Goal: Task Accomplishment & Management: Use online tool/utility

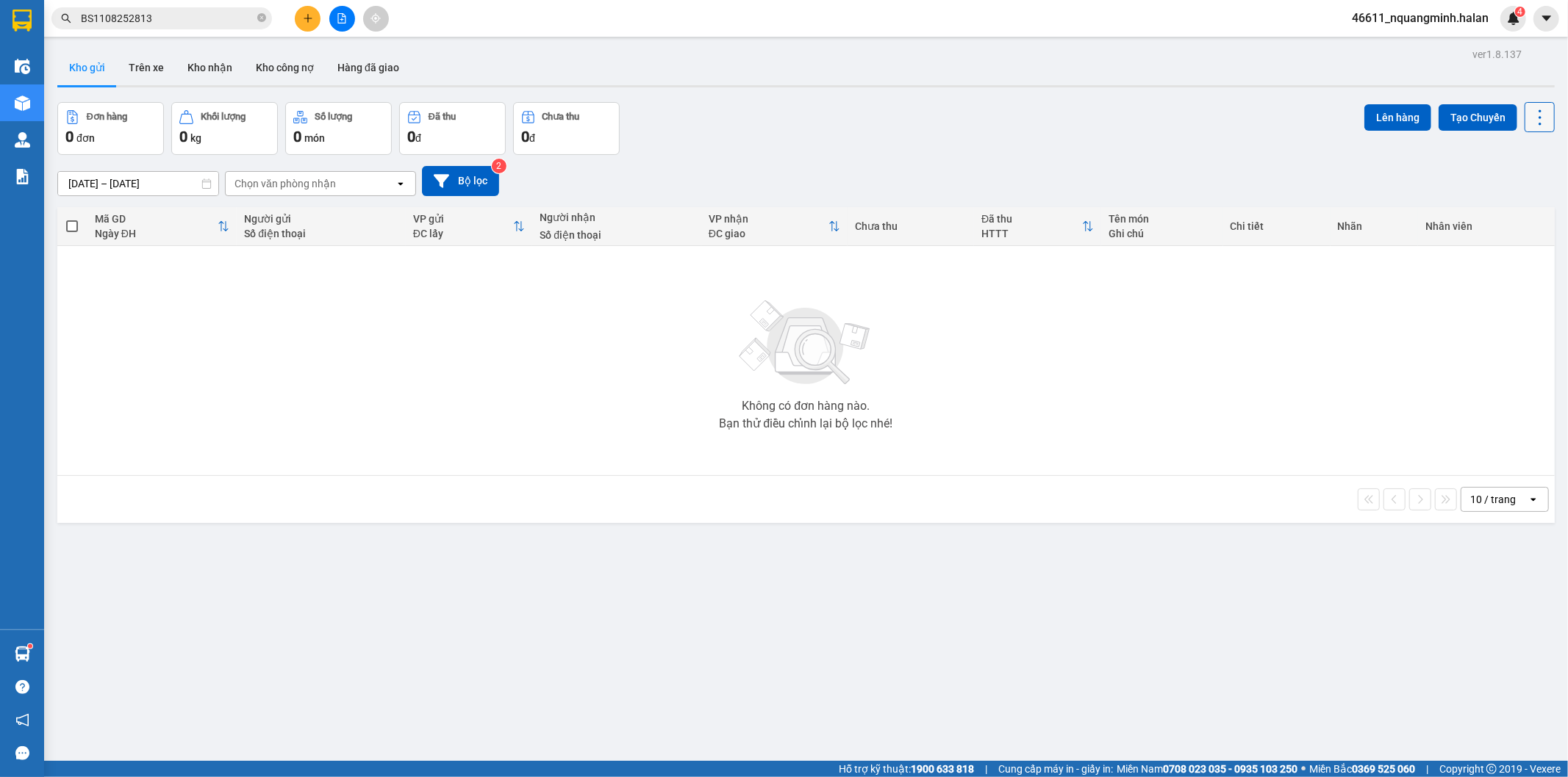
click at [1530, 120] on icon at bounding box center [1539, 117] width 21 height 21
click at [1507, 210] on span "Làm mới" at bounding box center [1507, 210] width 40 height 15
click at [592, 432] on div "Không có đơn hàng nào. Bạn thử điều chỉnh lại bộ lọc nhé!" at bounding box center [805, 360] width 1483 height 220
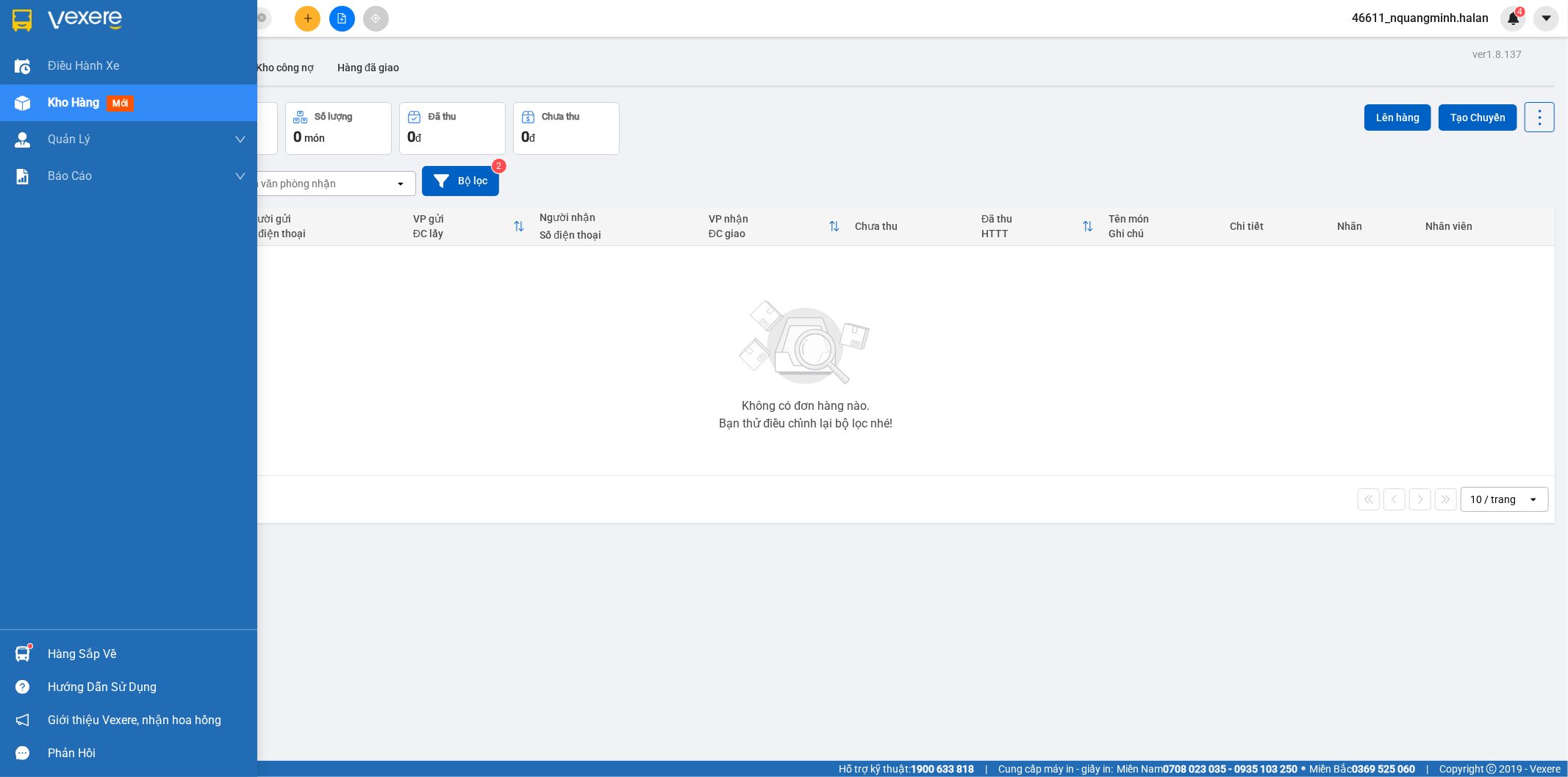
click at [17, 649] on img at bounding box center [22, 654] width 16 height 15
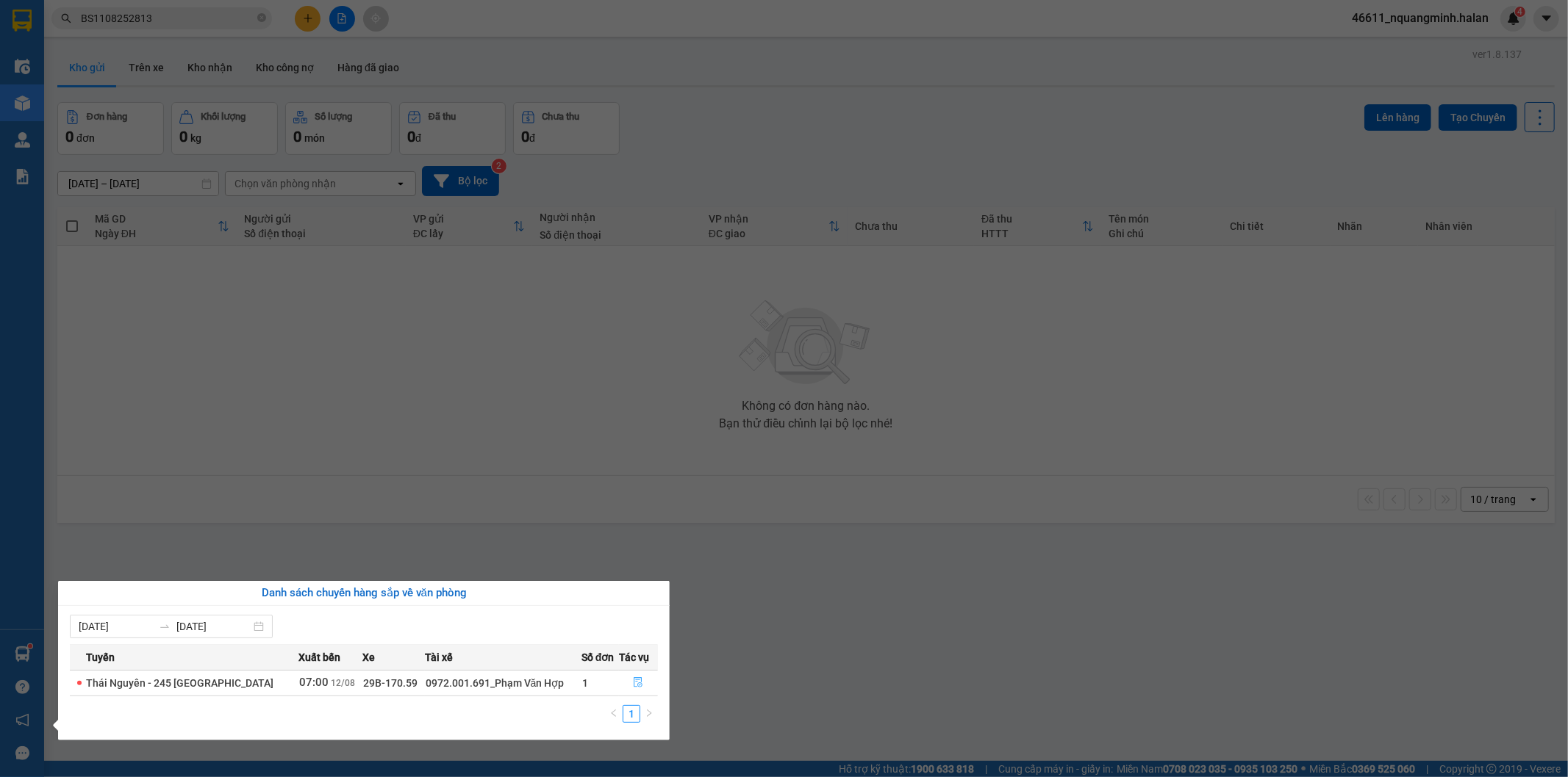
click at [636, 683] on icon "file-done" at bounding box center [637, 682] width 10 height 10
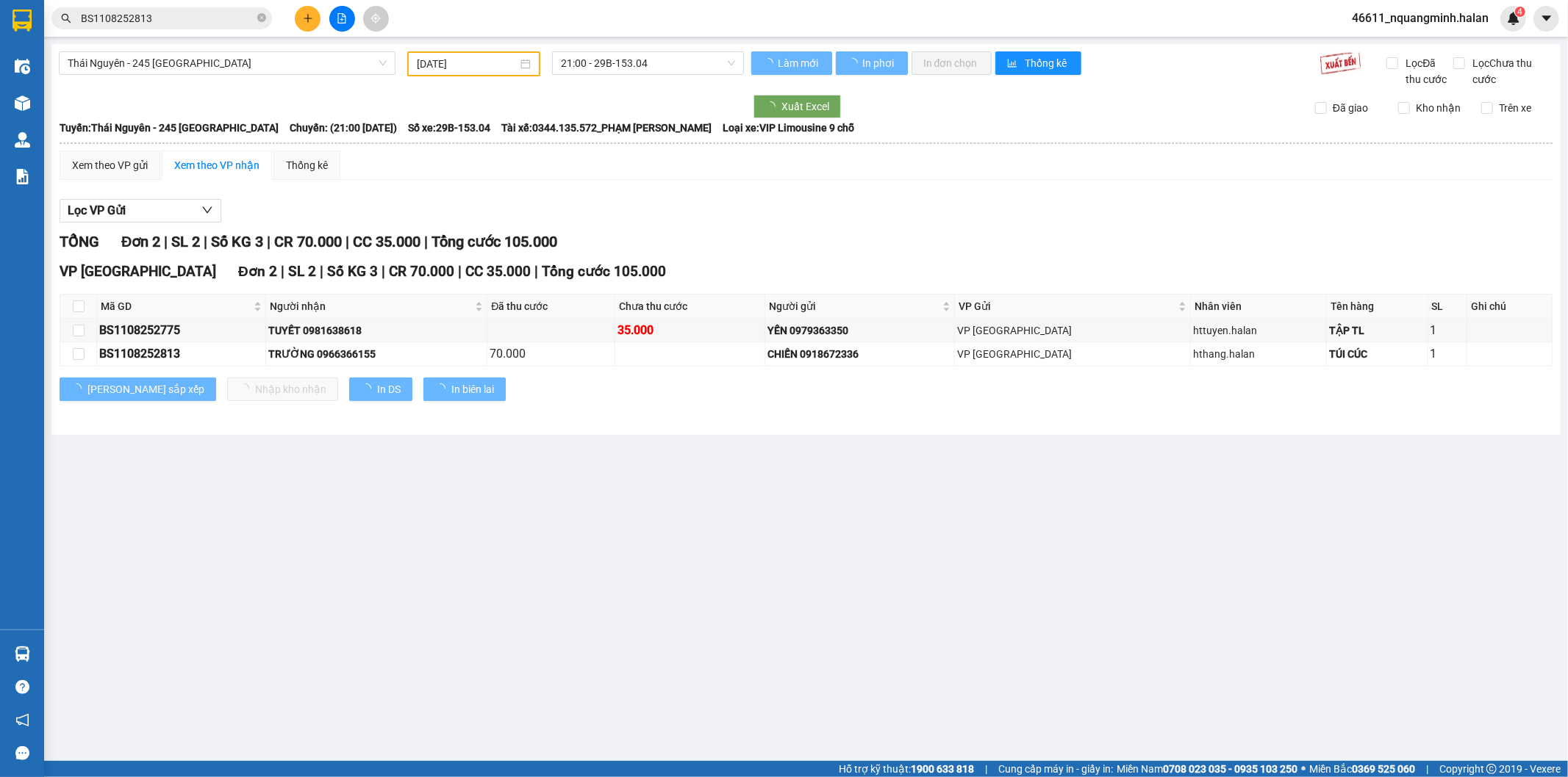
type input "[DATE]"
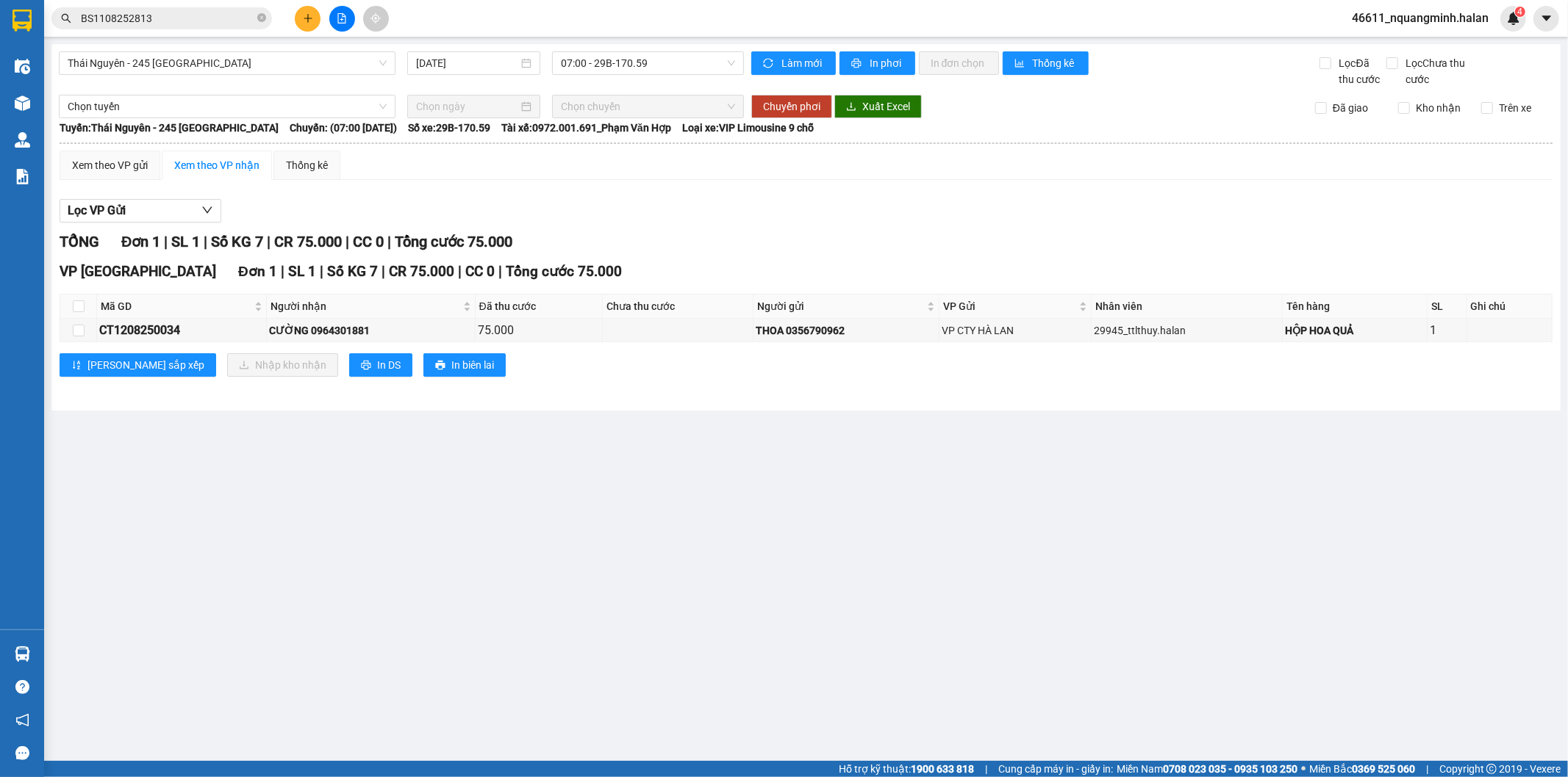
click at [588, 611] on main "Thái Nguyên - 245 Quang Trung 12/08/2025 07:00 - 29B-170.59 Làm mới In phơi In …" at bounding box center [784, 380] width 1568 height 761
click at [544, 599] on main "Thái Nguyên - 245 Quang Trung 12/08/2025 07:00 - 29B-170.59 Làm mới In phơi In …" at bounding box center [784, 380] width 1568 height 761
drag, startPoint x: 526, startPoint y: 554, endPoint x: 519, endPoint y: 526, distance: 28.9
click at [519, 529] on main "Thái Nguyên - 245 Quang Trung 12/08/2025 07:00 - 29B-170.59 Làm mới In phơi In …" at bounding box center [784, 380] width 1568 height 761
drag, startPoint x: 423, startPoint y: 327, endPoint x: 312, endPoint y: 338, distance: 111.5
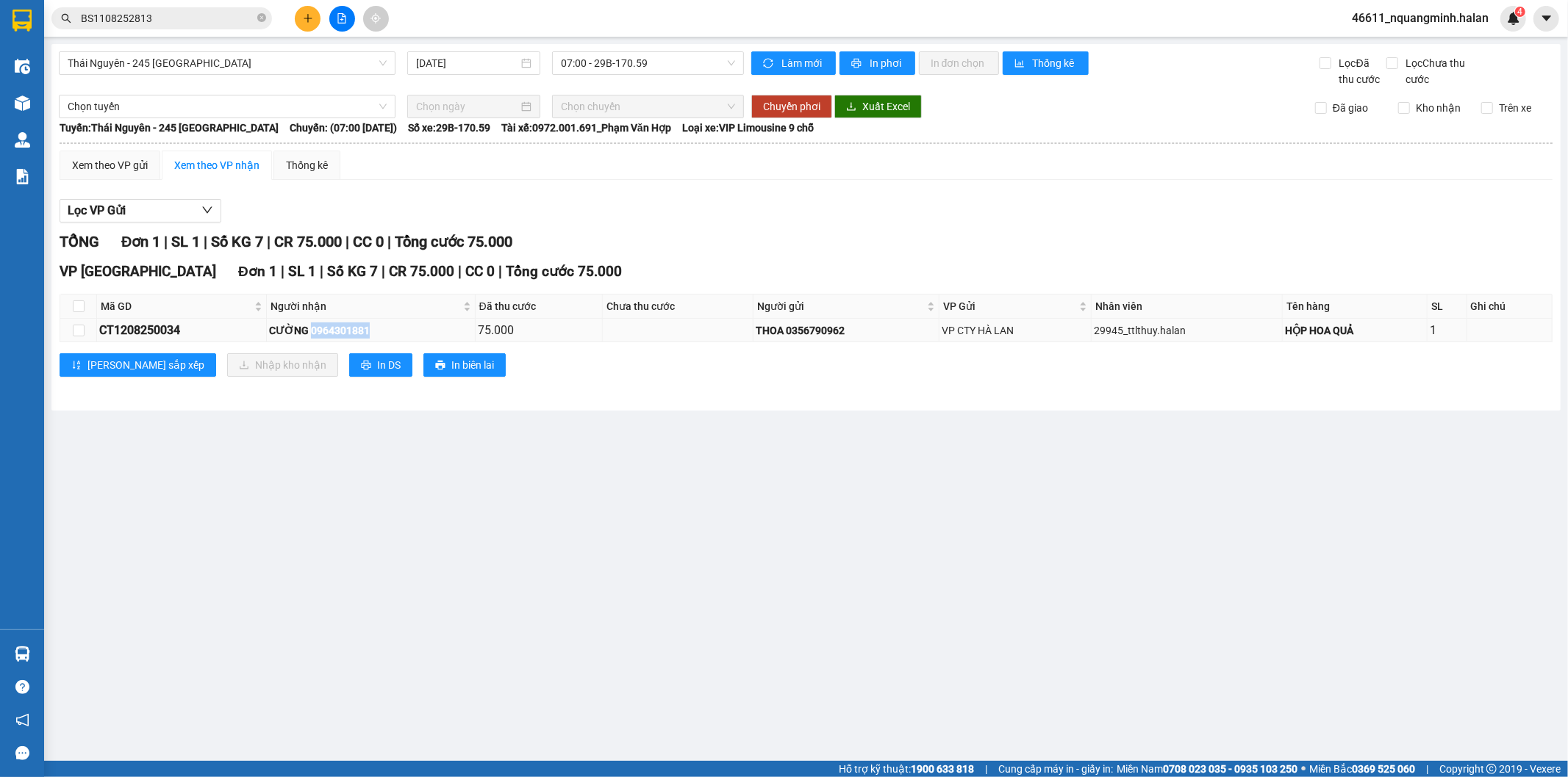
click at [312, 338] on div "CƯỜNG 0964301881" at bounding box center [370, 330] width 204 height 16
copy div "0964301881"
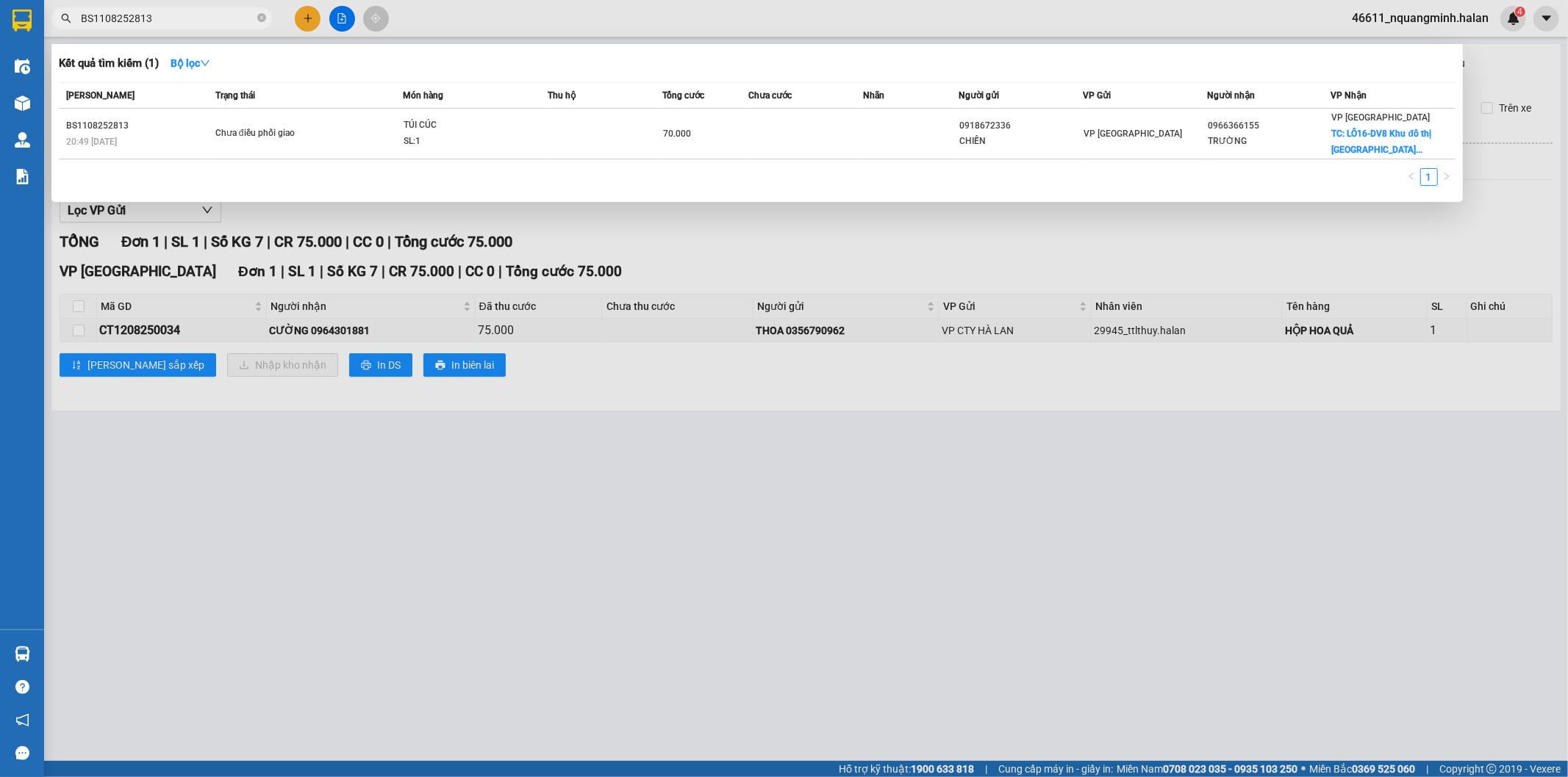
drag, startPoint x: 195, startPoint y: 18, endPoint x: 0, endPoint y: 5, distance: 195.4
click at [0, 9] on section "Kết quả tìm kiếm ( 1 ) Bộ lọc Mã ĐH Trạng thái Món hàng Thu hộ Tổng cước Chưa c…" at bounding box center [784, 388] width 1568 height 777
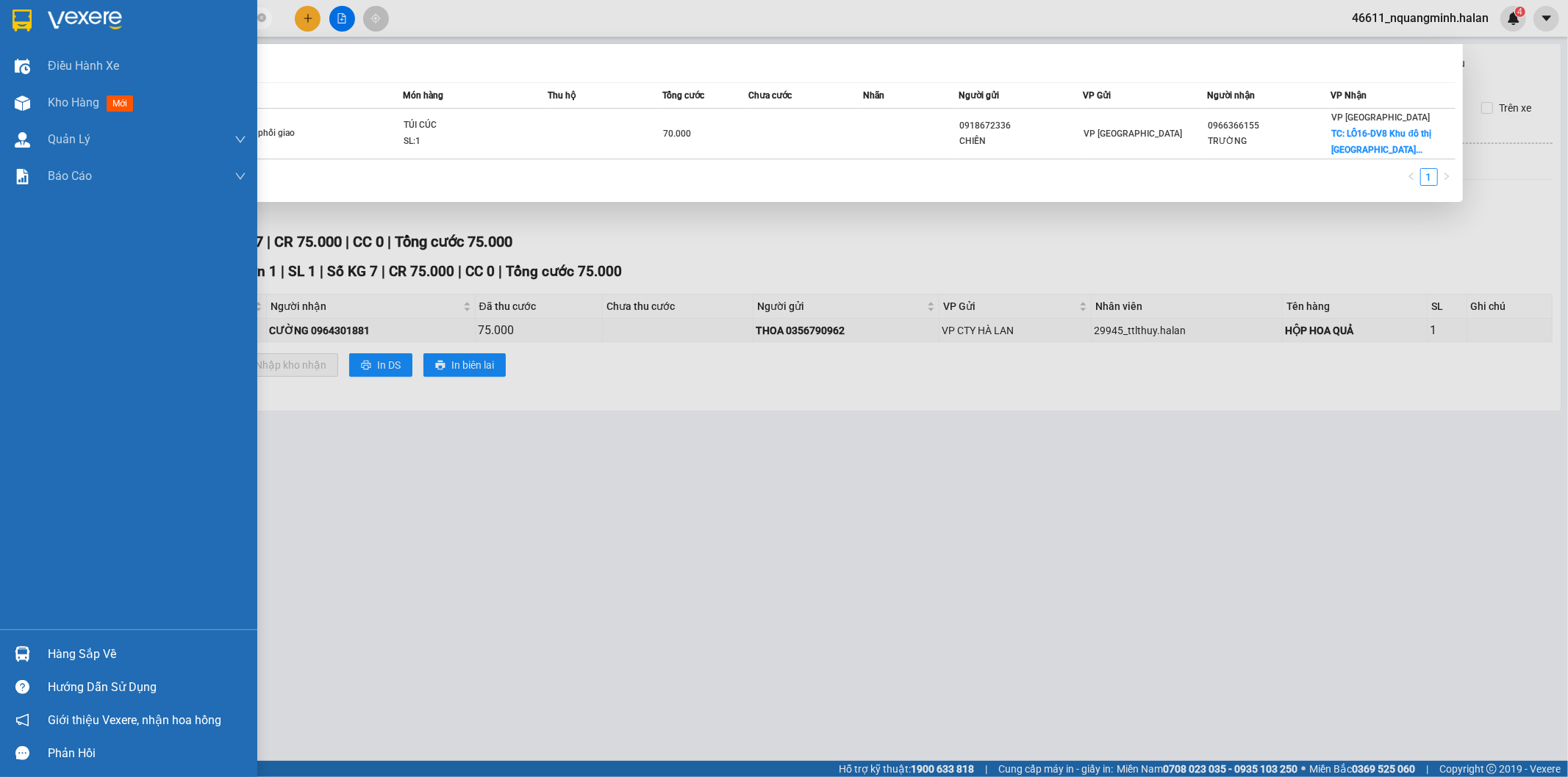
paste input "0964301881"
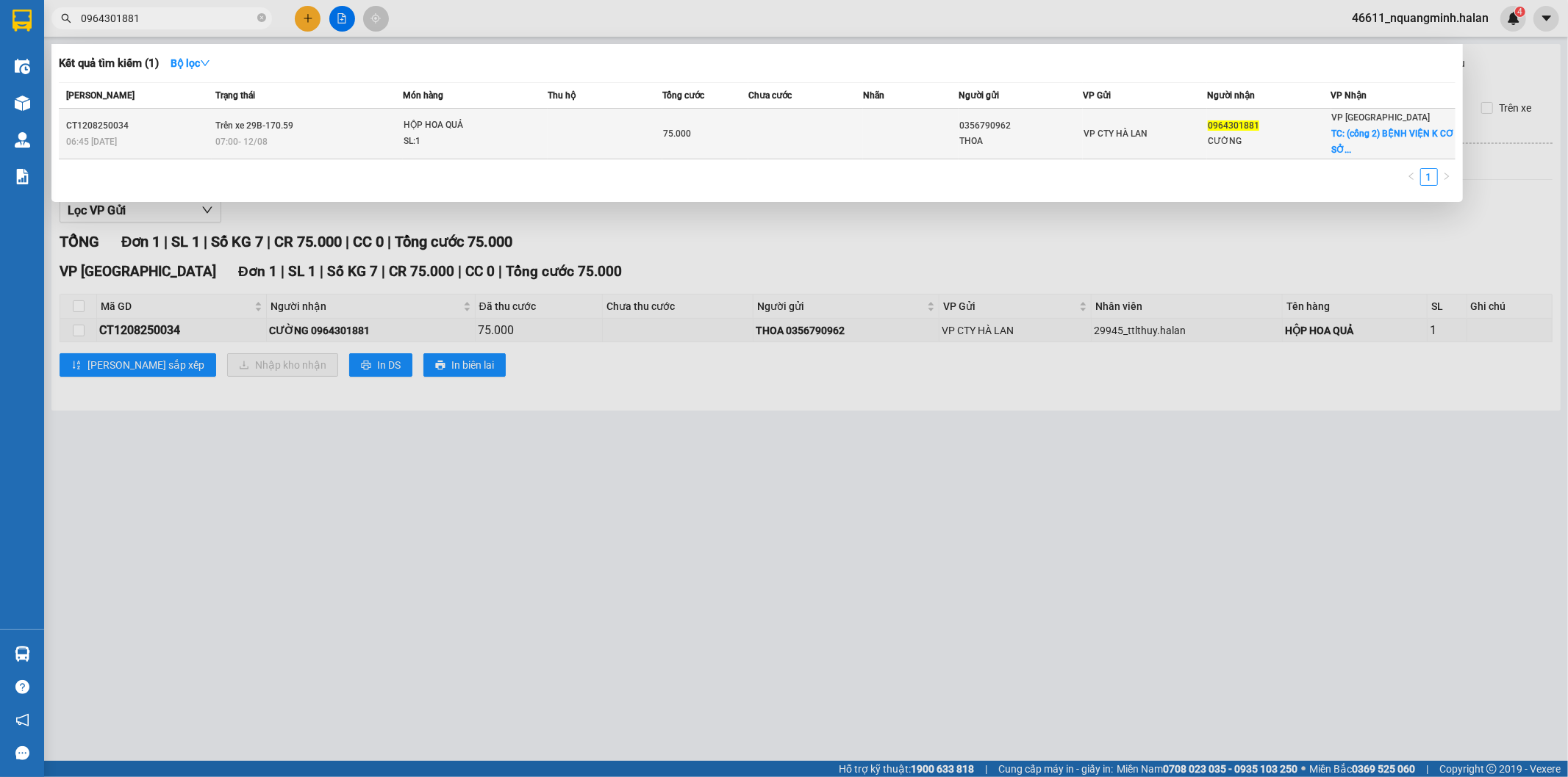
type input "0964301881"
click at [622, 146] on td at bounding box center [605, 133] width 115 height 50
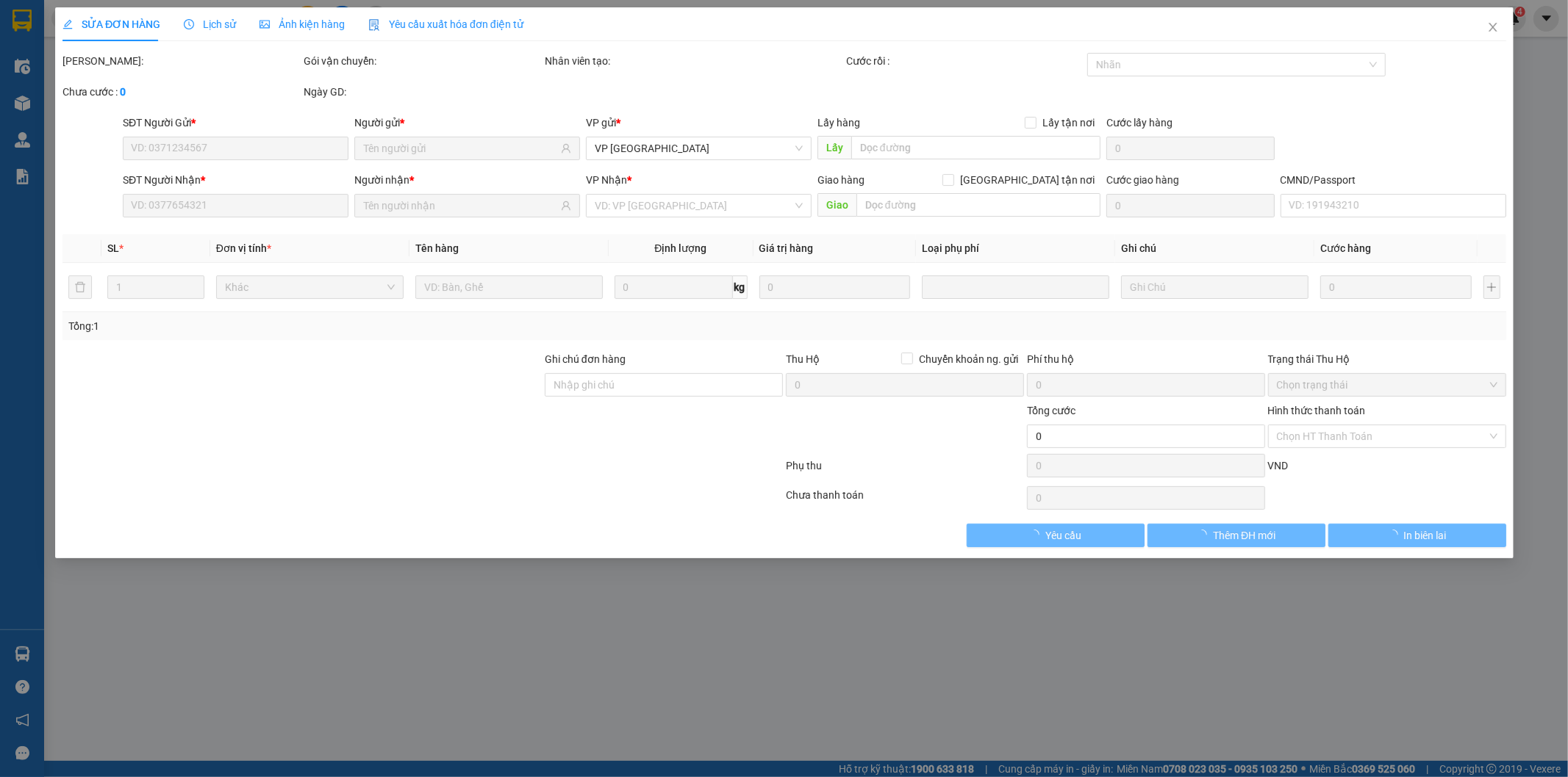
type input "0356790962"
type input "THOA"
type input "0964301881"
type input "CƯỜNG"
checkbox input "true"
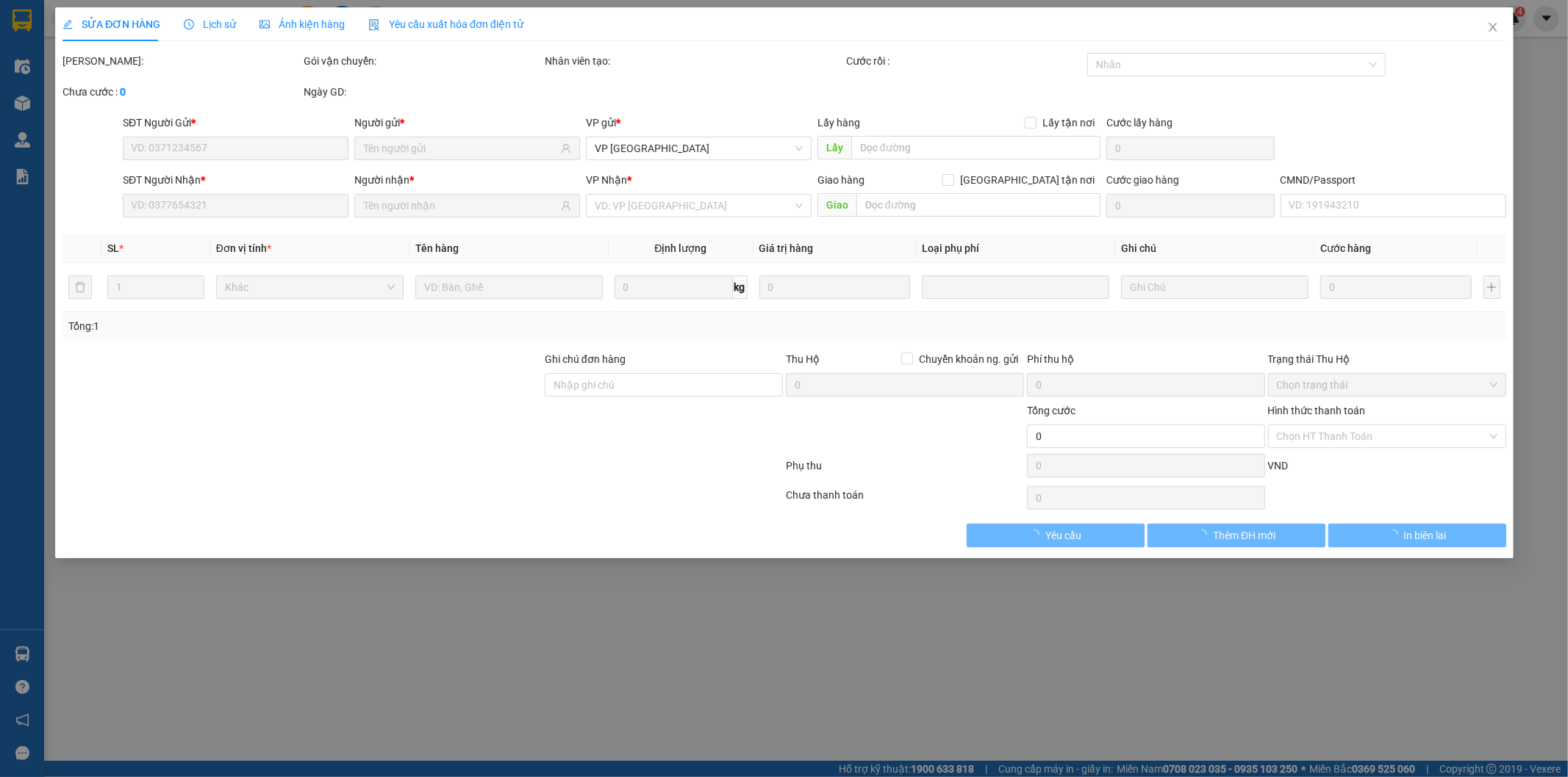
type input "(cổng 2) BỆNH VIỆN K CƠ SỞ [GEOGRAPHIC_DATA], 30 Đ. [GEOGRAPHIC_DATA], [GEOGRAP…"
type input "35.000"
type input "75.000"
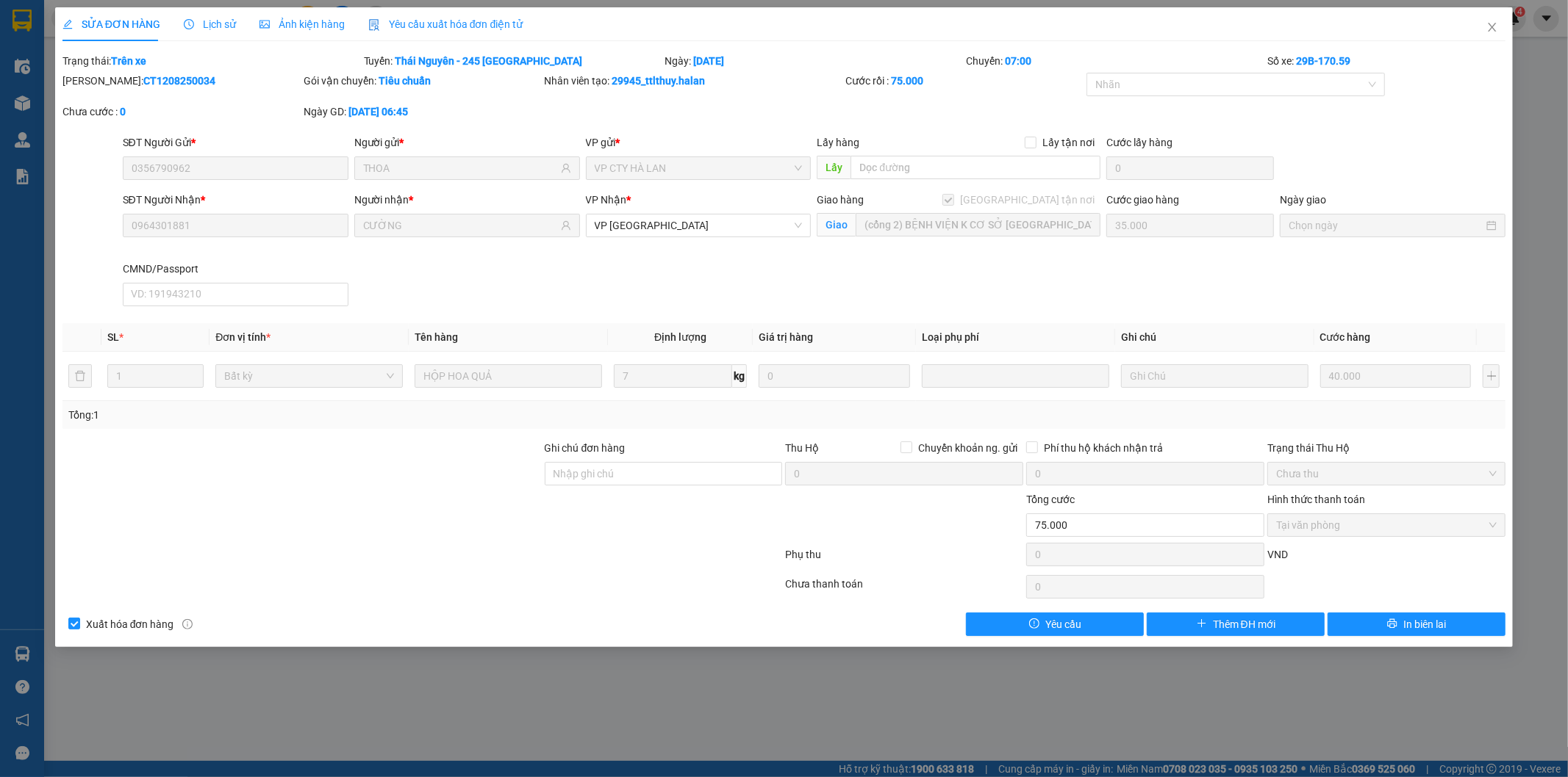
click at [1103, 236] on div "SĐT Người Nhận * 0964301881 Người nhận * CƯỜNG VP Nhận * VP Tân Triều Giao hàng…" at bounding box center [815, 252] width 1389 height 121
click at [1490, 20] on span "Close" at bounding box center [1491, 27] width 41 height 41
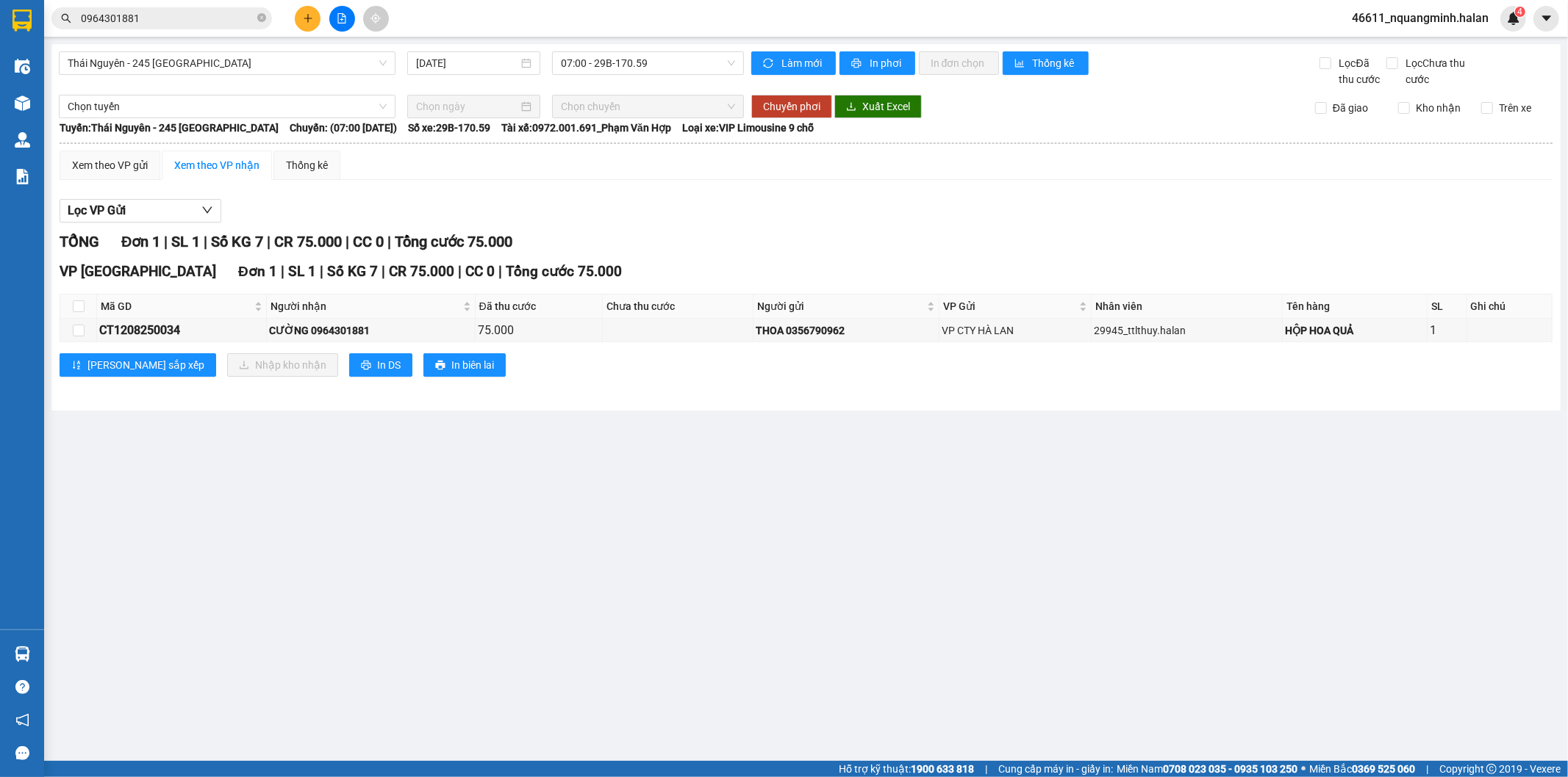
click at [288, 479] on main "Thái Nguyên - 245 Quang Trung 12/08/2025 07:00 - 29B-170.59 Làm mới In phơi In …" at bounding box center [784, 380] width 1568 height 761
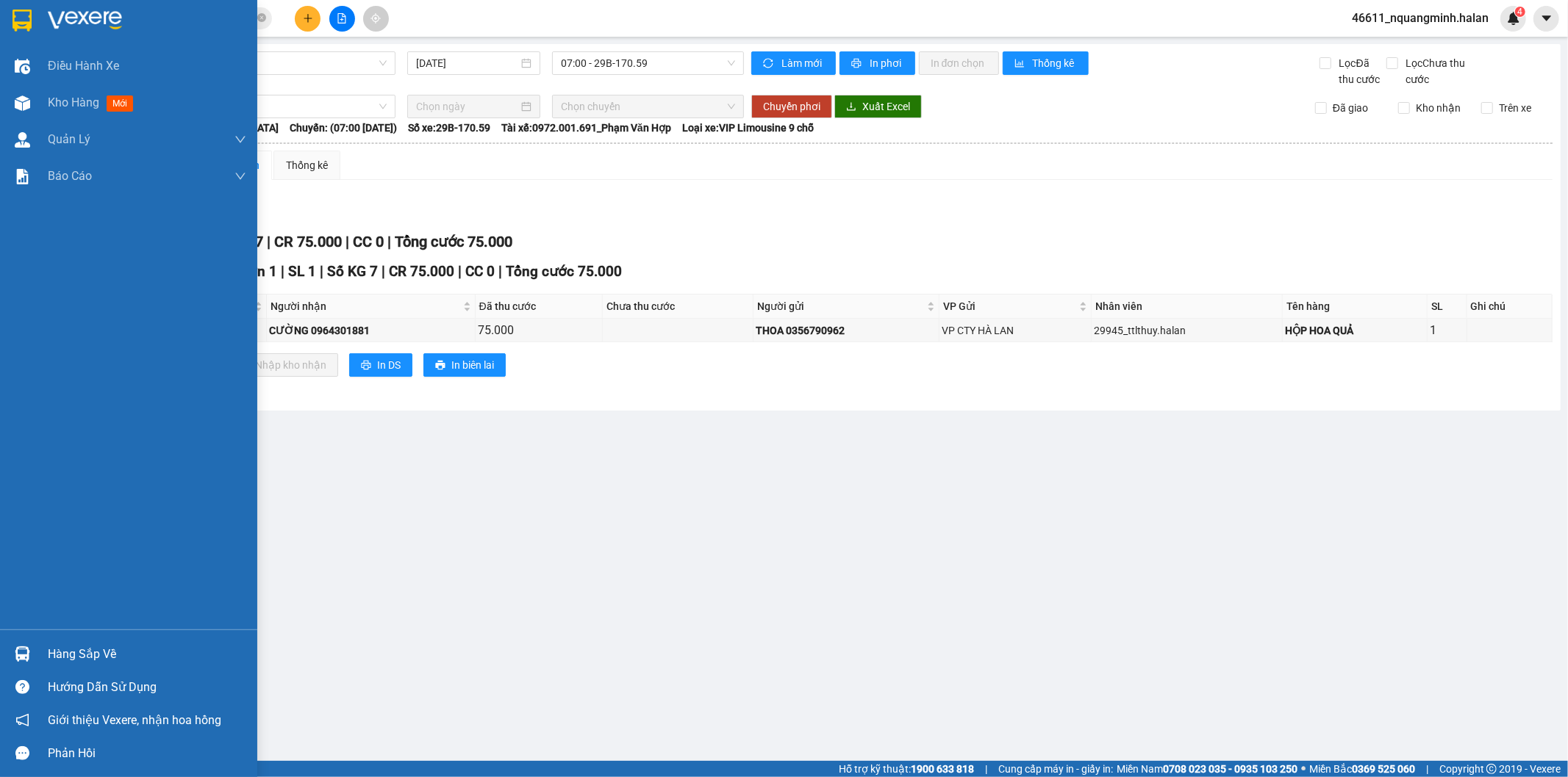
click at [5, 643] on div "Hàng sắp về" at bounding box center [129, 654] width 257 height 33
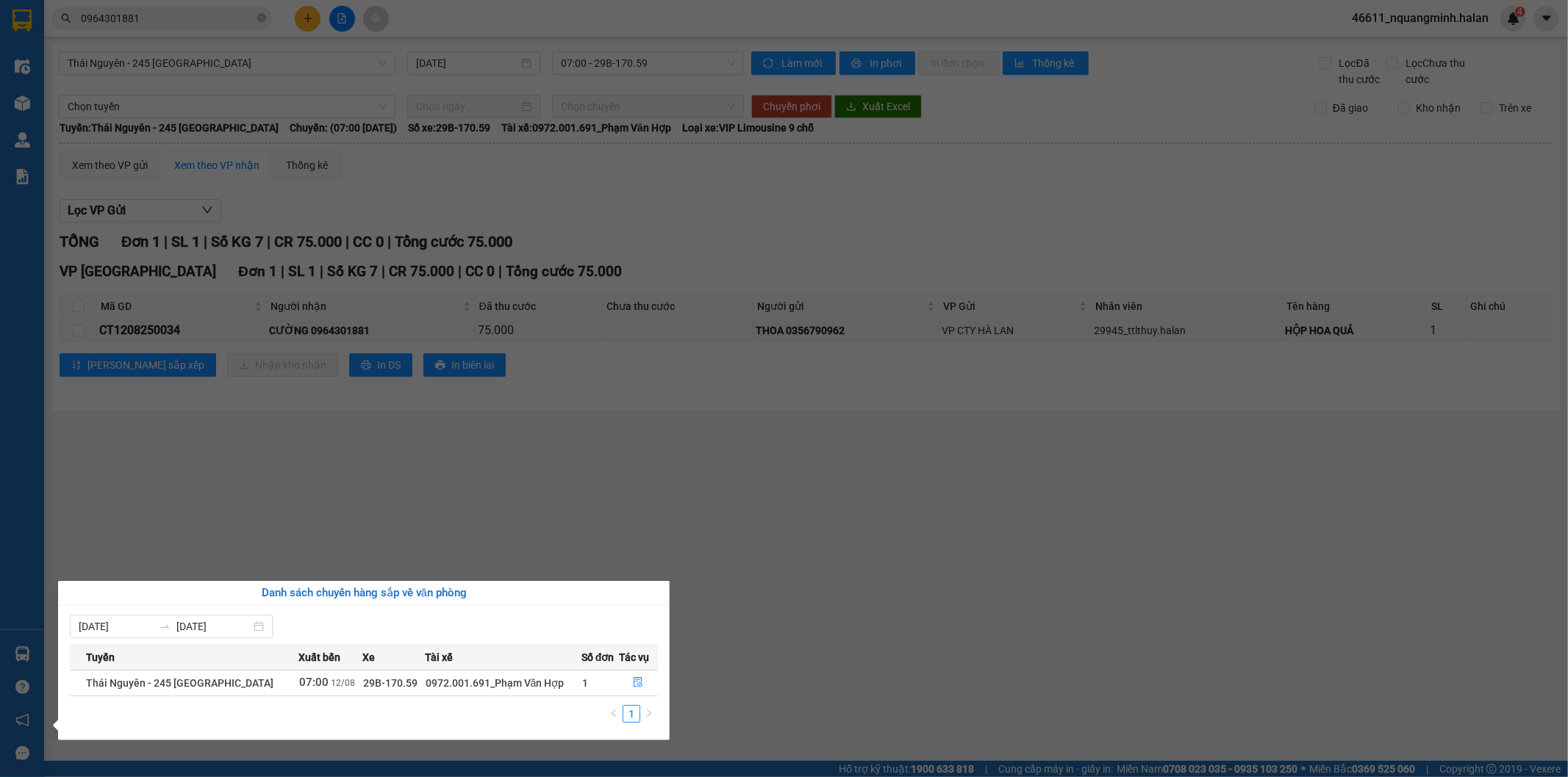
click at [520, 461] on section "Kết quả tìm kiếm ( 1 ) Bộ lọc Mã ĐH Trạng thái Món hàng Thu hộ Tổng cước Chưa c…" at bounding box center [784, 388] width 1568 height 777
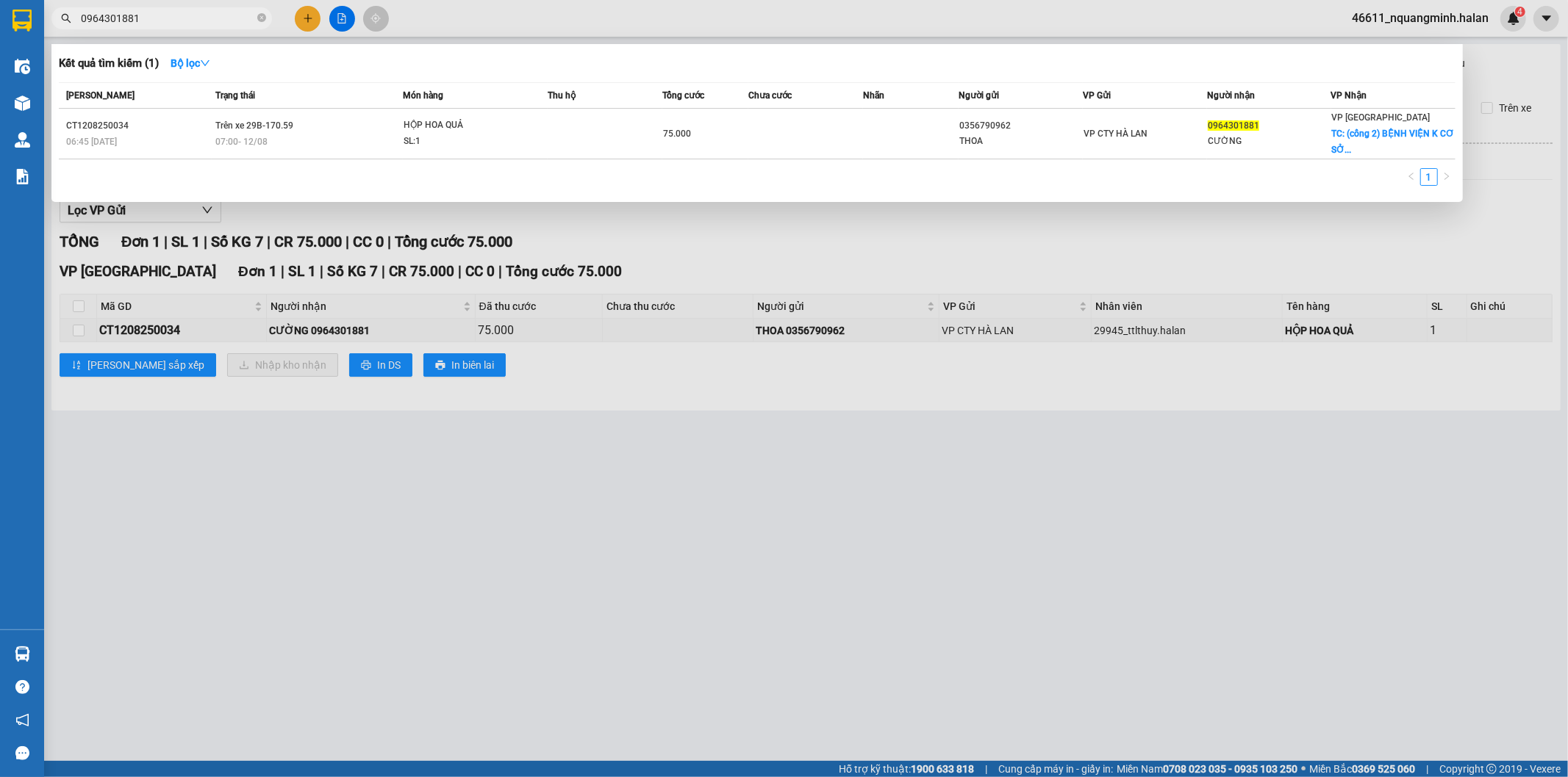
drag, startPoint x: 133, startPoint y: 13, endPoint x: 0, endPoint y: -9, distance: 134.8
click at [0, 0] on html "Kết quả tìm kiếm ( 1 ) Bộ lọc Mã ĐH Trạng thái Món hàng Thu hộ Tổng cước Chưa c…" at bounding box center [784, 388] width 1568 height 777
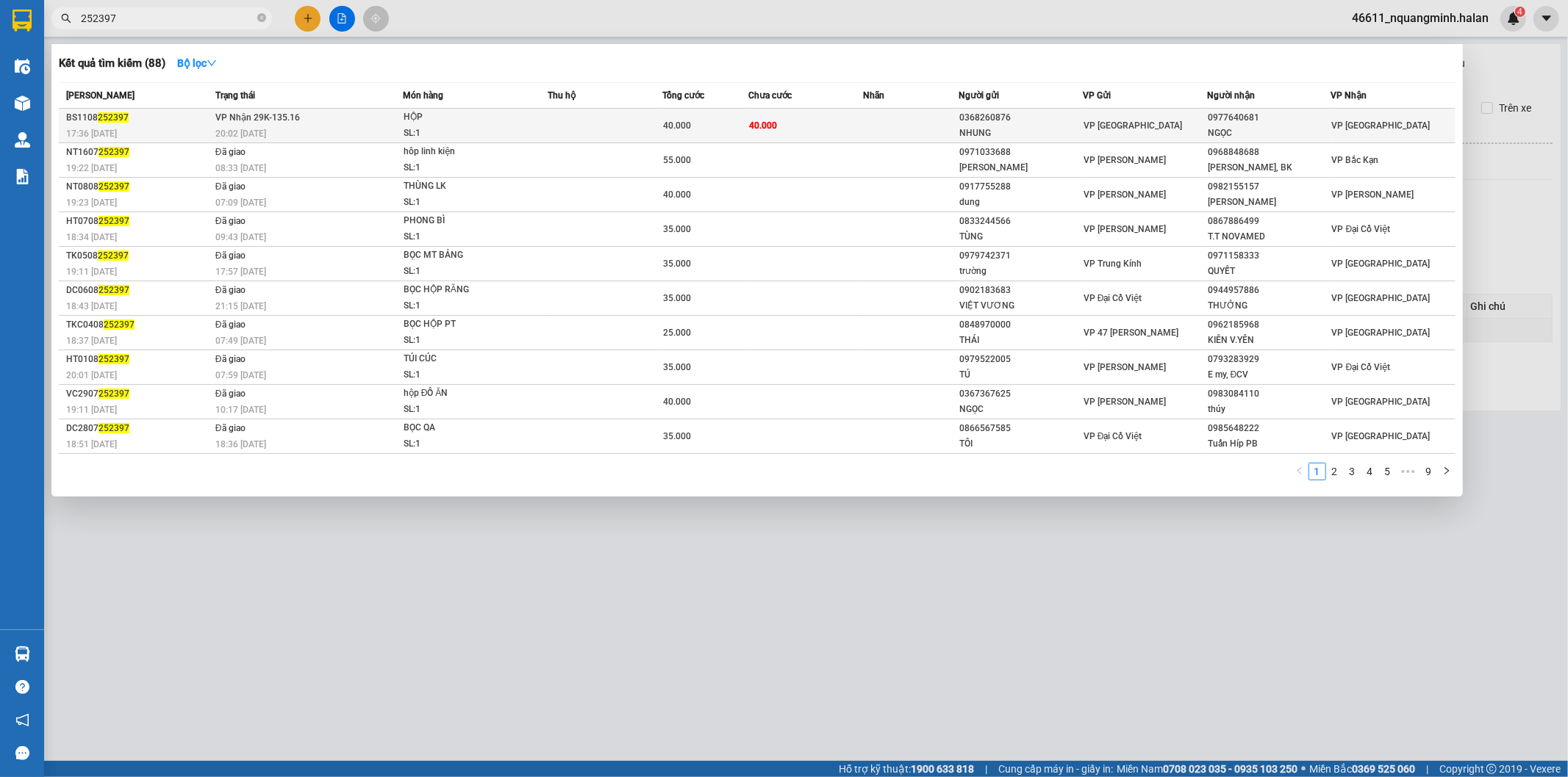
type input "252397"
click at [937, 135] on td at bounding box center [910, 125] width 95 height 35
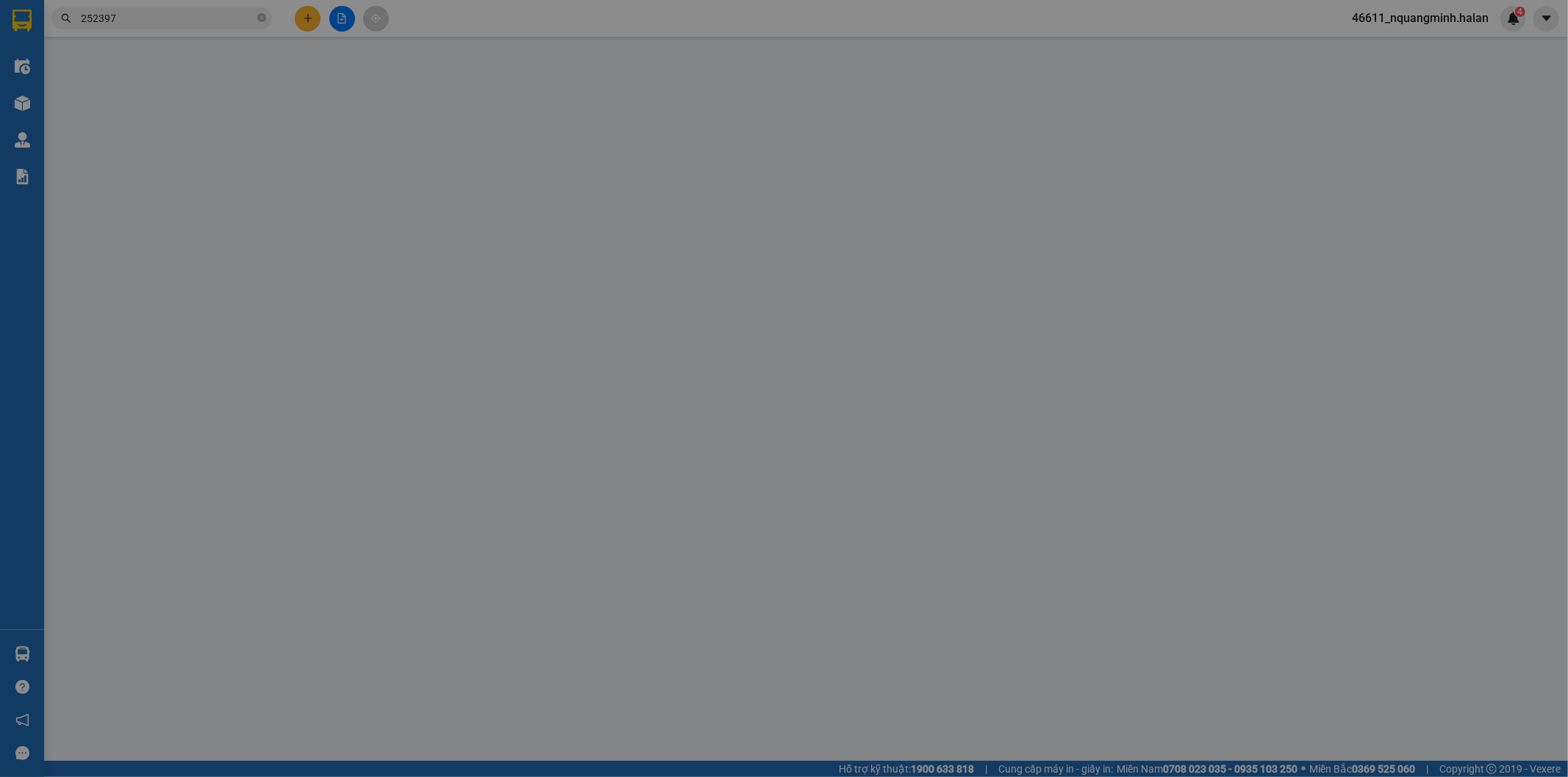
type input "0368260876"
type input "NHUNG"
type input "0977640681"
type input "NGỌC"
type input "40.000"
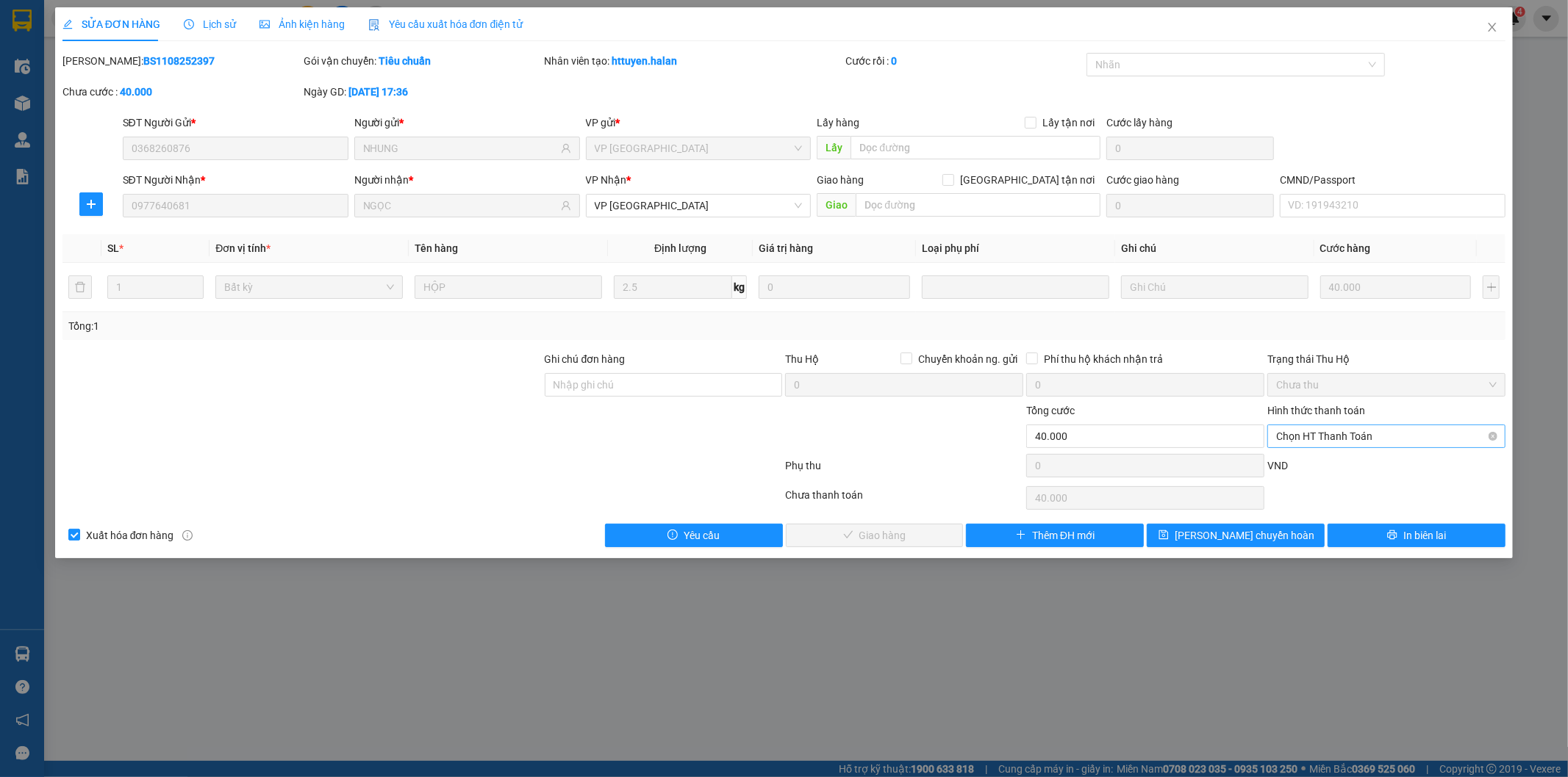
click at [1345, 446] on span "Chọn HT Thanh Toán" at bounding box center [1386, 436] width 220 height 22
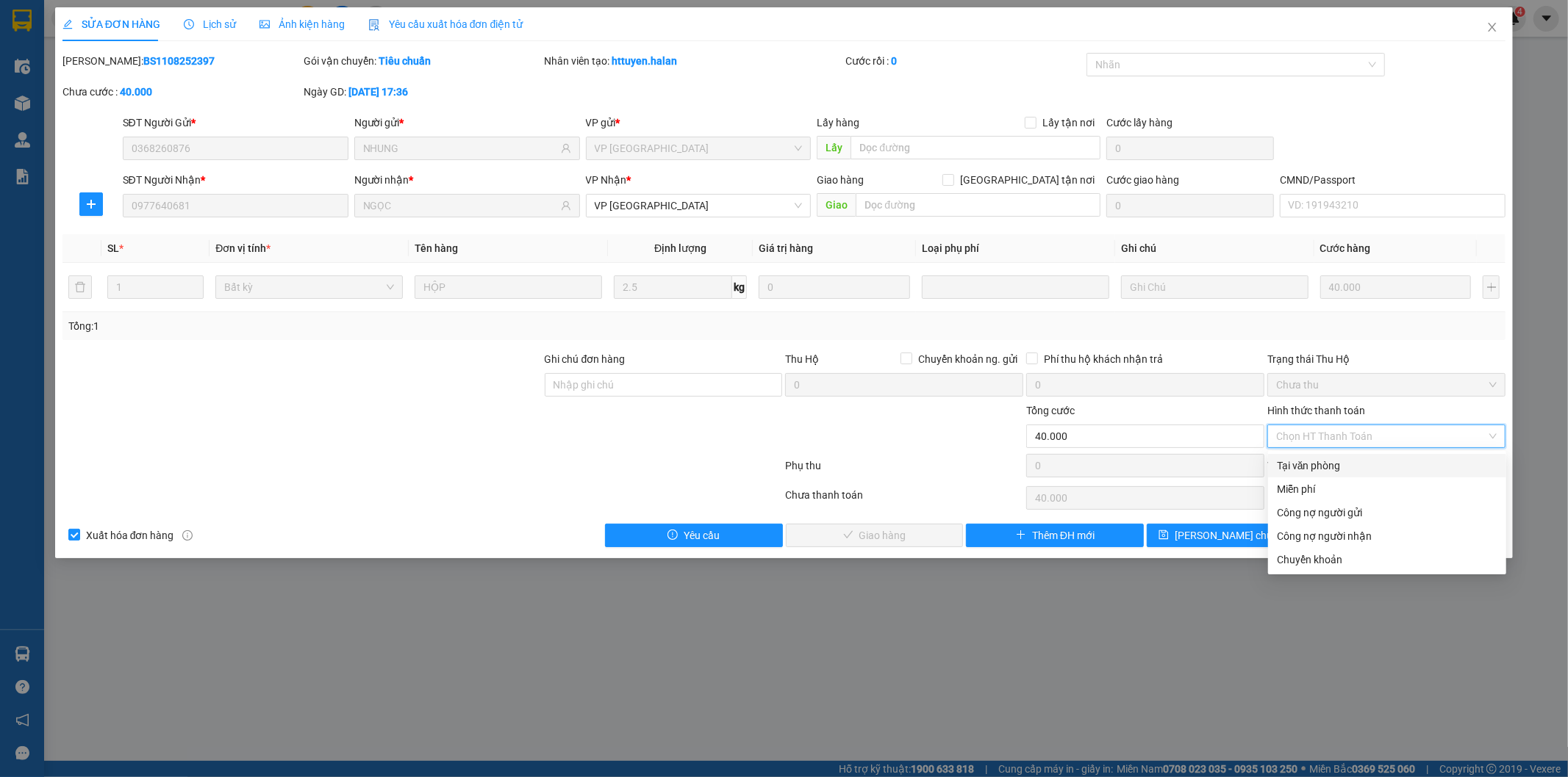
click at [1318, 463] on div "Tại văn phòng" at bounding box center [1387, 466] width 220 height 16
type input "0"
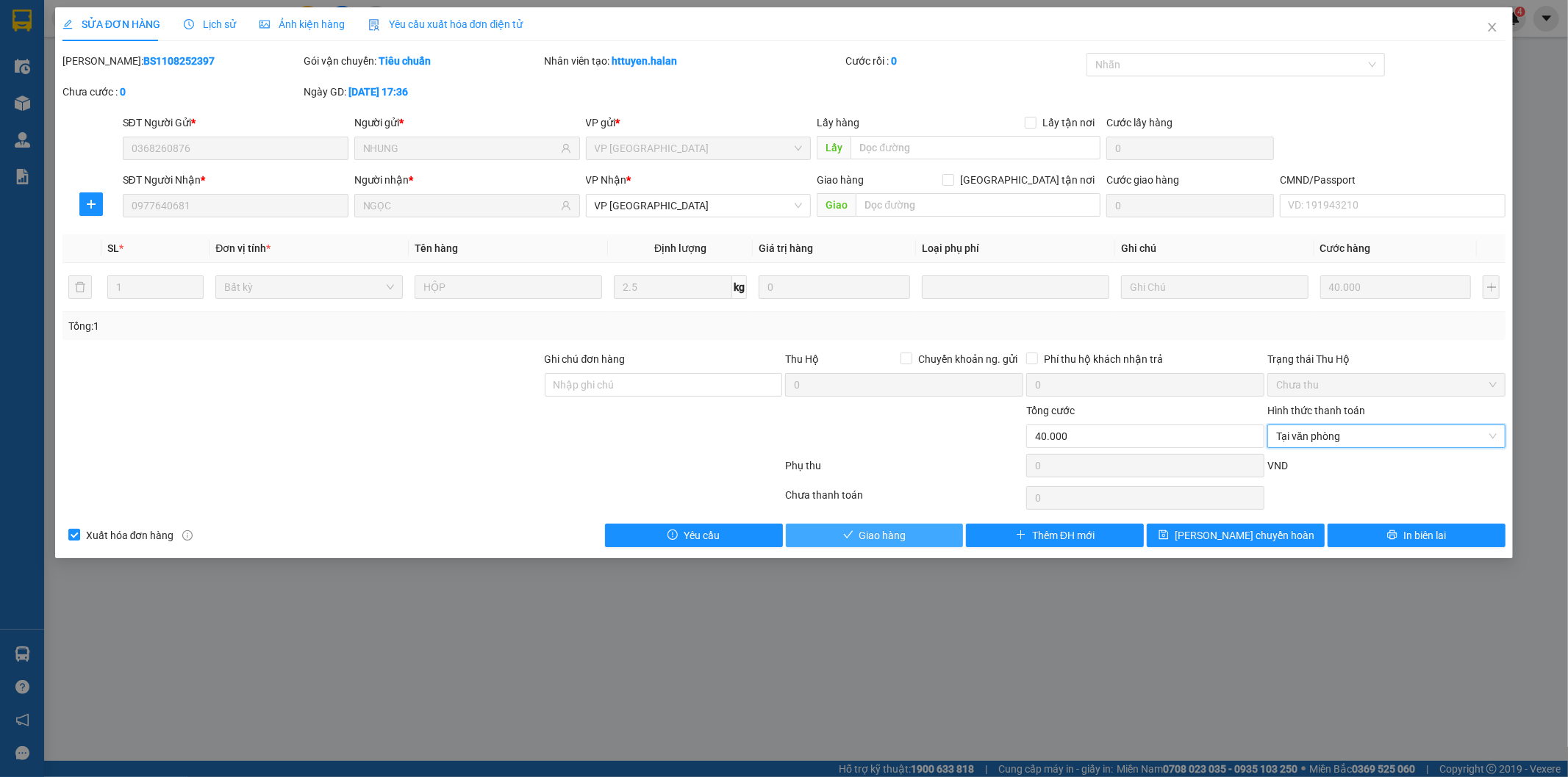
click at [924, 542] on button "Giao hàng" at bounding box center [874, 535] width 177 height 23
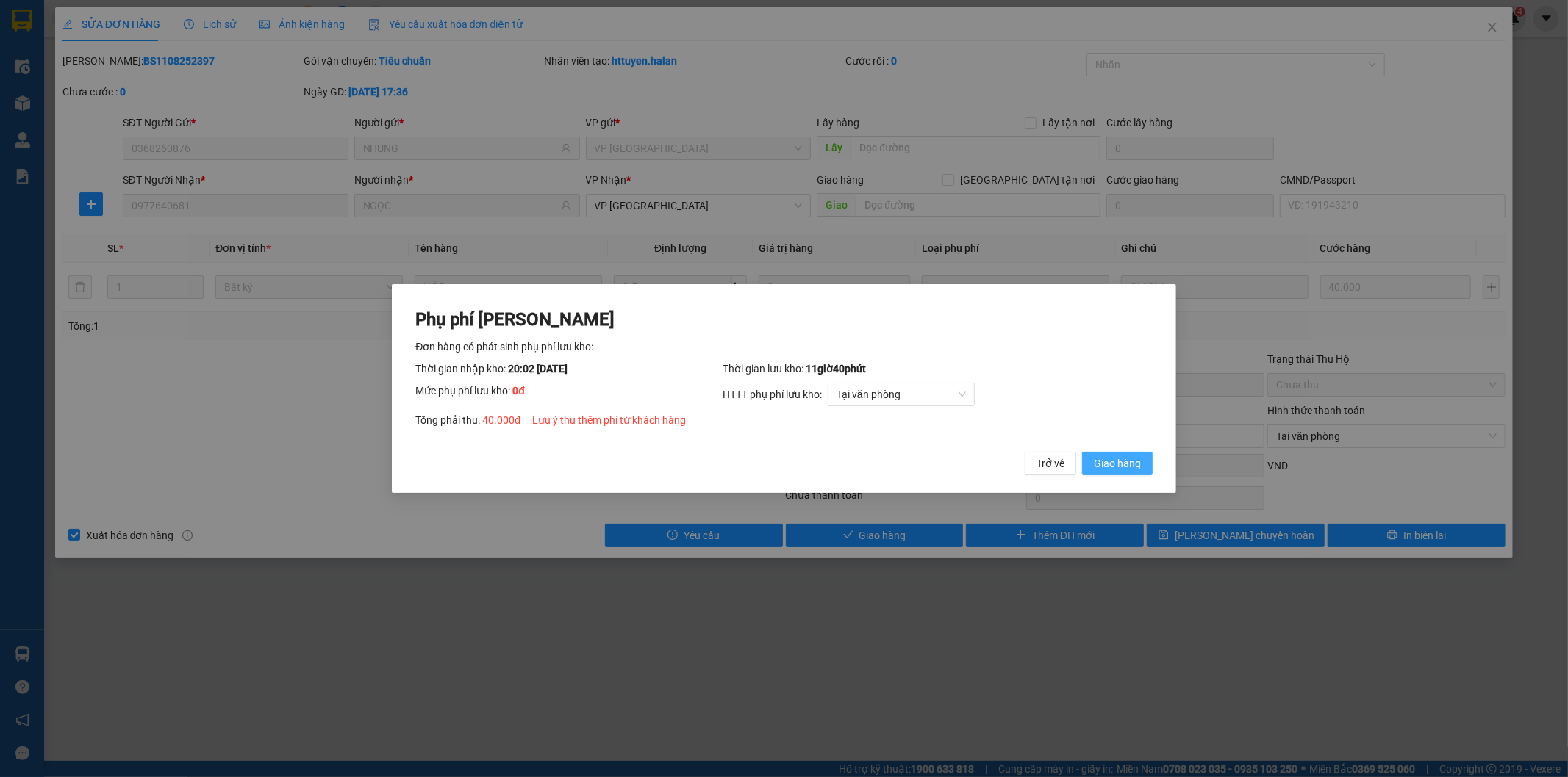
click at [1111, 458] on span "Giao hàng" at bounding box center [1117, 463] width 47 height 16
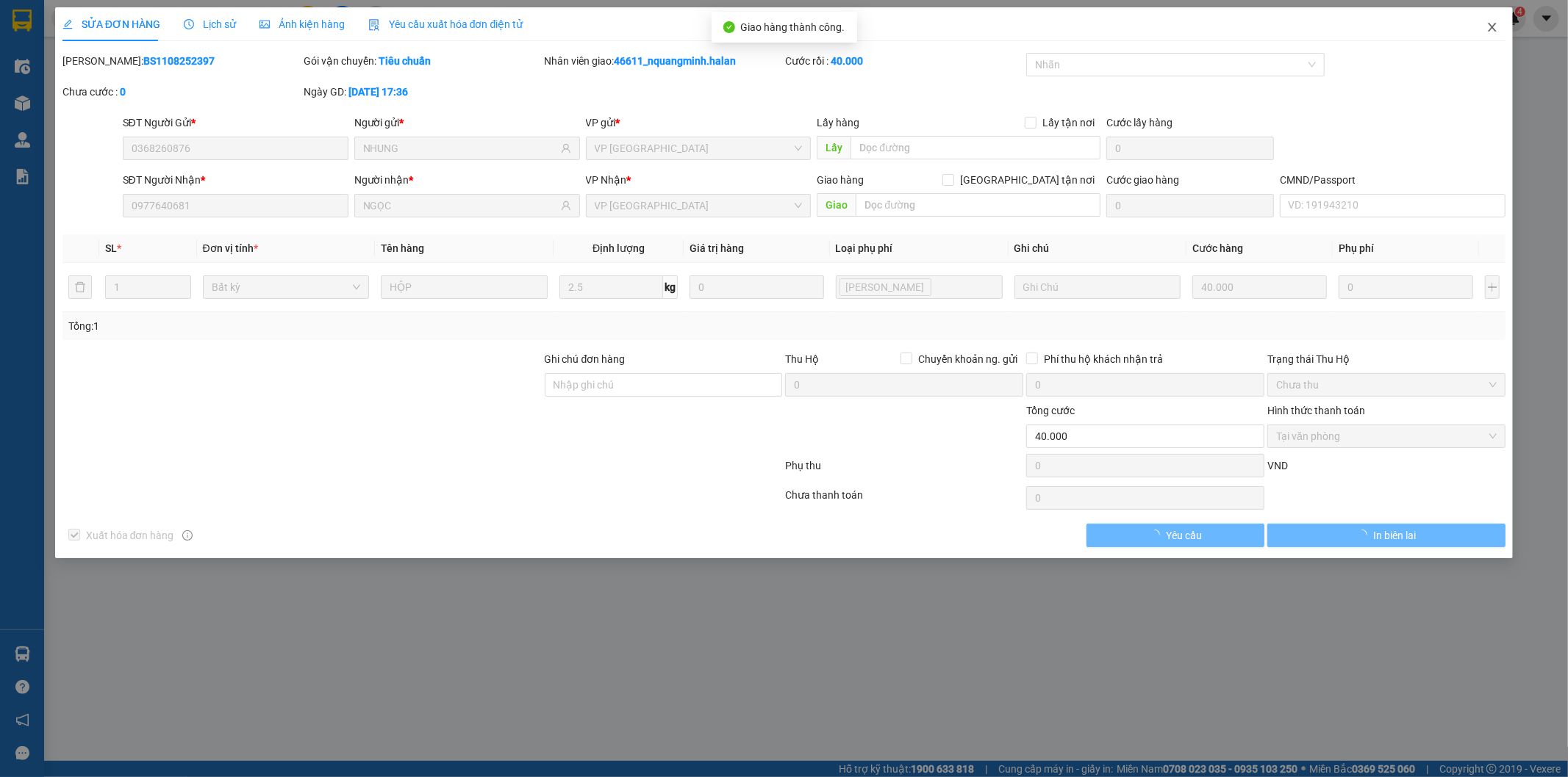
click at [1490, 26] on icon "close" at bounding box center [1492, 26] width 8 height 9
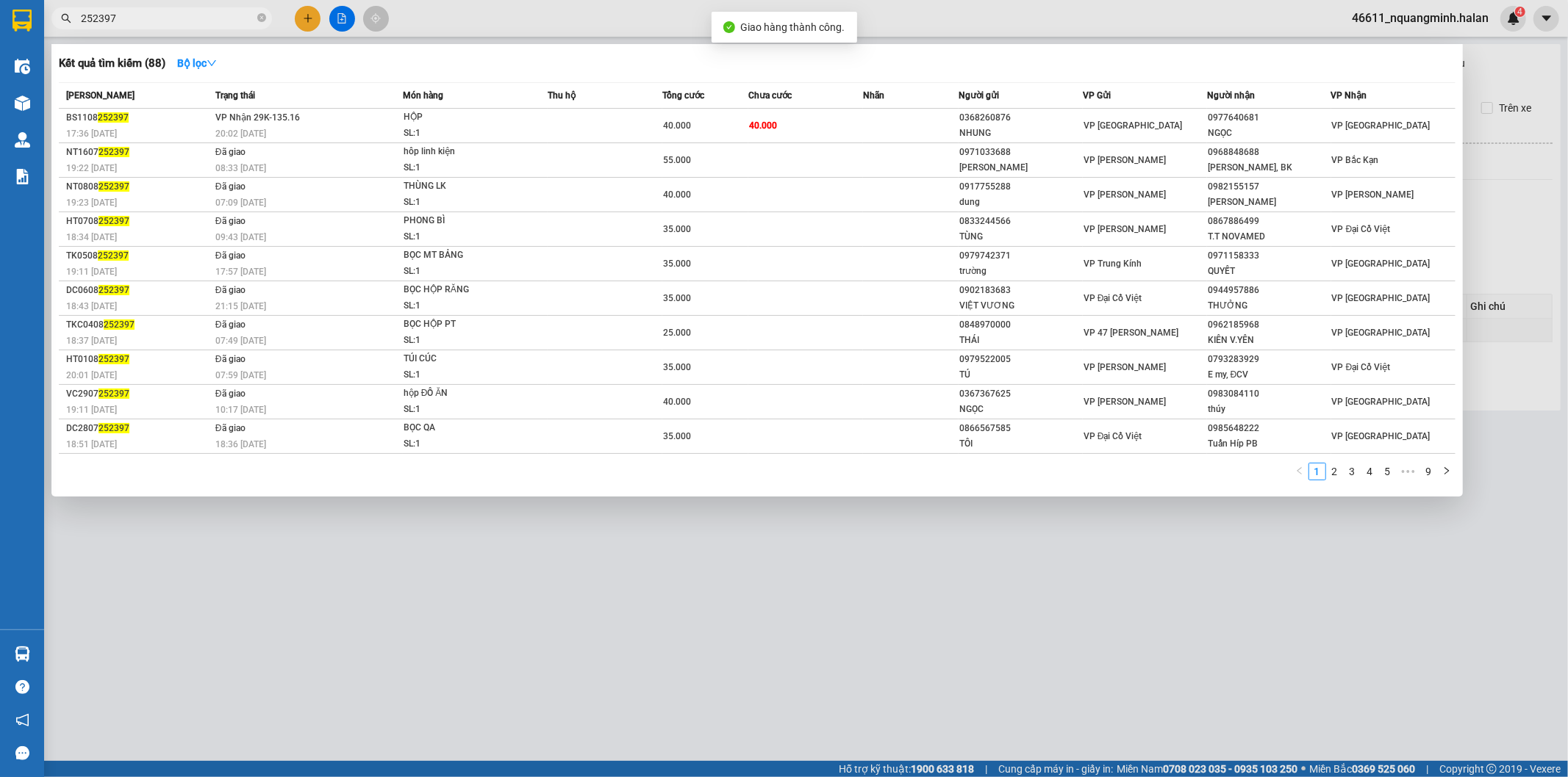
click at [218, 12] on input "252397" at bounding box center [167, 18] width 174 height 16
drag, startPoint x: 158, startPoint y: 21, endPoint x: 0, endPoint y: 2, distance: 159.1
click at [28, 12] on section "Kết quả tìm kiếm ( 88 ) Bộ lọc Mã ĐH Trạng thái Món hàng Thu hộ Tổng cước Chưa …" at bounding box center [784, 388] width 1568 height 777
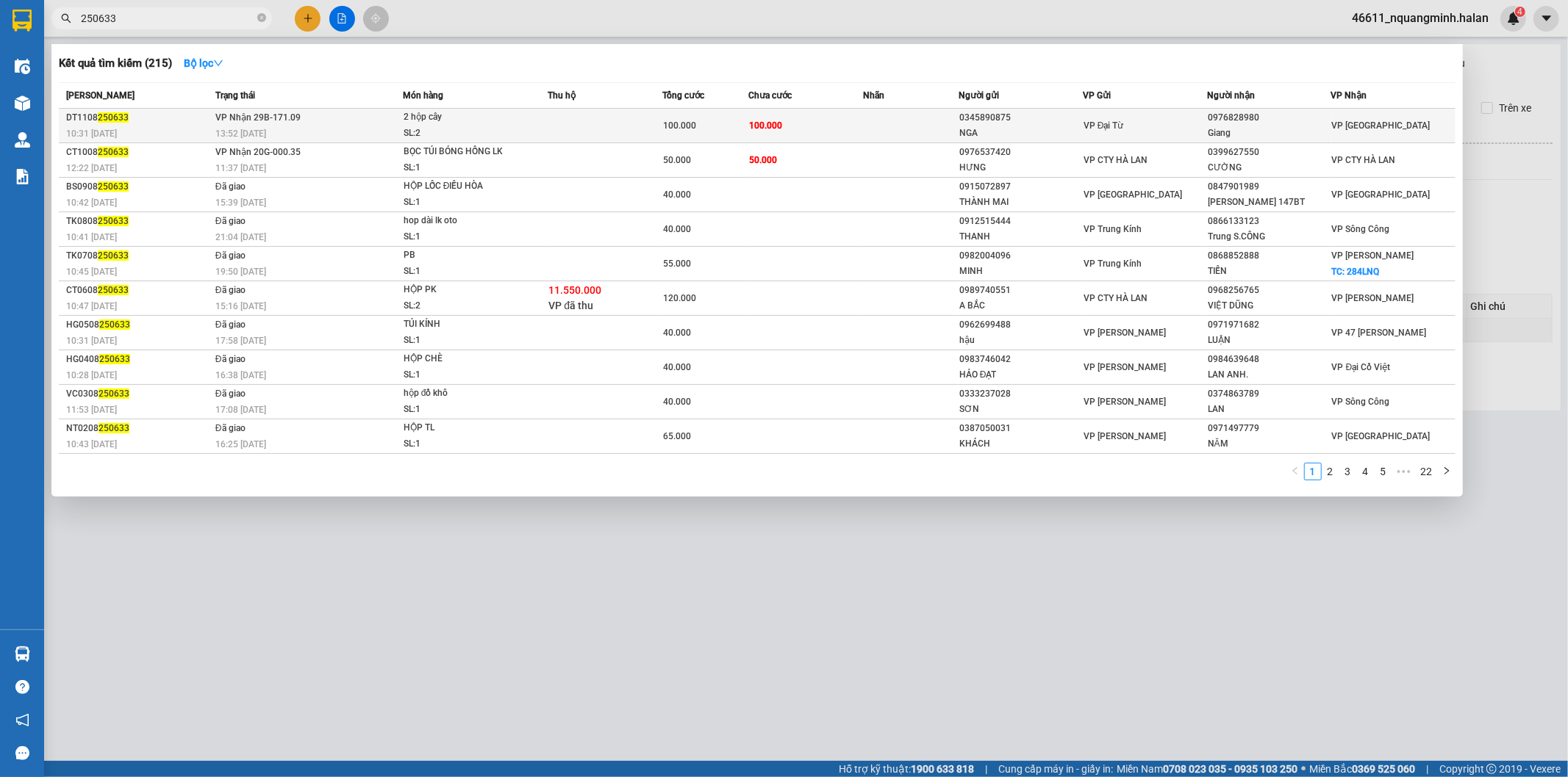
type input "250633"
click at [505, 111] on div "2 hộp cây" at bounding box center [459, 117] width 110 height 16
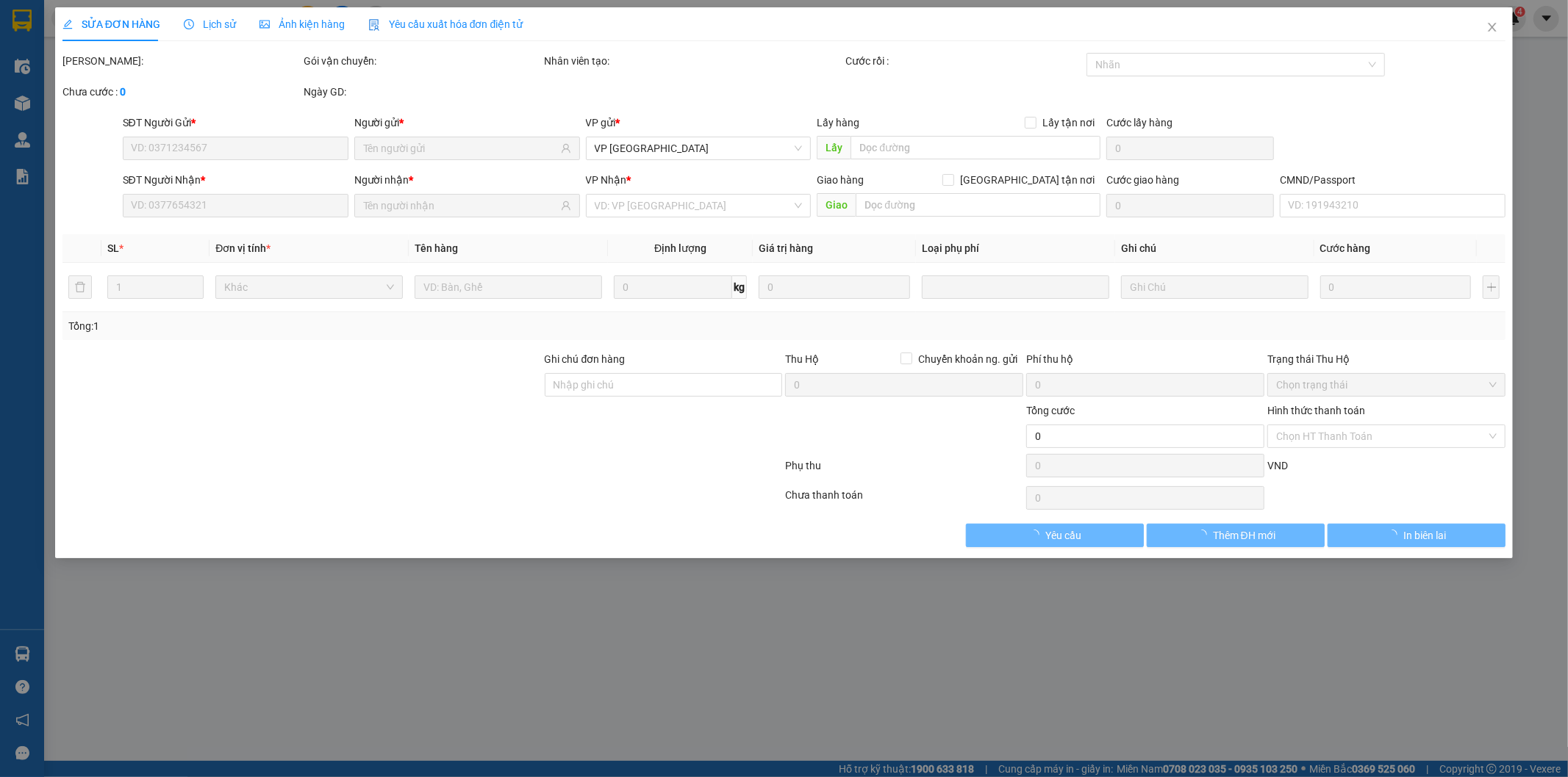
type input "0345890875"
type input "NGA"
type input "0976828980"
type input "Giang"
type input "100.000"
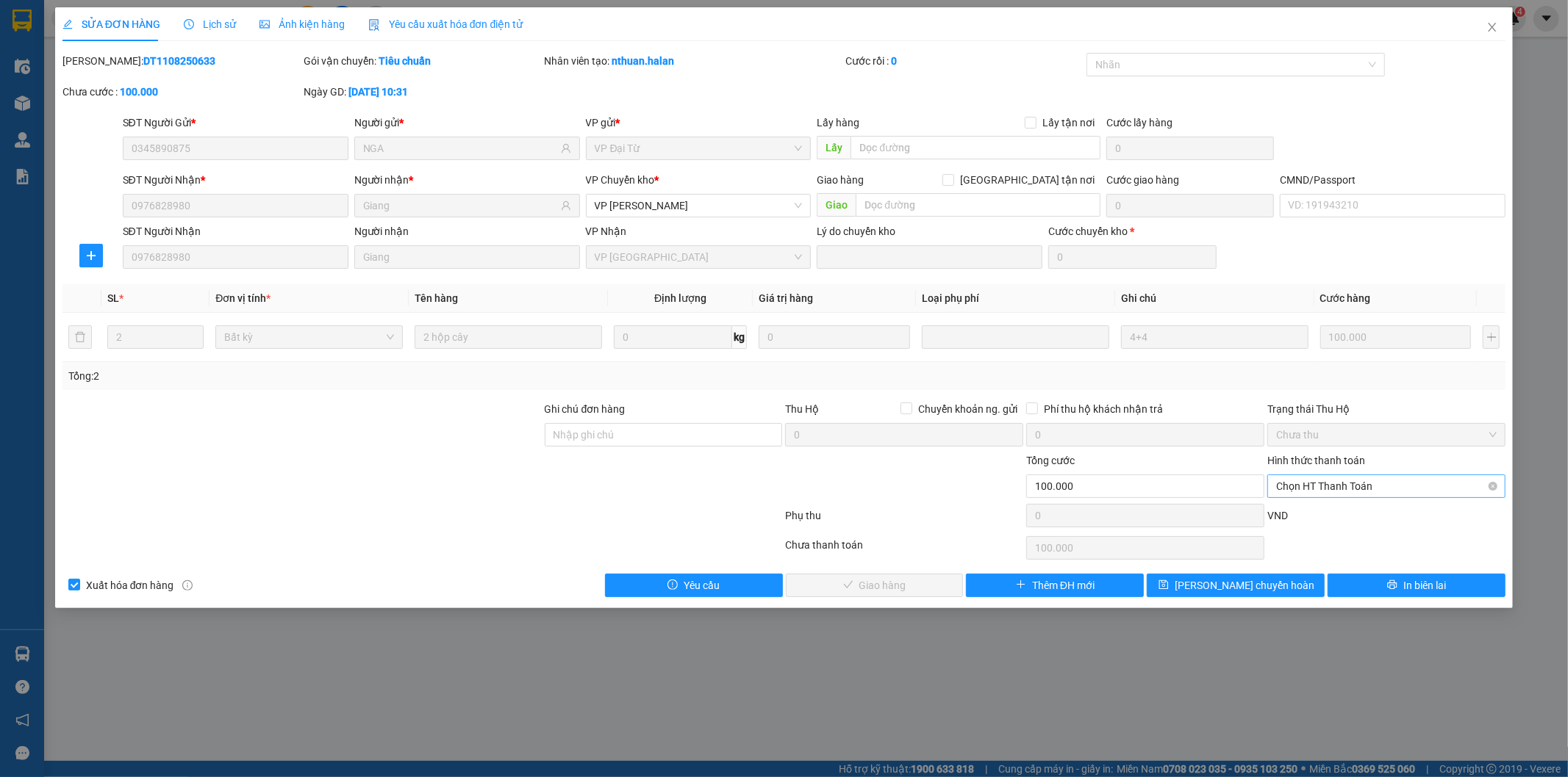
click at [1335, 492] on span "Chọn HT Thanh Toán" at bounding box center [1386, 486] width 220 height 22
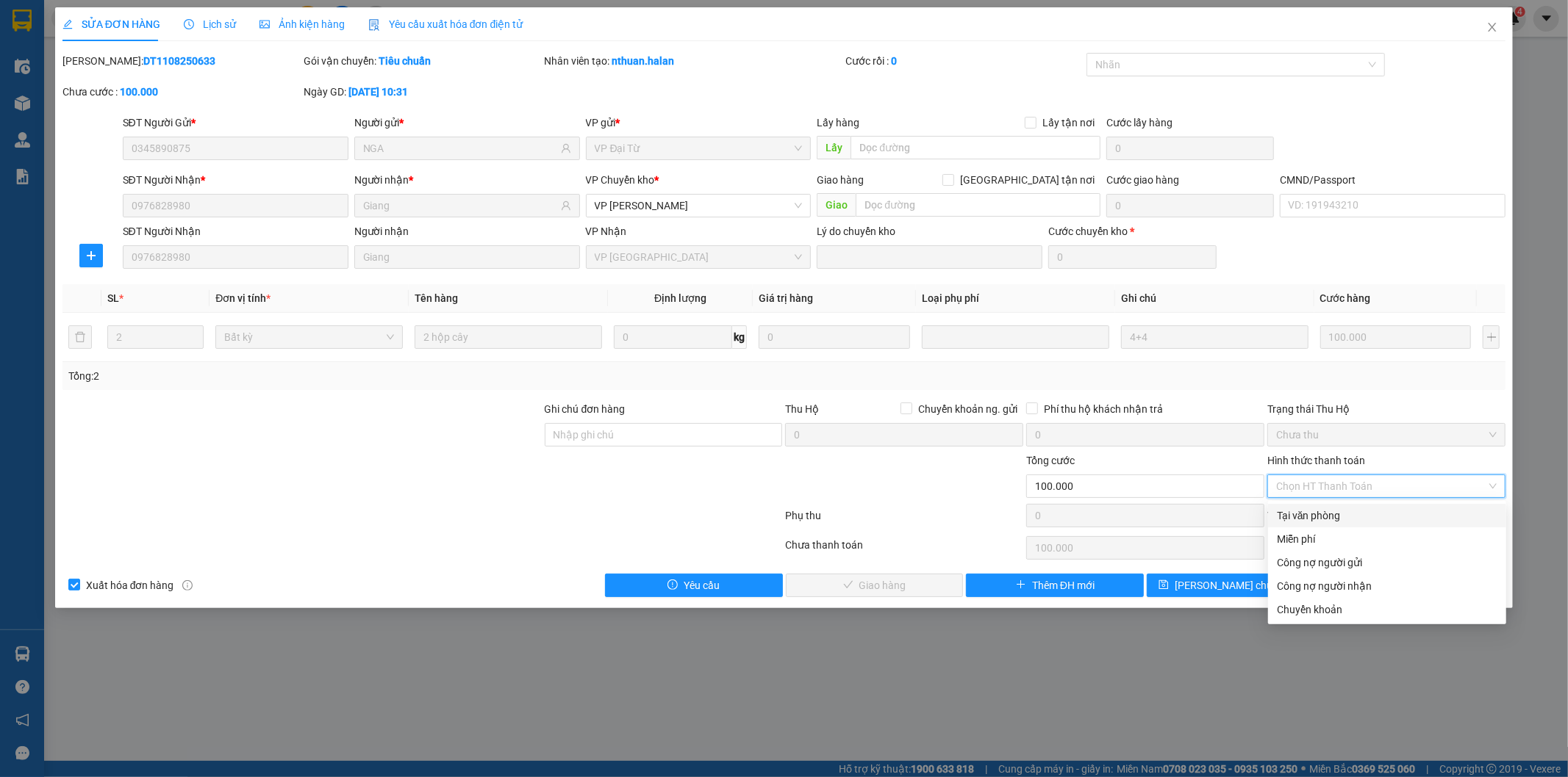
drag, startPoint x: 1321, startPoint y: 510, endPoint x: 968, endPoint y: 567, distance: 357.6
click at [1319, 510] on div "Tại văn phòng" at bounding box center [1387, 515] width 220 height 16
type input "0"
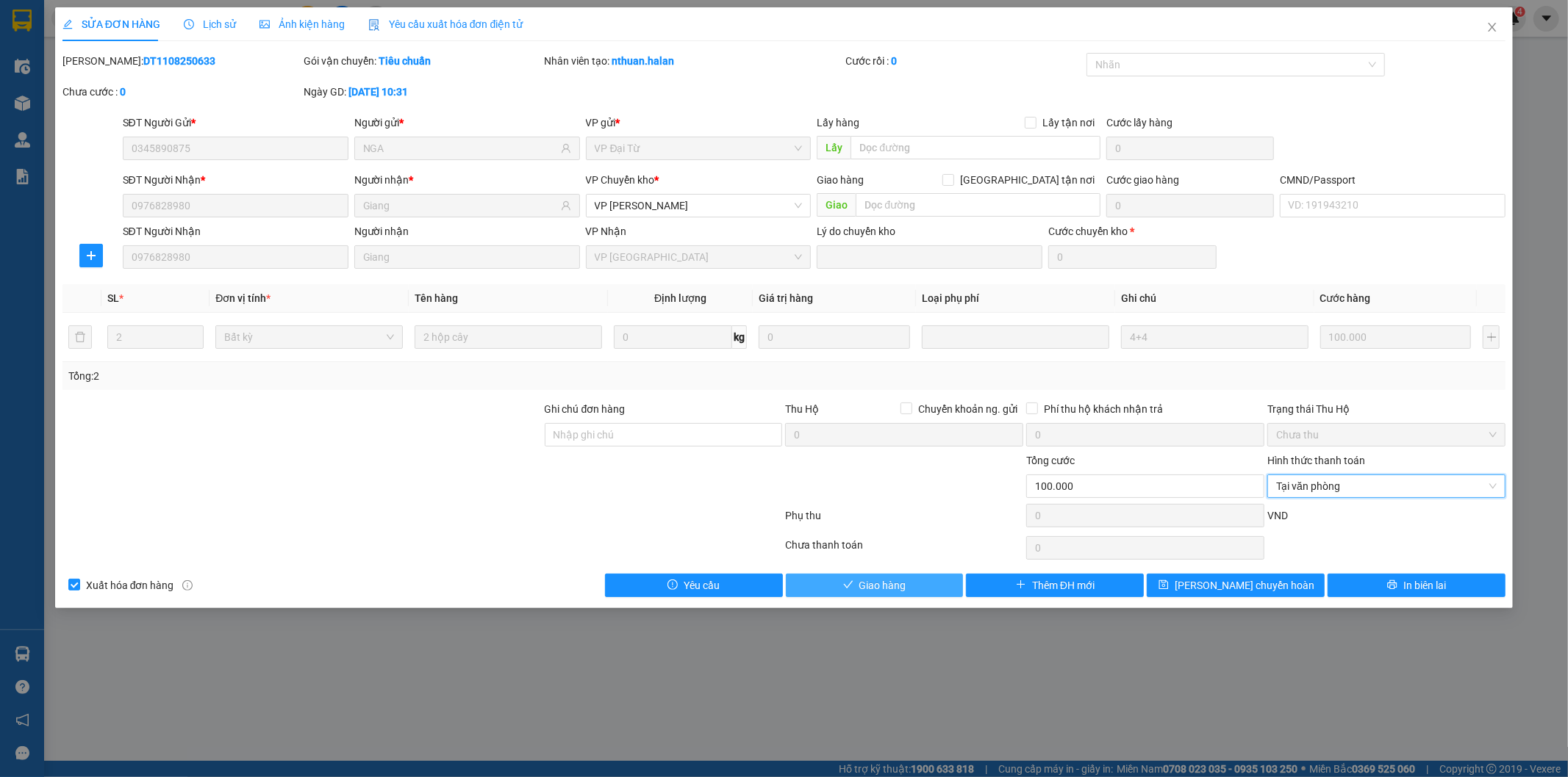
click at [898, 583] on span "Giao hàng" at bounding box center [883, 585] width 47 height 16
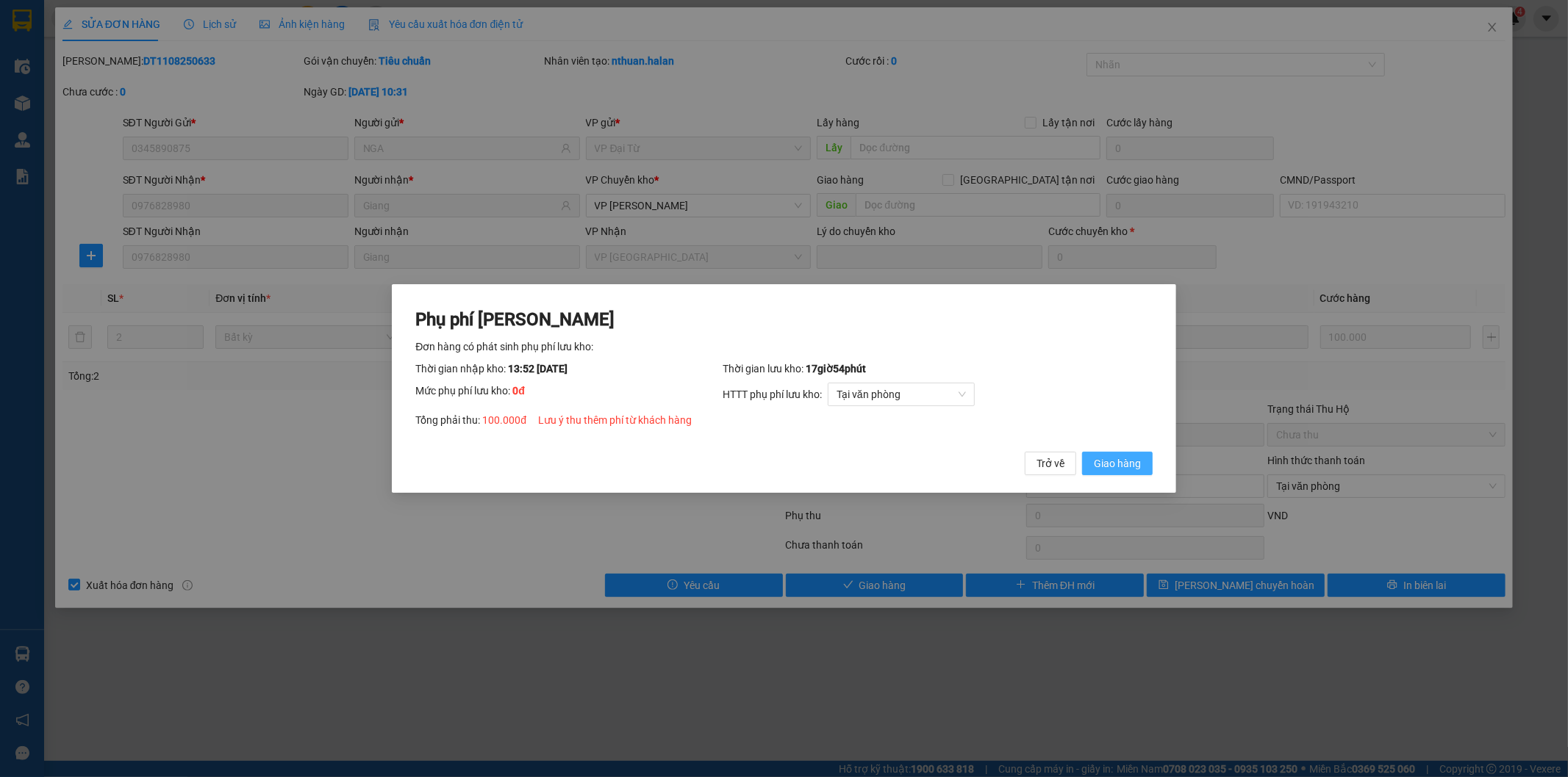
click at [1108, 469] on span "Giao hàng" at bounding box center [1117, 463] width 47 height 16
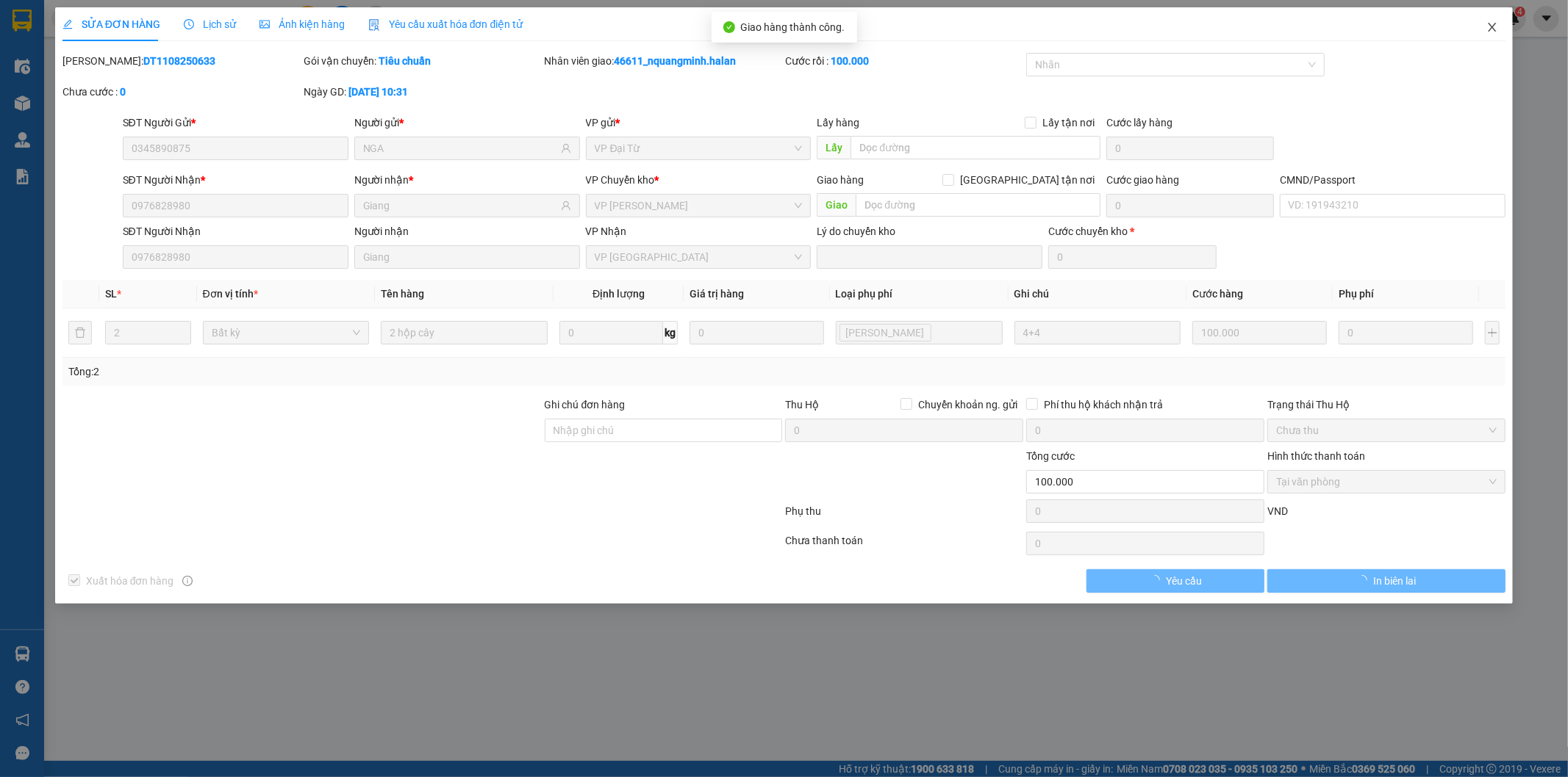
drag, startPoint x: 1490, startPoint y: 26, endPoint x: 460, endPoint y: 33, distance: 1030.0
click at [1488, 26] on icon "close" at bounding box center [1491, 26] width 12 height 12
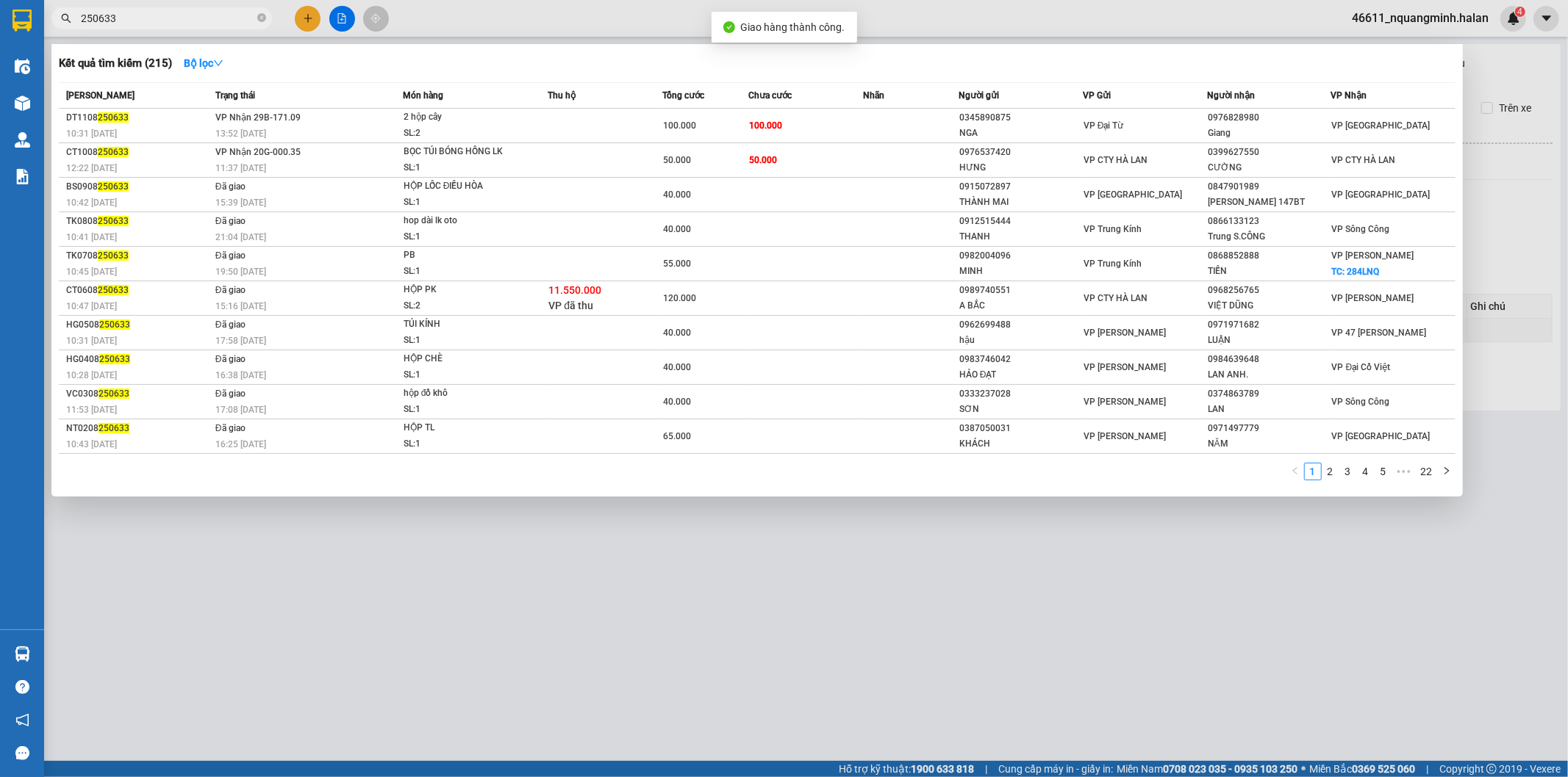
click at [153, 16] on input "250633" at bounding box center [167, 18] width 174 height 16
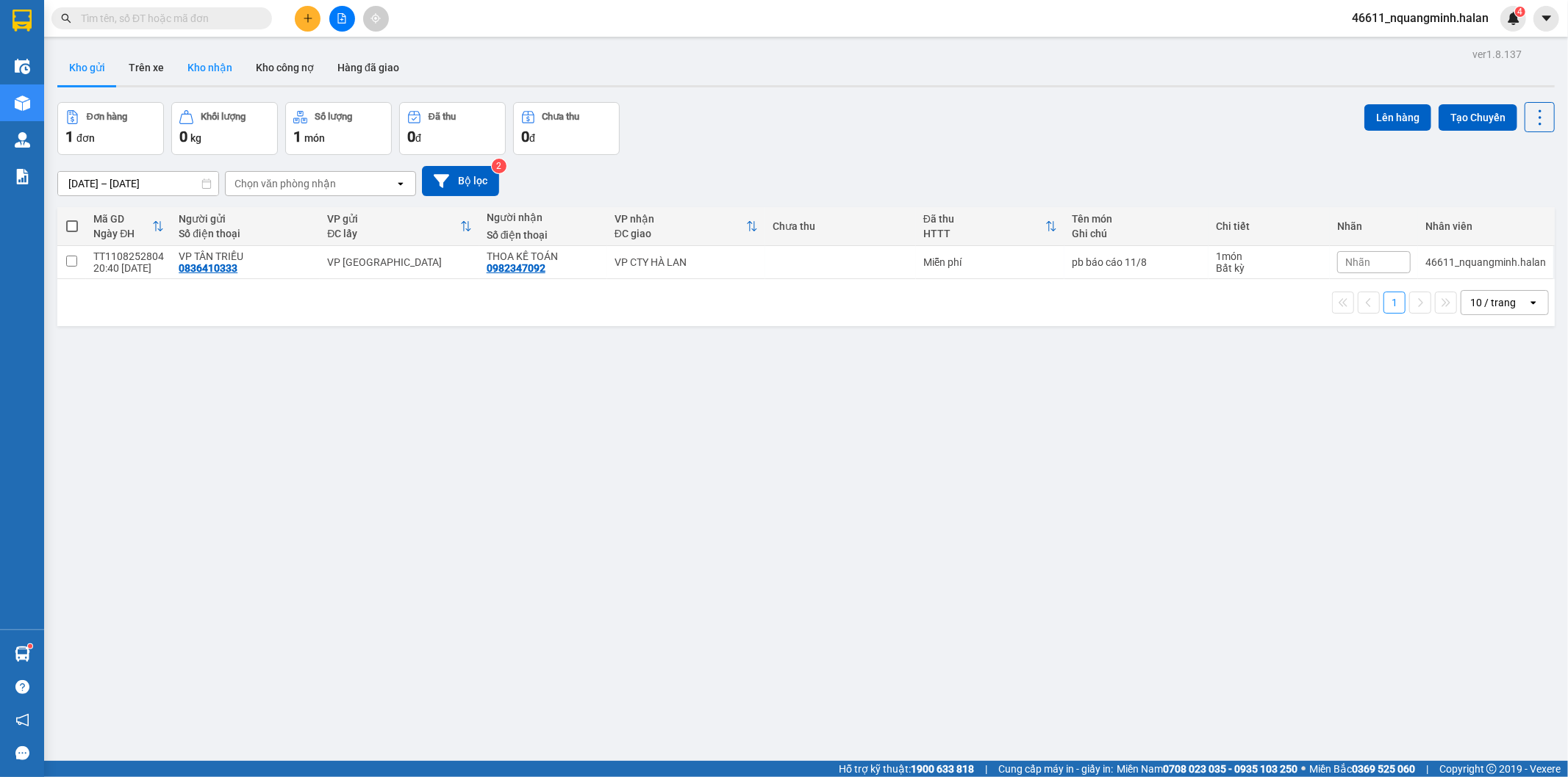
click at [202, 57] on button "Kho nhận" at bounding box center [210, 67] width 68 height 36
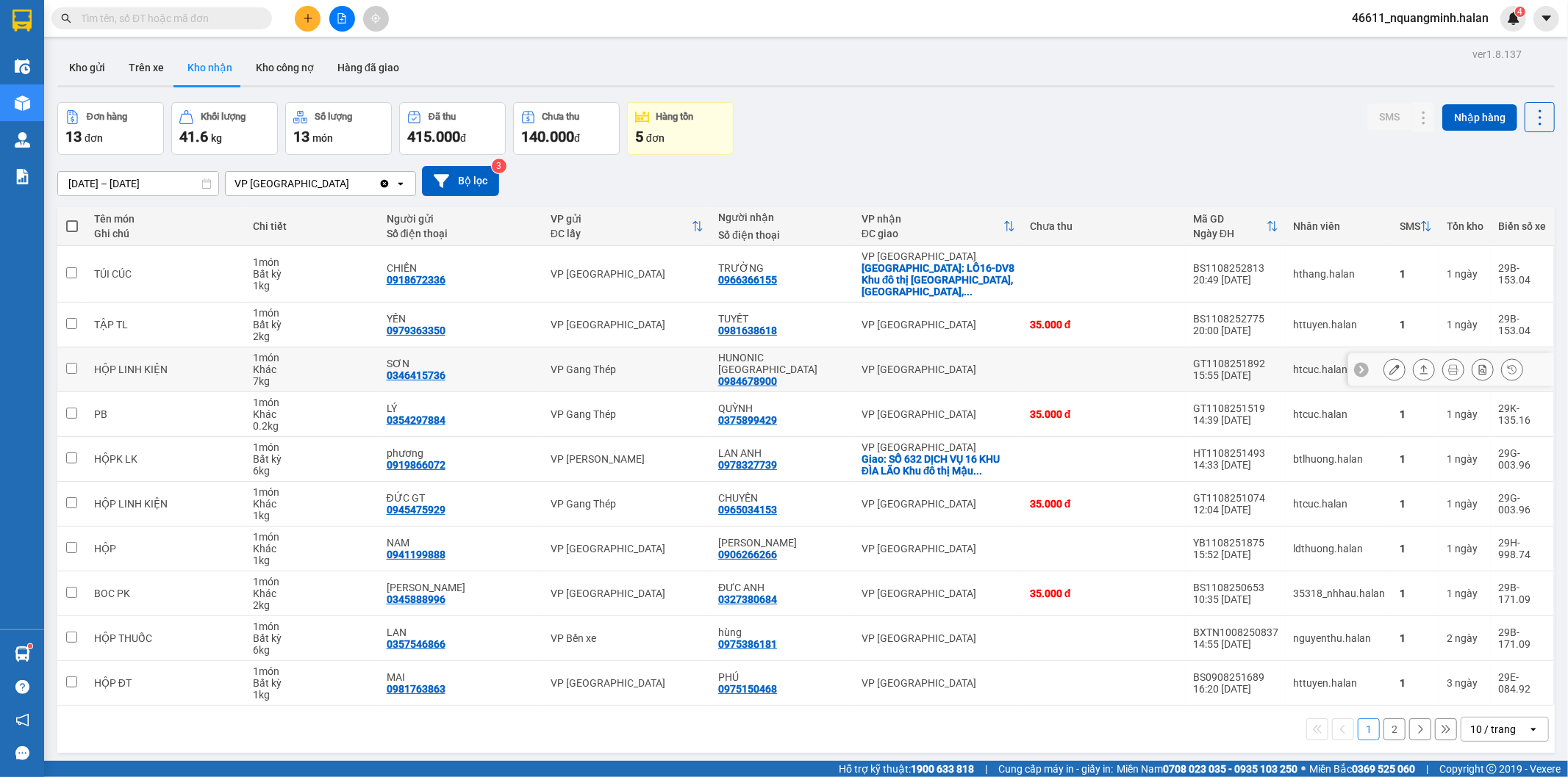
scroll to position [67, 0]
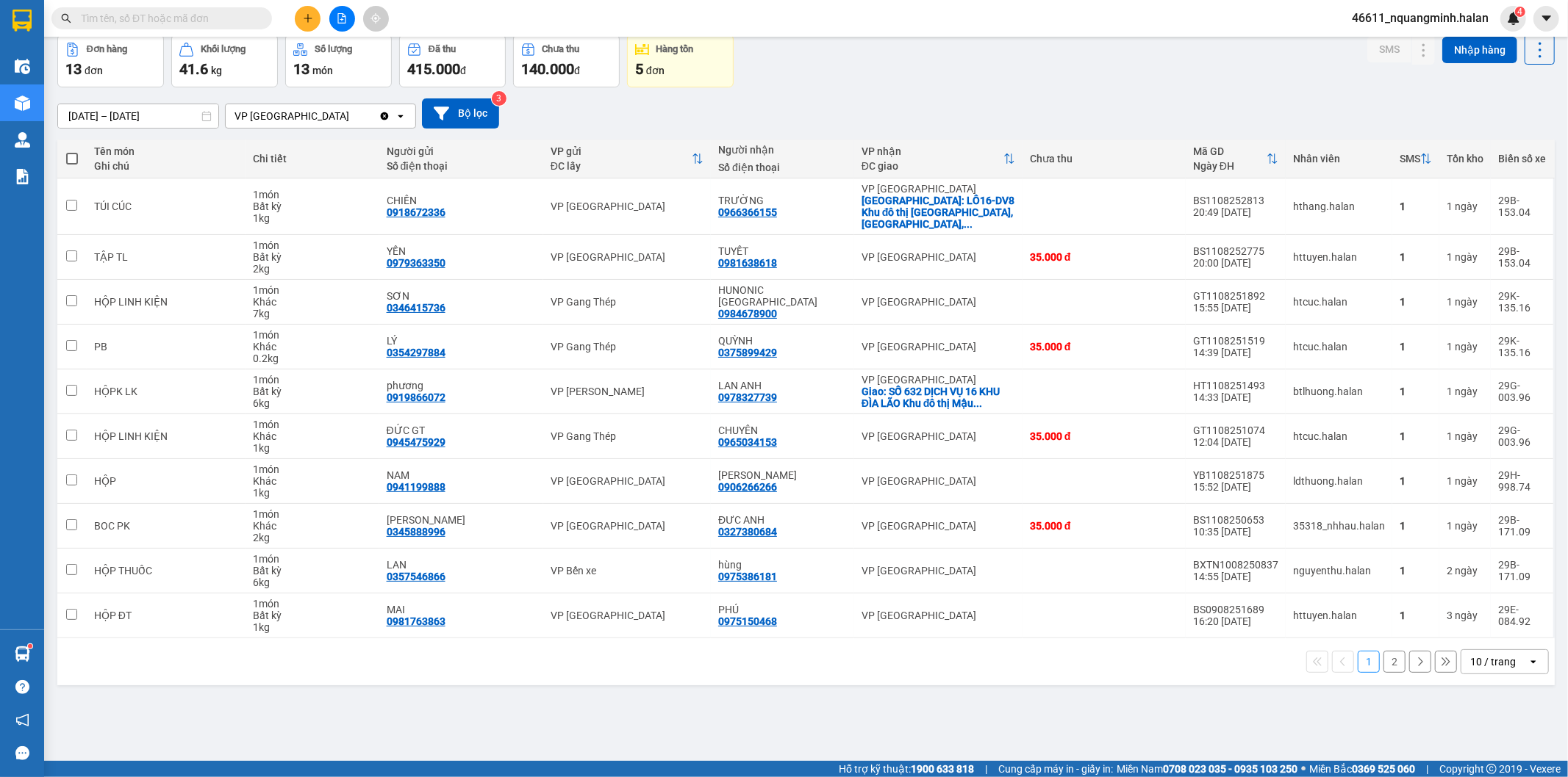
click at [1471, 658] on div "10 / trang" at bounding box center [1493, 662] width 46 height 15
click at [1480, 541] on span "20 / trang" at bounding box center [1483, 539] width 47 height 15
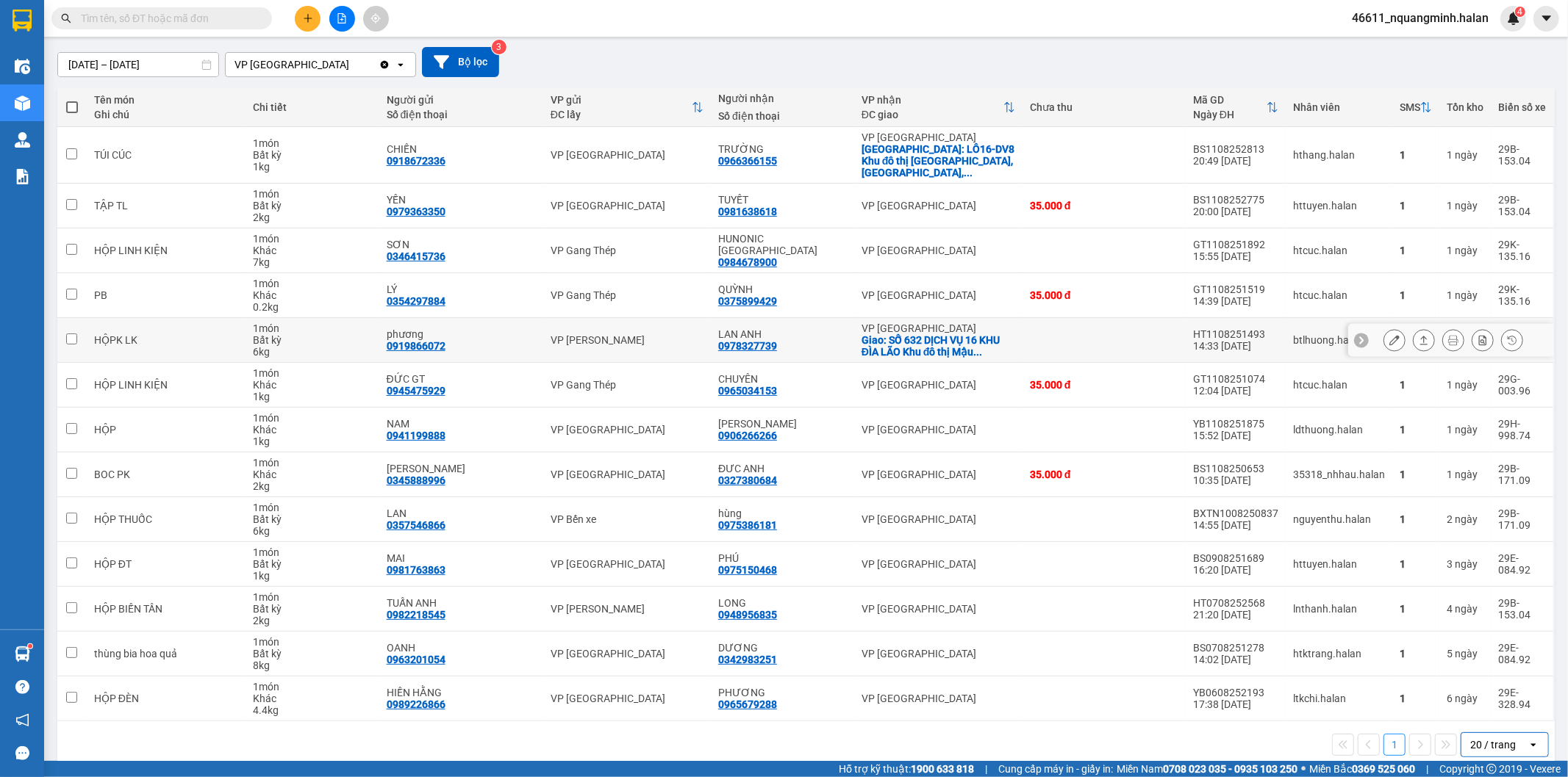
scroll to position [129, 0]
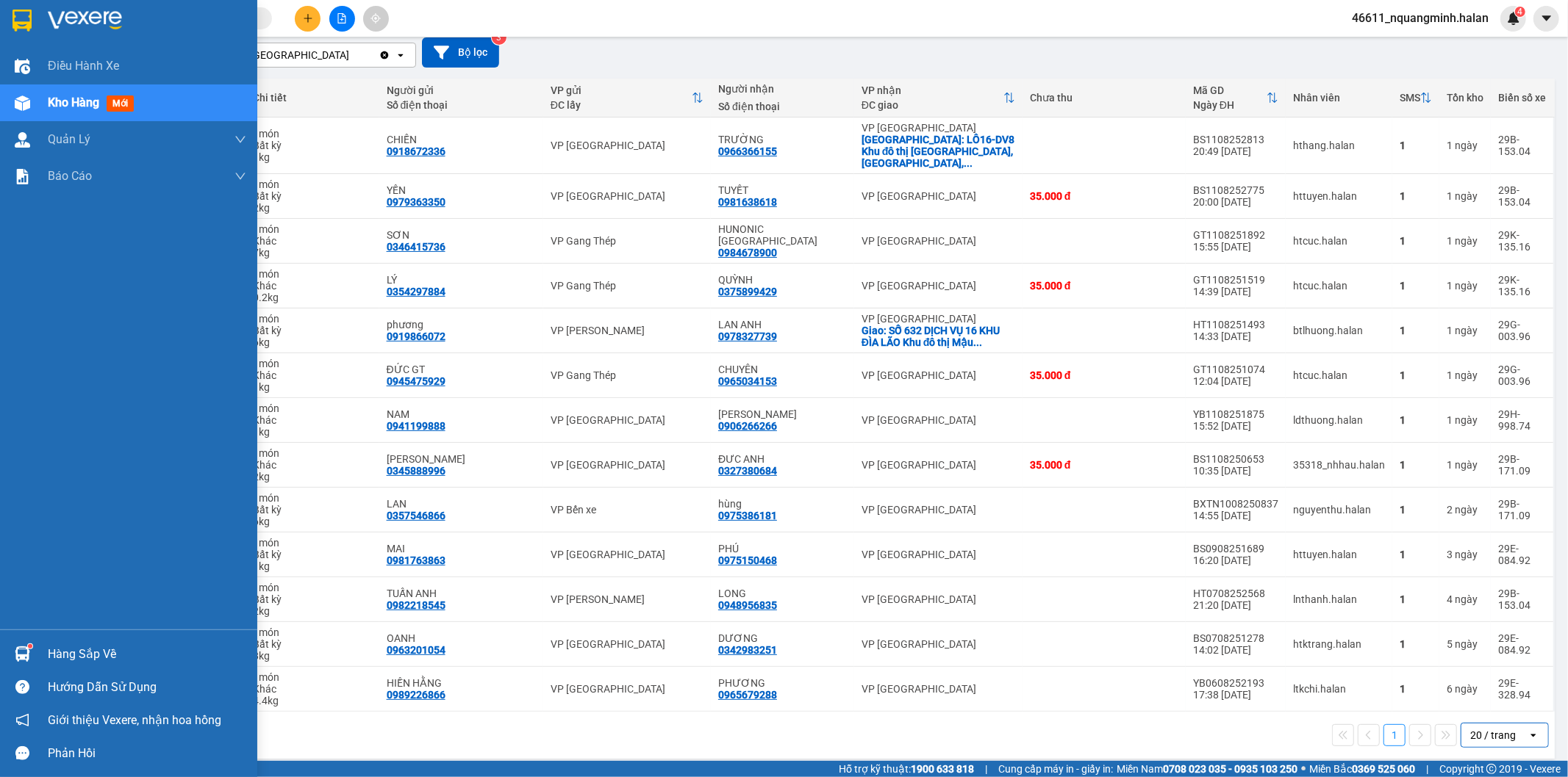
click at [33, 656] on div at bounding box center [22, 654] width 26 height 26
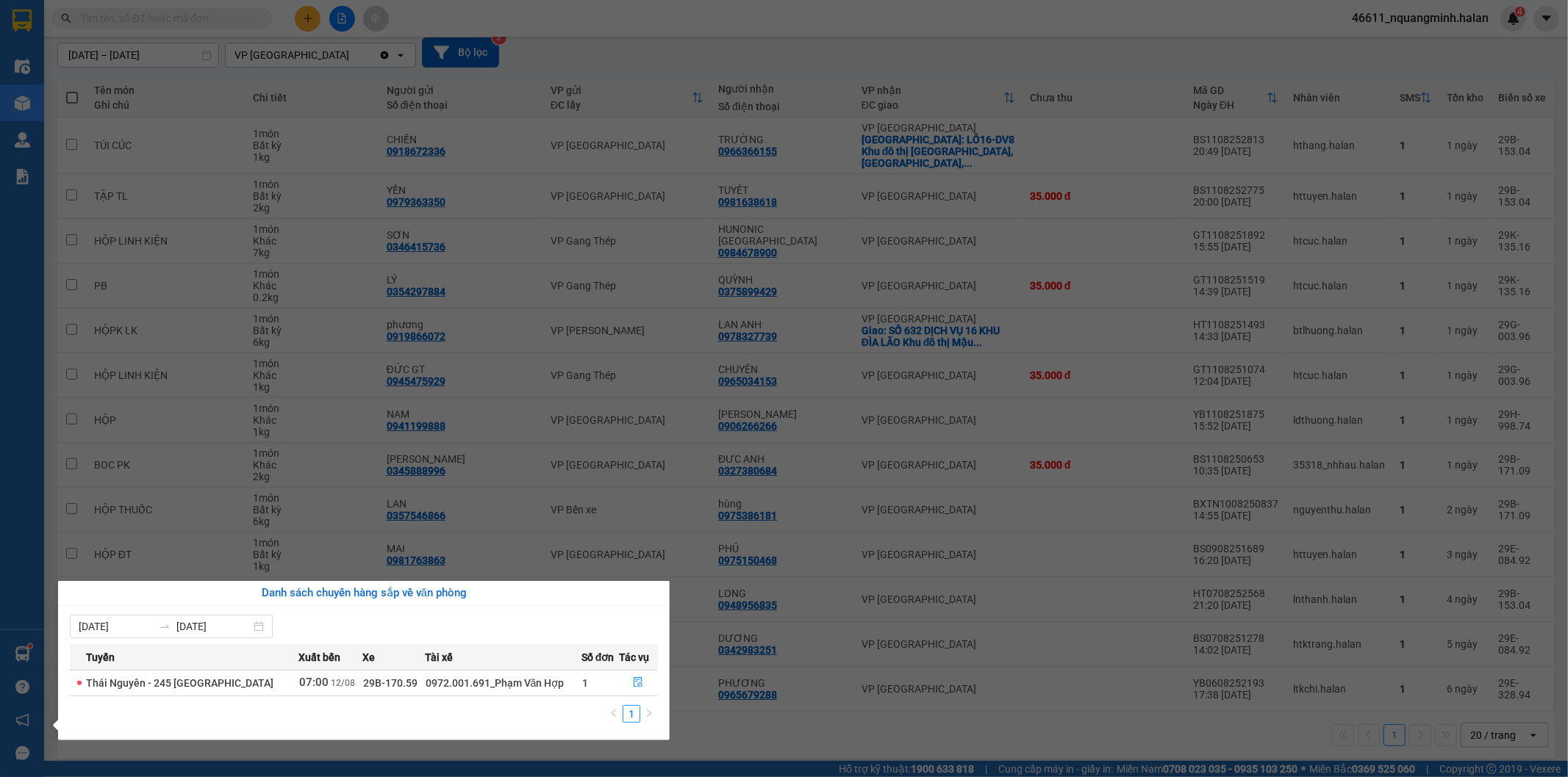
drag, startPoint x: 619, startPoint y: 333, endPoint x: 579, endPoint y: 222, distance: 118.0
click at [619, 332] on section "Kết quả tìm kiếm ( 0 ) Bộ lọc No Data 46611_nquangminh.halan 4 Điều hành xe Kho…" at bounding box center [784, 388] width 1568 height 777
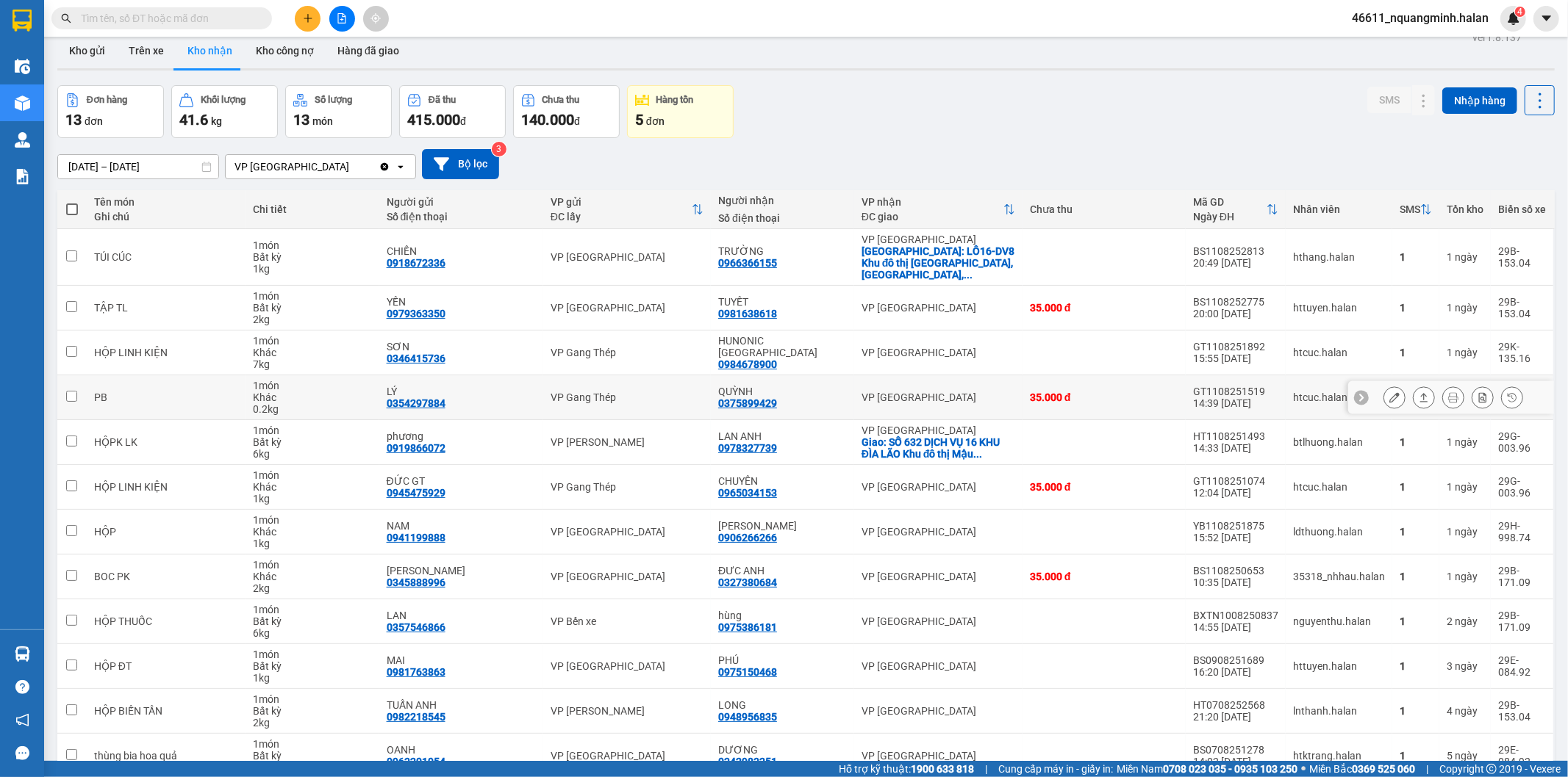
scroll to position [0, 0]
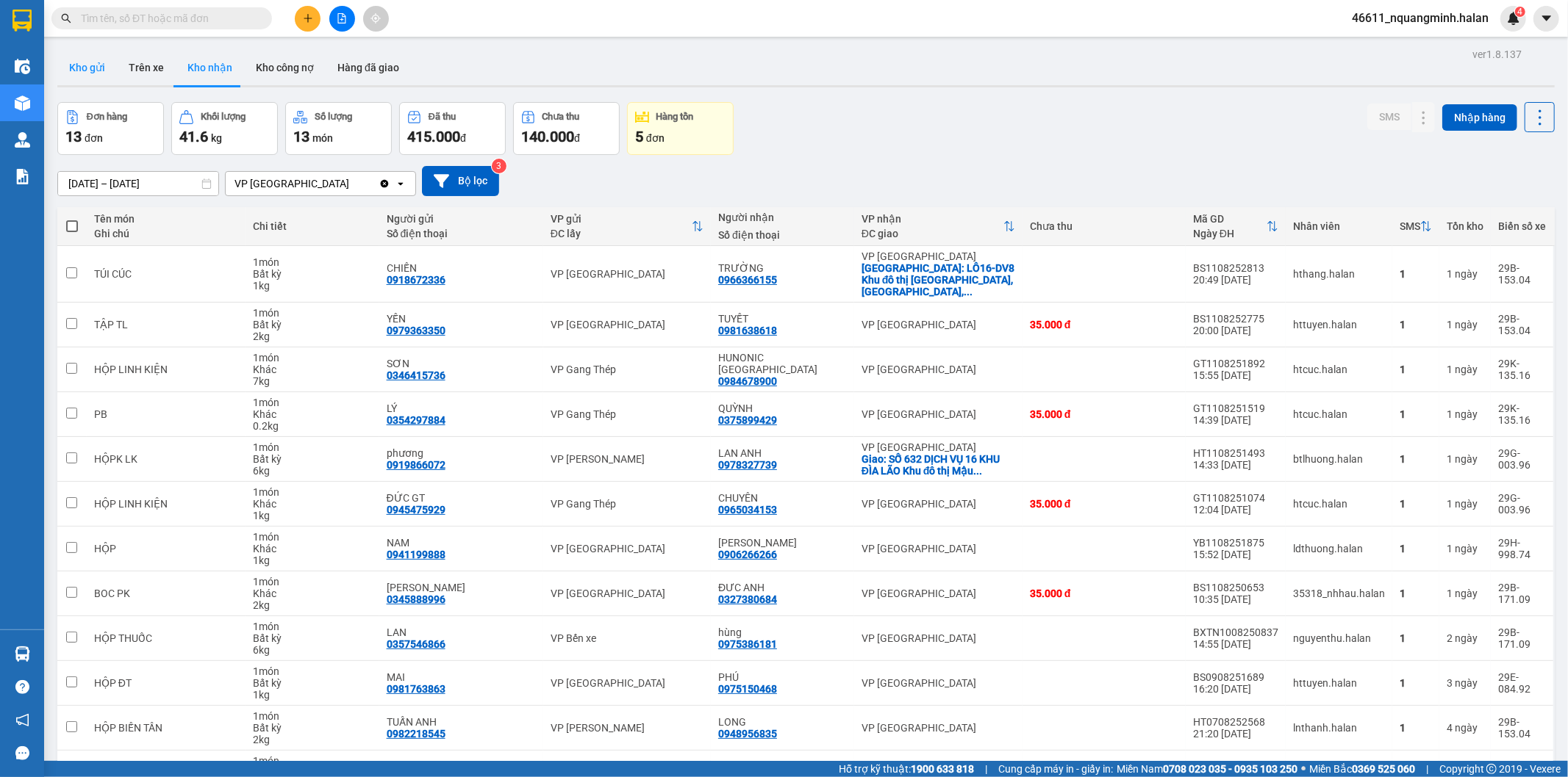
click at [102, 77] on button "Kho gửi" at bounding box center [87, 67] width 60 height 36
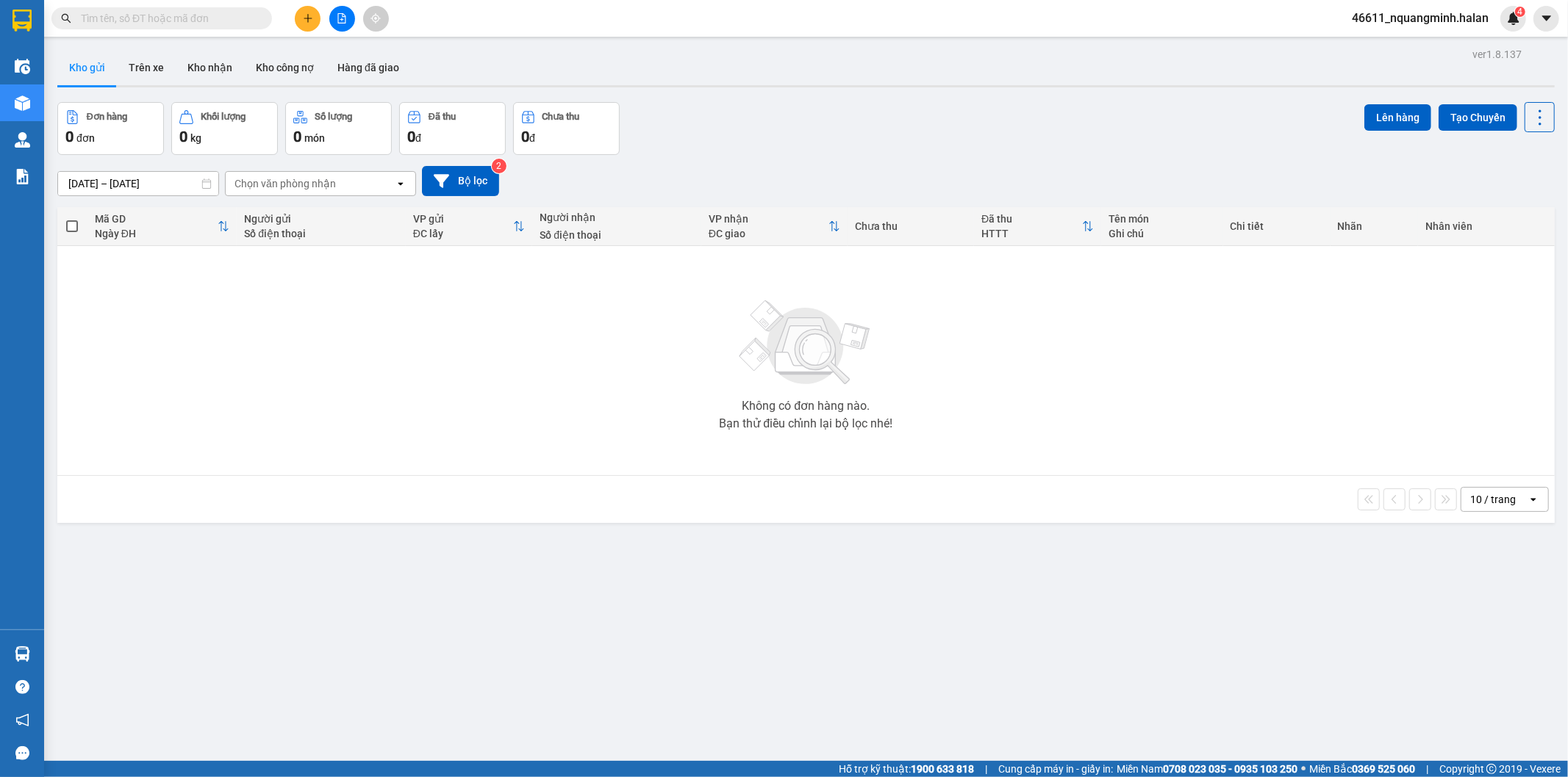
click at [508, 769] on div "Hỗ trợ kỹ thuật: 1900 633 818 | Cung cấp máy in - giấy in: [GEOGRAPHIC_DATA] 07…" at bounding box center [780, 768] width 1560 height 16
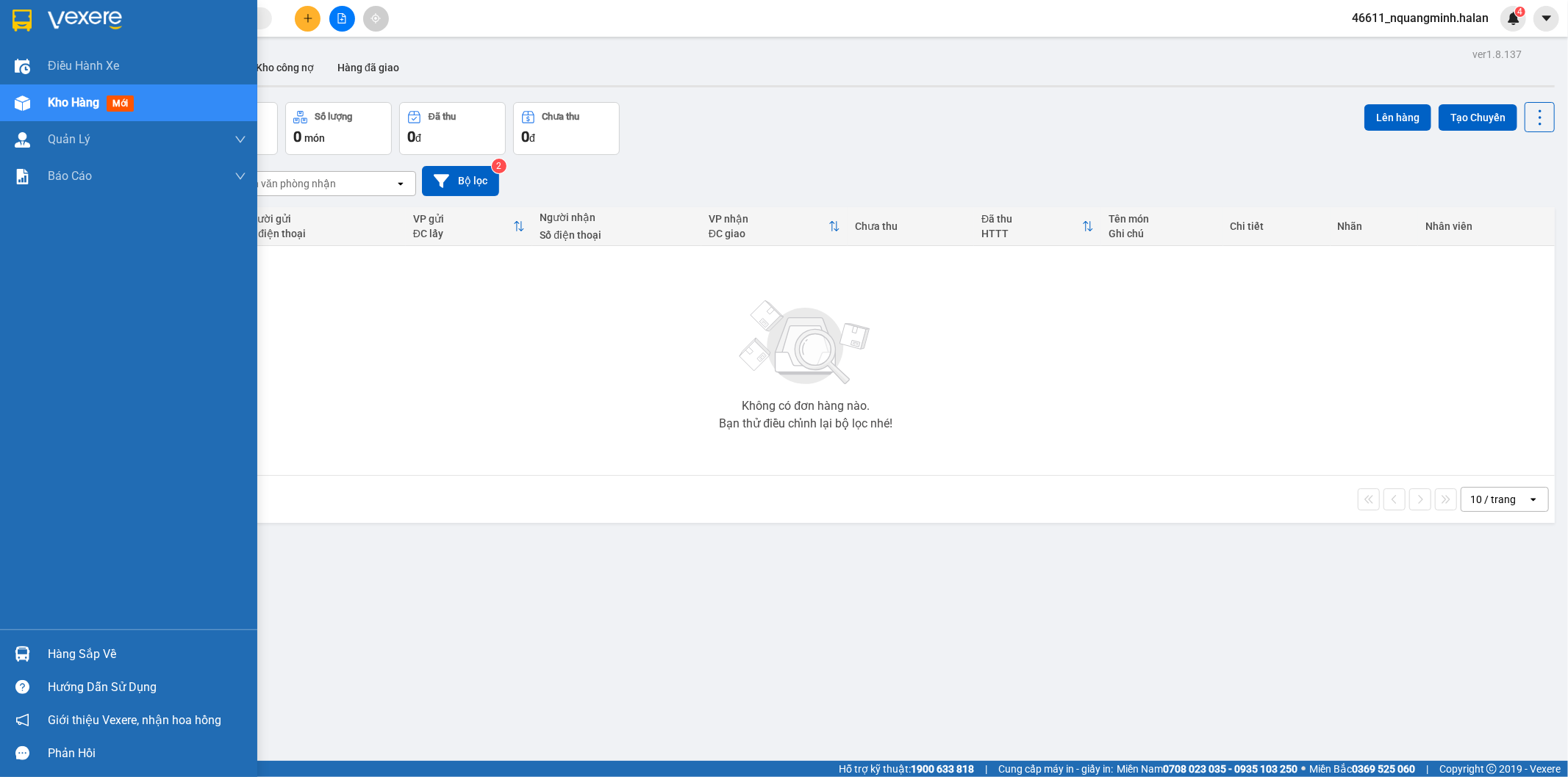
click at [22, 636] on div "Hàng sắp về Hướng dẫn sử dụng Giới thiệu Vexere, nhận hoa hồng Phản hồi" at bounding box center [129, 700] width 257 height 140
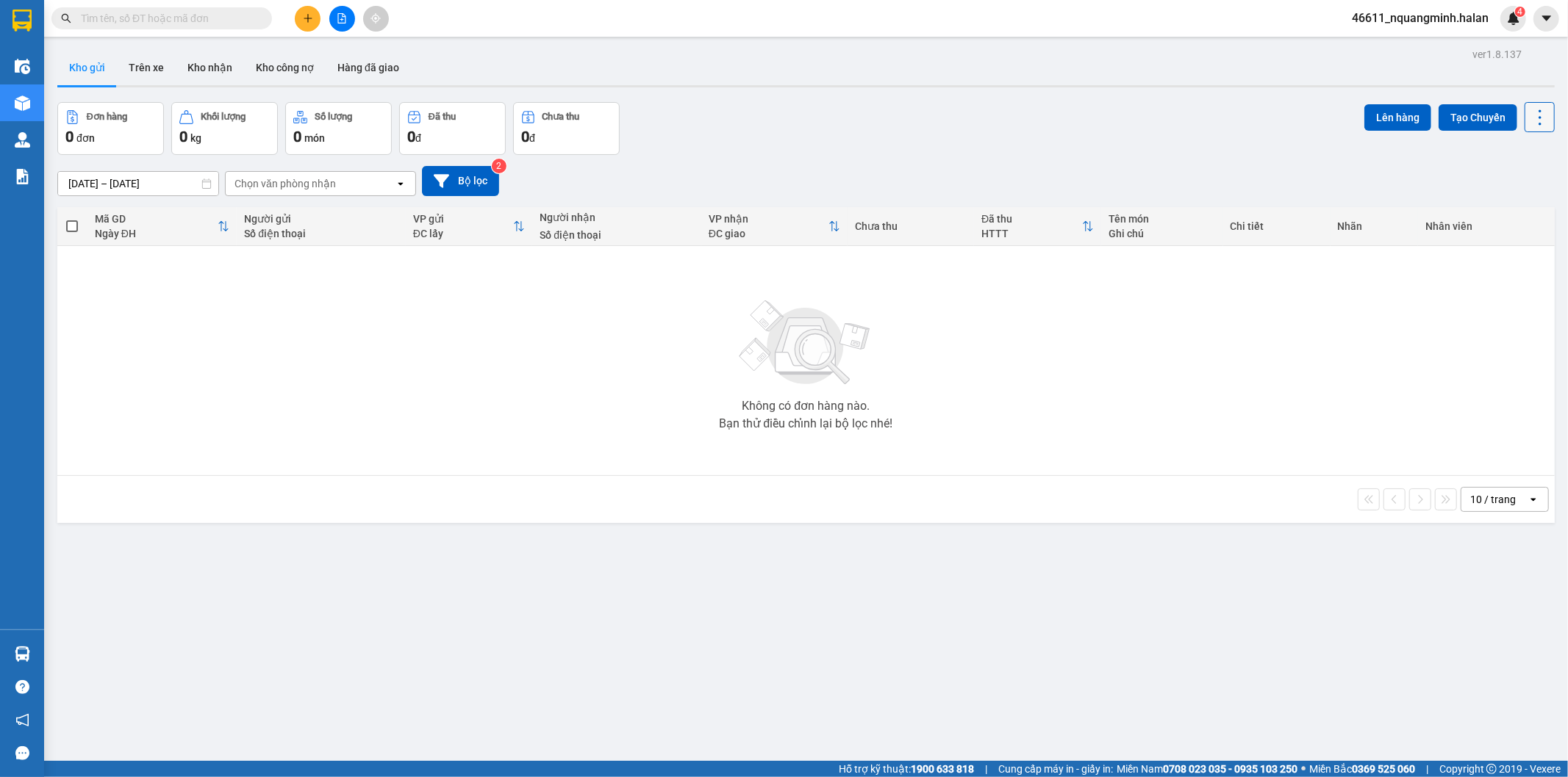
click at [1529, 108] on icon at bounding box center [1539, 117] width 21 height 21
click at [1504, 206] on span "Làm mới" at bounding box center [1507, 210] width 40 height 15
click at [197, 11] on input "text" at bounding box center [167, 18] width 174 height 16
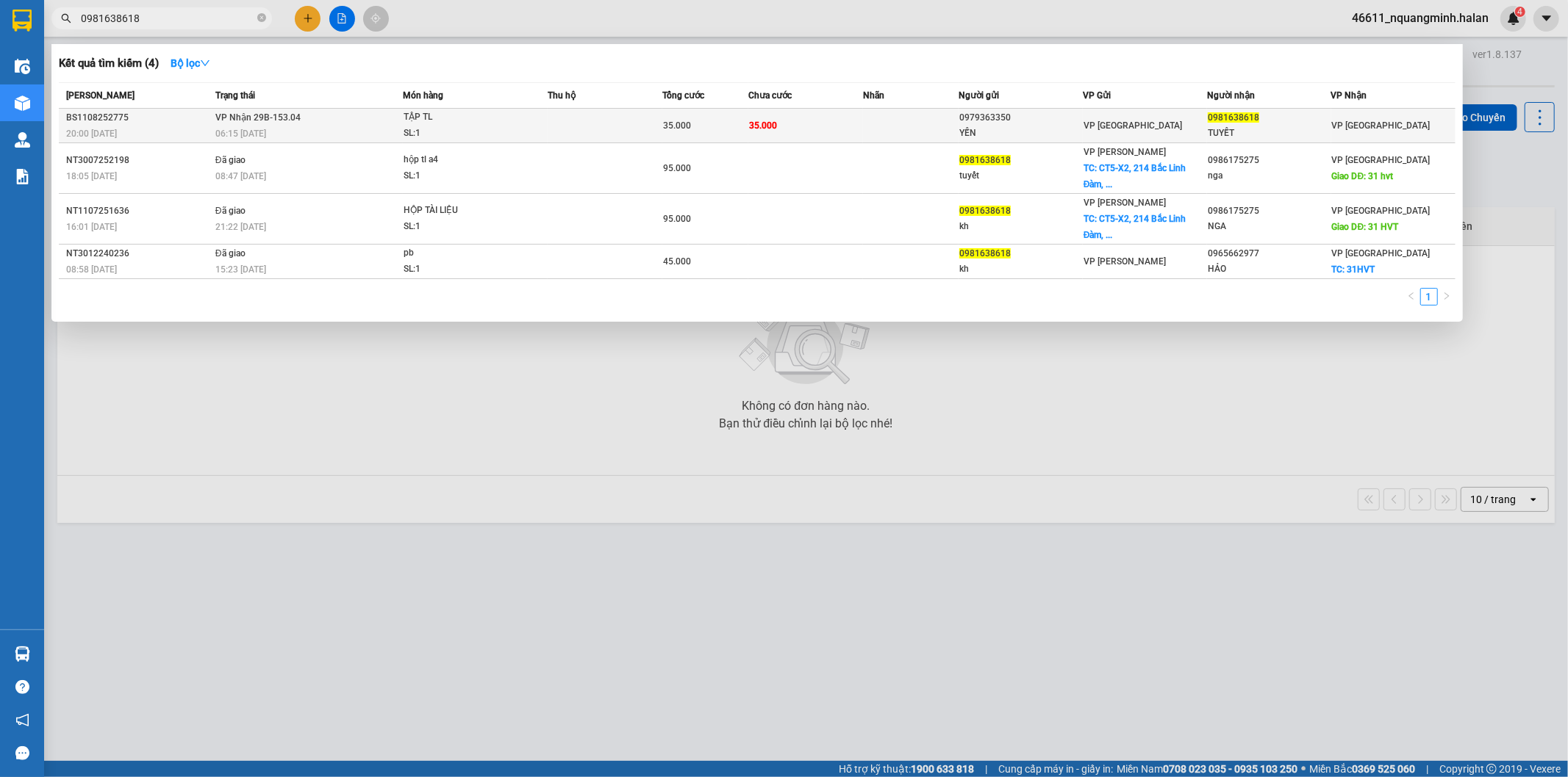
type input "0981638618"
click at [267, 118] on span "VP Nhận 29B-153.04" at bounding box center [258, 117] width 85 height 10
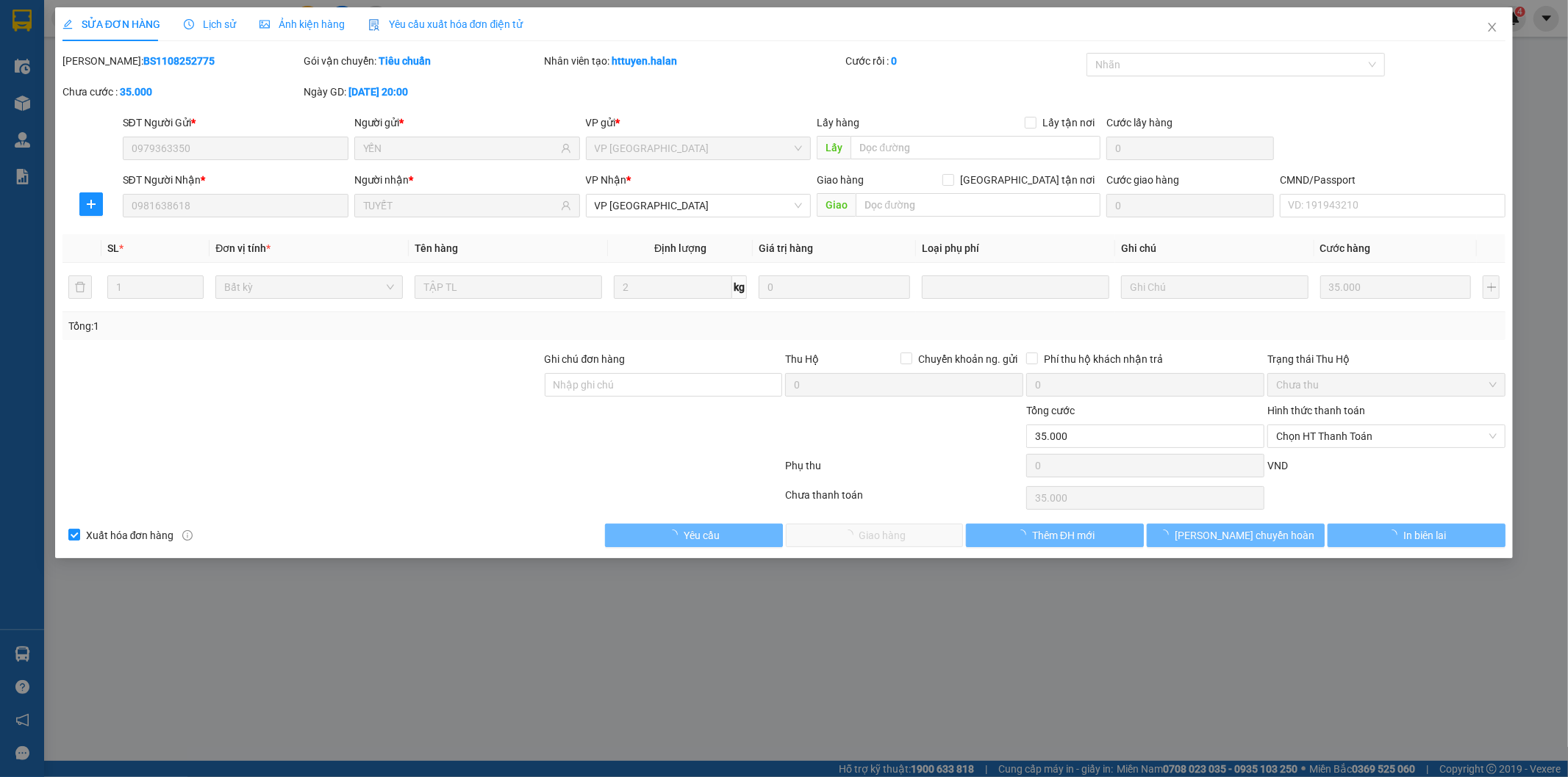
type input "0979363350"
type input "YẾN"
type input "0981638618"
type input "TUYẾT"
type input "35.000"
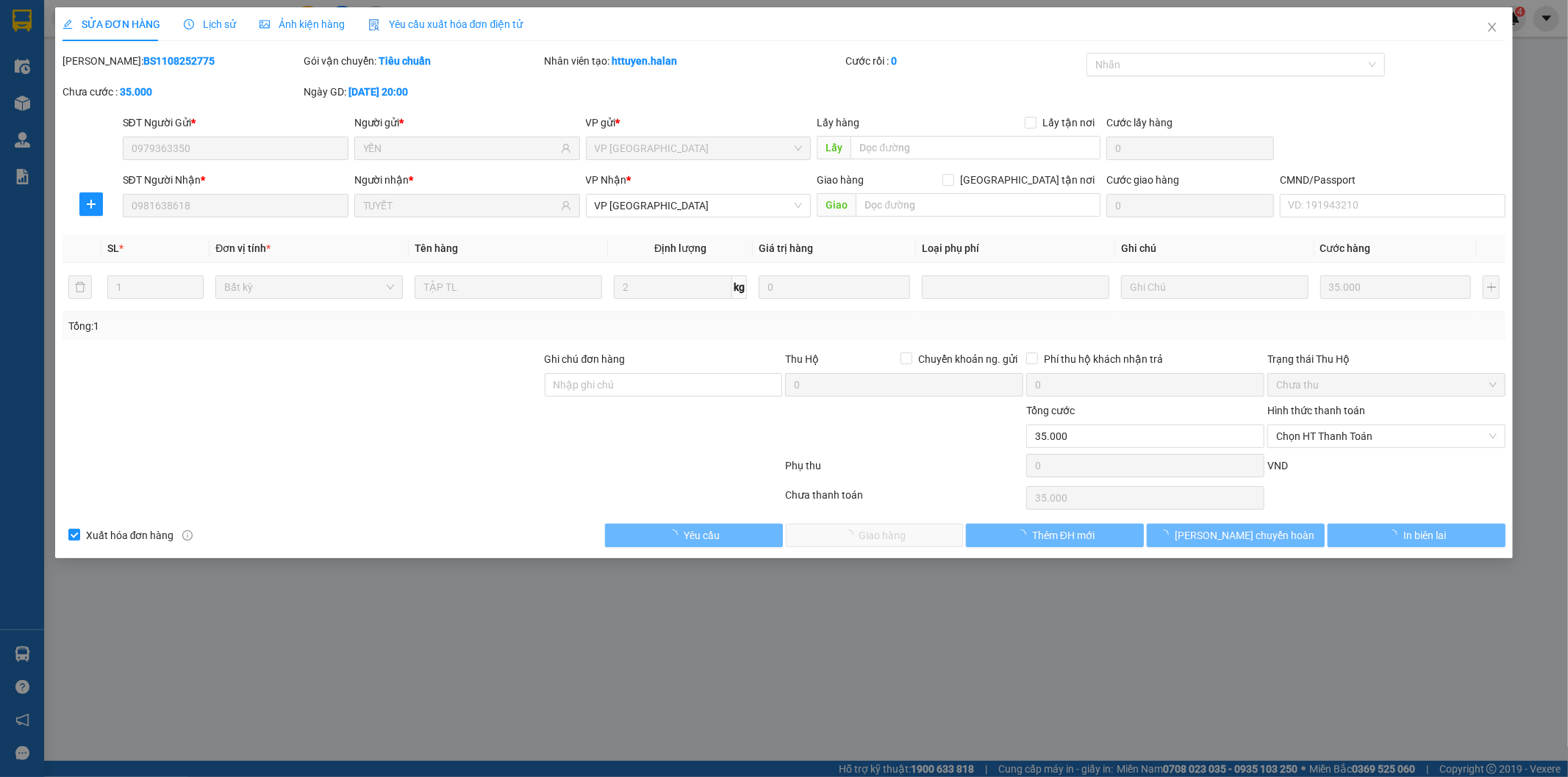
type input "35.000"
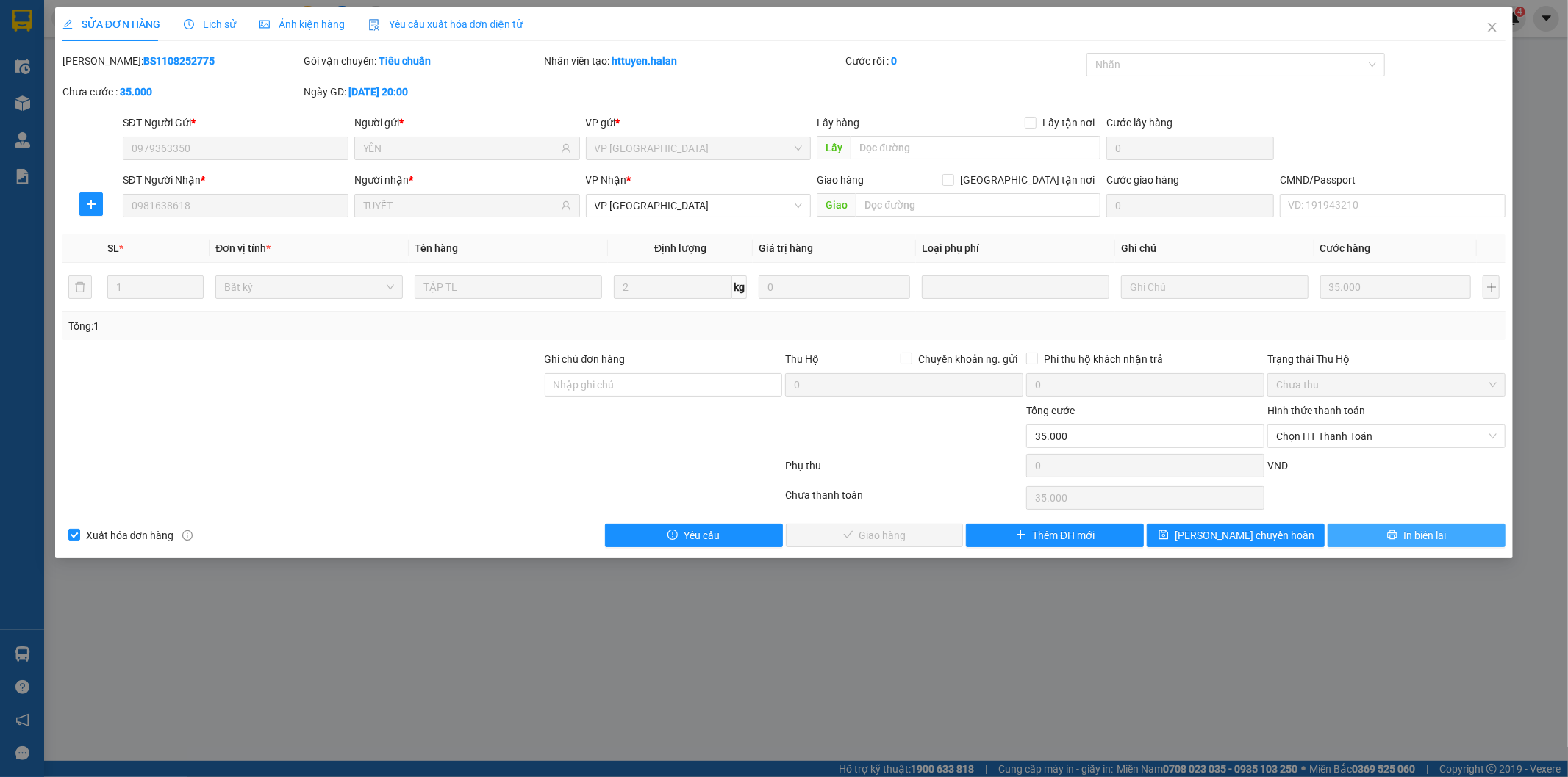
drag, startPoint x: 1428, startPoint y: 542, endPoint x: 1211, endPoint y: 474, distance: 227.4
click at [1424, 539] on span "In biên lai" at bounding box center [1424, 535] width 43 height 16
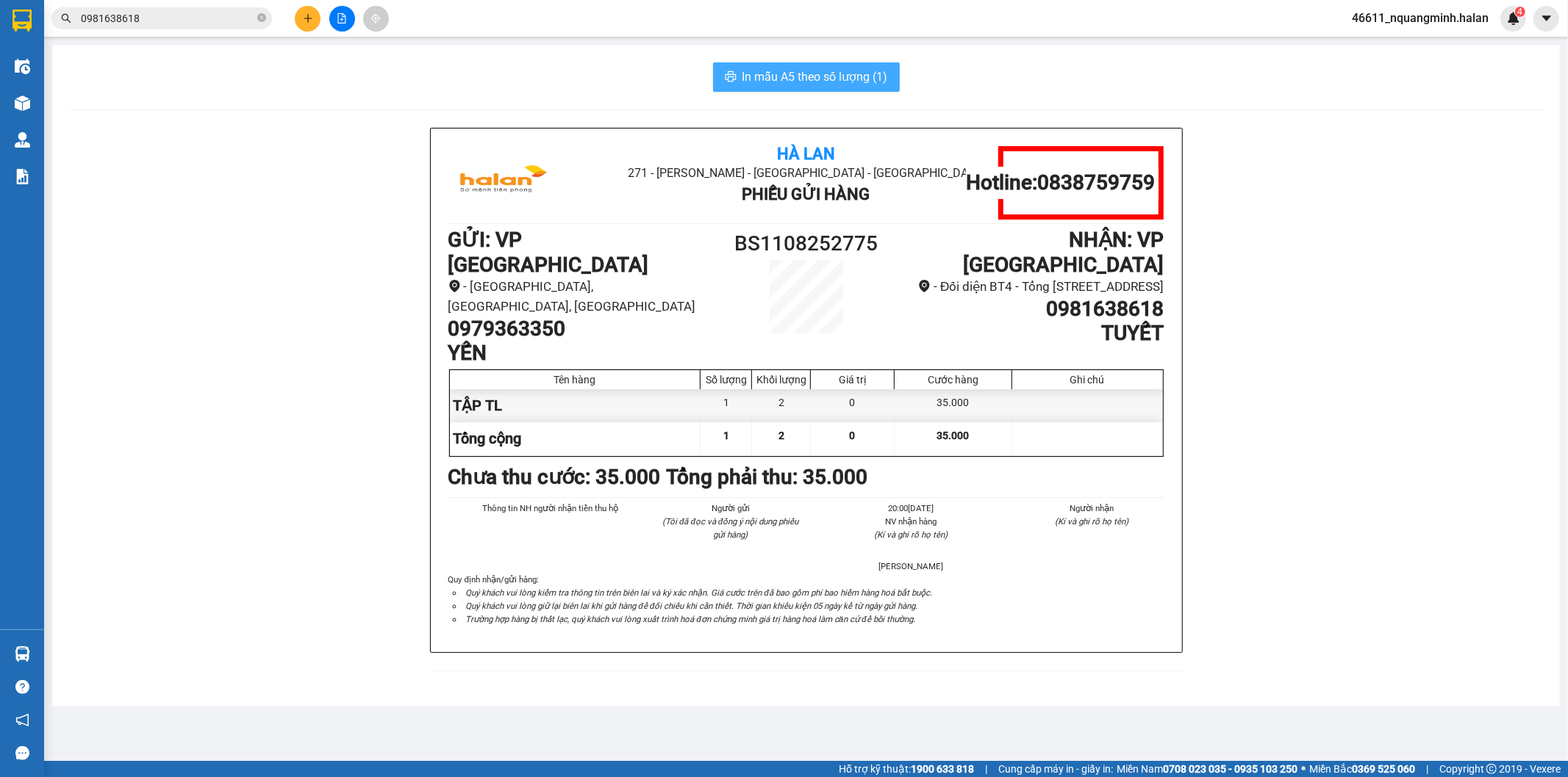
click at [736, 69] on button "In mẫu A5 theo số lượng (1)" at bounding box center [806, 77] width 187 height 29
click at [752, 466] on b "Tổng phải thu: 35.000" at bounding box center [767, 476] width 202 height 24
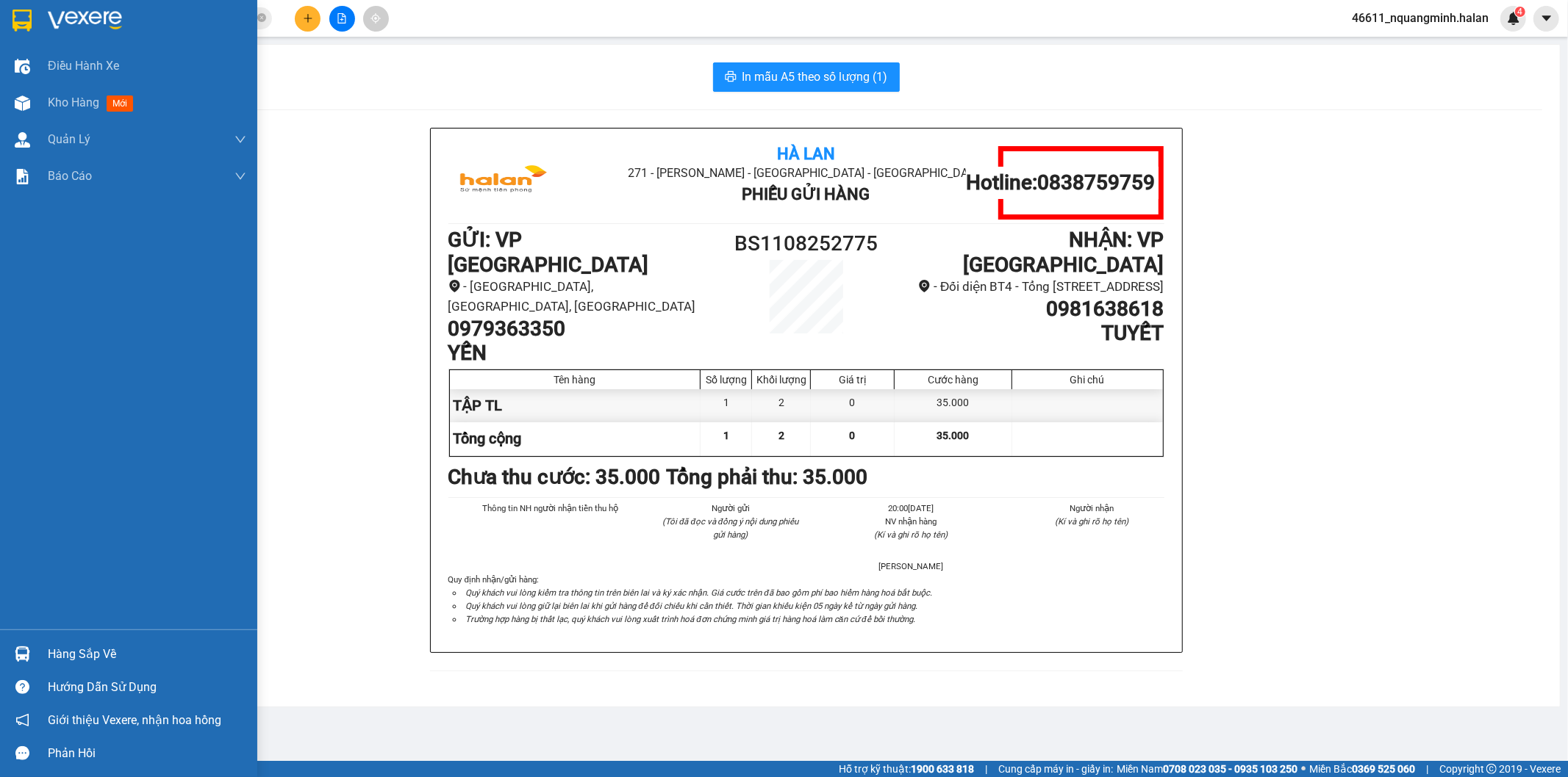
click at [19, 647] on img at bounding box center [22, 654] width 16 height 15
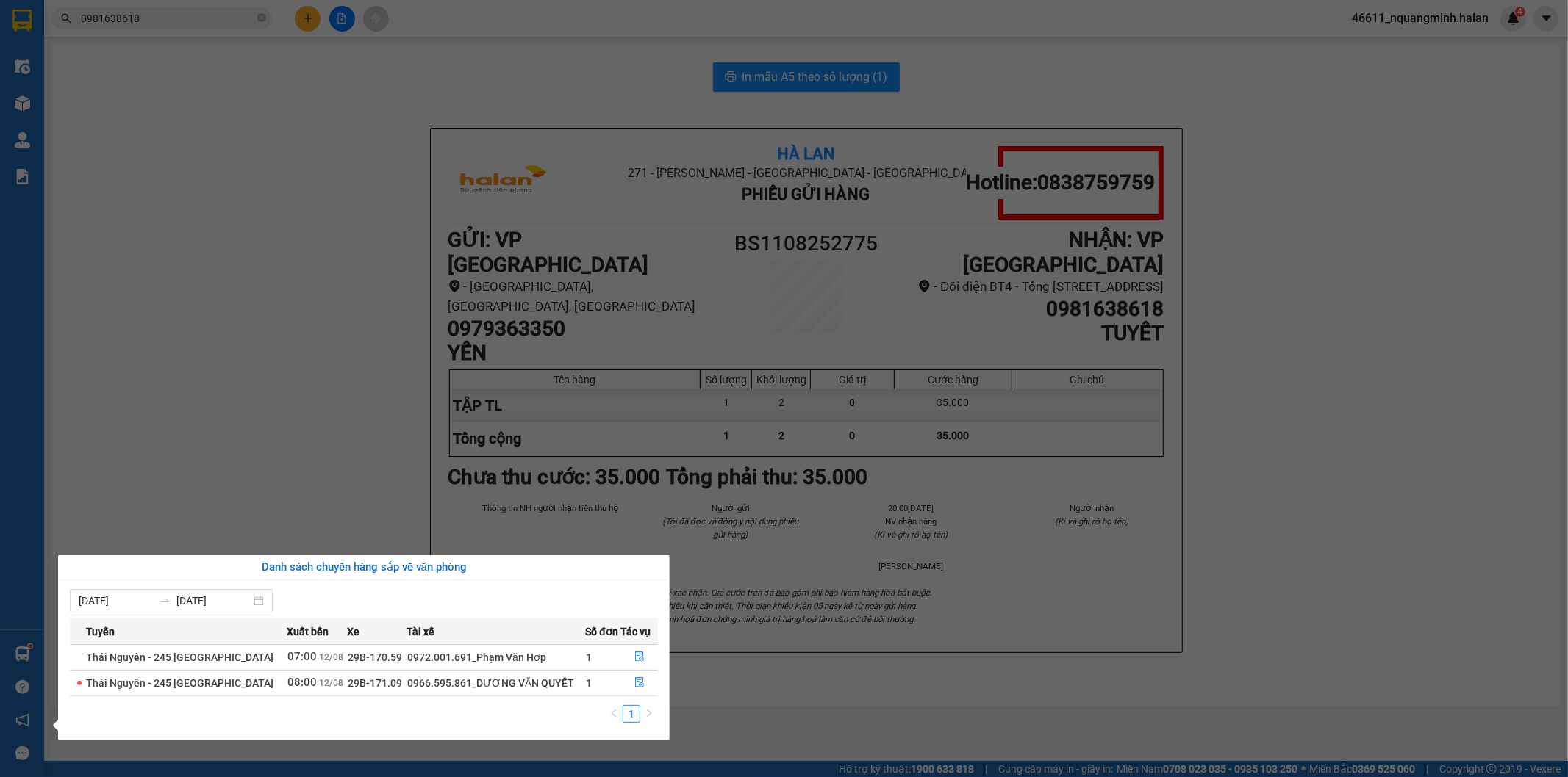
click at [326, 192] on section "Kết quả tìm kiếm ( 4 ) Bộ lọc Mã ĐH Trạng thái Món hàng Thu hộ Tổng cước Chưa c…" at bounding box center [784, 388] width 1568 height 777
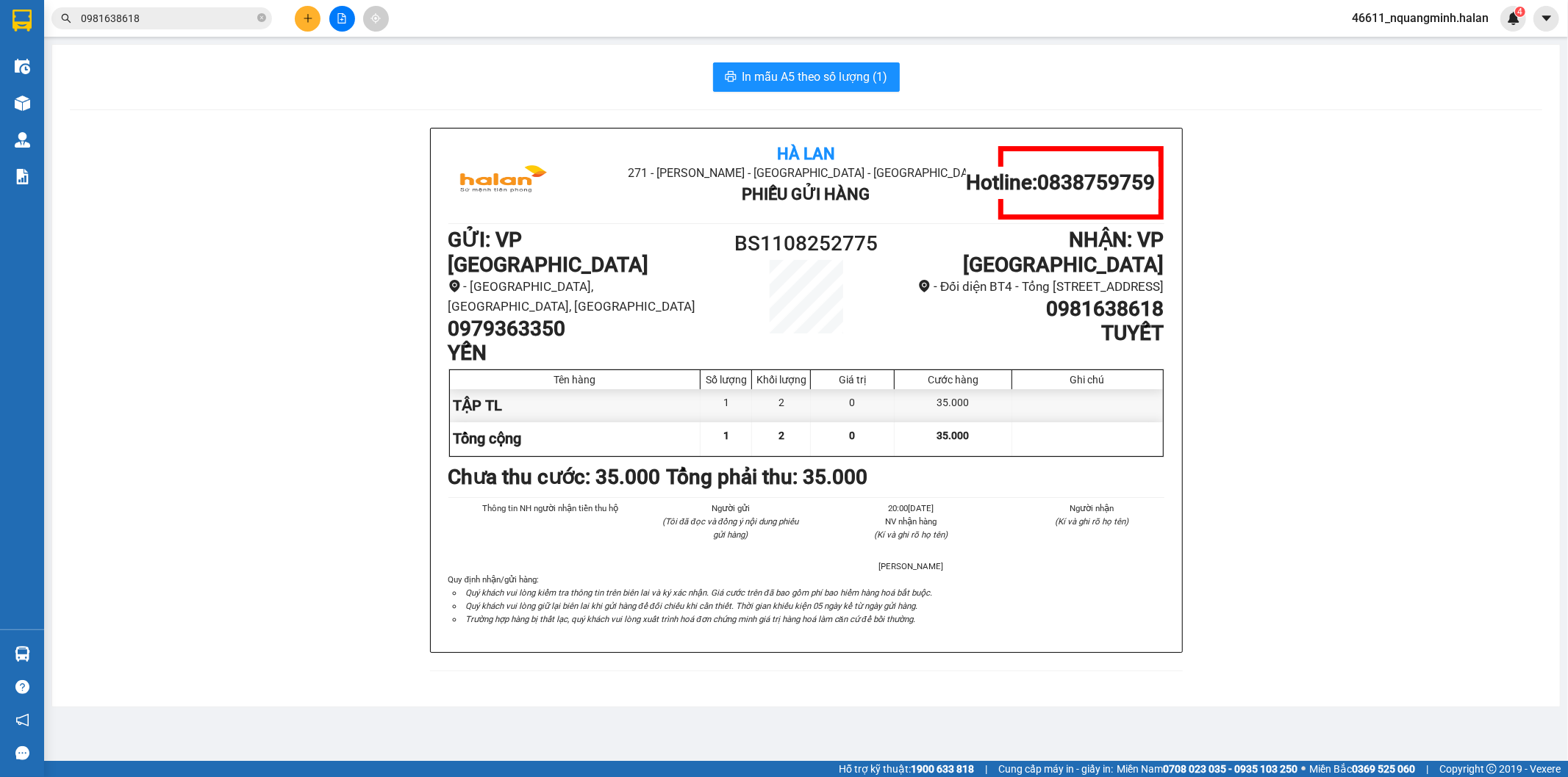
drag, startPoint x: 179, startPoint y: 16, endPoint x: 251, endPoint y: 64, distance: 86.5
click at [179, 17] on input "0981638618" at bounding box center [167, 18] width 174 height 16
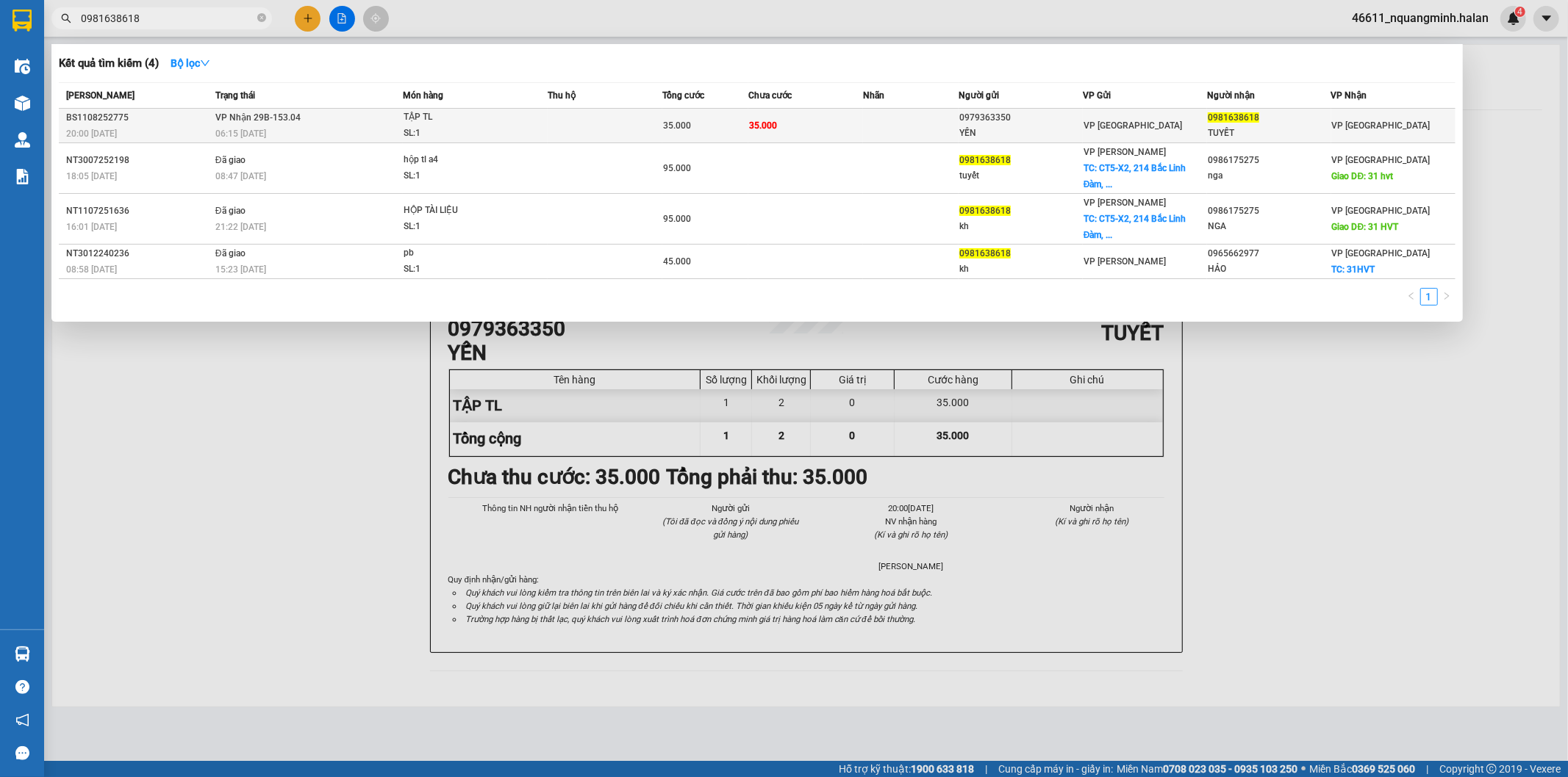
click at [490, 126] on div "SL: 1" at bounding box center [459, 133] width 110 height 16
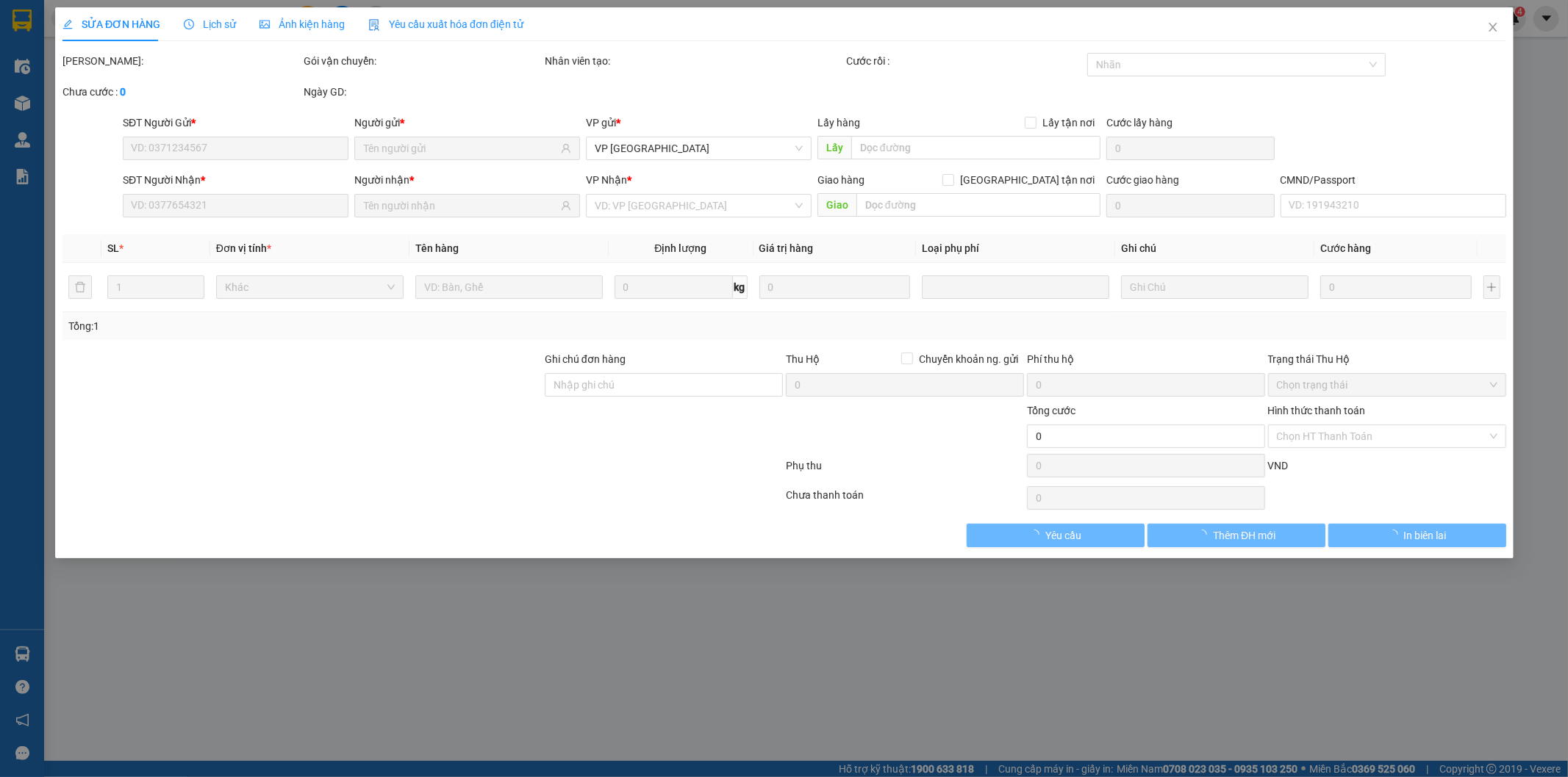
type input "0979363350"
type input "YẾN"
type input "0981638618"
type input "TUYẾT"
type input "35.000"
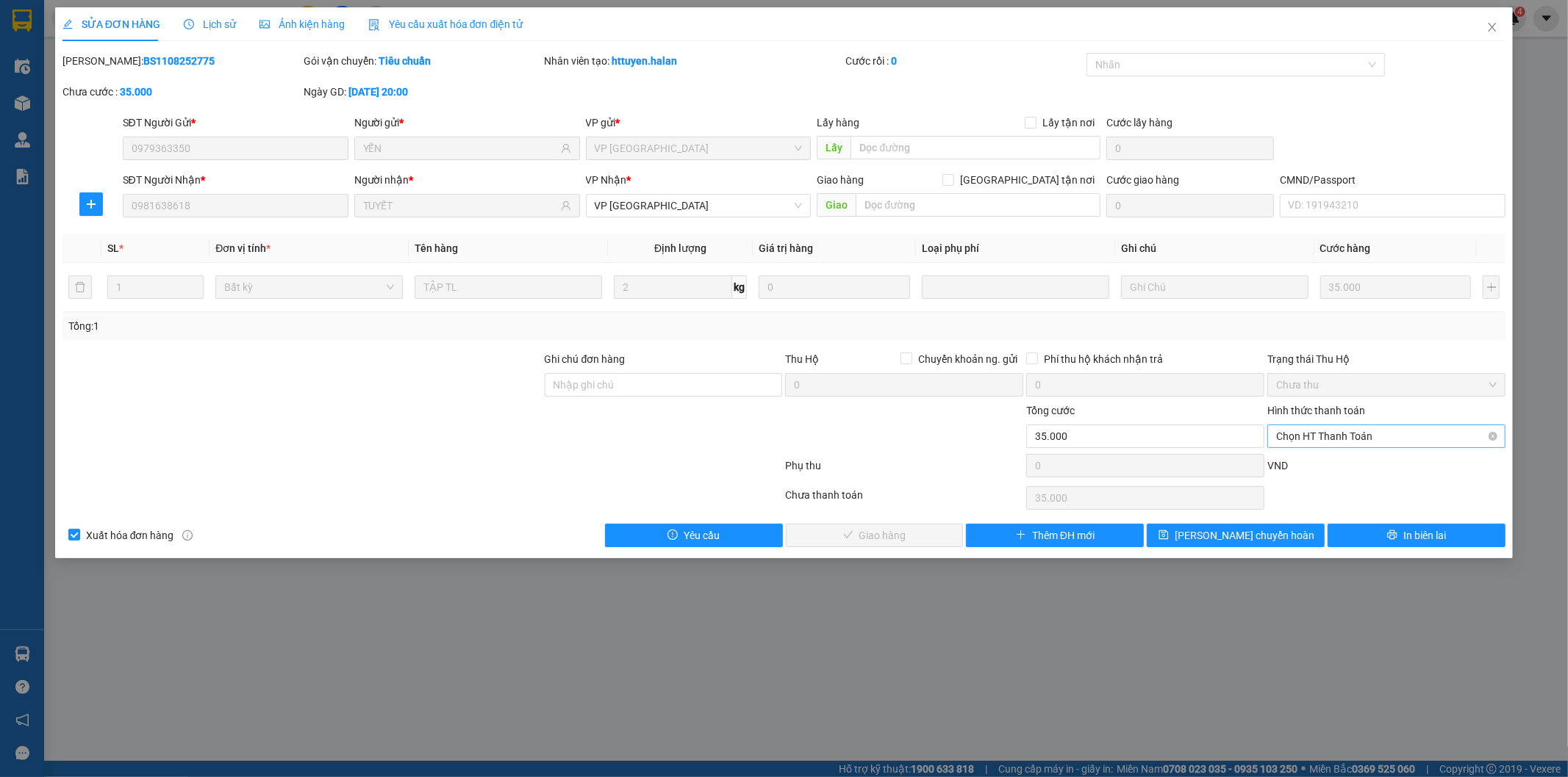
click at [1311, 443] on span "Chọn HT Thanh Toán" at bounding box center [1386, 436] width 220 height 22
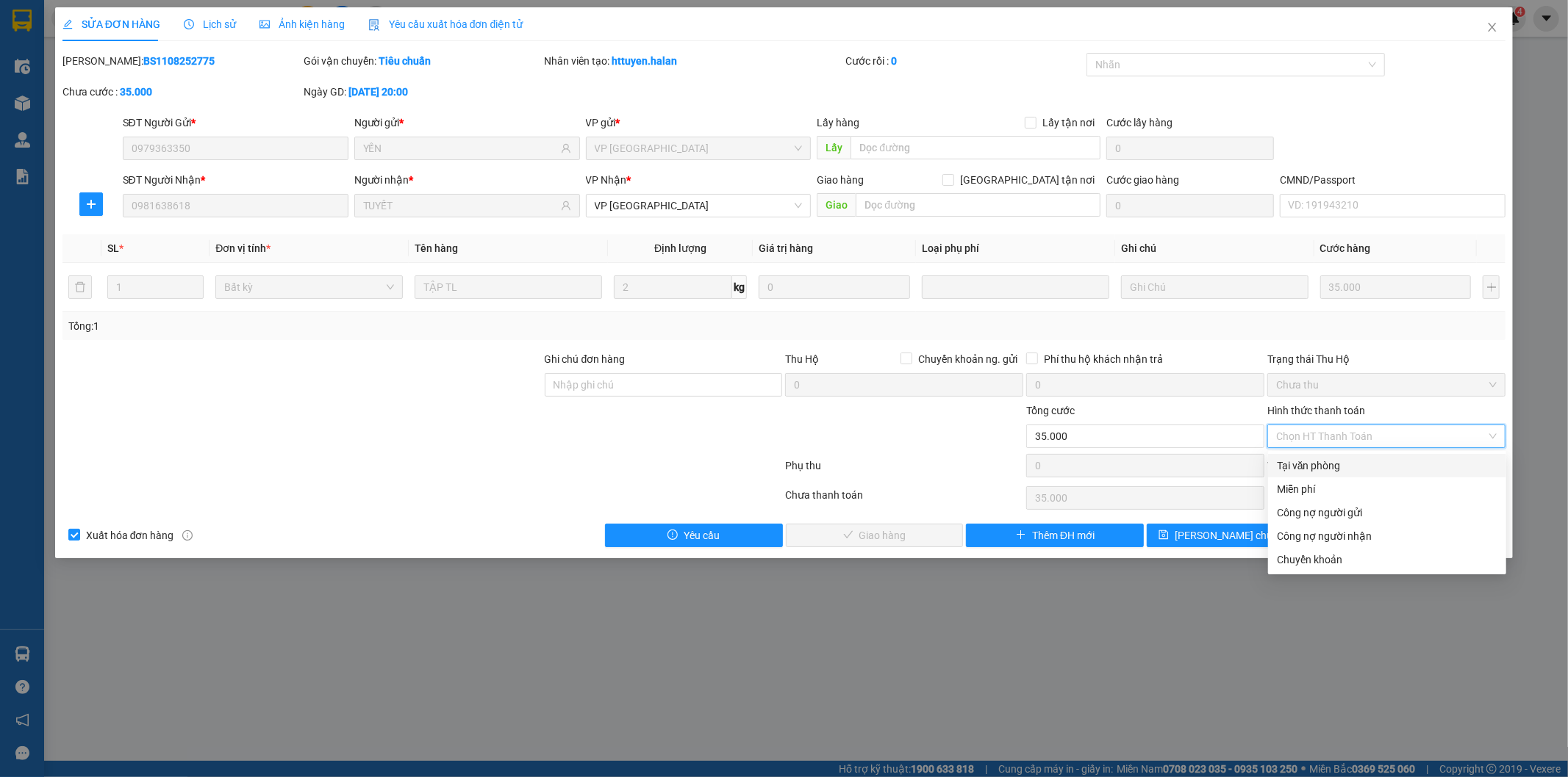
drag, startPoint x: 1311, startPoint y: 459, endPoint x: 1237, endPoint y: 471, distance: 75.0
click at [1311, 460] on div "Tại văn phòng" at bounding box center [1387, 466] width 220 height 16
type input "0"
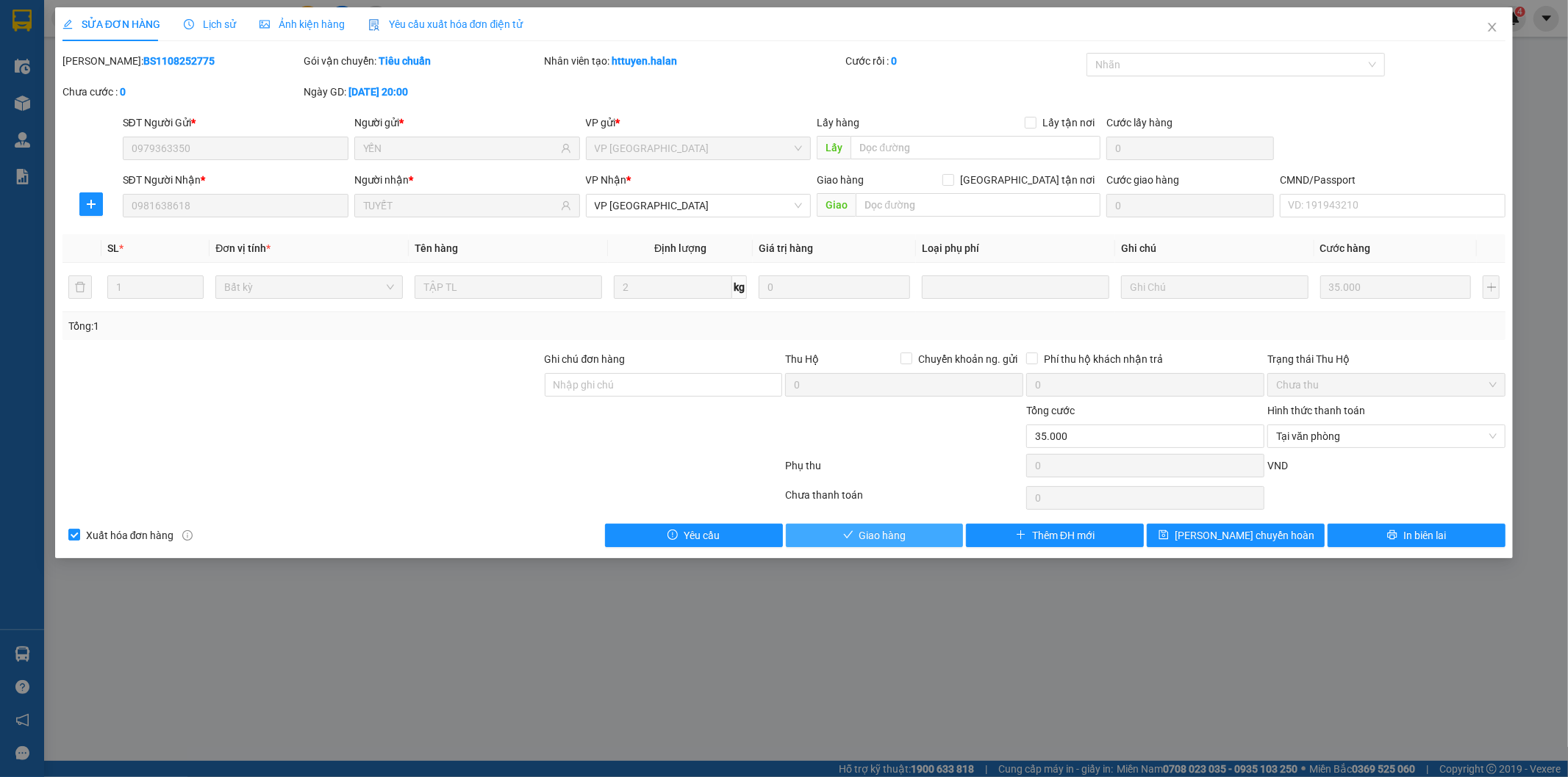
click at [886, 528] on span "Giao hàng" at bounding box center [883, 535] width 47 height 16
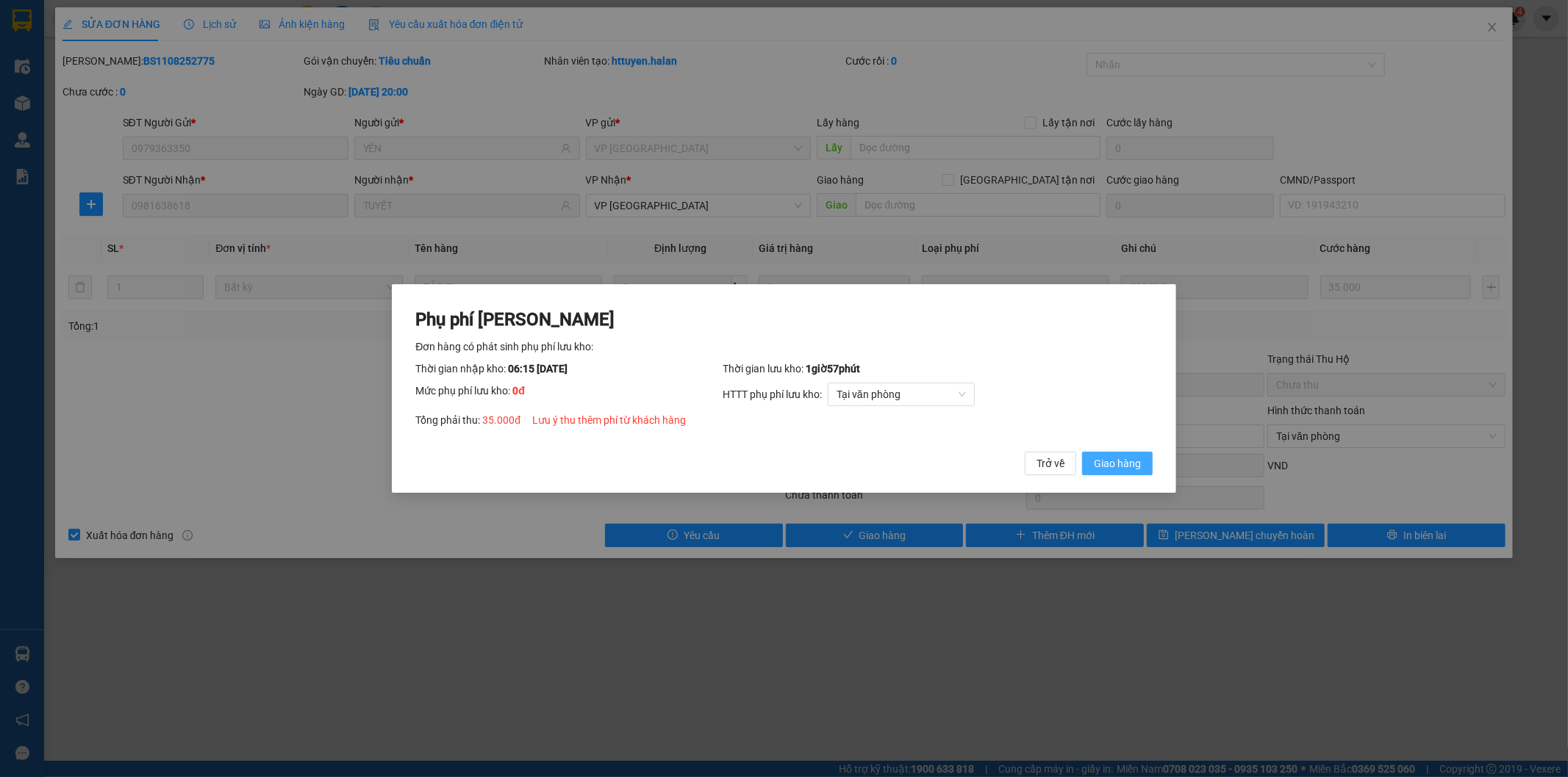
drag, startPoint x: 1129, startPoint y: 470, endPoint x: 1137, endPoint y: 320, distance: 150.2
click at [1129, 469] on span "Giao hàng" at bounding box center [1117, 463] width 47 height 16
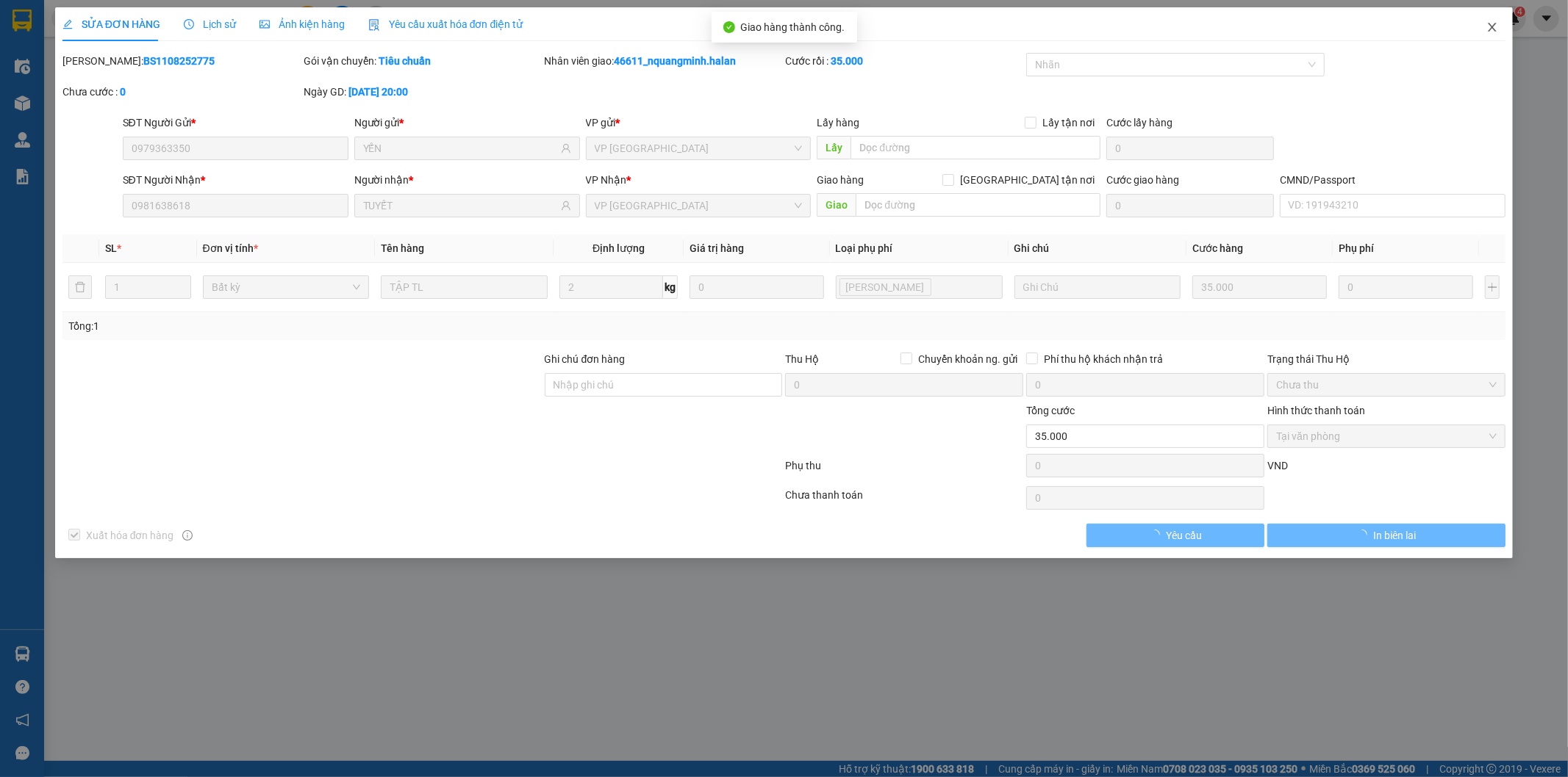
drag, startPoint x: 1490, startPoint y: 21, endPoint x: 392, endPoint y: 20, distance: 1098.0
click at [1490, 20] on span "Close" at bounding box center [1491, 27] width 41 height 41
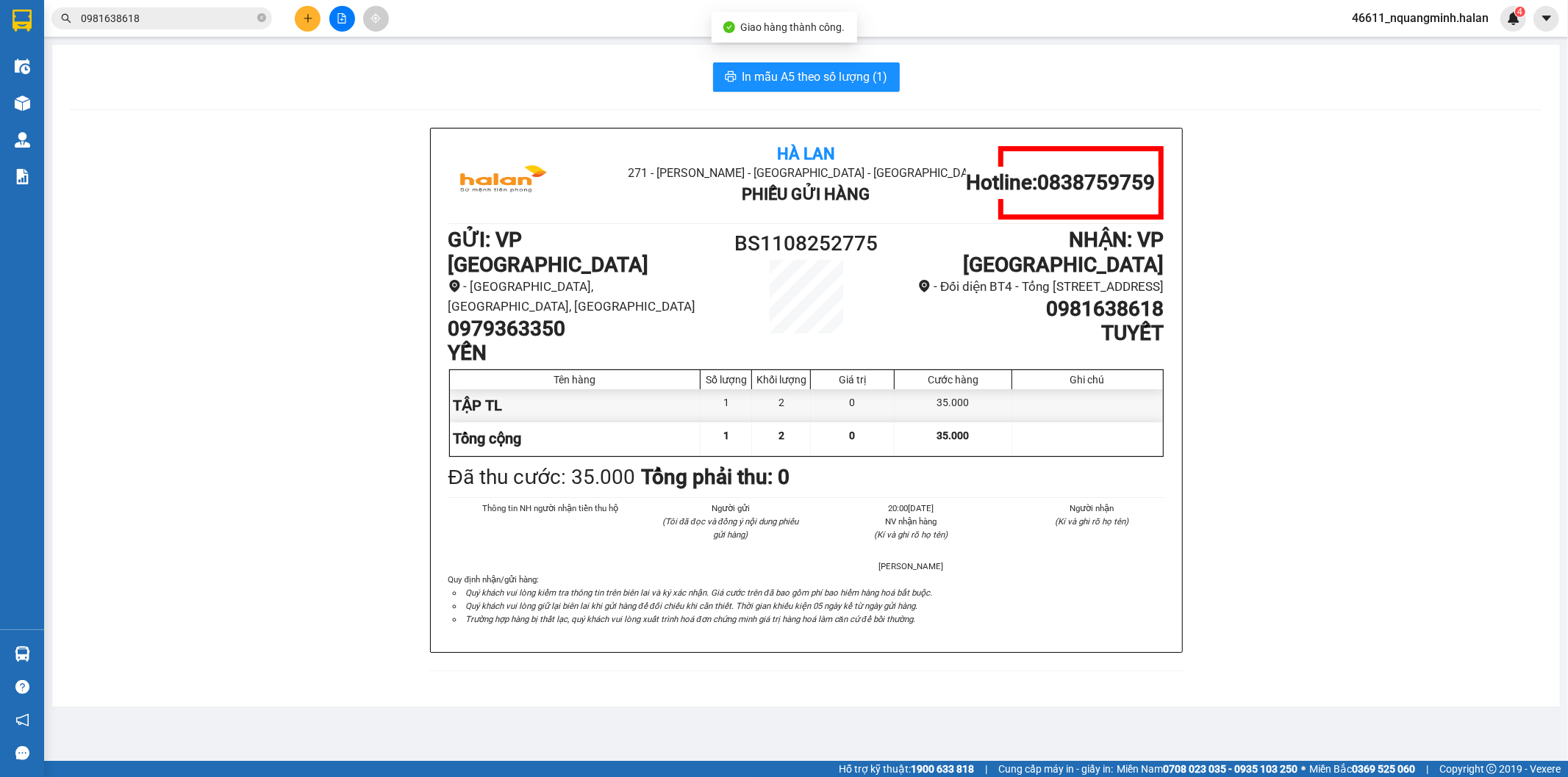
click at [167, 22] on input "0981638618" at bounding box center [167, 18] width 174 height 16
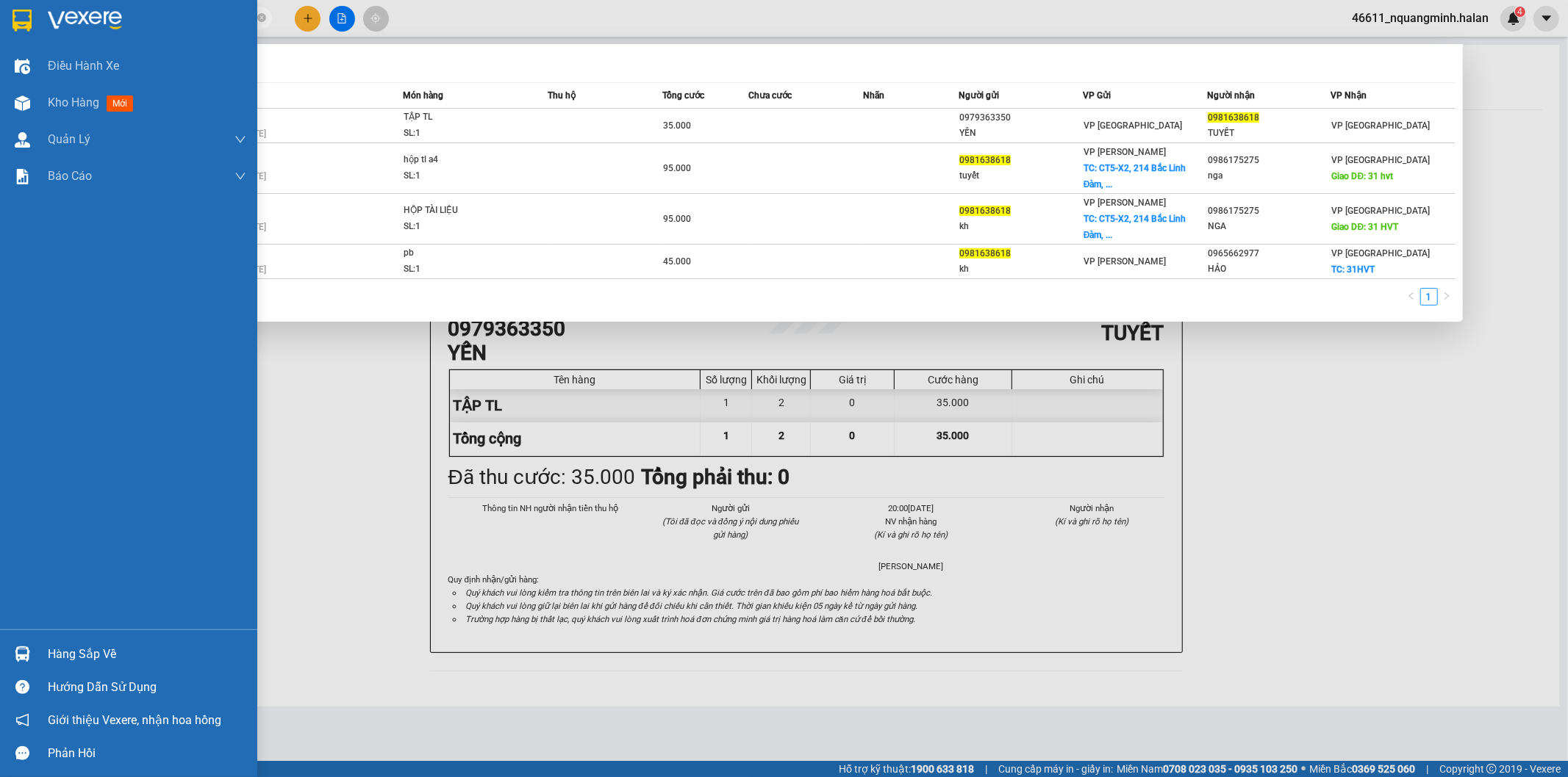
click at [122, 665] on div "Hàng sắp về" at bounding box center [129, 654] width 257 height 33
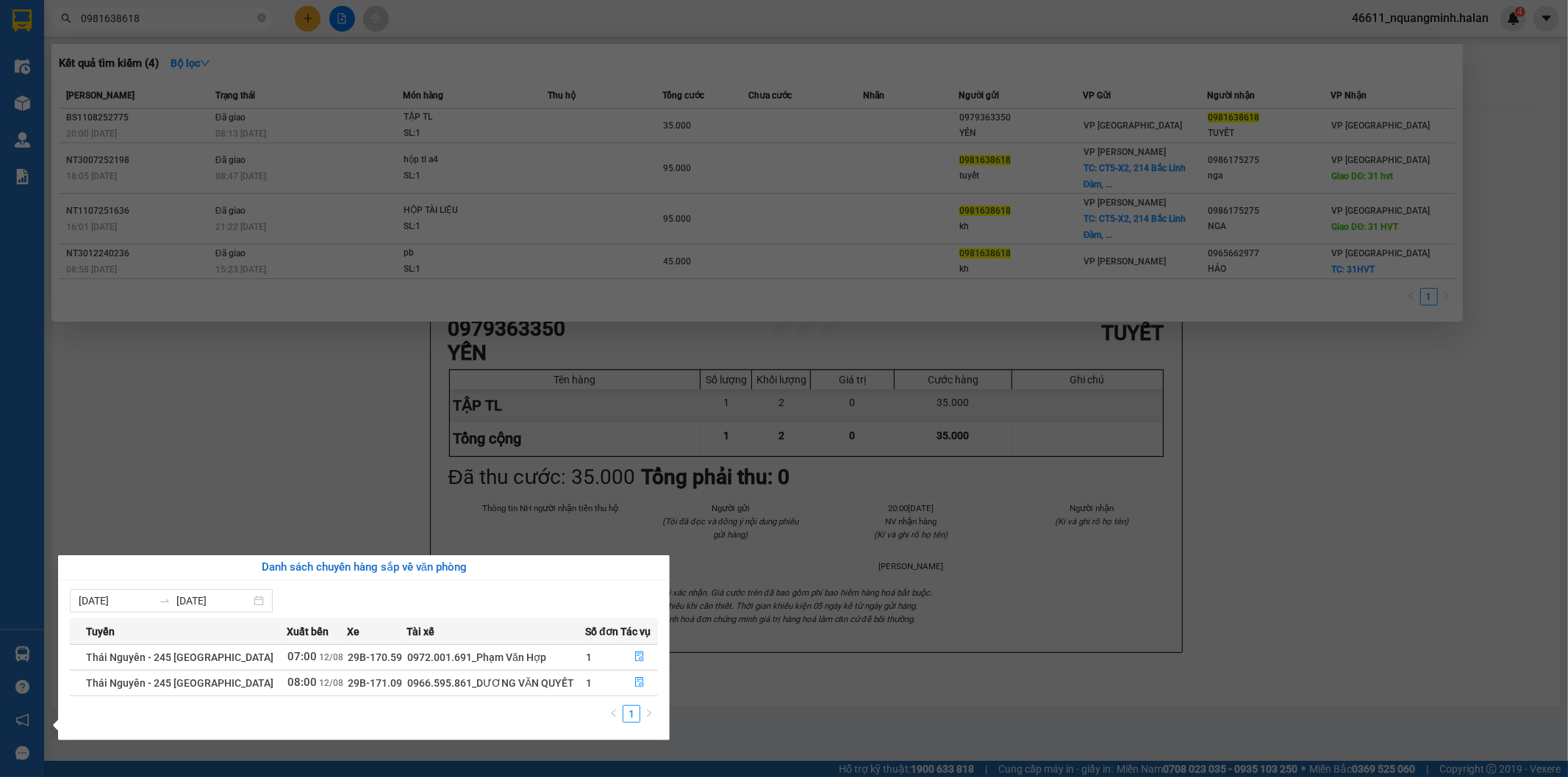
click at [220, 496] on section "Kết quả tìm kiếm ( 4 ) Bộ lọc Mã ĐH Trạng thái Món hàng Thu hộ Tổng cước Chưa c…" at bounding box center [784, 388] width 1568 height 777
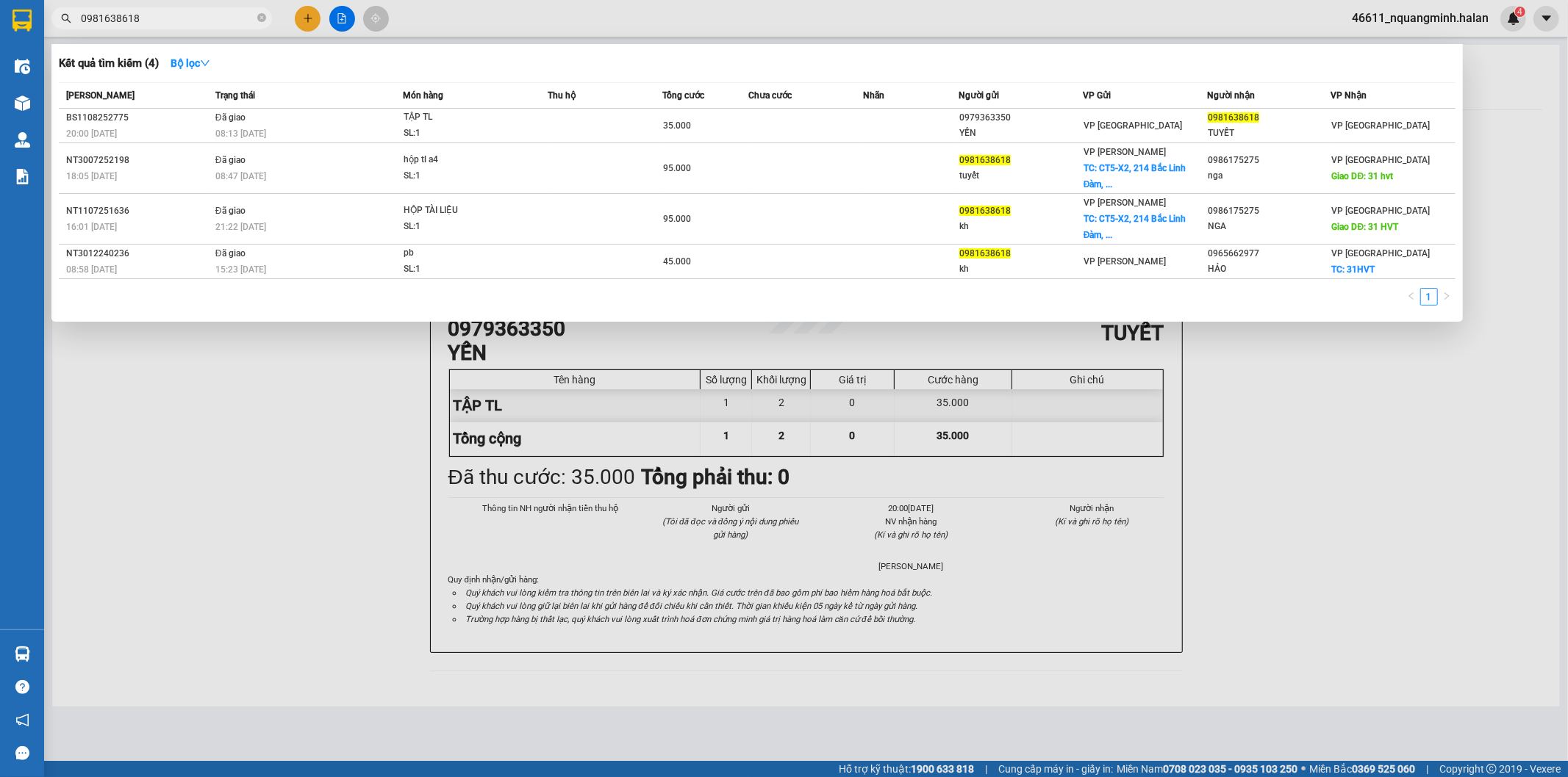
drag, startPoint x: 169, startPoint y: 20, endPoint x: 0, endPoint y: -20, distance: 173.7
click at [0, 0] on html "Kết quả tìm kiếm ( 4 ) Bộ lọc Mã ĐH Trạng thái Món hàng Thu hộ Tổng cước Chưa c…" at bounding box center [784, 388] width 1568 height 777
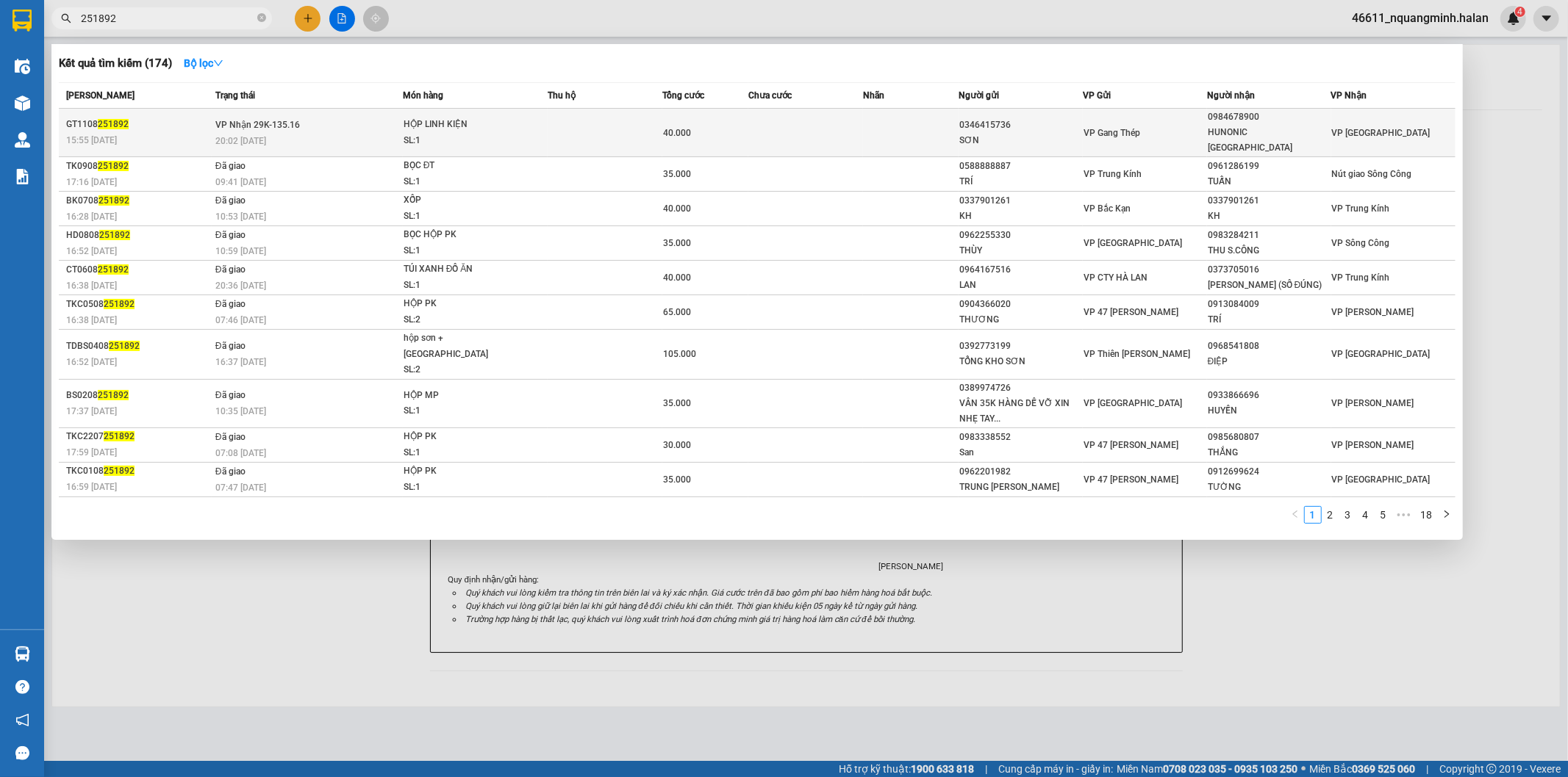
type input "251892"
click at [791, 123] on td at bounding box center [805, 132] width 115 height 49
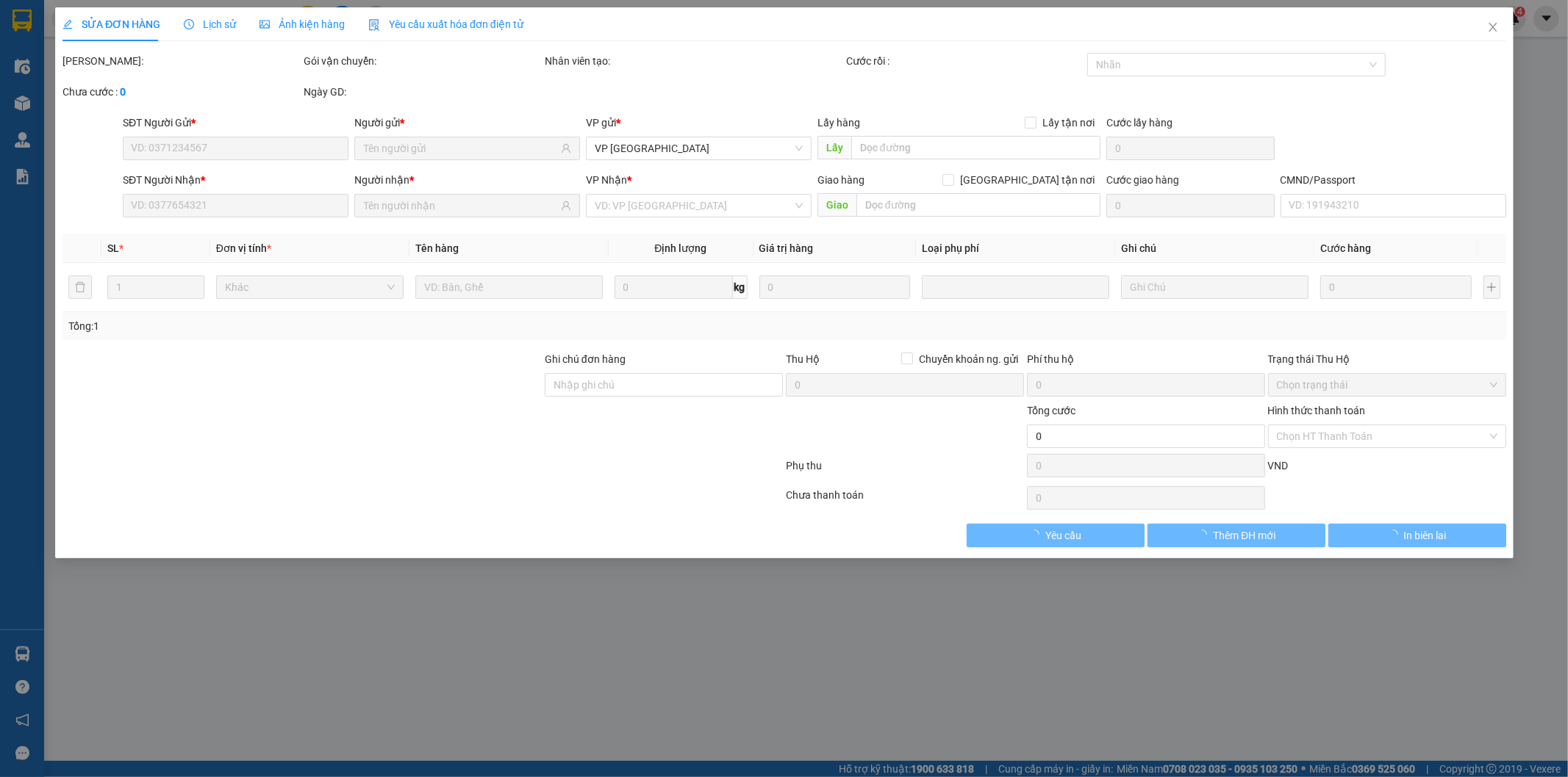
type input "0346415736"
type input "SƠN"
type input "0984678900"
type input "HUNONIC [GEOGRAPHIC_DATA]"
type input "40.000"
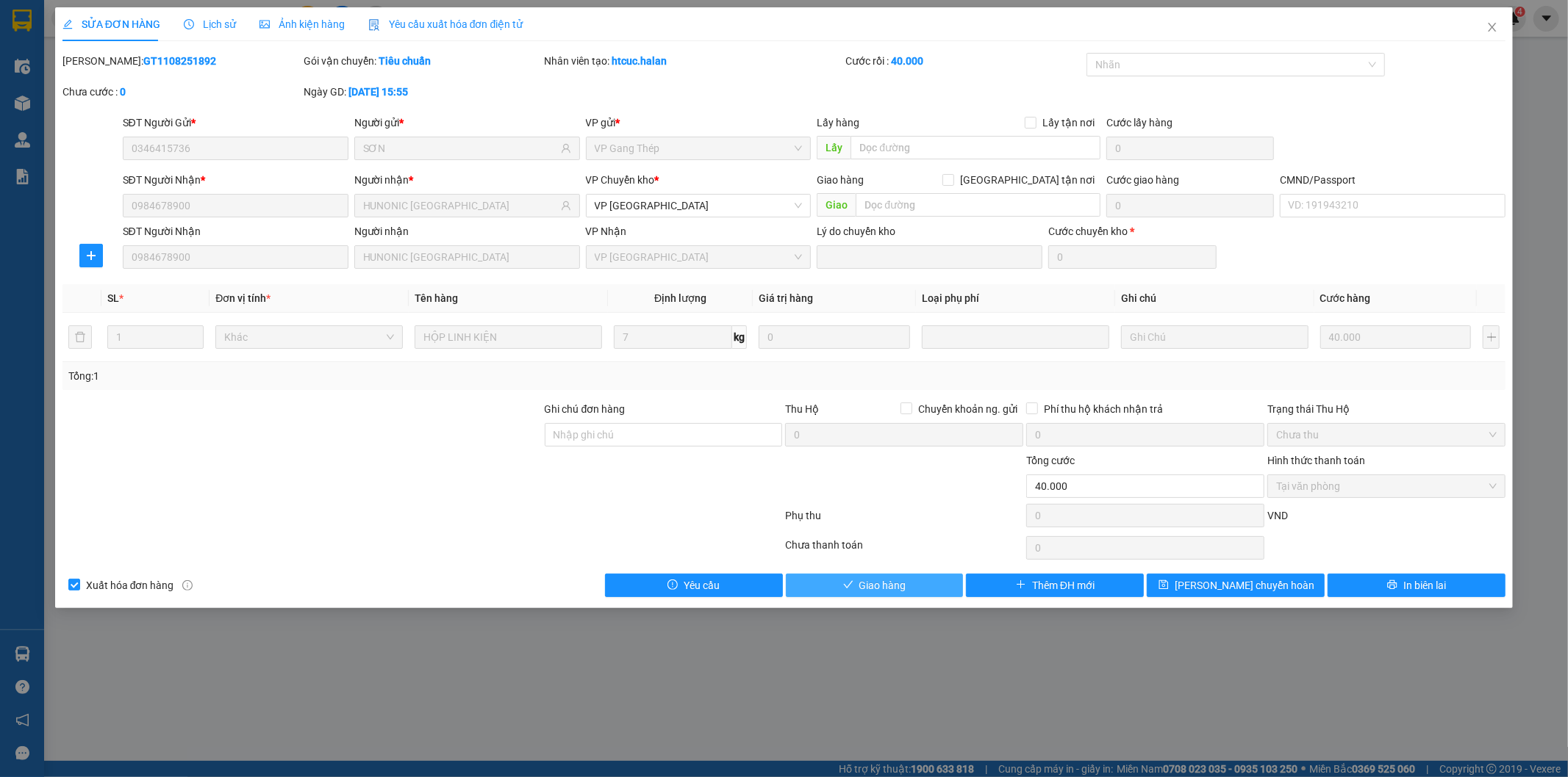
click at [893, 582] on span "Giao hàng" at bounding box center [883, 585] width 47 height 16
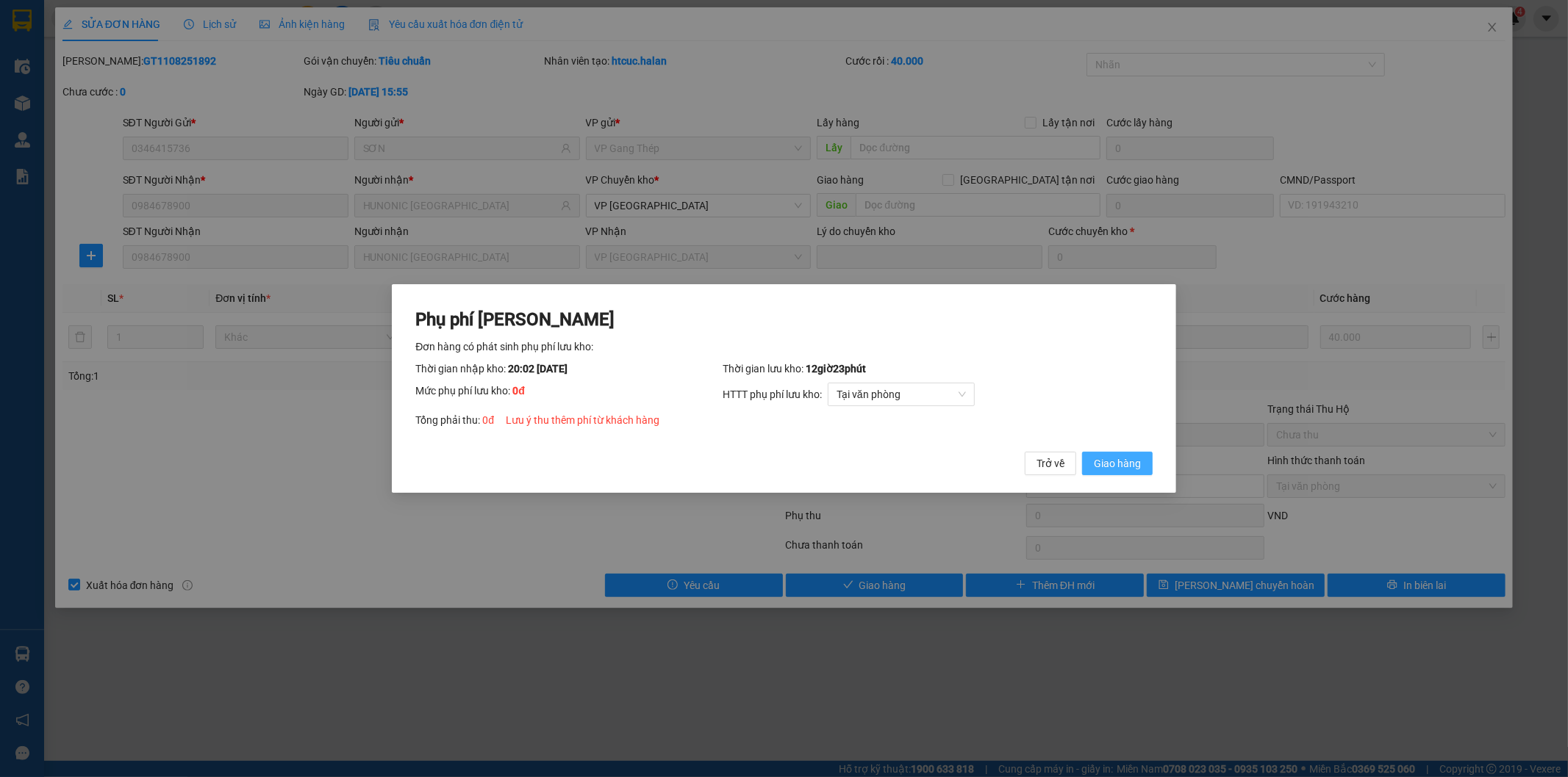
click at [1134, 463] on span "Giao hàng" at bounding box center [1117, 463] width 47 height 16
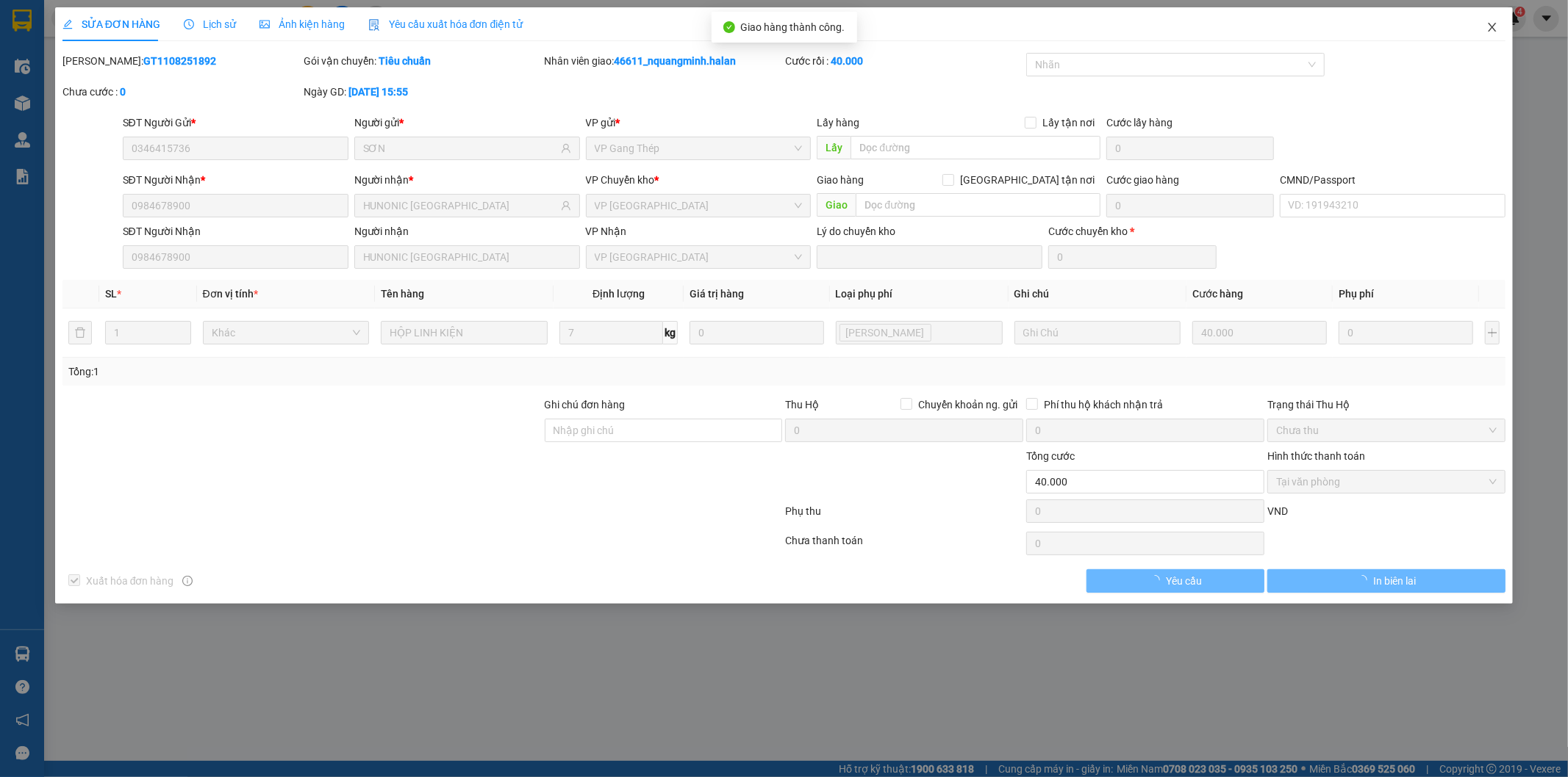
drag, startPoint x: 1480, startPoint y: 28, endPoint x: 836, endPoint y: 18, distance: 644.1
click at [1480, 27] on span "Close" at bounding box center [1491, 27] width 41 height 41
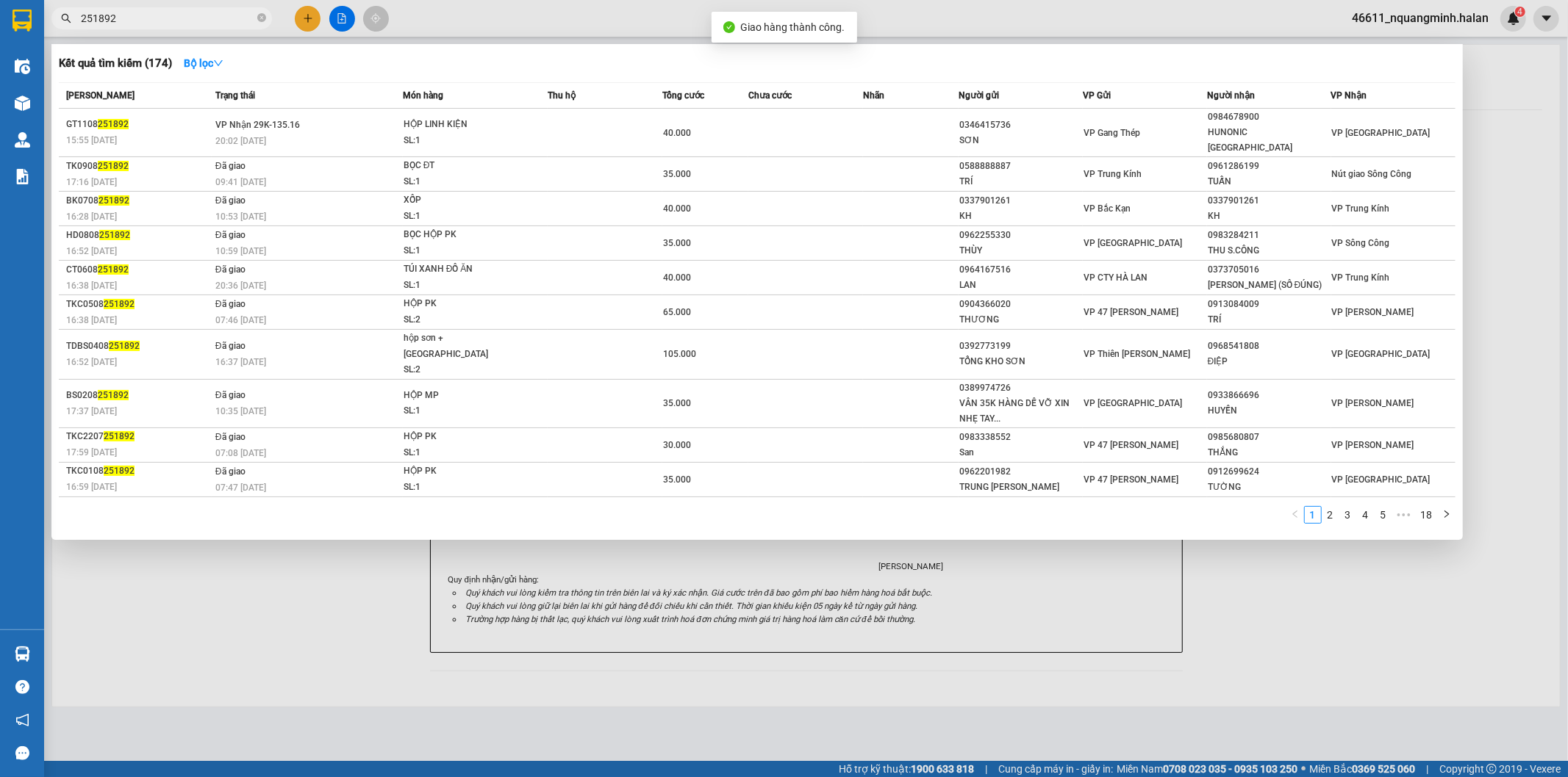
click at [187, 19] on input "251892" at bounding box center [167, 18] width 174 height 16
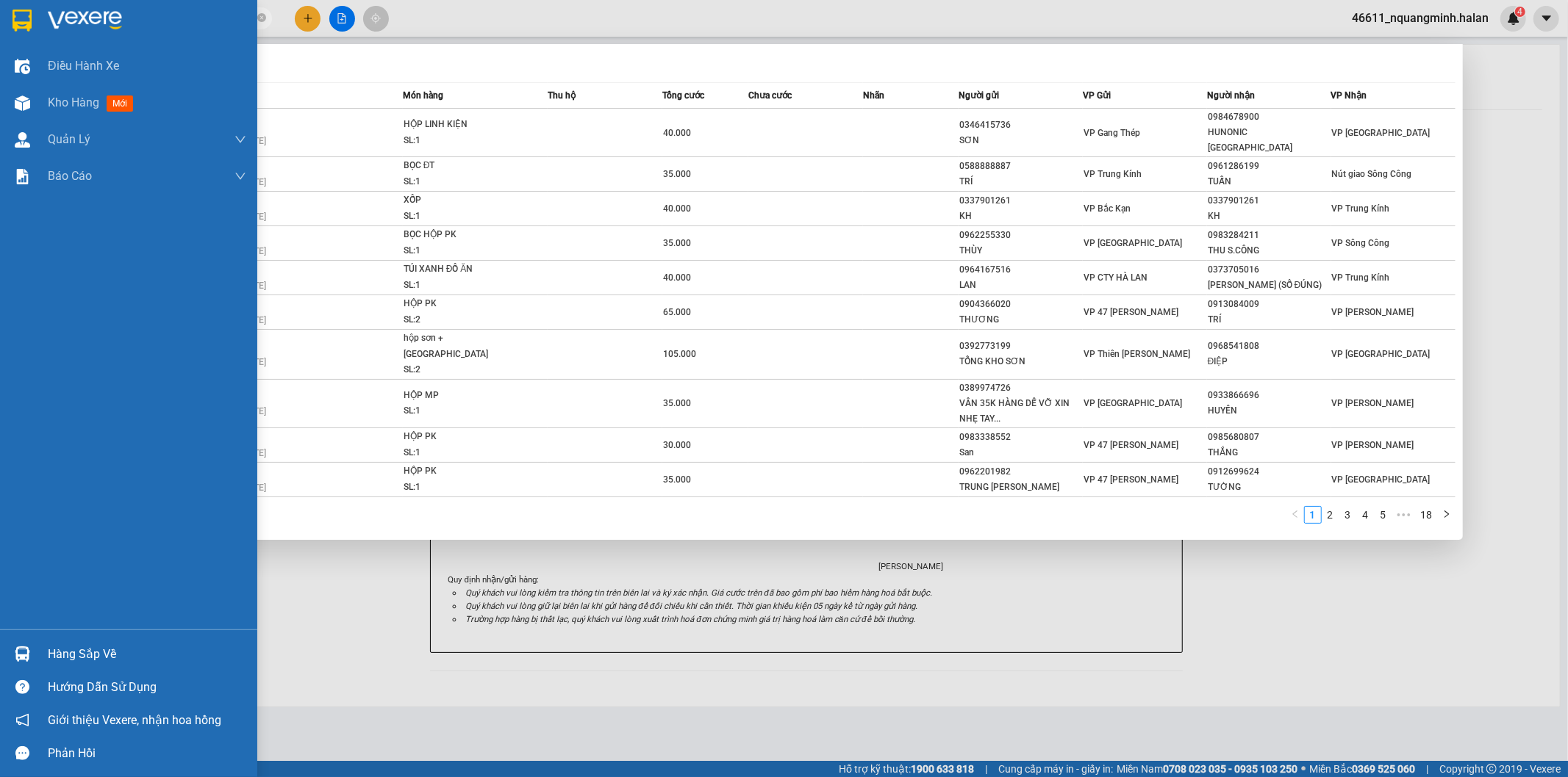
click at [48, 652] on div "Hàng sắp về" at bounding box center [147, 655] width 198 height 22
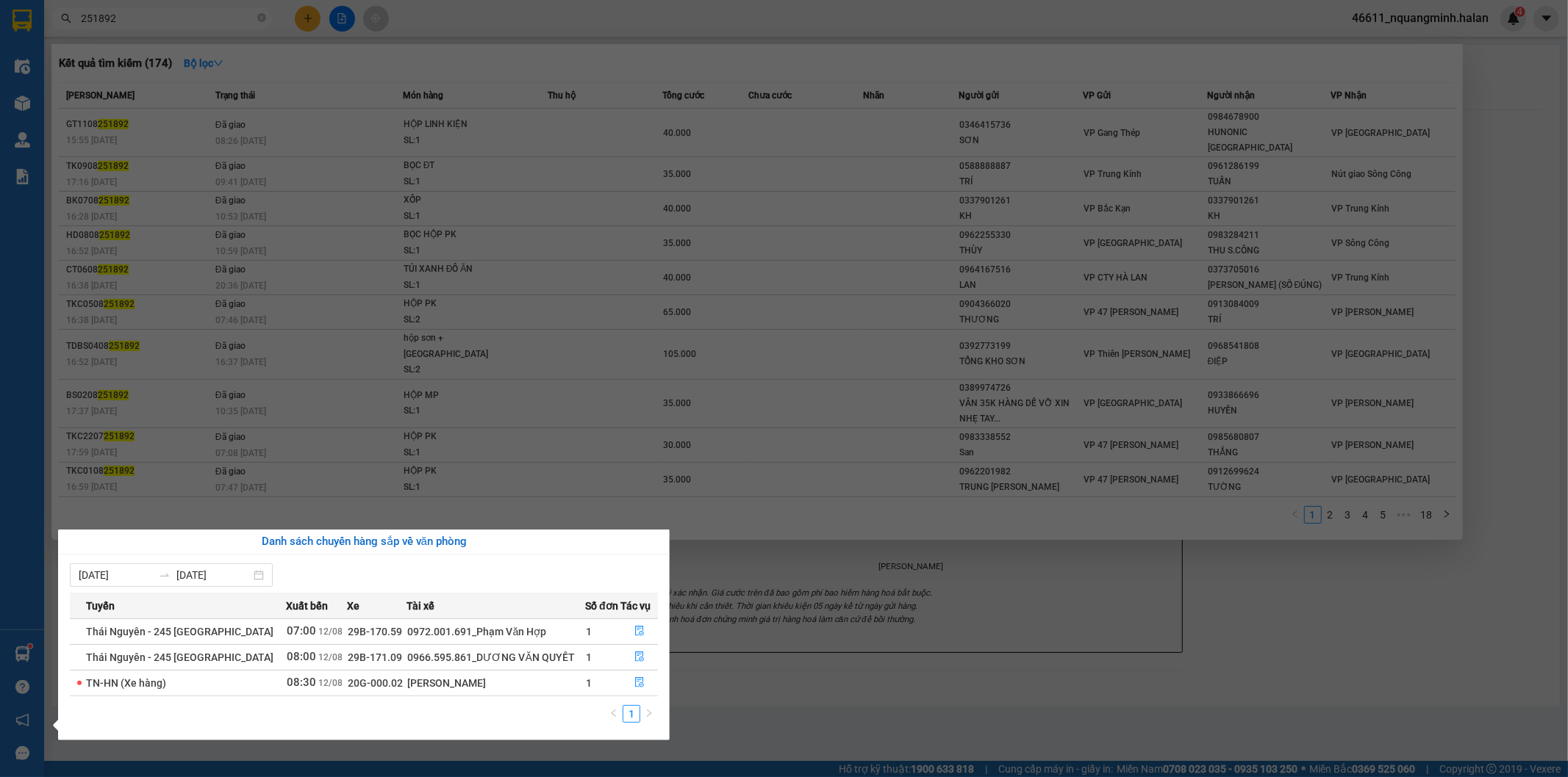
click at [577, 500] on section "Kết quả tìm kiếm ( 174 ) Bộ lọc Mã ĐH Trạng thái Món hàng Thu hộ Tổng cước Chưa…" at bounding box center [784, 388] width 1568 height 777
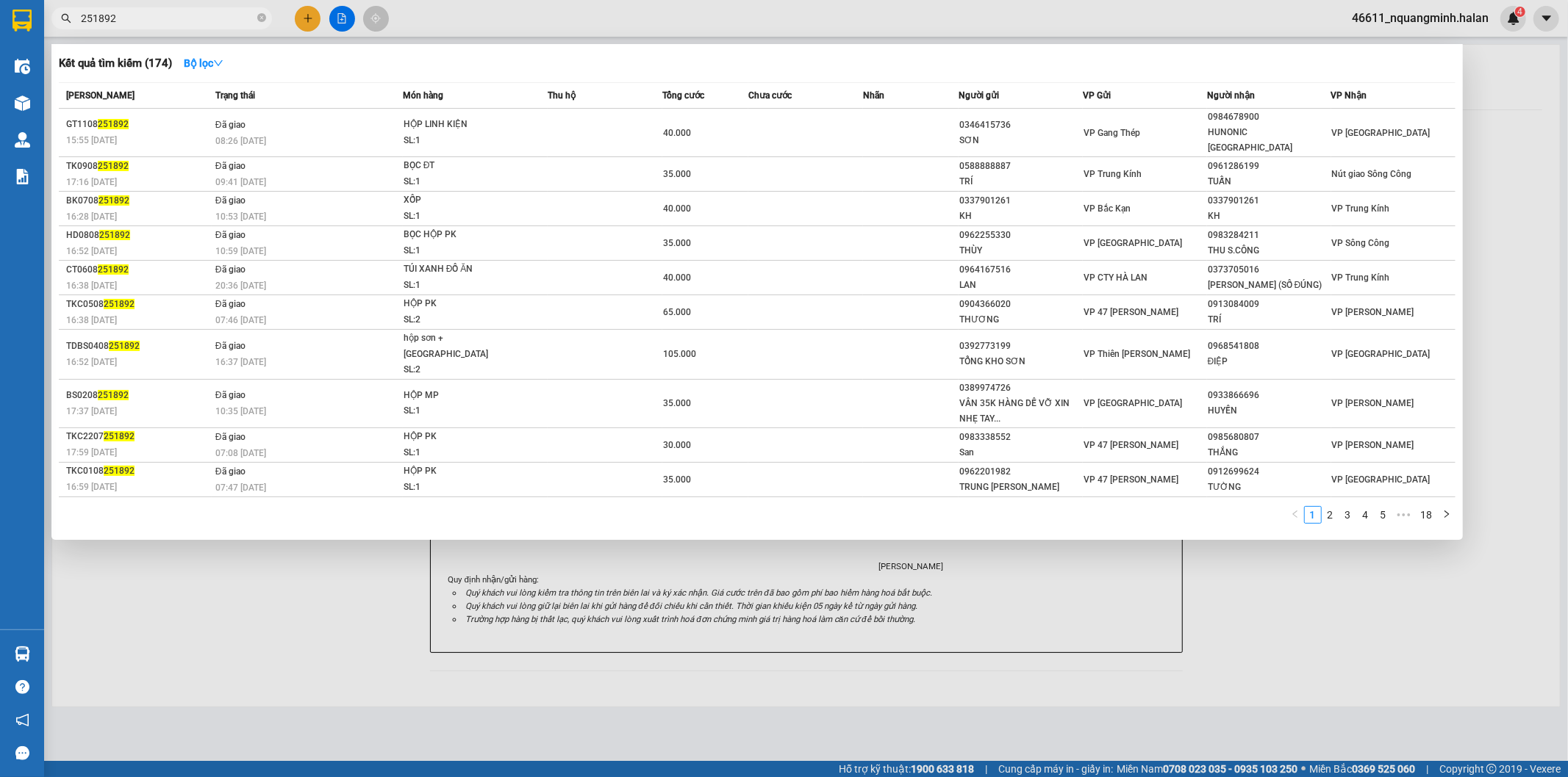
drag, startPoint x: 206, startPoint y: 25, endPoint x: 0, endPoint y: 25, distance: 206.0
click at [0, 25] on section "Kết quả tìm kiếm ( 174 ) Bộ lọc Mã ĐH Trạng thái Món hàng Thu hộ Tổng cước Chưa…" at bounding box center [784, 388] width 1568 height 777
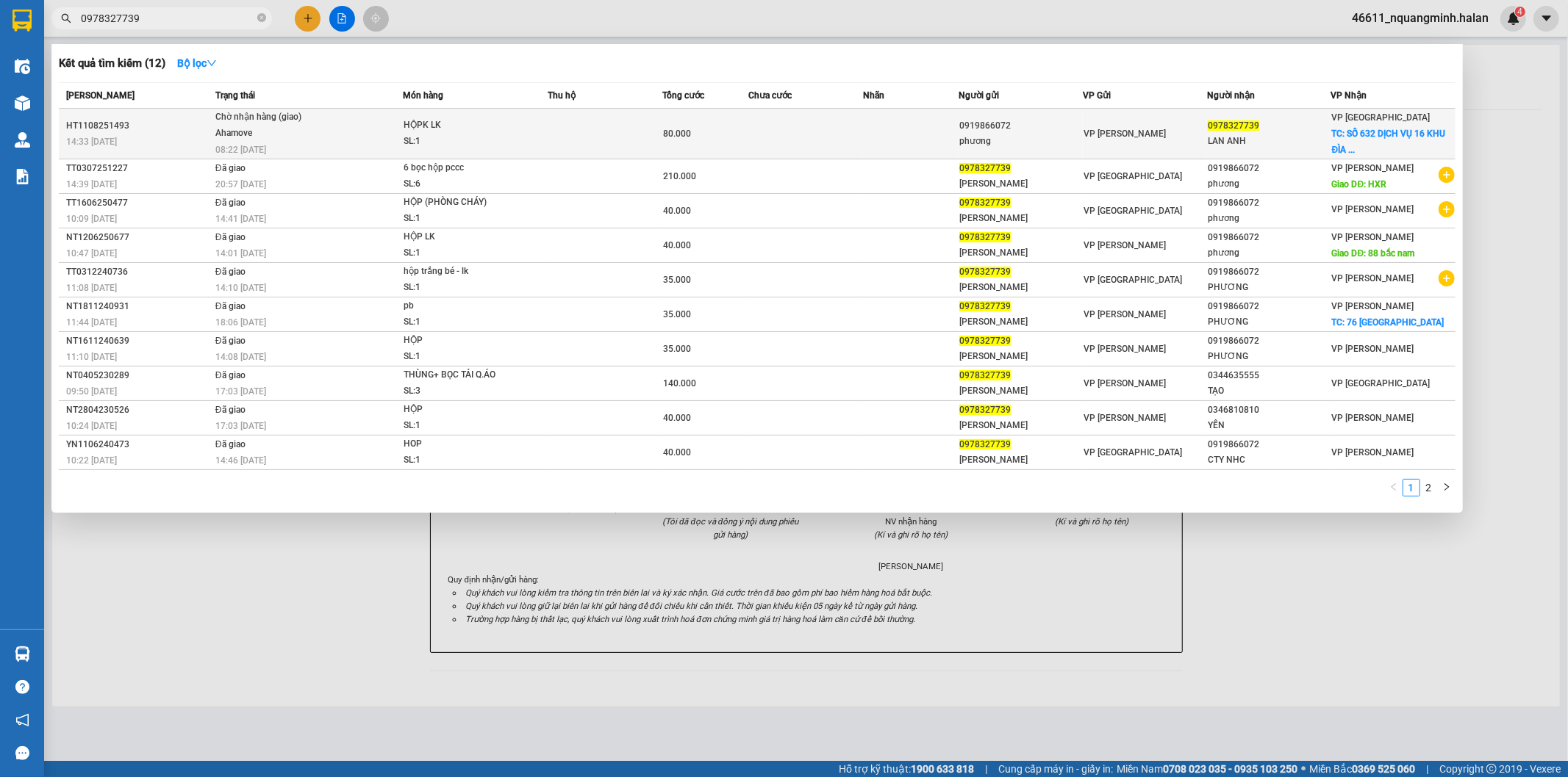
type input "0978327739"
click at [436, 121] on div "HỘPK LK" at bounding box center [459, 125] width 110 height 16
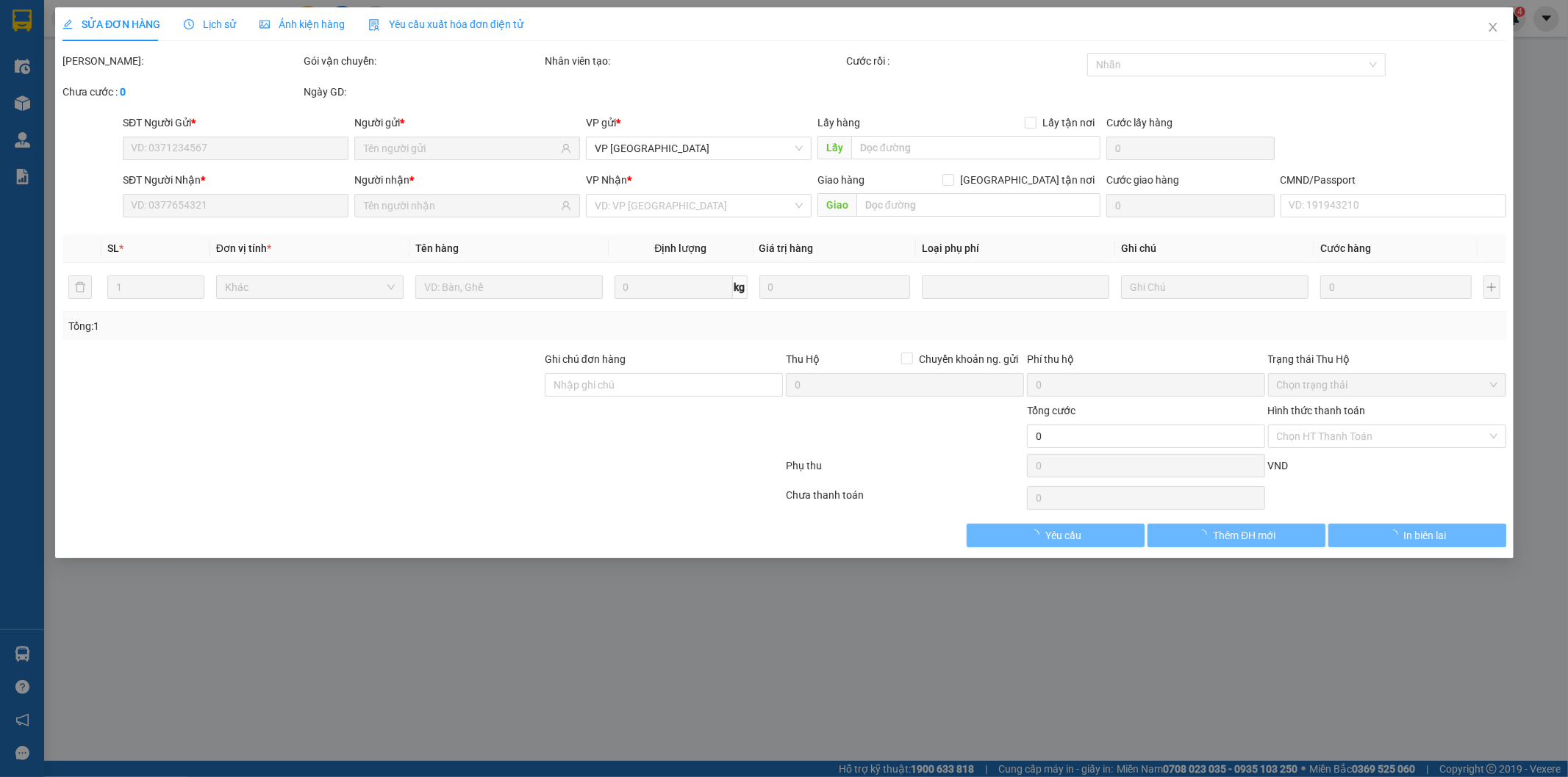
type input "0919866072"
type input "phương"
type input "0978327739"
type input "LAN ANH"
checkbox input "true"
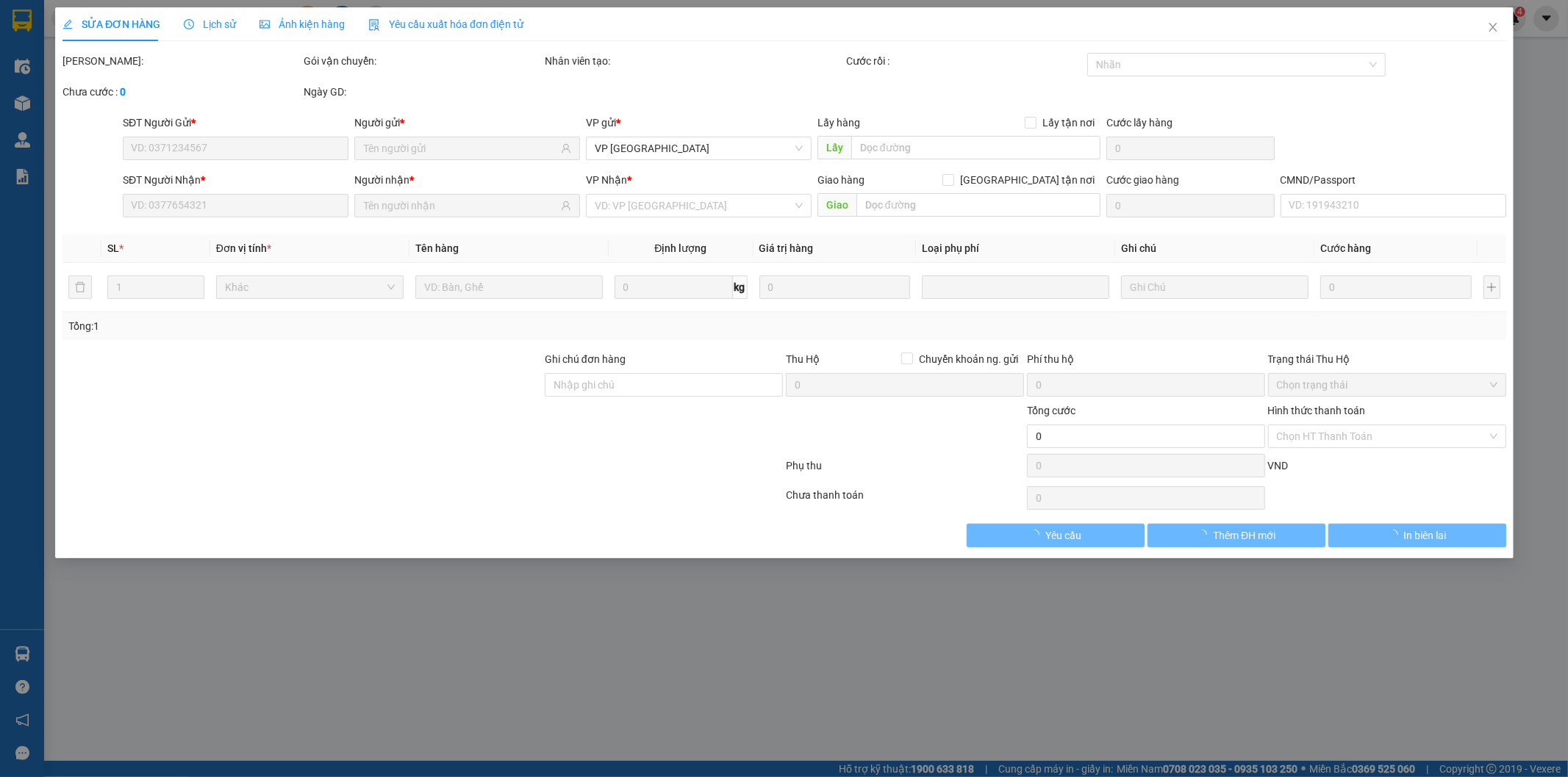
type input "SỐ 632 DỊCH VỤ 16 KHU ĐÌA LÃO Khu đô thị [GEOGRAPHIC_DATA], [GEOGRAPHIC_DATA], …"
type input "40.000"
type input "8h 12/8"
type input "80.000"
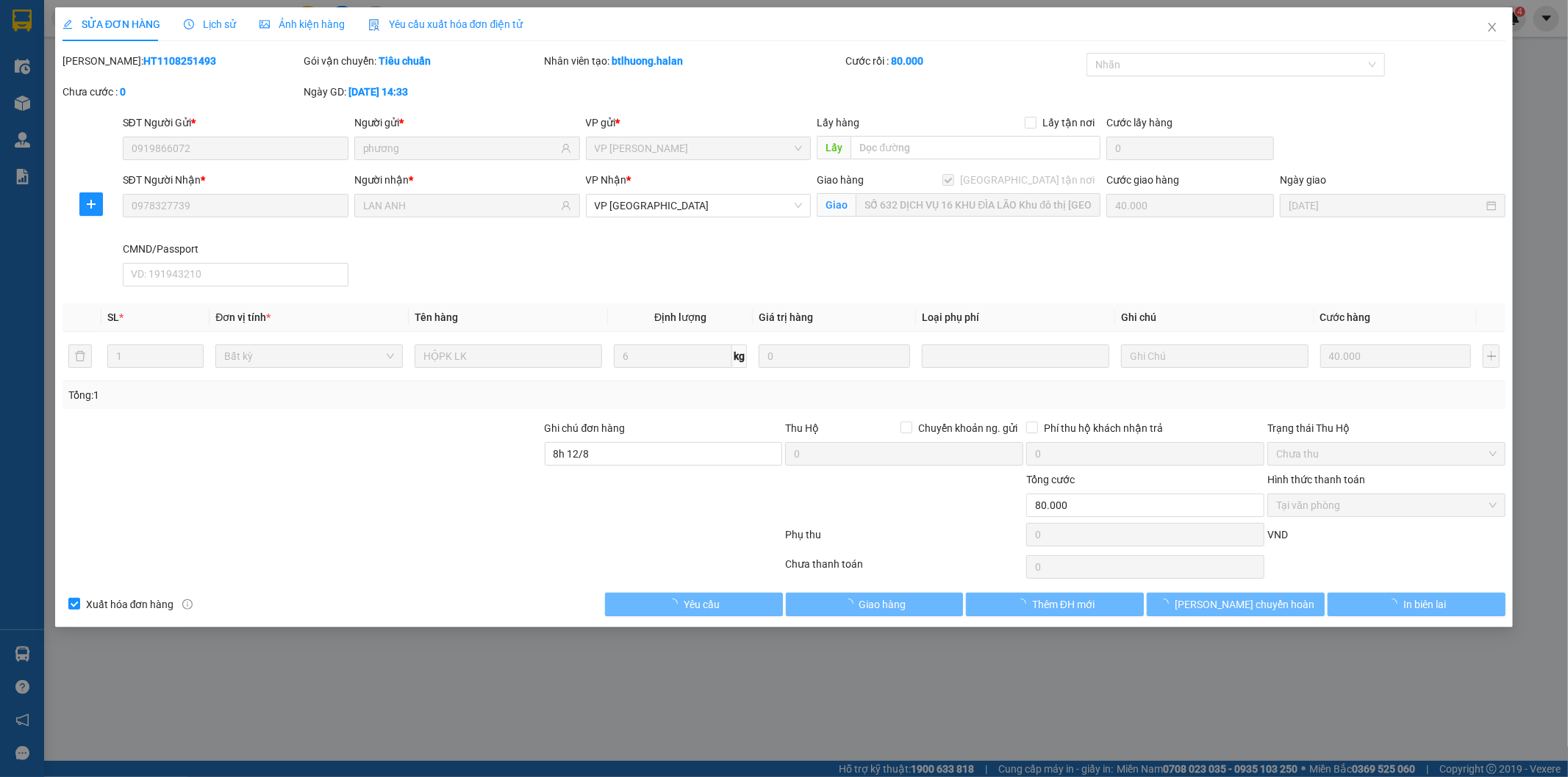
click at [216, 16] on div "Lịch sử" at bounding box center [209, 24] width 52 height 16
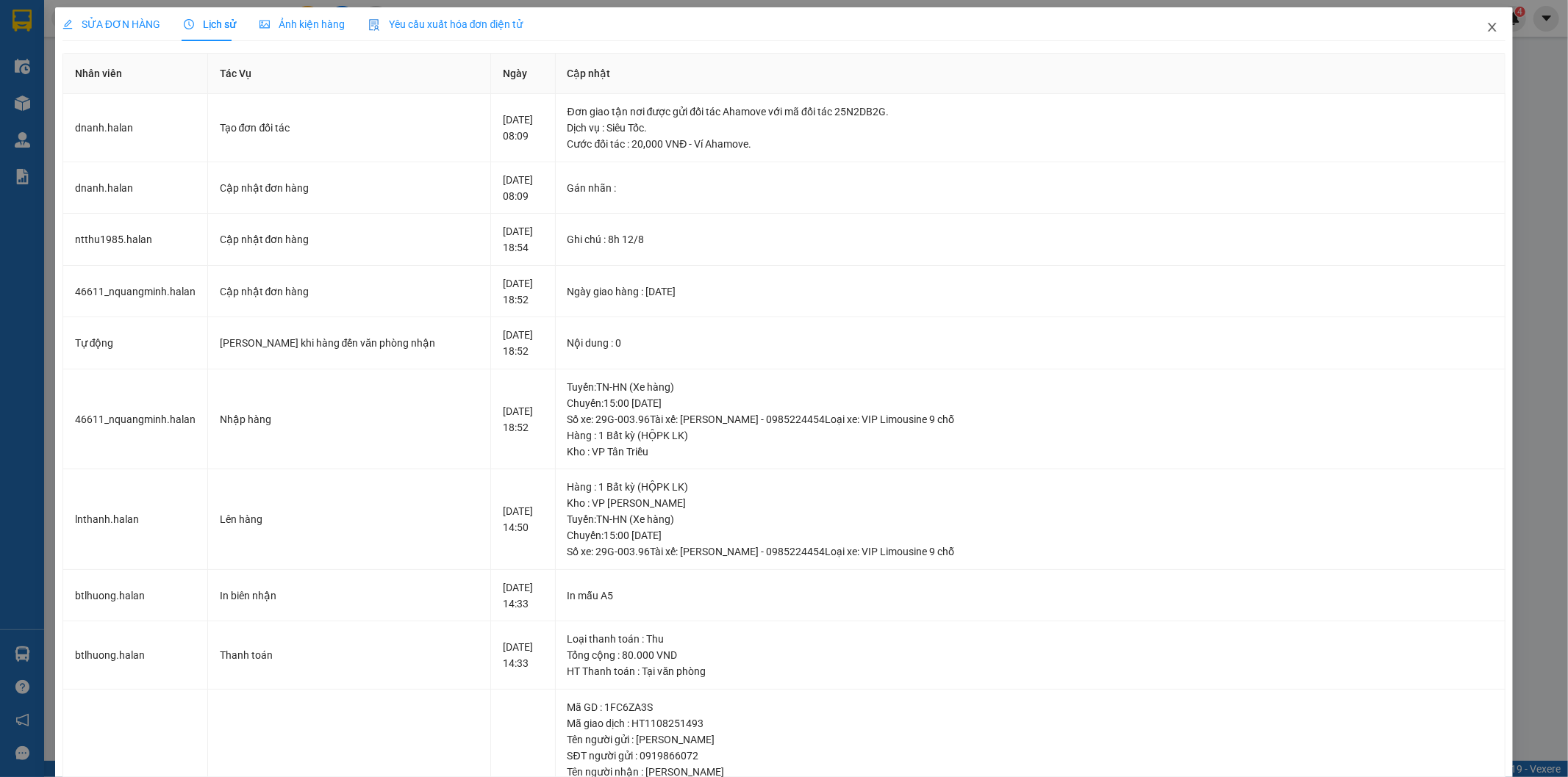
click at [1486, 22] on icon "close" at bounding box center [1491, 26] width 12 height 12
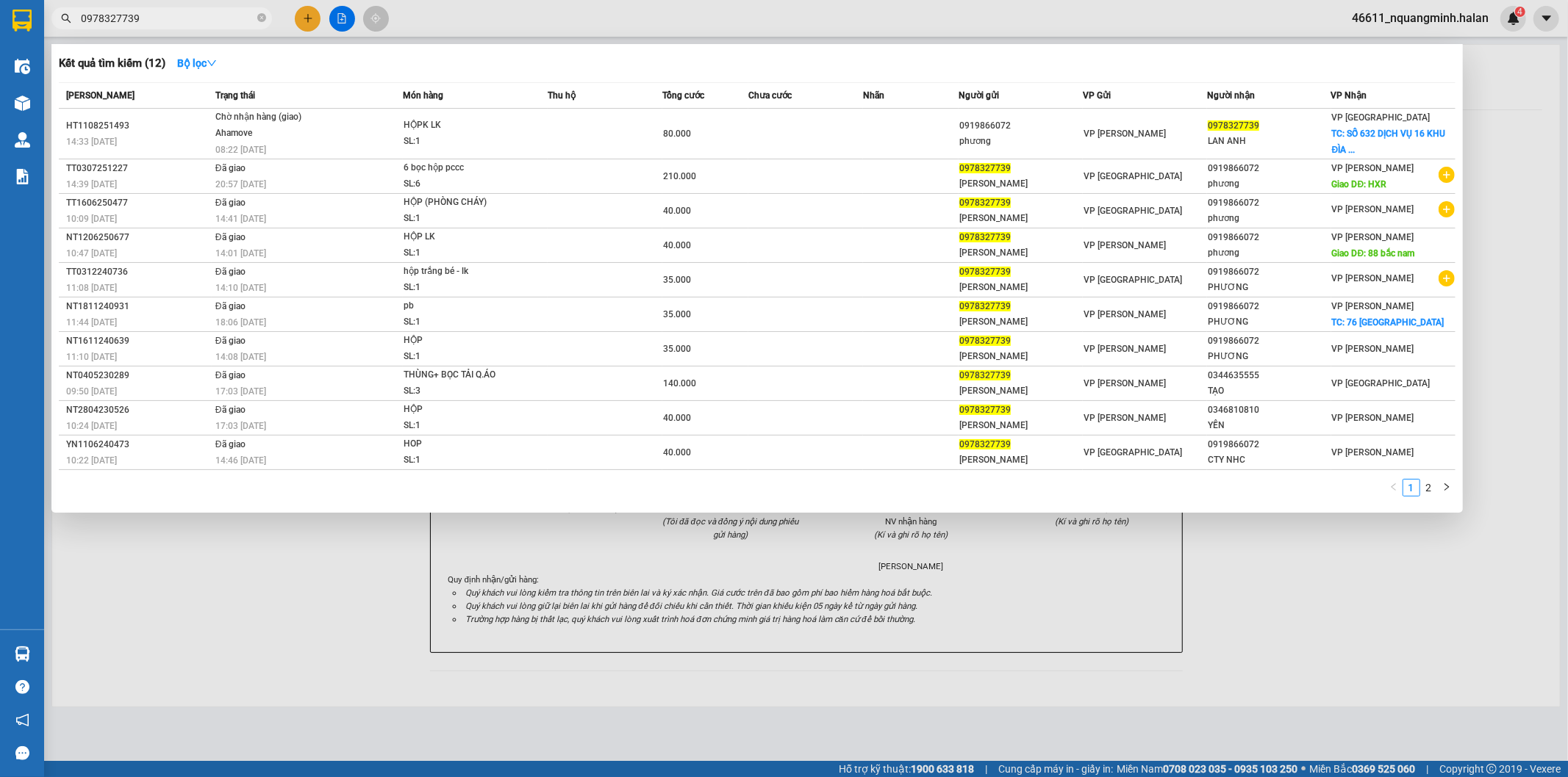
click at [177, 13] on input "0978327739" at bounding box center [167, 18] width 174 height 16
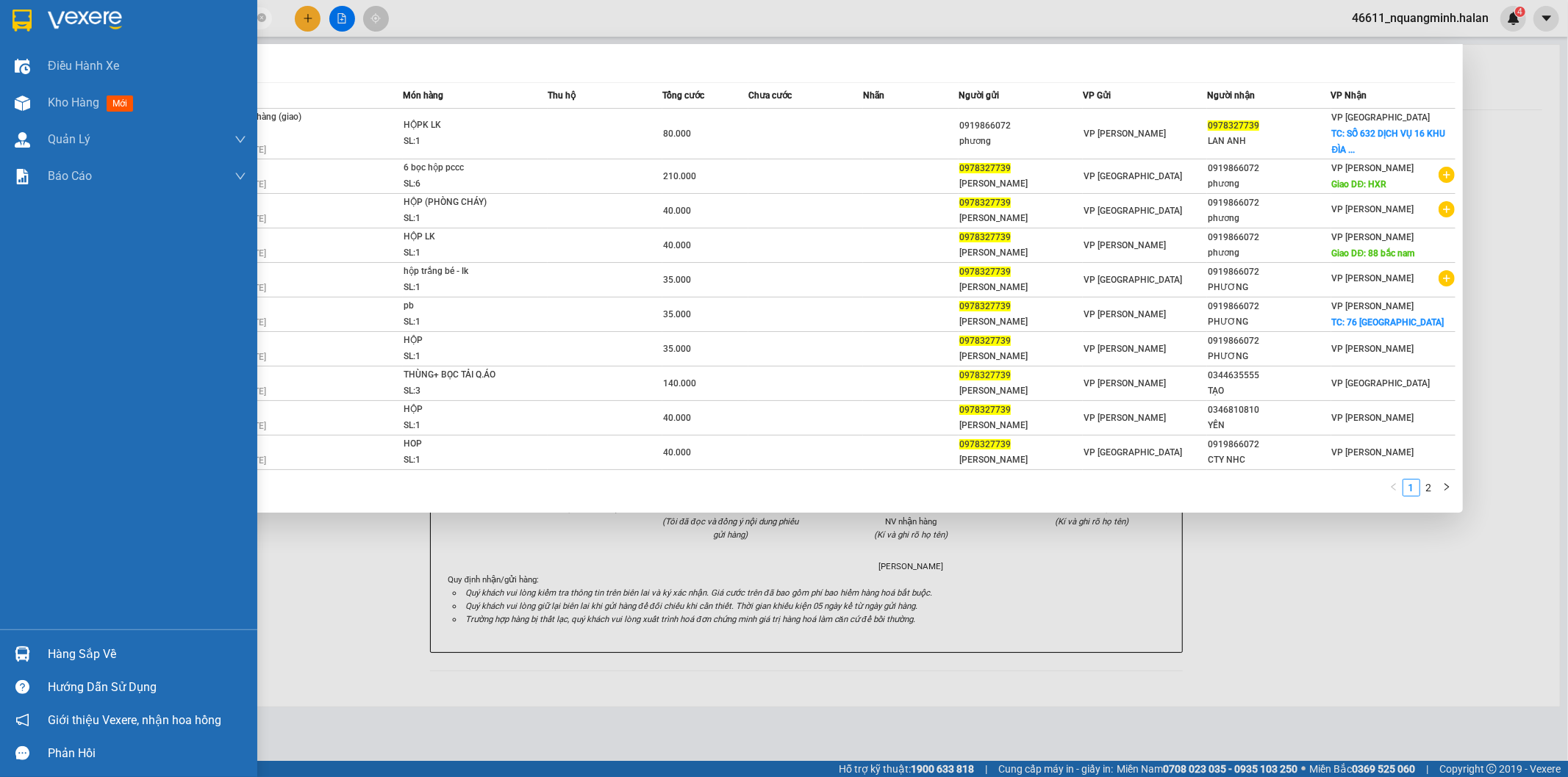
click at [40, 645] on div "Hàng sắp về" at bounding box center [129, 654] width 257 height 33
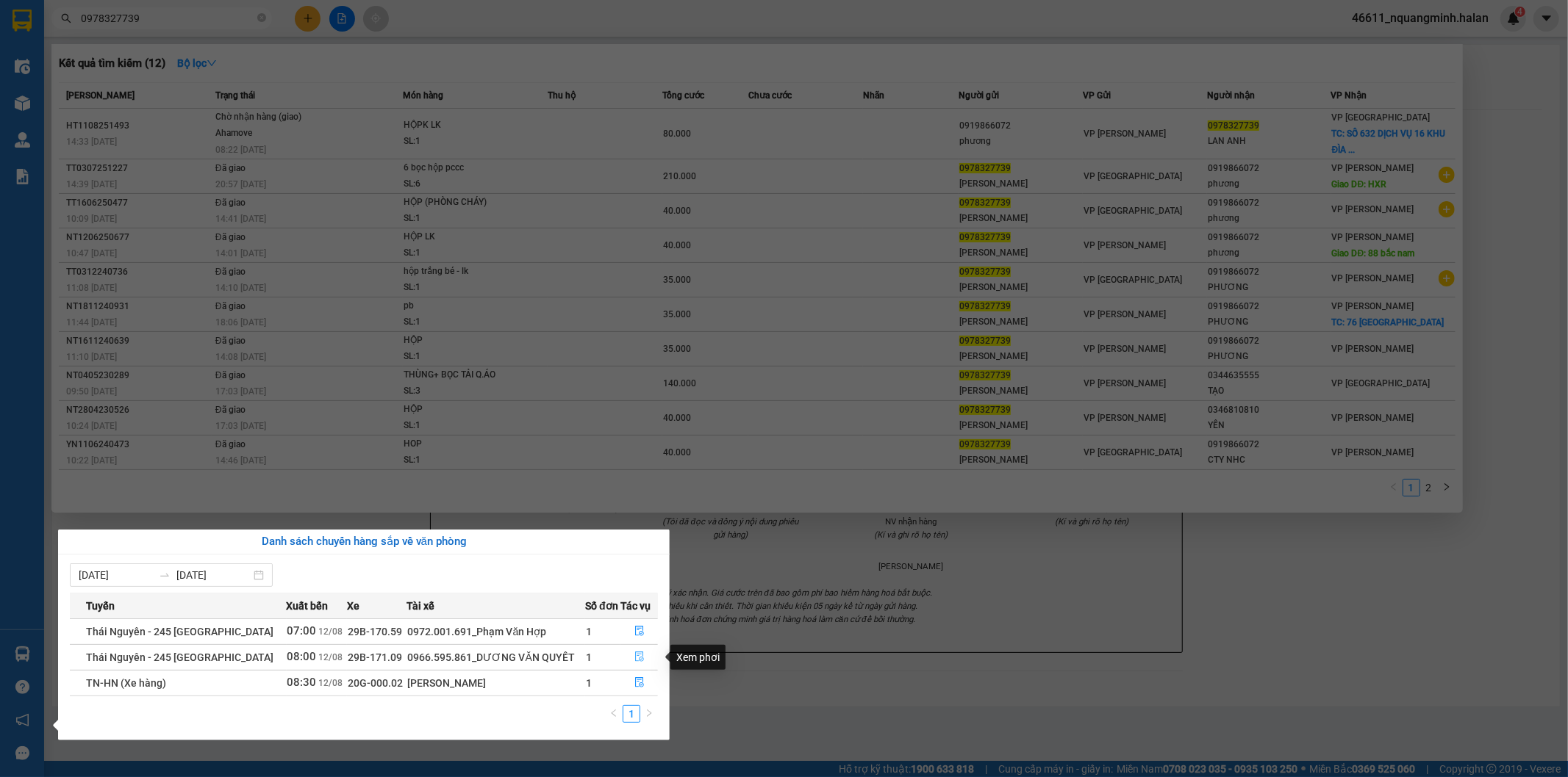
click at [646, 649] on button "button" at bounding box center [639, 658] width 36 height 23
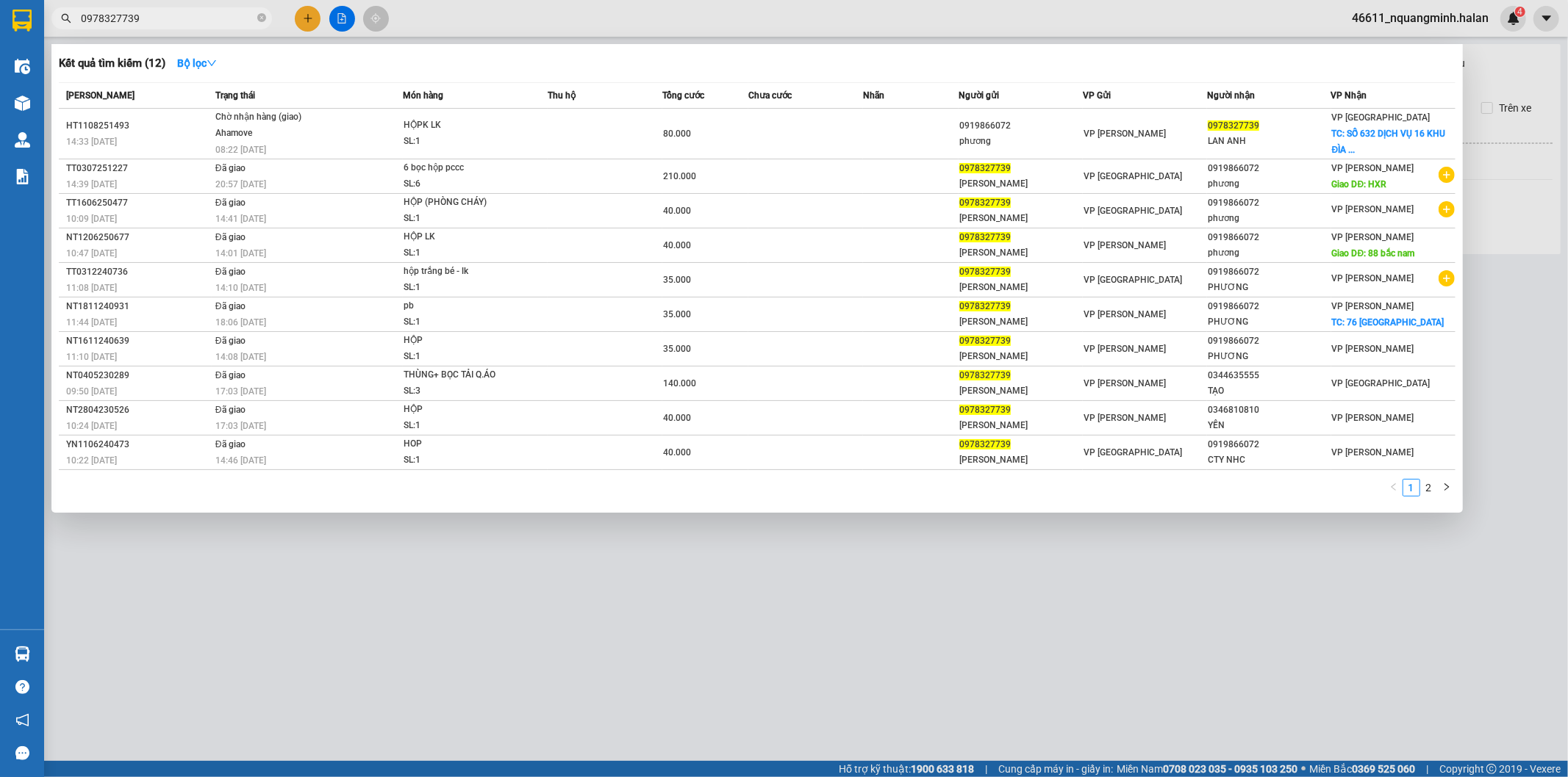
click at [884, 623] on div at bounding box center [784, 388] width 1568 height 777
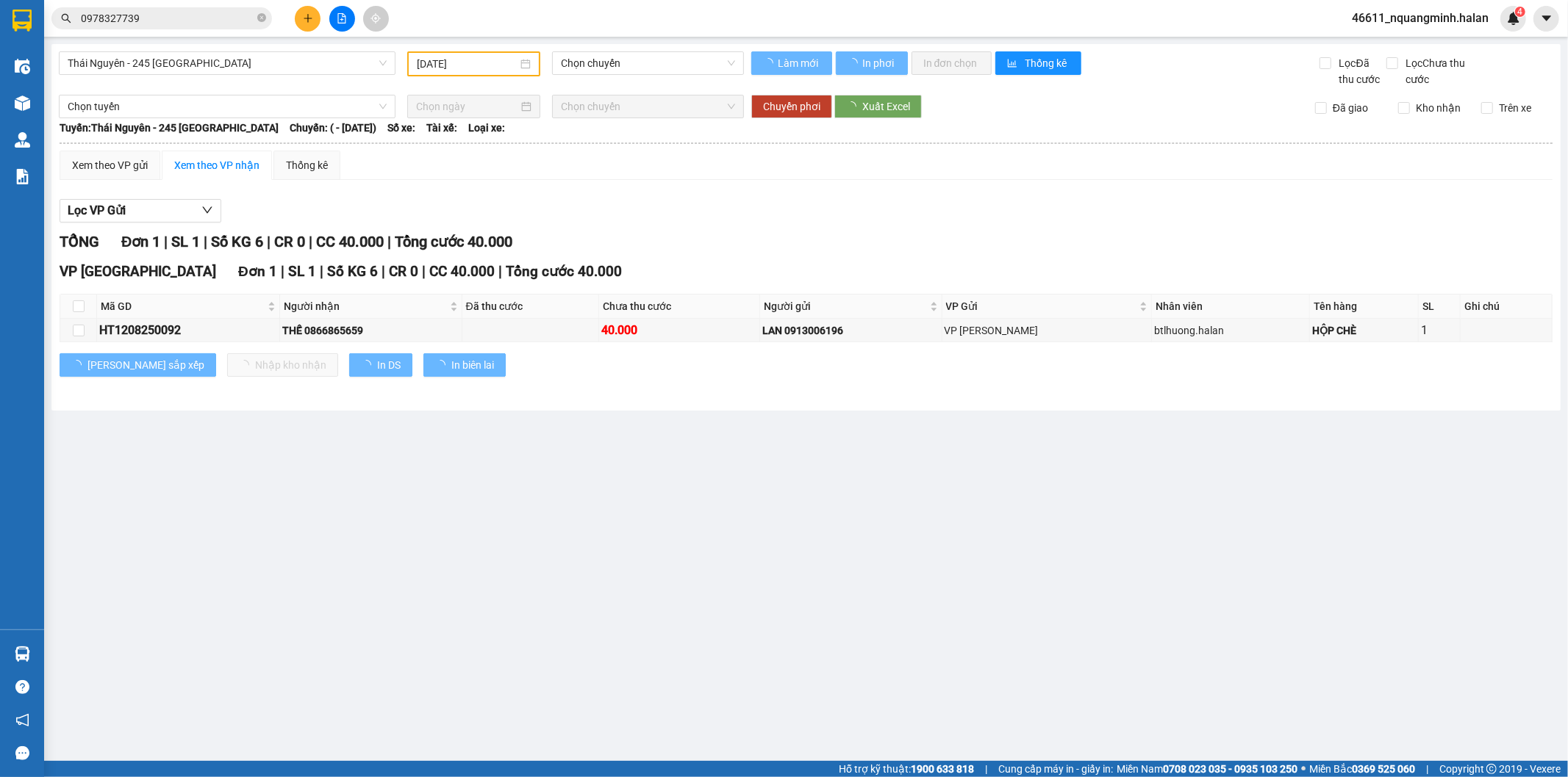
type input "[DATE]"
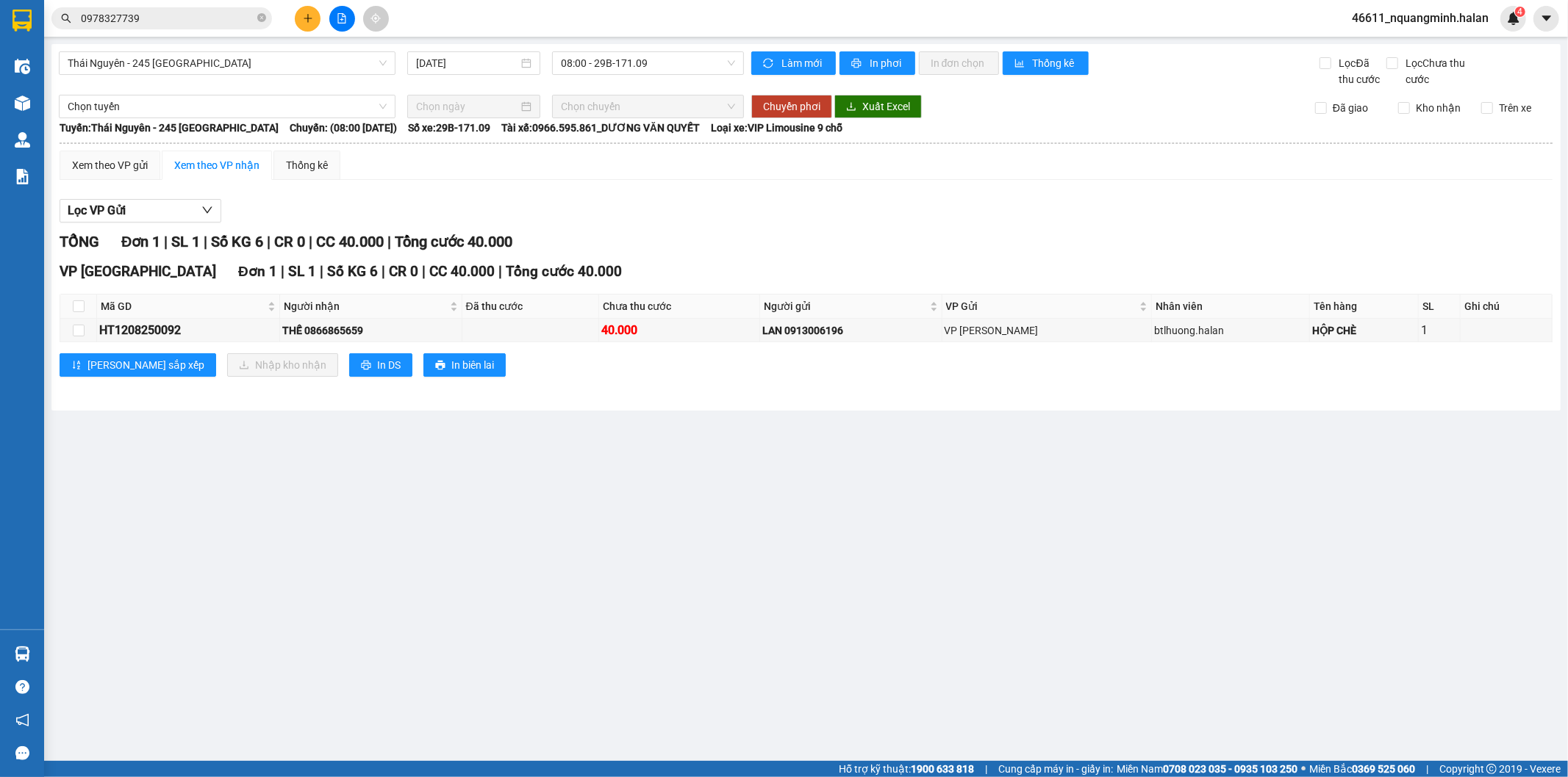
drag, startPoint x: 495, startPoint y: 606, endPoint x: 265, endPoint y: 603, distance: 230.0
click at [492, 606] on main "Thái Nguyên - 245 Quang Trung 12/08/2025 08:00 - 29B-171.09 Làm mới In phơi In …" at bounding box center [784, 380] width 1568 height 761
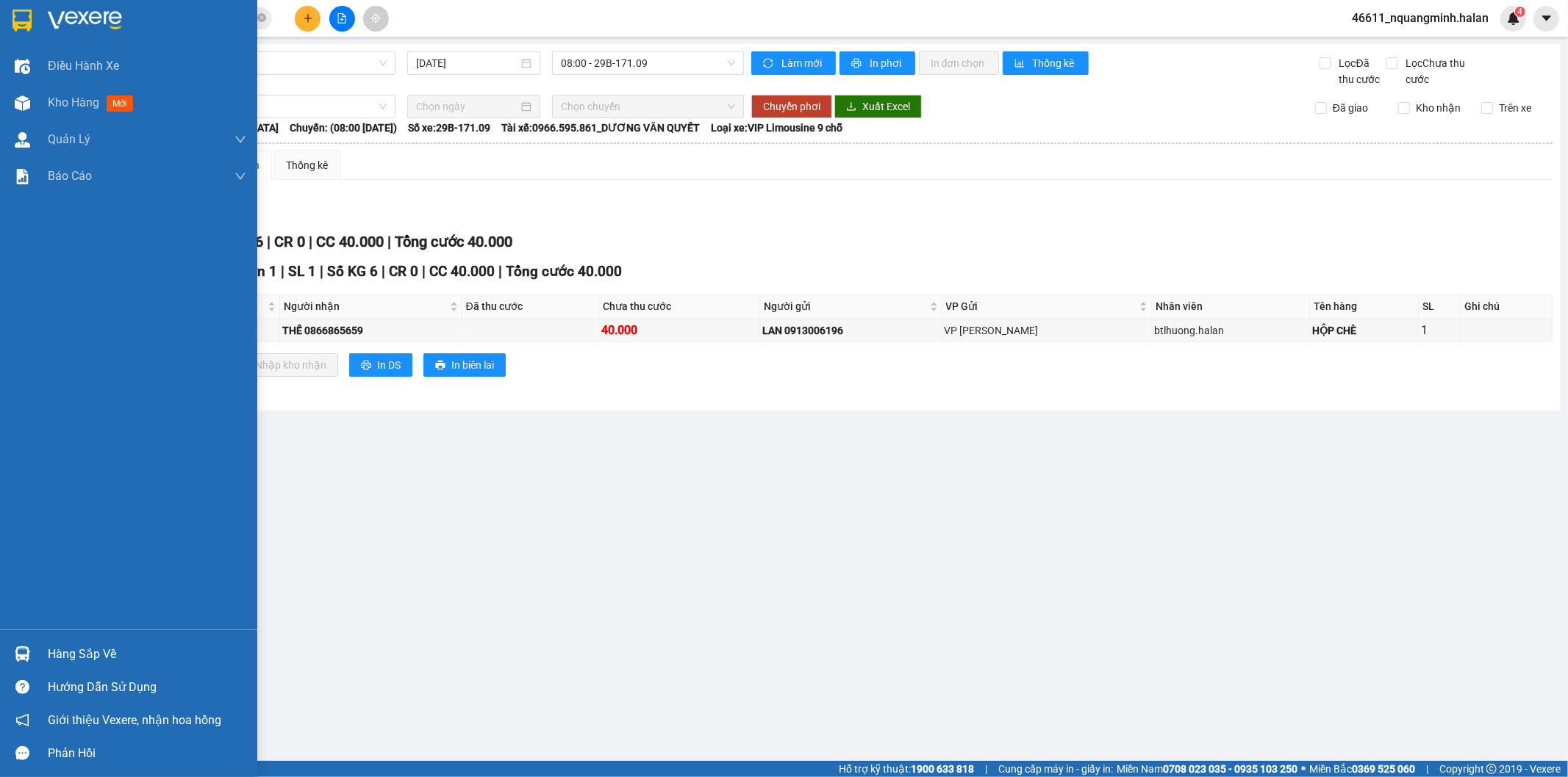
click at [29, 652] on div at bounding box center [22, 654] width 26 height 26
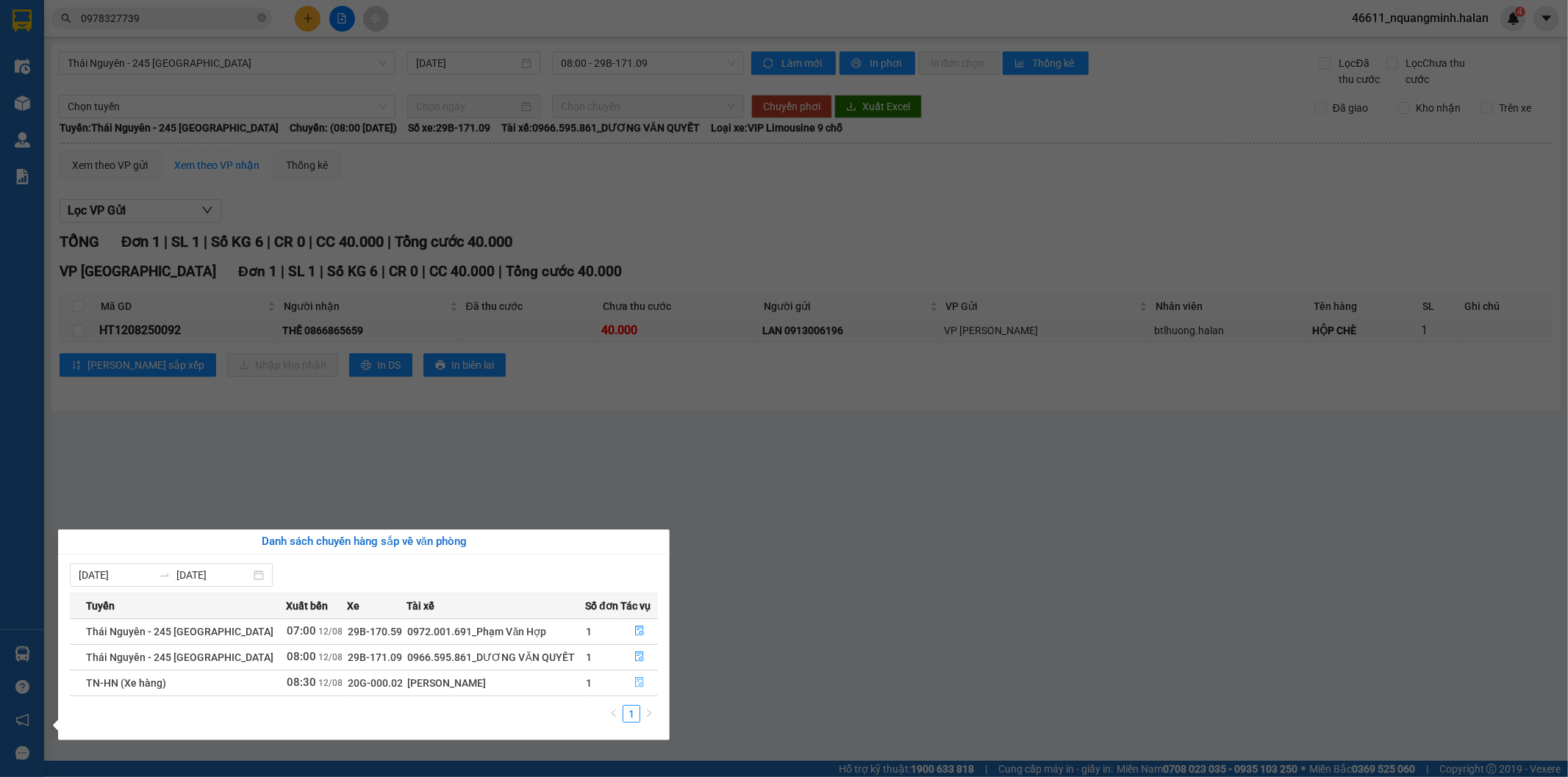
click at [636, 687] on icon "file-done" at bounding box center [639, 682] width 10 height 10
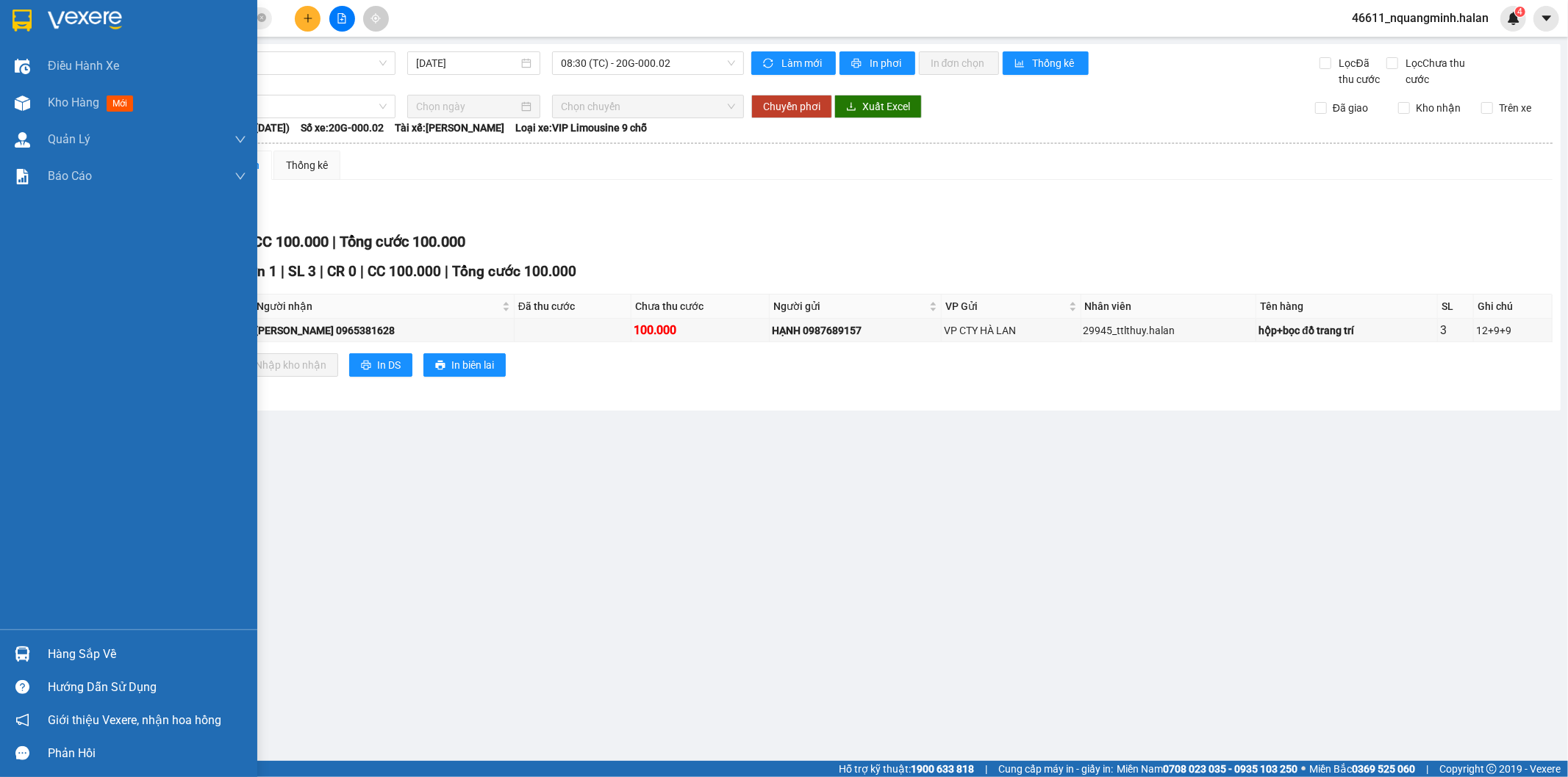
click at [23, 646] on img at bounding box center [22, 654] width 16 height 15
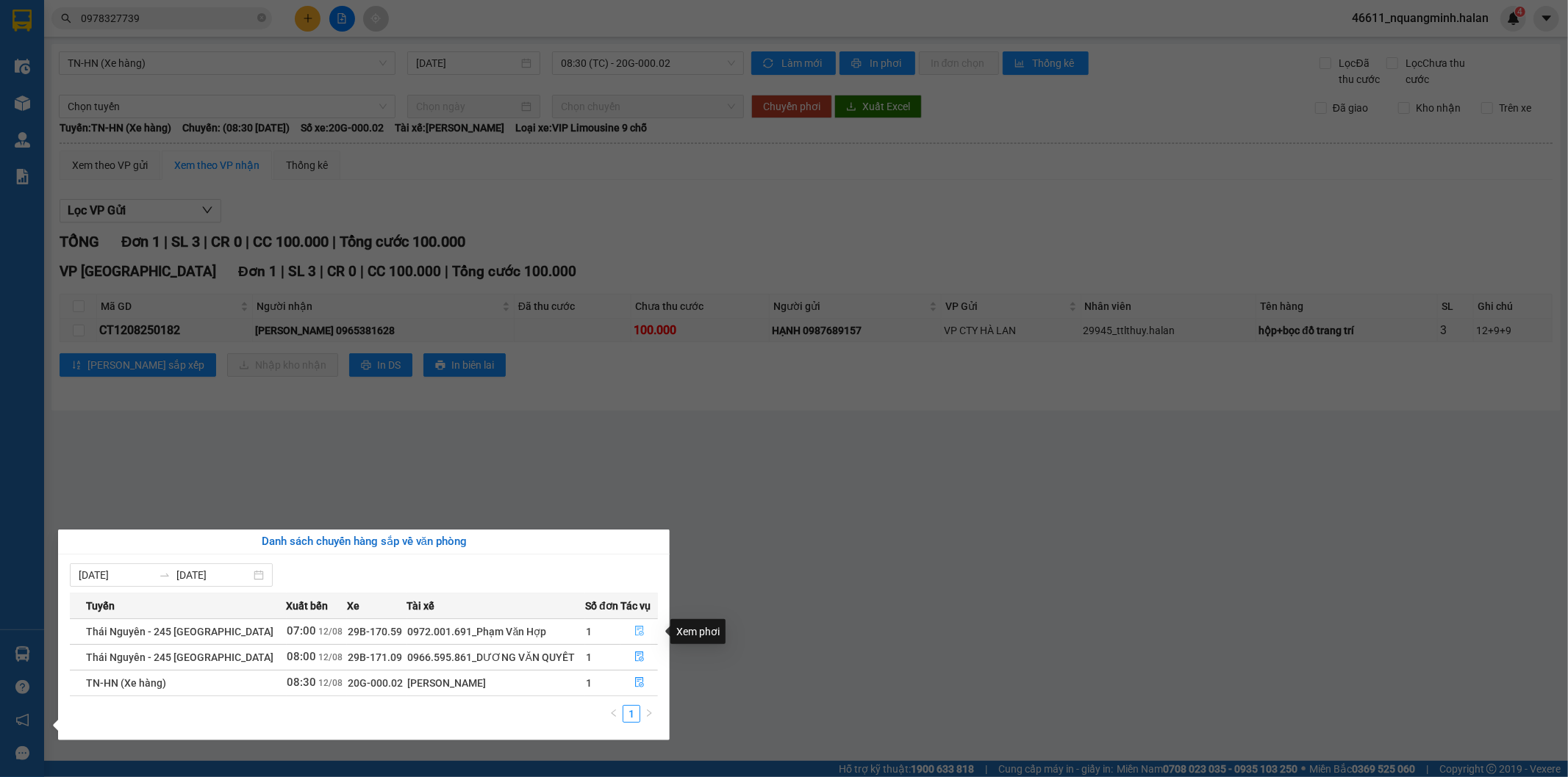
click at [640, 631] on icon "file-done" at bounding box center [639, 631] width 10 height 10
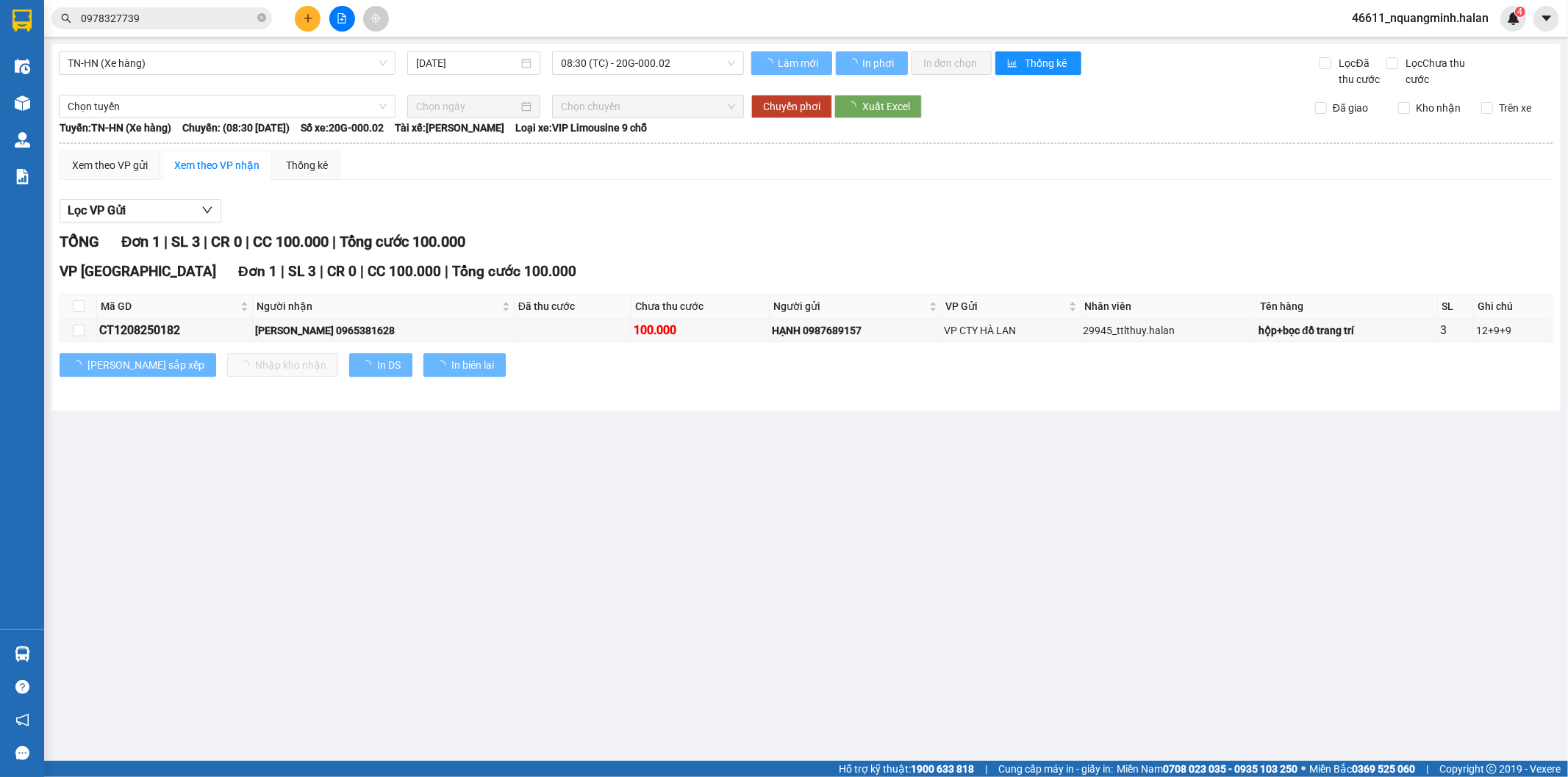
click at [765, 627] on main "TN-HN (Xe hàng) 12/08/2025 08:30 (TC) - 20G-000.02 Làm mới In phơi In đơn chọn …" at bounding box center [784, 380] width 1568 height 761
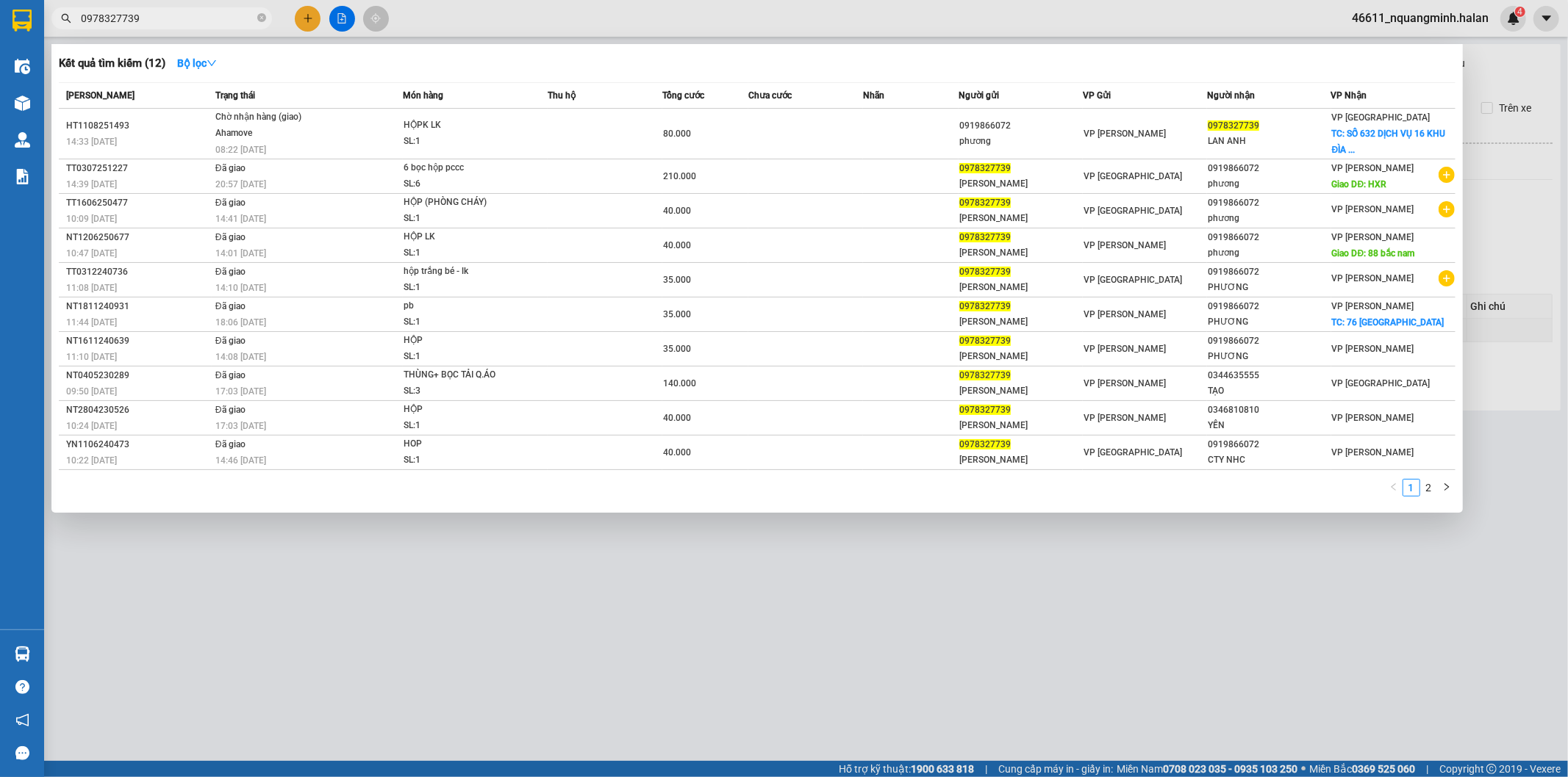
drag, startPoint x: 208, startPoint y: 21, endPoint x: 0, endPoint y: -26, distance: 213.2
click at [0, 0] on html "Kết quả tìm kiếm ( 12 ) Bộ lọc Mã ĐH Trạng thái Món hàng Thu hộ Tổng cước Chưa …" at bounding box center [784, 388] width 1568 height 777
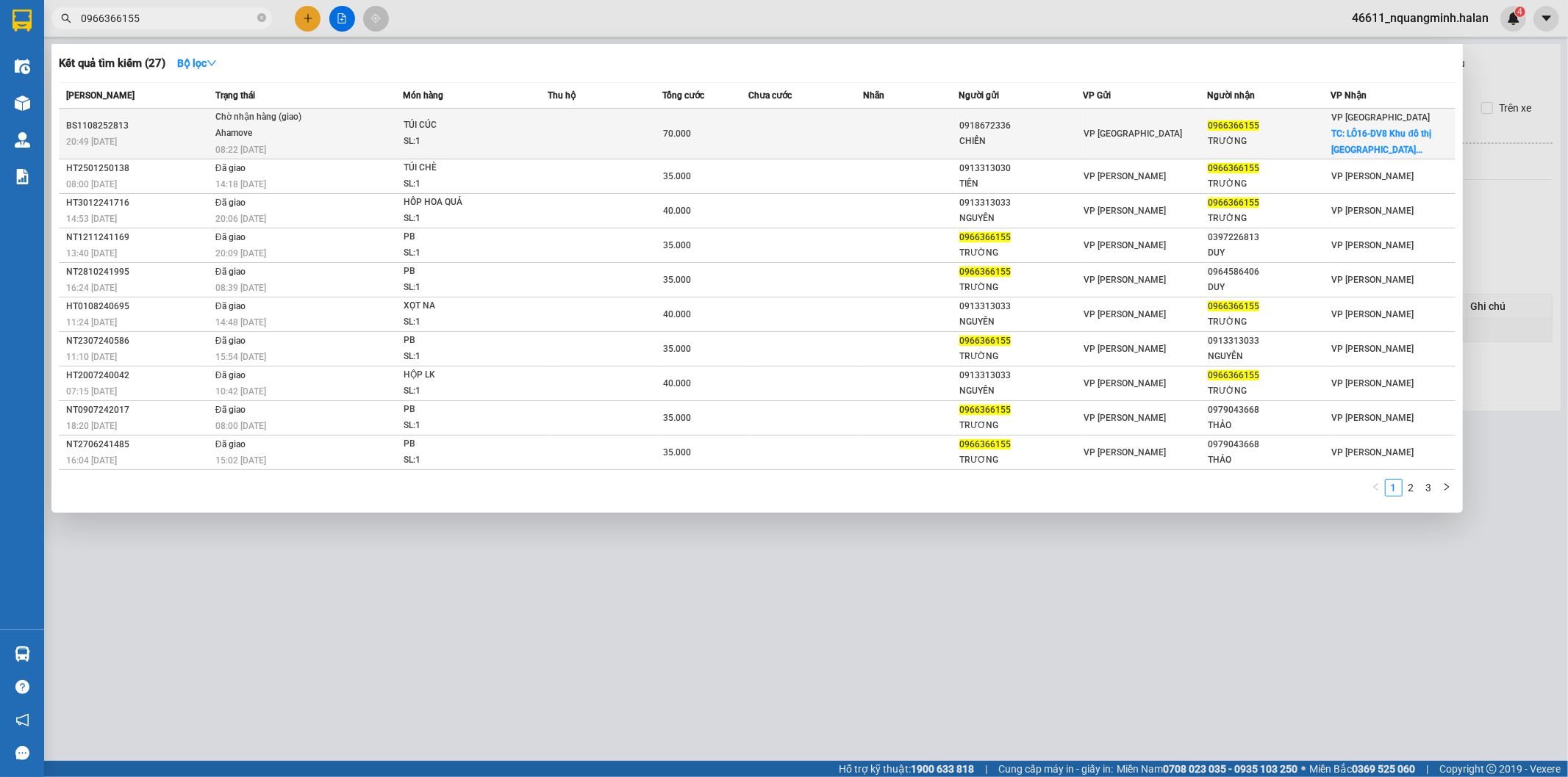
type input "0966366155"
click at [484, 136] on div "SL: 1" at bounding box center [459, 142] width 110 height 16
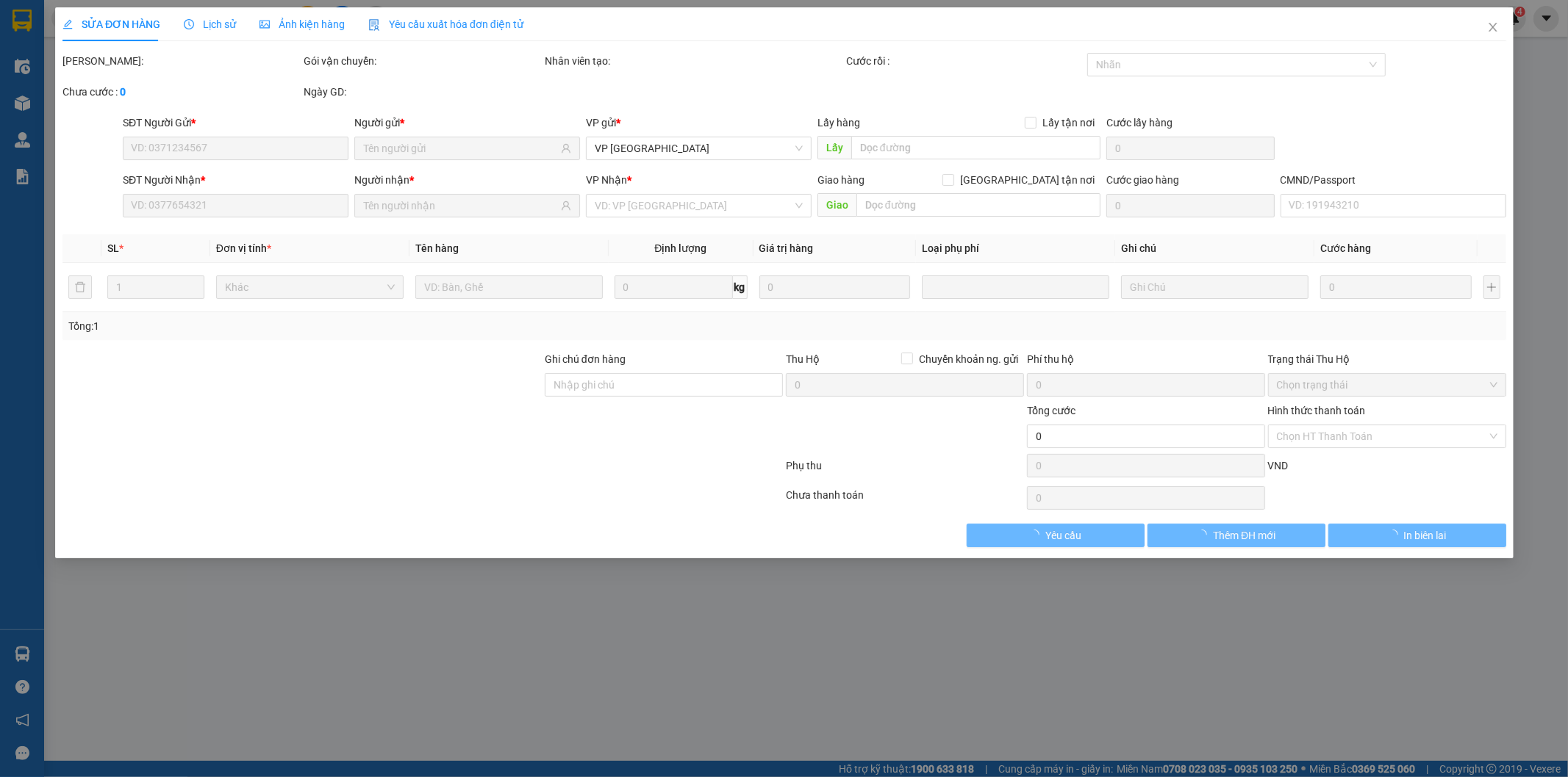
type input "0918672336"
type input "CHIẾN"
type input "0966366155"
type input "TRƯỜNG"
checkbox input "true"
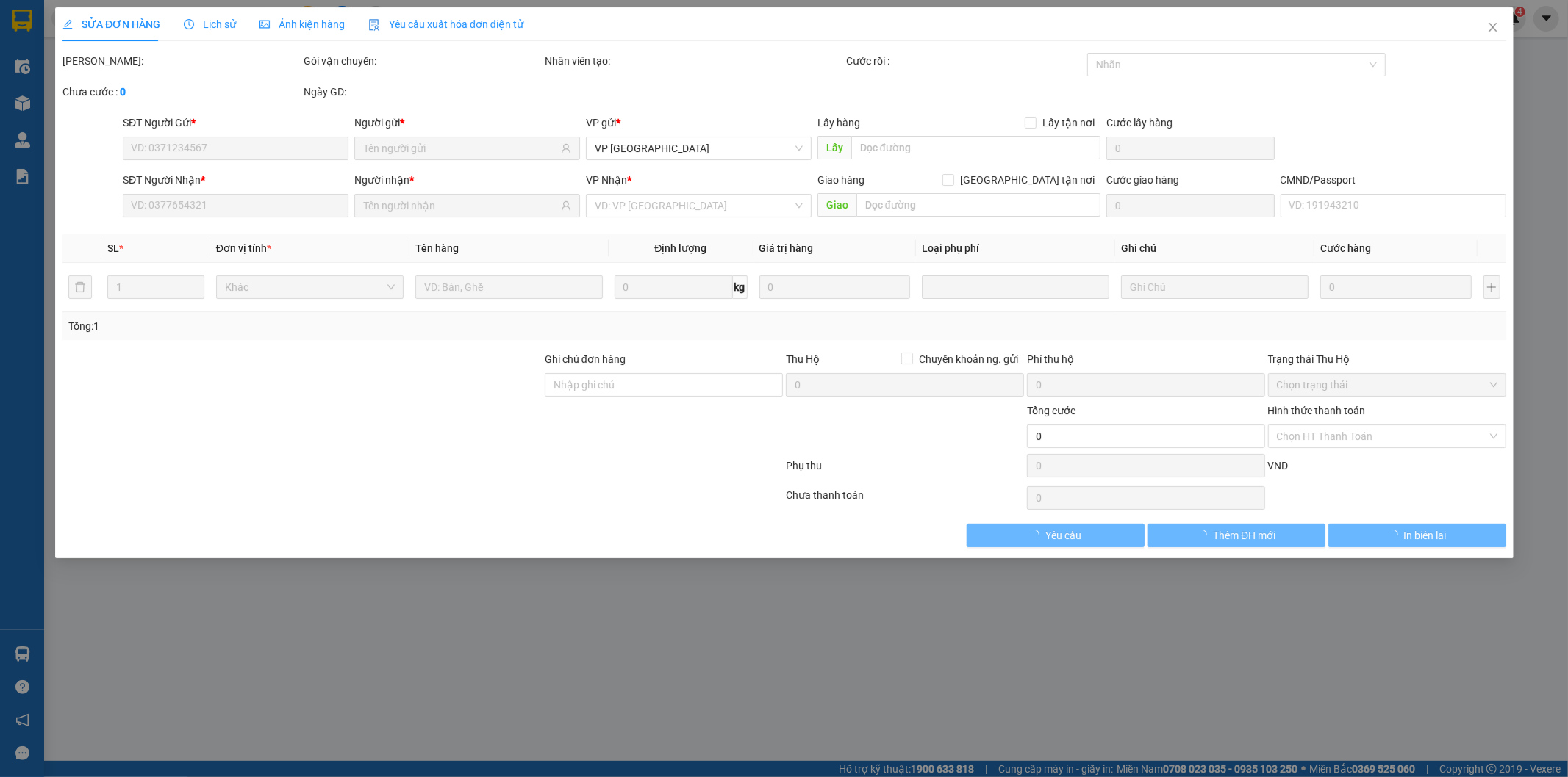
type input "LÔ16-DV8 Khu đô thị Tây Nam Linh Đàm, Hoàng Liệt, Hoàng Mai, Hà Nội, Việt Nam"
type input "35.000"
type input "70.000"
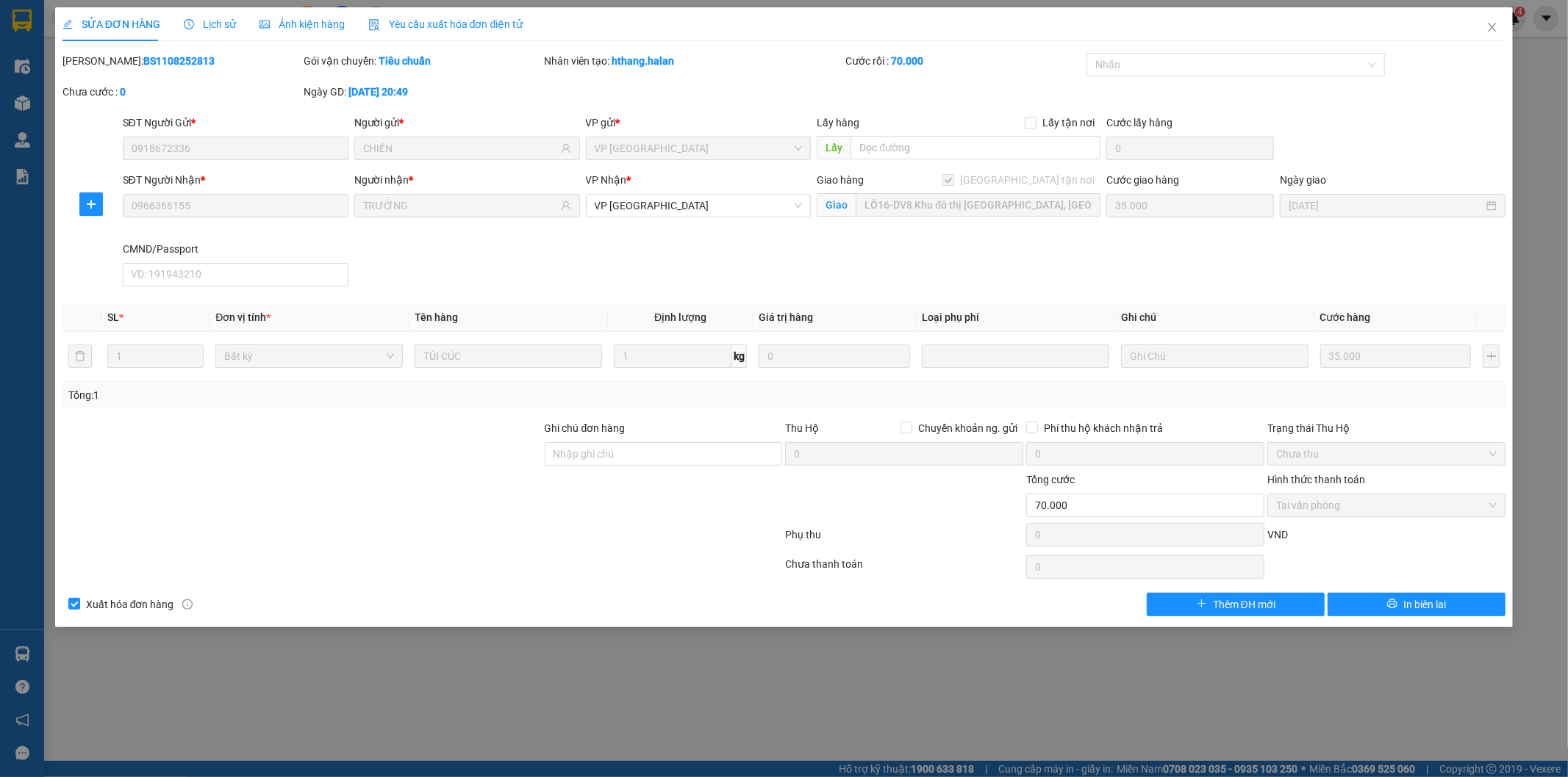
click at [206, 23] on span "Lịch sử" at bounding box center [209, 24] width 52 height 12
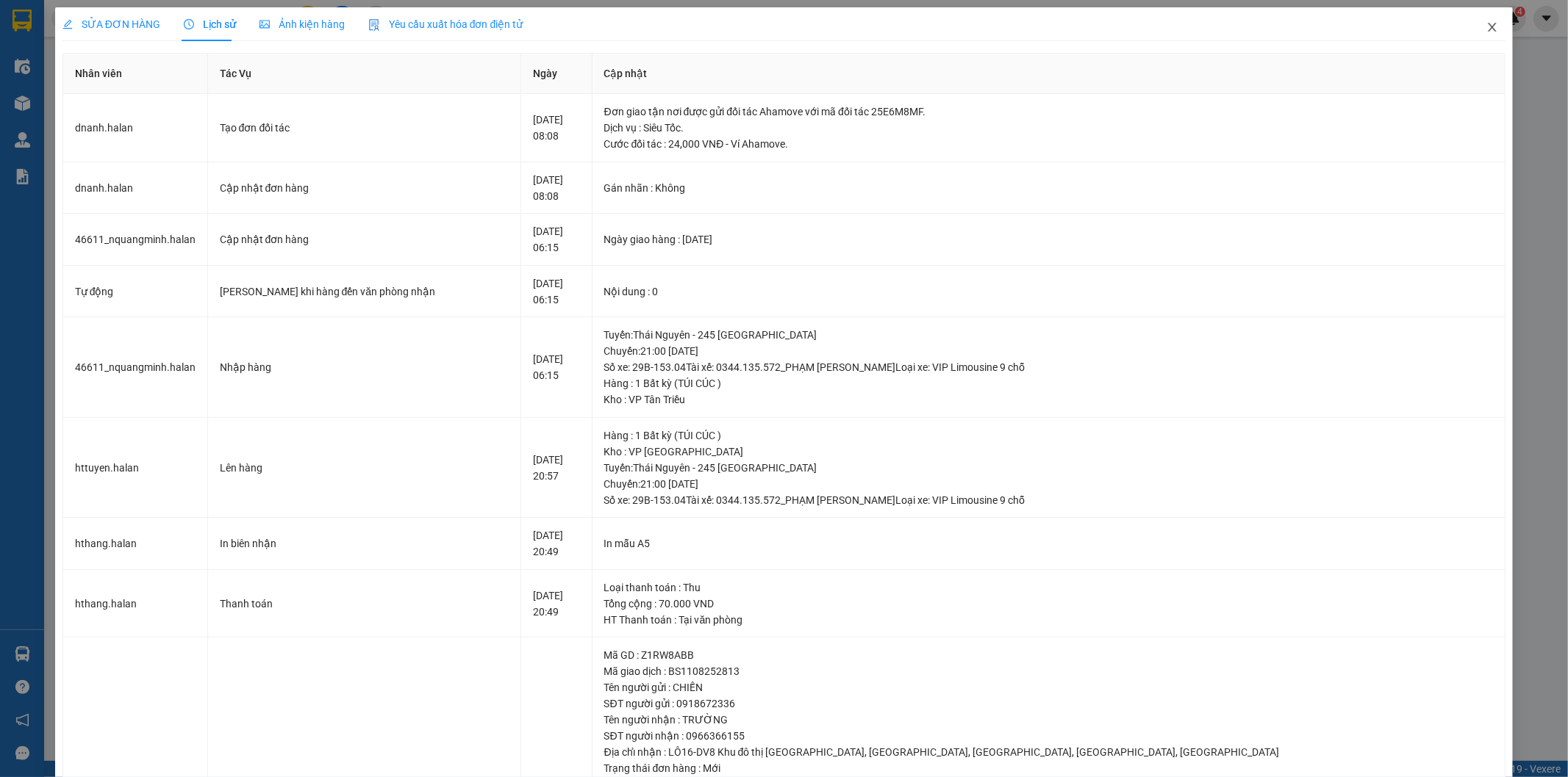
click at [1486, 22] on icon "close" at bounding box center [1491, 26] width 12 height 12
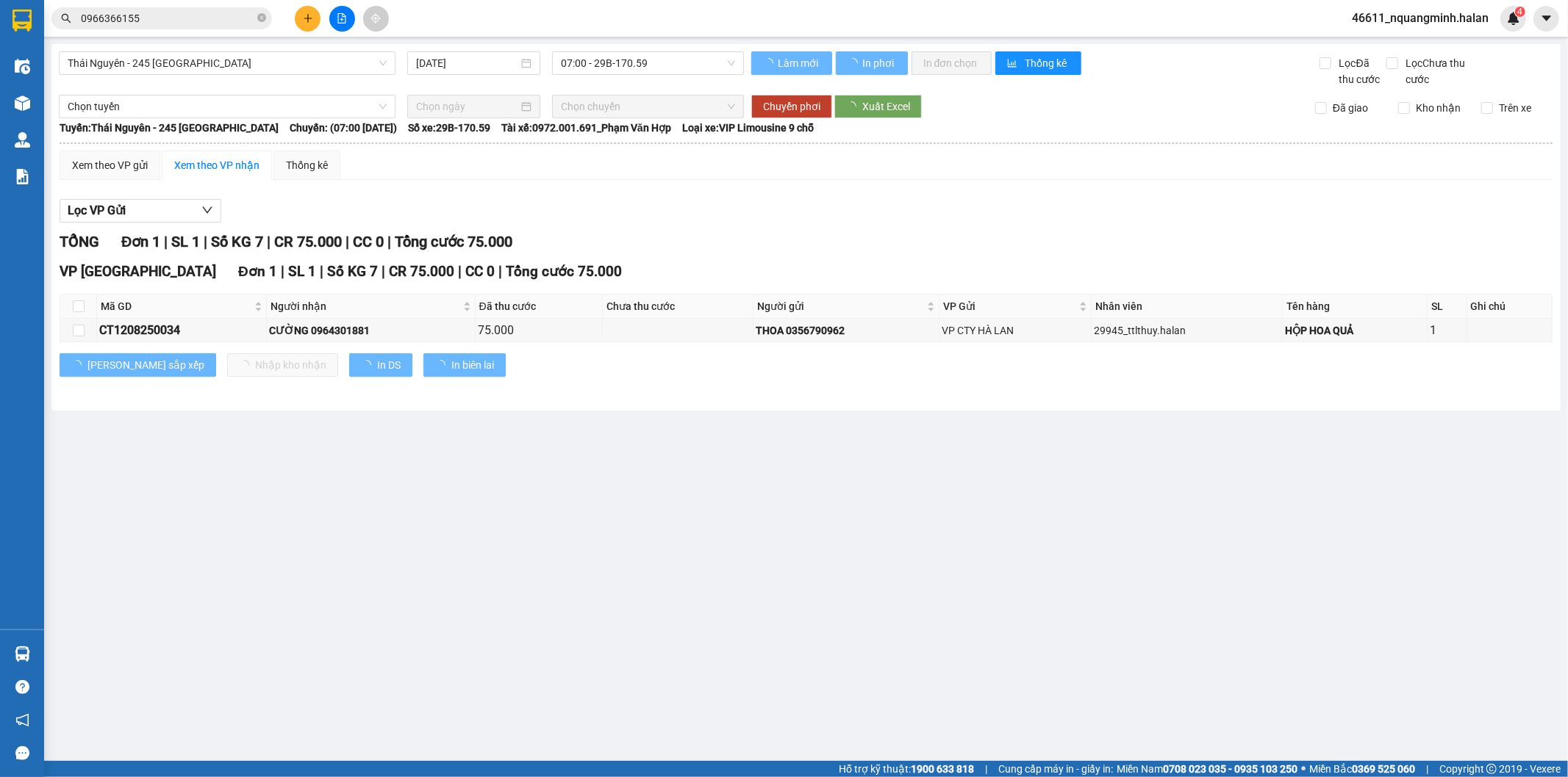
click at [181, 18] on input "0966366155" at bounding box center [167, 18] width 174 height 16
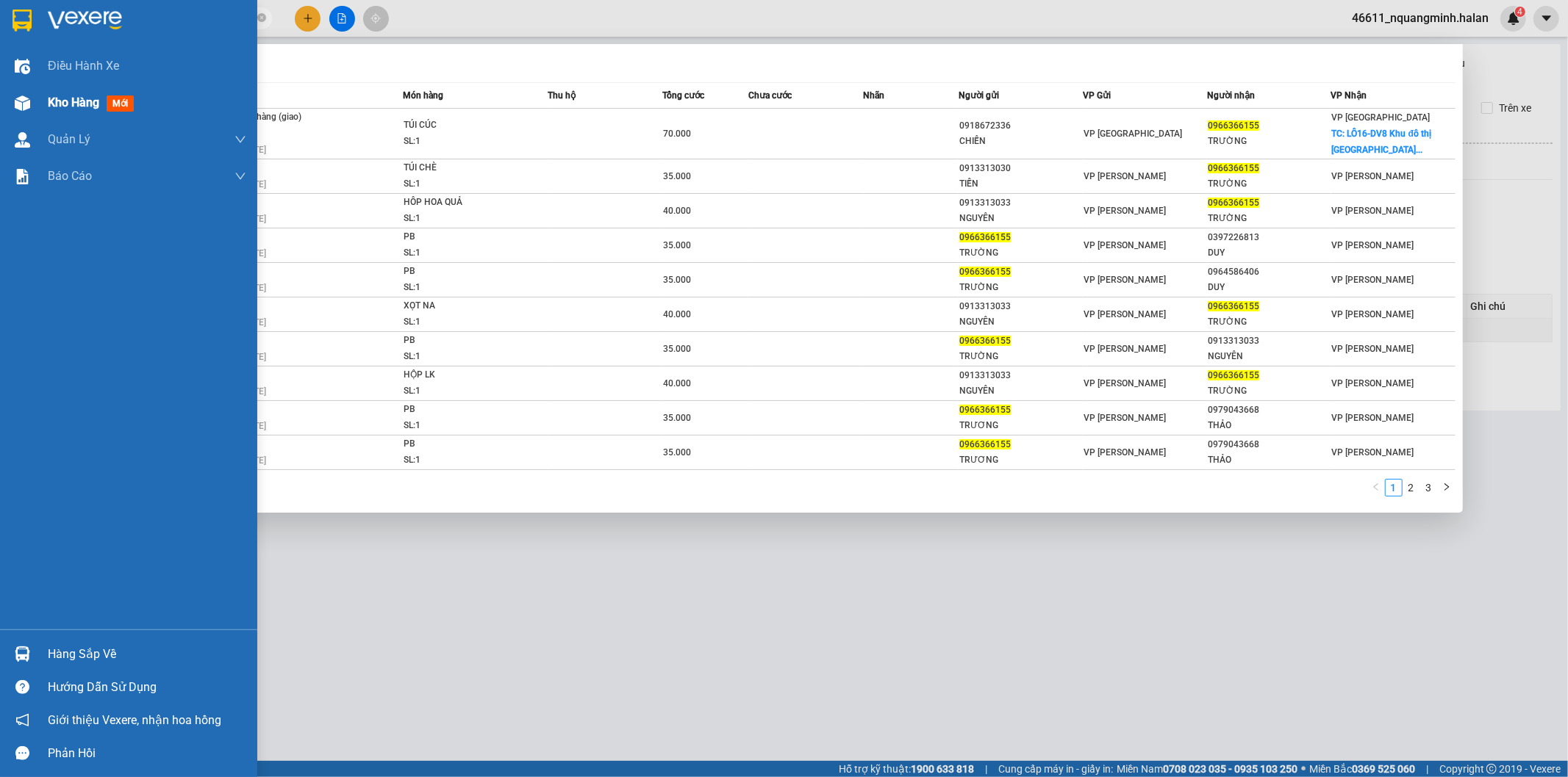
click at [19, 98] on img at bounding box center [22, 103] width 16 height 15
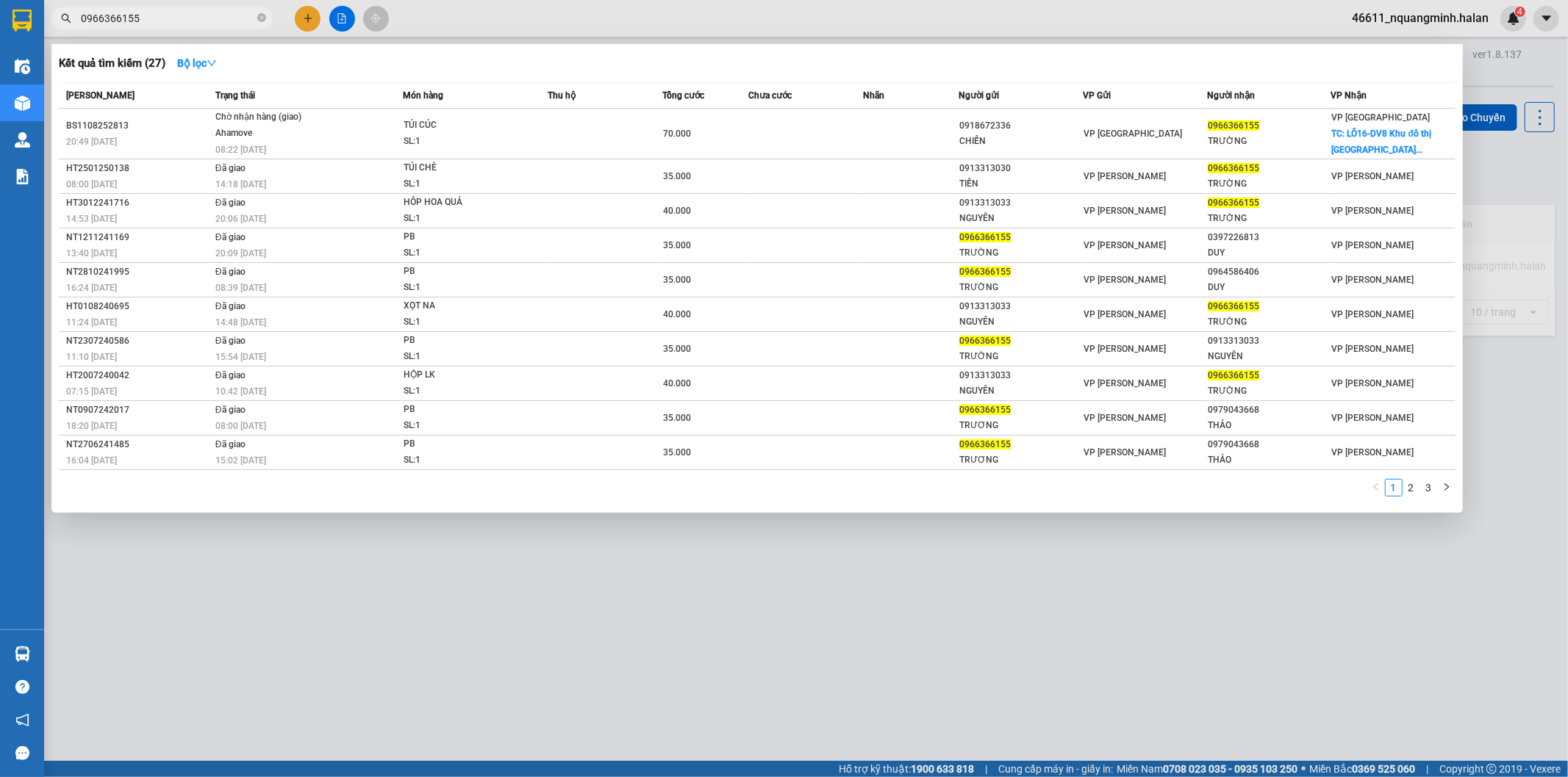
click at [666, 607] on div at bounding box center [784, 388] width 1568 height 777
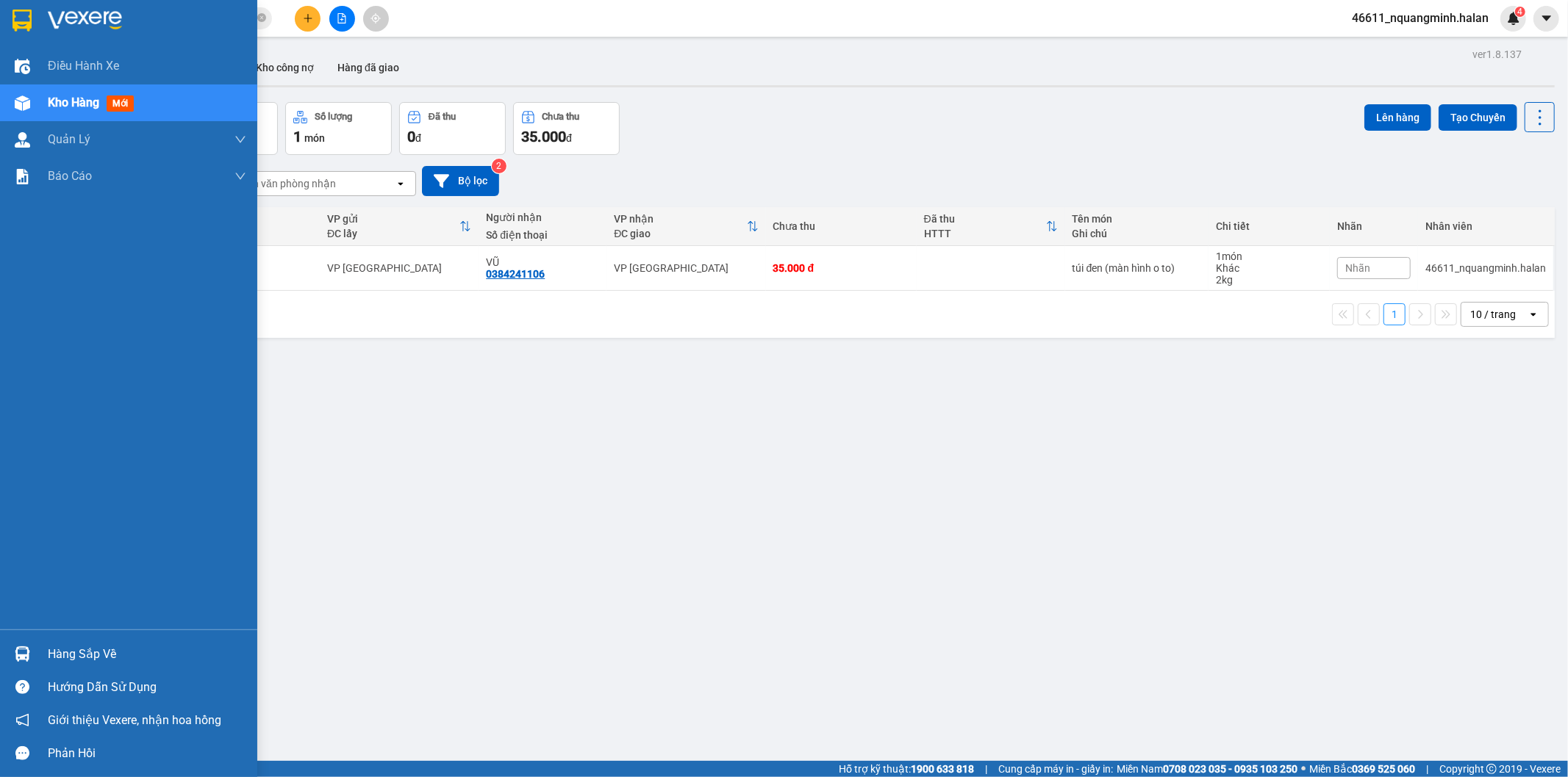
click at [20, 652] on img at bounding box center [22, 654] width 16 height 15
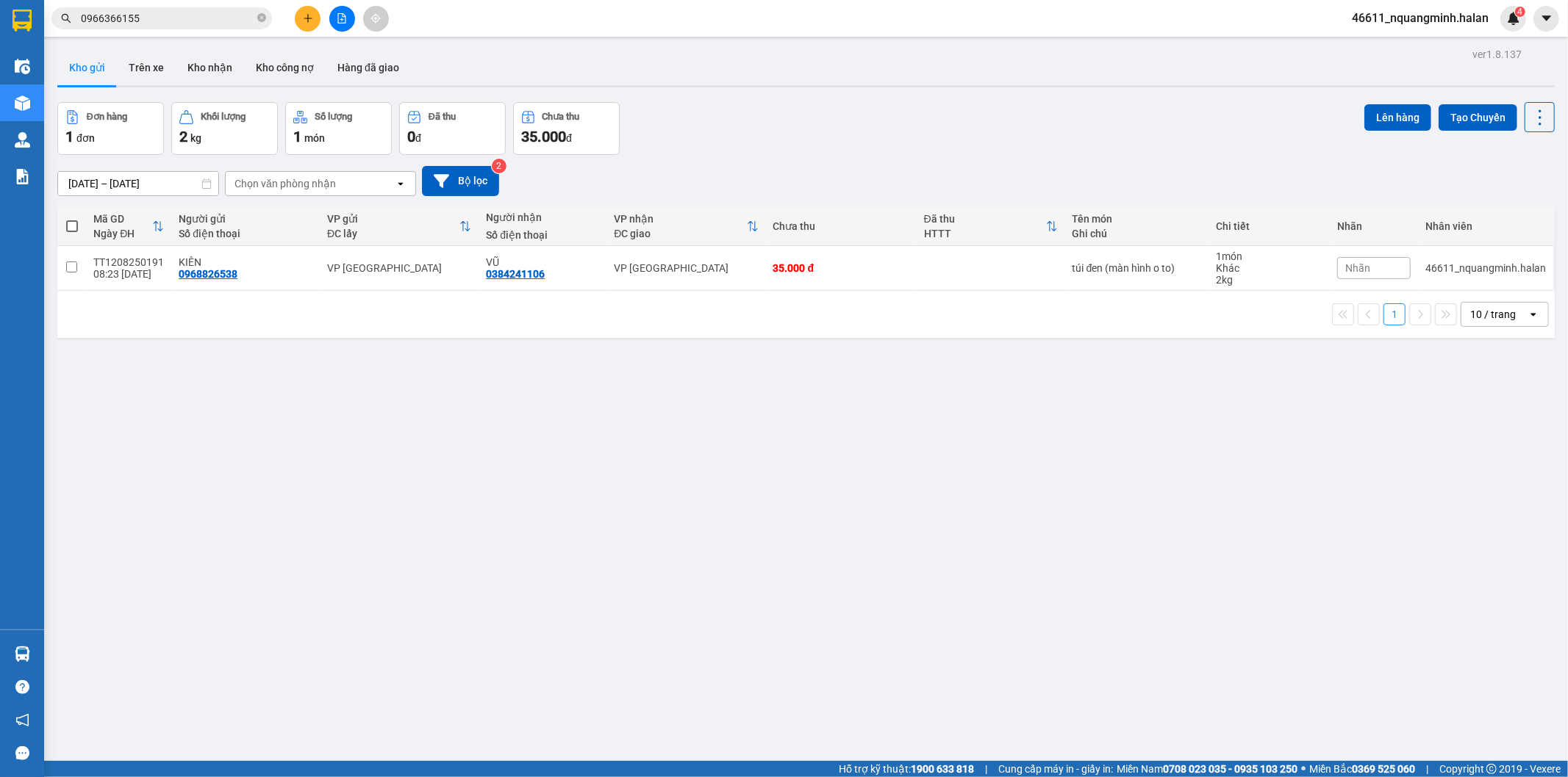
click at [549, 438] on section "Kết quả tìm kiếm ( 27 ) Bộ lọc Mã ĐH Trạng thái Món hàng Thu hộ Tổng cước Chưa …" at bounding box center [784, 388] width 1568 height 777
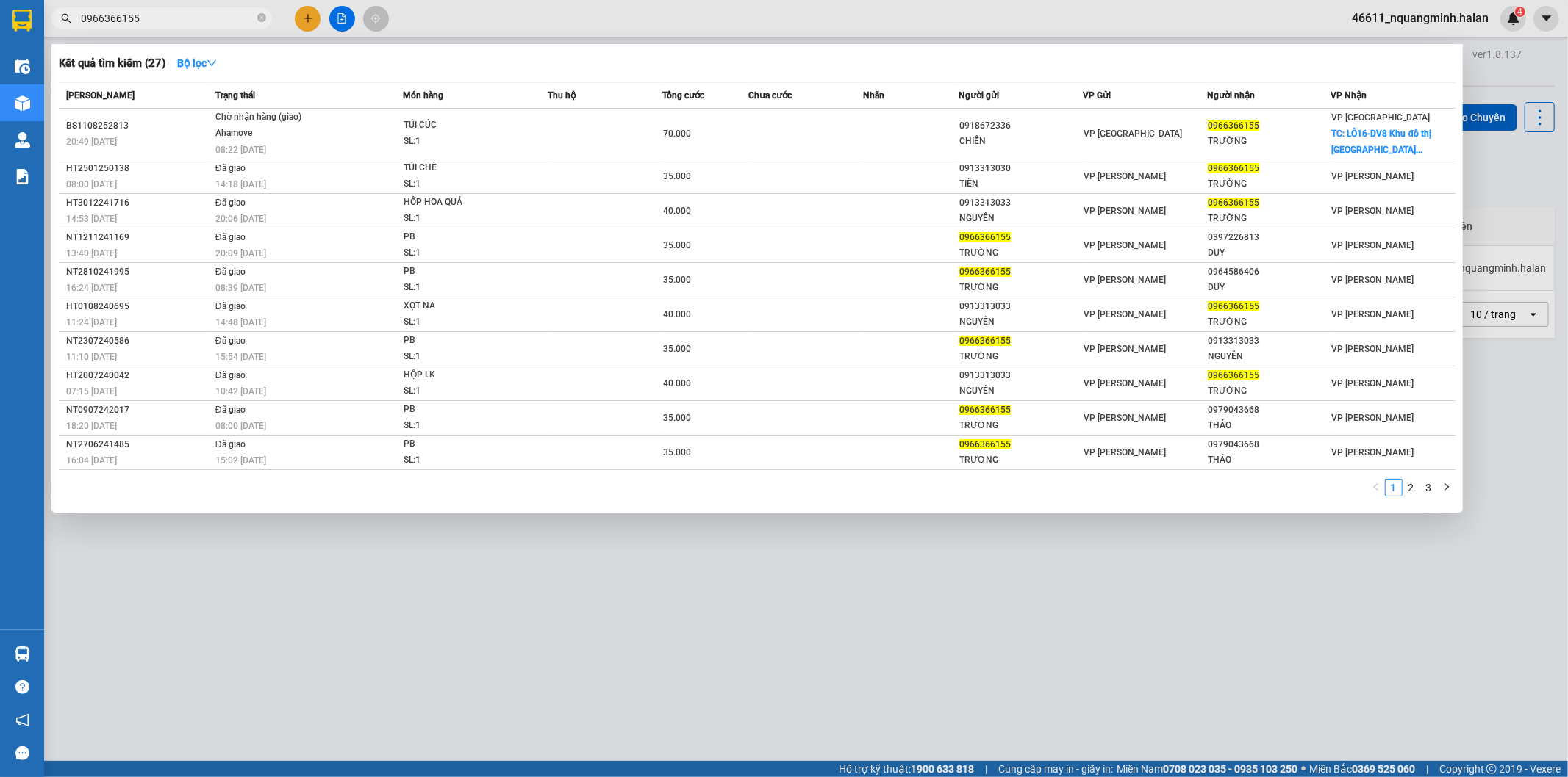
drag, startPoint x: 204, startPoint y: 8, endPoint x: 160, endPoint y: 19, distance: 45.4
click at [160, 18] on span "0966366155" at bounding box center [161, 18] width 220 height 22
drag, startPoint x: 164, startPoint y: 19, endPoint x: 0, endPoint y: 15, distance: 164.0
click at [0, 15] on section "Kết quả tìm kiếm ( 27 ) Bộ lọc Mã ĐH Trạng thái Món hàng Thu hộ Tổng cước Chưa …" at bounding box center [784, 388] width 1568 height 777
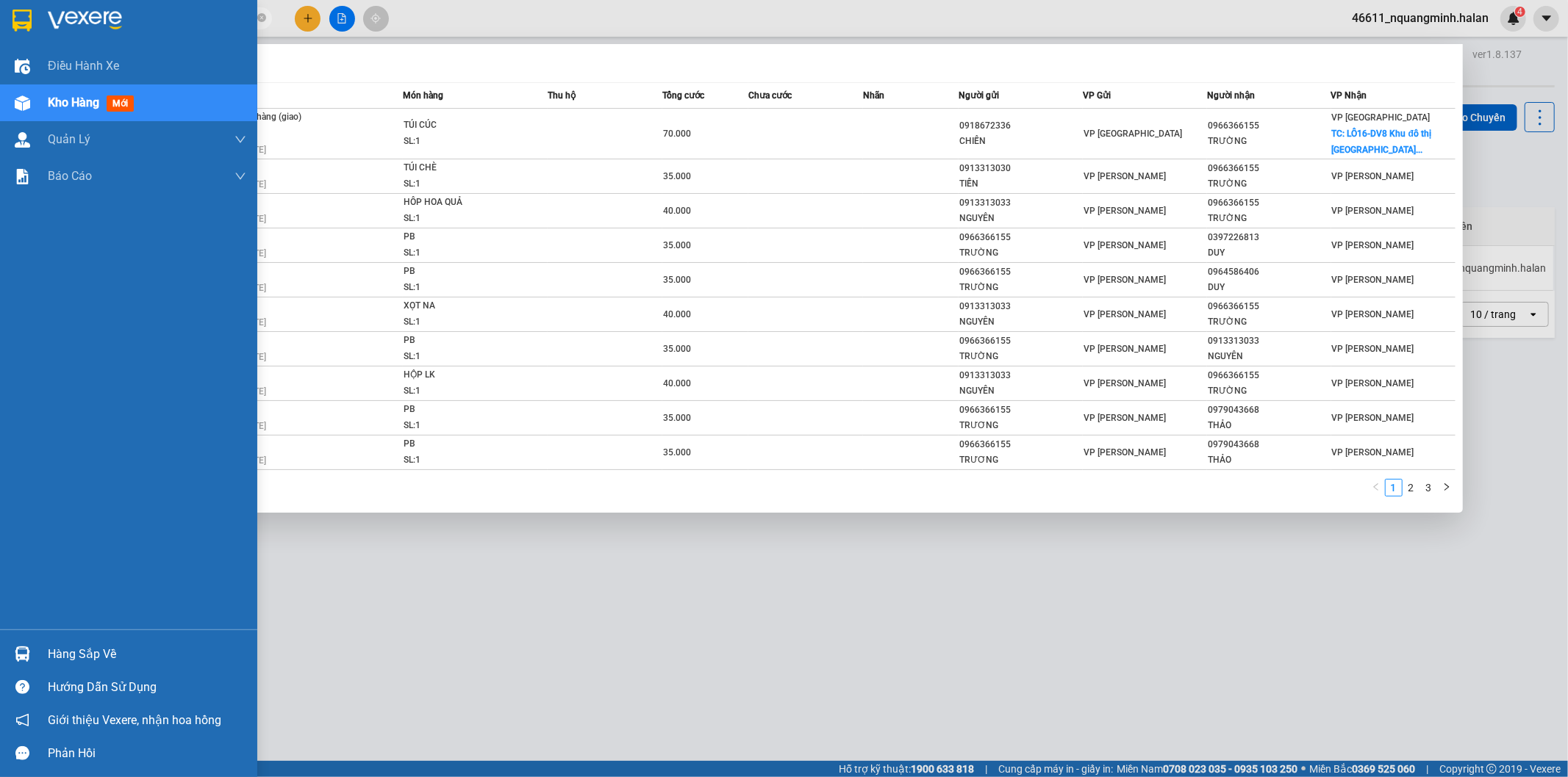
type input "251254"
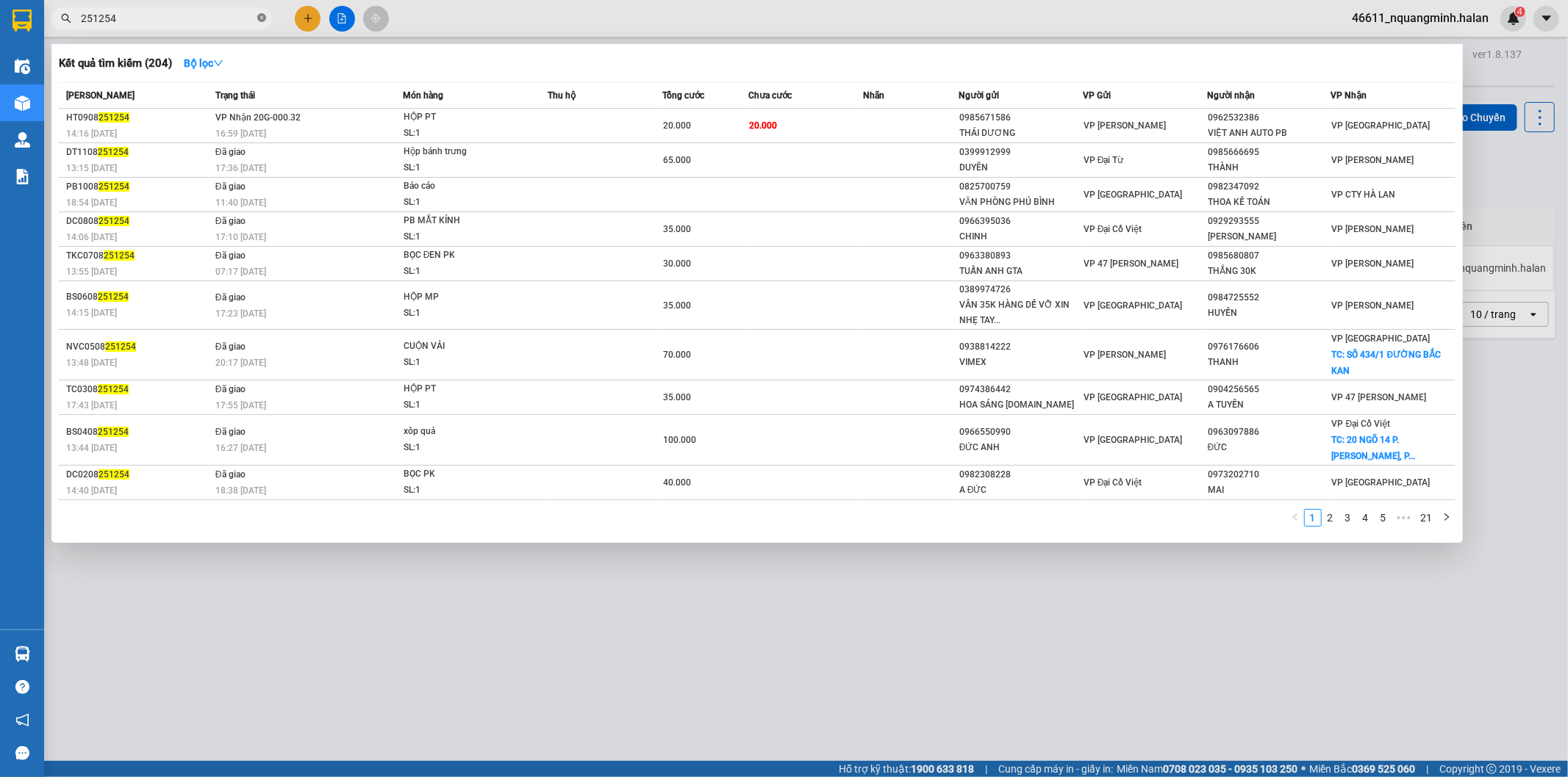
click at [262, 15] on icon "close-circle" at bounding box center [261, 17] width 9 height 9
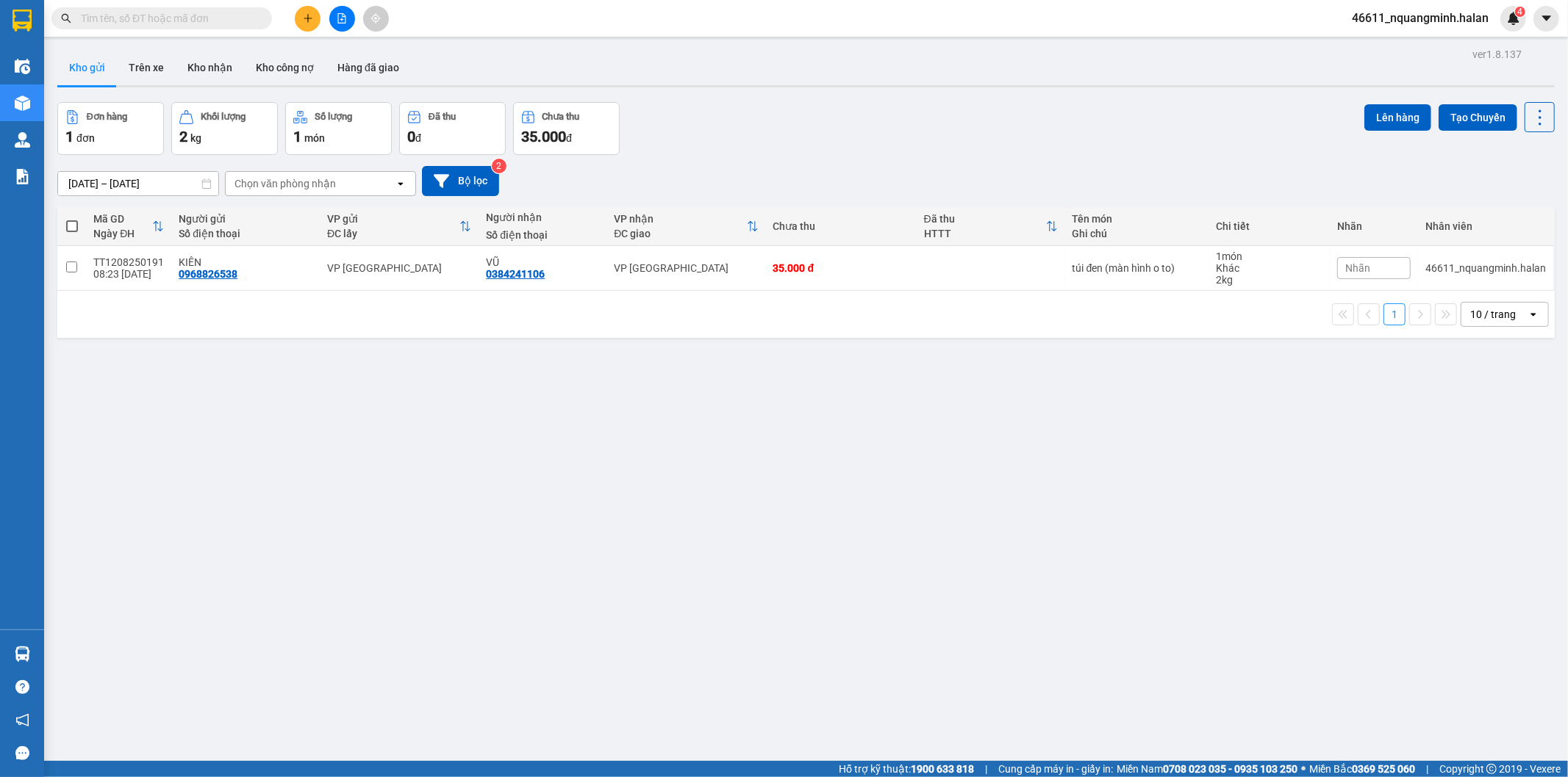
click at [204, 15] on input "text" at bounding box center [167, 18] width 174 height 16
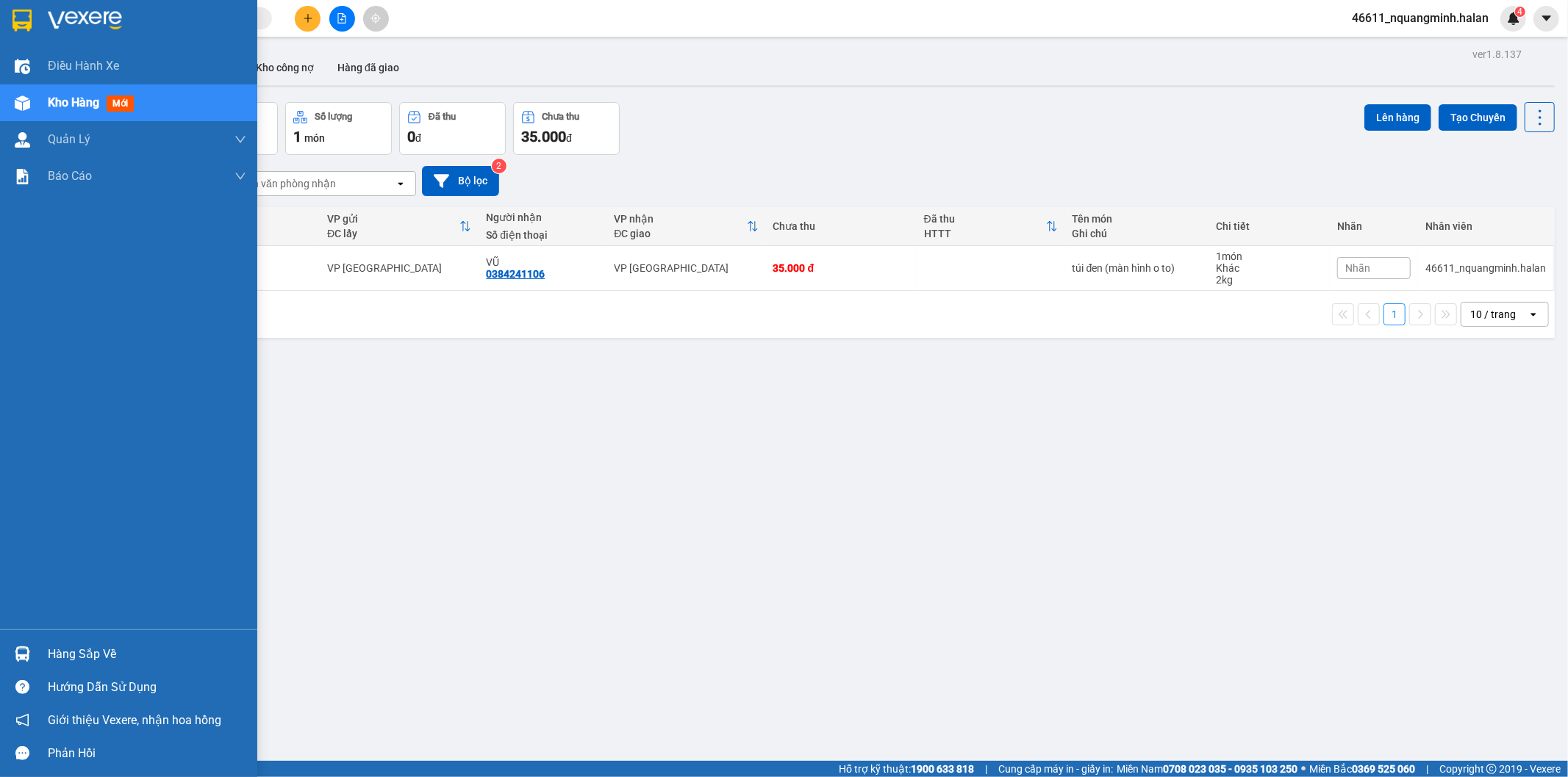
click at [9, 657] on div at bounding box center [22, 654] width 26 height 26
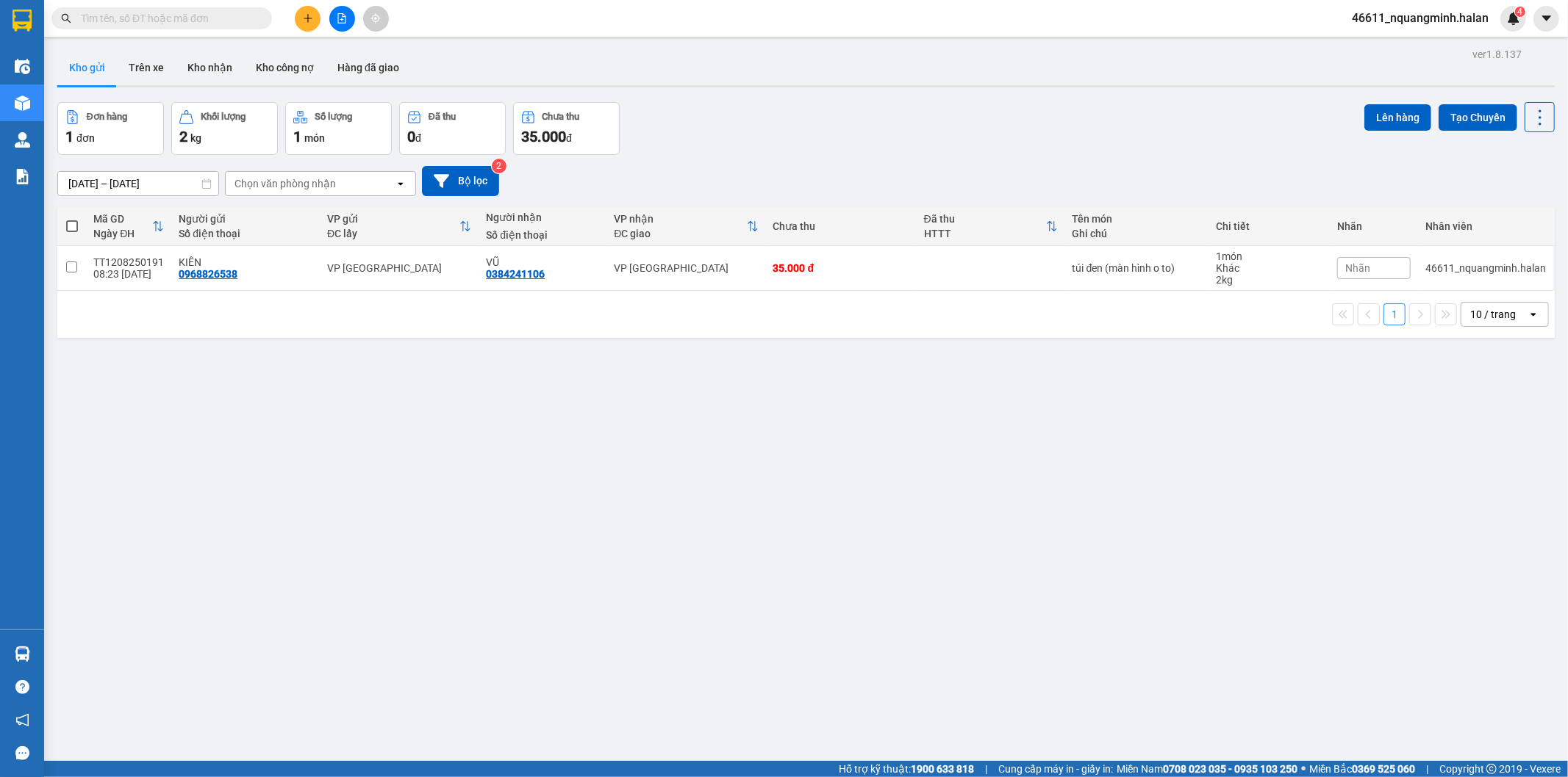
drag, startPoint x: 480, startPoint y: 386, endPoint x: 495, endPoint y: 635, distance: 249.5
click at [481, 397] on section "Kết quả tìm kiếm ( 204 ) Bộ lọc Mã ĐH Trạng thái Món hàng Thu hộ Tổng cước Chưa…" at bounding box center [784, 388] width 1568 height 777
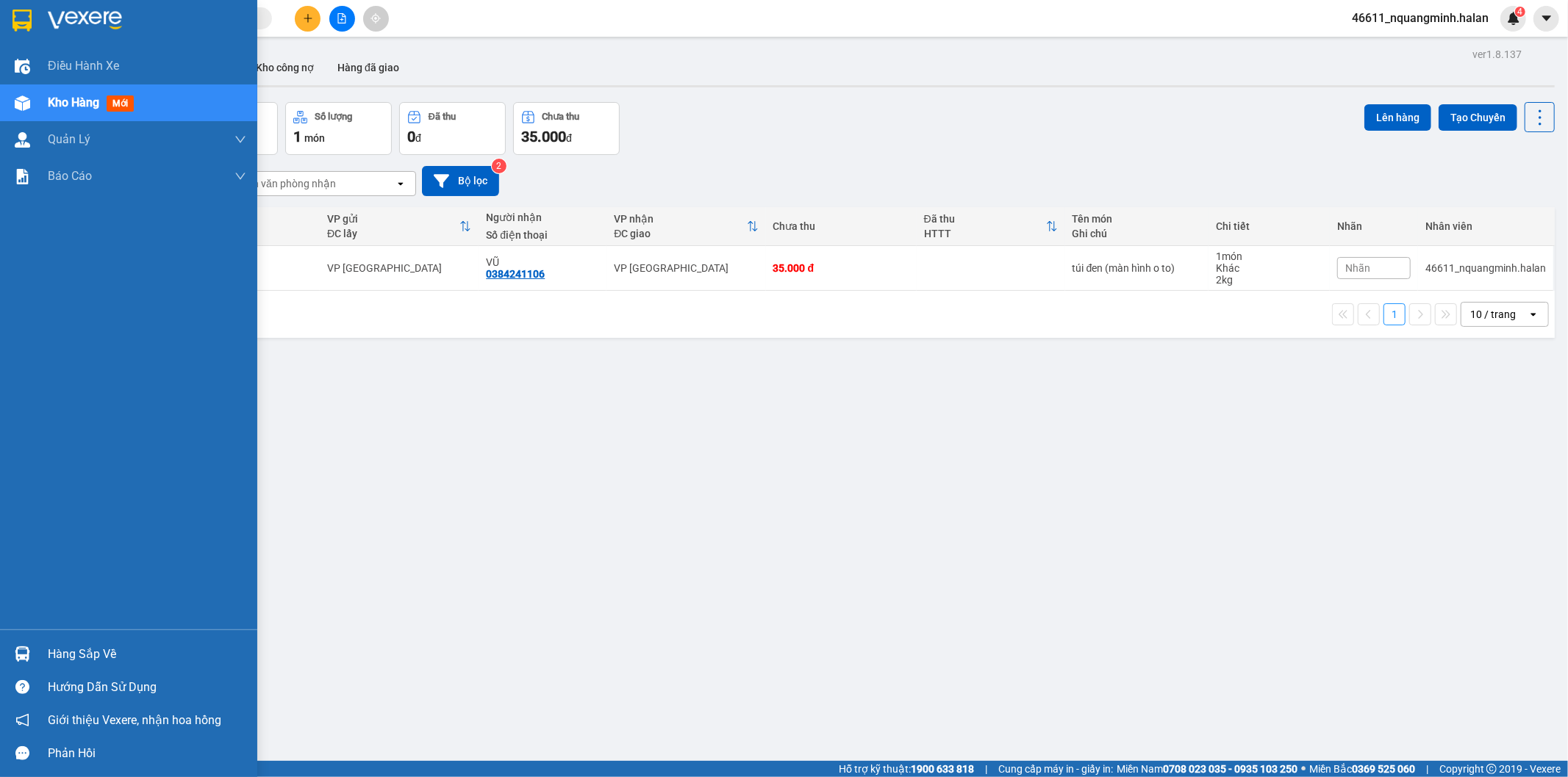
drag, startPoint x: 47, startPoint y: 655, endPoint x: 171, endPoint y: 625, distance: 127.6
click at [48, 656] on div "Hàng sắp về" at bounding box center [147, 655] width 198 height 22
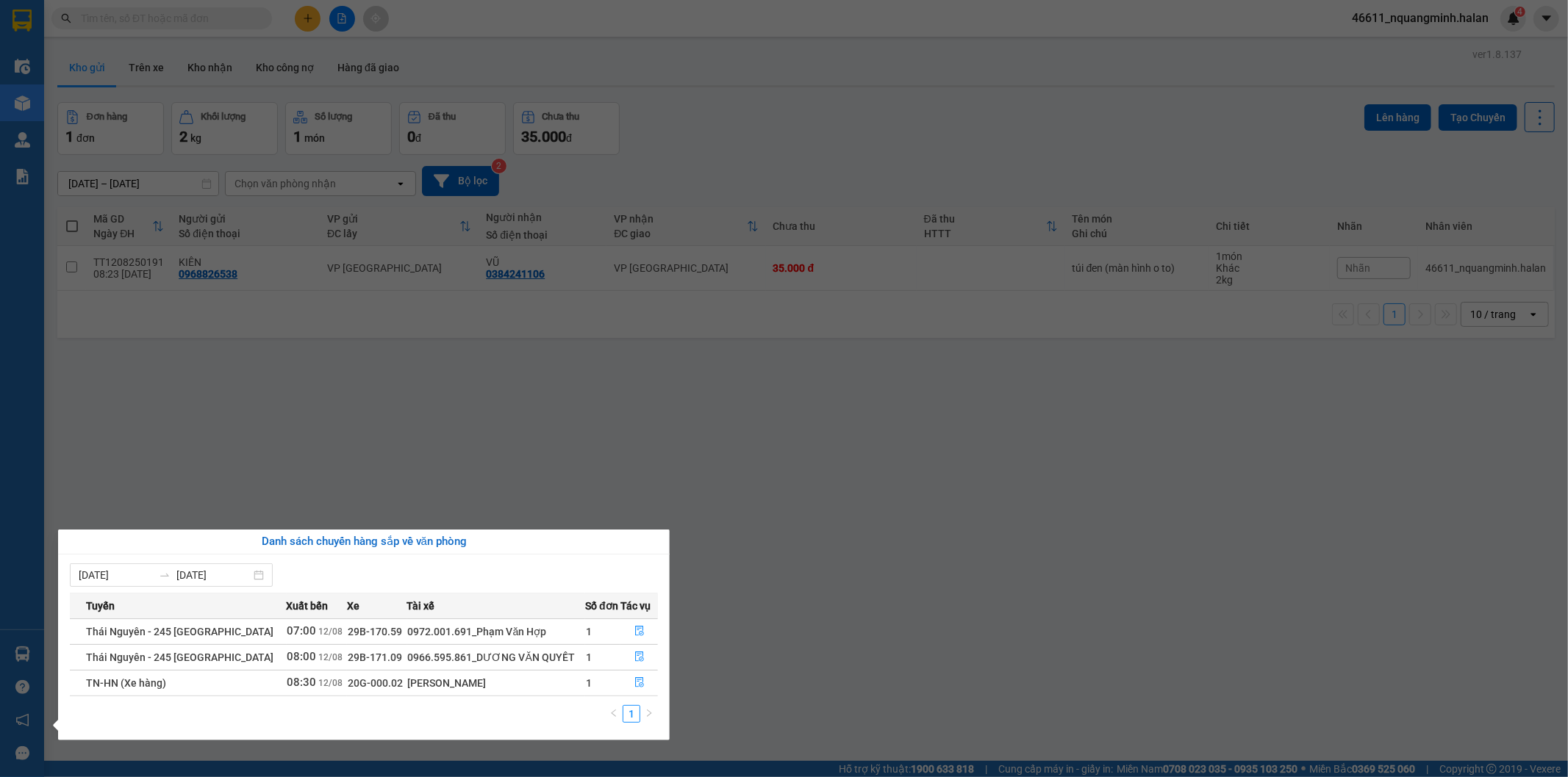
click at [503, 415] on section "Kết quả tìm kiếm ( 204 ) Bộ lọc Mã ĐH Trạng thái Món hàng Thu hộ Tổng cước Chưa…" at bounding box center [784, 388] width 1568 height 777
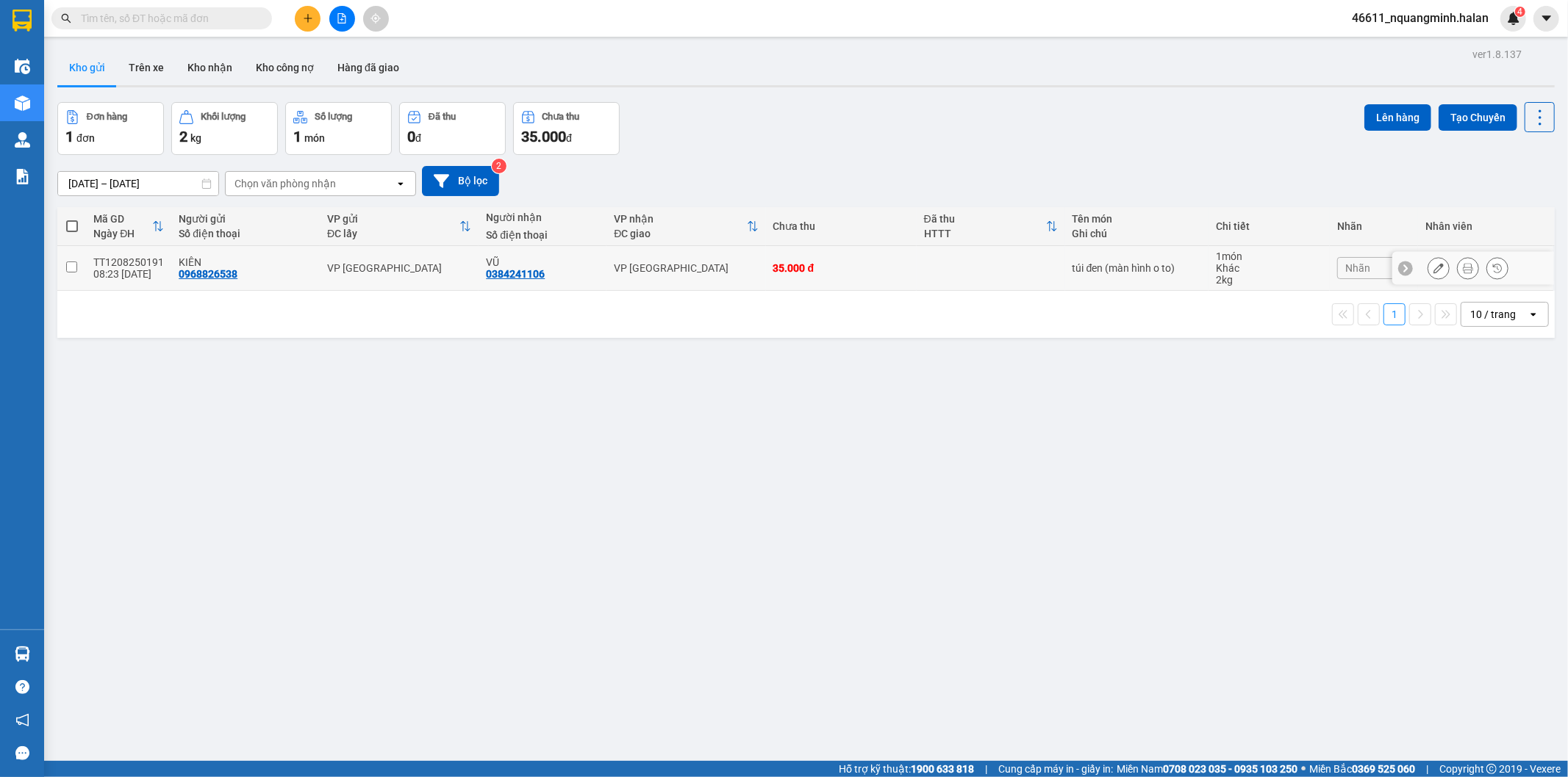
drag, startPoint x: 398, startPoint y: 260, endPoint x: 984, endPoint y: 130, distance: 600.2
click at [398, 261] on td "VP [GEOGRAPHIC_DATA]" at bounding box center [398, 269] width 159 height 45
checkbox input "true"
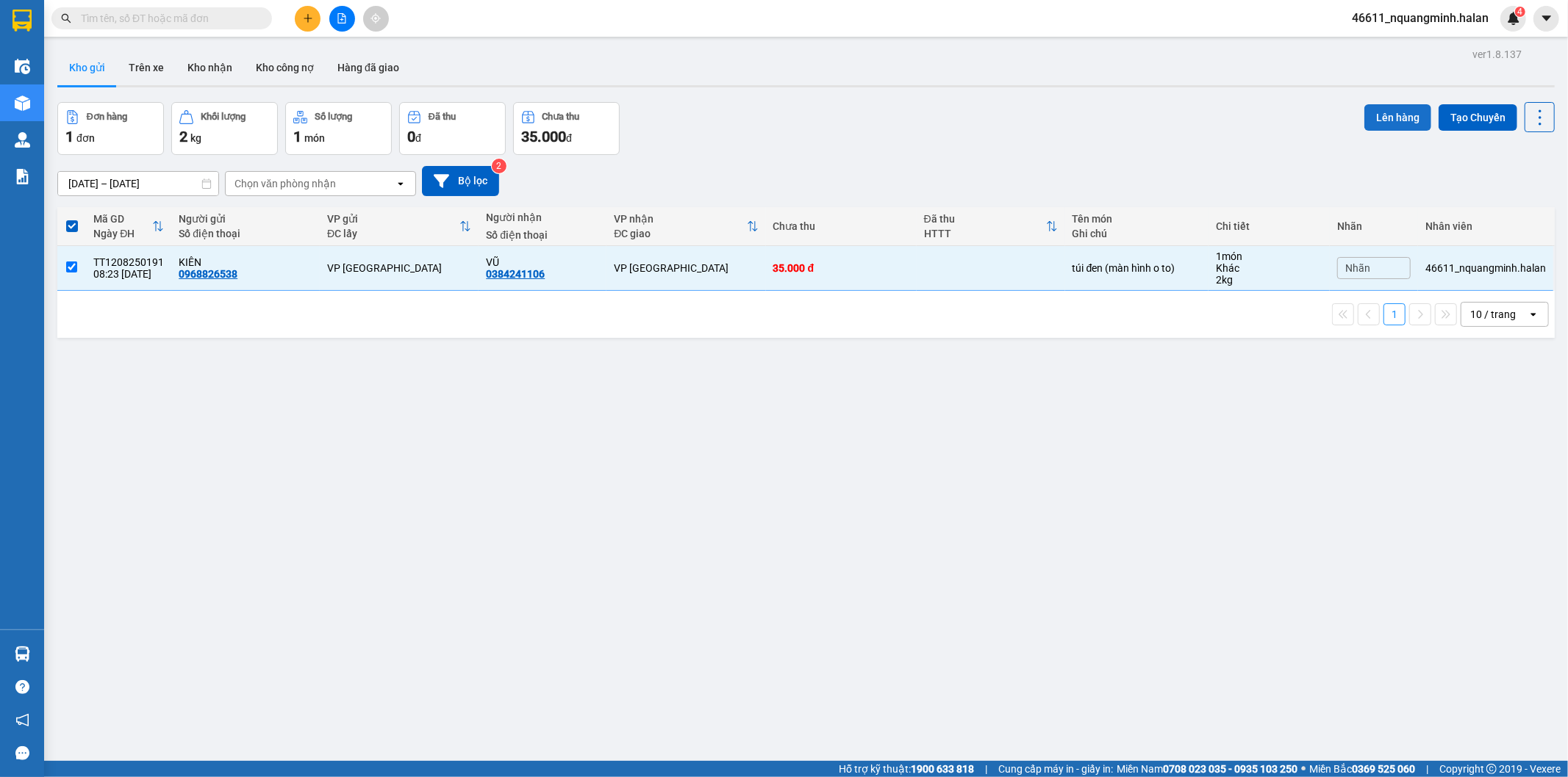
click at [1397, 119] on button "Lên hàng" at bounding box center [1397, 118] width 67 height 26
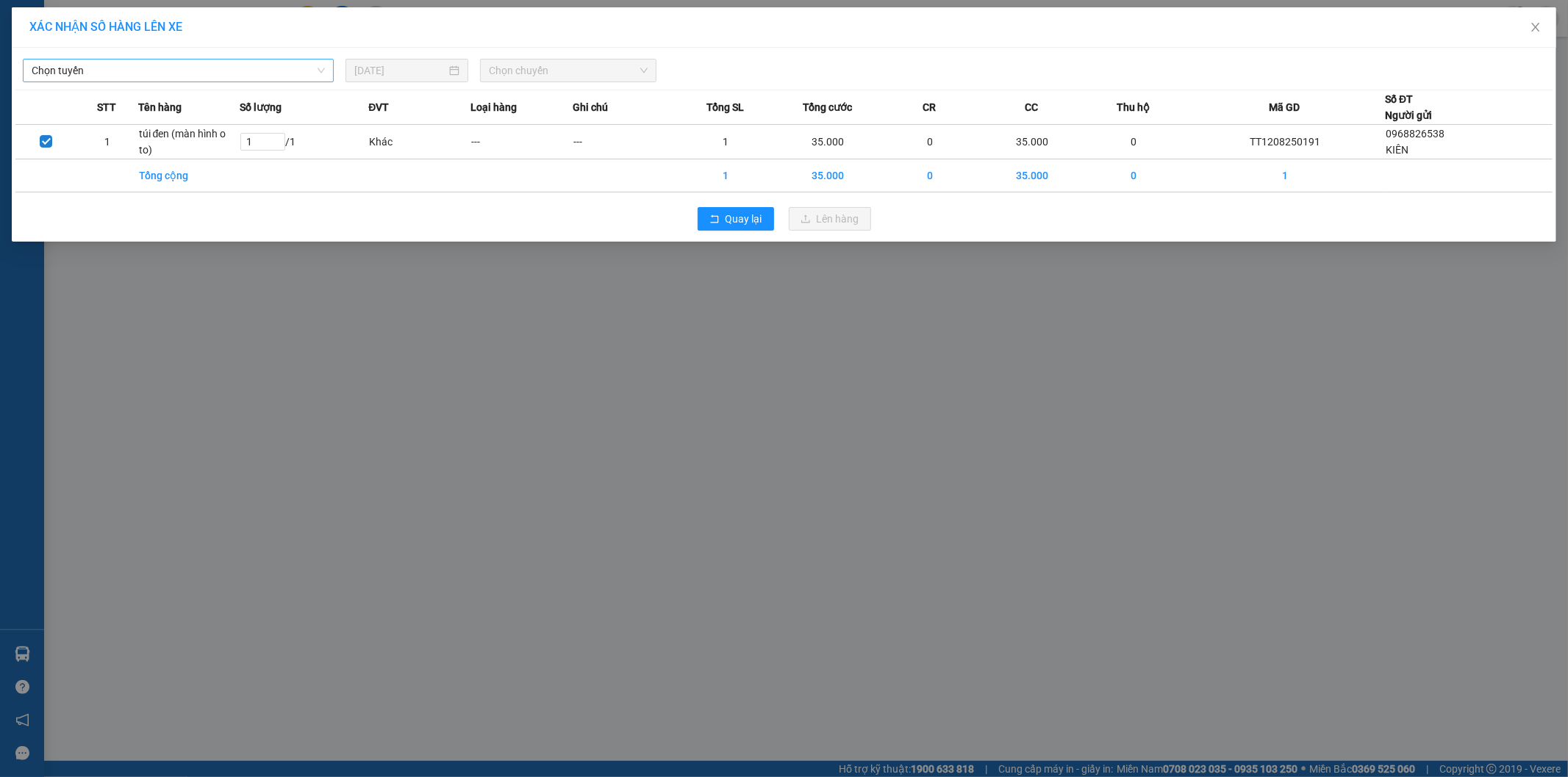
click at [267, 68] on span "Chọn tuyến" at bounding box center [178, 70] width 293 height 22
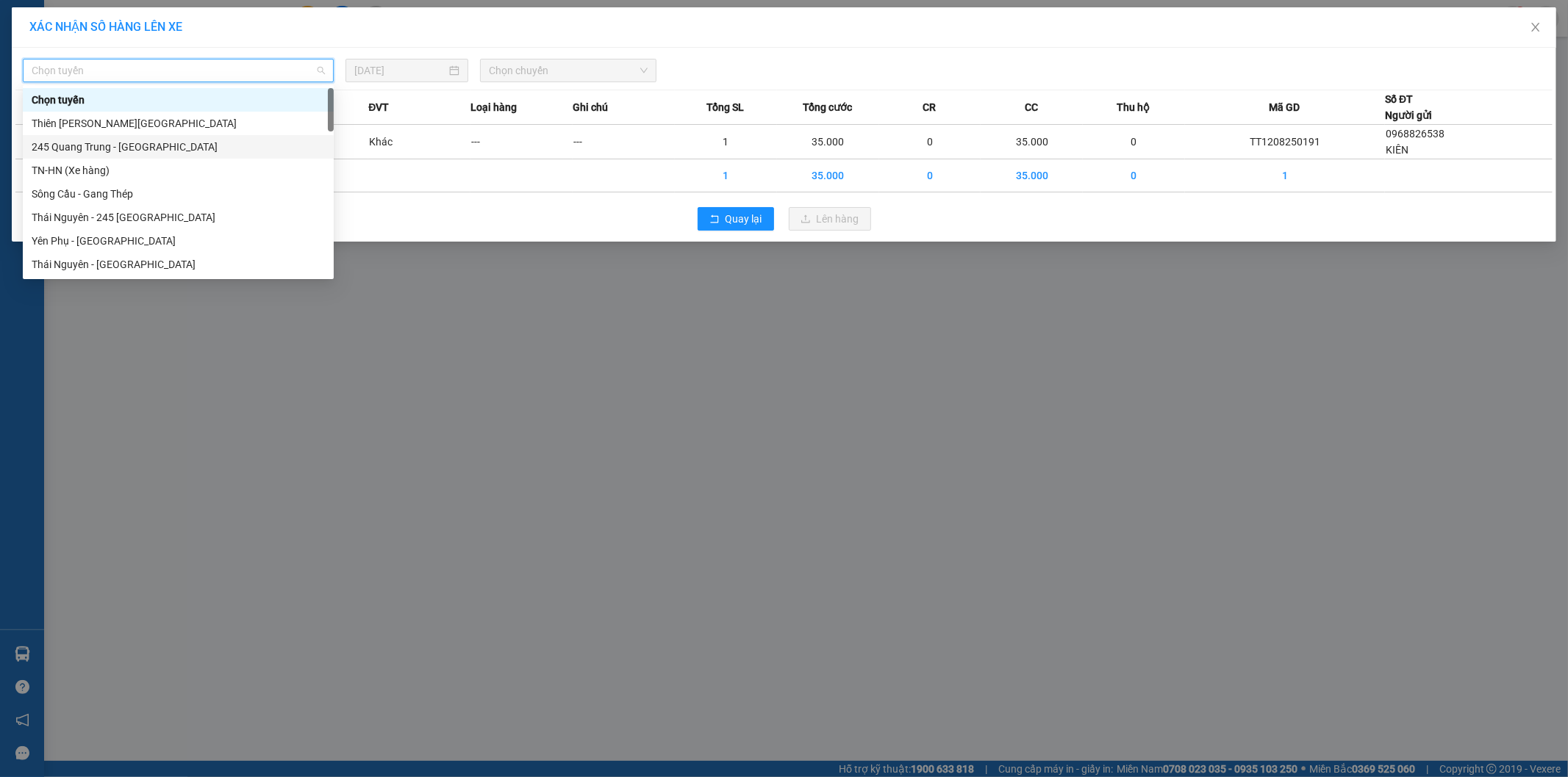
click at [153, 147] on div "245 Quang Trung - [GEOGRAPHIC_DATA]" at bounding box center [178, 146] width 293 height 16
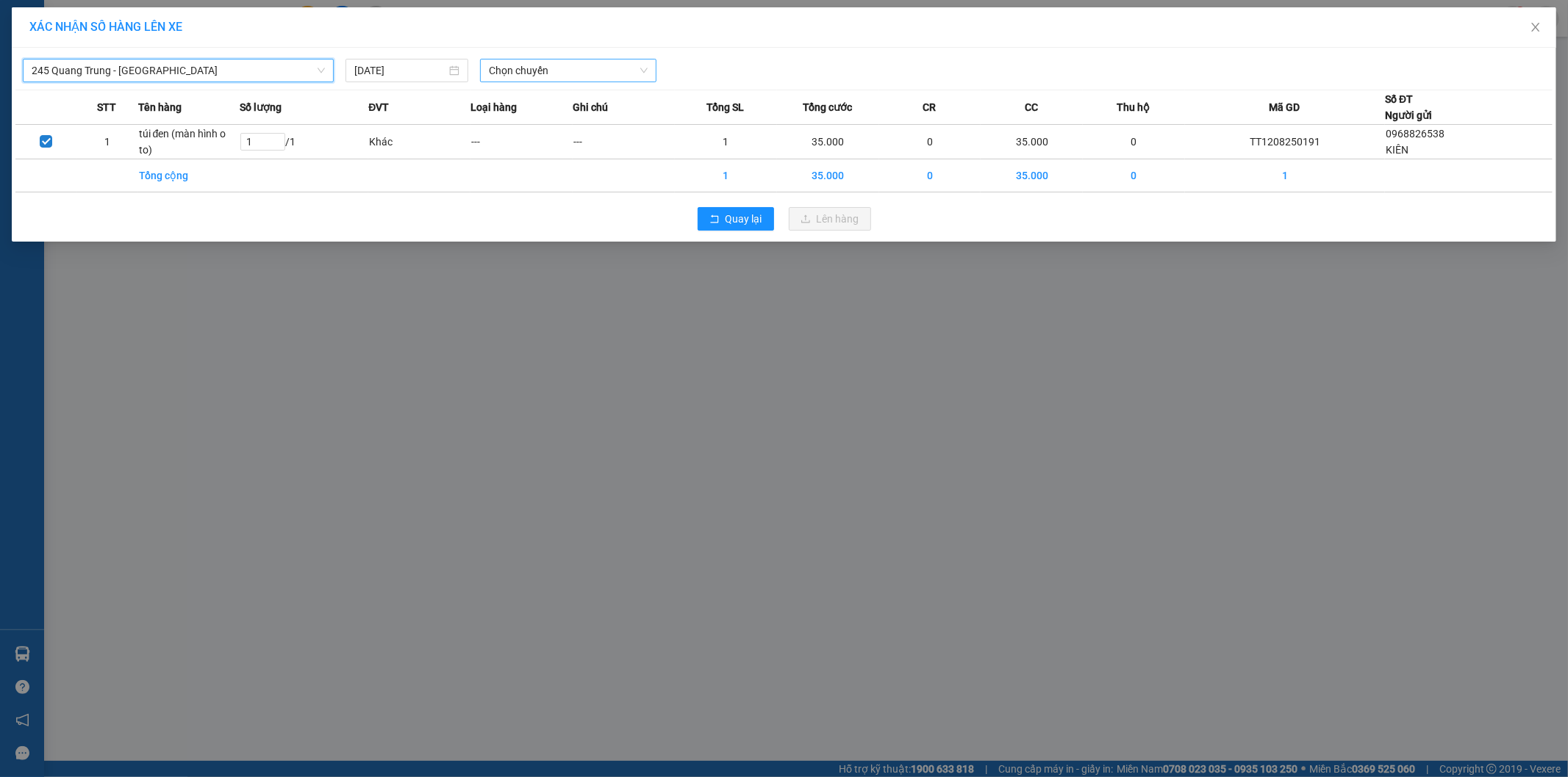
click at [541, 68] on span "Chọn chuyến" at bounding box center [568, 70] width 159 height 22
type input "894"
drag, startPoint x: 492, startPoint y: 104, endPoint x: 667, endPoint y: 105, distance: 175.0
click at [492, 105] on div "08:30 - 29E-328.94" at bounding box center [546, 100] width 115 height 16
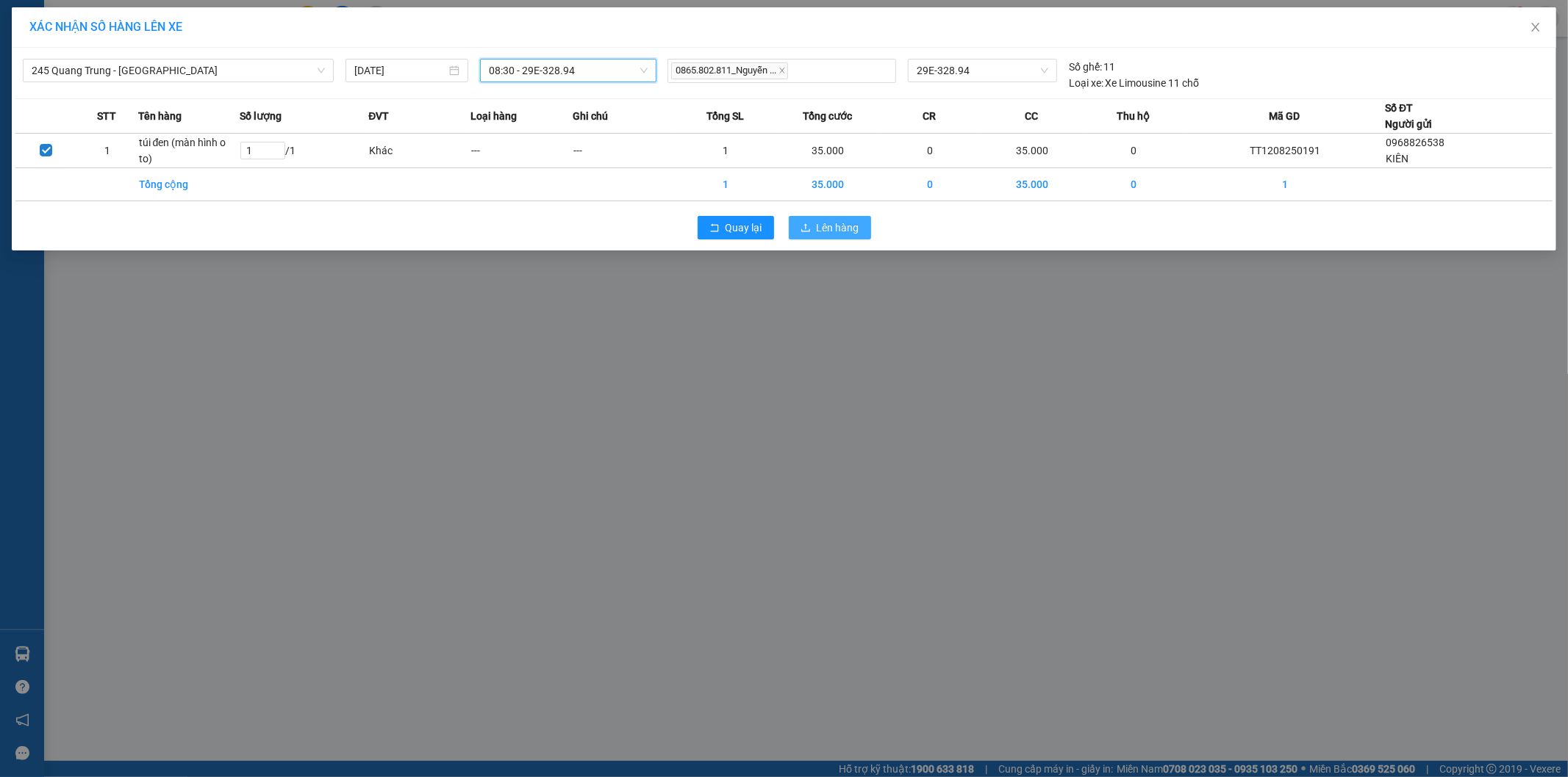
click at [825, 225] on span "Lên hàng" at bounding box center [838, 228] width 43 height 16
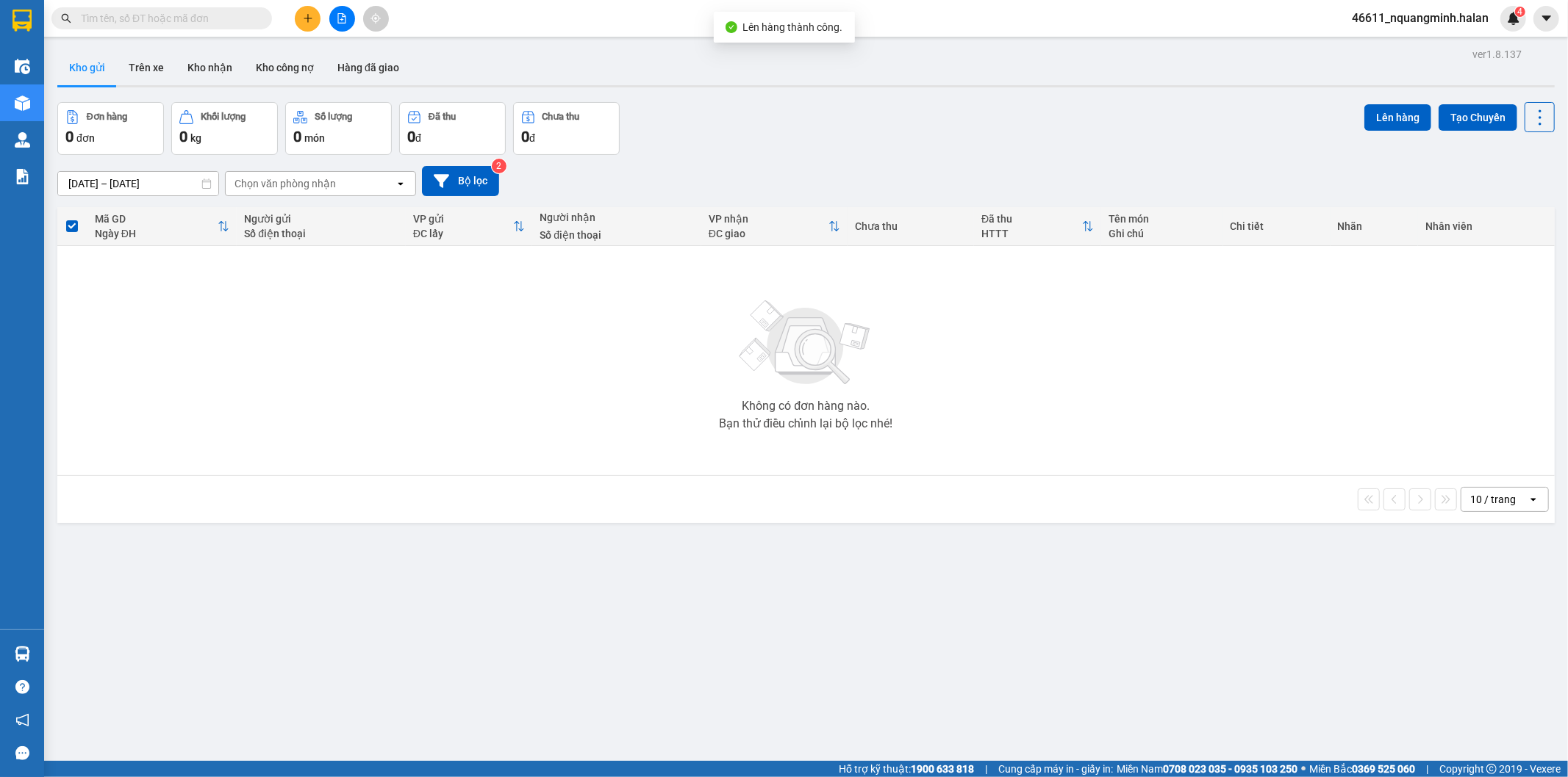
drag, startPoint x: 163, startPoint y: 67, endPoint x: 64, endPoint y: 67, distance: 99.0
click at [160, 67] on button "Trên xe" at bounding box center [146, 67] width 59 height 36
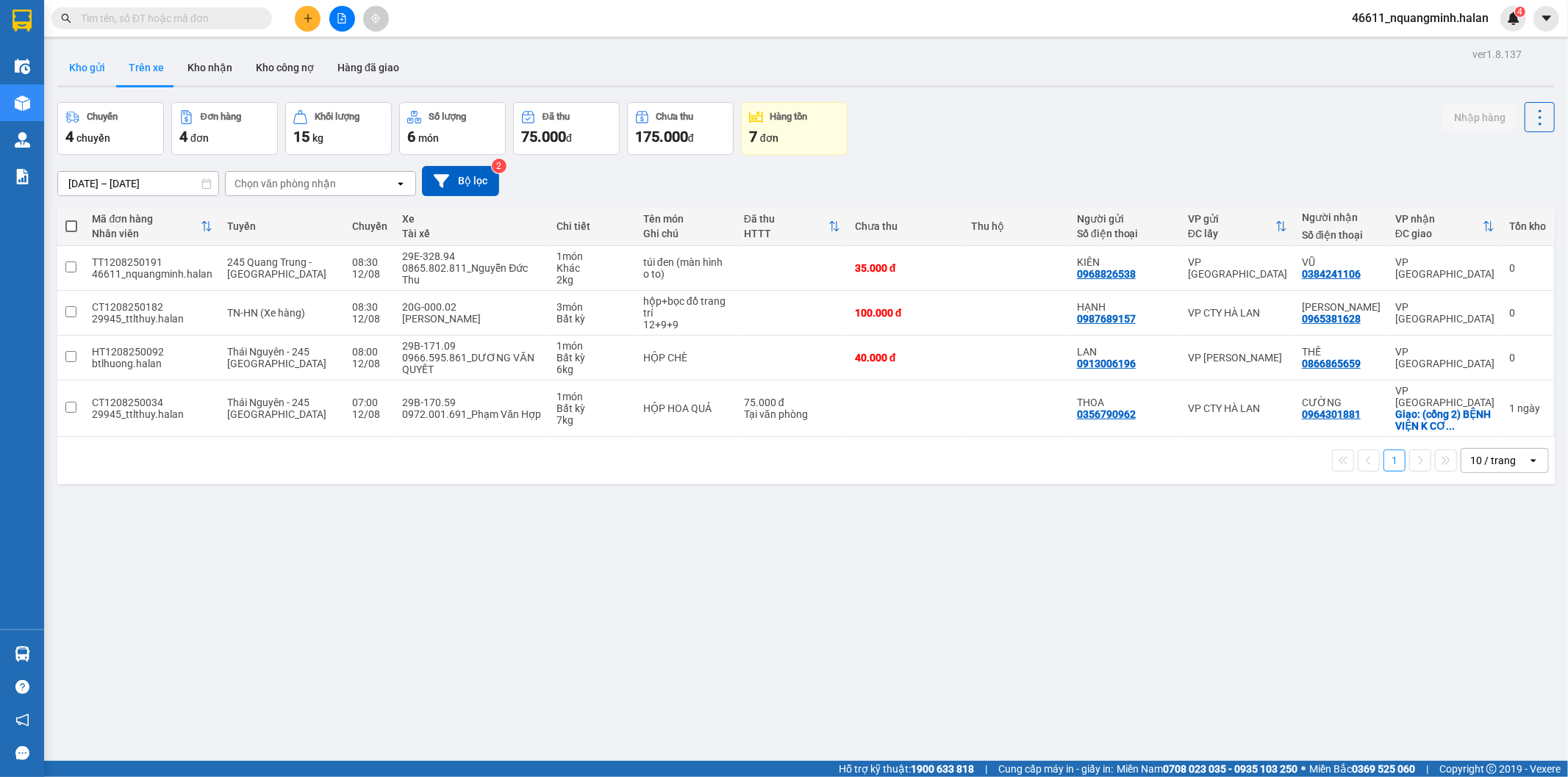
click at [89, 70] on button "Kho gửi" at bounding box center [87, 67] width 60 height 36
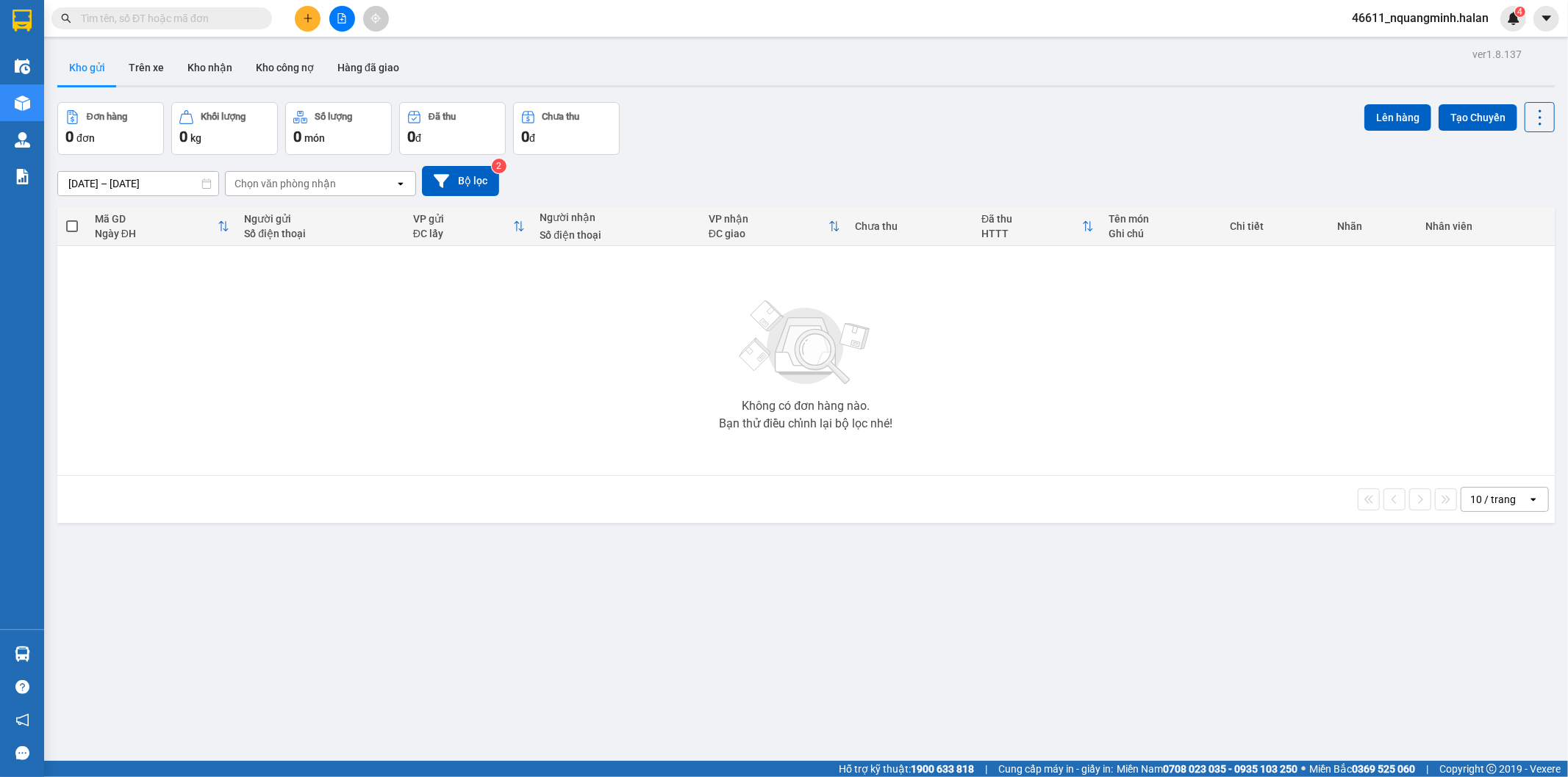
click at [178, 18] on input "text" at bounding box center [167, 18] width 174 height 16
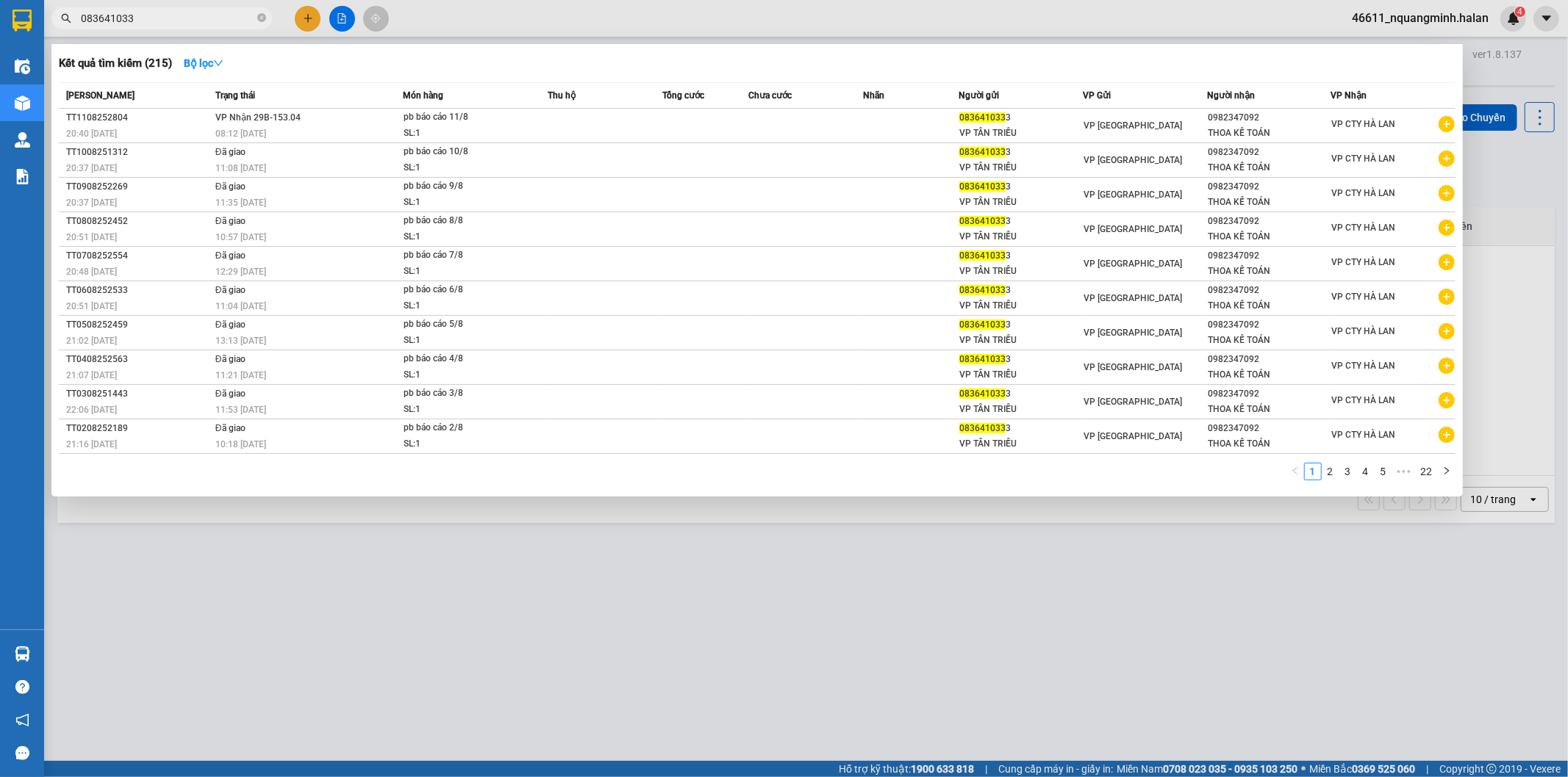
type input "0836410333"
click at [263, 19] on icon "close-circle" at bounding box center [261, 17] width 9 height 9
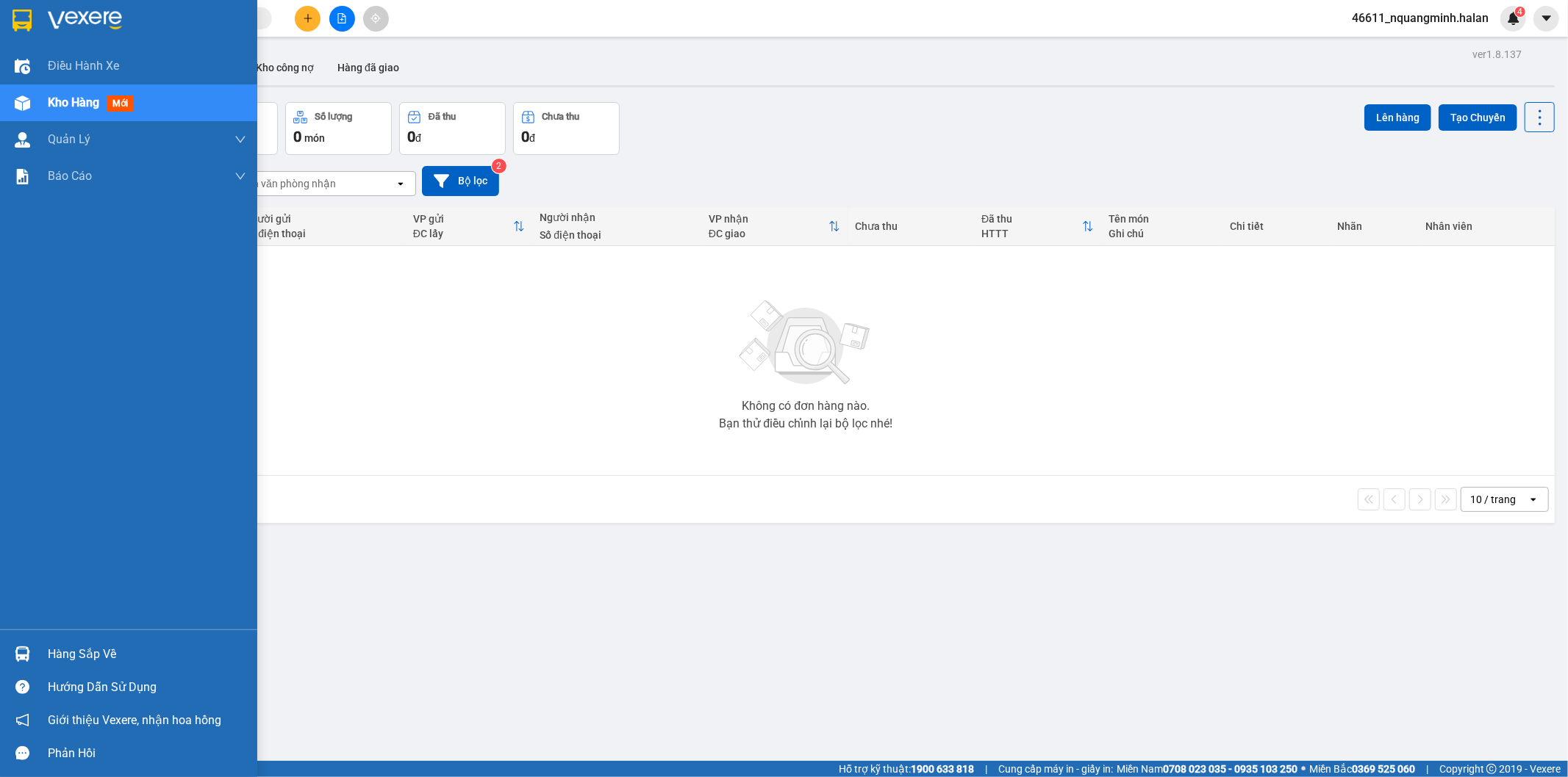
click at [27, 641] on div "Hàng sắp về" at bounding box center [129, 654] width 257 height 33
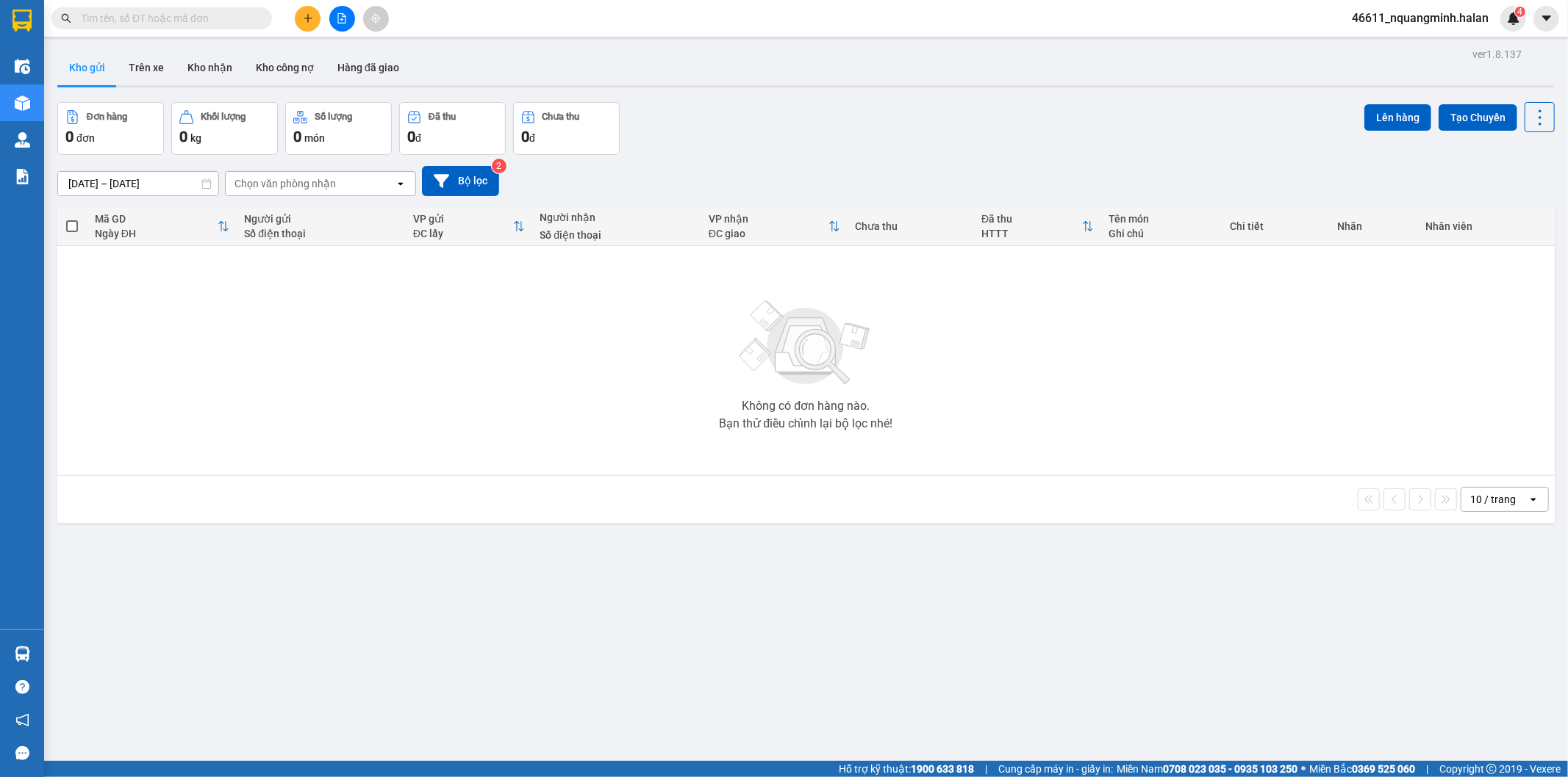
click at [436, 395] on section "Kết quả tìm kiếm ( 214 ) Bộ lọc Mã ĐH Trạng thái Món hàng Thu hộ Tổng cước Chưa…" at bounding box center [784, 388] width 1568 height 777
click at [218, 13] on input "text" at bounding box center [167, 18] width 174 height 16
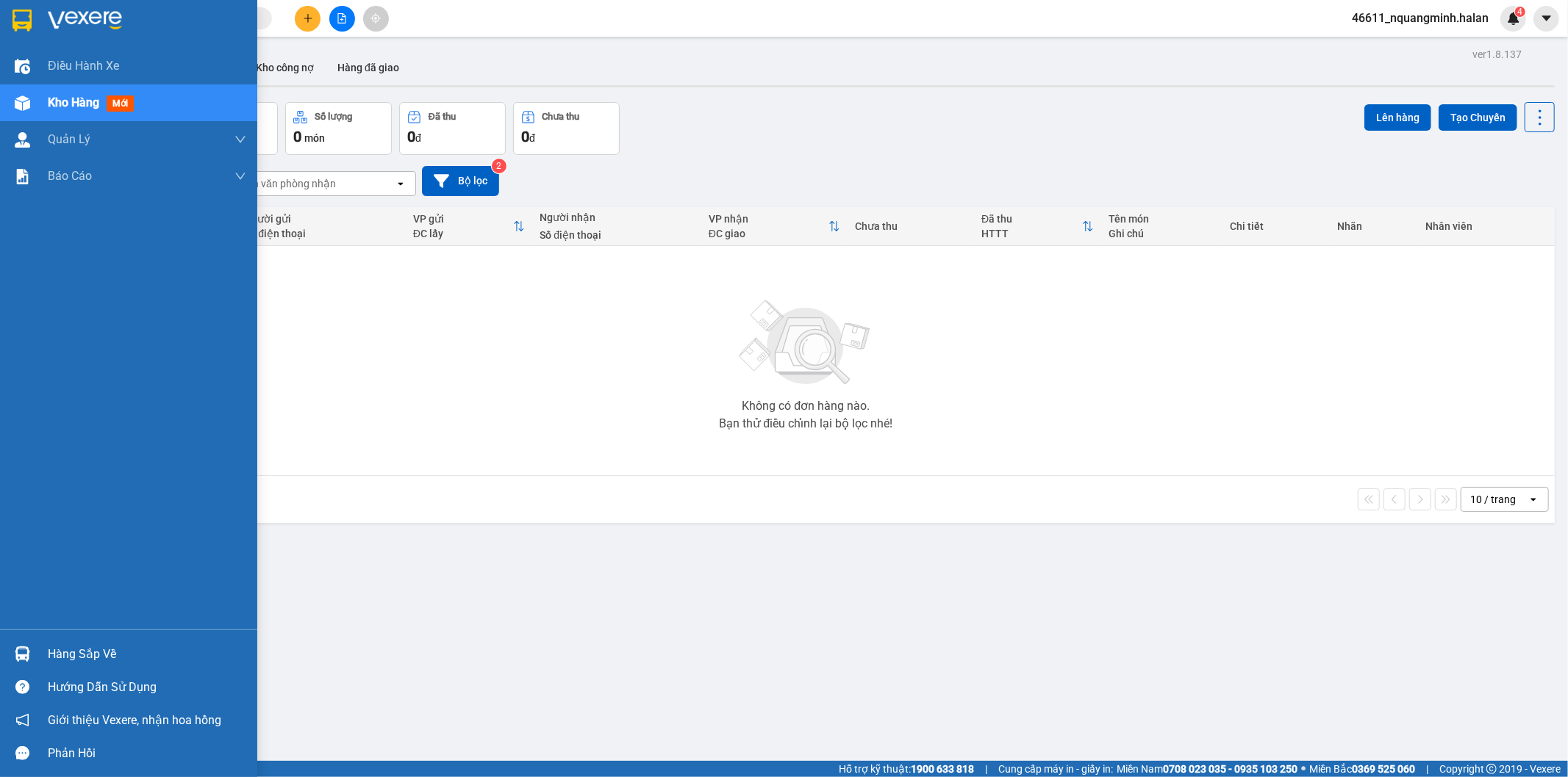
drag, startPoint x: 32, startPoint y: 651, endPoint x: 67, endPoint y: 634, distance: 38.9
click at [33, 650] on div at bounding box center [22, 654] width 26 height 26
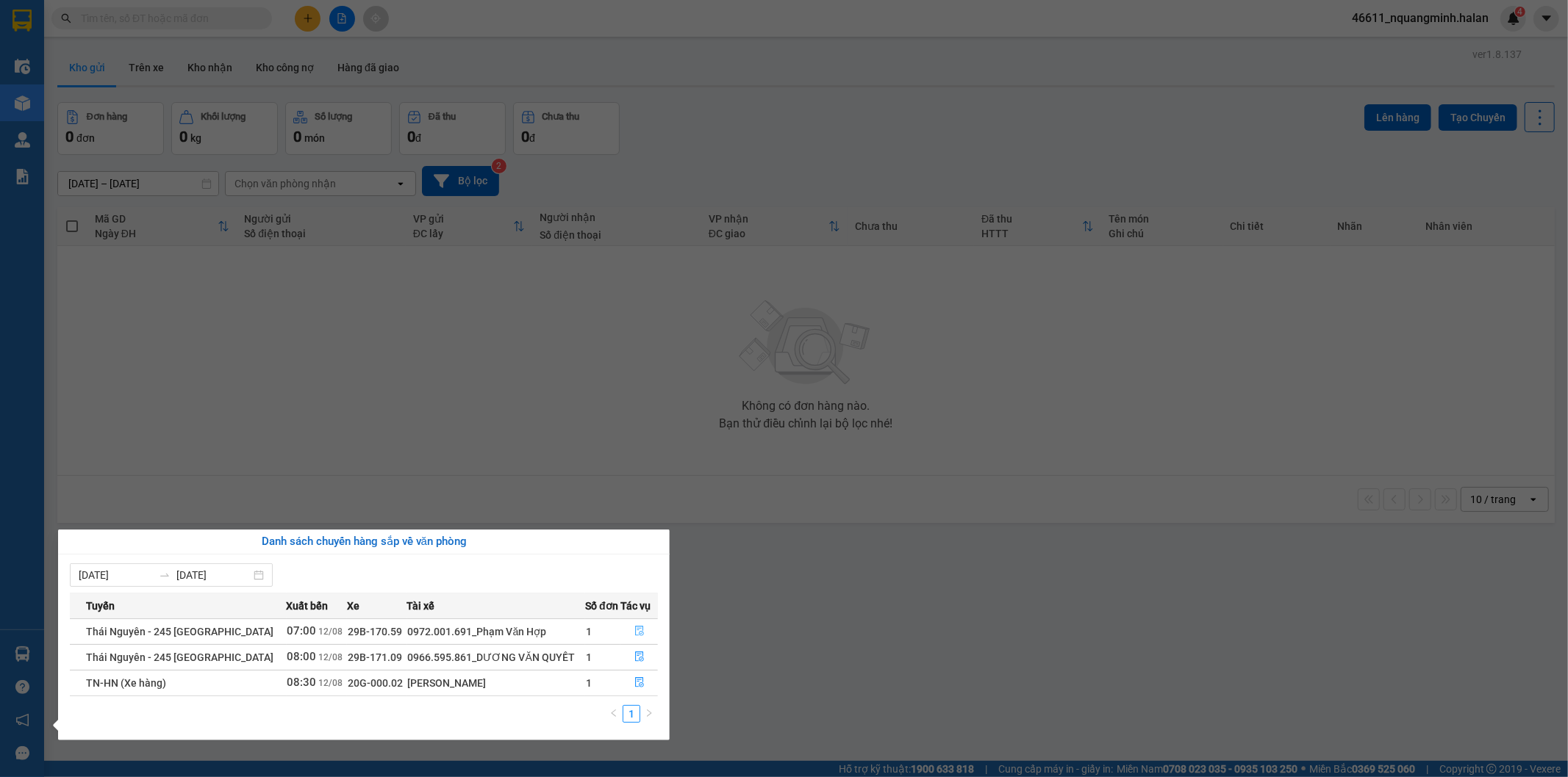
click at [626, 633] on button "button" at bounding box center [639, 631] width 36 height 23
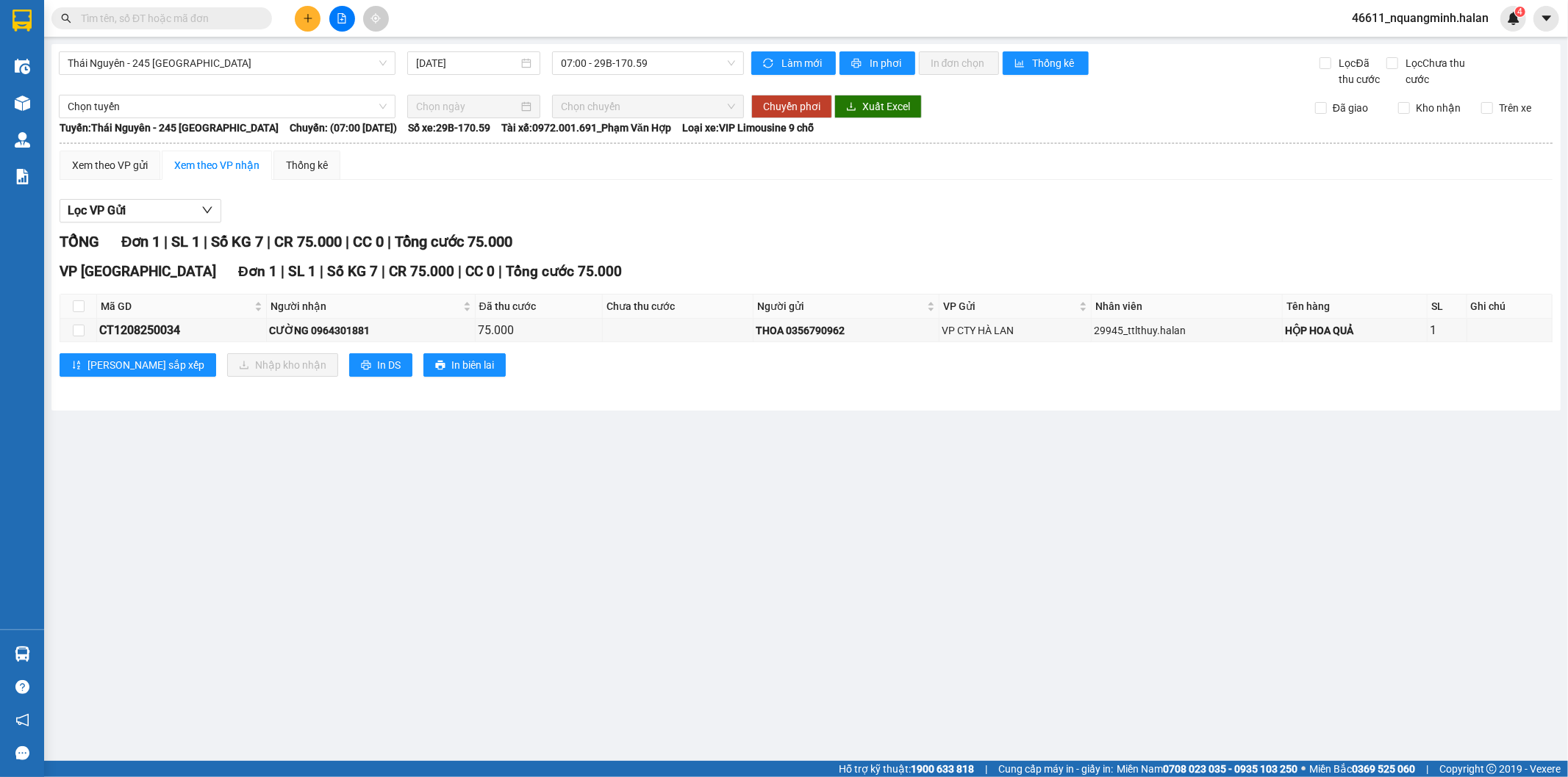
click at [1025, 458] on main "Thái Nguyên - 245 Quang Trung 12/08/2025 07:00 - 29B-170.59 Làm mới In phơi In …" at bounding box center [784, 380] width 1568 height 761
click at [78, 308] on input "checkbox" at bounding box center [78, 306] width 12 height 12
checkbox input "true"
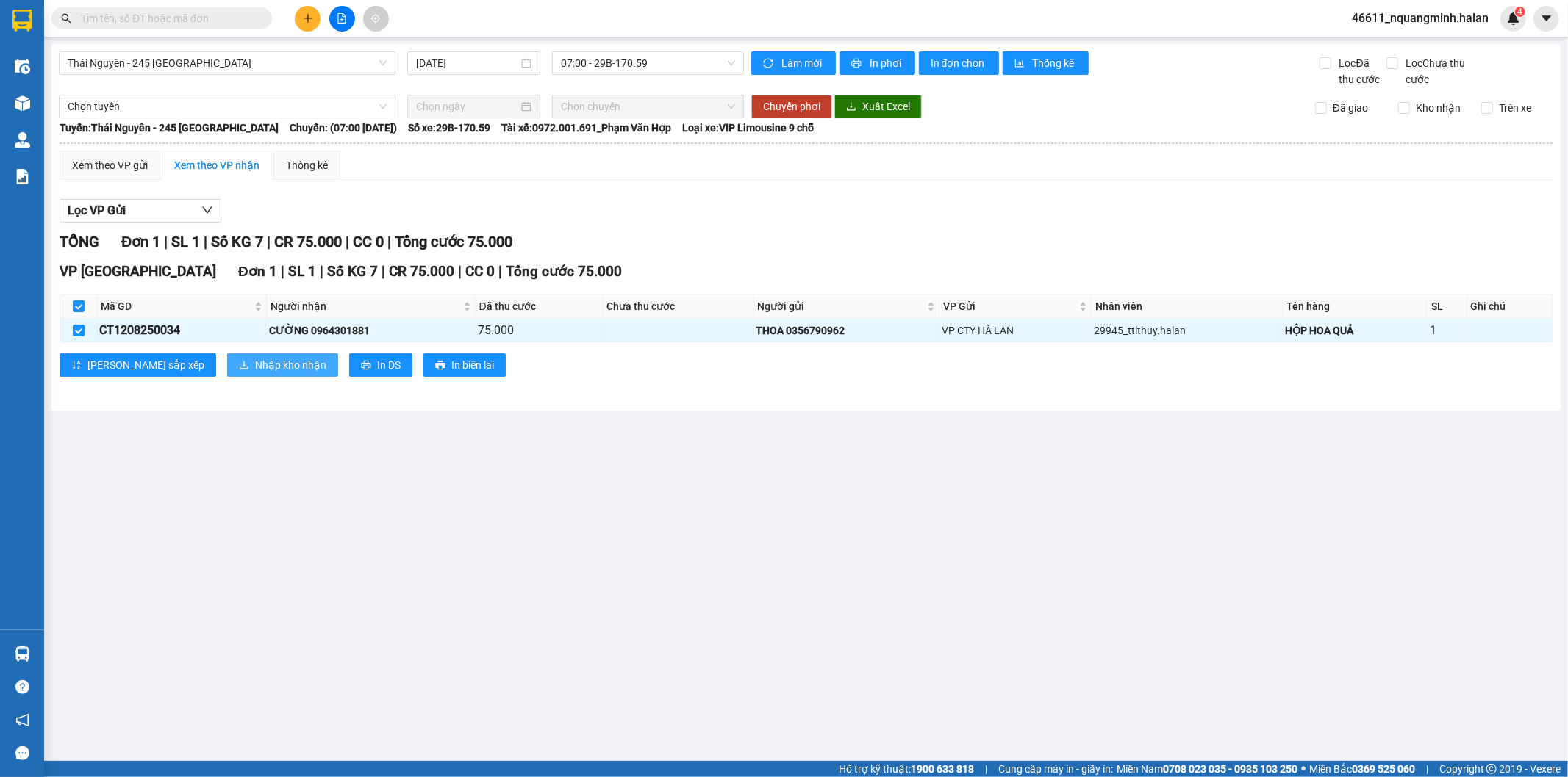
click at [227, 357] on button "Nhập kho nhận" at bounding box center [282, 365] width 111 height 23
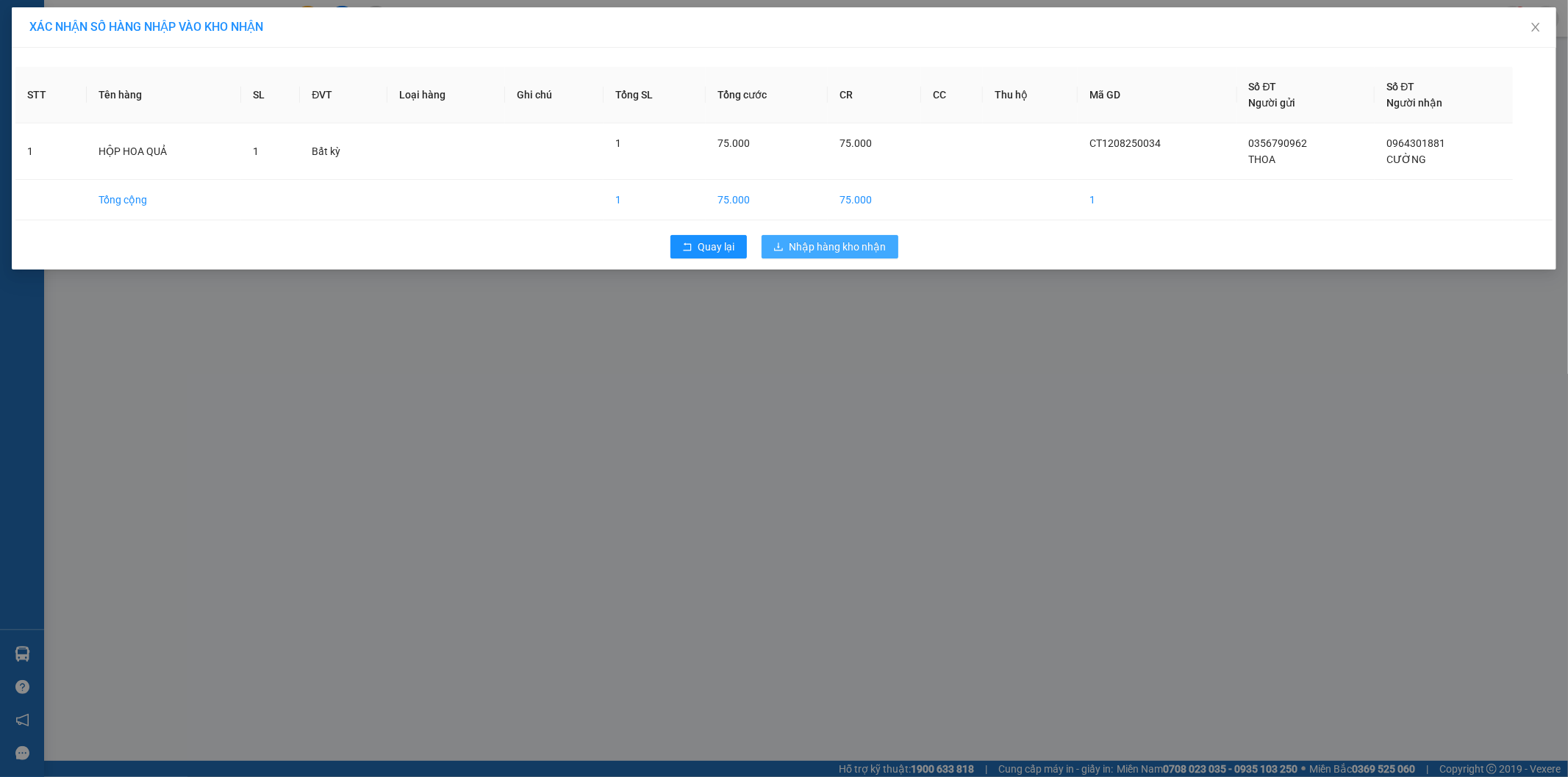
drag, startPoint x: 822, startPoint y: 240, endPoint x: 687, endPoint y: 223, distance: 136.1
click at [821, 242] on span "Nhập hàng kho nhận" at bounding box center [837, 246] width 97 height 16
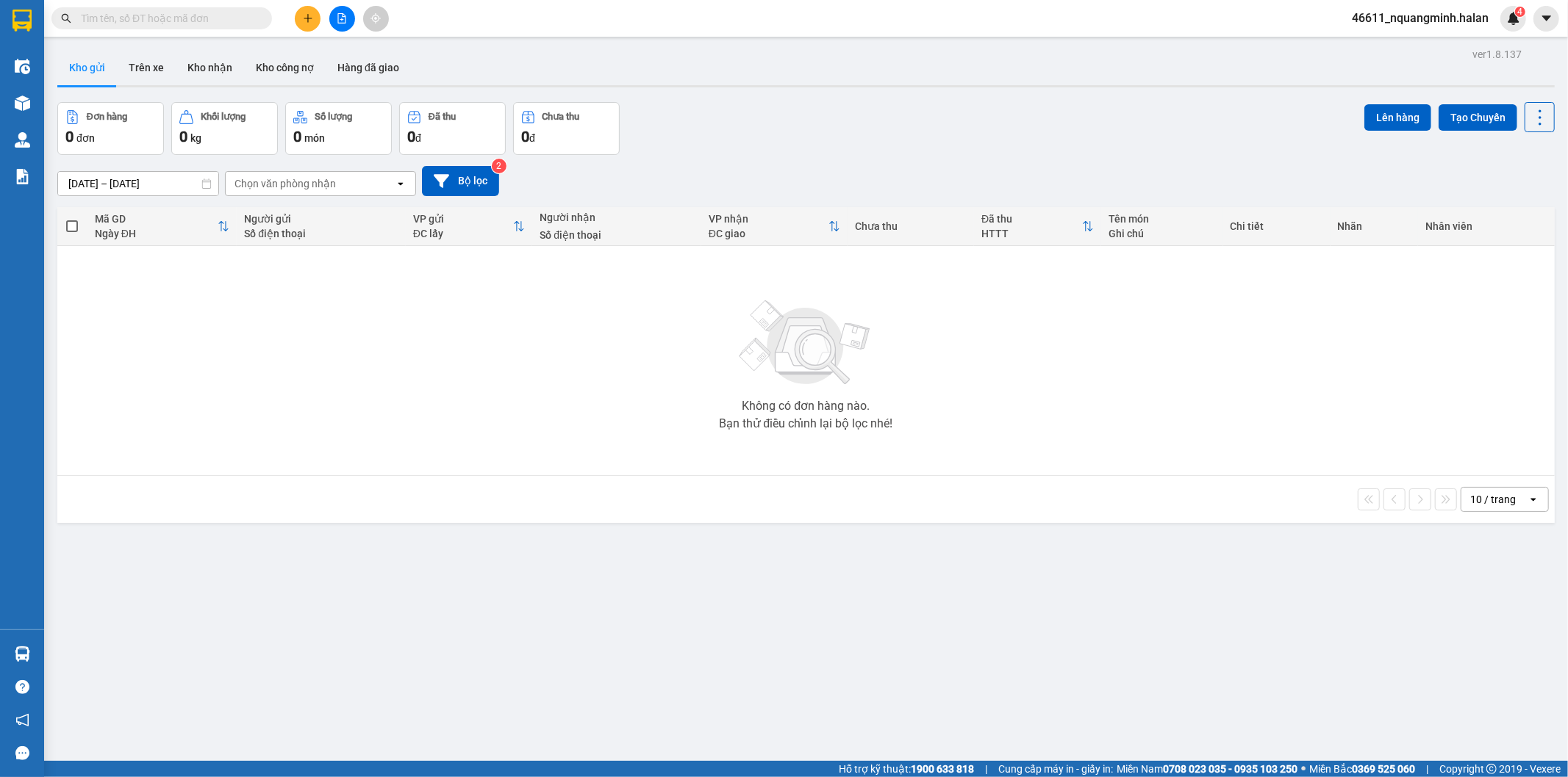
click at [204, 17] on input "text" at bounding box center [167, 18] width 174 height 16
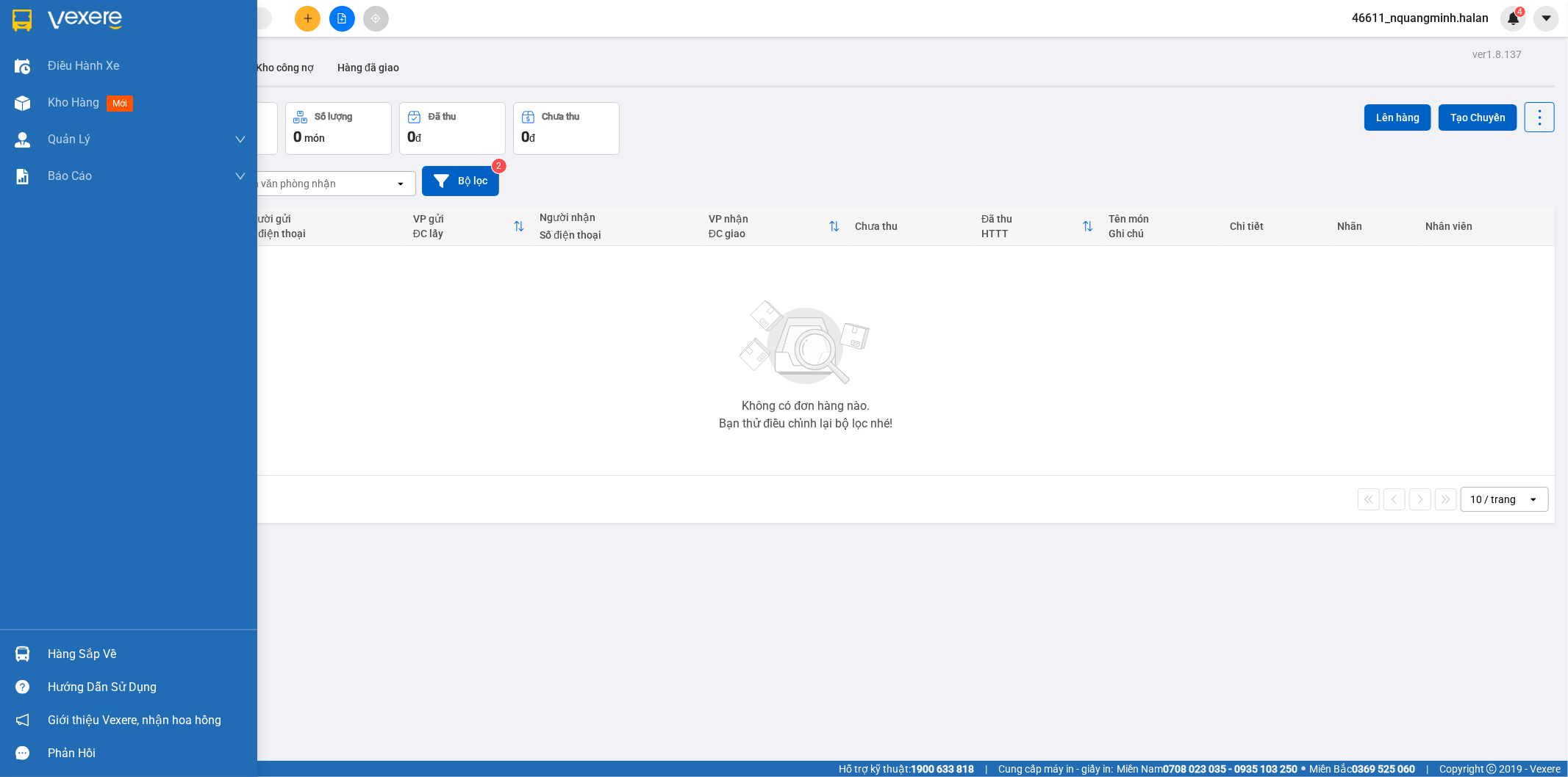
click at [33, 648] on div at bounding box center [22, 654] width 26 height 26
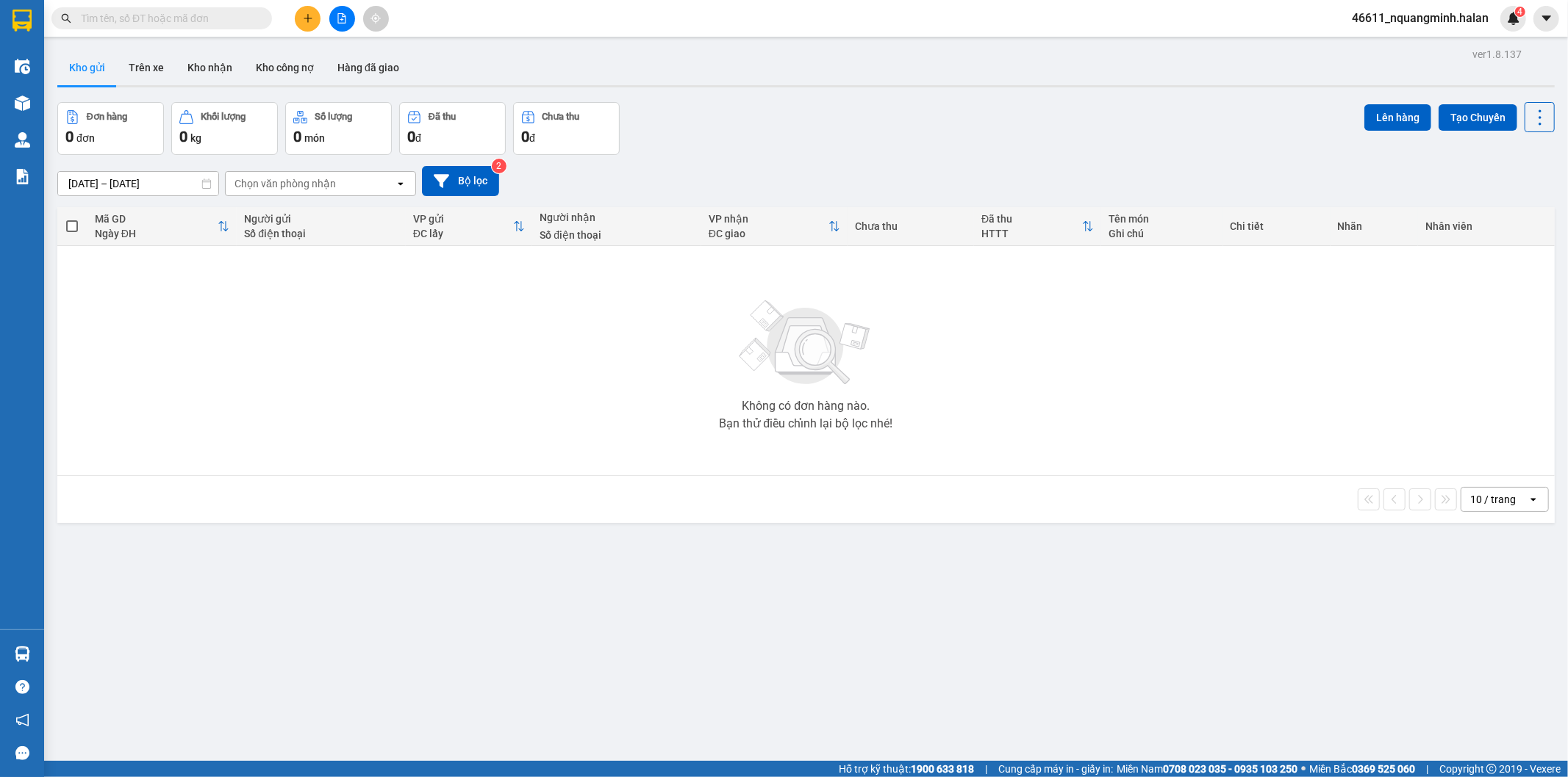
click at [435, 419] on section "Kết quả tìm kiếm ( 214 ) Bộ lọc Mã ĐH Trạng thái Món hàng Thu hộ Tổng cước Chưa…" at bounding box center [784, 388] width 1568 height 777
drag, startPoint x: 316, startPoint y: 355, endPoint x: 298, endPoint y: 152, distance: 203.8
click at [315, 354] on div "Không có đơn hàng nào. Bạn thử điều chỉnh lại bộ lọc nhé!" at bounding box center [805, 360] width 1483 height 220
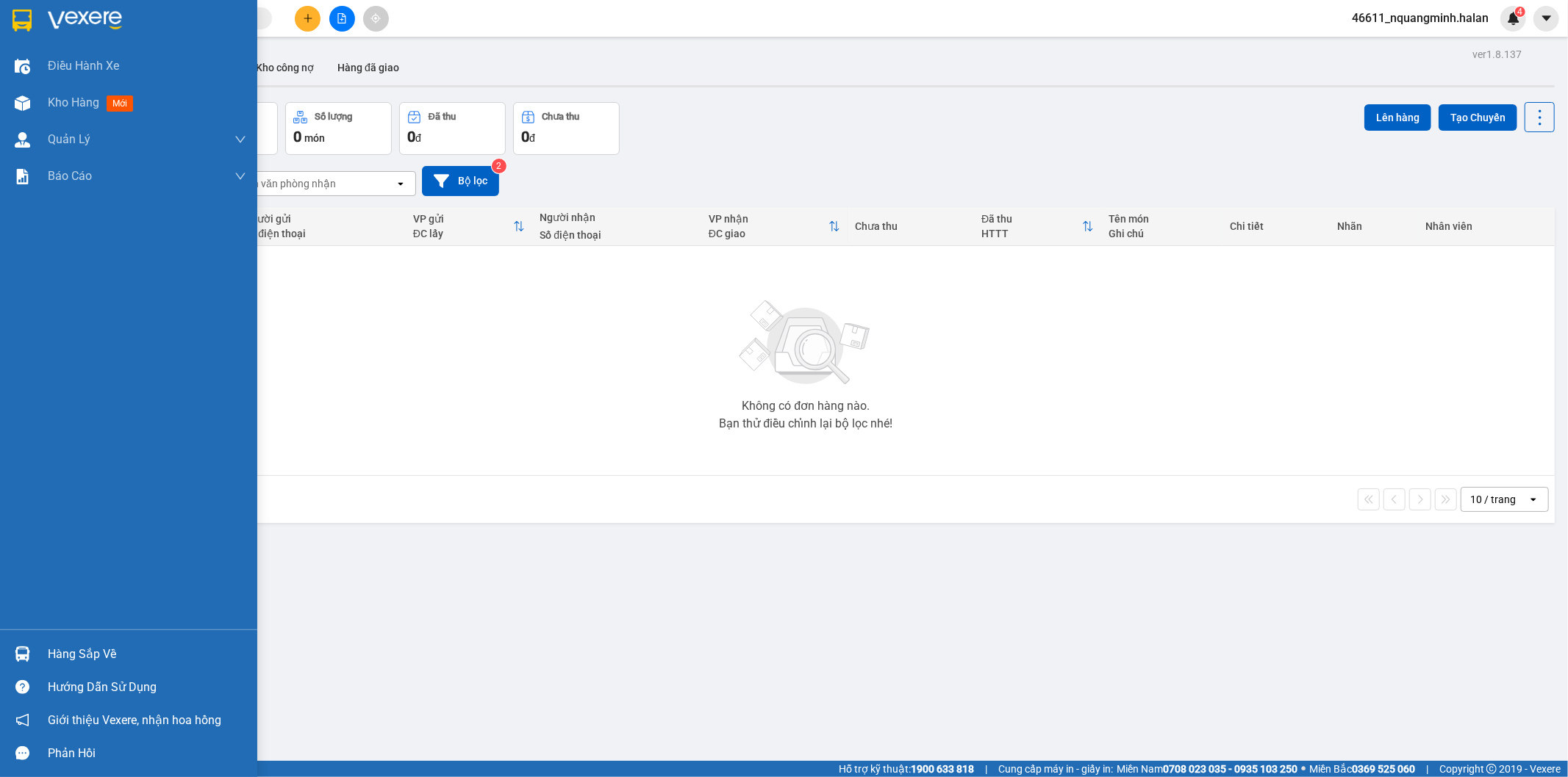
click at [36, 663] on div "Hàng sắp về" at bounding box center [129, 654] width 257 height 33
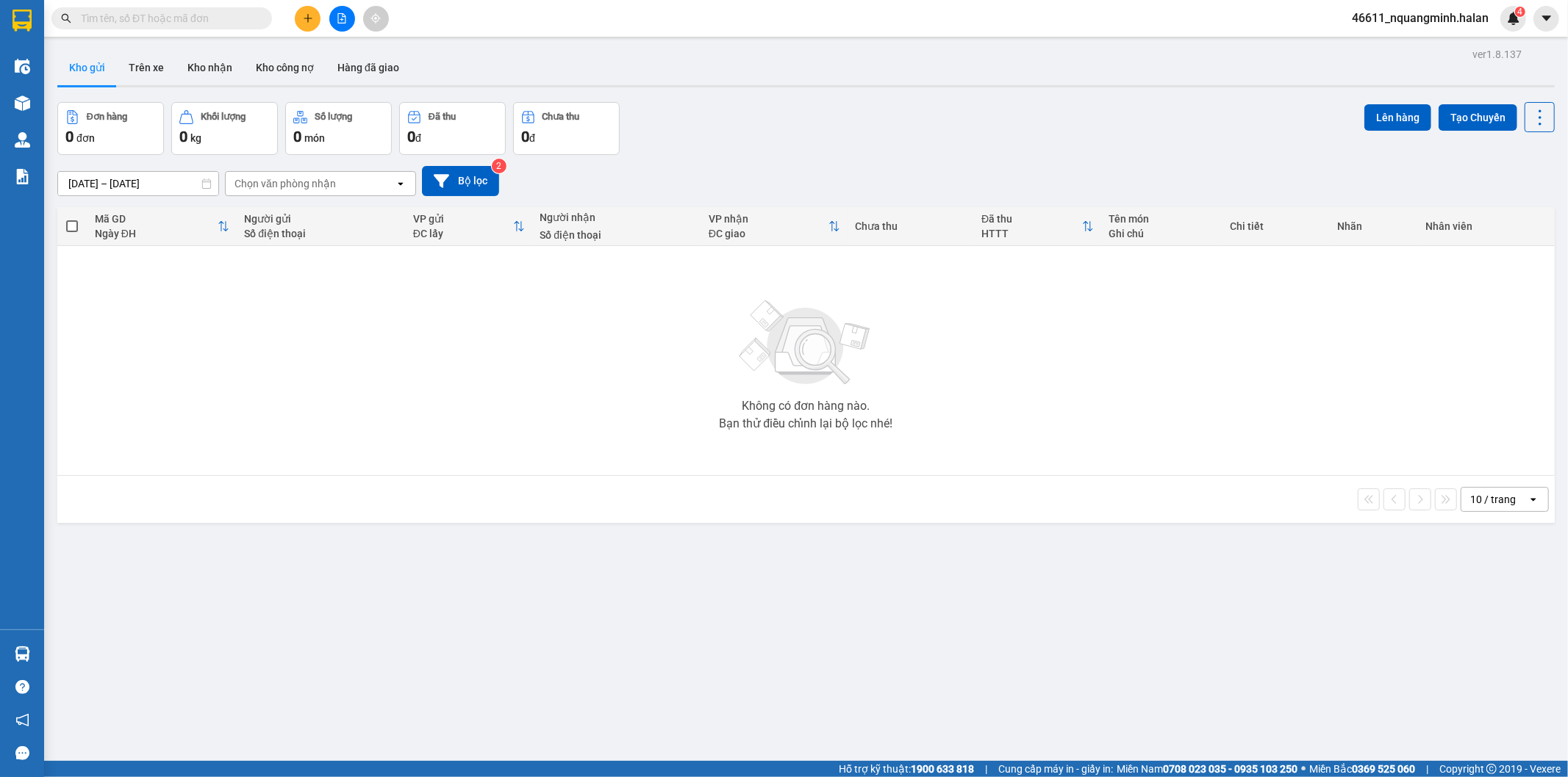
click at [364, 313] on section "Kết quả tìm kiếm ( 214 ) Bộ lọc Mã ĐH Trạng thái Món hàng Thu hộ Tổng cước Chưa…" at bounding box center [784, 388] width 1568 height 777
click at [182, 13] on input "text" at bounding box center [167, 18] width 174 height 16
click at [310, 15] on icon "plus" at bounding box center [308, 18] width 10 height 10
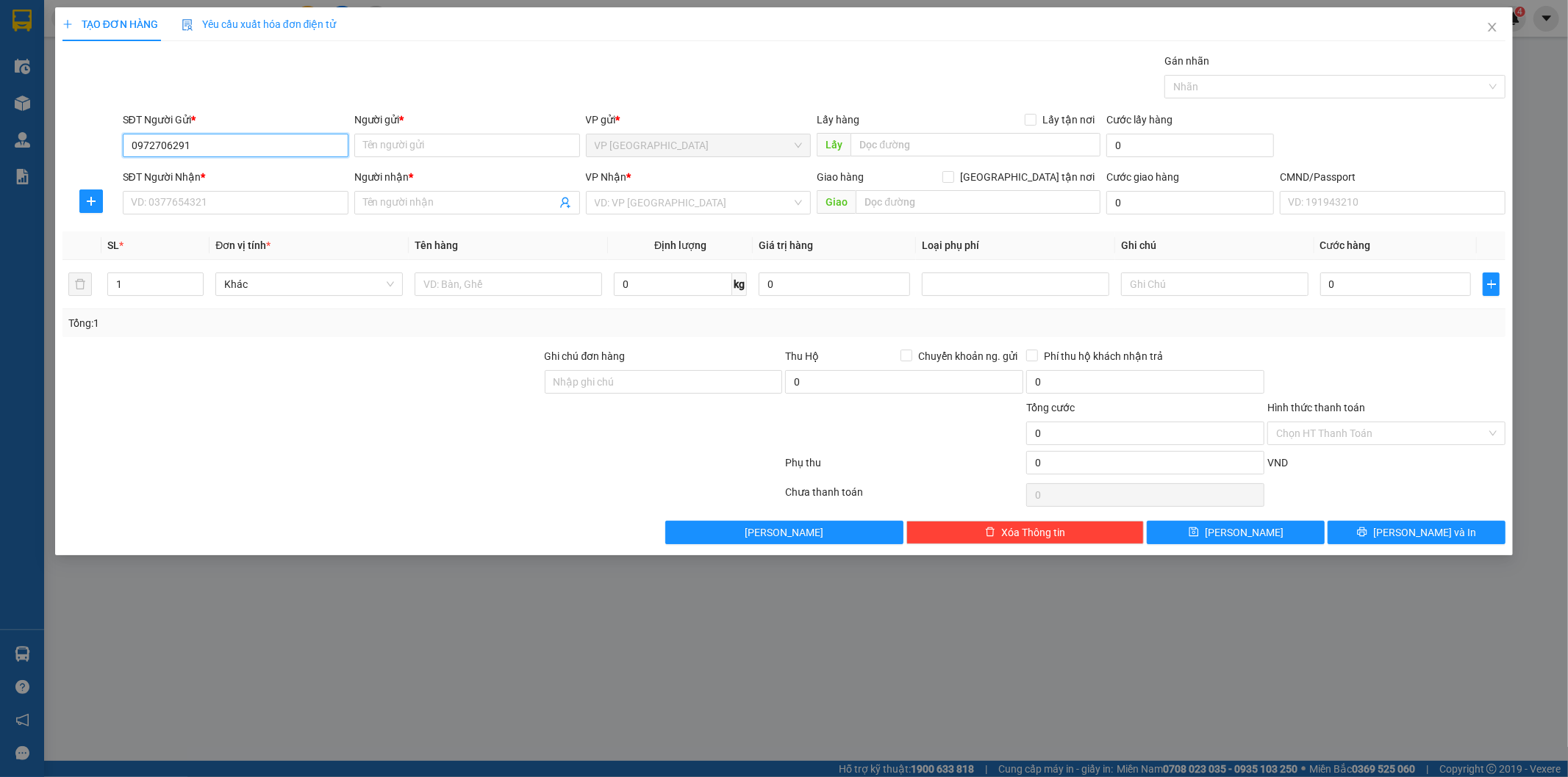
drag, startPoint x: 225, startPoint y: 149, endPoint x: 32, endPoint y: 125, distance: 194.5
click at [39, 133] on div "TẠO ĐƠN HÀNG Yêu cầu xuất hóa đơn điện tử Transit Pickup Surcharge Ids Transit …" at bounding box center [784, 388] width 1568 height 777
type input "0972706291"
click at [425, 154] on input "Người gửi *" at bounding box center [467, 146] width 226 height 23
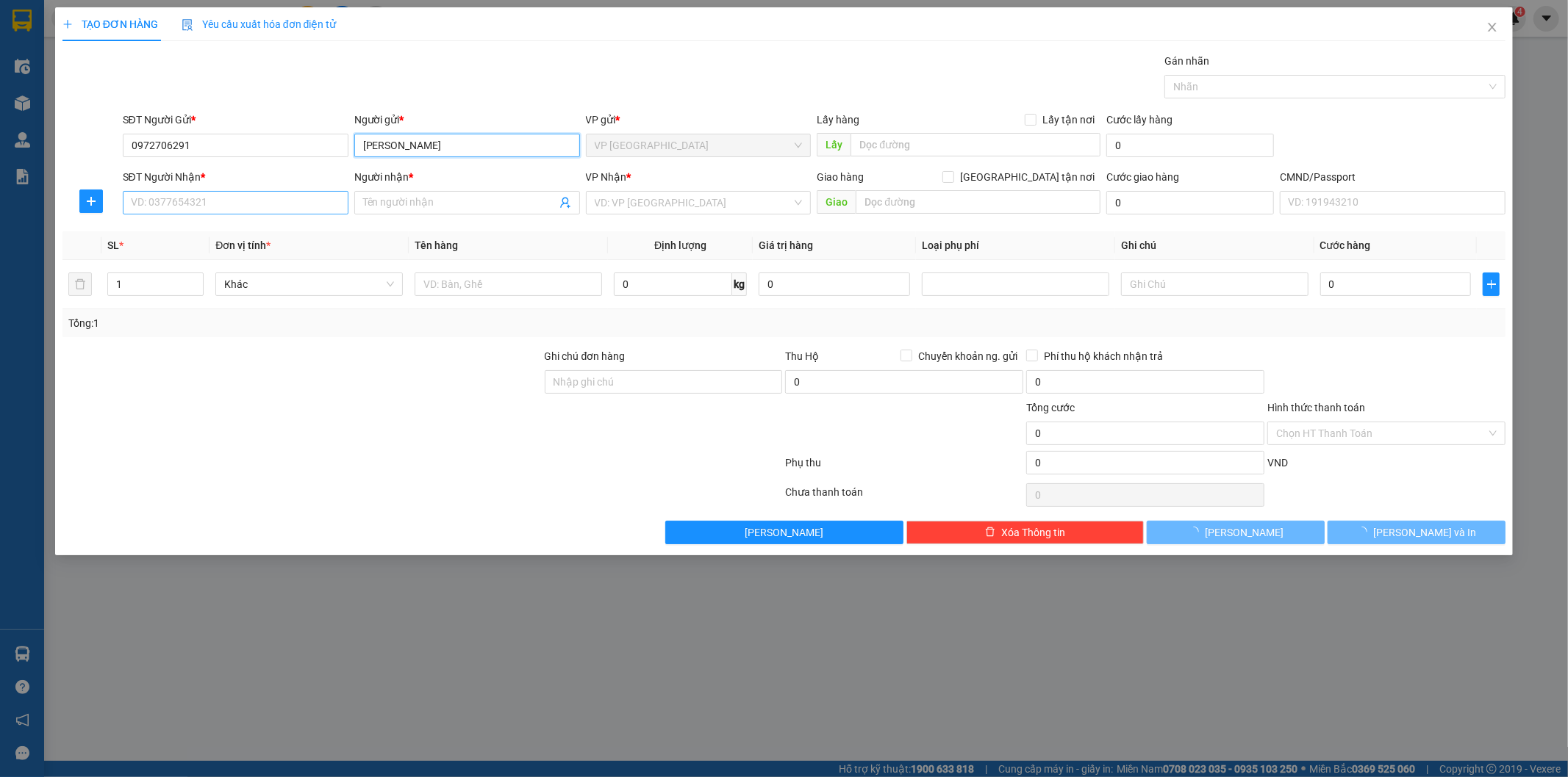
type input "LAN LÊ"
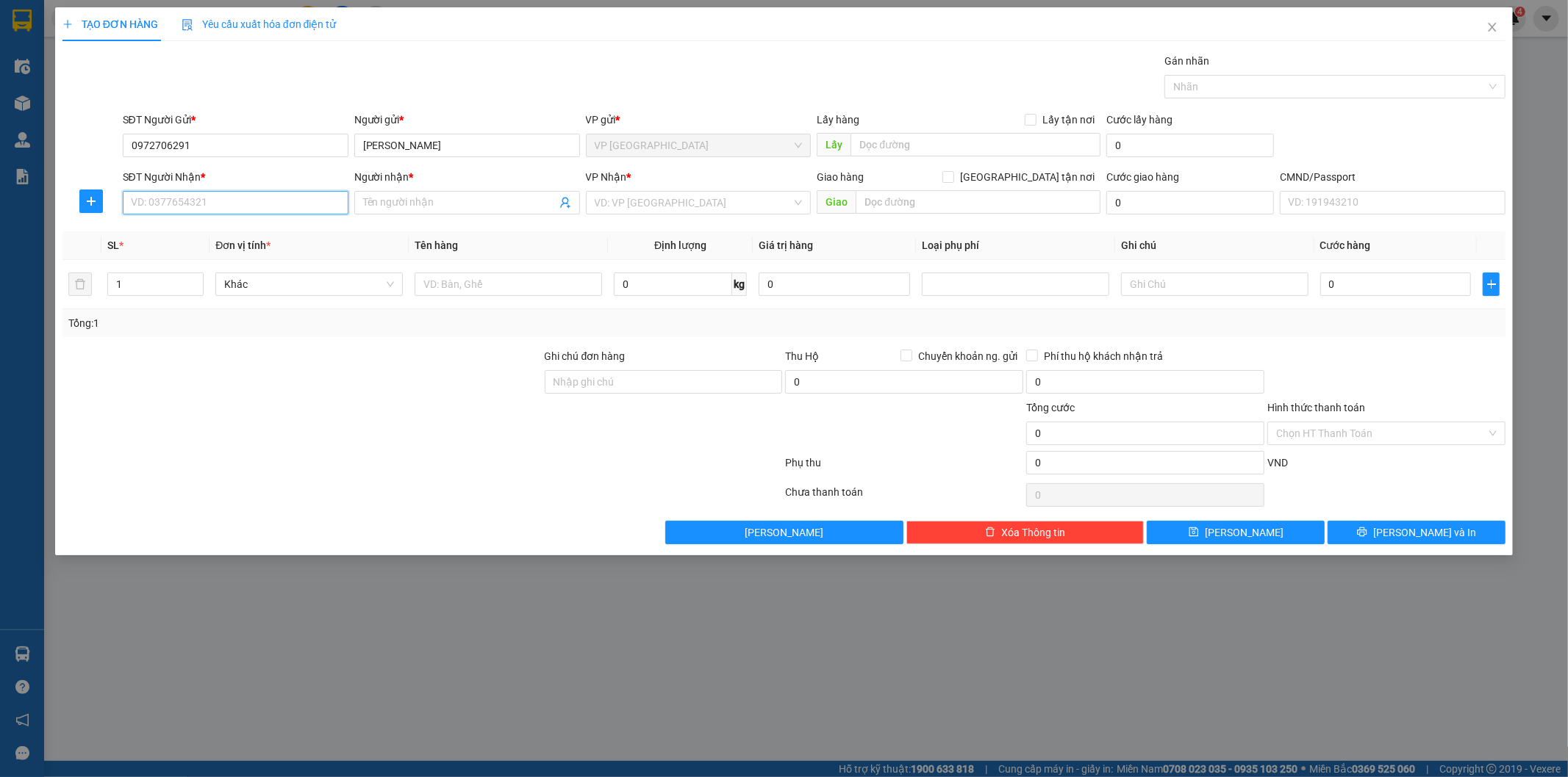
click at [258, 205] on input "SĐT Người Nhận *" at bounding box center [235, 203] width 226 height 23
type input "0329660167"
click at [412, 197] on input "Người nhận *" at bounding box center [459, 202] width 193 height 16
type input "TRÂN OANH"
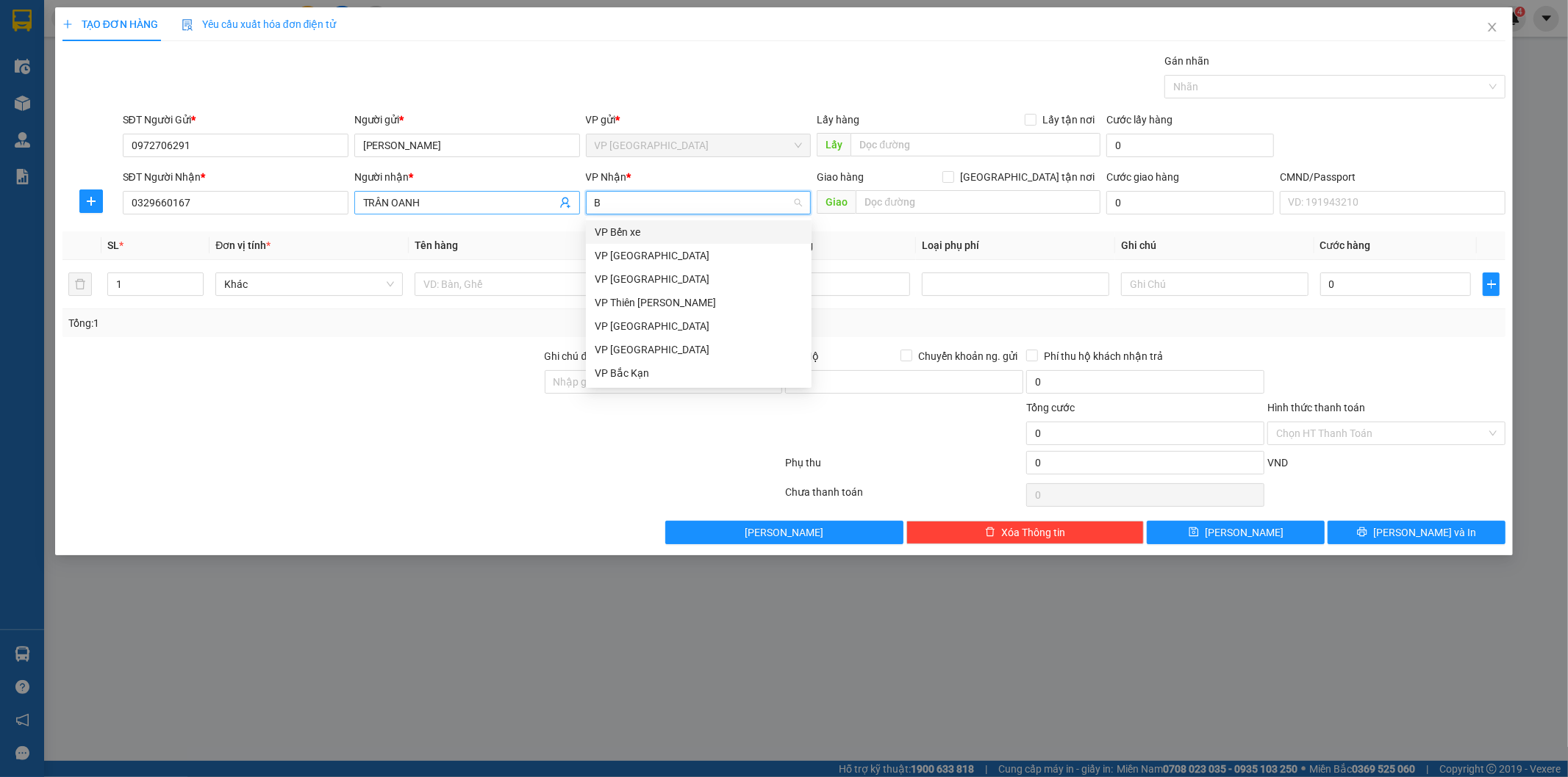
type input "BS"
drag, startPoint x: 605, startPoint y: 229, endPoint x: 660, endPoint y: 289, distance: 81.4
click at [606, 229] on div "VP [GEOGRAPHIC_DATA]" at bounding box center [698, 232] width 208 height 16
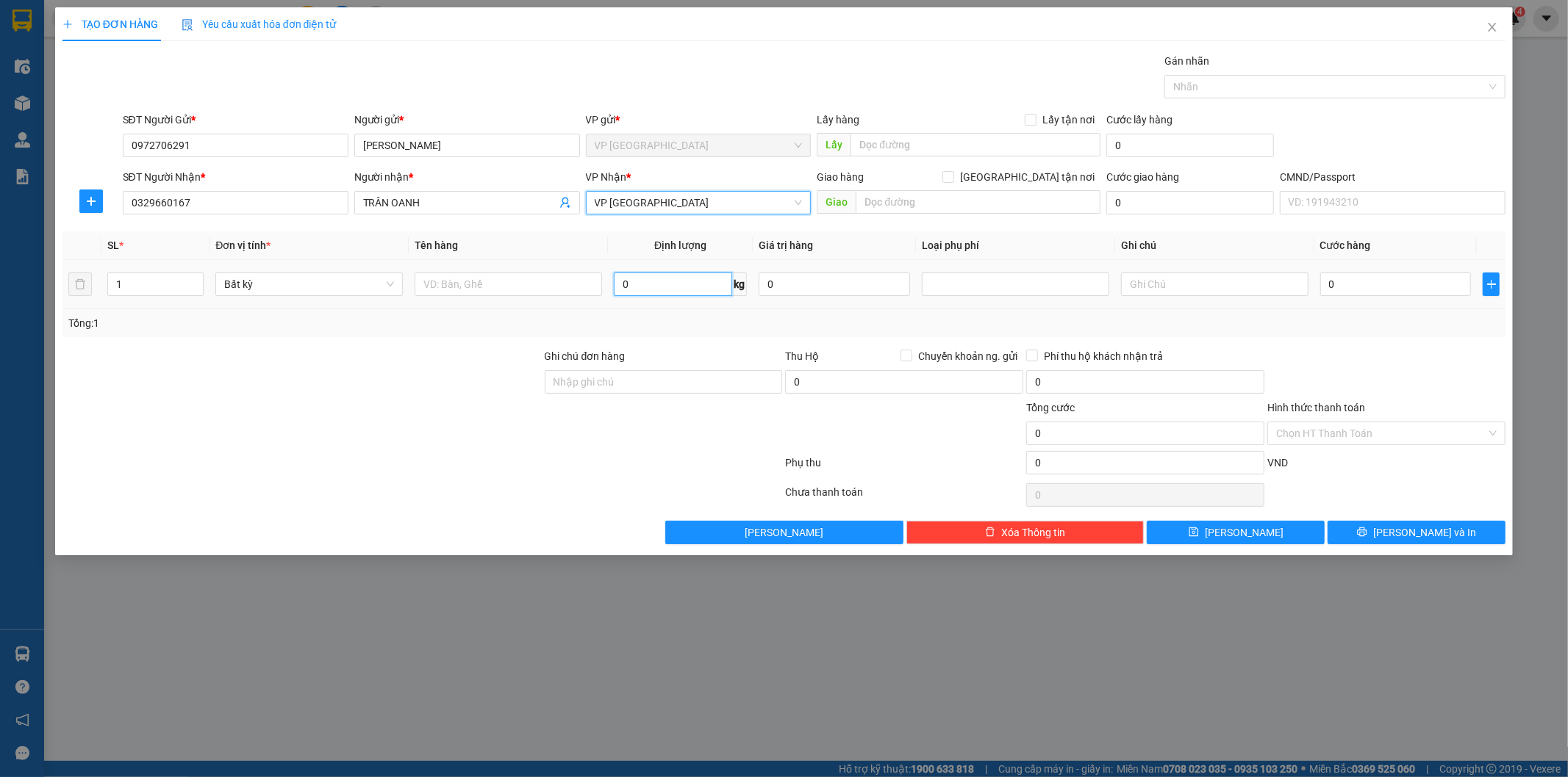
click at [660, 289] on input "0" at bounding box center [673, 284] width 119 height 23
type input "1"
click at [563, 284] on input "text" at bounding box center [508, 284] width 188 height 23
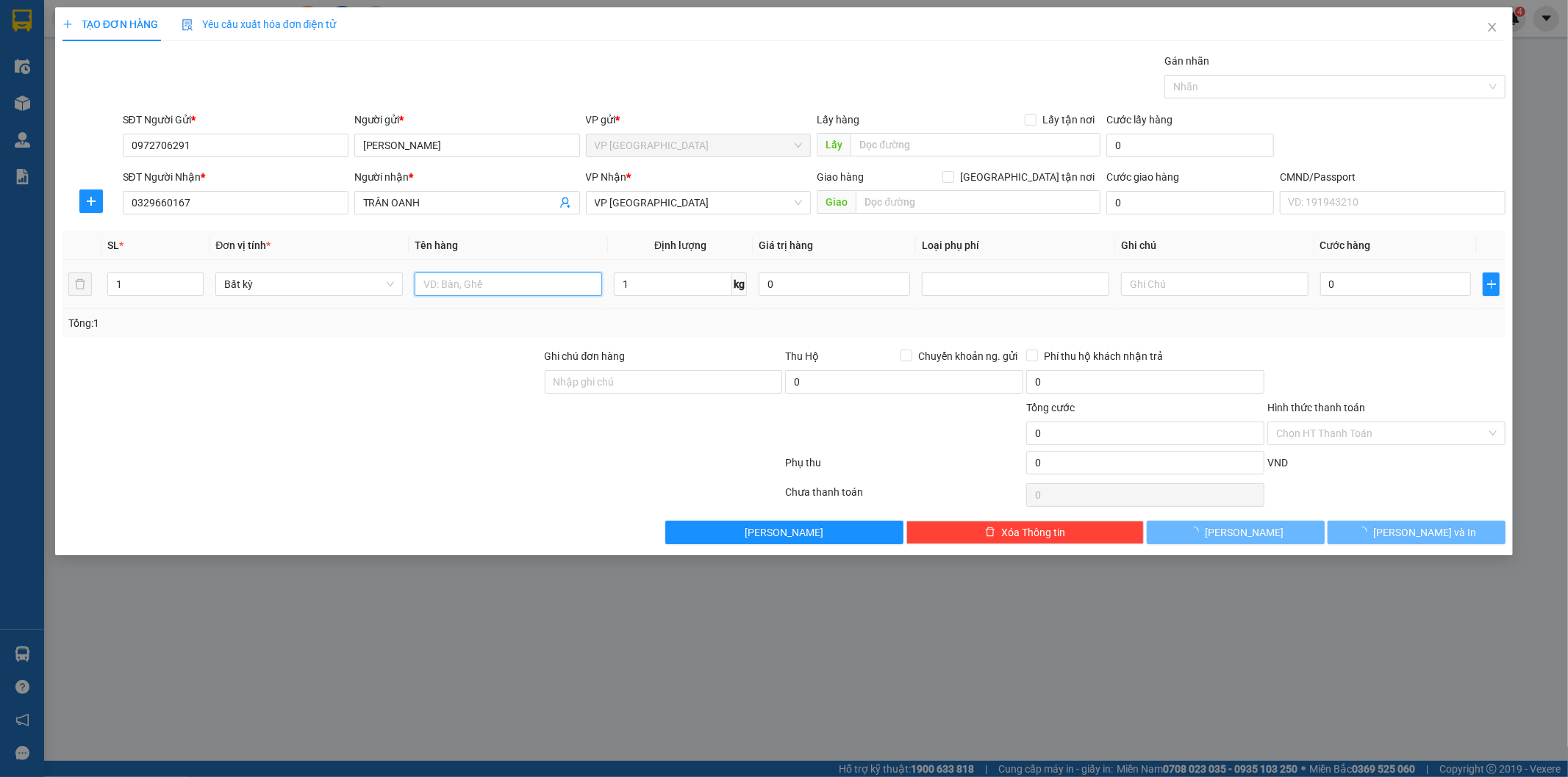
type input "35.000"
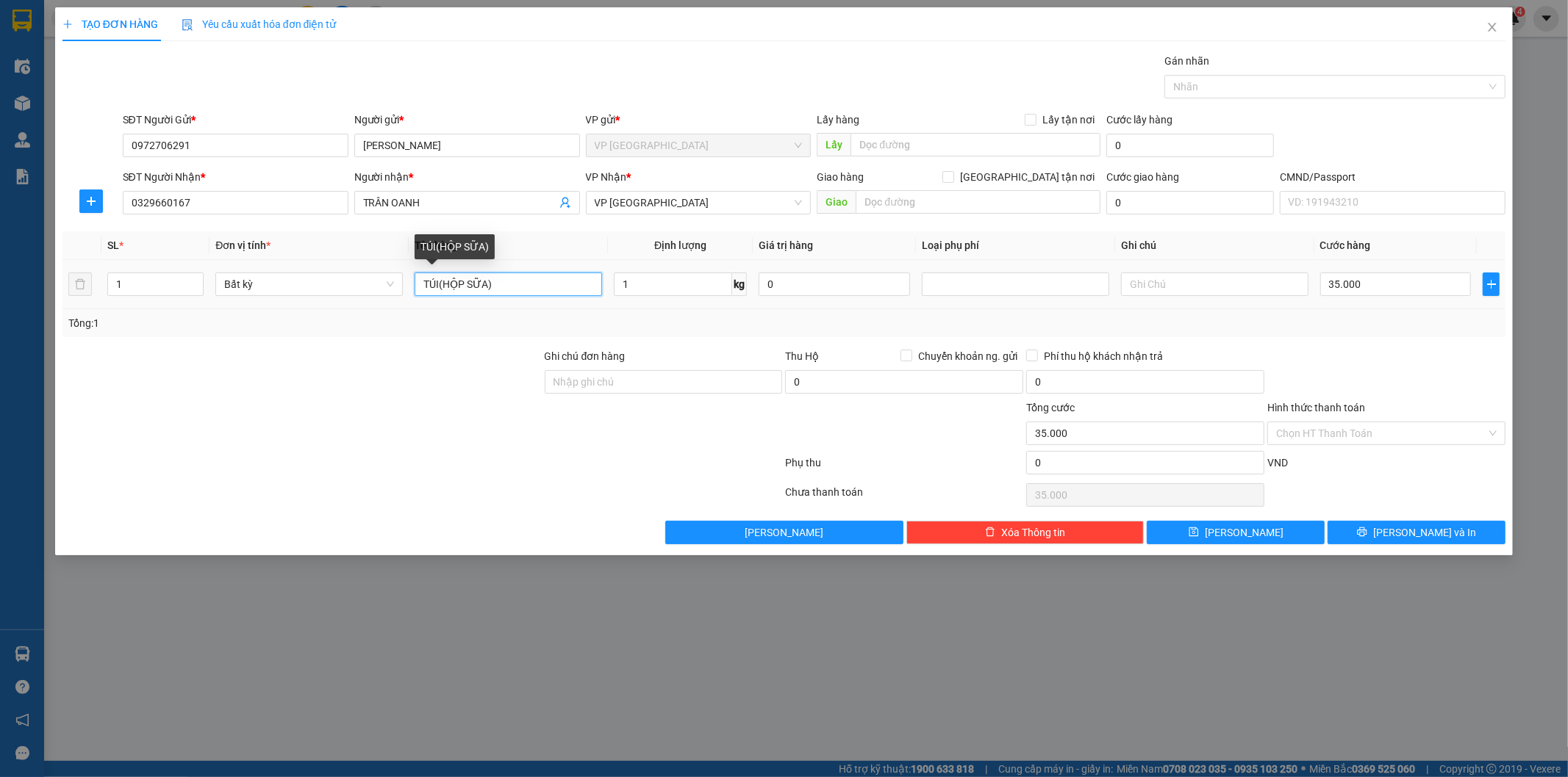
click at [437, 281] on input "TÚI(HỘP SỮA)" at bounding box center [508, 284] width 188 height 23
click at [532, 287] on input "TÚI (HỘP SỮA)" at bounding box center [508, 284] width 188 height 23
type input "TÚI (HỘP SỮA)"
click at [1402, 533] on button "[PERSON_NAME] và In" at bounding box center [1416, 532] width 177 height 23
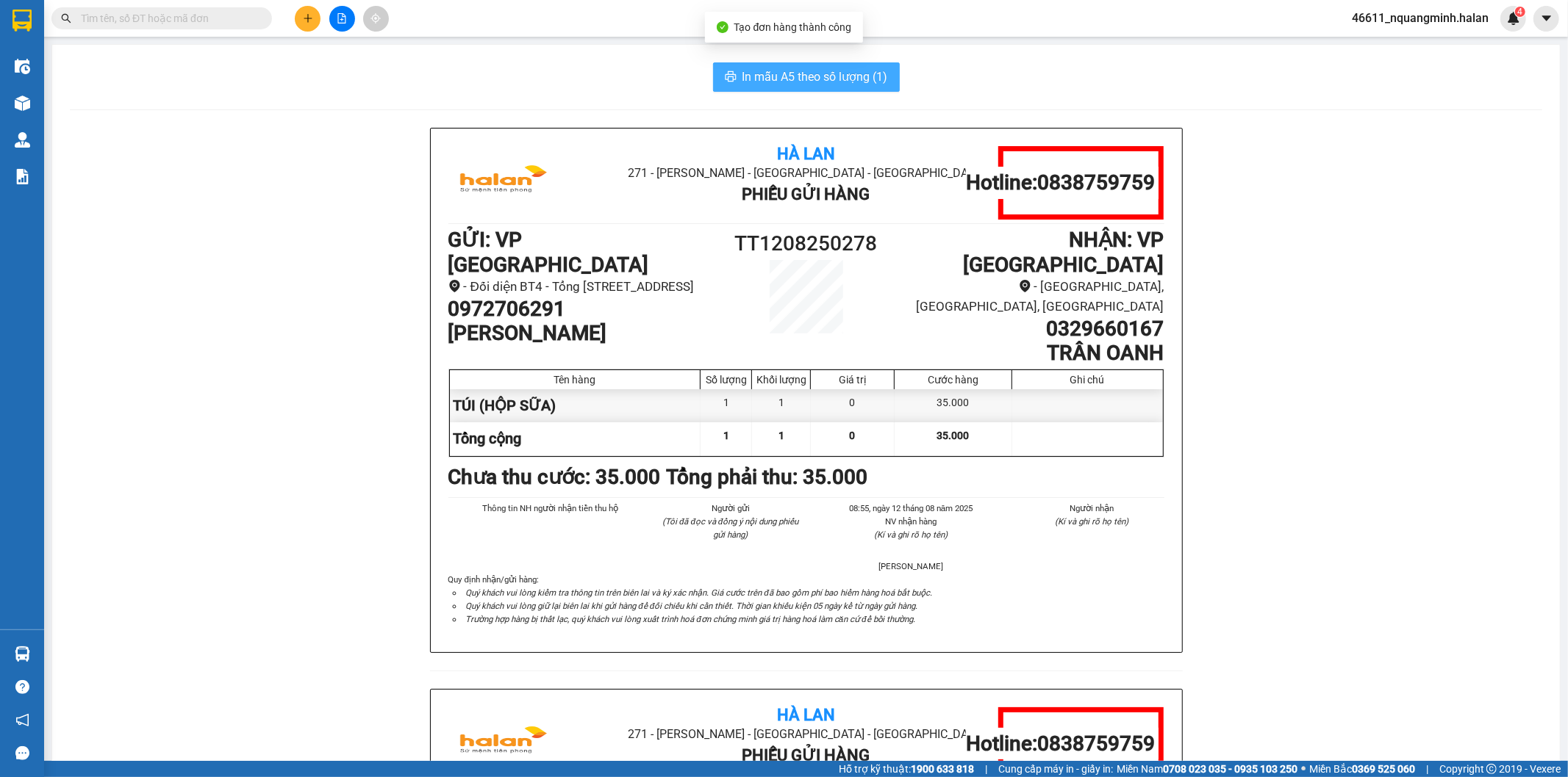
click at [805, 90] on button "In mẫu A5 theo số lượng (1)" at bounding box center [806, 77] width 187 height 29
drag, startPoint x: 1026, startPoint y: 304, endPoint x: 866, endPoint y: 328, distance: 161.8
click at [1180, 313] on div "Hà Lan 271 - Dương Tự Minh - Phường Tân Long - Thái Nguyên Phiếu Gửi Hàng Hotli…" at bounding box center [805, 689] width 1472 height 1122
copy h1 "0329660167"
drag, startPoint x: 116, startPoint y: 521, endPoint x: 460, endPoint y: 682, distance: 379.8
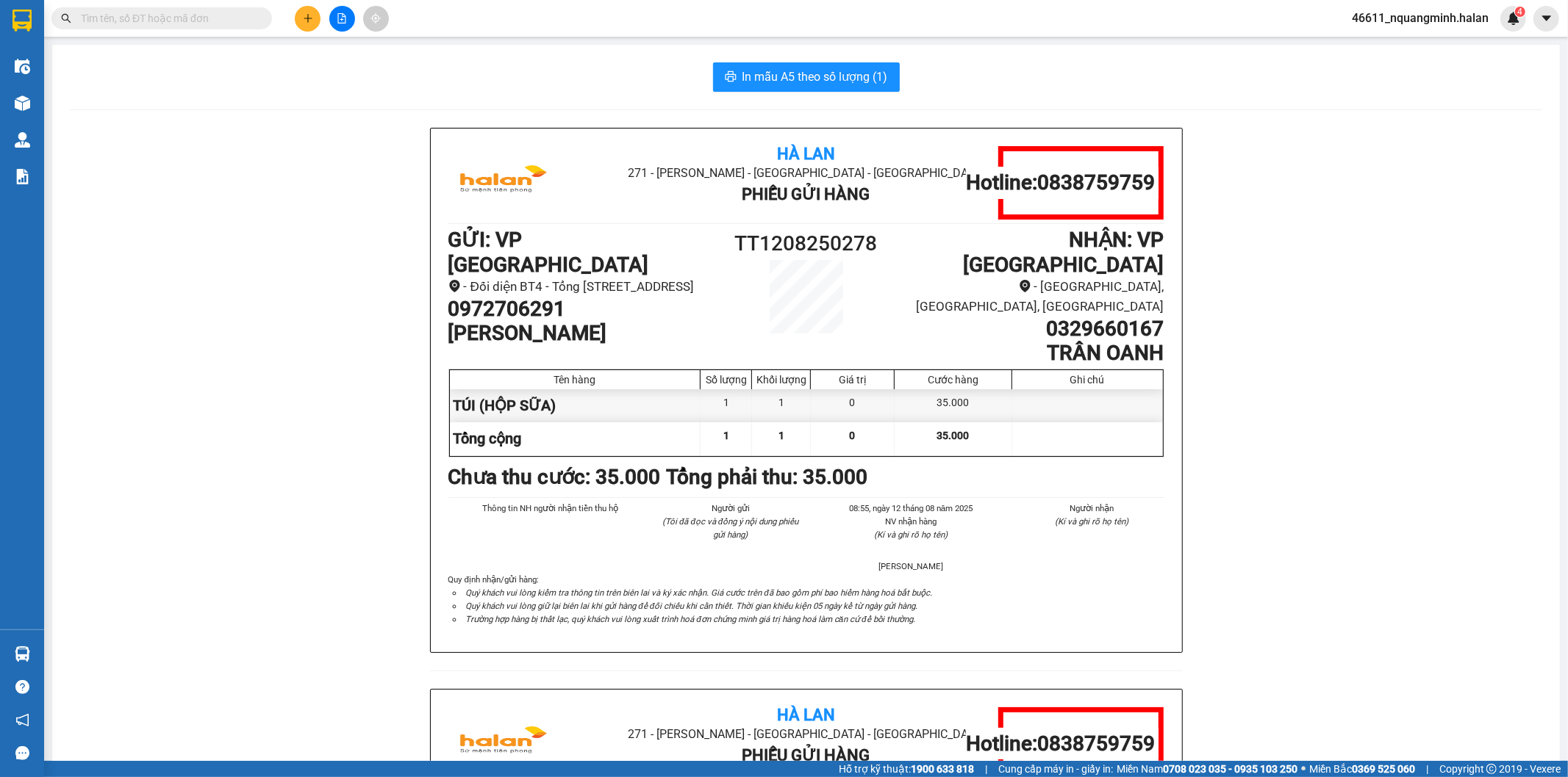
click at [126, 532] on div "Hà Lan 271 - Dương Tự Minh - Phường Tân Long - Thái Nguyên Phiếu Gửi Hàng Hotli…" at bounding box center [805, 689] width 1472 height 1122
click at [155, 27] on span at bounding box center [161, 18] width 220 height 22
click at [157, 10] on input "text" at bounding box center [167, 18] width 174 height 16
paste input "0975150468"
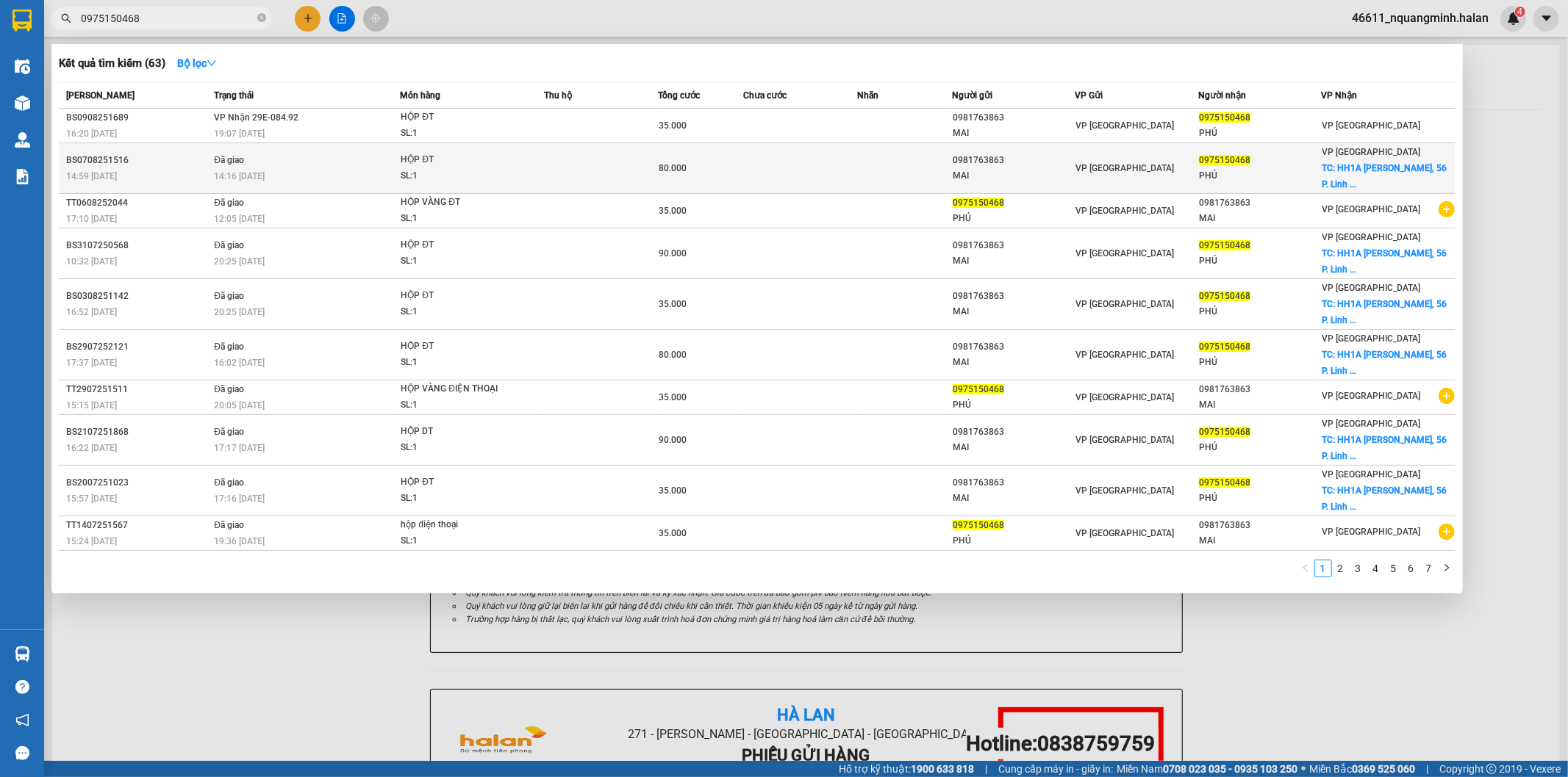
type input "0975150468"
click at [912, 162] on td at bounding box center [905, 168] width 95 height 50
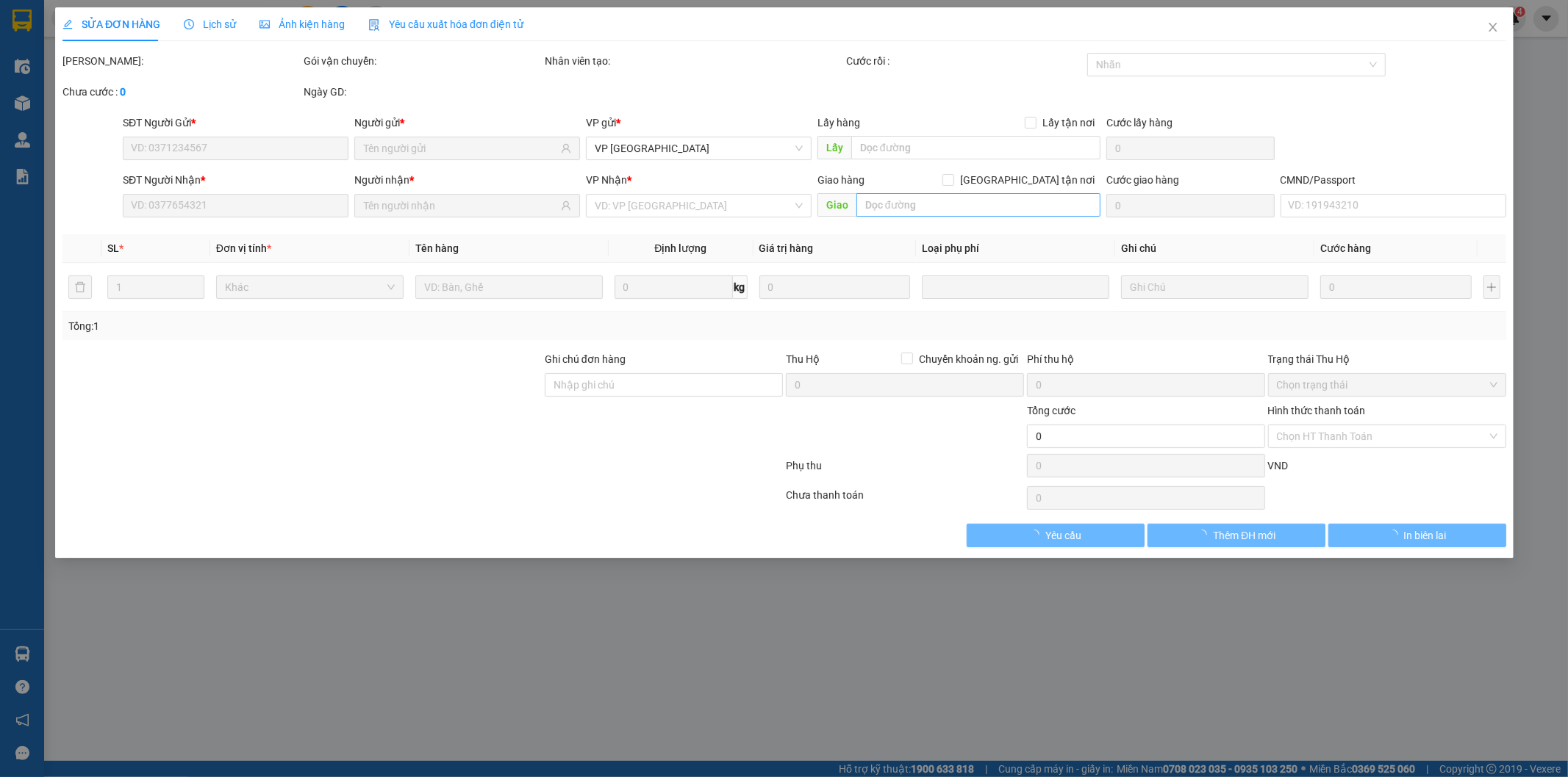
type input "0981763863"
type input "MAI"
type input "0975150468"
type input "PHÚ"
checkbox input "true"
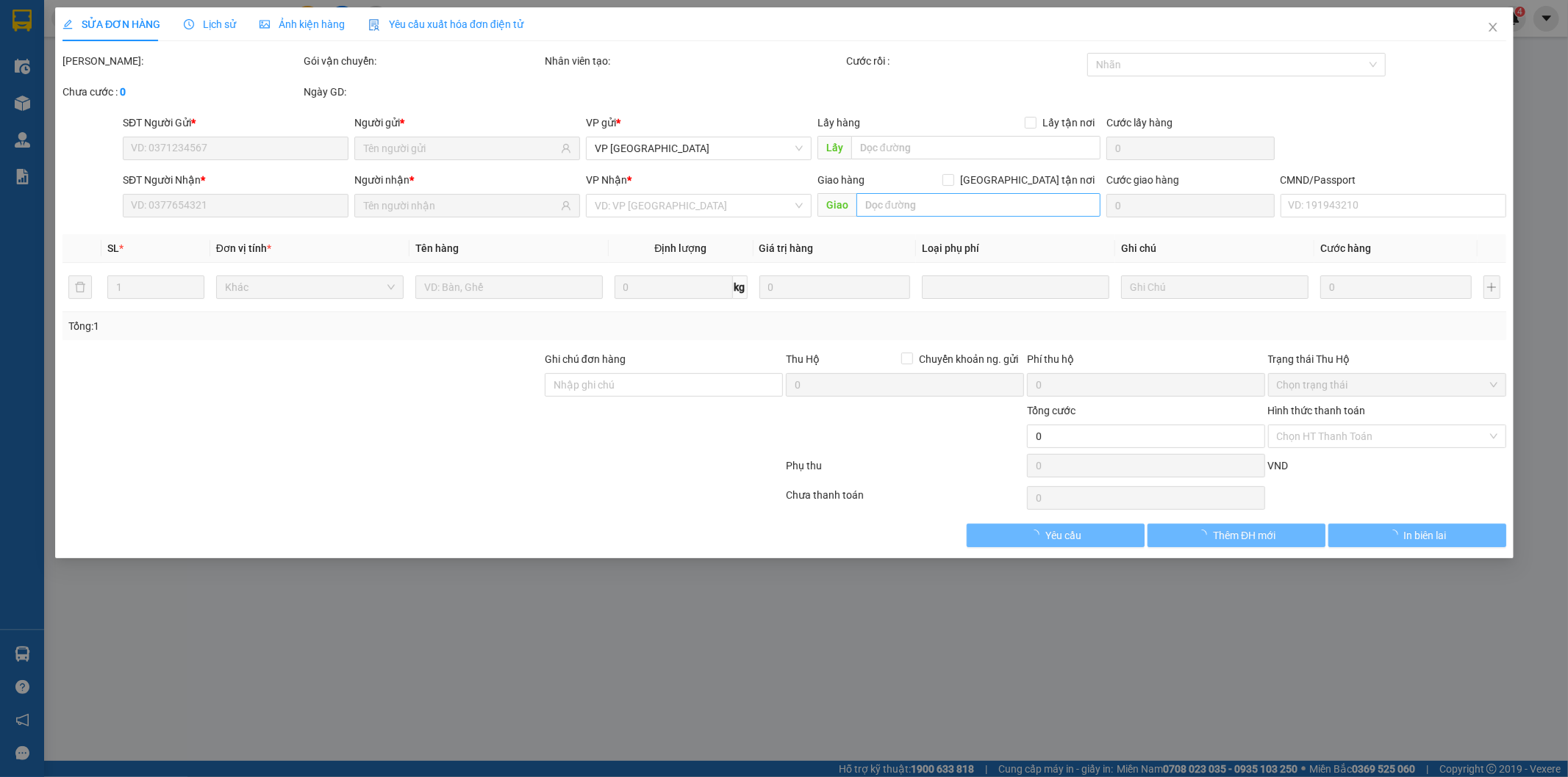
type input "HH1A Linh Đàm, 56 P. Linh Đ., Hoàng Liệt, Hoàng Mai, Hà Nội, Việt Nam"
type input "45.000"
type input "80.000"
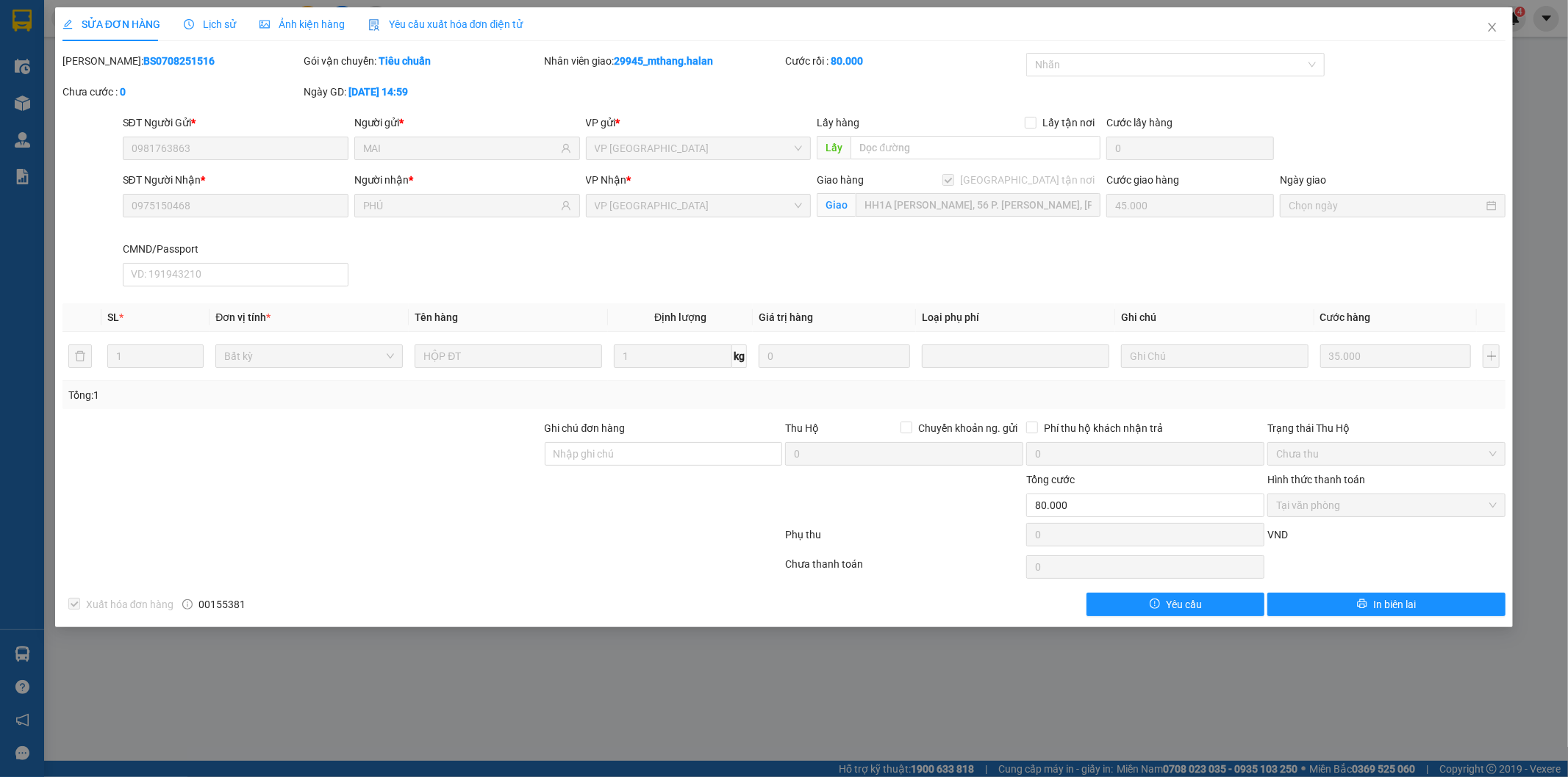
scroll to position [0, 109]
click at [1199, 249] on div "SĐT Người Nhận * 0975150468 Người nhận * PHÚ VP Nhận * VP Tân Triều Giao hàng G…" at bounding box center [815, 232] width 1389 height 121
click at [1482, 25] on span "Close" at bounding box center [1491, 27] width 41 height 41
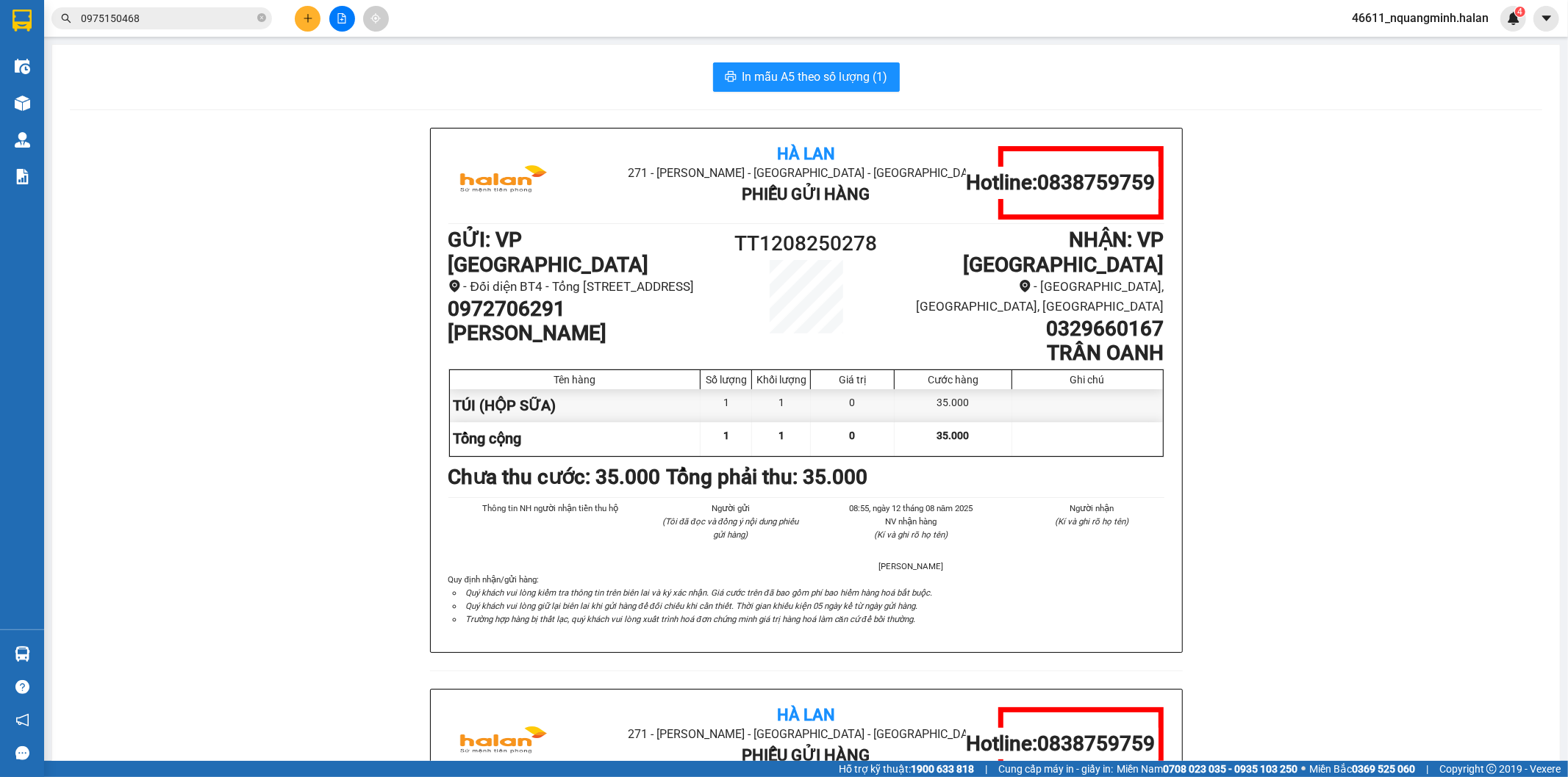
click at [304, 18] on icon "plus" at bounding box center [308, 18] width 10 height 10
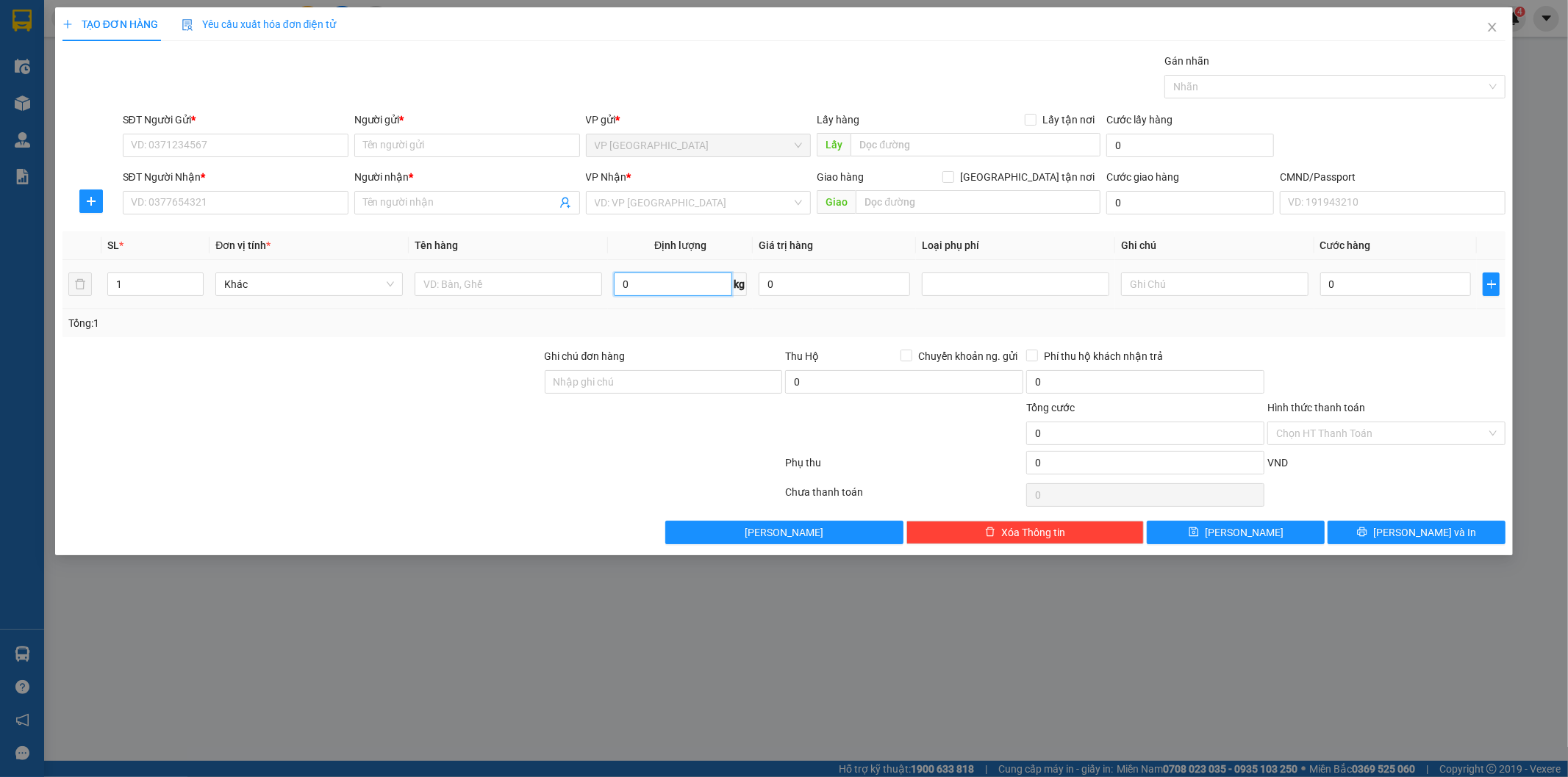
click at [667, 277] on input "0" at bounding box center [673, 284] width 119 height 23
type input "5"
click at [567, 288] on input "text" at bounding box center [508, 284] width 188 height 23
type input "HỘP"
click at [295, 147] on input "SĐT Người Gửi *" at bounding box center [235, 146] width 226 height 23
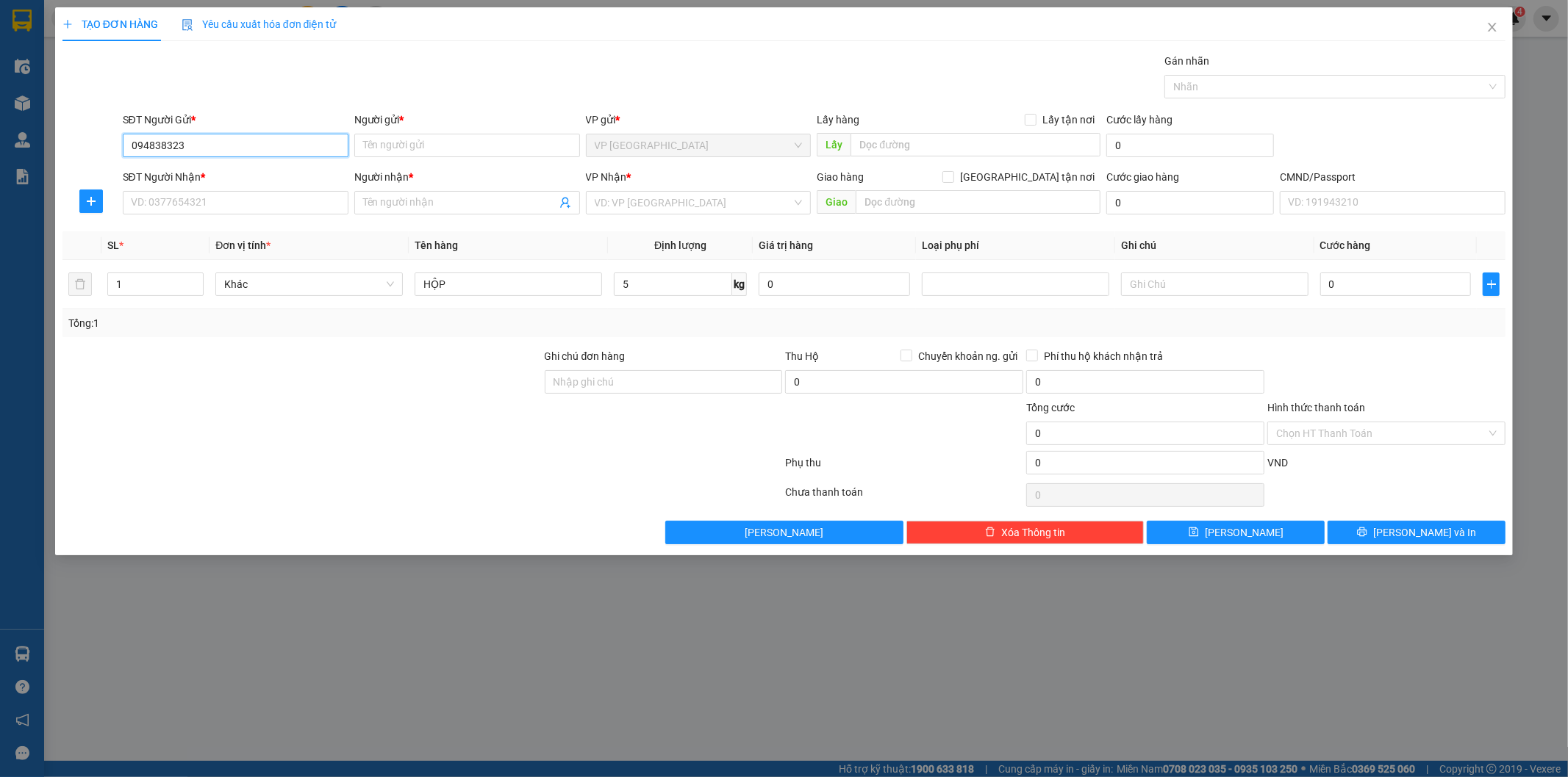
type input "0948383234"
click at [246, 172] on div "0948383234 - PHÁT" at bounding box center [236, 174] width 208 height 16
type input "PHÁT"
type input "0948383234"
click at [260, 211] on input "SĐT Người Nhận *" at bounding box center [235, 203] width 226 height 23
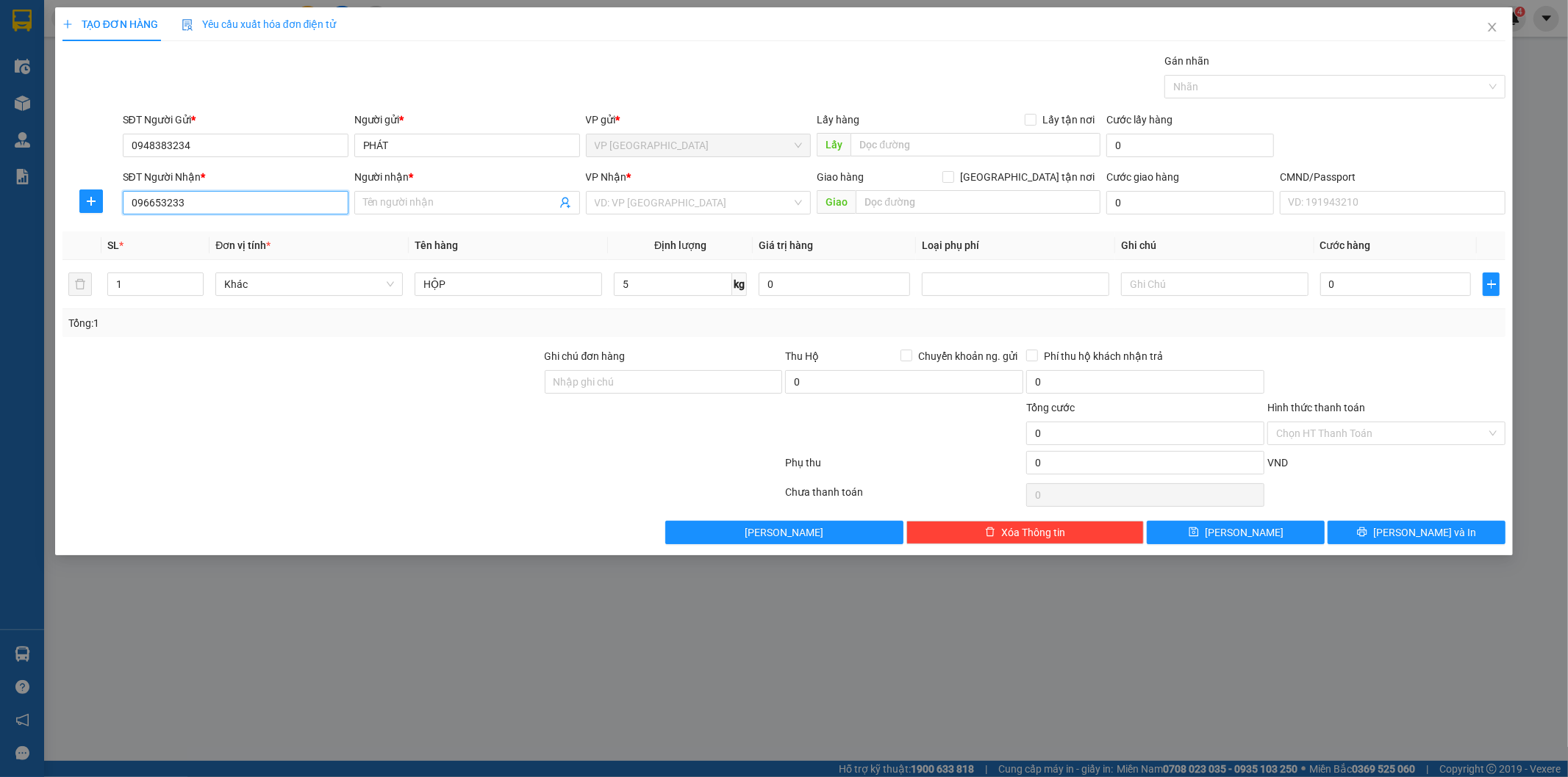
type input "0966532336"
click at [250, 225] on div "0966532336 - DUY,BK" at bounding box center [236, 232] width 208 height 16
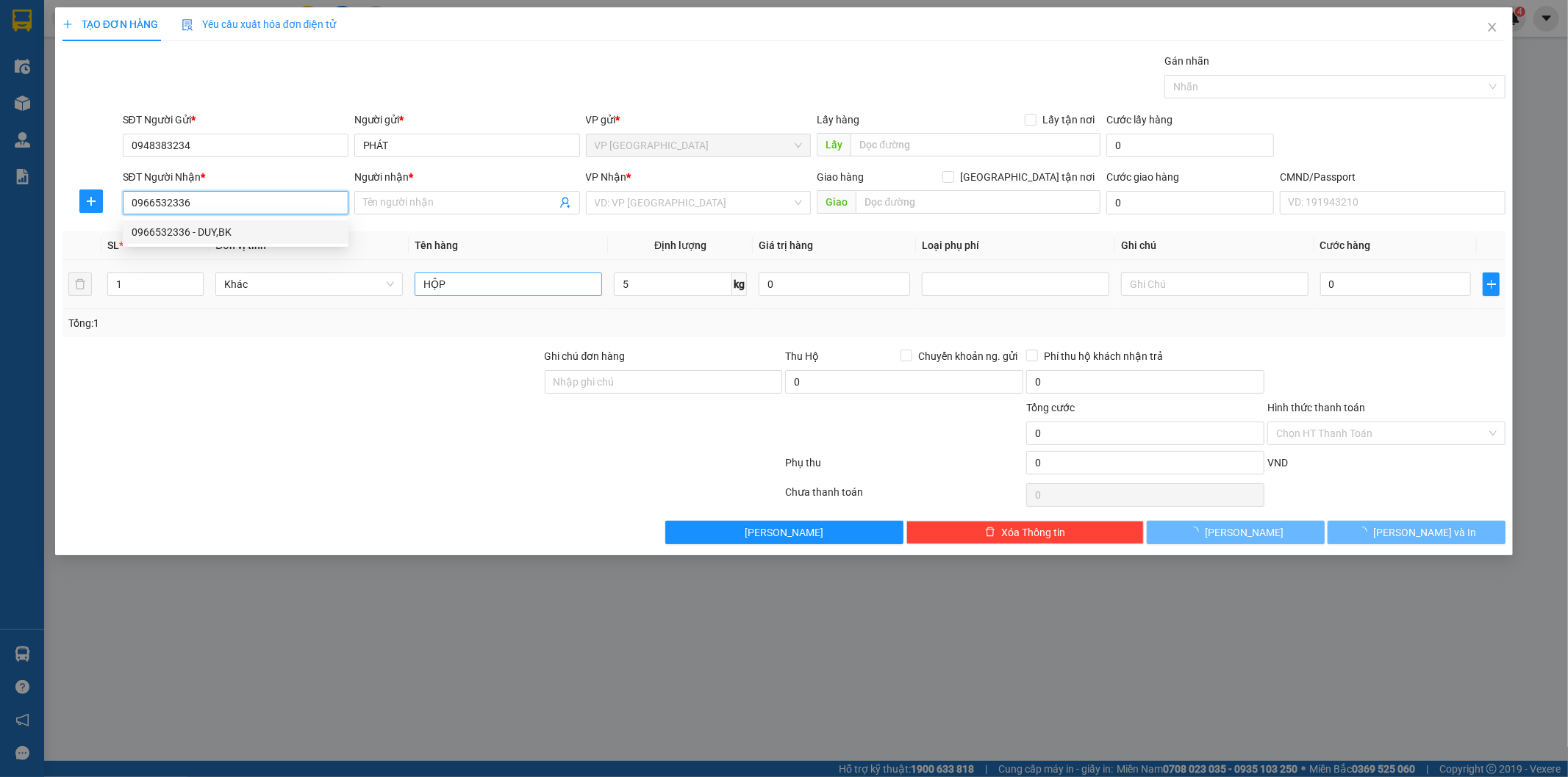
type input "DUY-BK"
type input "0966532336"
click at [512, 281] on input "HỘP" at bounding box center [508, 284] width 188 height 23
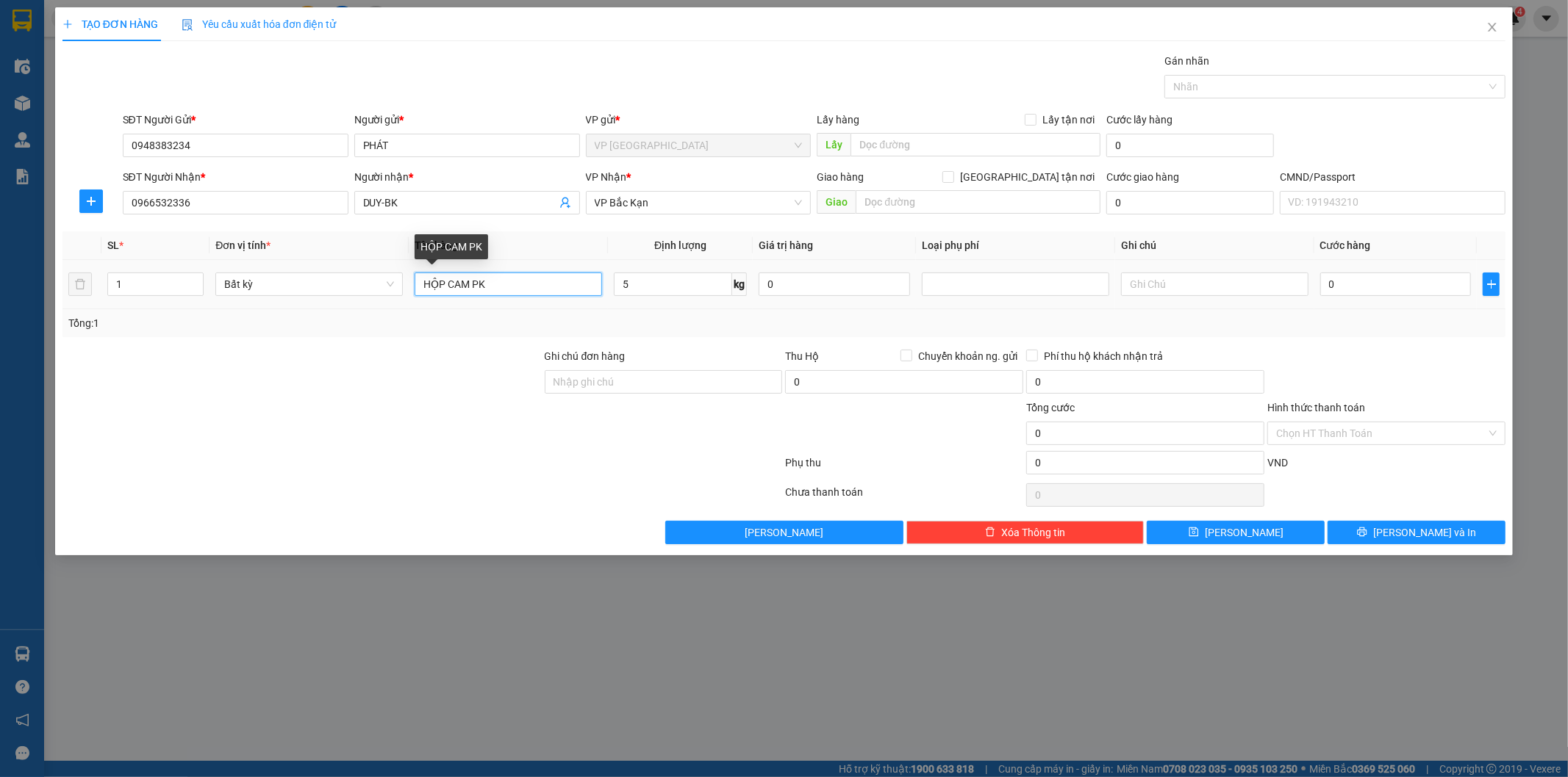
type input "HỘP CAM PK"
type input "55.000"
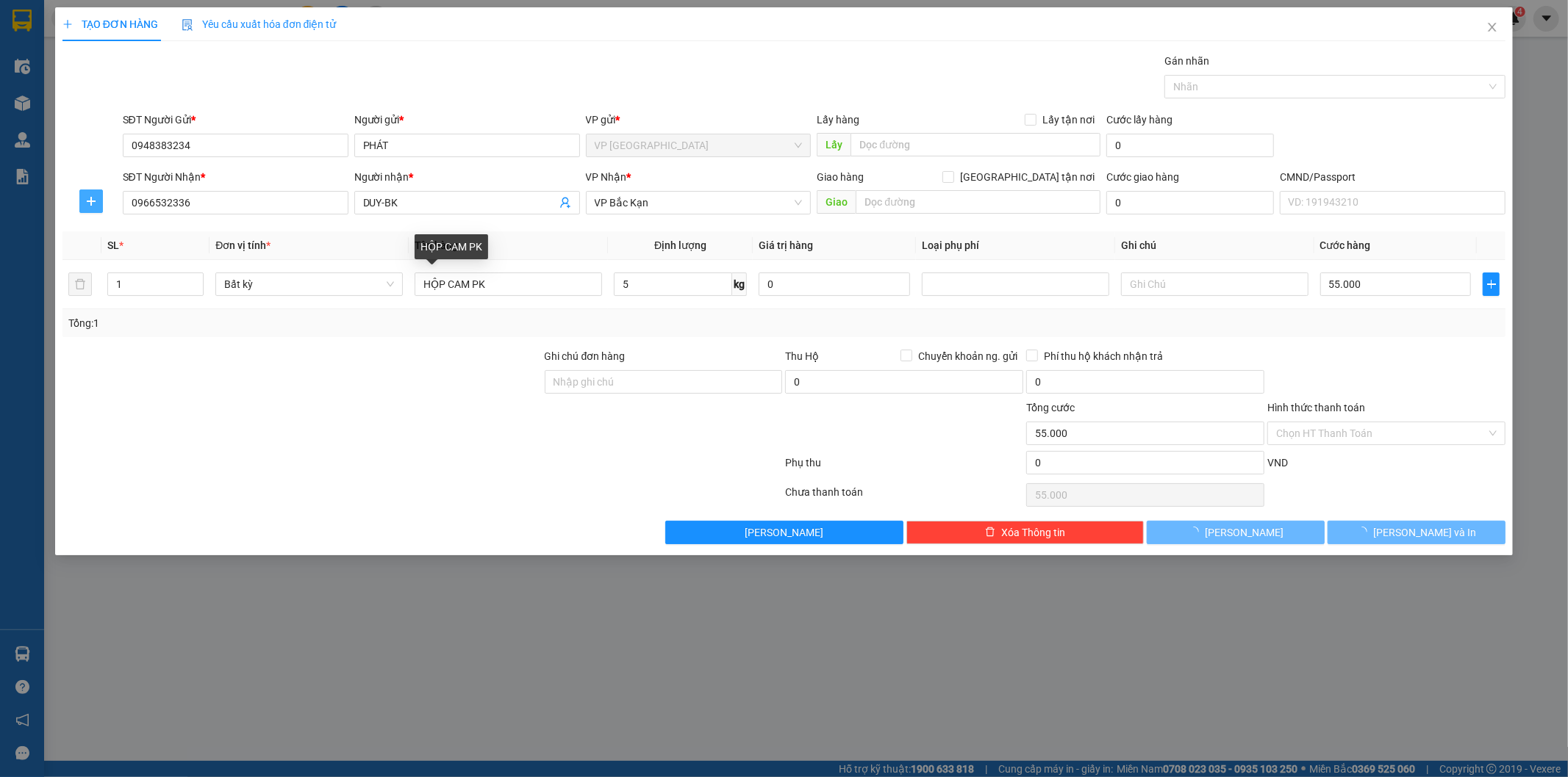
click at [99, 199] on span "plus" at bounding box center [91, 201] width 22 height 12
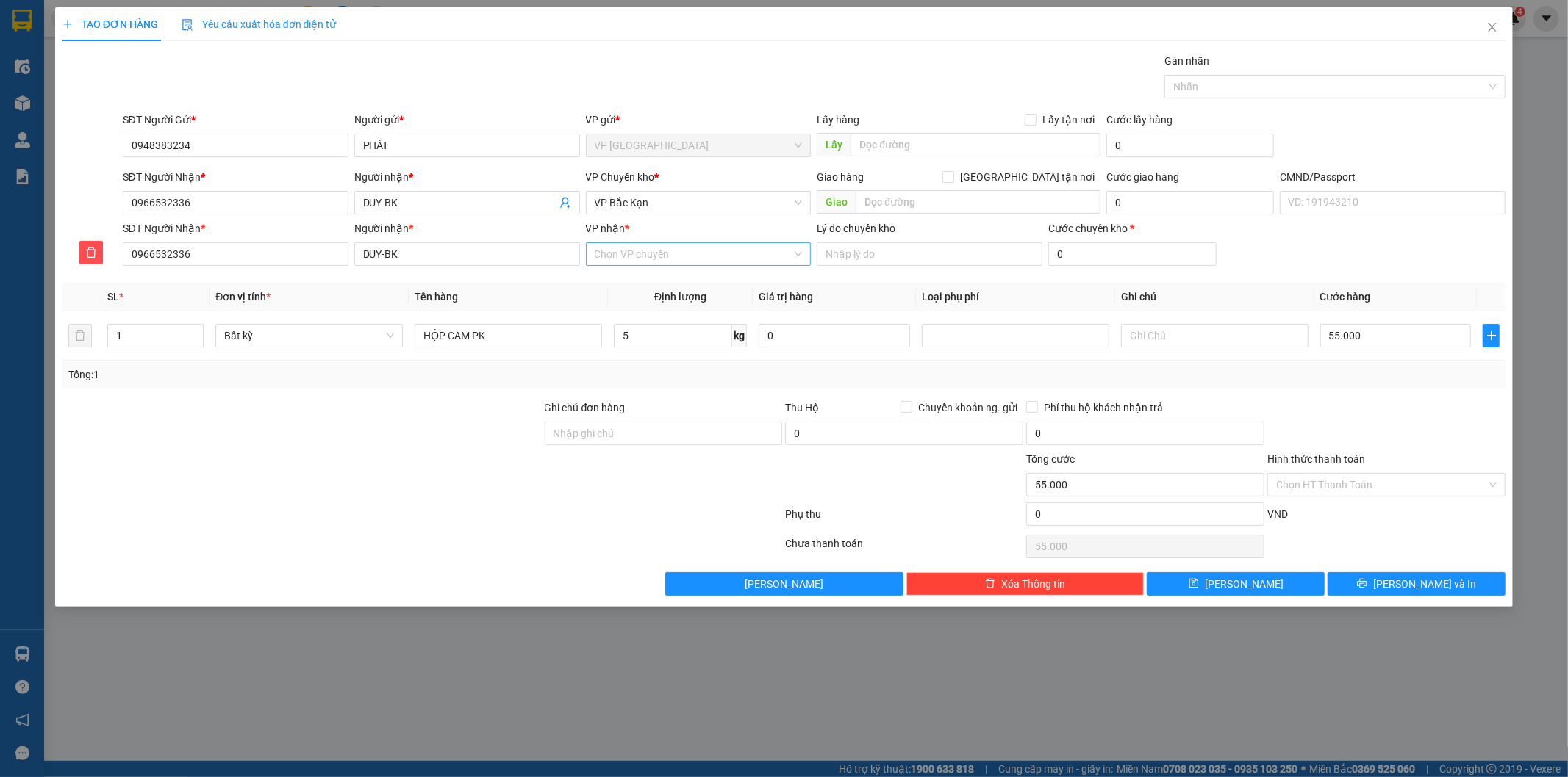
drag, startPoint x: 682, startPoint y: 248, endPoint x: 688, endPoint y: 265, distance: 18.0
click at [681, 249] on input "VP nhận *" at bounding box center [693, 254] width 198 height 22
type input "BK"
click at [660, 270] on body "Kết quả tìm kiếm ( 63 ) Bộ lọc Mã ĐH Trạng thái Món hàng Thu hộ Tổng cước Chưa …" at bounding box center [784, 388] width 1568 height 777
click at [666, 257] on input "VP nhận *" at bounding box center [693, 254] width 198 height 22
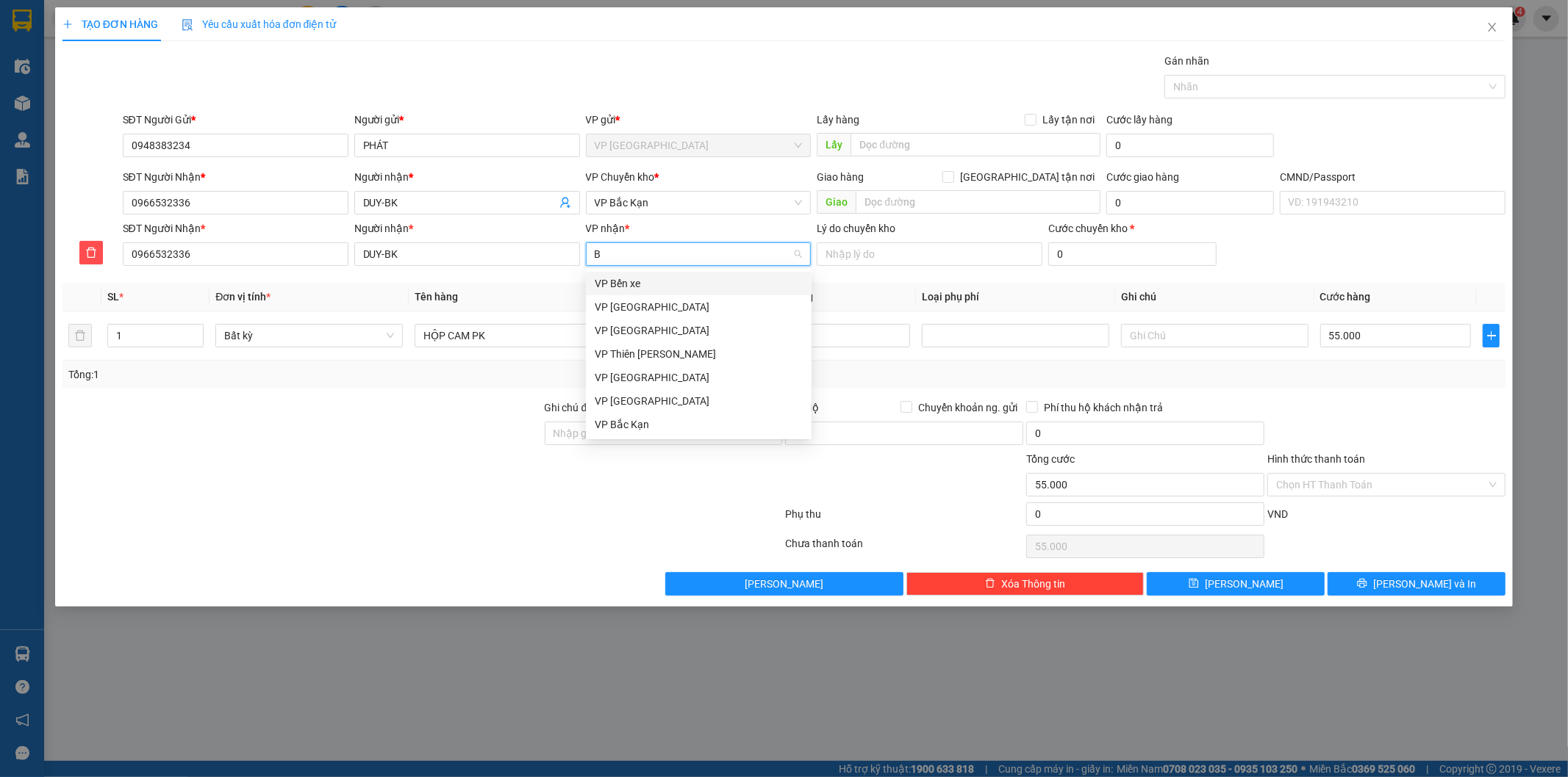
type input "BK"
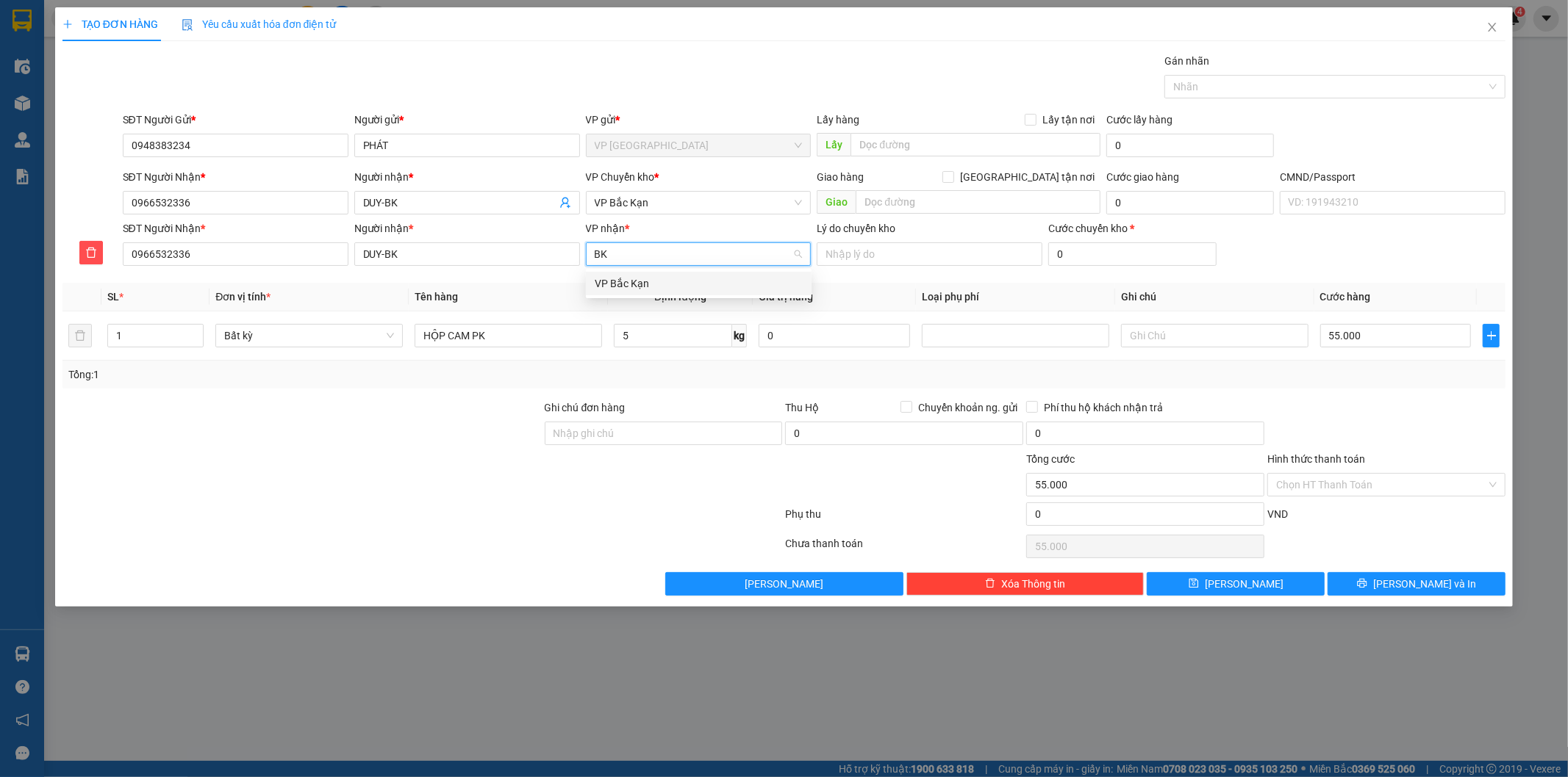
drag, startPoint x: 656, startPoint y: 290, endPoint x: 657, endPoint y: 268, distance: 22.0
click at [656, 287] on div "VP Bắc Kạn" at bounding box center [698, 284] width 208 height 16
click at [650, 202] on span "VP Bắc Kạn" at bounding box center [698, 202] width 208 height 22
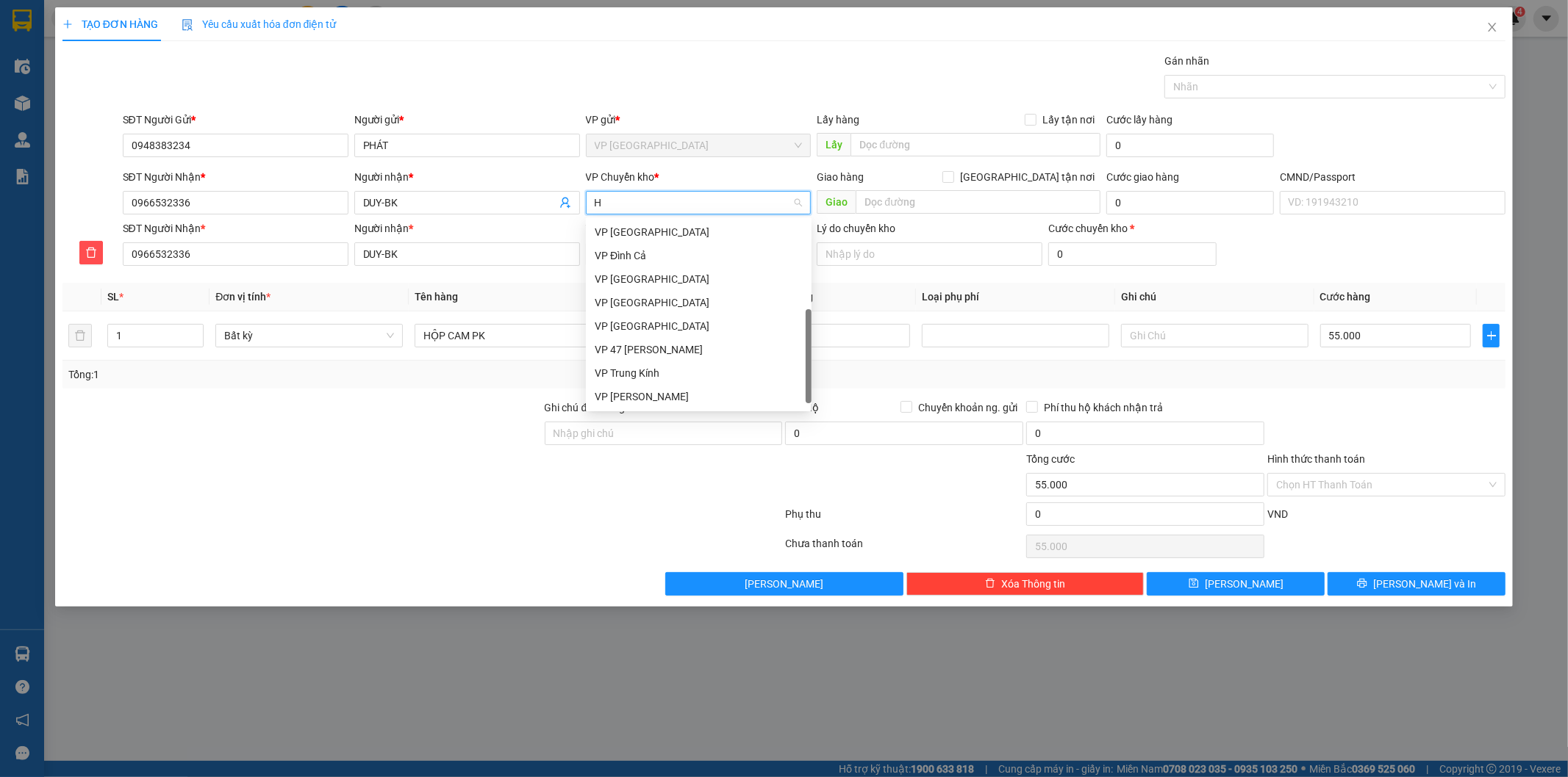
scroll to position [211, 0]
type input "HG"
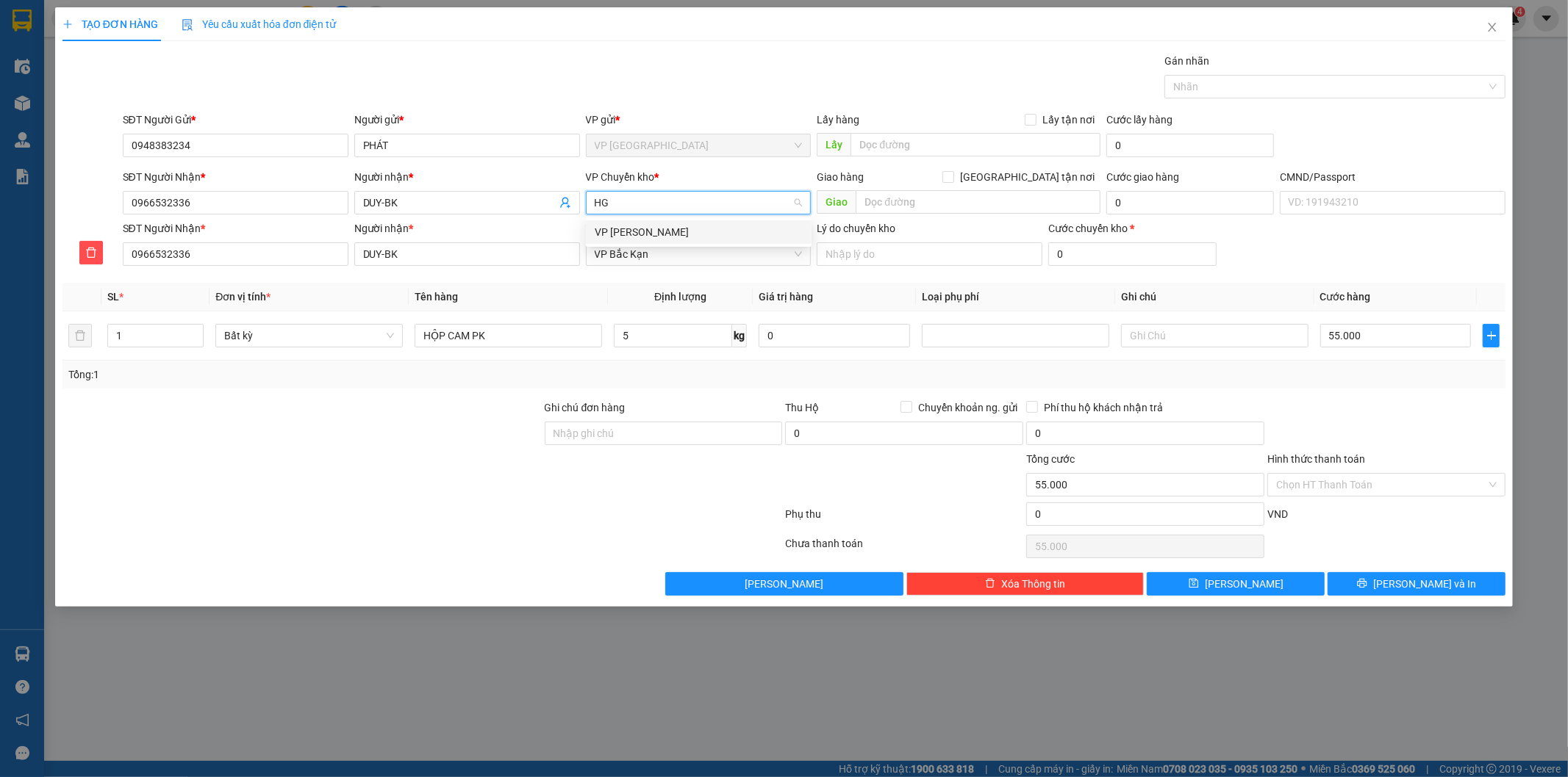
drag, startPoint x: 641, startPoint y: 230, endPoint x: 655, endPoint y: 230, distance: 14.0
click at [642, 230] on div "VP [PERSON_NAME]" at bounding box center [698, 232] width 208 height 16
drag, startPoint x: 1448, startPoint y: 590, endPoint x: 1005, endPoint y: 310, distance: 524.1
click at [1448, 589] on button "[PERSON_NAME] và In" at bounding box center [1416, 584] width 177 height 23
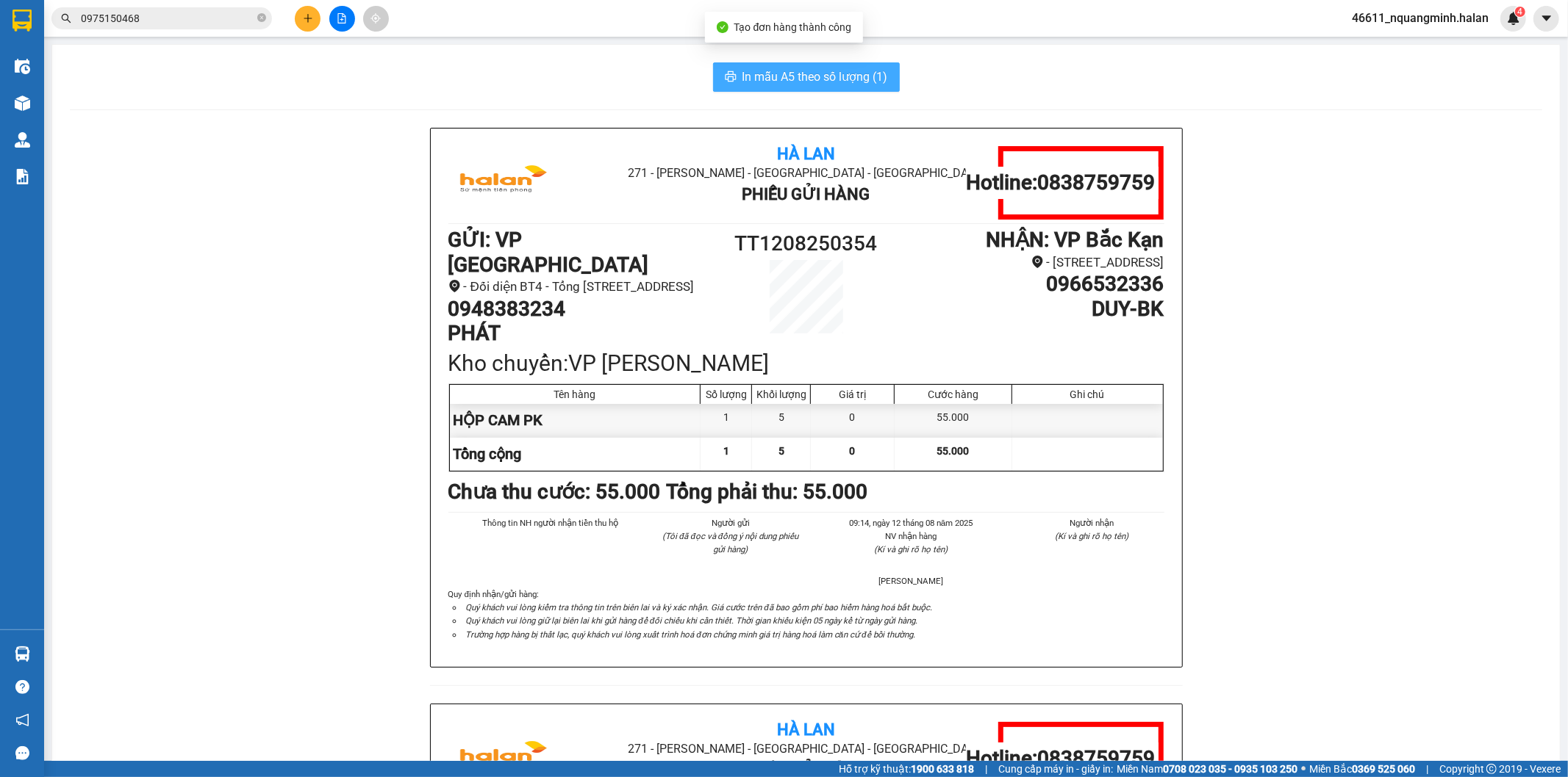
drag, startPoint x: 770, startPoint y: 96, endPoint x: 769, endPoint y: 84, distance: 12.0
click at [769, 91] on div "In mẫu A5 theo số lượng (1) Hà Lan 271 - Dương Tự Minh - Phường Tân Long - Thái…" at bounding box center [805, 671] width 1508 height 1253
click at [769, 81] on span "In mẫu A5 theo số lượng (1)" at bounding box center [815, 77] width 146 height 19
click at [292, 7] on div at bounding box center [342, 19] width 110 height 26
click at [304, 24] on button at bounding box center [307, 19] width 26 height 26
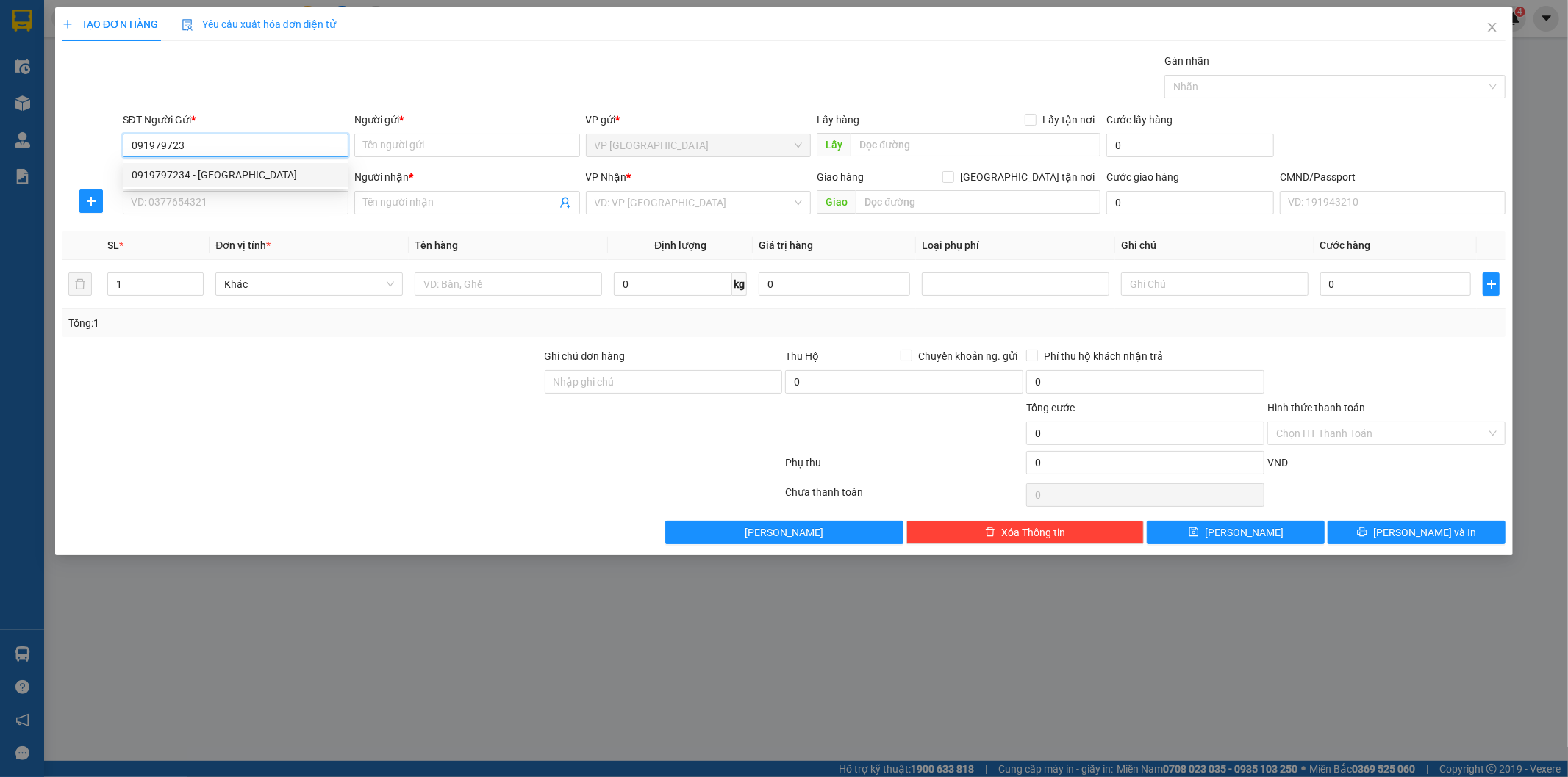
click at [309, 169] on div "0919797234 - THÁI DƯƠNG" at bounding box center [236, 174] width 208 height 16
type input "0919797234"
type input "THÁI DƯƠNG"
type input "0919797234"
click at [262, 214] on input "SĐT Người Nhận *" at bounding box center [235, 203] width 226 height 23
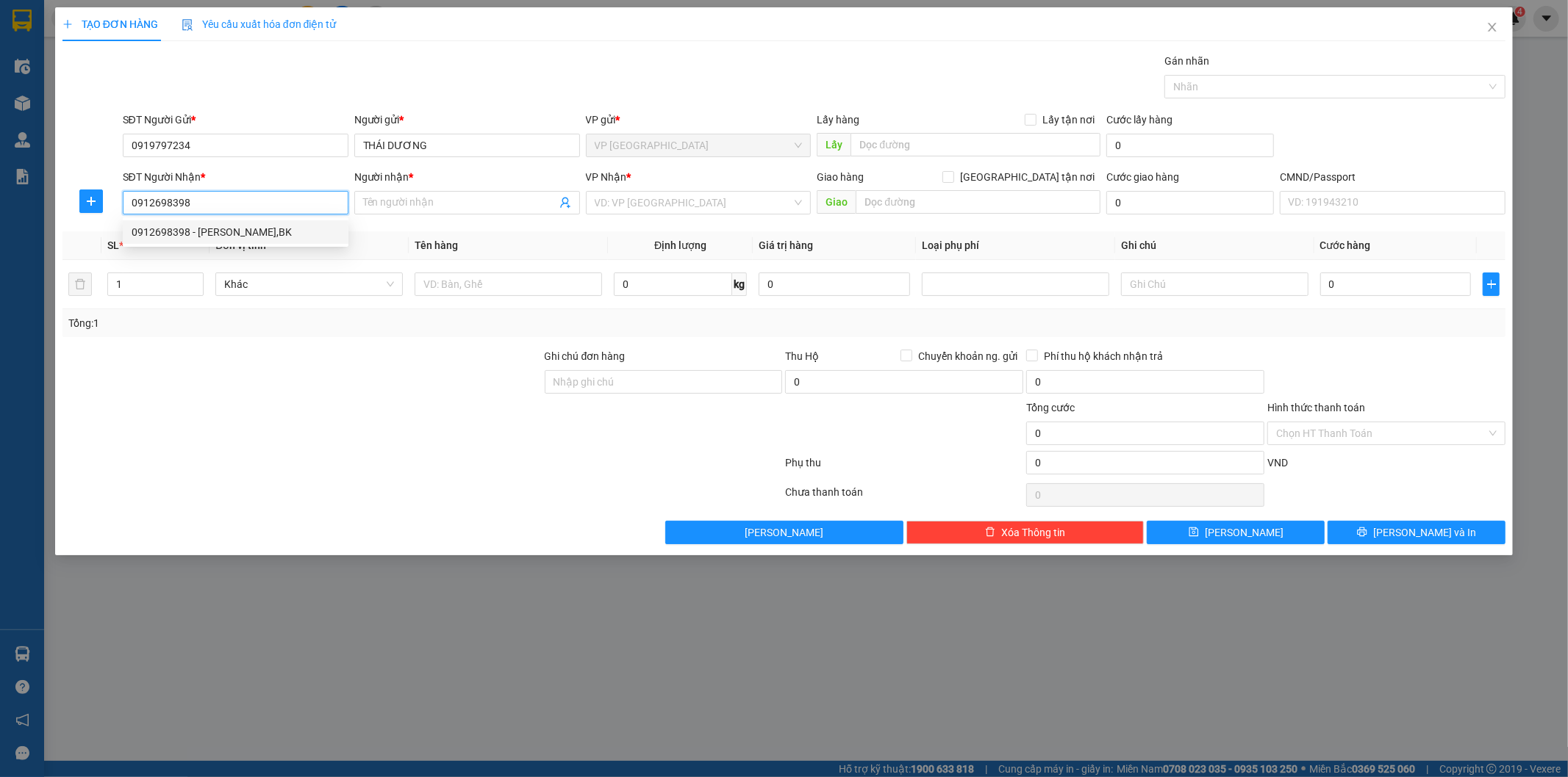
drag, startPoint x: 260, startPoint y: 232, endPoint x: 273, endPoint y: 237, distance: 13.9
click at [260, 232] on div "0912698398 - NGUYỄN QUANG TÙNG,BK" at bounding box center [236, 232] width 208 height 16
type input "0912698398"
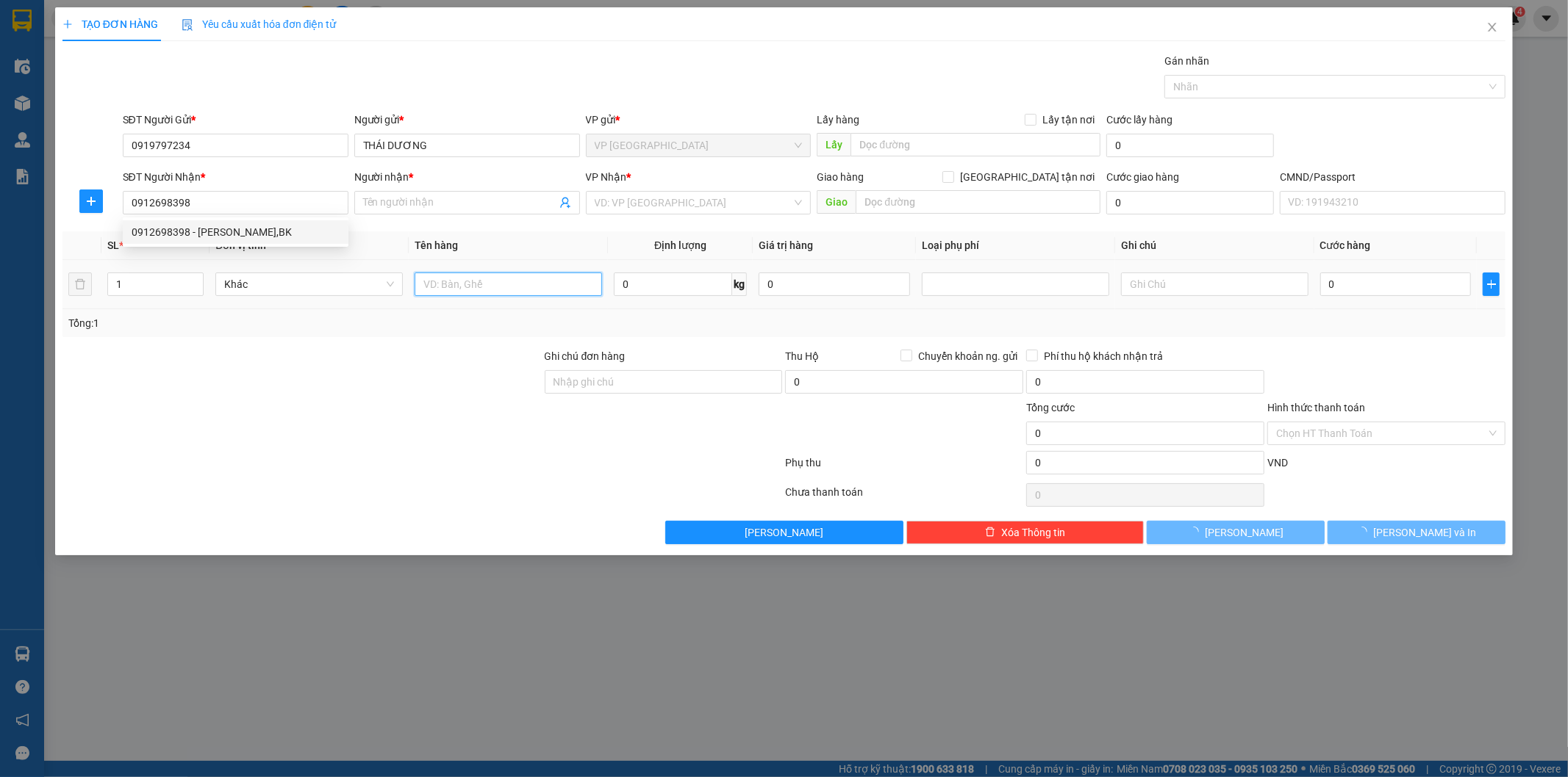
click at [505, 289] on input "text" at bounding box center [508, 284] width 188 height 23
type input "NGUYỄN QUANG TÙNG,BK"
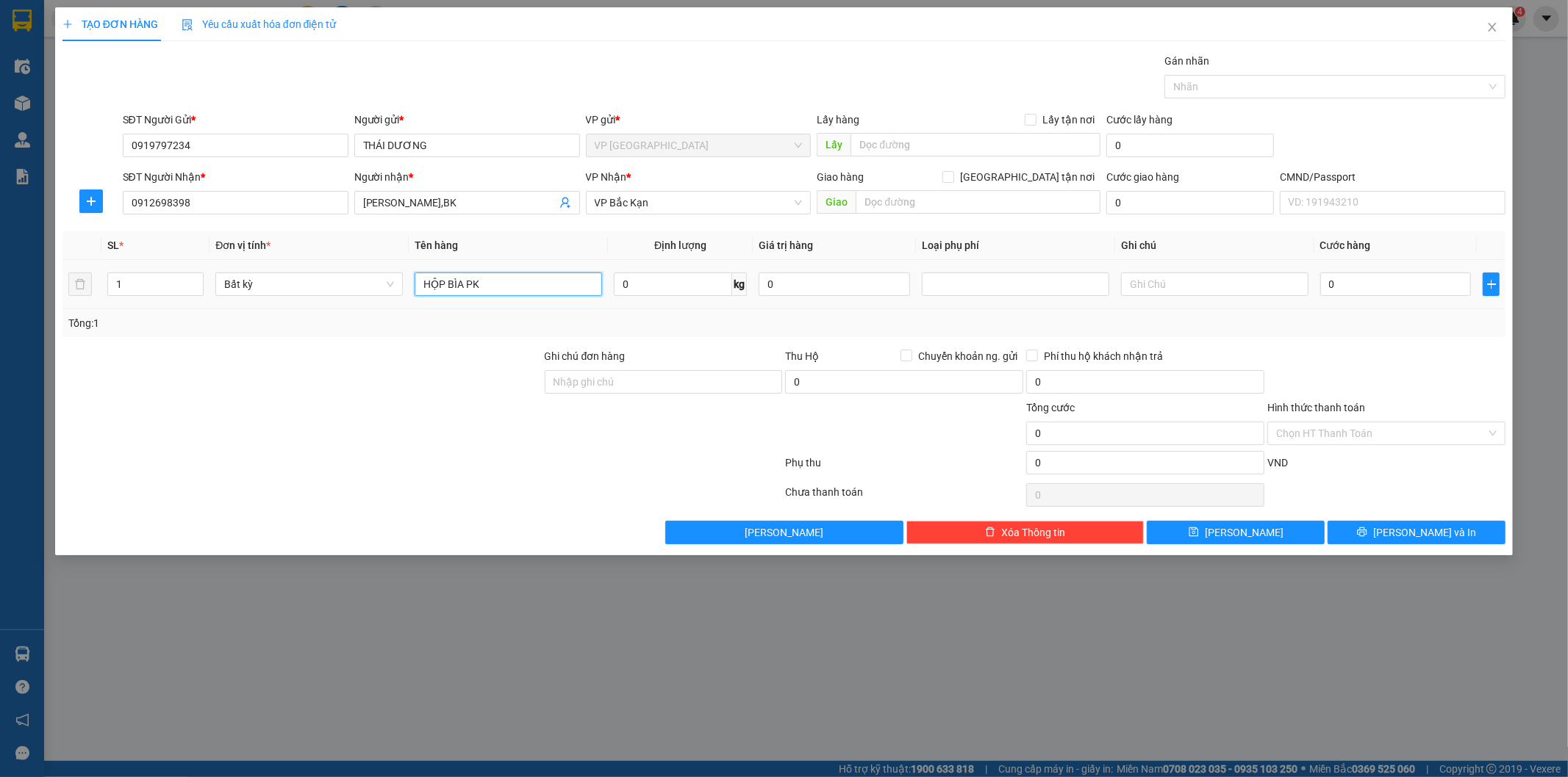
type input "HỘP BÌA PK"
type input "1"
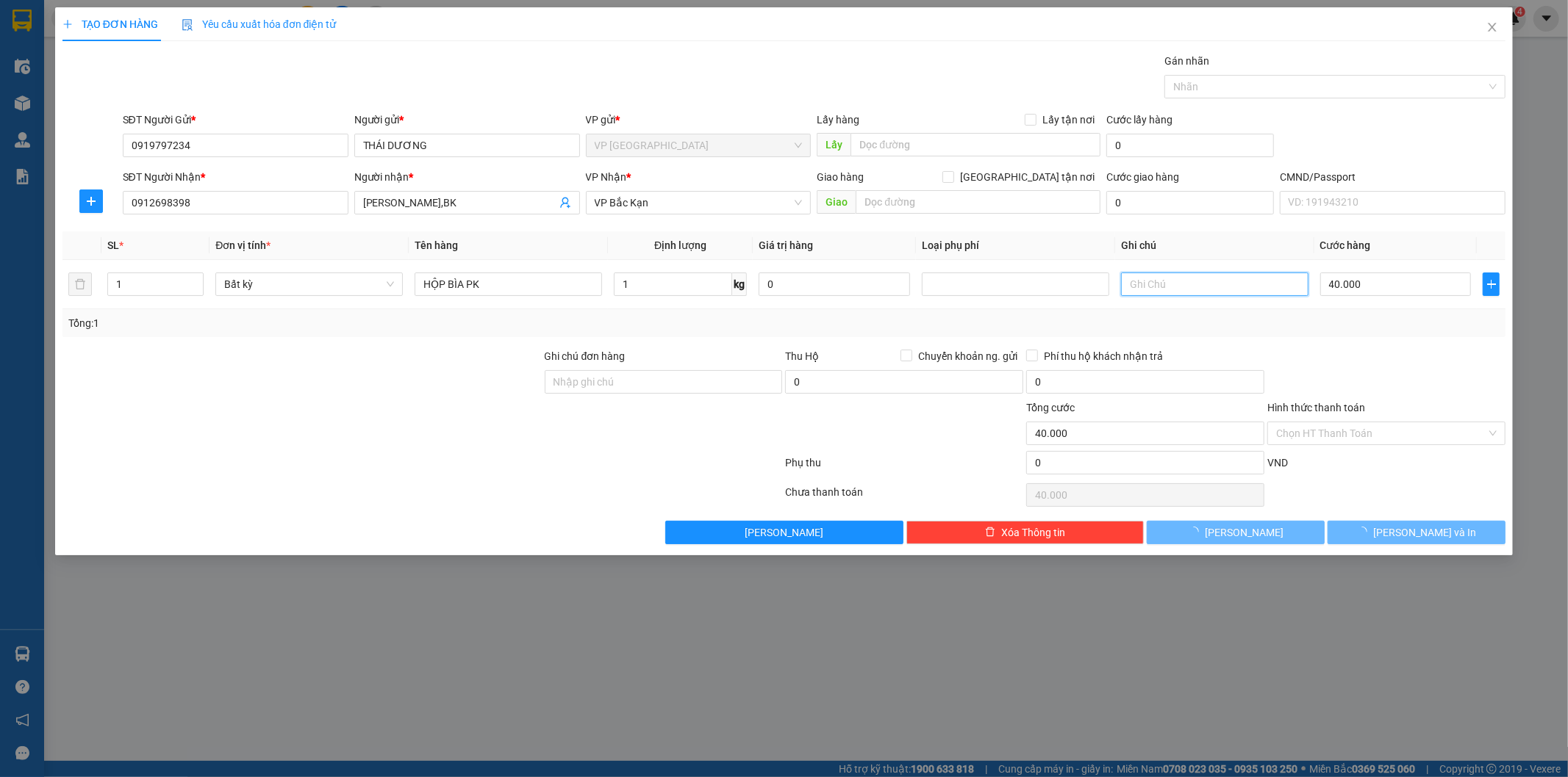
type input "40.000"
click at [90, 201] on icon "plus" at bounding box center [90, 201] width 9 height 1
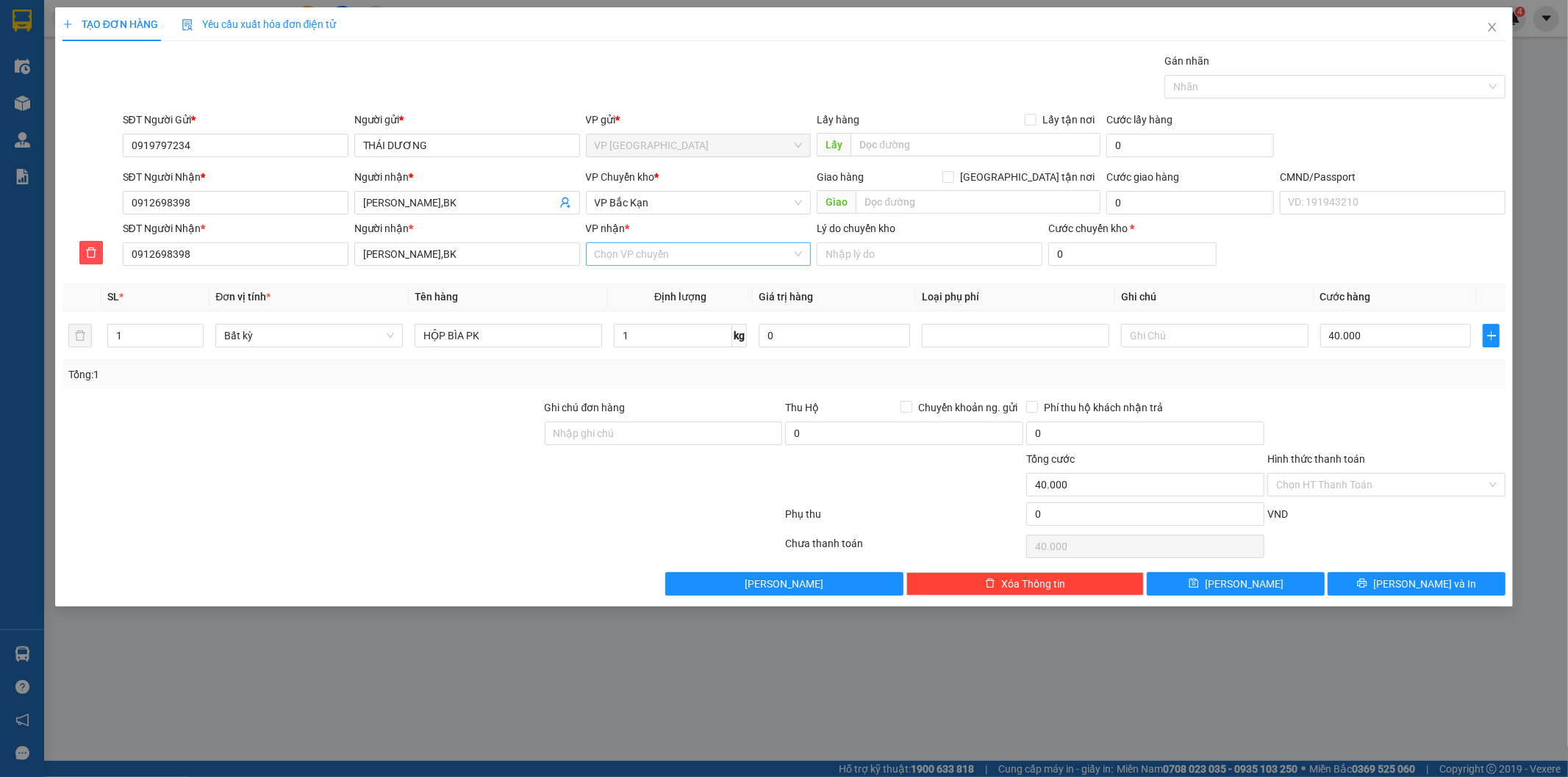
click at [632, 253] on input "VP nhận *" at bounding box center [693, 254] width 198 height 22
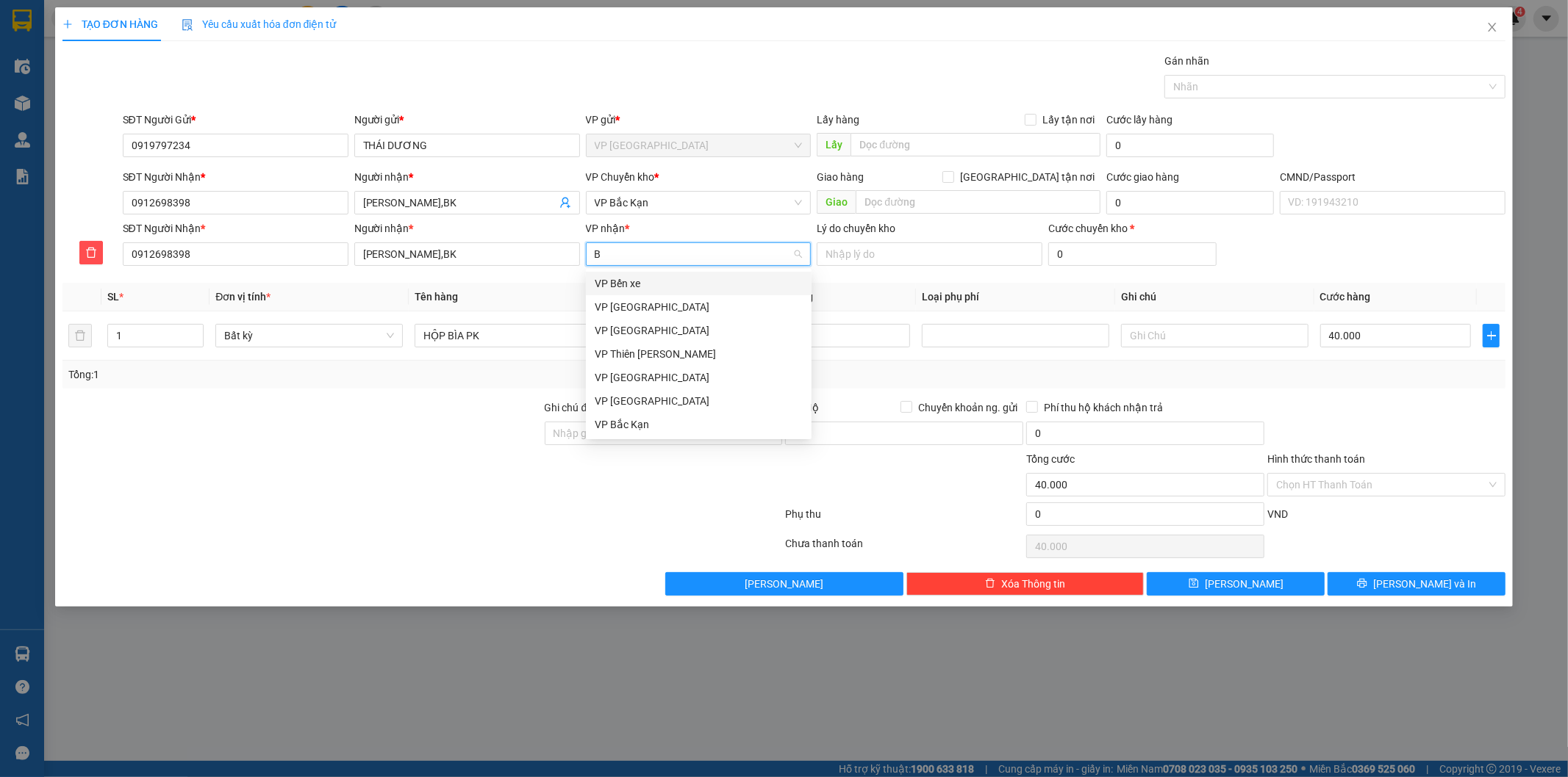
type input "BK"
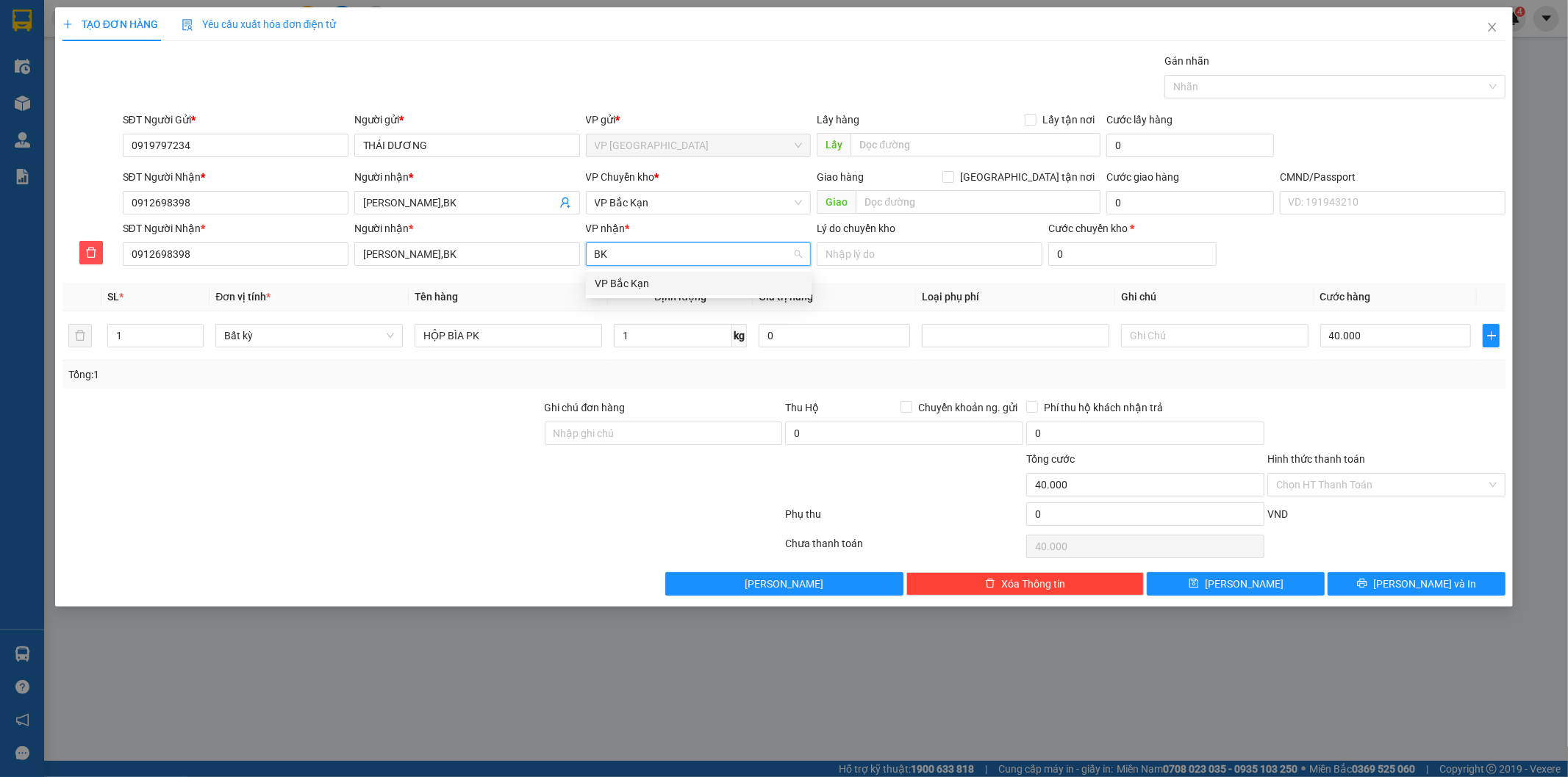
click at [673, 280] on div "VP Bắc Kạn" at bounding box center [698, 284] width 208 height 16
click at [658, 205] on span "VP Bắc Kạn" at bounding box center [698, 202] width 208 height 22
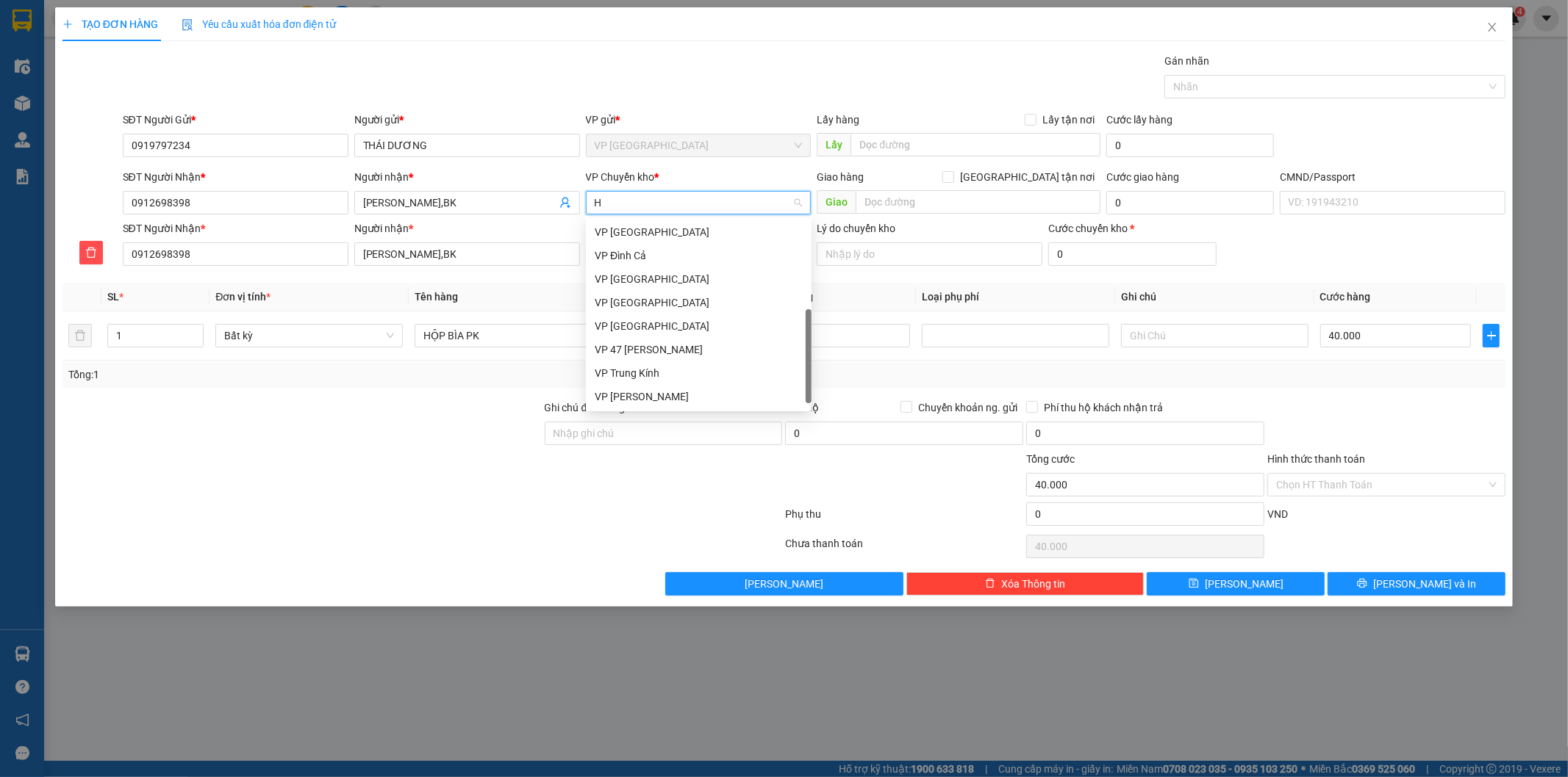
type input "HG"
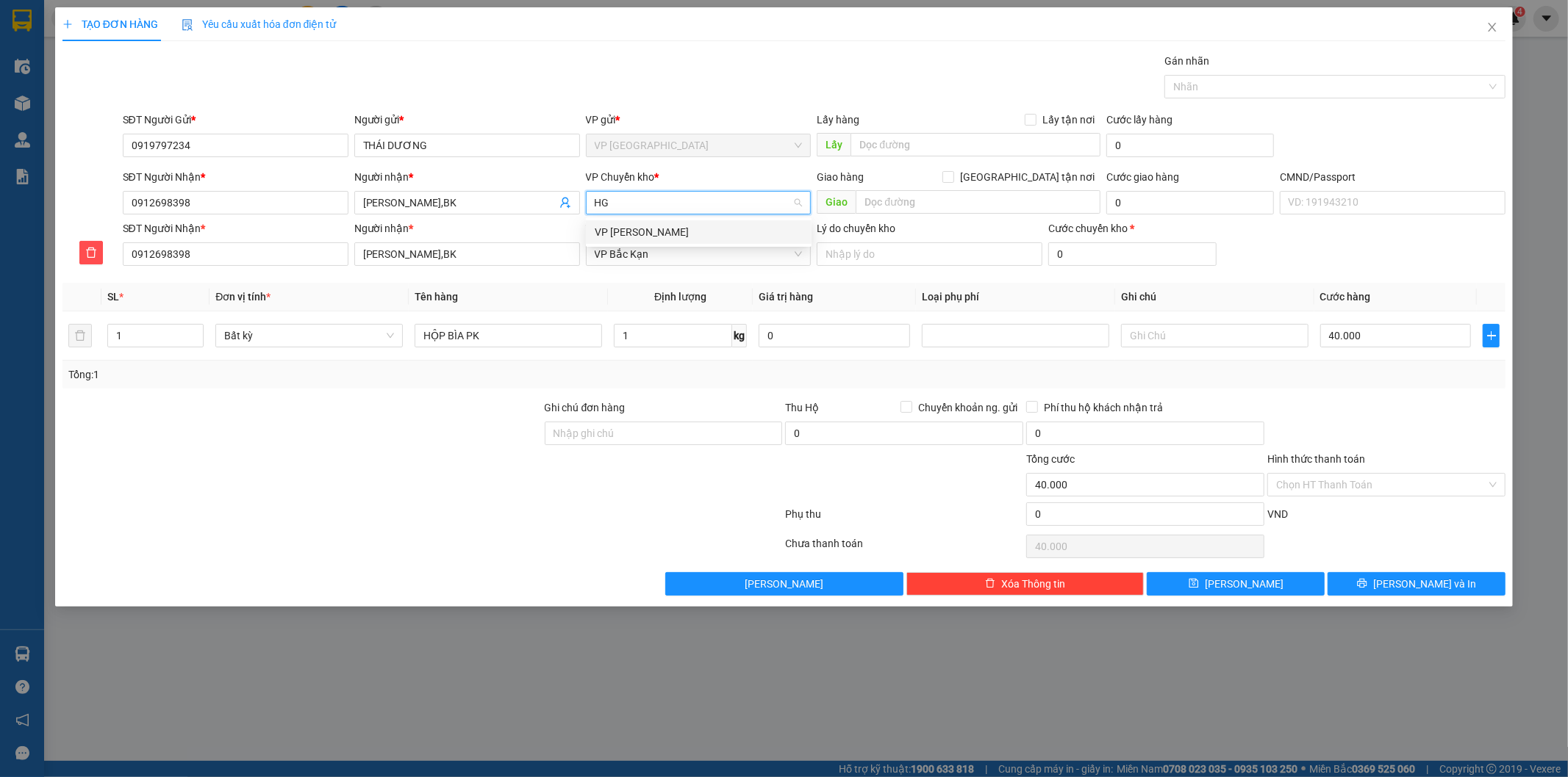
click at [644, 224] on div "VP [PERSON_NAME]" at bounding box center [698, 232] width 208 height 16
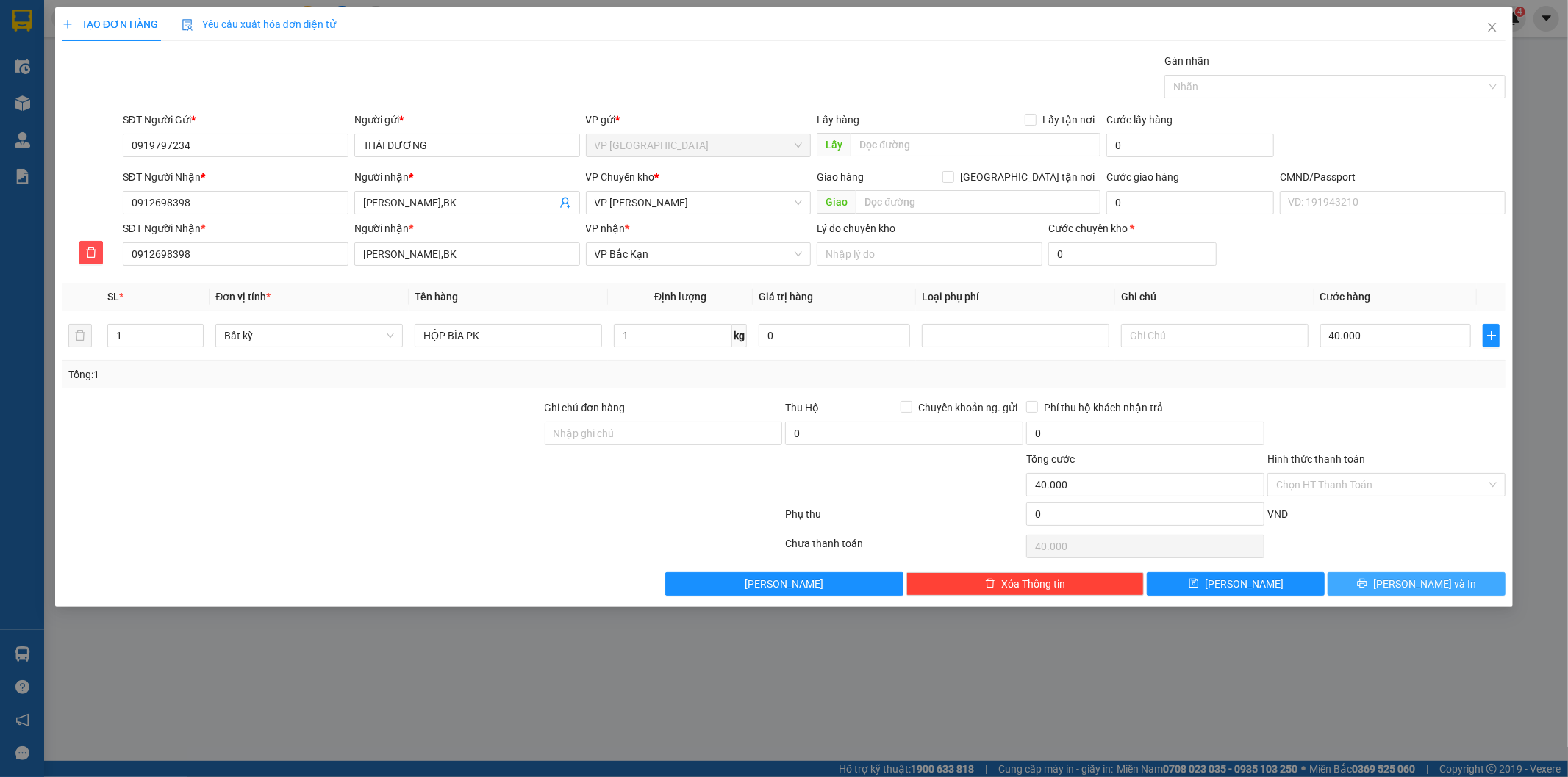
drag, startPoint x: 1402, startPoint y: 593, endPoint x: 992, endPoint y: 279, distance: 516.4
click at [1401, 590] on button "[PERSON_NAME] và In" at bounding box center [1416, 584] width 177 height 23
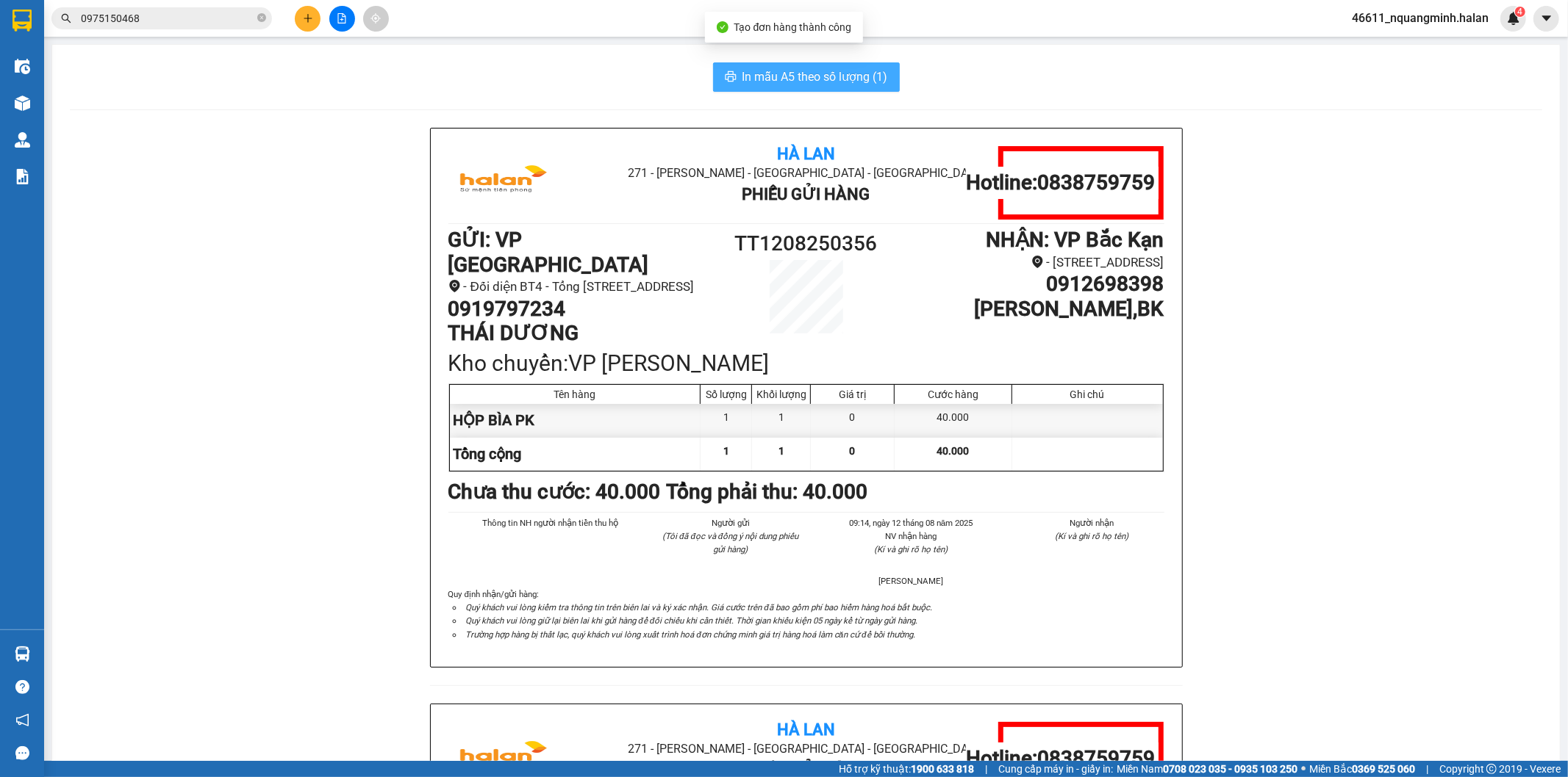
click at [766, 68] on span "In mẫu A5 theo số lượng (1)" at bounding box center [815, 77] width 146 height 19
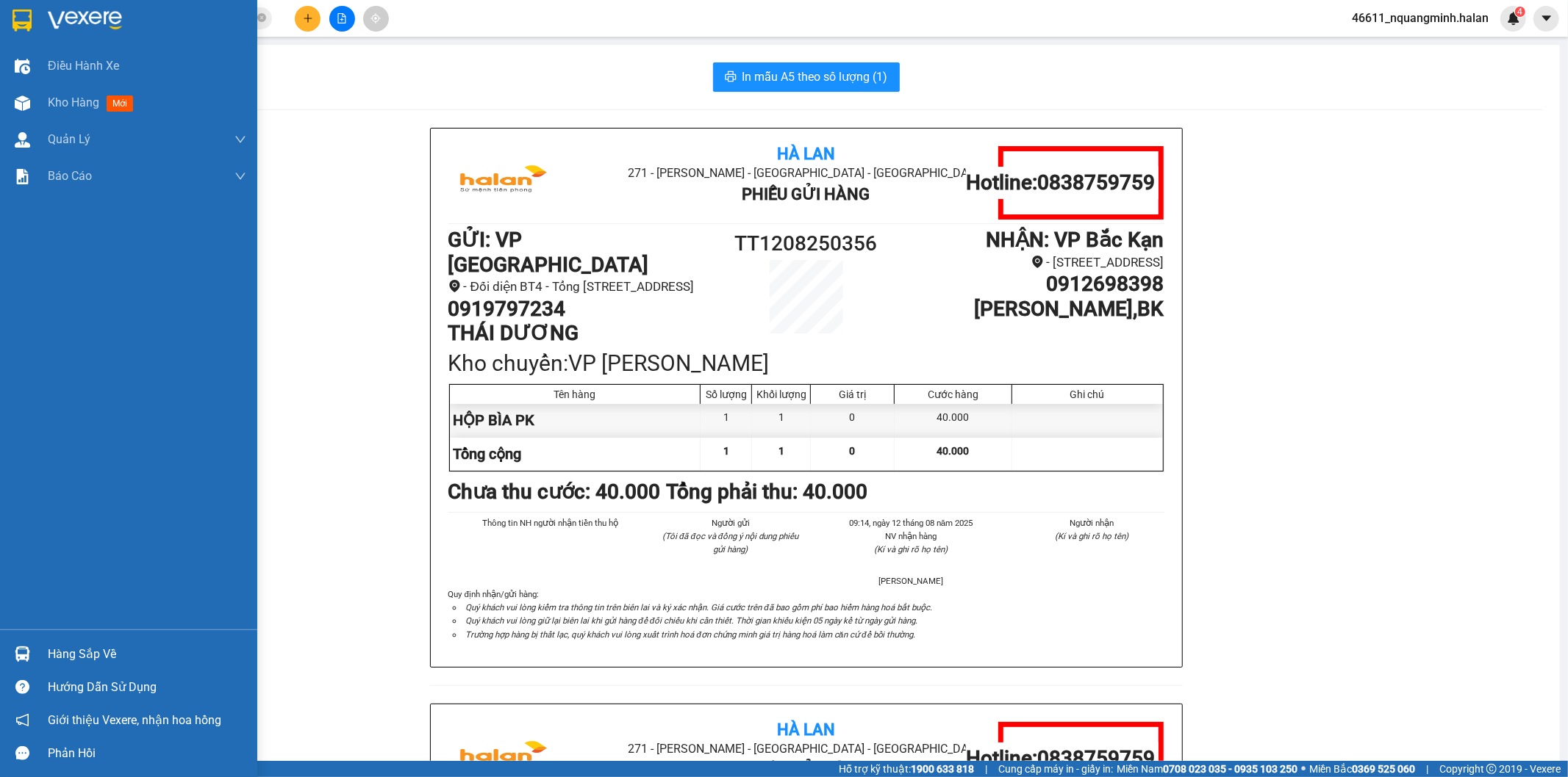
click at [31, 646] on div at bounding box center [22, 654] width 26 height 26
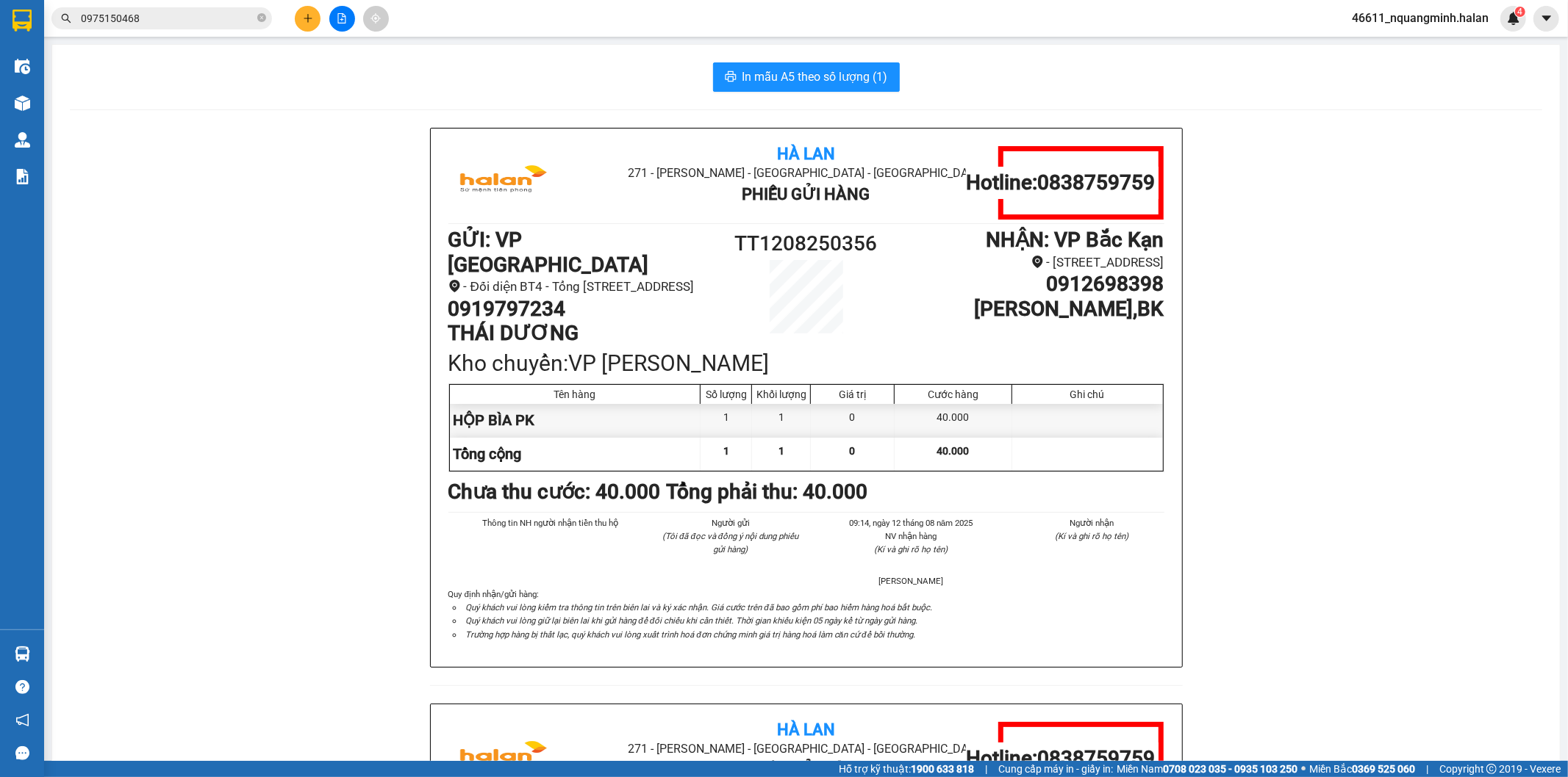
click at [435, 454] on section "Kết quả tìm kiếm ( 63 ) Bộ lọc Mã ĐH Trạng thái Món hàng Thu hộ Tổng cước Chưa …" at bounding box center [784, 388] width 1568 height 777
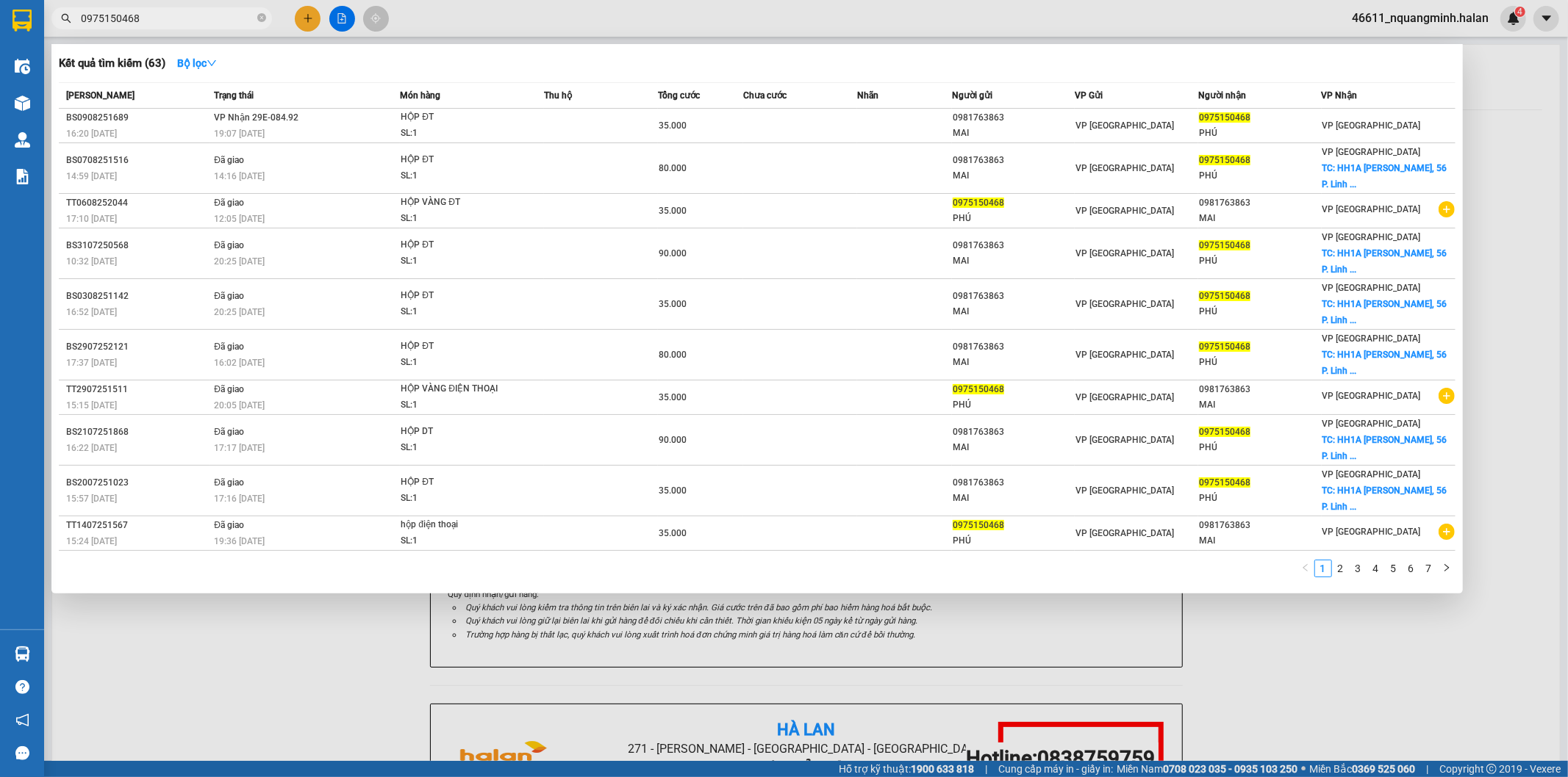
drag, startPoint x: 167, startPoint y: 13, endPoint x: 0, endPoint y: 6, distance: 167.1
click at [0, 13] on section "Kết quả tìm kiếm ( 63 ) Bộ lọc Mã ĐH Trạng thái Món hàng Thu hộ Tổng cước Chưa …" at bounding box center [784, 388] width 1568 height 777
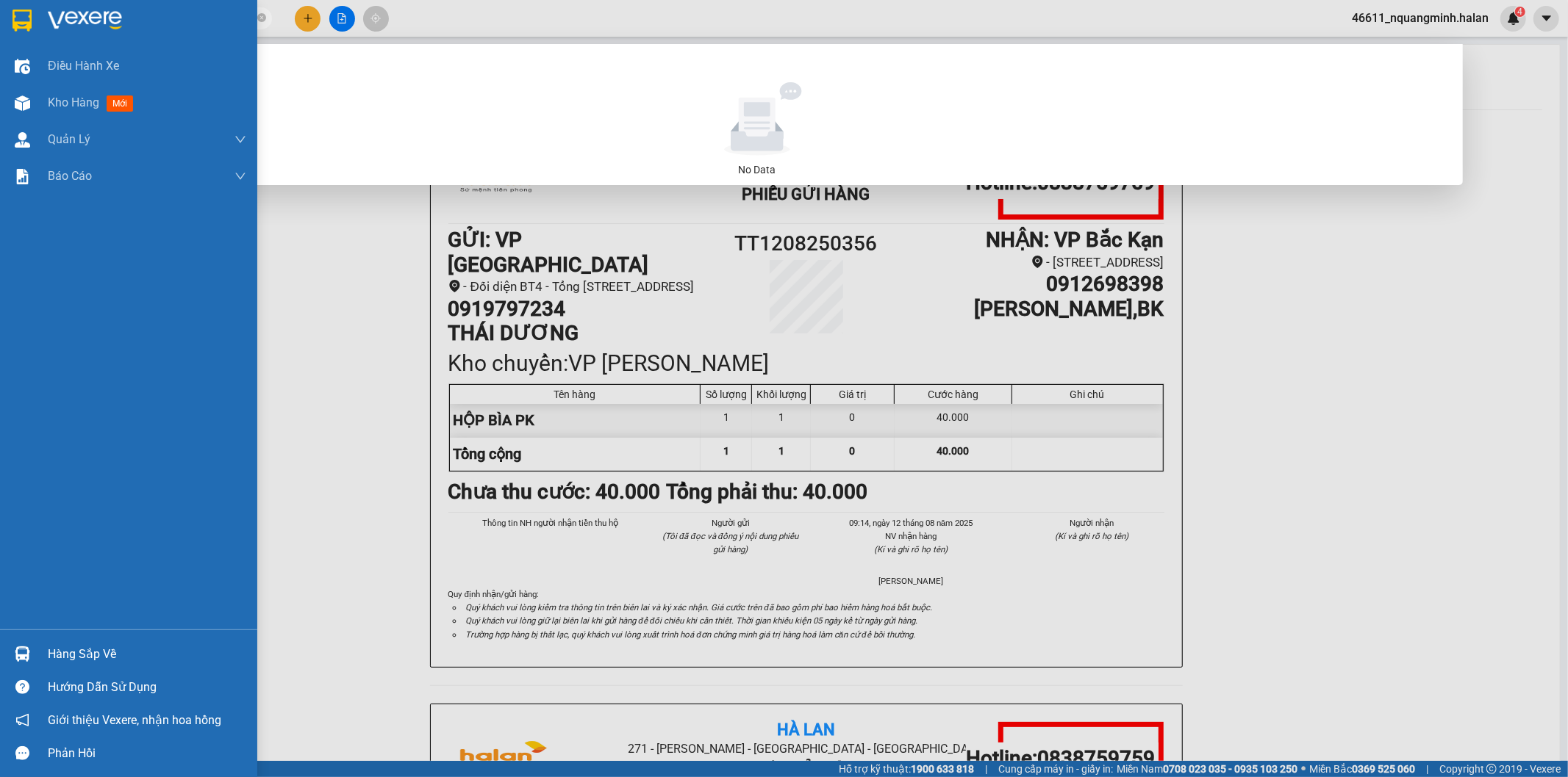
drag, startPoint x: 31, startPoint y: 654, endPoint x: 38, endPoint y: 641, distance: 14.8
click at [30, 654] on div at bounding box center [22, 654] width 26 height 26
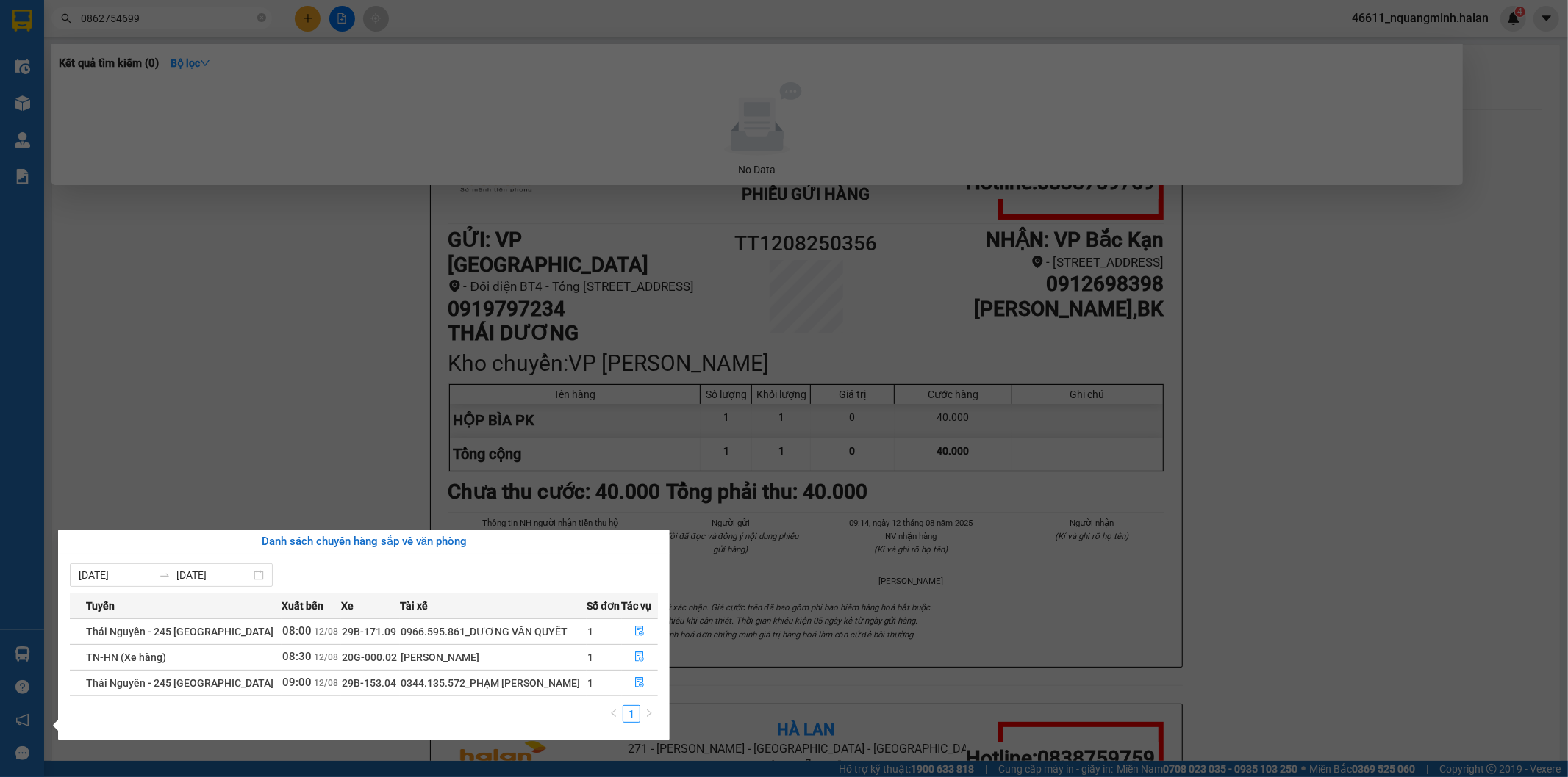
click at [342, 405] on section "Kết quả tìm kiếm ( 0 ) Bộ lọc No Data 0862754699 46611_nquangminh.halan 4 Điều …" at bounding box center [784, 388] width 1568 height 777
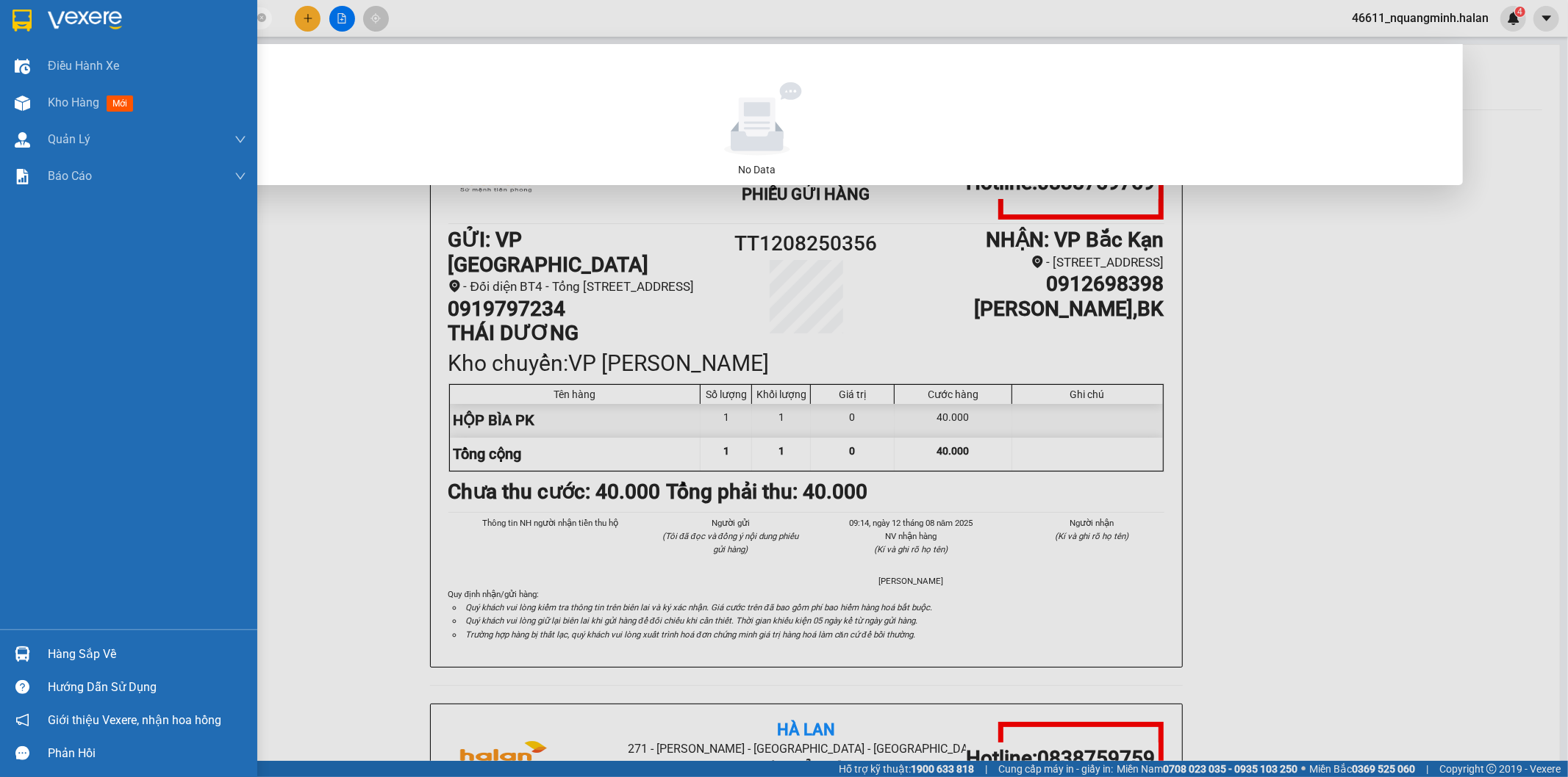
click at [25, 652] on img at bounding box center [22, 654] width 16 height 15
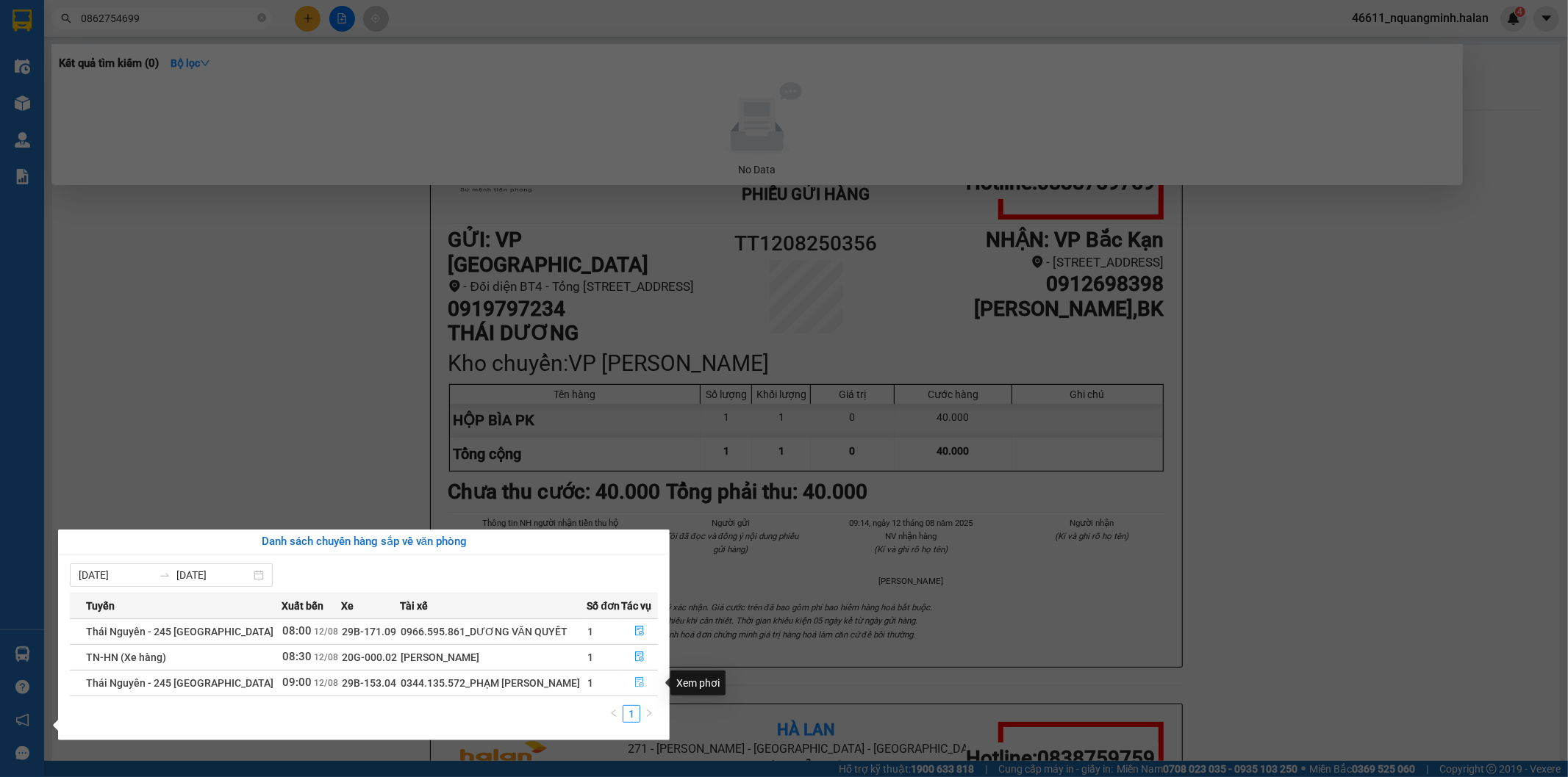
click at [634, 685] on icon "file-done" at bounding box center [639, 682] width 10 height 10
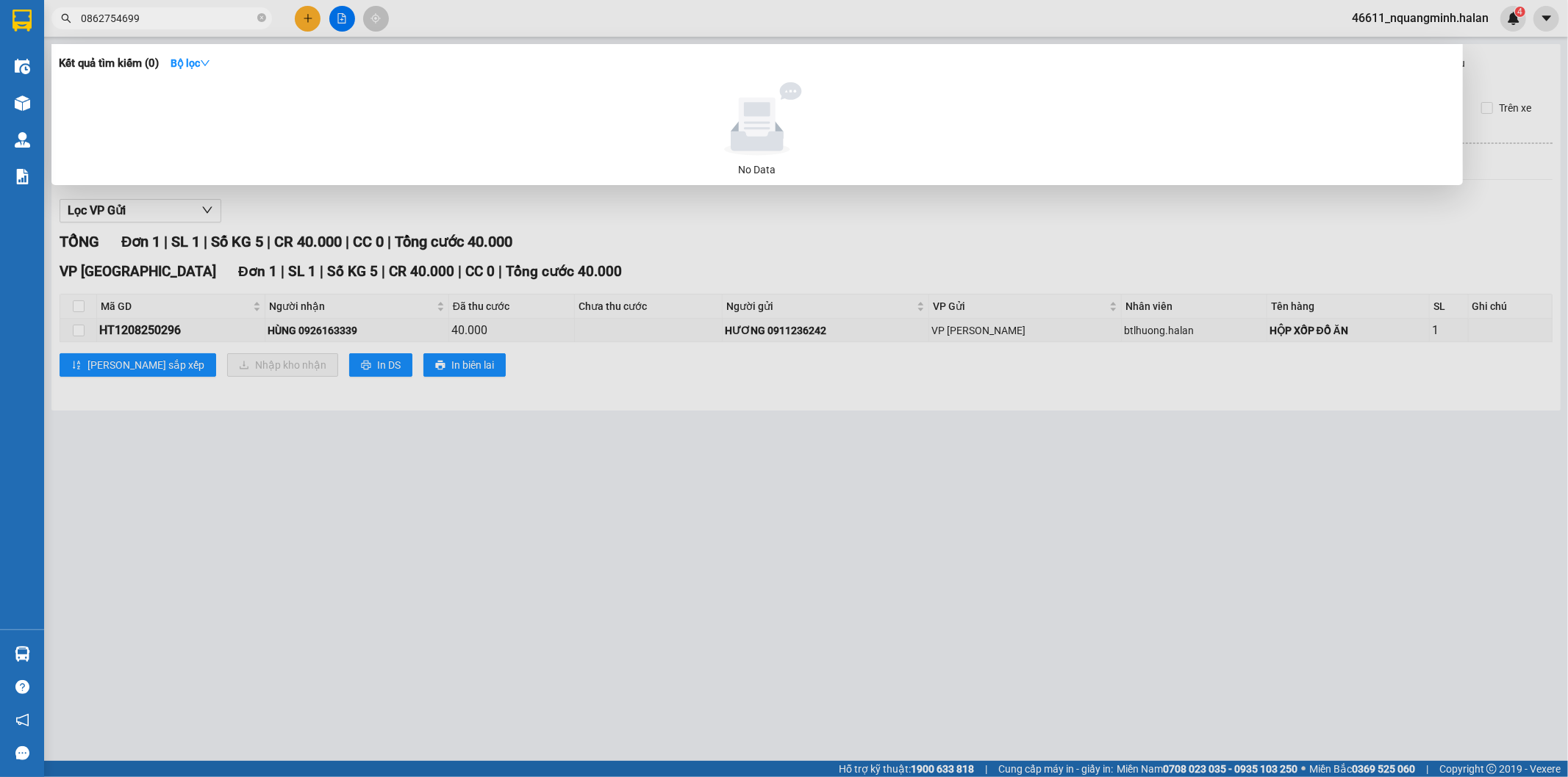
click at [661, 652] on div at bounding box center [784, 388] width 1568 height 777
drag, startPoint x: 164, startPoint y: 18, endPoint x: 0, endPoint y: 0, distance: 165.0
click at [0, 16] on section "Kết quả tìm kiếm ( 0 ) Bộ lọc No Data 0862754699 46611_nquangminh.halan 4 Điều …" at bounding box center [784, 388] width 1568 height 777
paste input "975150468"
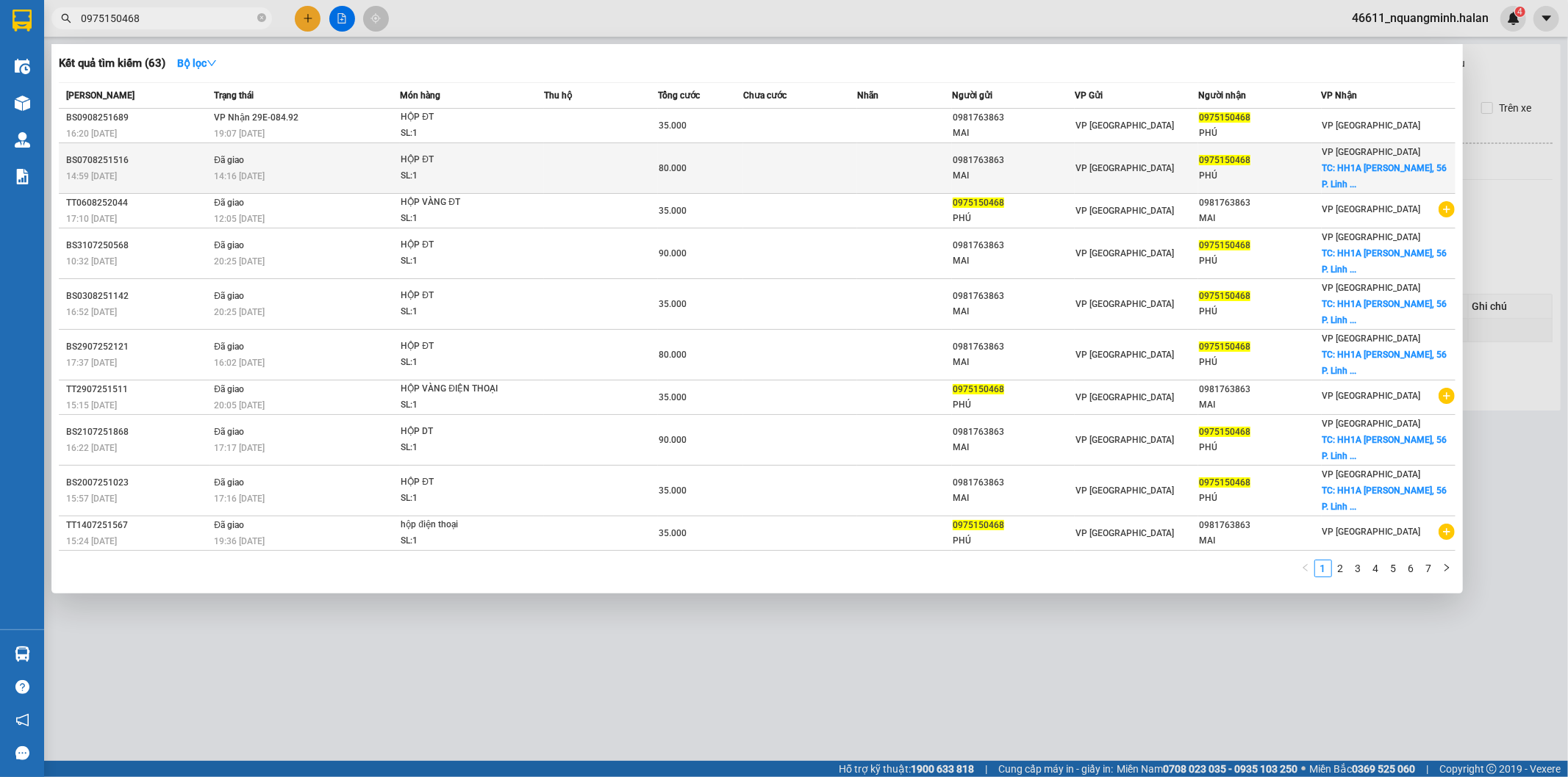
type input "0975150468"
click at [1297, 170] on div "PHÚ" at bounding box center [1260, 176] width 122 height 15
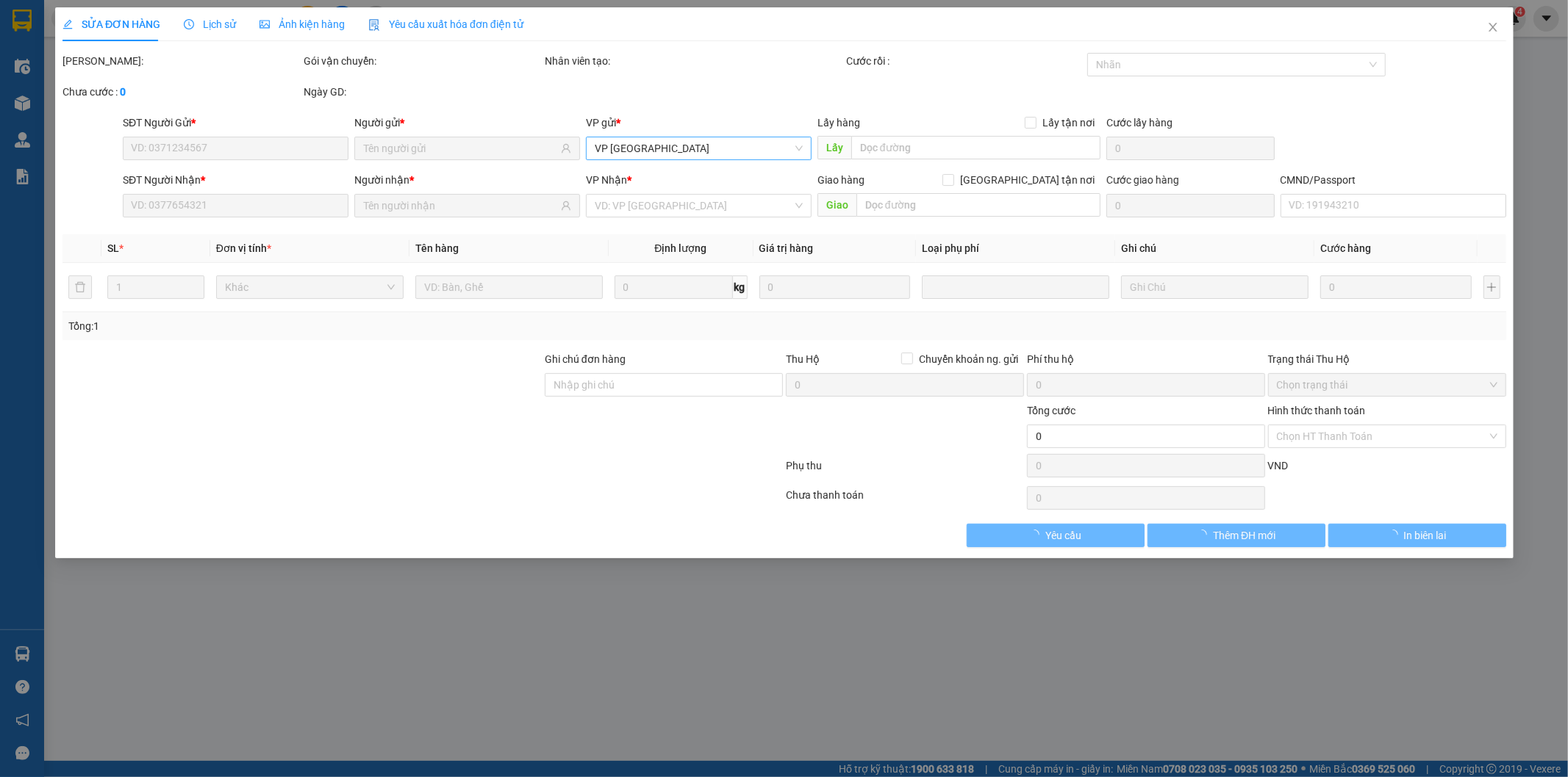
type input "0981763863"
type input "MAI"
type input "0975150468"
type input "PHÚ"
checkbox input "true"
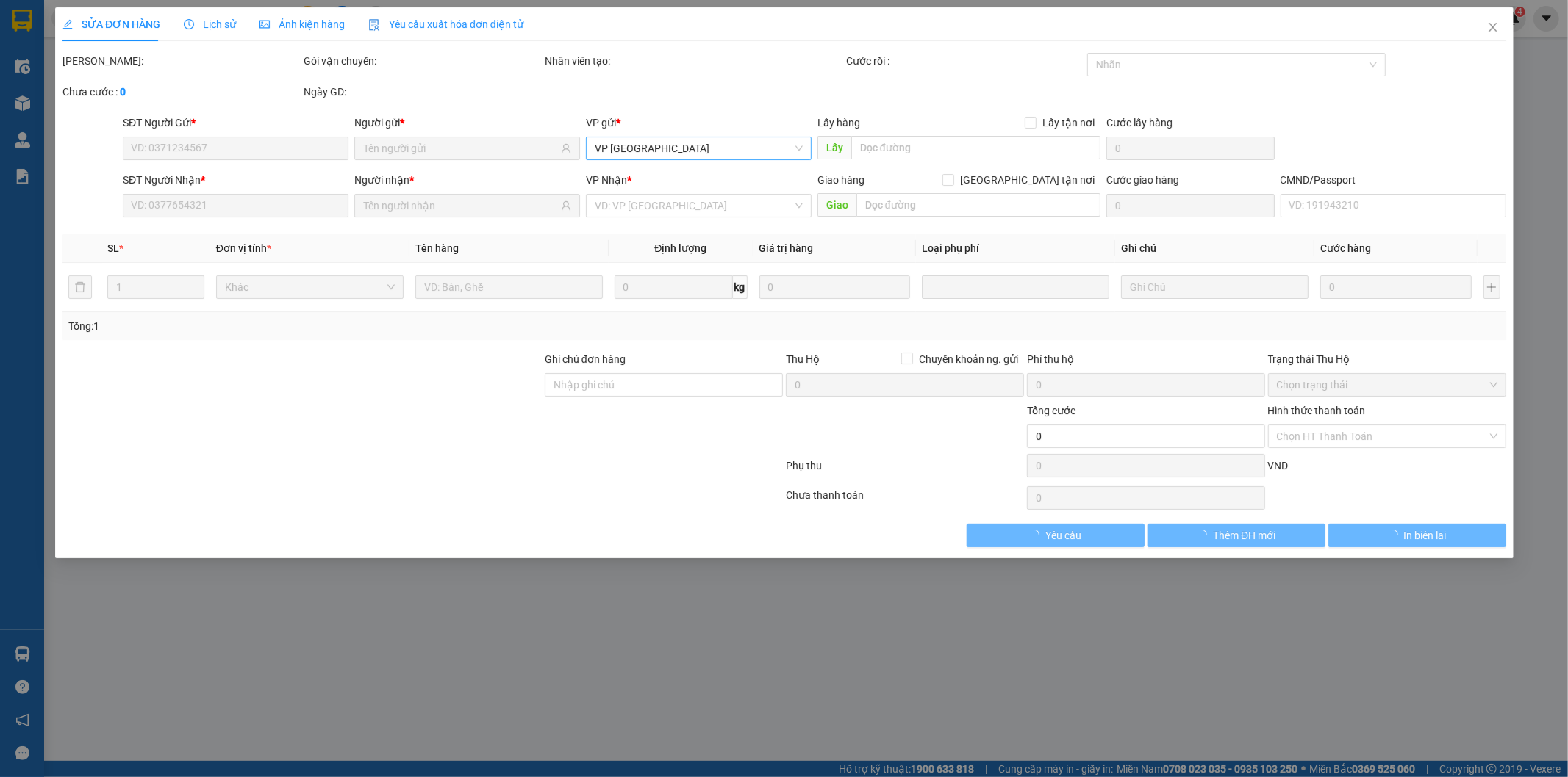
type input "HH1A Linh Đàm, 56 P. Linh Đ., Hoàng Liệt, Hoàng Mai, Hà Nội, Việt Nam"
type input "45.000"
type input "80.000"
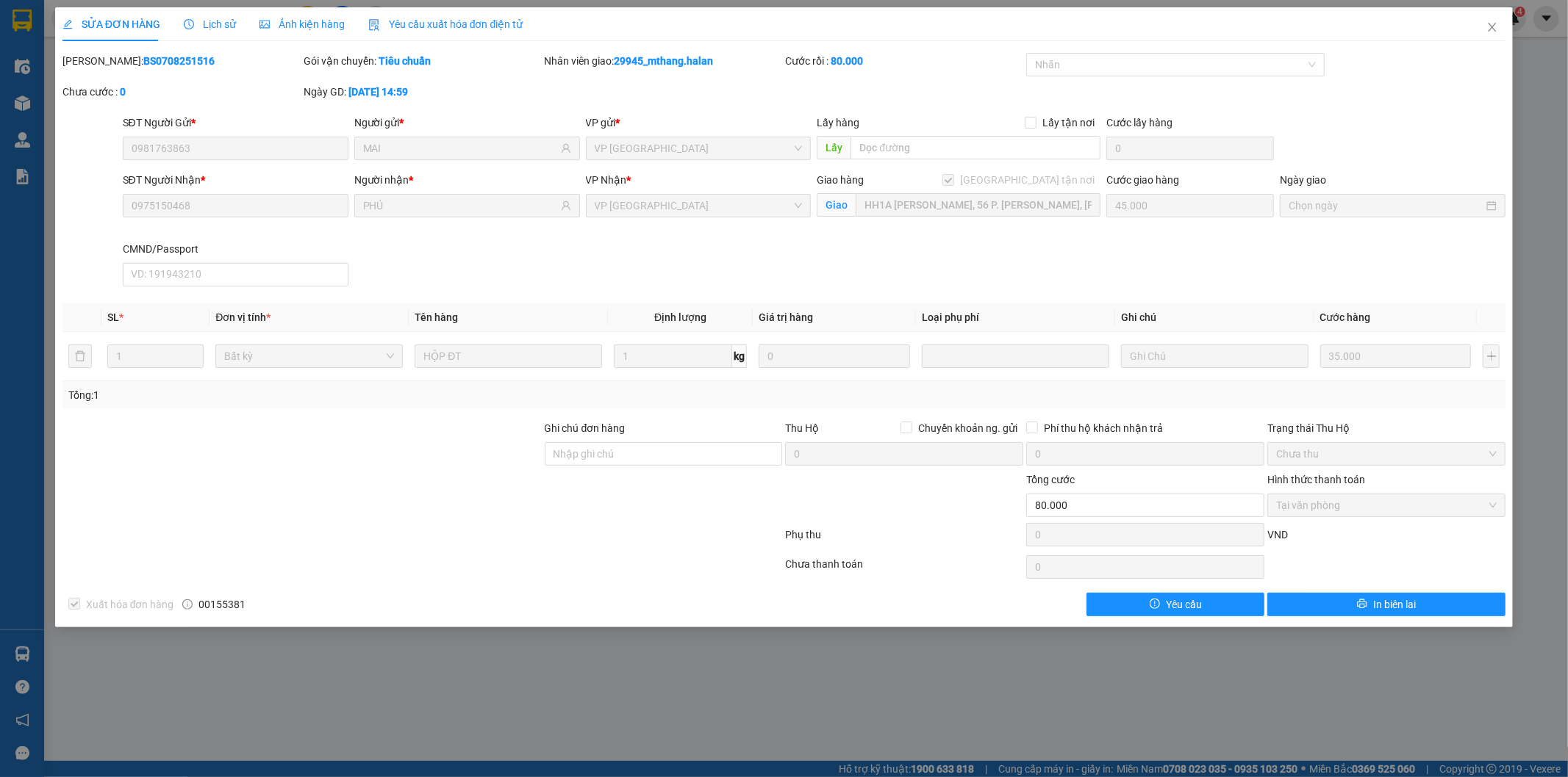
click at [922, 246] on div "SĐT Người Nhận * 0975150468 Người nhận * PHÚ VP Nhận * VP Tân Triều Giao hàng G…" at bounding box center [815, 232] width 1389 height 121
click at [924, 246] on div "SĐT Người Nhận * 0975150468 Người nhận * PHÚ VP Nhận * VP Tân Triều Giao hàng G…" at bounding box center [815, 232] width 1389 height 121
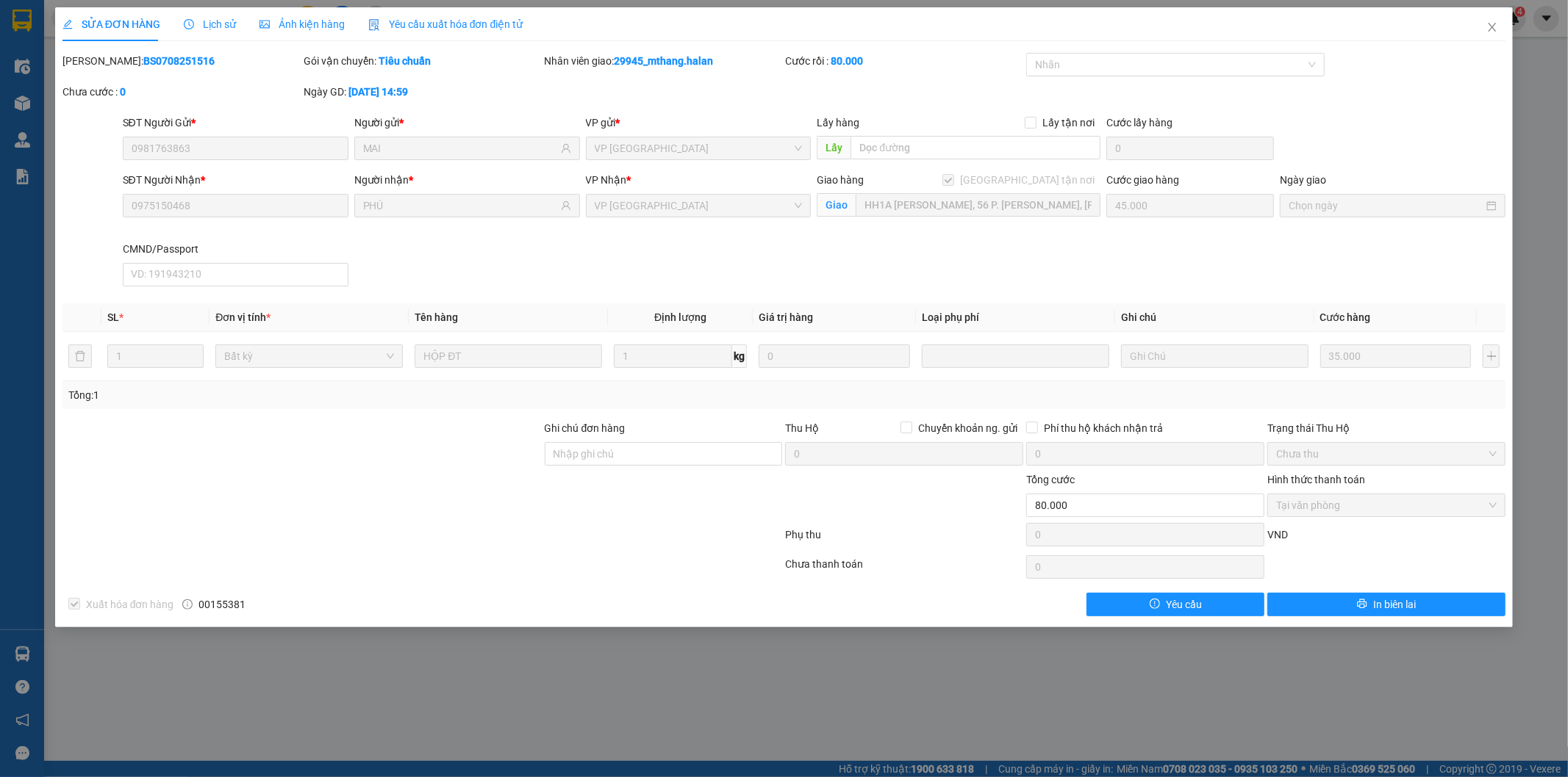
click at [1349, 133] on div "SĐT Người Gửi * 0981763863 Người gửi * MAI VP gửi * VP Bắc Sơn Lấy hàng Lấy tận…" at bounding box center [815, 140] width 1389 height 51
click at [1489, 27] on icon "close" at bounding box center [1491, 26] width 12 height 12
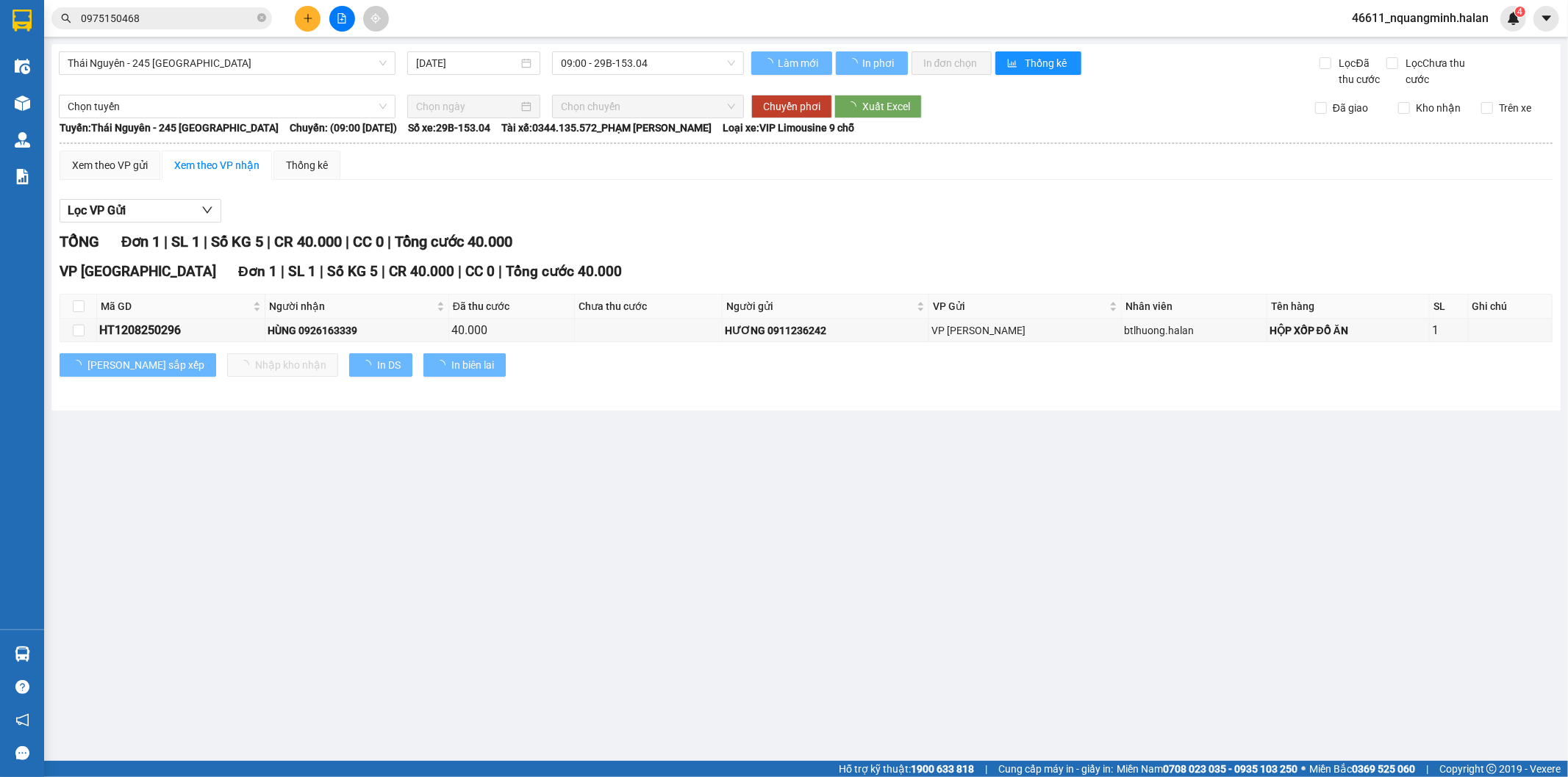
drag, startPoint x: 638, startPoint y: 456, endPoint x: 53, endPoint y: 541, distance: 591.1
click at [636, 458] on main "Thái Nguyên - 245 Quang Trung 12/08/2025 09:00 - 29B-153.04 Làm mới In phơi In …" at bounding box center [784, 380] width 1568 height 761
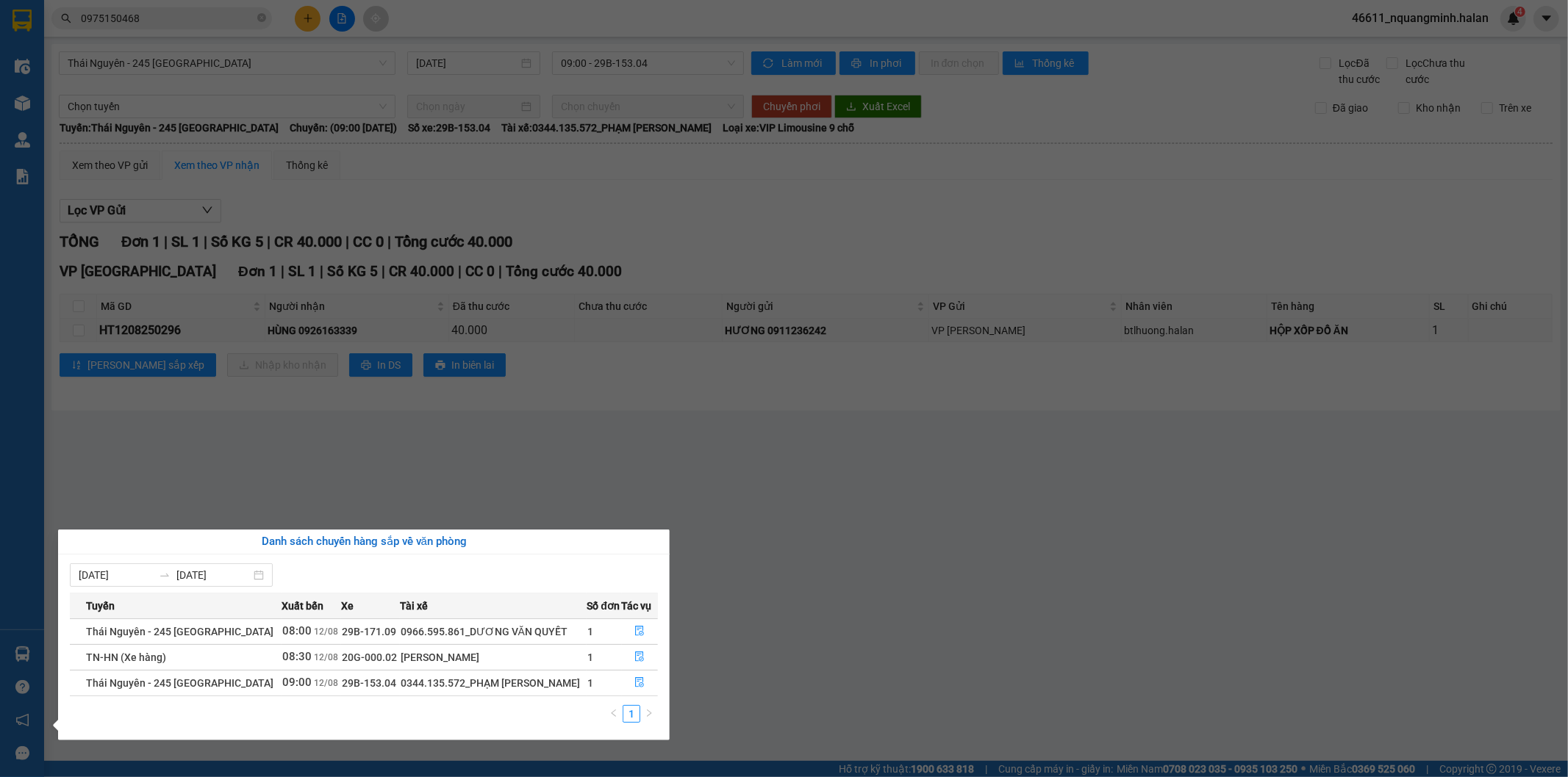
click at [547, 425] on section "Kết quả tìm kiếm ( 63 ) Bộ lọc Mã ĐH Trạng thái Món hàng Thu hộ Tổng cước Chưa …" at bounding box center [784, 388] width 1568 height 777
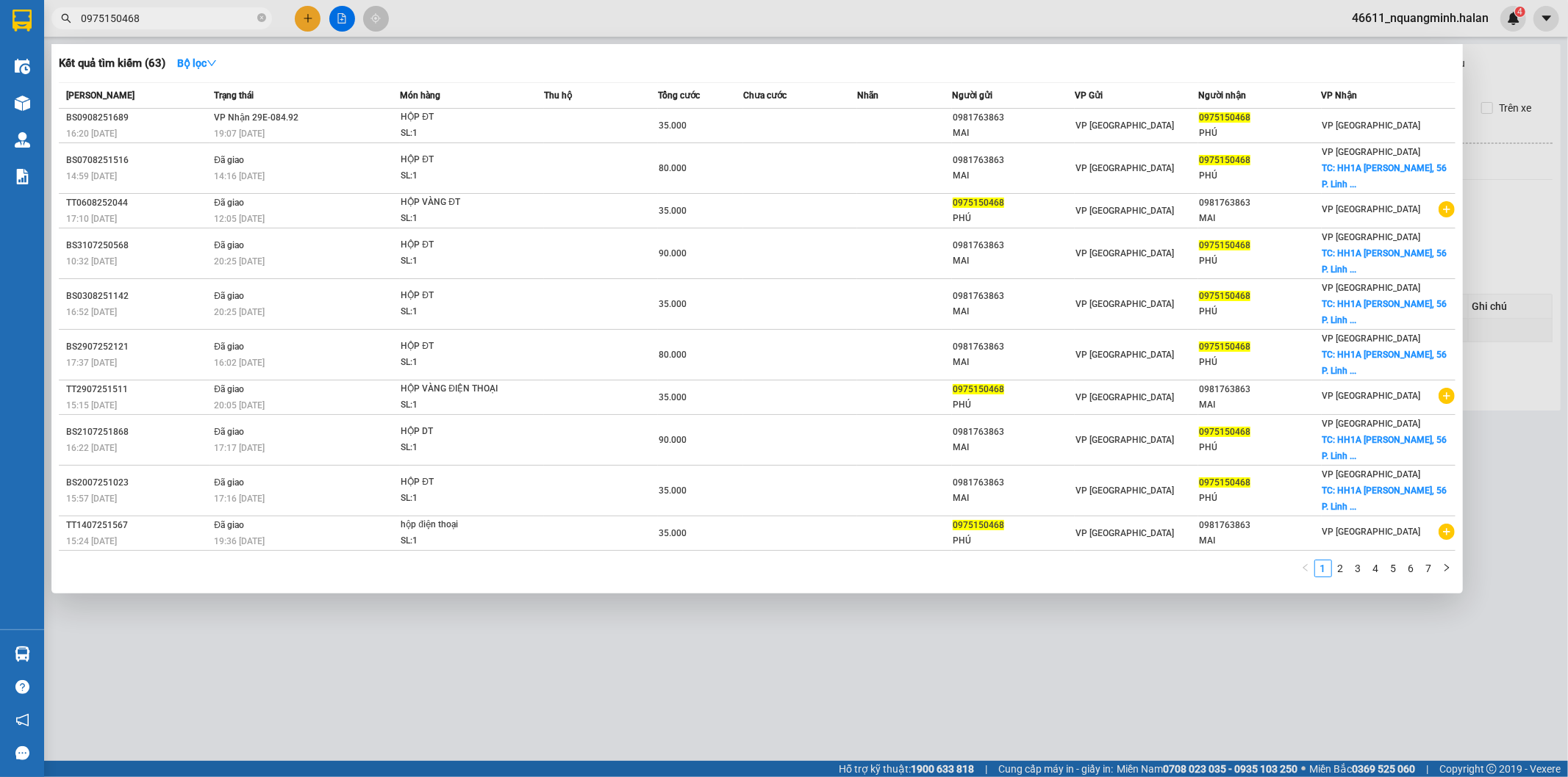
drag, startPoint x: 163, startPoint y: 19, endPoint x: 0, endPoint y: -6, distance: 164.9
click at [0, 0] on html "Kết quả tìm kiếm ( 63 ) Bộ lọc Mã ĐH Trạng thái Món hàng Thu hộ Tổng cước Chưa …" at bounding box center [784, 388] width 1568 height 777
paste input "64301881"
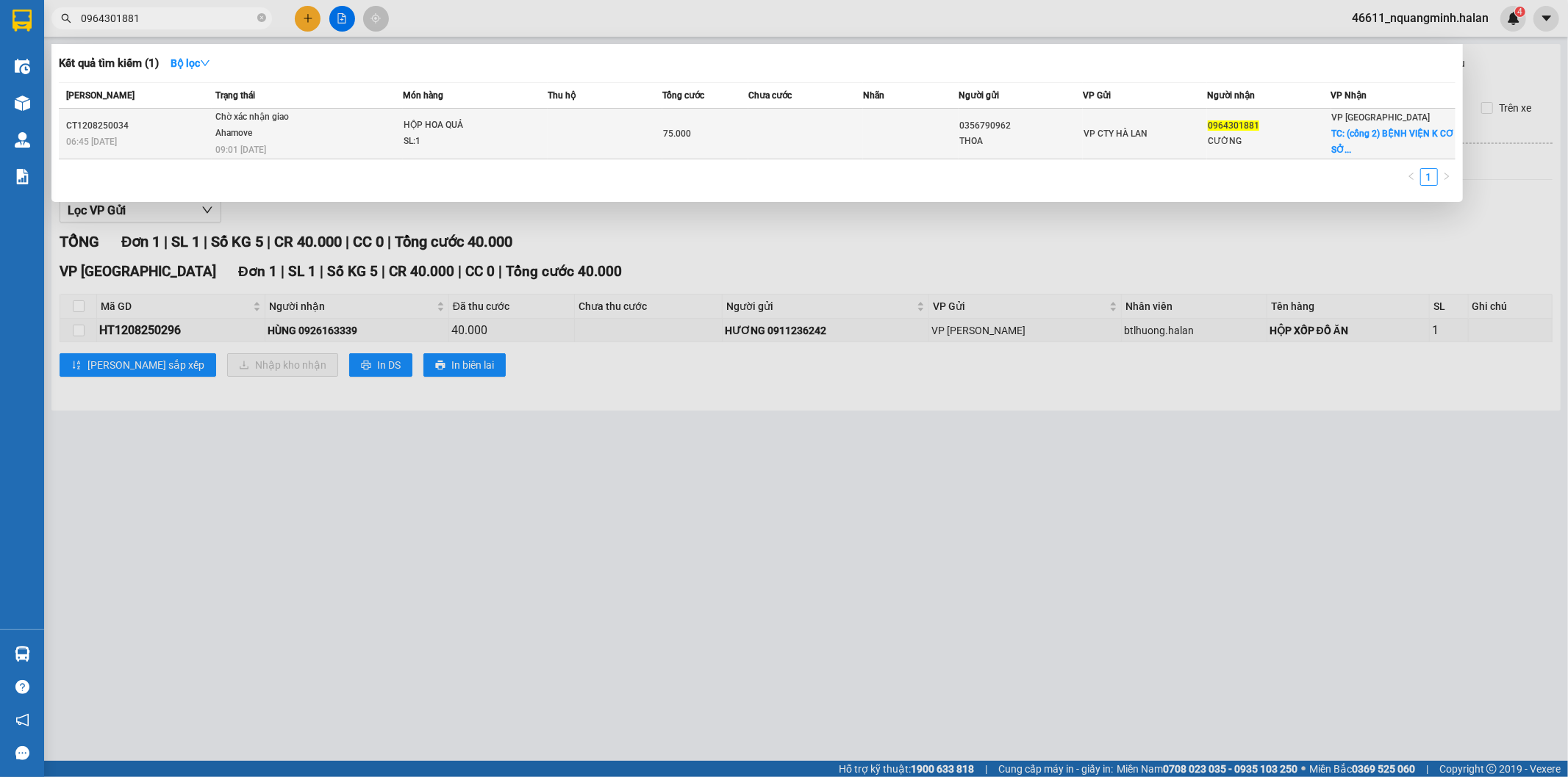
type input "0964301881"
click at [692, 130] on div "75.000" at bounding box center [705, 133] width 84 height 16
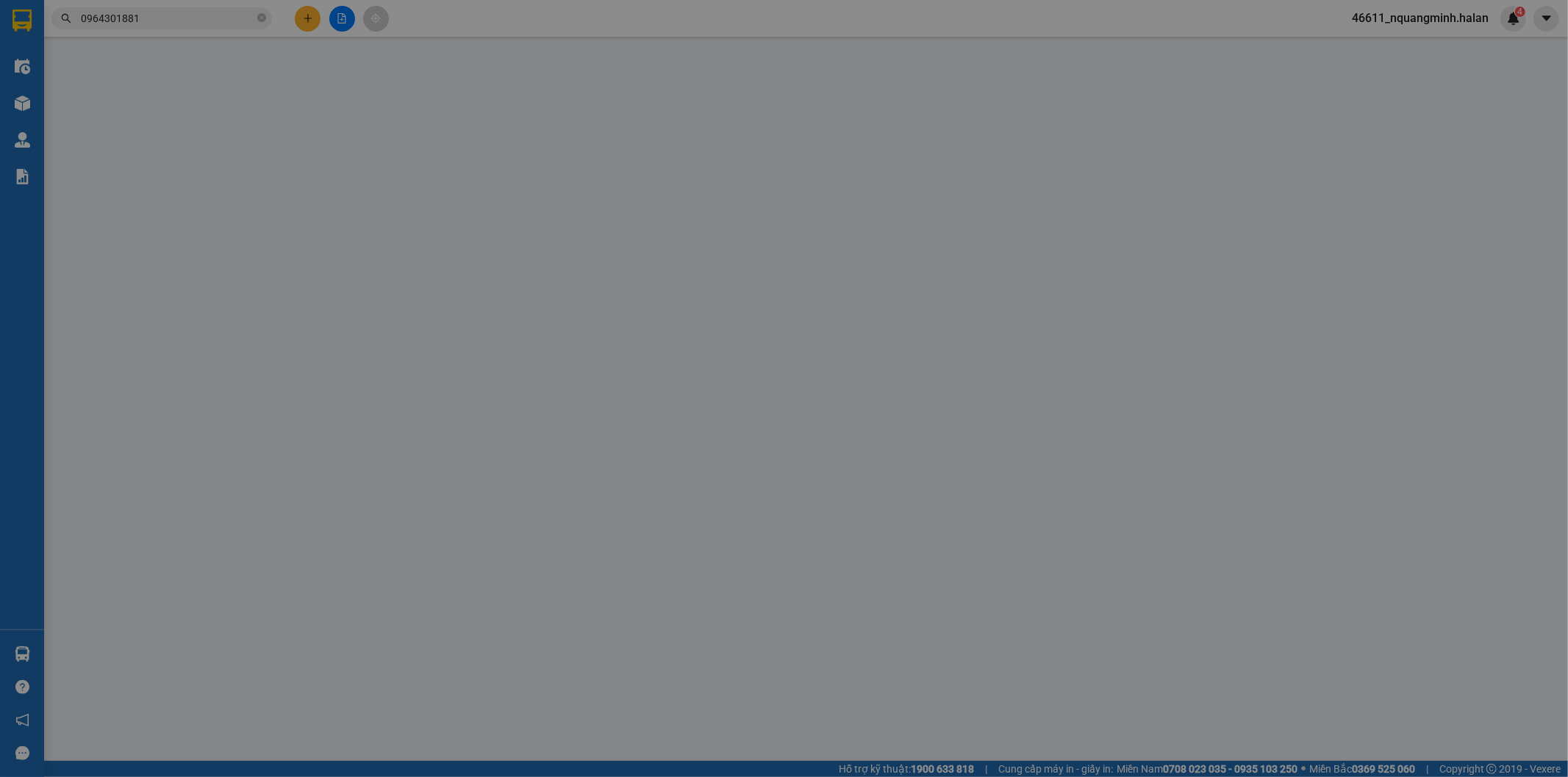
type input "0356790962"
type input "THOA"
type input "0964301881"
type input "CƯỜNG"
checkbox input "true"
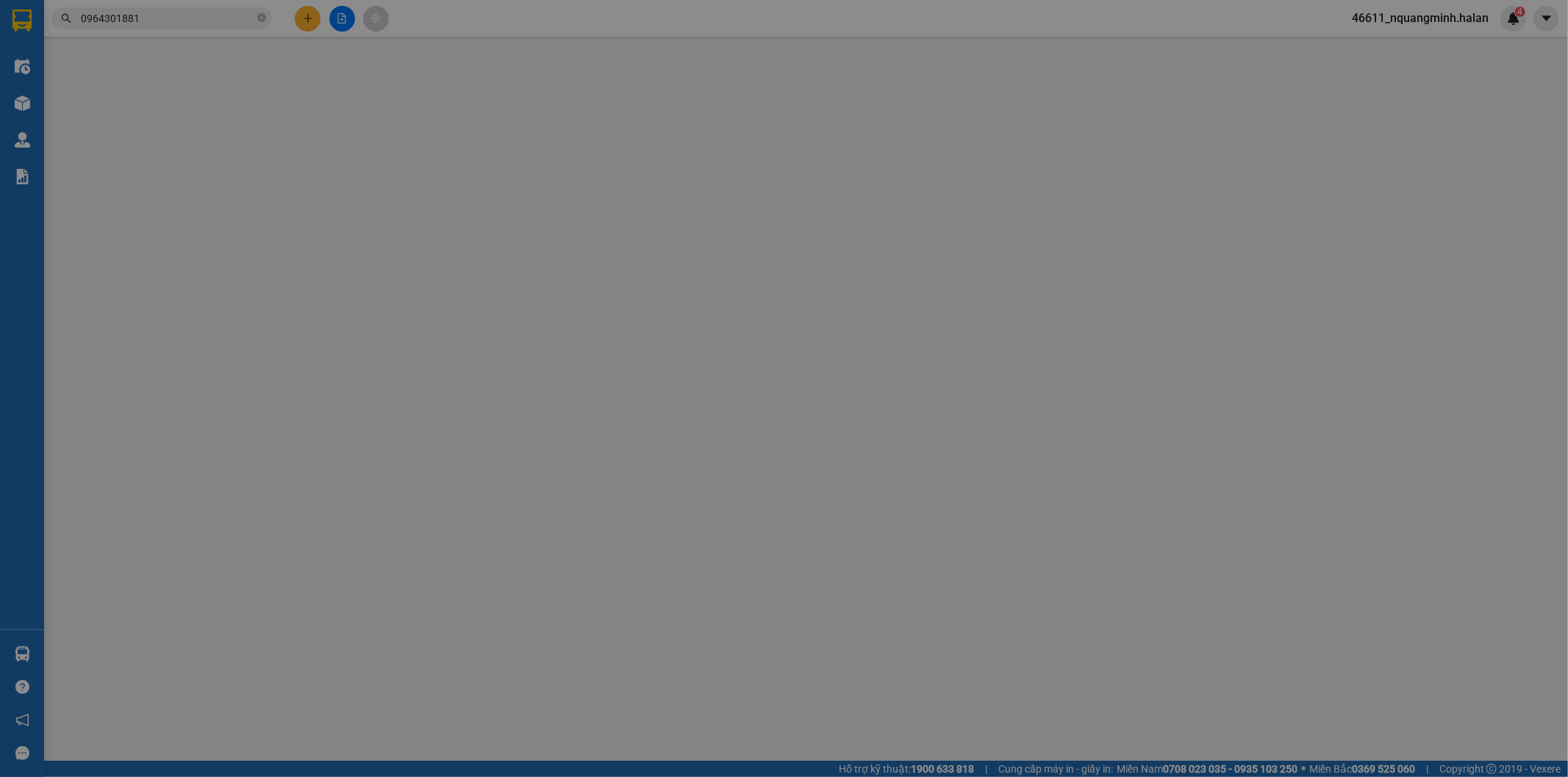
type input "(cổng 2) BỆNH VIỆN K CƠ SỞ TÂN TRIỀU, 30 Đ. Cầu Bươu, Tân Triều, Thanh Trì, Hà …"
type input "35.000"
type input "75.000"
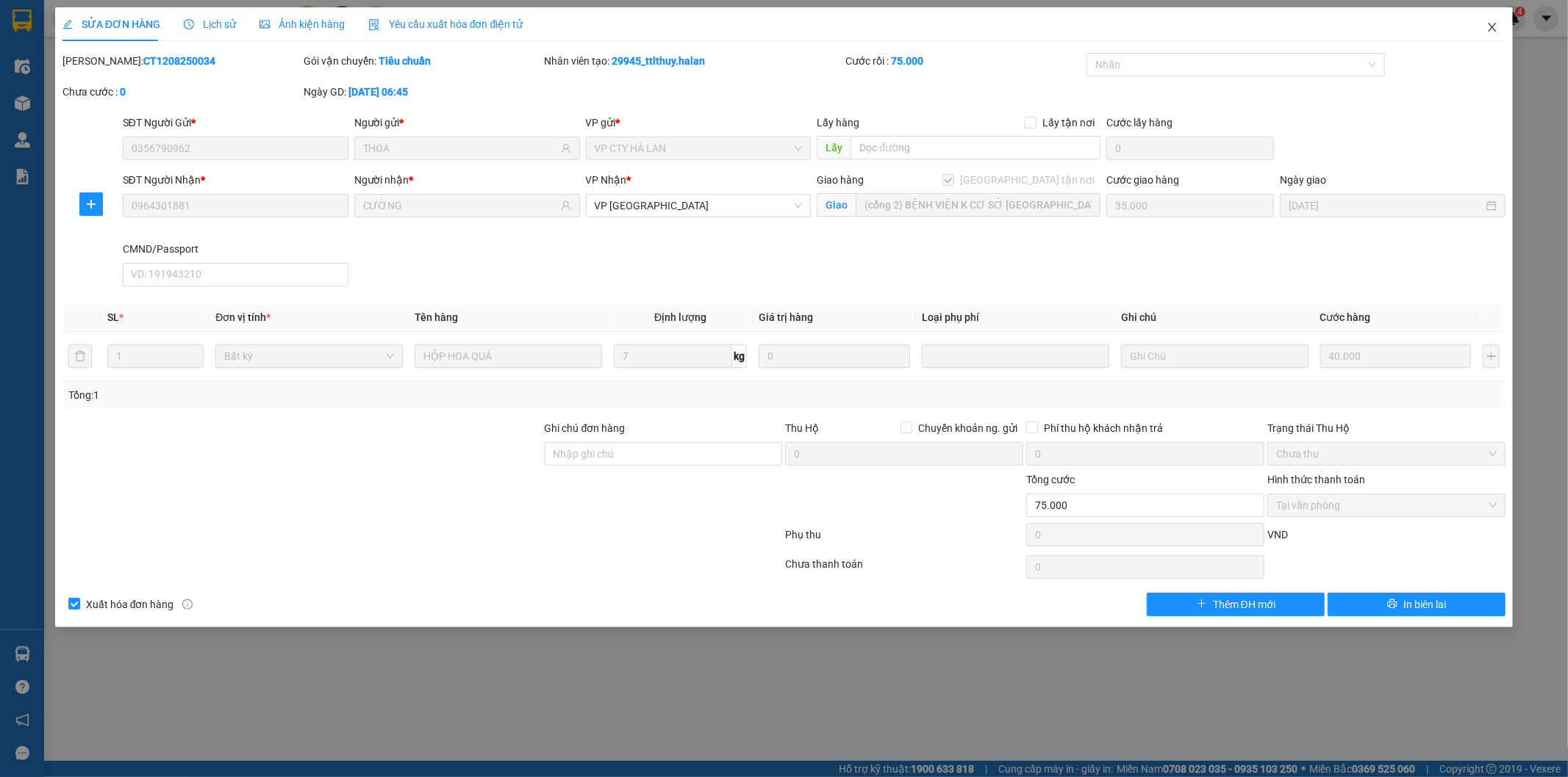
click at [1487, 27] on icon "close" at bounding box center [1491, 26] width 12 height 12
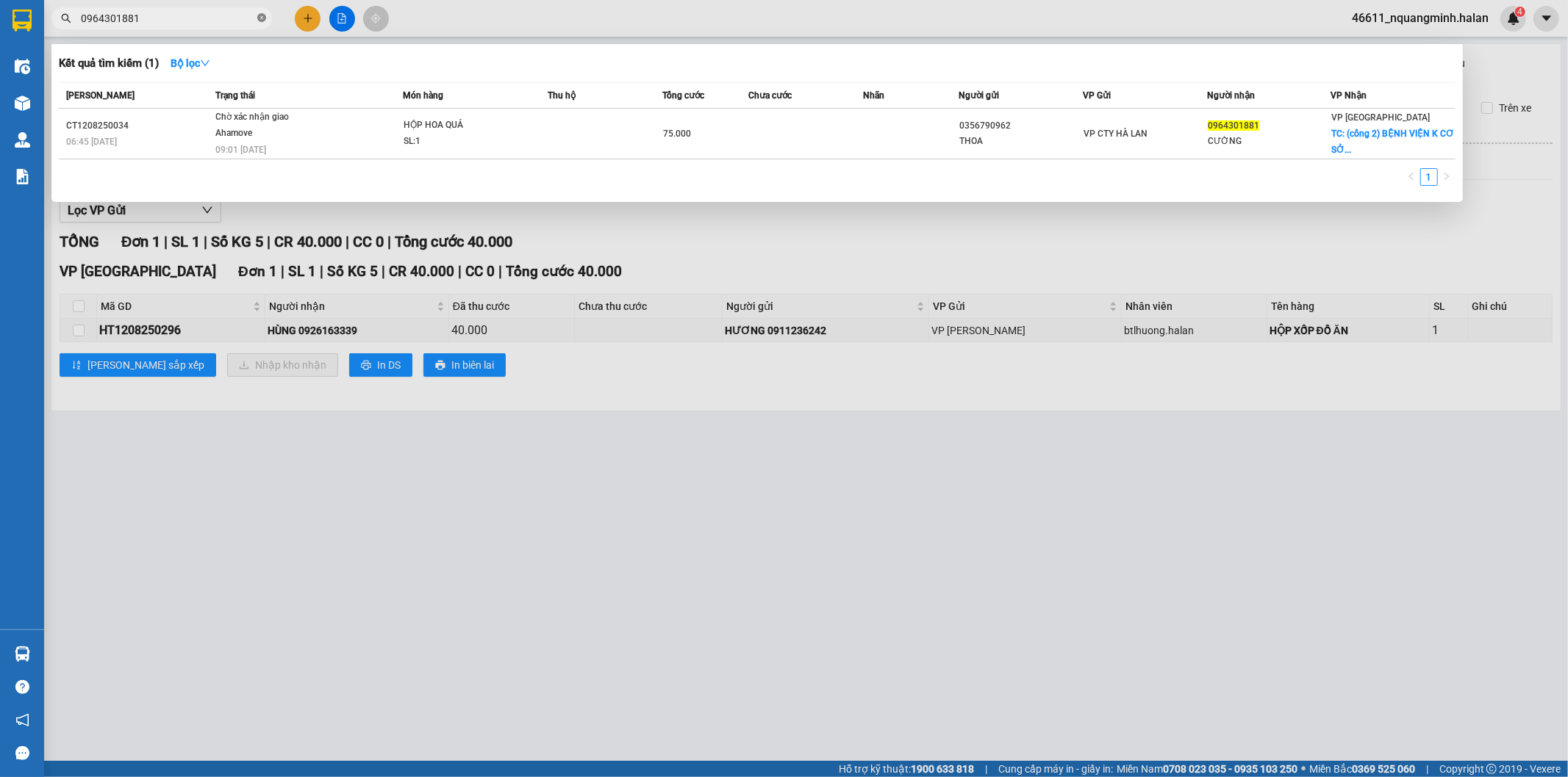
click at [260, 19] on icon "close-circle" at bounding box center [261, 17] width 9 height 9
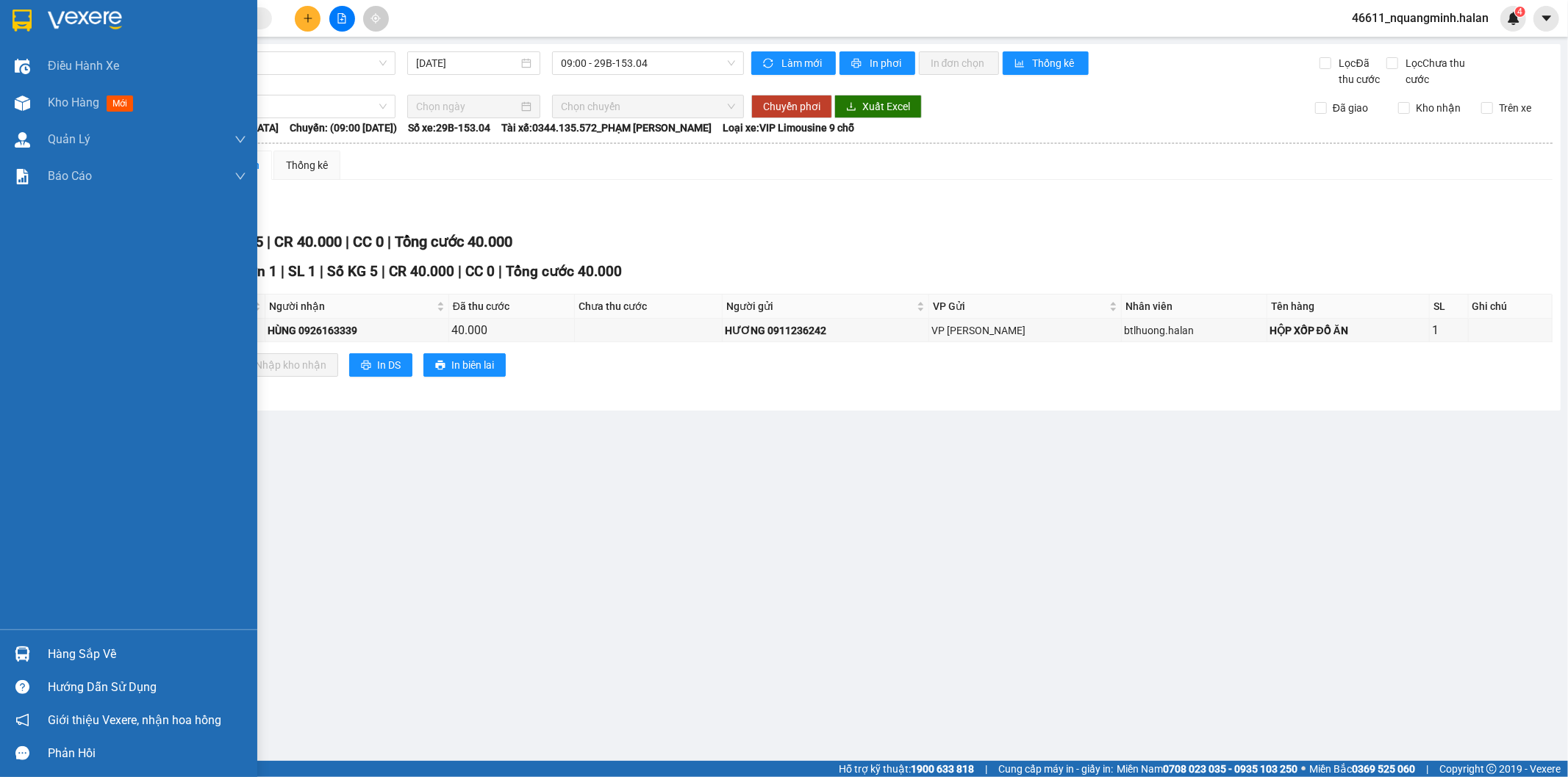
click at [27, 642] on div at bounding box center [22, 654] width 26 height 26
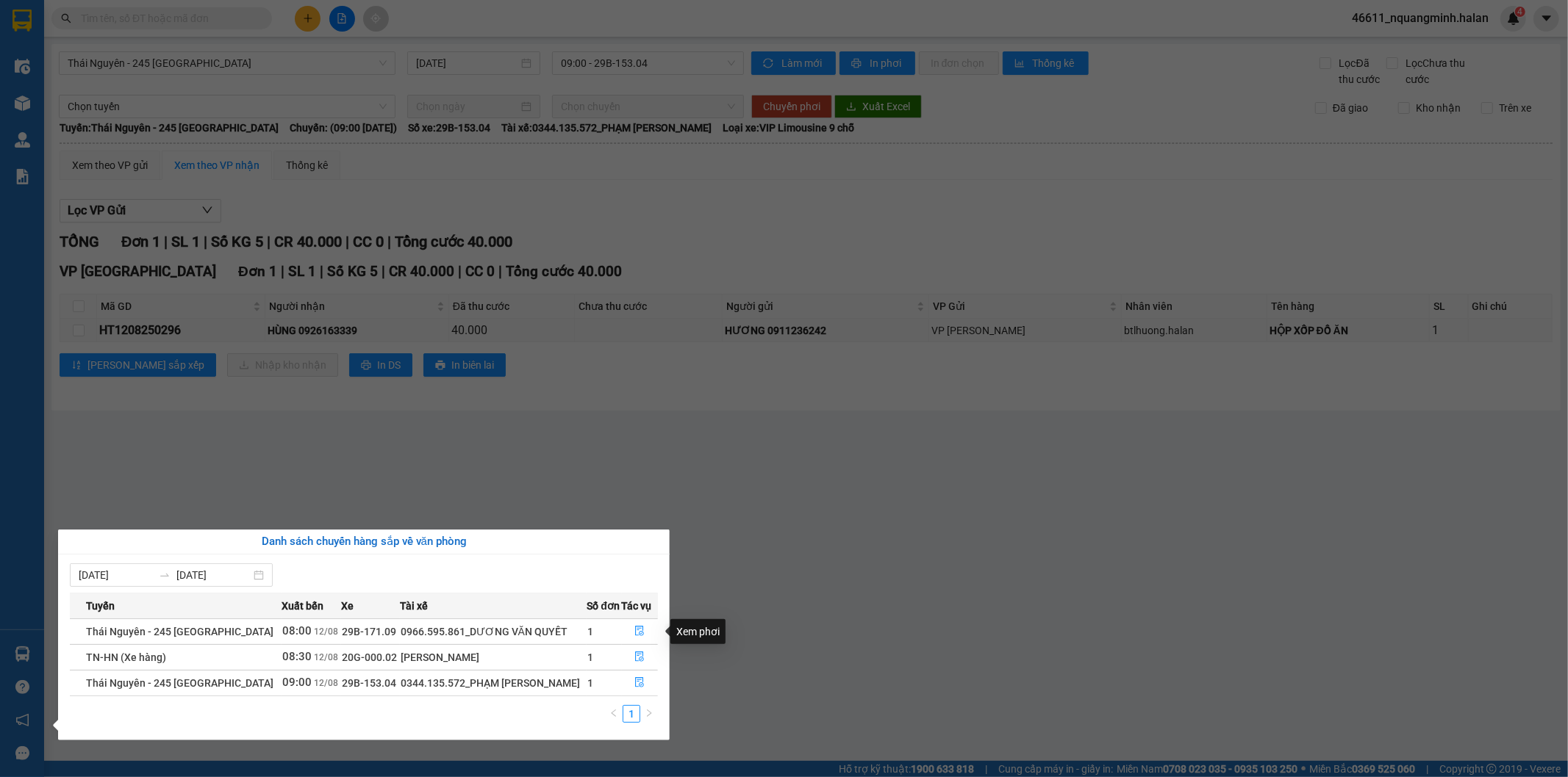
click at [806, 541] on section "Kết quả tìm kiếm ( 1 ) Bộ lọc Mã ĐH Trạng thái Món hàng Thu hộ Tổng cước Chưa c…" at bounding box center [784, 388] width 1568 height 777
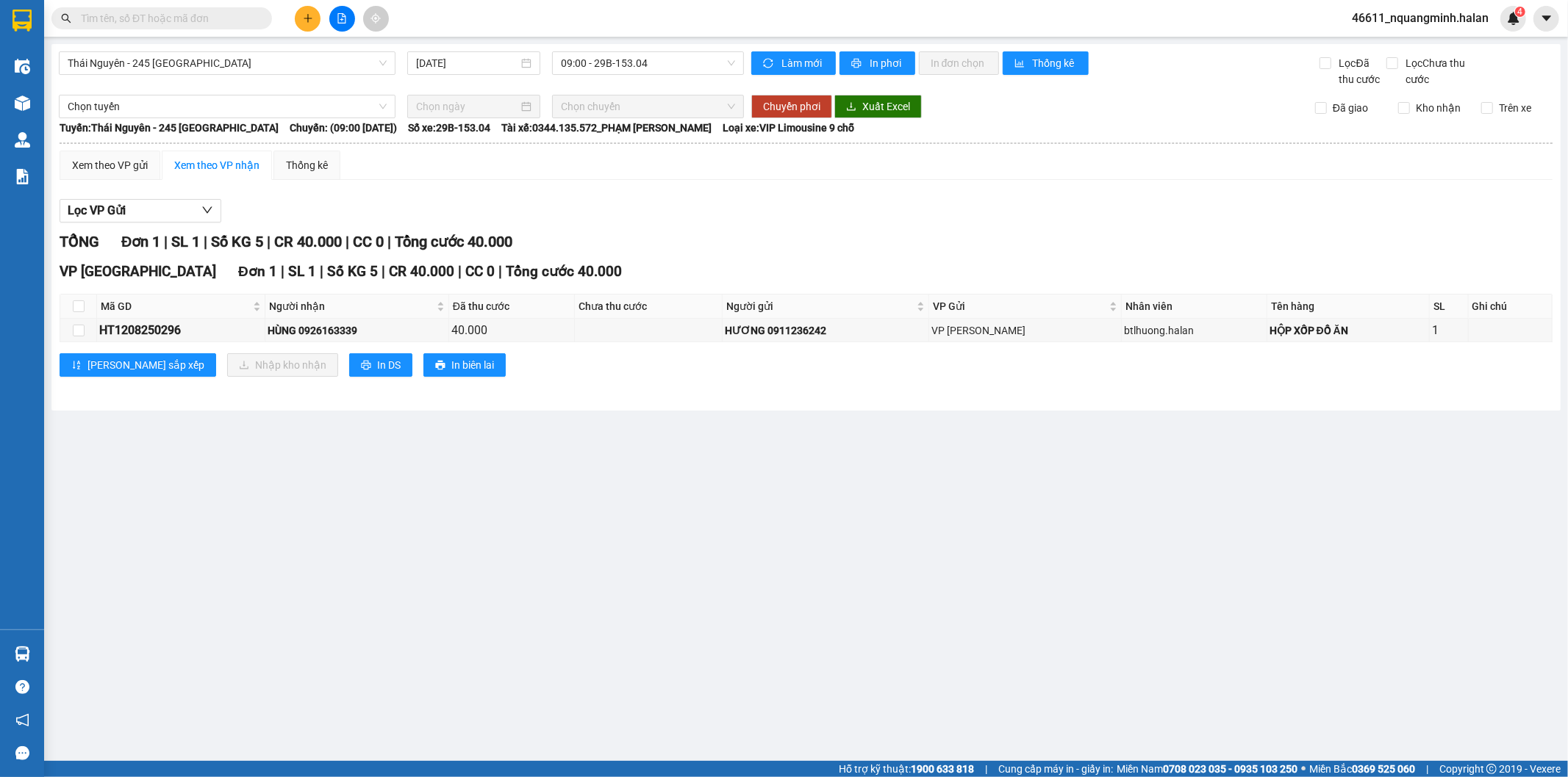
click at [179, 15] on input "text" at bounding box center [167, 18] width 174 height 16
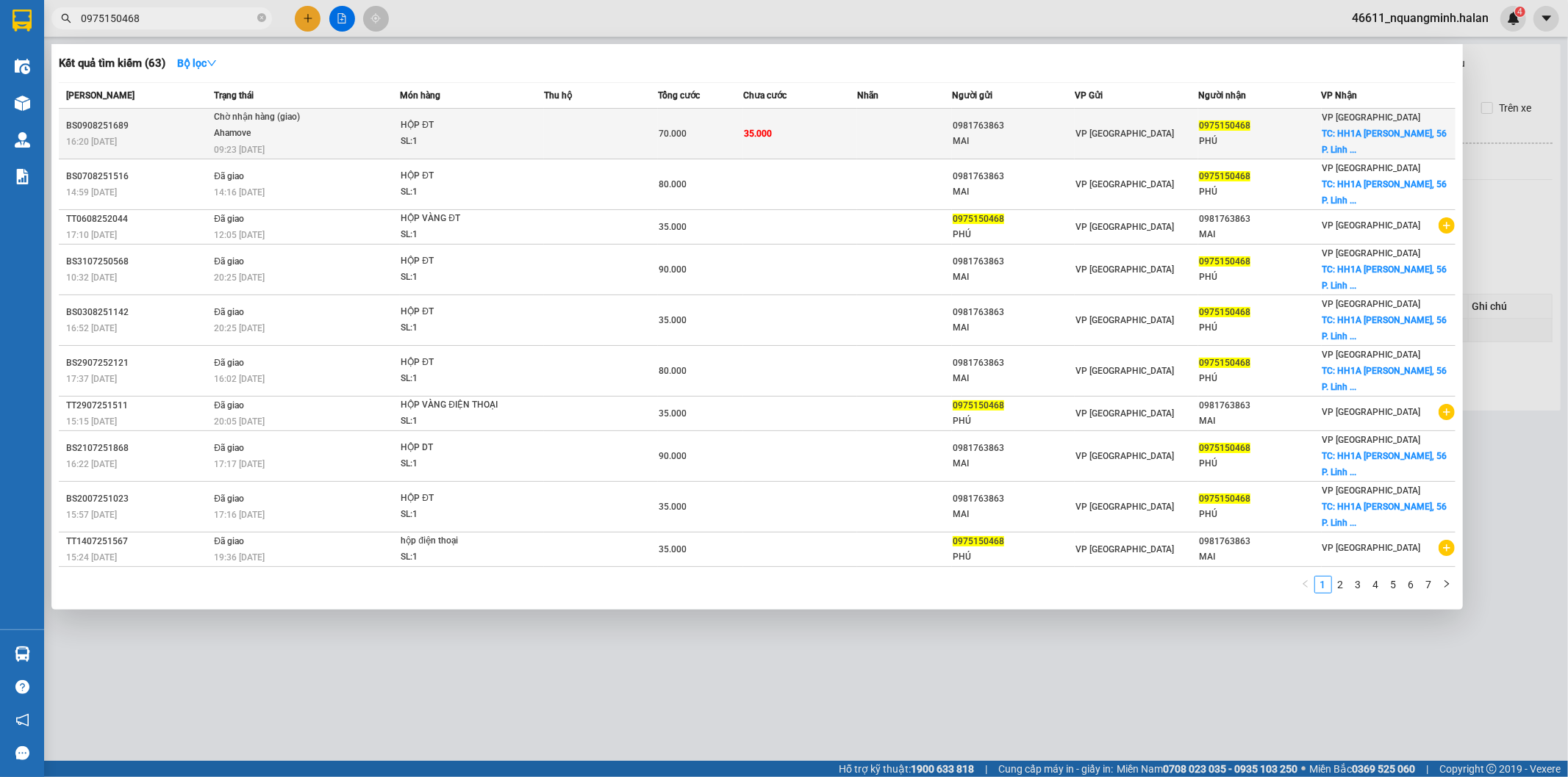
click at [326, 119] on span "Chờ nhận hàng (giao) Ahamove 09:23 - 12/08" at bounding box center [306, 132] width 185 height 45
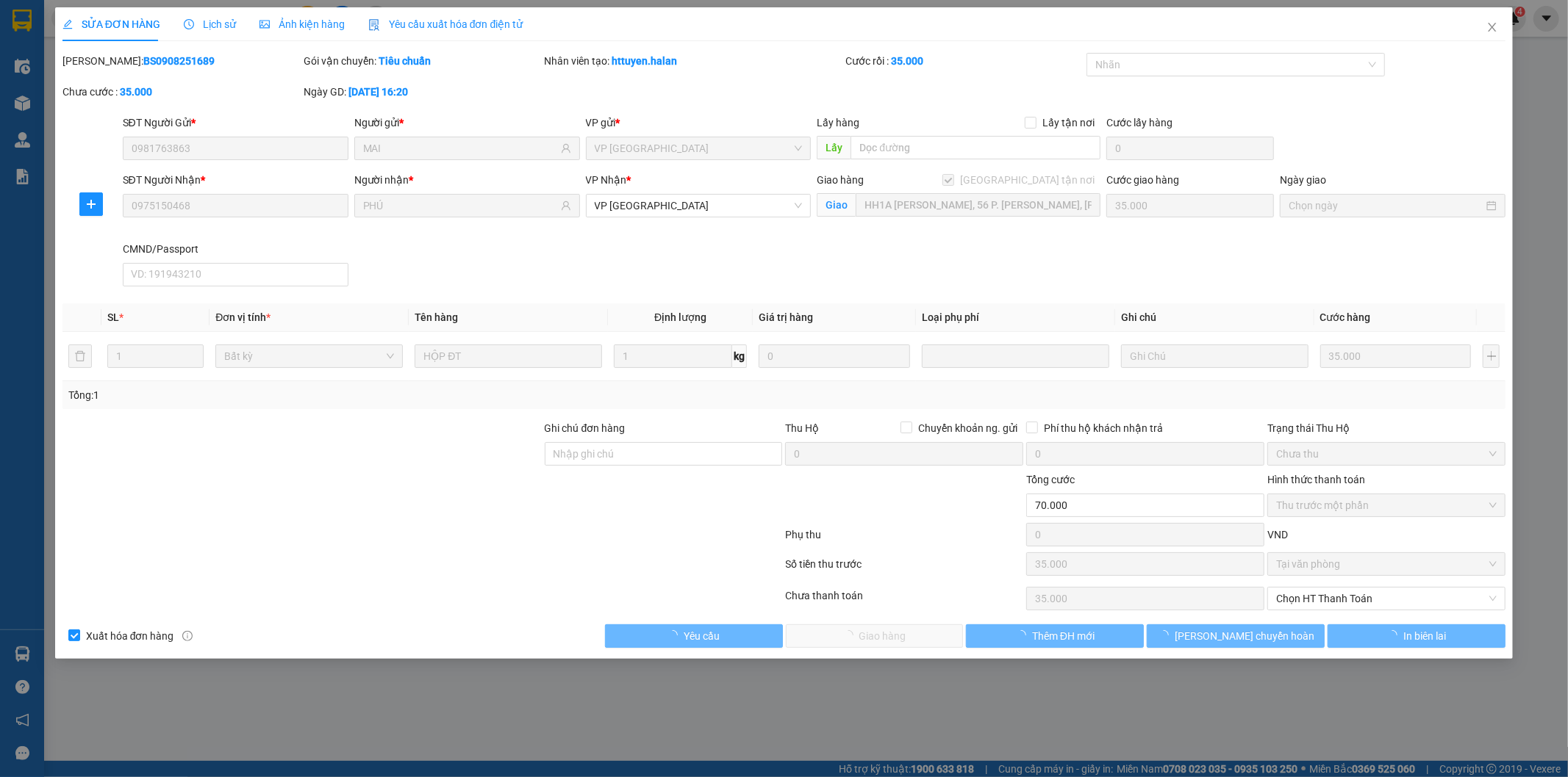
click at [208, 20] on span "Lịch sử" at bounding box center [209, 24] width 52 height 12
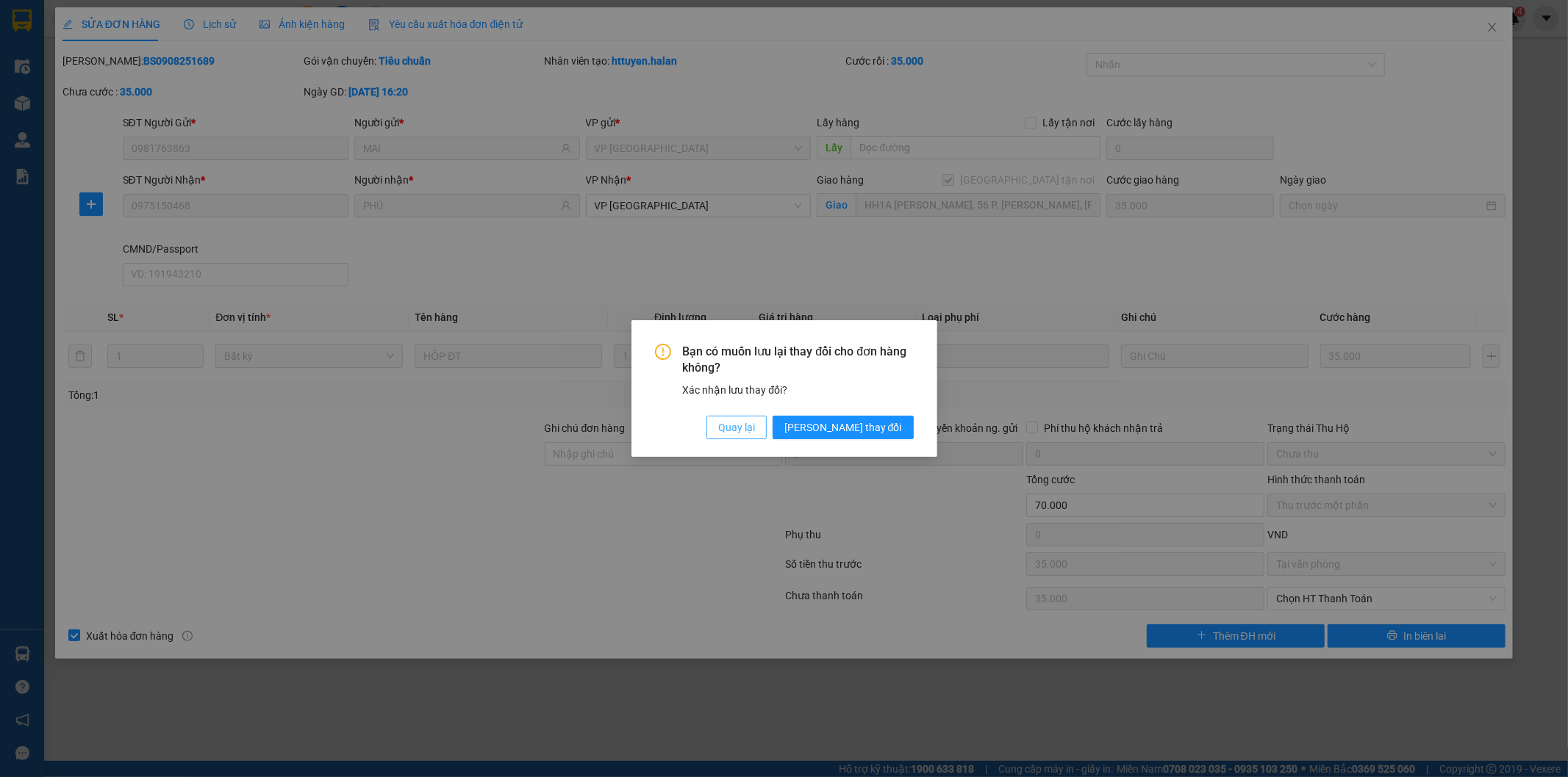
drag, startPoint x: 787, startPoint y: 435, endPoint x: 361, endPoint y: 149, distance: 513.1
click at [755, 433] on span "Quay lại" at bounding box center [736, 427] width 36 height 16
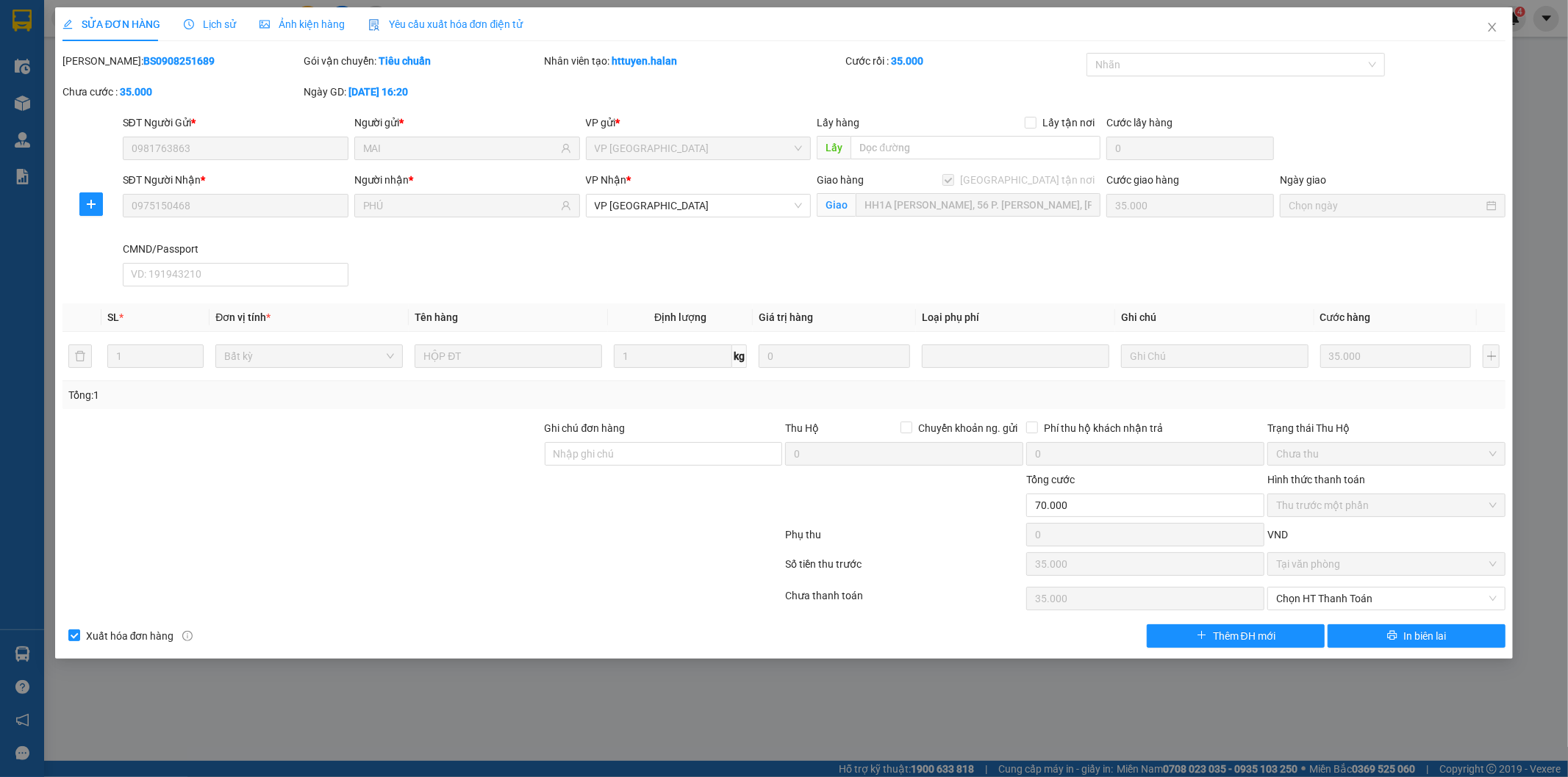
click at [221, 26] on span "Lịch sử" at bounding box center [209, 24] width 52 height 12
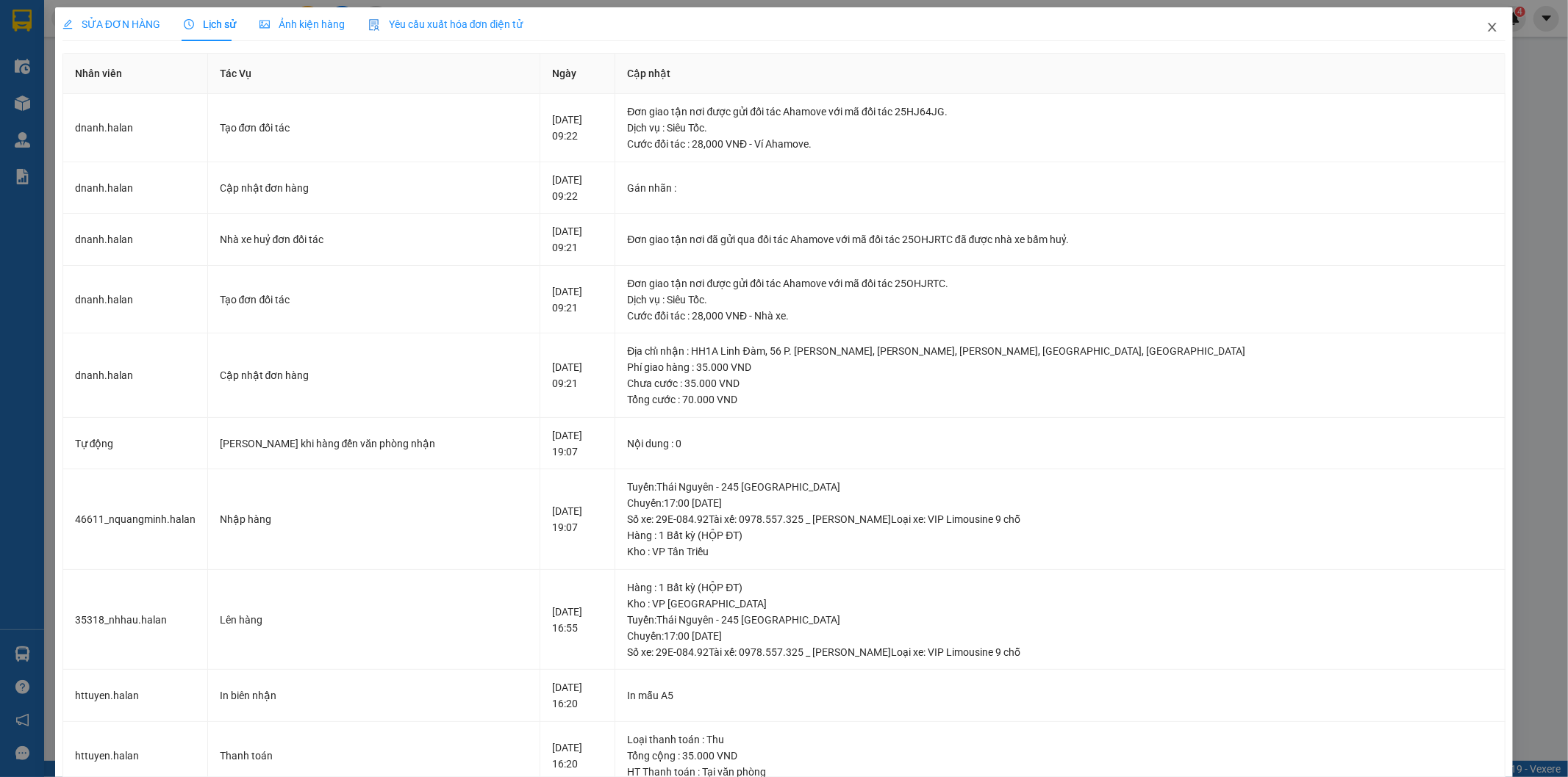
click at [1473, 31] on span "Close" at bounding box center [1491, 27] width 41 height 41
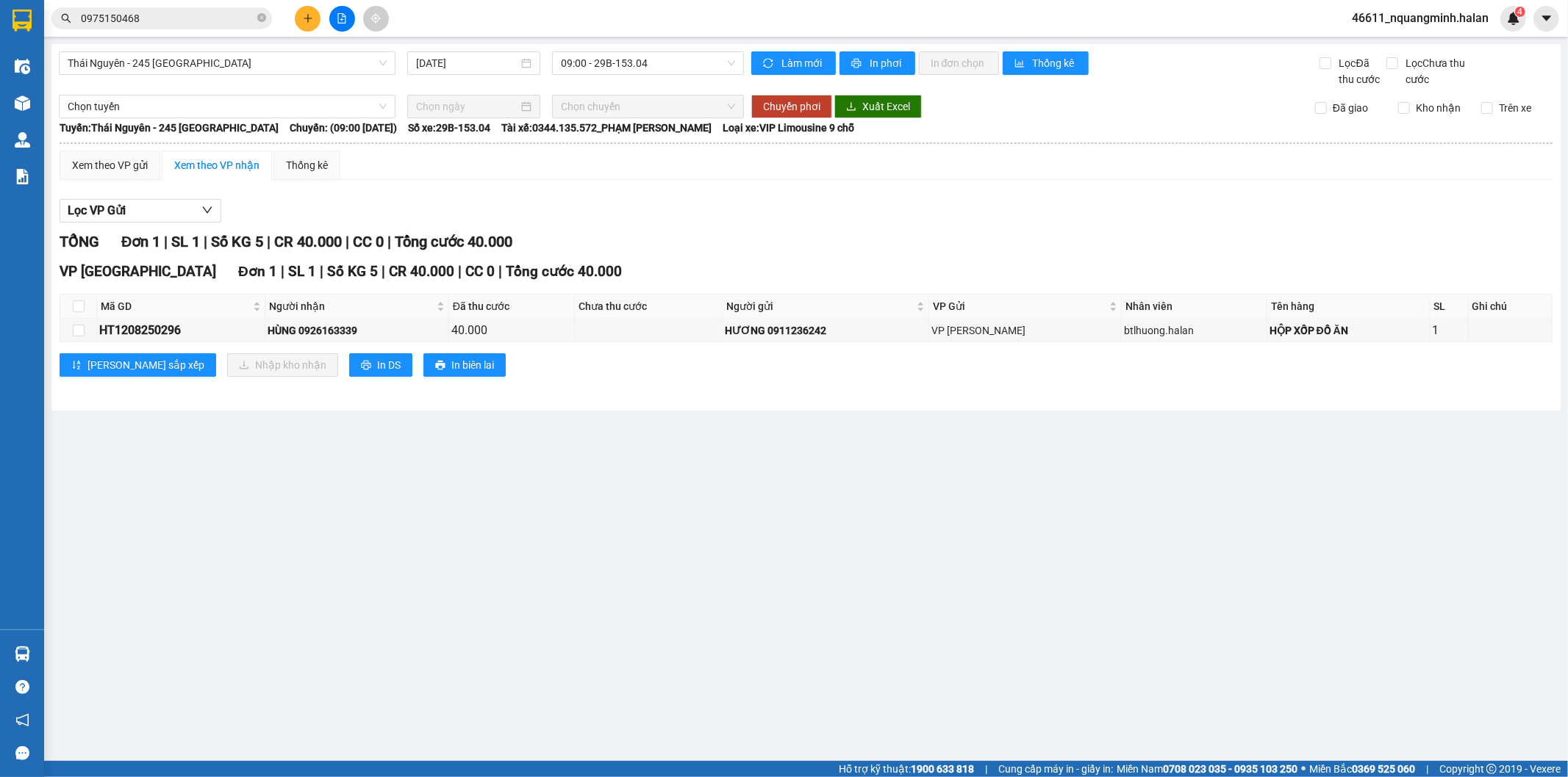
click at [174, 15] on input "0975150468" at bounding box center [167, 18] width 174 height 16
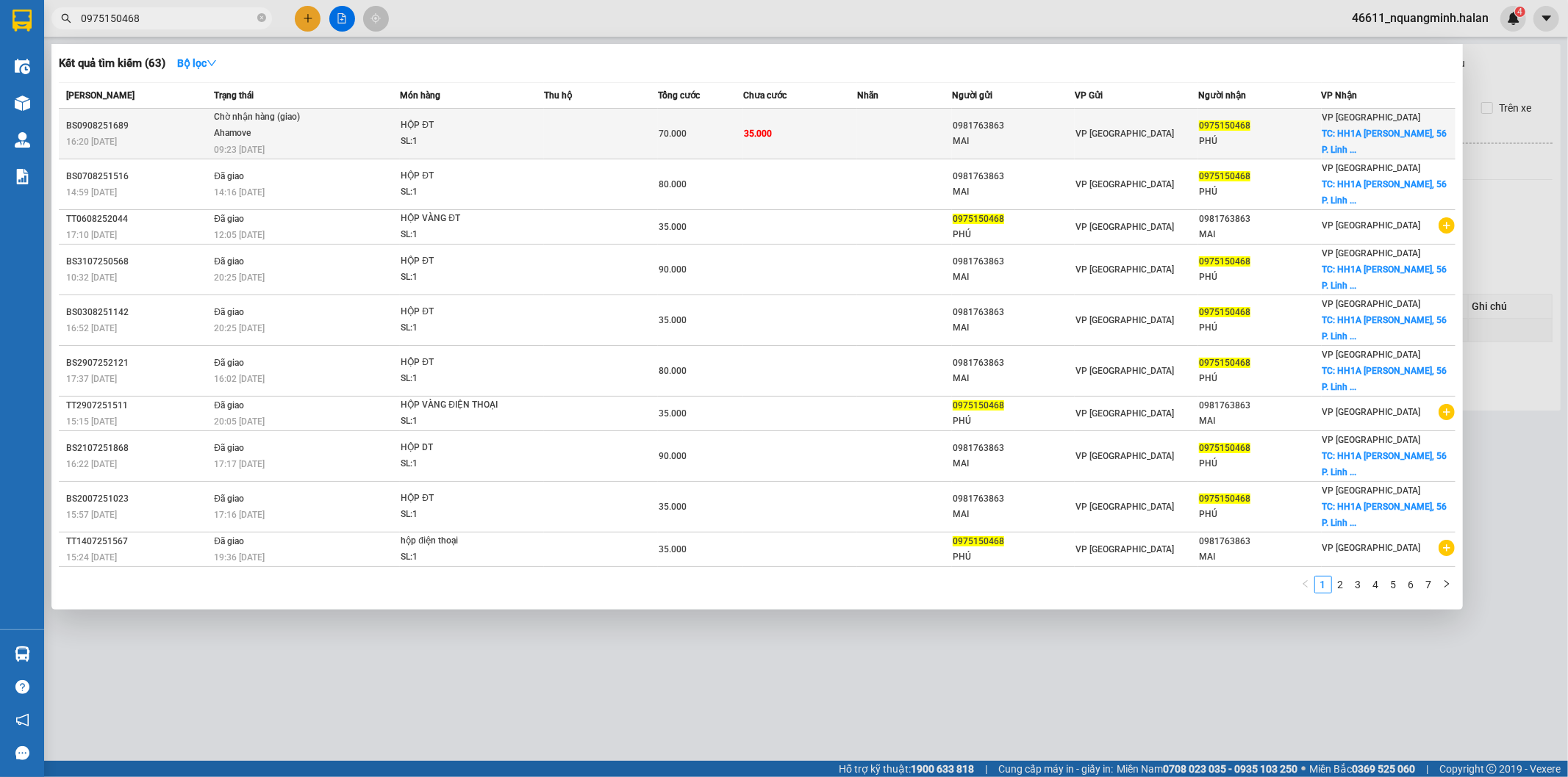
click at [253, 122] on div "Chờ nhận hàng (giao)" at bounding box center [269, 117] width 110 height 16
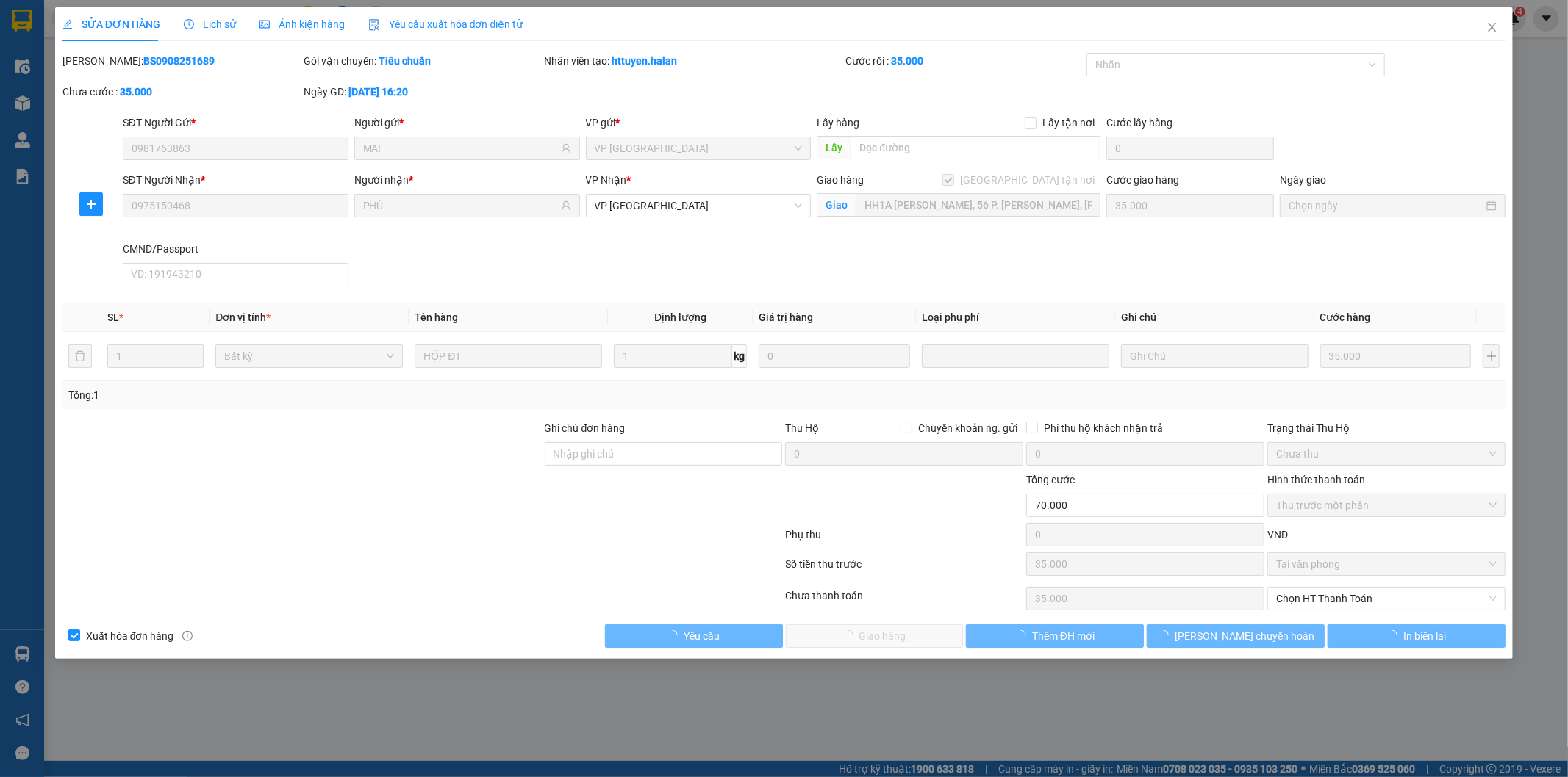
click at [208, 25] on span "Lịch sử" at bounding box center [209, 24] width 52 height 12
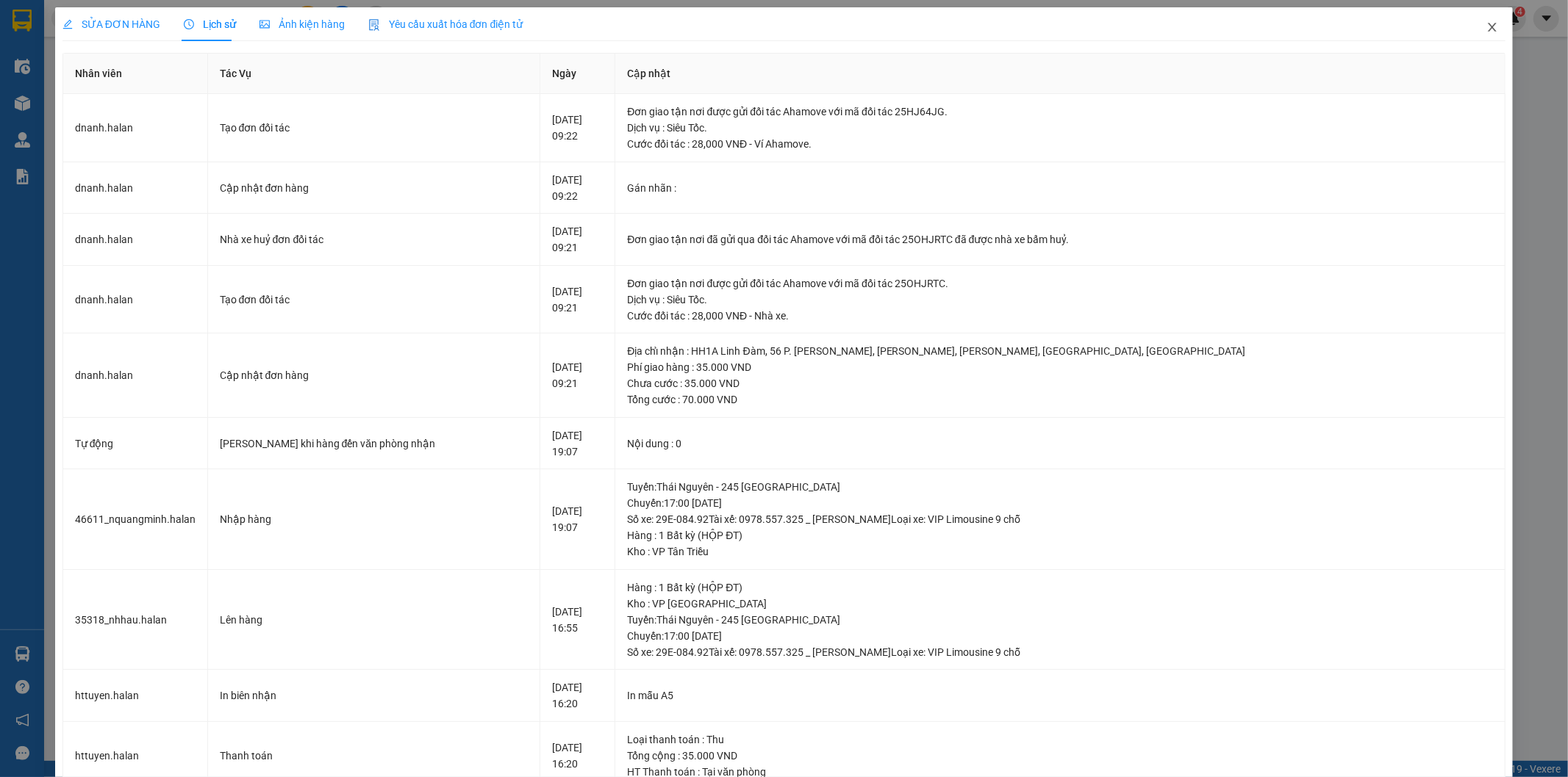
click at [1488, 32] on span "Close" at bounding box center [1491, 27] width 41 height 41
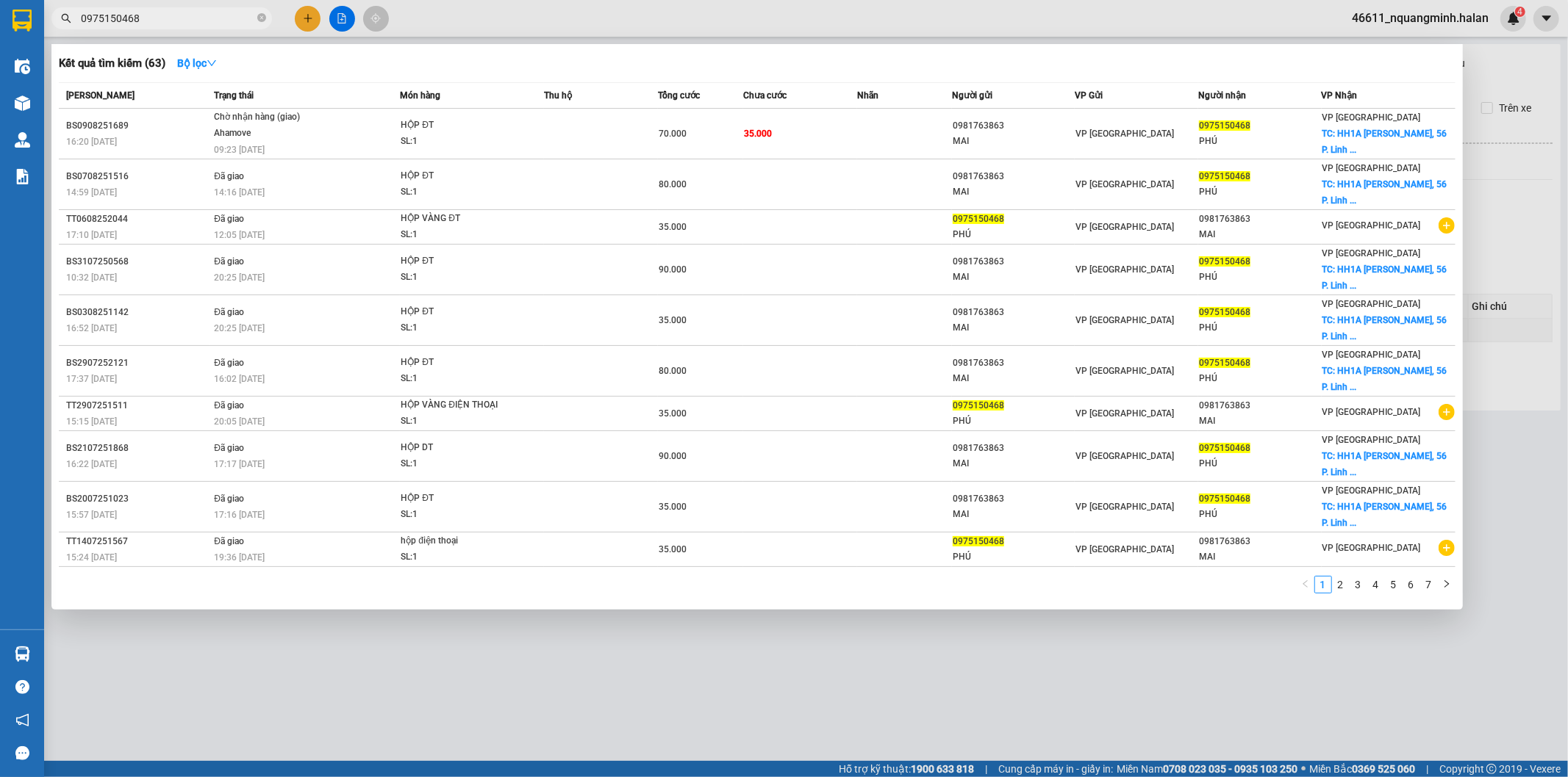
click at [184, 18] on input "0975150468" at bounding box center [167, 18] width 174 height 16
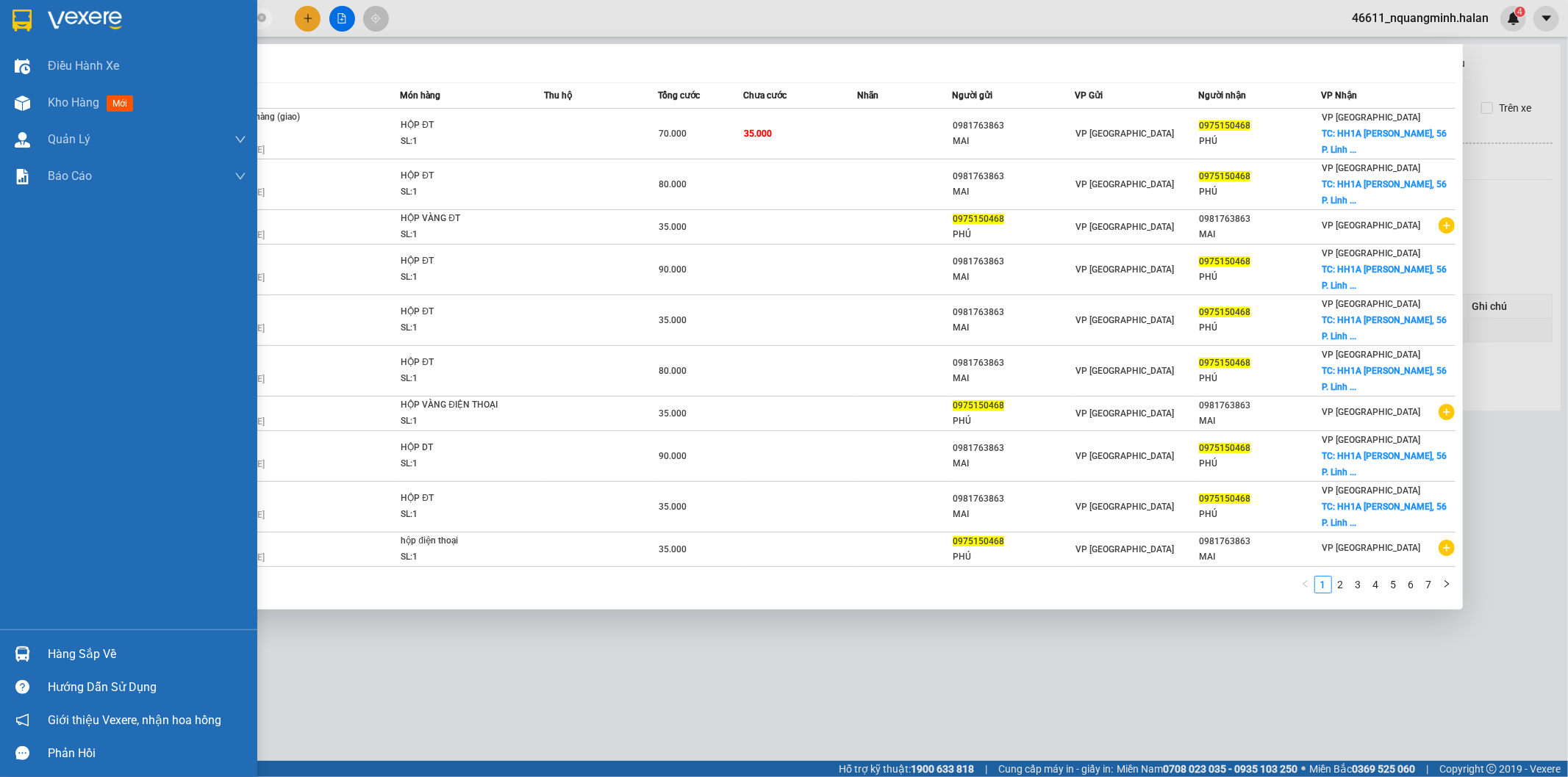
click at [26, 659] on img at bounding box center [22, 654] width 16 height 15
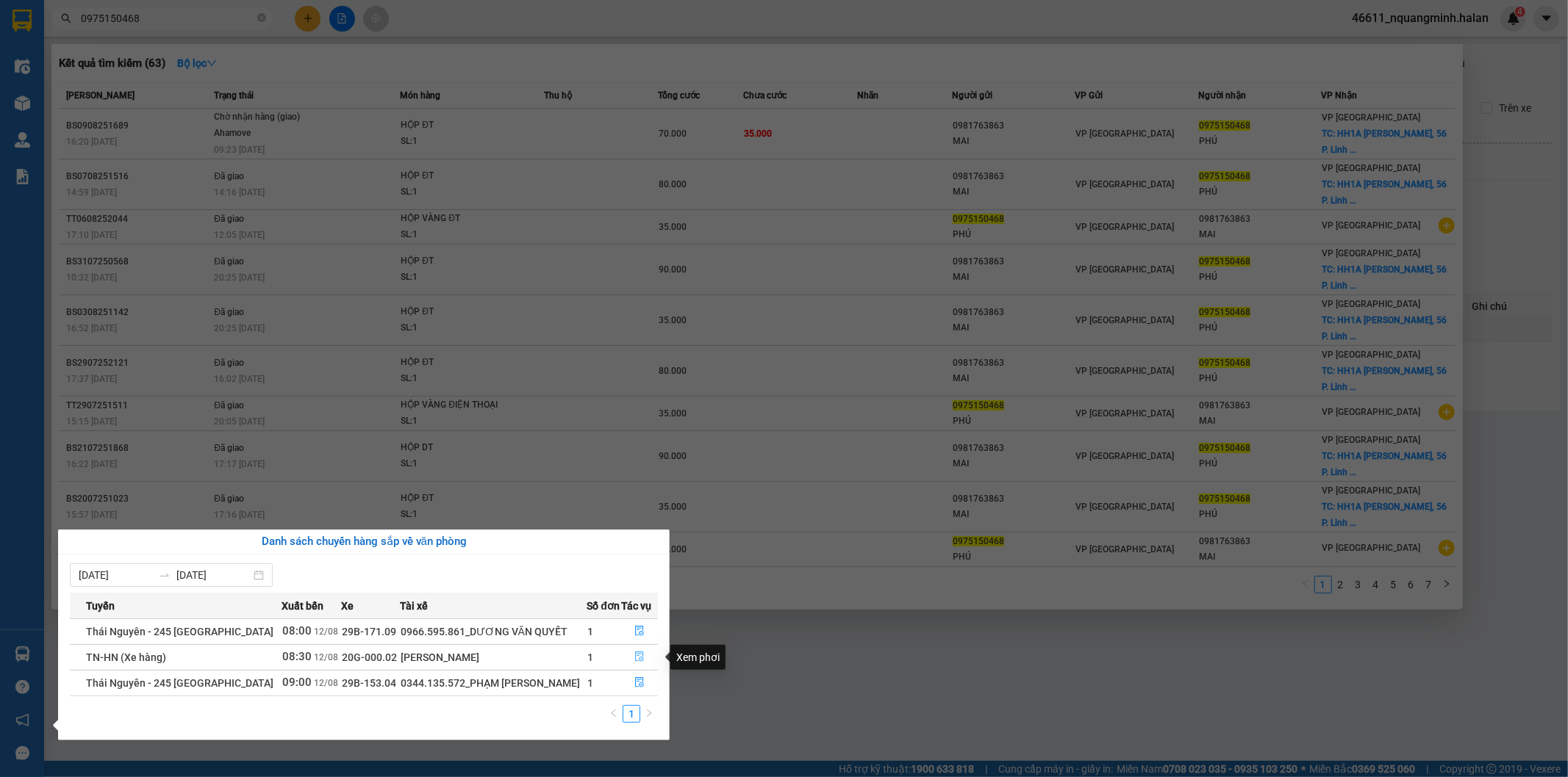
click at [641, 655] on icon "file-done" at bounding box center [639, 656] width 9 height 10
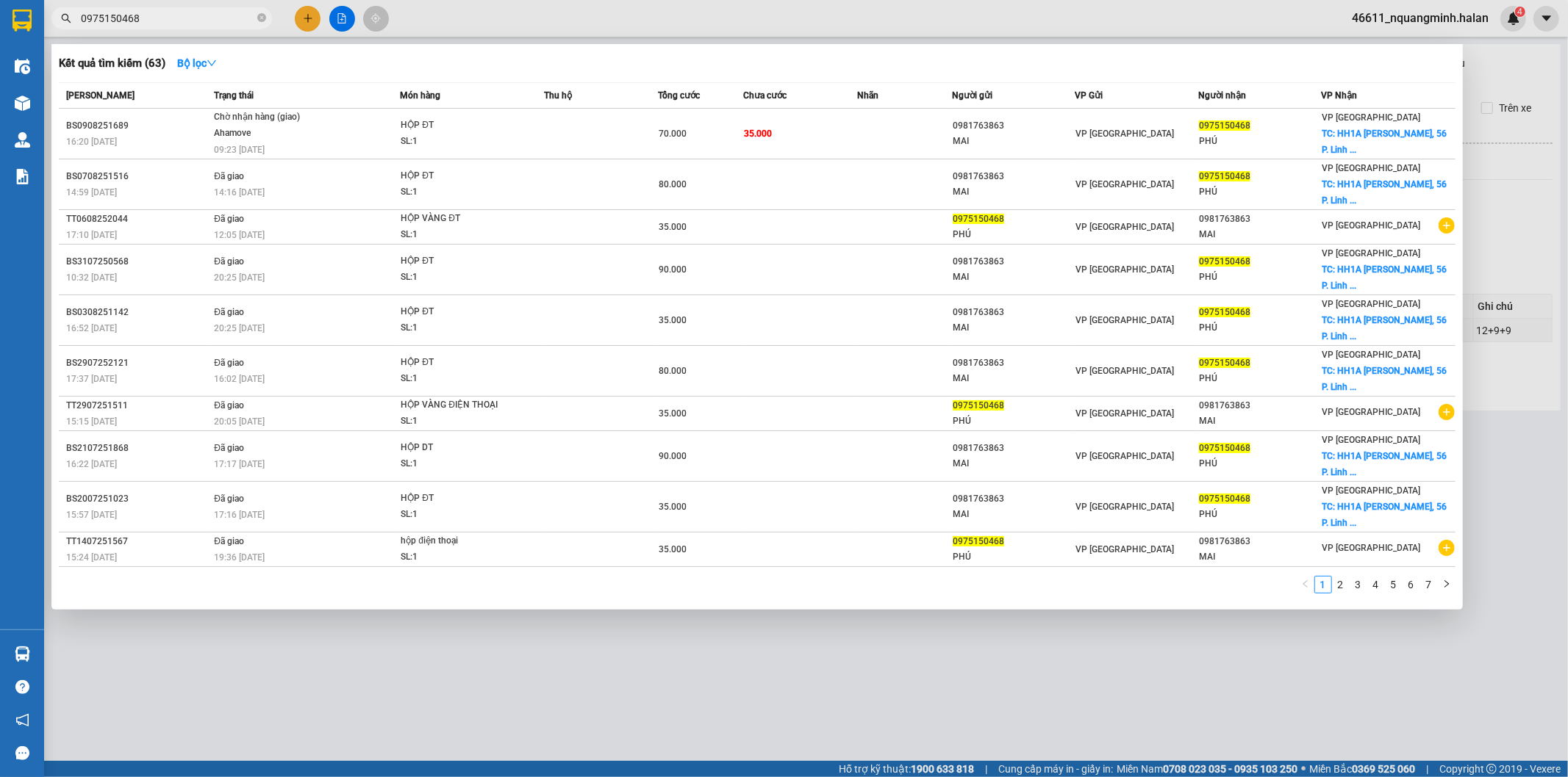
click at [641, 655] on div at bounding box center [784, 388] width 1568 height 777
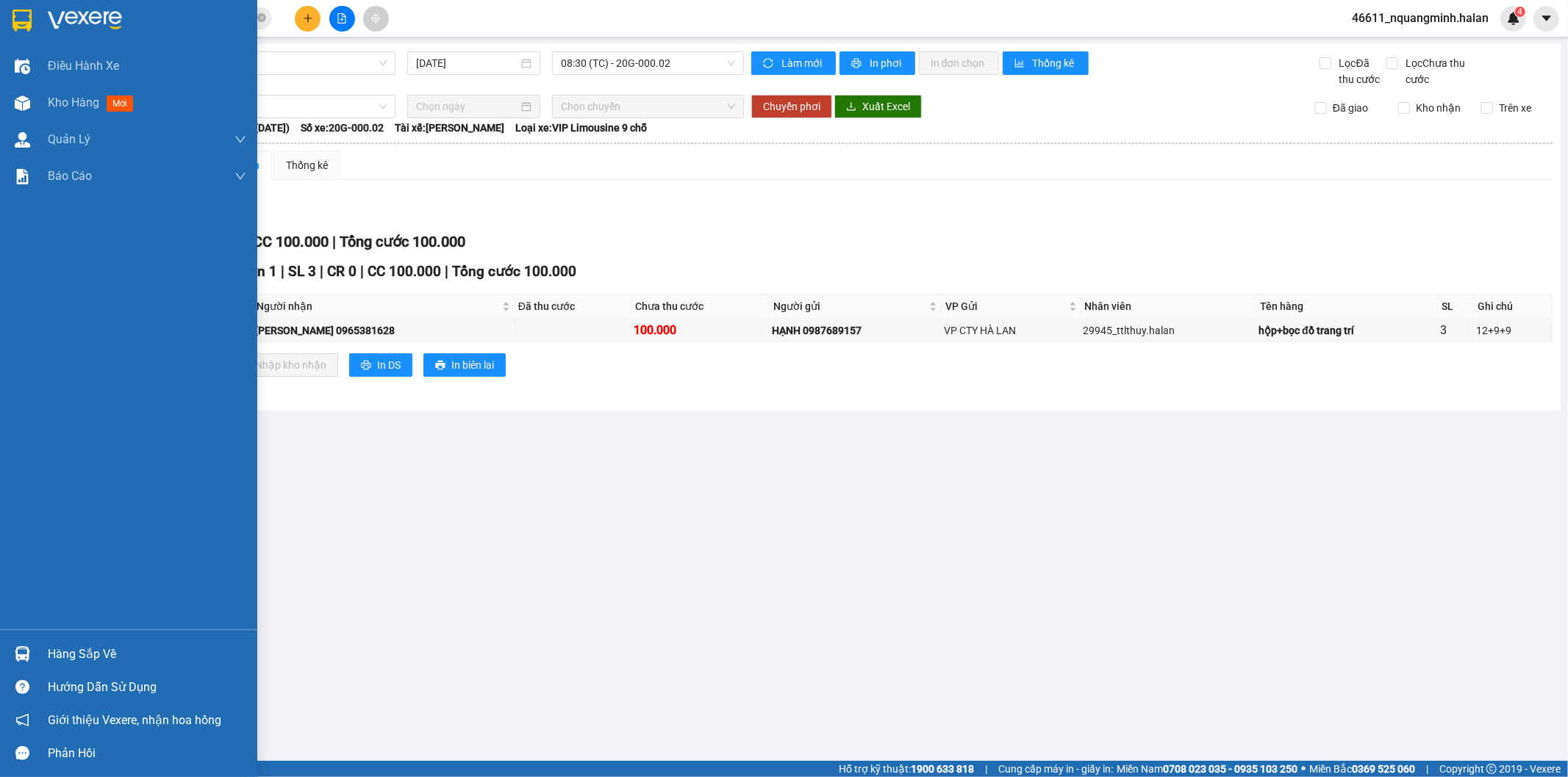
click at [35, 647] on div "Hàng sắp về" at bounding box center [129, 654] width 257 height 33
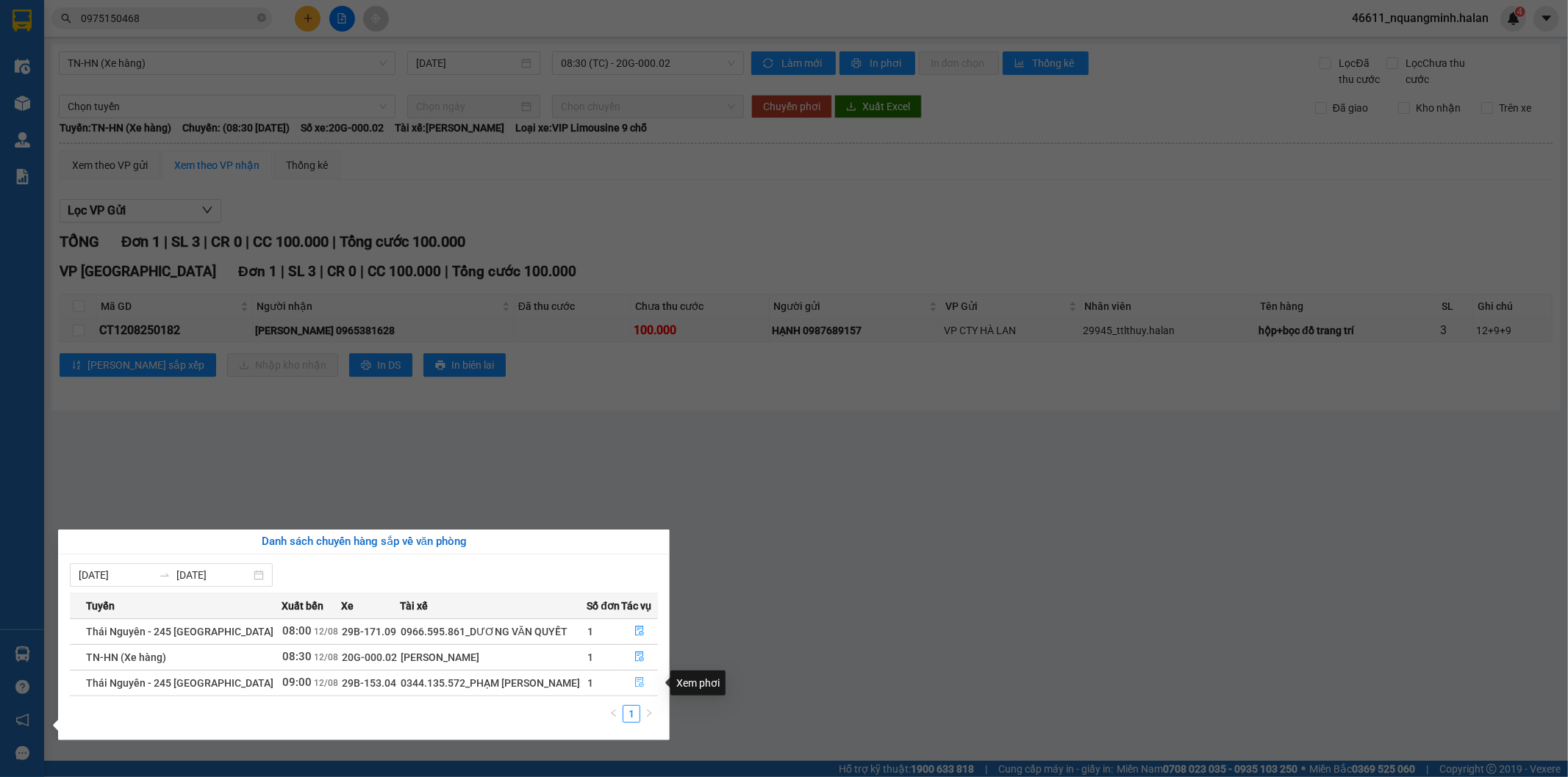
click at [629, 680] on button "button" at bounding box center [640, 683] width 36 height 23
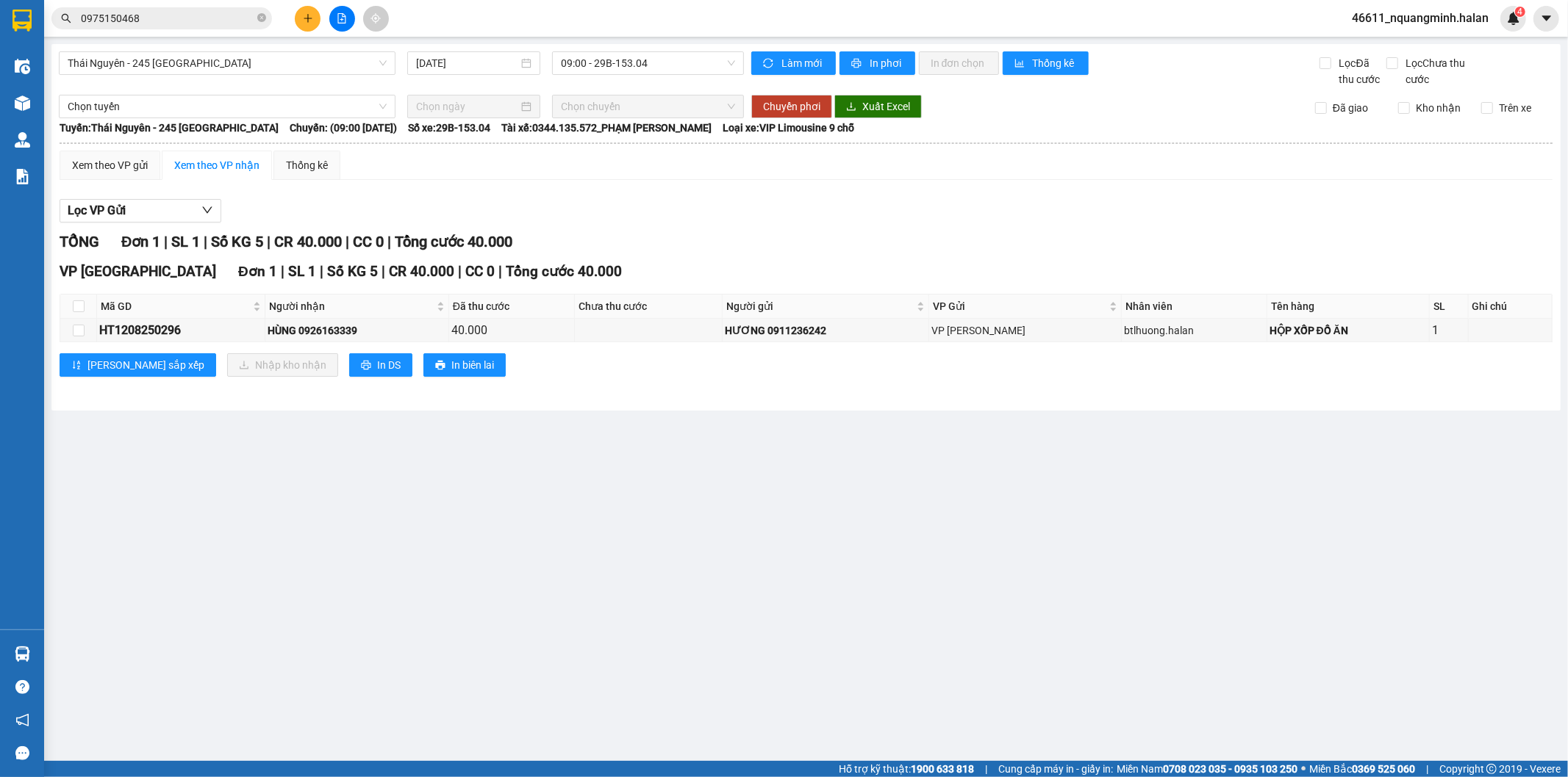
click at [629, 678] on main "Thái Nguyên - 245 Quang Trung 12/08/2025 09:00 - 29B-153.04 Làm mới In phơi In …" at bounding box center [784, 380] width 1568 height 761
click at [540, 662] on main "Thái Nguyên - 245 Quang Trung 12/08/2025 09:00 - 29B-153.04 Làm mới In phơi In …" at bounding box center [784, 380] width 1568 height 761
click at [118, 589] on main "Thái Nguyên - 245 Quang Trung 12/08/2025 09:00 - 29B-153.04 Làm mới In phơi In …" at bounding box center [784, 380] width 1568 height 761
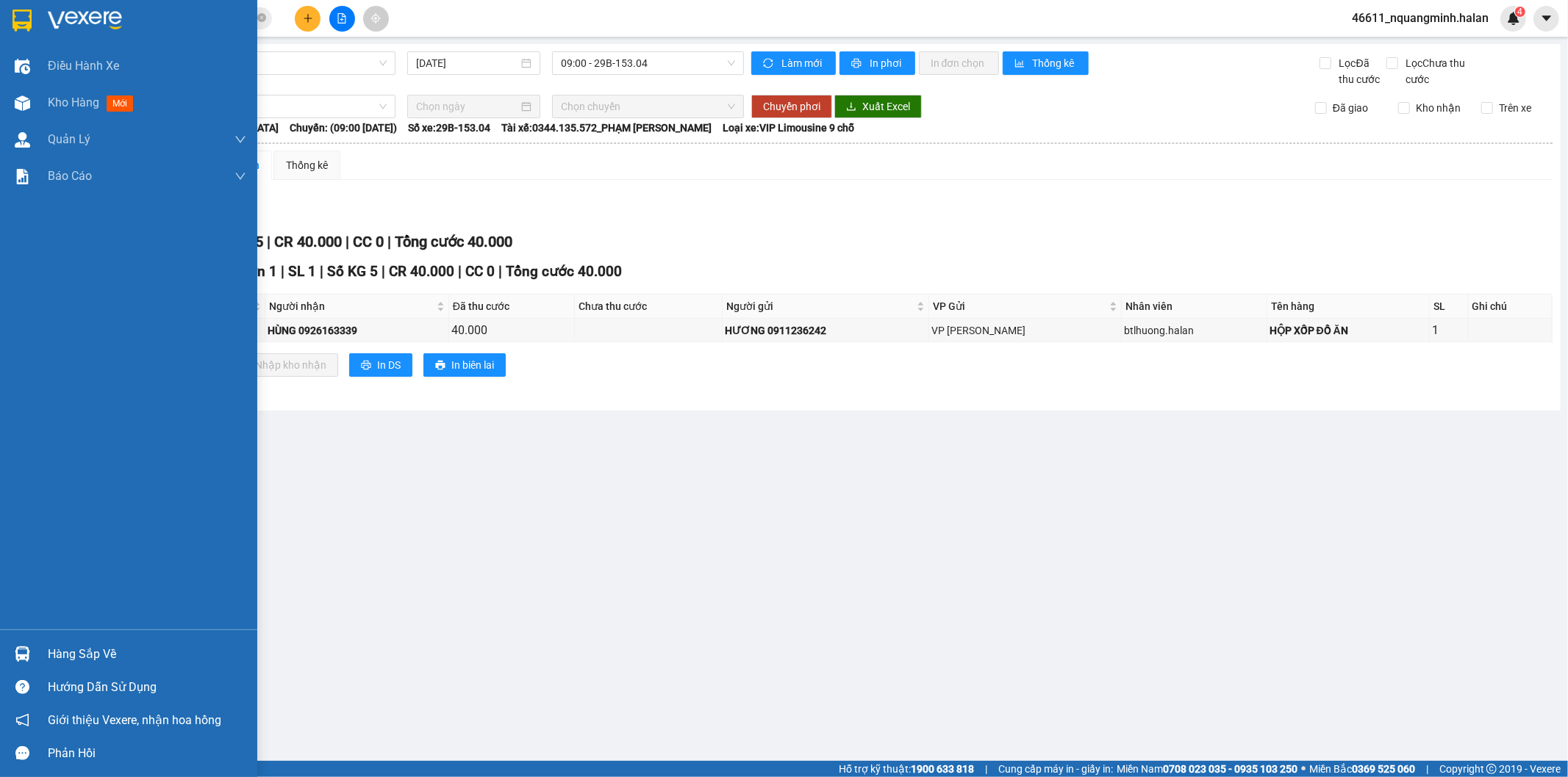
click at [30, 649] on div at bounding box center [22, 654] width 26 height 26
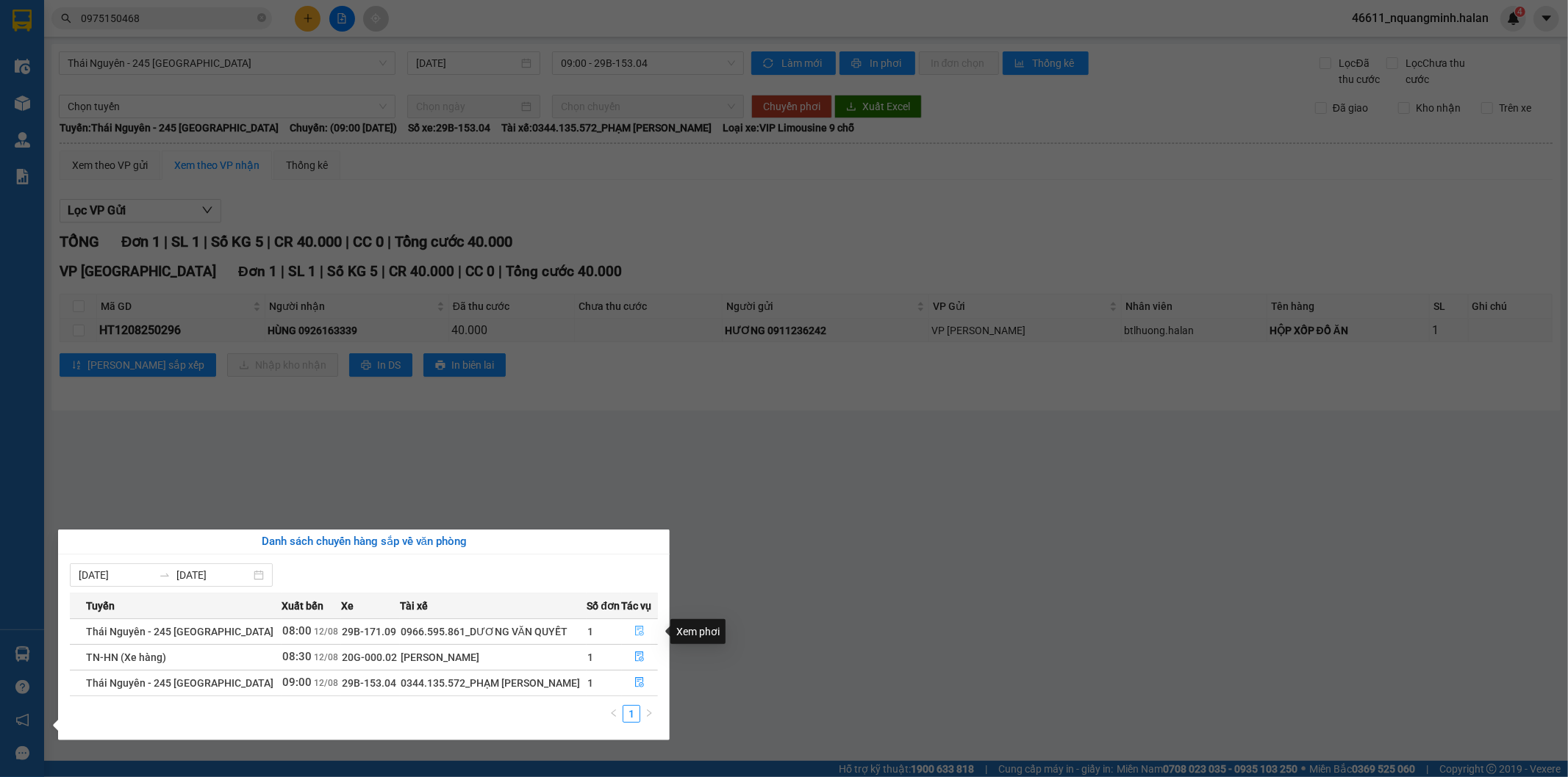
click at [635, 628] on icon "file-done" at bounding box center [639, 631] width 10 height 10
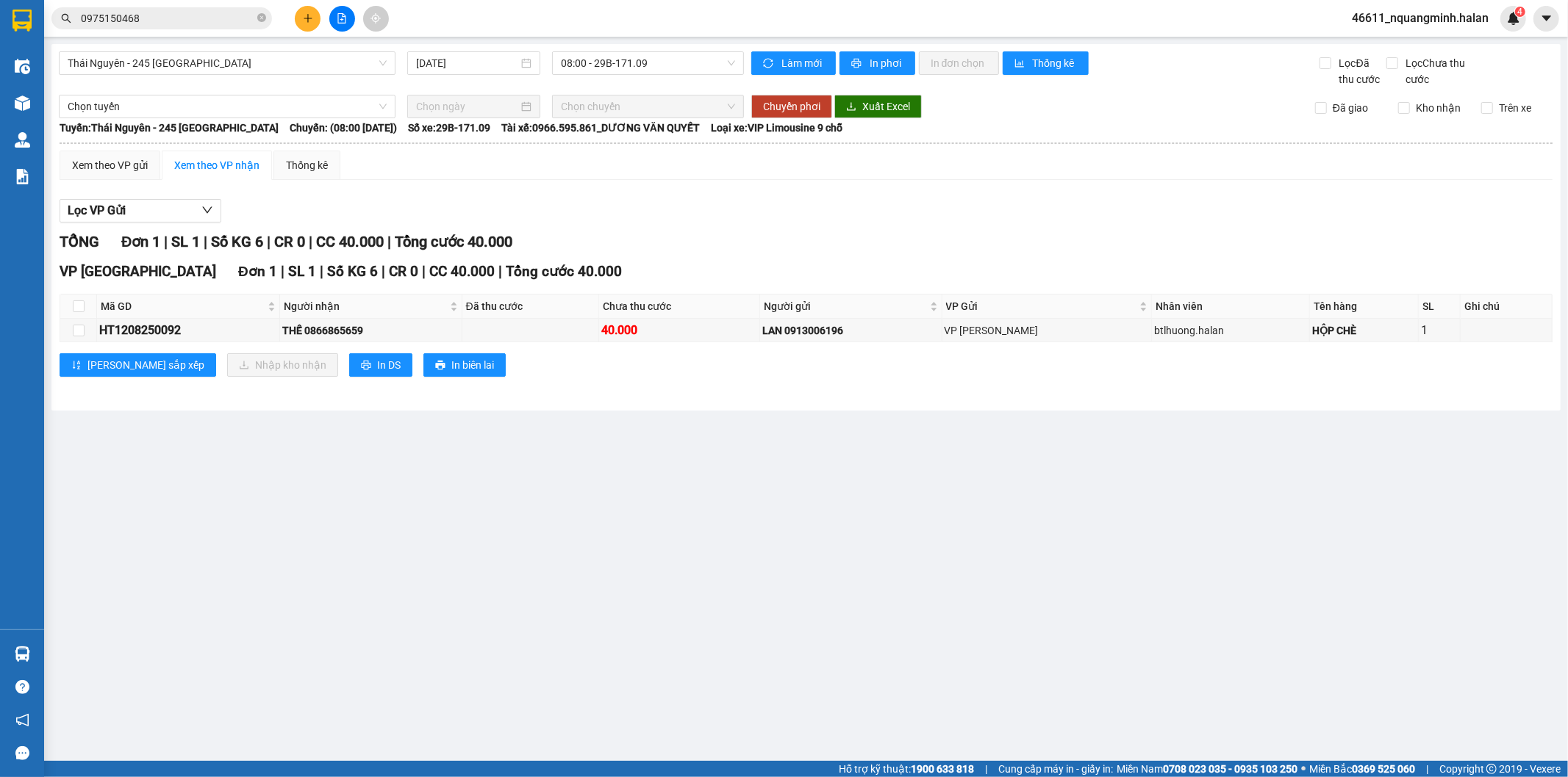
click at [635, 626] on main "Thái Nguyên - 245 Quang Trung 12/08/2025 08:00 - 29B-171.09 Làm mới In phơi In …" at bounding box center [784, 380] width 1568 height 761
click at [540, 604] on main "Thái Nguyên - 245 Quang Trung 12/08/2025 08:00 - 29B-171.09 Làm mới In phơi In …" at bounding box center [784, 380] width 1568 height 761
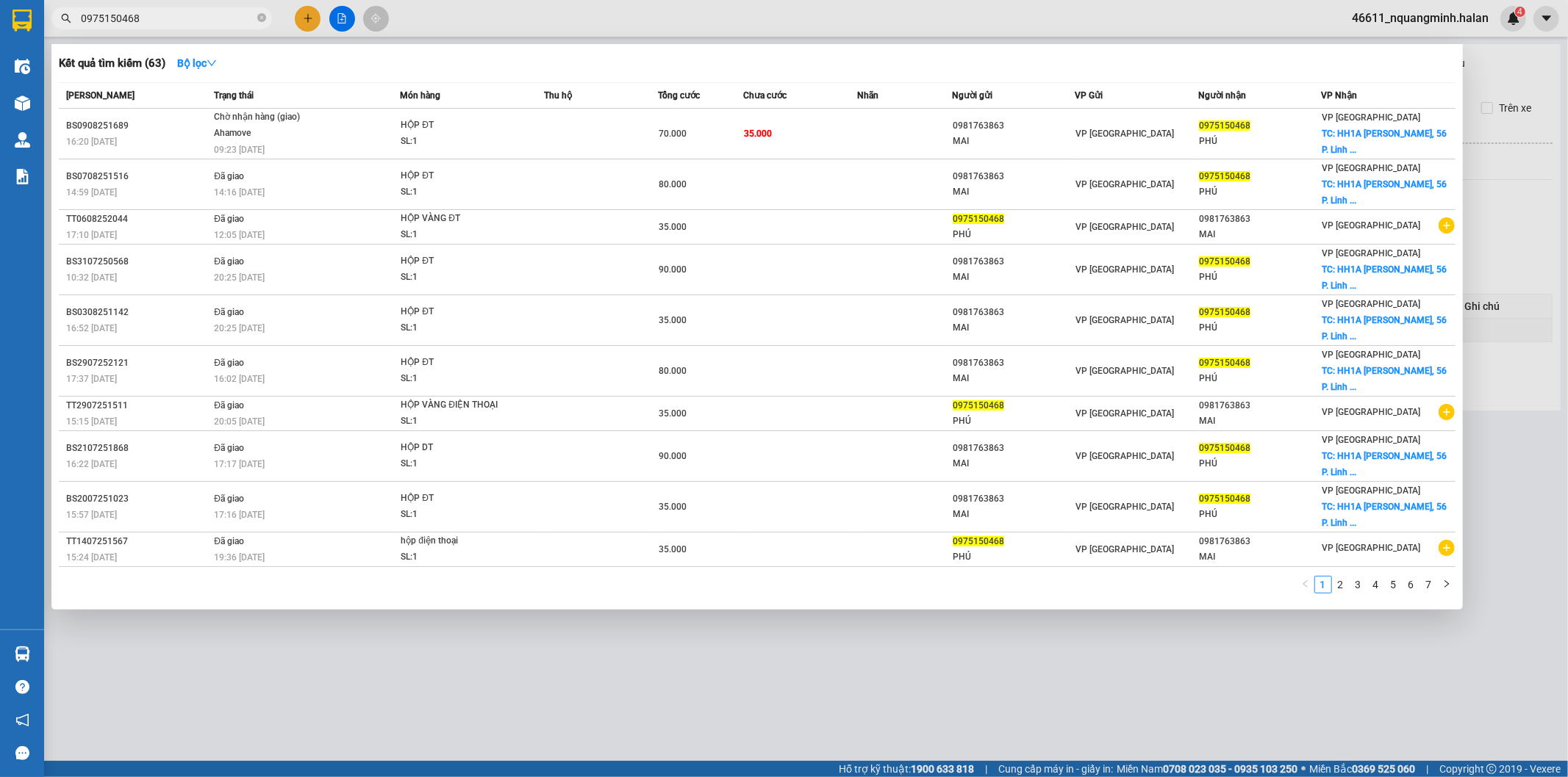
drag, startPoint x: 154, startPoint y: 22, endPoint x: 0, endPoint y: -25, distance: 161.0
click at [0, 0] on html "Kết quả tìm kiếm ( 63 ) Bộ lọc Mã ĐH Trạng thái Món hàng Thu hộ Tổng cước Chưa …" at bounding box center [784, 388] width 1568 height 777
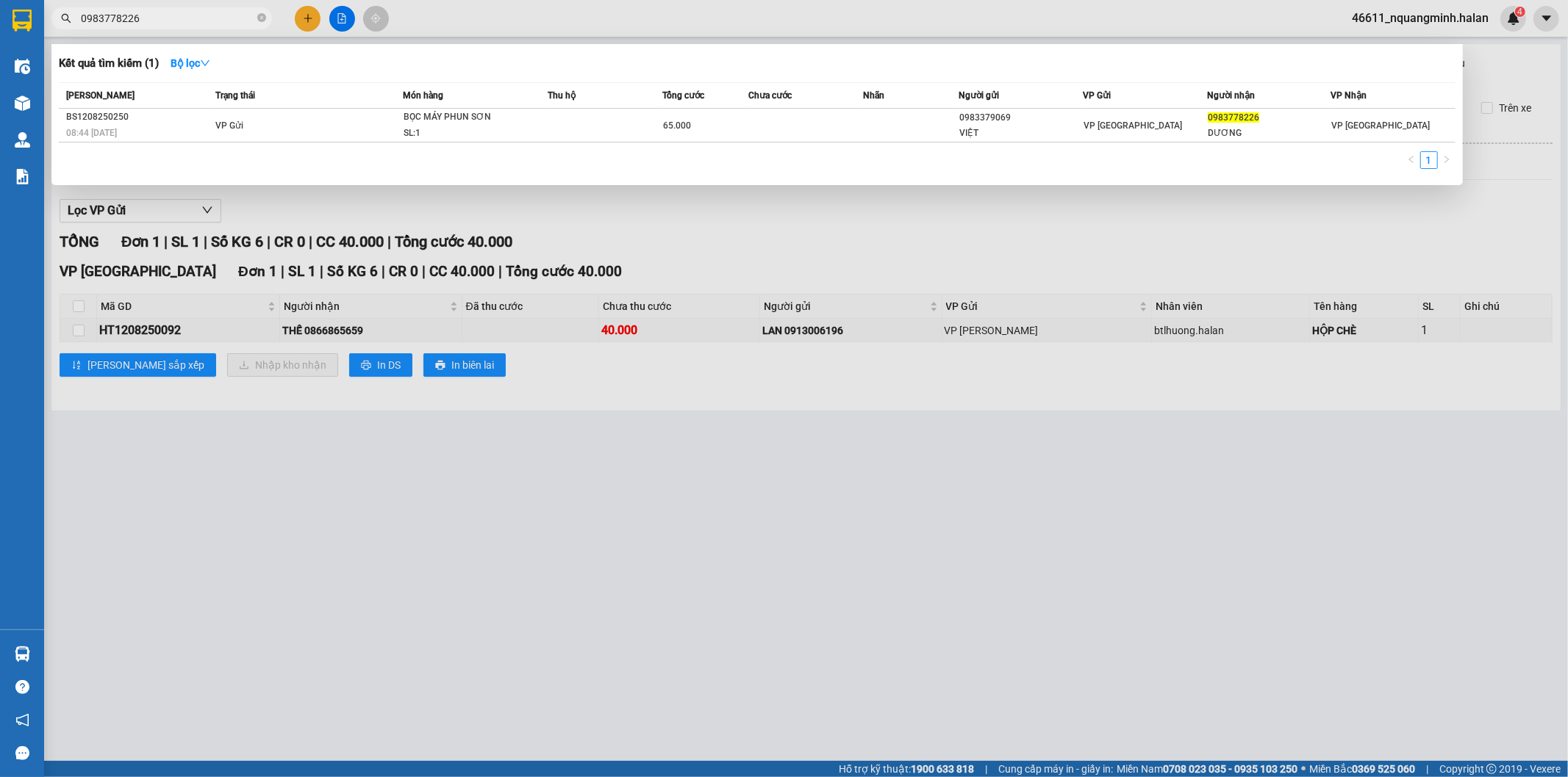
type input "0983778226"
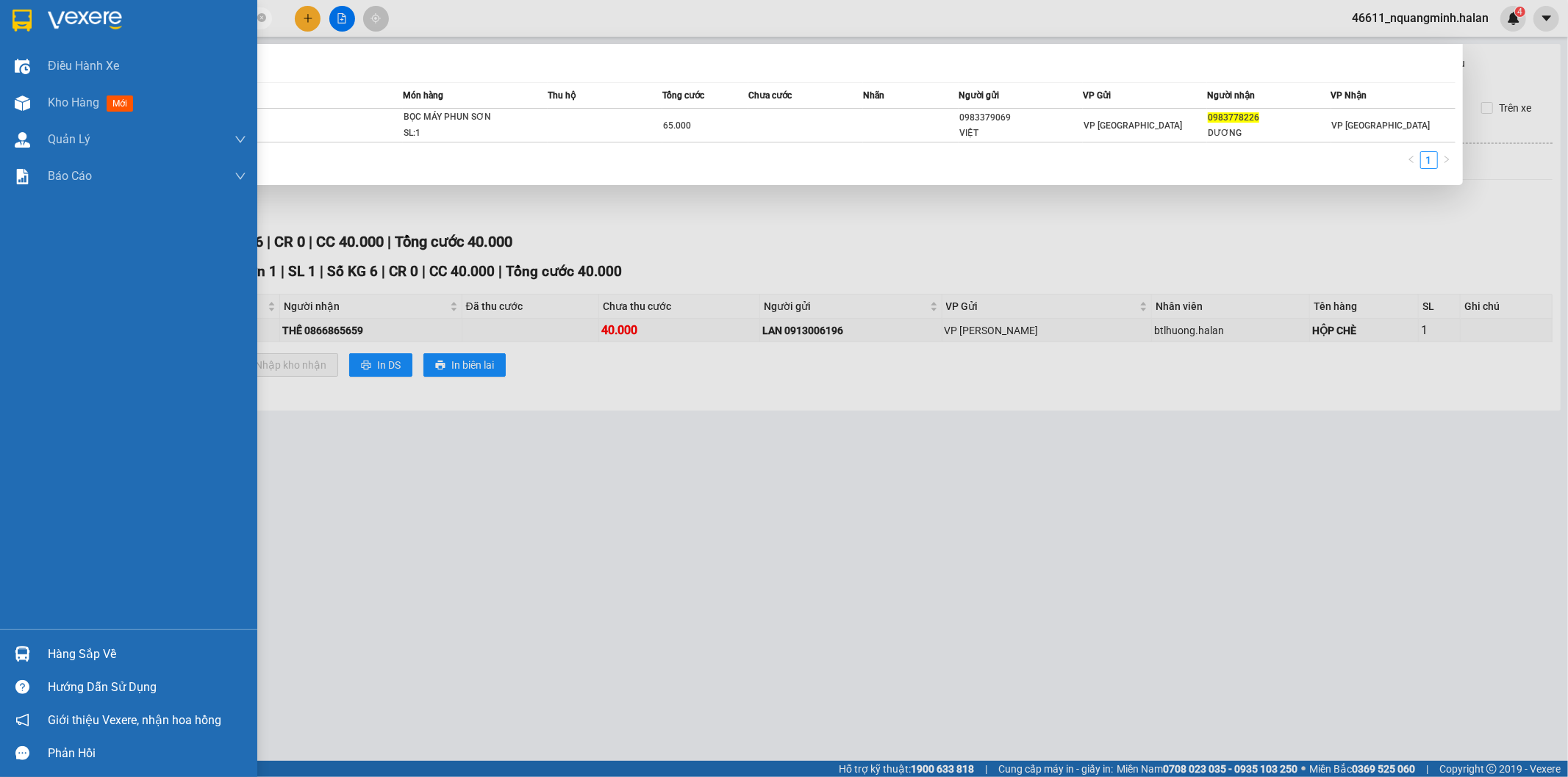
click at [26, 655] on img at bounding box center [22, 654] width 16 height 15
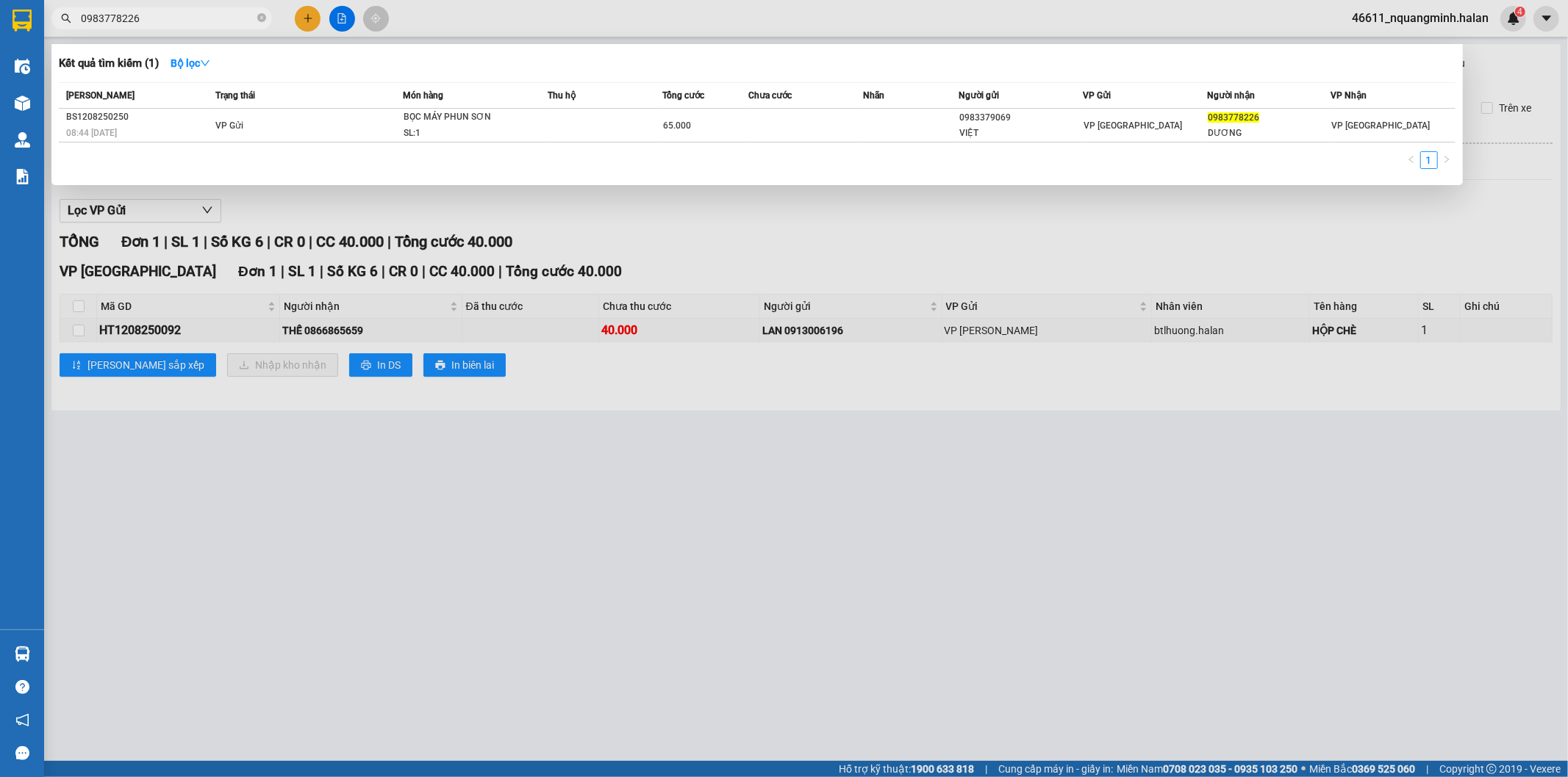
click at [596, 462] on section "Kết quả tìm kiếm ( 1 ) Bộ lọc Mã ĐH Trạng thái Món hàng Thu hộ Tổng cước Chưa c…" at bounding box center [784, 388] width 1568 height 777
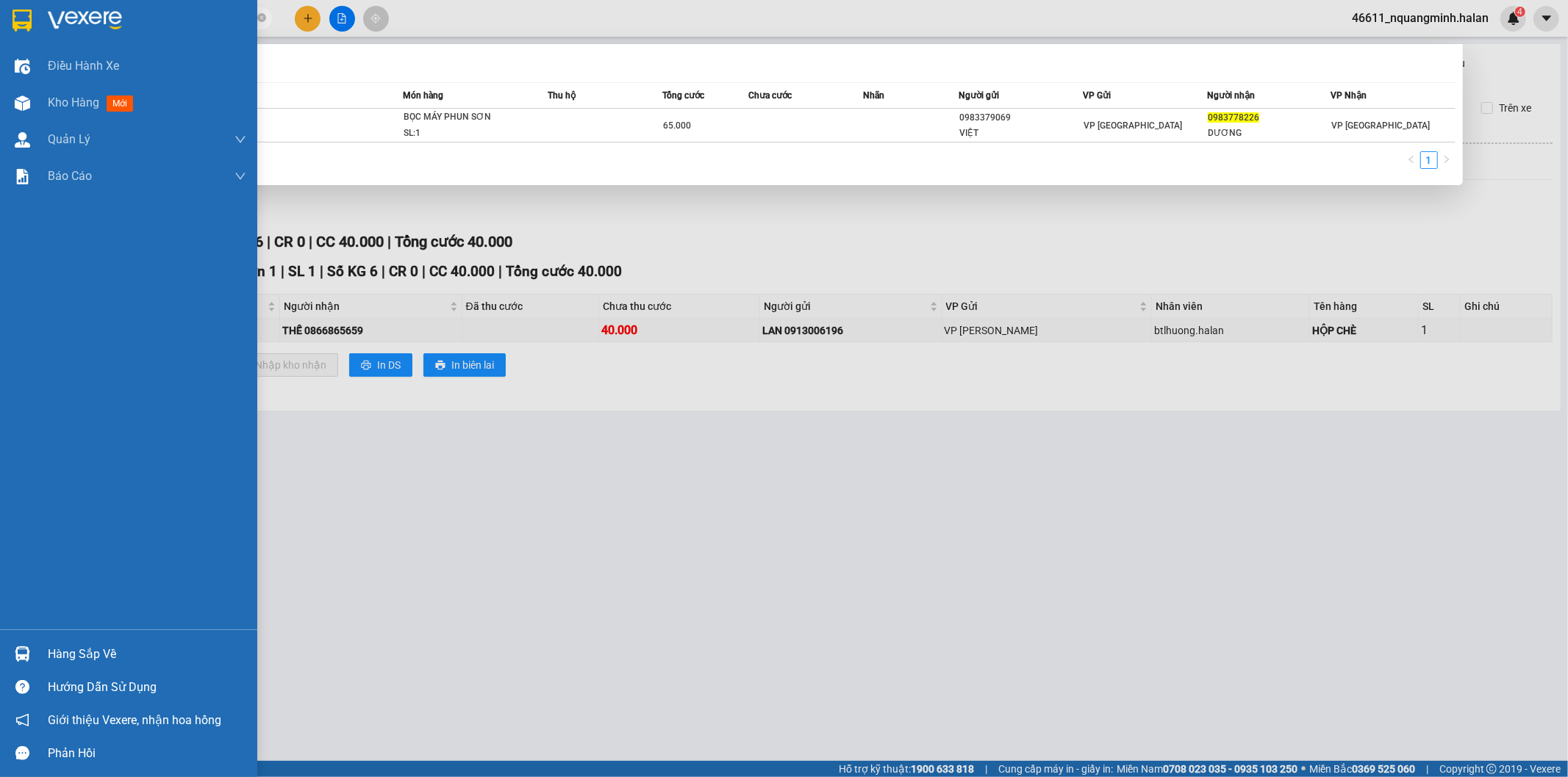
click at [31, 648] on div at bounding box center [22, 654] width 26 height 26
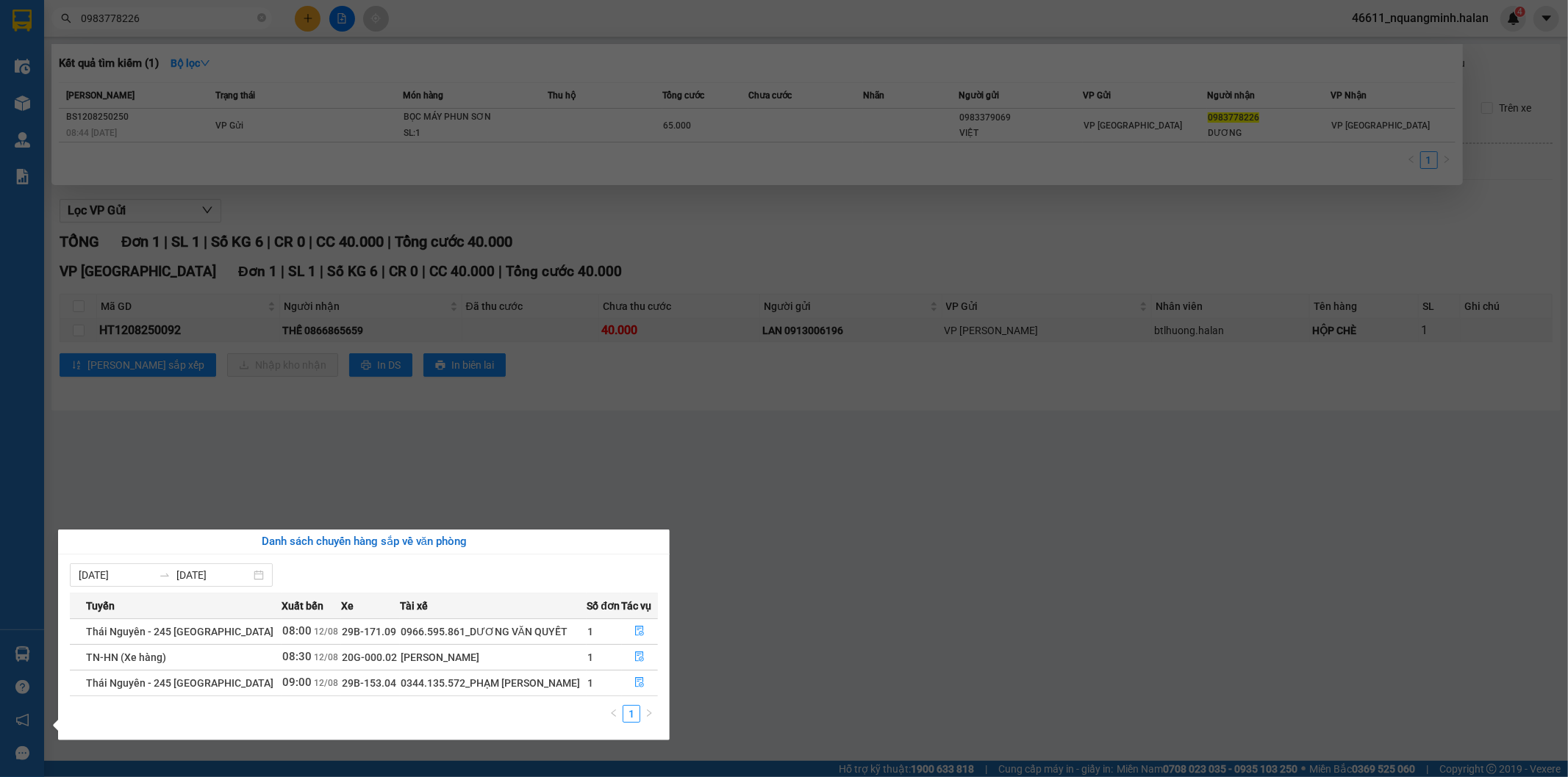
click at [567, 478] on section "Kết quả tìm kiếm ( 1 ) Bộ lọc Mã ĐH Trạng thái Món hàng Thu hộ Tổng cước Chưa c…" at bounding box center [784, 388] width 1568 height 777
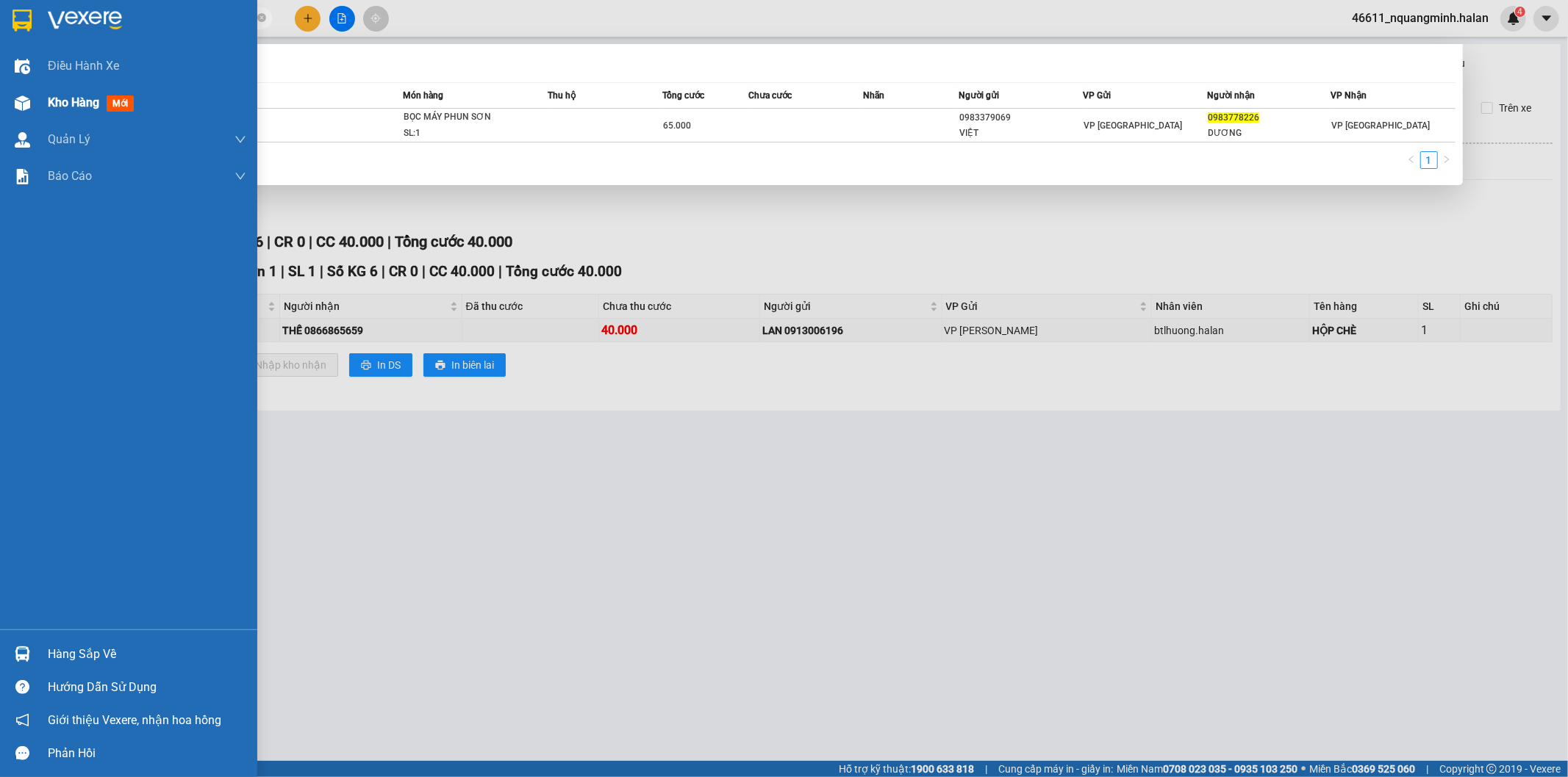
click at [39, 111] on div "Kho hàng mới" at bounding box center [129, 102] width 257 height 36
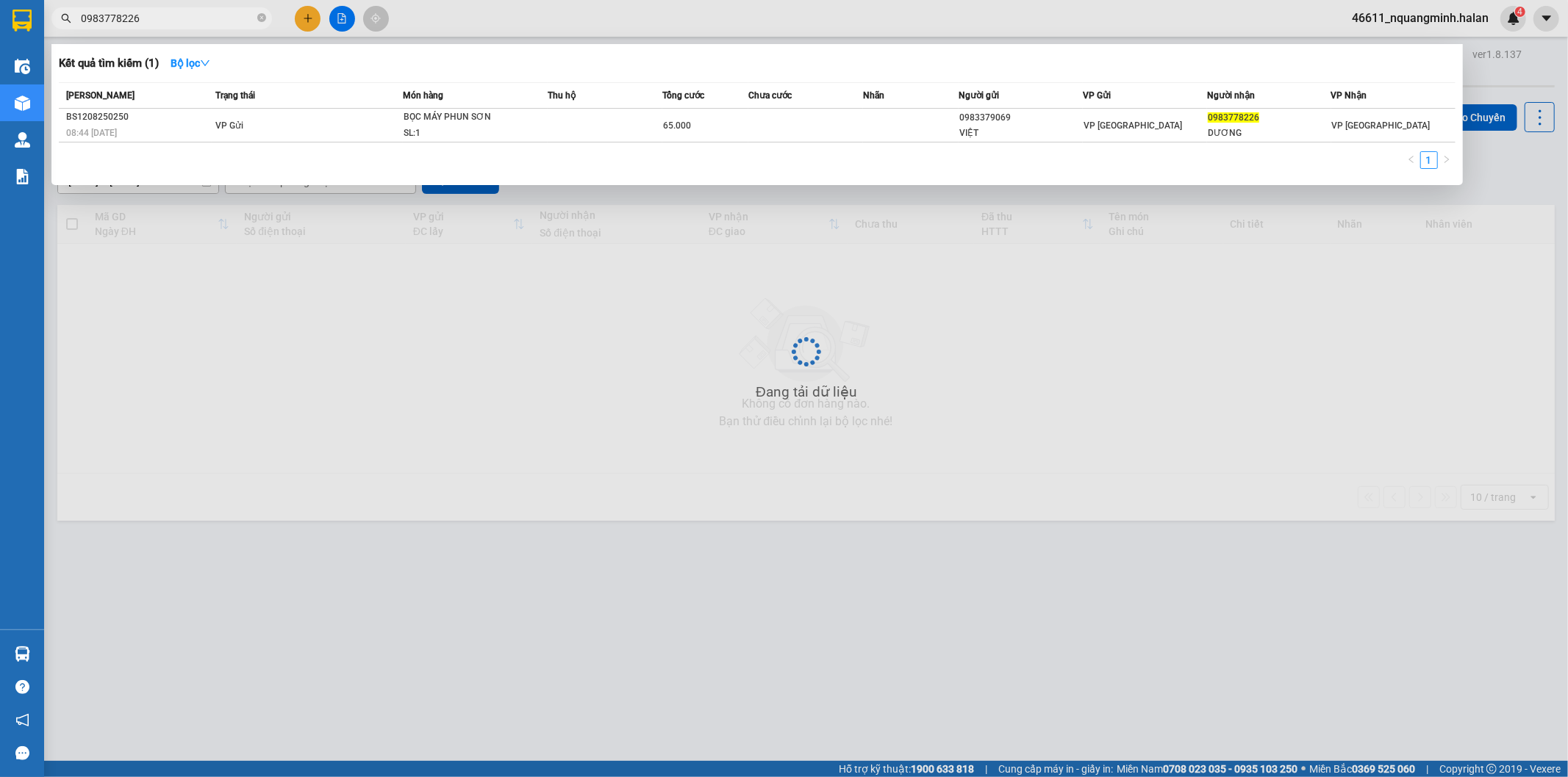
click at [832, 493] on div at bounding box center [784, 388] width 1568 height 777
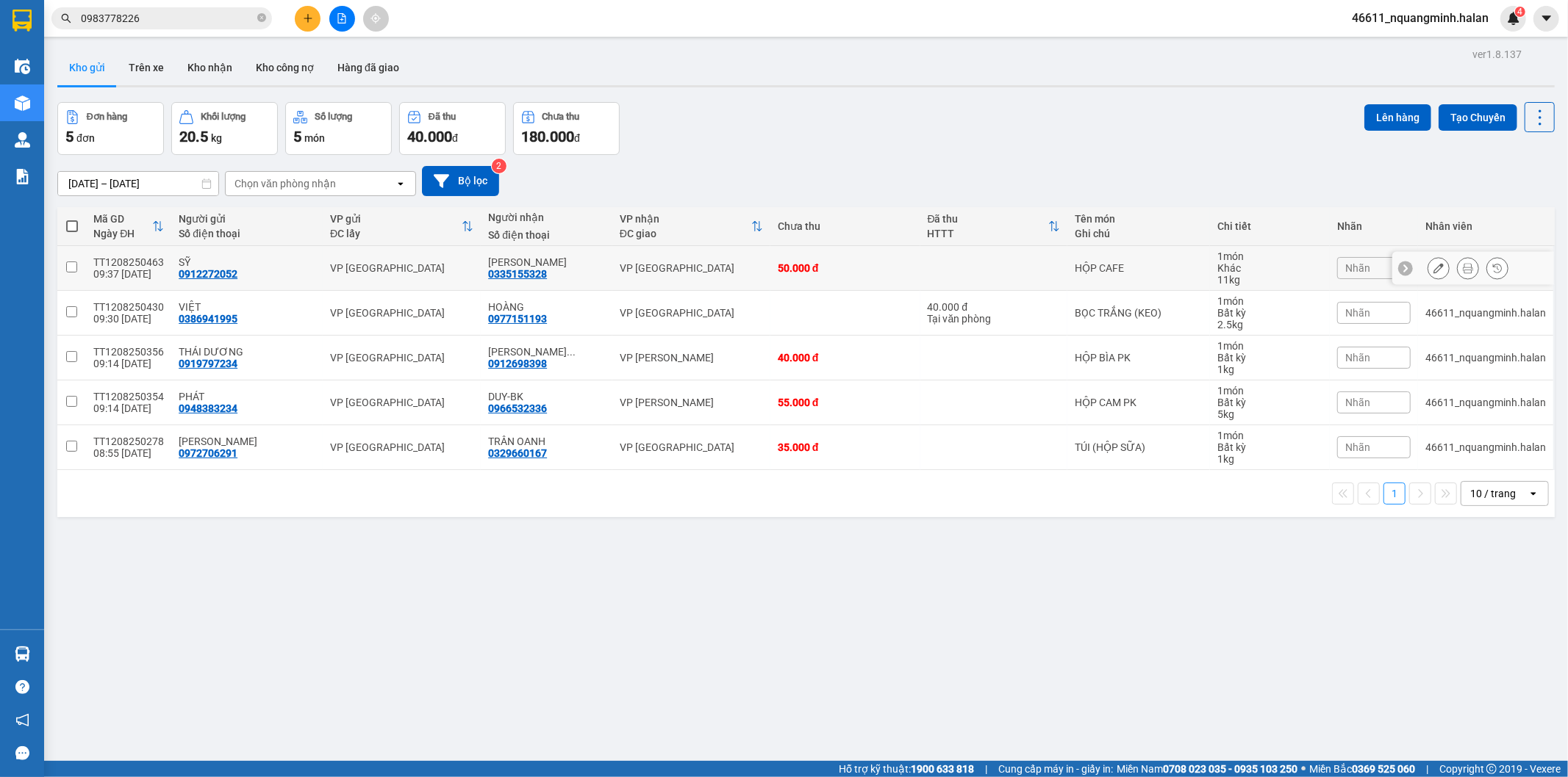
click at [688, 263] on div "VP Yên Bình" at bounding box center [691, 268] width 143 height 12
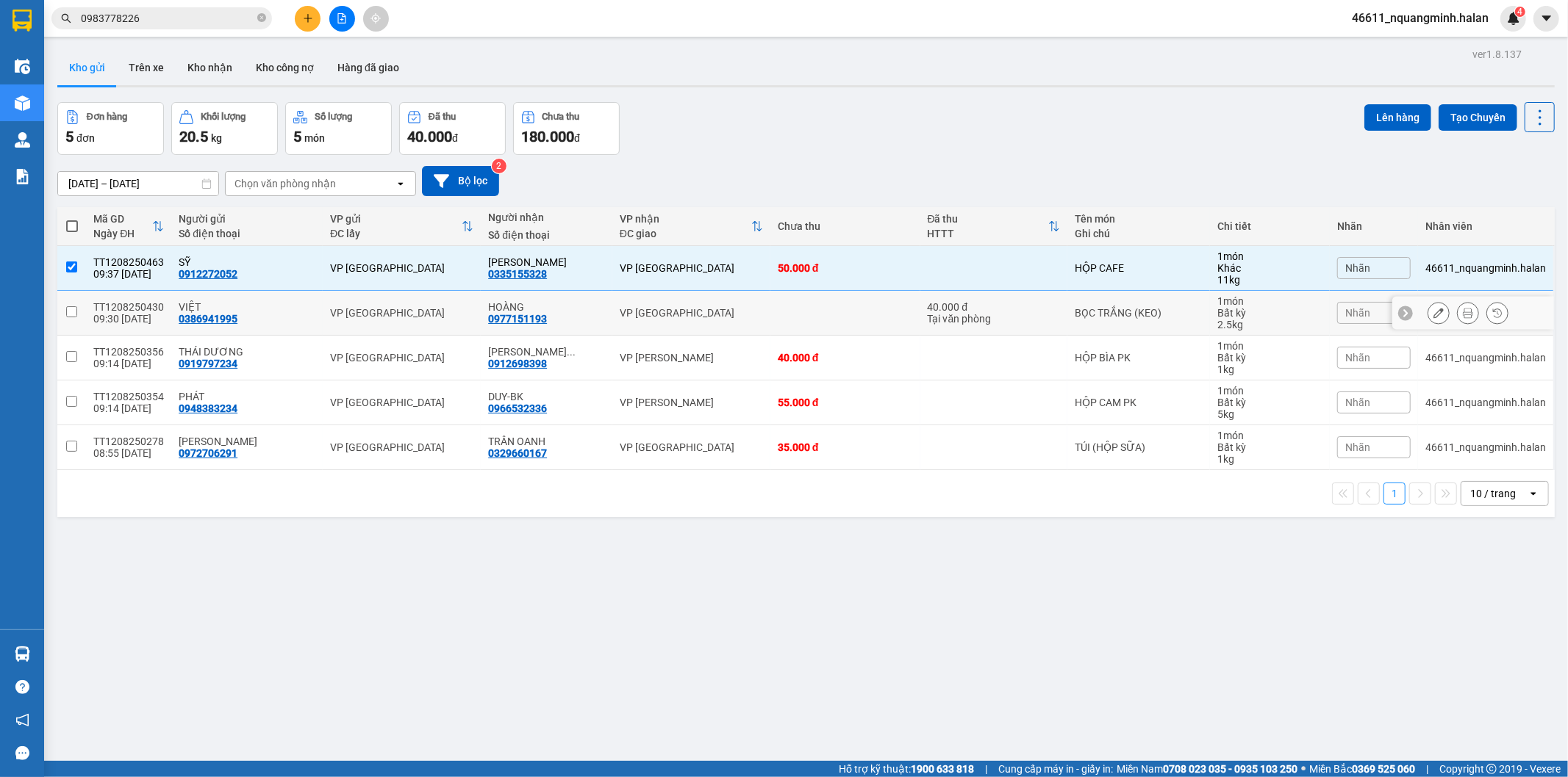
drag, startPoint x: 694, startPoint y: 305, endPoint x: 697, endPoint y: 352, distance: 47.1
click at [694, 307] on td "VP [GEOGRAPHIC_DATA]" at bounding box center [691, 314] width 158 height 45
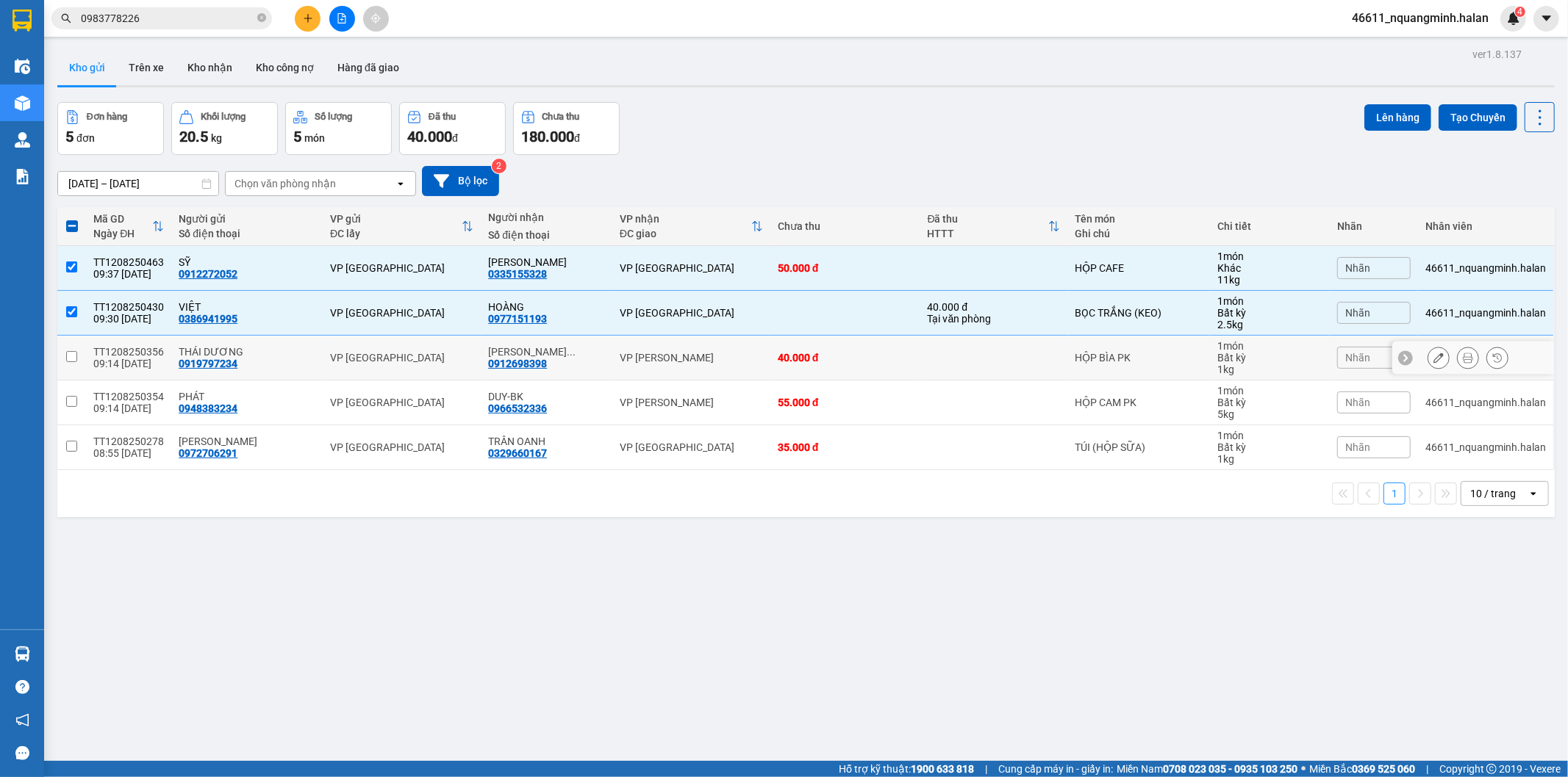
click at [700, 359] on div "VP [PERSON_NAME]" at bounding box center [691, 357] width 143 height 12
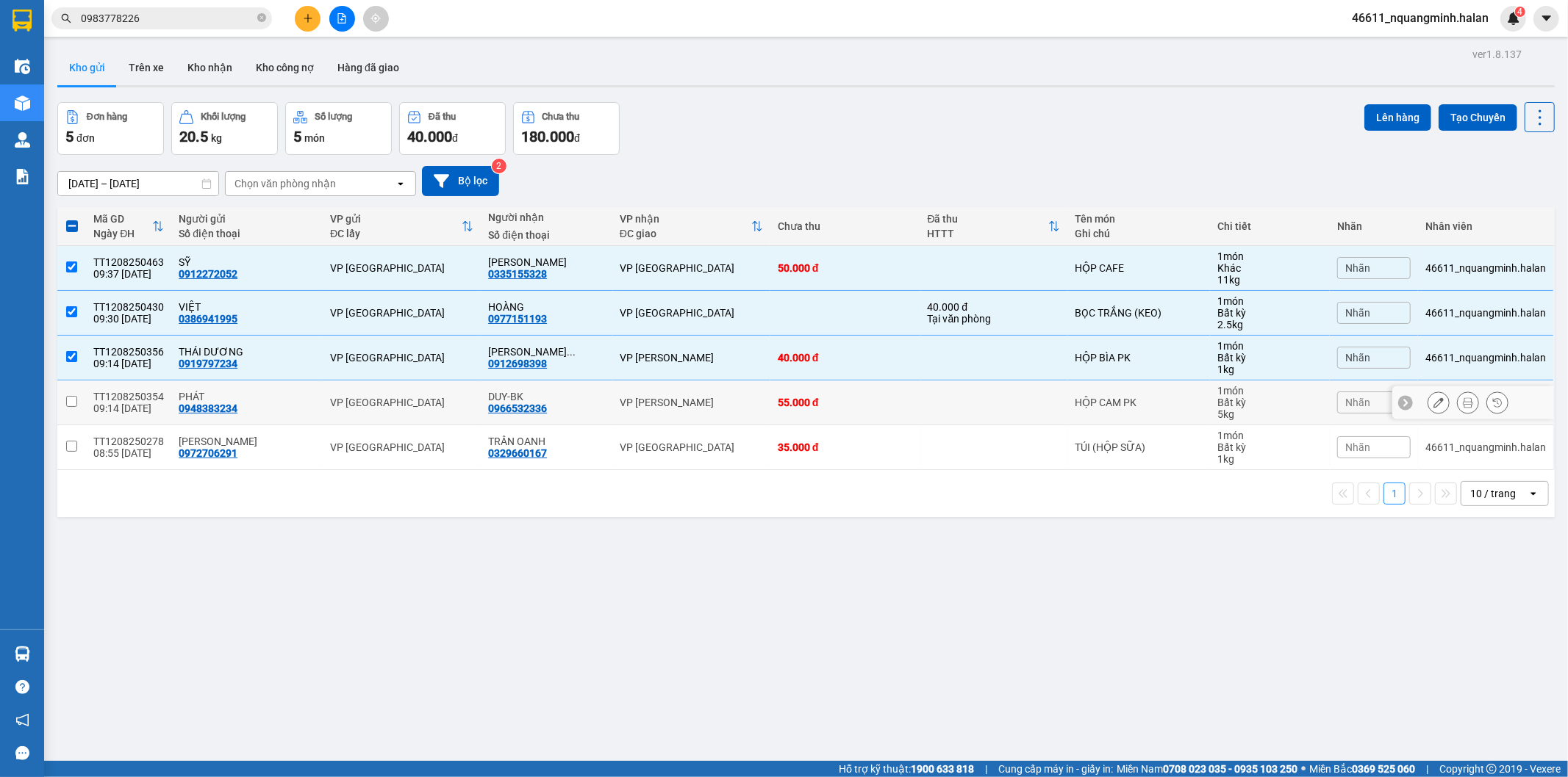
drag, startPoint x: 712, startPoint y: 409, endPoint x: 731, endPoint y: 438, distance: 34.7
click at [714, 411] on td "VP [PERSON_NAME]" at bounding box center [691, 403] width 158 height 45
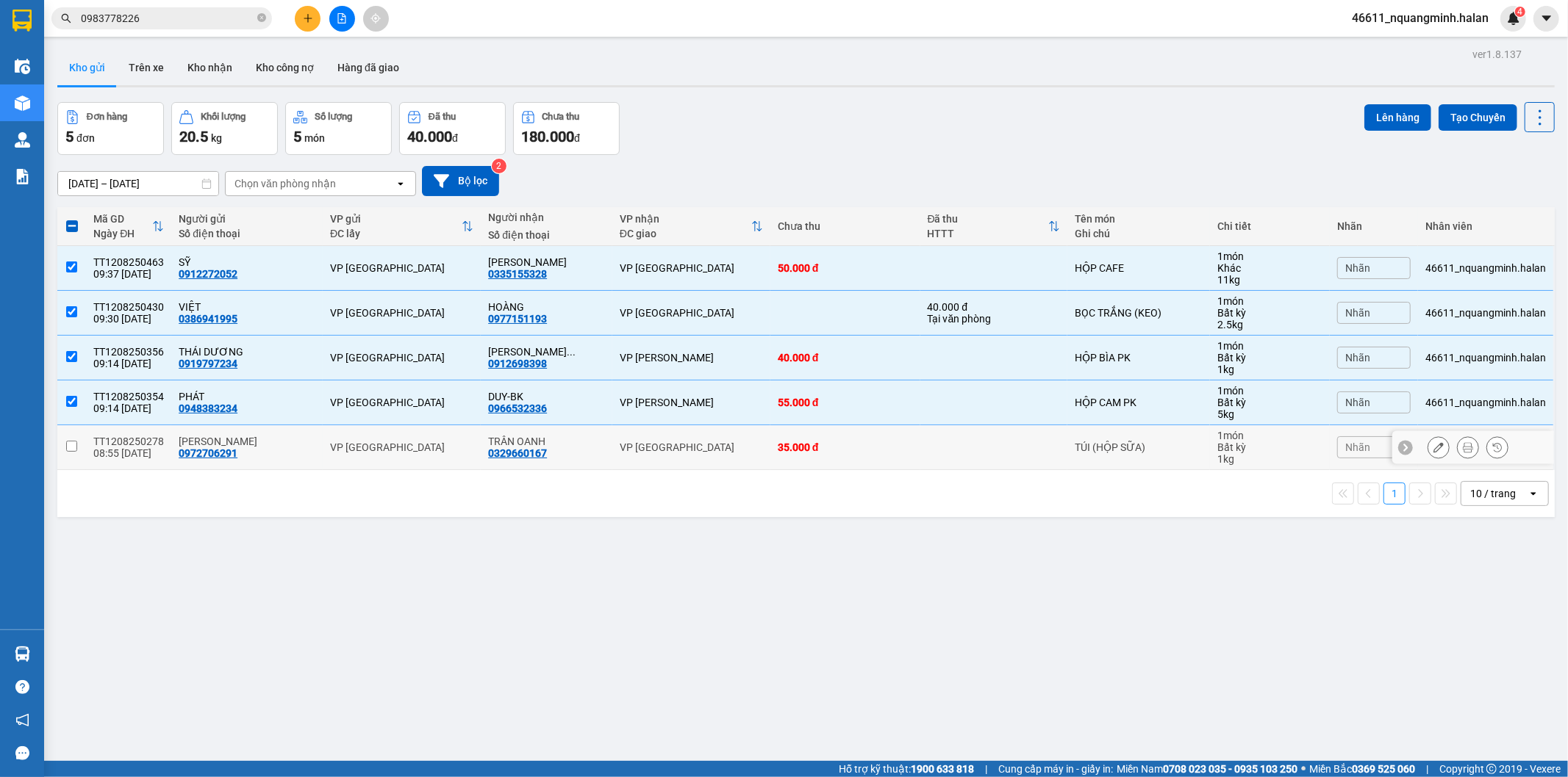
drag, startPoint x: 731, startPoint y: 438, endPoint x: 1157, endPoint y: 232, distance: 473.2
click at [732, 437] on td "VP [GEOGRAPHIC_DATA]" at bounding box center [691, 448] width 158 height 45
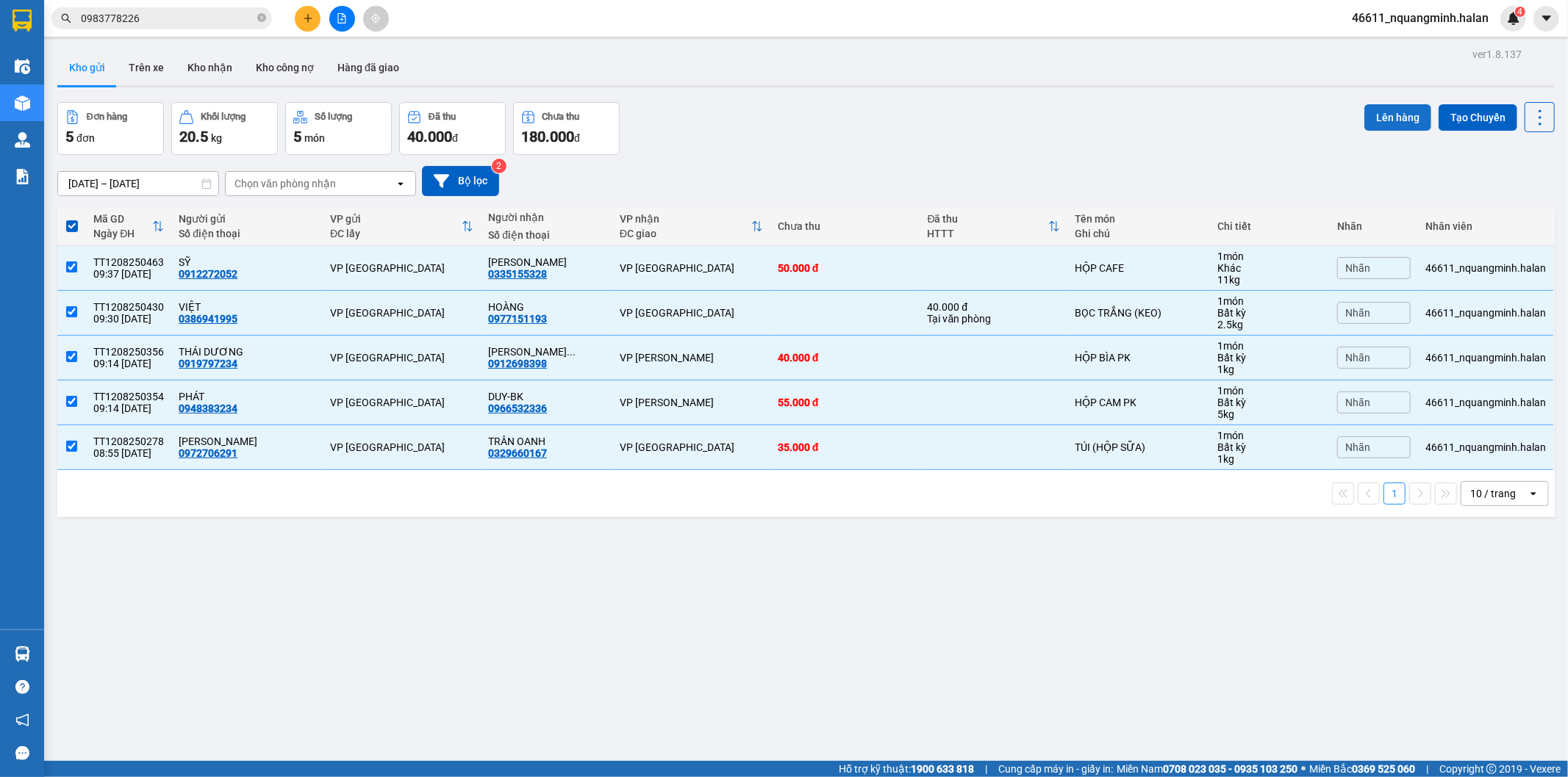
click at [1372, 119] on button "Lên hàng" at bounding box center [1397, 118] width 67 height 26
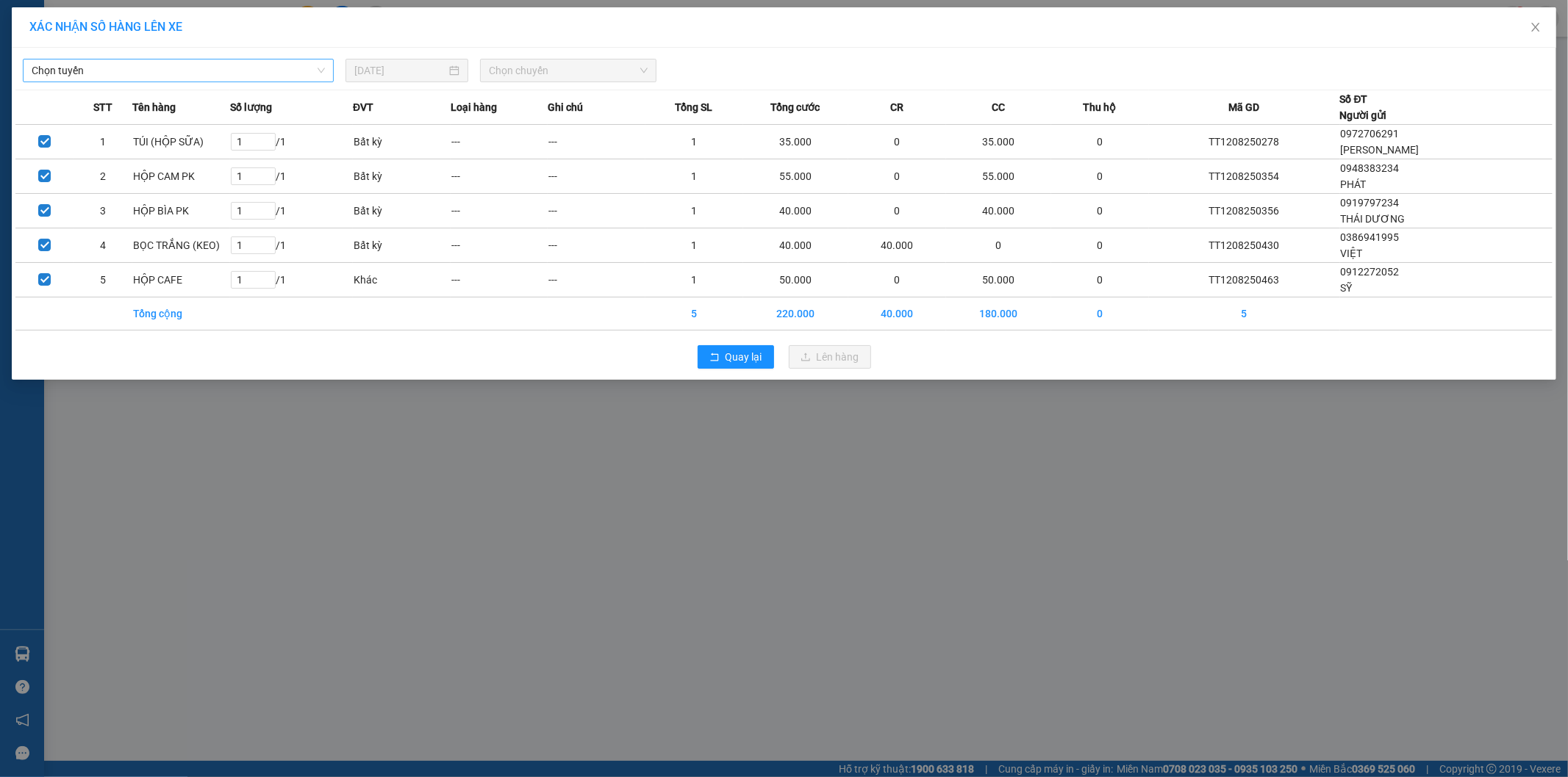
click at [236, 67] on span "Chọn tuyến" at bounding box center [178, 70] width 293 height 22
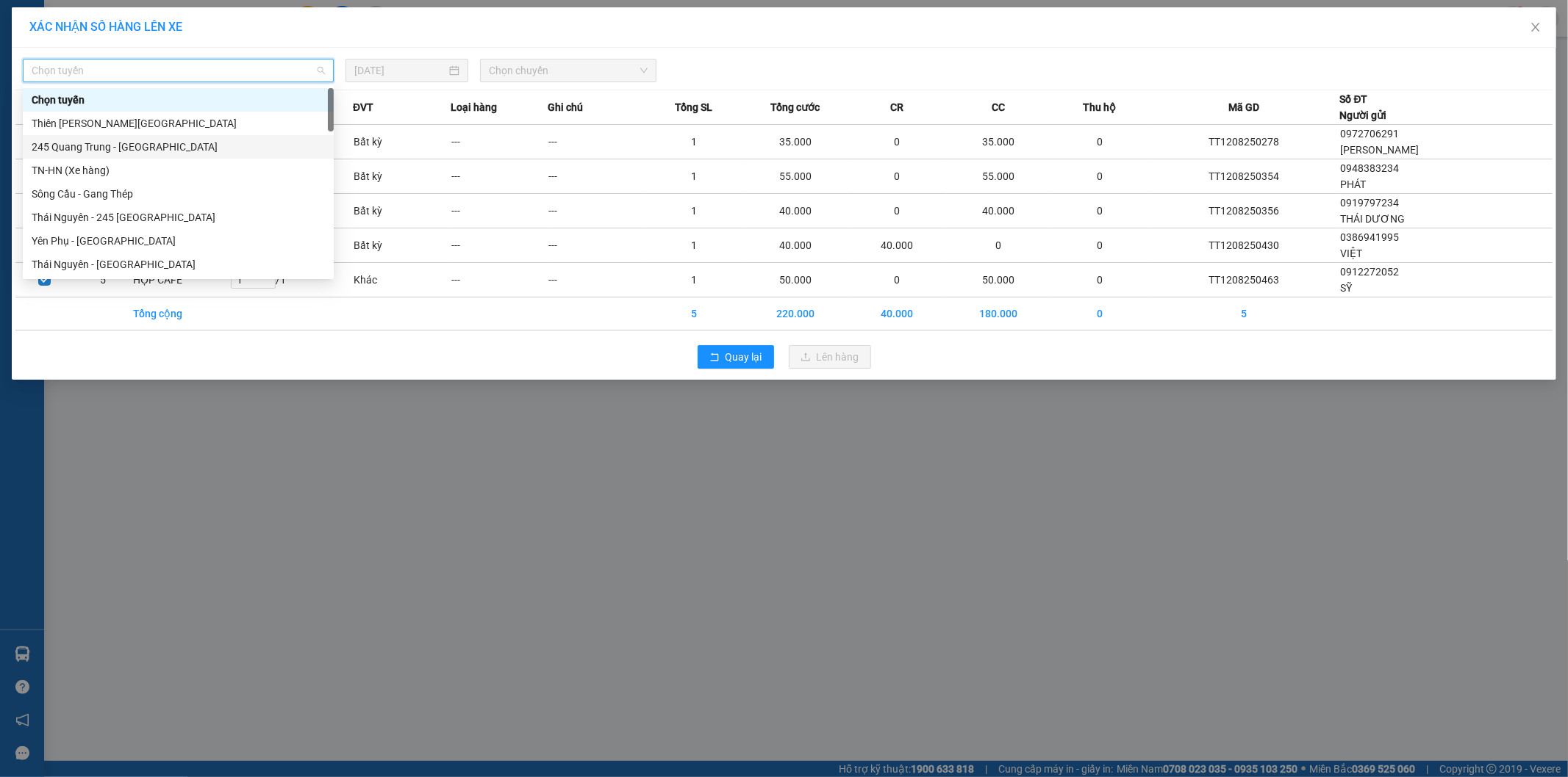
click at [106, 152] on div "245 Quang Trung - [GEOGRAPHIC_DATA]" at bounding box center [178, 146] width 293 height 16
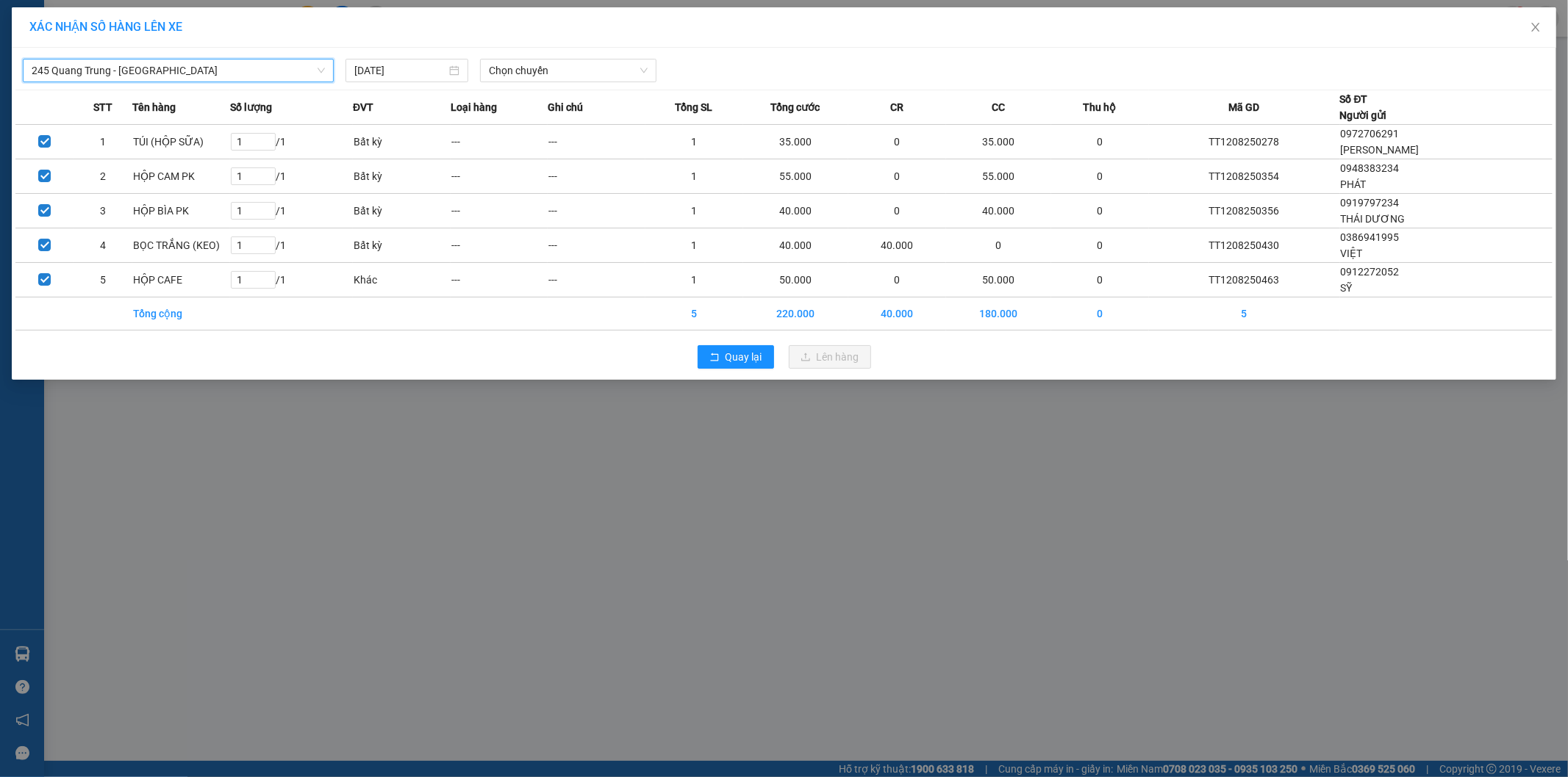
click at [588, 55] on div "245 Quang Trung - Thái Nguyên 245 Quang Trung - Thái Nguyên 12/08/2025 Chọn chu…" at bounding box center [784, 67] width 1537 height 31
click at [588, 60] on span "Chọn chuyến" at bounding box center [568, 70] width 159 height 22
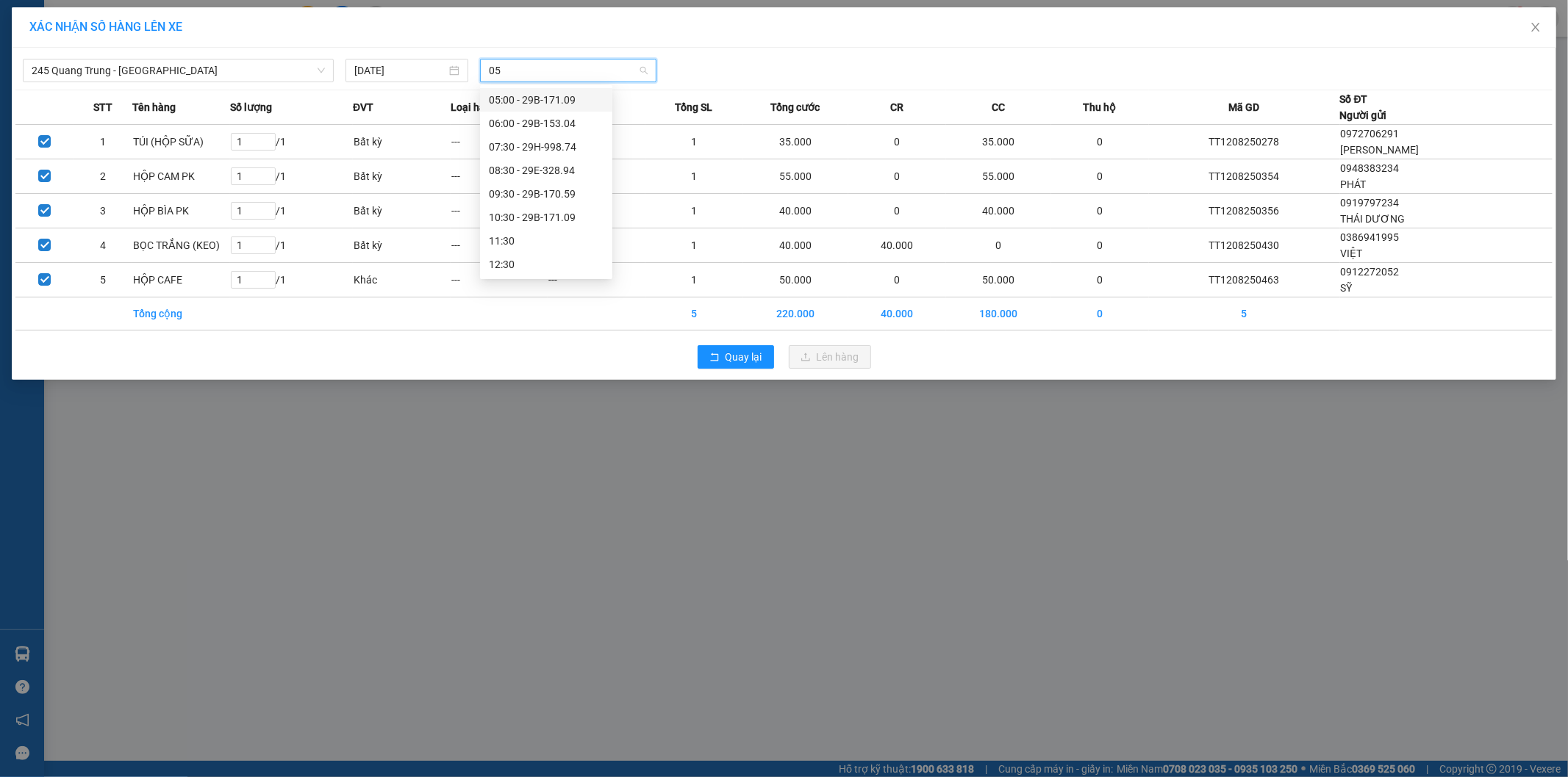
type input "059"
click at [522, 98] on div "09:30 - 29B-170.59" at bounding box center [546, 100] width 115 height 16
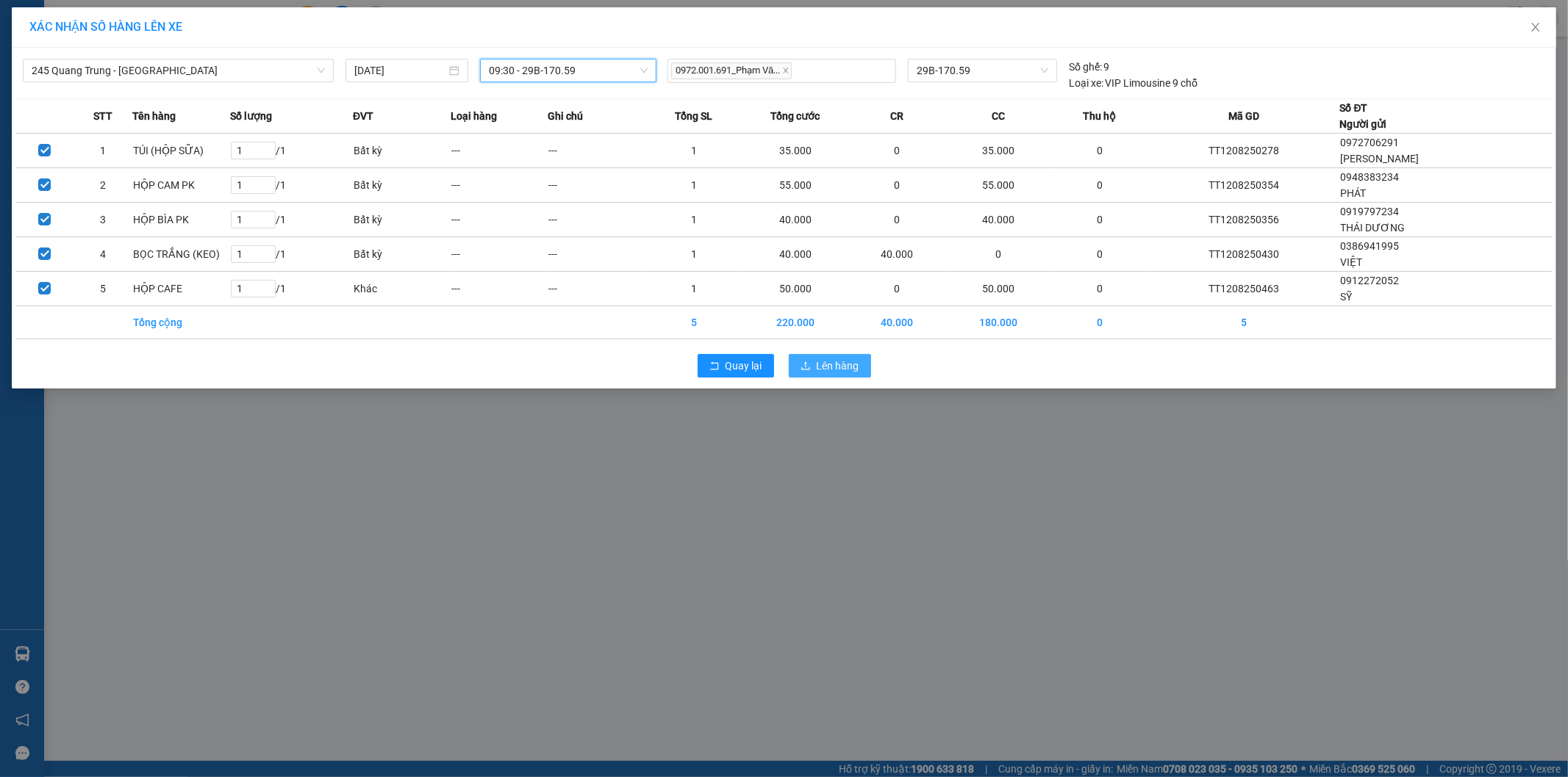
click at [825, 366] on span "Lên hàng" at bounding box center [838, 366] width 43 height 16
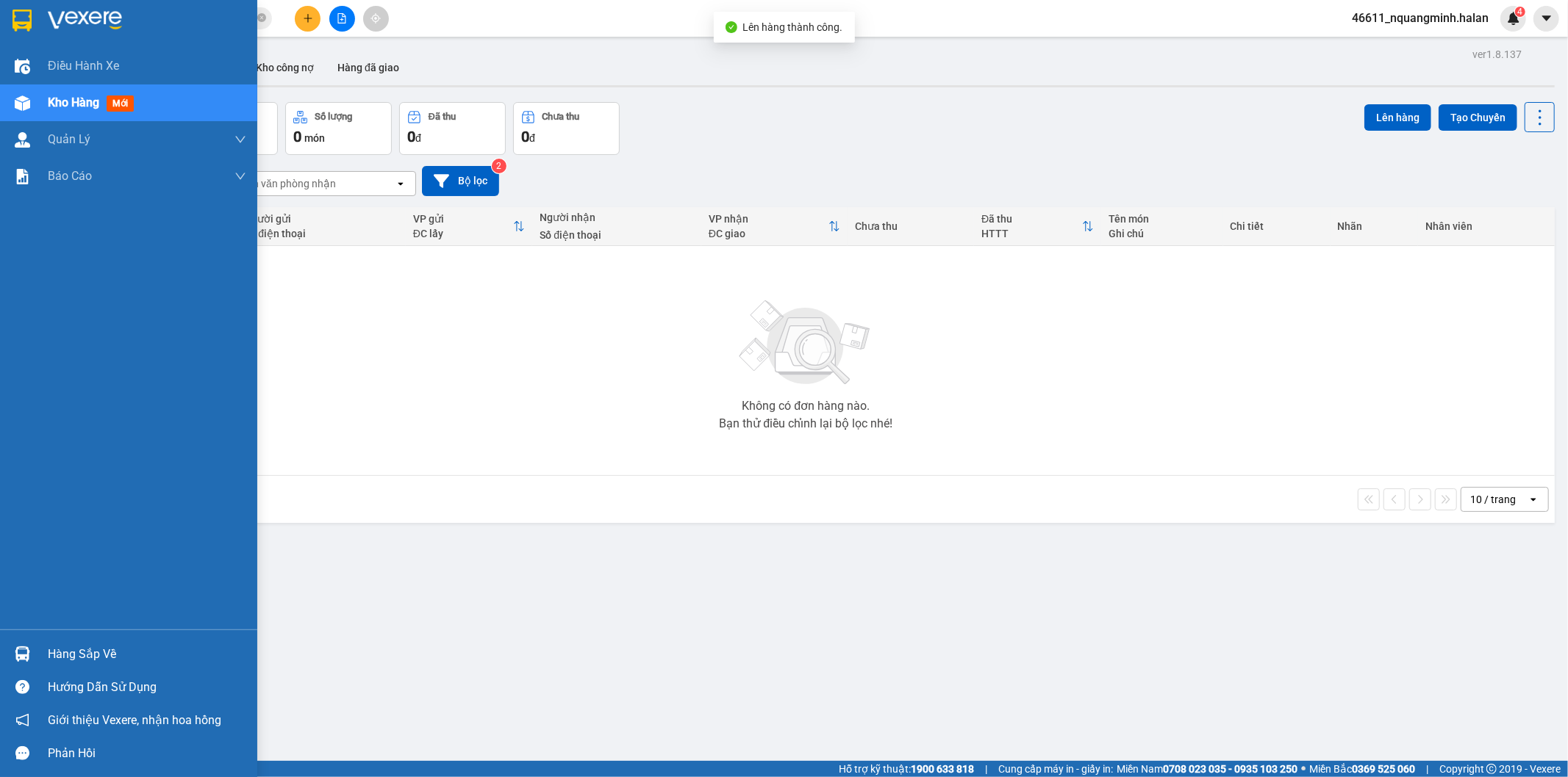
click at [32, 655] on div at bounding box center [22, 654] width 26 height 26
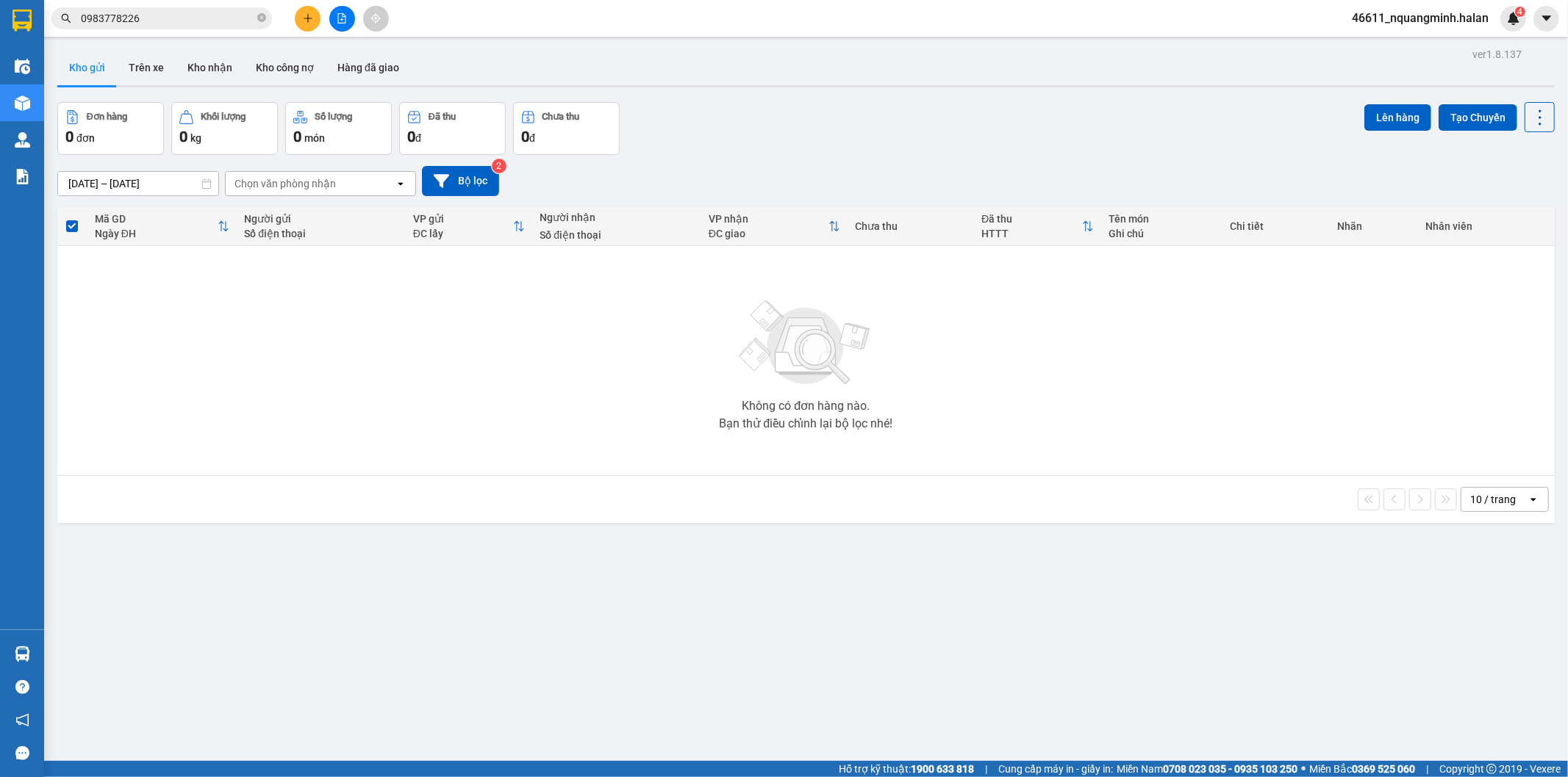
click at [504, 385] on section "Kết quả tìm kiếm ( 1 ) Bộ lọc Mã ĐH Trạng thái Món hàng Thu hộ Tổng cước Chưa c…" at bounding box center [784, 388] width 1568 height 777
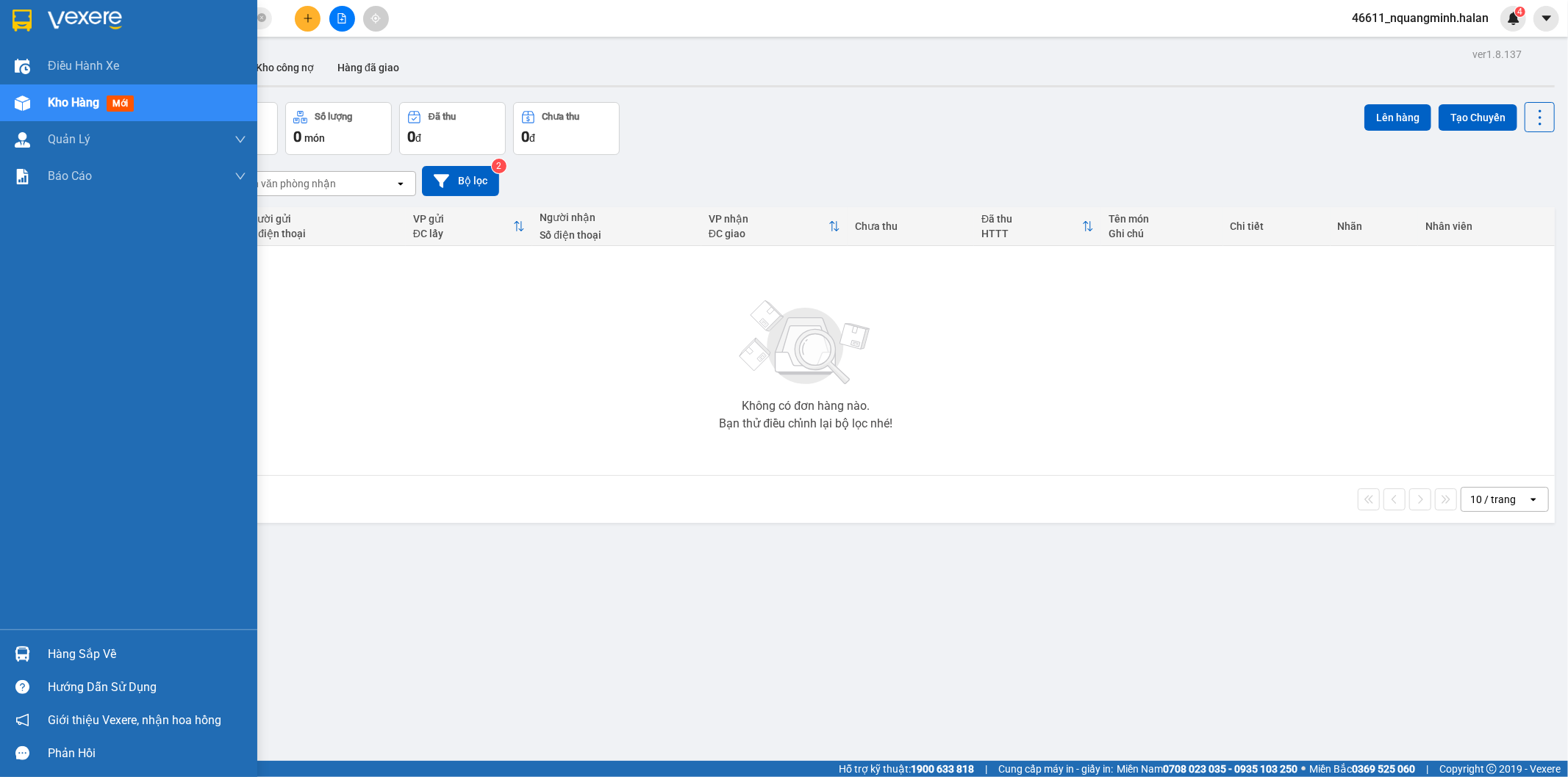
click at [29, 648] on img at bounding box center [22, 654] width 16 height 15
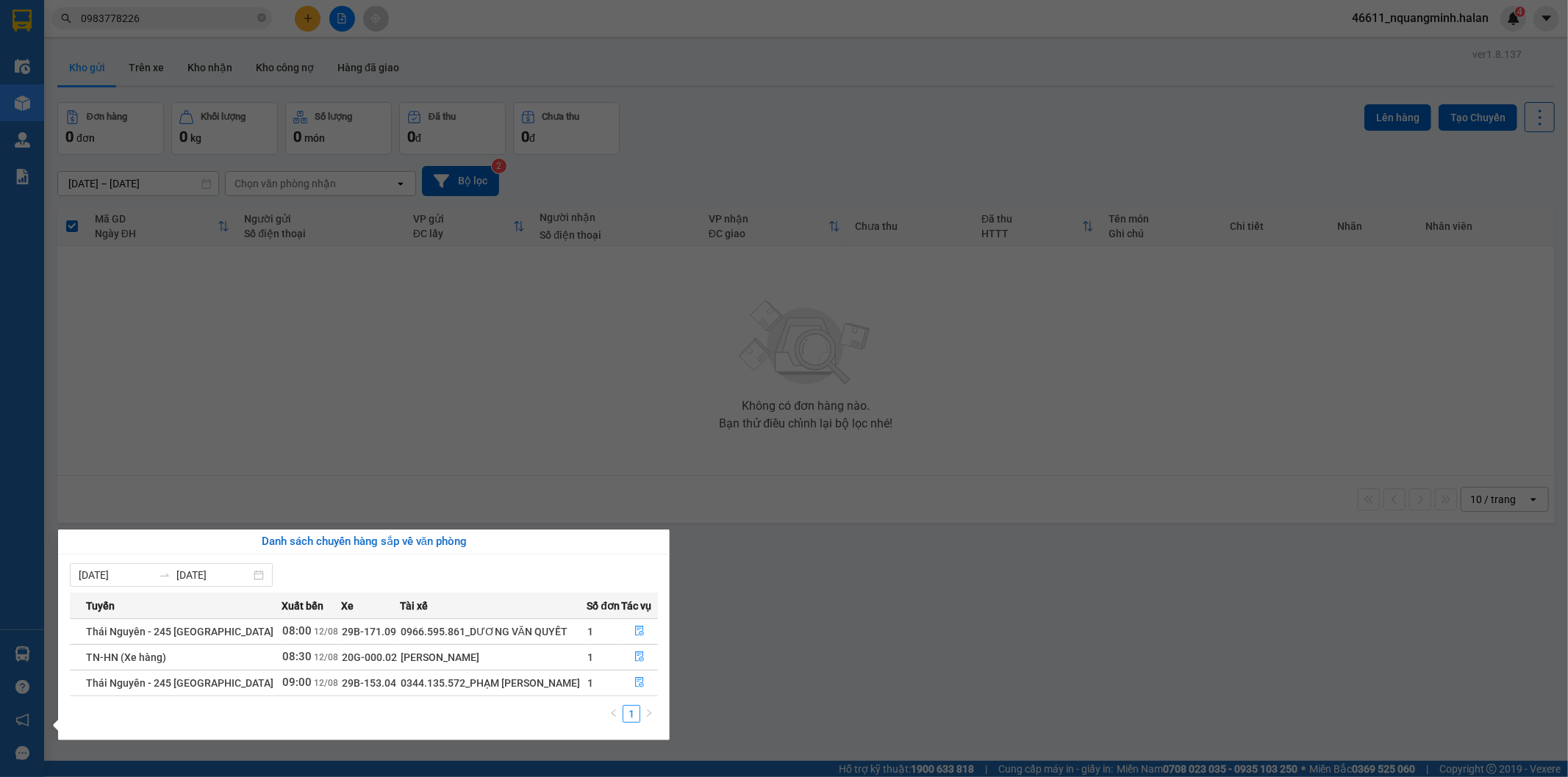
click at [716, 422] on section "Kết quả tìm kiếm ( 1 ) Bộ lọc Mã ĐH Trạng thái Món hàng Thu hộ Tổng cước Chưa c…" at bounding box center [784, 388] width 1568 height 777
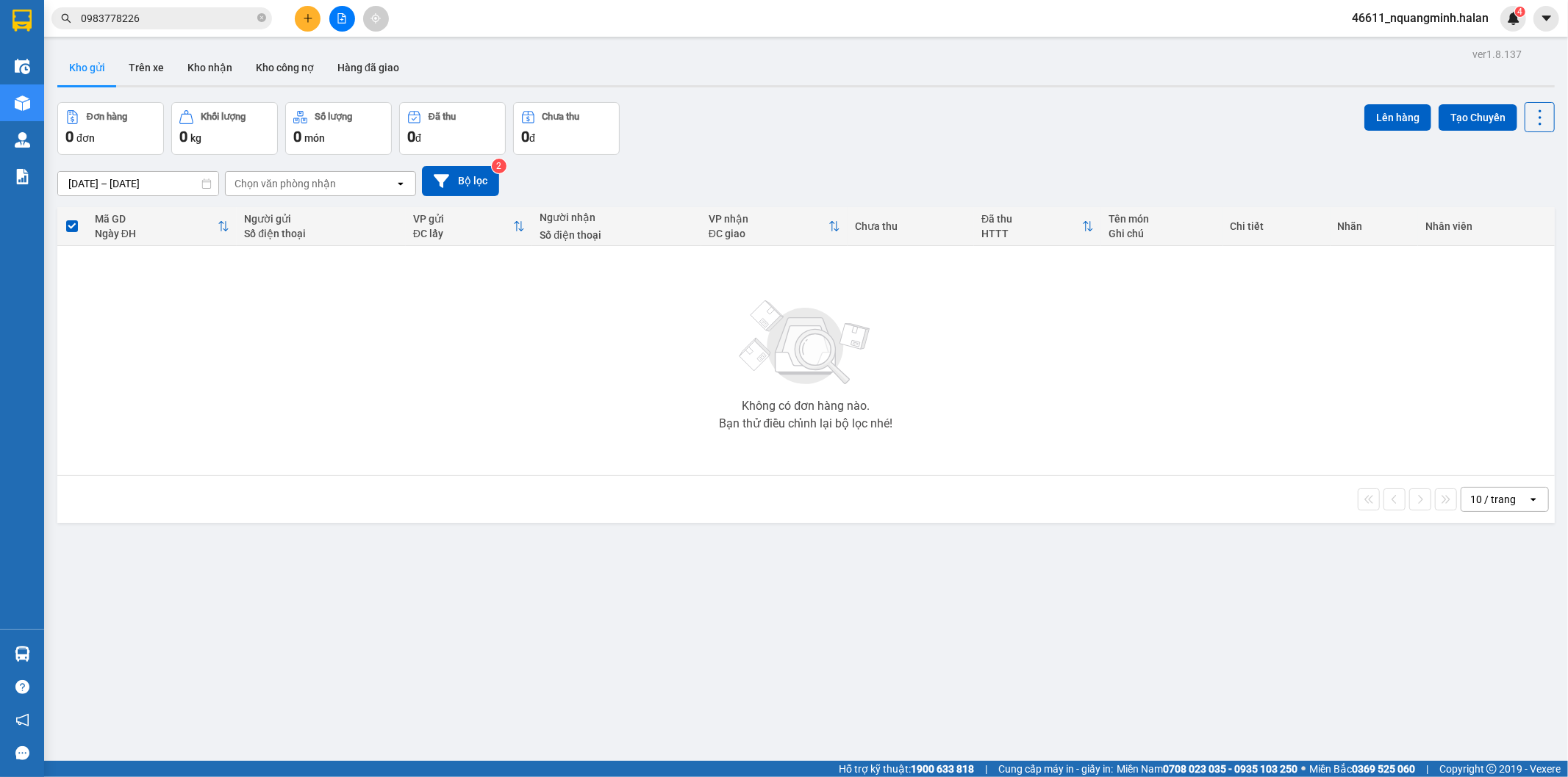
click at [297, 21] on button at bounding box center [307, 19] width 26 height 26
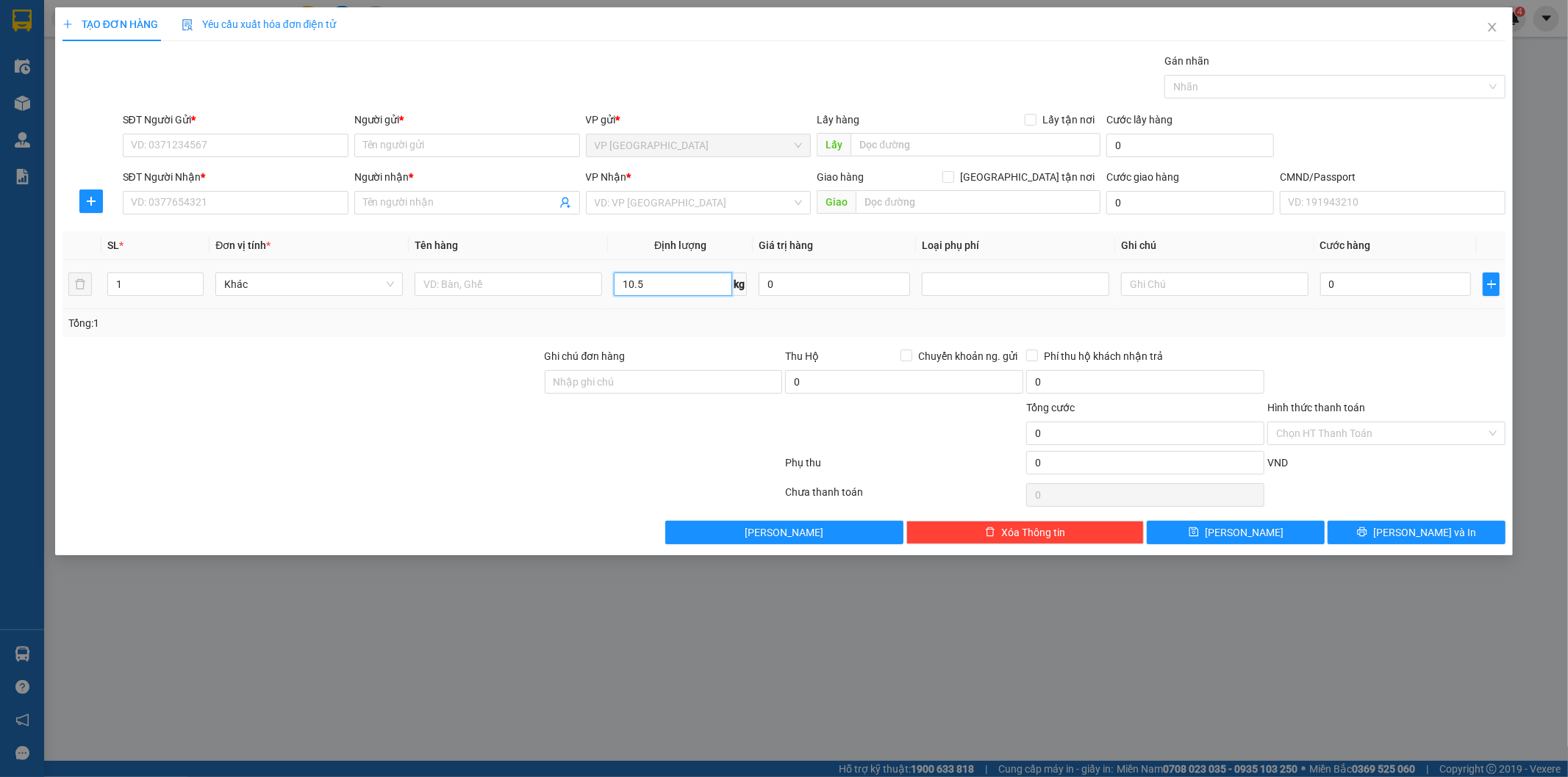
type input "10.5"
click at [532, 298] on div at bounding box center [508, 284] width 188 height 29
click at [532, 290] on input "text" at bounding box center [508, 284] width 188 height 23
type input "HỘP CAMERA"
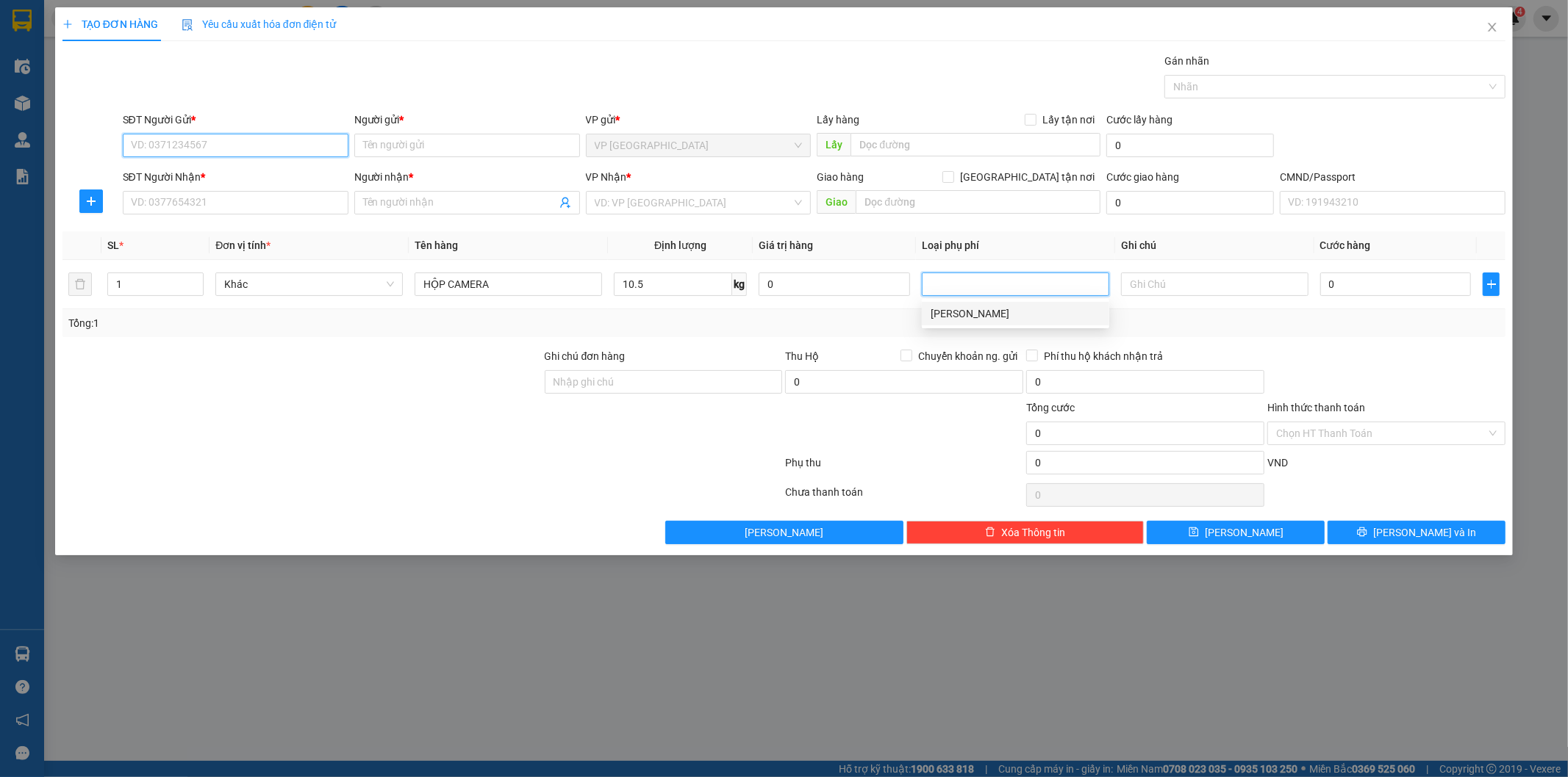
click at [263, 143] on input "SĐT Người Gửi *" at bounding box center [235, 146] width 226 height 23
type input "0917755288"
click at [243, 169] on div "0917755288 - dung" at bounding box center [236, 174] width 208 height 16
type input "dung"
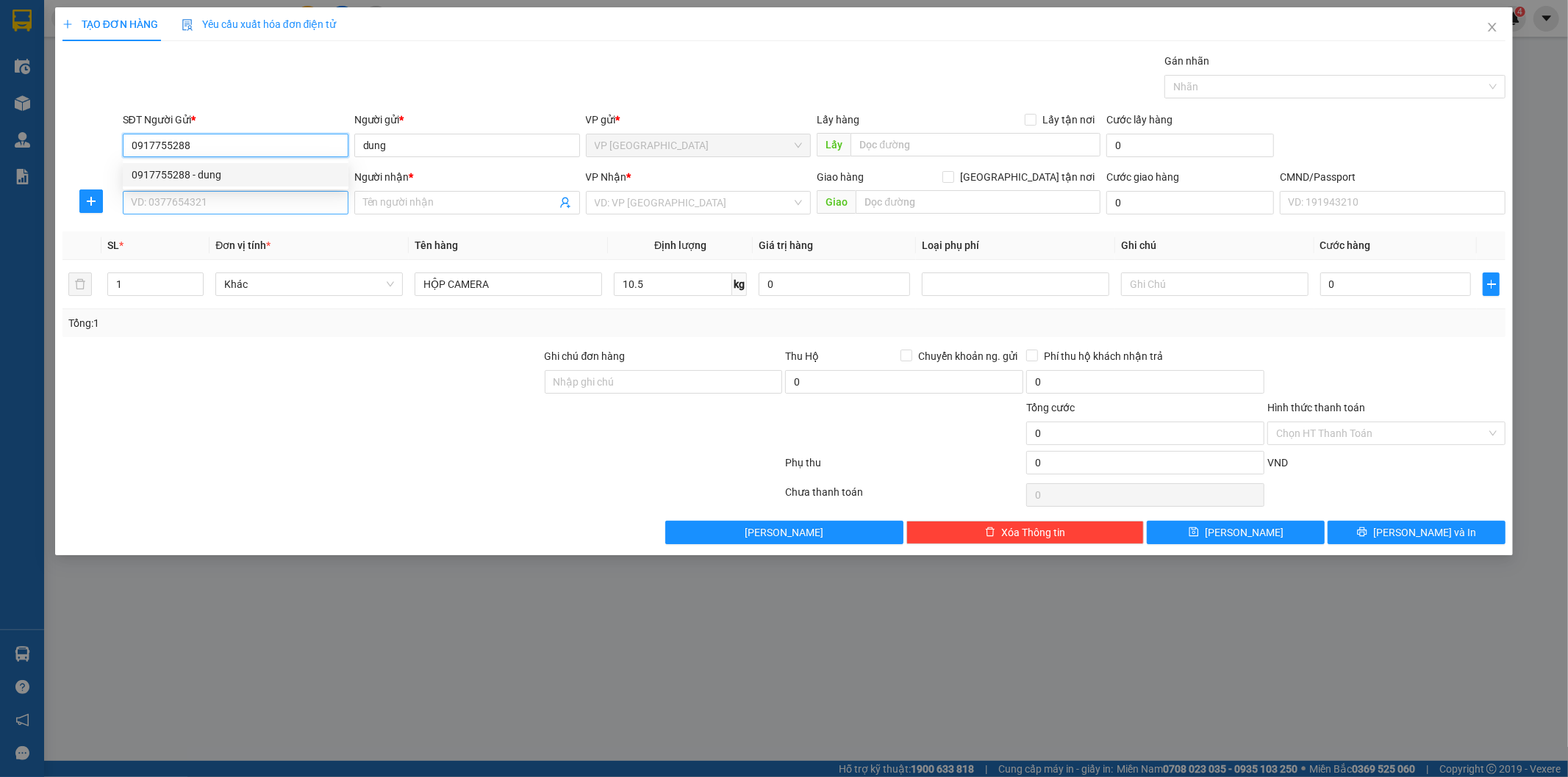
type input "0917755288"
click at [260, 197] on input "SĐT Người Nhận *" at bounding box center [235, 203] width 226 height 23
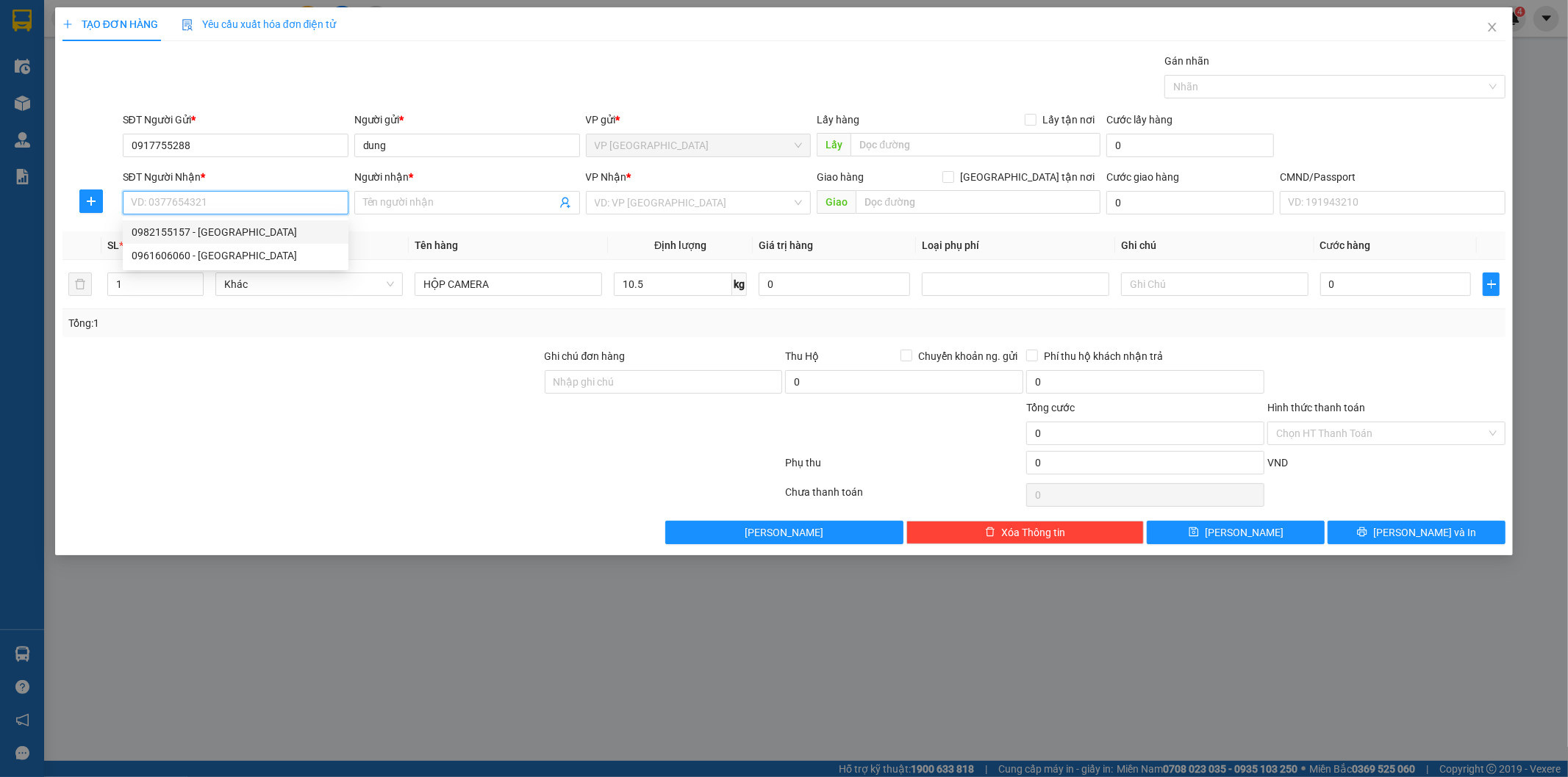
click at [265, 226] on div "0982155157 - HOÀNG ANH" at bounding box center [236, 232] width 208 height 16
type input "0982155157"
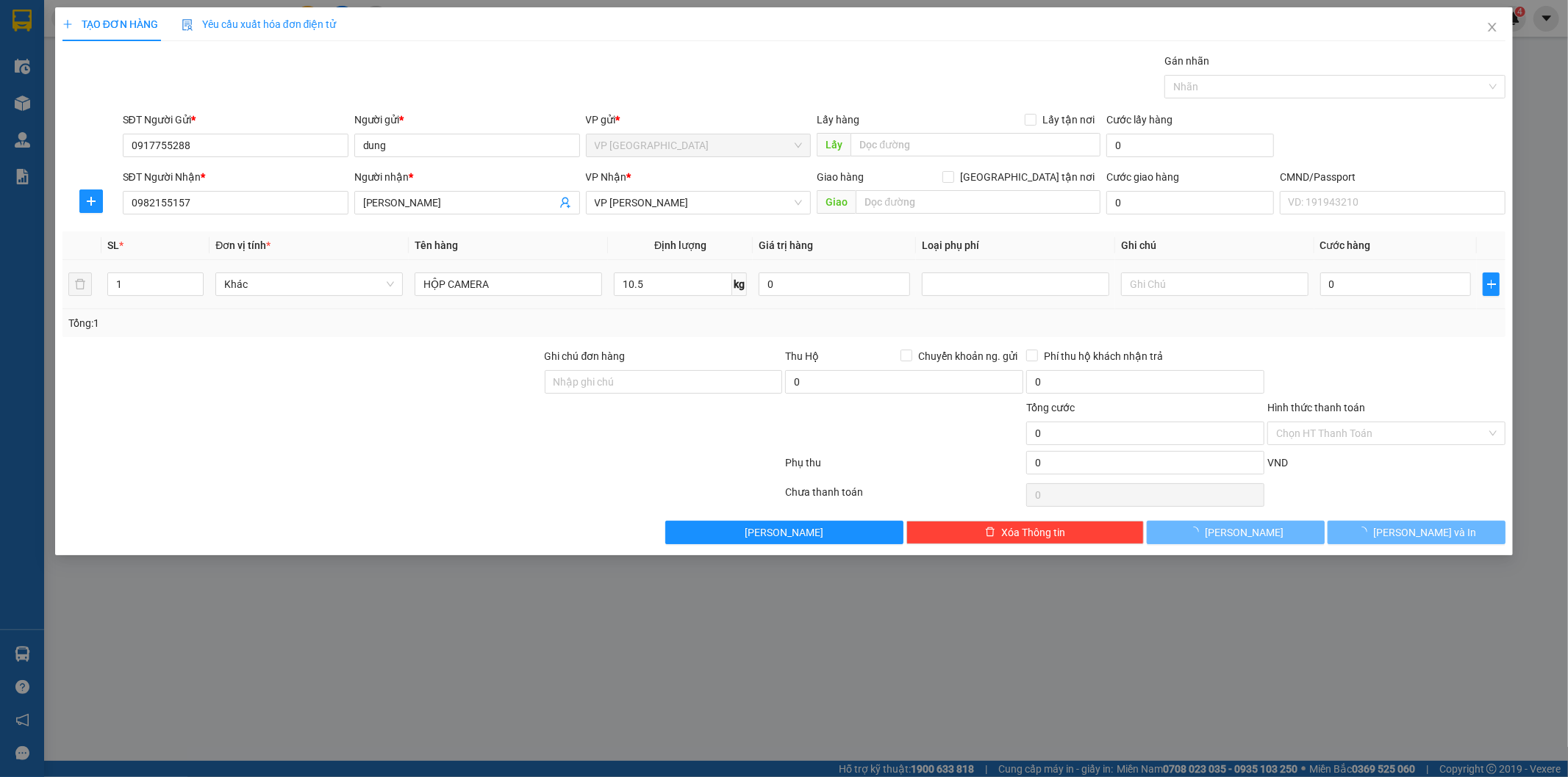
click at [511, 270] on div "HỘP CAMERA" at bounding box center [508, 284] width 188 height 29
click at [515, 277] on input "HỘP CAMERA" at bounding box center [508, 284] width 188 height 23
drag, startPoint x: 1361, startPoint y: 342, endPoint x: 1370, endPoint y: 429, distance: 87.5
click at [1362, 349] on div "Transit Pickup Surcharge Ids Transit Deliver Surcharge Ids Transit Deliver Surc…" at bounding box center [784, 298] width 1443 height 491
click at [1370, 425] on input "Hình thức thanh toán" at bounding box center [1380, 433] width 210 height 22
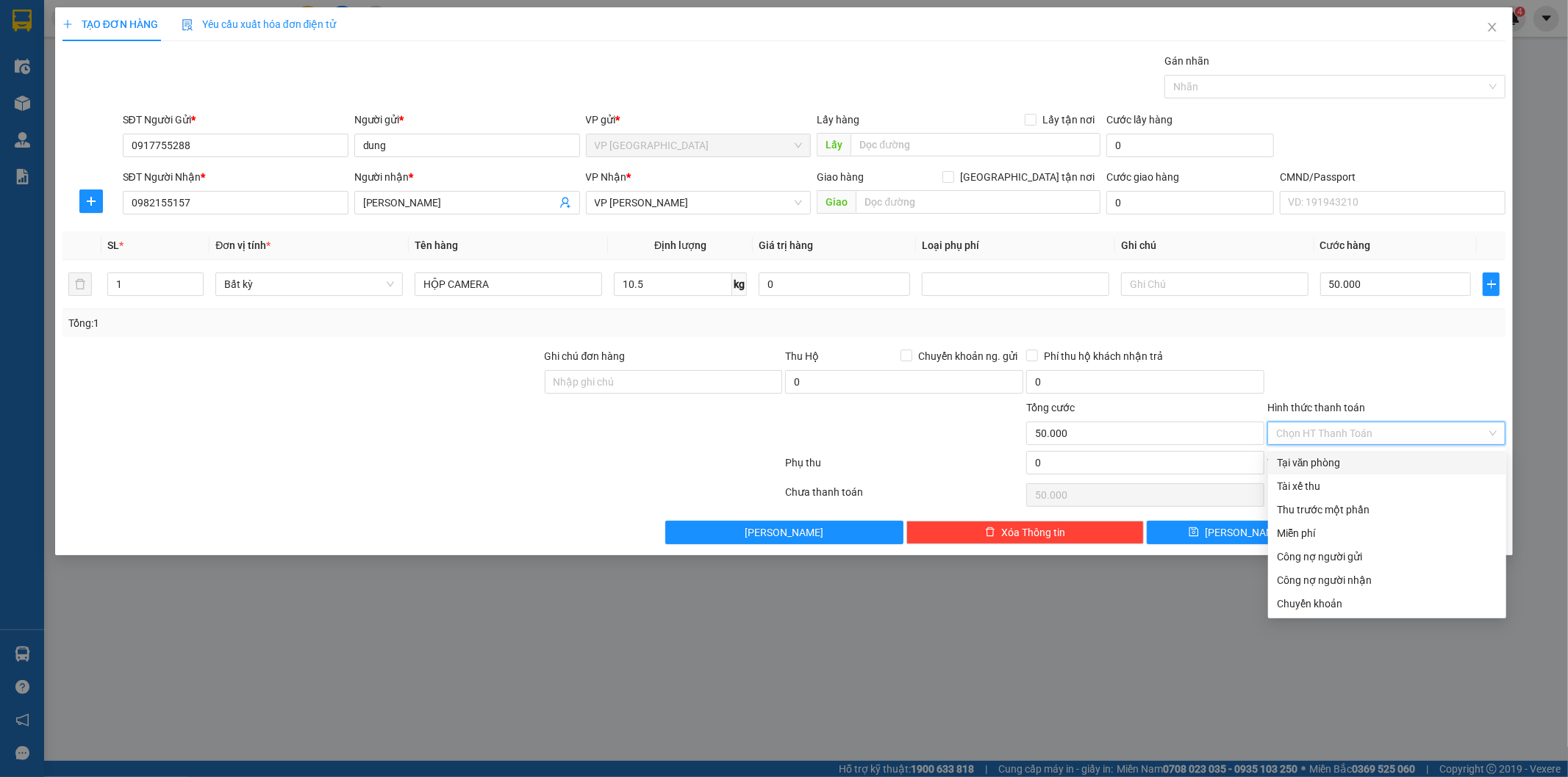
click at [1353, 460] on div "Tại văn phòng" at bounding box center [1387, 462] width 220 height 16
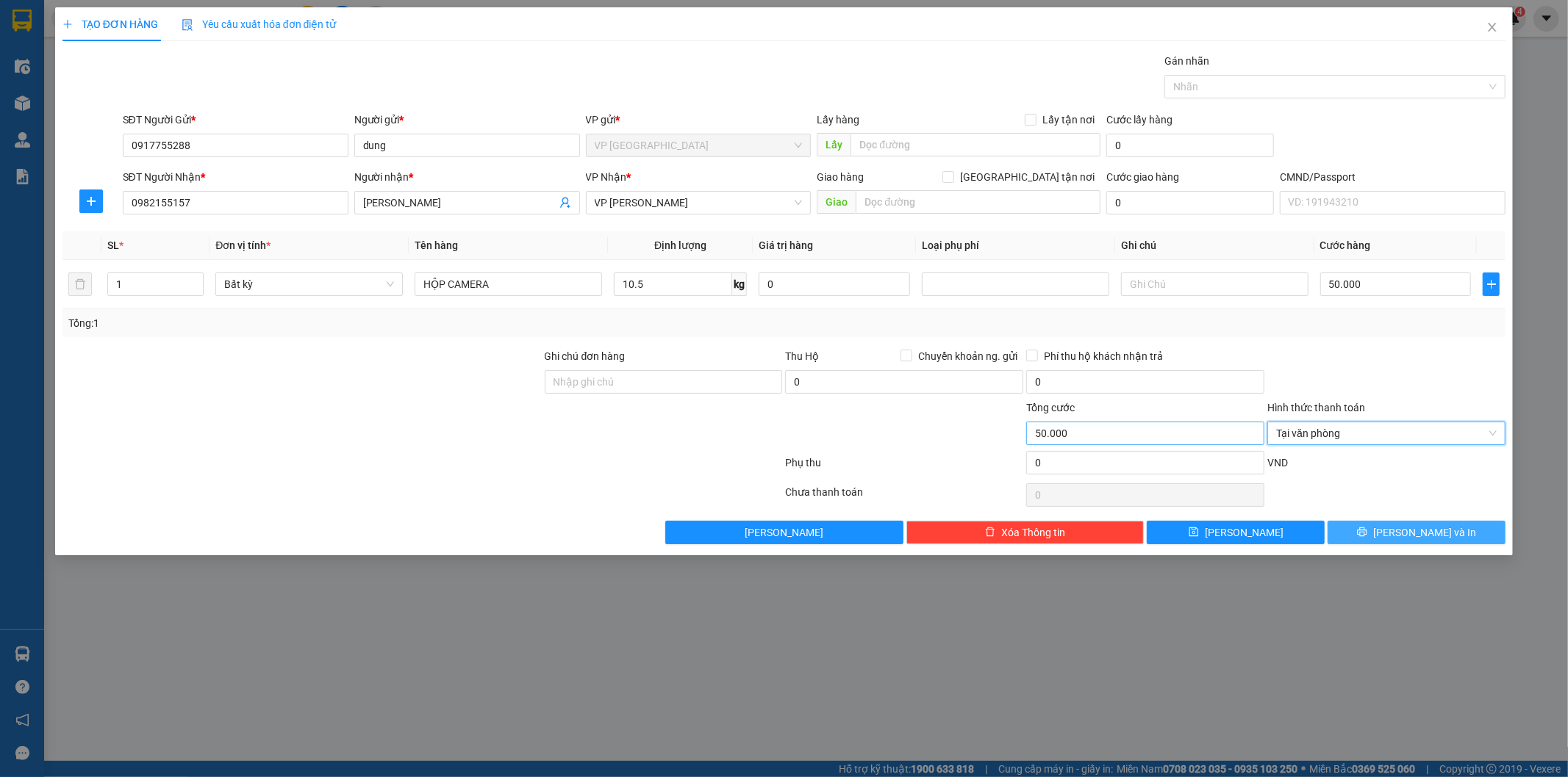
click at [1367, 534] on icon "printer" at bounding box center [1361, 531] width 10 height 10
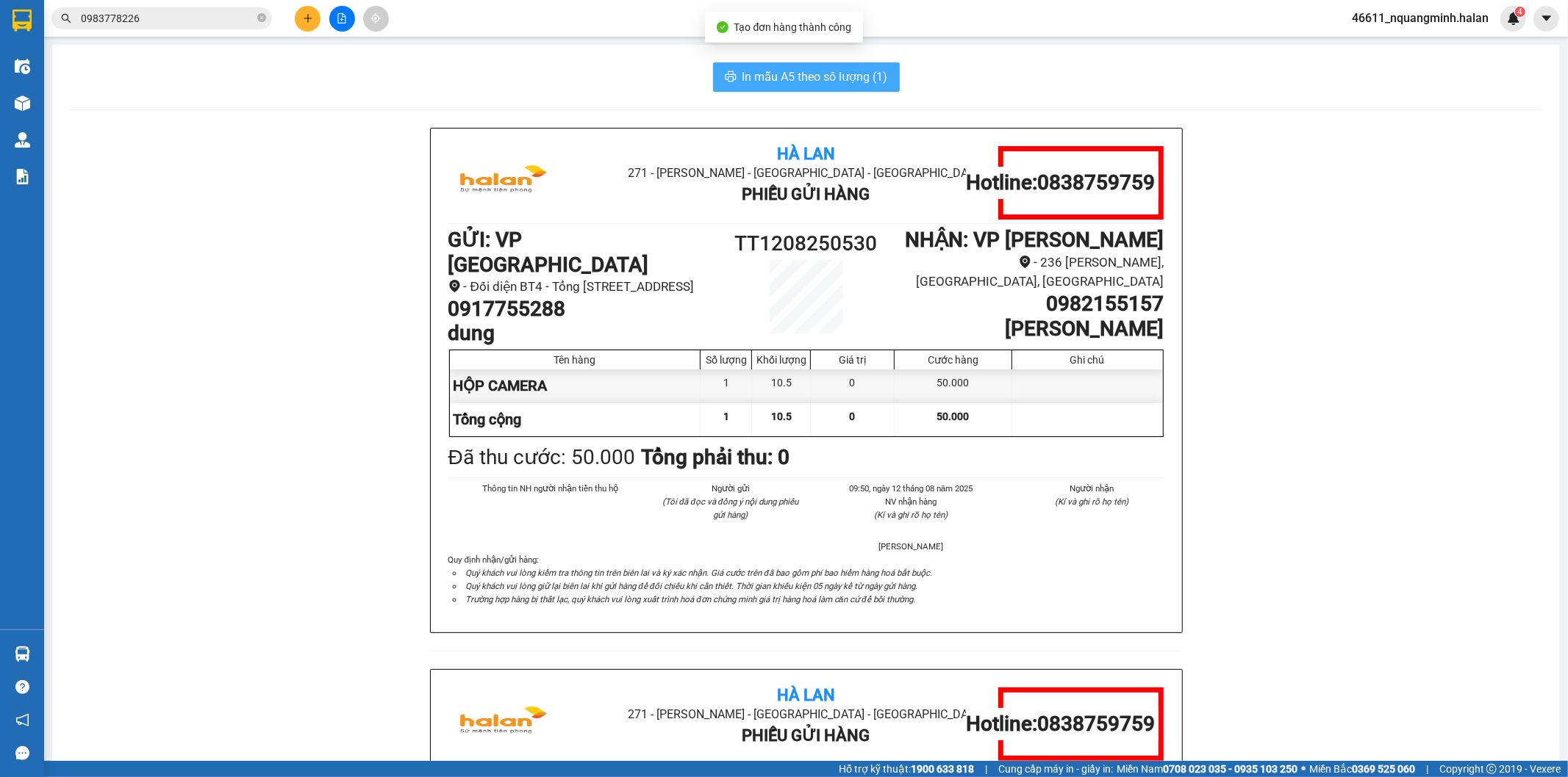
click at [753, 70] on span "In mẫu A5 theo số lượng (1)" at bounding box center [815, 77] width 146 height 19
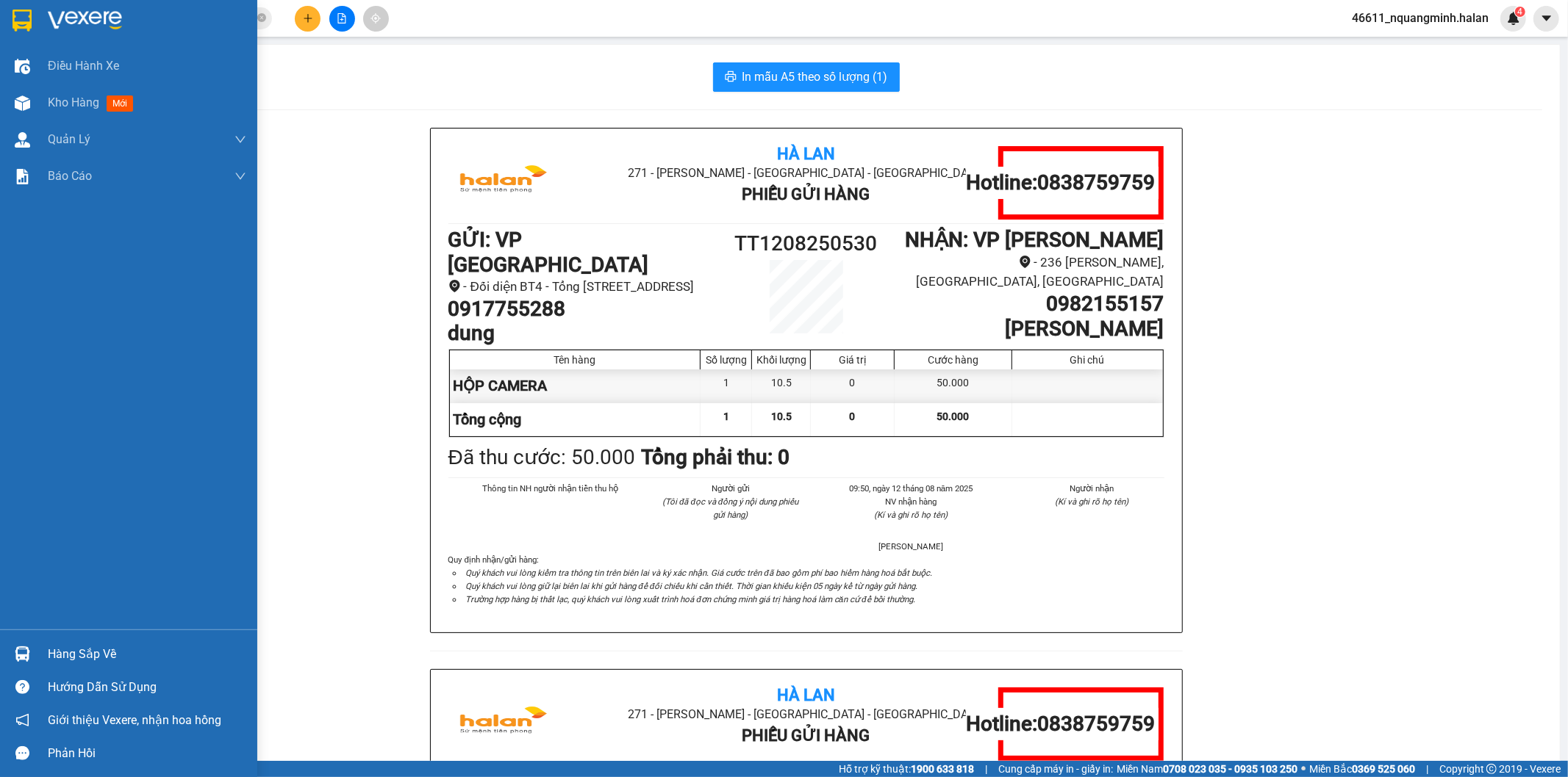
click at [36, 645] on div "Hàng sắp về" at bounding box center [129, 654] width 257 height 33
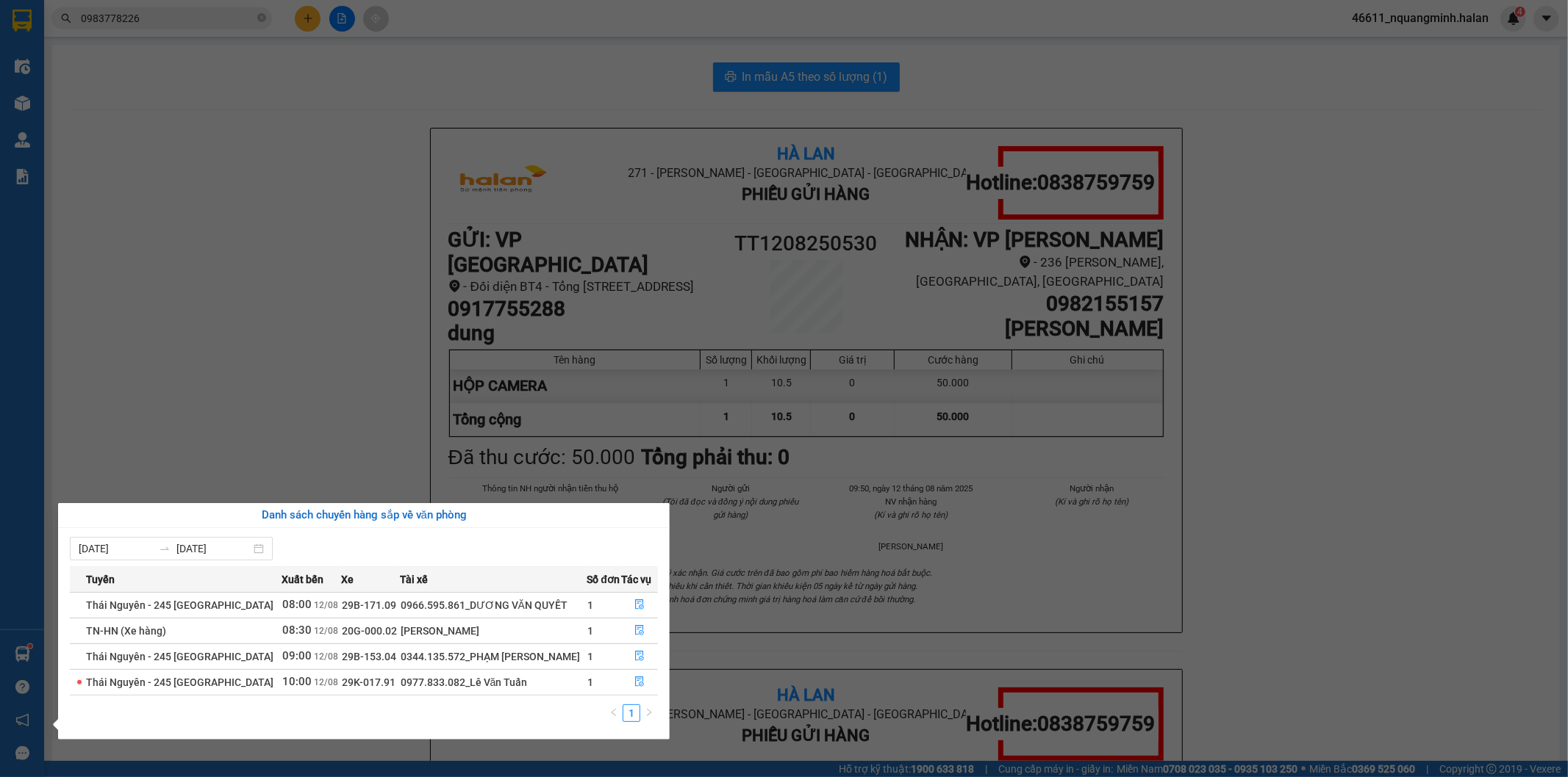
click at [291, 419] on section "Kết quả tìm kiếm ( 1 ) Bộ lọc Mã ĐH Trạng thái Món hàng Thu hộ Tổng cước Chưa c…" at bounding box center [784, 388] width 1568 height 777
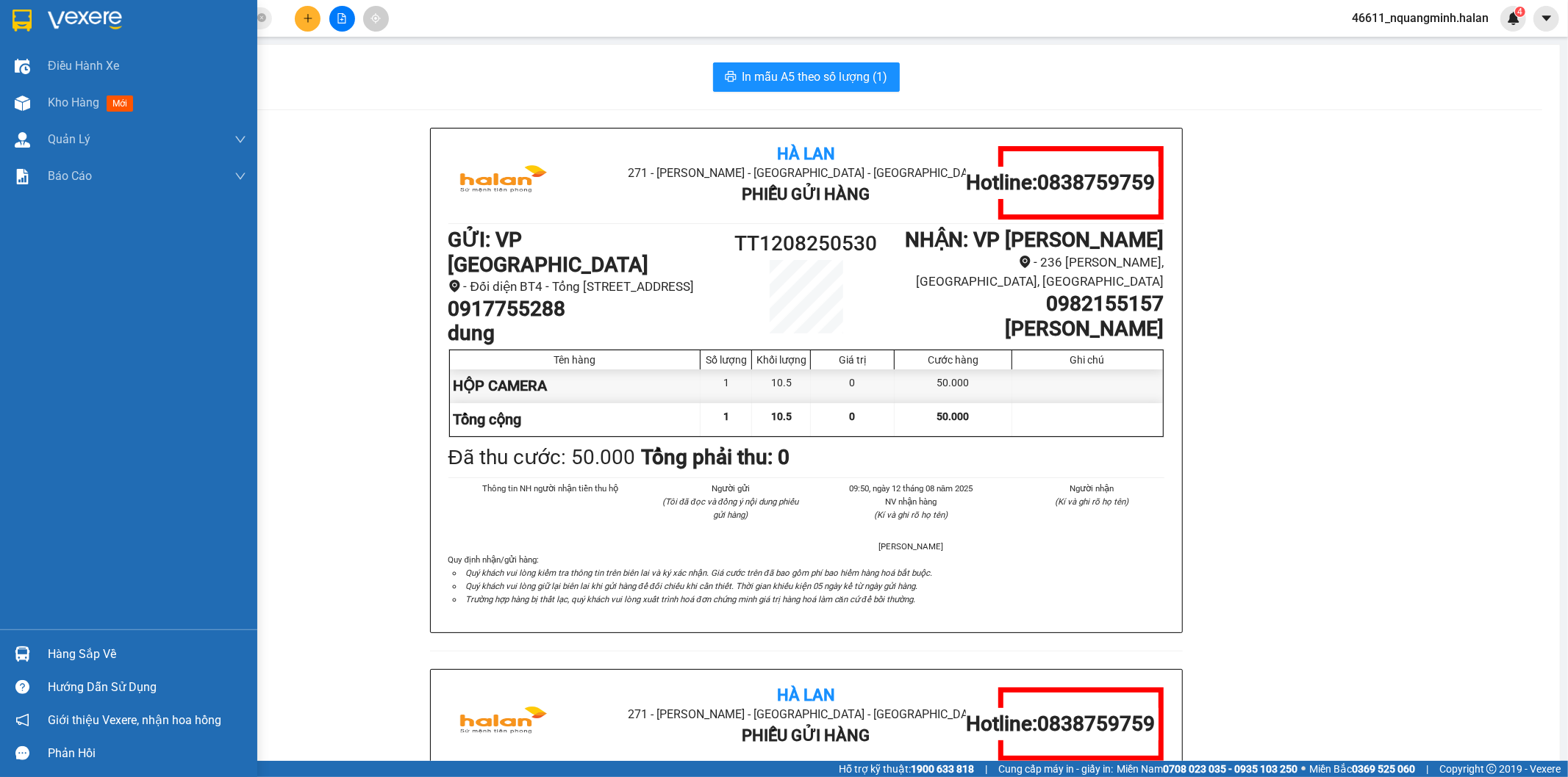
click at [15, 658] on img at bounding box center [22, 654] width 16 height 15
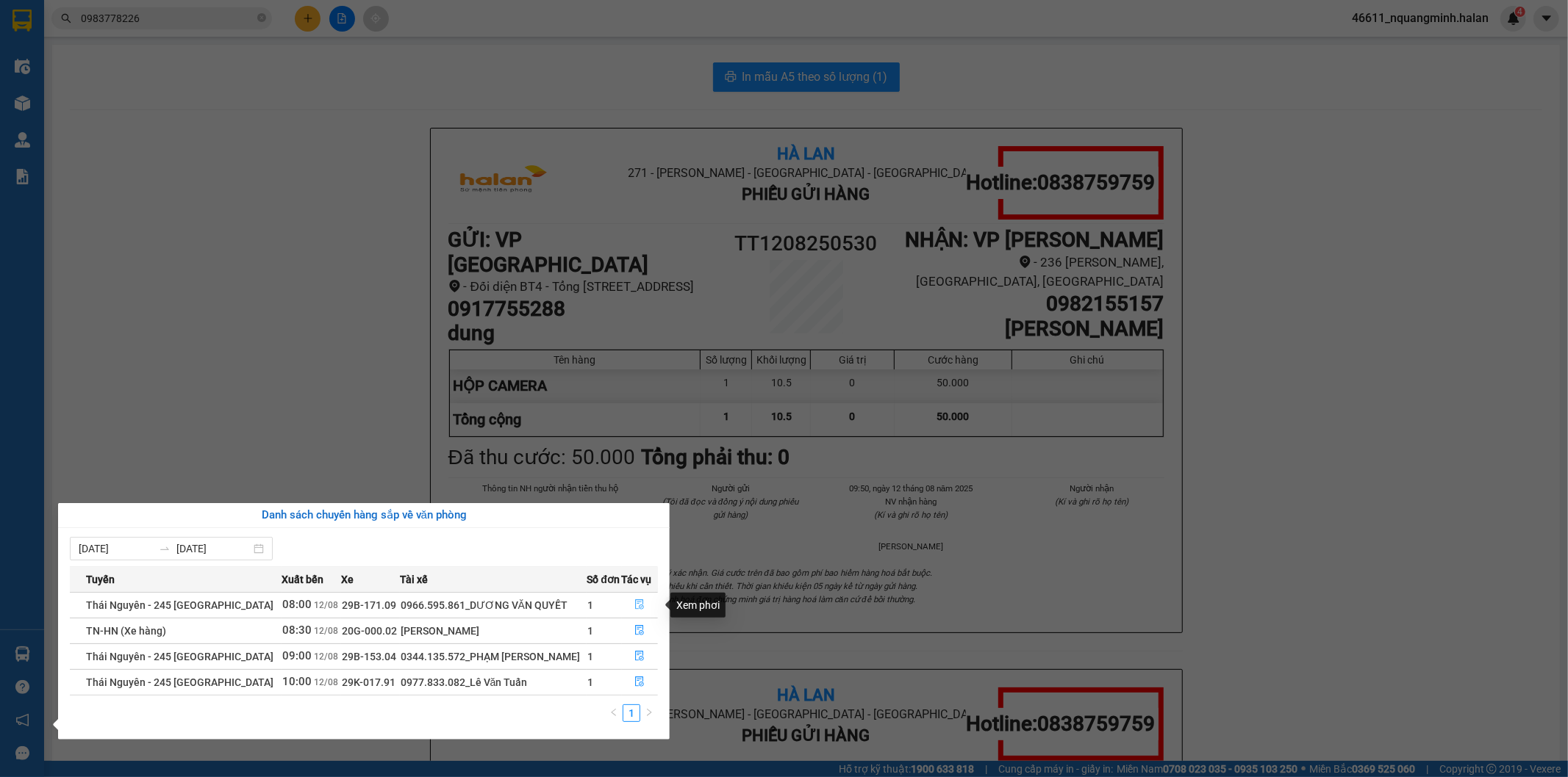
click at [641, 603] on icon "file-done" at bounding box center [639, 604] width 9 height 10
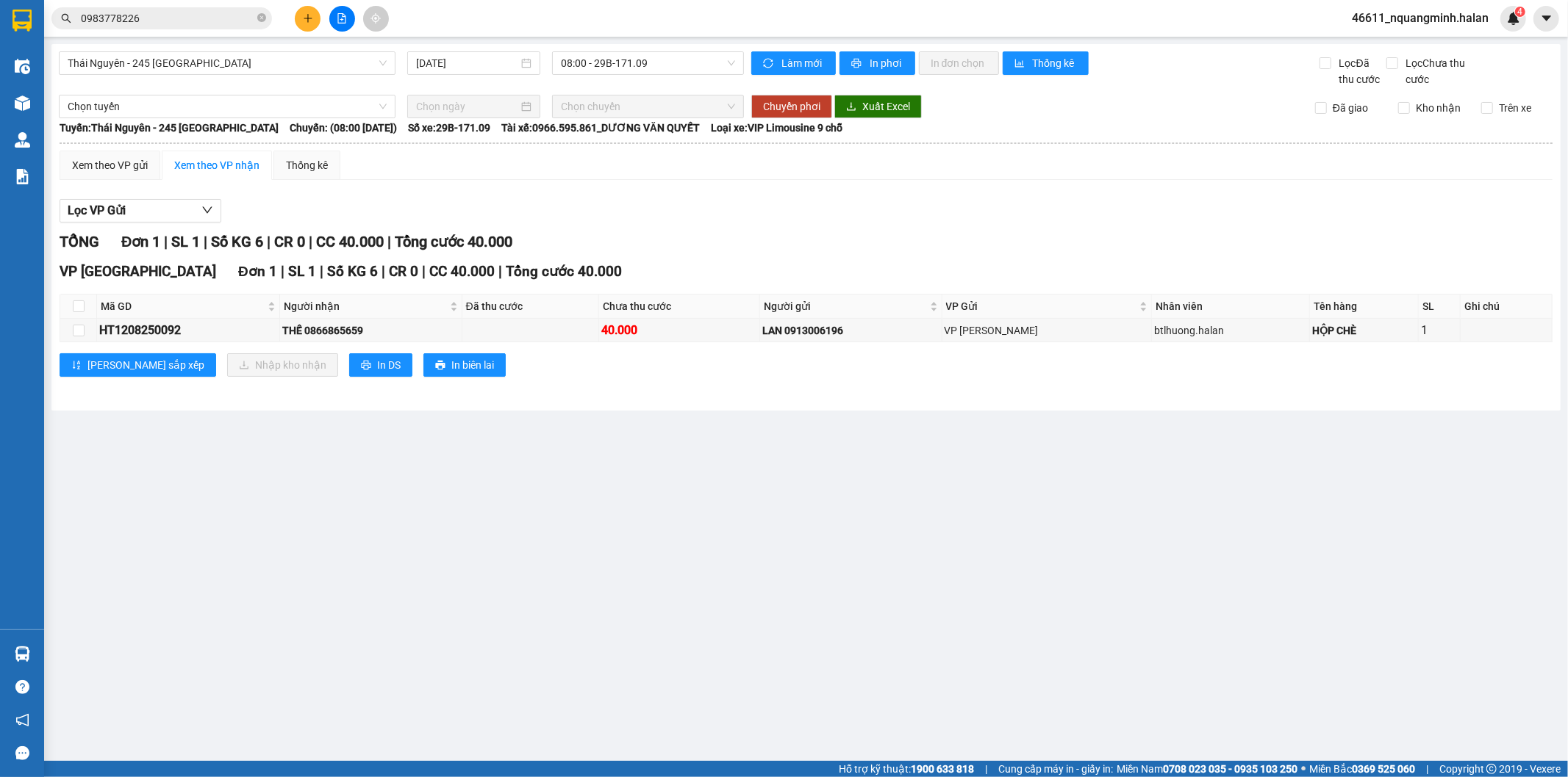
click at [863, 531] on main "Thái Nguyên - 245 Quang Trung 12/08/2025 08:00 - 29B-171.09 Làm mới In phơi In …" at bounding box center [784, 380] width 1568 height 761
click at [518, 495] on main "Thái Nguyên - 245 Quang Trung 12/08/2025 08:00 - 29B-171.09 Làm mới In phơi In …" at bounding box center [784, 380] width 1568 height 761
drag, startPoint x: 518, startPoint y: 495, endPoint x: 316, endPoint y: 457, distance: 205.5
click at [505, 490] on main "Thái Nguyên - 245 Quang Trung 12/08/2025 08:00 - 29B-171.09 Làm mới In phơi In …" at bounding box center [784, 380] width 1568 height 761
drag, startPoint x: 312, startPoint y: 454, endPoint x: 268, endPoint y: 460, distance: 44.4
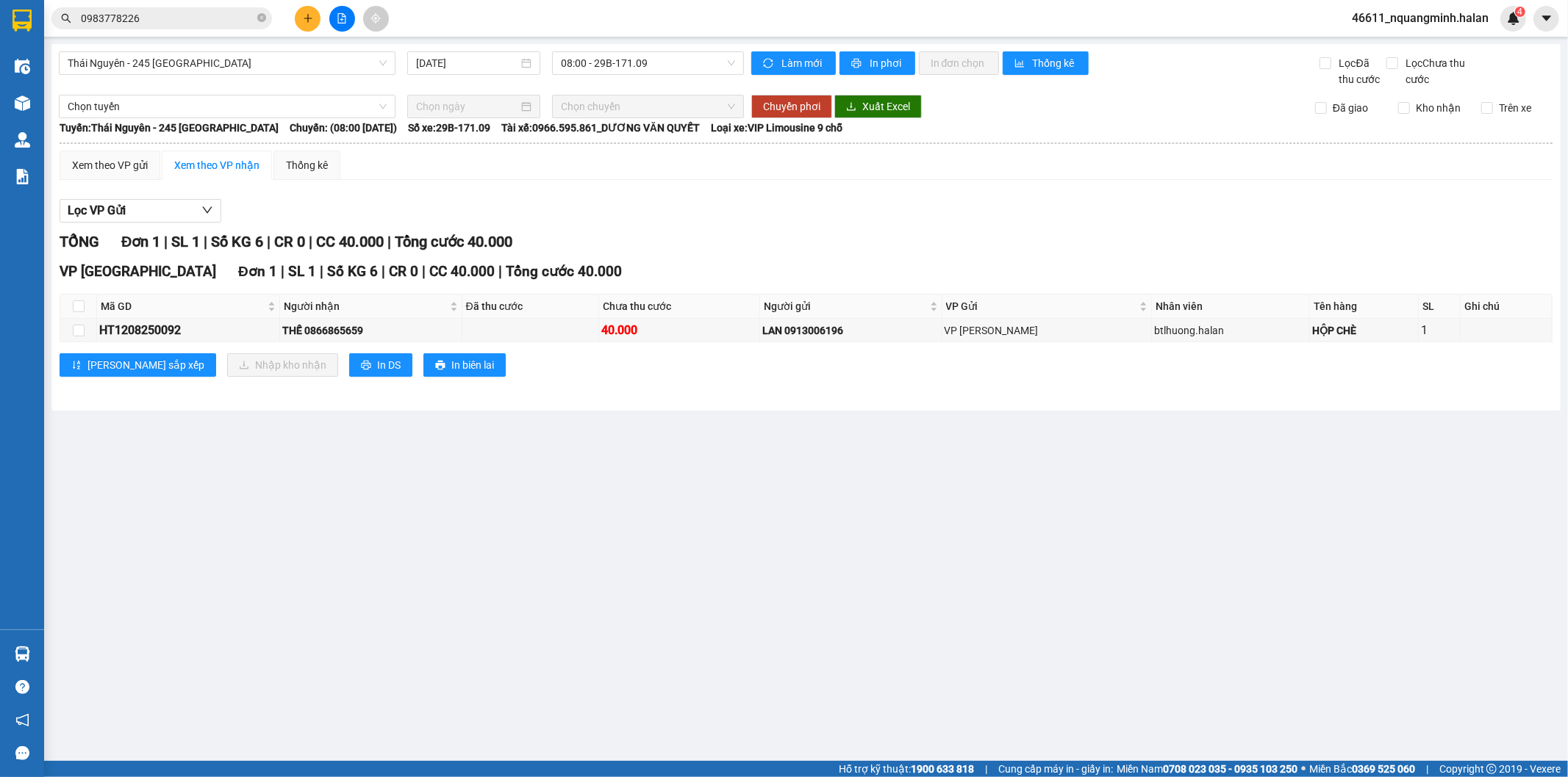
click at [309, 454] on main "Thái Nguyên - 245 Quang Trung 12/08/2025 08:00 - 29B-171.09 Làm mới In phơi In …" at bounding box center [784, 380] width 1568 height 761
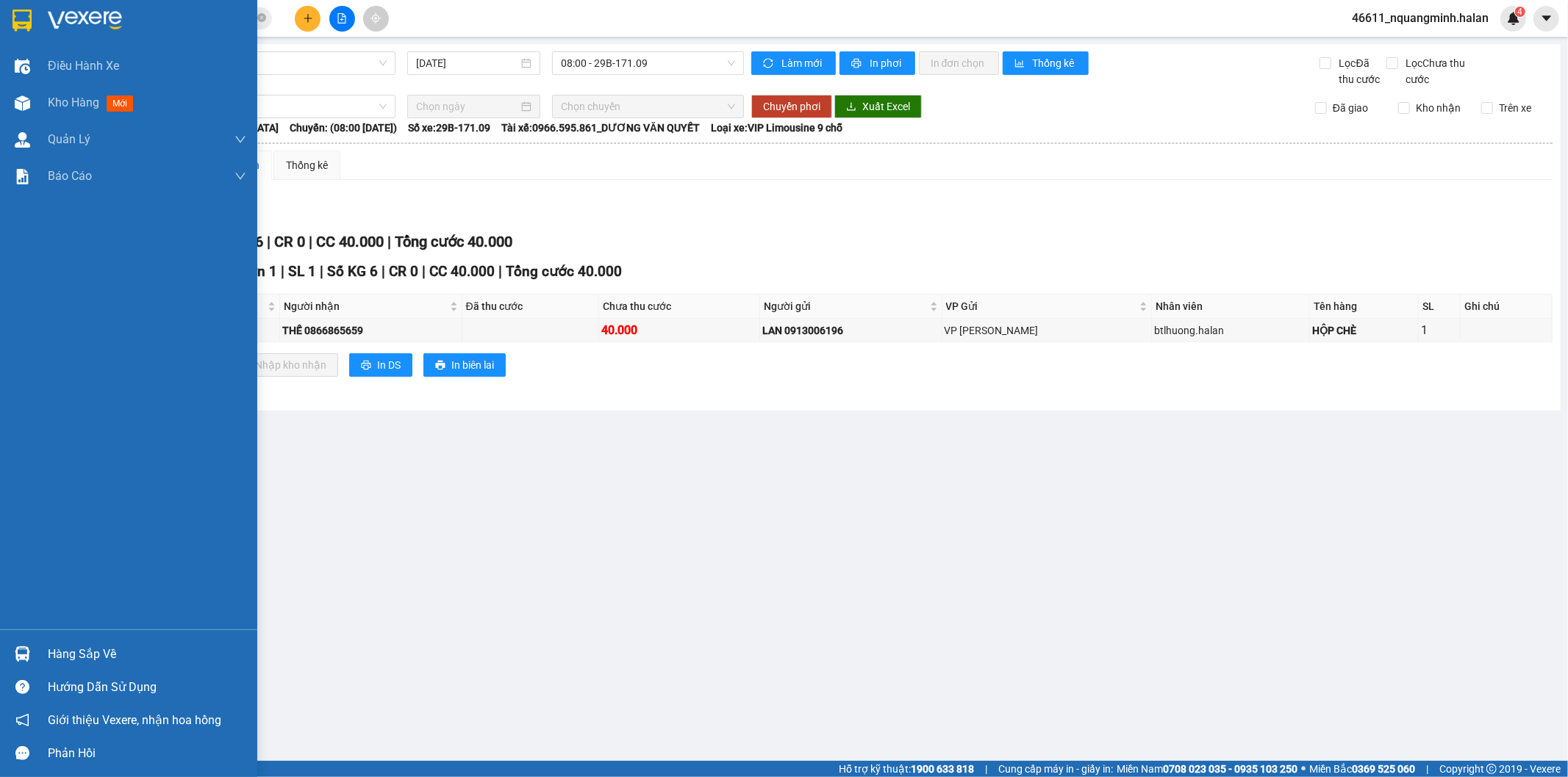
click at [11, 651] on div at bounding box center [22, 654] width 26 height 26
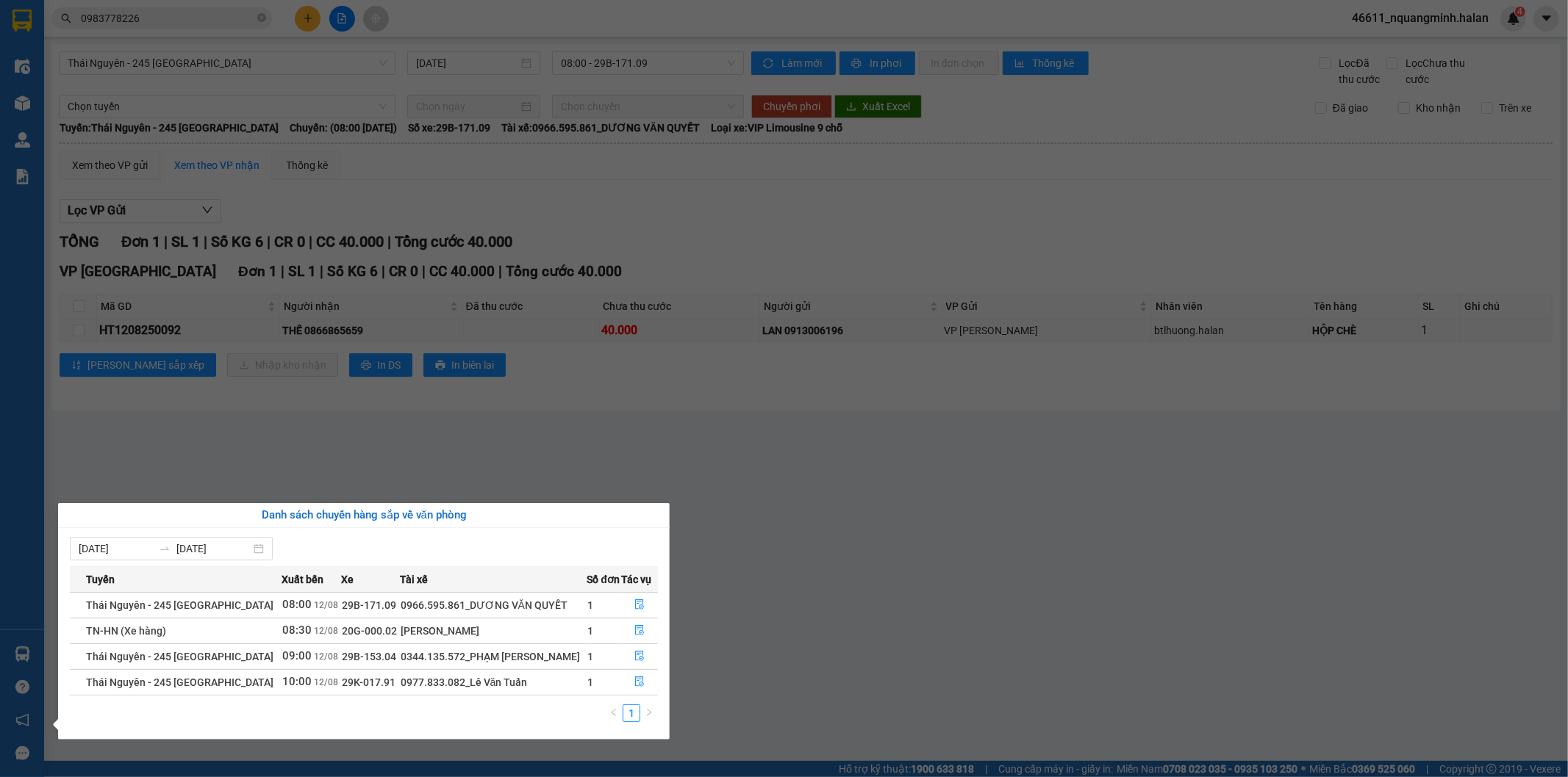
click at [510, 397] on section "Kết quả tìm kiếm ( 1 ) Bộ lọc Mã ĐH Trạng thái Món hàng Thu hộ Tổng cước Chưa c…" at bounding box center [784, 388] width 1568 height 777
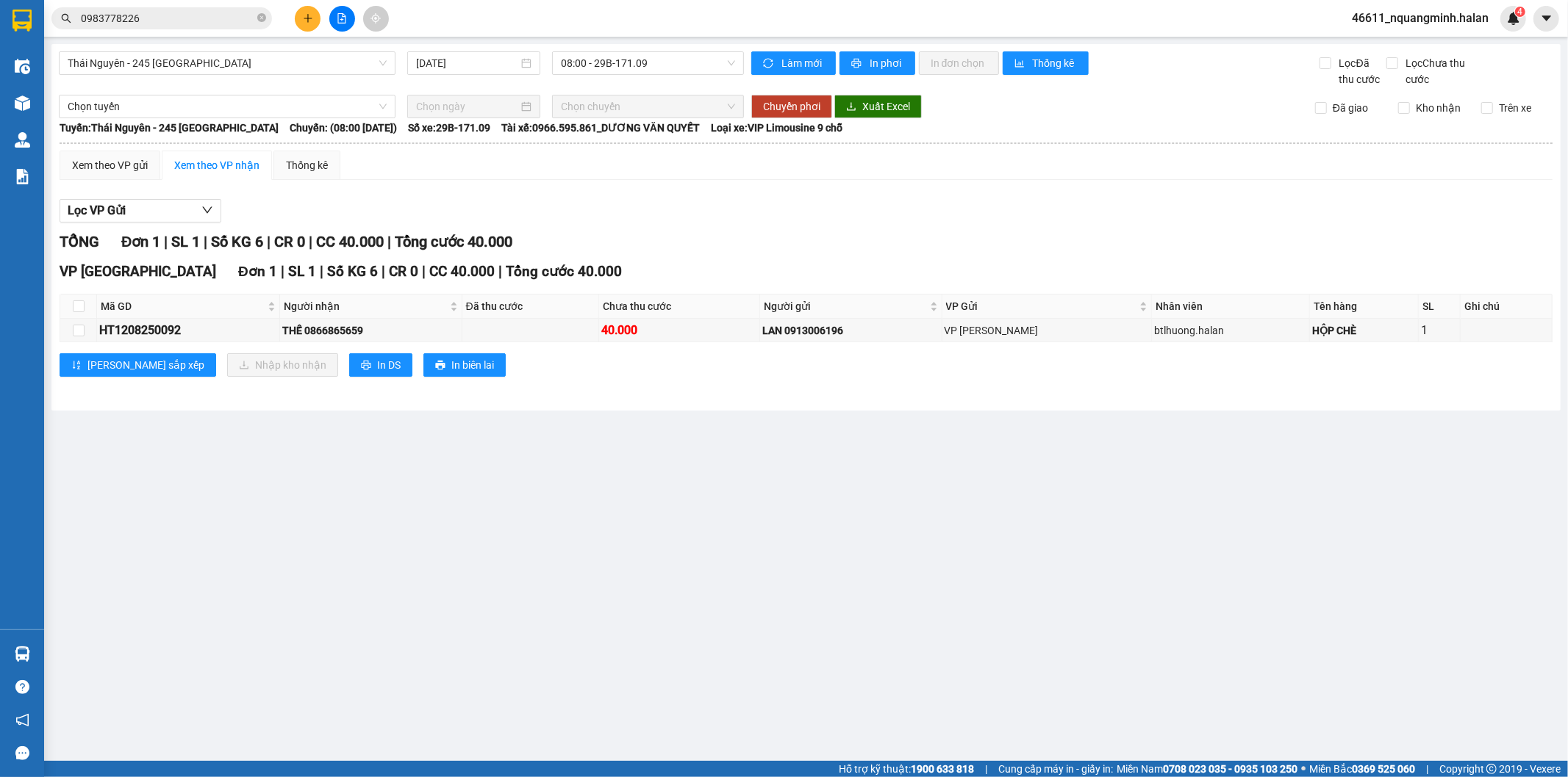
click at [130, 511] on main "Thái Nguyên - 245 Quang Trung 12/08/2025 08:00 - 29B-171.09 Làm mới In phơi In …" at bounding box center [784, 380] width 1568 height 761
click at [760, 199] on div "Lọc VP Gửi" at bounding box center [806, 211] width 1493 height 24
click at [203, 567] on main "Thái Nguyên - 245 Quang Trung 12/08/2025 08:00 - 29B-171.09 Làm mới In phơi In …" at bounding box center [784, 380] width 1568 height 761
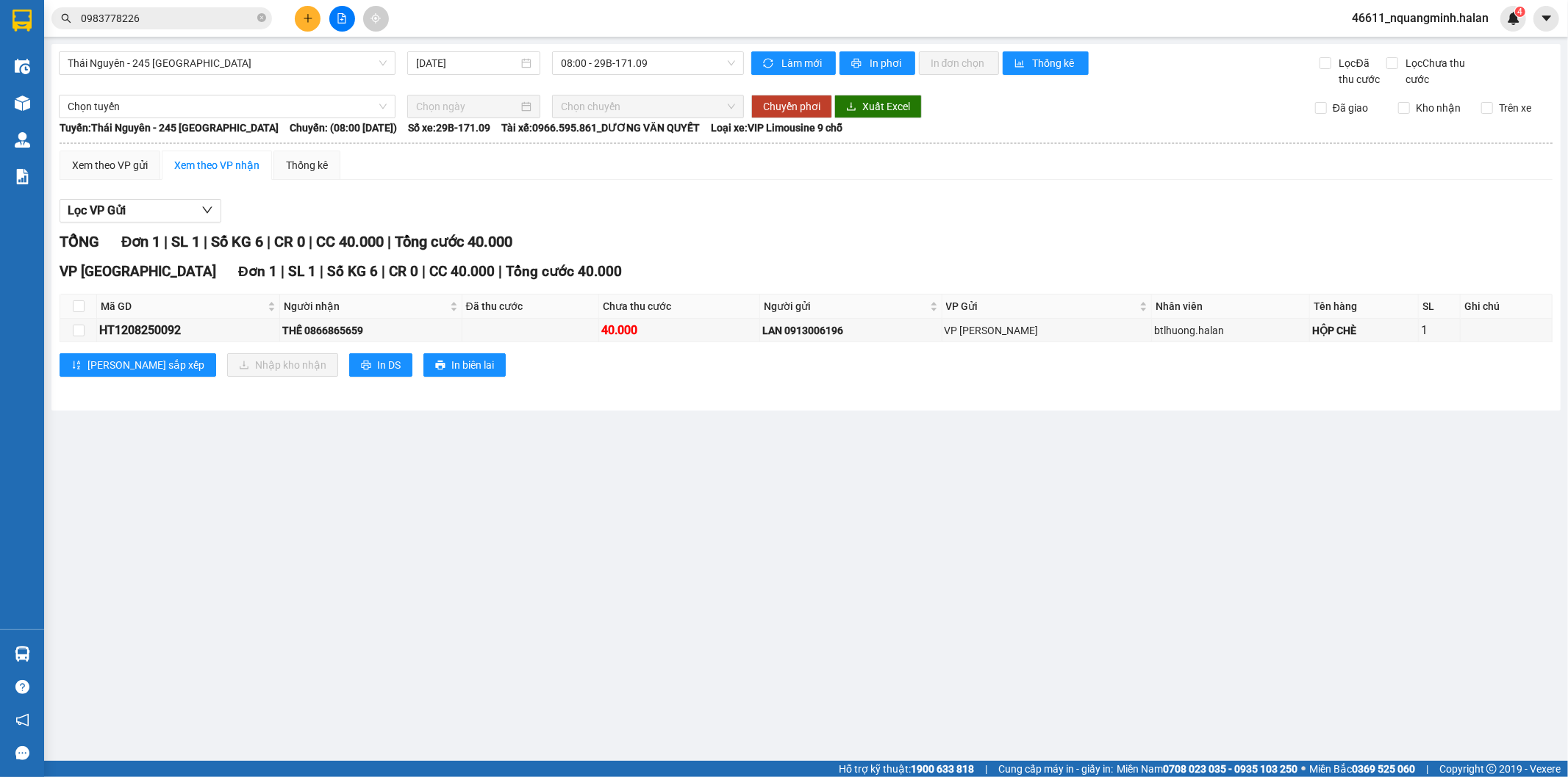
drag, startPoint x: 122, startPoint y: 634, endPoint x: 62, endPoint y: 650, distance: 62.1
click at [119, 635] on main "Thái Nguyên - 245 Quang Trung 12/08/2025 08:00 - 29B-171.09 Làm mới In phơi In …" at bounding box center [784, 380] width 1568 height 761
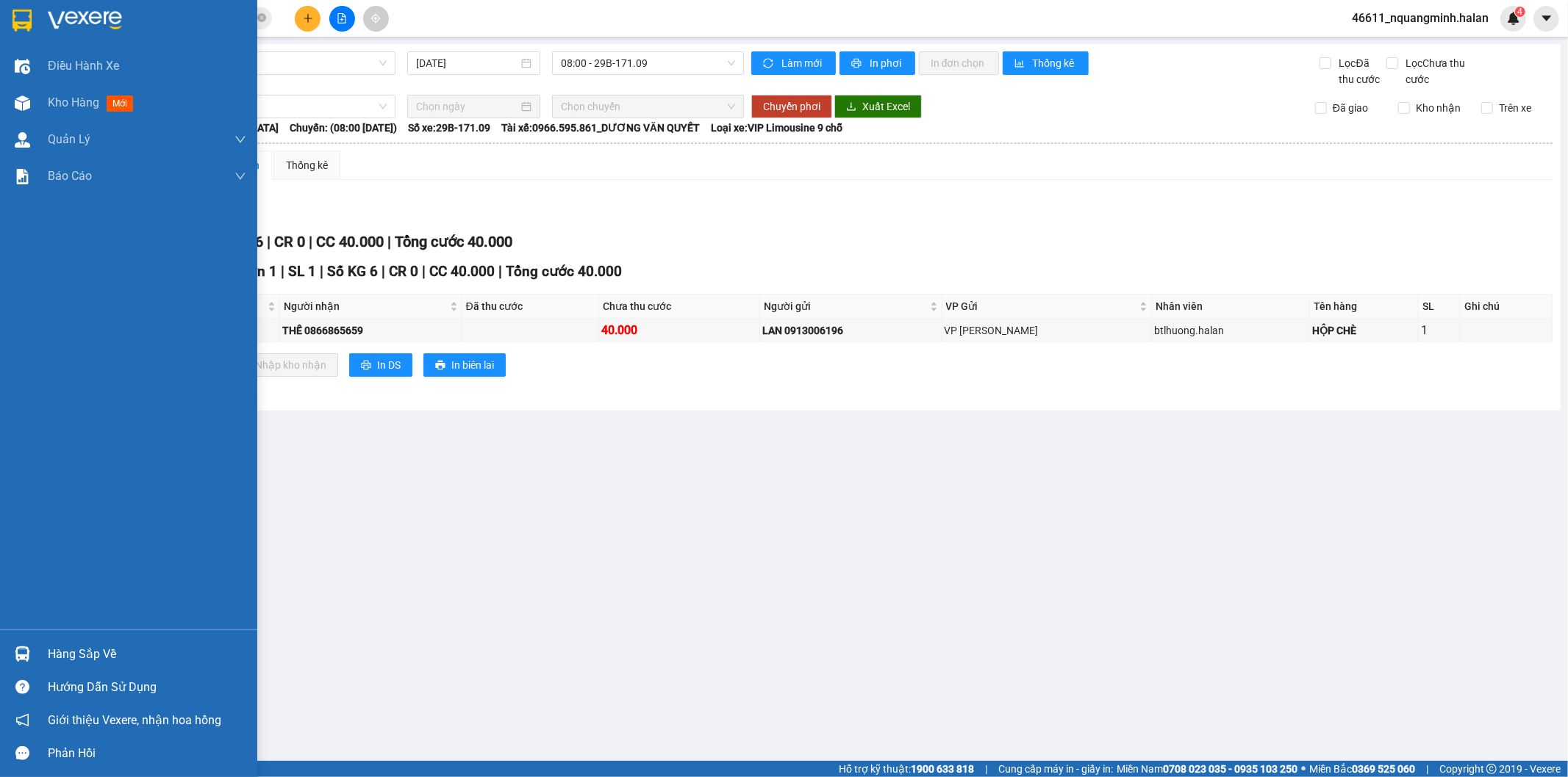
click at [24, 642] on div at bounding box center [22, 654] width 26 height 26
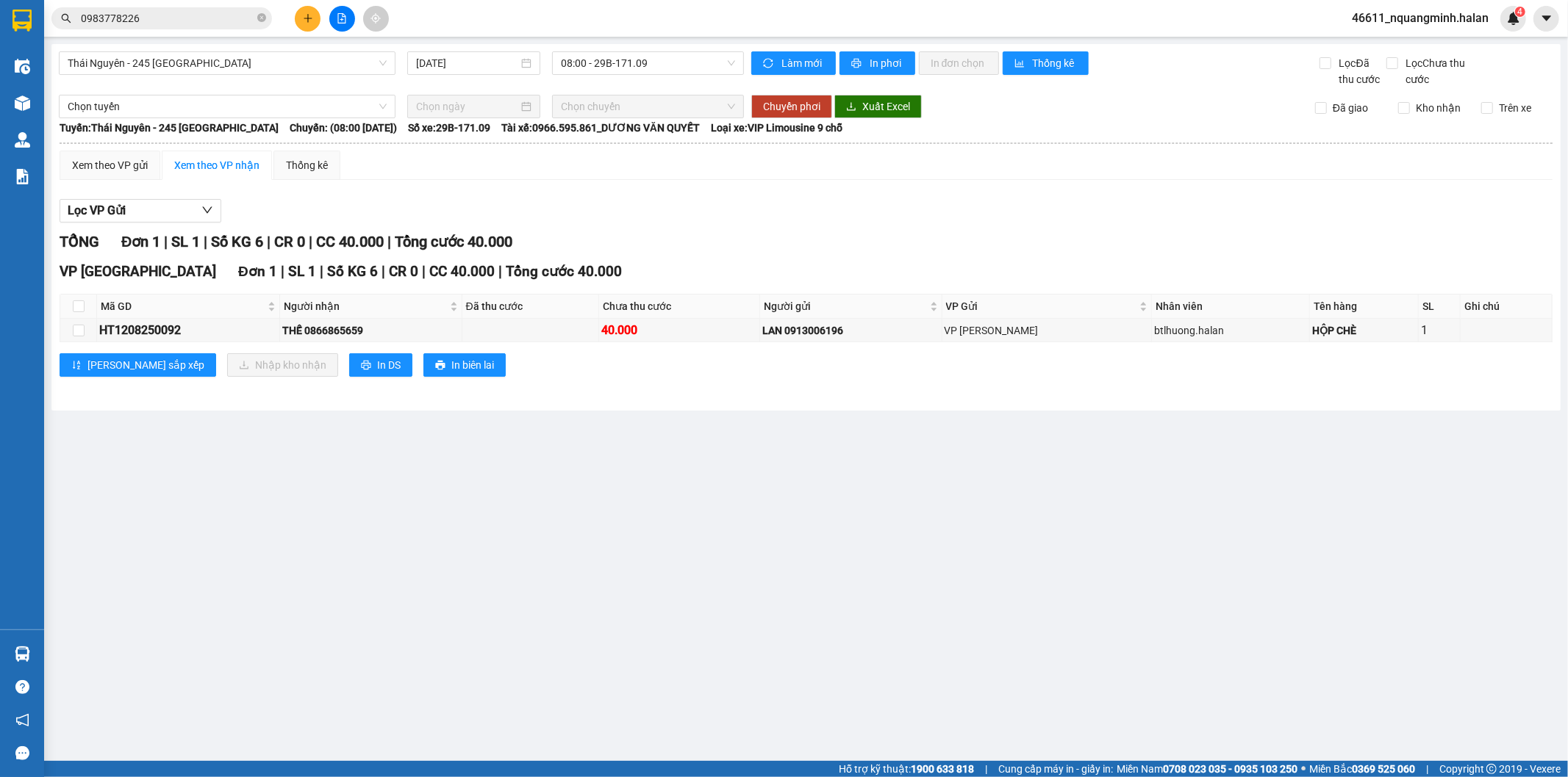
click at [388, 460] on section "Kết quả tìm kiếm ( 1 ) Bộ lọc Mã ĐH Trạng thái Món hàng Thu hộ Tổng cước Chưa c…" at bounding box center [784, 388] width 1568 height 777
click at [388, 460] on main "Thái Nguyên - 245 Quang Trung 12/08/2025 08:00 - 29B-171.09 Làm mới In phơi In …" at bounding box center [784, 380] width 1568 height 761
click at [627, 243] on div "TỔNG Đơn 1 | SL 1 | Số KG 6 | CR 0 | CC 40.000 | Tổng cước 40.000" at bounding box center [806, 242] width 1493 height 22
click at [645, 229] on div "Lọc VP Gửi TỔNG Đơn 1 | SL 1 | Số KG 6 | CR 0 | CC 40.000 | Tổng cước 40.000 V…" at bounding box center [806, 293] width 1493 height 204
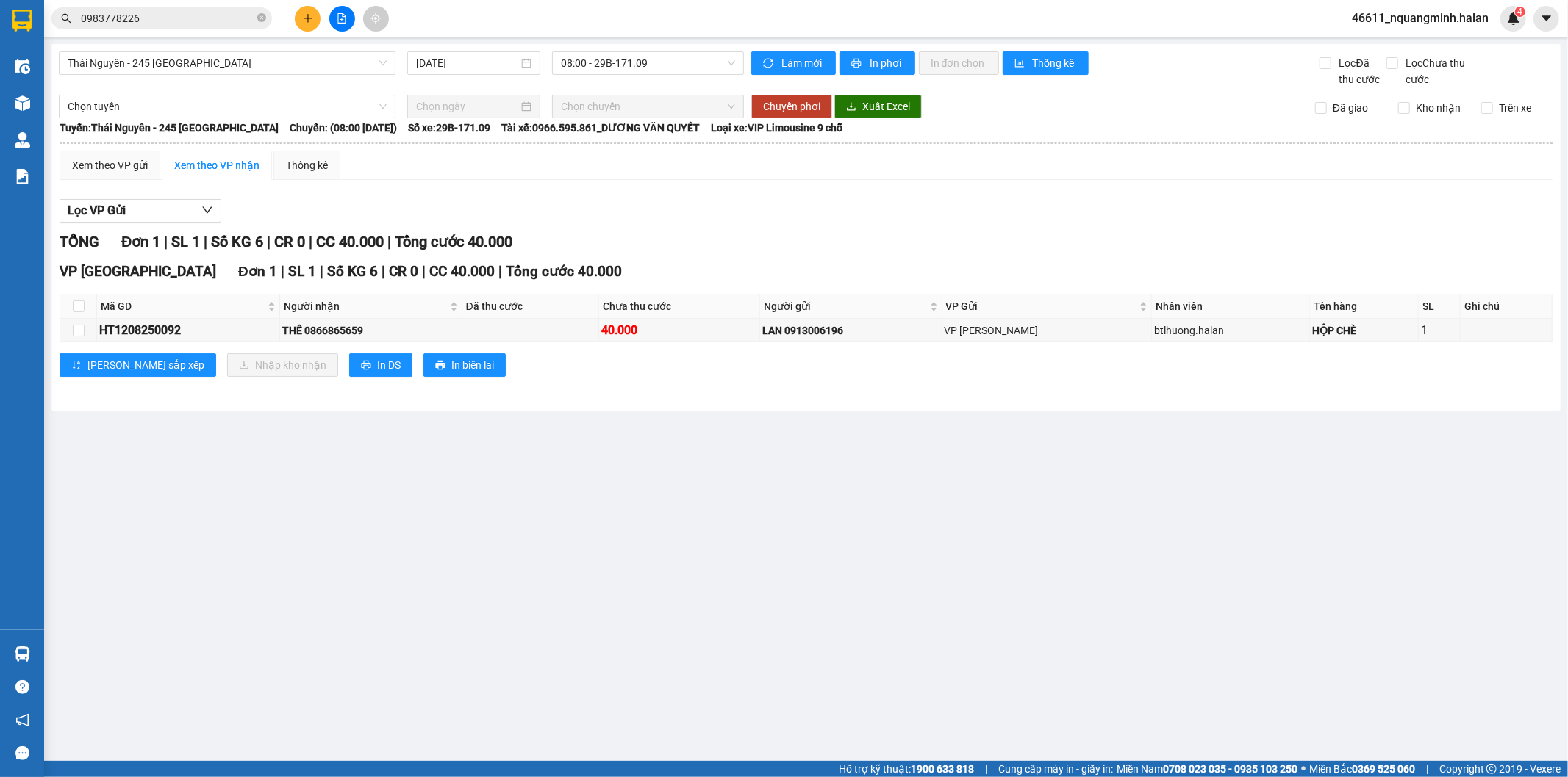
click at [208, 526] on main "Thái Nguyên - 245 Quang Trung 12/08/2025 08:00 - 29B-171.09 Làm mới In phơi In …" at bounding box center [784, 380] width 1568 height 761
click at [47, 648] on main "Thái Nguyên - 245 Quang Trung 12/08/2025 08:00 - 29B-171.09 Làm mới In phơi In …" at bounding box center [784, 380] width 1568 height 761
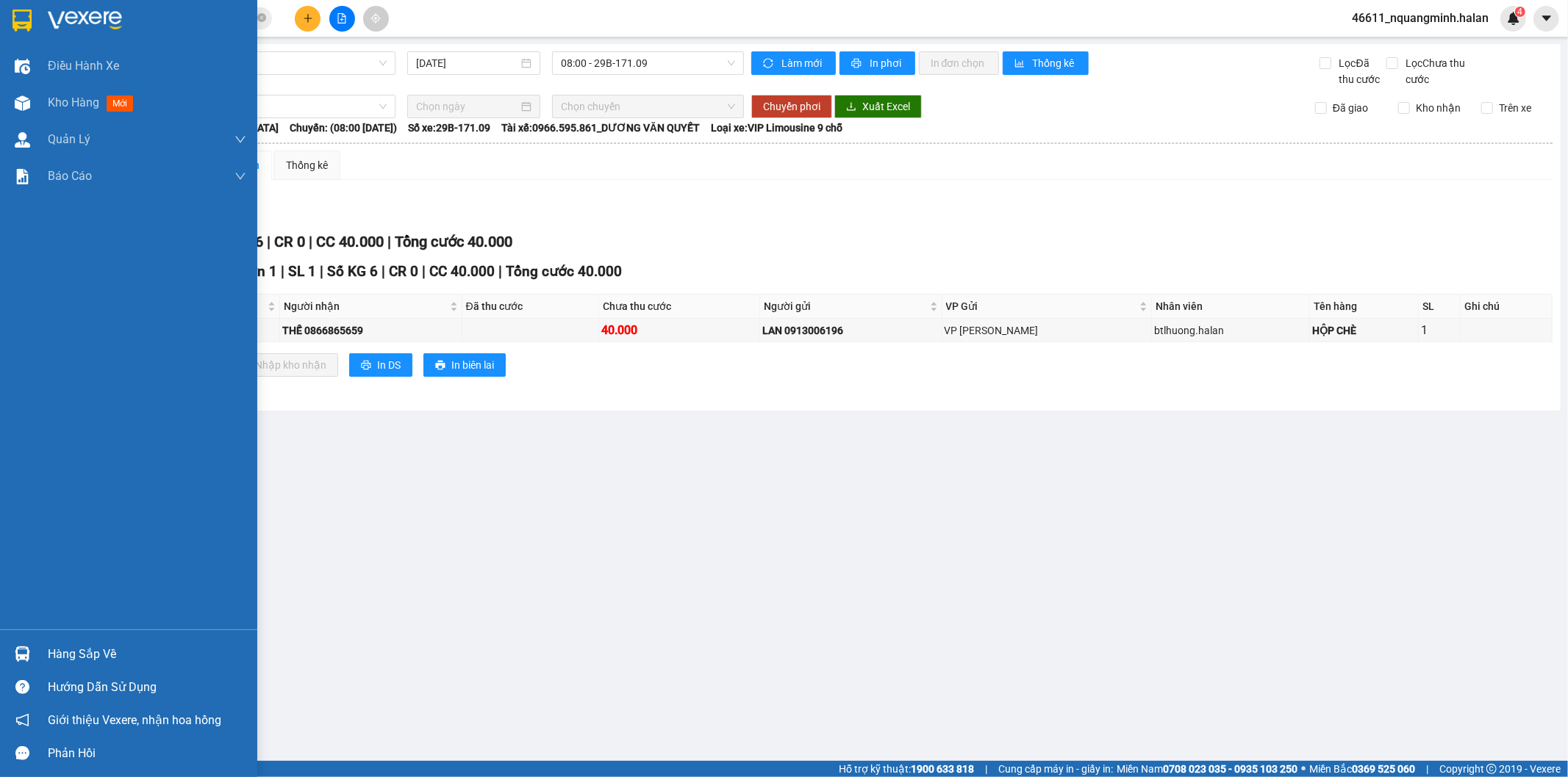
click at [39, 652] on div "Hàng sắp về" at bounding box center [129, 654] width 257 height 33
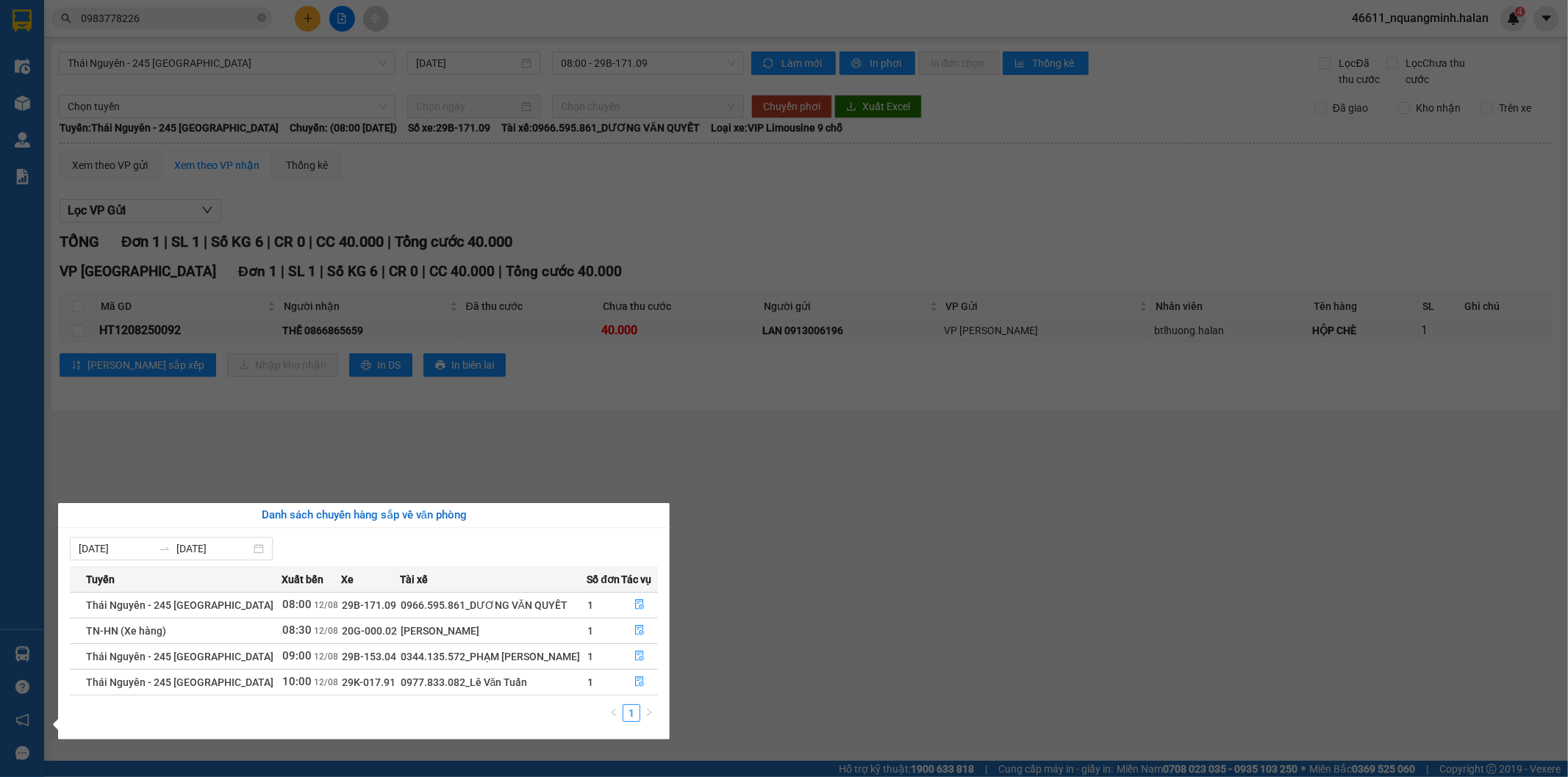
click at [533, 428] on section "Kết quả tìm kiếm ( 1 ) Bộ lọc Mã ĐH Trạng thái Món hàng Thu hộ Tổng cước Chưa c…" at bounding box center [784, 388] width 1568 height 777
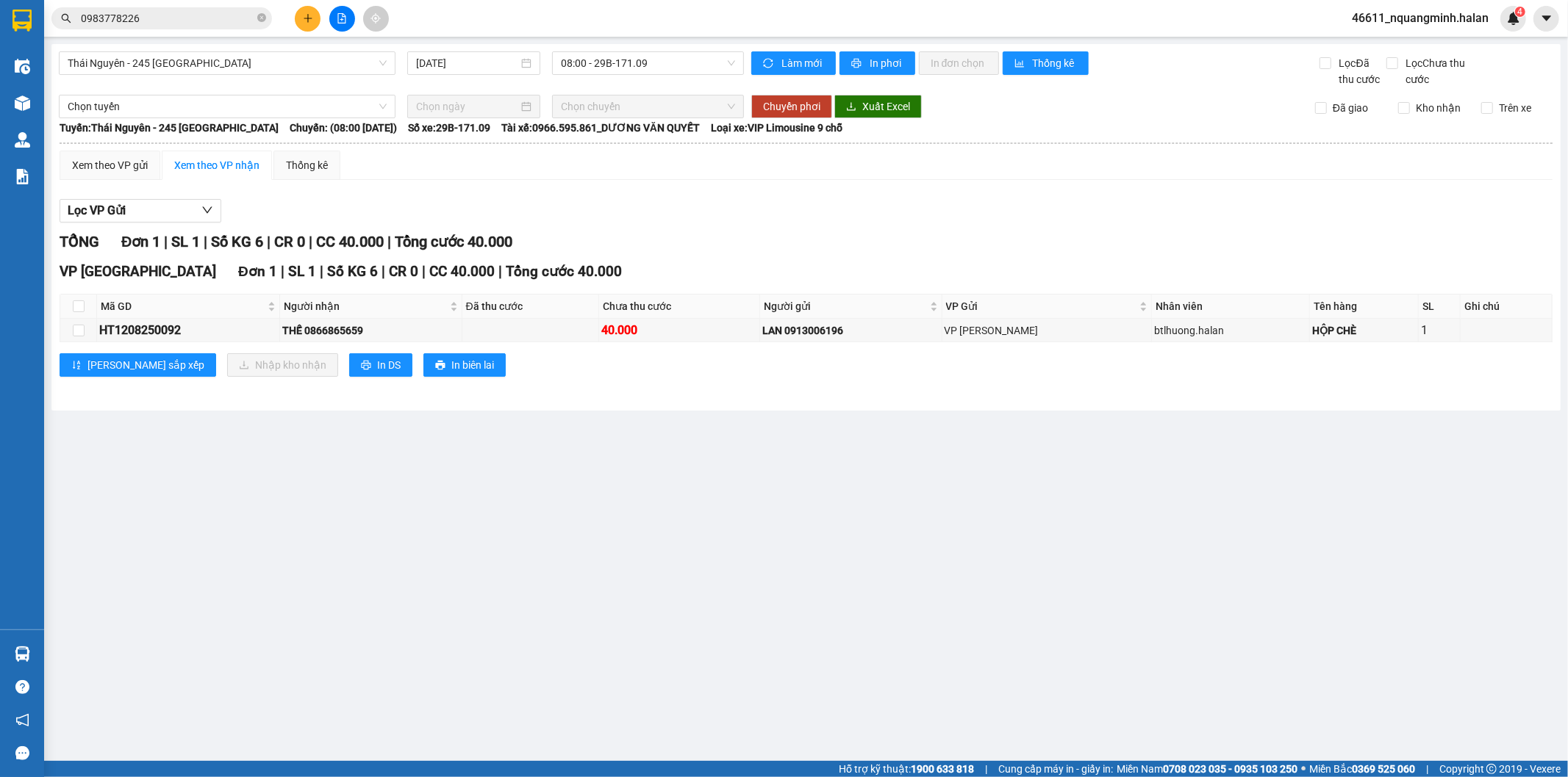
click at [959, 232] on div "TỔNG Đơn 1 | SL 1 | Số KG 6 | CR 0 | CC 40.000 | Tổng cước 40.000" at bounding box center [806, 242] width 1493 height 22
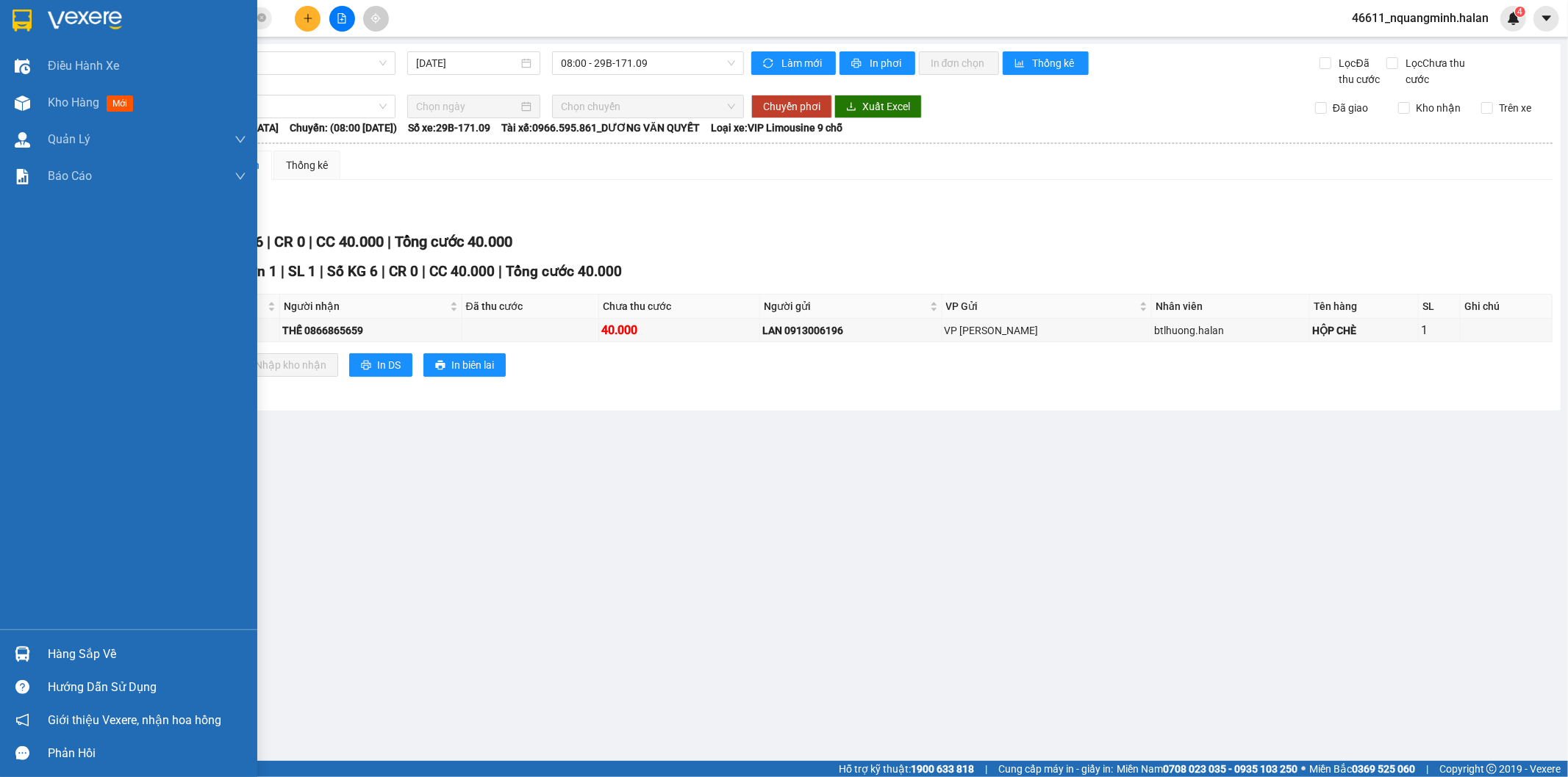
click at [31, 648] on div at bounding box center [22, 654] width 26 height 26
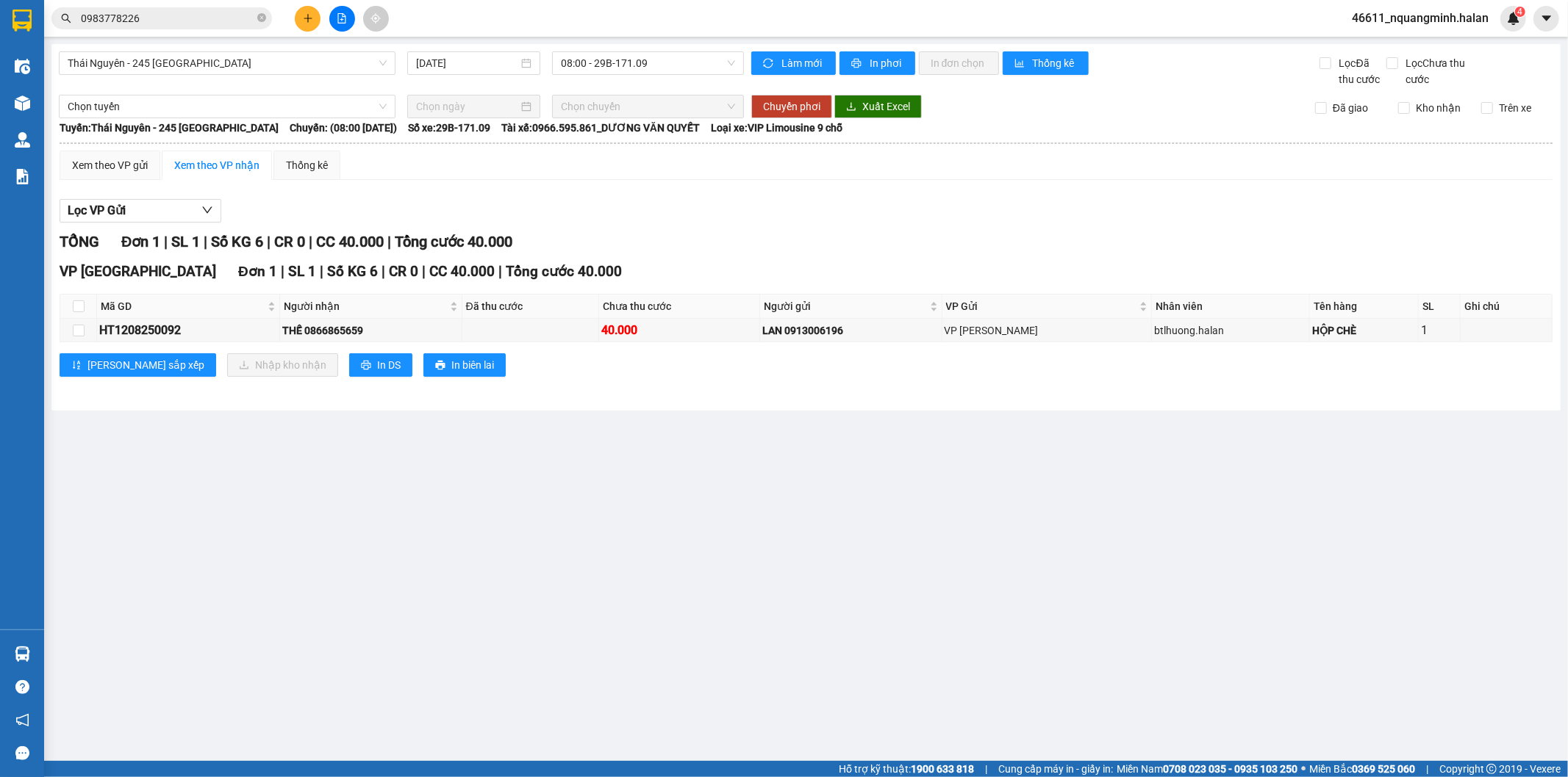
click at [567, 435] on section "Kết quả tìm kiếm ( 1 ) Bộ lọc Mã ĐH Trạng thái Món hàng Thu hộ Tổng cước Chưa c…" at bounding box center [784, 388] width 1568 height 777
drag, startPoint x: 508, startPoint y: 557, endPoint x: 436, endPoint y: 740, distance: 196.7
click at [505, 562] on main "Thái Nguyên - 245 Quang Trung 12/08/2025 08:00 - 29B-171.09 Làm mới In phơi In …" at bounding box center [784, 380] width 1568 height 761
click at [466, 470] on main "Thái Nguyên - 245 Quang Trung 12/08/2025 08:00 - 29B-171.09 Làm mới In phơi In …" at bounding box center [784, 380] width 1568 height 761
click at [598, 206] on div "Lọc VP Gửi" at bounding box center [806, 211] width 1493 height 24
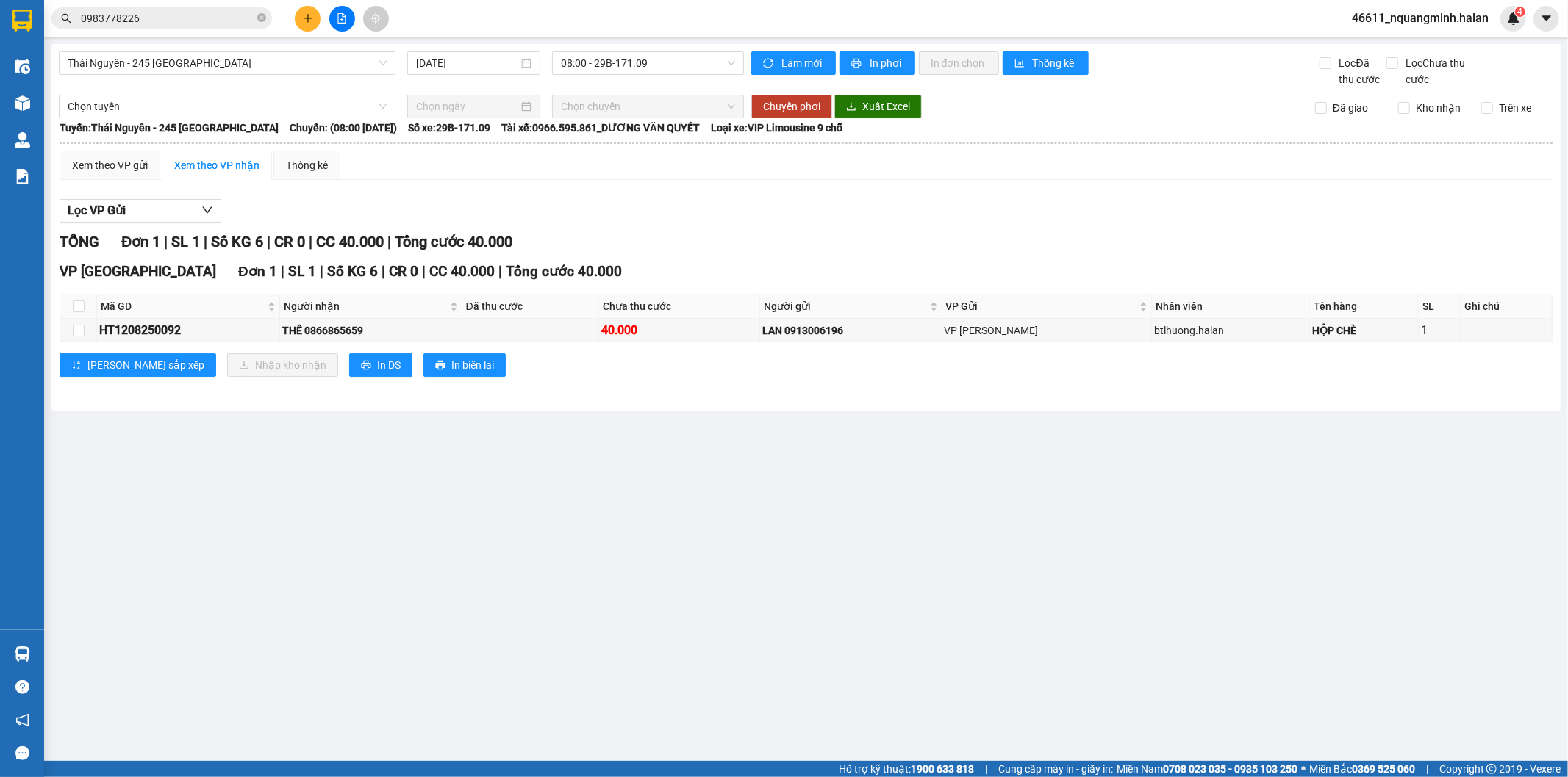
drag, startPoint x: 188, startPoint y: 617, endPoint x: 101, endPoint y: 629, distance: 87.8
click at [180, 619] on main "Thái Nguyên - 245 Quang Trung 12/08/2025 08:00 - 29B-171.09 Làm mới In phơi In …" at bounding box center [784, 380] width 1568 height 761
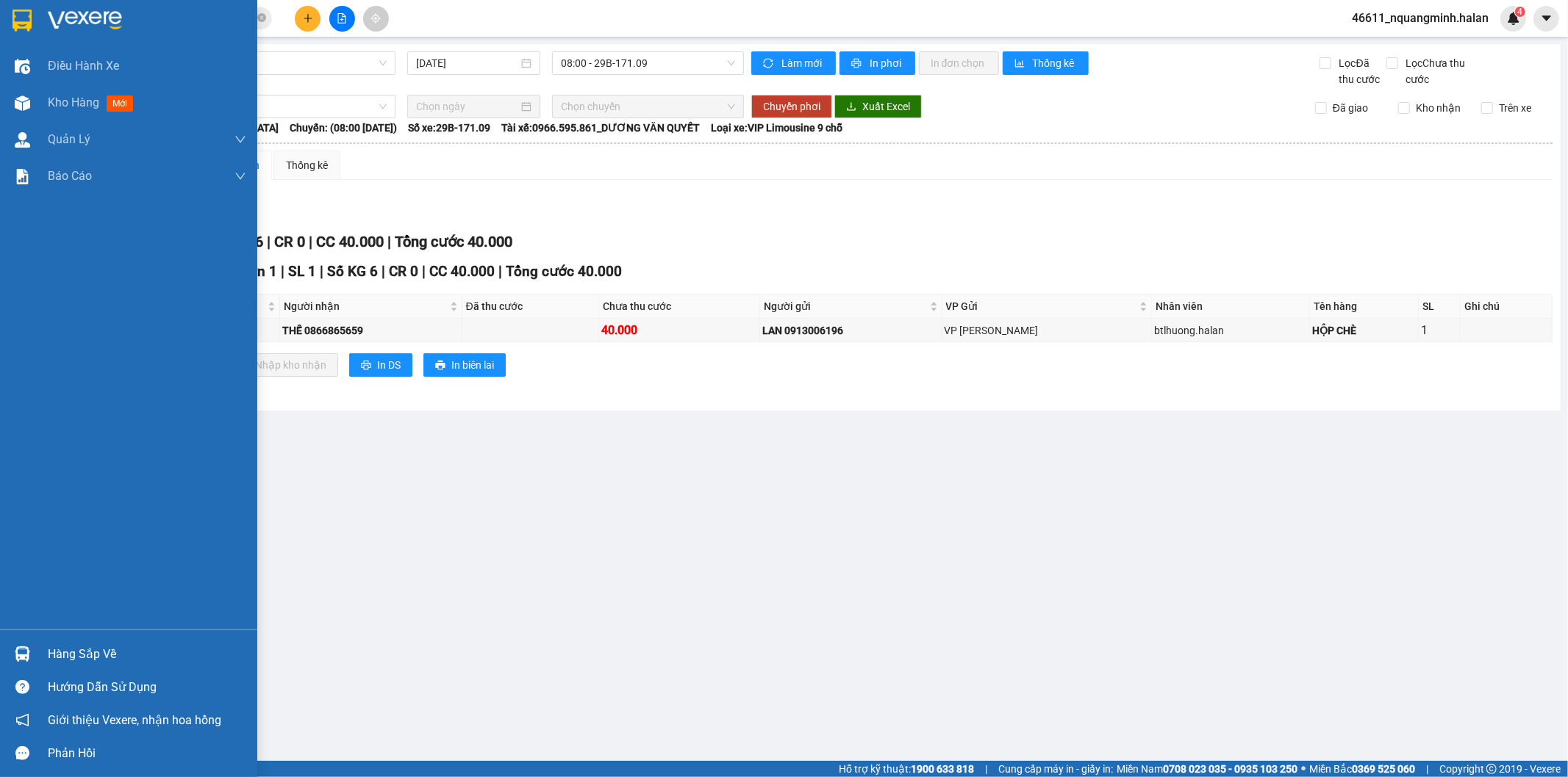
click at [42, 649] on div "Hàng sắp về" at bounding box center [129, 654] width 257 height 33
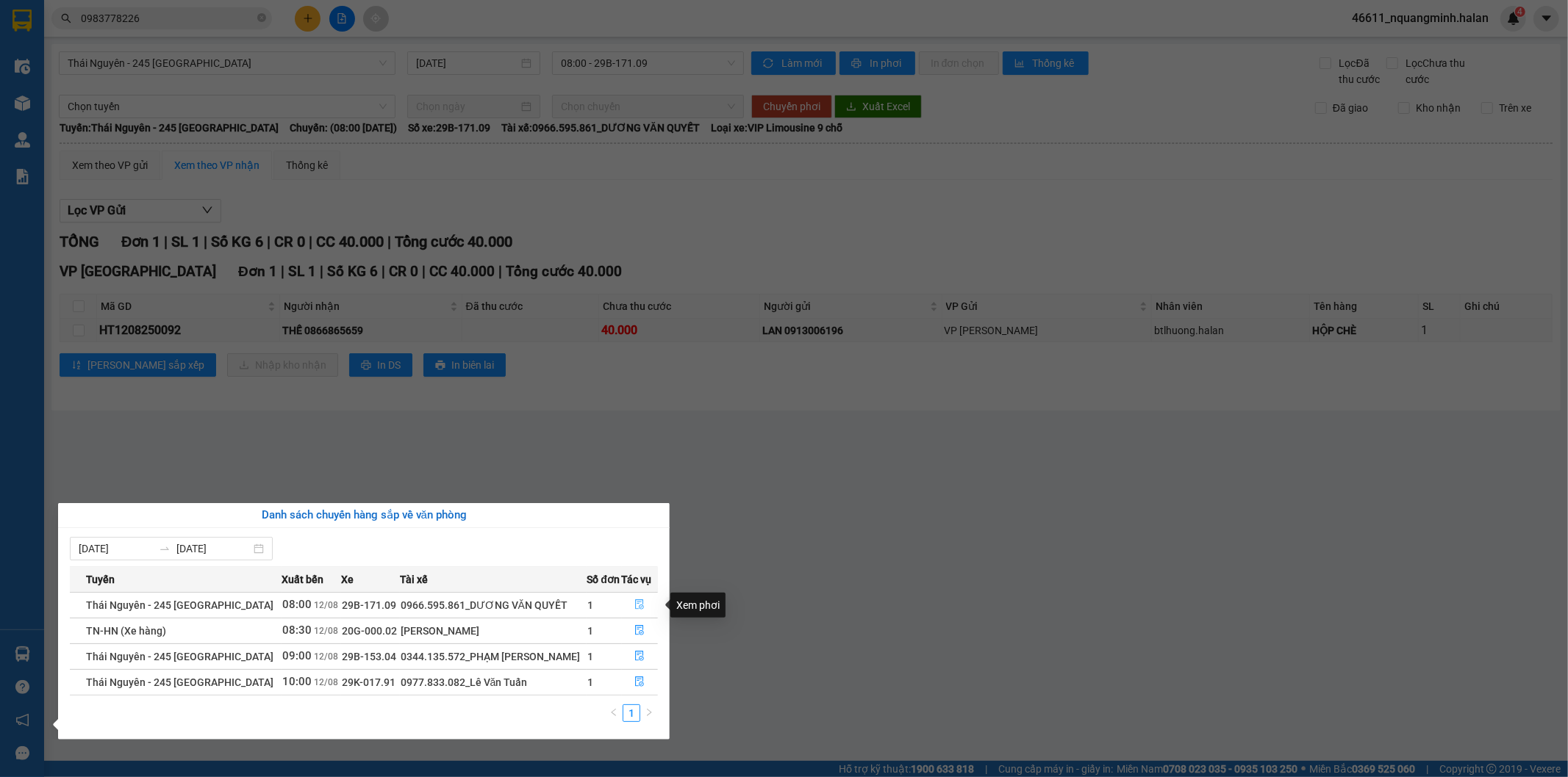
click at [636, 603] on icon "file-done" at bounding box center [639, 604] width 9 height 10
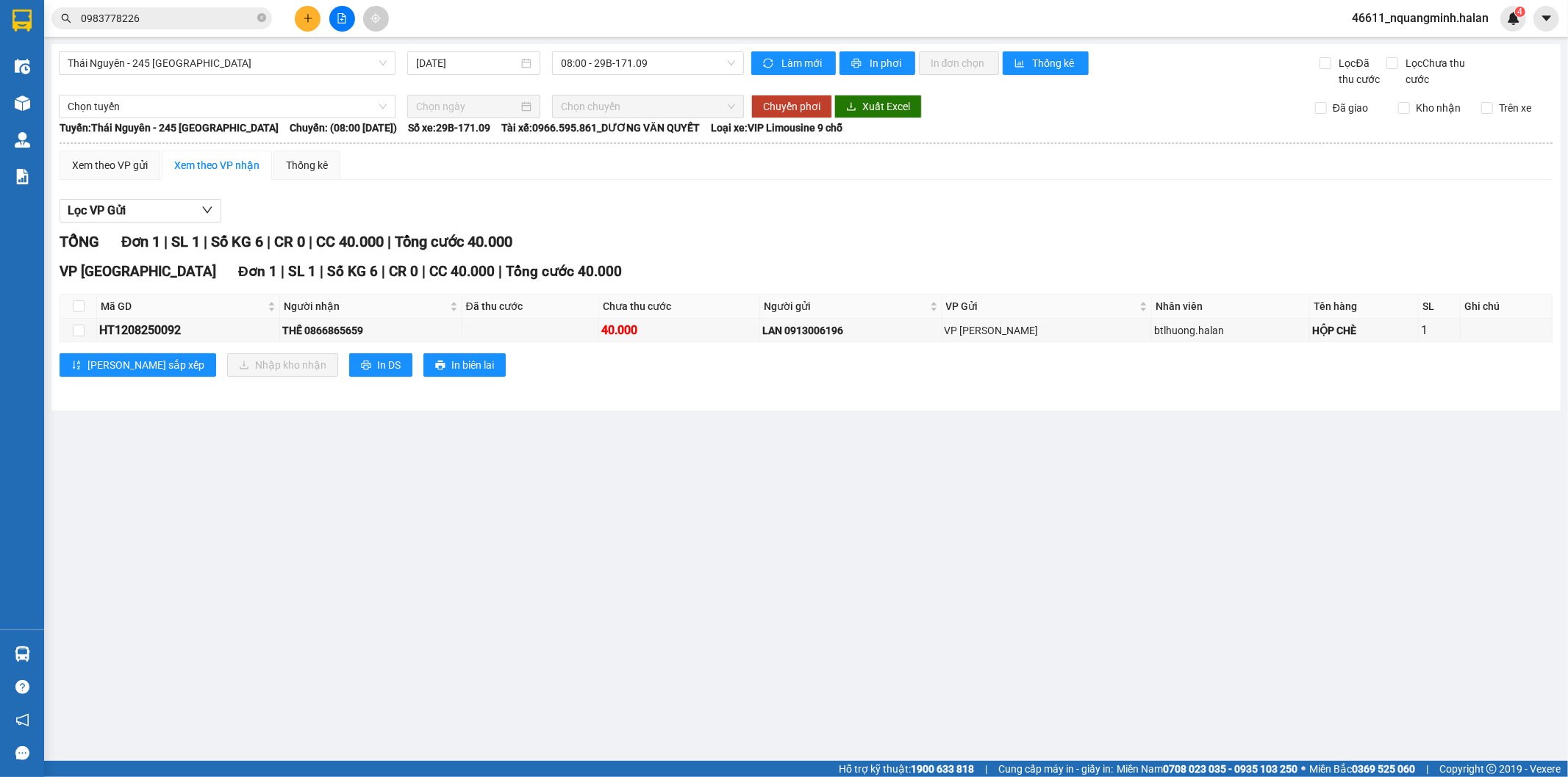
click at [661, 564] on main "Thái Nguyên - 245 Quang Trung 12/08/2025 08:00 - 29B-171.09 Làm mới In phơi In …" at bounding box center [784, 380] width 1568 height 761
click at [653, 222] on div at bounding box center [806, 222] width 1493 height 1
click at [714, 187] on div "Xem theo VP gửi Xem theo VP nhận Thống kê Lọc VP Gửi TỔNG Đơn 1 | SL 1 | Số KG…" at bounding box center [806, 273] width 1493 height 245
click at [723, 221] on div "Lọc VP Gửi" at bounding box center [806, 211] width 1493 height 24
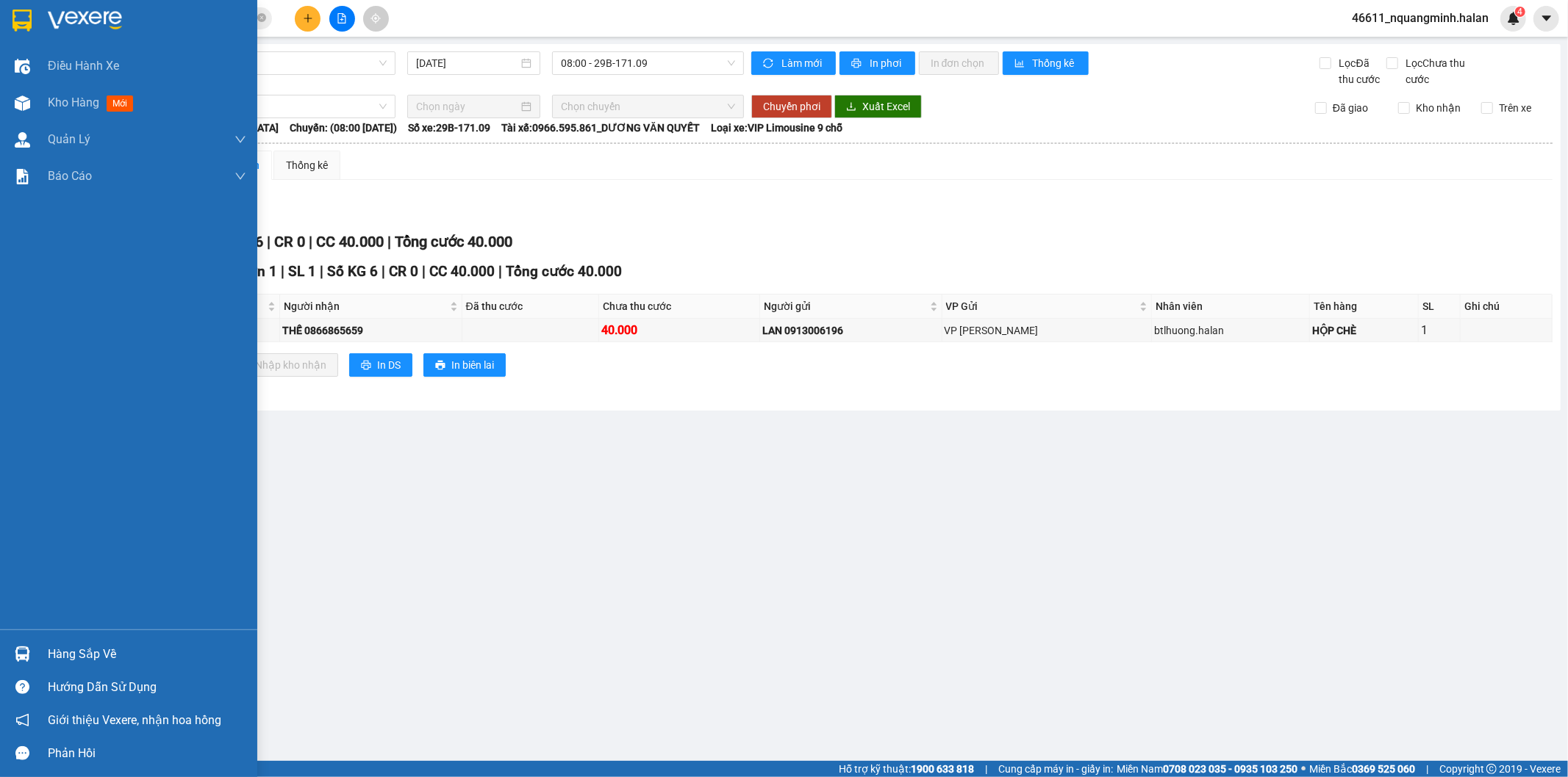
click at [27, 650] on img at bounding box center [22, 654] width 16 height 15
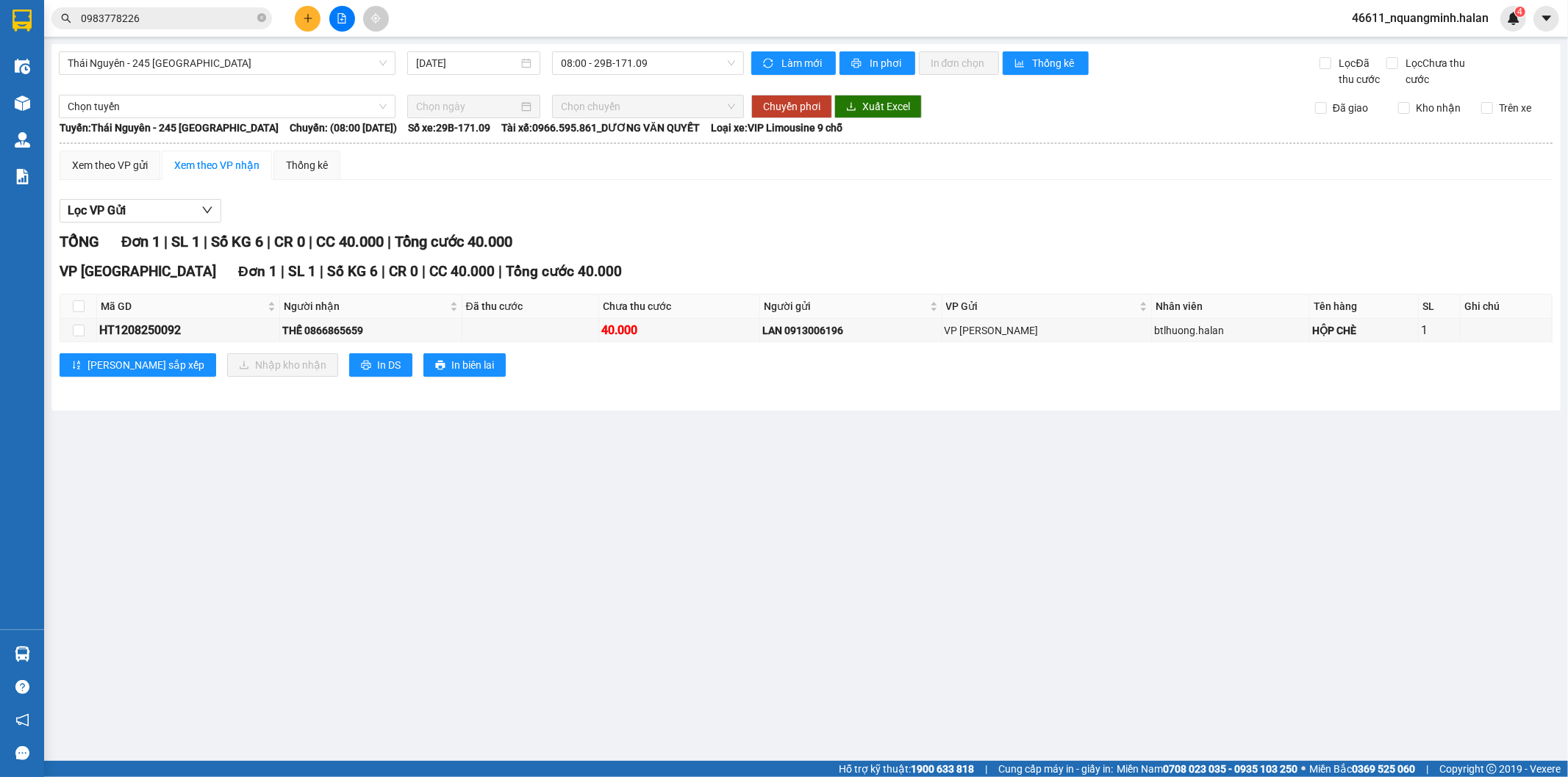
click at [754, 536] on section "Kết quả tìm kiếm ( 1 ) Bộ lọc Mã ĐH Trạng thái Món hàng Thu hộ Tổng cước Chưa c…" at bounding box center [784, 388] width 1568 height 777
drag, startPoint x: 505, startPoint y: 537, endPoint x: 482, endPoint y: 686, distance: 150.8
click at [505, 538] on main "Thái Nguyên - 245 Quang Trung 12/08/2025 08:00 - 29B-171.09 Làm mới In phơi In …" at bounding box center [784, 380] width 1568 height 761
click at [71, 305] on th at bounding box center [78, 306] width 36 height 24
click at [89, 306] on th at bounding box center [78, 306] width 36 height 24
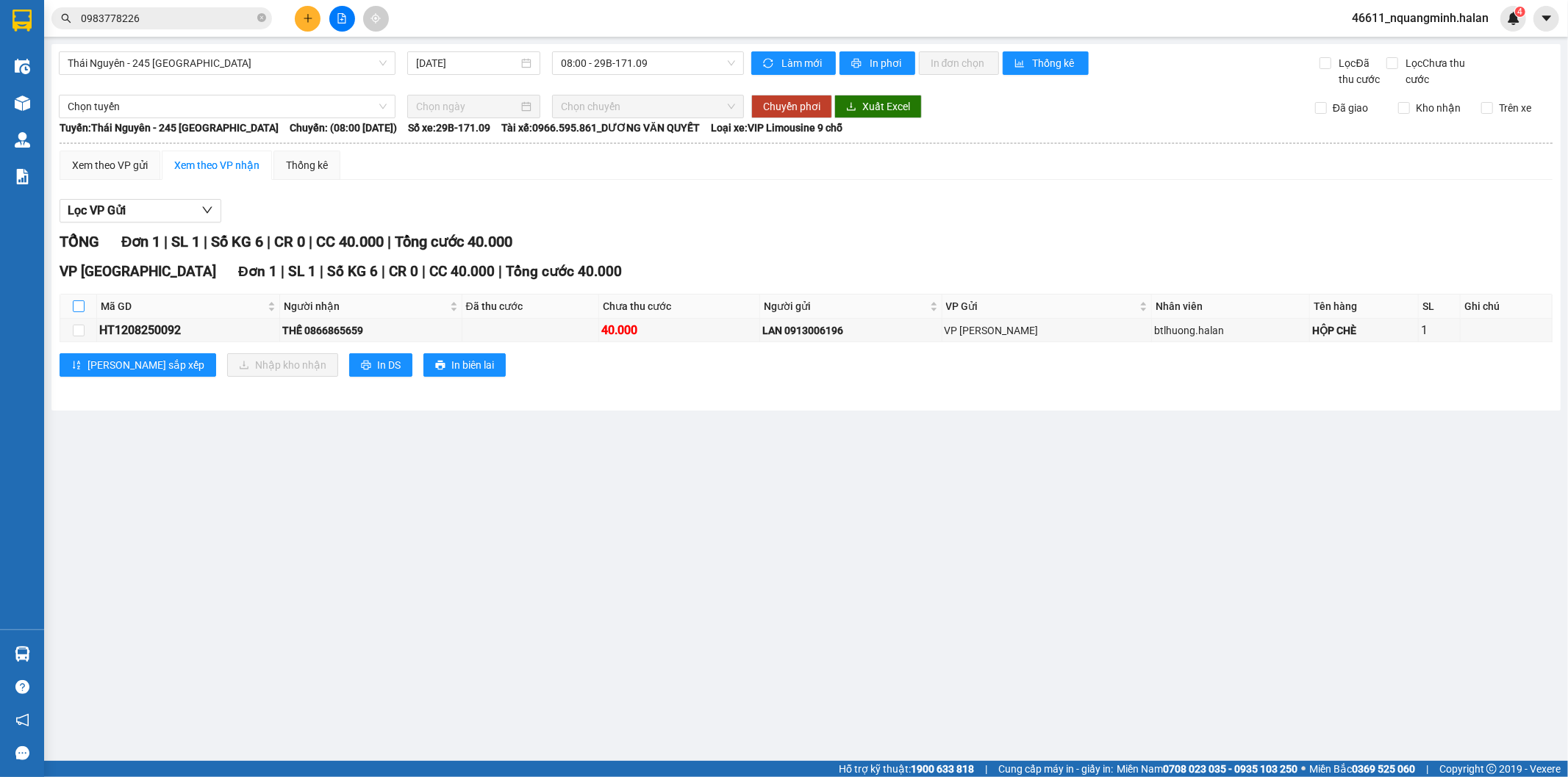
click at [81, 306] on input "checkbox" at bounding box center [78, 306] width 12 height 12
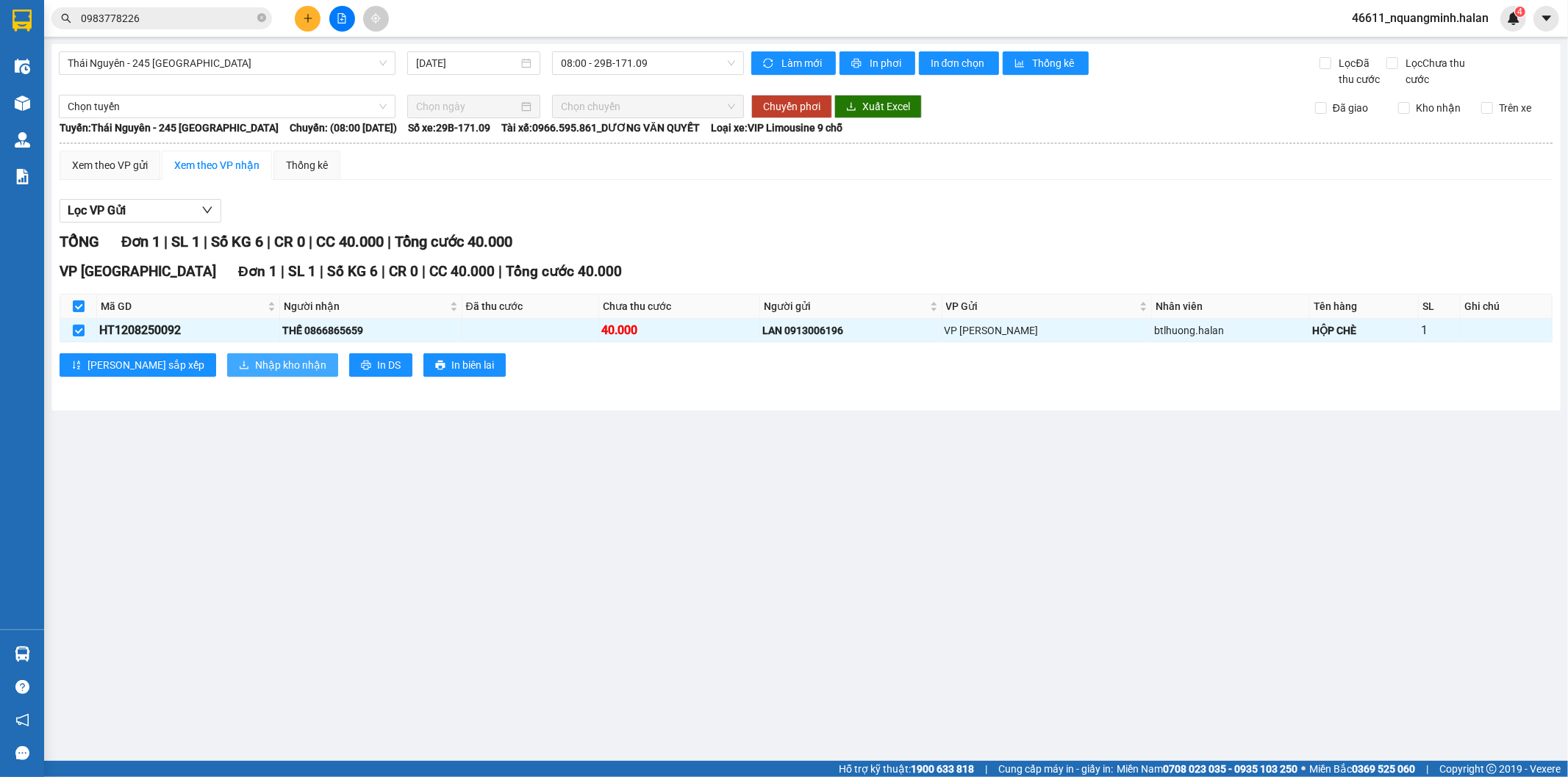
click at [227, 355] on button "Nhập kho nhận" at bounding box center [282, 365] width 111 height 23
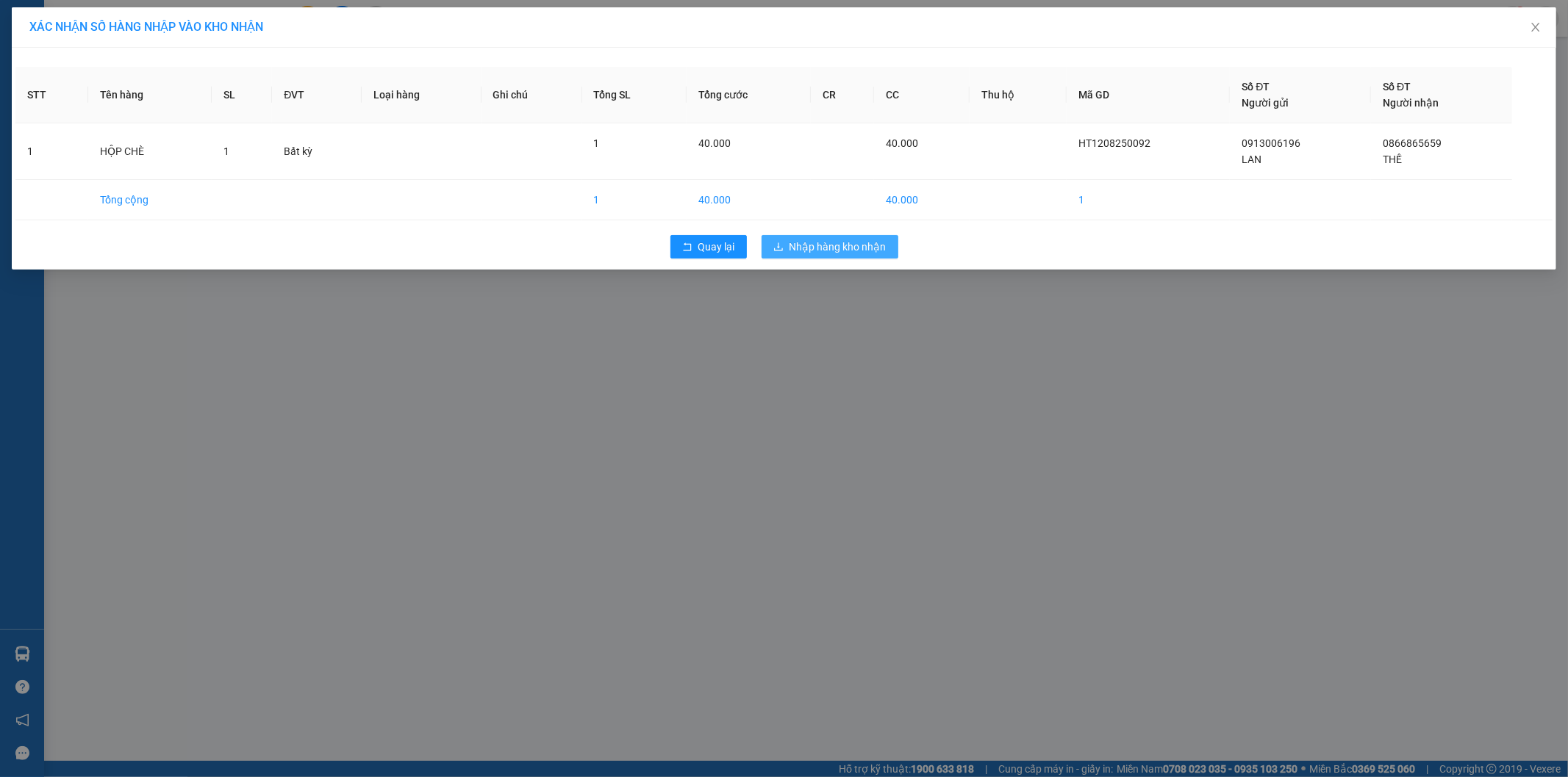
click at [857, 250] on span "Nhập hàng kho nhận" at bounding box center [837, 246] width 97 height 16
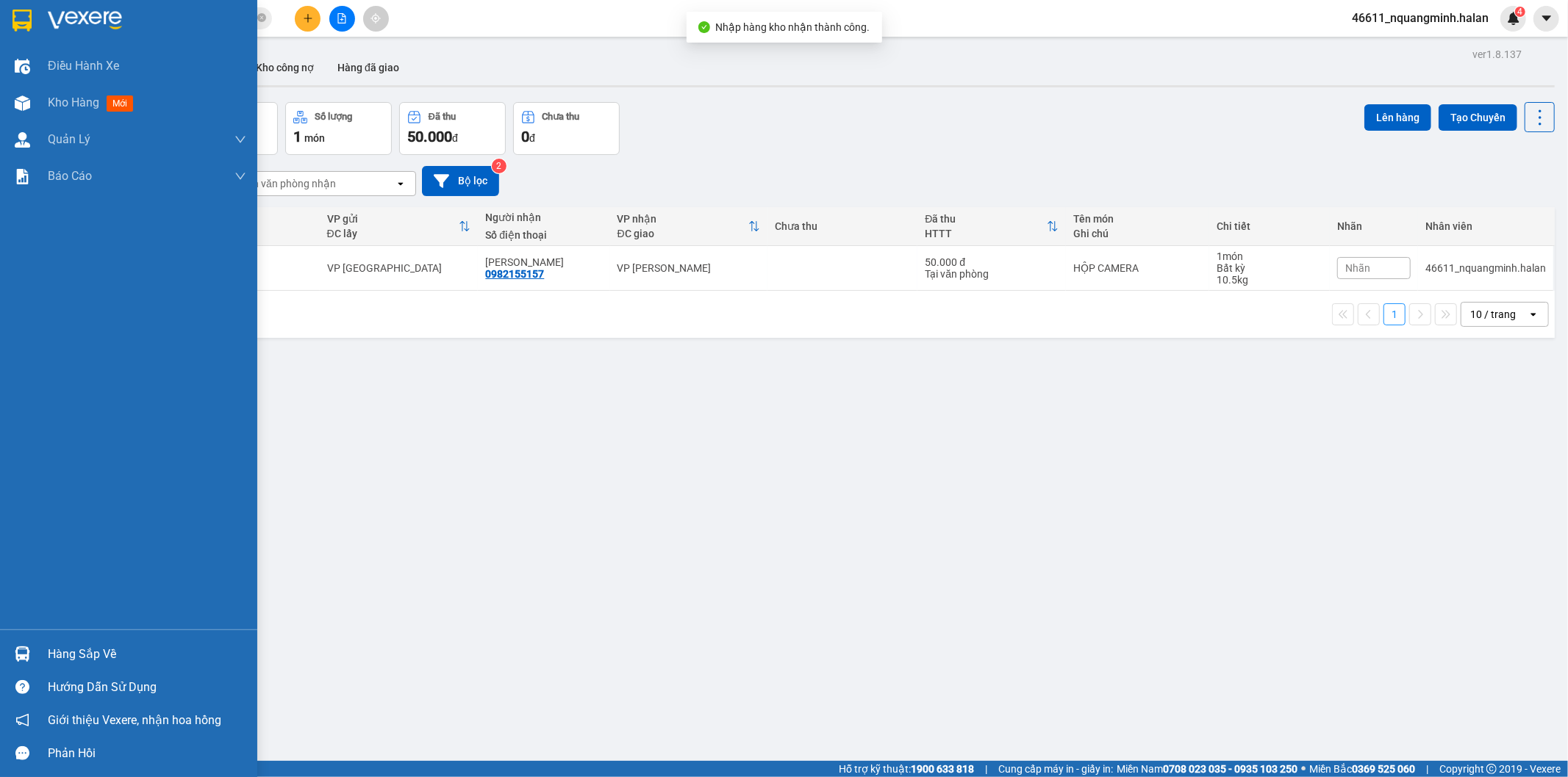
click at [22, 655] on img at bounding box center [22, 654] width 16 height 15
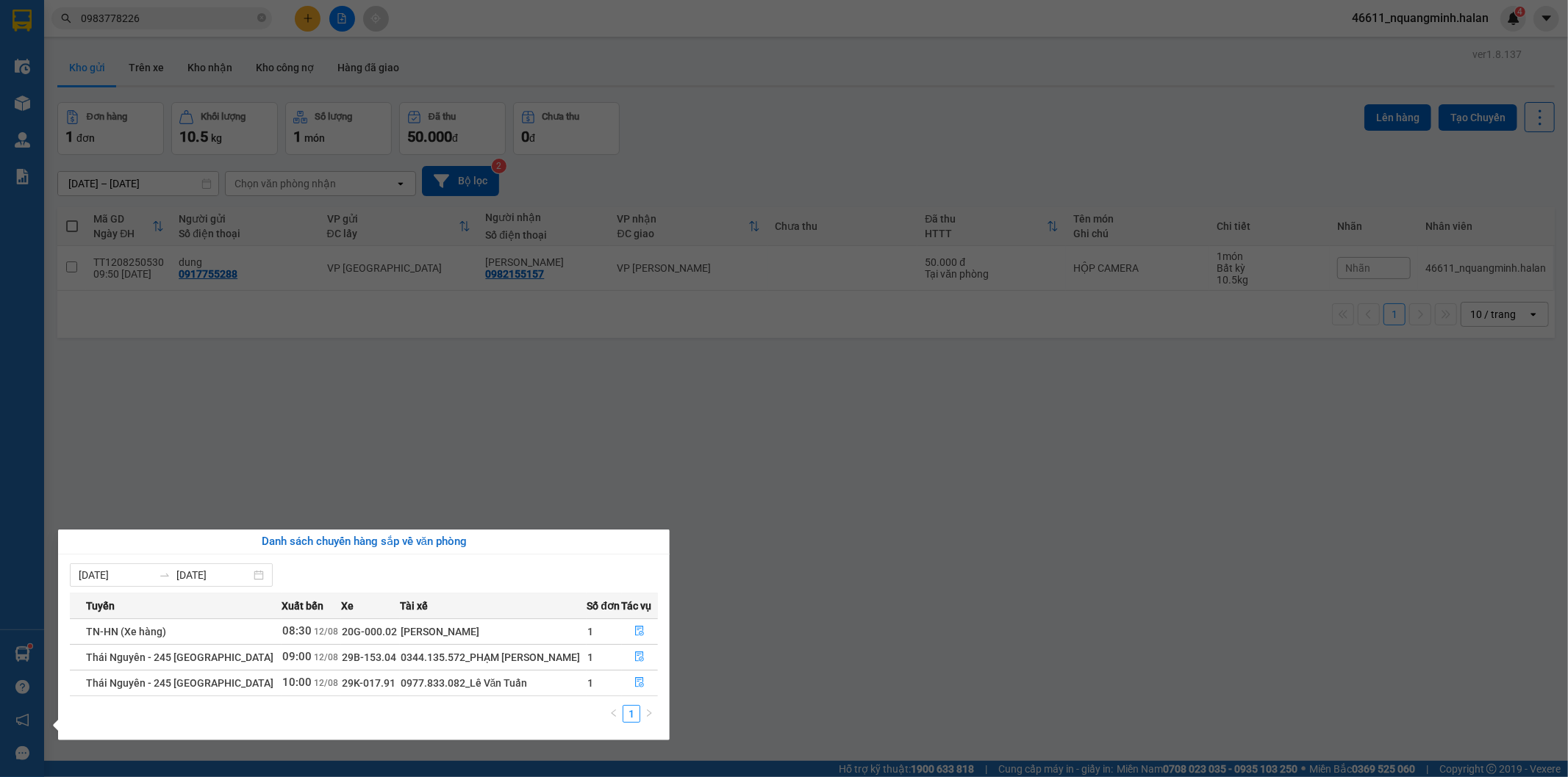
click at [429, 398] on section "Kết quả tìm kiếm ( 1 ) Bộ lọc Mã ĐH Trạng thái Món hàng Thu hộ Tổng cước Chưa c…" at bounding box center [784, 388] width 1568 height 777
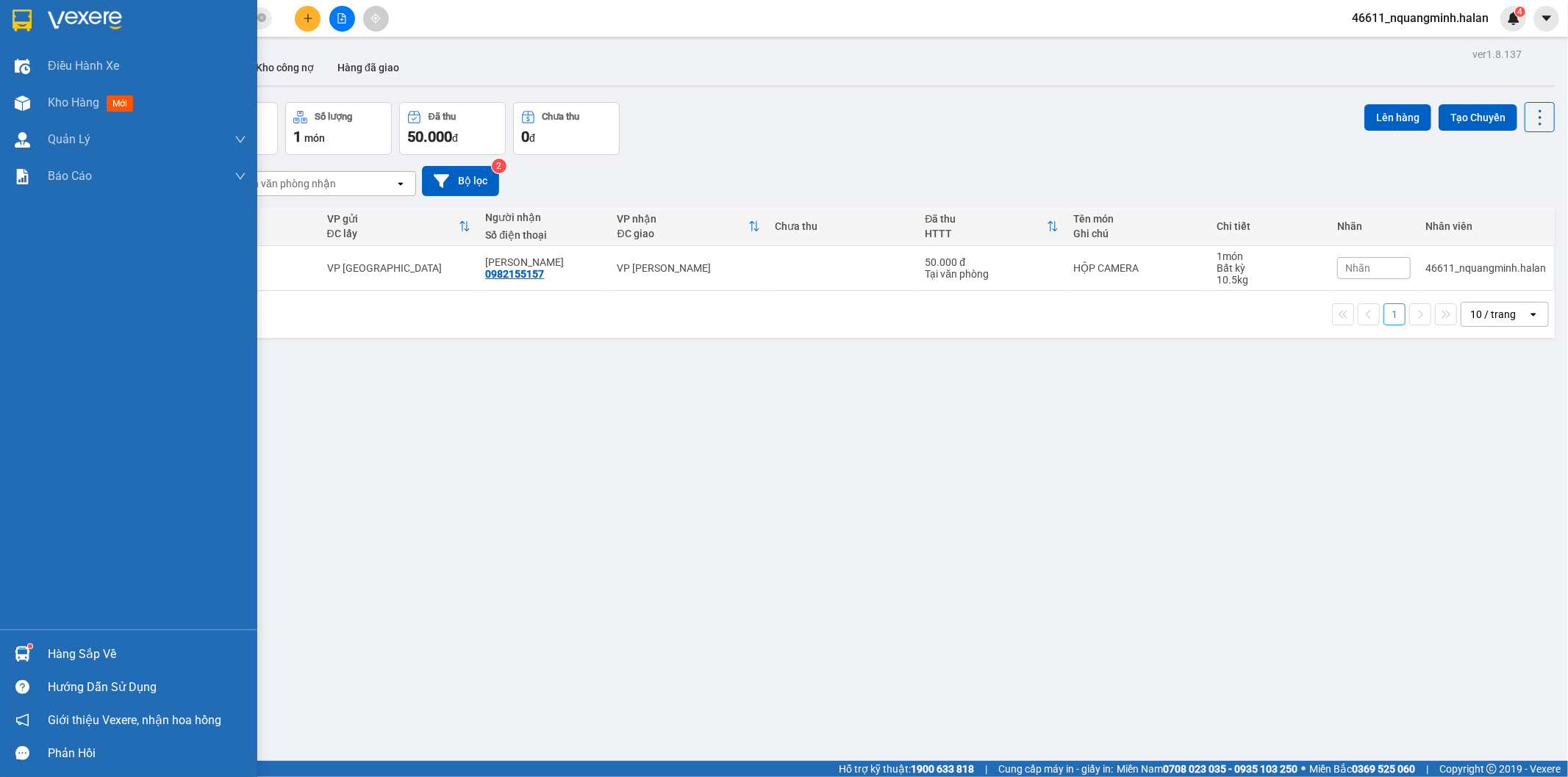
click at [43, 644] on div "Hàng sắp về" at bounding box center [129, 654] width 257 height 33
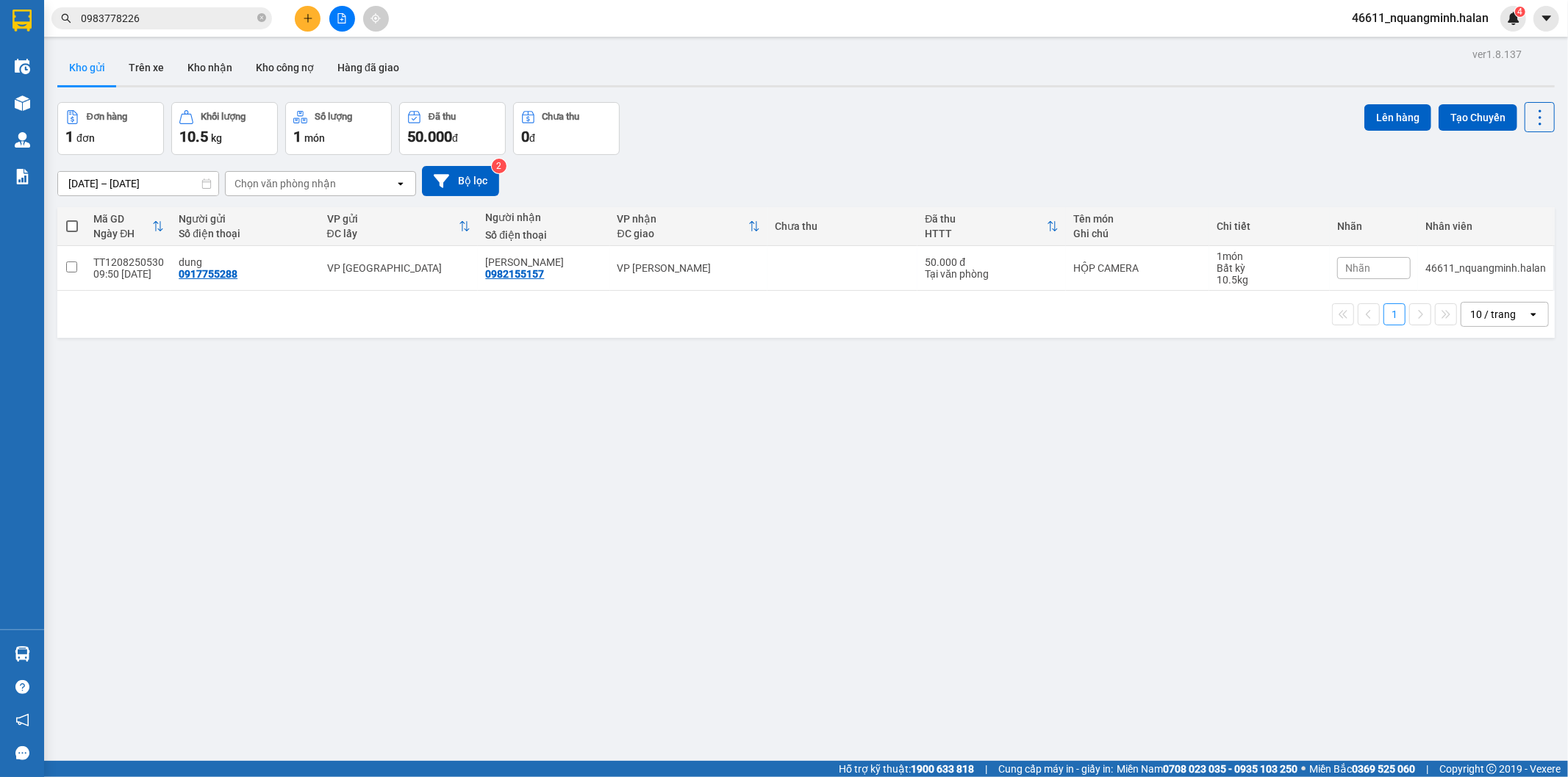
drag, startPoint x: 828, startPoint y: 592, endPoint x: 435, endPoint y: 760, distance: 427.4
click at [827, 592] on section "Kết quả tìm kiếm ( 1 ) Bộ lọc Mã ĐH Trạng thái Món hàng Thu hộ Tổng cước Chưa c…" at bounding box center [784, 388] width 1568 height 777
click at [1038, 93] on div "ver 1.8.137 Kho gửi Trên xe Kho nhận Kho công nợ Hàng đã giao Đơn hàng 1 đơn Kh…" at bounding box center [805, 432] width 1509 height 777
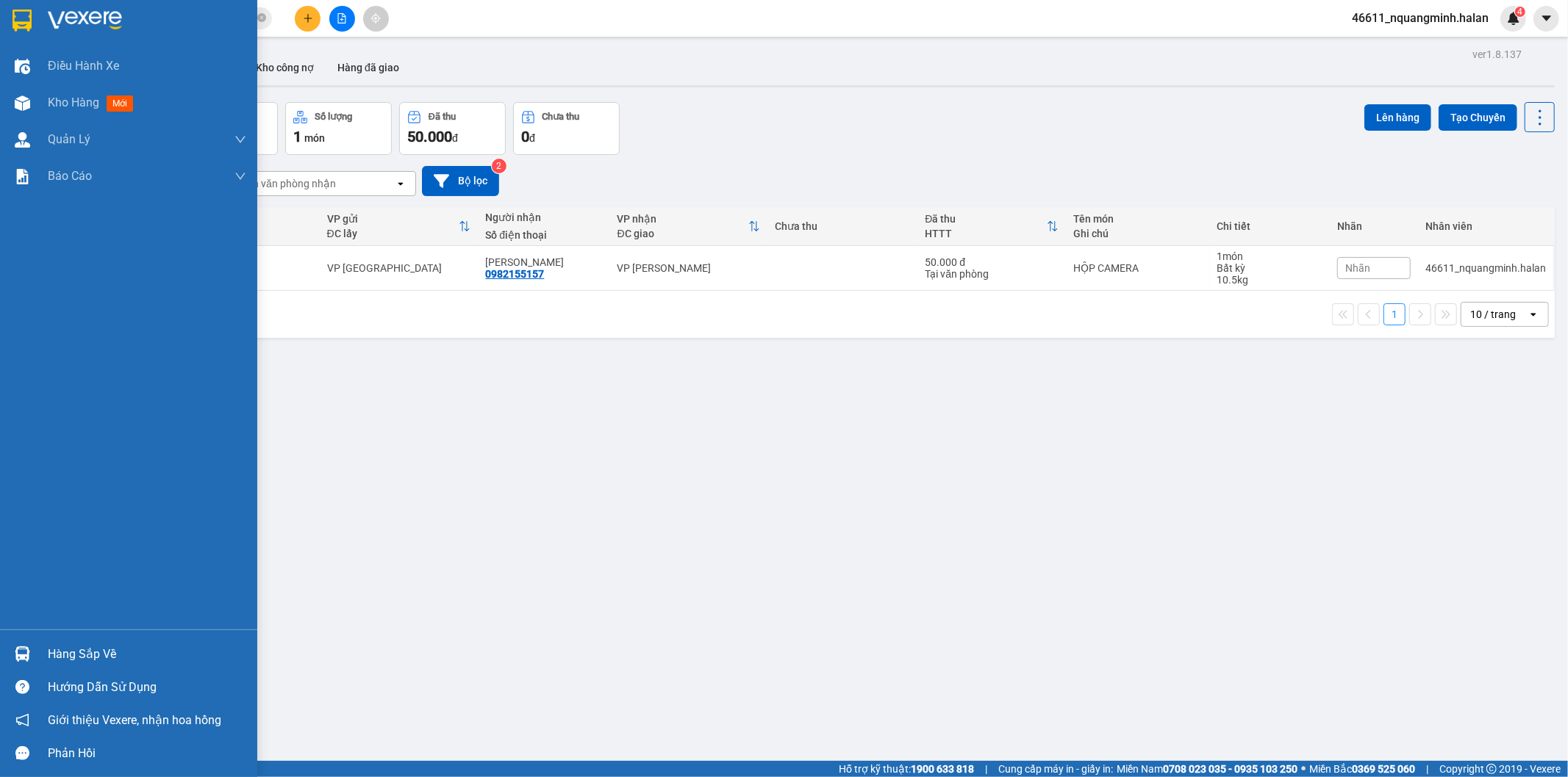
click at [34, 651] on div at bounding box center [22, 654] width 26 height 26
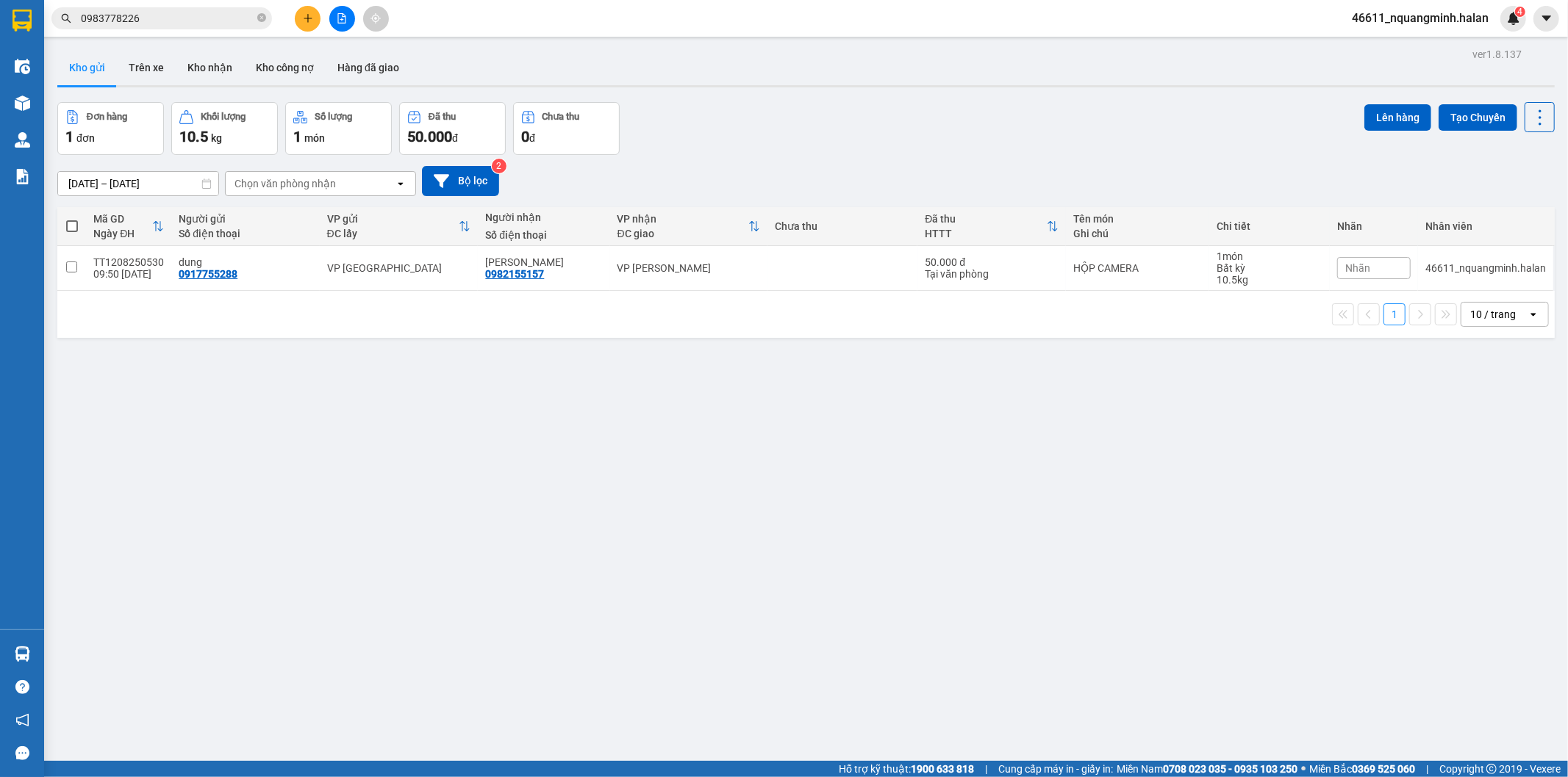
click at [462, 449] on section "Kết quả tìm kiếm ( 1 ) Bộ lọc Mã ĐH Trạng thái Món hàng Thu hộ Tổng cước Chưa c…" at bounding box center [784, 388] width 1568 height 777
click at [1529, 107] on icon at bounding box center [1539, 117] width 21 height 21
click at [1517, 208] on span "Làm mới" at bounding box center [1507, 210] width 40 height 15
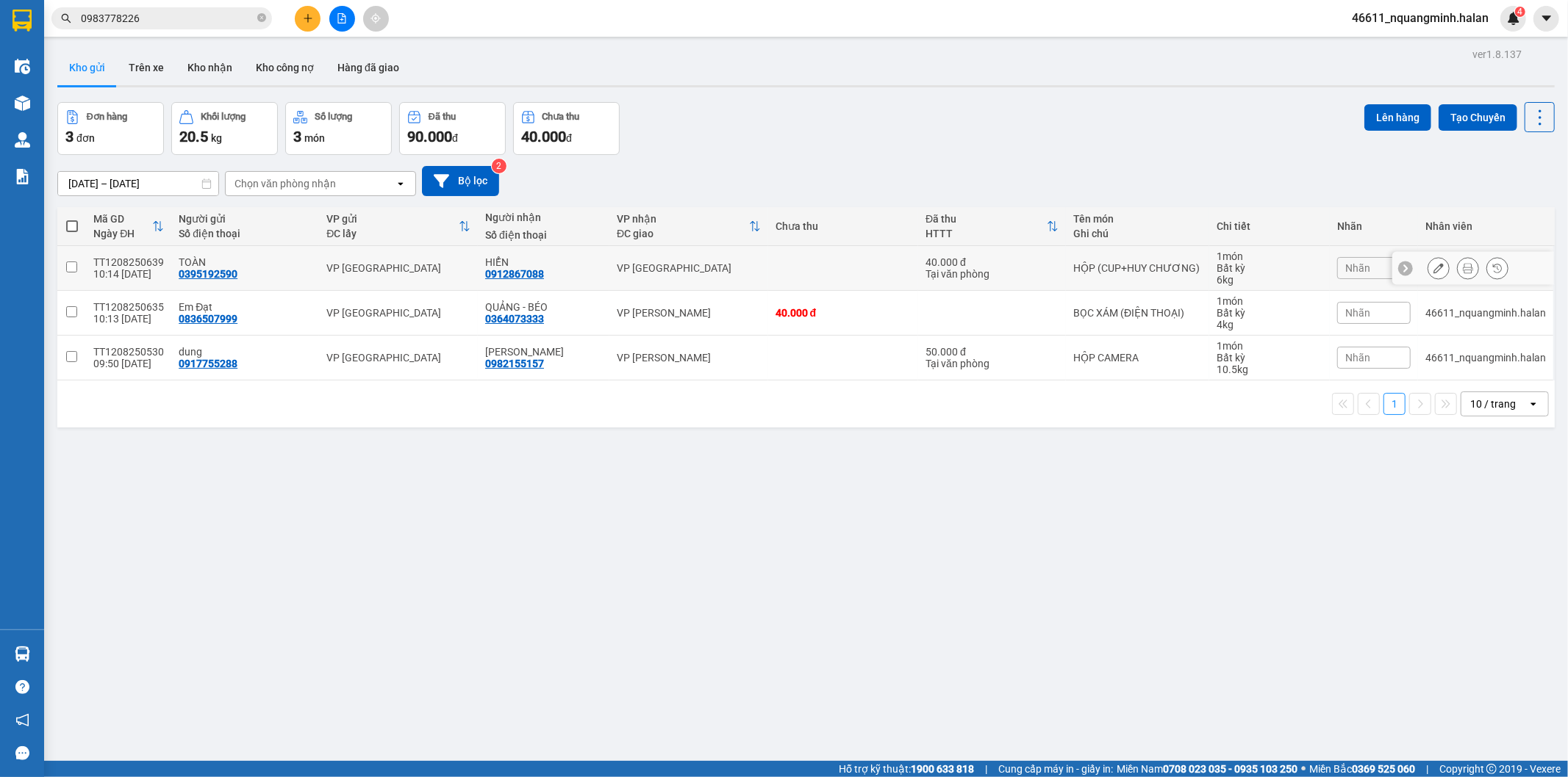
click at [737, 264] on div "VP [GEOGRAPHIC_DATA]" at bounding box center [689, 268] width 144 height 12
checkbox input "true"
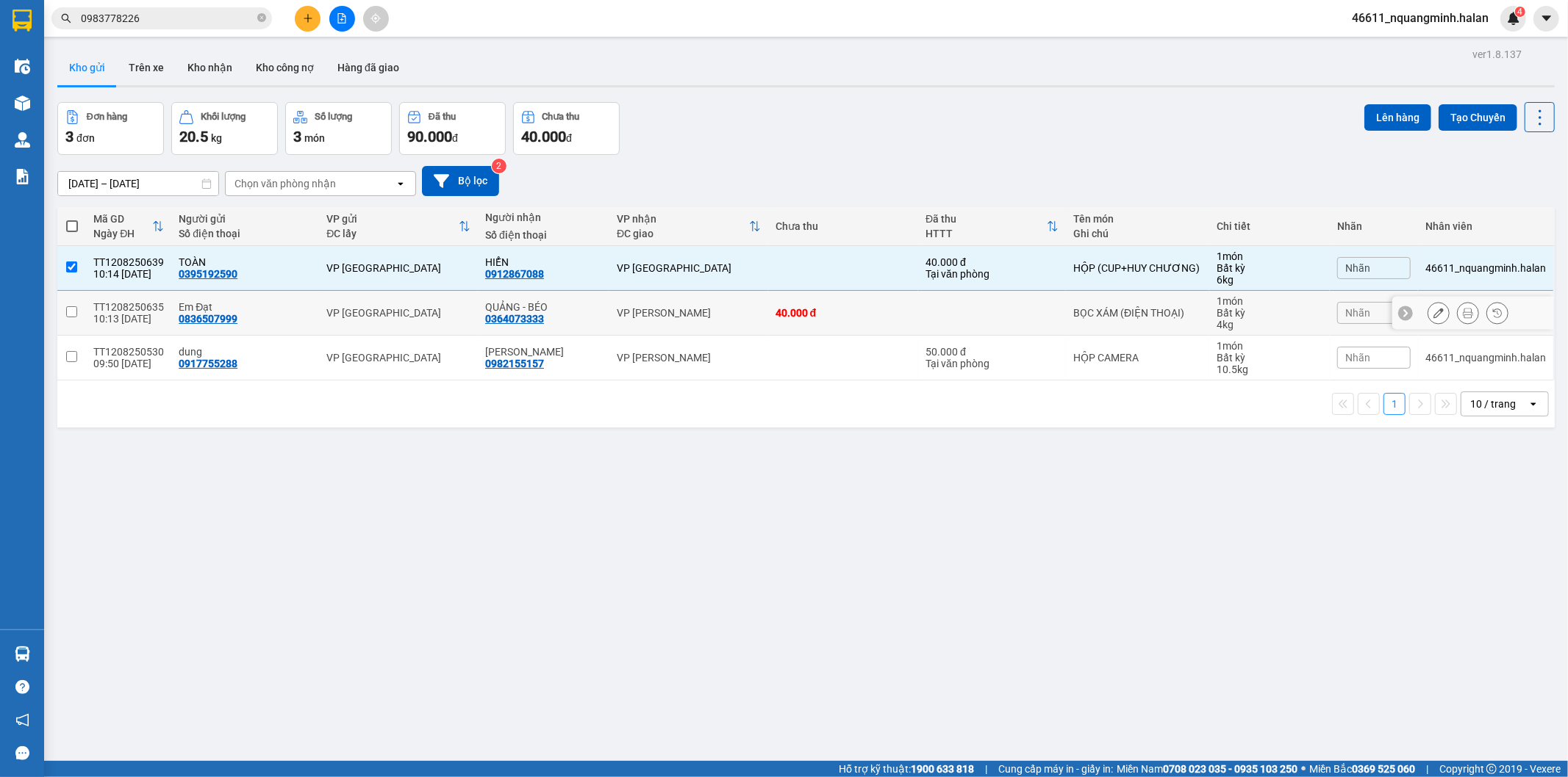
click at [736, 305] on td "VP [PERSON_NAME]" at bounding box center [688, 314] width 159 height 45
checkbox input "true"
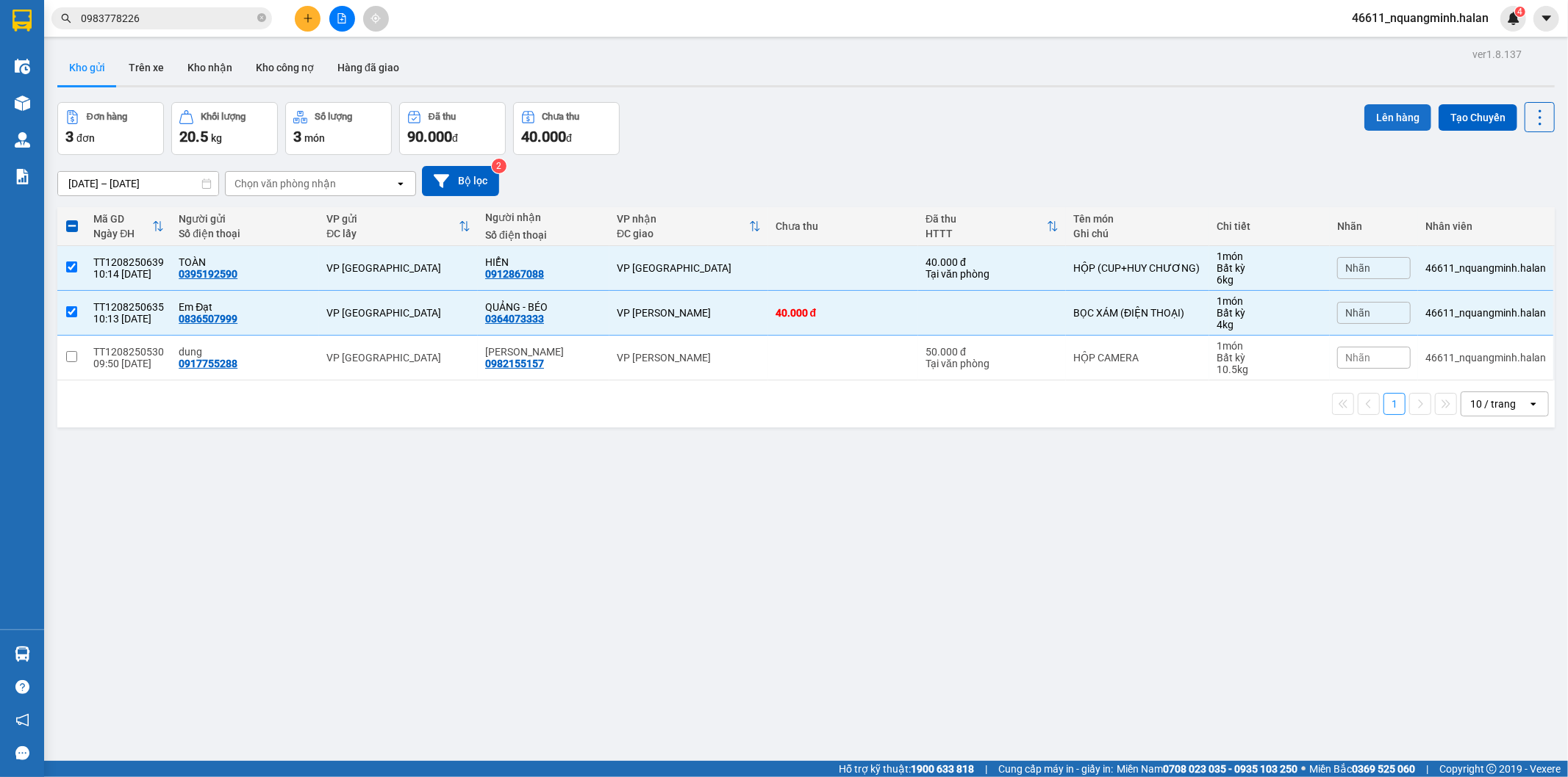
click at [1379, 110] on button "Lên hàng" at bounding box center [1397, 118] width 67 height 26
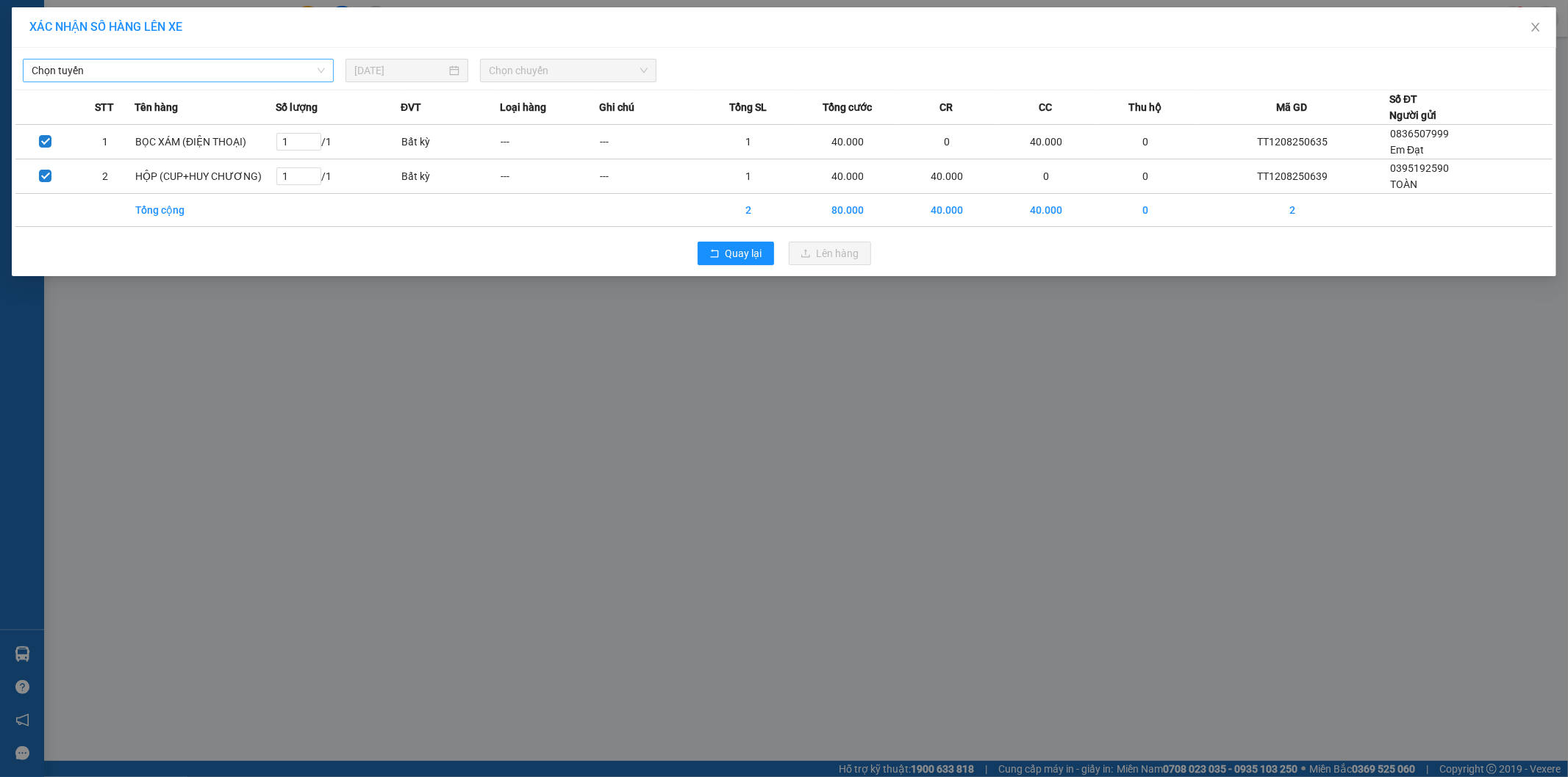
click at [231, 67] on span "Chọn tuyến" at bounding box center [178, 70] width 293 height 22
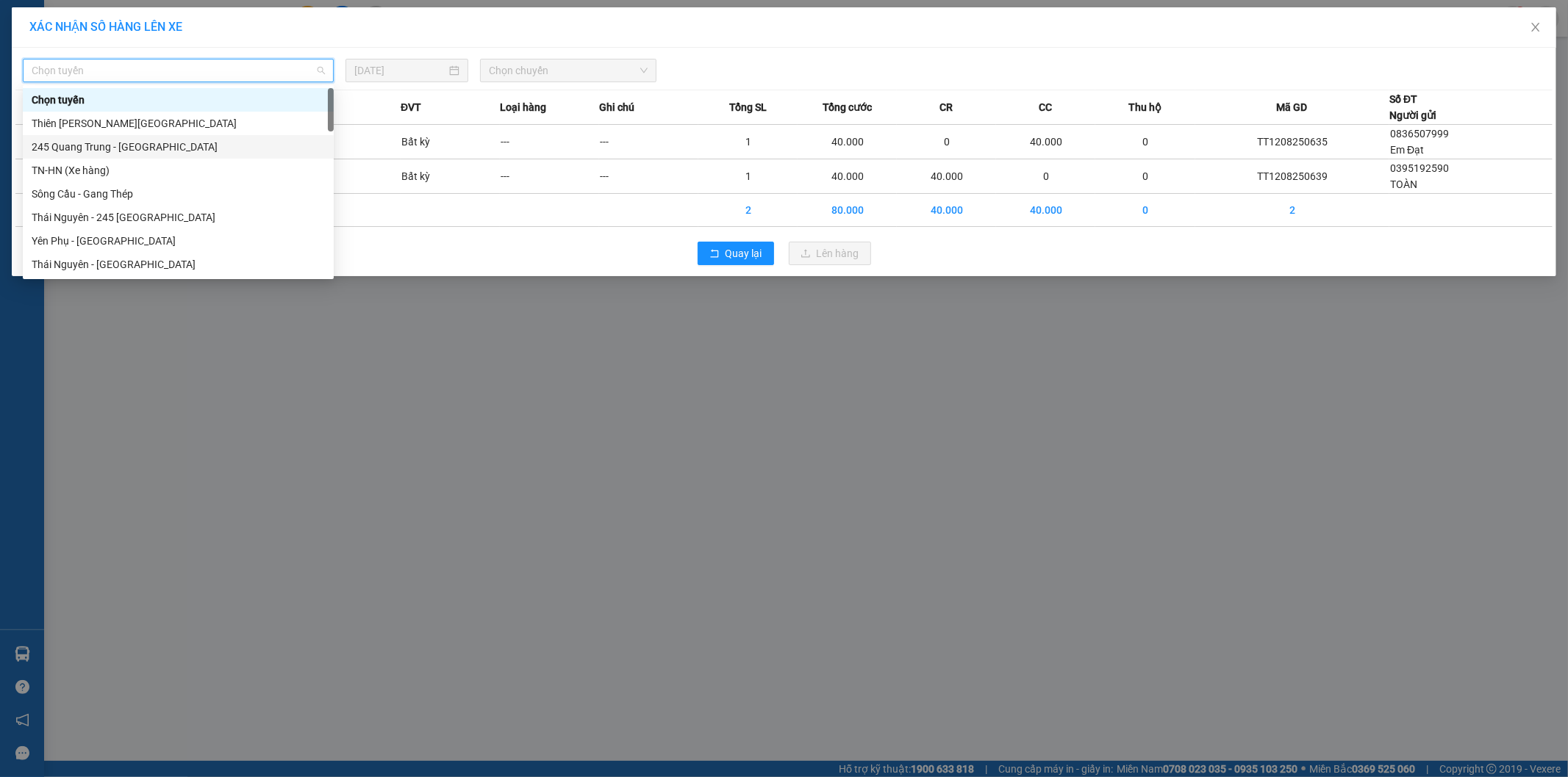
click at [71, 146] on div "245 Quang Trung - [GEOGRAPHIC_DATA]" at bounding box center [178, 146] width 293 height 16
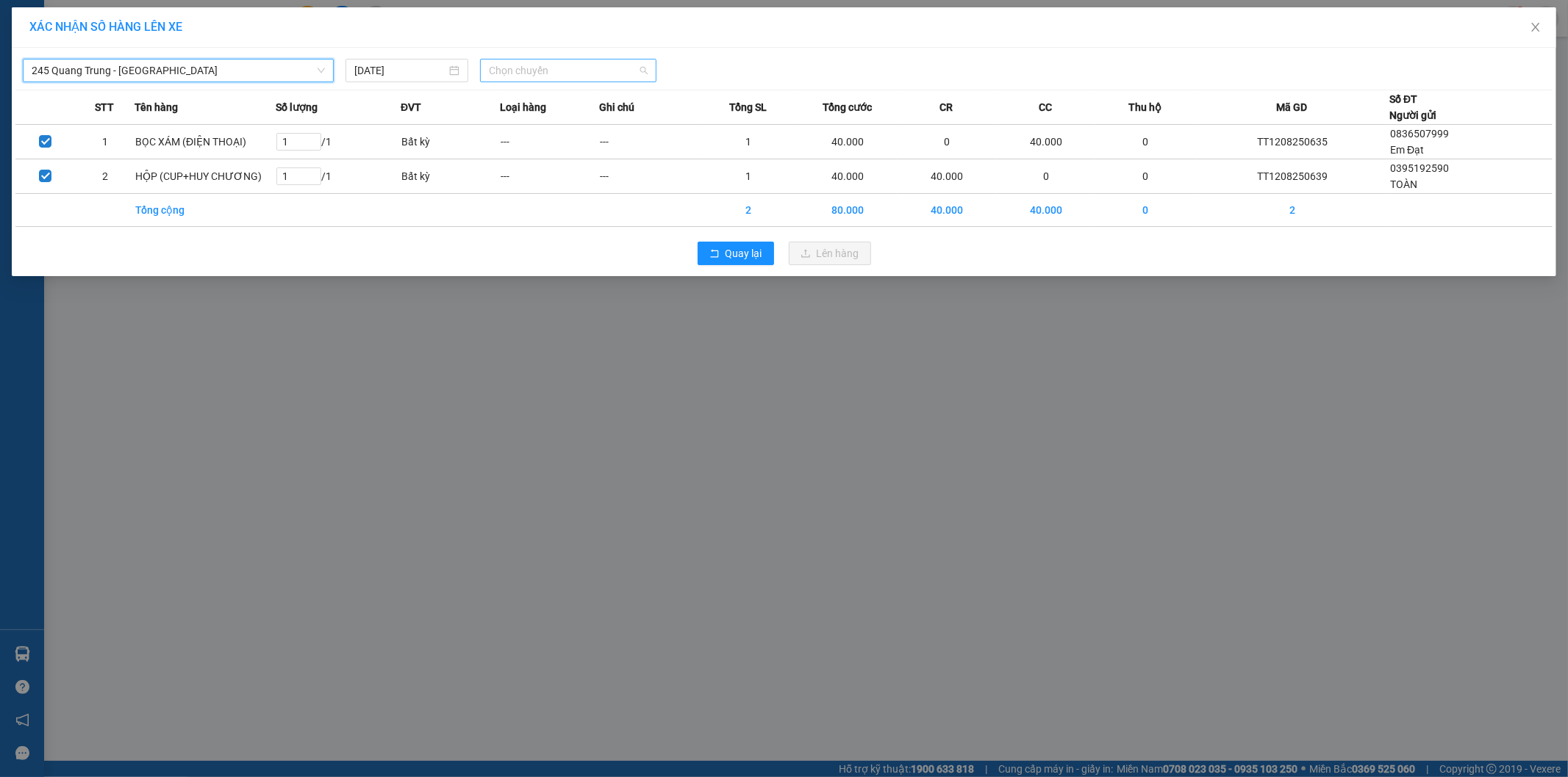
click at [544, 74] on span "Chọn chuyến" at bounding box center [568, 70] width 159 height 22
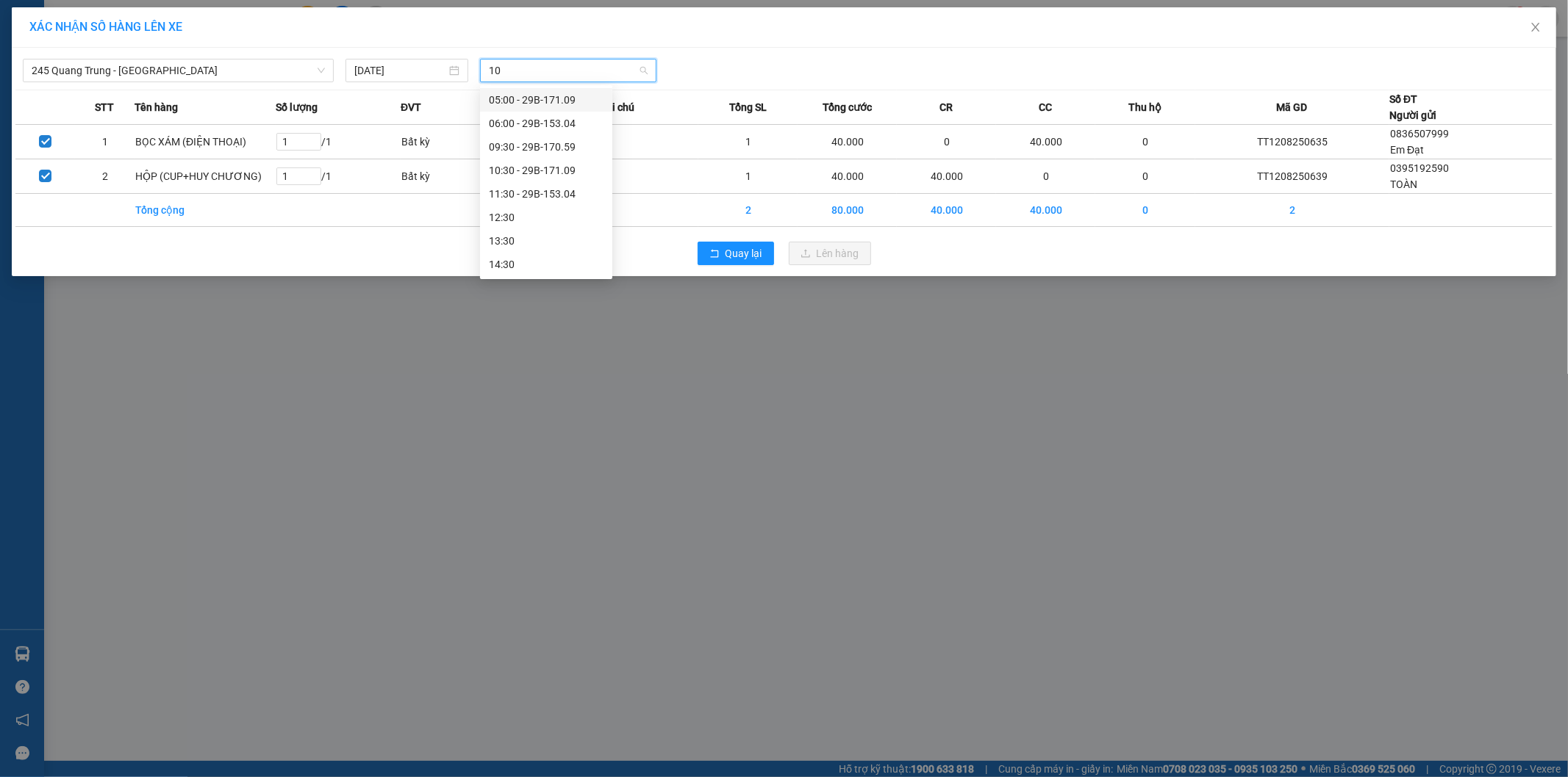
type input "109"
click at [542, 126] on div "10:30 - 29B-171.09" at bounding box center [546, 123] width 115 height 16
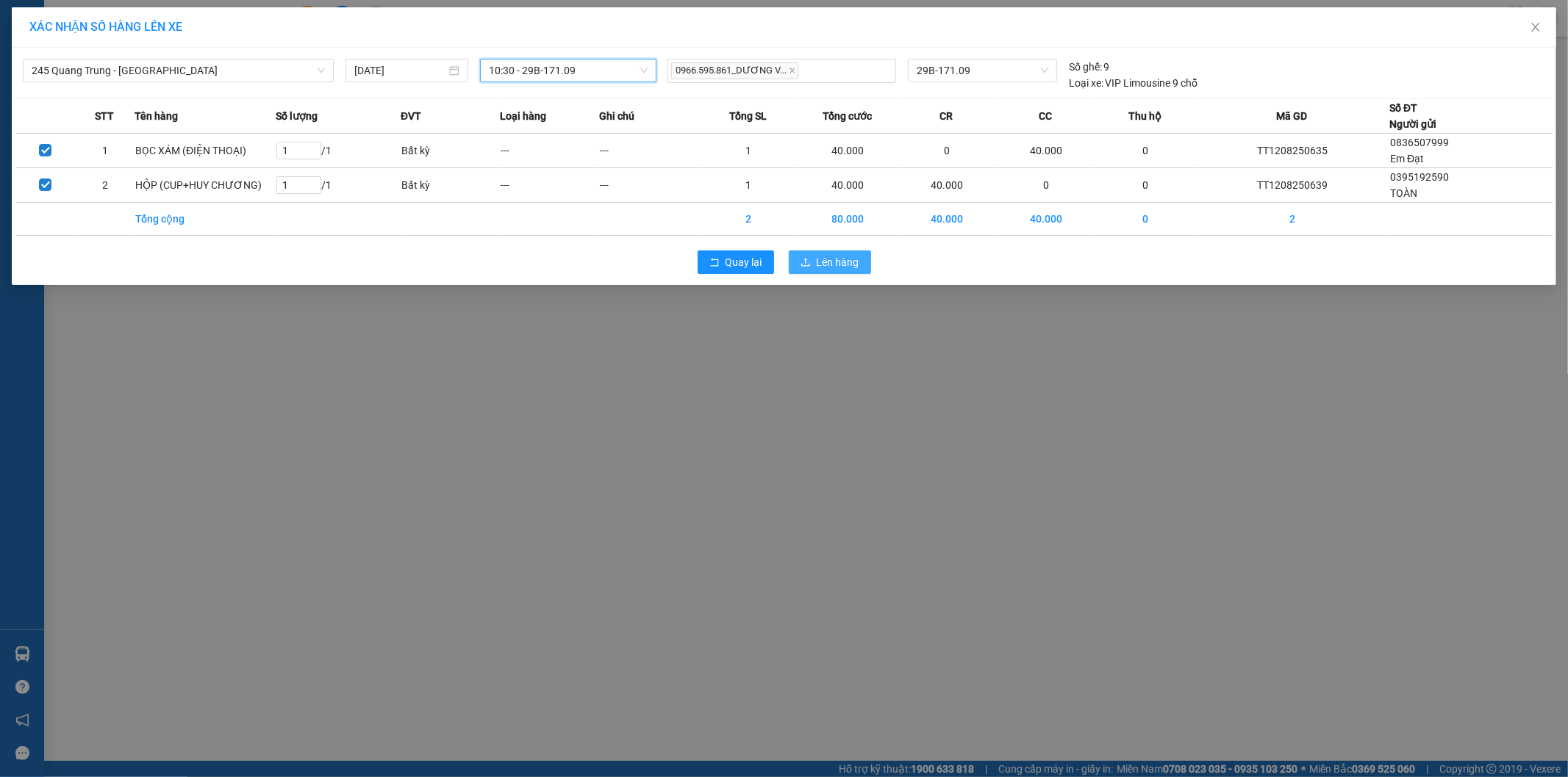
click at [836, 262] on span "Lên hàng" at bounding box center [838, 262] width 43 height 16
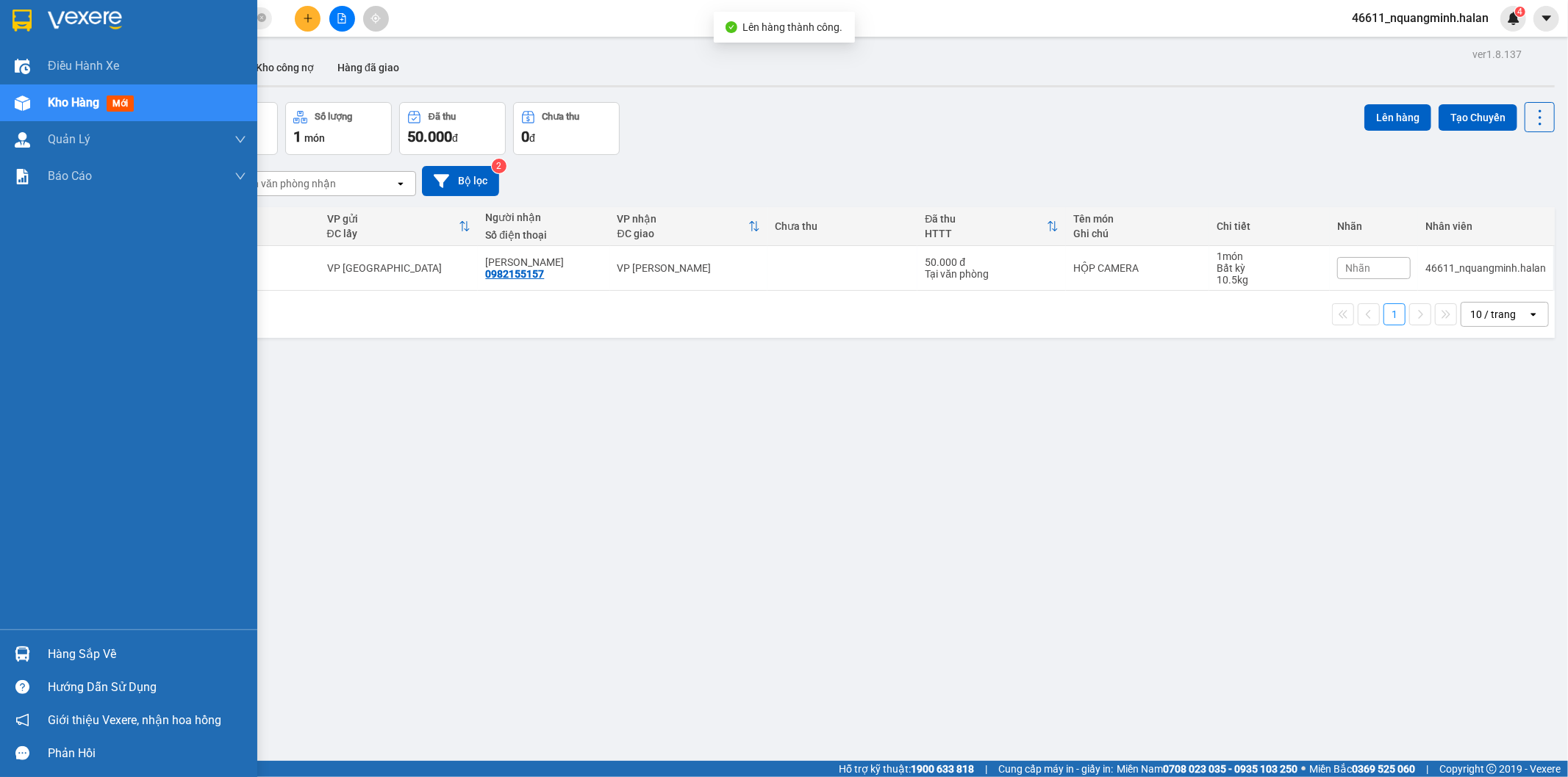
click at [35, 643] on div "Hàng sắp về" at bounding box center [129, 654] width 257 height 33
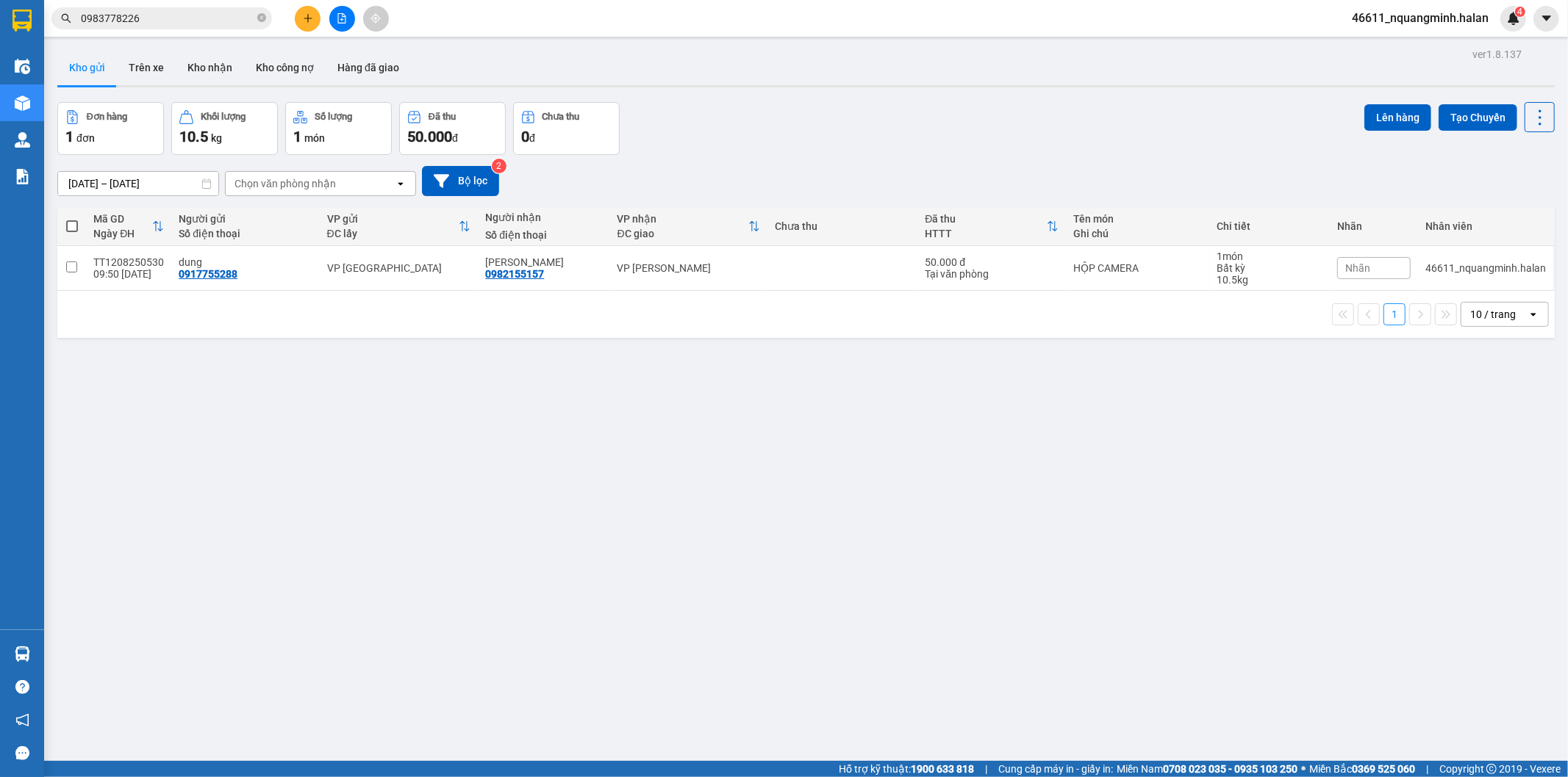
click at [782, 428] on section "Kết quả tìm kiếm ( 1 ) Bộ lọc Mã ĐH Trạng thái Món hàng Thu hộ Tổng cước Chưa c…" at bounding box center [784, 388] width 1568 height 777
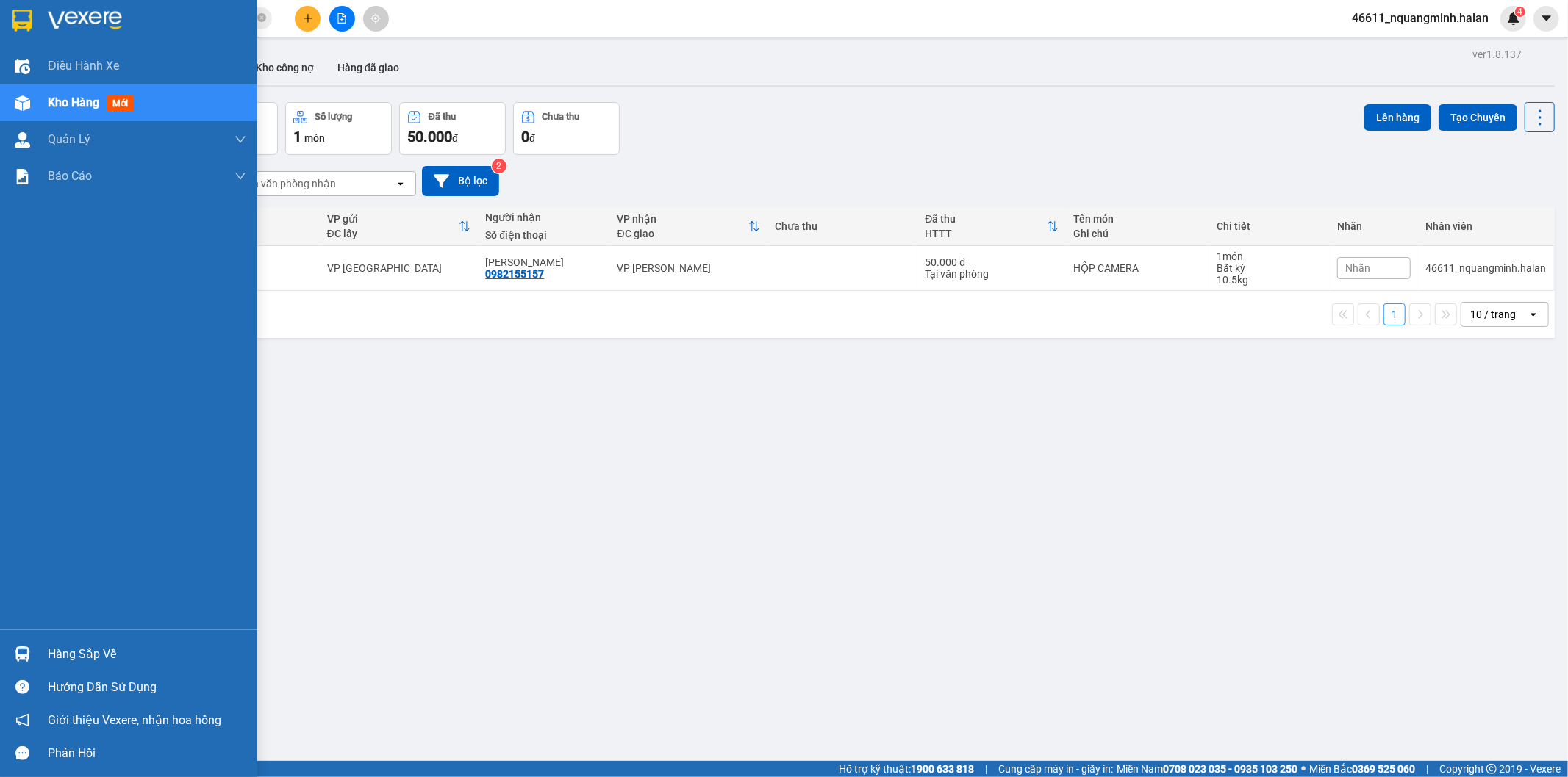
click at [12, 648] on div at bounding box center [22, 654] width 26 height 26
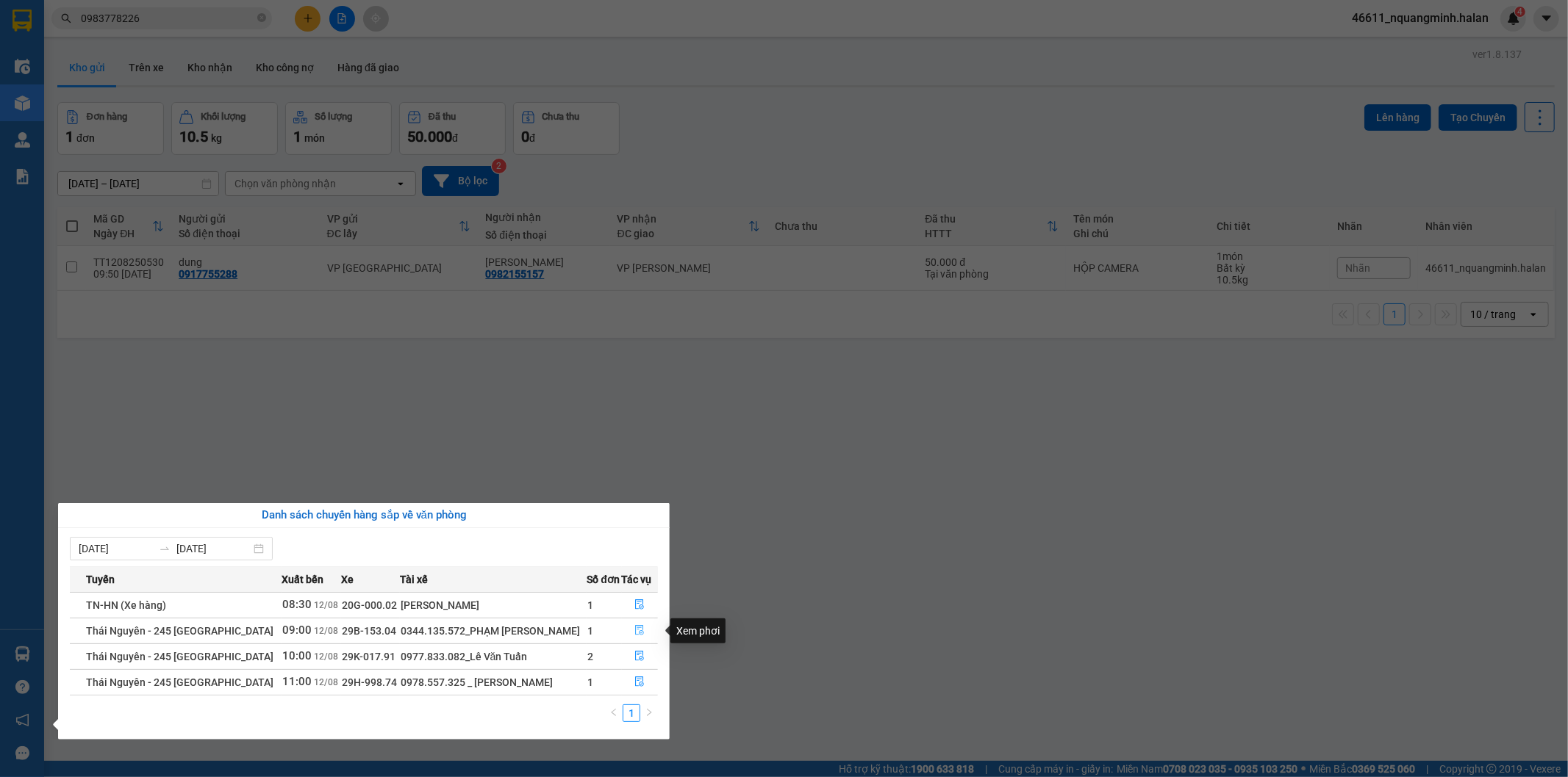
click at [645, 627] on button "button" at bounding box center [640, 631] width 36 height 23
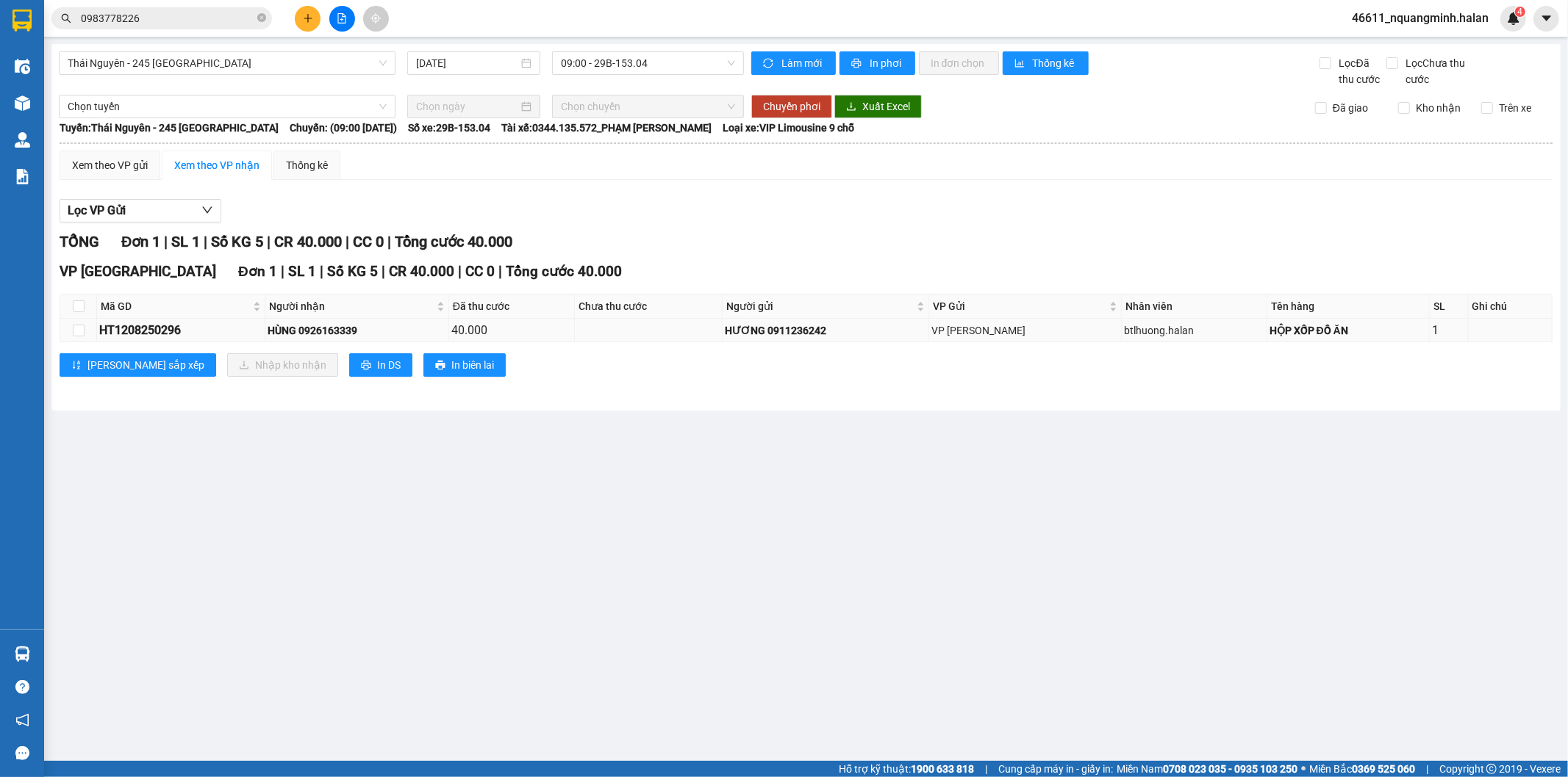
drag, startPoint x: 366, startPoint y: 331, endPoint x: 306, endPoint y: 335, distance: 60.1
click at [306, 335] on div "HÙNG 0926163339" at bounding box center [357, 330] width 178 height 16
drag, startPoint x: 79, startPoint y: 304, endPoint x: 101, endPoint y: 313, distance: 23.8
click at [78, 305] on input "checkbox" at bounding box center [78, 306] width 12 height 12
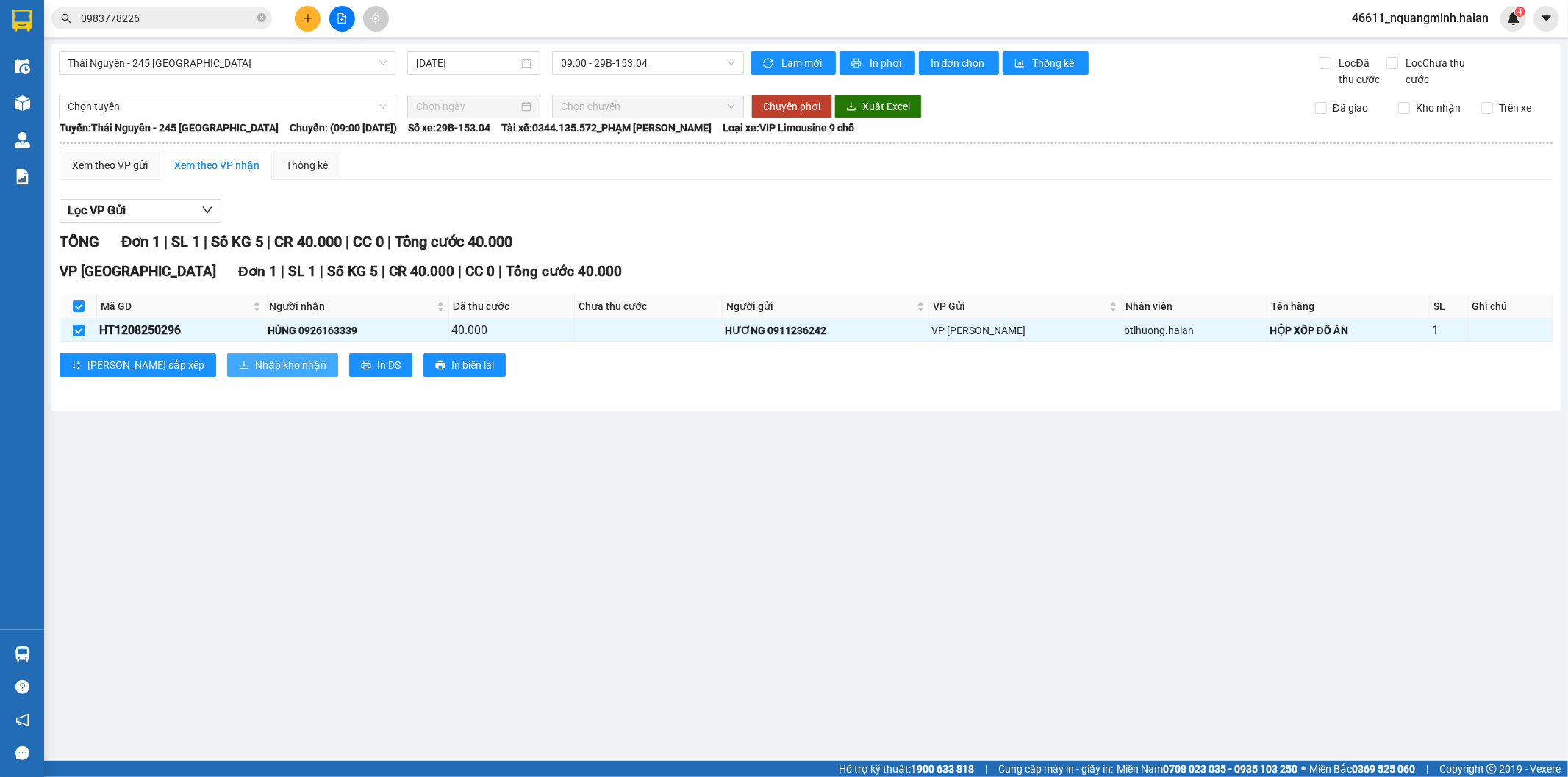
click at [255, 366] on span "Nhập kho nhận" at bounding box center [291, 365] width 71 height 16
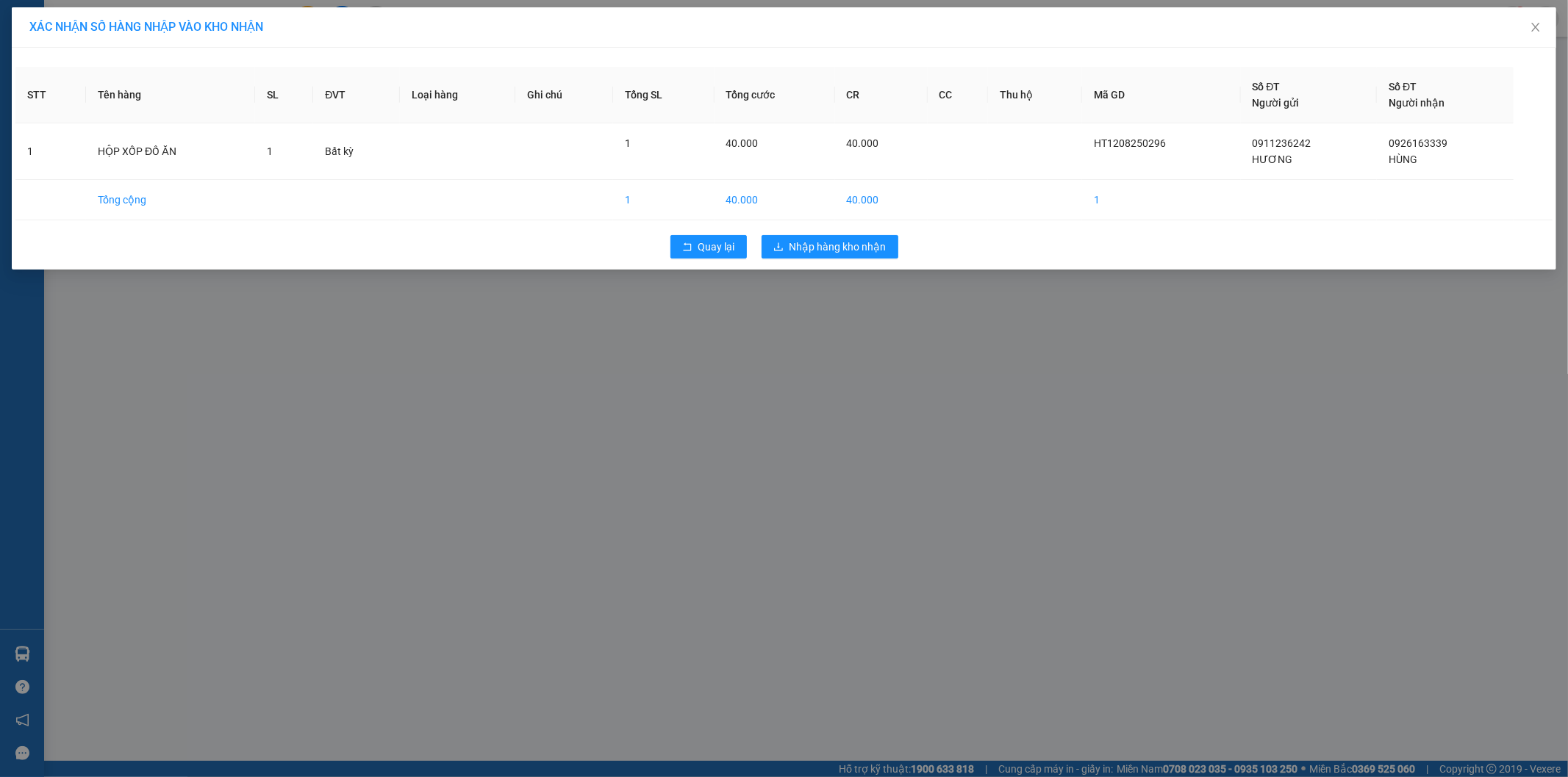
click at [798, 263] on div "Quay lại Nhập hàng kho nhận" at bounding box center [784, 246] width 1537 height 38
click at [785, 241] on button "Nhập hàng kho nhận" at bounding box center [829, 246] width 136 height 23
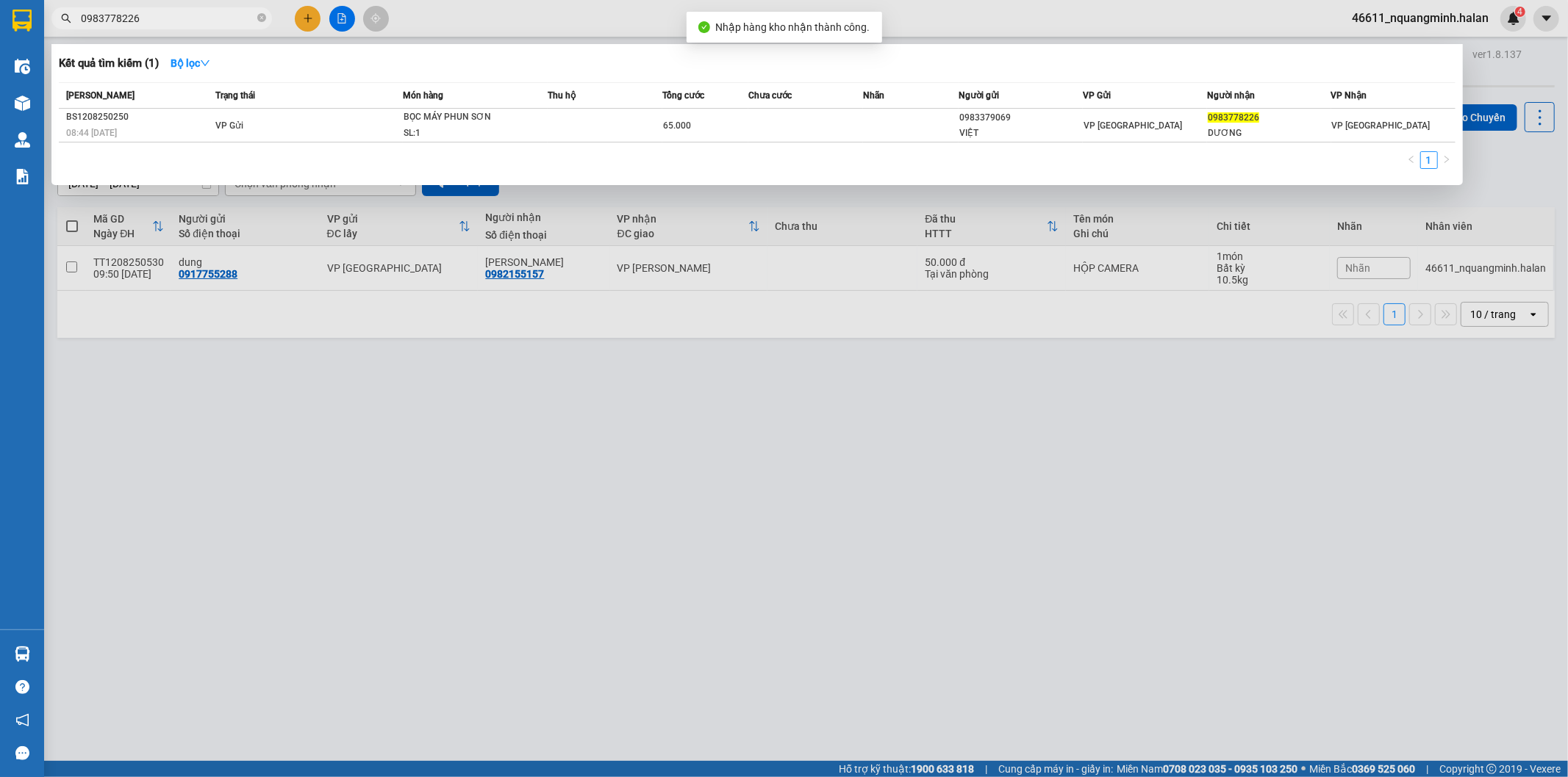
drag, startPoint x: 172, startPoint y: 15, endPoint x: 28, endPoint y: 12, distance: 144.0
click at [37, 15] on section "Kết quả tìm kiếm ( 1 ) Bộ lọc Mã ĐH Trạng thái Món hàng Thu hộ Tổng cước Chưa c…" at bounding box center [784, 388] width 1568 height 777
paste input "26163339"
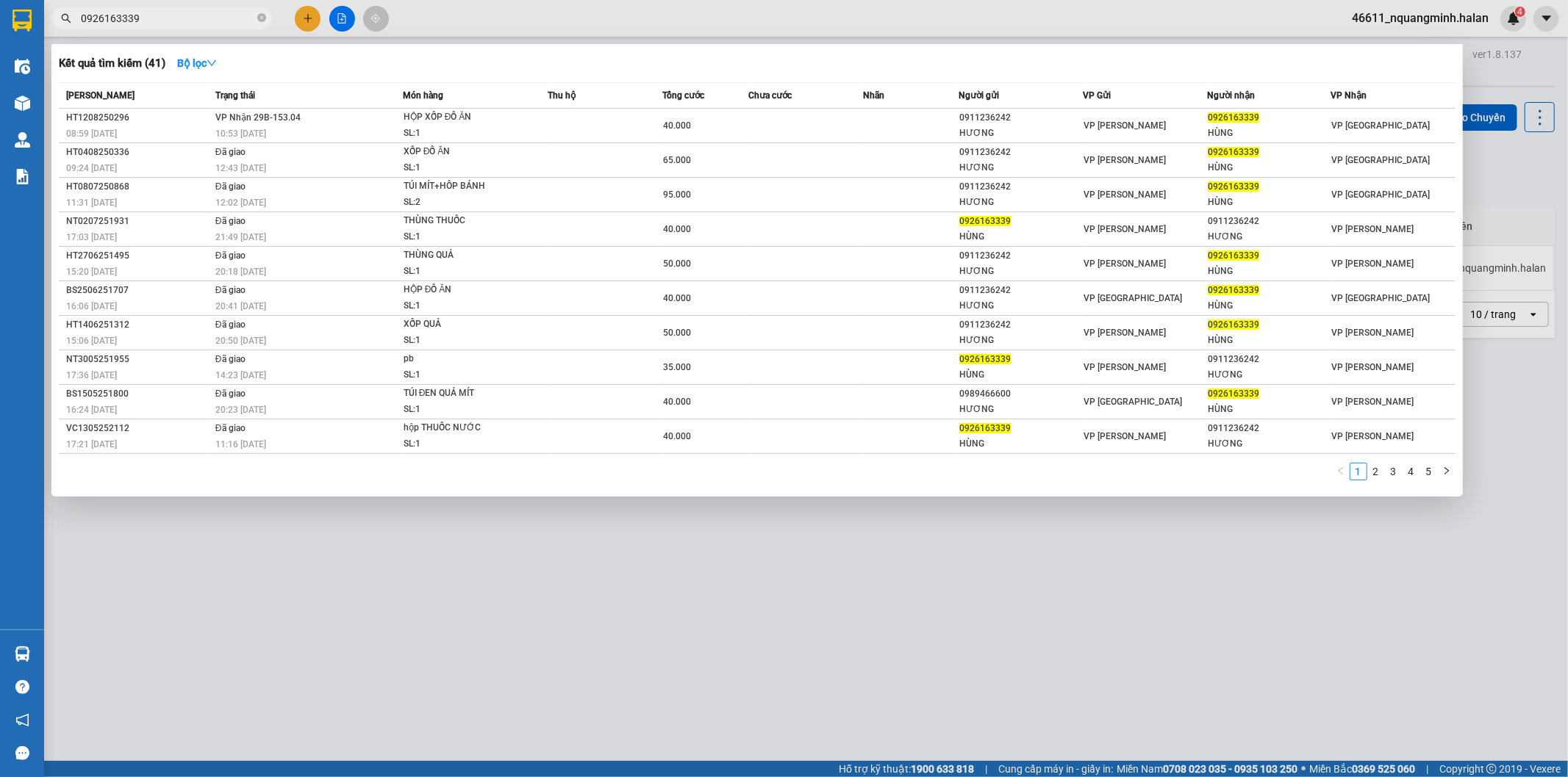
drag, startPoint x: 269, startPoint y: 603, endPoint x: 260, endPoint y: 603, distance: 9.0
click at [268, 603] on div at bounding box center [784, 388] width 1568 height 777
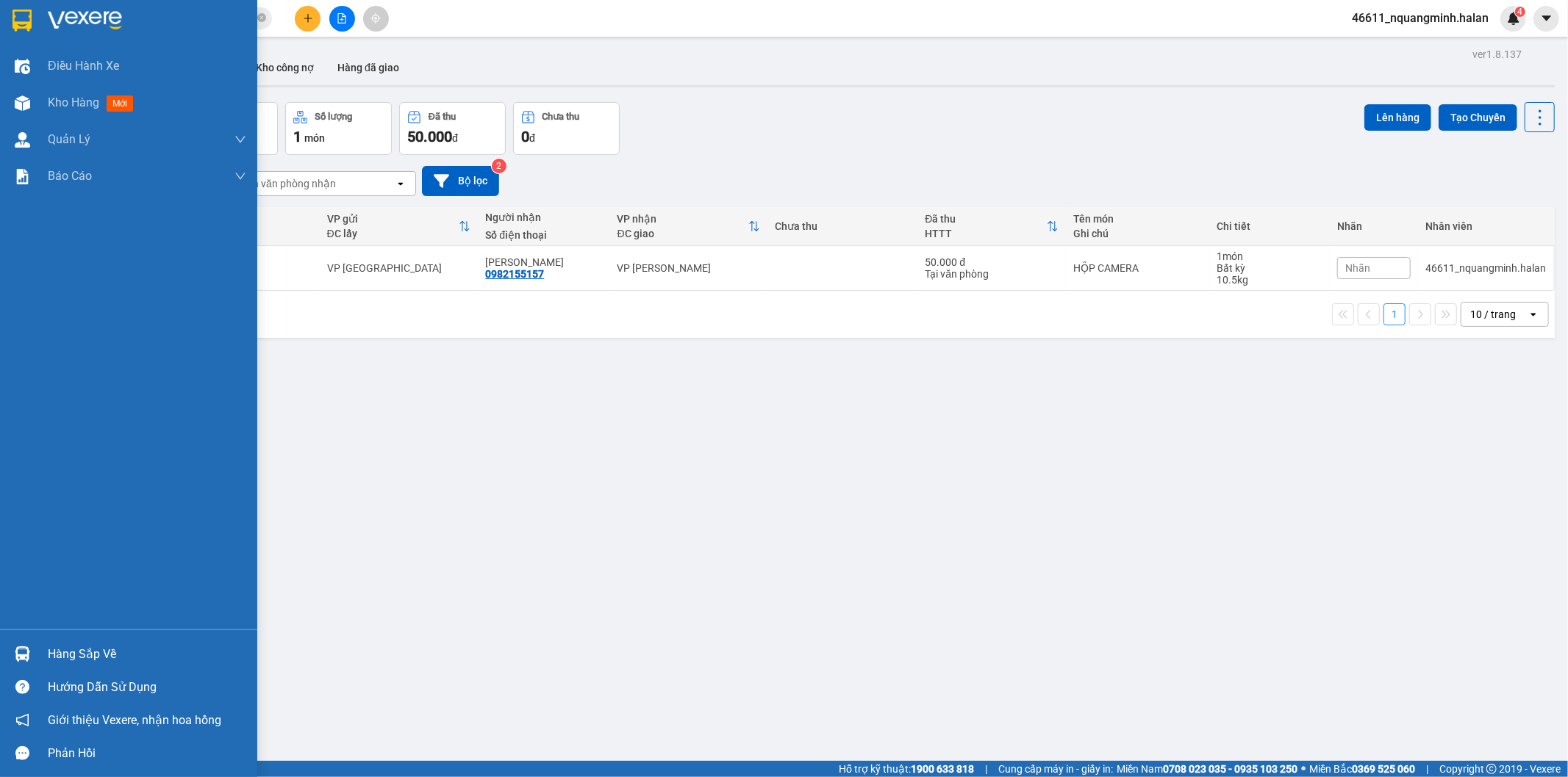
click at [33, 649] on div at bounding box center [22, 654] width 26 height 26
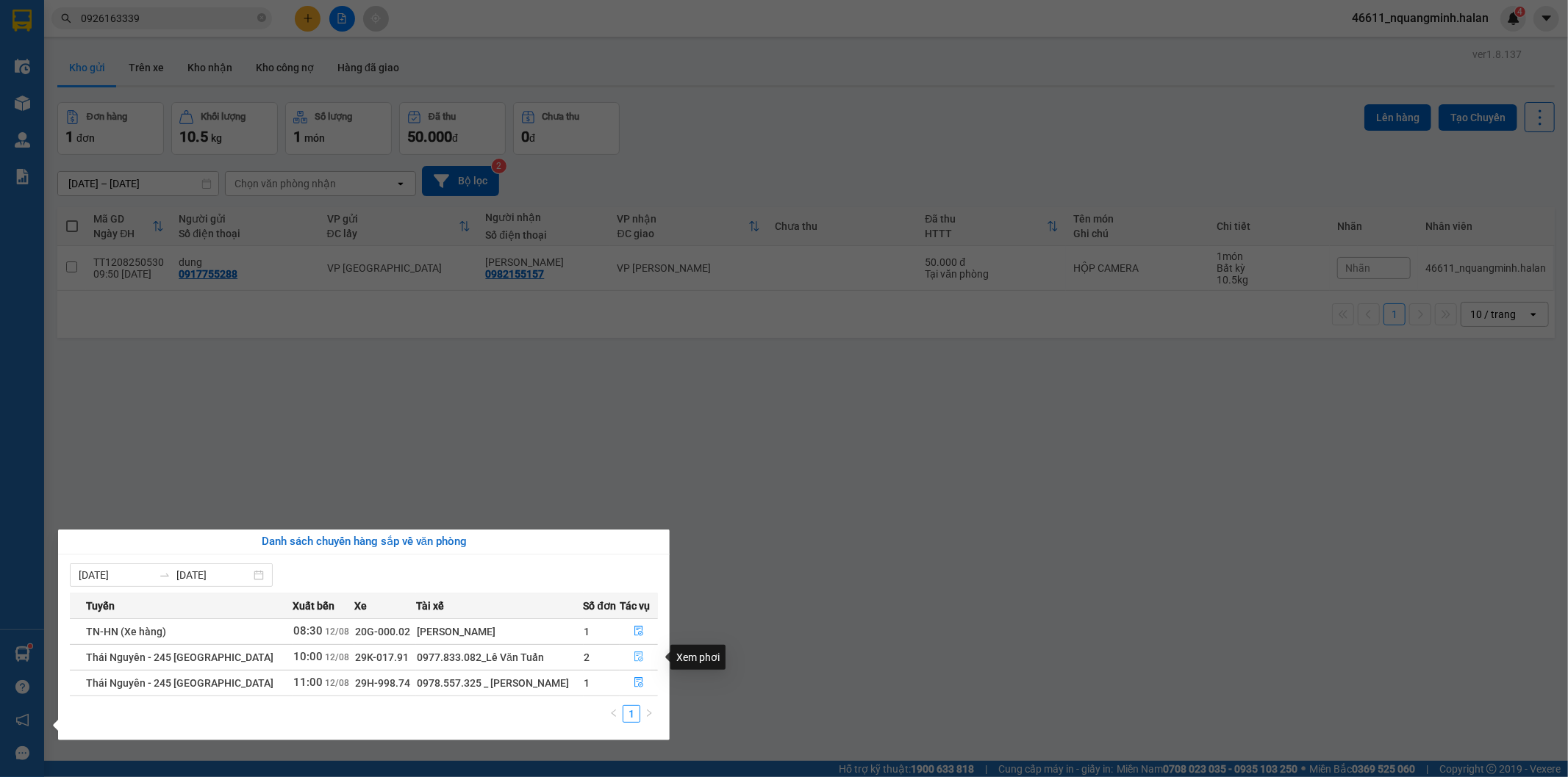
click at [643, 658] on icon "file-done" at bounding box center [638, 656] width 10 height 10
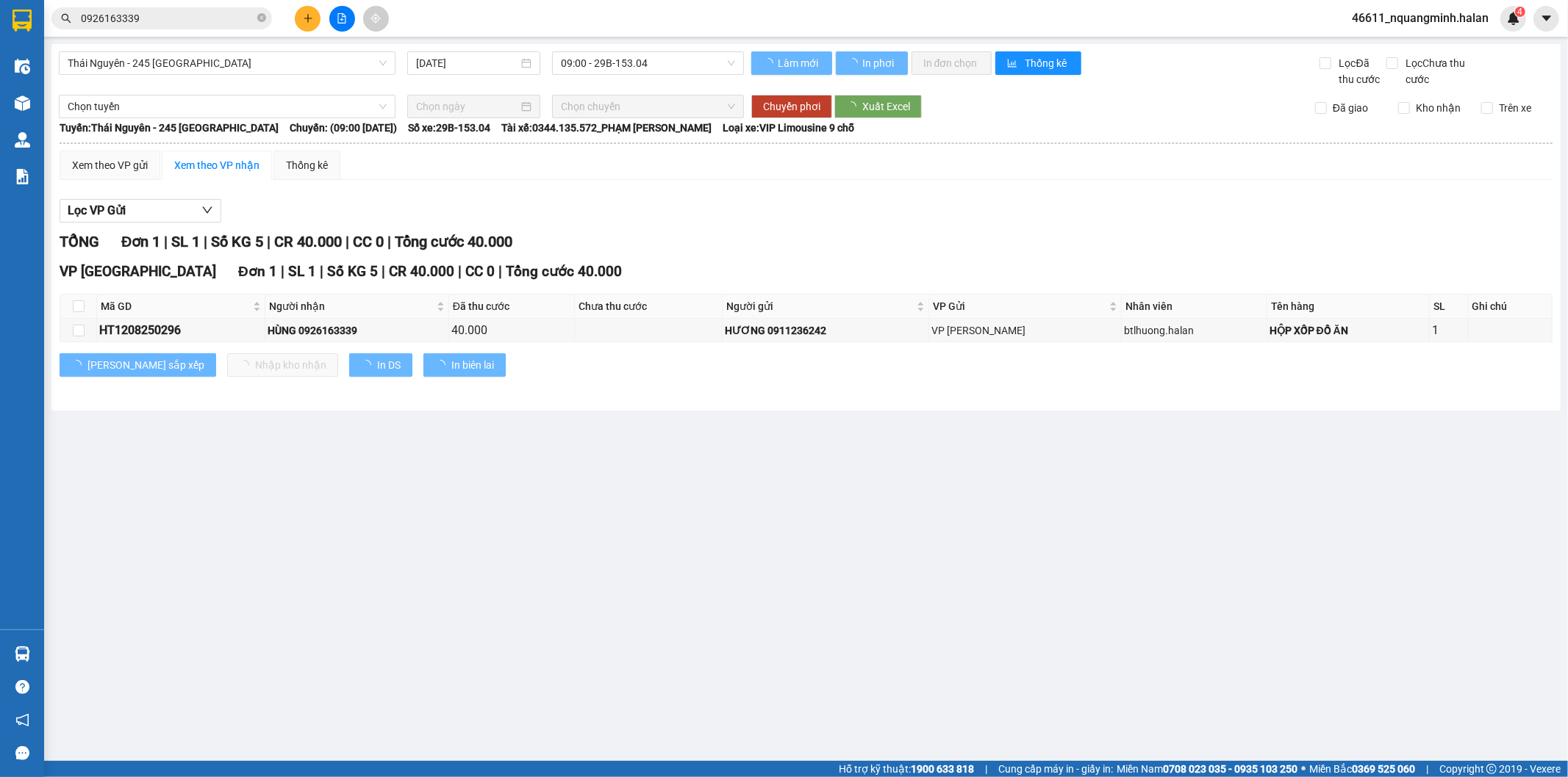
click at [676, 621] on main "Thái Nguyên - 245 Quang Trung 12/08/2025 09:00 - 29B-153.04 Làm mới In phơi In …" at bounding box center [784, 380] width 1568 height 761
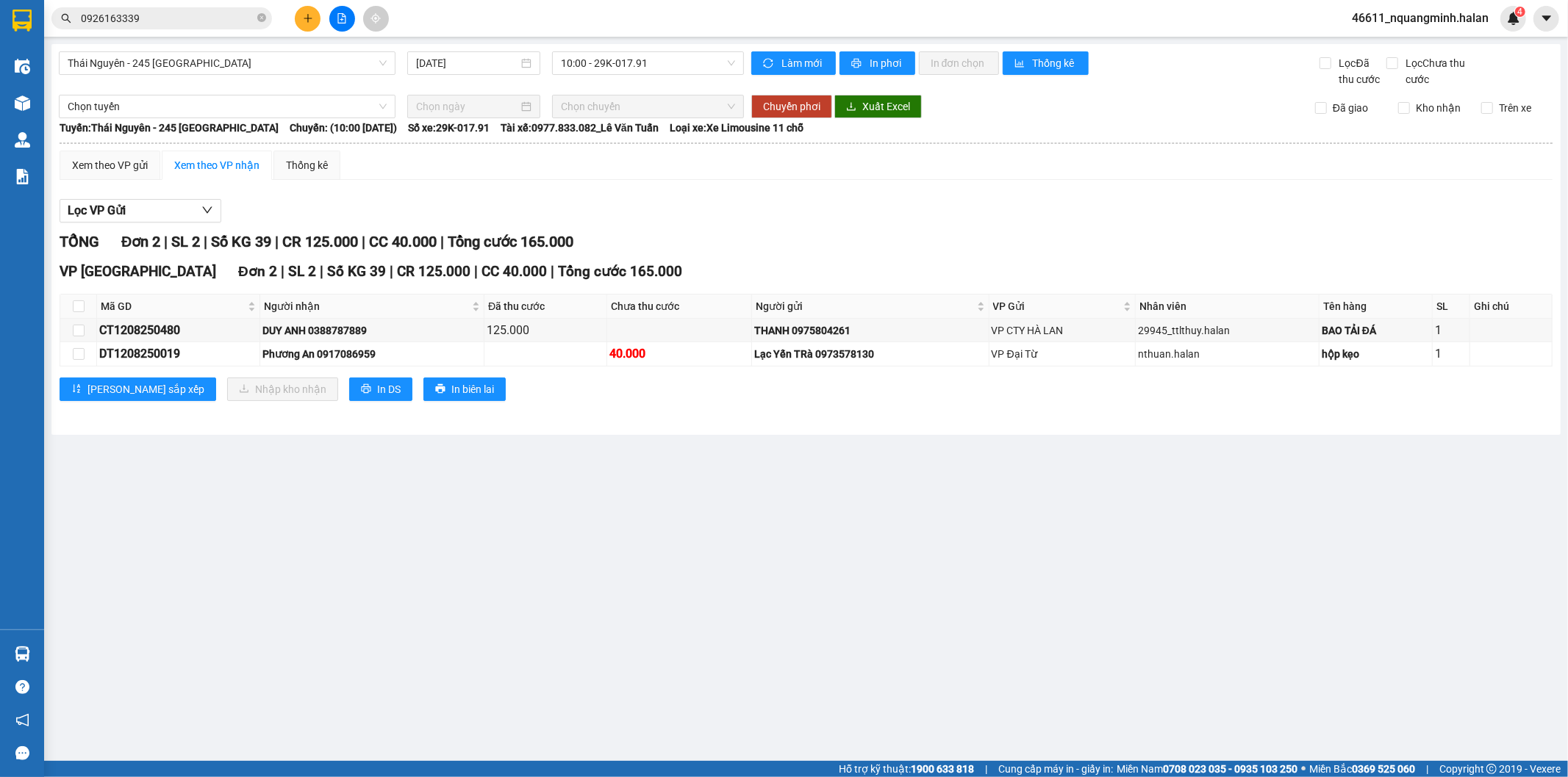
click at [673, 600] on main "Thái Nguyên - 245 Quang Trung 12/08/2025 10:00 - 29K-017.91 Làm mới In phơi In …" at bounding box center [784, 380] width 1568 height 761
drag, startPoint x: 384, startPoint y: 348, endPoint x: 325, endPoint y: 356, distance: 59.5
click at [325, 356] on div "Phương An 0917086959" at bounding box center [372, 354] width 219 height 16
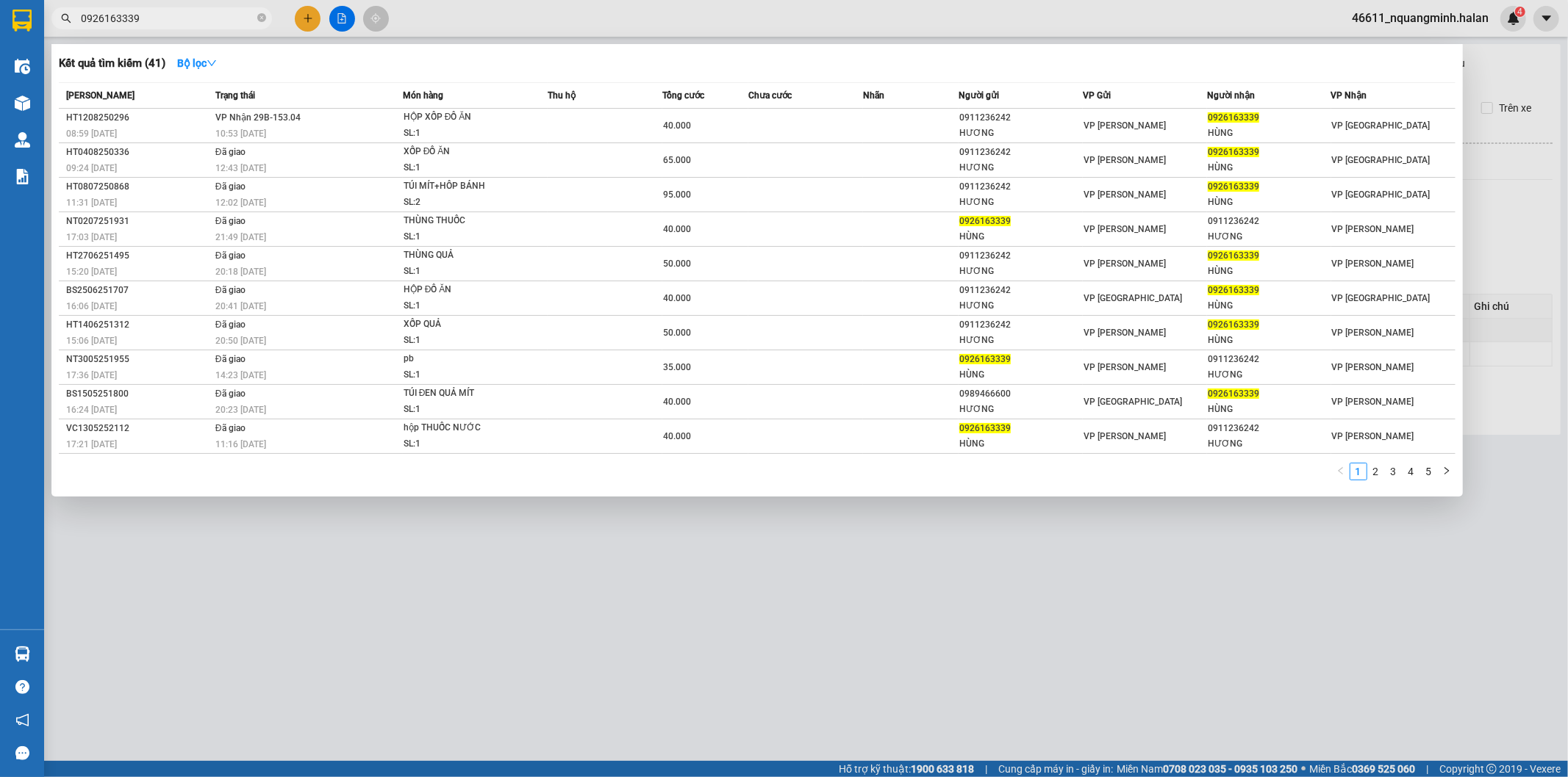
drag, startPoint x: 174, startPoint y: 22, endPoint x: 0, endPoint y: 1, distance: 175.3
click at [0, 8] on section "Kết quả tìm kiếm ( 41 ) Bộ lọc Mã ĐH Trạng thái Món hàng Thu hộ Tổng cước Chưa …" at bounding box center [784, 388] width 1568 height 777
paste input "869992880"
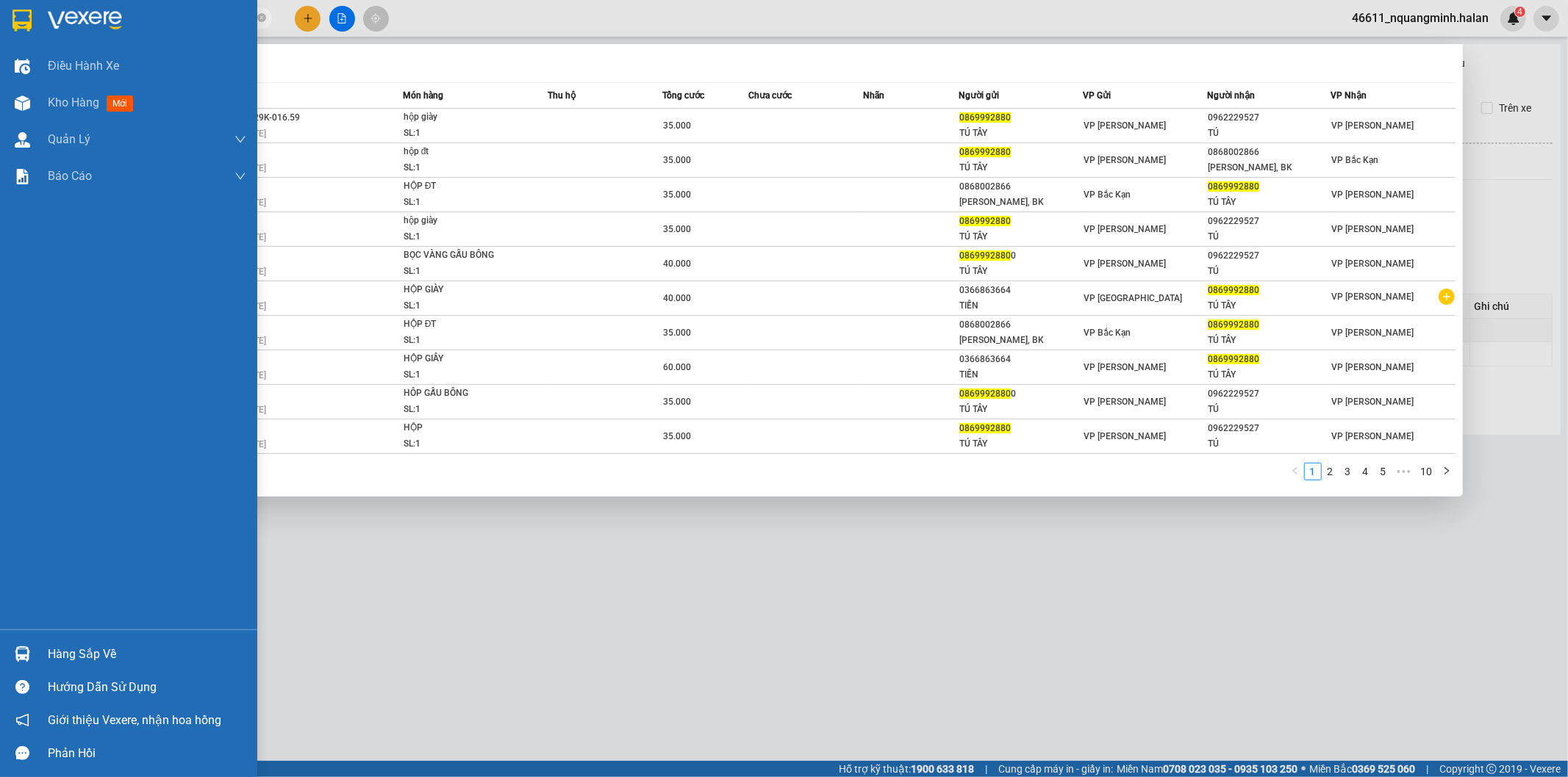
click at [25, 651] on img at bounding box center [22, 654] width 16 height 15
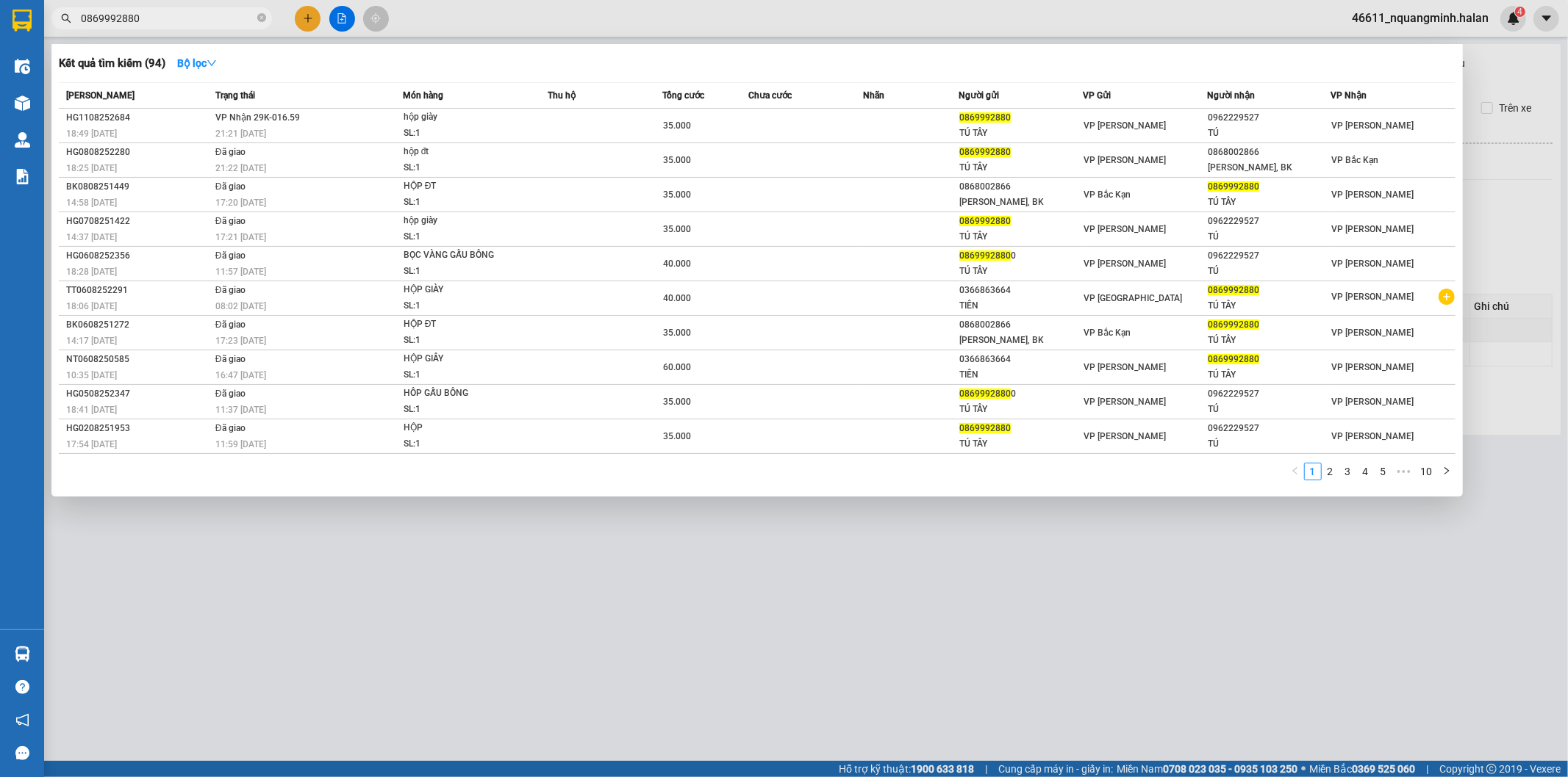
click at [787, 555] on section "Kết quả tìm kiếm ( 94 ) Bộ lọc Mã ĐH Trạng thái Món hàng Thu hộ Tổng cước Chưa …" at bounding box center [784, 388] width 1568 height 777
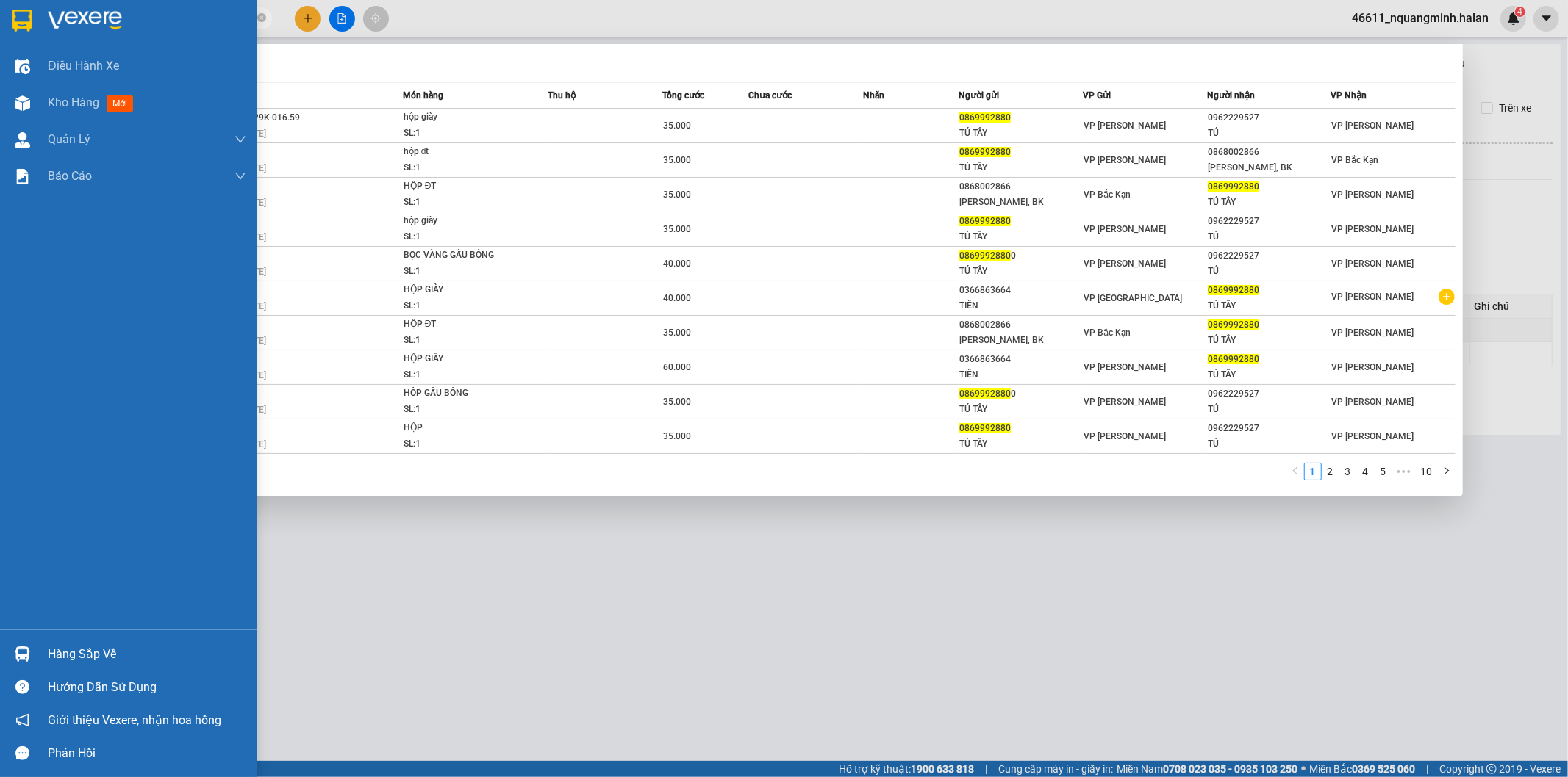
drag, startPoint x: 146, startPoint y: 20, endPoint x: 0, endPoint y: 0, distance: 147.4
click at [0, 0] on section "Kết quả tìm kiếm ( 94 ) Bộ lọc Mã ĐH Trạng thái Món hàng Thu hộ Tổng cước Chưa …" at bounding box center [784, 388] width 1568 height 777
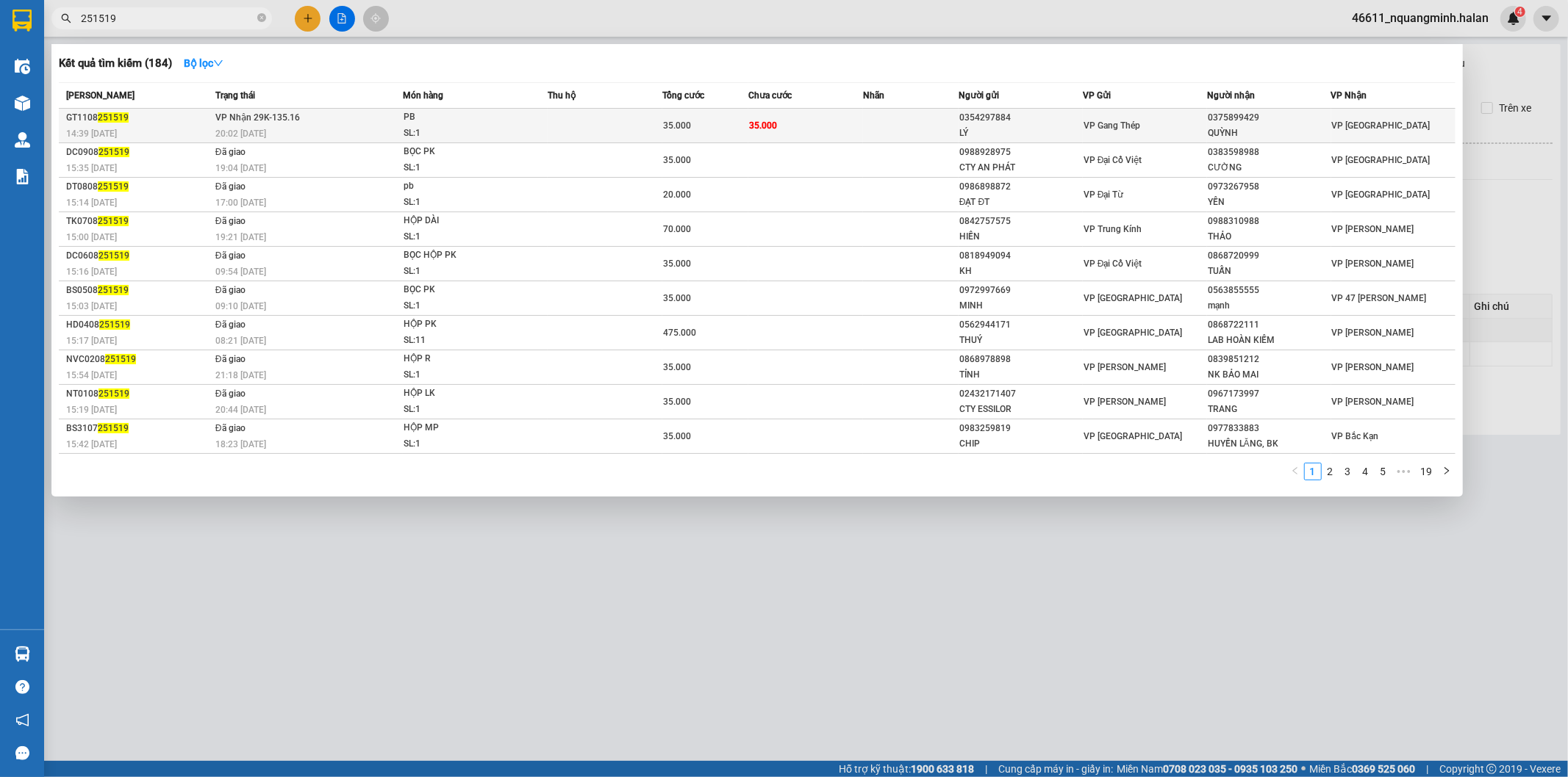
type input "251519"
click at [912, 119] on td at bounding box center [910, 125] width 95 height 35
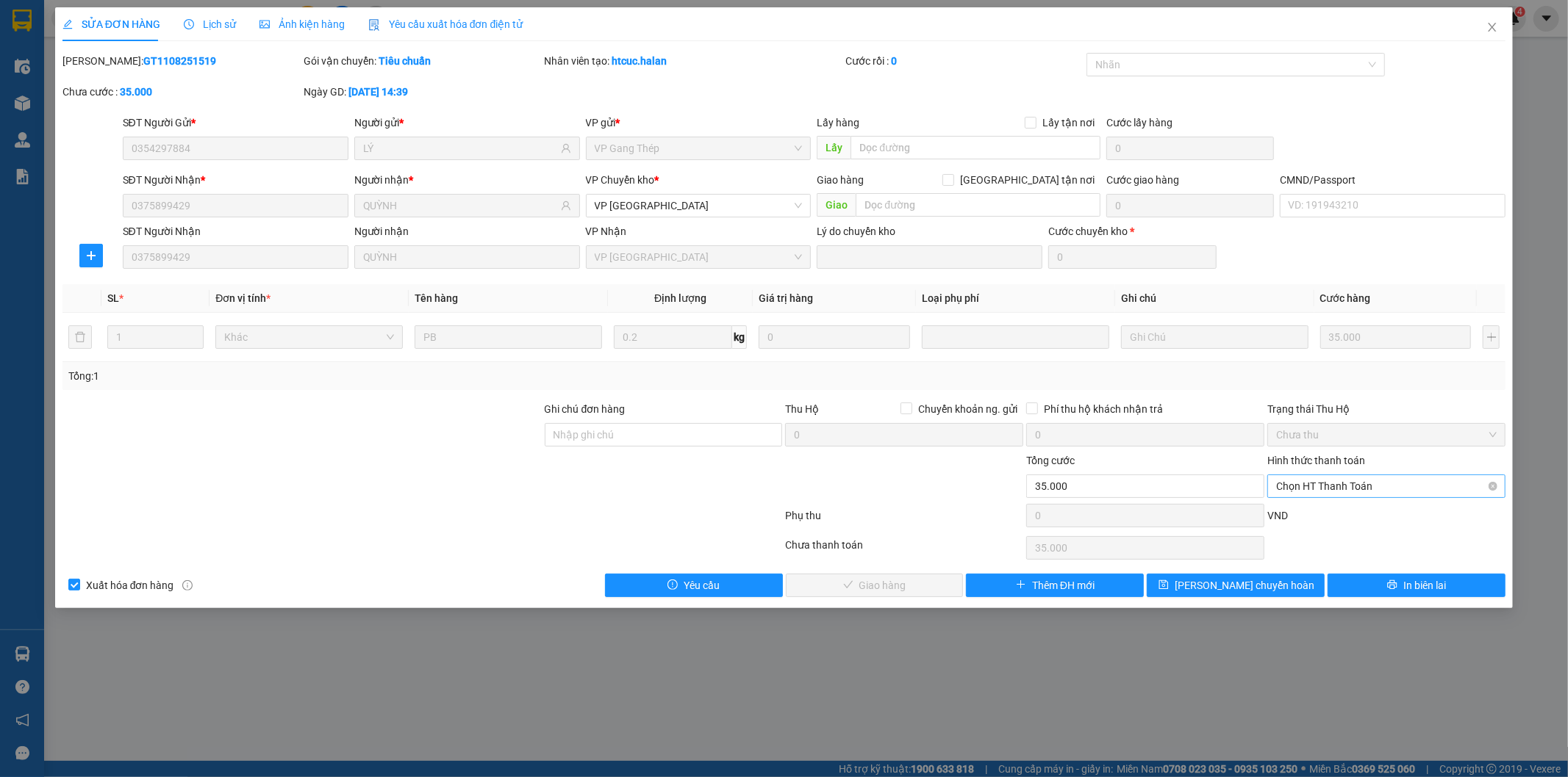
drag, startPoint x: 1371, startPoint y: 472, endPoint x: 1368, endPoint y: 486, distance: 14.3
click at [1369, 483] on div "Hình thức thanh toán Chọn HT Thanh Toán" at bounding box center [1386, 478] width 238 height 51
click at [1368, 490] on span "Chọn HT Thanh Toán" at bounding box center [1386, 486] width 220 height 22
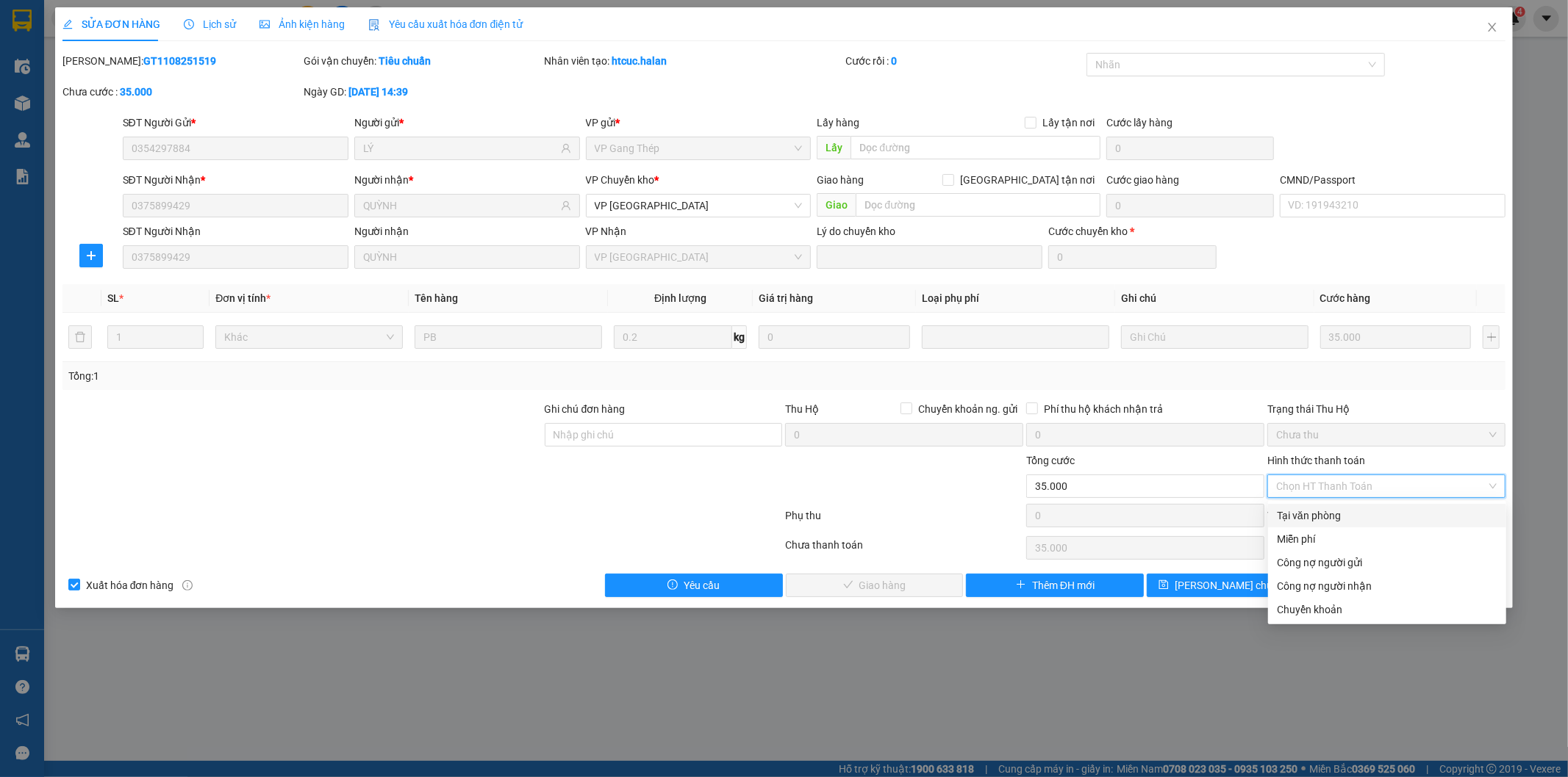
click at [1314, 512] on div "Tại văn phòng" at bounding box center [1387, 515] width 220 height 16
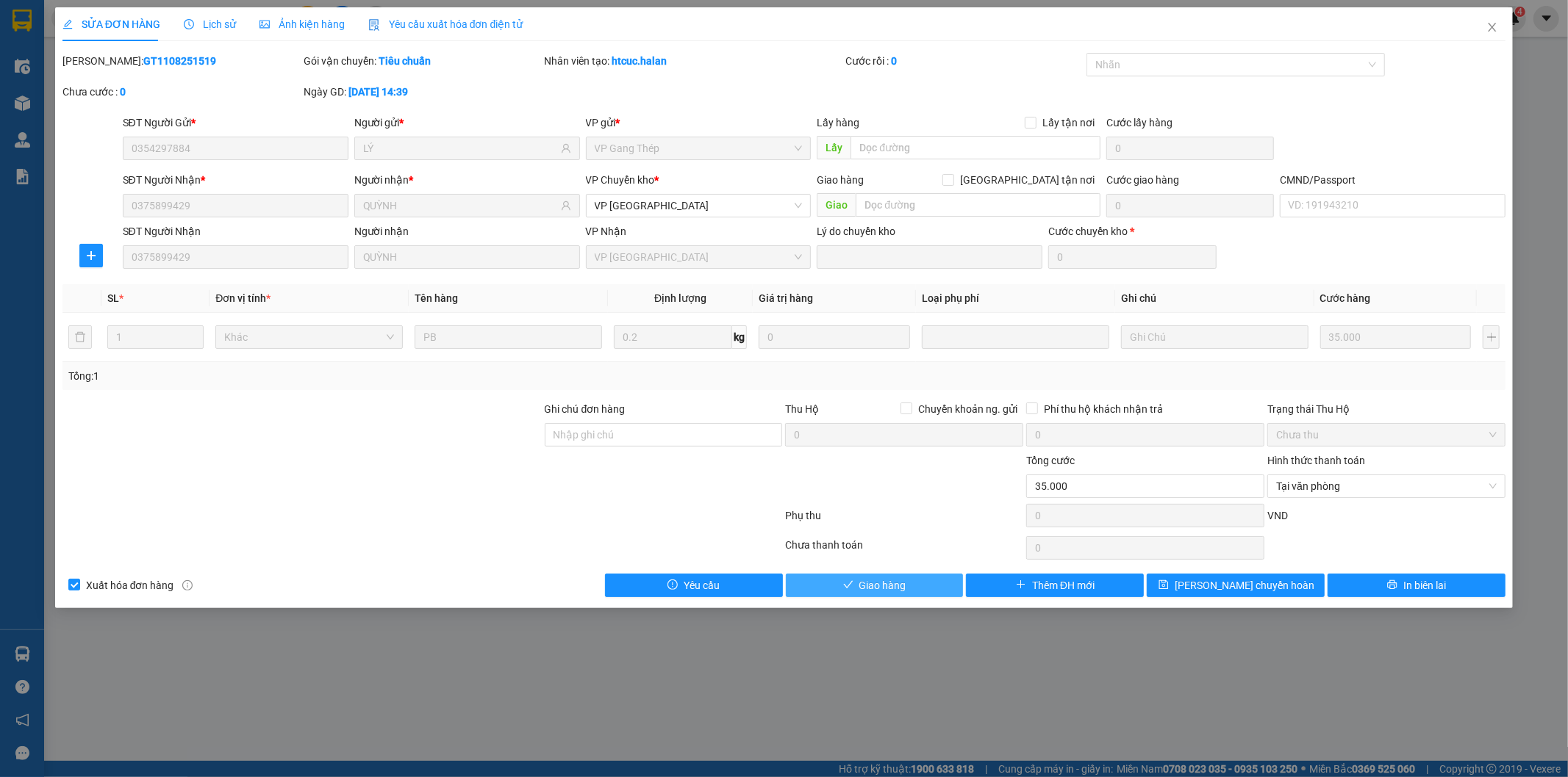
click at [900, 583] on span "Giao hàng" at bounding box center [883, 585] width 47 height 16
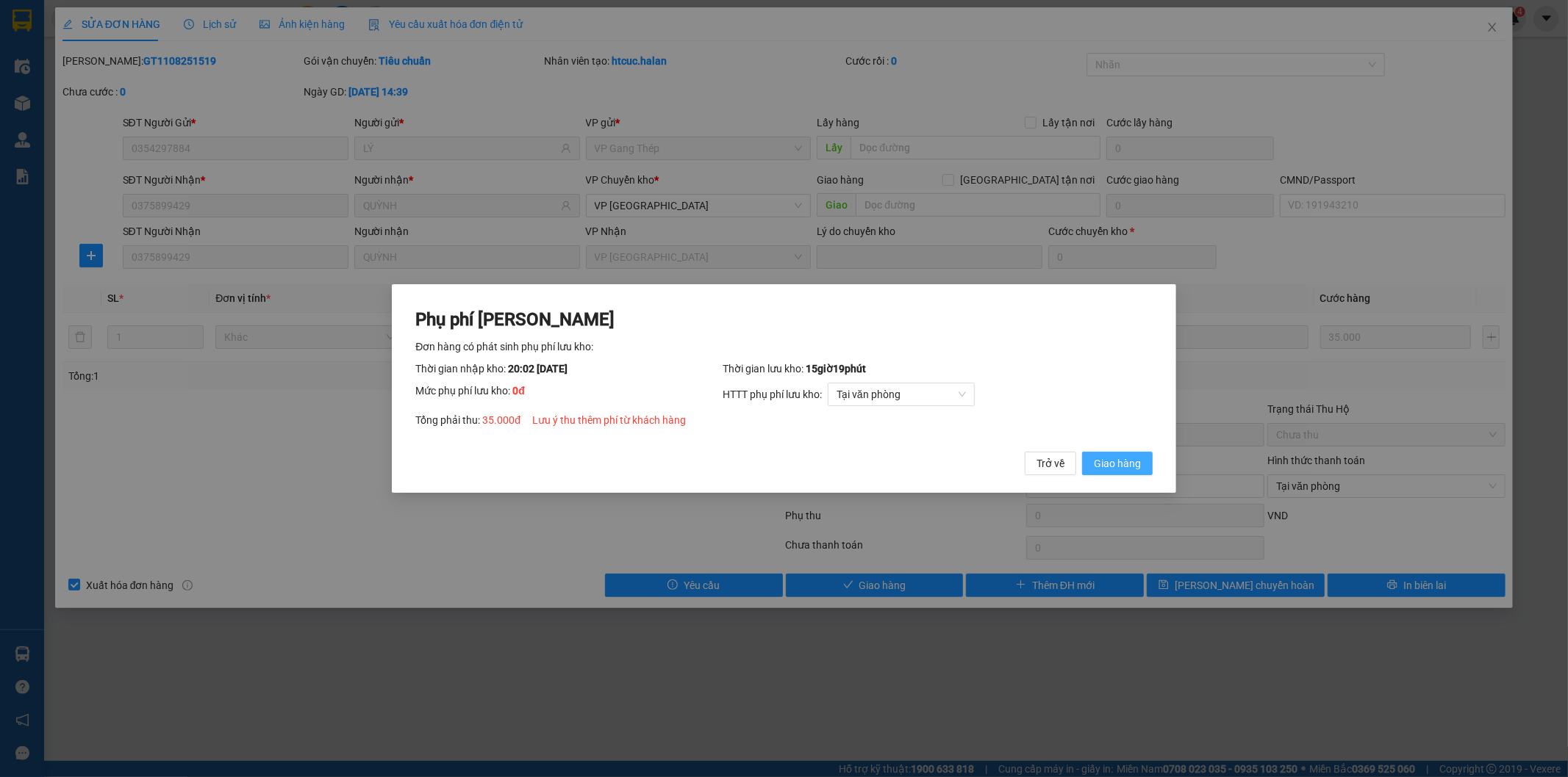
click at [1119, 466] on span "Giao hàng" at bounding box center [1117, 463] width 47 height 16
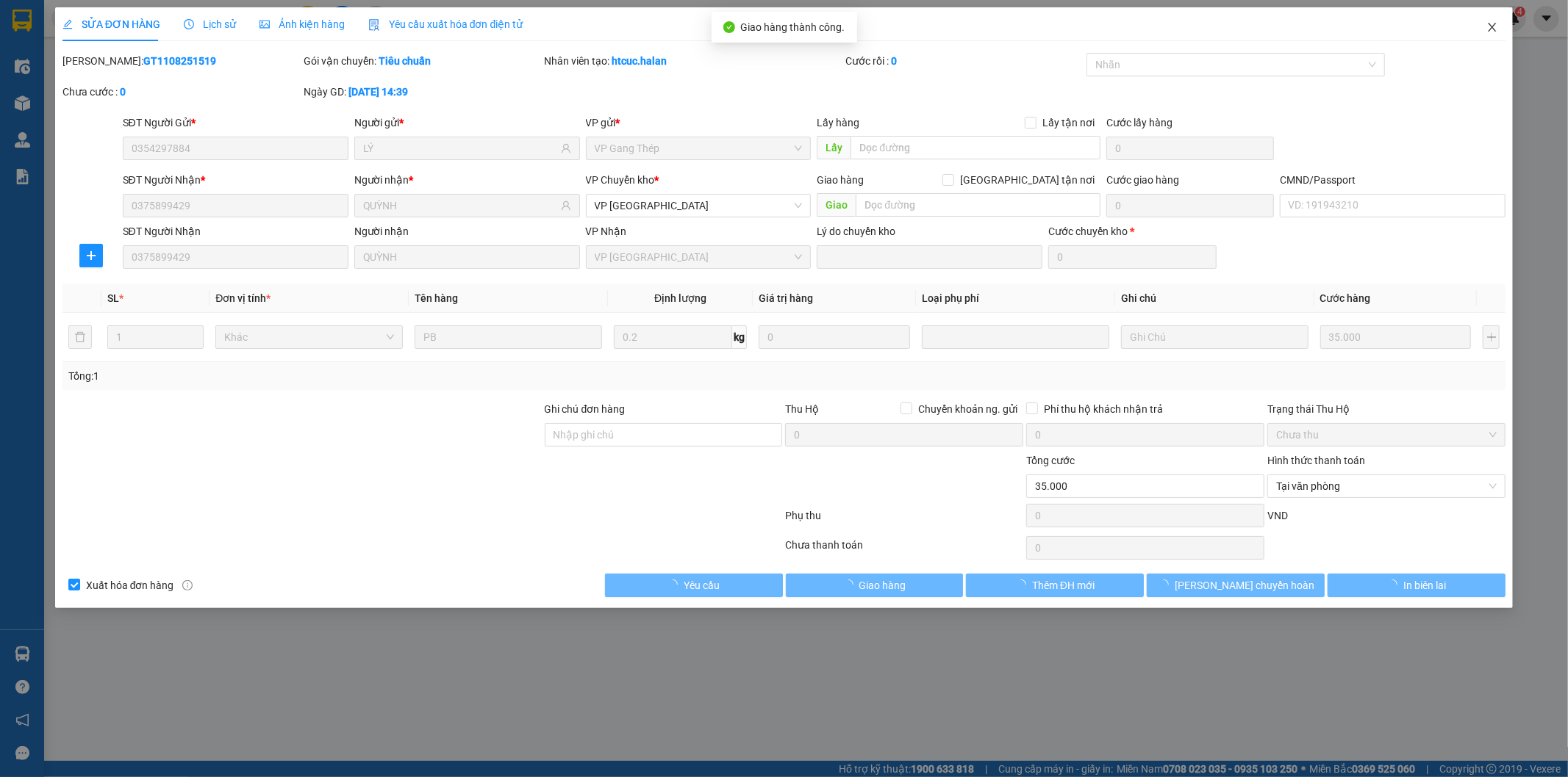
click at [1495, 30] on icon "close" at bounding box center [1491, 26] width 12 height 12
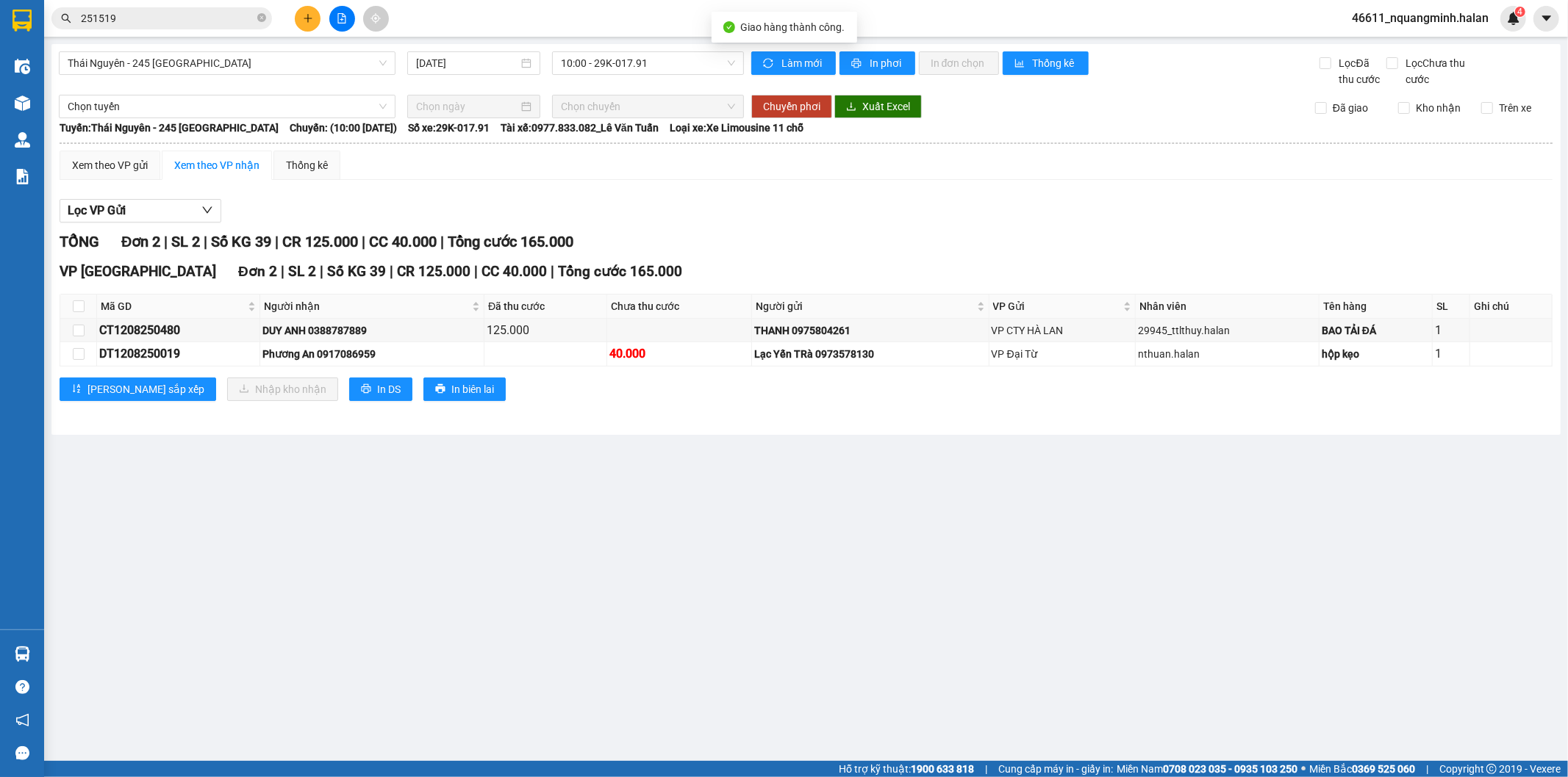
click at [226, 19] on input "251519" at bounding box center [167, 18] width 174 height 16
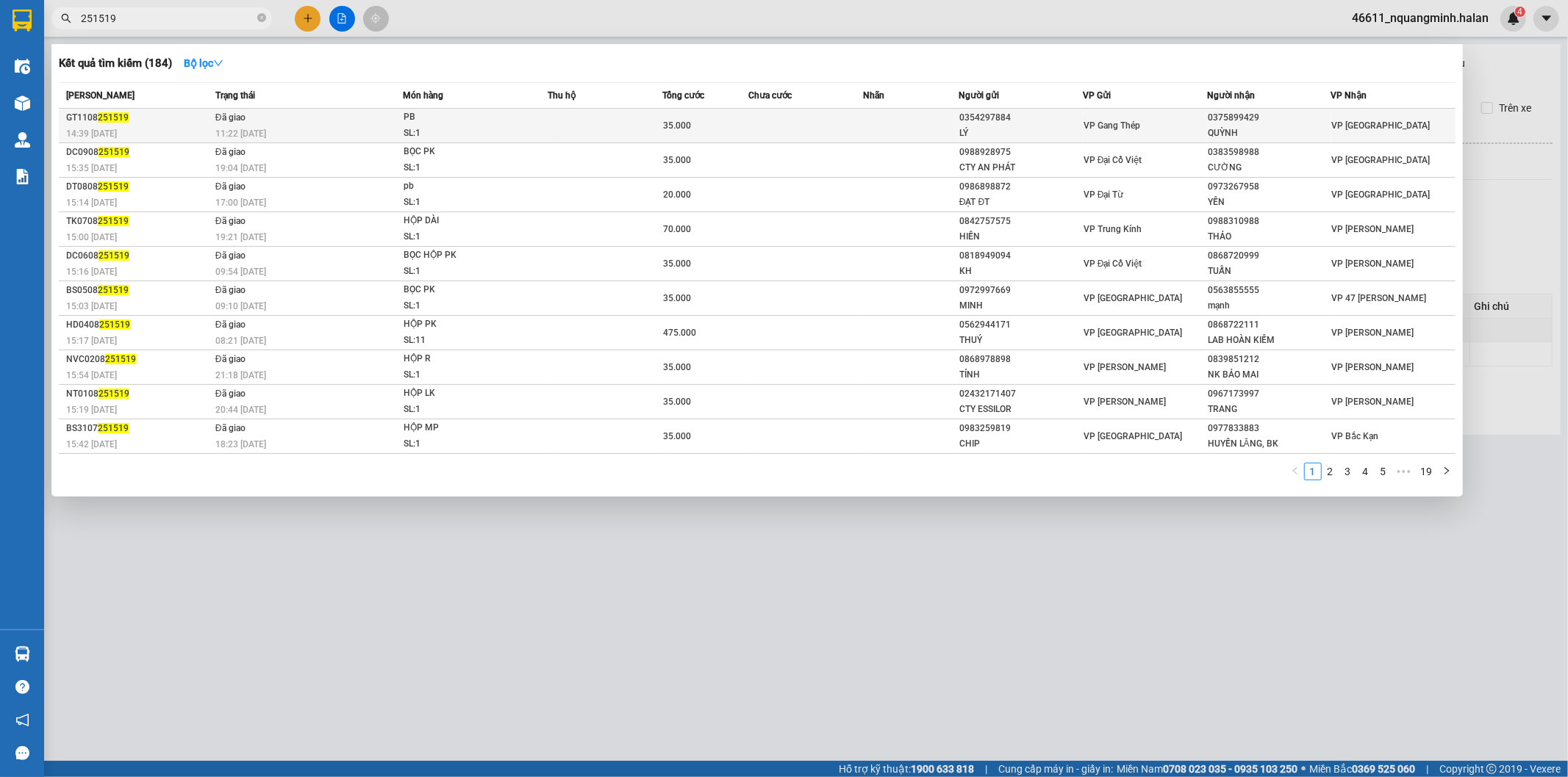
drag, startPoint x: 1230, startPoint y: 115, endPoint x: 1208, endPoint y: 119, distance: 22.4
click at [1208, 119] on div "0375899429" at bounding box center [1269, 118] width 122 height 15
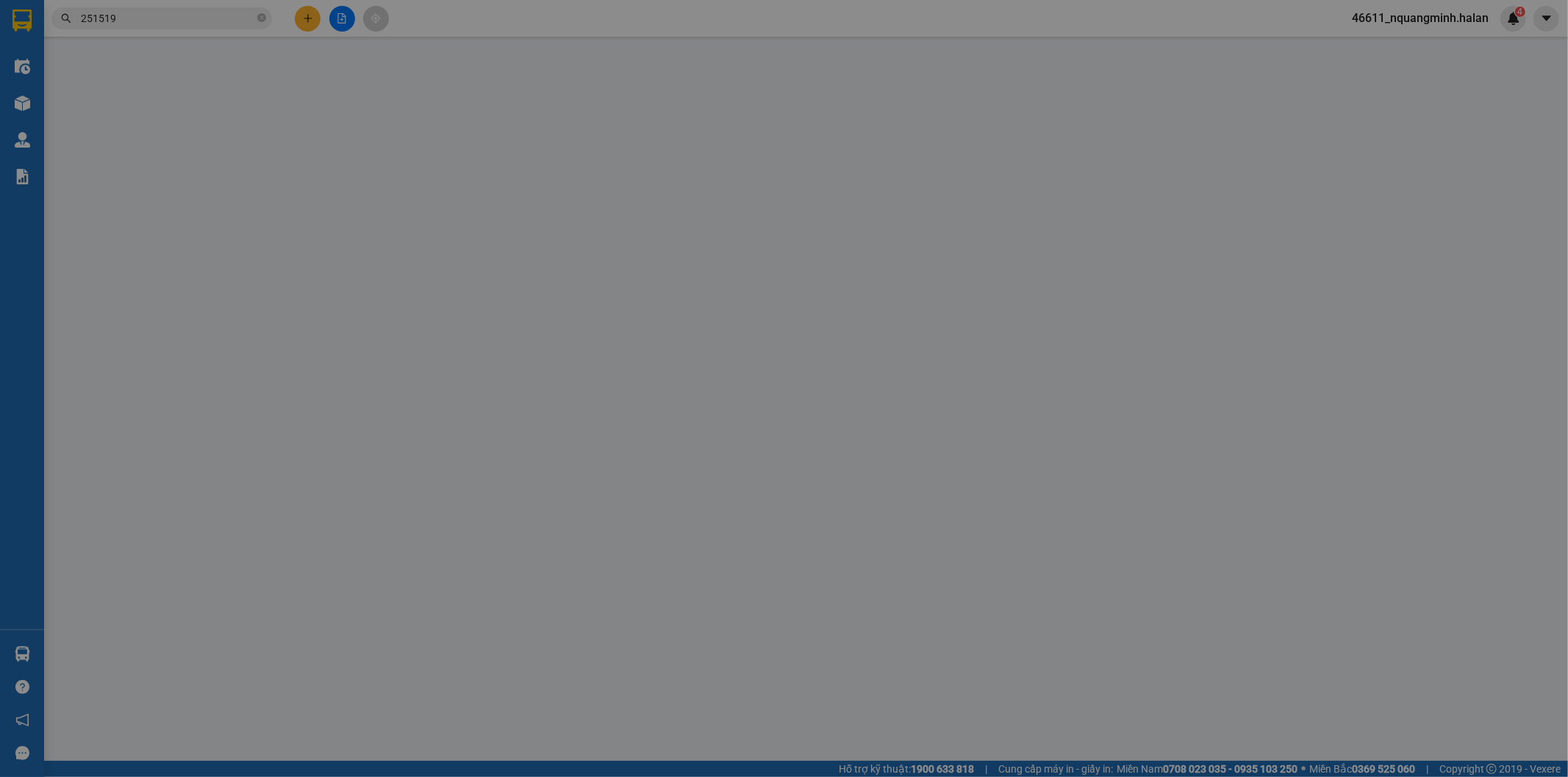
click at [1492, 24] on div "SỬA ĐƠN HÀNG Lịch sử Ảnh kiện hàng Yêu cầu xuất hóa đơn điện tử Total Paid Fee …" at bounding box center [784, 388] width 1568 height 777
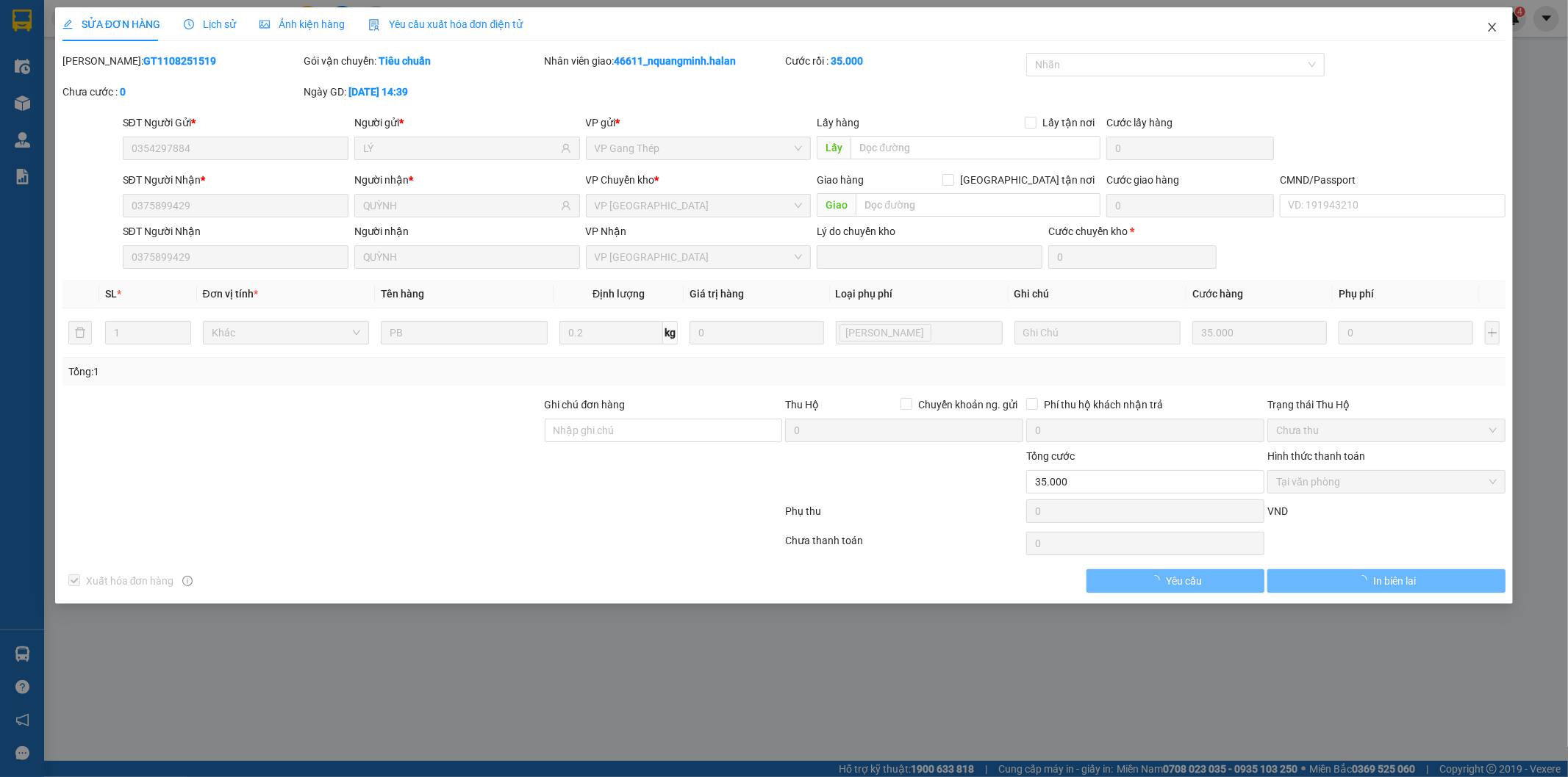
type input "0354297884"
type input "LÝ"
type input "0375899429"
type input "QUỲNH"
type input "35.000"
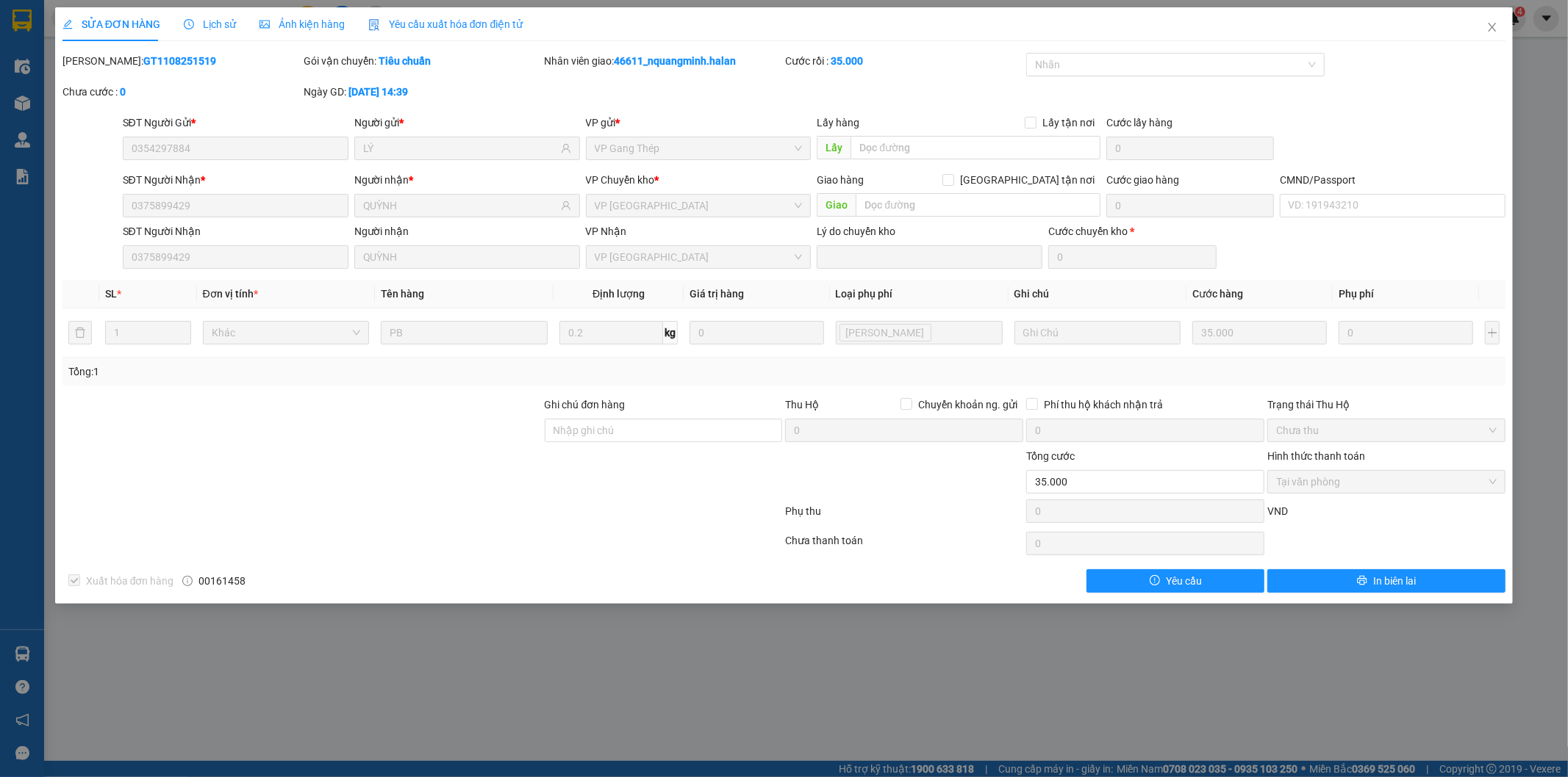
drag, startPoint x: 170, startPoint y: 497, endPoint x: 697, endPoint y: 223, distance: 594.0
click at [179, 493] on div at bounding box center [302, 473] width 482 height 51
click at [1493, 33] on icon "close" at bounding box center [1491, 26] width 12 height 12
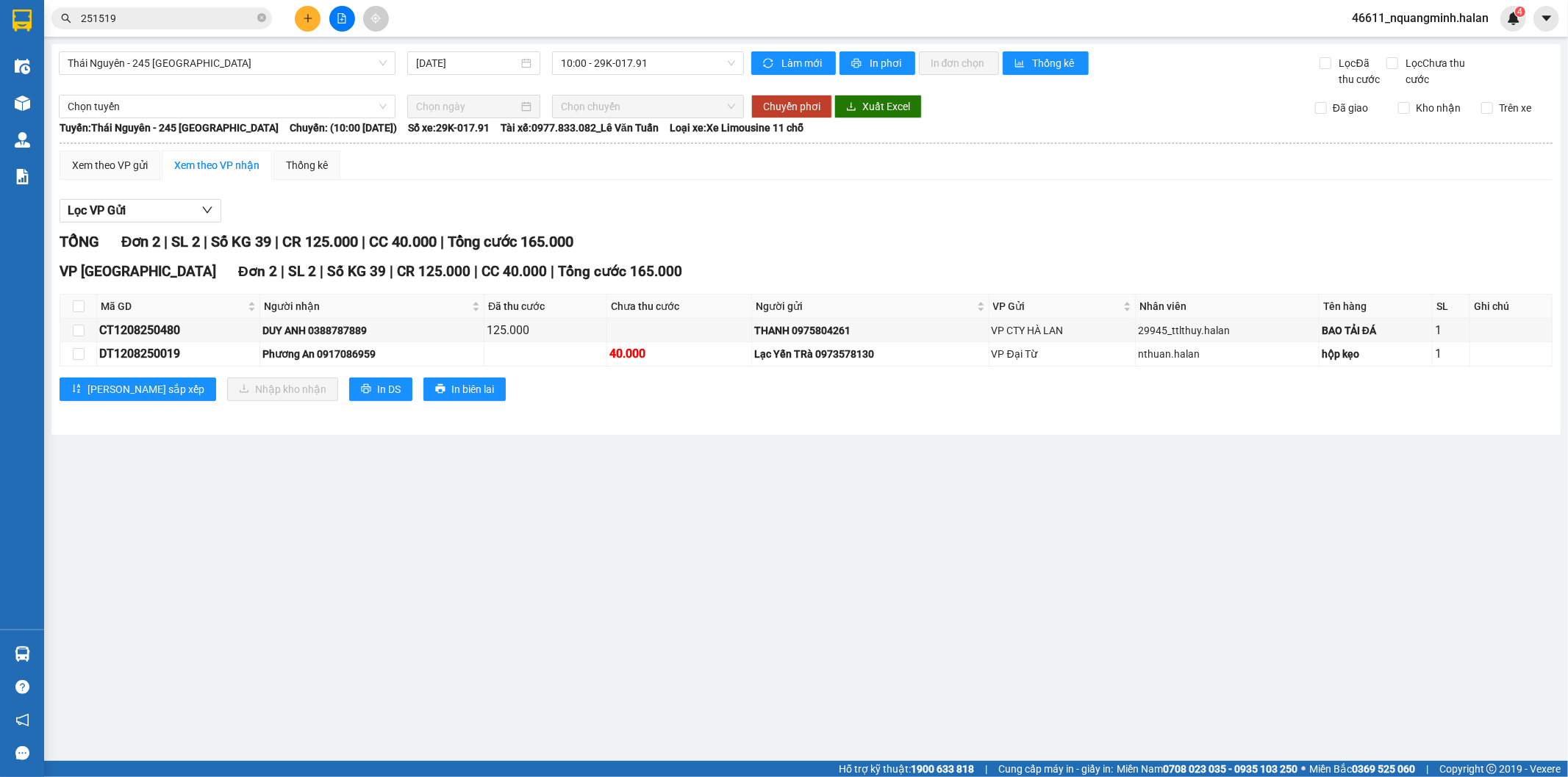
click at [165, 22] on input "251519" at bounding box center [167, 18] width 174 height 16
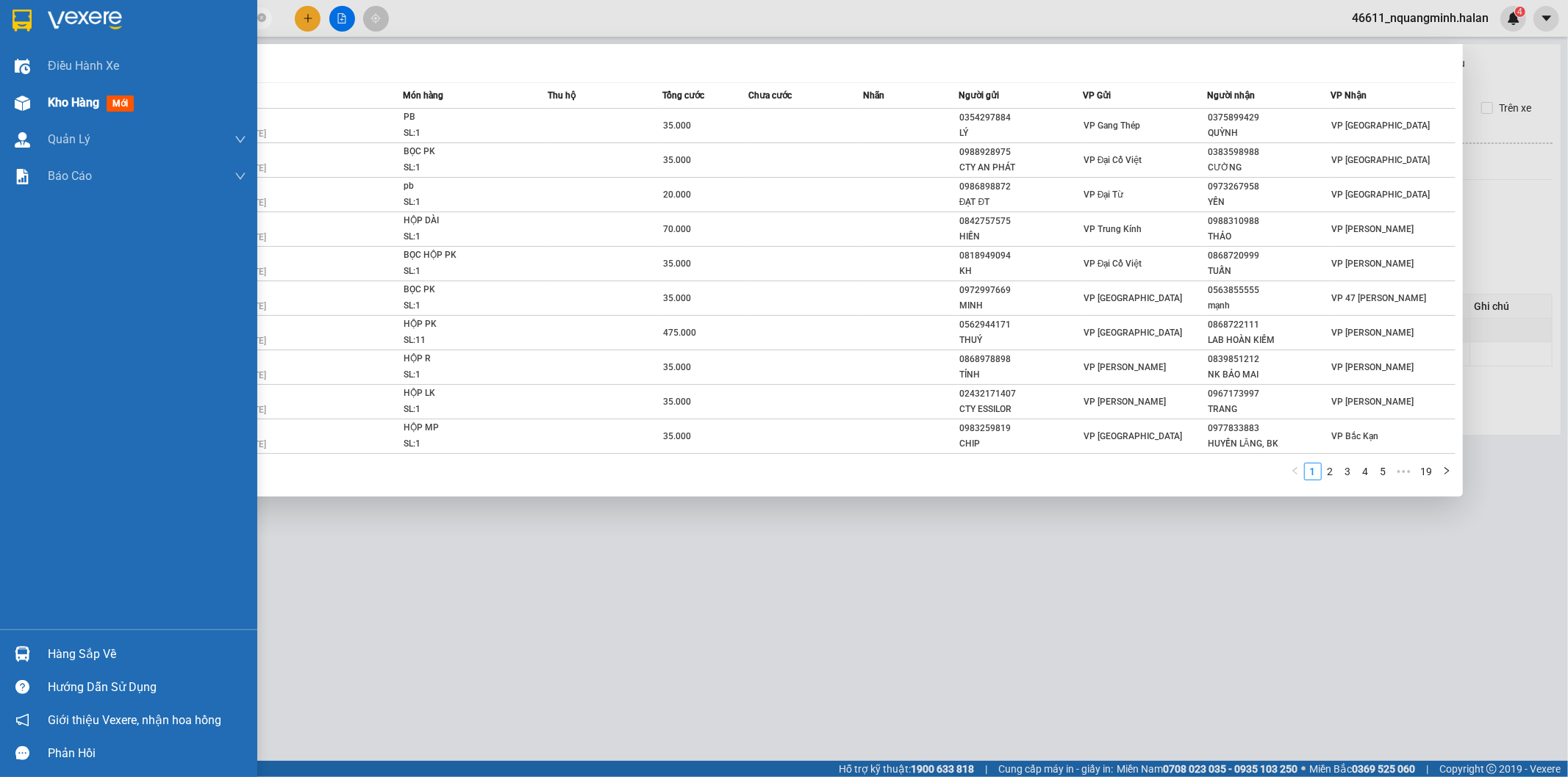
click at [22, 111] on div at bounding box center [22, 103] width 26 height 26
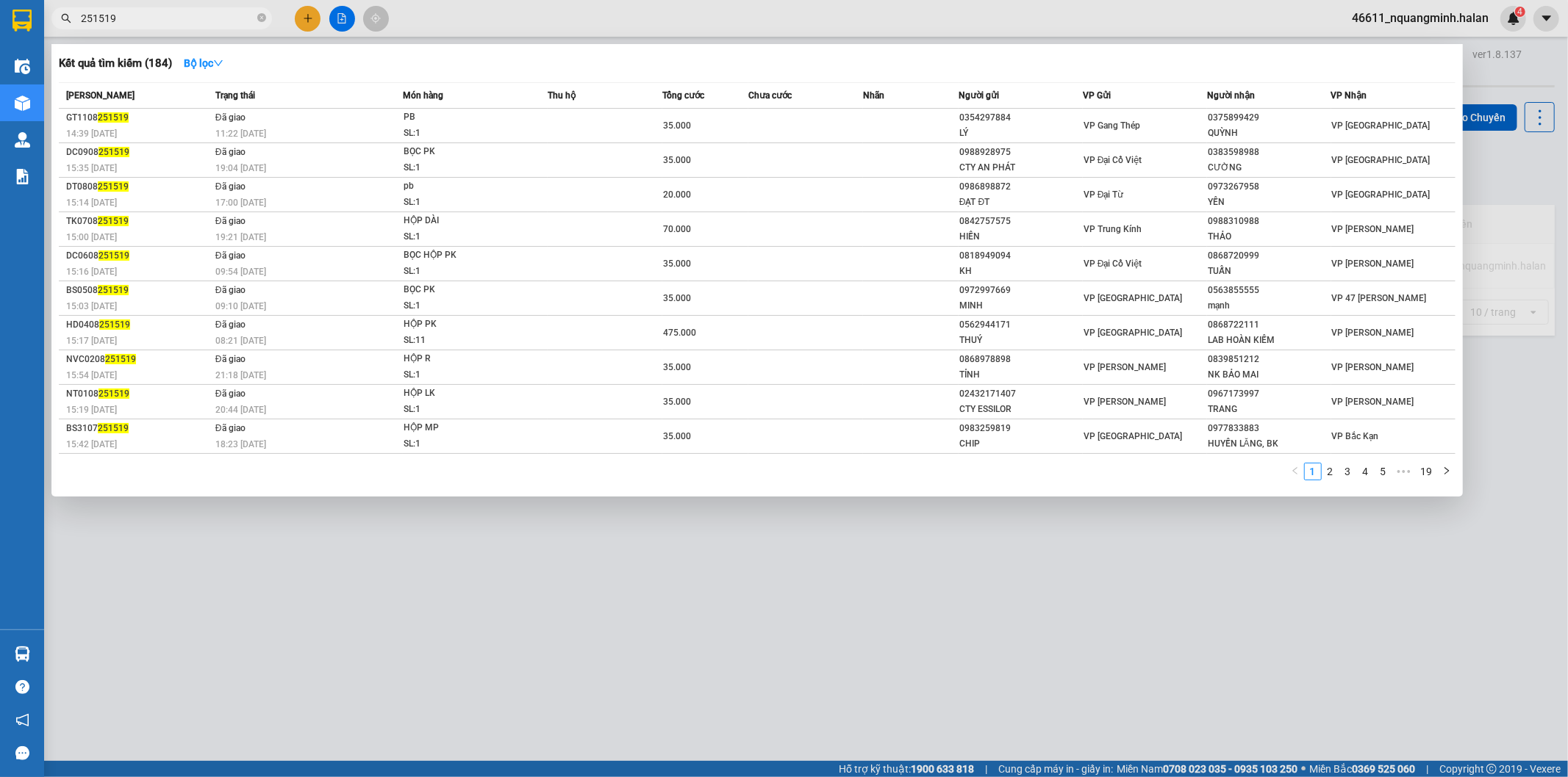
click at [429, 635] on div at bounding box center [784, 388] width 1568 height 777
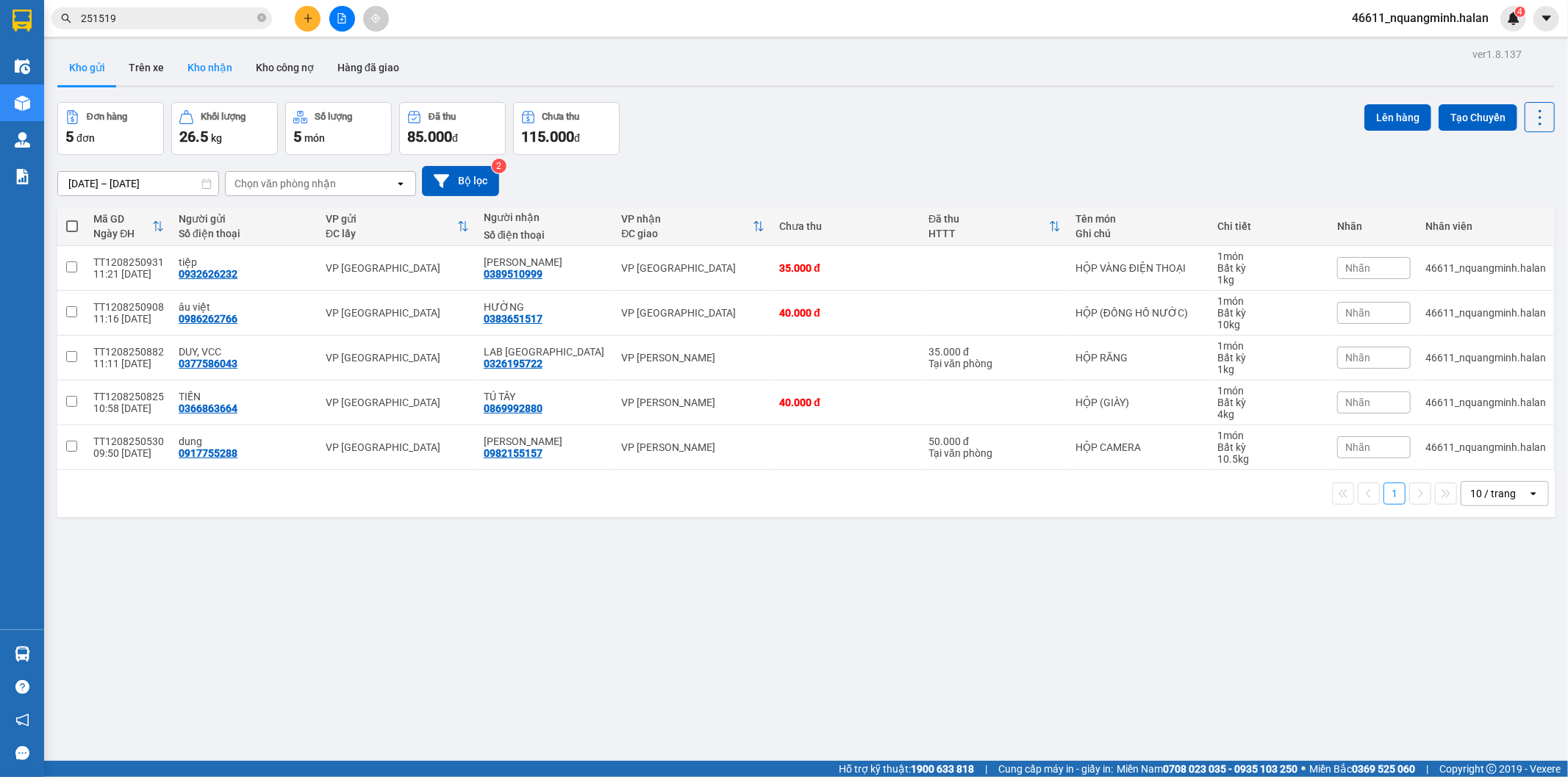
click at [217, 70] on button "Kho nhận" at bounding box center [210, 67] width 68 height 36
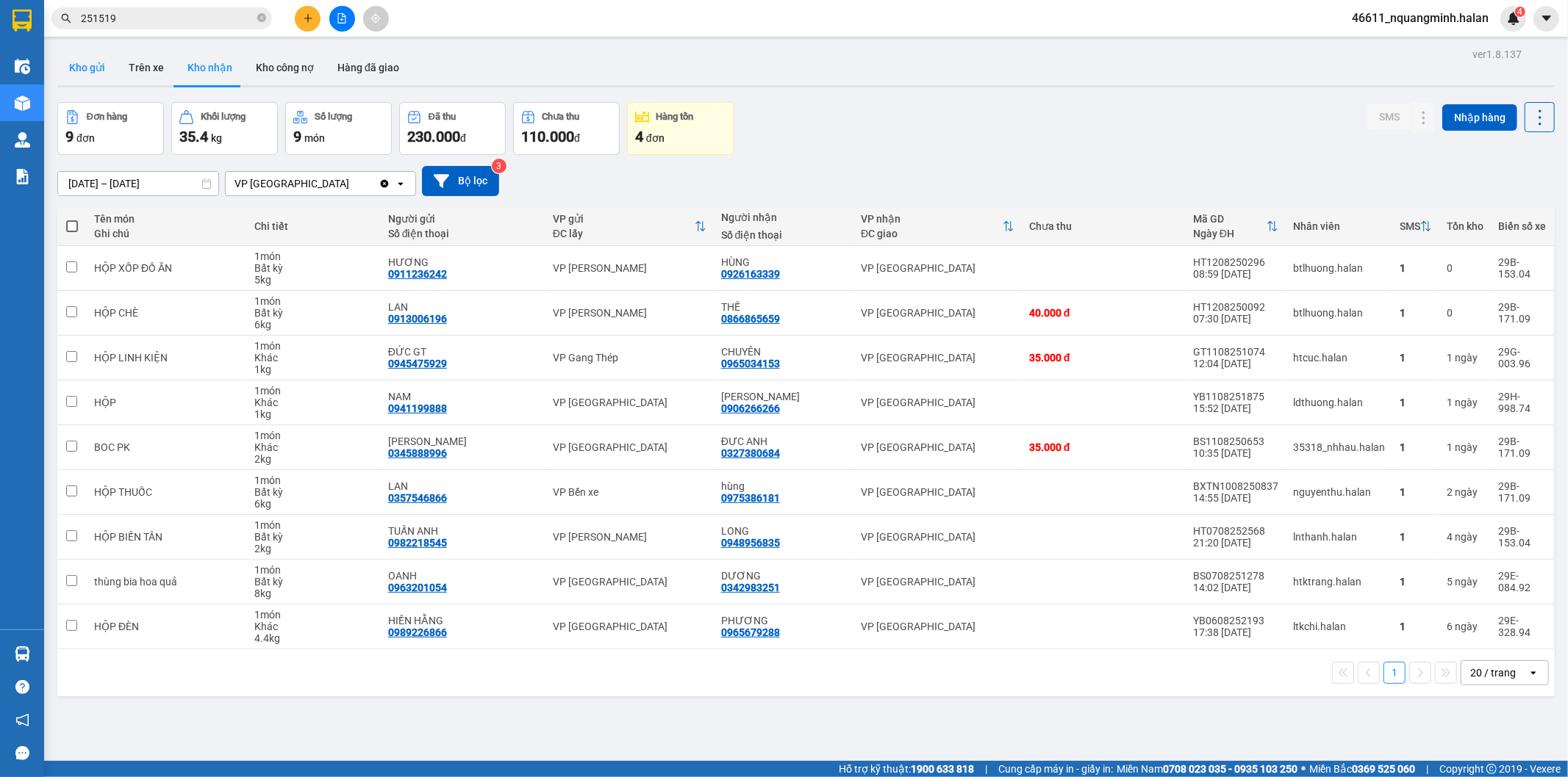
click at [89, 69] on button "Kho gửi" at bounding box center [87, 67] width 60 height 36
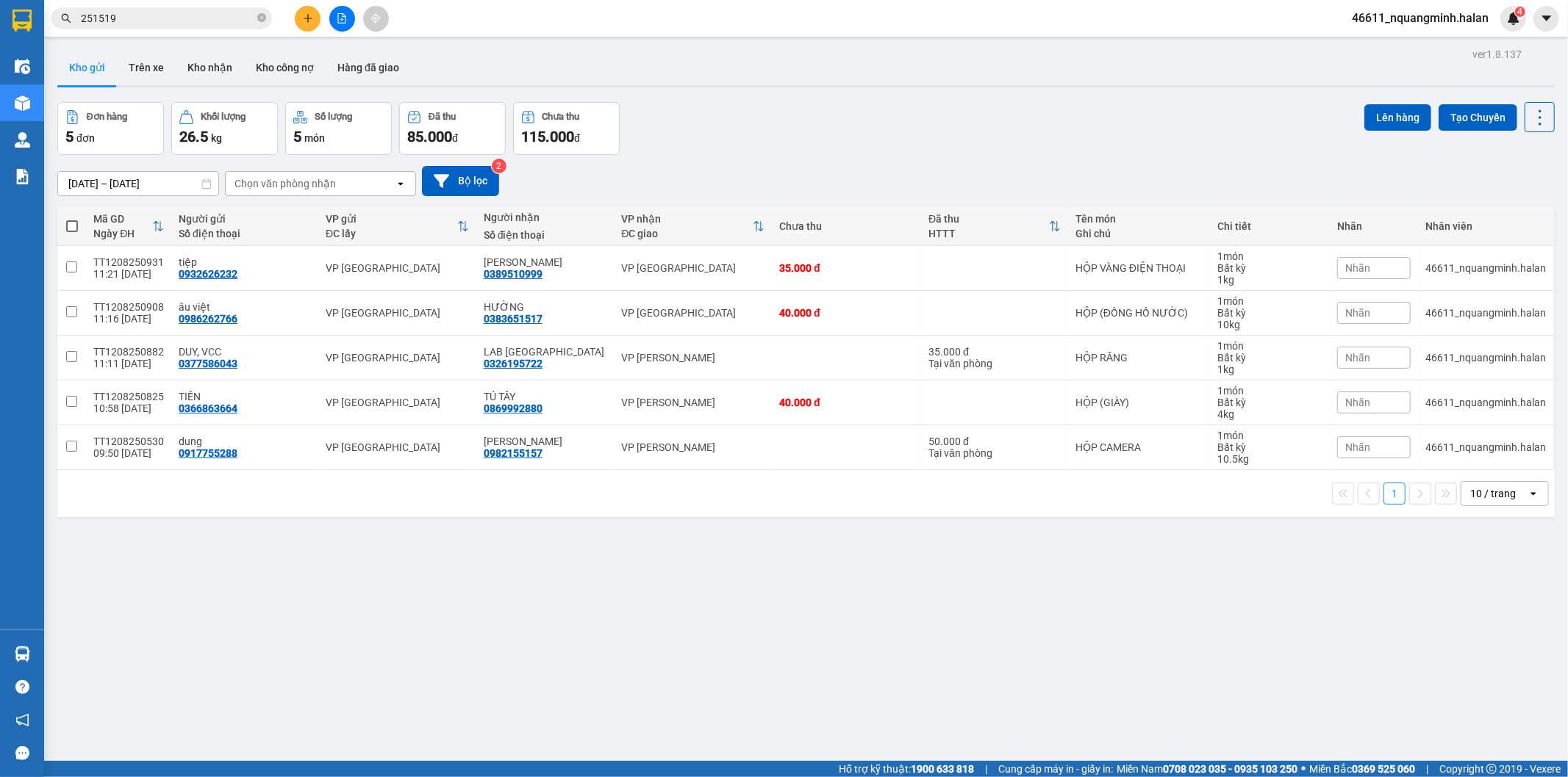
click at [526, 559] on div "ver 1.8.137 Kho gửi Trên xe Kho nhận Kho công nợ Hàng đã giao Đơn hàng 5 đơn Kh…" at bounding box center [805, 432] width 1509 height 777
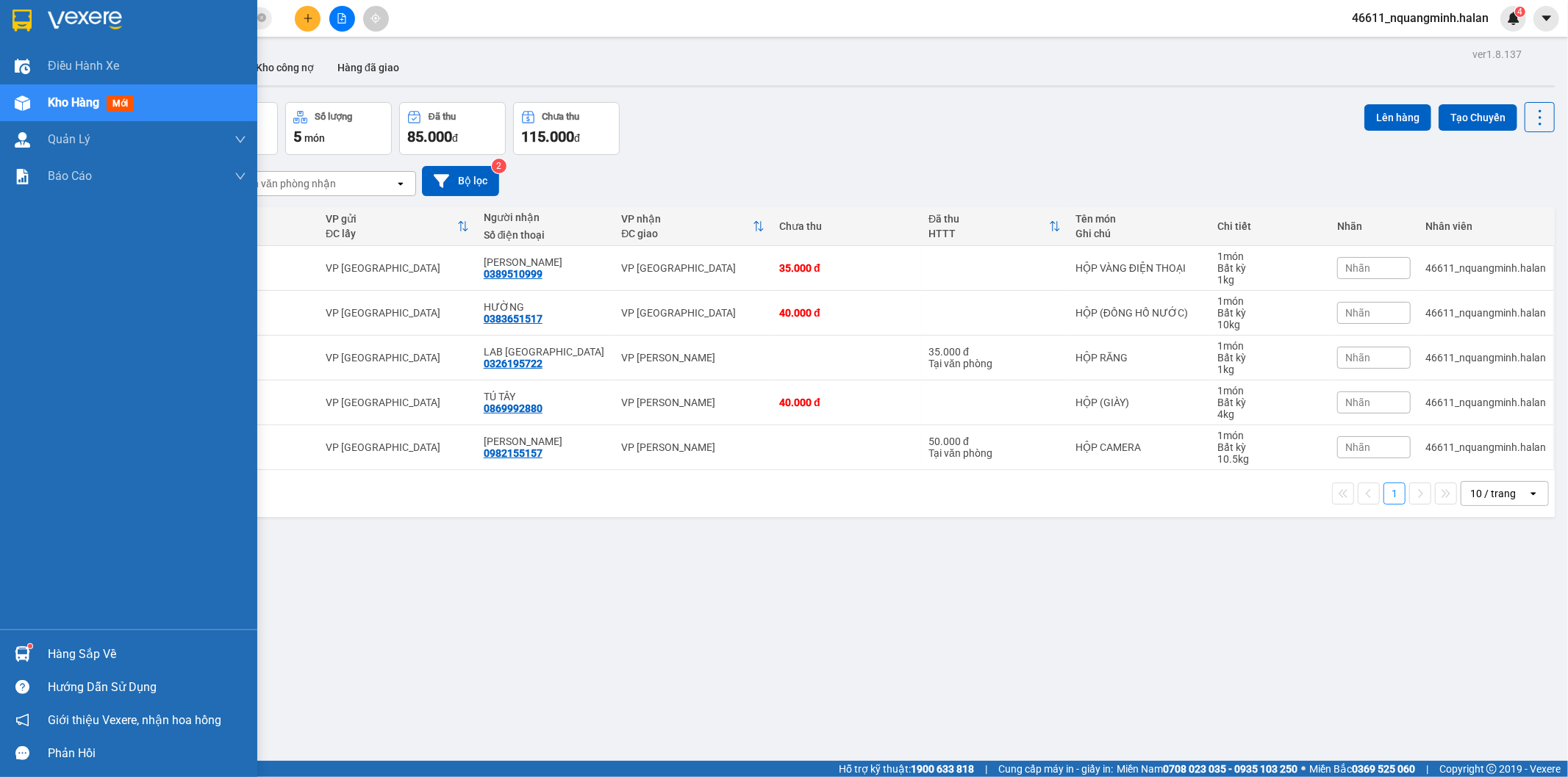
click at [5, 649] on div "Hàng sắp về" at bounding box center [129, 654] width 257 height 33
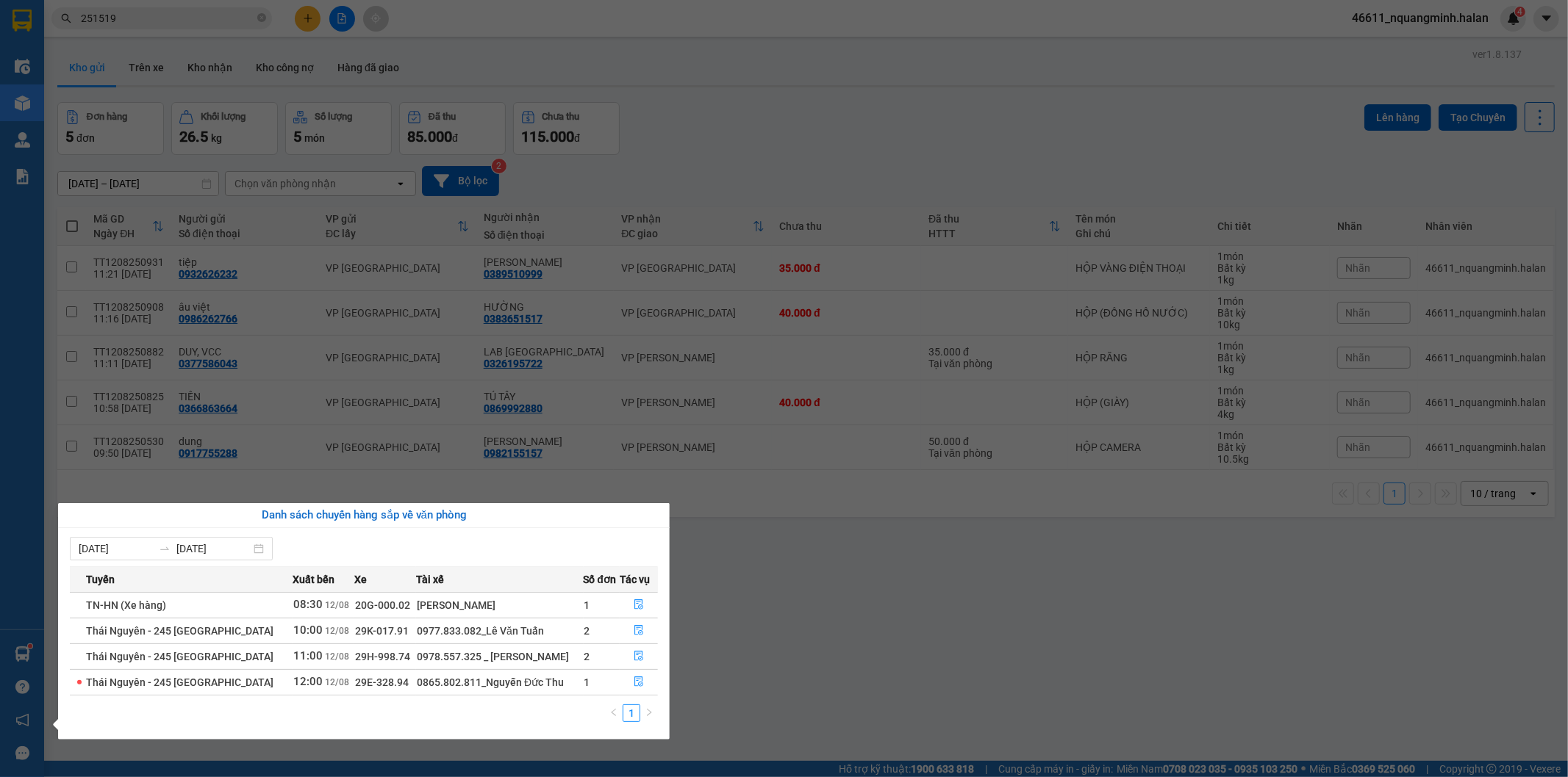
click at [823, 592] on section "Kết quả tìm kiếm ( 184 ) Bộ lọc Mã ĐH Trạng thái Món hàng Thu hộ Tổng cước Chưa…" at bounding box center [784, 388] width 1568 height 777
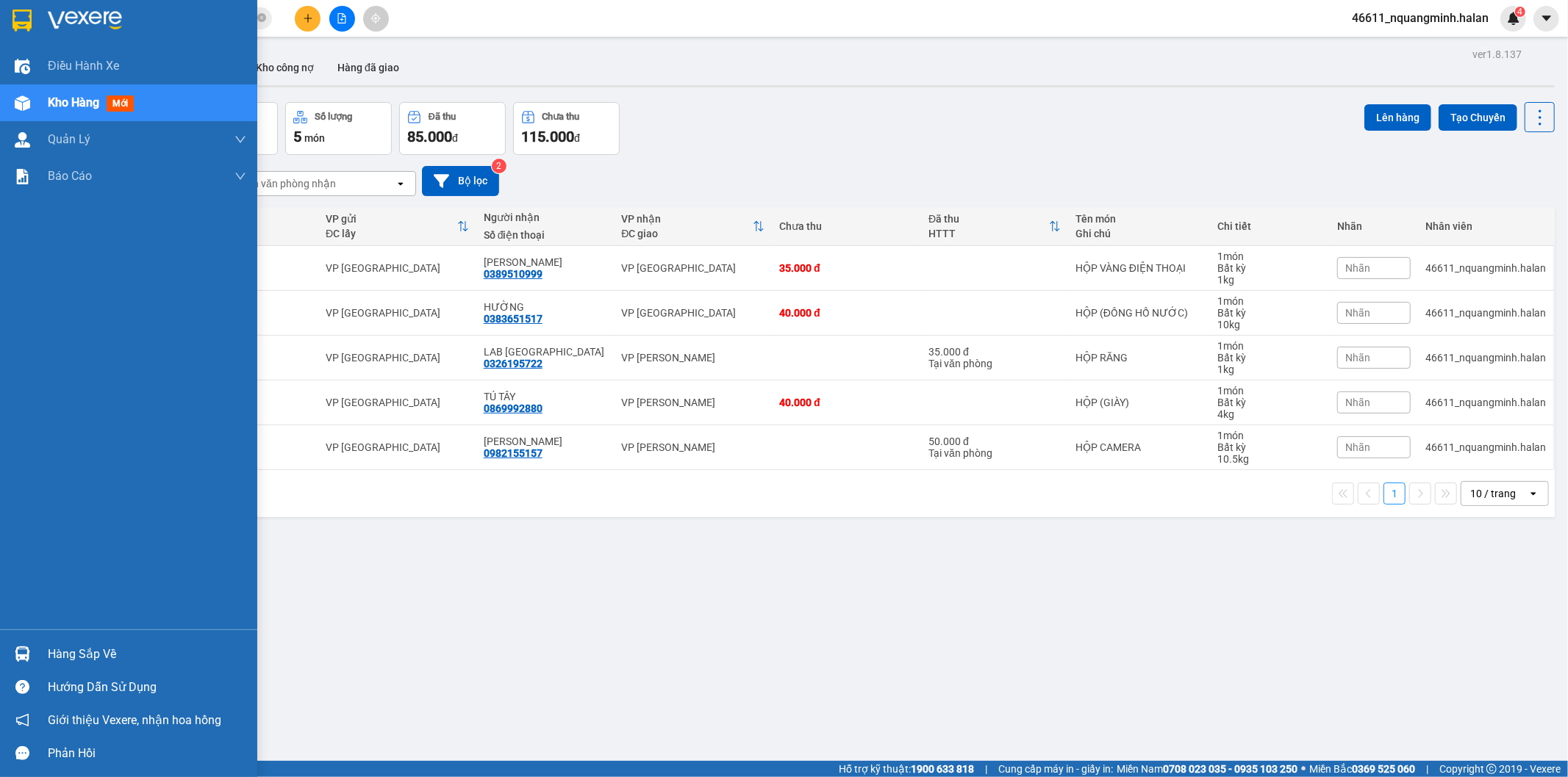
click at [16, 660] on img at bounding box center [22, 654] width 16 height 15
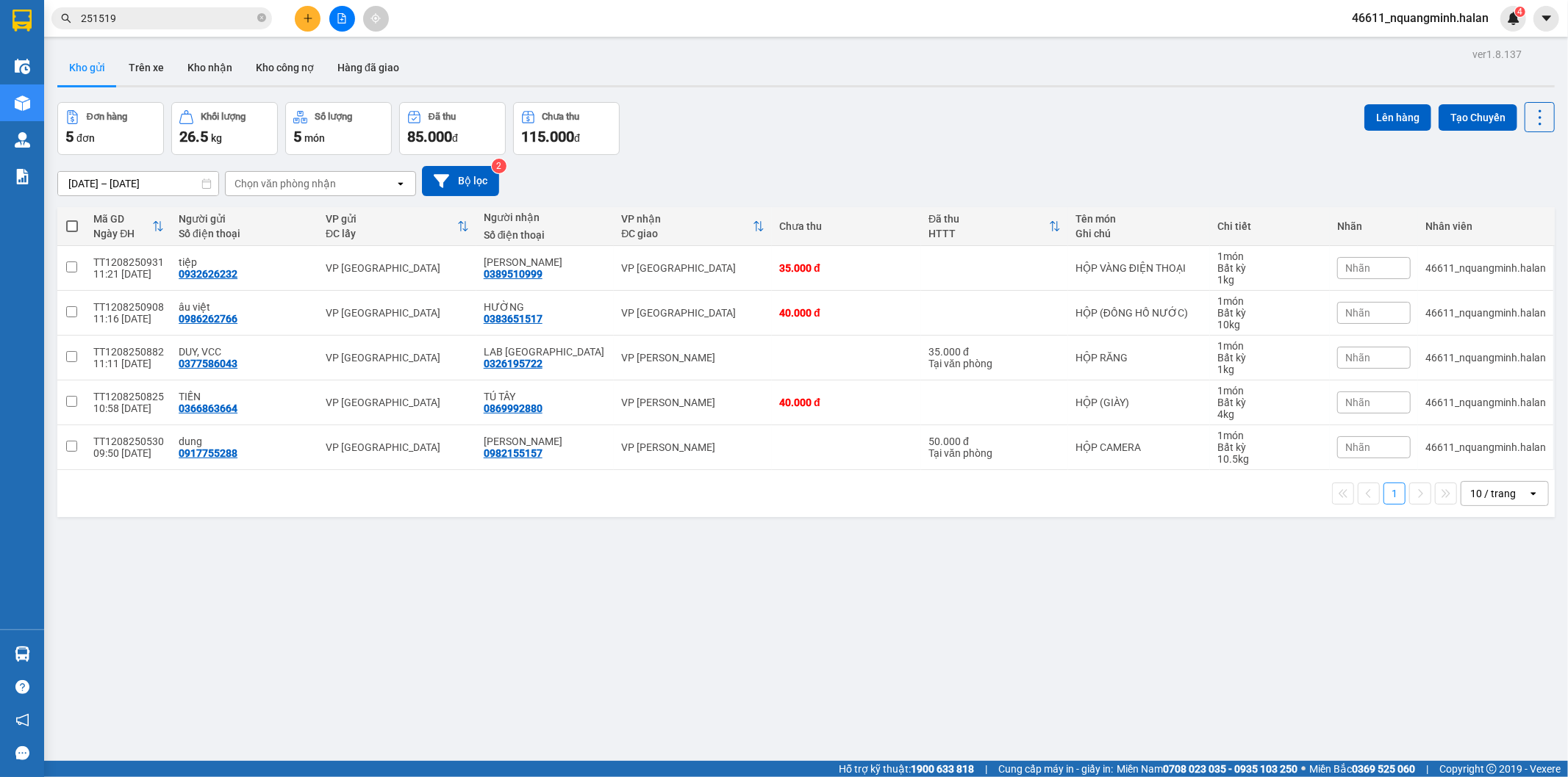
click at [800, 630] on section "Kết quả tìm kiếm ( 184 ) Bộ lọc Mã ĐH Trạng thái Món hàng Thu hộ Tổng cước Chưa…" at bounding box center [784, 388] width 1568 height 777
drag, startPoint x: 480, startPoint y: 598, endPoint x: 431, endPoint y: 743, distance: 153.1
click at [475, 617] on div "ver 1.8.137 Kho gửi Trên xe Kho nhận Kho công nợ Hàng đã giao Đơn hàng 5 đơn Kh…" at bounding box center [805, 432] width 1509 height 777
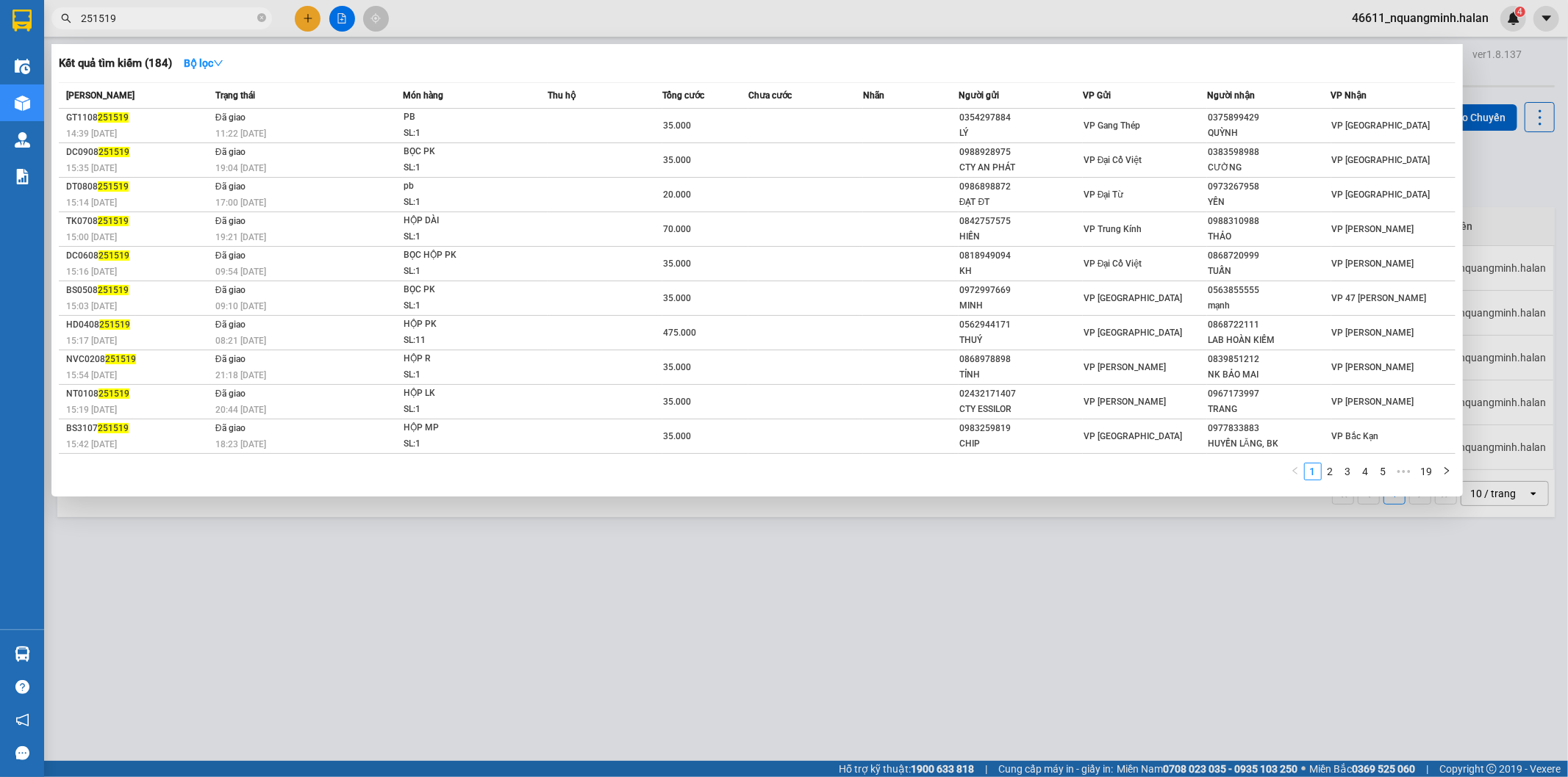
drag, startPoint x: 224, startPoint y: 18, endPoint x: 33, endPoint y: 5, distance: 191.4
click at [0, 15] on section "Kết quả tìm kiếm ( 184 ) Bộ lọc Mã ĐH Trạng thái Món hàng Thu hộ Tổng cước Chưa…" at bounding box center [784, 388] width 1568 height 777
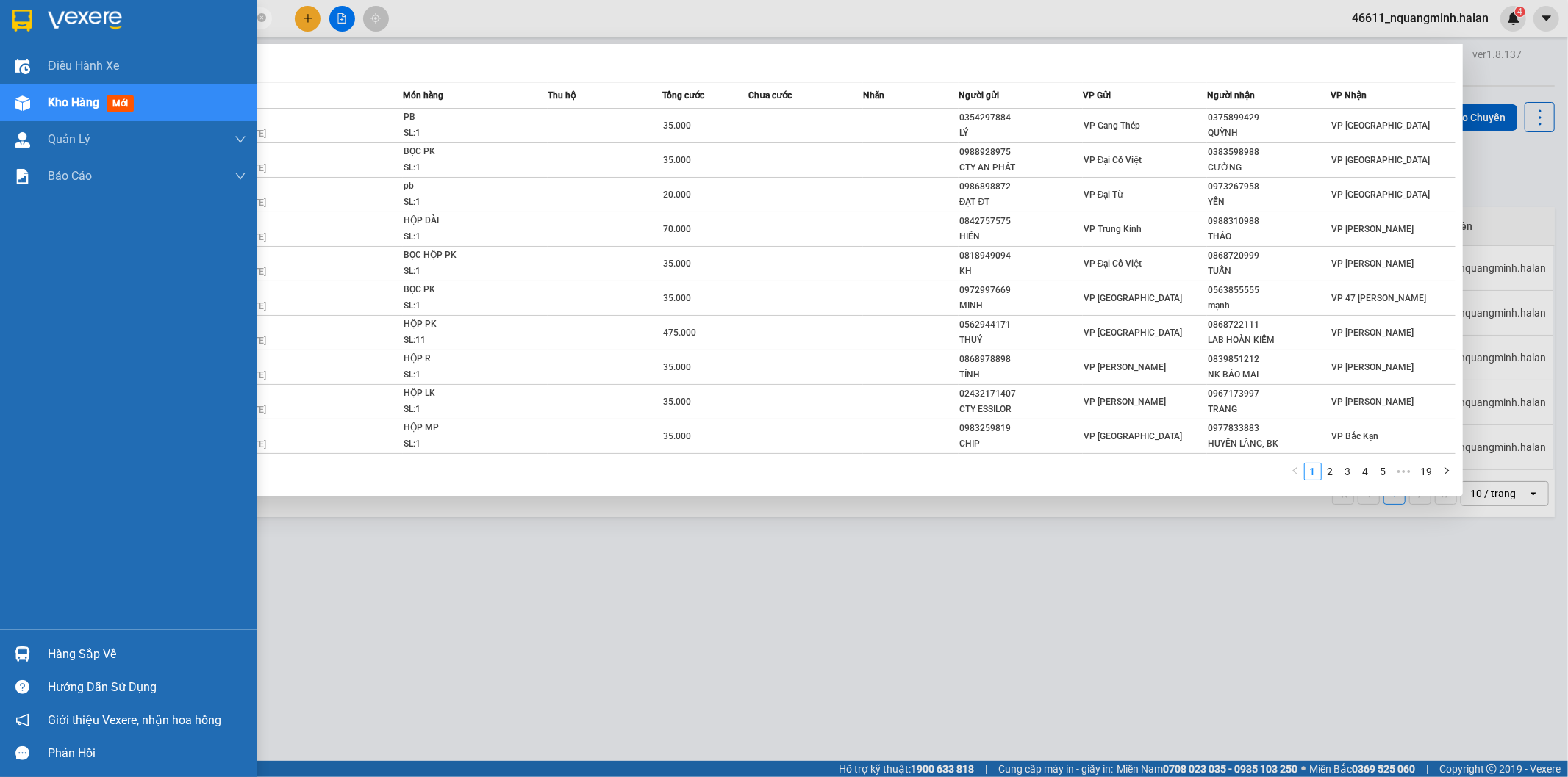
click at [21, 664] on div at bounding box center [22, 654] width 26 height 26
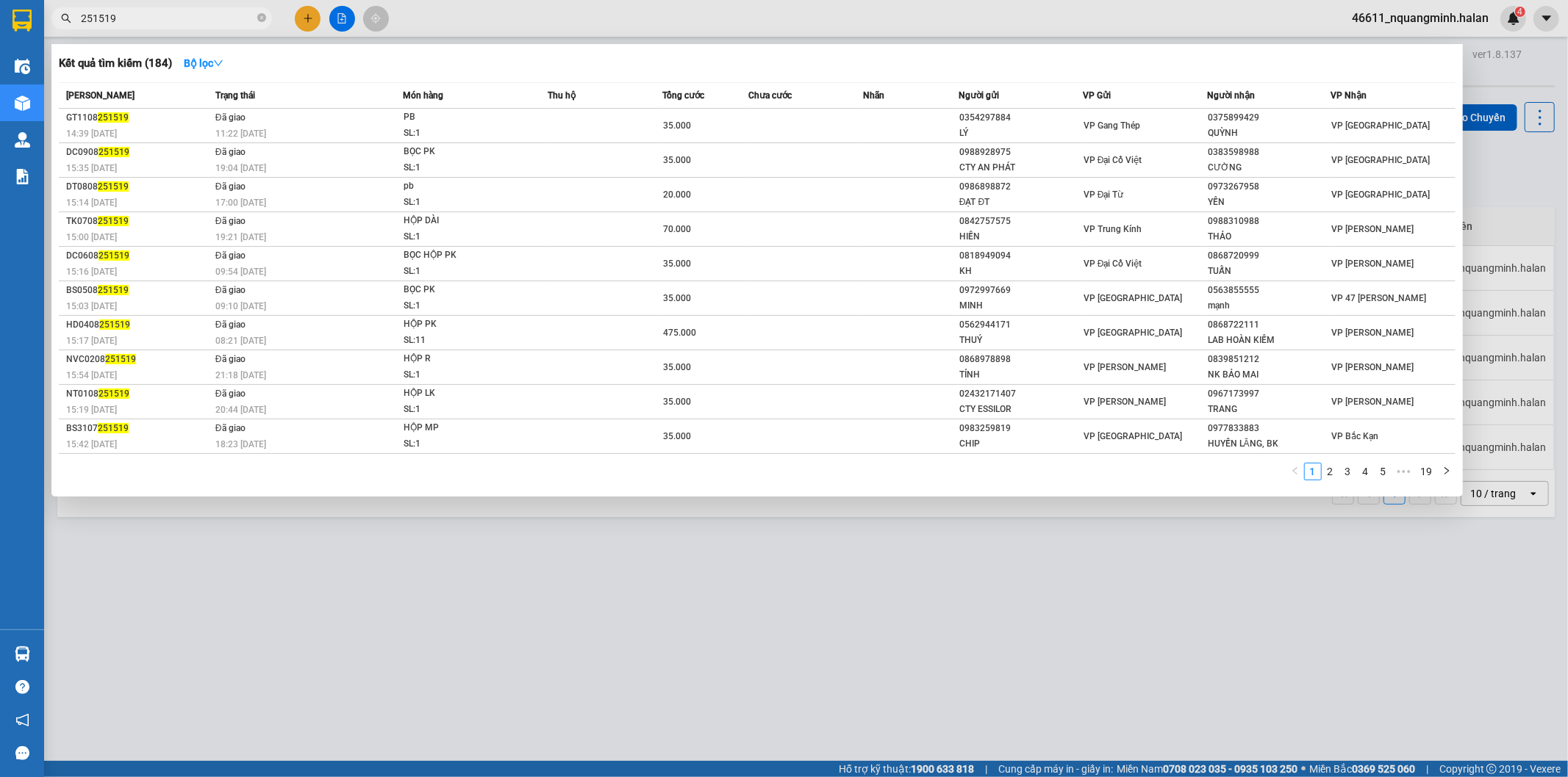
click at [800, 556] on section "Kết quả tìm kiếm ( 184 ) Bộ lọc Mã ĐH Trạng thái Món hàng Thu hộ Tổng cước Chưa…" at bounding box center [784, 388] width 1568 height 777
click at [210, 11] on input "251519" at bounding box center [167, 18] width 174 height 16
drag, startPoint x: 149, startPoint y: 20, endPoint x: 0, endPoint y: 13, distance: 149.2
click at [0, 13] on section "Kết quả tìm kiếm ( 184 ) Bộ lọc Mã ĐH Trạng thái Món hàng Thu hộ Tổng cước Chưa…" at bounding box center [784, 388] width 1568 height 777
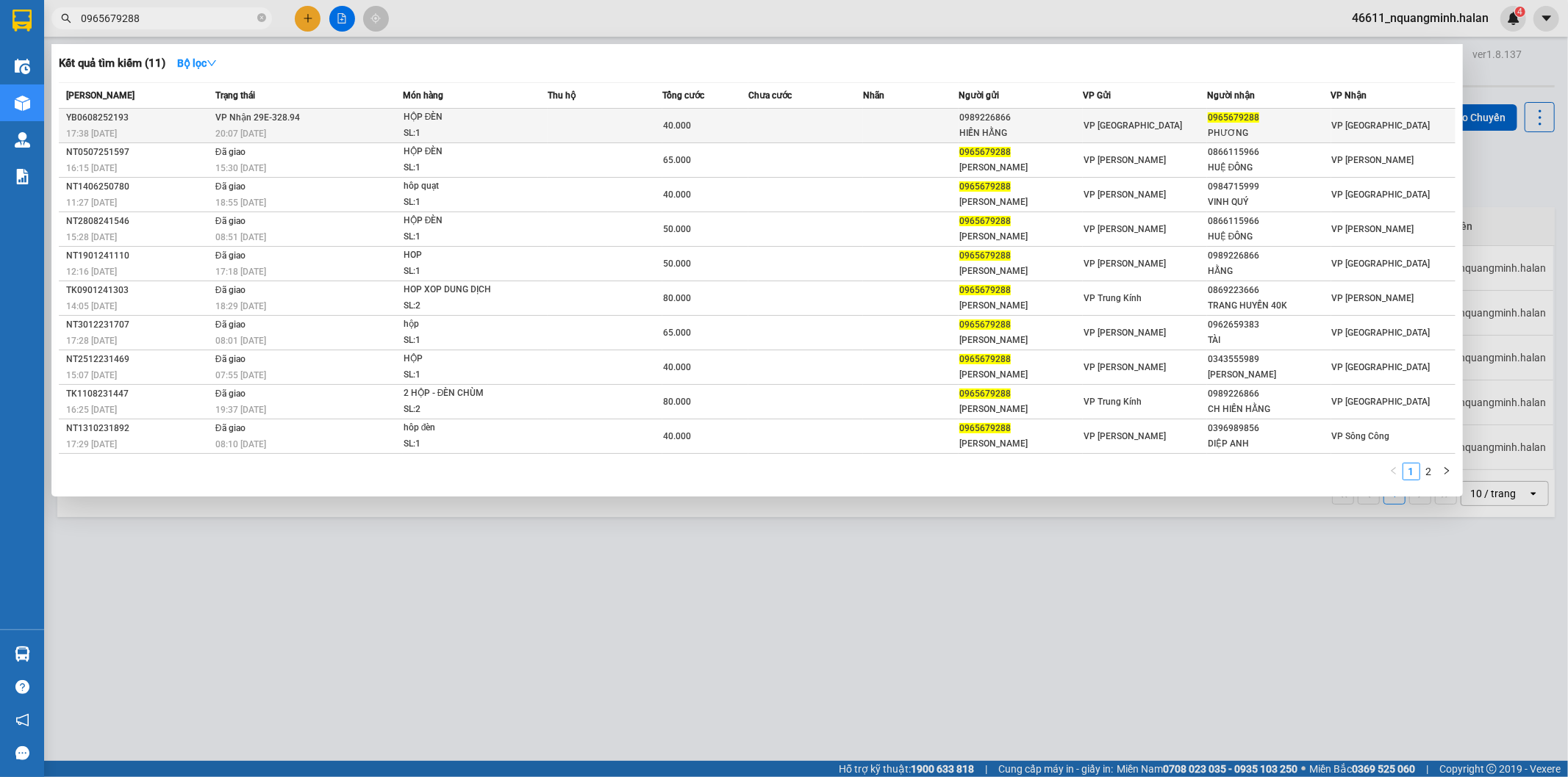
type input "0965679288"
click at [512, 129] on div "SL: 1" at bounding box center [459, 133] width 110 height 16
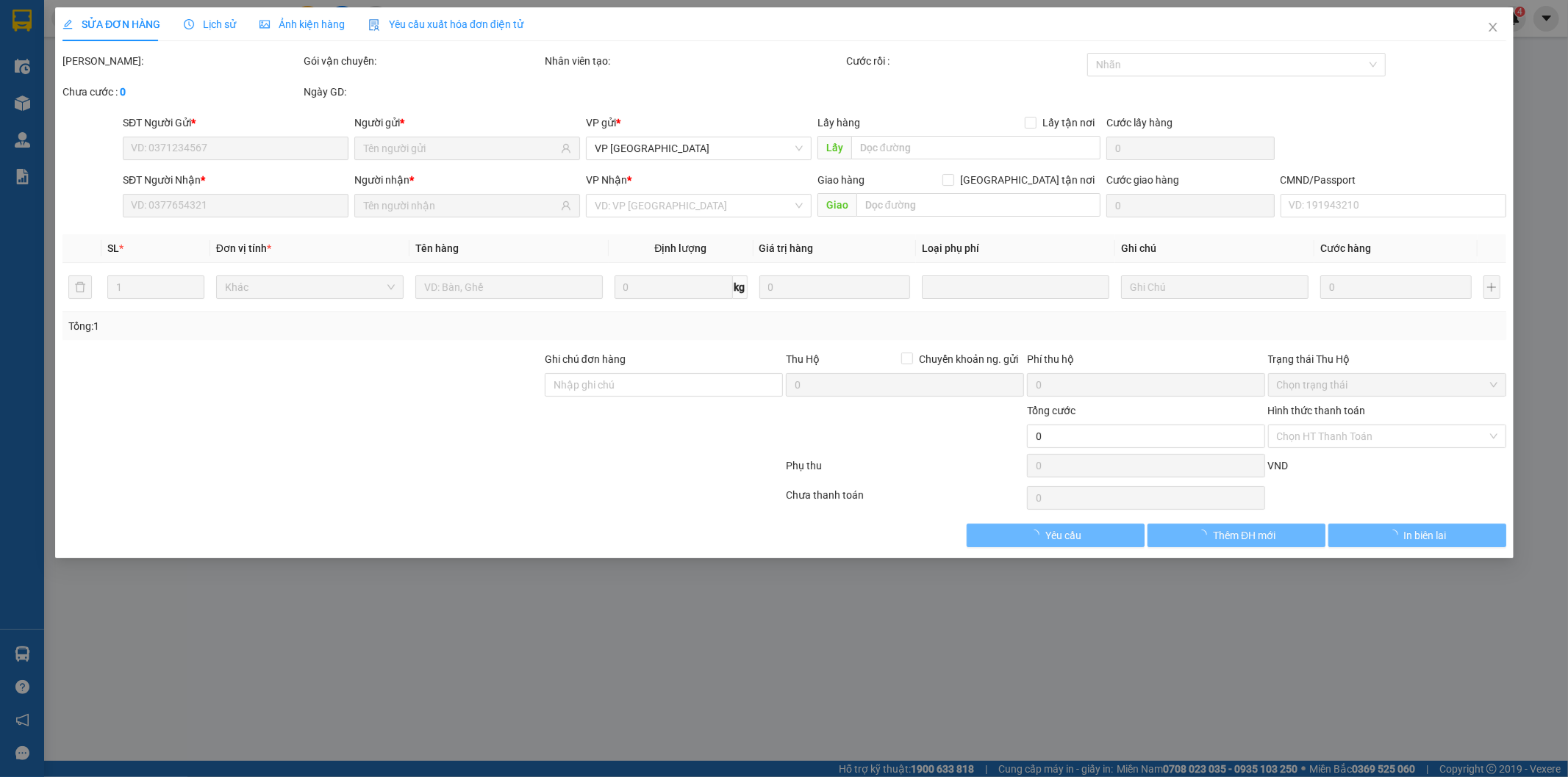
type input "0989226866"
type input "HIỀN HẰNG"
type input "0965679288"
type input "PHƯƠNG"
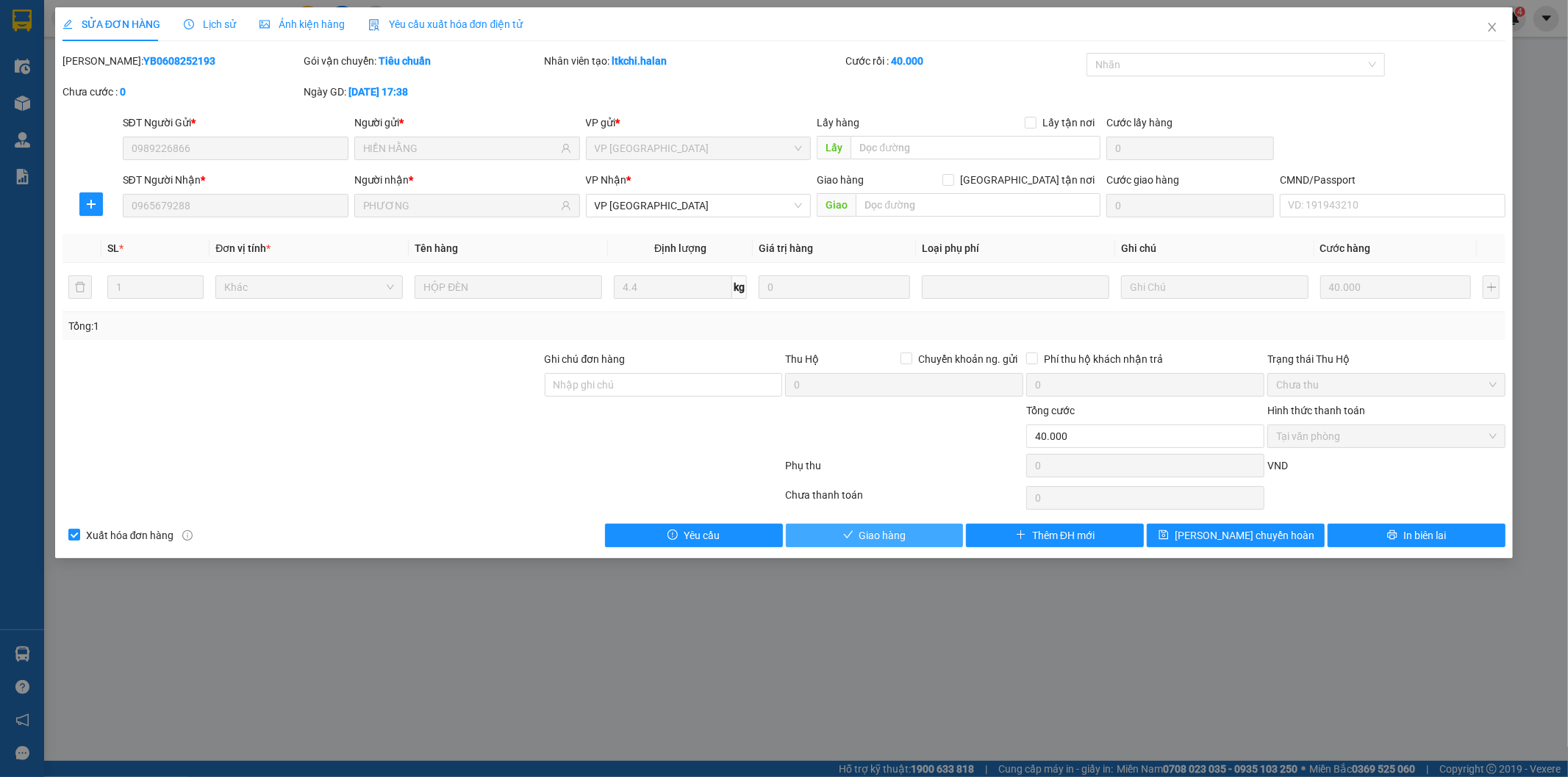
click at [856, 525] on button "Giao hàng" at bounding box center [874, 535] width 177 height 23
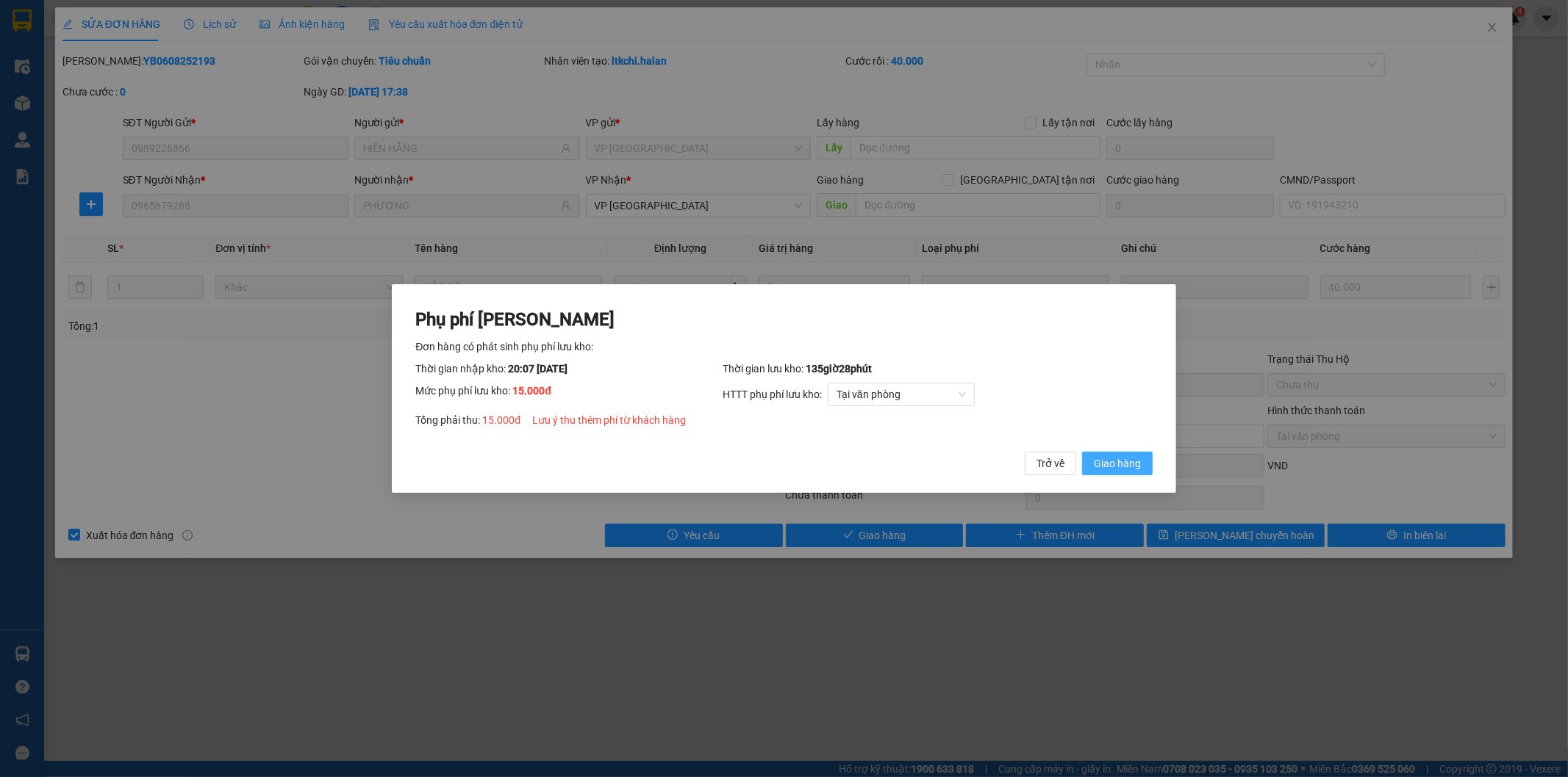
click at [1125, 474] on button "Giao hàng" at bounding box center [1117, 463] width 71 height 23
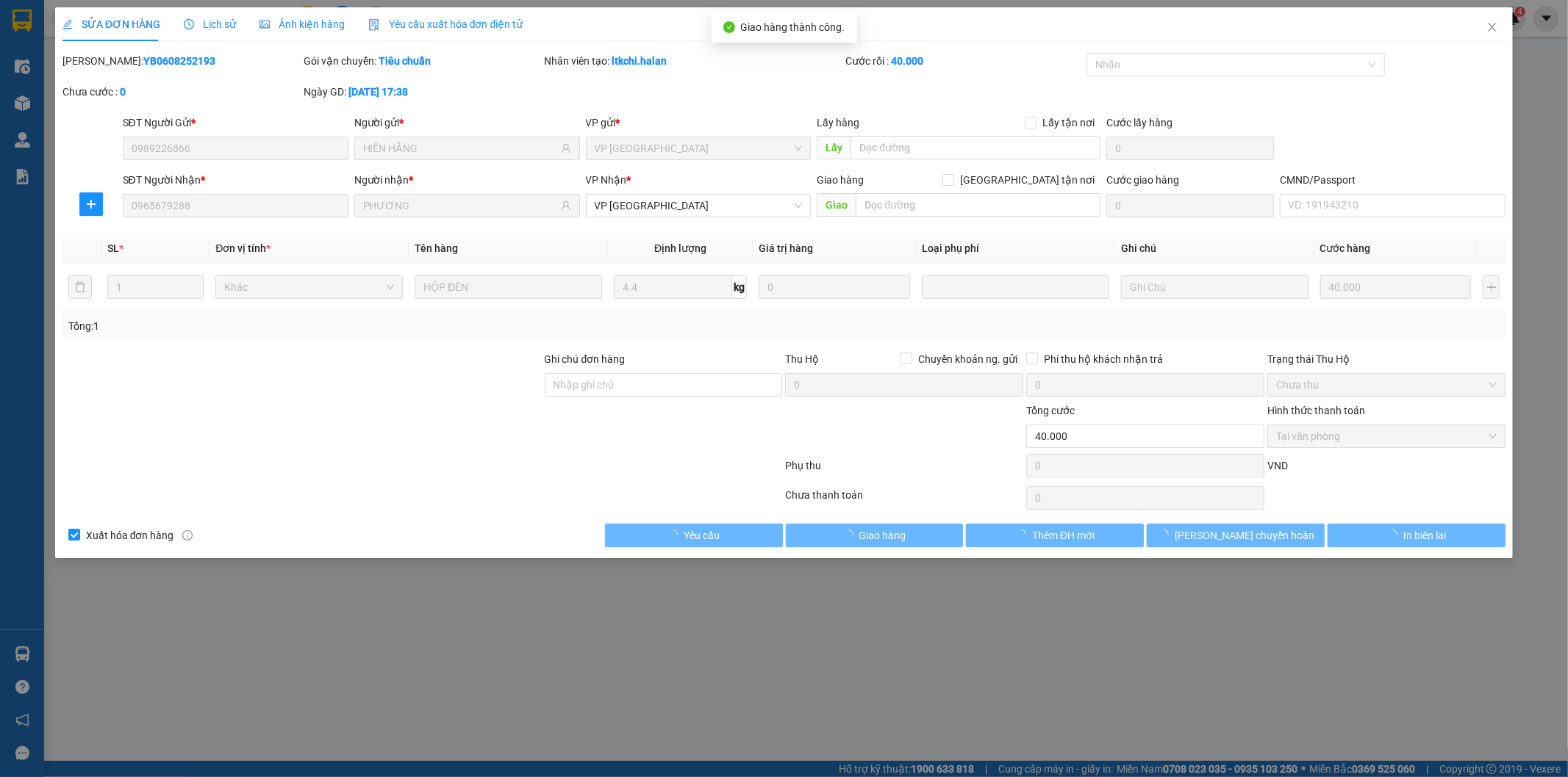
type input "55.000"
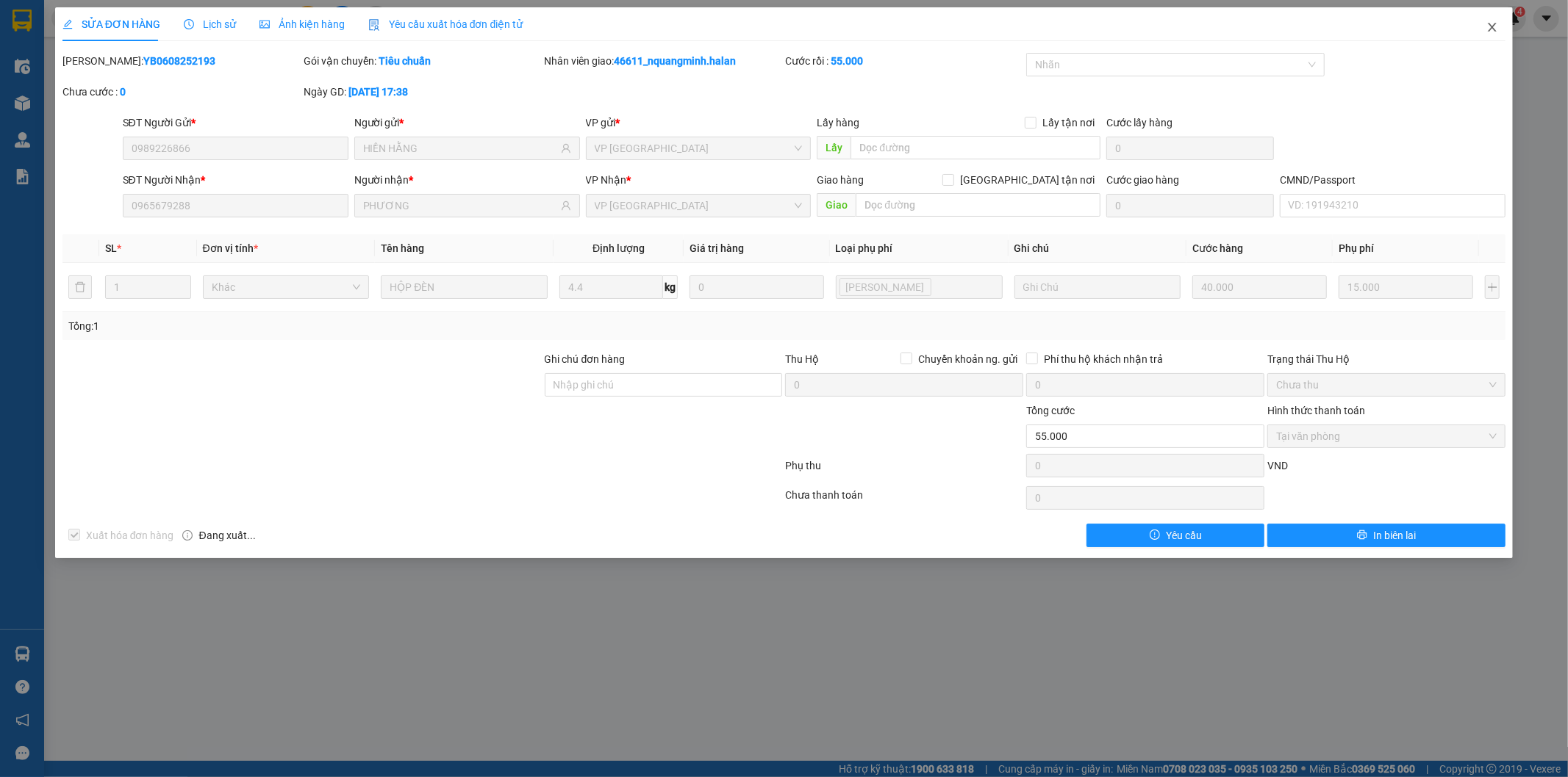
click at [1484, 26] on span "Close" at bounding box center [1491, 27] width 41 height 41
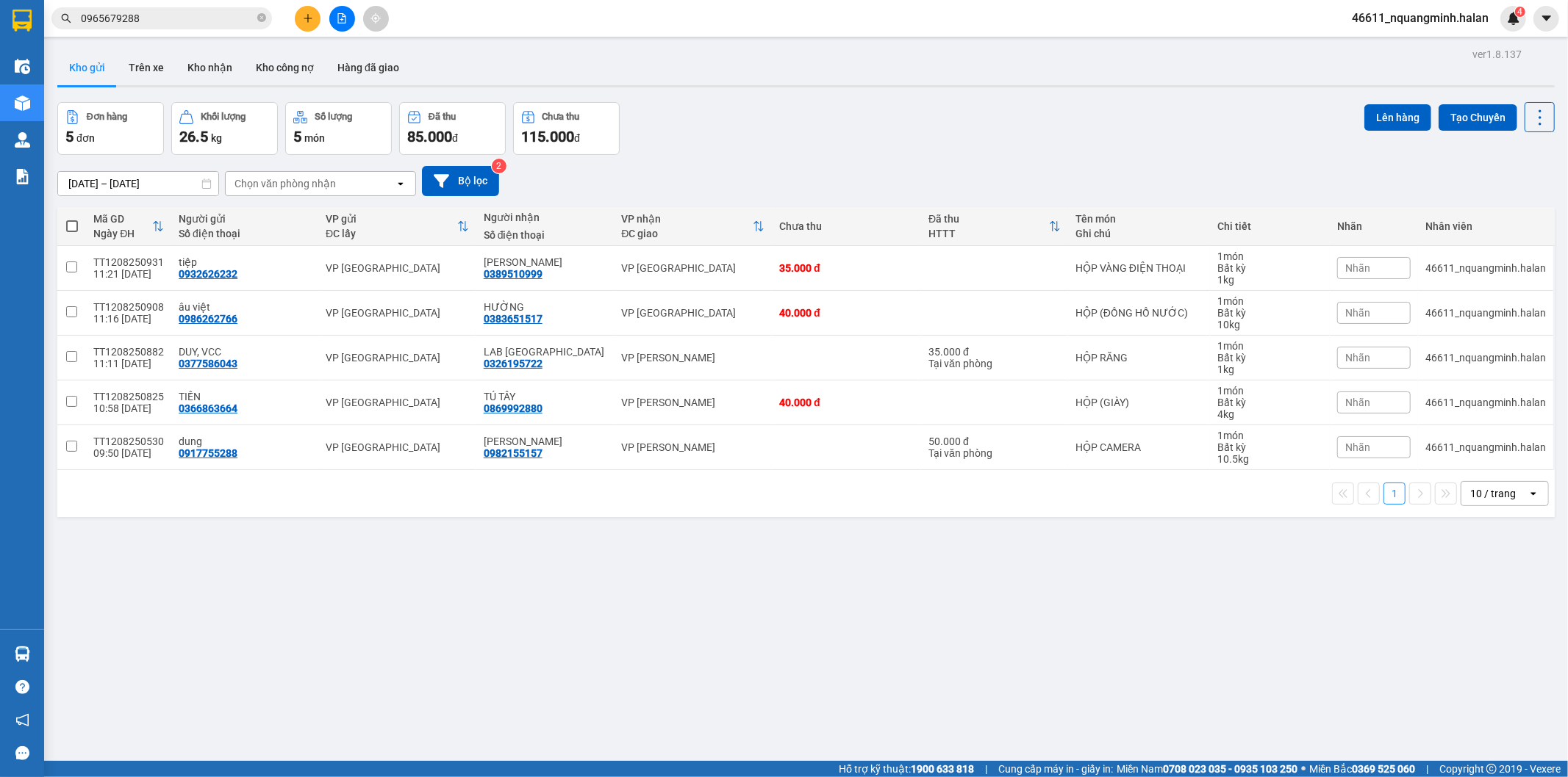
click at [204, 22] on input "0965679288" at bounding box center [167, 18] width 174 height 16
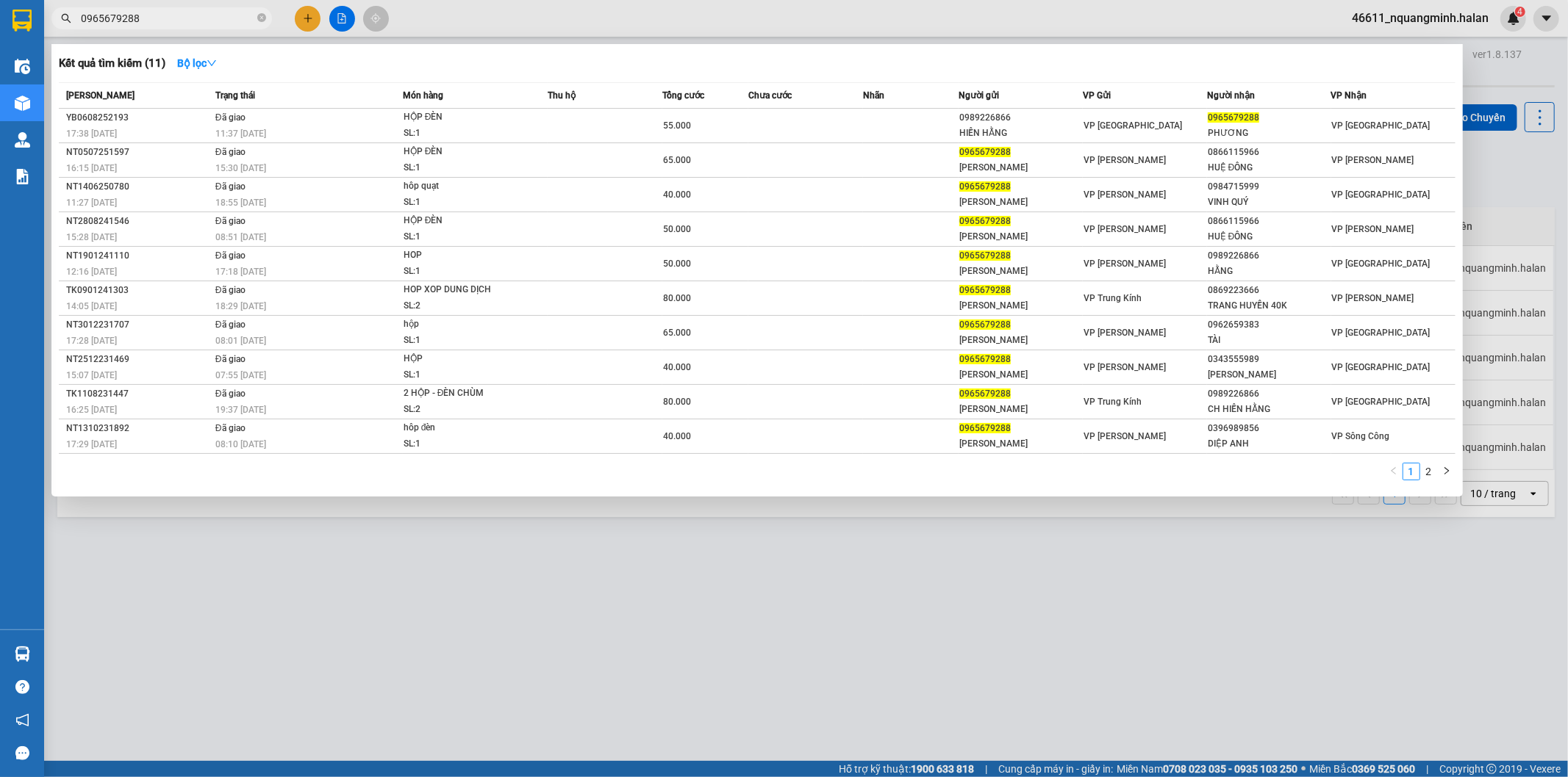
drag, startPoint x: 312, startPoint y: 590, endPoint x: 116, endPoint y: 218, distance: 420.5
click at [313, 585] on div at bounding box center [784, 388] width 1568 height 777
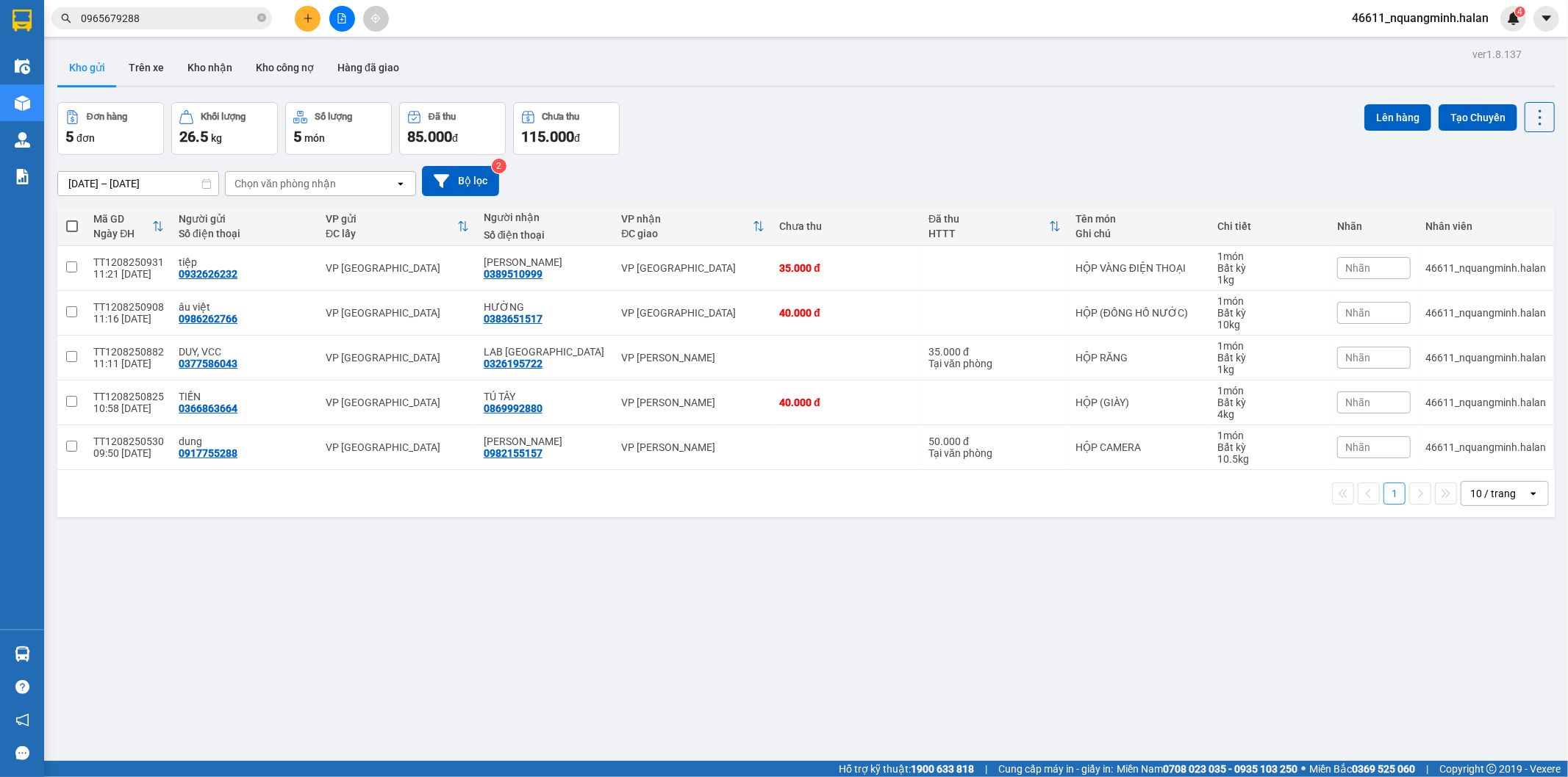
drag, startPoint x: 64, startPoint y: 228, endPoint x: 84, endPoint y: 221, distance: 21.2
click at [67, 226] on span at bounding box center [71, 225] width 12 height 12
click at [72, 219] on input "checkbox" at bounding box center [72, 219] width 0 height 0
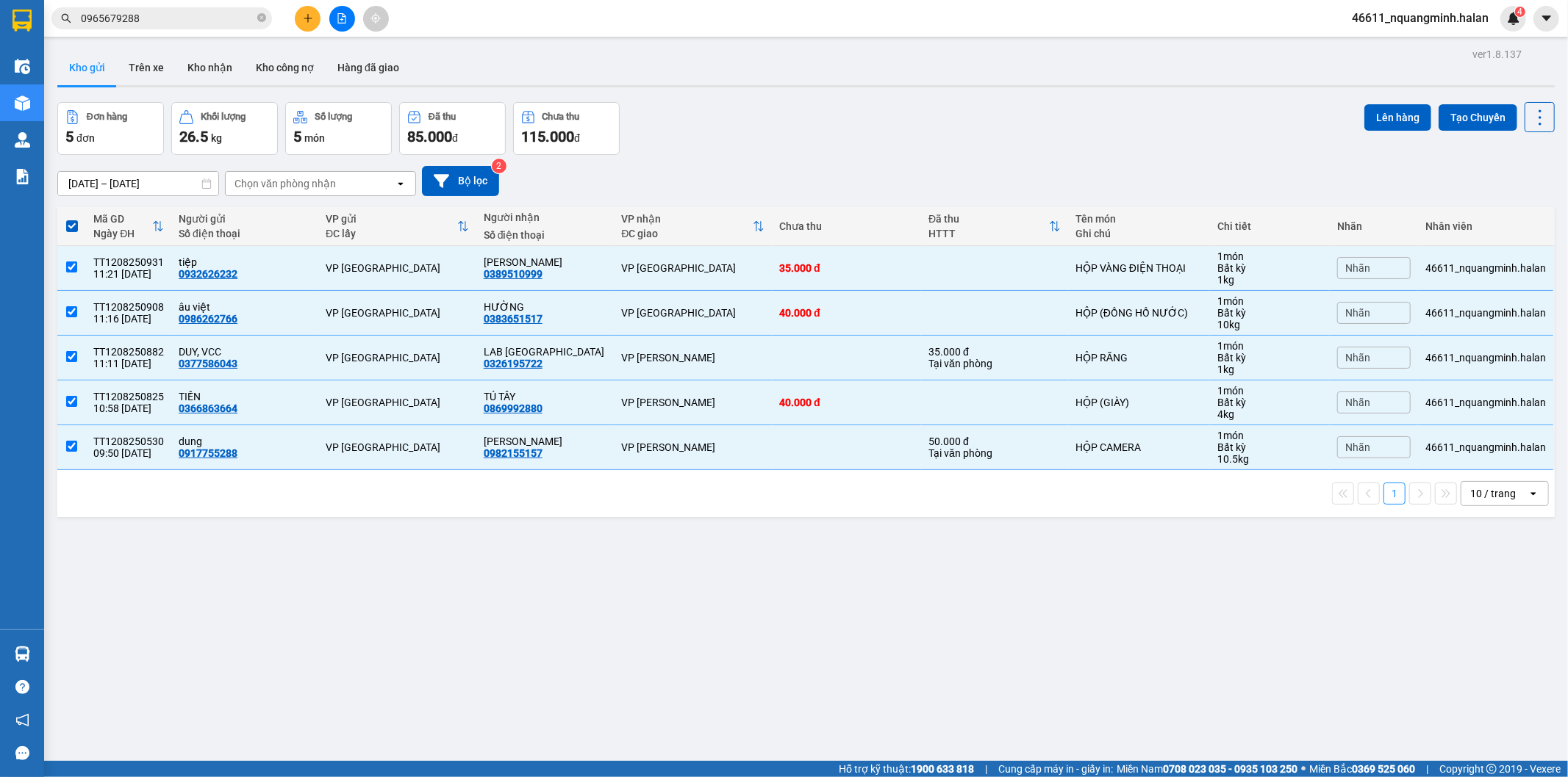
drag, startPoint x: 1391, startPoint y: 114, endPoint x: 994, endPoint y: 33, distance: 405.2
click at [1391, 113] on button "Lên hàng" at bounding box center [1397, 118] width 67 height 26
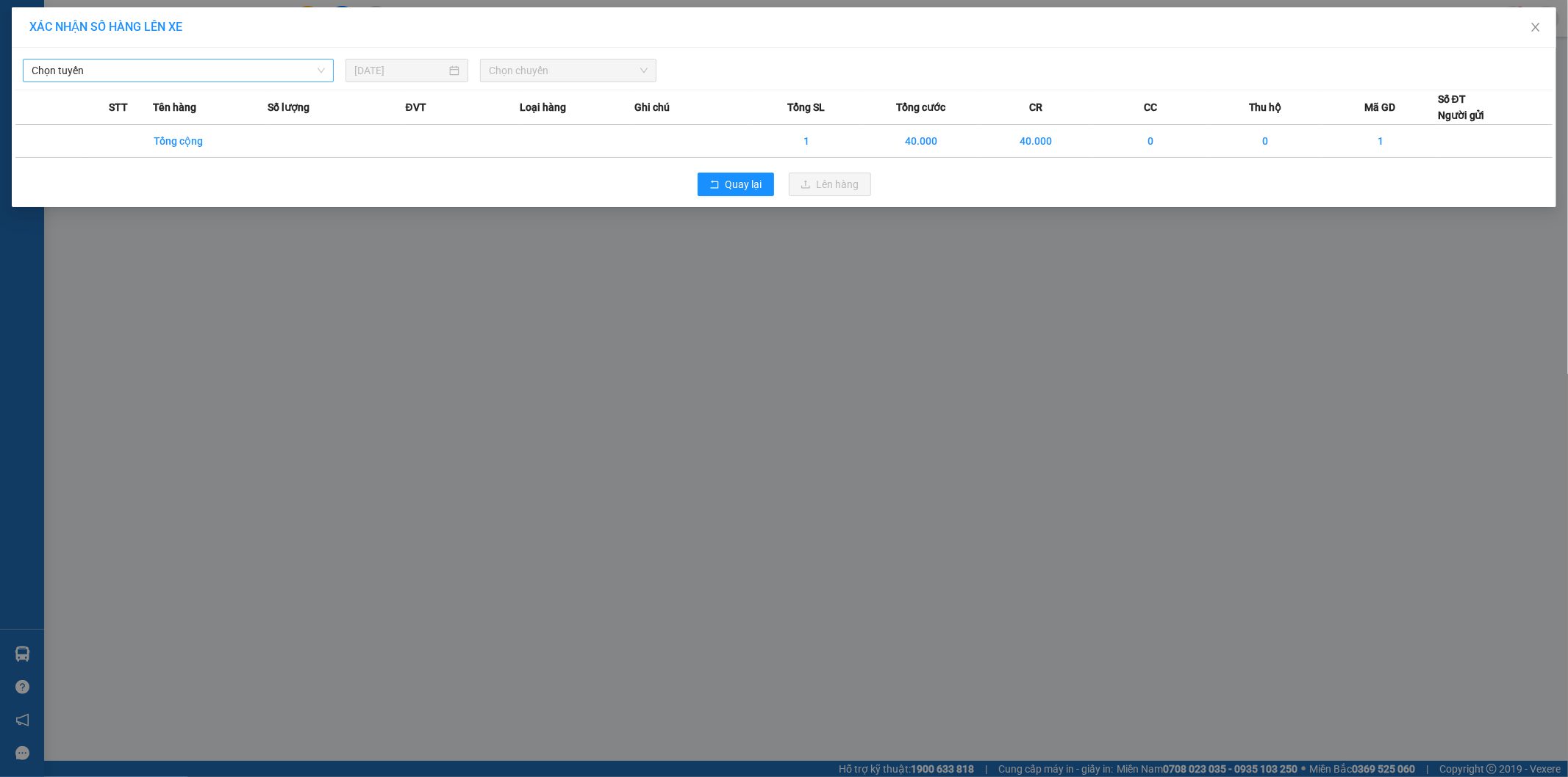
click at [129, 68] on span "Chọn tuyến" at bounding box center [178, 70] width 293 height 22
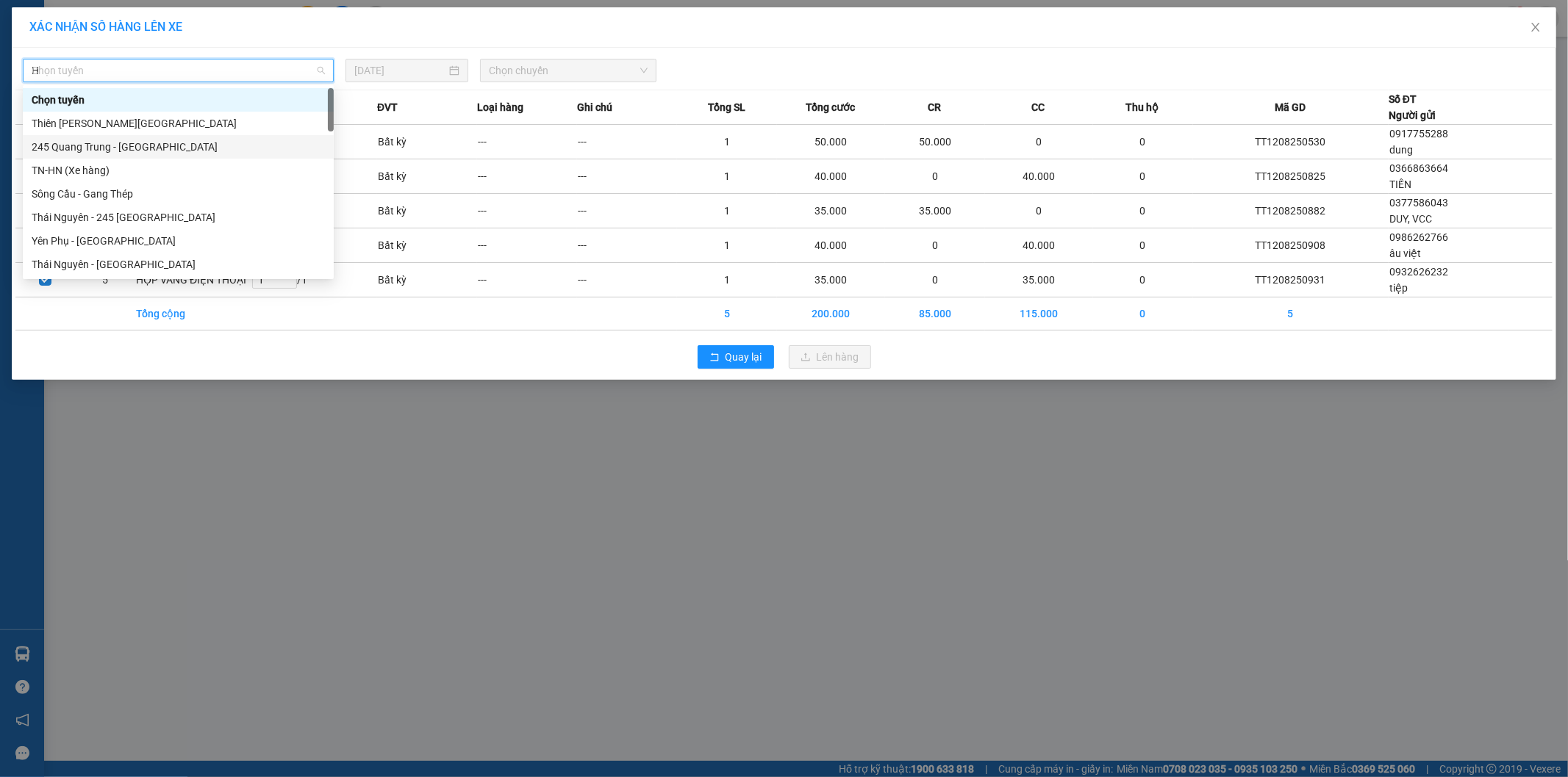
type input "HN"
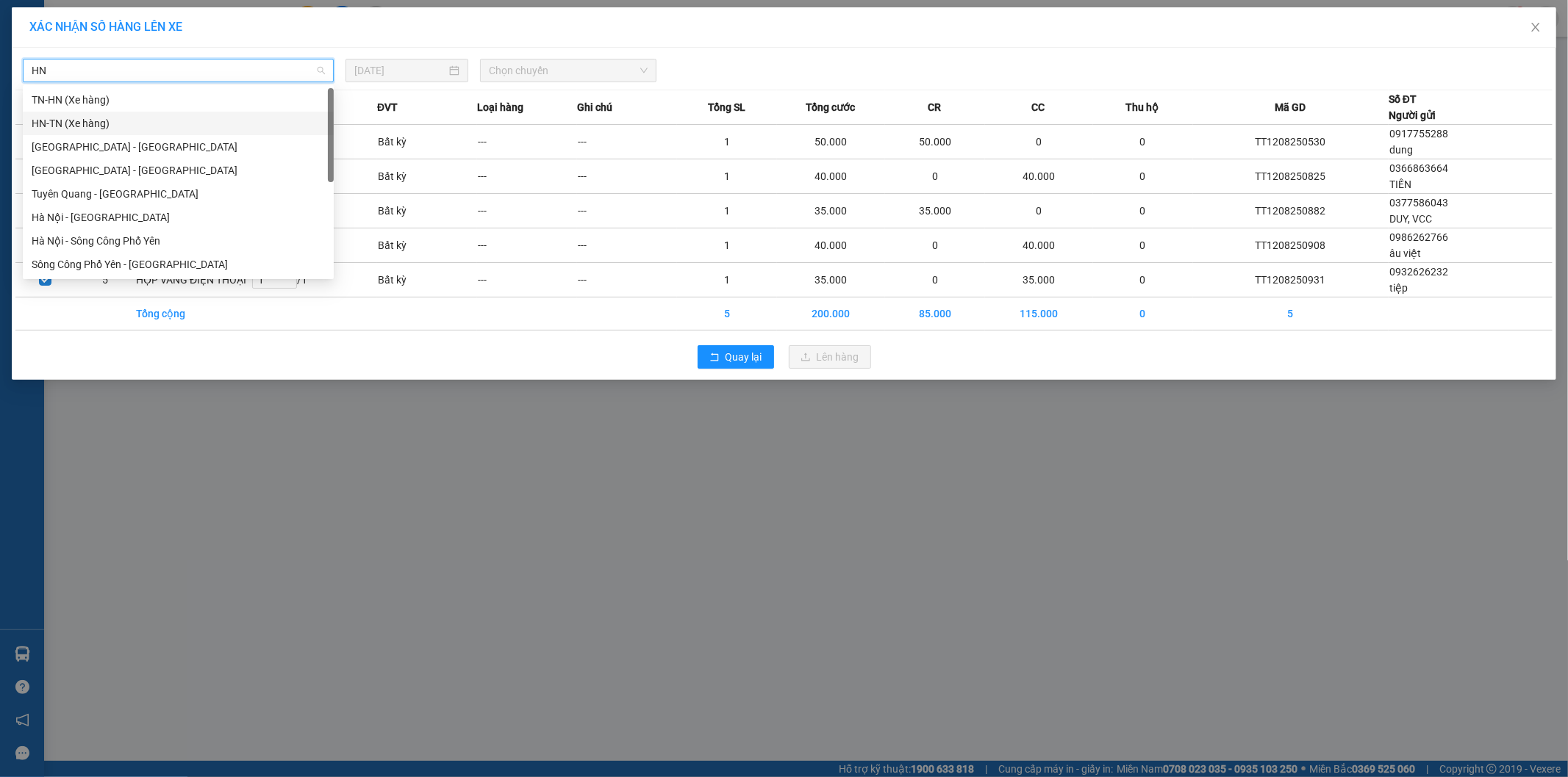
click at [61, 126] on div "HN-TN (Xe hàng)" at bounding box center [178, 123] width 293 height 16
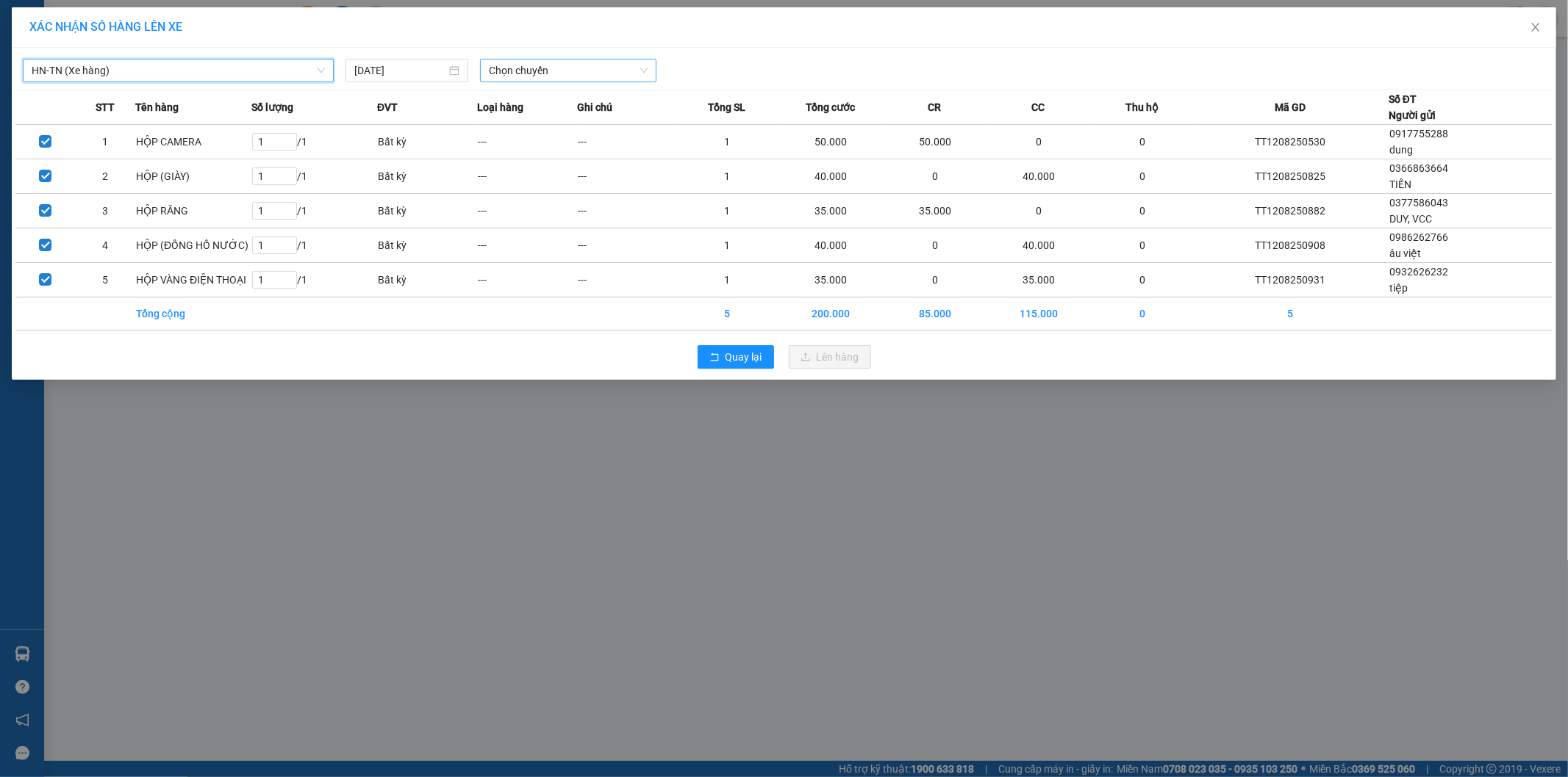
click at [559, 77] on span "Chọn chuyến" at bounding box center [568, 70] width 159 height 22
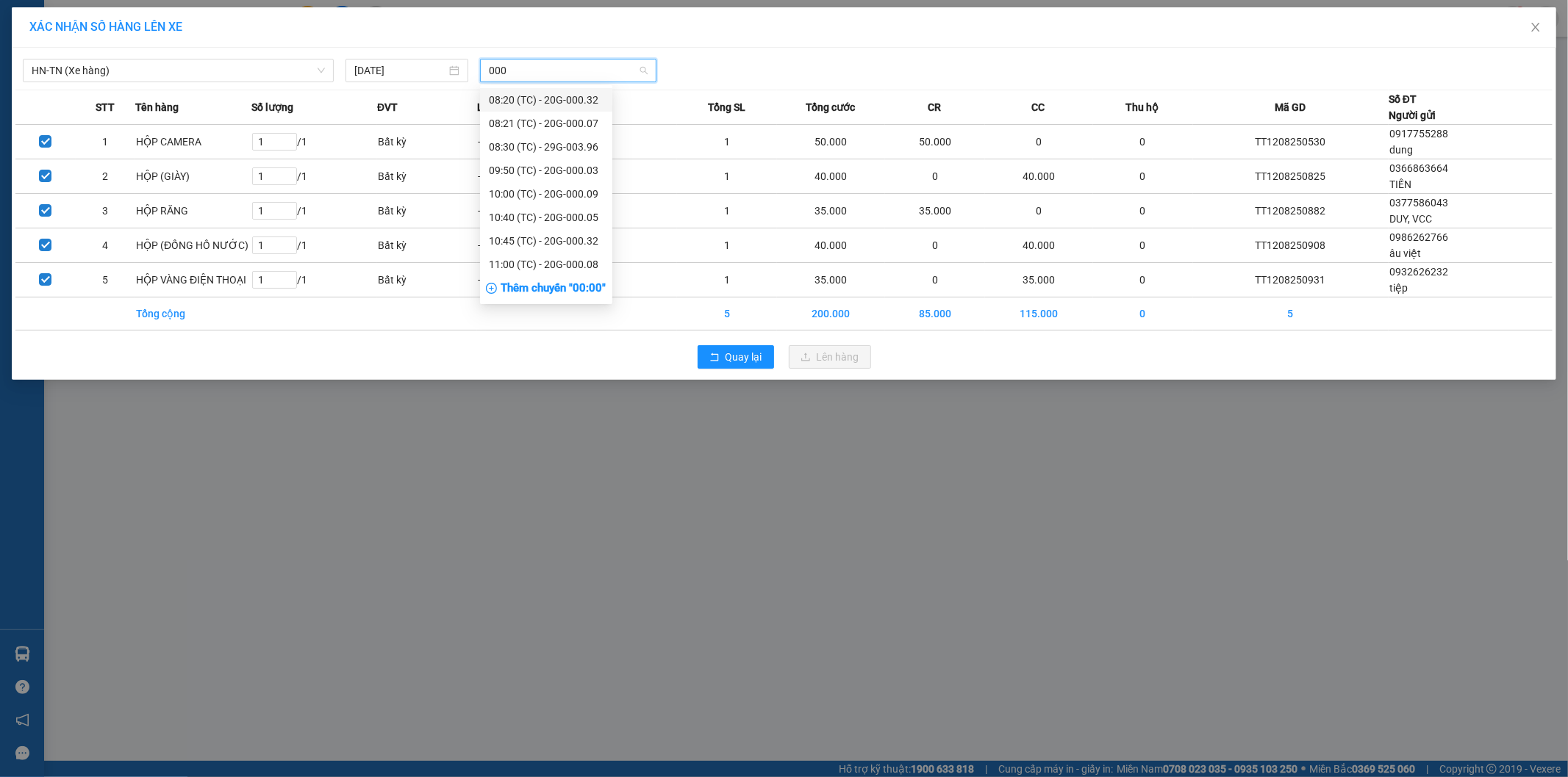
type input "0002"
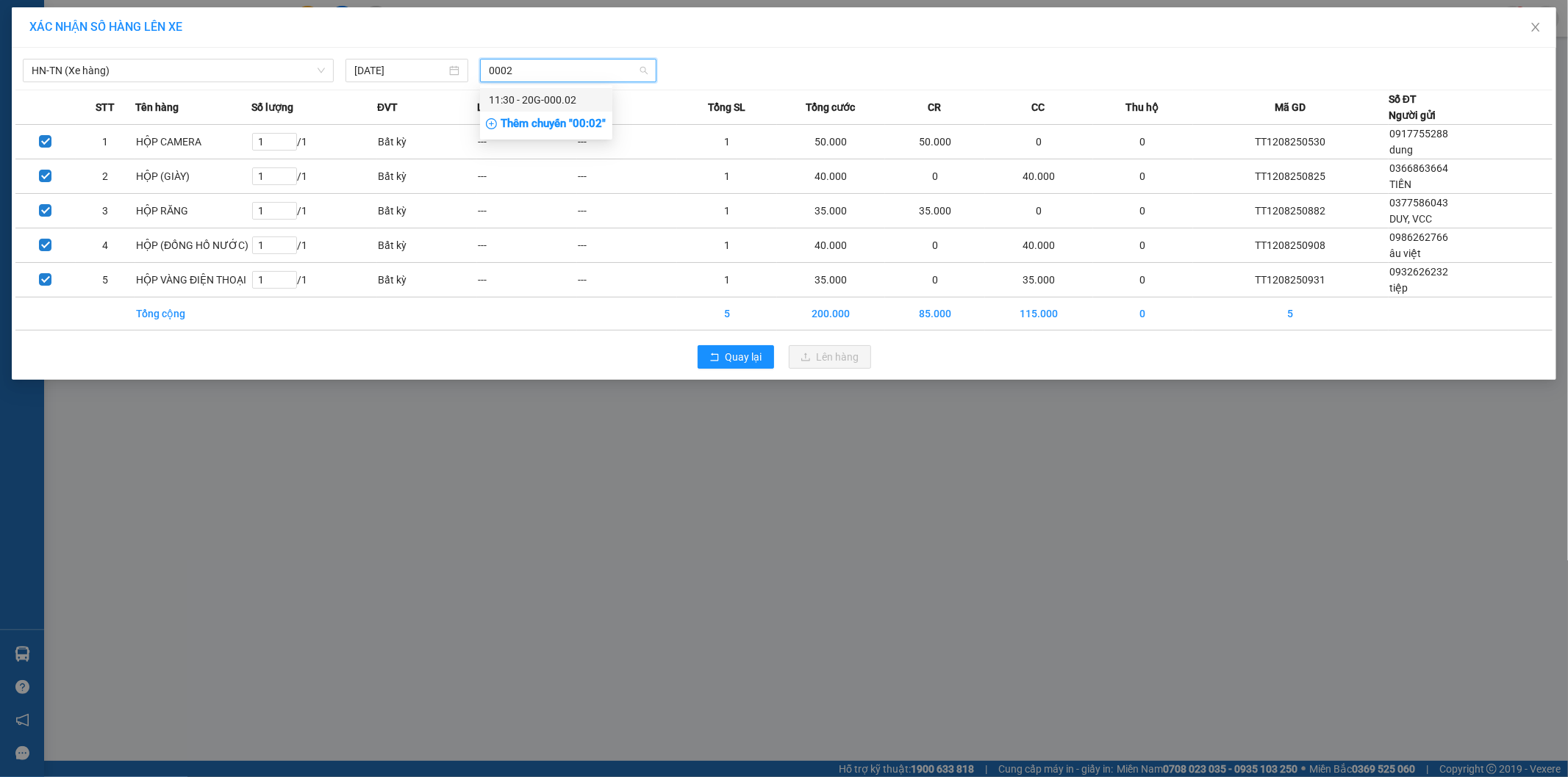
drag, startPoint x: 520, startPoint y: 96, endPoint x: 767, endPoint y: 132, distance: 249.6
click at [526, 97] on div "11:30 - 20G-000.02" at bounding box center [546, 100] width 115 height 16
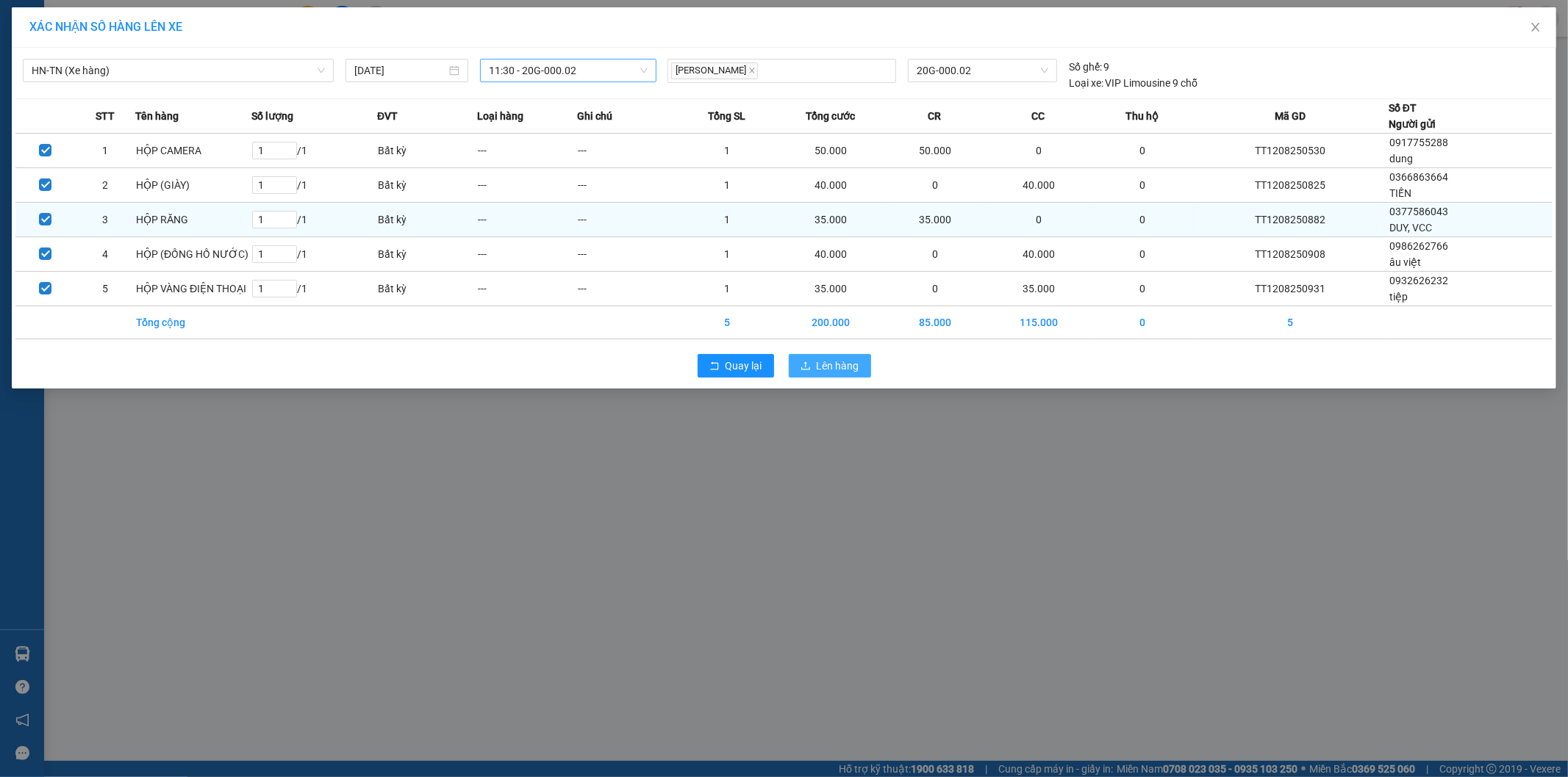
drag, startPoint x: 849, startPoint y: 361, endPoint x: 306, endPoint y: 216, distance: 562.0
click at [846, 363] on span "Lên hàng" at bounding box center [838, 366] width 43 height 16
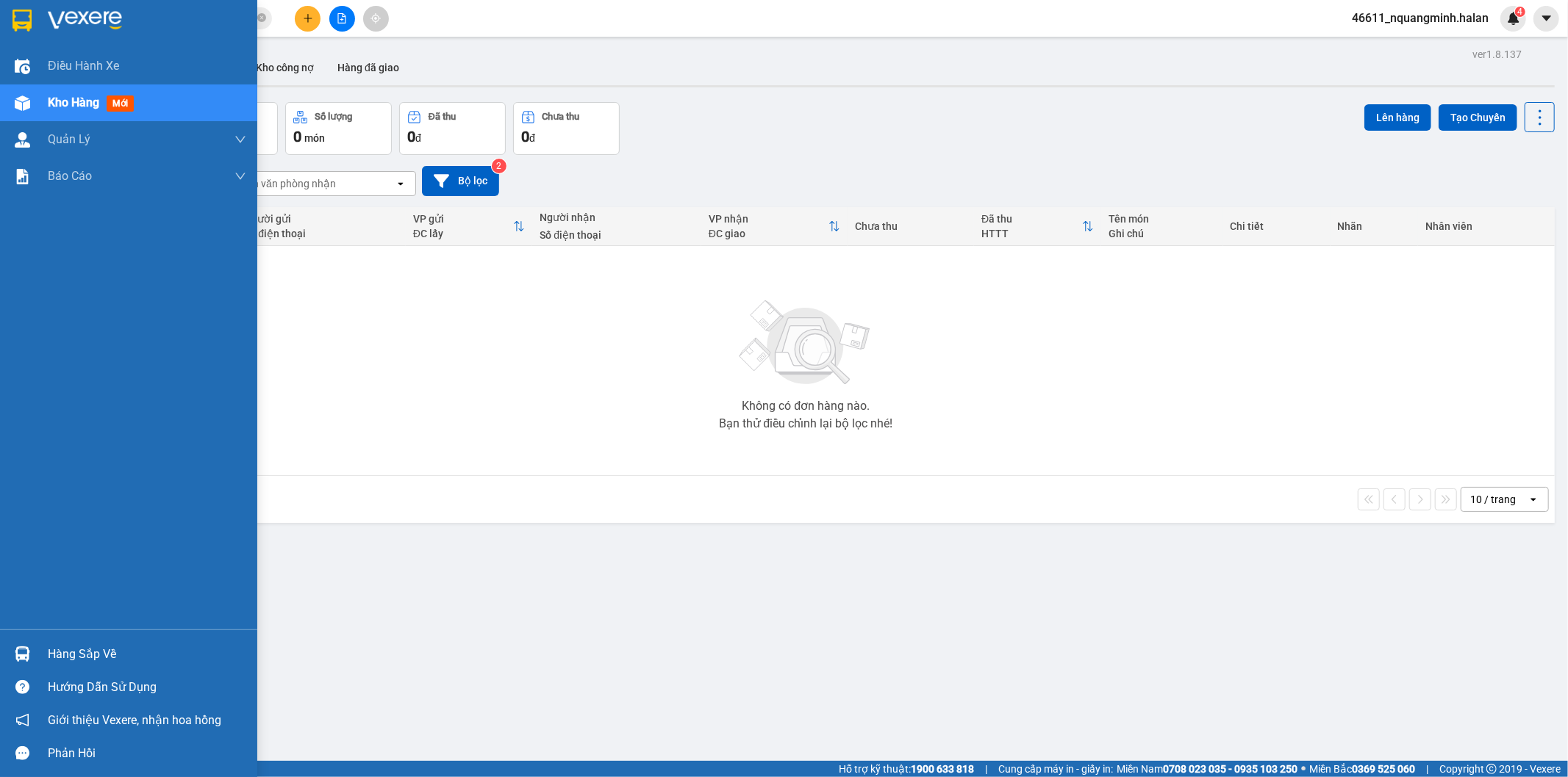
click at [63, 654] on div "Hàng sắp về" at bounding box center [147, 655] width 198 height 22
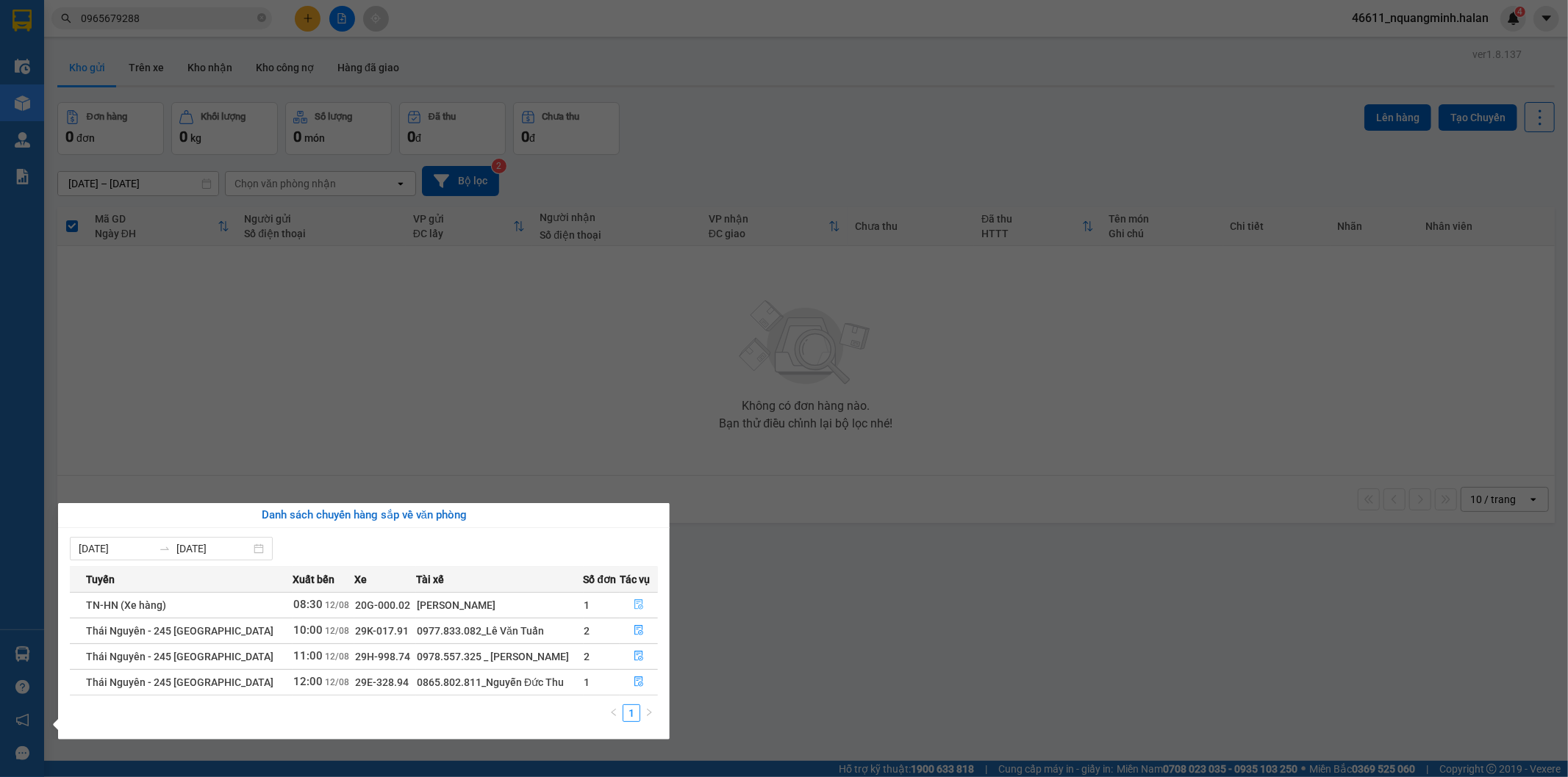
click at [636, 601] on icon "file-done" at bounding box center [638, 604] width 10 height 10
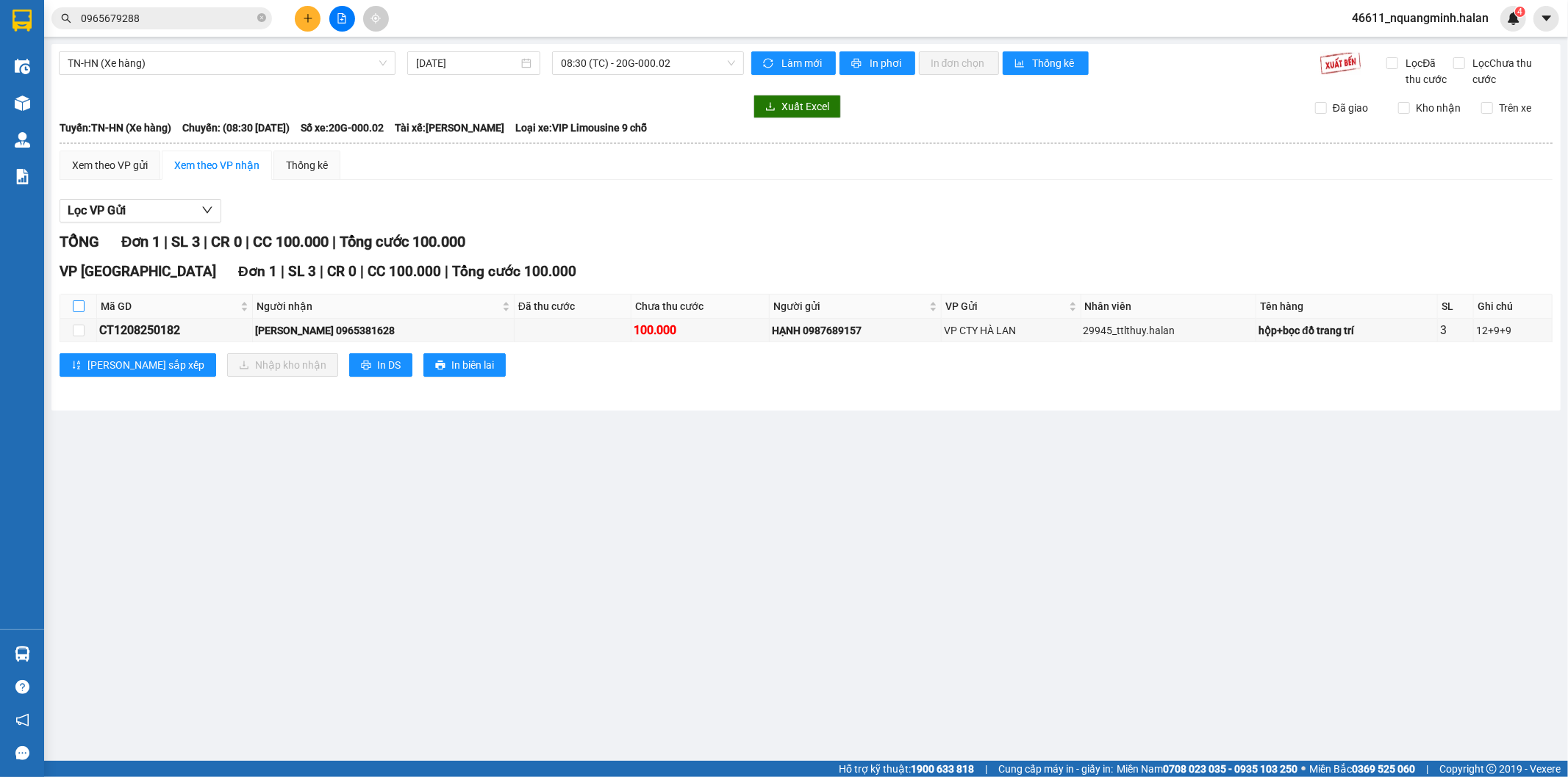
click at [79, 306] on input "checkbox" at bounding box center [78, 306] width 12 height 12
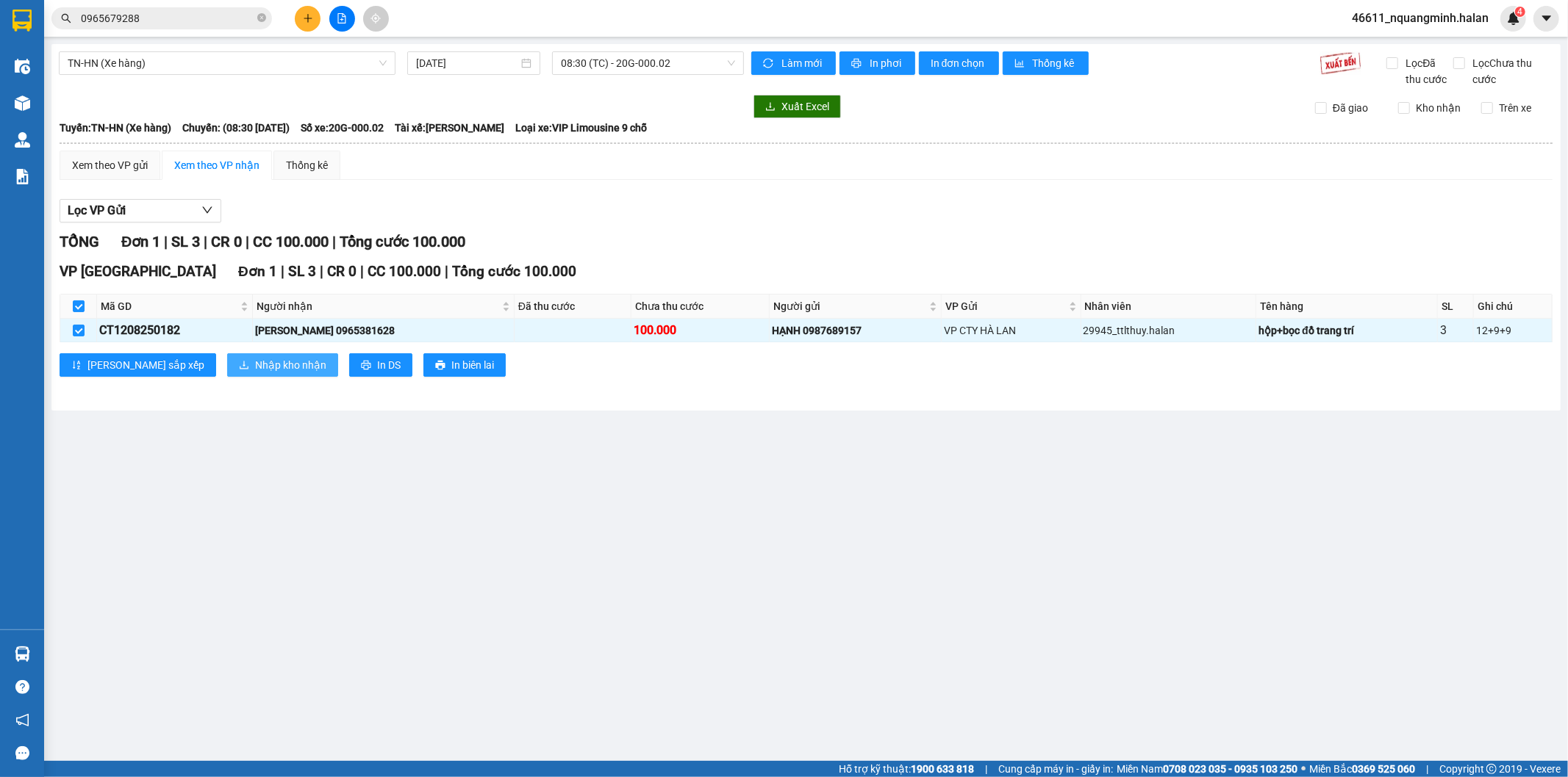
click at [255, 361] on span "Nhập kho nhận" at bounding box center [291, 365] width 71 height 16
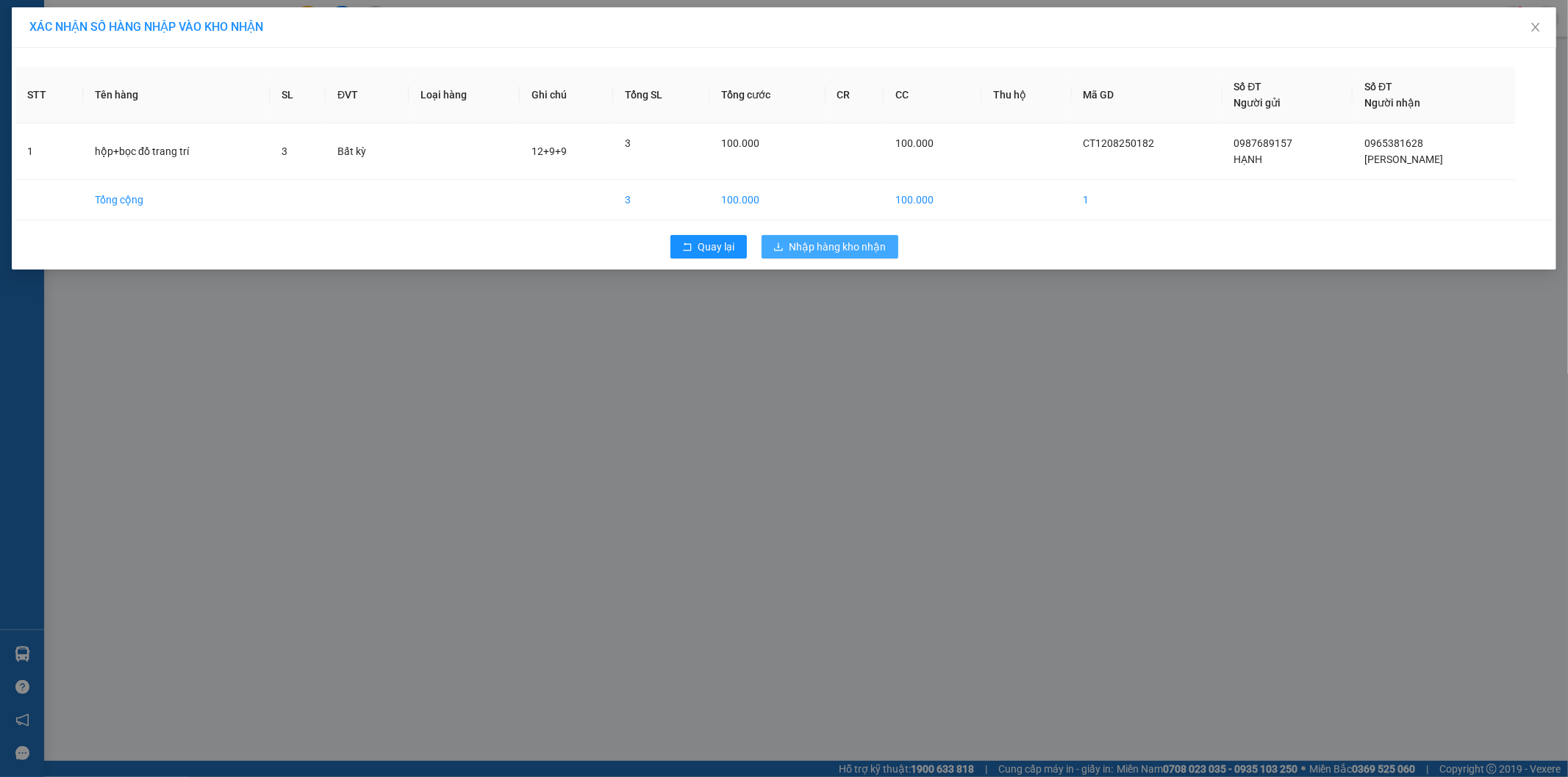
click at [849, 254] on span "Nhập hàng kho nhận" at bounding box center [837, 246] width 97 height 16
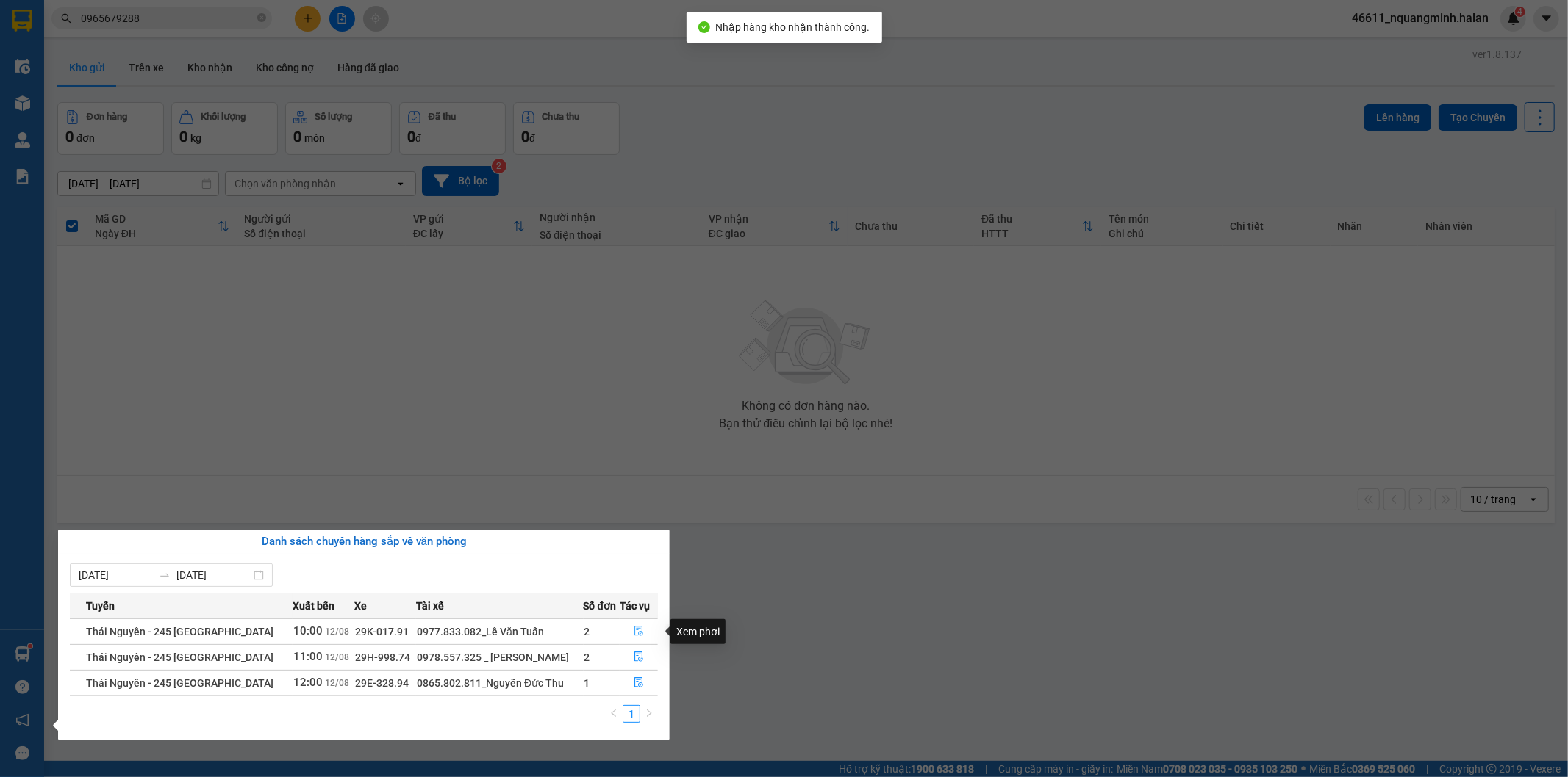
click at [636, 632] on icon "file-done" at bounding box center [638, 631] width 10 height 10
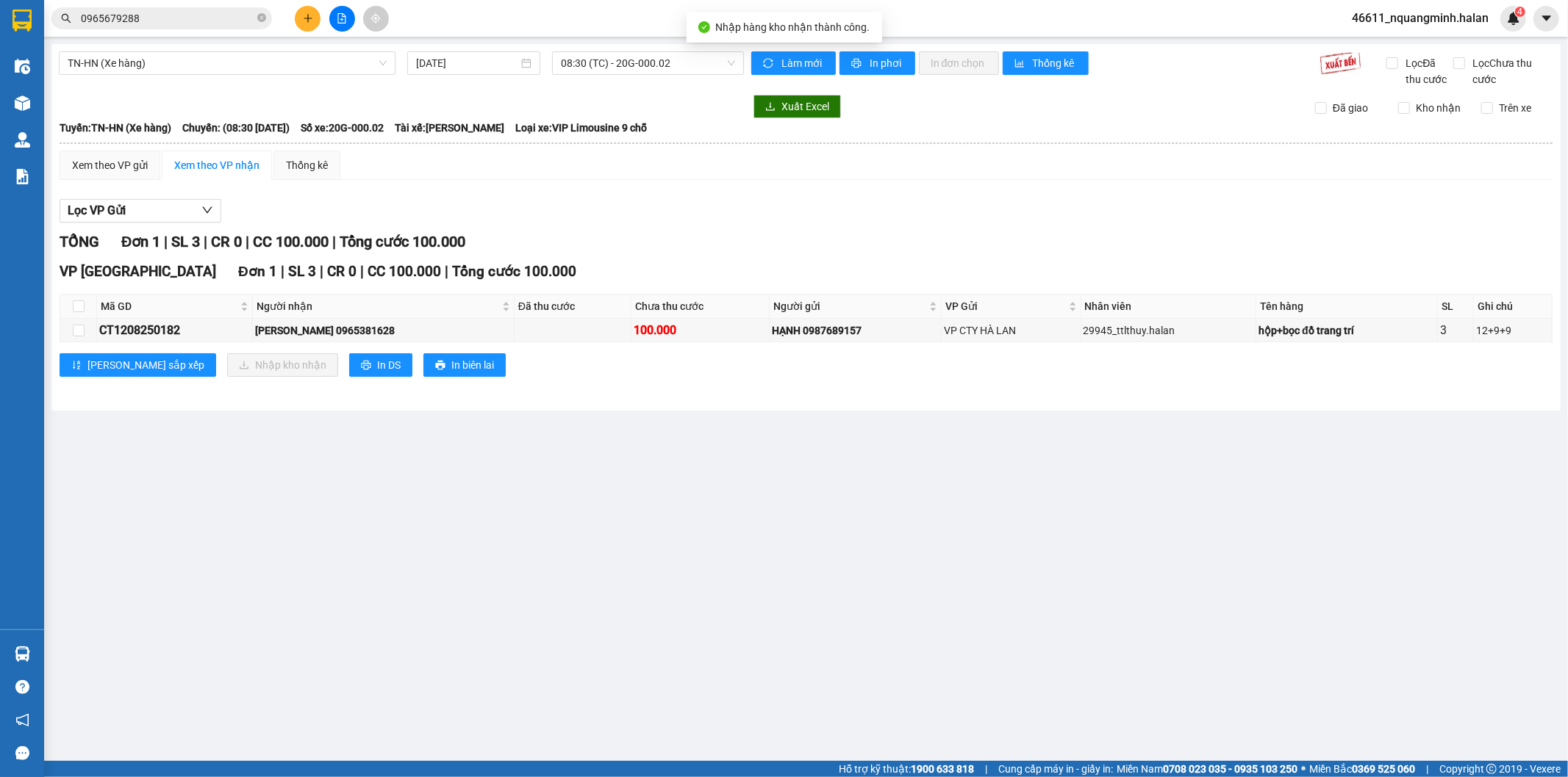
click at [853, 559] on main "TN-HN (Xe hàng) 12/08/2025 08:30 (TC) - 20G-000.02 Làm mới In phơi In đơn chọn …" at bounding box center [784, 380] width 1568 height 761
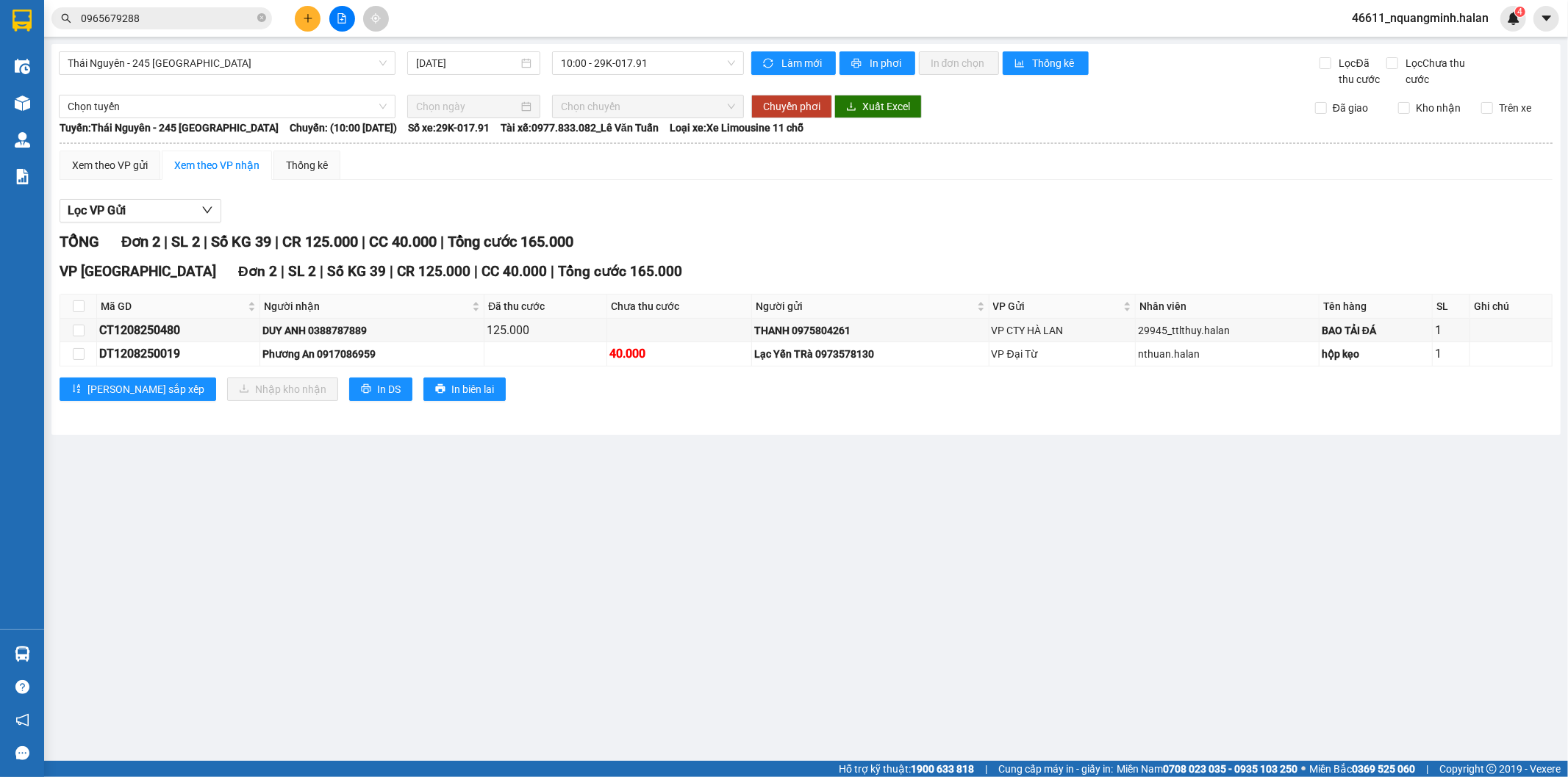
click at [476, 549] on main "Thái Nguyên - 245 Quang Trung 12/08/2025 10:00 - 29K-017.91 Làm mới In phơi In …" at bounding box center [784, 380] width 1568 height 761
drag, startPoint x: 236, startPoint y: 24, endPoint x: 0, endPoint y: 2, distance: 237.0
click at [0, 11] on section "Kết quả tìm kiếm ( 11 ) Bộ lọc Mã ĐH Trạng thái Món hàng Thu hộ Tổng cước Chưa …" at bounding box center [784, 388] width 1568 height 777
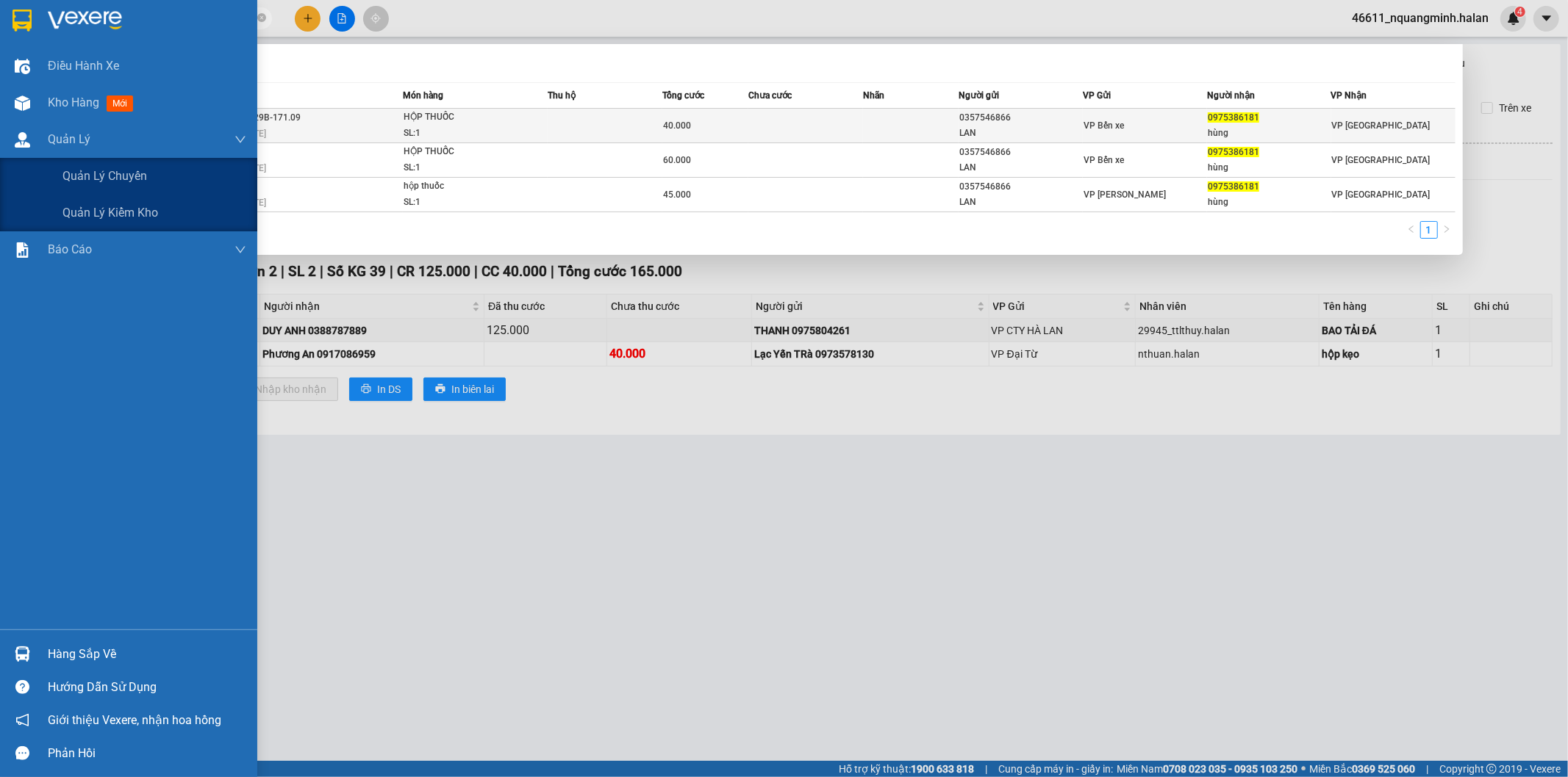
type input "0975386181"
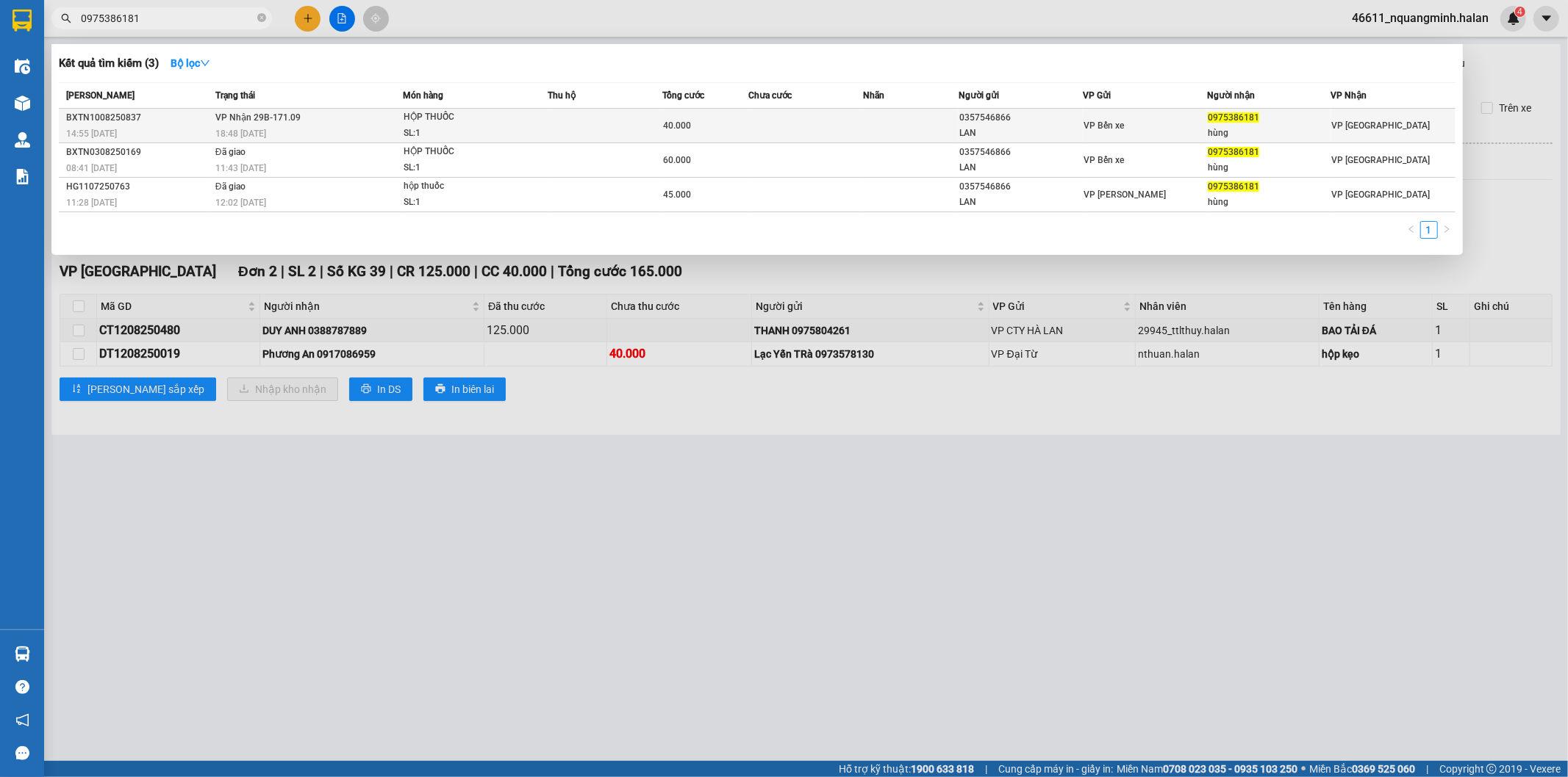
click at [275, 129] on div "18:48 - 10/08" at bounding box center [308, 133] width 187 height 16
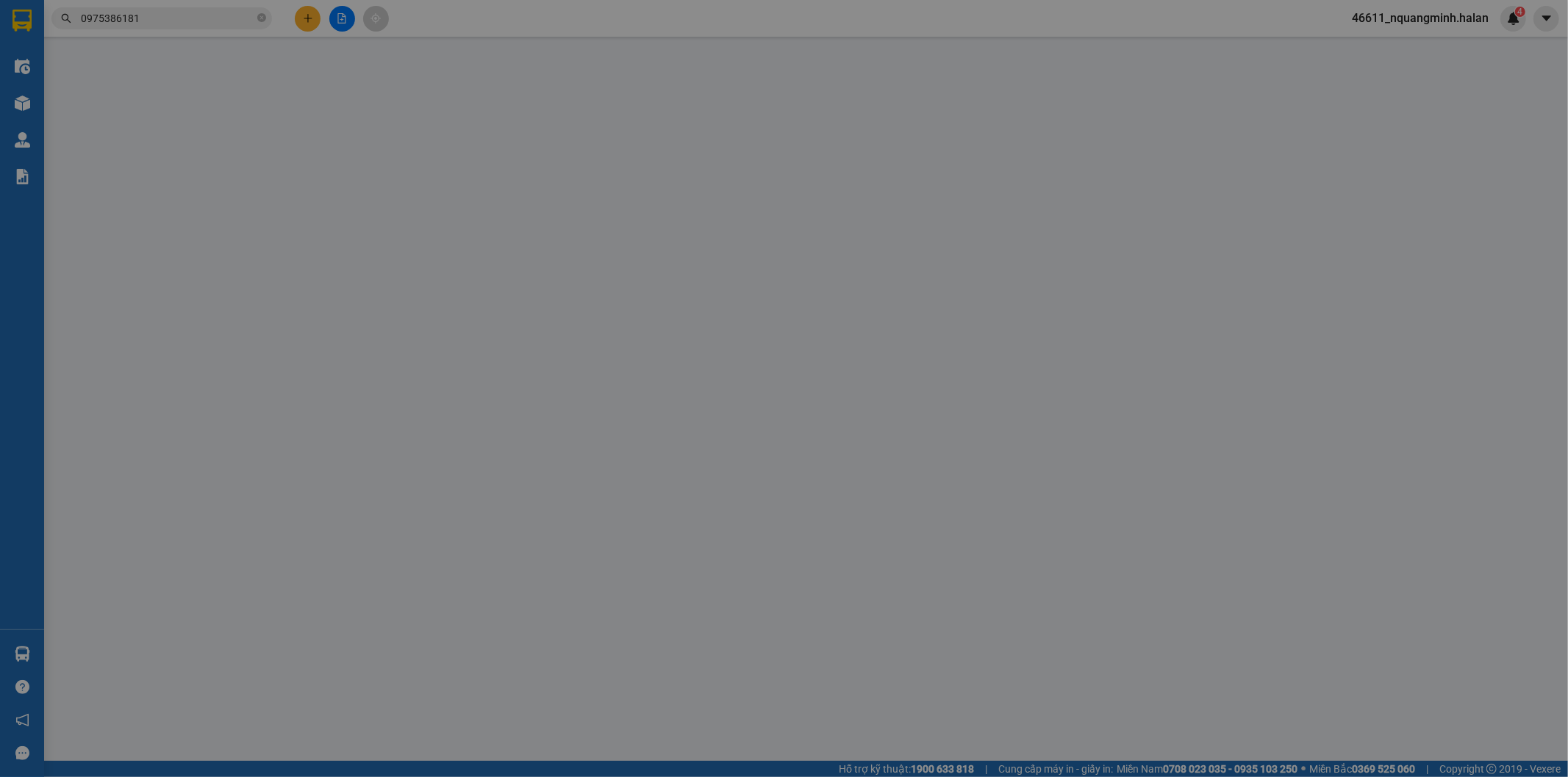
type input "0357546866"
type input "LAN"
type input "0975386181"
type input "hùng"
type input "40.000"
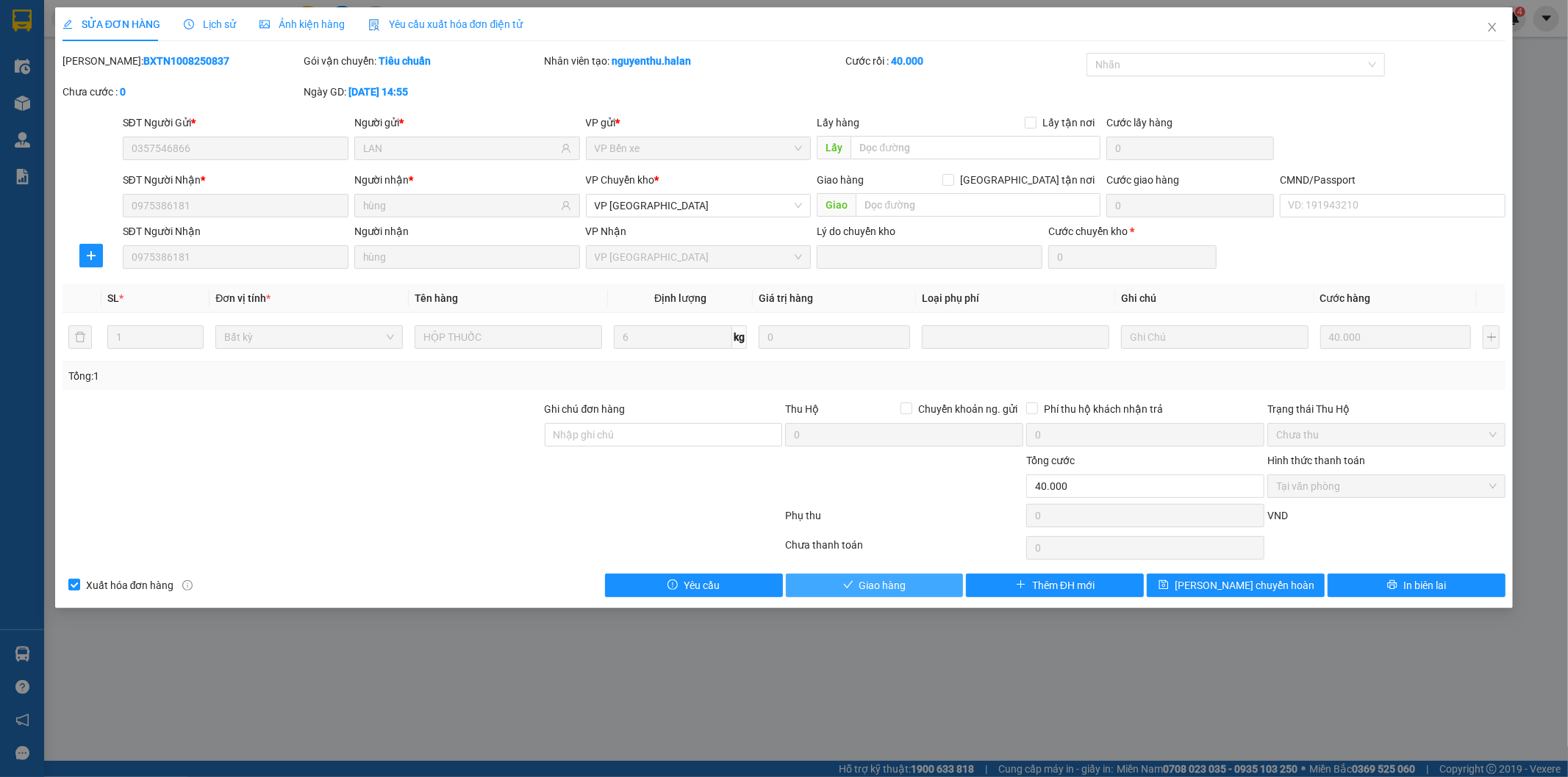
click at [894, 580] on span "Giao hàng" at bounding box center [883, 585] width 47 height 16
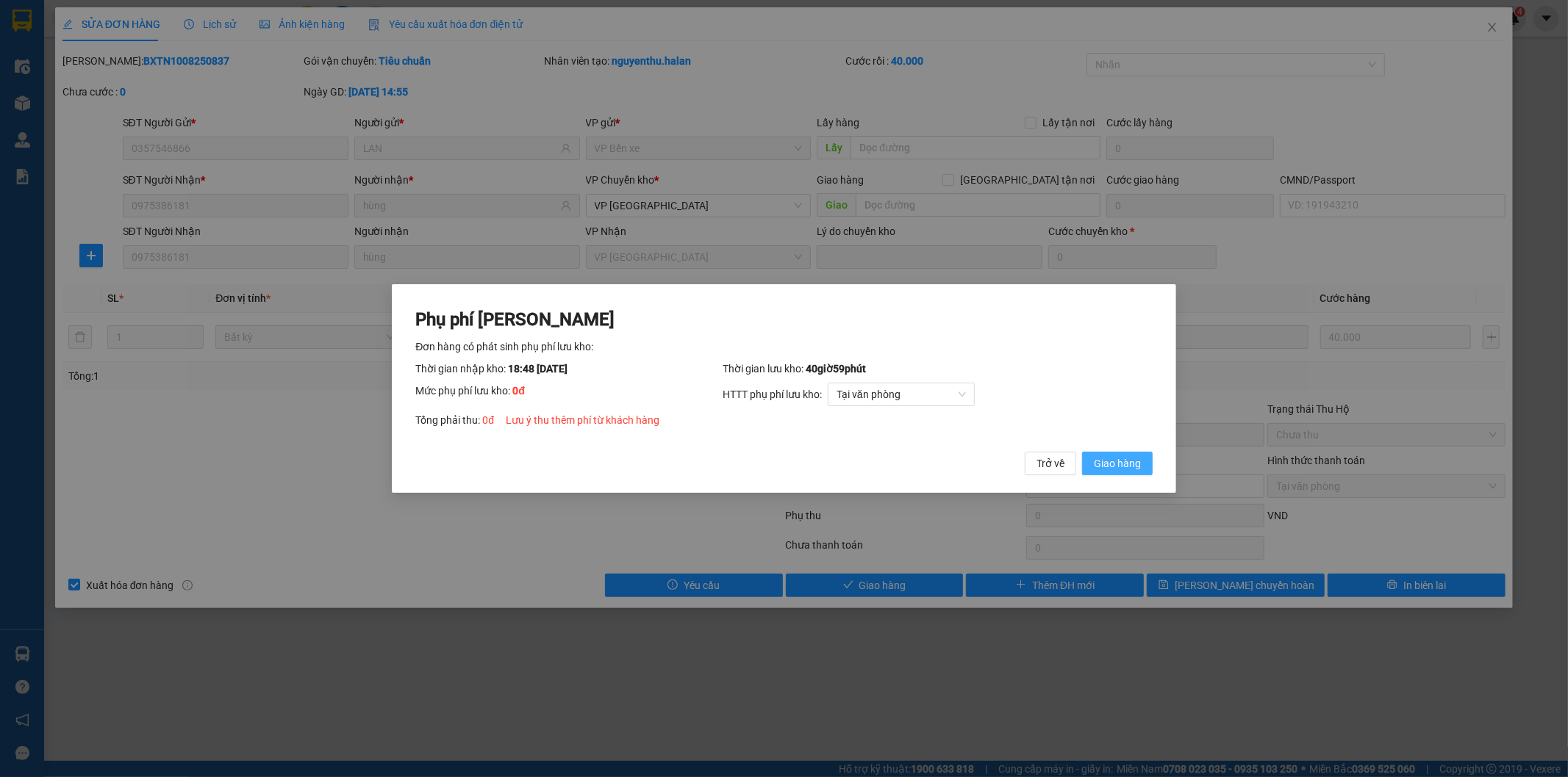
click at [1139, 462] on span "Giao hàng" at bounding box center [1117, 463] width 47 height 16
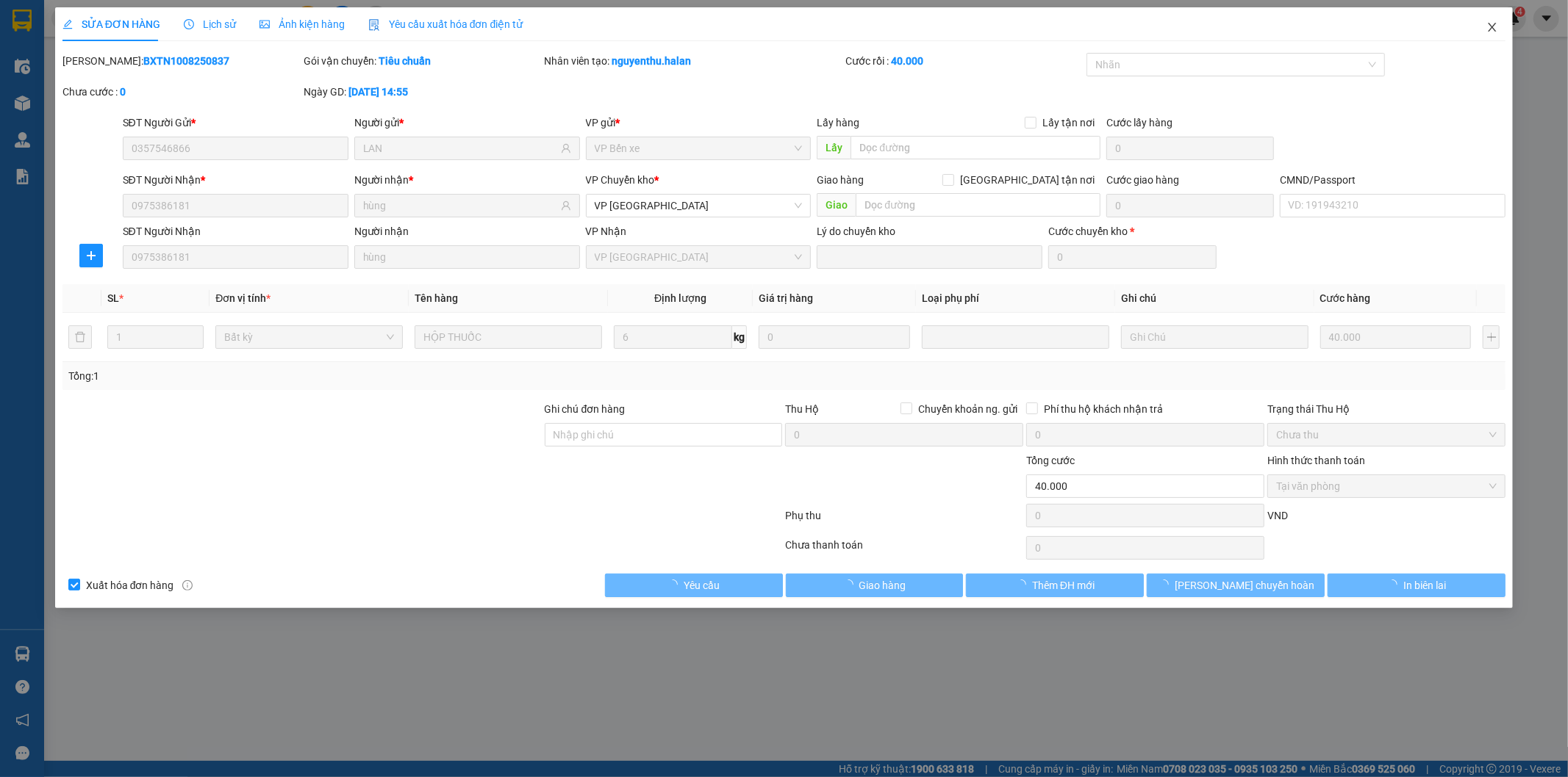
click at [1502, 24] on span "Close" at bounding box center [1491, 27] width 41 height 41
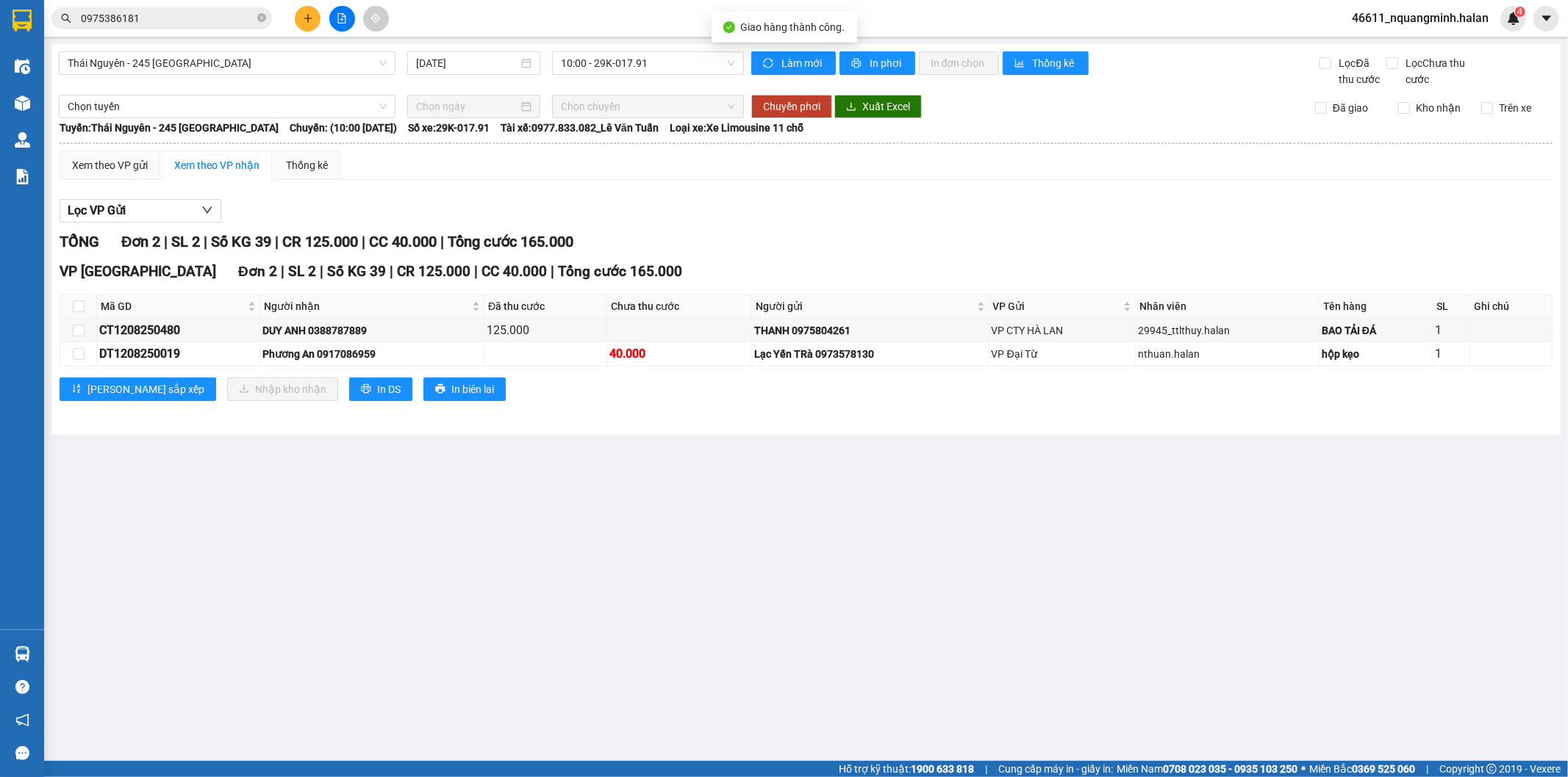
click at [181, 22] on input "0975386181" at bounding box center [167, 18] width 174 height 16
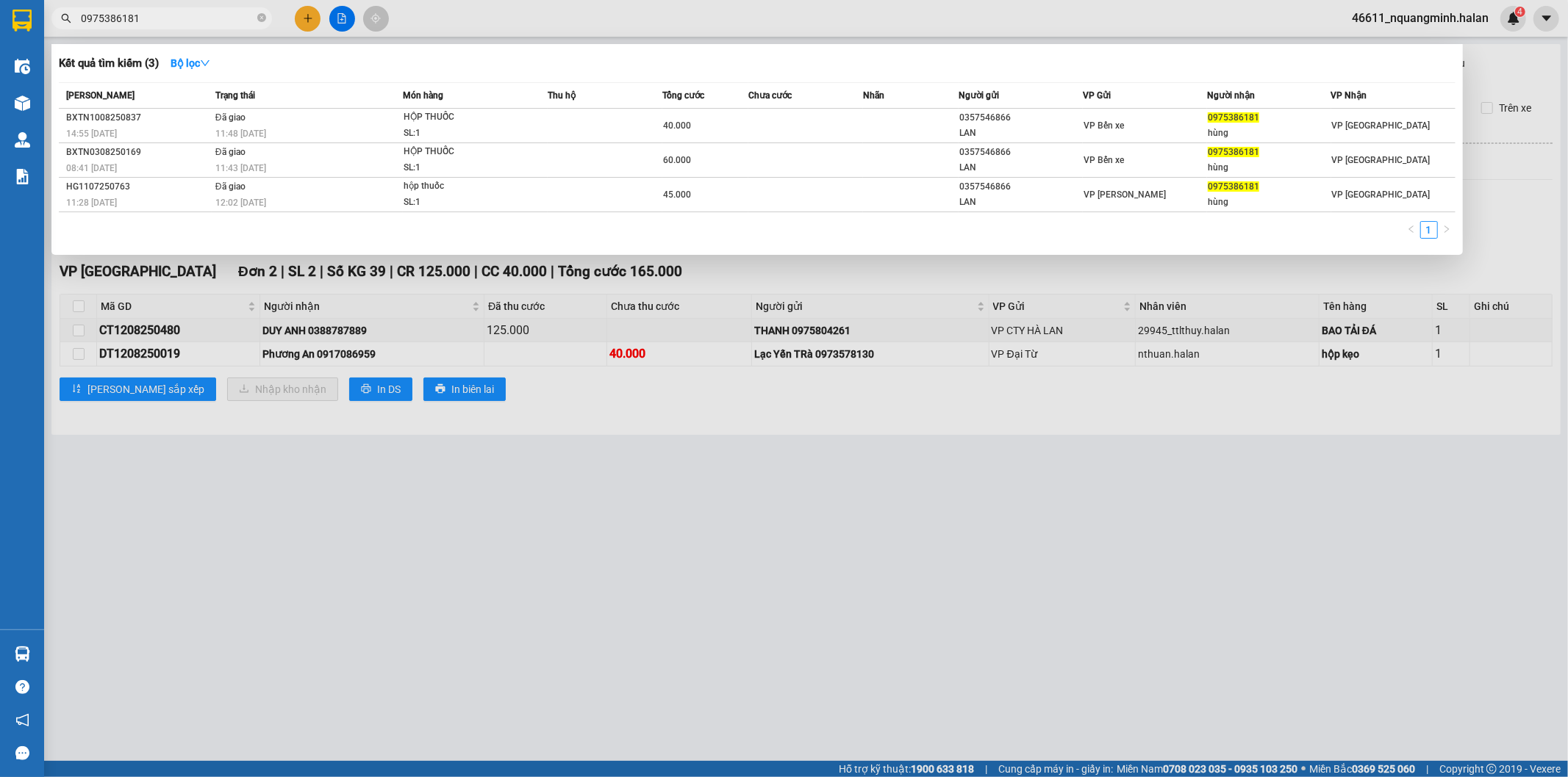
drag, startPoint x: 212, startPoint y: 20, endPoint x: 0, endPoint y: -2, distance: 213.1
click at [0, 0] on html "Kết quả tìm kiếm ( 3 ) Bộ lọc Mã ĐH Trạng thái Món hàng Thu hộ Tổng cước Chưa c…" at bounding box center [784, 388] width 1568 height 777
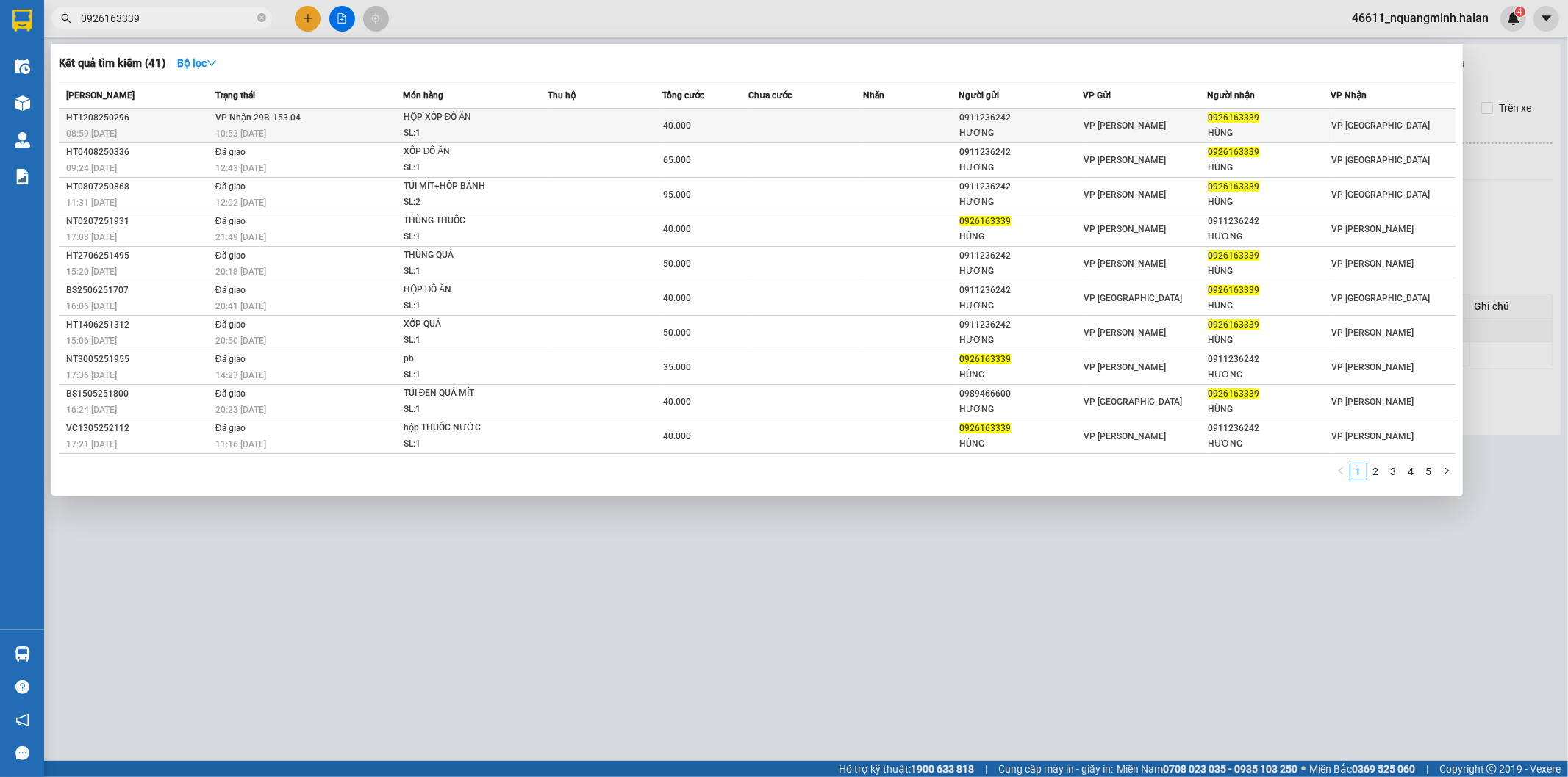
type input "0926163339"
click at [391, 115] on td "VP Nhận 29B-153.04 10:53 - 12/08" at bounding box center [307, 125] width 191 height 35
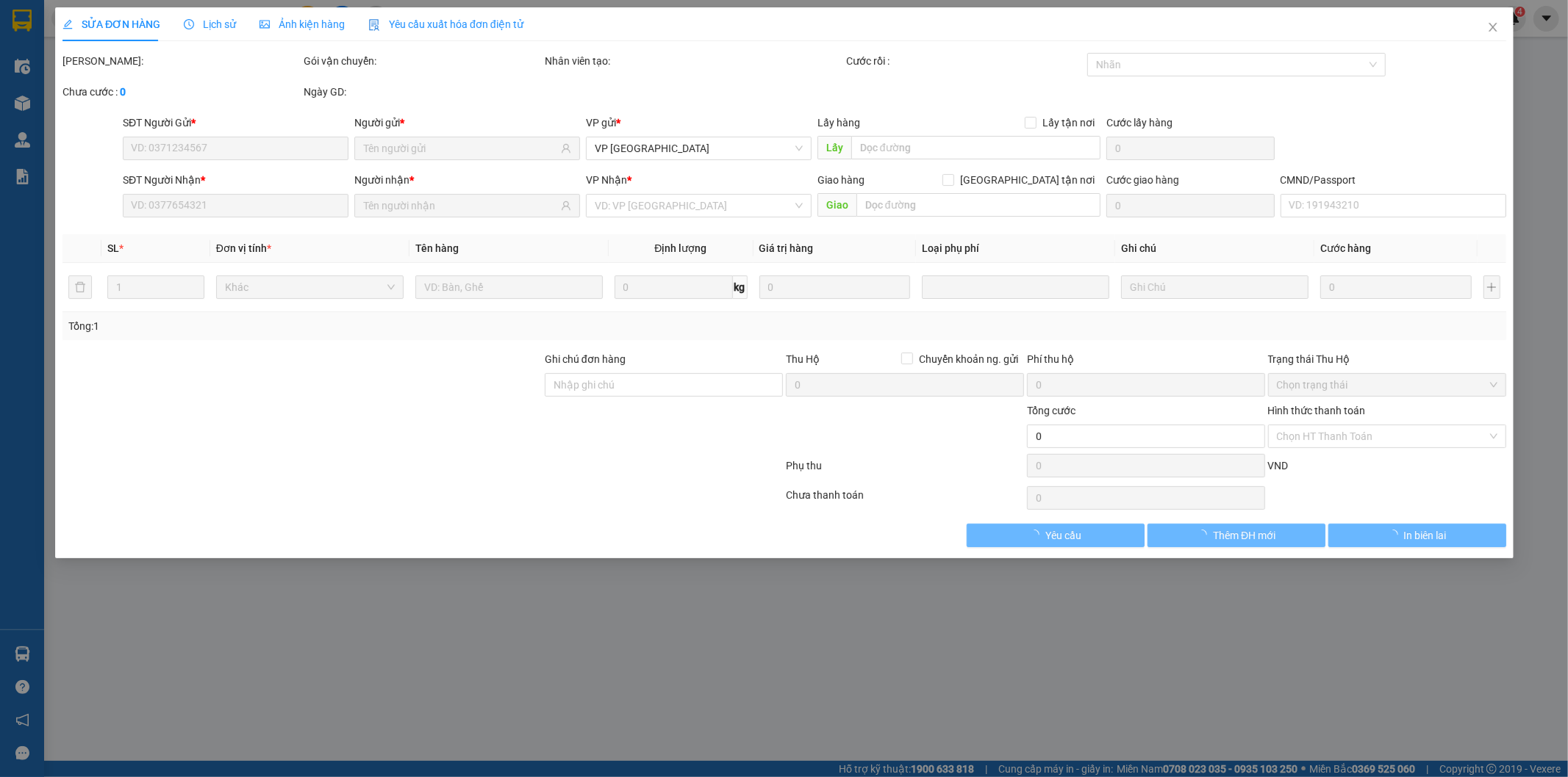
type input "0911236242"
type input "HƯƠNG"
type input "0926163339"
type input "HÙNG"
type input "40.000"
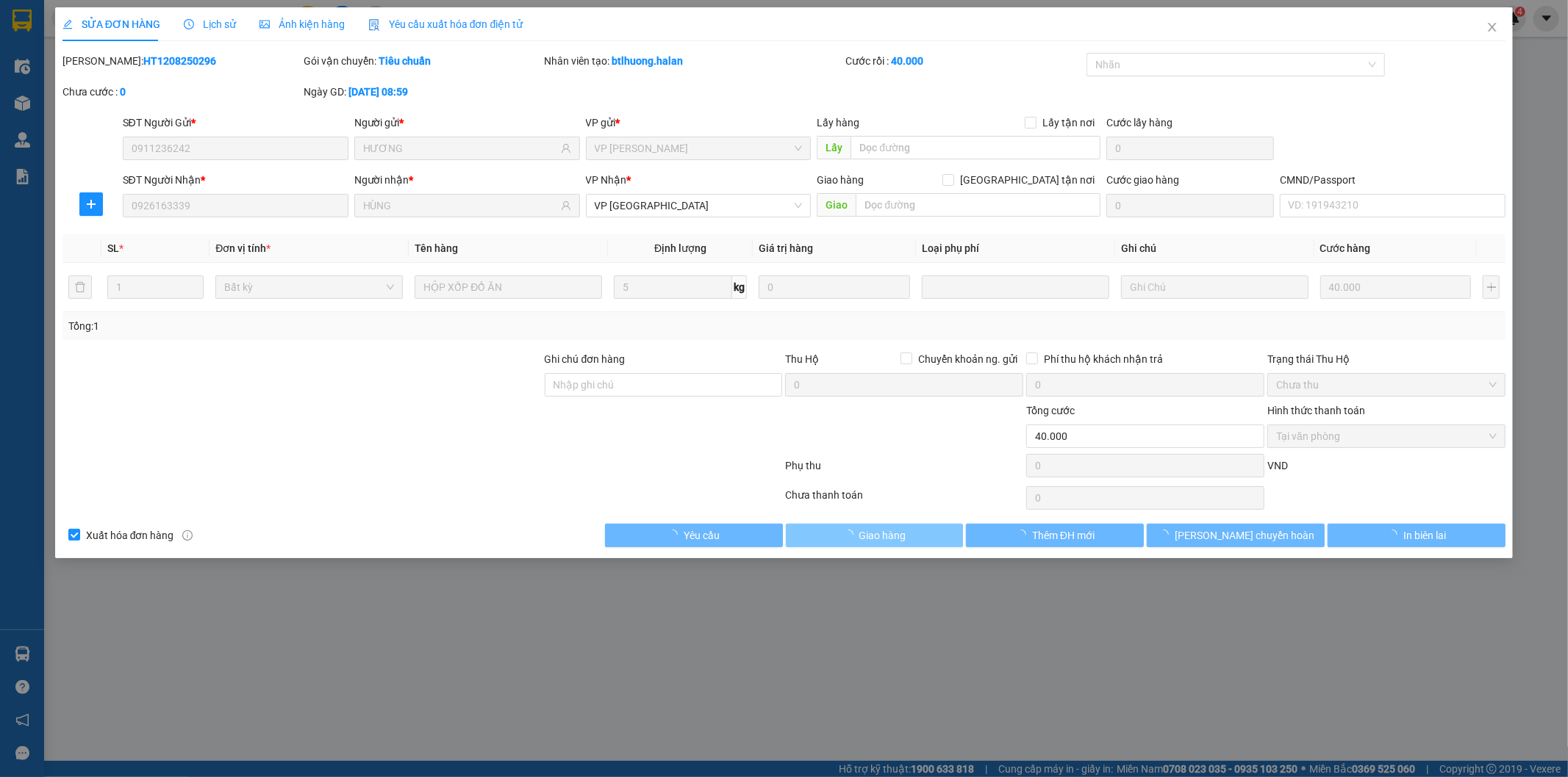
click at [882, 536] on span "Giao hàng" at bounding box center [883, 535] width 47 height 16
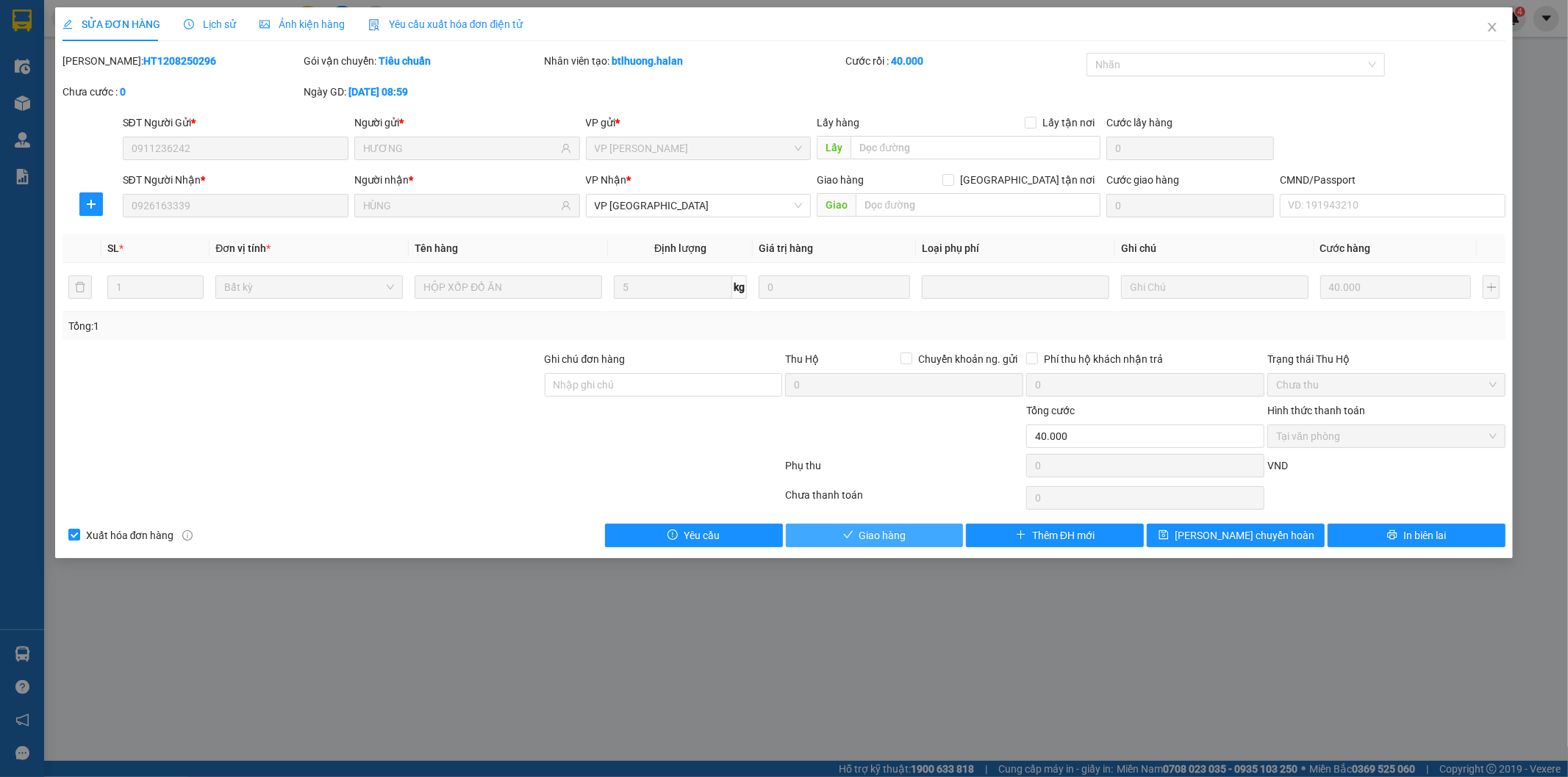
click at [942, 533] on button "Giao hàng" at bounding box center [874, 535] width 177 height 23
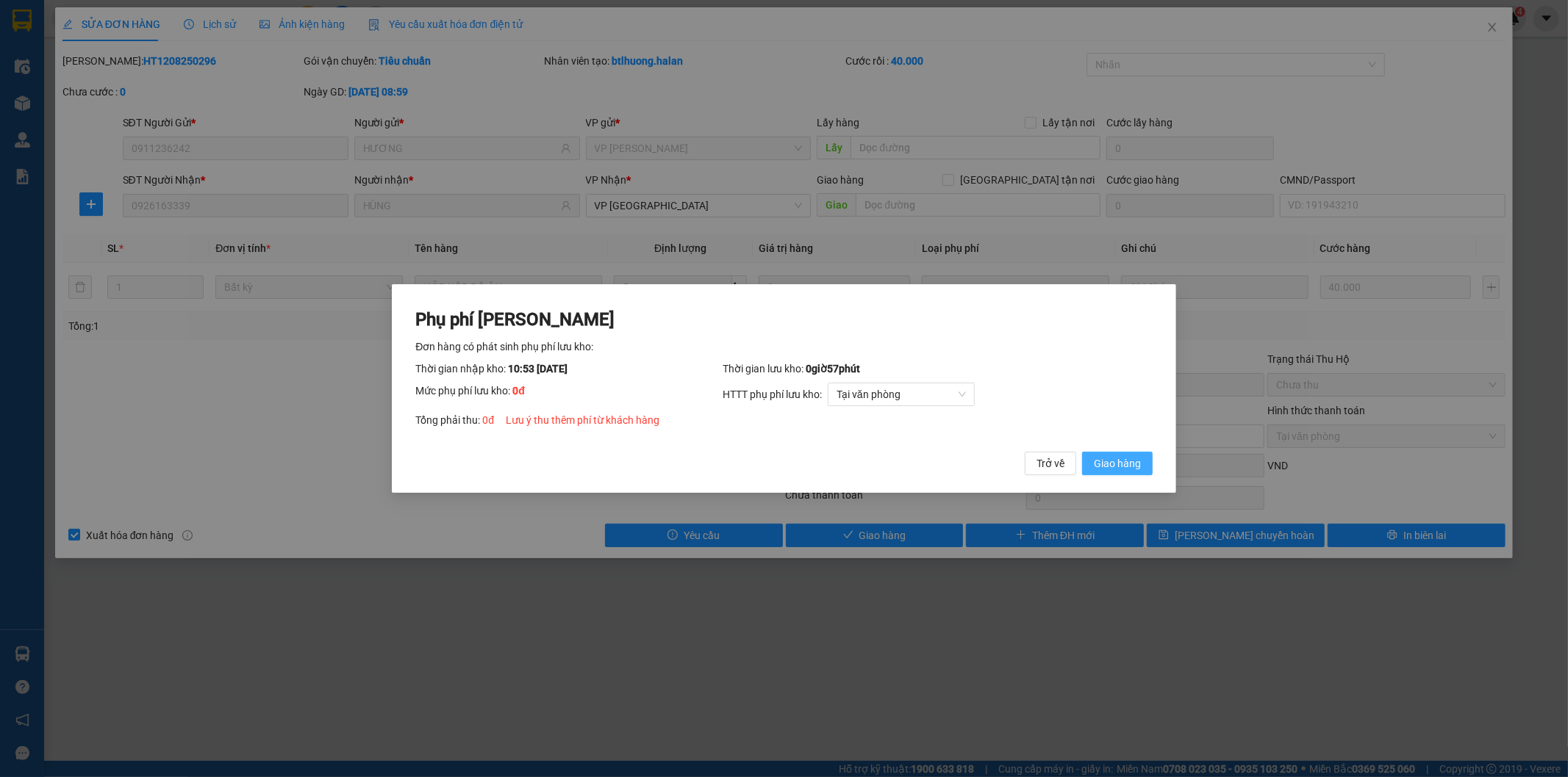
click at [1111, 462] on span "Giao hàng" at bounding box center [1117, 463] width 47 height 16
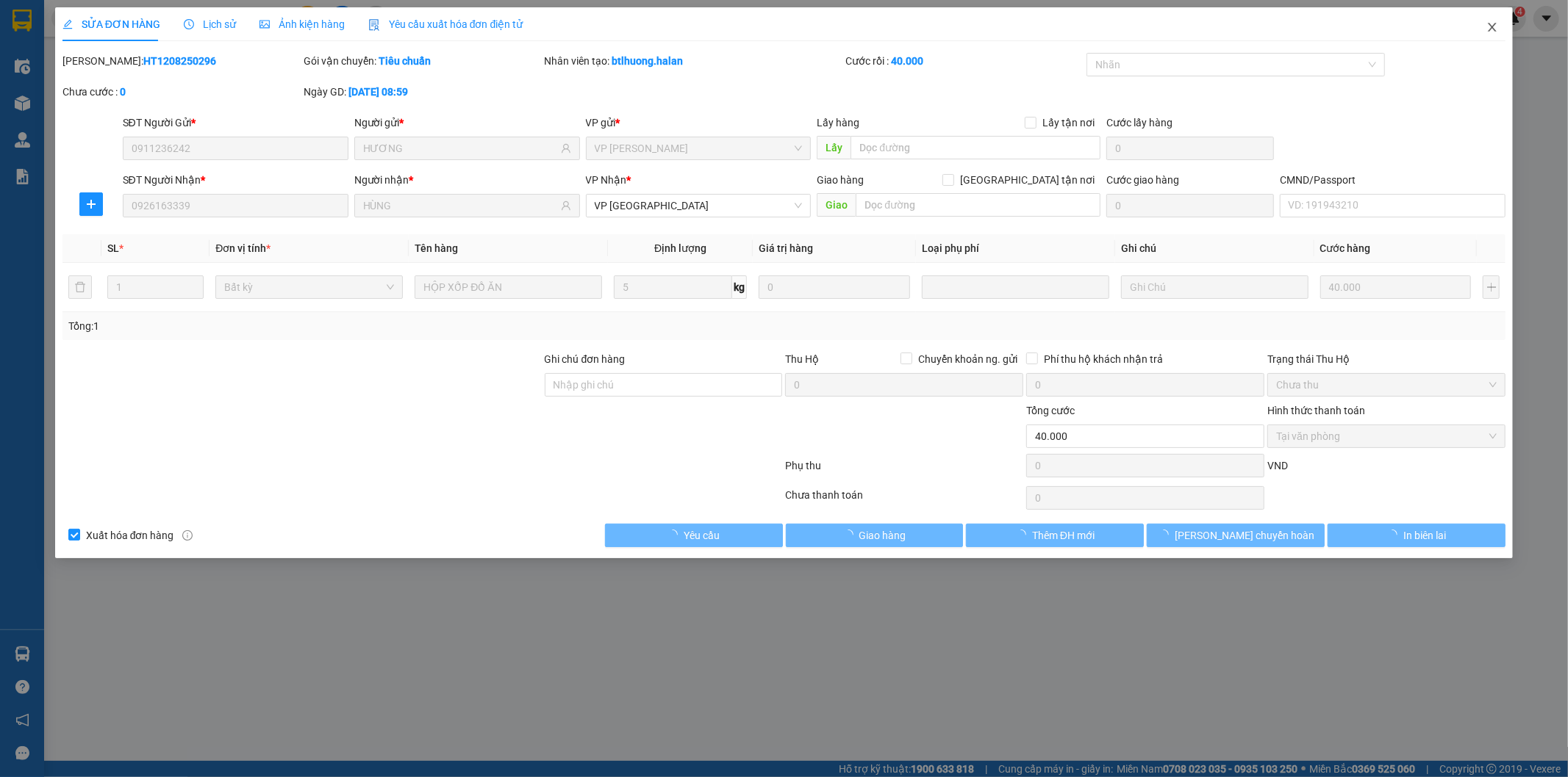
click at [1492, 29] on icon "close" at bounding box center [1492, 26] width 8 height 9
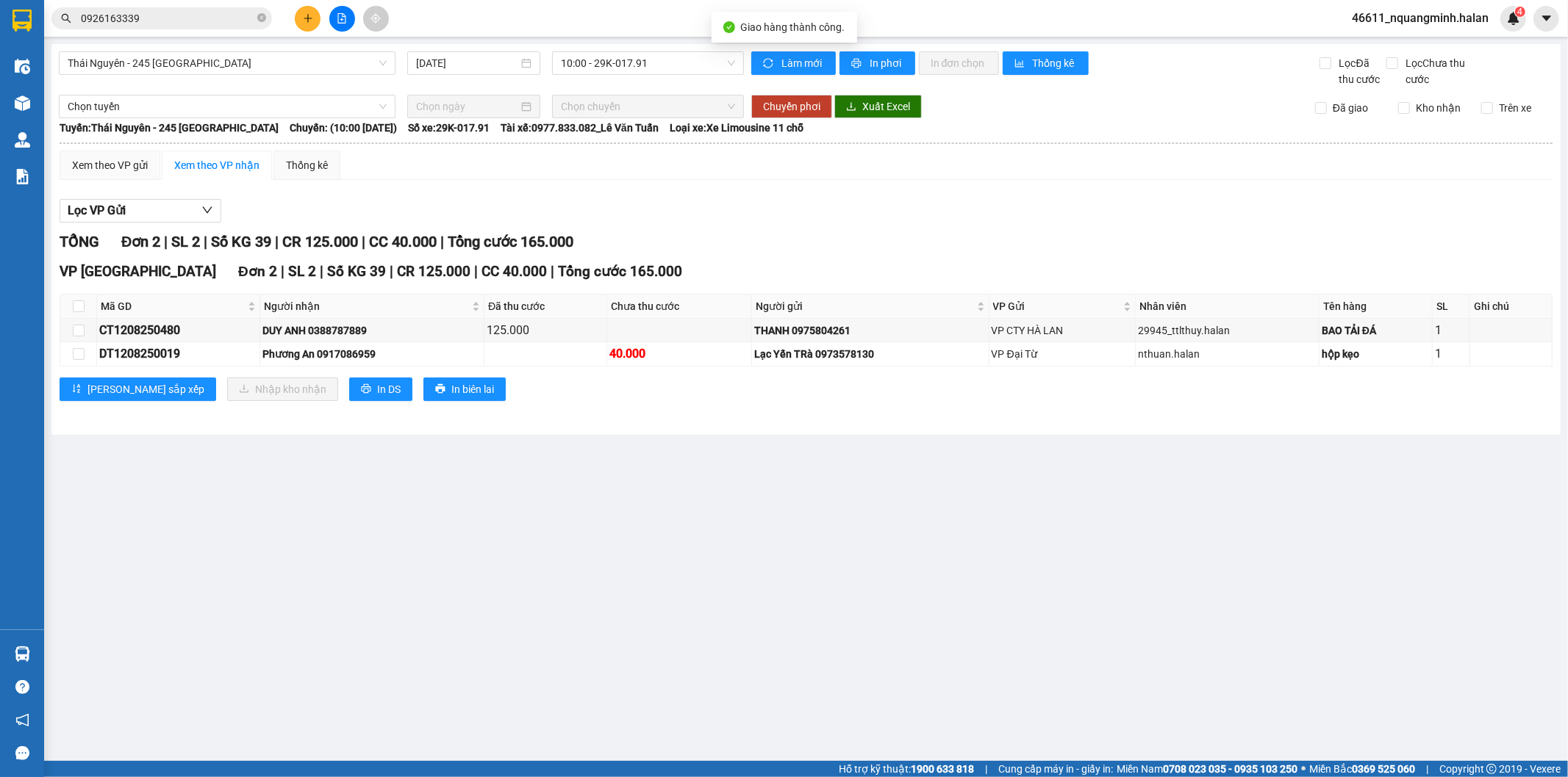
click at [188, 20] on input "0926163339" at bounding box center [167, 18] width 174 height 16
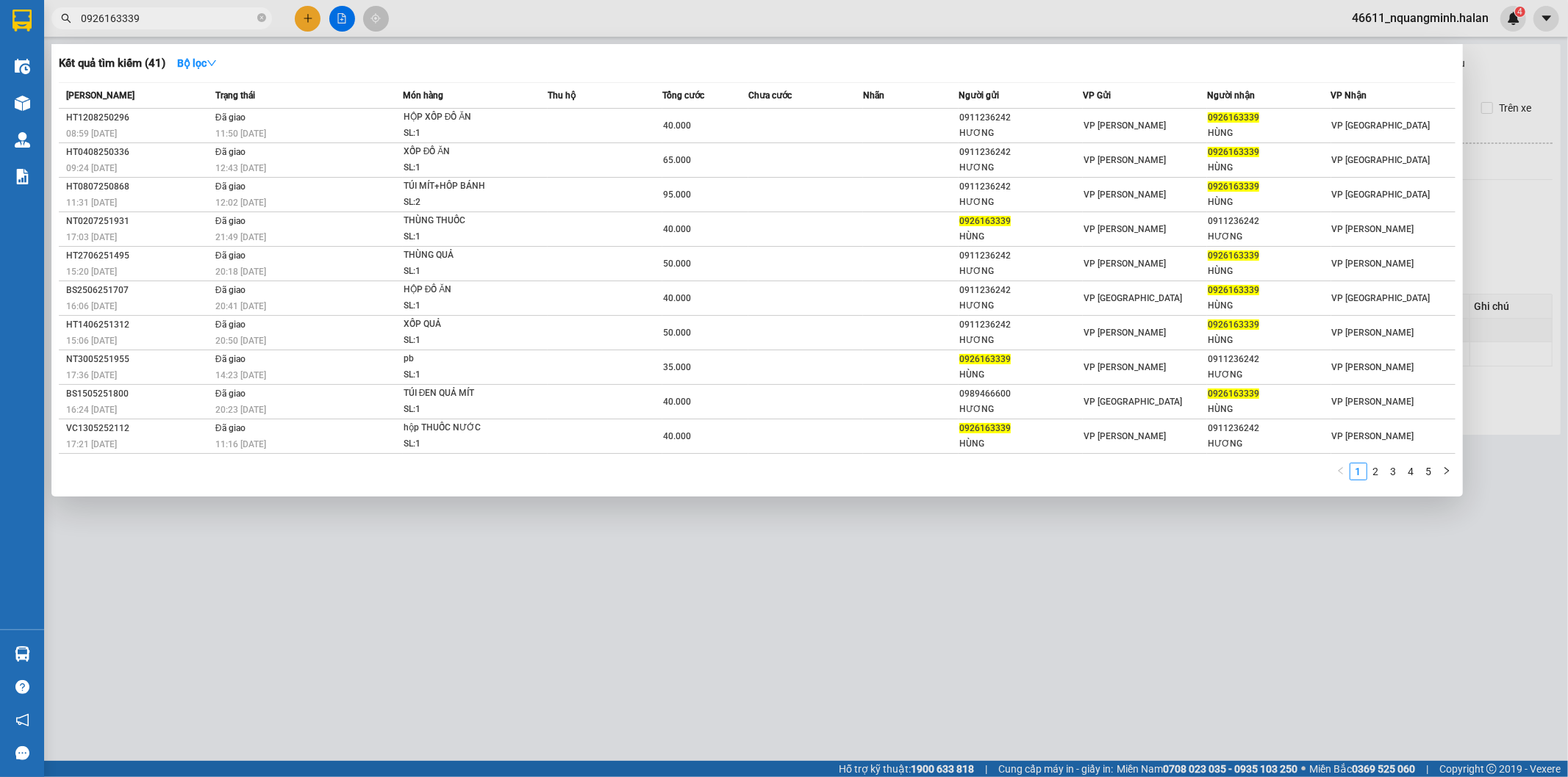
click at [197, 614] on div at bounding box center [784, 388] width 1568 height 777
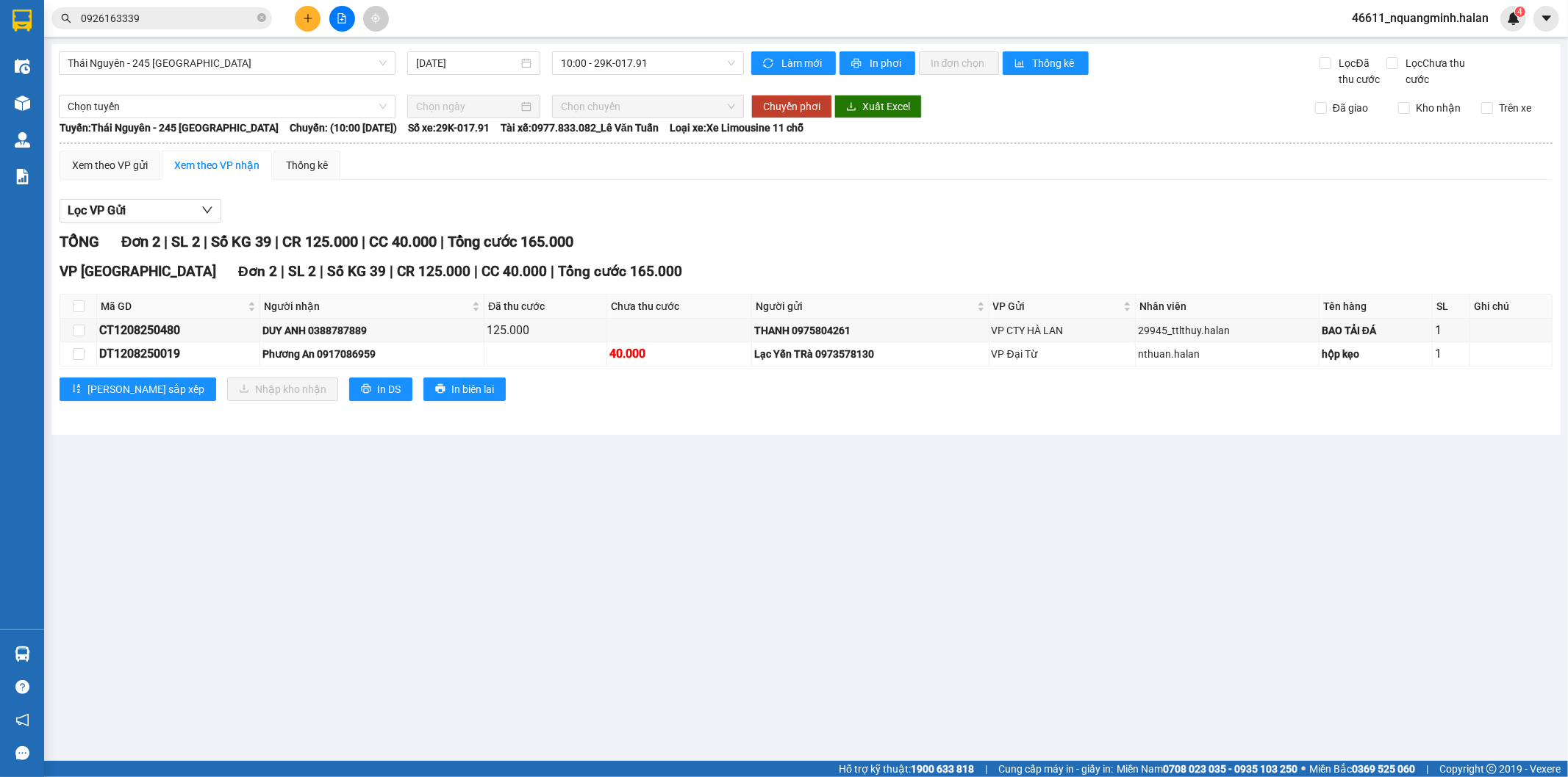
click at [34, 643] on div at bounding box center [22, 654] width 26 height 26
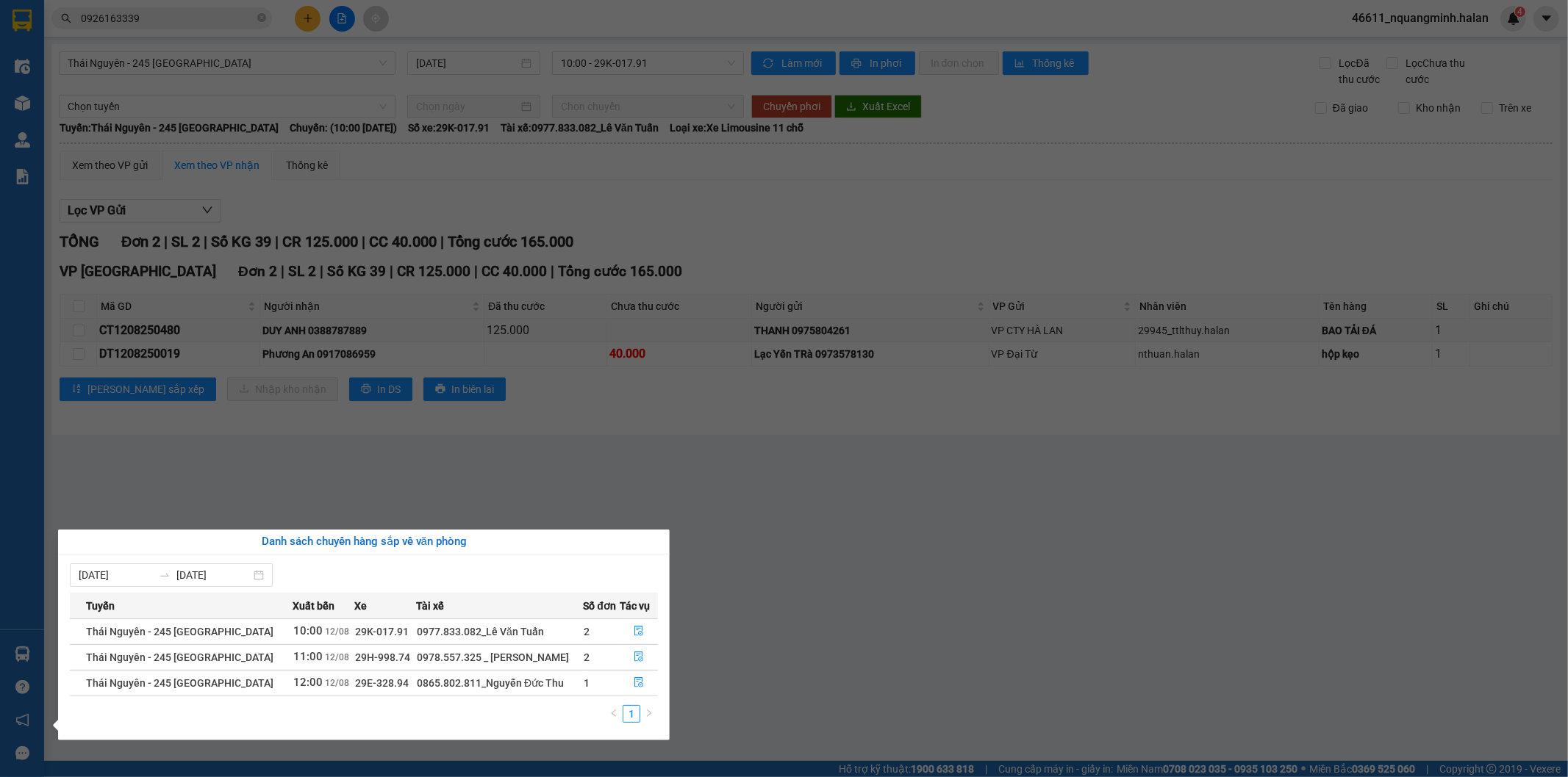
click at [508, 459] on section "Kết quả tìm kiếm ( 41 ) Bộ lọc Mã ĐH Trạng thái Món hàng Thu hộ Tổng cước Chưa …" at bounding box center [784, 388] width 1568 height 777
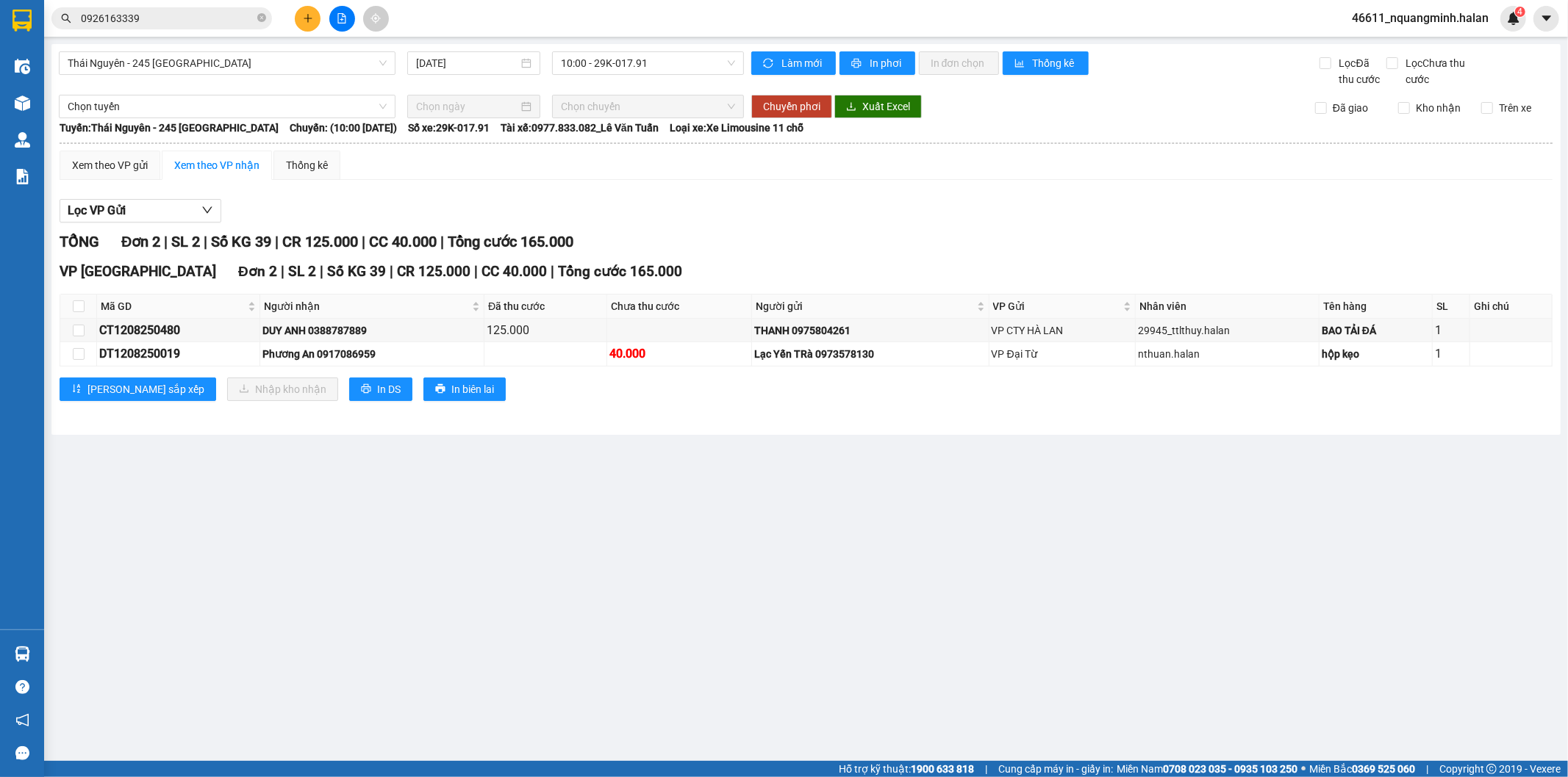
drag, startPoint x: 418, startPoint y: 654, endPoint x: 403, endPoint y: 773, distance: 119.9
click at [419, 664] on main "Thái Nguyên - 245 Quang Trung 12/08/2025 10:00 - 29K-017.91 Làm mới In phơi In …" at bounding box center [784, 380] width 1568 height 761
click at [84, 304] on input "checkbox" at bounding box center [78, 306] width 12 height 12
checkbox input "true"
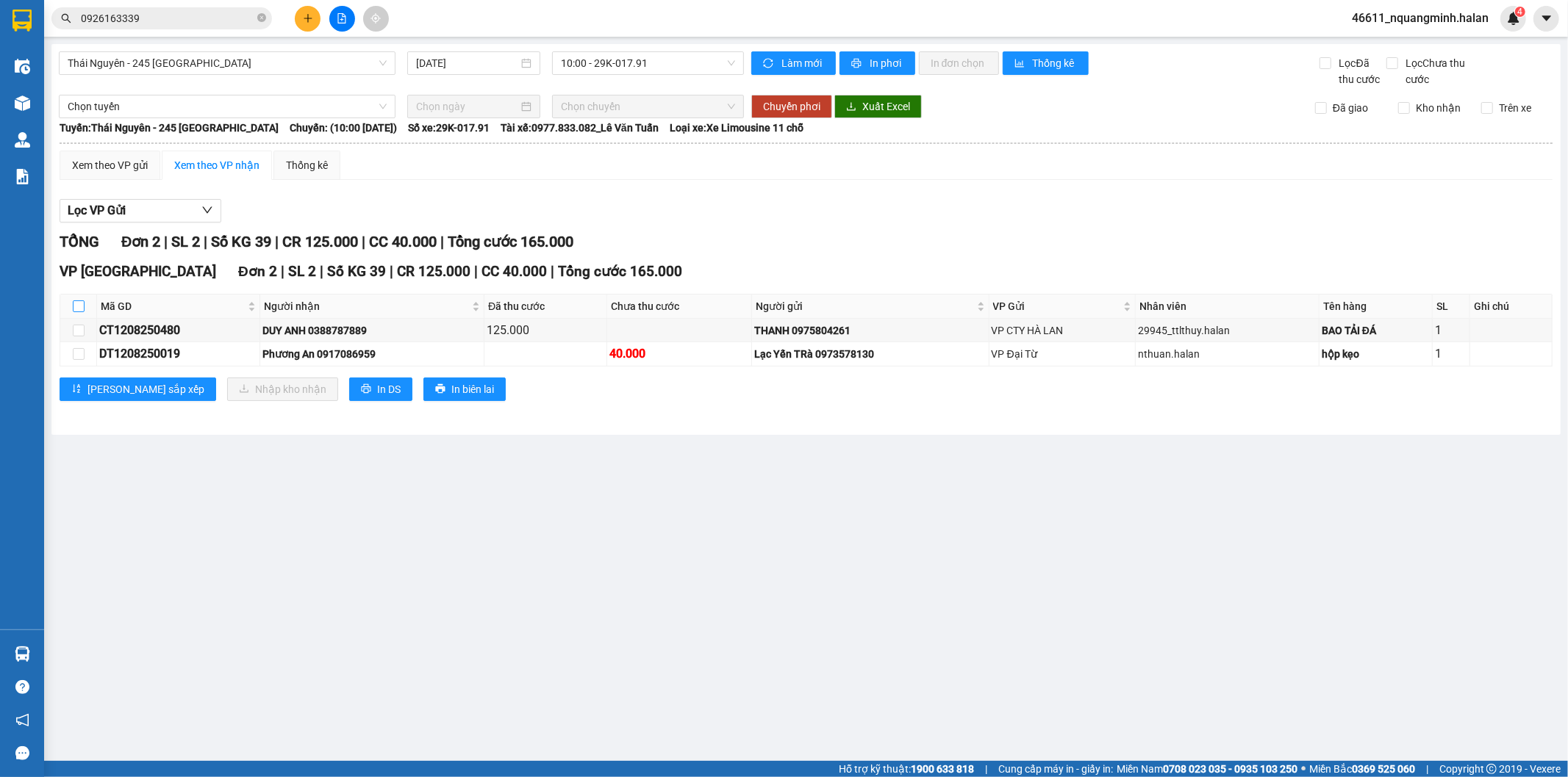
checkbox input "true"
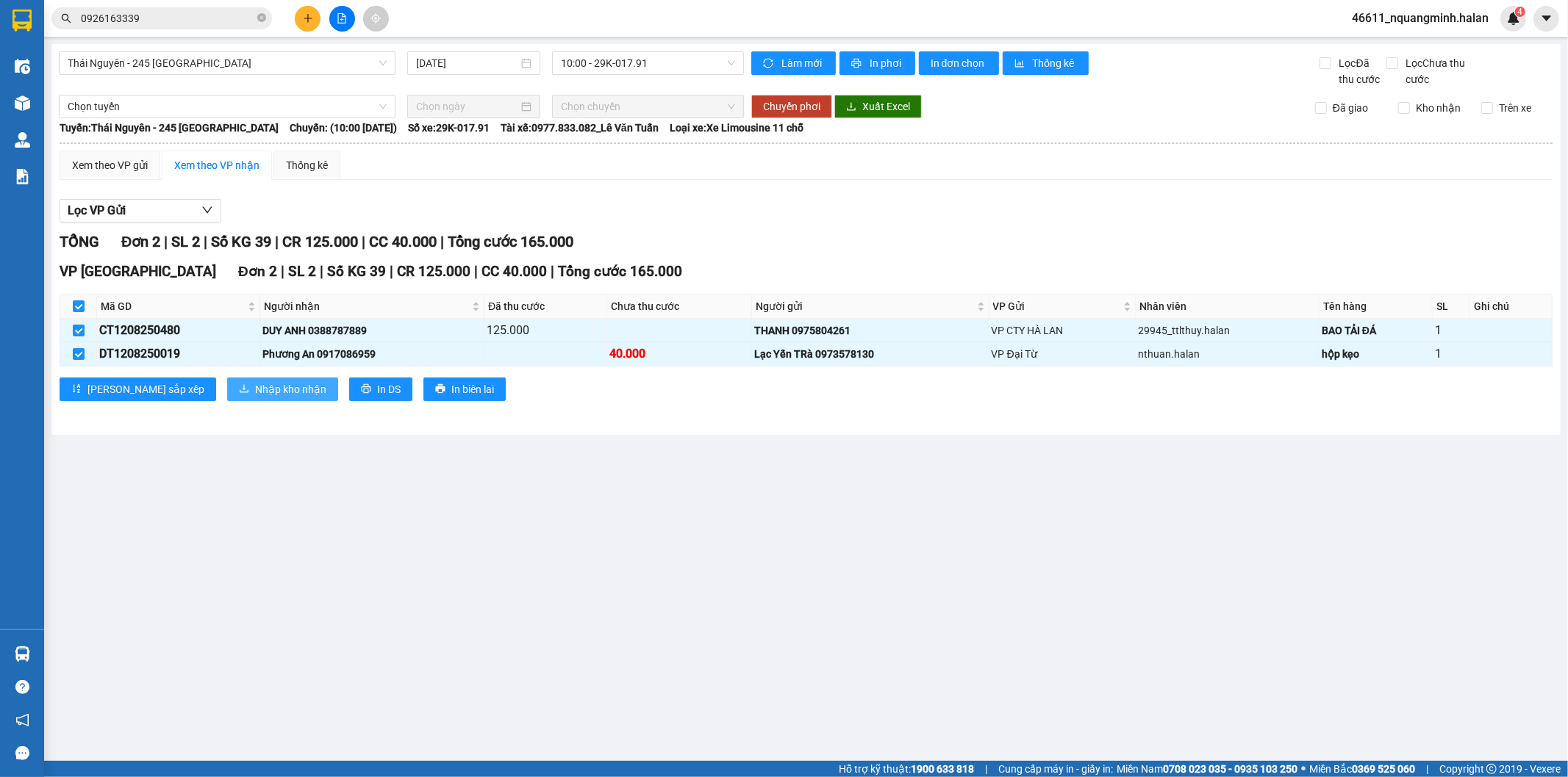
click at [255, 395] on span "Nhập kho nhận" at bounding box center [291, 389] width 71 height 16
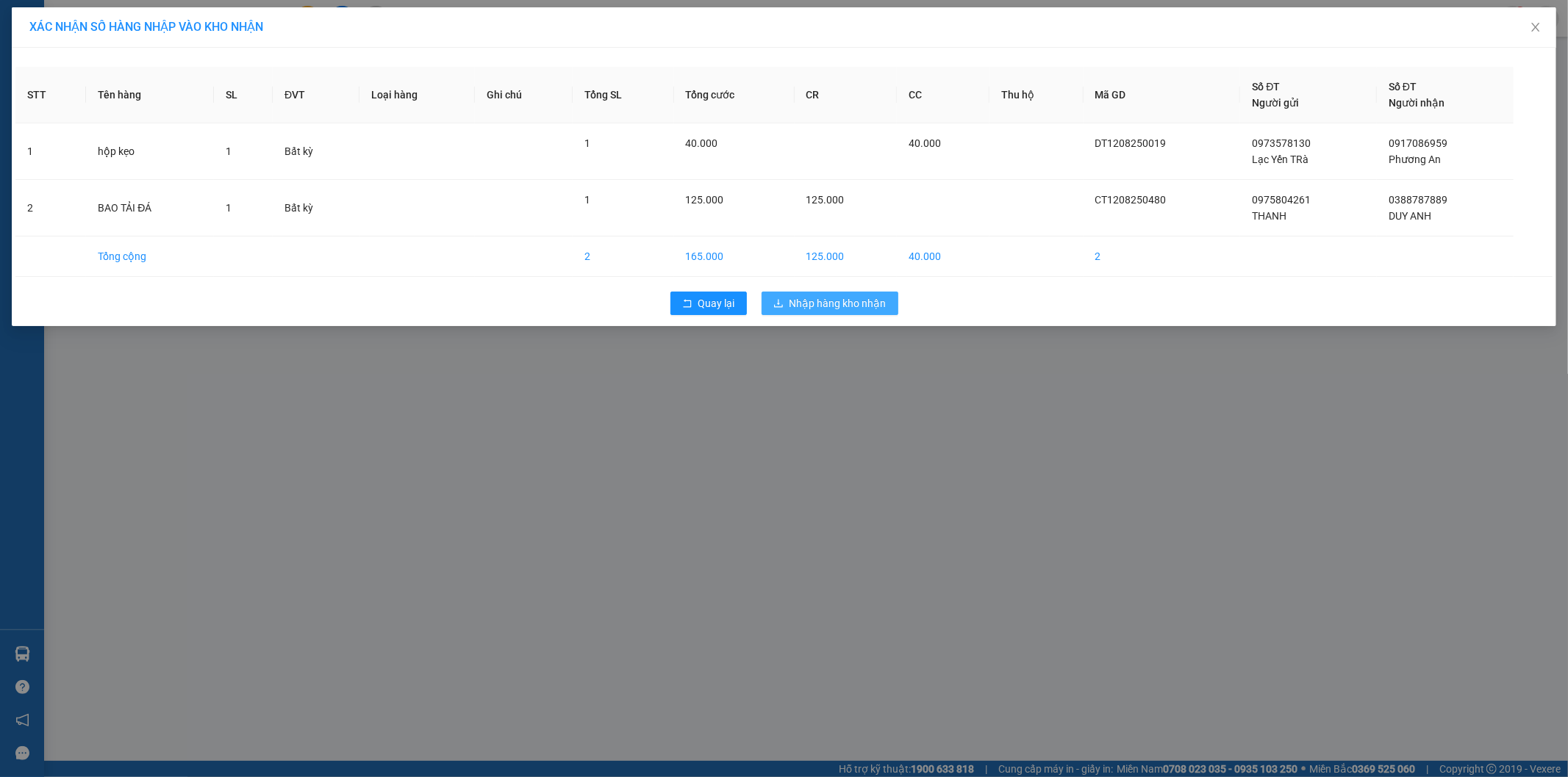
click at [870, 300] on span "Nhập hàng kho nhận" at bounding box center [837, 303] width 97 height 16
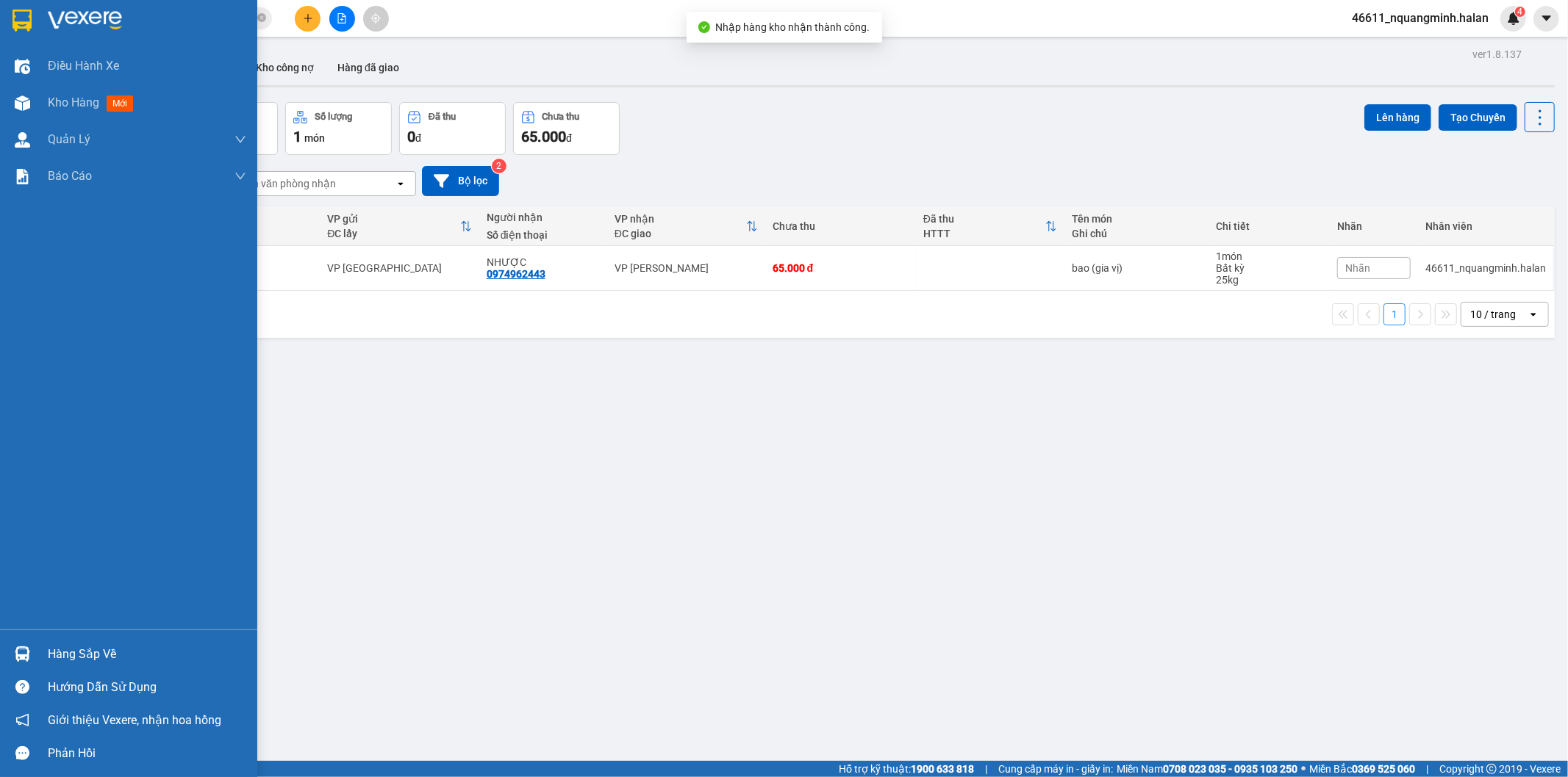
click at [33, 638] on div "Hàng sắp về" at bounding box center [129, 654] width 257 height 33
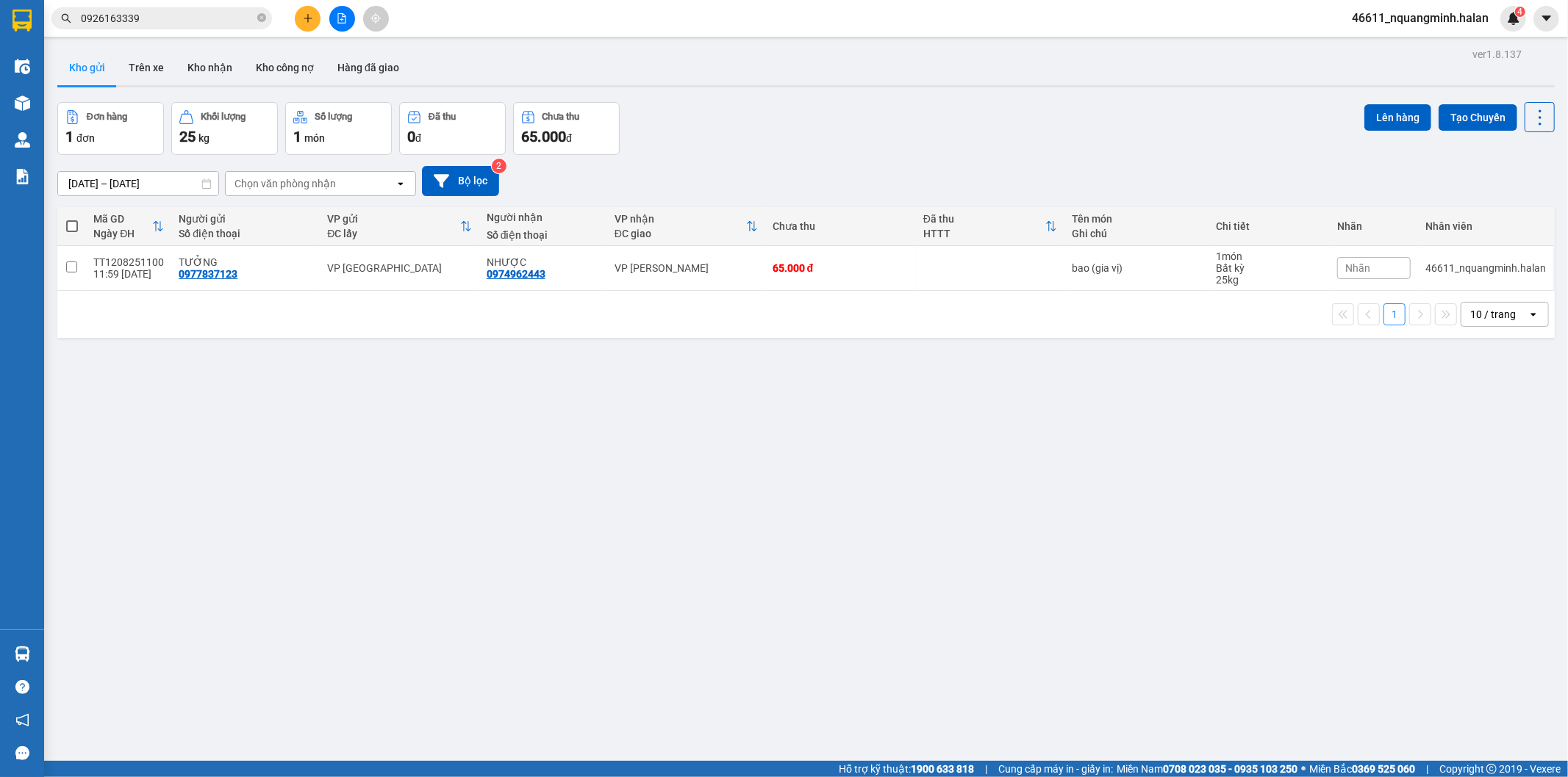
click at [576, 410] on section "Kết quả tìm kiếm ( 41 ) Bộ lọc Mã ĐH Trạng thái Món hàng Thu hộ Tổng cước Chưa …" at bounding box center [784, 388] width 1568 height 777
click at [306, 12] on button at bounding box center [307, 19] width 26 height 26
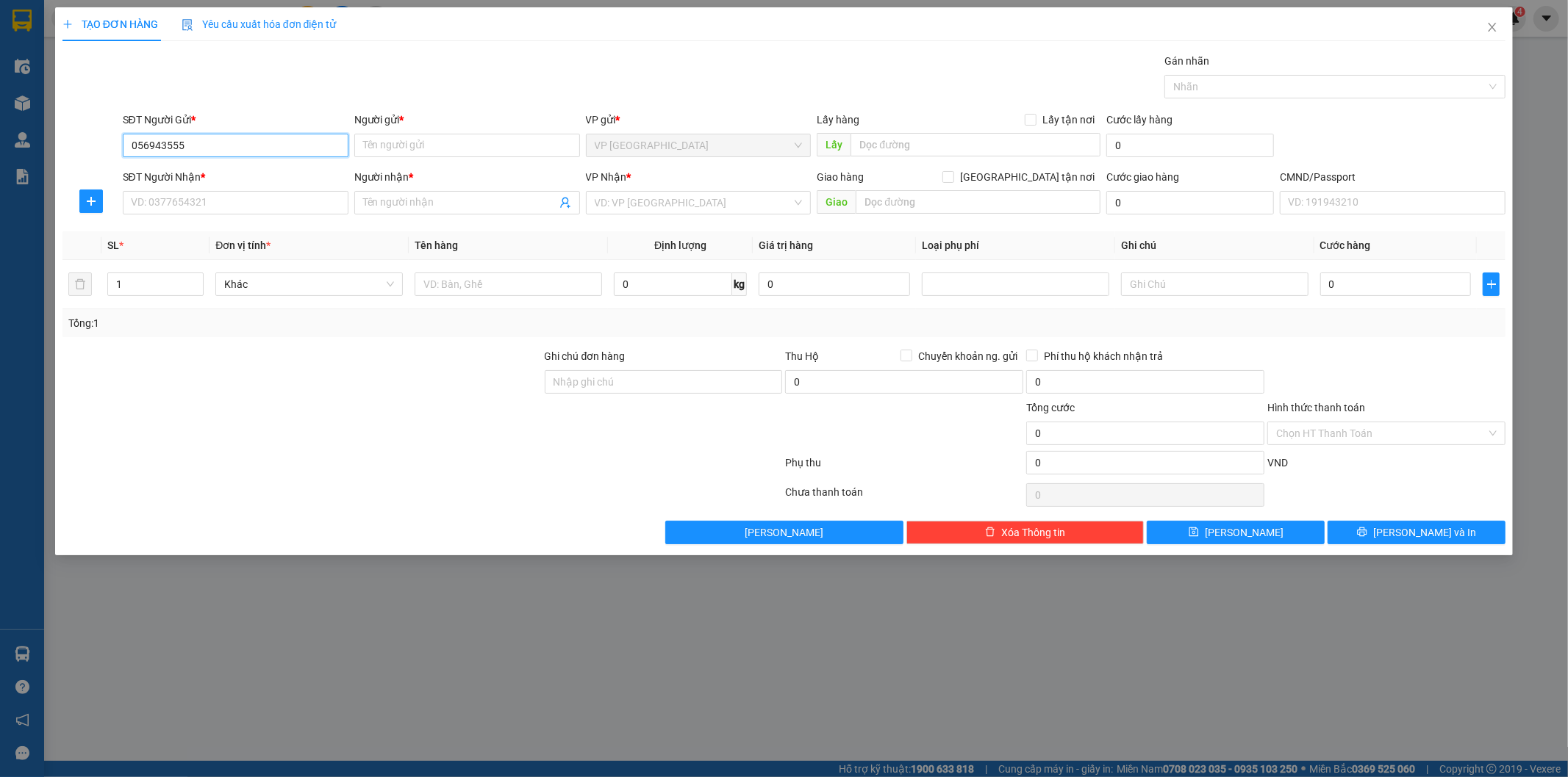
type input "0569435555"
click at [250, 172] on div "0569435555 - THÀNH" at bounding box center [236, 174] width 208 height 16
type input "THÀNH"
type input "0569435555"
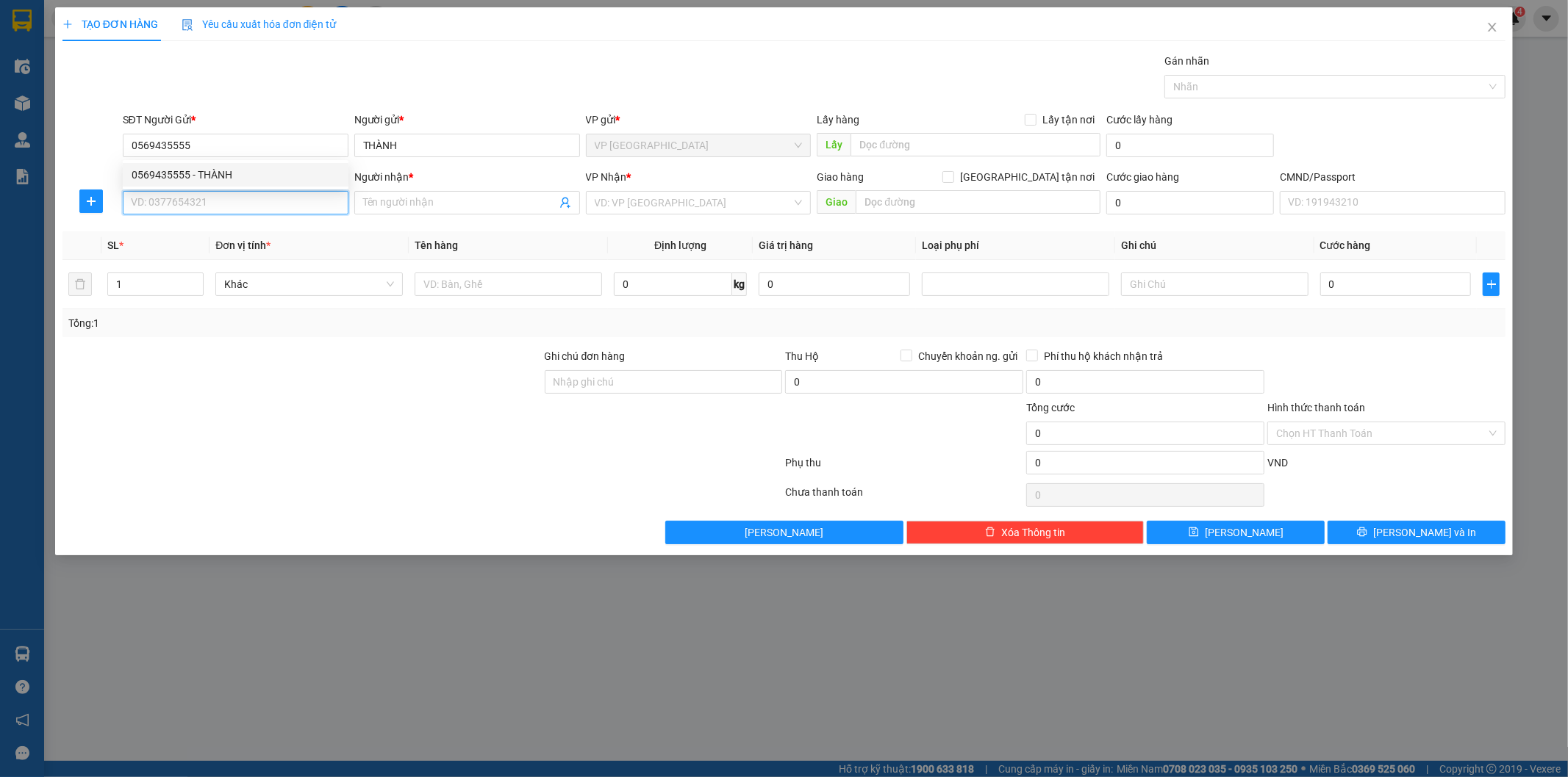
click at [246, 198] on input "SĐT Người Nhận *" at bounding box center [235, 203] width 226 height 23
click at [257, 252] on div "0929925555 - HƯƠNG CHI (BẮC SƠN)" at bounding box center [249, 256] width 234 height 16
type input "0929925555"
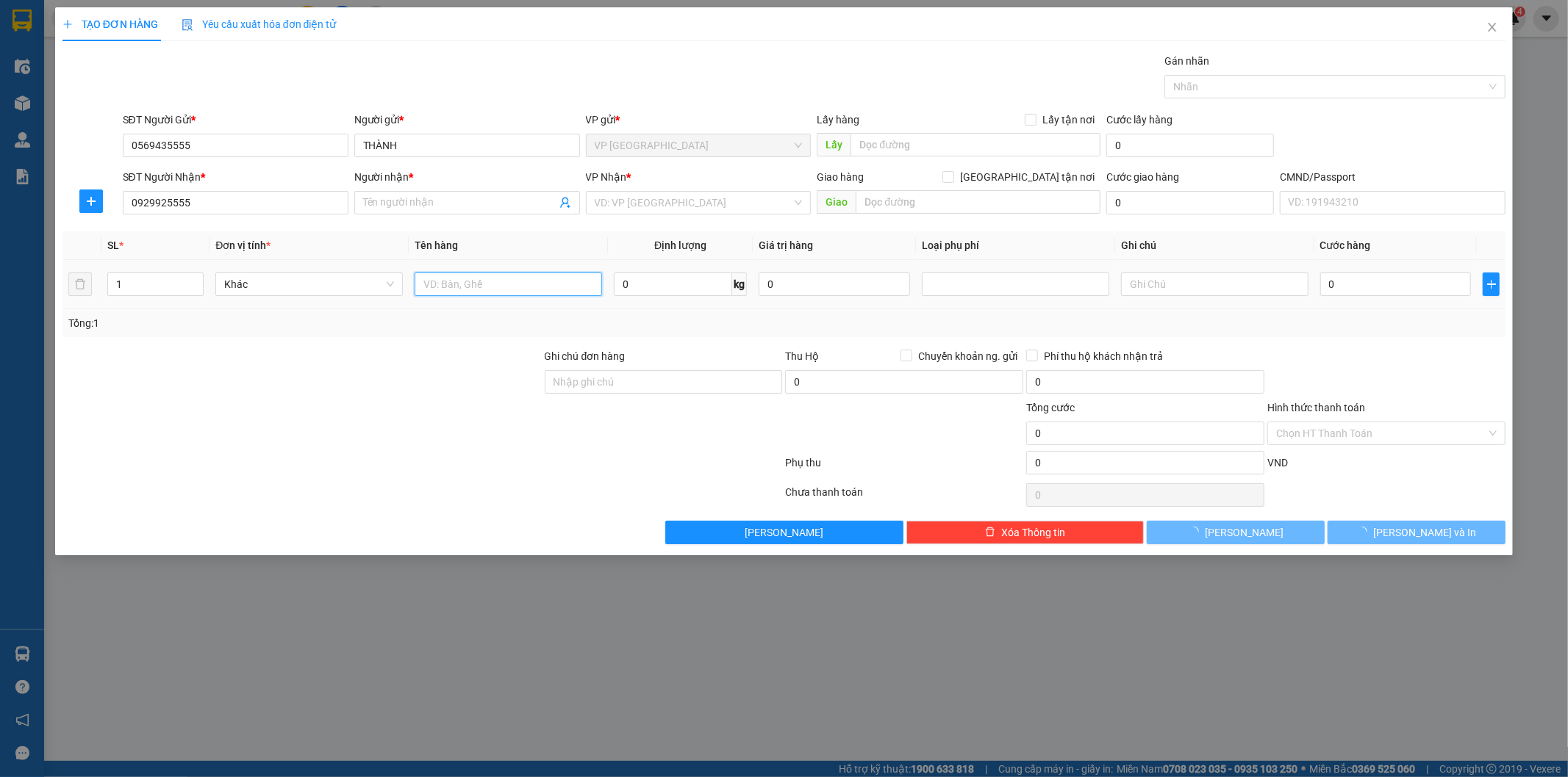
click at [505, 275] on input "text" at bounding box center [508, 284] width 188 height 23
type input "HƯƠNG CHI ([GEOGRAPHIC_DATA])"
click at [1351, 449] on div "Hình thức thanh toán Chọn HT Thanh Toán" at bounding box center [1386, 425] width 238 height 51
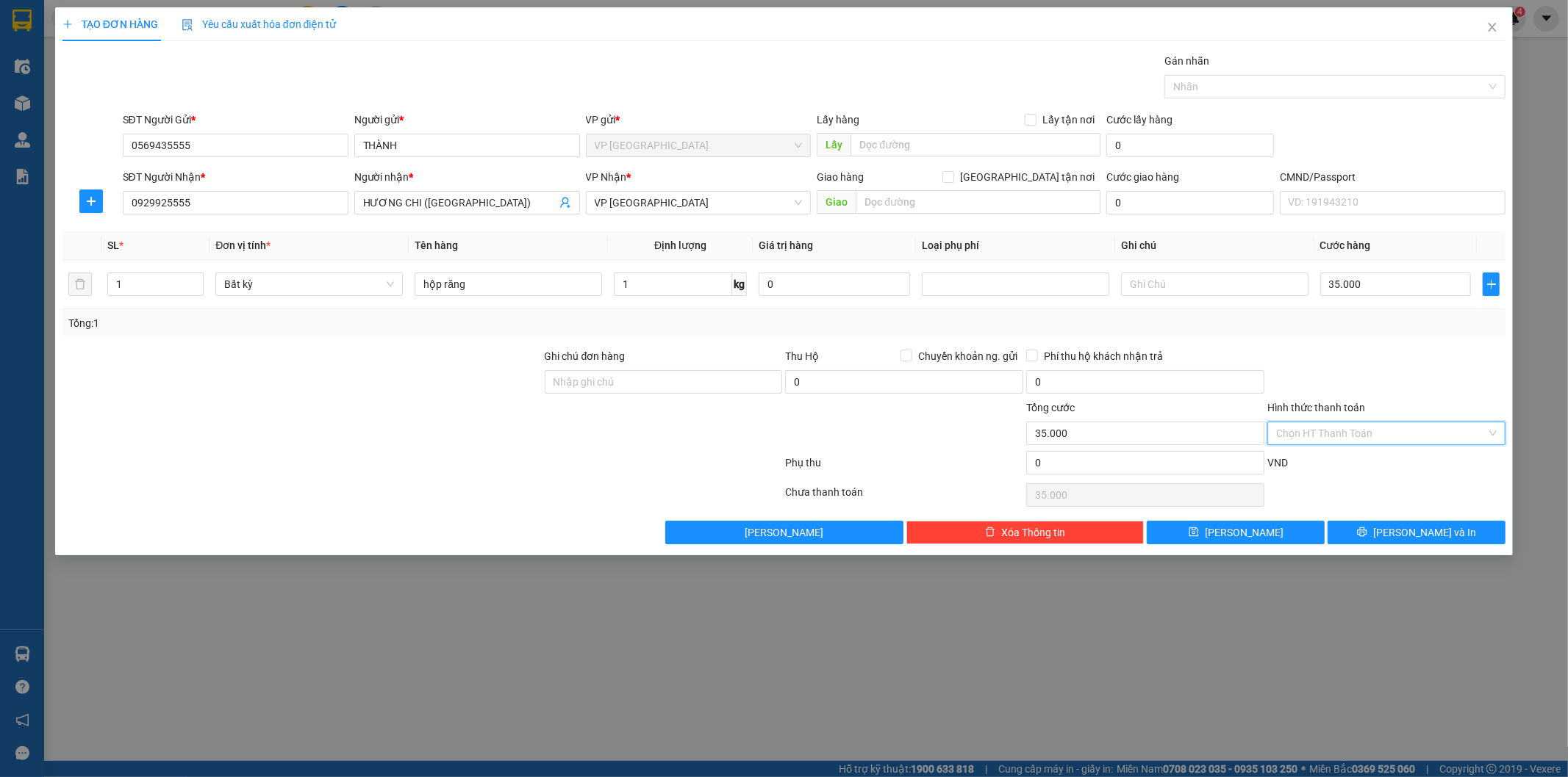
click at [1351, 432] on input "Hình thức thanh toán" at bounding box center [1380, 433] width 210 height 22
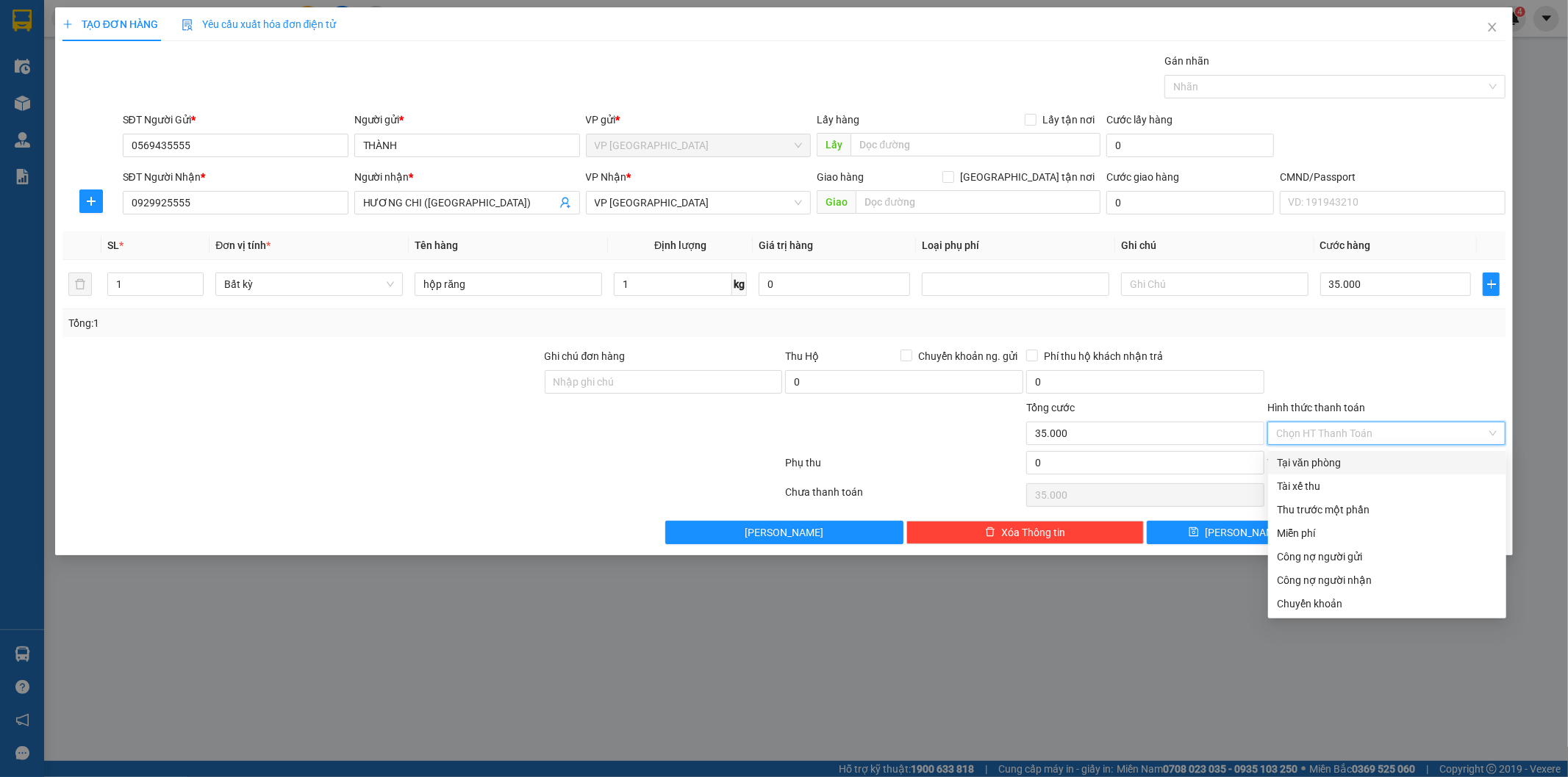
click at [1319, 462] on div "Tại văn phòng" at bounding box center [1387, 462] width 220 height 16
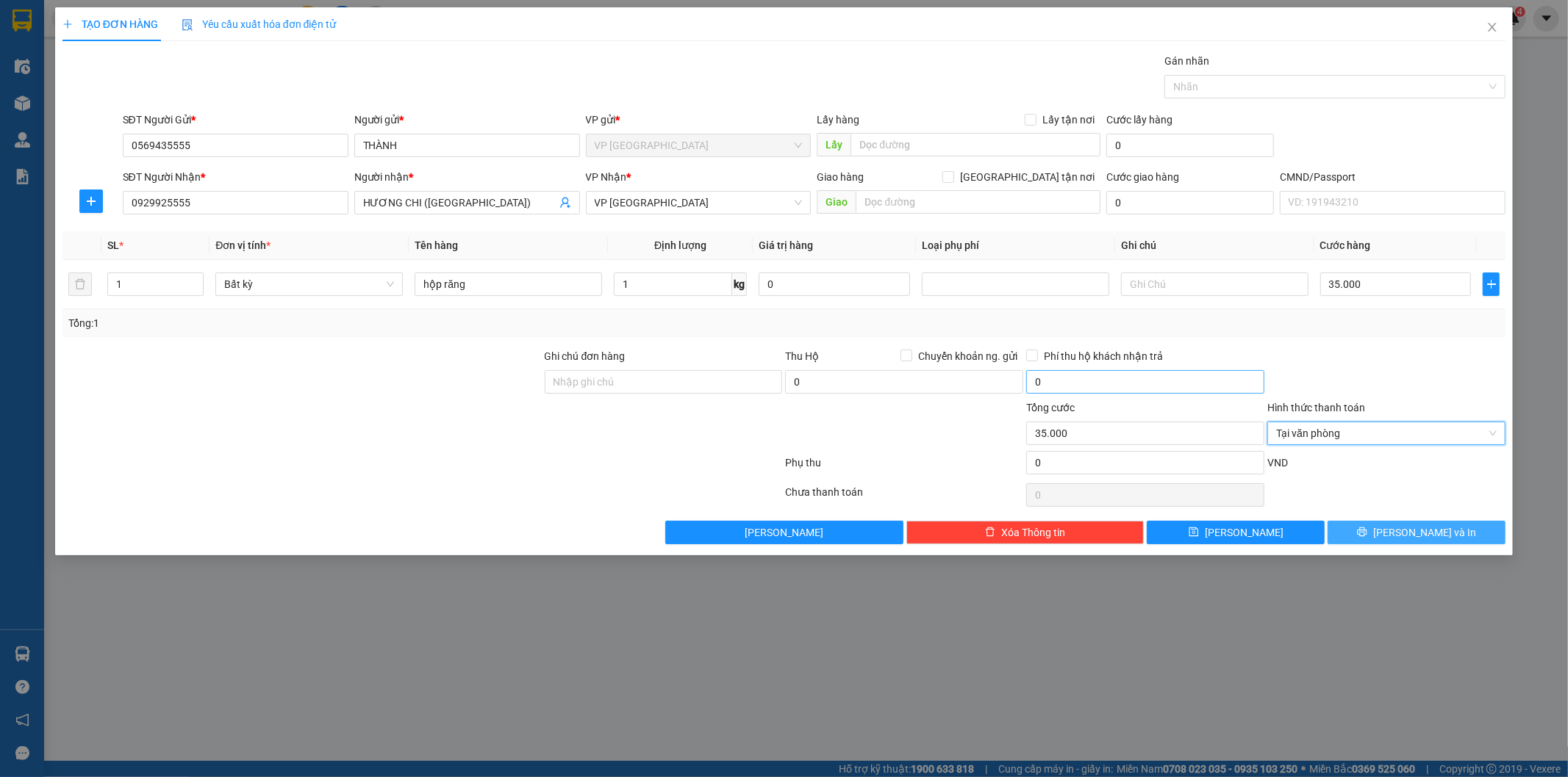
click at [1426, 533] on span "[PERSON_NAME] và In" at bounding box center [1424, 532] width 103 height 16
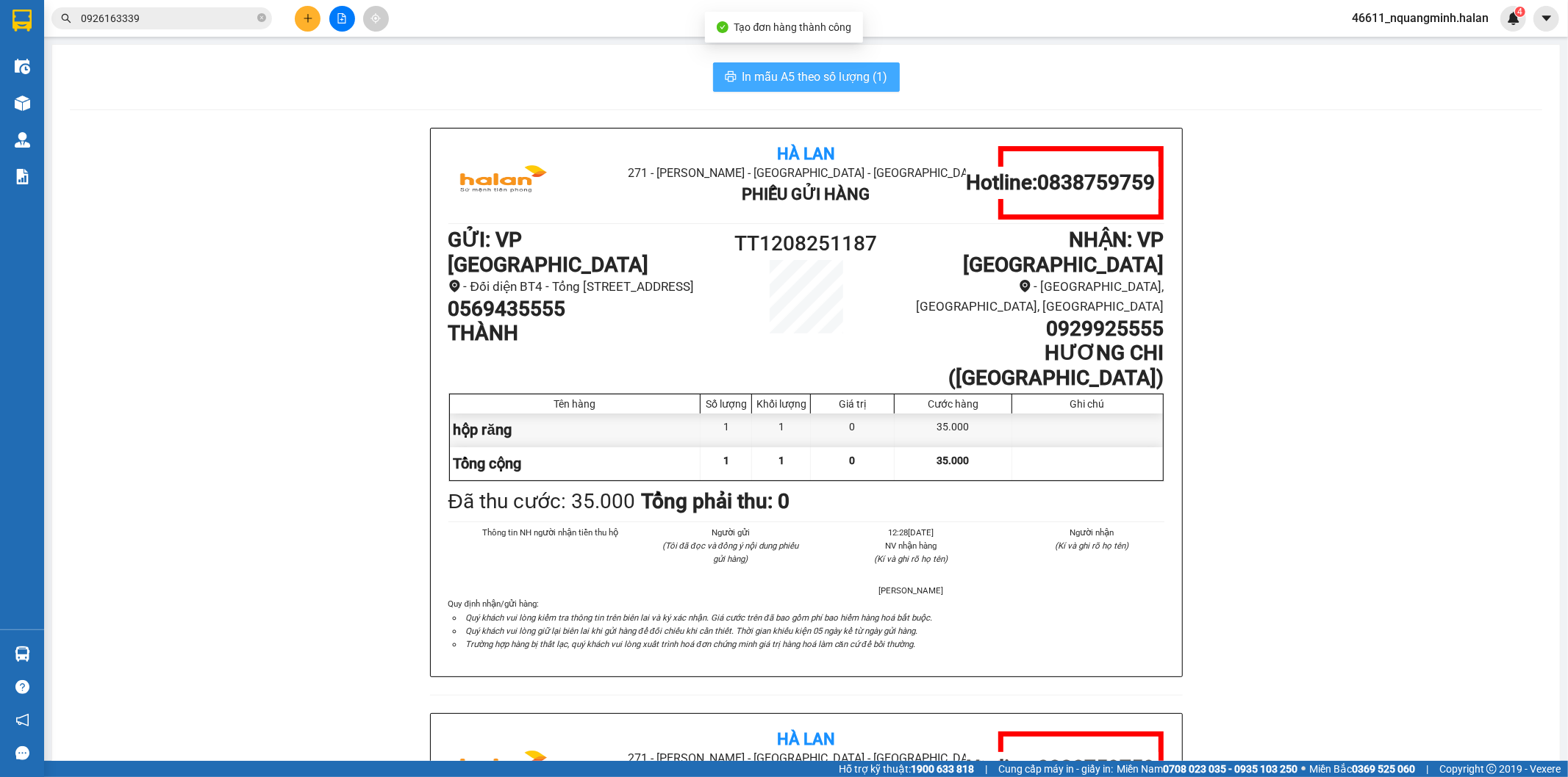
click at [803, 87] on button "In mẫu A5 theo số lượng (1)" at bounding box center [806, 77] width 187 height 29
drag, startPoint x: 1298, startPoint y: 95, endPoint x: 222, endPoint y: 699, distance: 1233.9
click at [220, 698] on div "Hà Lan 271 - Dương Tự Minh - Phường Tân Long - Thái Nguyên Phiếu Gửi Hàng Hotli…" at bounding box center [805, 713] width 1472 height 1171
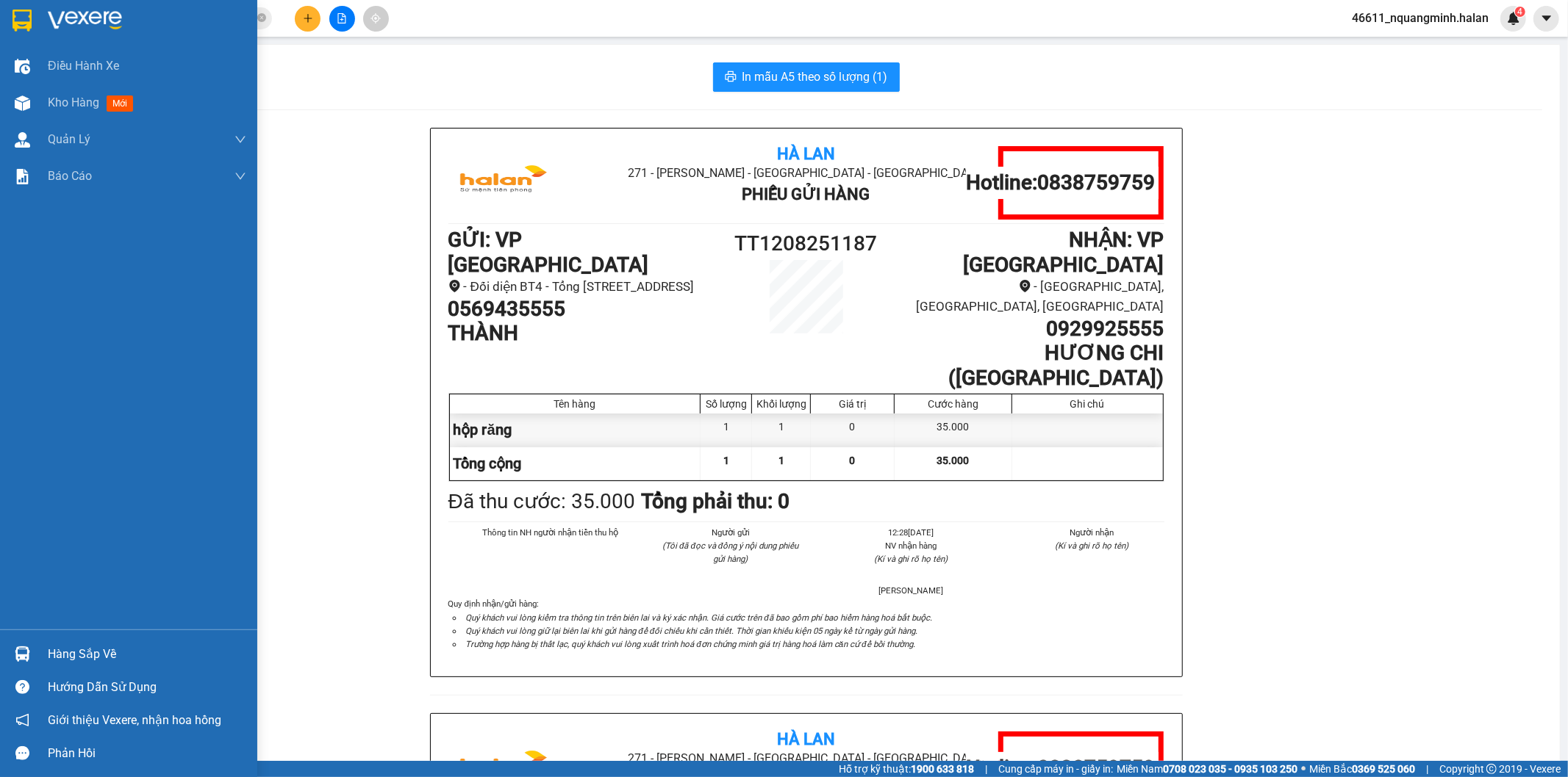
click at [31, 642] on div at bounding box center [22, 654] width 26 height 26
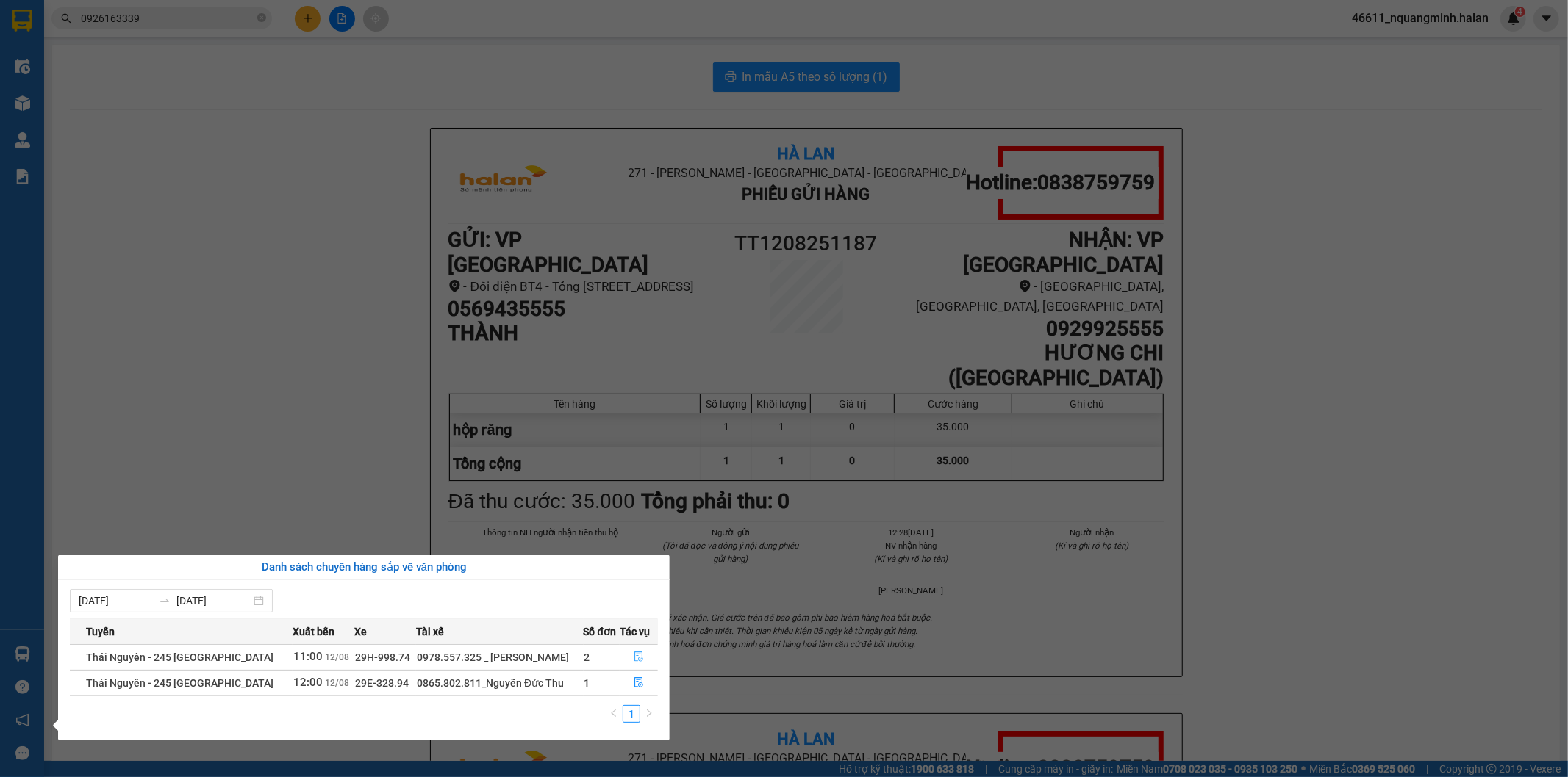
click at [639, 657] on icon "file-done" at bounding box center [638, 656] width 10 height 10
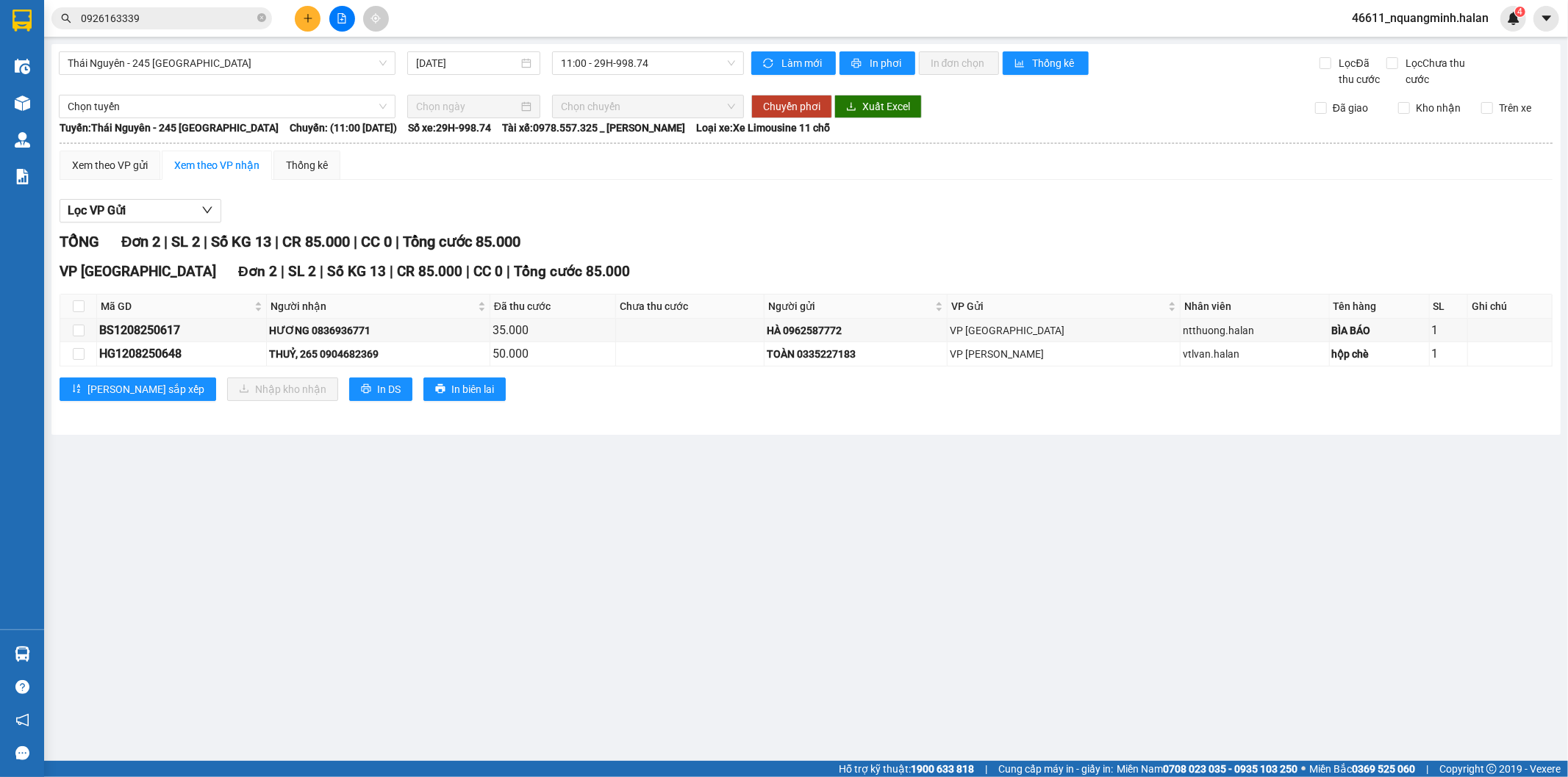
click at [689, 616] on main "Thái Nguyên - 245 Quang Trung 12/08/2025 11:00 - 29H-998.74 Làm mới In phơi In …" at bounding box center [784, 380] width 1568 height 761
click at [689, 614] on main "Thái Nguyên - 245 Quang Trung 12/08/2025 11:00 - 29H-998.74 Làm mới In phơi In …" at bounding box center [784, 380] width 1568 height 761
click at [81, 305] on input "checkbox" at bounding box center [78, 306] width 12 height 12
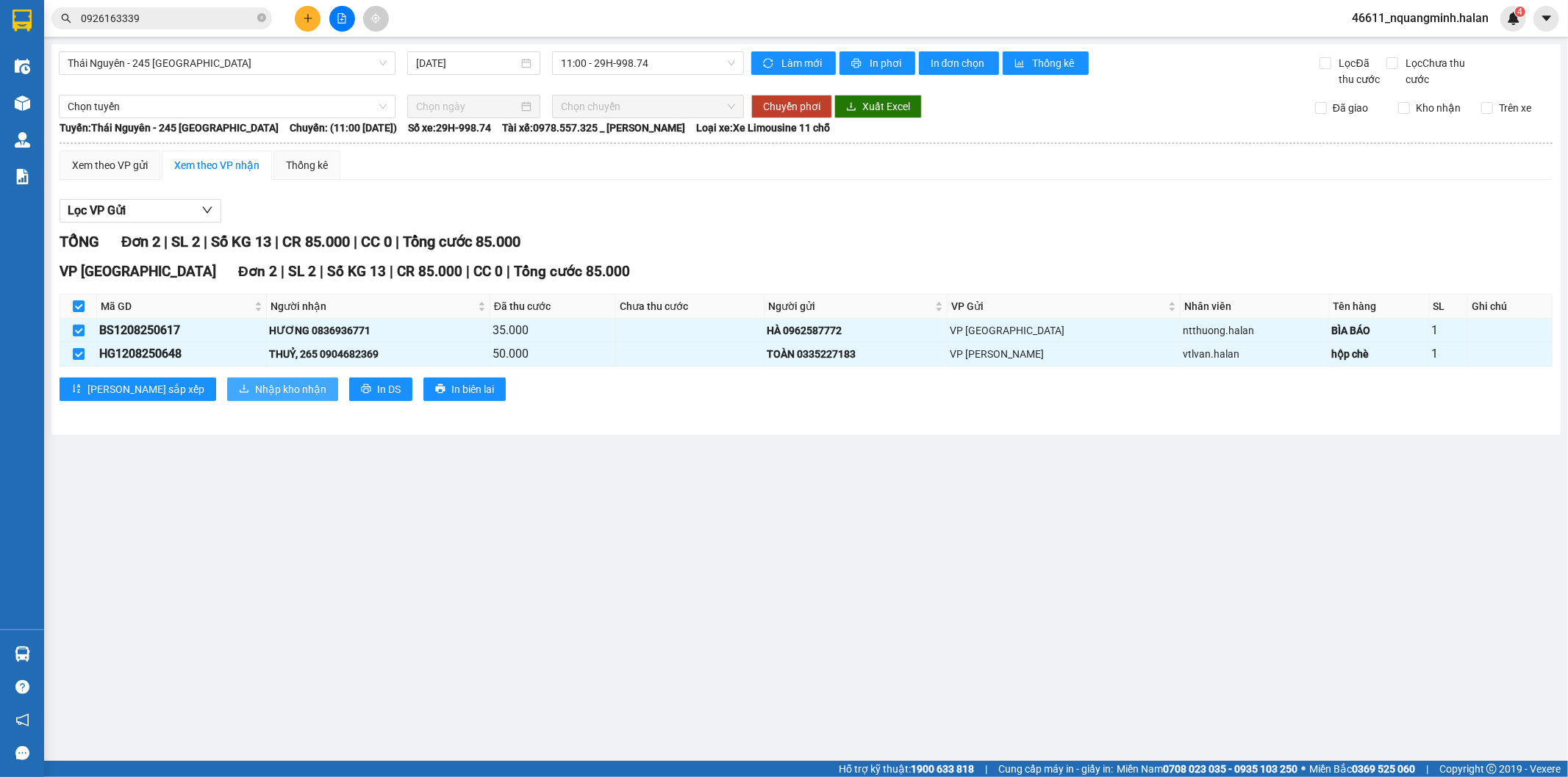
click at [255, 388] on span "Nhập kho nhận" at bounding box center [291, 389] width 71 height 16
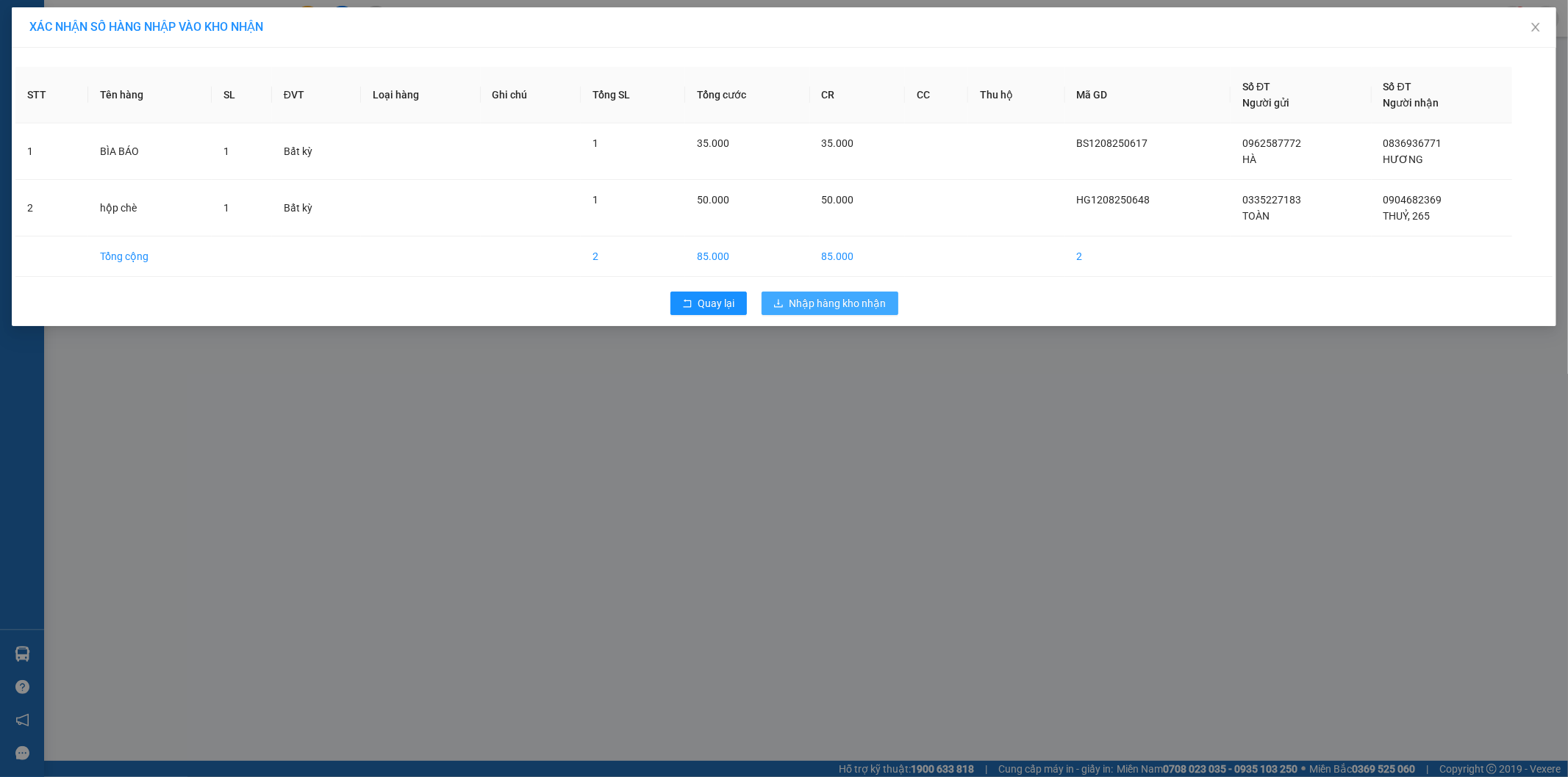
click at [842, 302] on span "Nhập hàng kho nhận" at bounding box center [837, 303] width 97 height 16
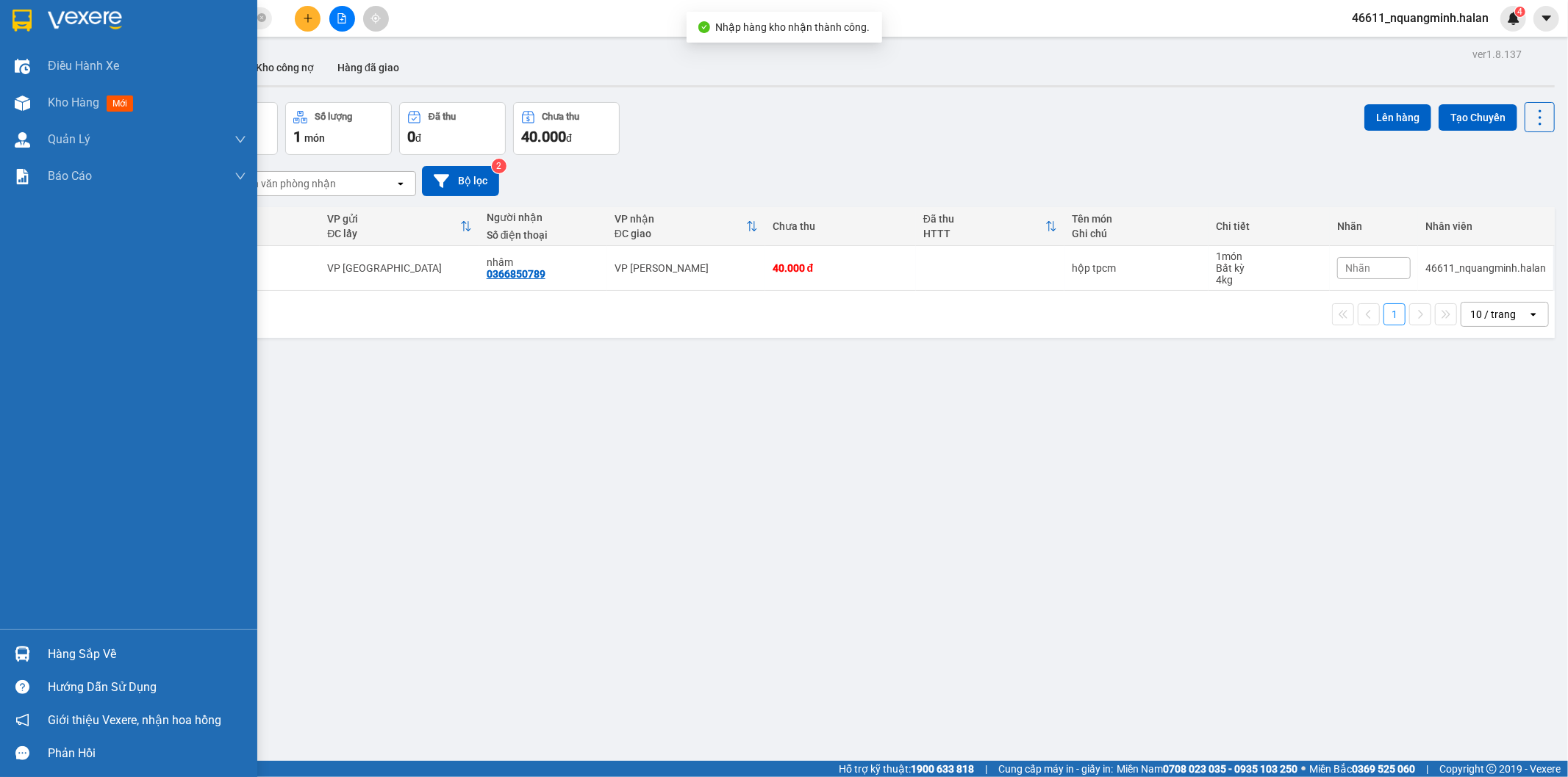
click at [16, 652] on img at bounding box center [22, 654] width 16 height 15
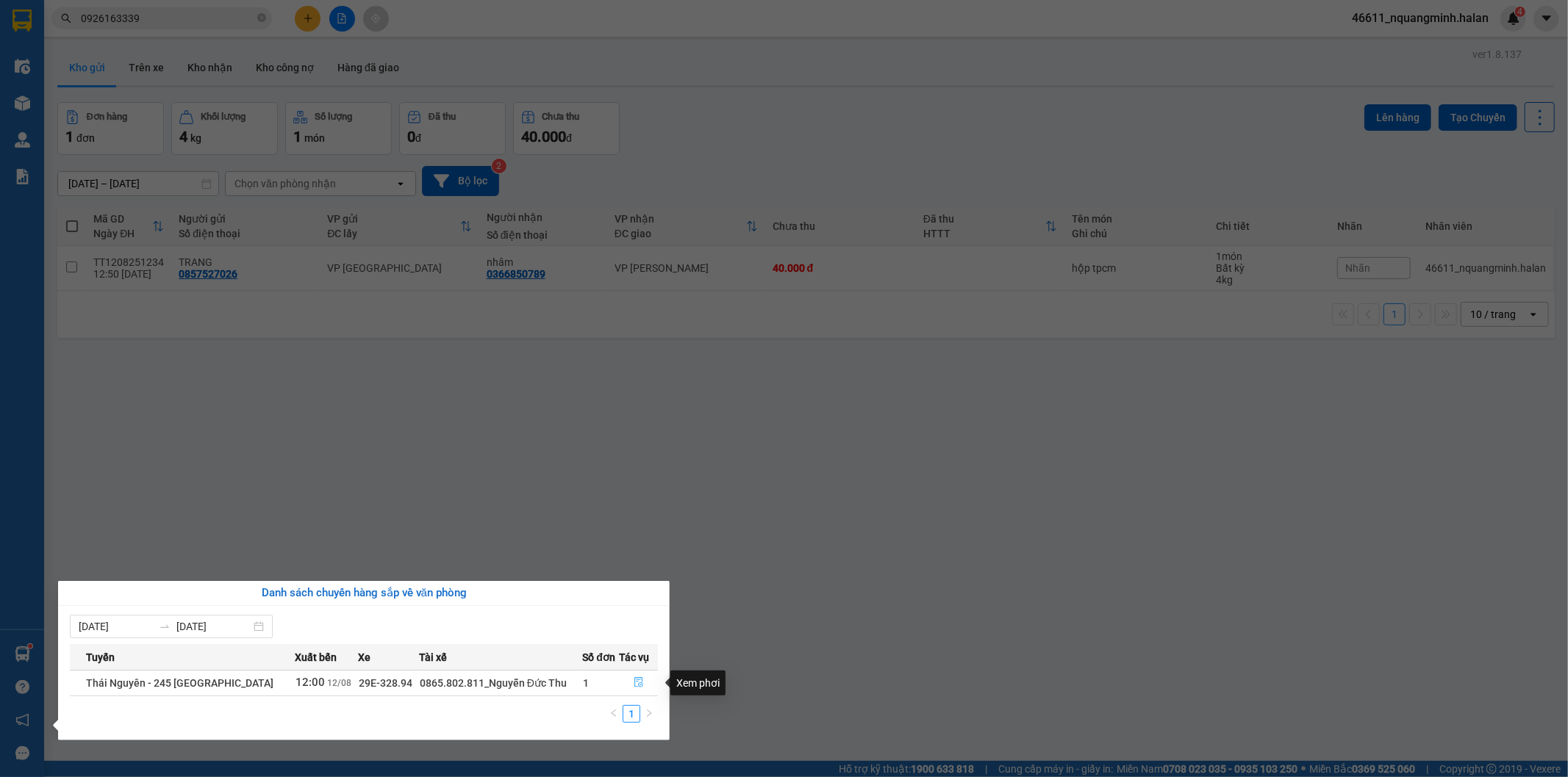
click at [646, 681] on button "button" at bounding box center [638, 683] width 37 height 23
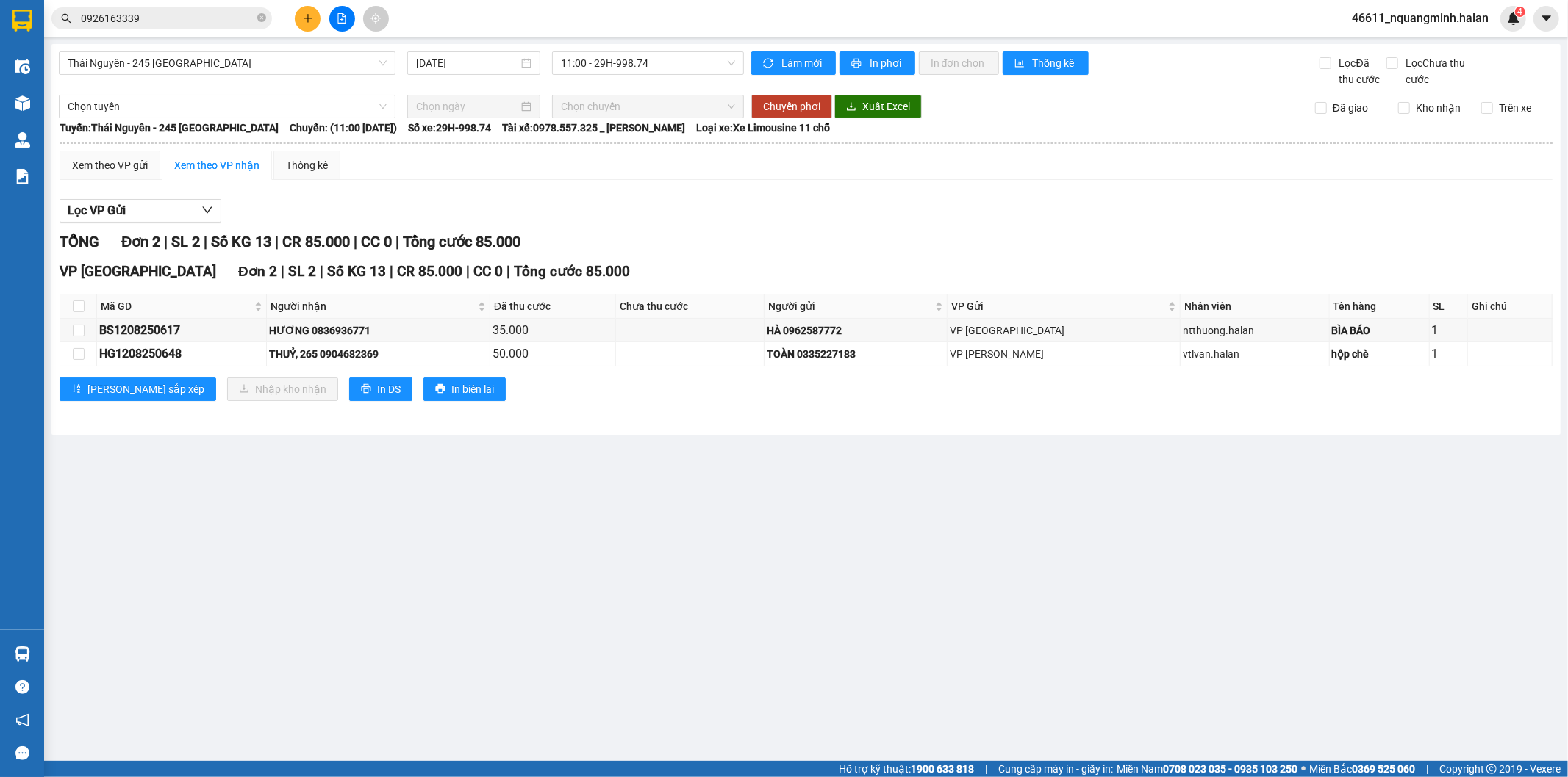
click at [885, 508] on main "Thái Nguyên - 245 Quang Trung 12/08/2025 11:00 - 29H-998.74 Làm mới In phơi In …" at bounding box center [784, 380] width 1568 height 761
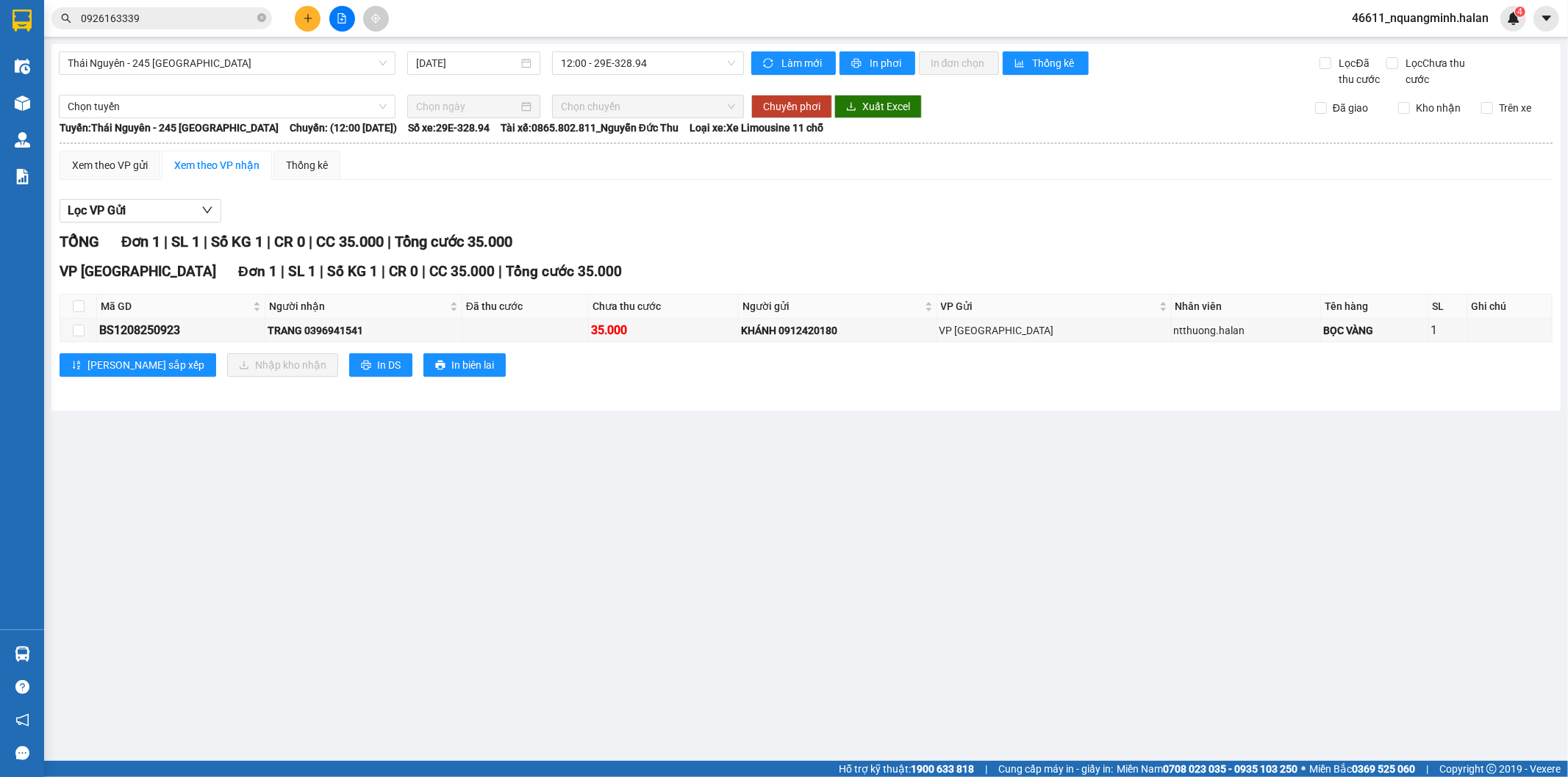
click at [604, 514] on main "Thái Nguyên - 245 Quang Trung 12/08/2025 12:00 - 29E-328.94 Làm mới In phơi In …" at bounding box center [784, 380] width 1568 height 761
drag, startPoint x: 604, startPoint y: 518, endPoint x: 834, endPoint y: 12, distance: 555.8
click at [607, 516] on main "Thái Nguyên - 245 Quang Trung 12/08/2025 12:00 - 29E-328.94 Làm mới In phơi In …" at bounding box center [784, 380] width 1568 height 761
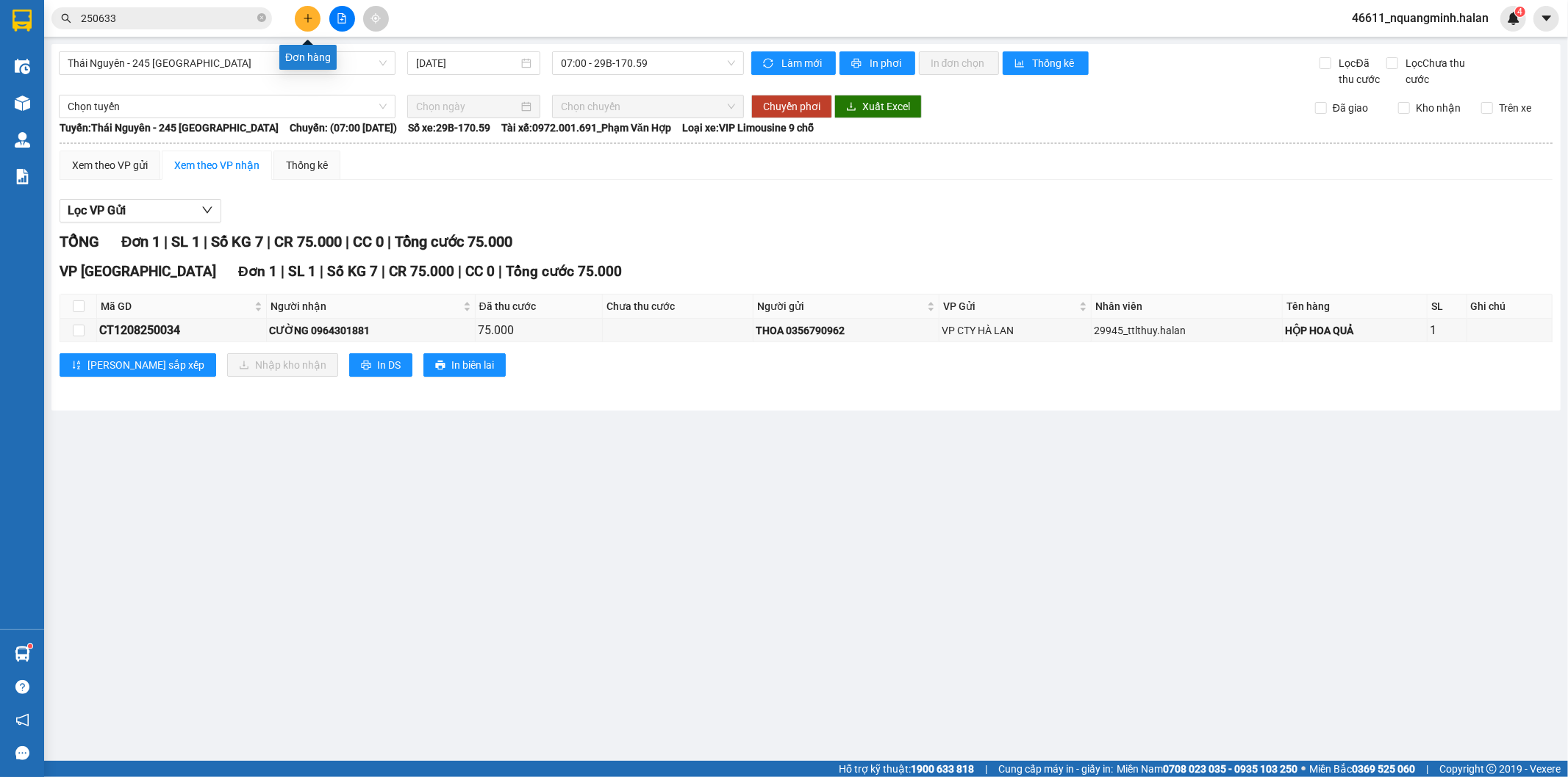
click at [309, 15] on icon "plus" at bounding box center [308, 18] width 10 height 10
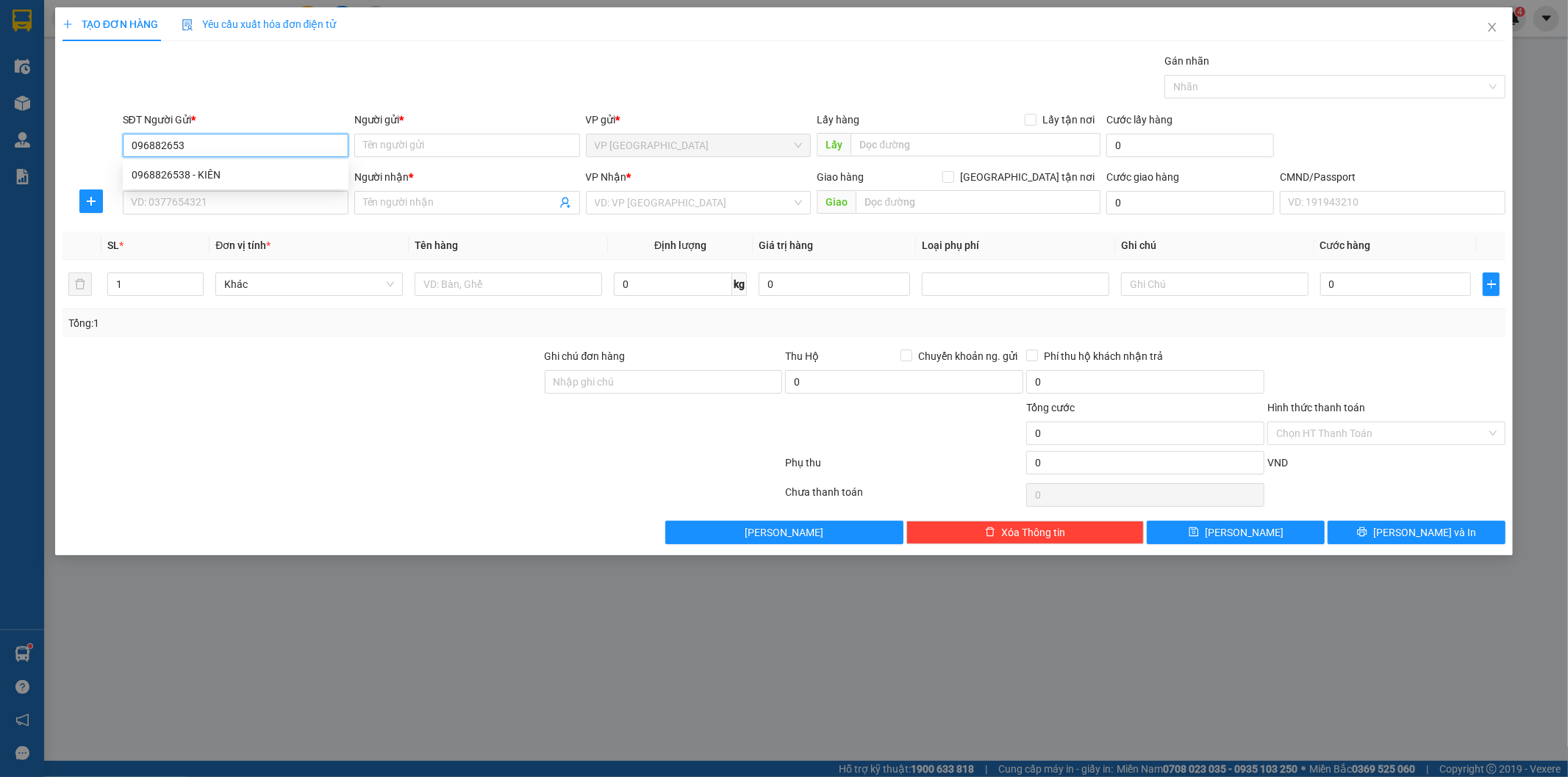
type input "0968826538"
drag, startPoint x: 306, startPoint y: 173, endPoint x: 305, endPoint y: 191, distance: 18.0
click at [306, 174] on div "0968826538 - KIÊN" at bounding box center [236, 174] width 208 height 16
type input "KIÊN"
type input "0968826538"
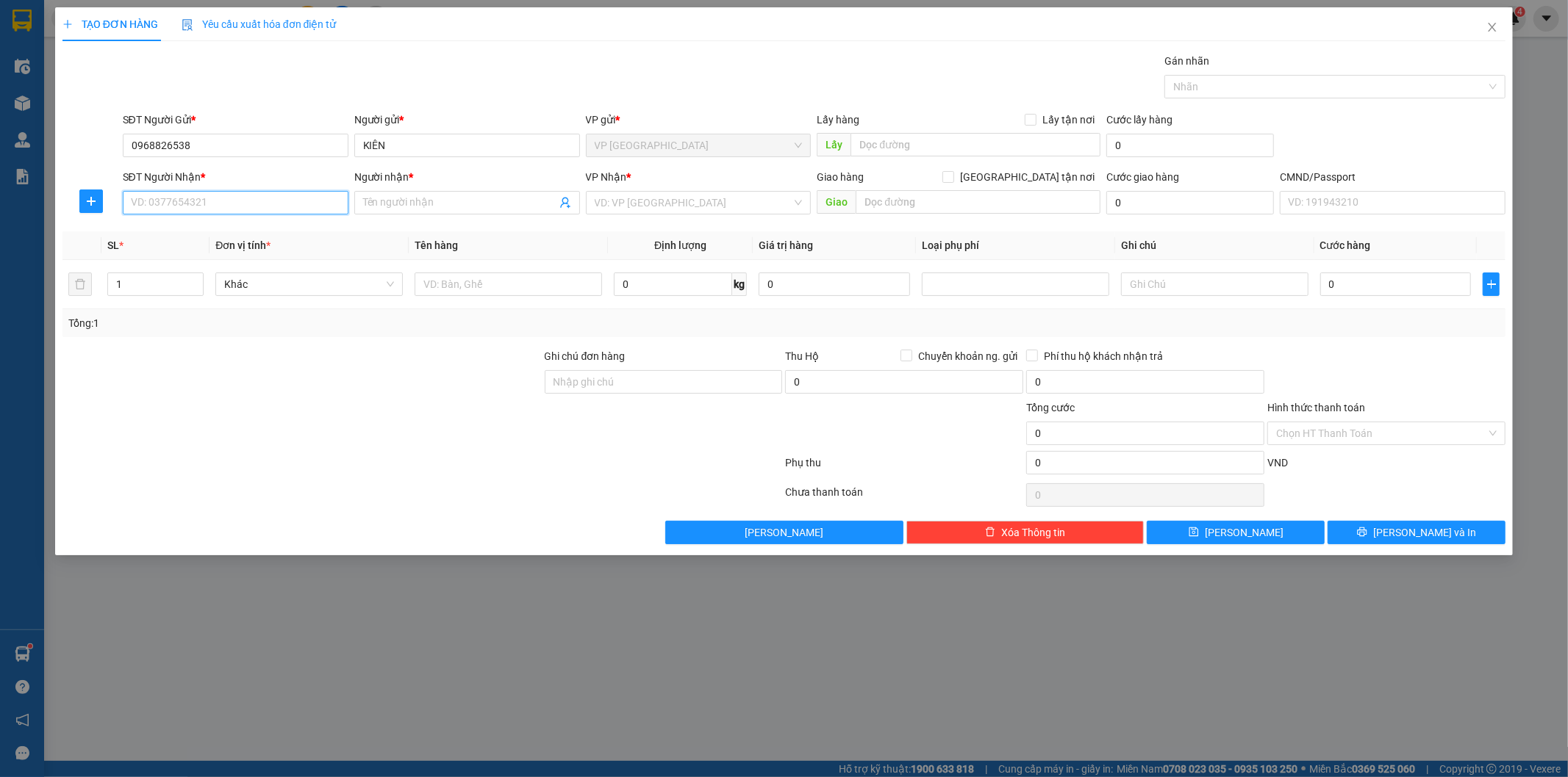
click at [305, 194] on input "SĐT Người Nhận *" at bounding box center [235, 203] width 226 height 23
type input "0384241106"
click at [305, 234] on div "0384241106 - VŨ" at bounding box center [236, 232] width 208 height 16
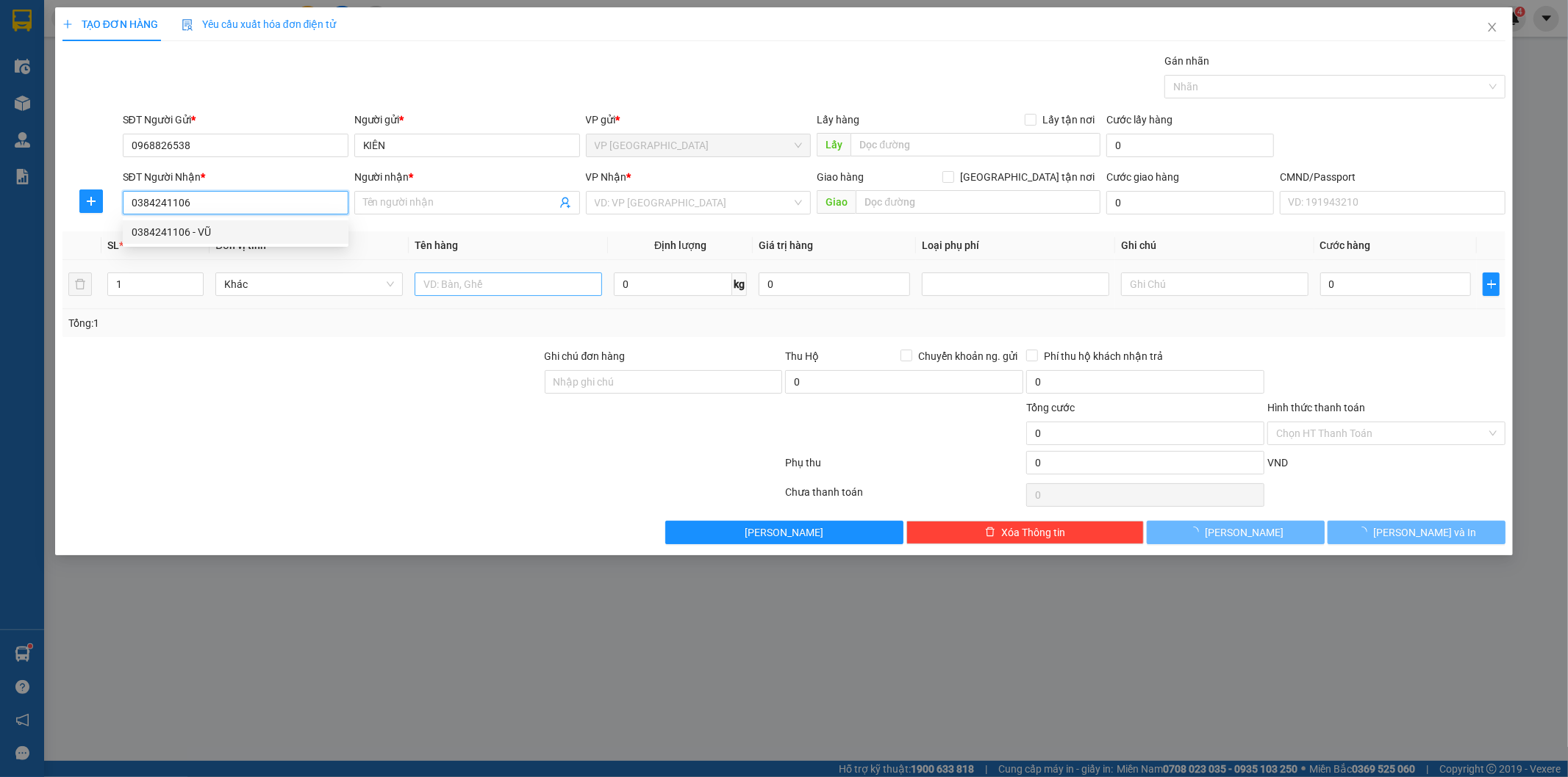
type input "VŨ"
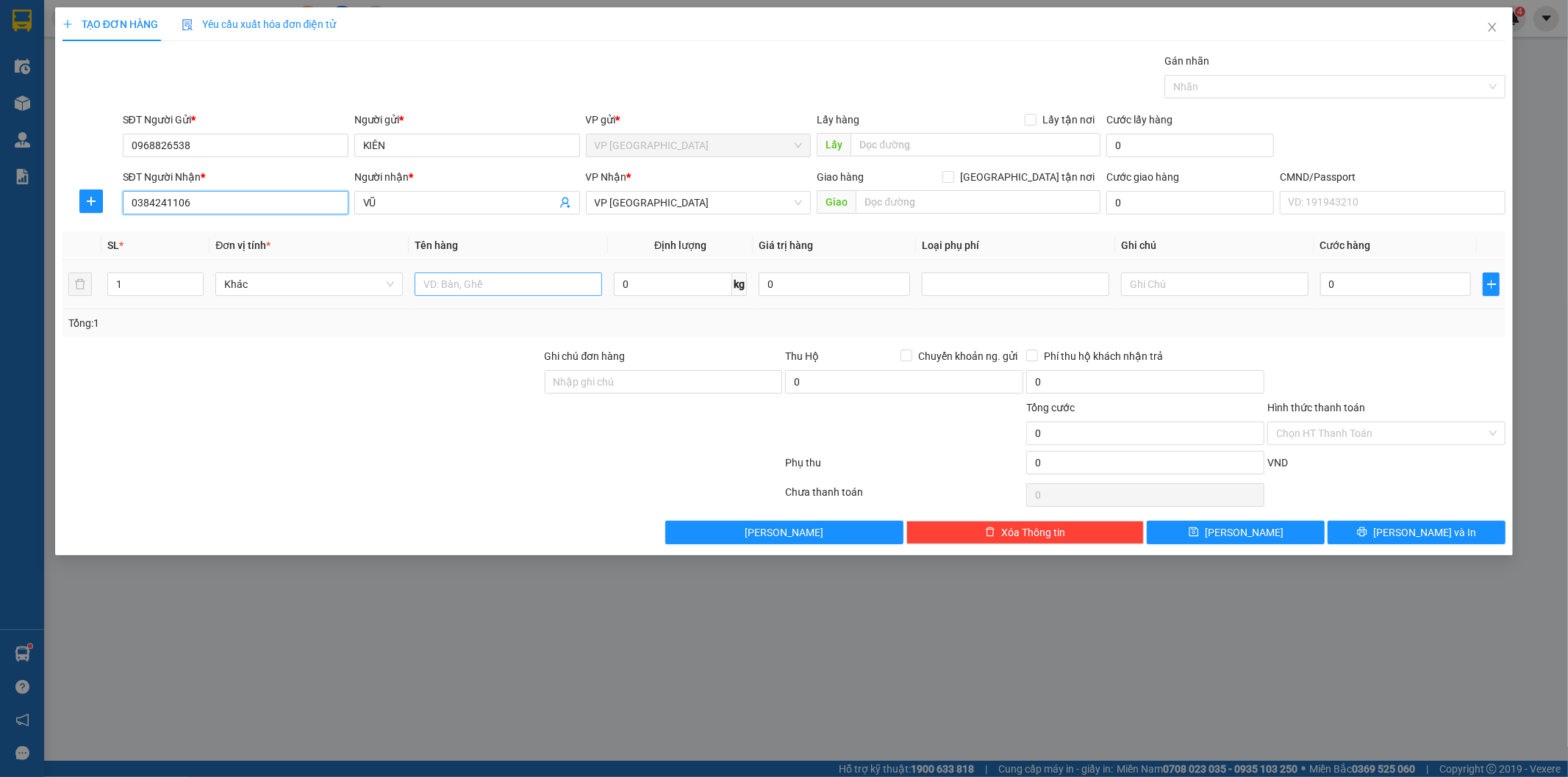
type input "0384241106"
click at [485, 284] on input "text" at bounding box center [508, 284] width 188 height 23
type input "túi đen"
type input "2"
click at [546, 280] on input "túi đen" at bounding box center [508, 284] width 188 height 23
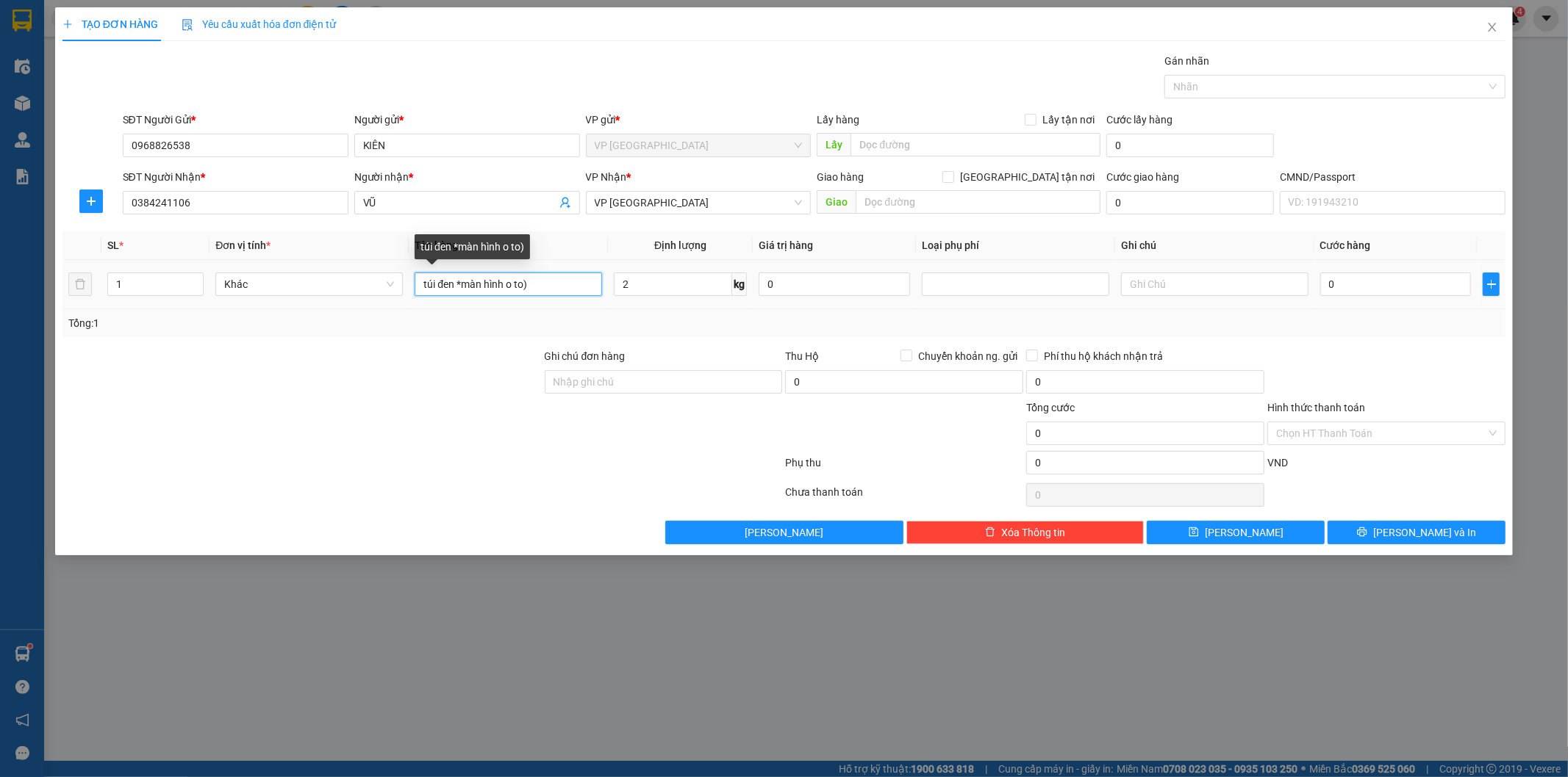
click at [464, 281] on input "túi đen *màn hình o to)" at bounding box center [508, 284] width 188 height 23
type input "túi đen (màn hình o to)"
click at [1339, 294] on input "0" at bounding box center [1395, 284] width 151 height 23
type input "3"
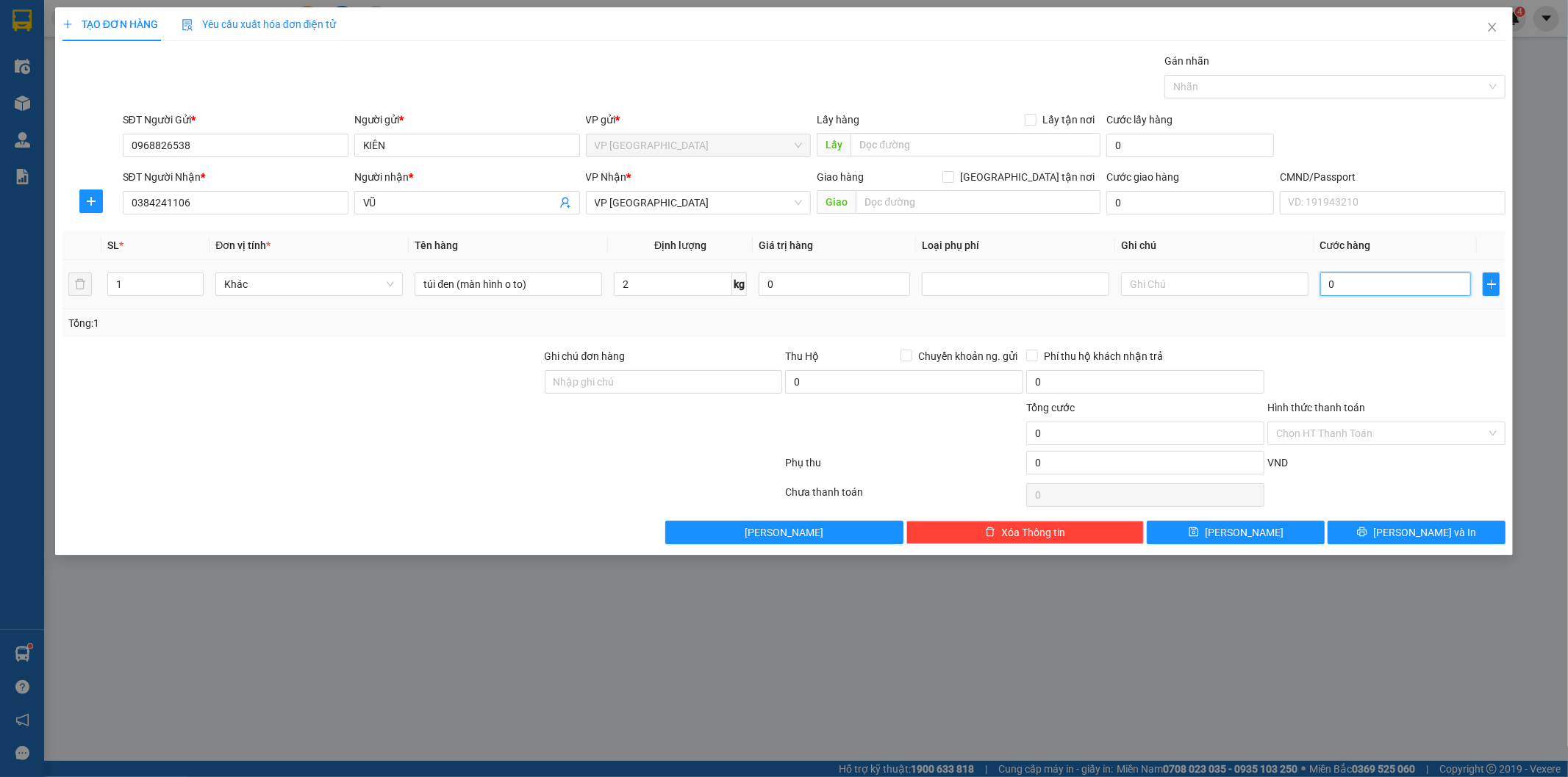
type input "3"
type input "35"
type input "35.000"
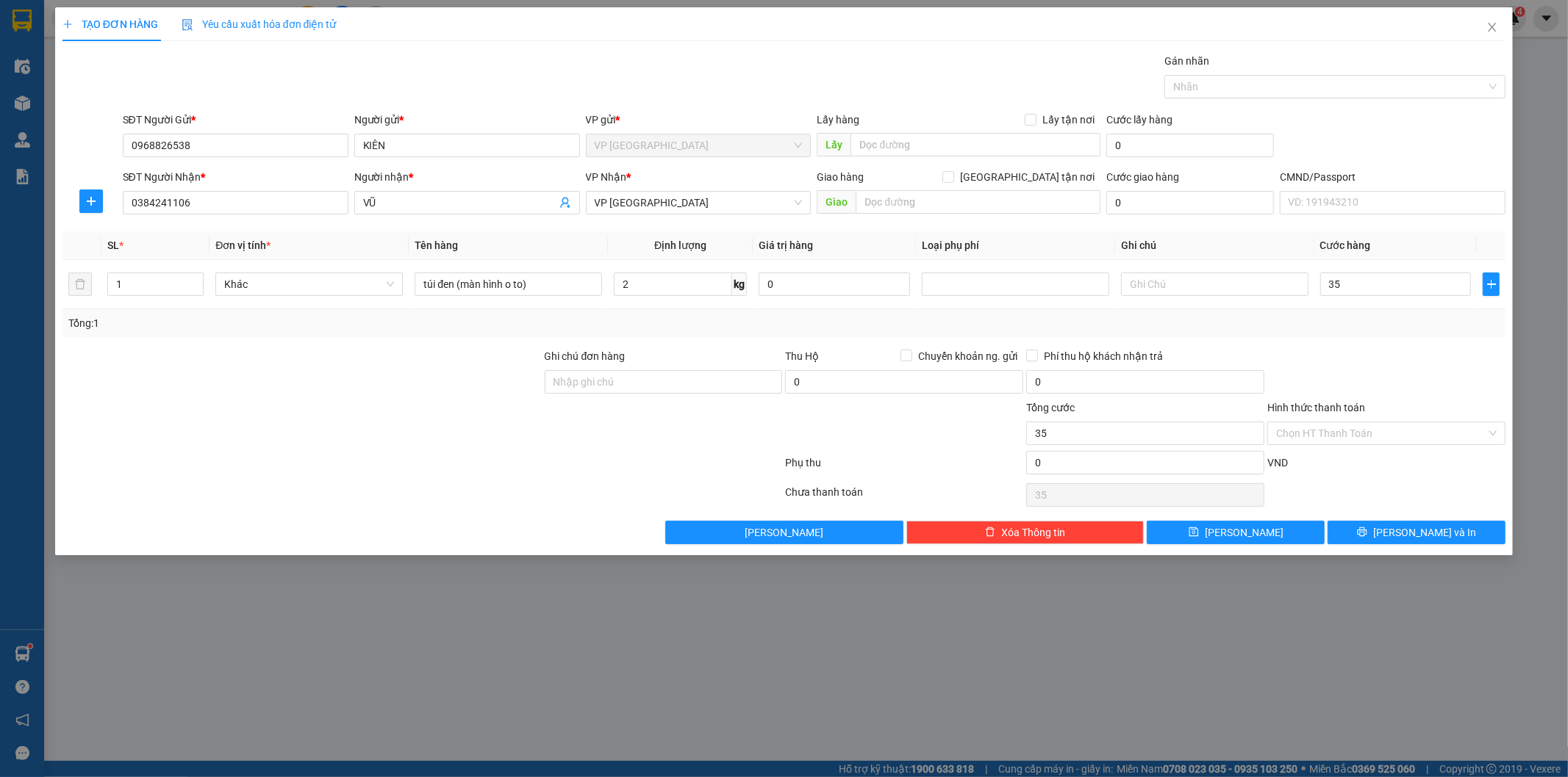
type input "35.000"
drag, startPoint x: 1382, startPoint y: 349, endPoint x: 1384, endPoint y: 402, distance: 53.0
click at [1383, 351] on div at bounding box center [1386, 373] width 241 height 51
click at [1404, 521] on button "[PERSON_NAME] và In" at bounding box center [1416, 532] width 177 height 23
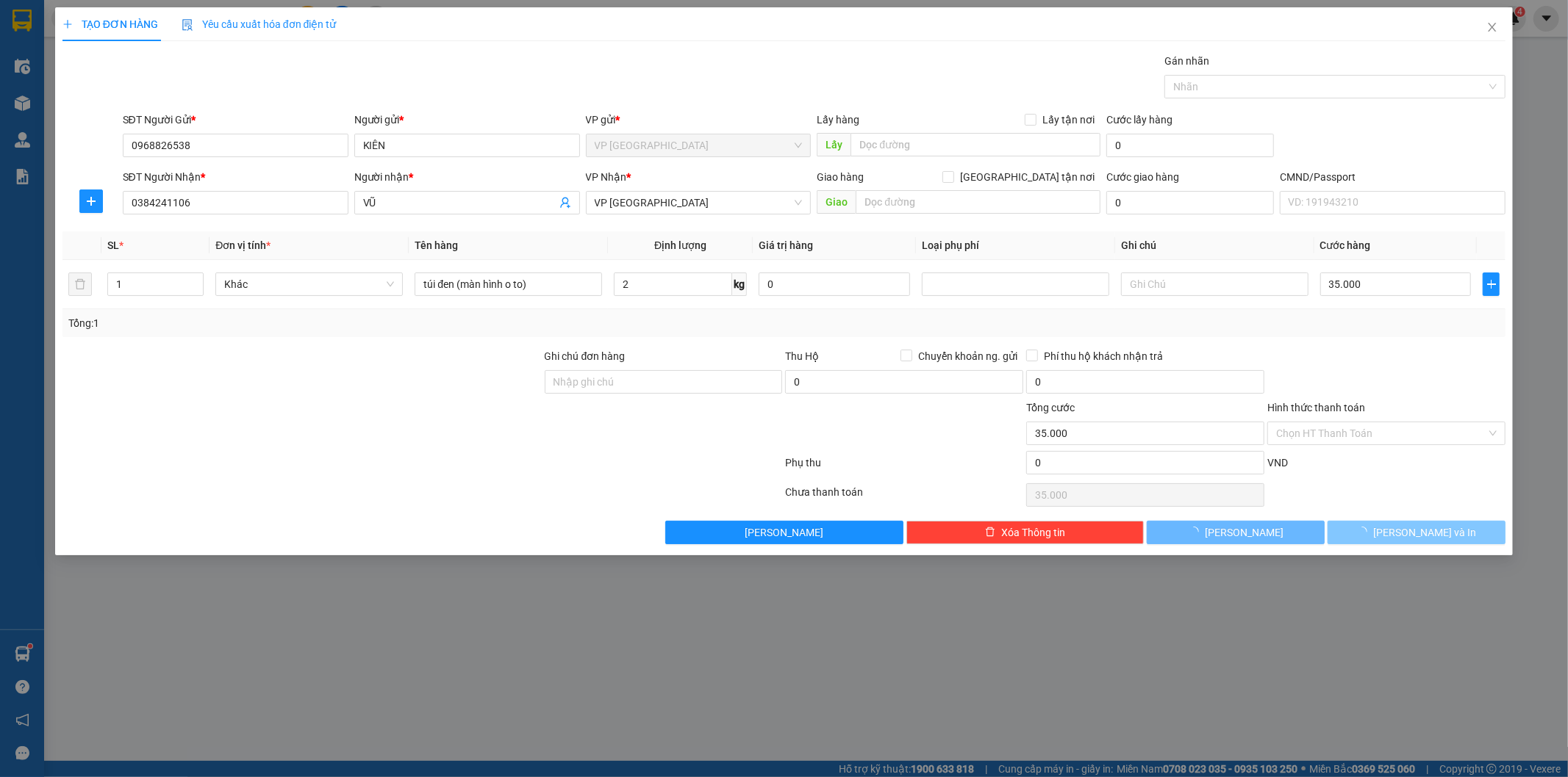
click at [1407, 535] on span "[PERSON_NAME] và In" at bounding box center [1424, 532] width 103 height 16
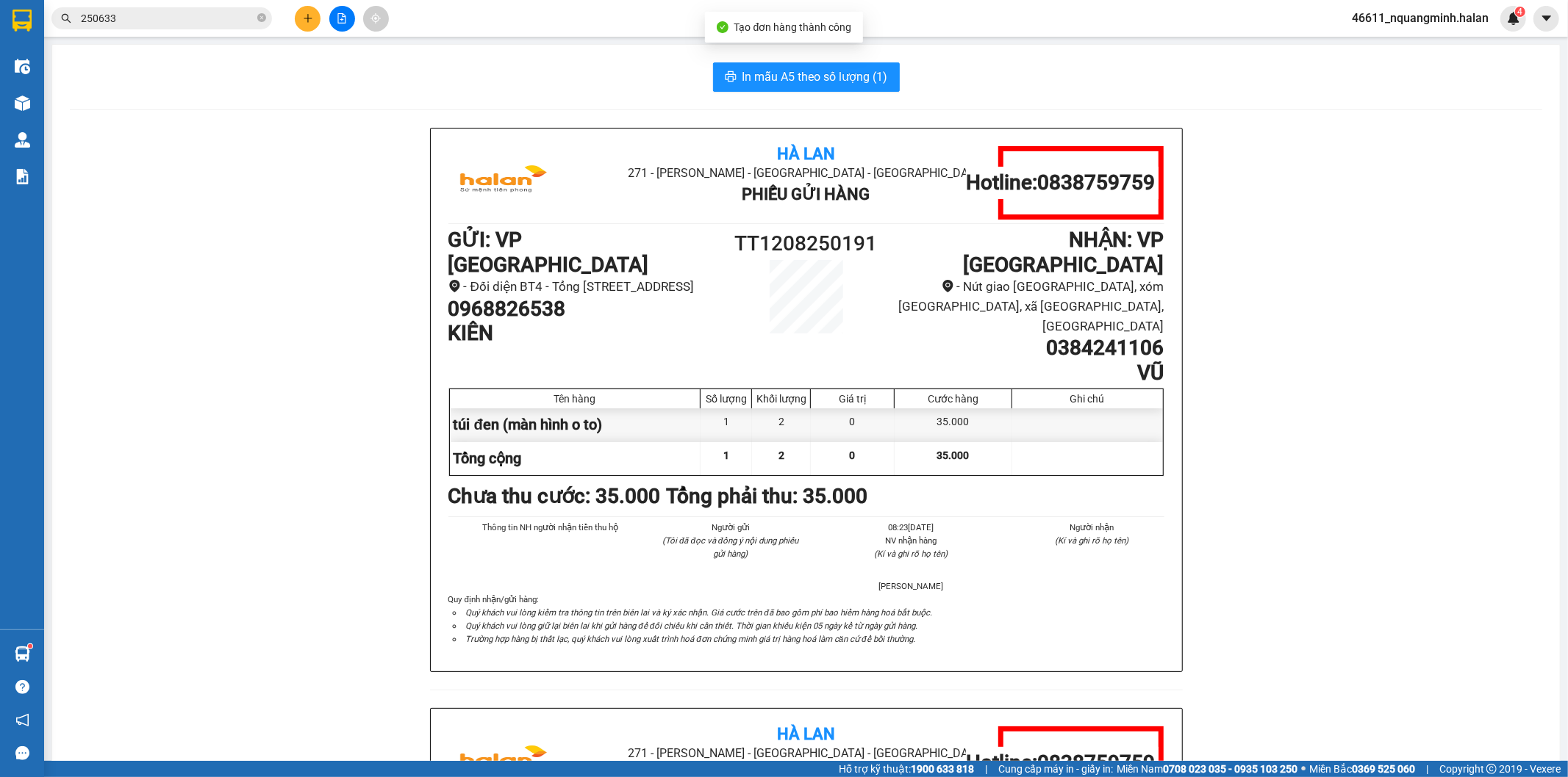
click at [827, 56] on div "In mẫu A5 theo số lượng (1) Hà Lan 271 - Dương Tự Minh - Phường Tân Long - Thái…" at bounding box center [805, 676] width 1508 height 1262
drag, startPoint x: 824, startPoint y: 78, endPoint x: 791, endPoint y: 78, distance: 33.0
click at [820, 78] on span "In mẫu A5 theo số lượng (1)" at bounding box center [815, 77] width 146 height 19
drag, startPoint x: 1025, startPoint y: 398, endPoint x: 1192, endPoint y: 304, distance: 191.6
click at [1192, 304] on div "Hà Lan 271 - Dương Tự Minh - Phường Tân Long - Thái Nguyên Phiếu Gửi Hàng Hotli…" at bounding box center [805, 708] width 1472 height 1161
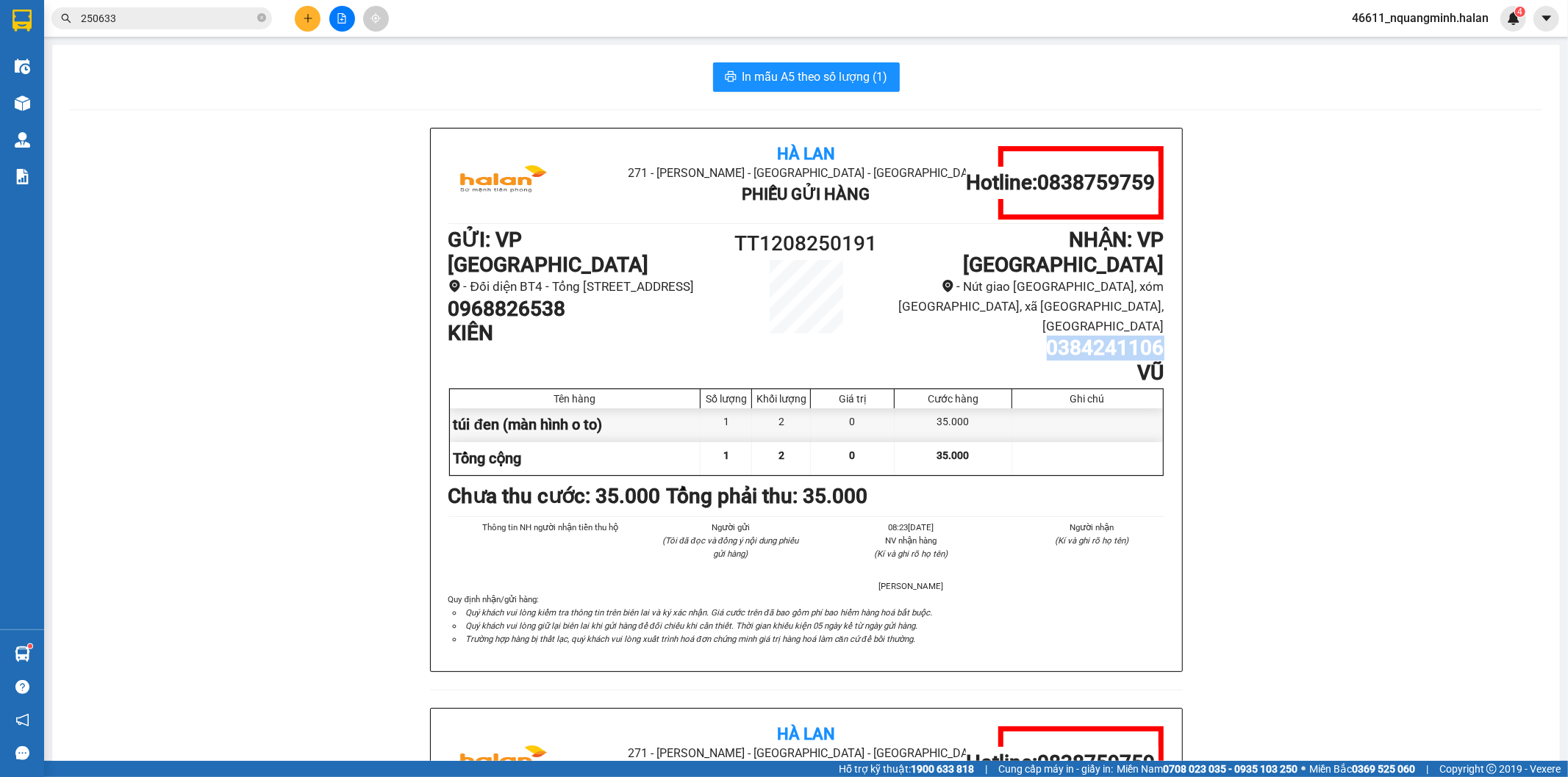
copy h1 "0384241106"
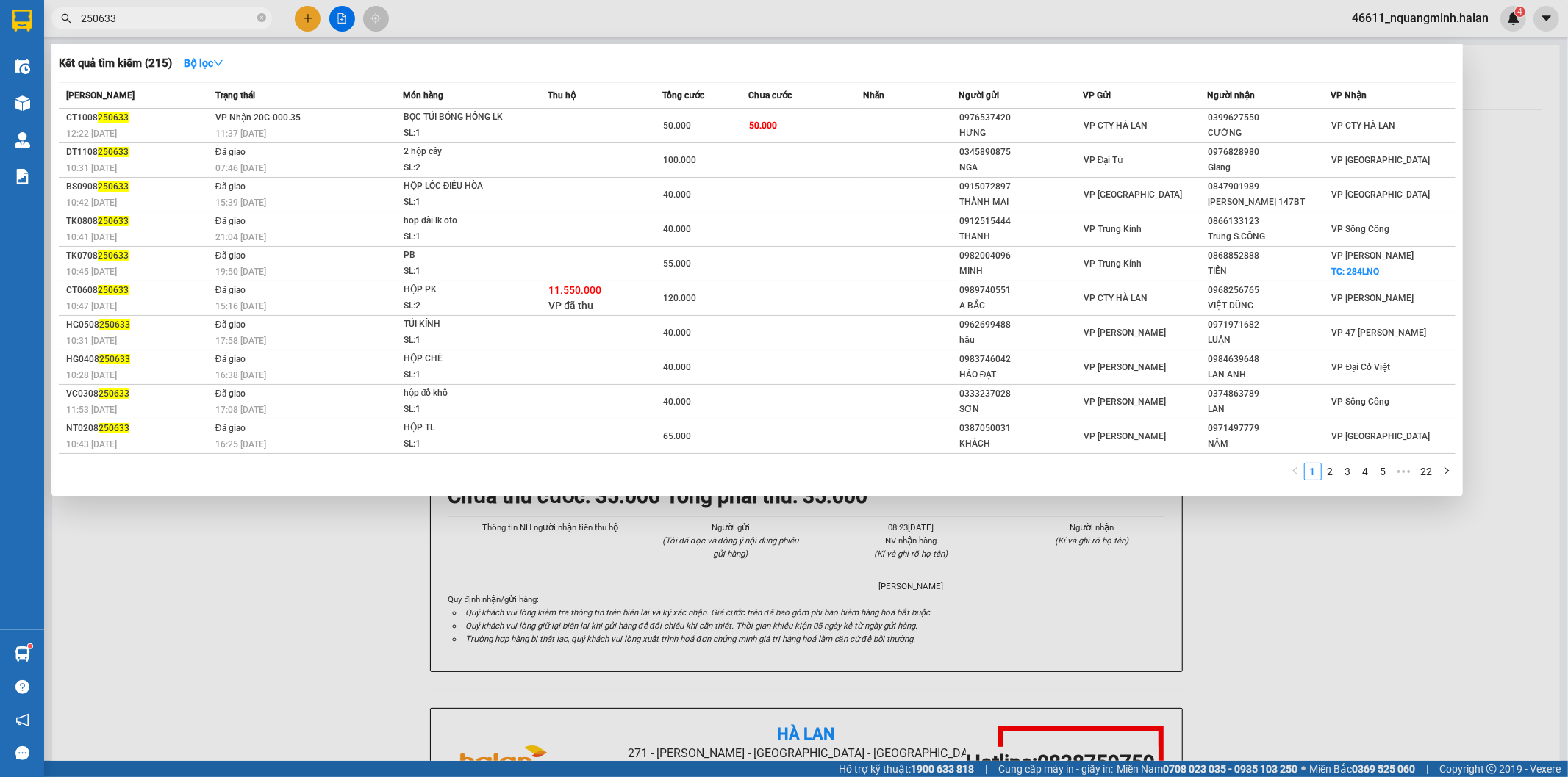
drag, startPoint x: 126, startPoint y: 15, endPoint x: 0, endPoint y: 5, distance: 126.4
click at [36, 5] on section "Kết quả tìm kiếm ( 215 ) Bộ lọc Mã ĐH Trạng thái Món hàng Thu hộ Tổng cước Chưa…" at bounding box center [784, 388] width 1568 height 777
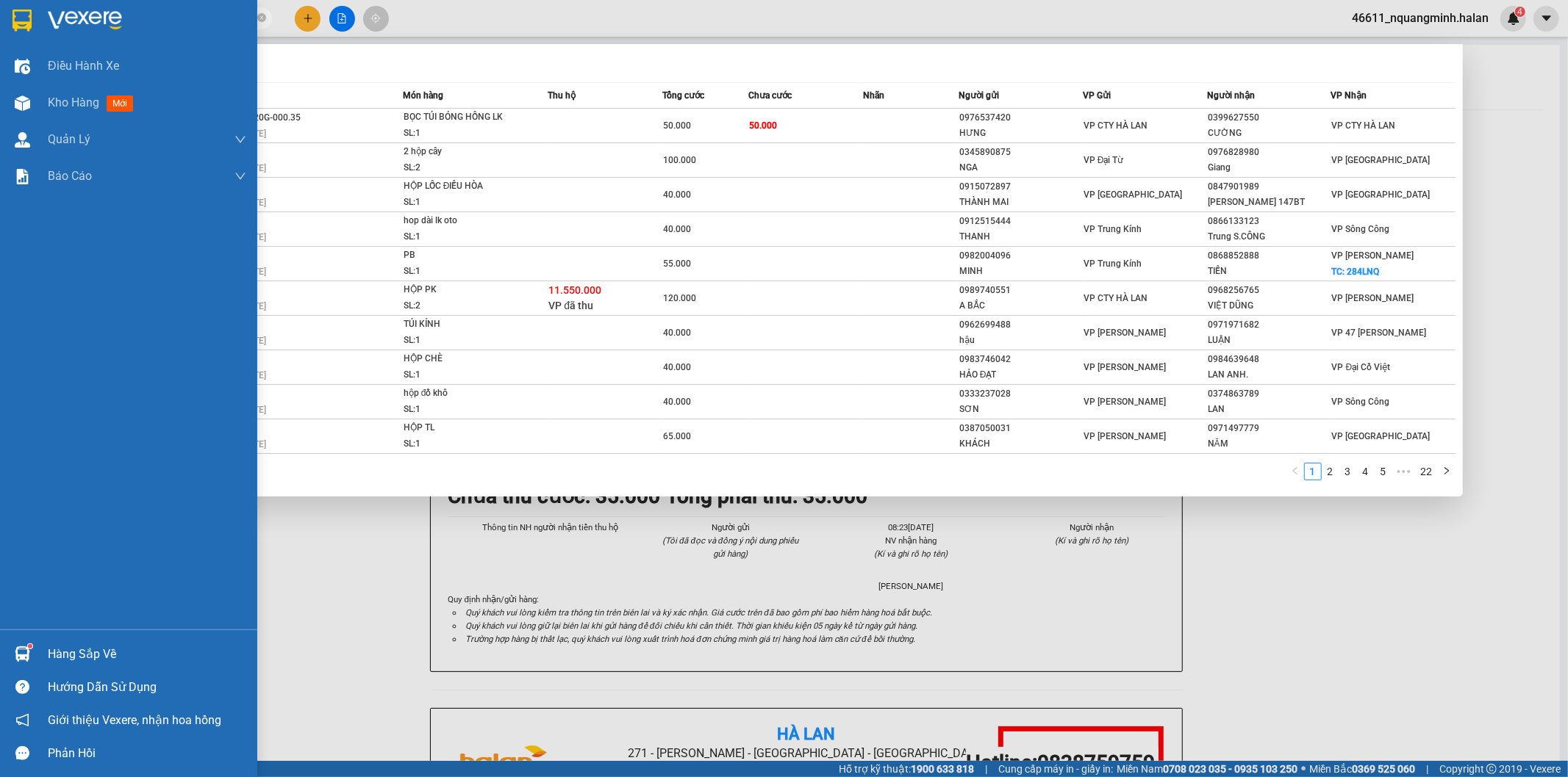
paste input "0384241106"
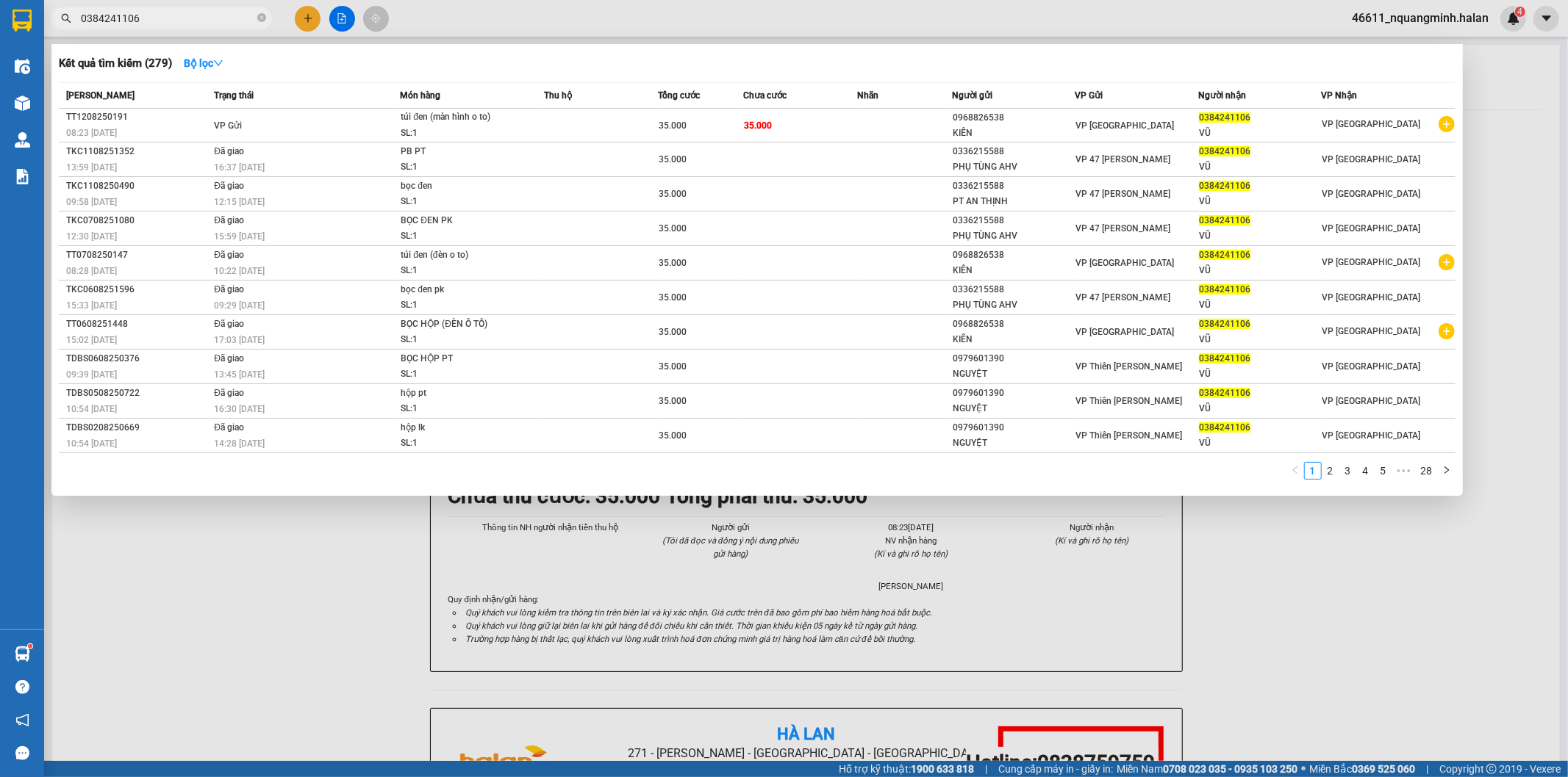
type input "0384241106"
drag, startPoint x: 795, startPoint y: 552, endPoint x: 570, endPoint y: 232, distance: 391.2
click at [788, 540] on div at bounding box center [784, 388] width 1568 height 777
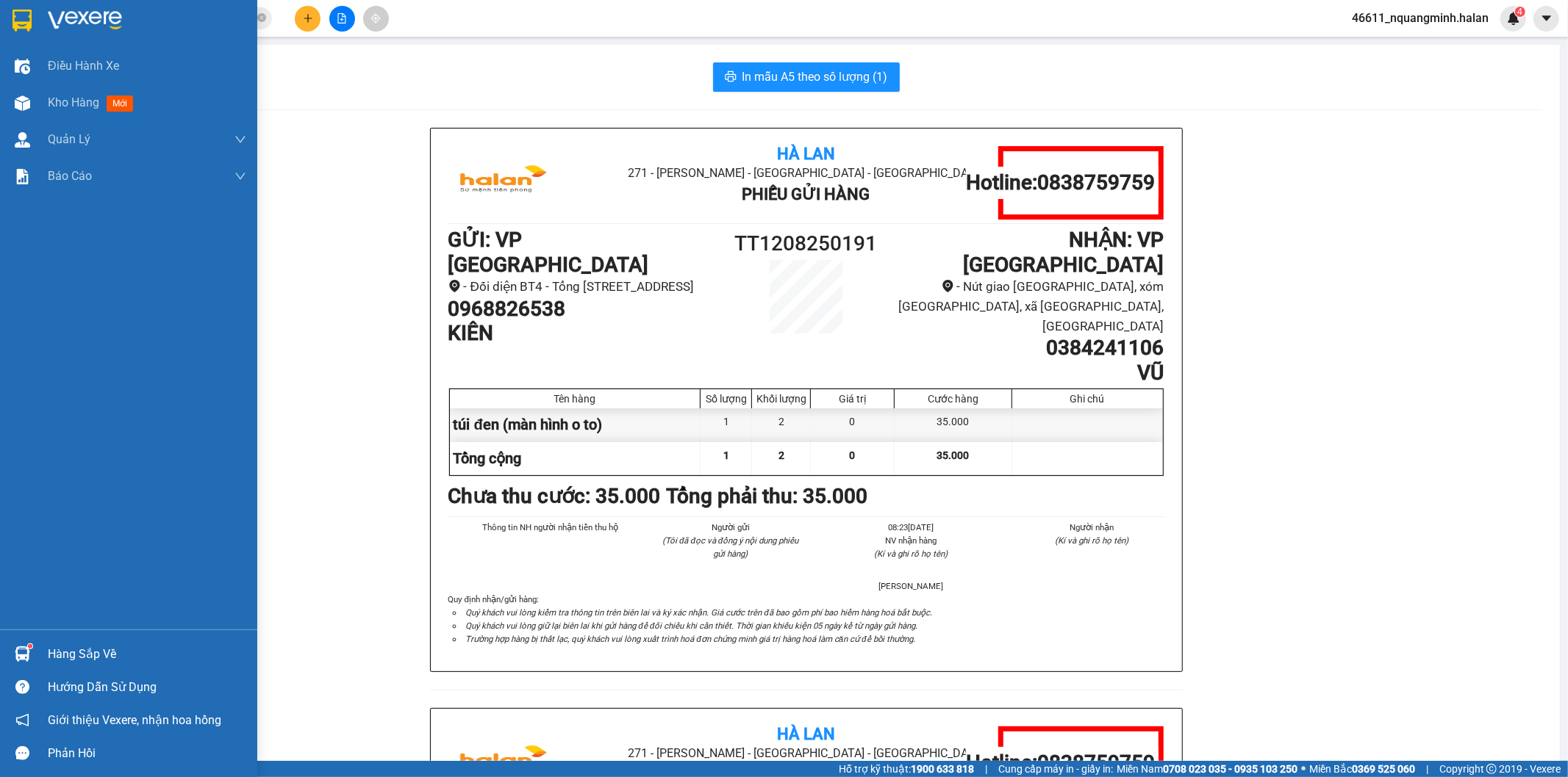
click at [21, 638] on div "Hàng sắp về" at bounding box center [129, 654] width 257 height 33
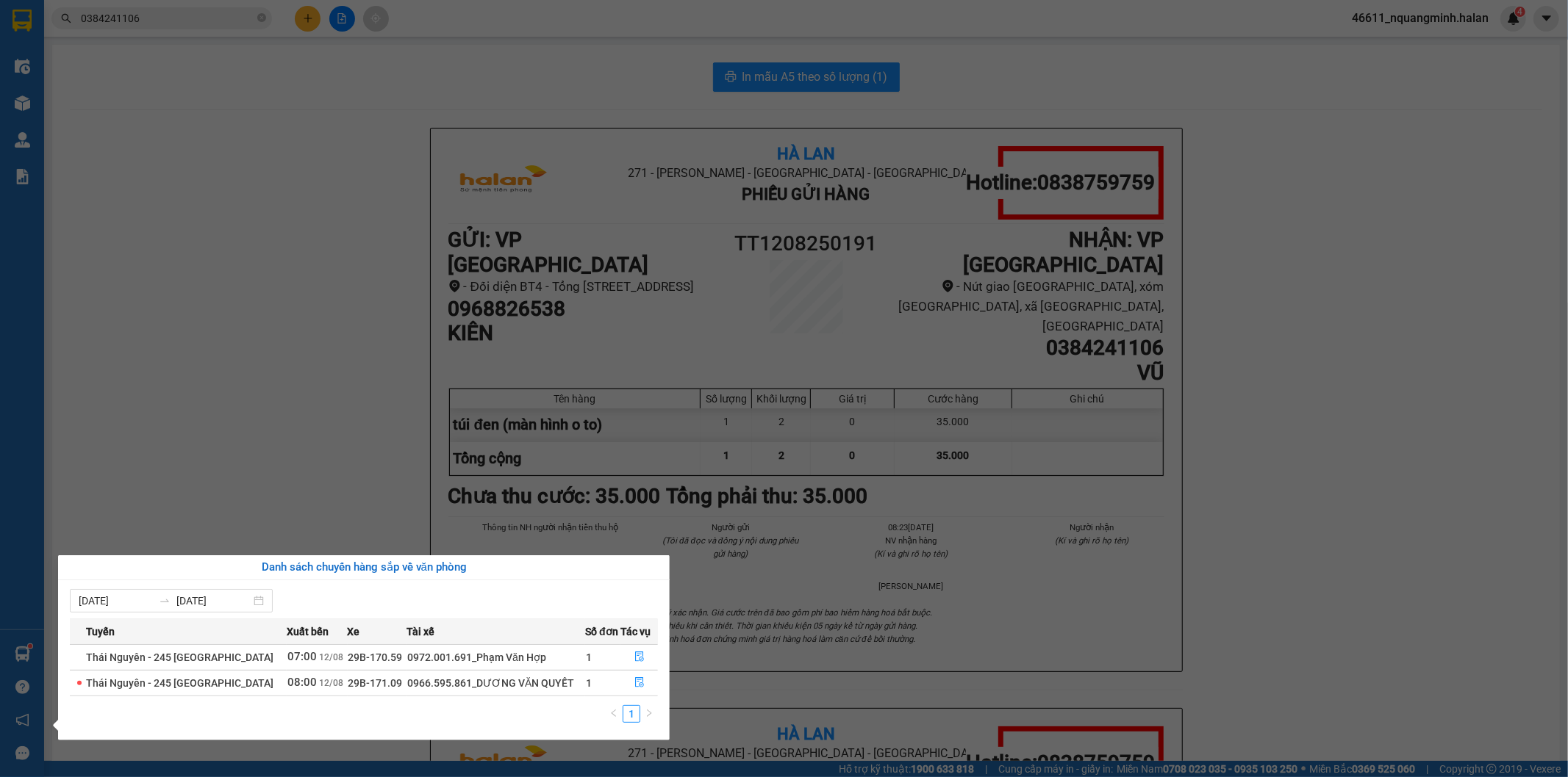
click at [164, 410] on section "Kết quả tìm kiếm ( 279 ) Bộ lọc Mã ĐH Trạng thái Món hàng Thu hộ Tổng cước Chưa…" at bounding box center [784, 388] width 1568 height 777
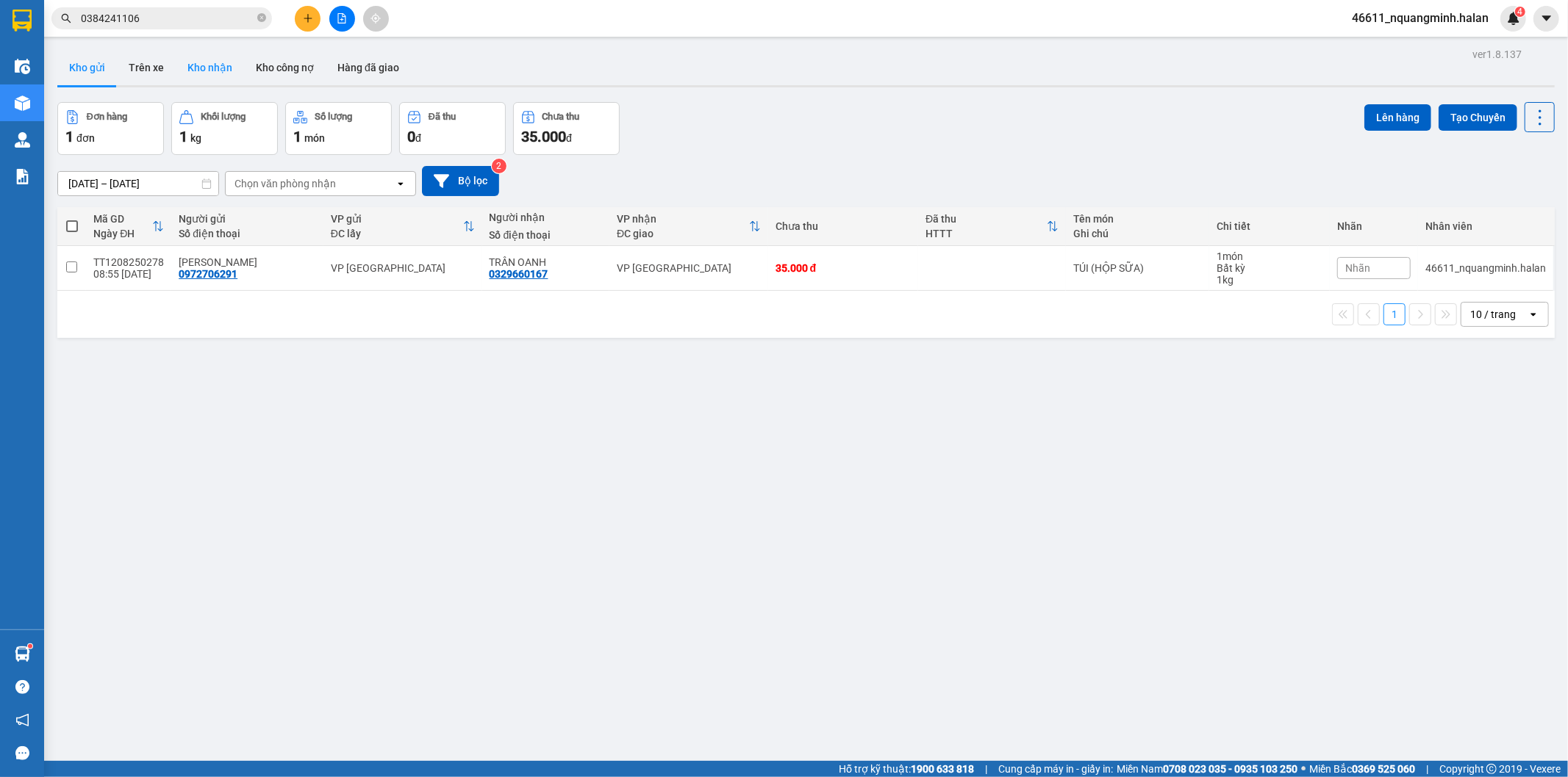
click at [212, 64] on button "Kho nhận" at bounding box center [210, 67] width 68 height 36
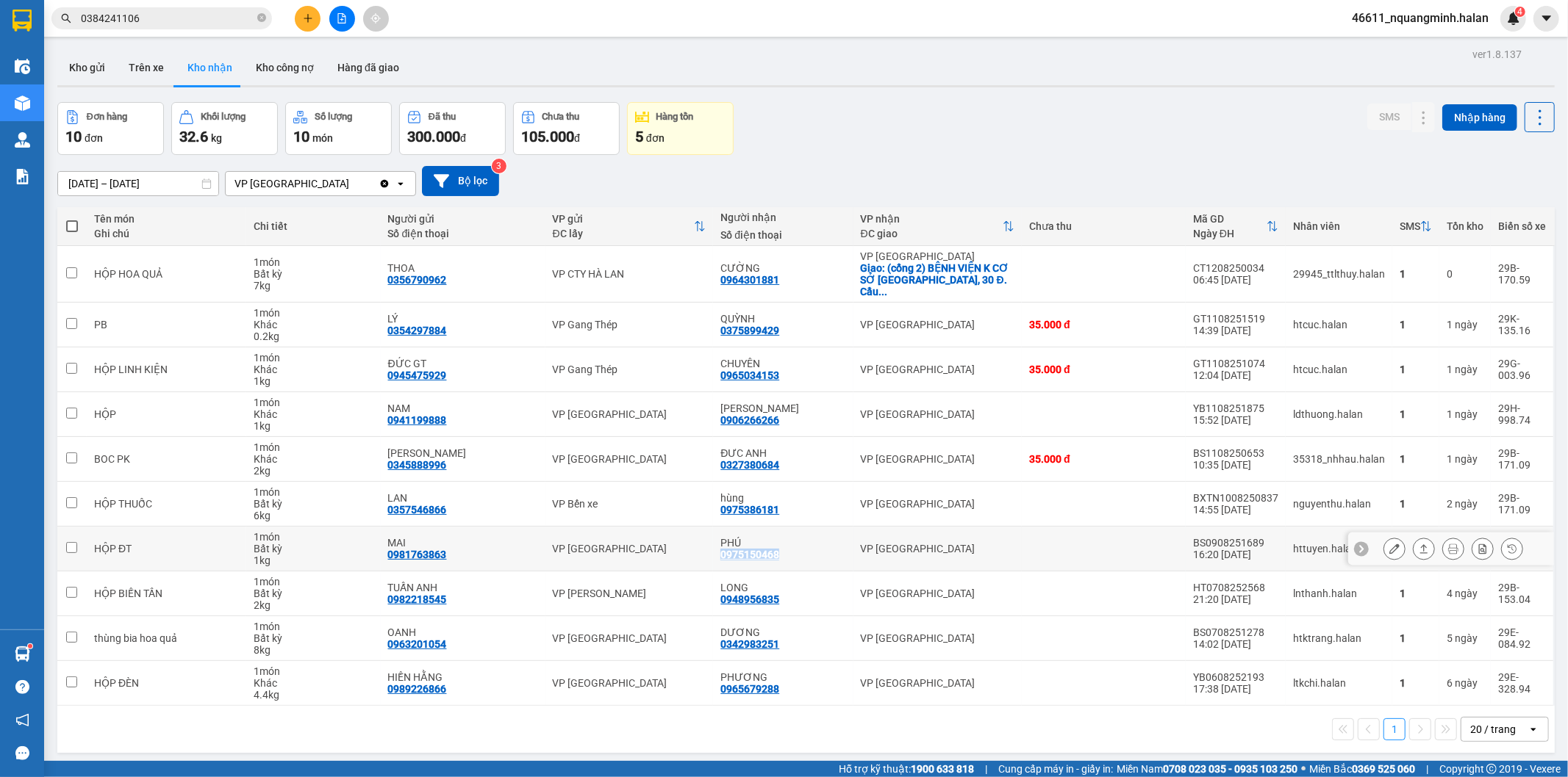
drag, startPoint x: 787, startPoint y: 541, endPoint x: 720, endPoint y: 541, distance: 67.0
click at [720, 541] on div "PHÚ 0975150468" at bounding box center [782, 548] width 125 height 23
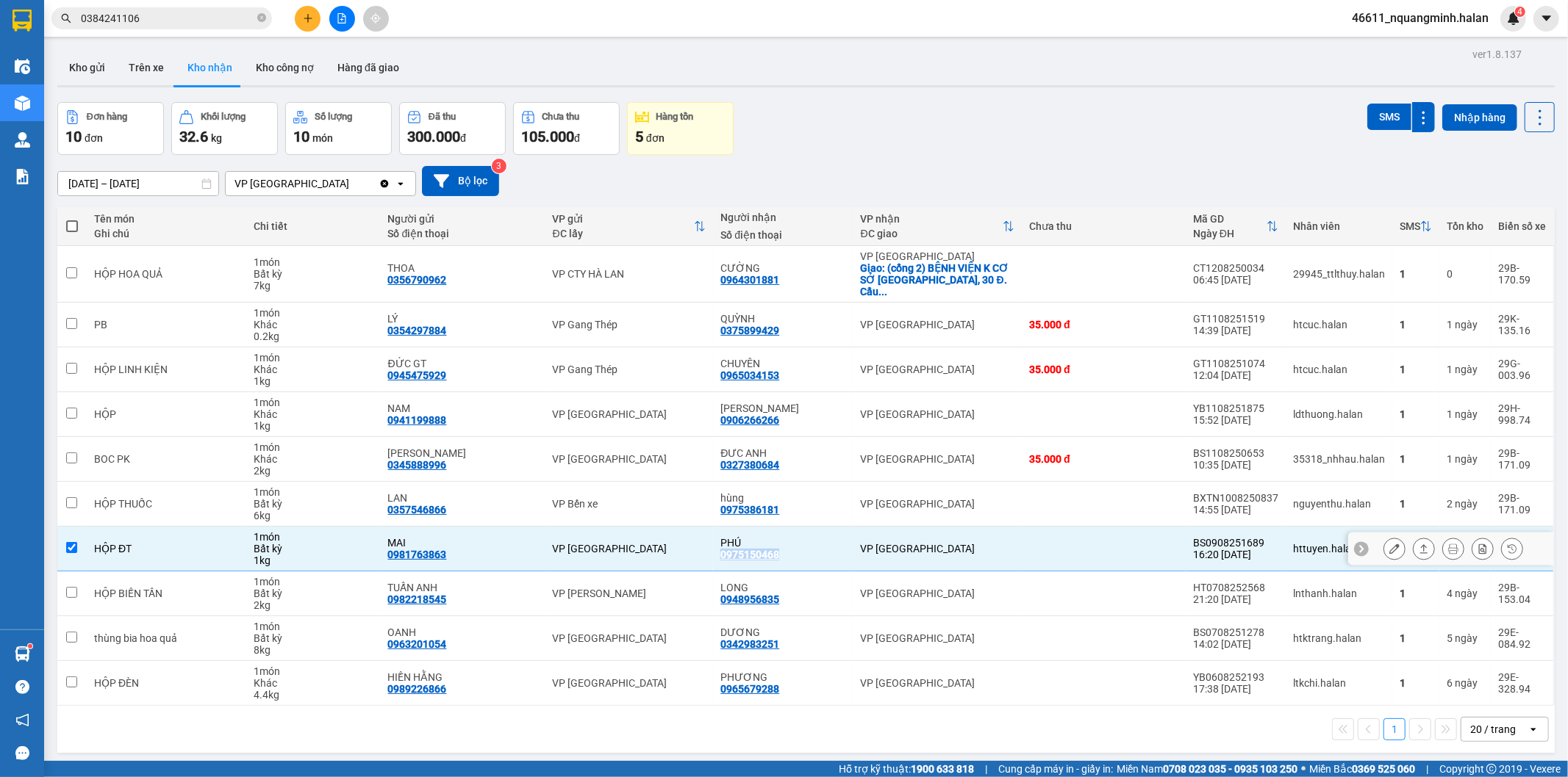
copy div "0975150468"
click at [166, 548] on td "HỘP ĐT" at bounding box center [167, 549] width 160 height 45
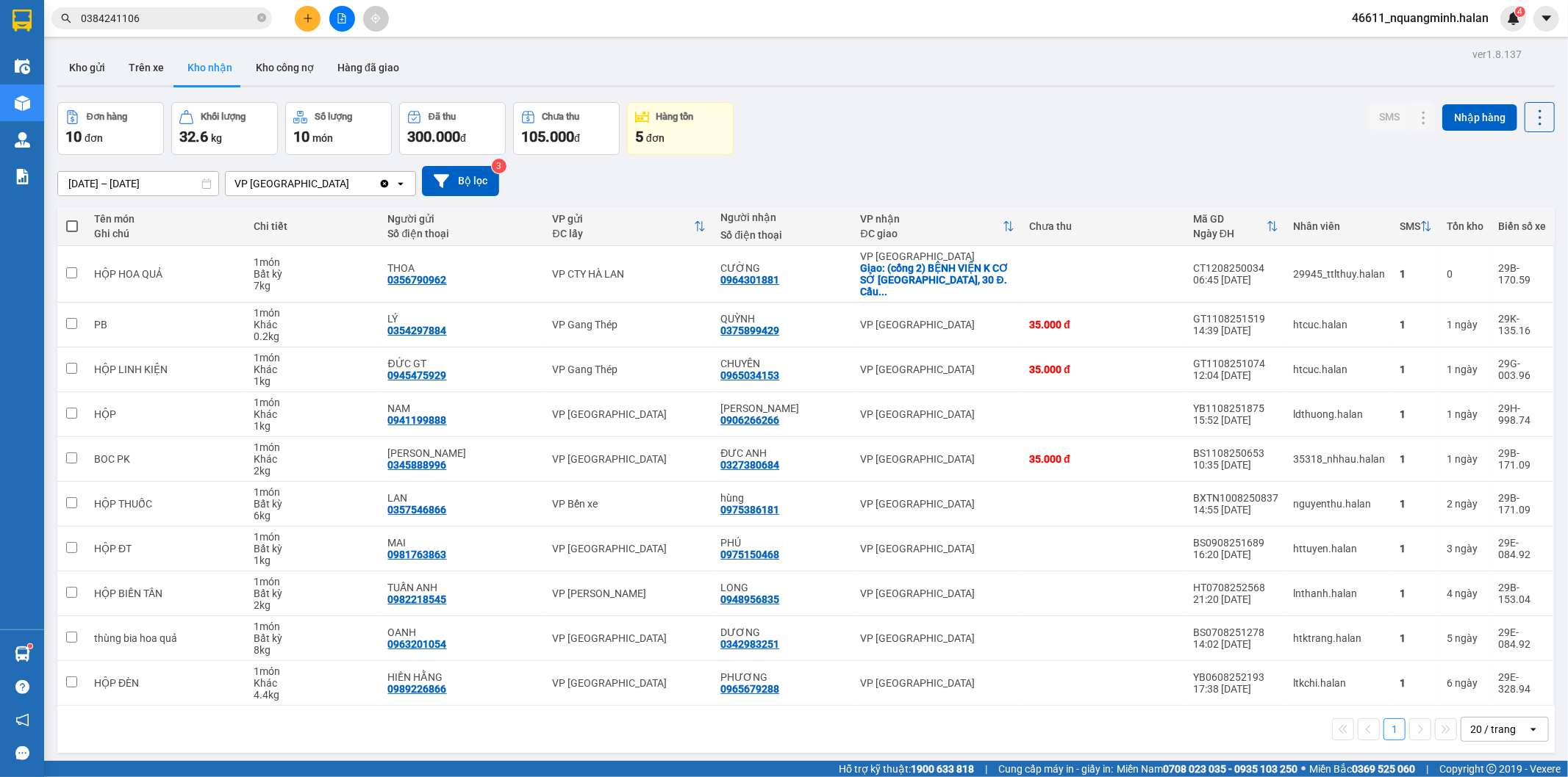
click at [887, 131] on div "Đơn hàng 10 đơn Khối lượng 32.6 kg Số lượng 10 món Đã thu 300.000 đ Chưa thu 10…" at bounding box center [806, 129] width 1497 height 53
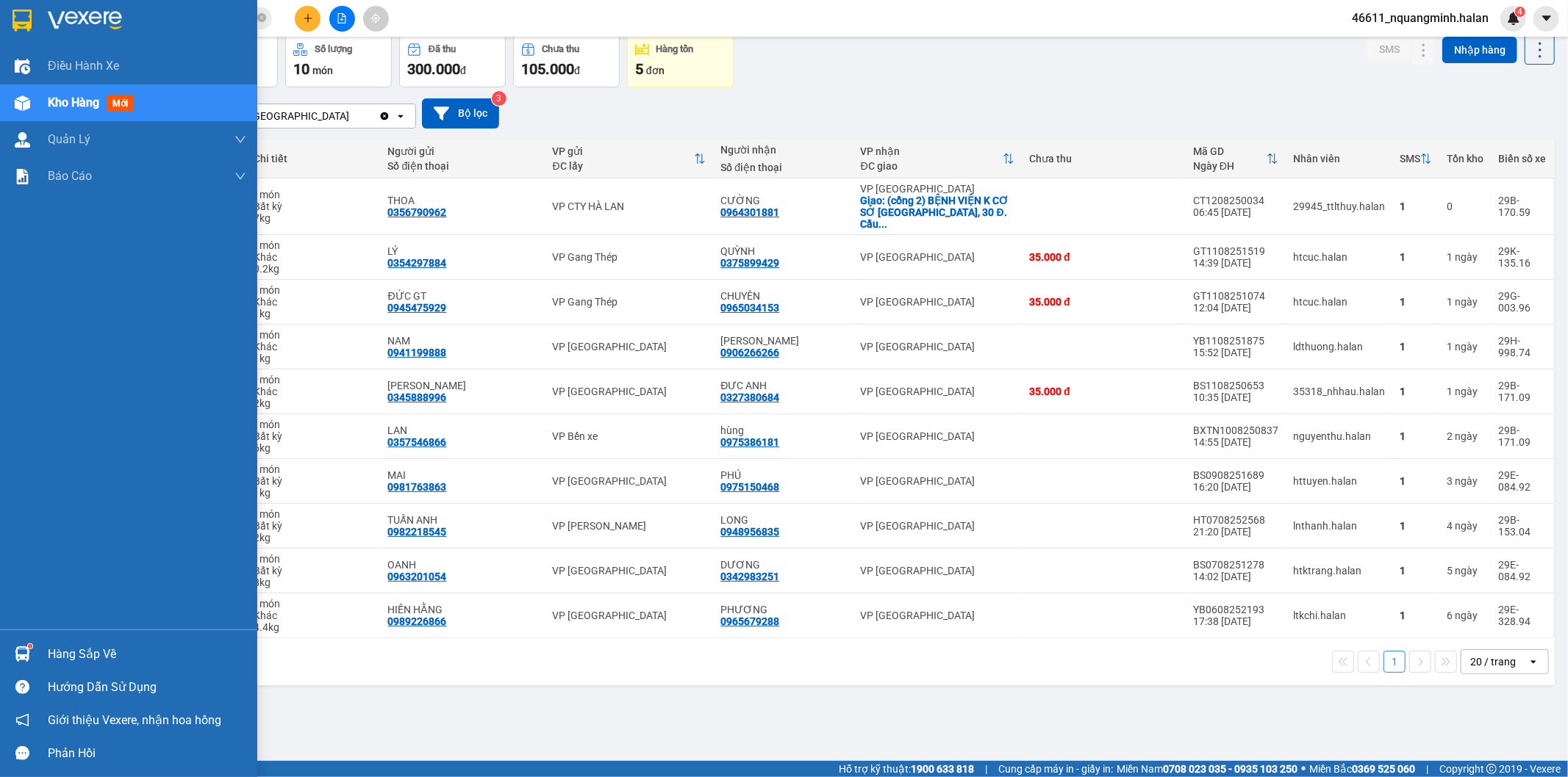
click at [21, 656] on img at bounding box center [22, 654] width 16 height 15
click at [21, 656] on div "Điều hành xe Kho hàng mới Quản Lý Quản lý chuyến Quản lý kiểm kho Báo cáo 12. T…" at bounding box center [129, 388] width 257 height 777
click at [23, 652] on img at bounding box center [22, 654] width 16 height 15
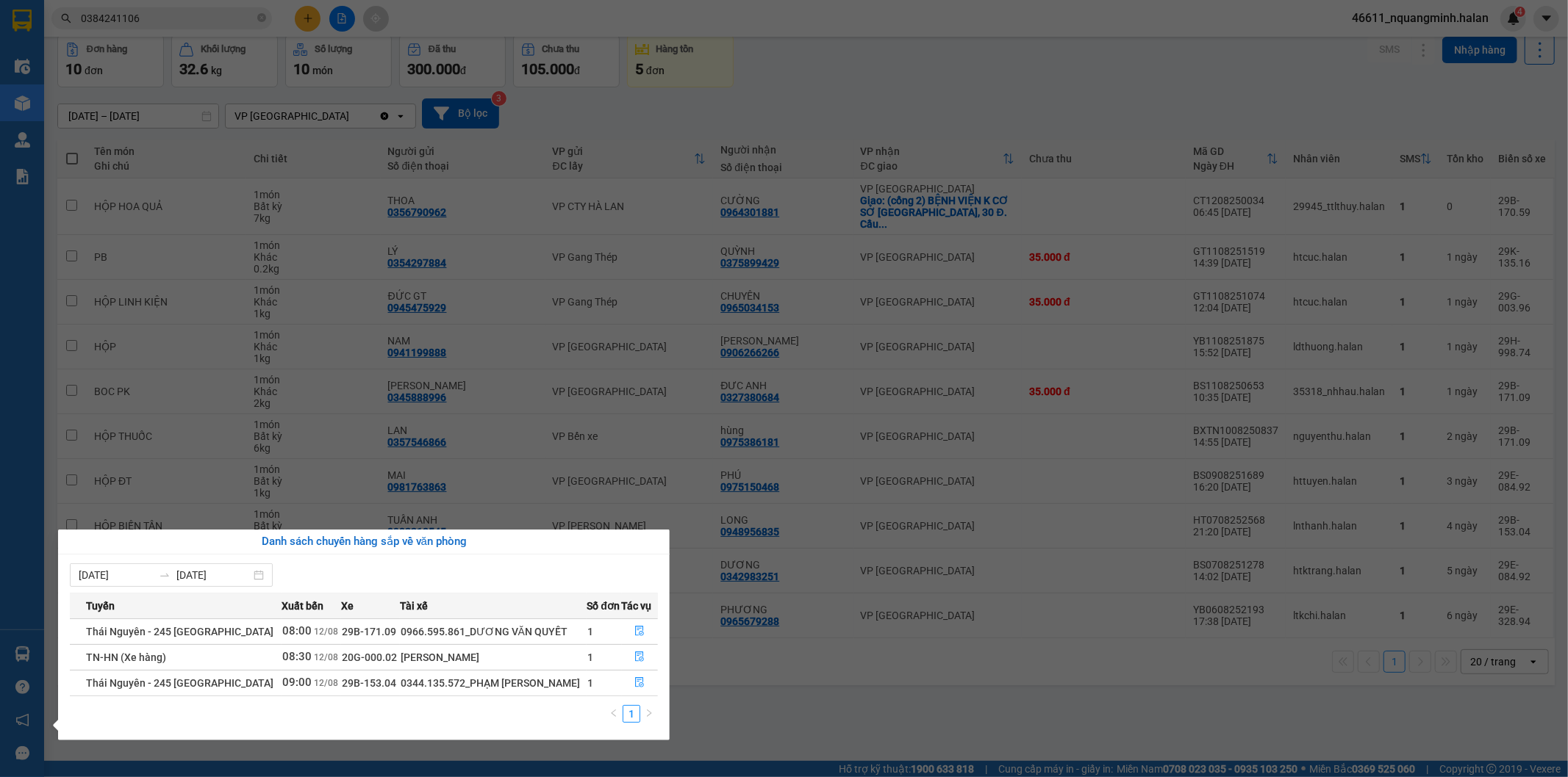
click at [762, 700] on section "Kết quả tìm kiếm ( 279 ) Bộ lọc Mã ĐH Trạng thái Món hàng Thu hộ Tổng cước Chưa…" at bounding box center [784, 388] width 1568 height 777
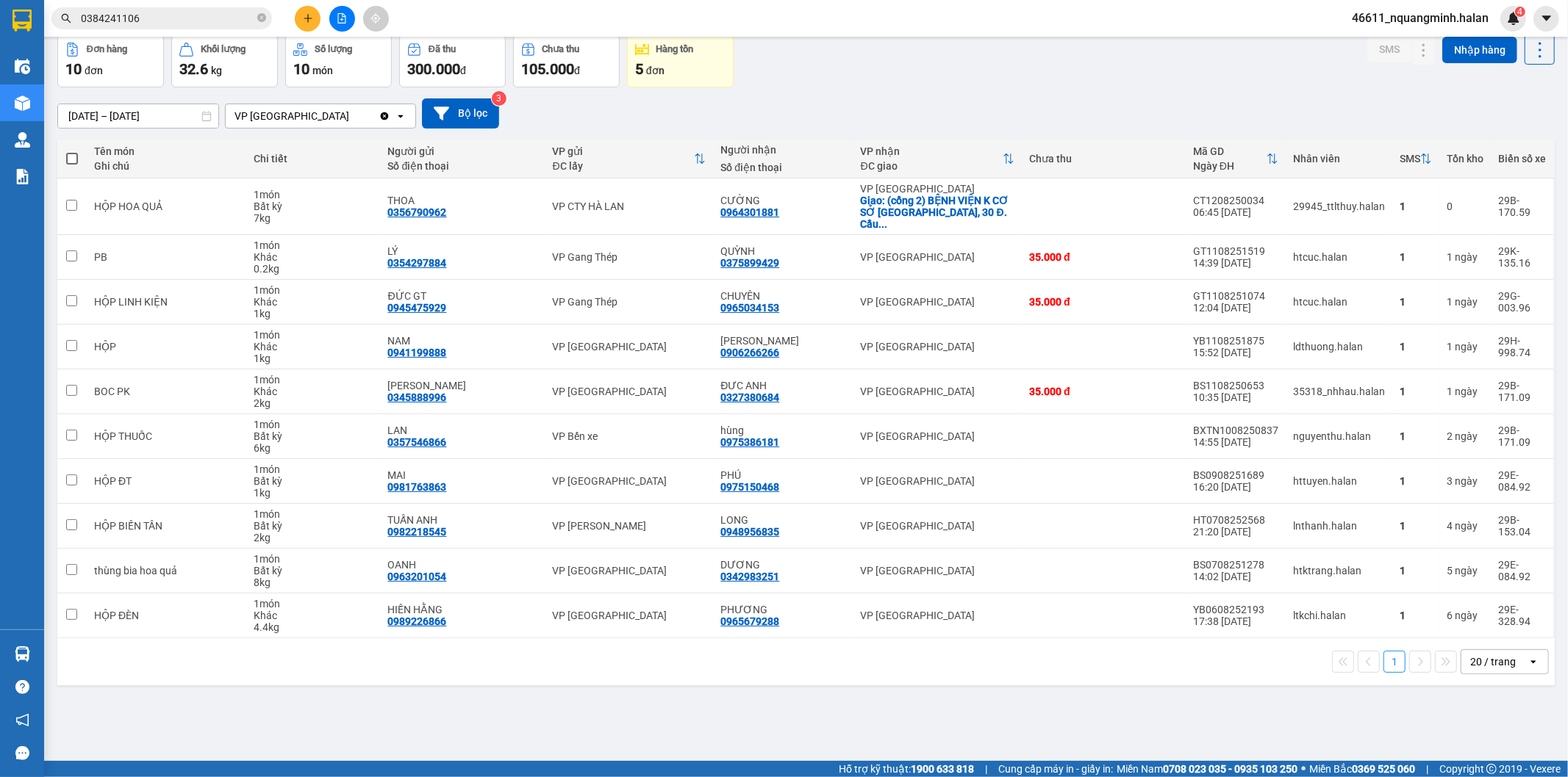
click at [780, 655] on div "1 20 / trang open" at bounding box center [806, 662] width 1485 height 25
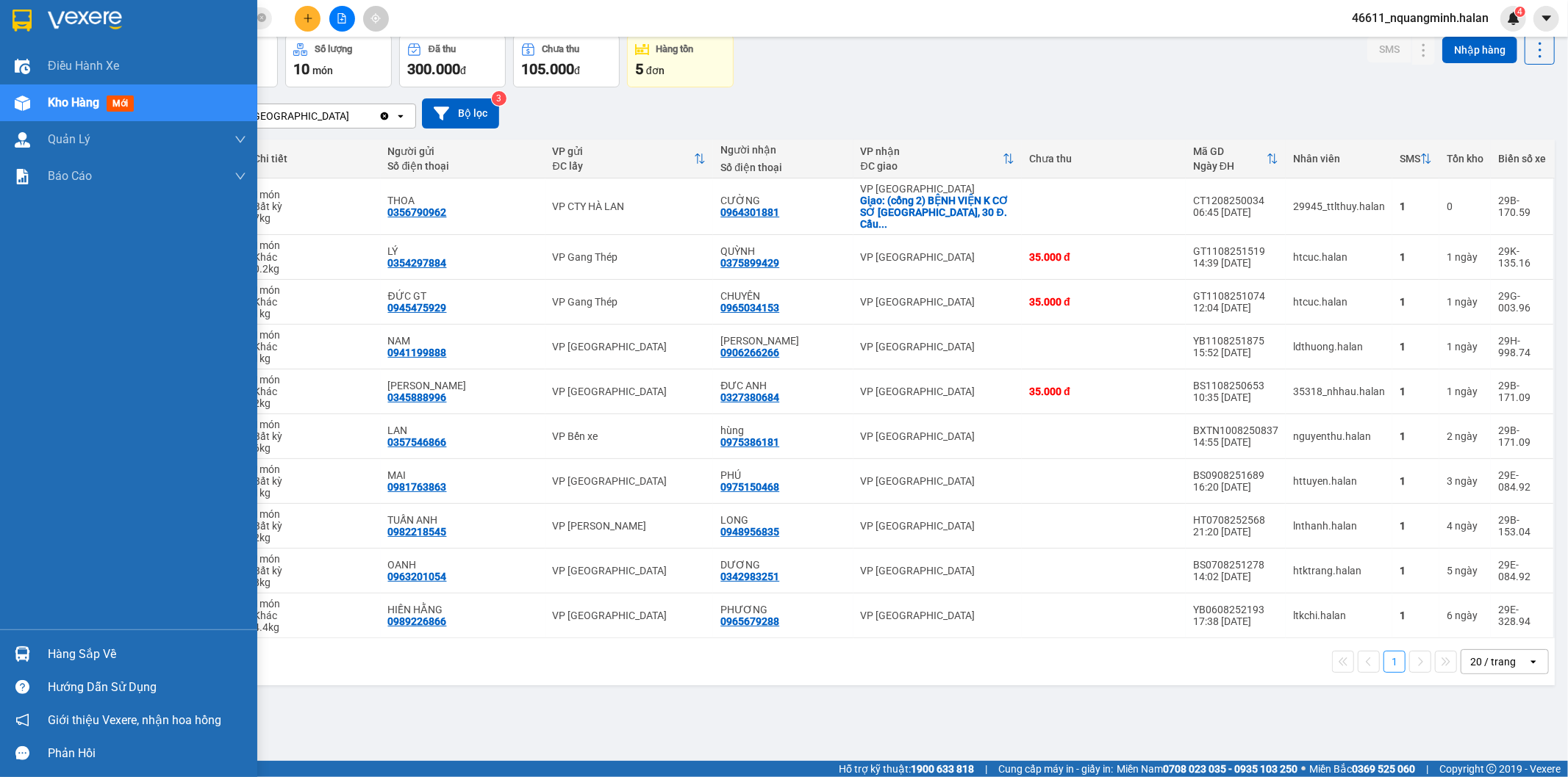
click at [15, 634] on div "Hàng sắp về Hướng dẫn sử dụng Giới thiệu Vexere, nhận hoa hồng Phản hồi" at bounding box center [129, 700] width 257 height 140
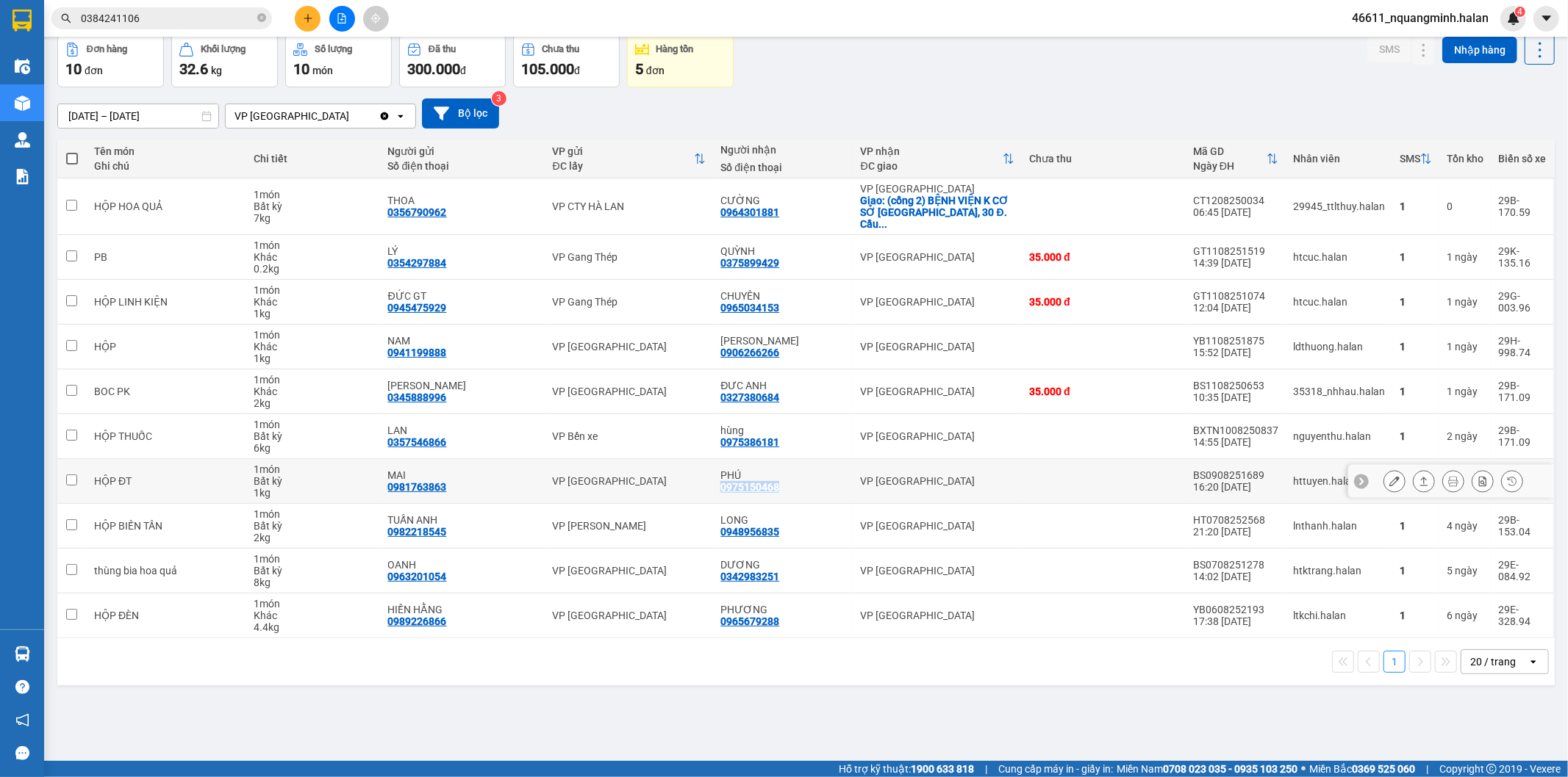
copy div "0975150468"
drag, startPoint x: 789, startPoint y: 478, endPoint x: 718, endPoint y: 474, distance: 71.1
click at [720, 474] on div "PHÚ 0975150468" at bounding box center [782, 481] width 125 height 23
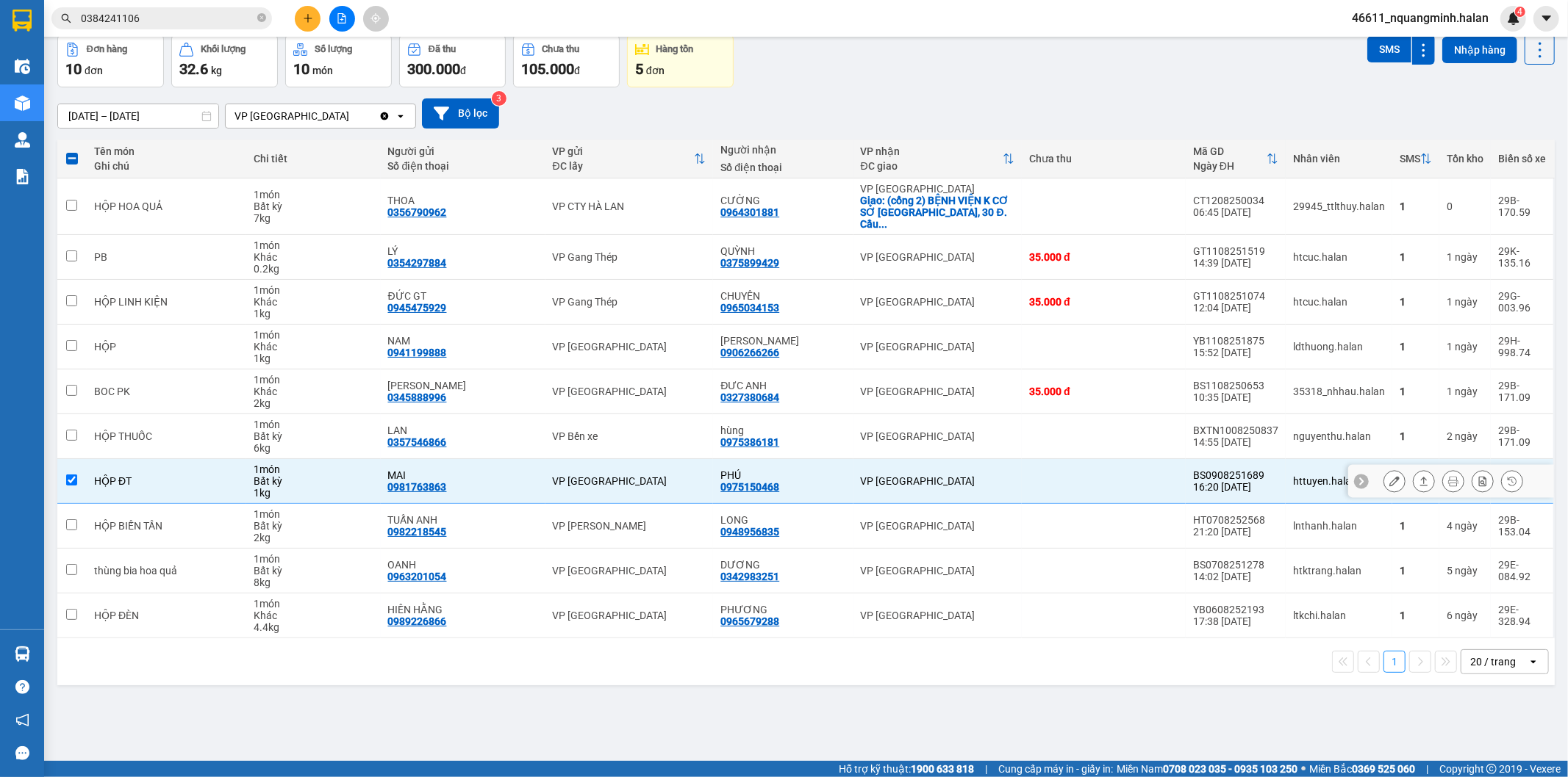
click at [201, 476] on td "HỘP ĐT" at bounding box center [167, 482] width 160 height 45
checkbox input "false"
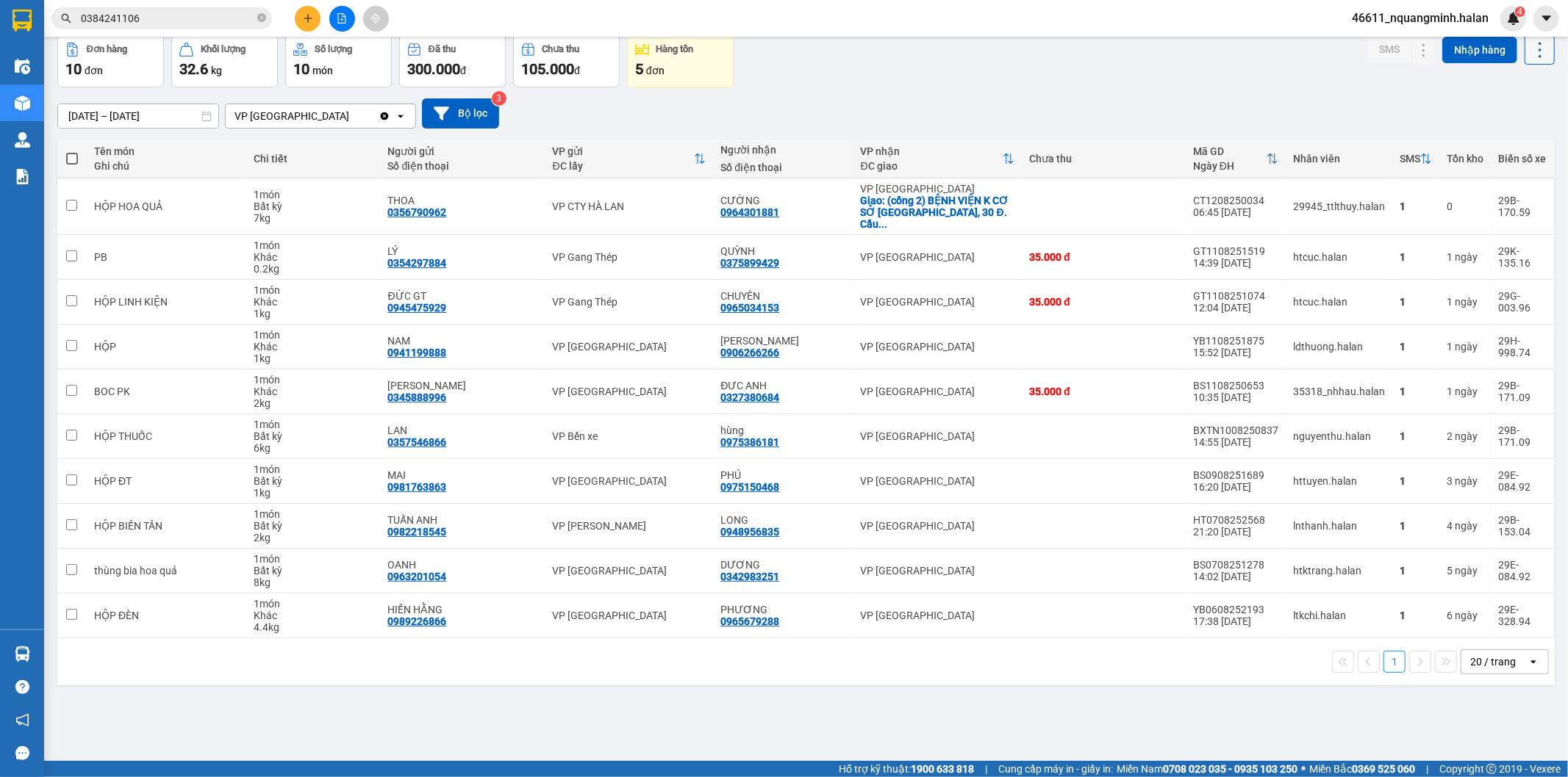
click at [1529, 49] on icon at bounding box center [1539, 50] width 21 height 21
click at [1515, 113] on span "Làm mới" at bounding box center [1507, 115] width 40 height 15
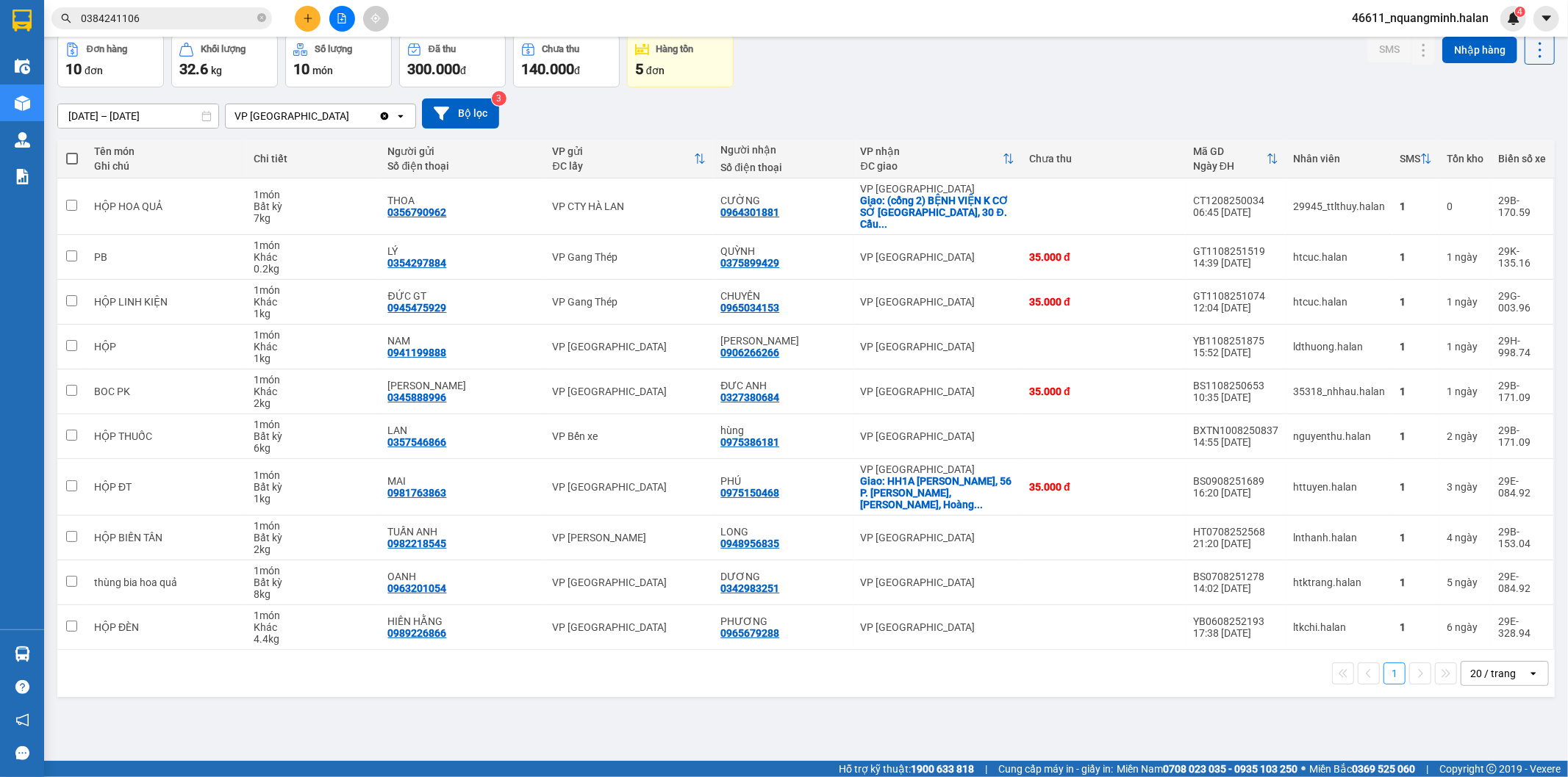
click at [812, 105] on div "14/06/2025 – 12/08/2025 Press the down arrow key to interact with the calendar …" at bounding box center [806, 113] width 1497 height 30
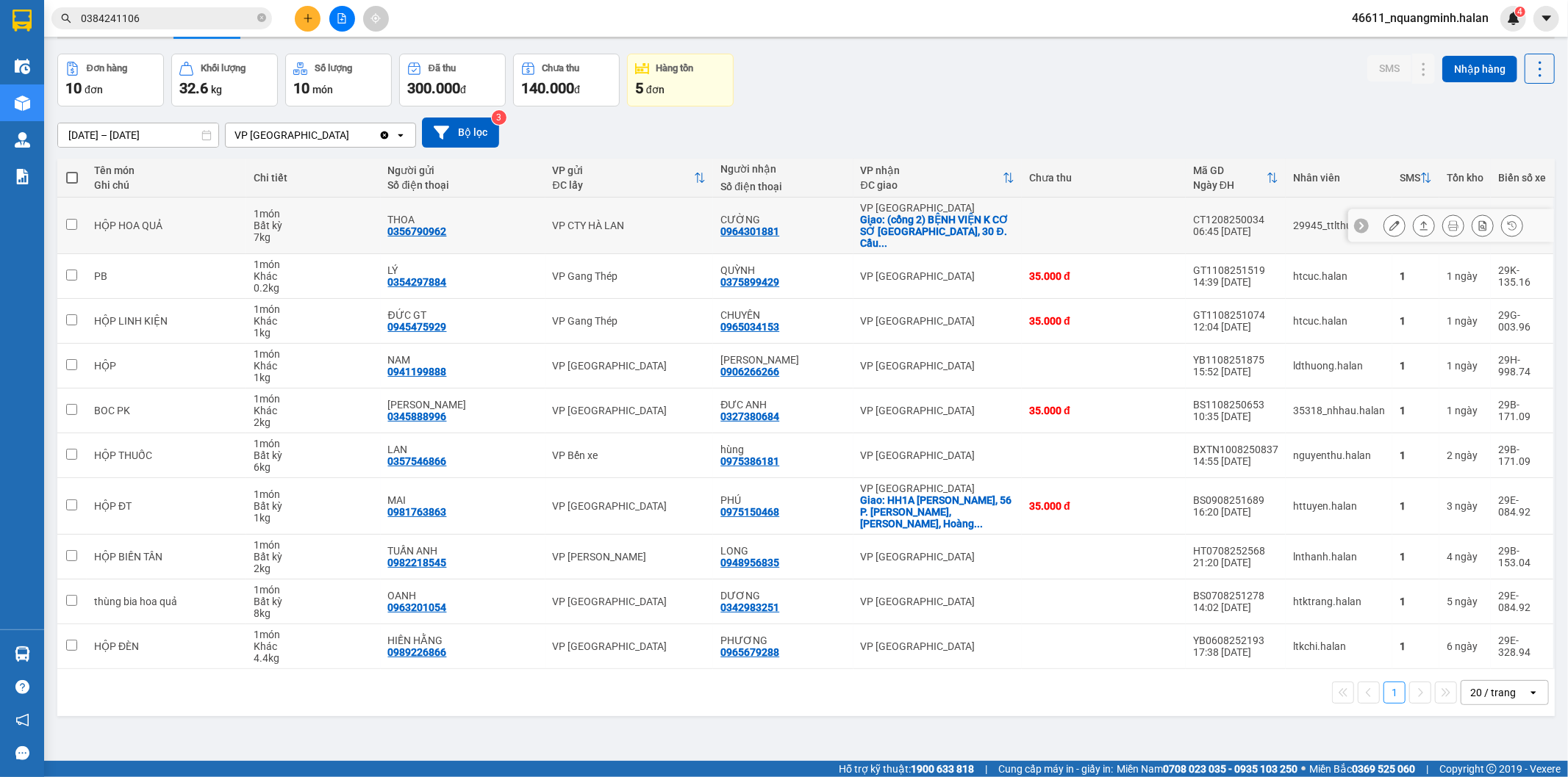
scroll to position [0, 0]
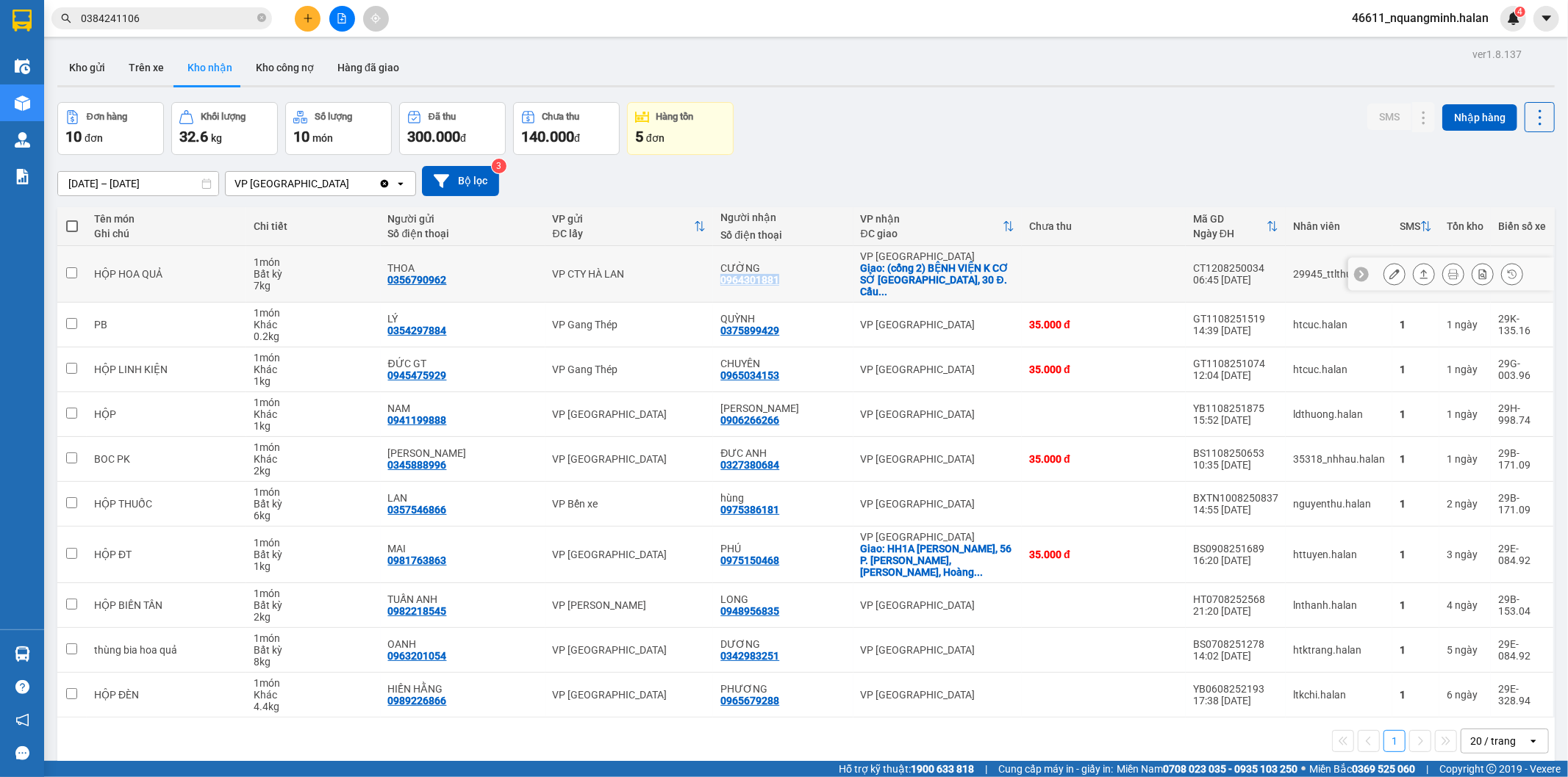
copy div "0964301881"
drag, startPoint x: 791, startPoint y: 277, endPoint x: 721, endPoint y: 279, distance: 70.0
click at [721, 279] on div "CƯỜNG 0964301881" at bounding box center [782, 274] width 125 height 23
checkbox input "true"
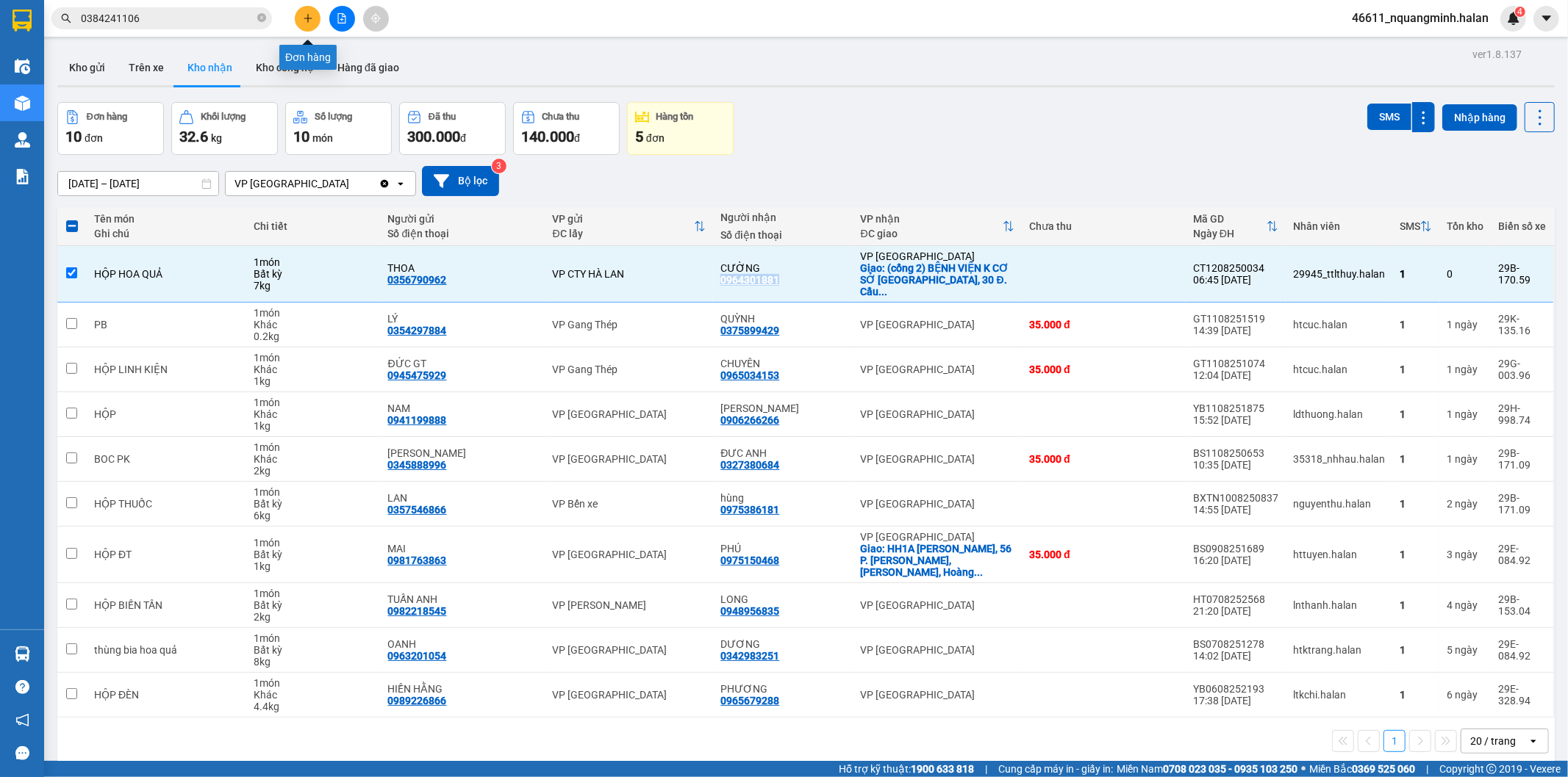
click at [305, 15] on icon "plus" at bounding box center [308, 18] width 10 height 10
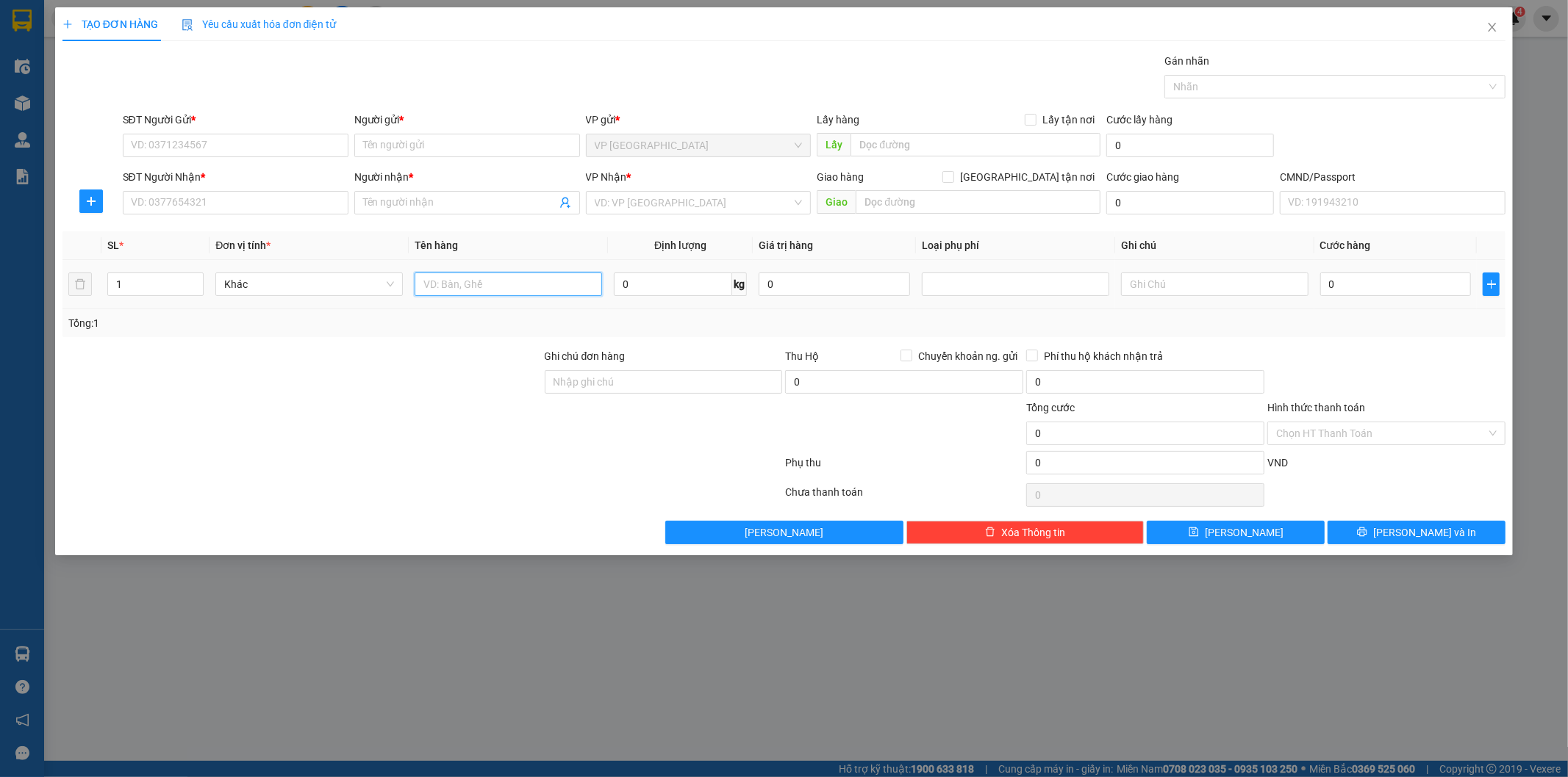
click at [481, 281] on input "text" at bounding box center [508, 284] width 188 height 23
type input "BỌC TRẮNG"
type input "1"
click at [448, 398] on div at bounding box center [302, 373] width 482 height 51
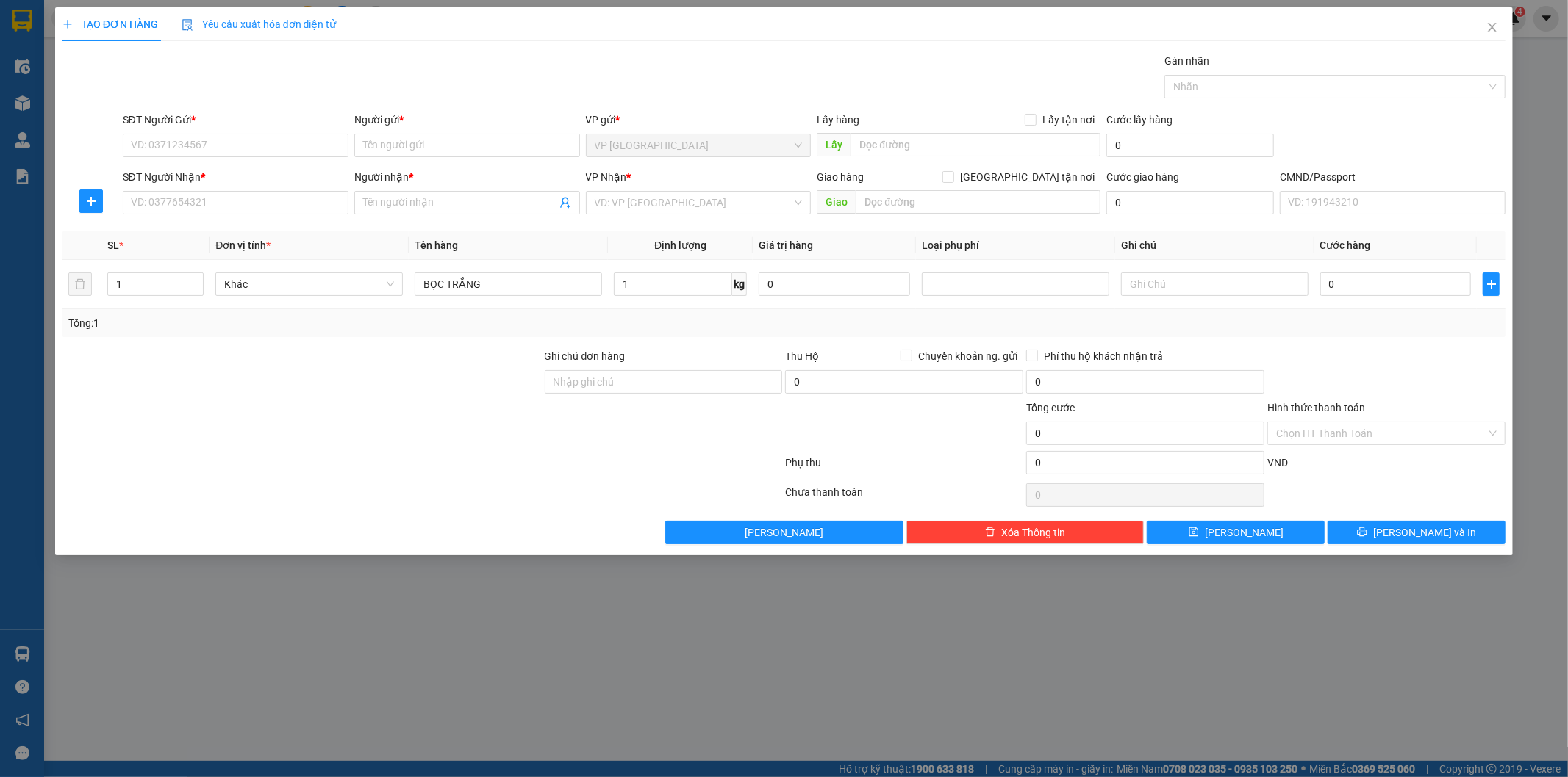
click at [448, 398] on div at bounding box center [302, 373] width 482 height 51
click at [449, 445] on div at bounding box center [302, 425] width 482 height 51
click at [431, 383] on div at bounding box center [302, 373] width 482 height 51
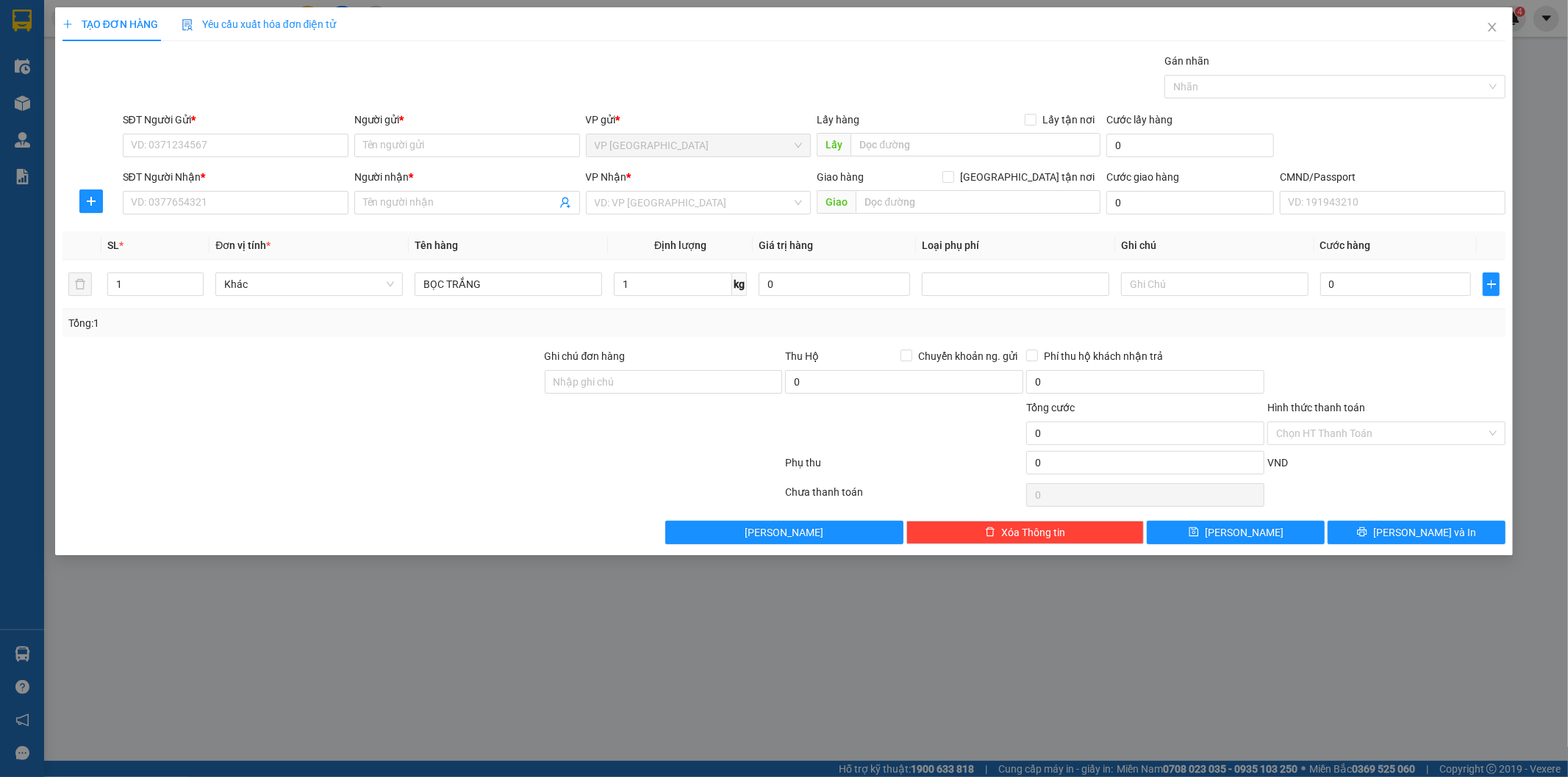
click at [431, 383] on div at bounding box center [302, 373] width 482 height 51
click at [1383, 349] on div at bounding box center [1386, 373] width 241 height 51
click at [401, 441] on div at bounding box center [302, 425] width 482 height 51
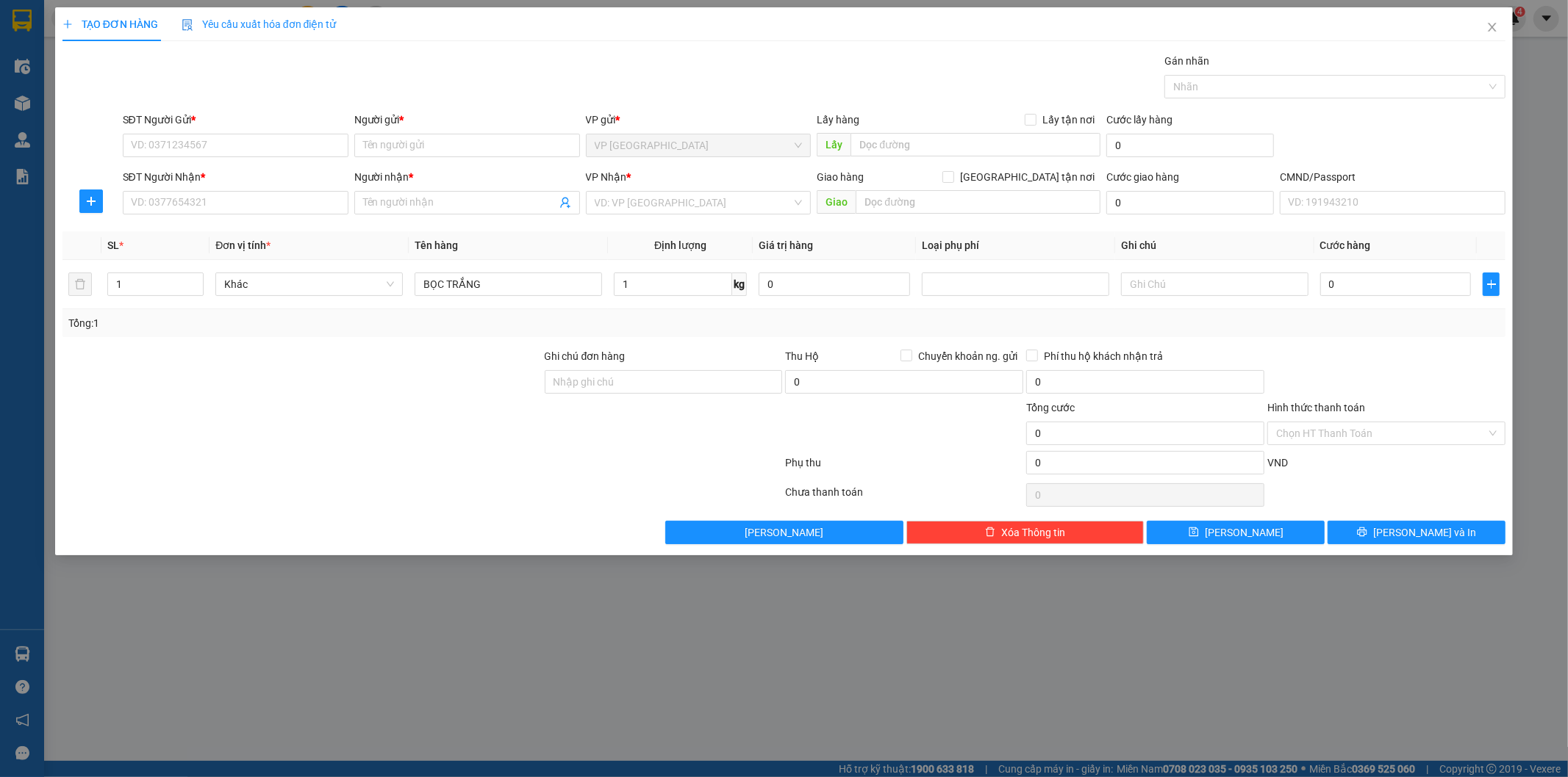
click at [401, 441] on div at bounding box center [302, 425] width 482 height 51
click at [251, 142] on input "SĐT Người Gửi *" at bounding box center [235, 146] width 226 height 23
type input "0386941995"
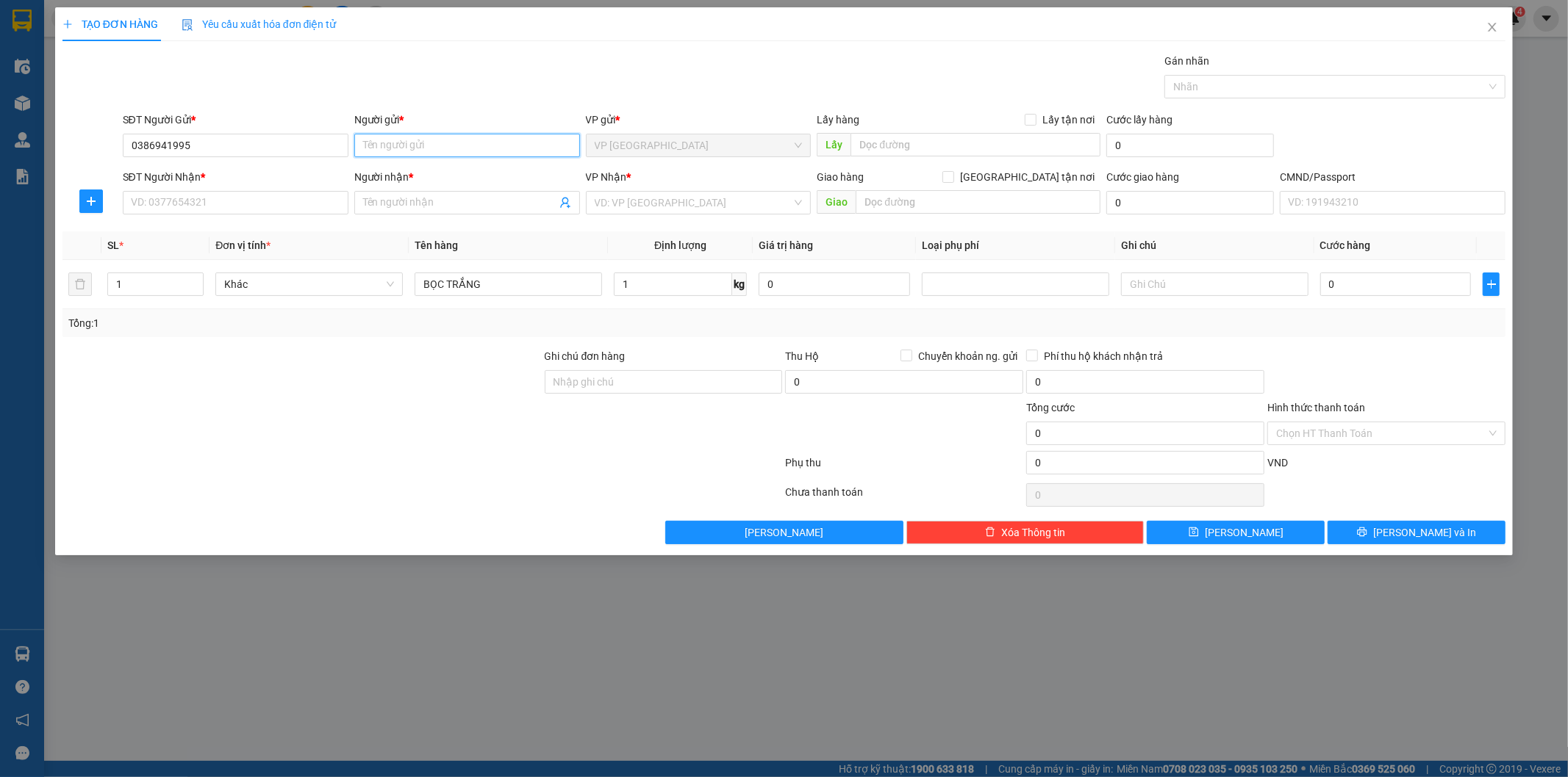
click at [391, 152] on input "Người gửi *" at bounding box center [467, 146] width 226 height 23
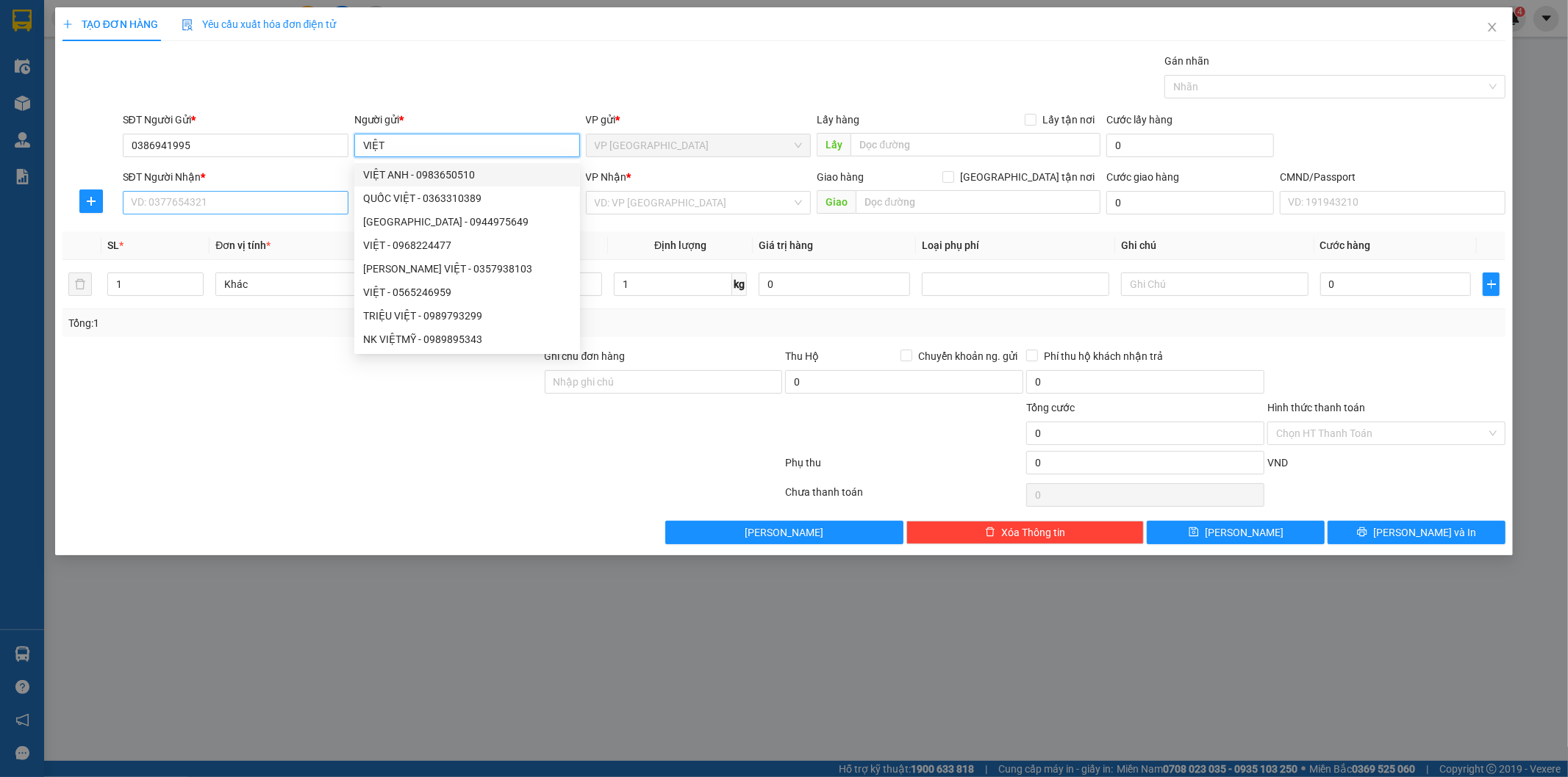
type input "VIỆT"
click at [212, 206] on input "SĐT Người Nhận *" at bounding box center [235, 203] width 226 height 23
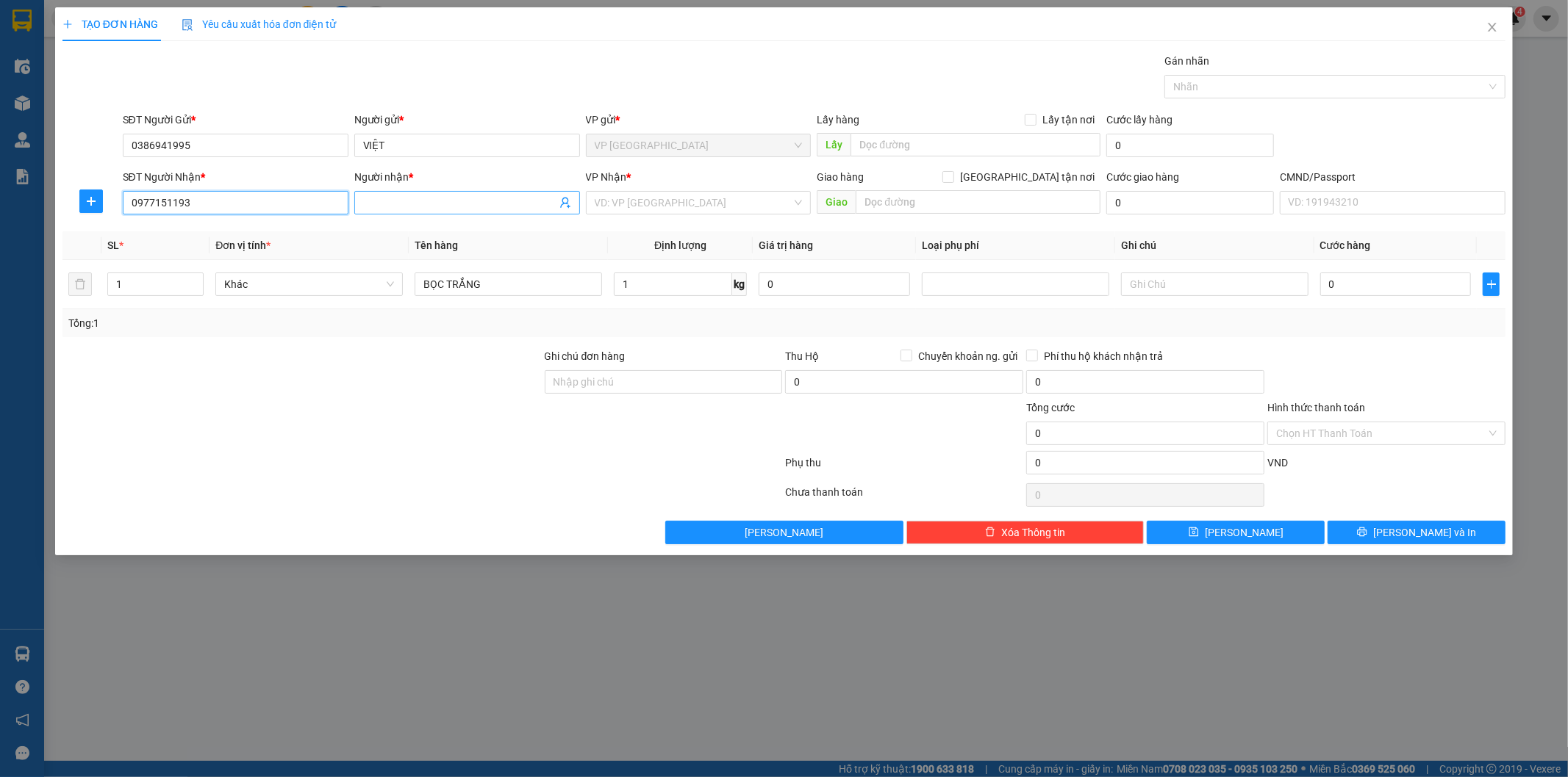
type input "0977151193"
click at [423, 202] on input "Người nhận *" at bounding box center [459, 202] width 193 height 16
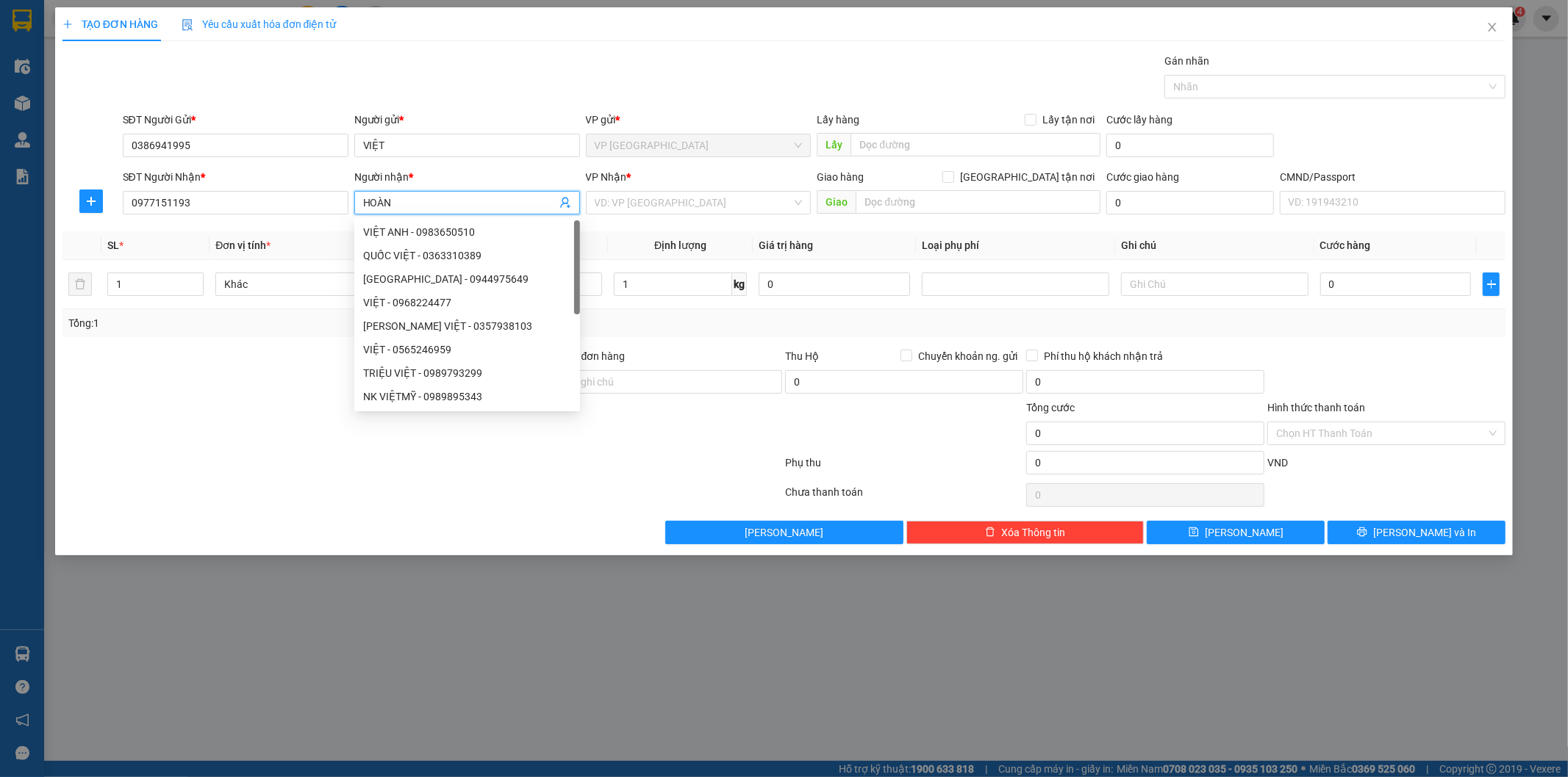
type input "HOÀNG"
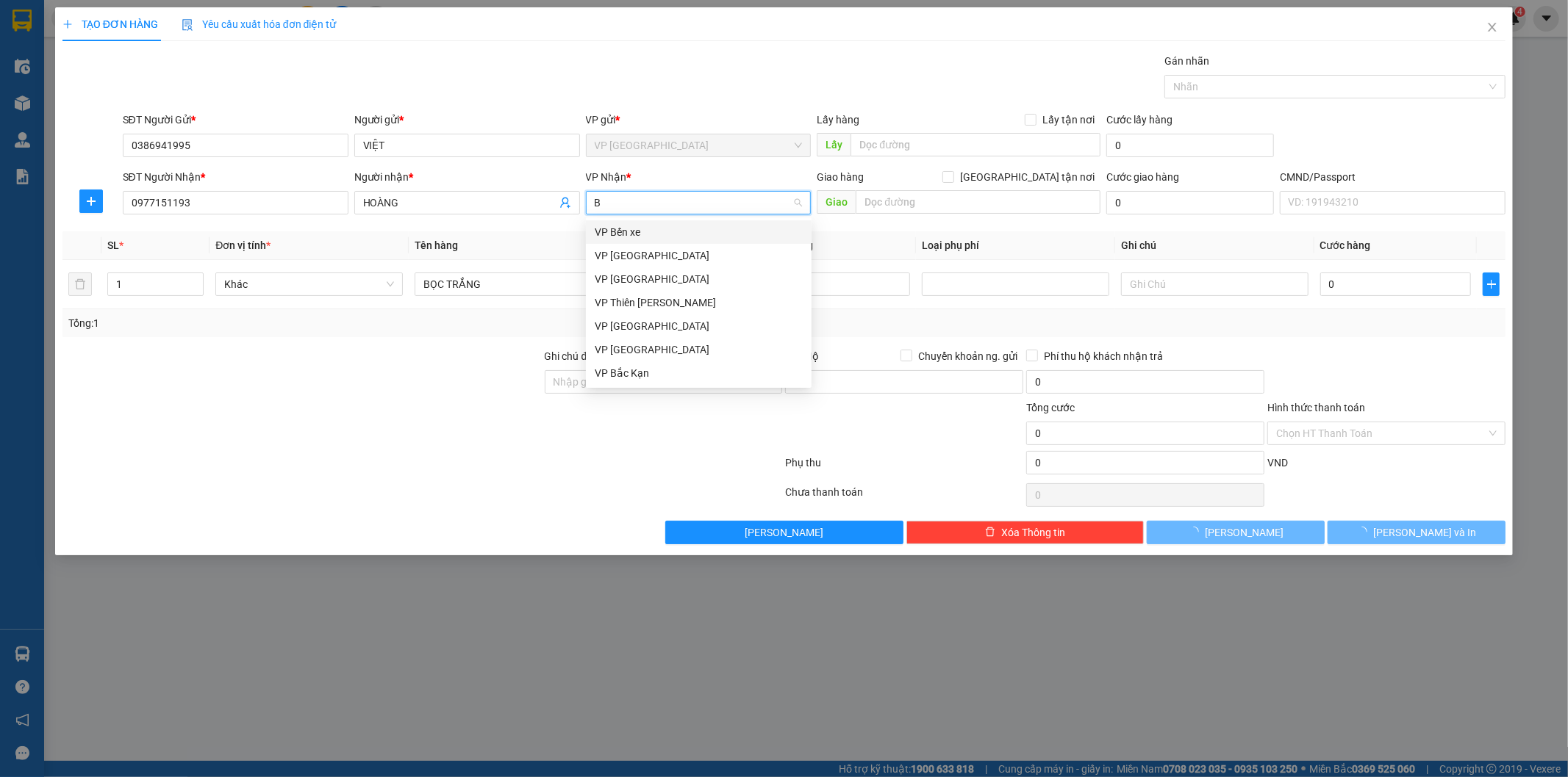
type input "BS"
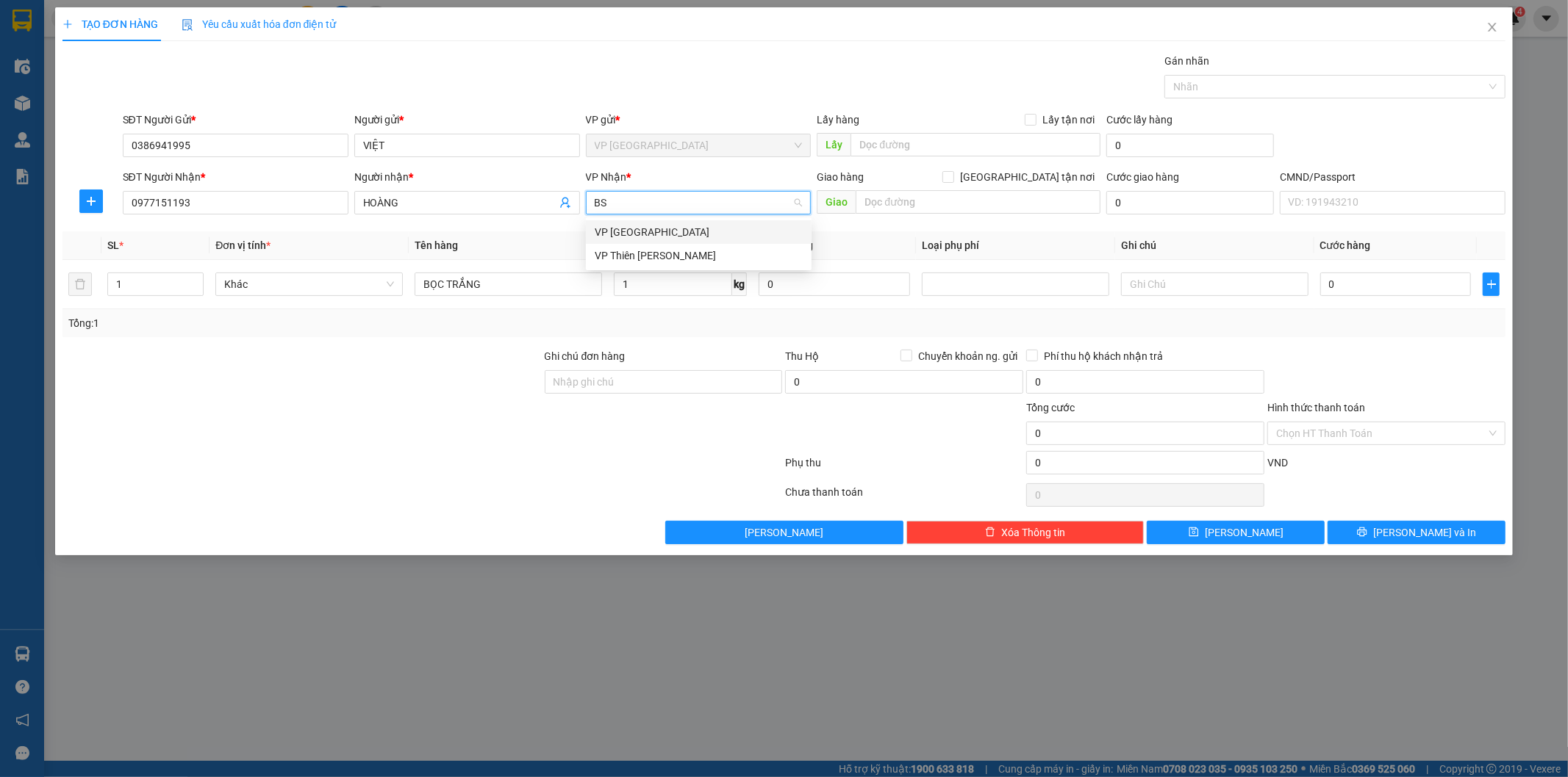
click at [625, 231] on div "VP [GEOGRAPHIC_DATA]" at bounding box center [698, 232] width 208 height 16
click at [699, 284] on input "1" at bounding box center [673, 284] width 119 height 23
type input "2.5"
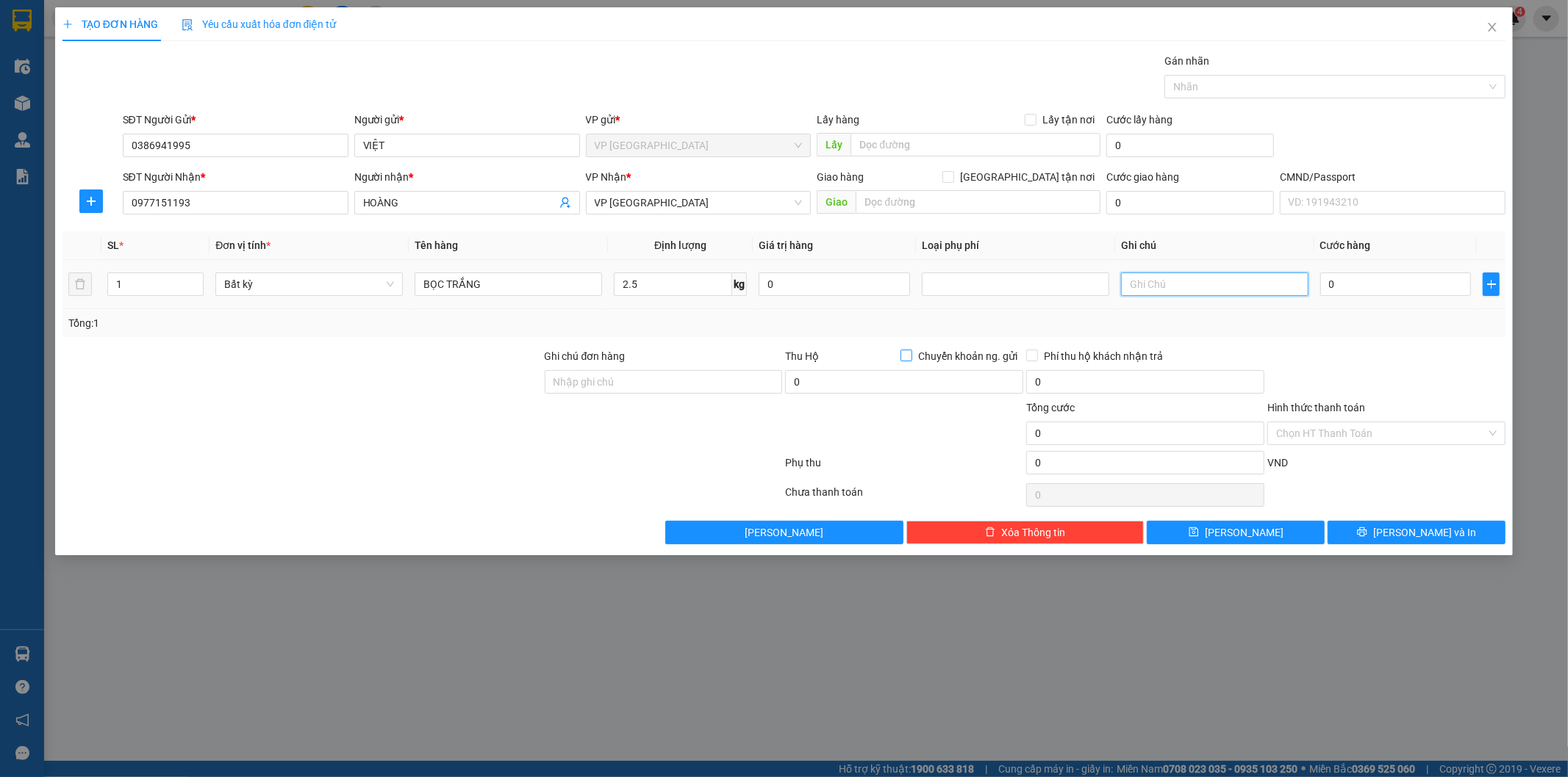
type input "40.000"
click at [515, 290] on input "BỌC TRẮNG" at bounding box center [508, 284] width 188 height 23
type input "BỌC TRẮNG (KEO)"
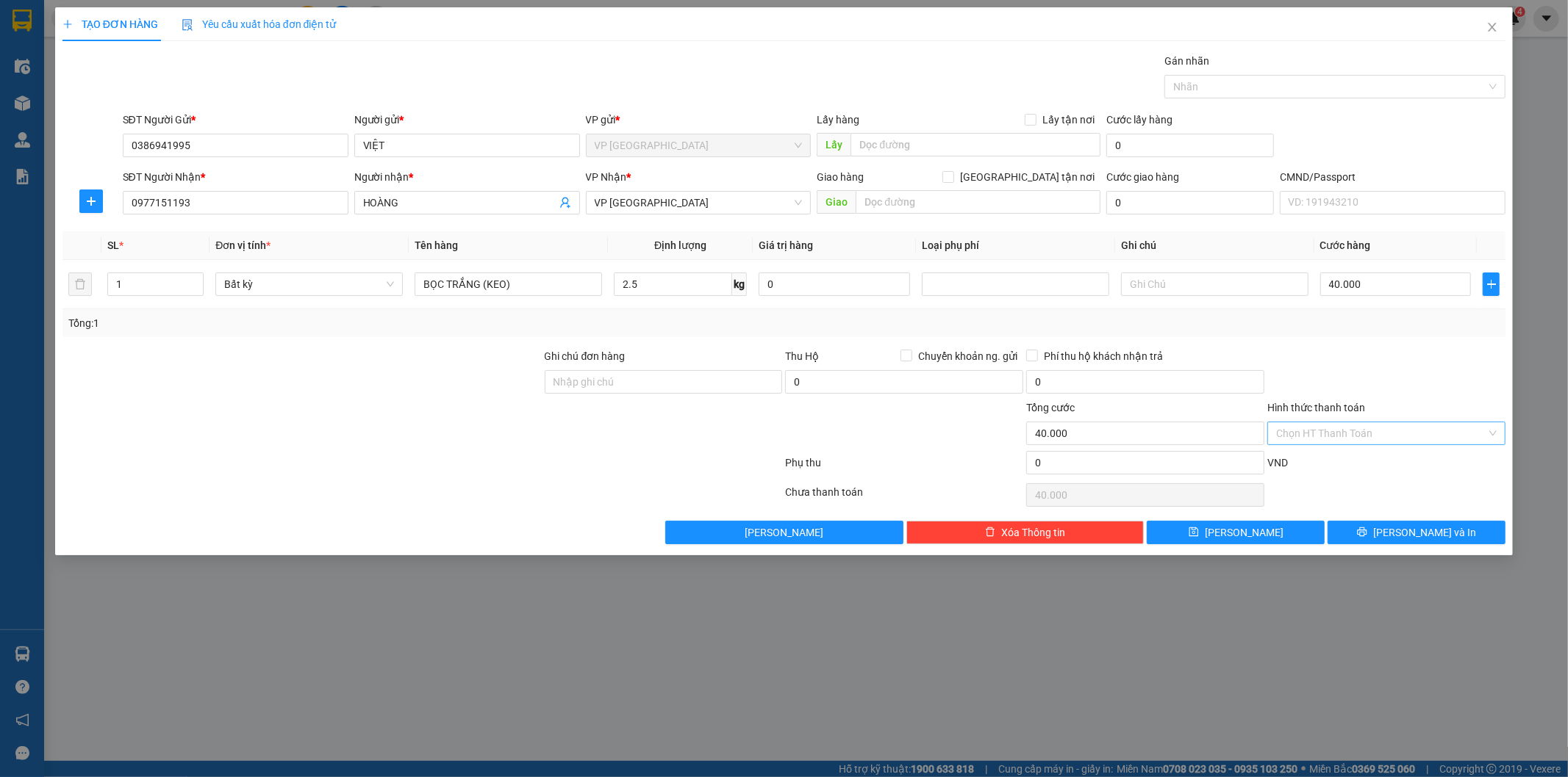
click at [1377, 431] on input "Hình thức thanh toán" at bounding box center [1380, 433] width 210 height 22
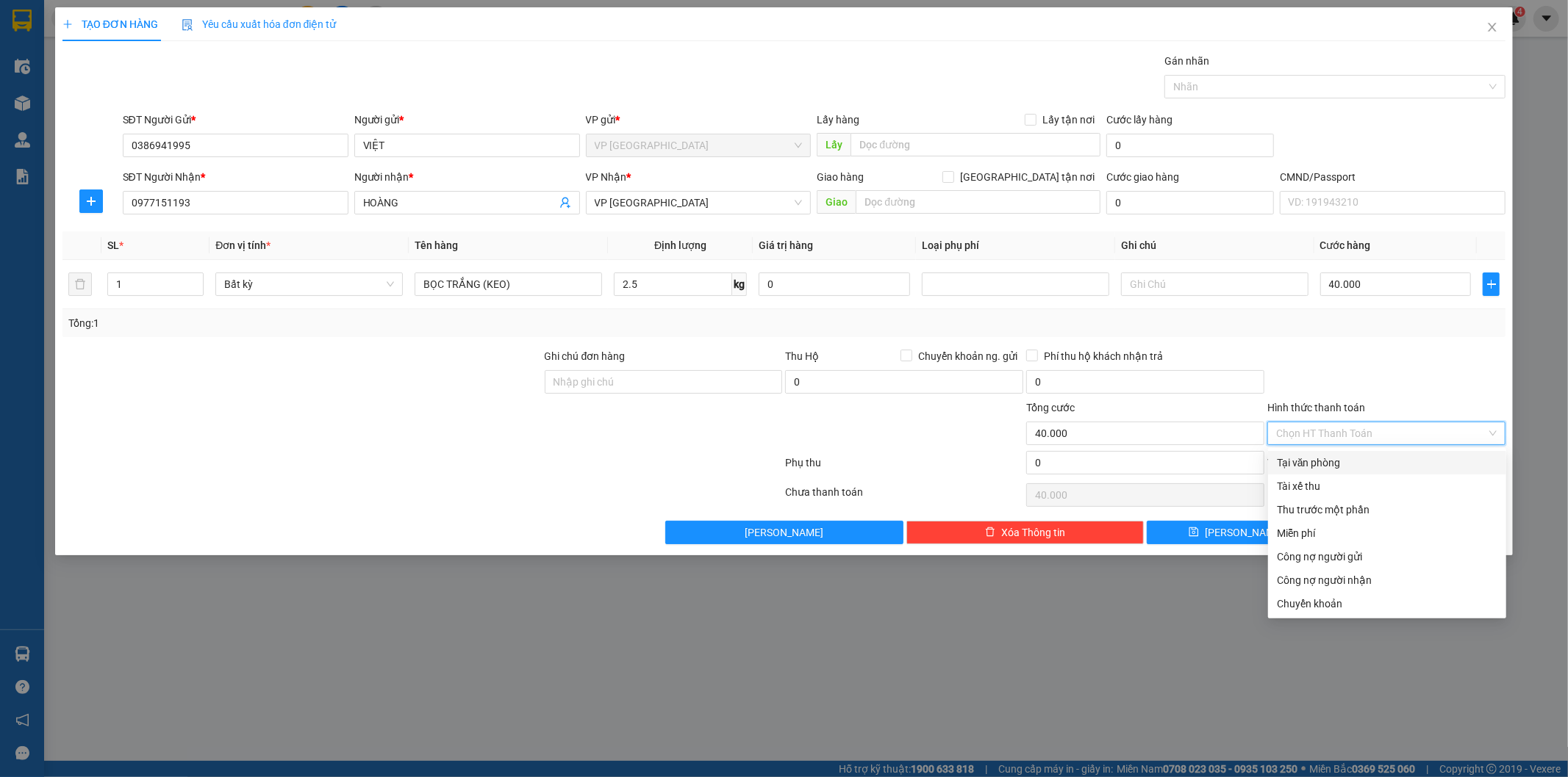
click at [1339, 457] on div "Tại văn phòng" at bounding box center [1387, 462] width 220 height 16
type input "0"
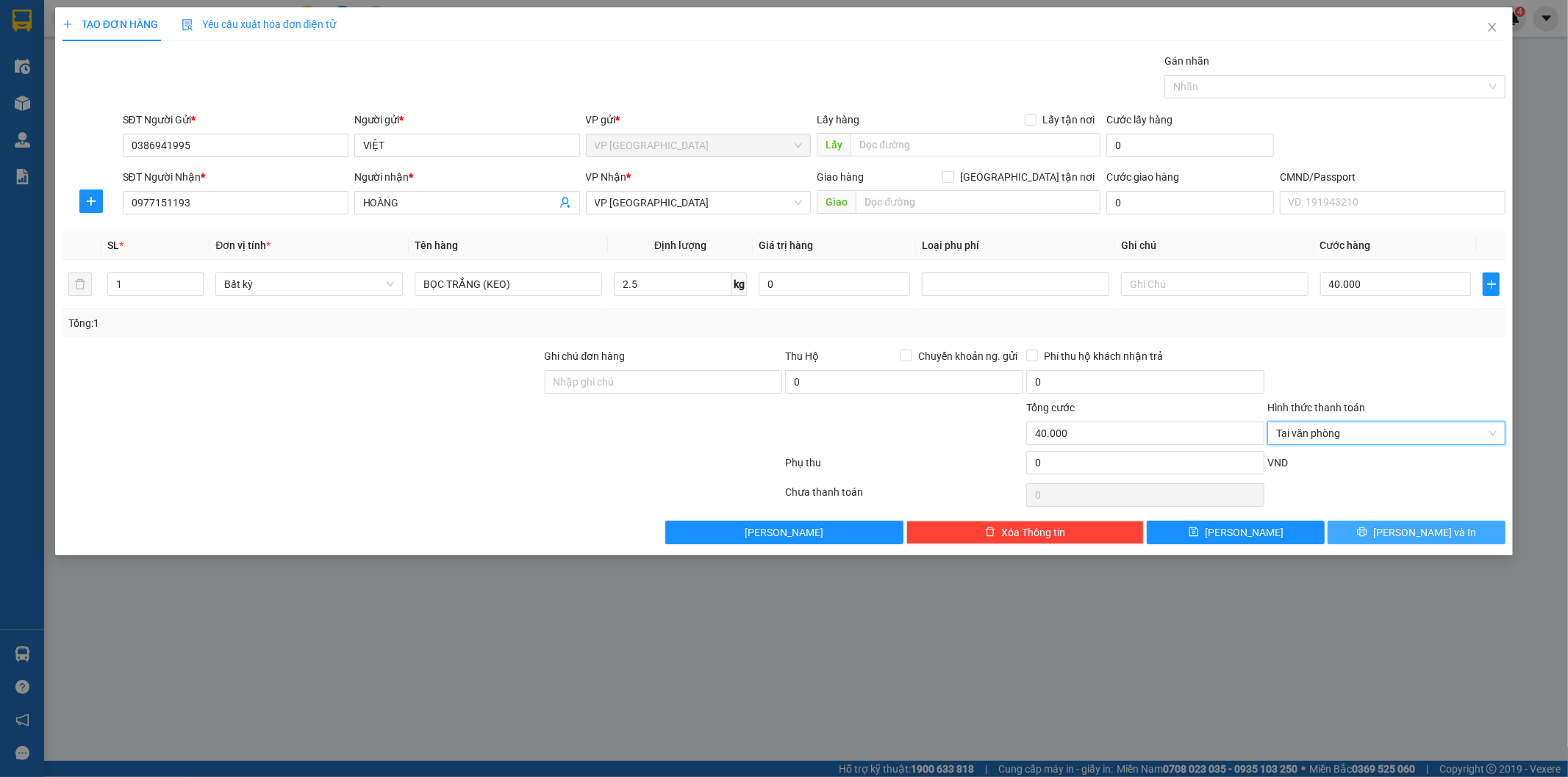
drag, startPoint x: 1387, startPoint y: 527, endPoint x: 1215, endPoint y: 446, distance: 190.1
click at [1390, 530] on button "[PERSON_NAME] và In" at bounding box center [1416, 532] width 177 height 23
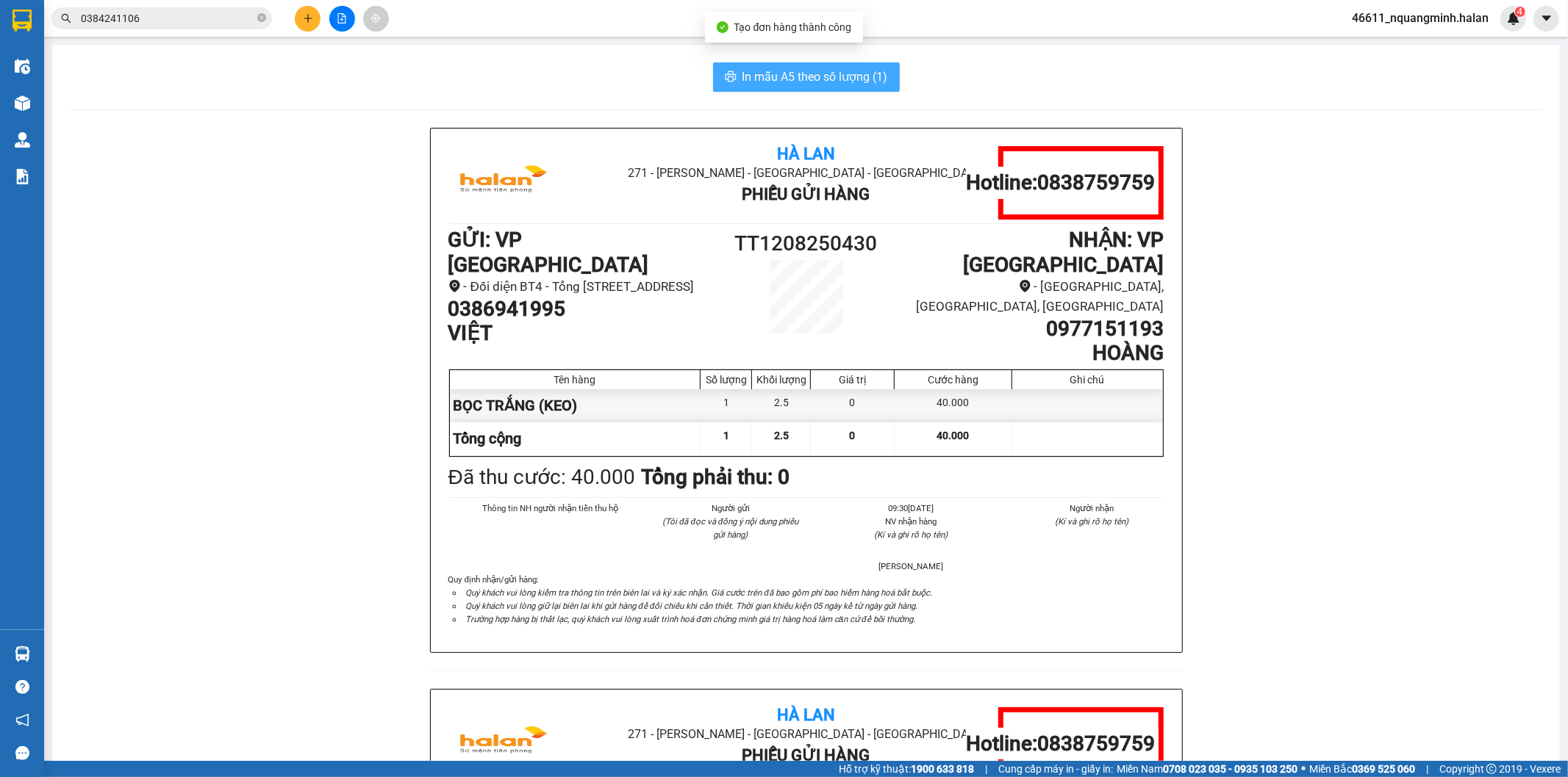
click at [753, 78] on span "In mẫu A5 theo số lượng (1)" at bounding box center [815, 77] width 146 height 19
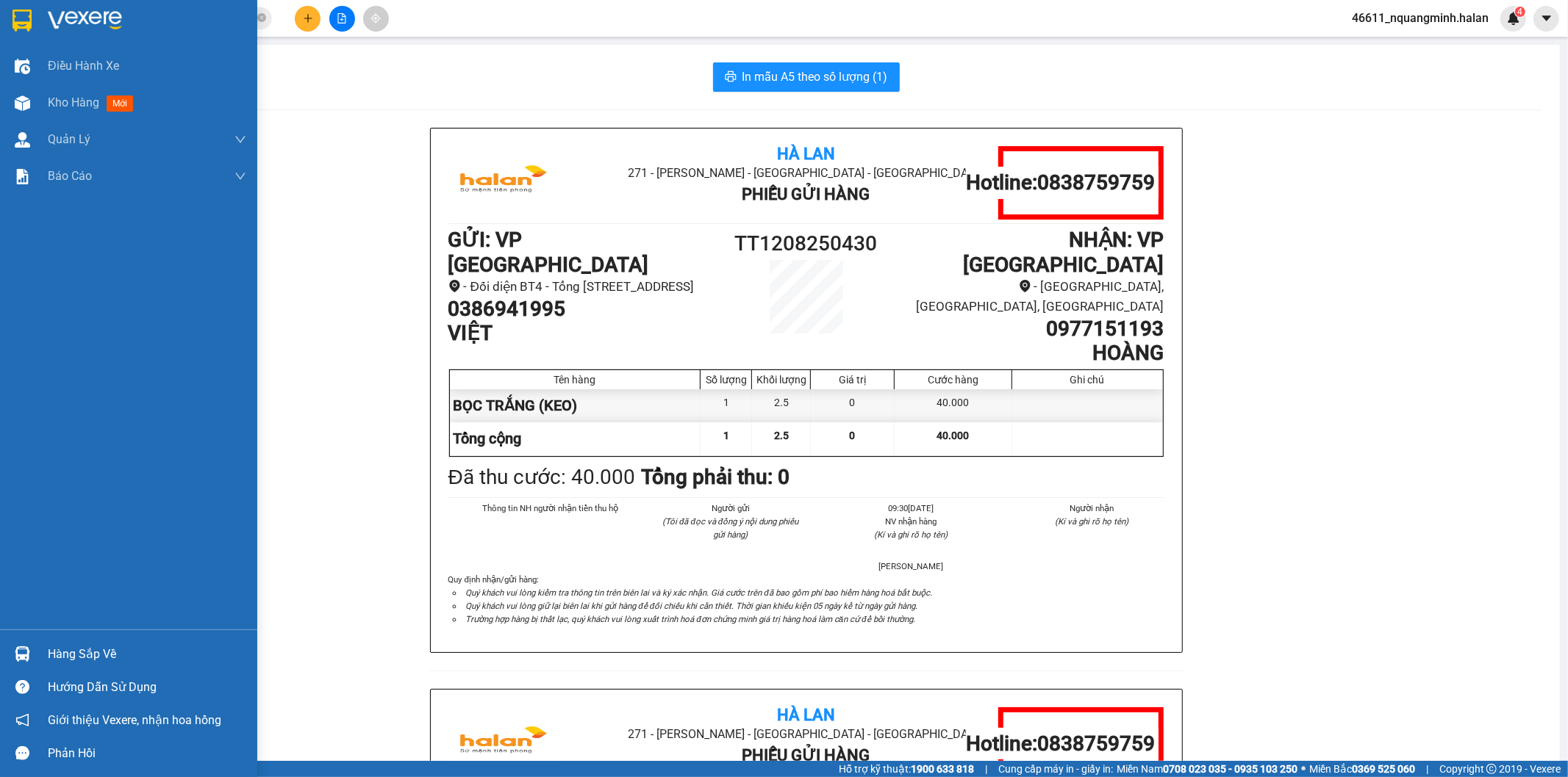
click at [34, 651] on div at bounding box center [22, 654] width 26 height 26
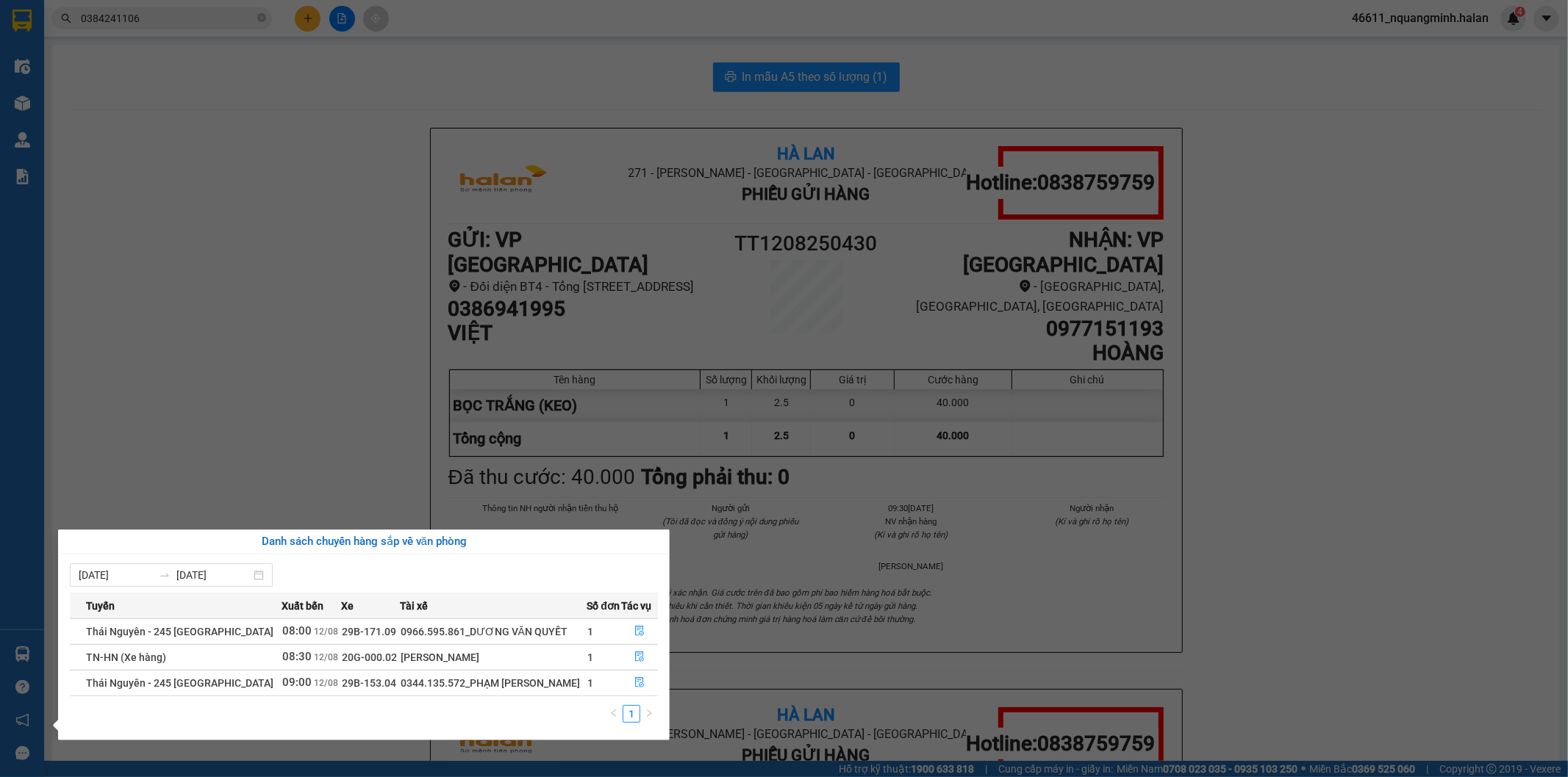
click at [300, 356] on section "Kết quả tìm kiếm ( 279 ) Bộ lọc Mã ĐH Trạng thái Món hàng Thu hộ Tổng cước Chưa…" at bounding box center [784, 388] width 1568 height 777
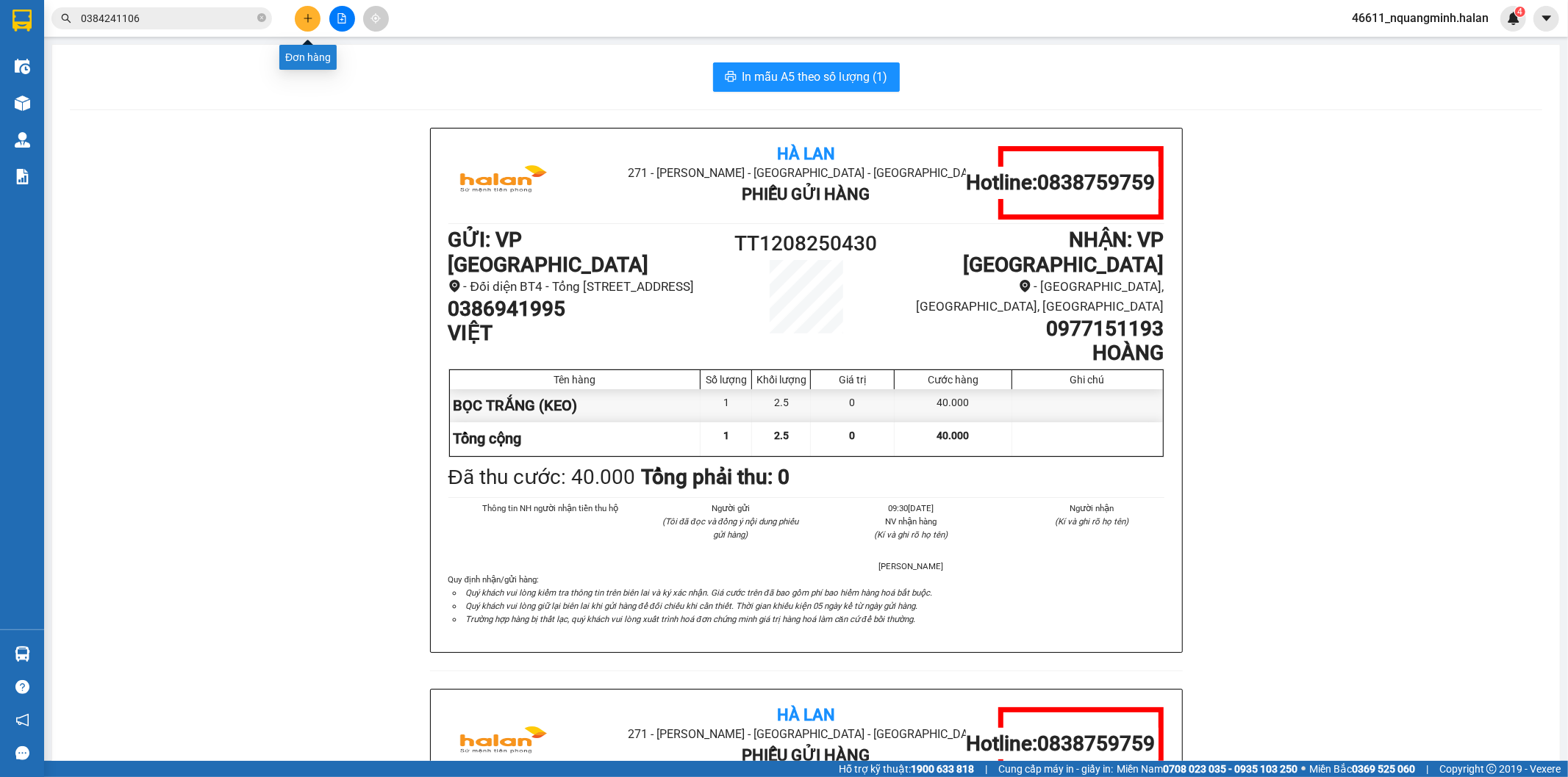
click at [305, 15] on icon "plus" at bounding box center [308, 18] width 10 height 10
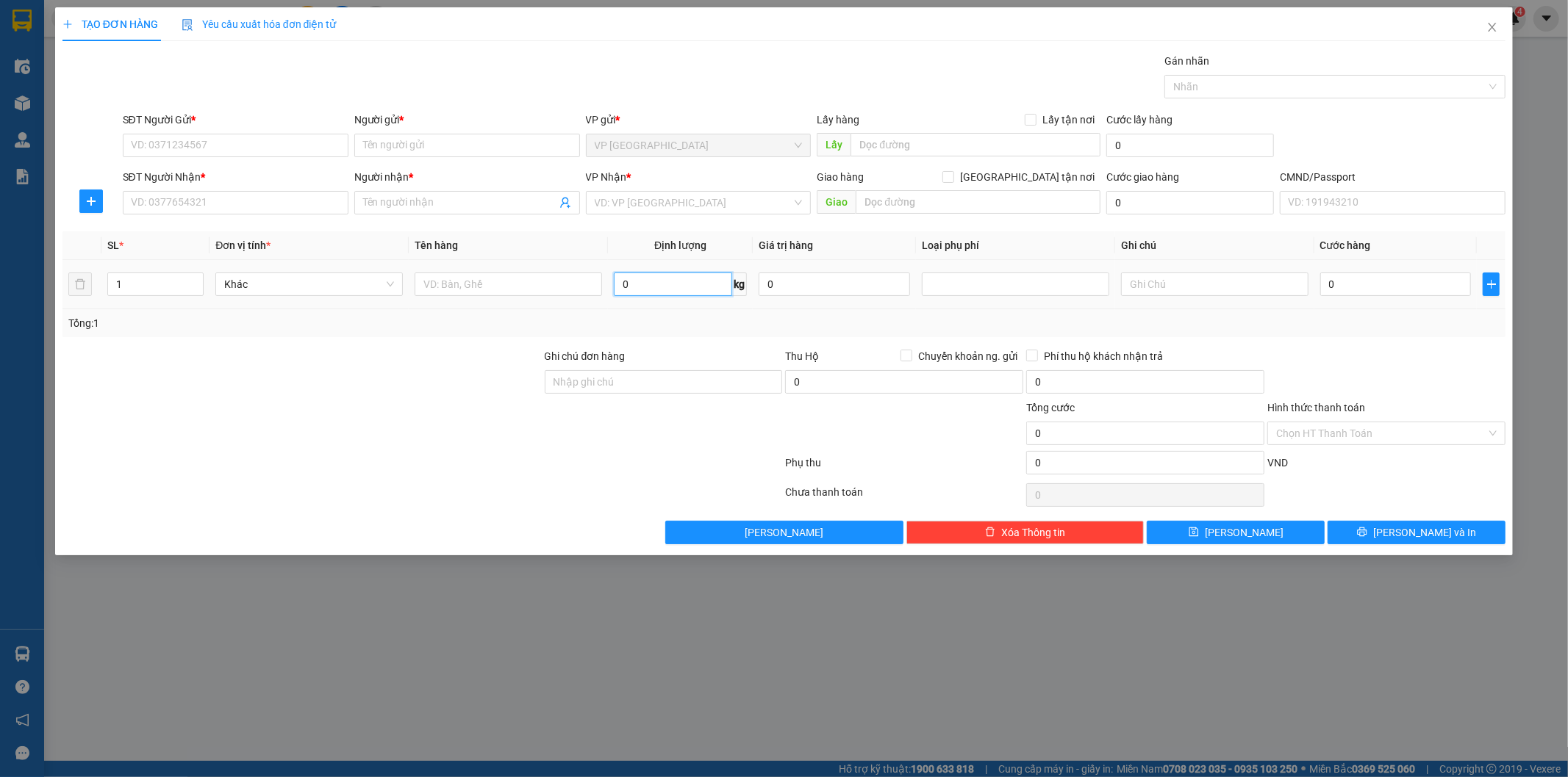
click at [636, 277] on input "0" at bounding box center [673, 284] width 119 height 23
type input "11"
click at [464, 279] on input "text" at bounding box center [508, 284] width 188 height 23
type input "HỘP CAFE"
click at [305, 150] on input "SĐT Người Gửi *" at bounding box center [235, 146] width 226 height 23
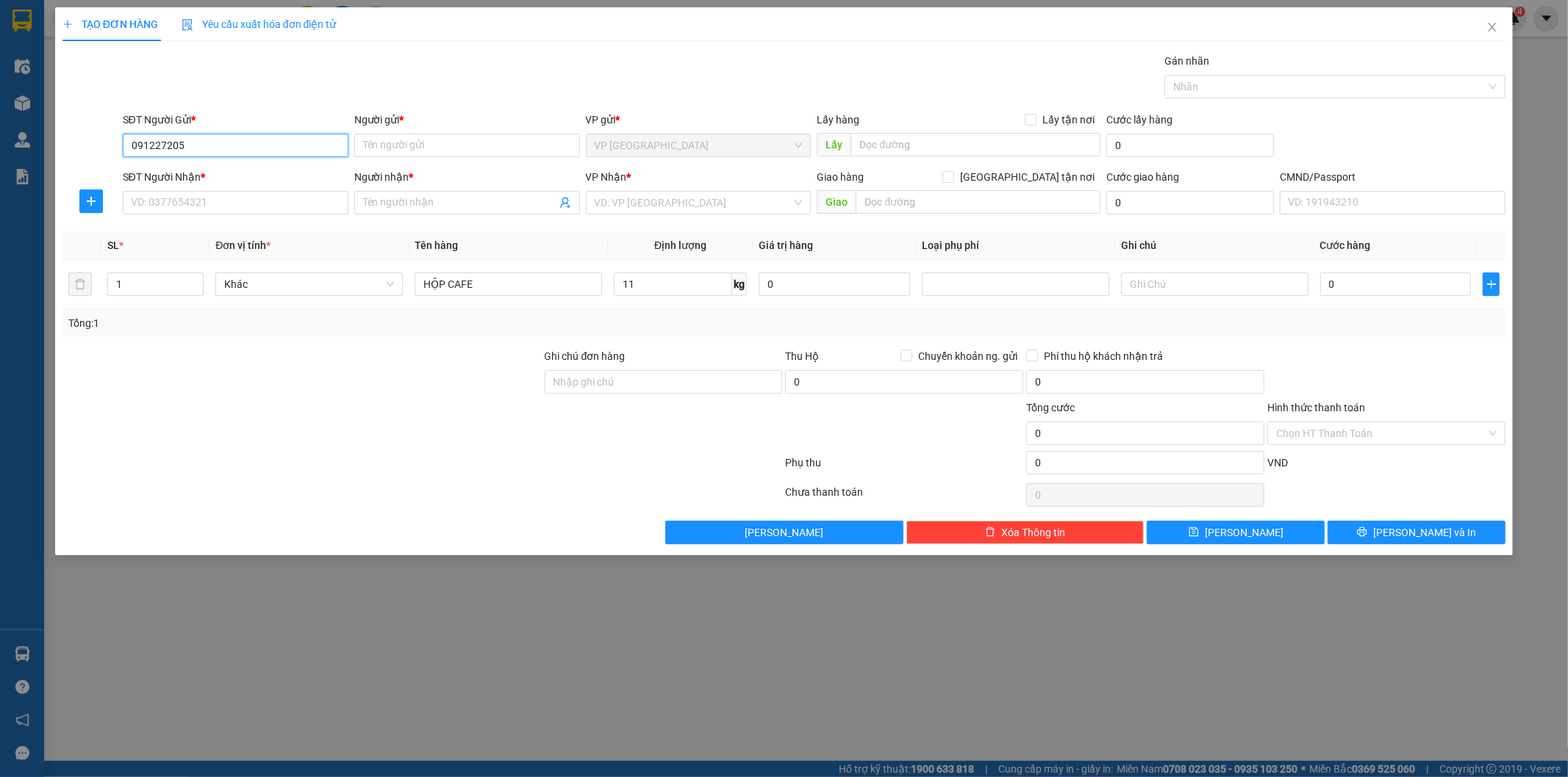
type input "0912272052"
drag, startPoint x: 243, startPoint y: 175, endPoint x: 240, endPoint y: 201, distance: 26.2
click at [243, 178] on div "0912272052 - SỸ" at bounding box center [236, 174] width 208 height 16
type input "SỸ"
type input "0912272052"
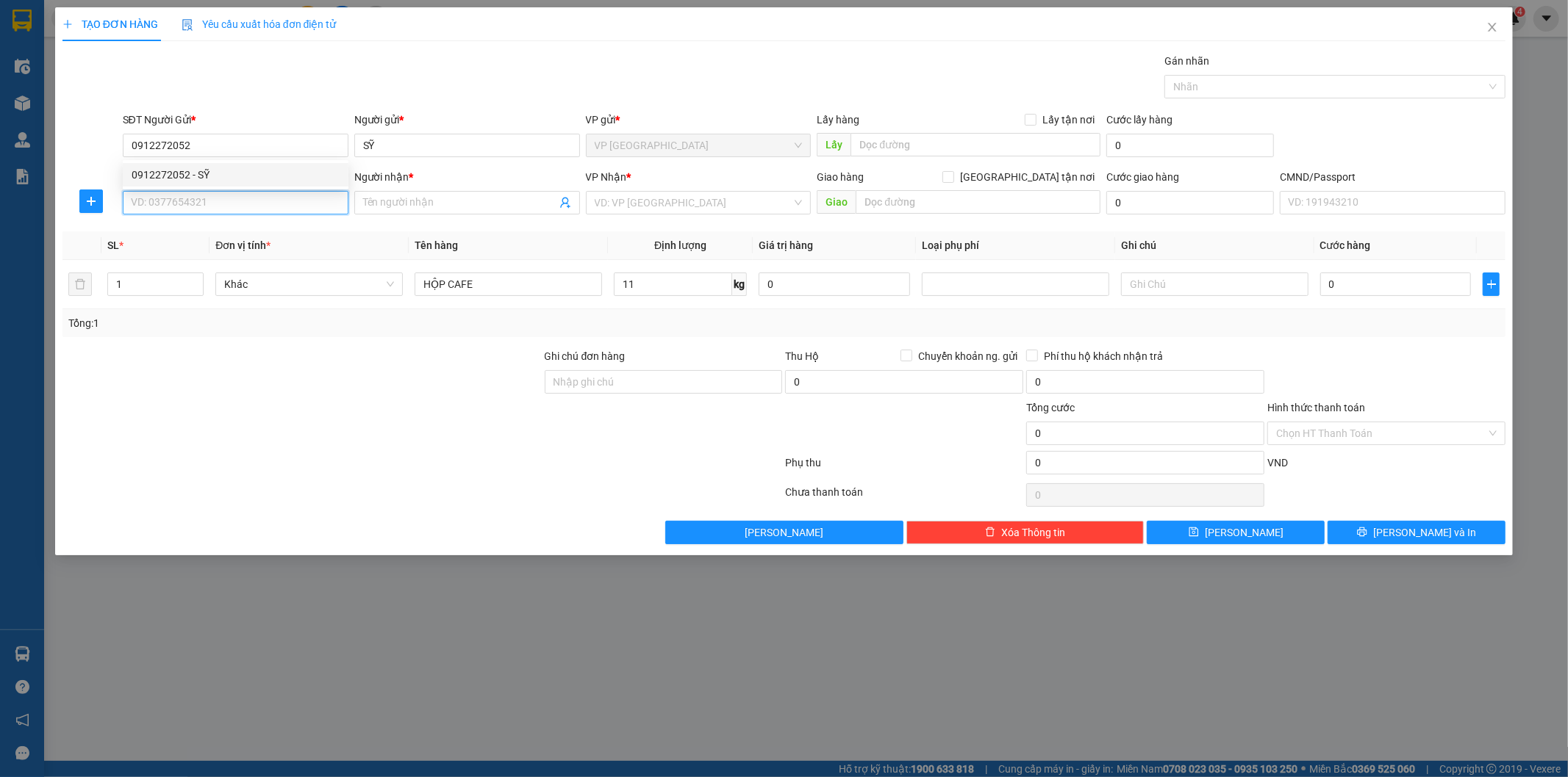
drag, startPoint x: 239, startPoint y: 207, endPoint x: 339, endPoint y: 169, distance: 107.0
click at [239, 208] on input "SĐT Người Nhận *" at bounding box center [235, 203] width 226 height 23
drag, startPoint x: 202, startPoint y: 225, endPoint x: 208, endPoint y: 195, distance: 30.6
click at [208, 195] on body "Kết quả tìm kiếm ( 279 ) Bộ lọc Mã ĐH Trạng thái Món hàng Thu hộ Tổng cước Chưa…" at bounding box center [784, 388] width 1568 height 777
click at [208, 195] on input "SĐT Người Nhận *" at bounding box center [235, 203] width 226 height 23
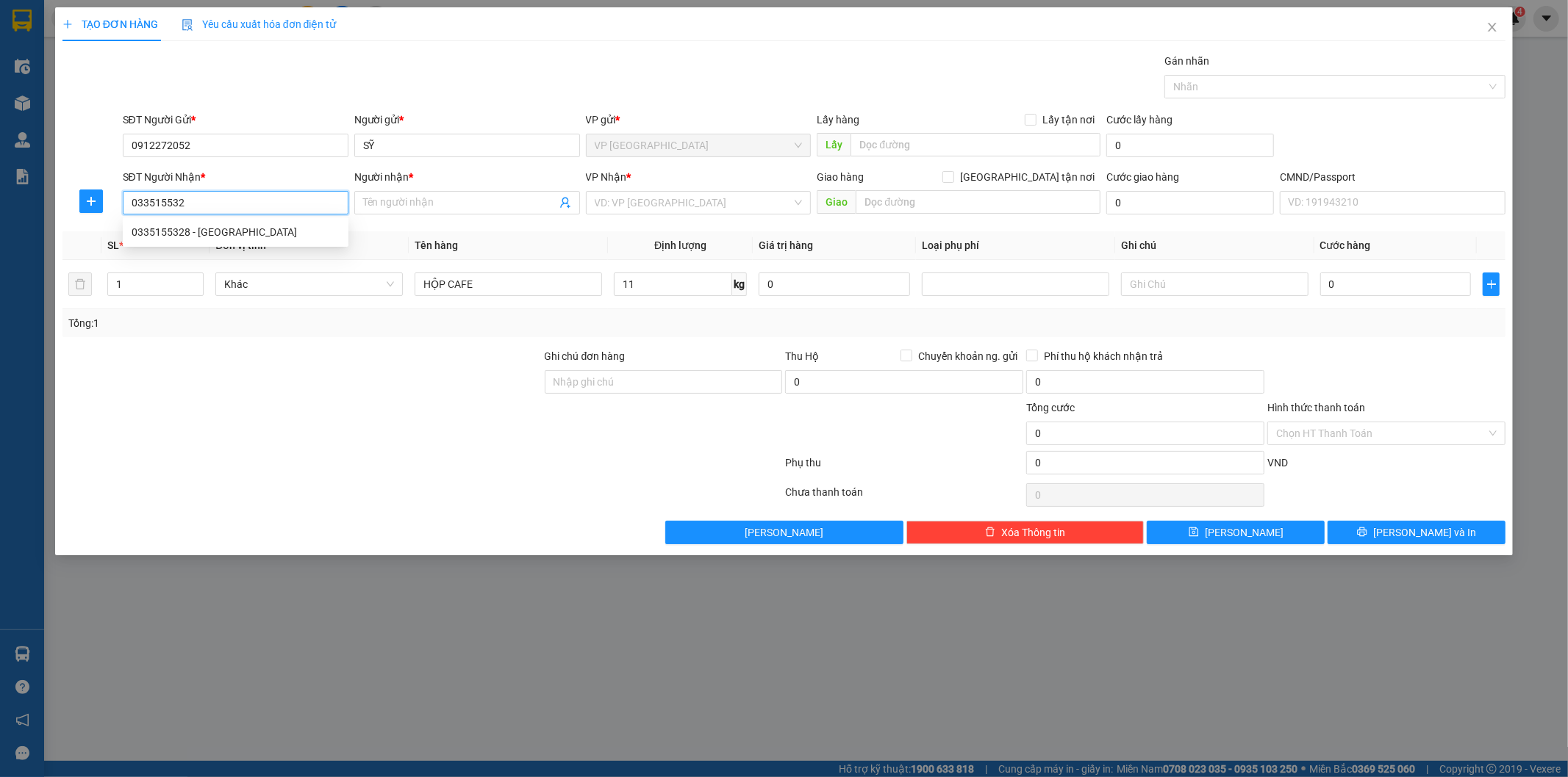
type input "0335155328"
click at [228, 231] on div "0335155328 - QUỲNH DƯƠNG" at bounding box center [236, 232] width 208 height 16
type input "QUỲNH DƯƠNG"
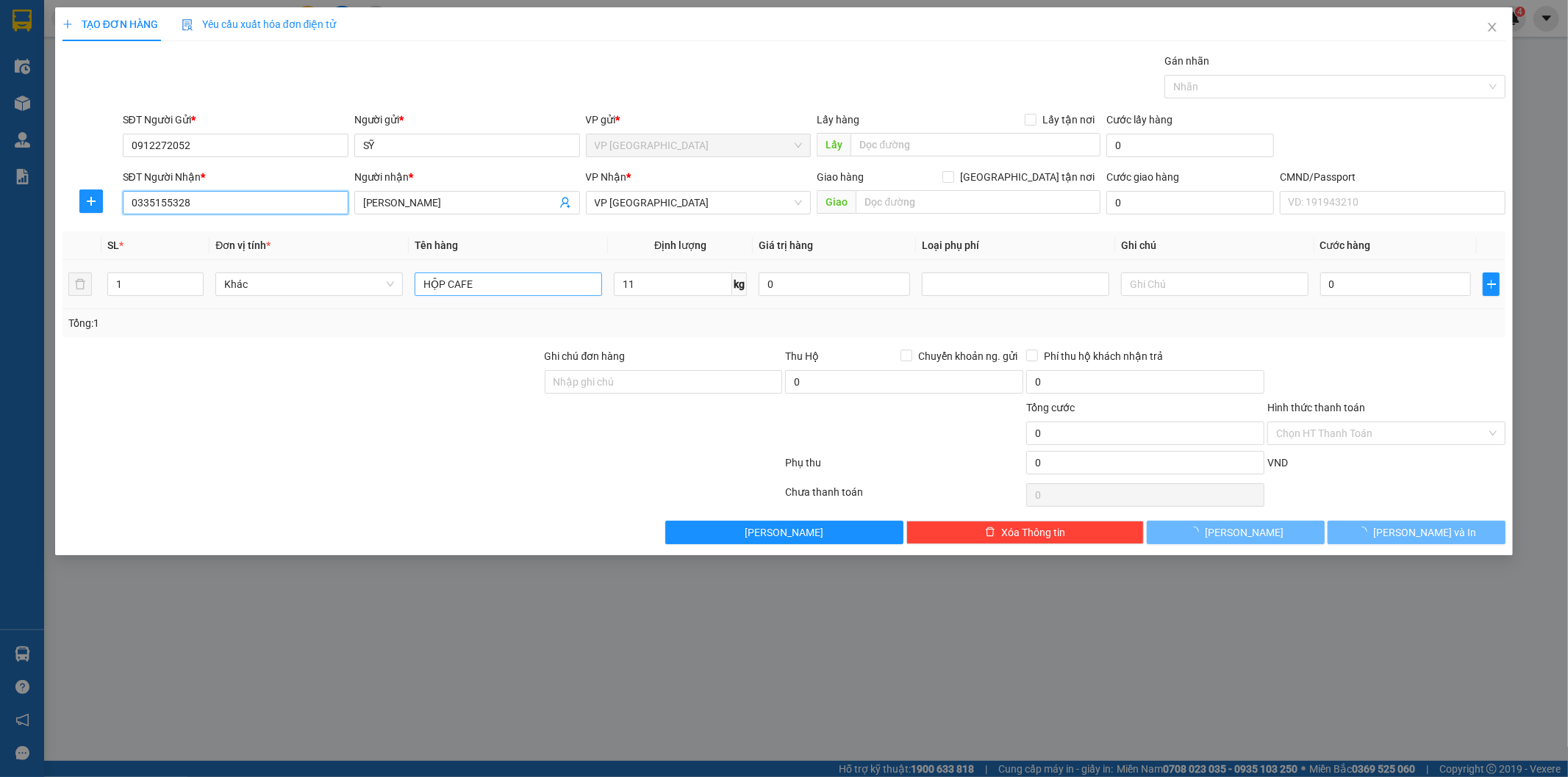
type input "0335155328"
click at [553, 287] on input "HỘP CAFE" at bounding box center [508, 284] width 188 height 23
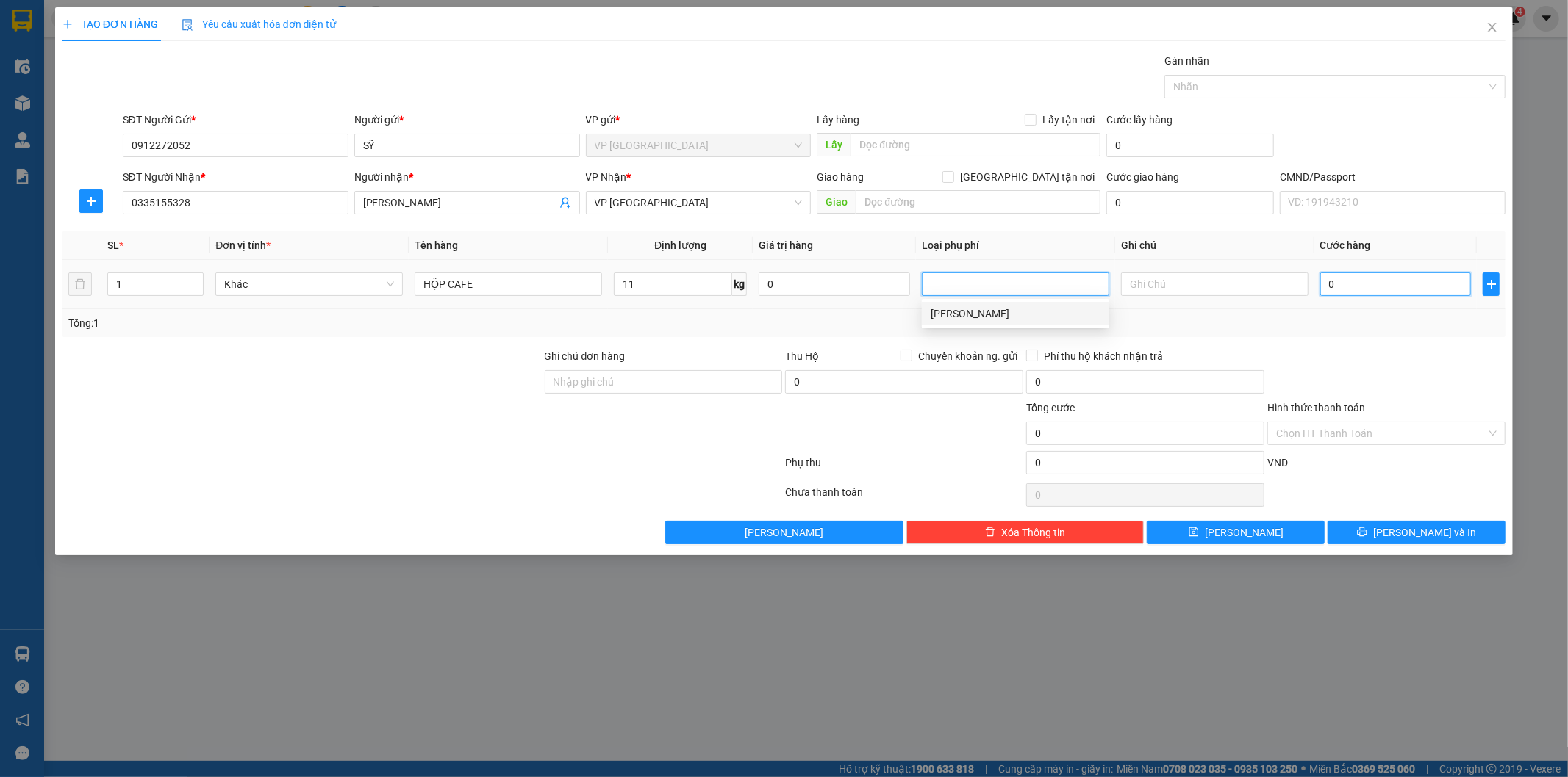
click at [1345, 279] on input "0" at bounding box center [1395, 284] width 151 height 23
type input "5"
type input "50"
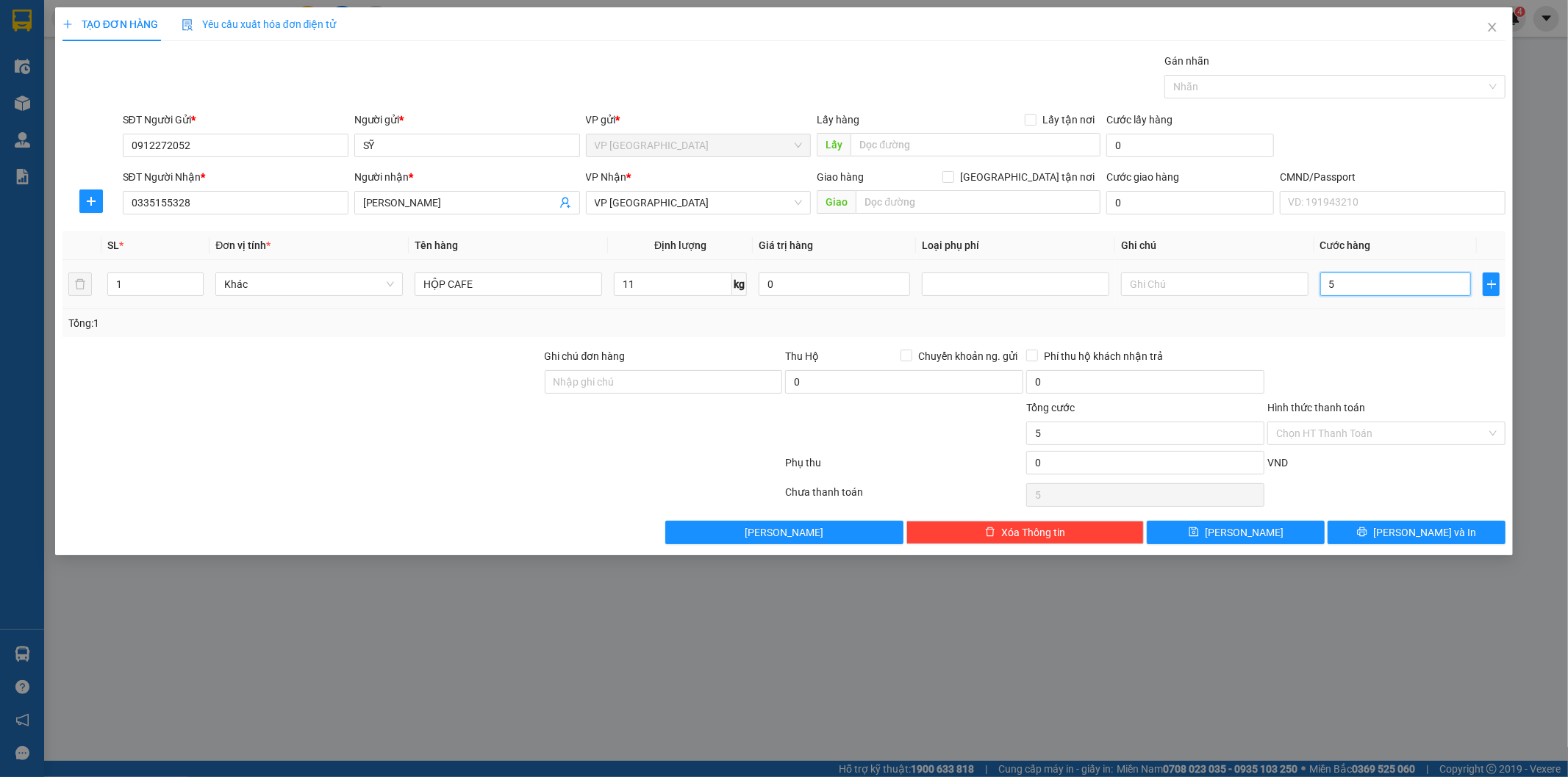
type input "50"
type input "50.000"
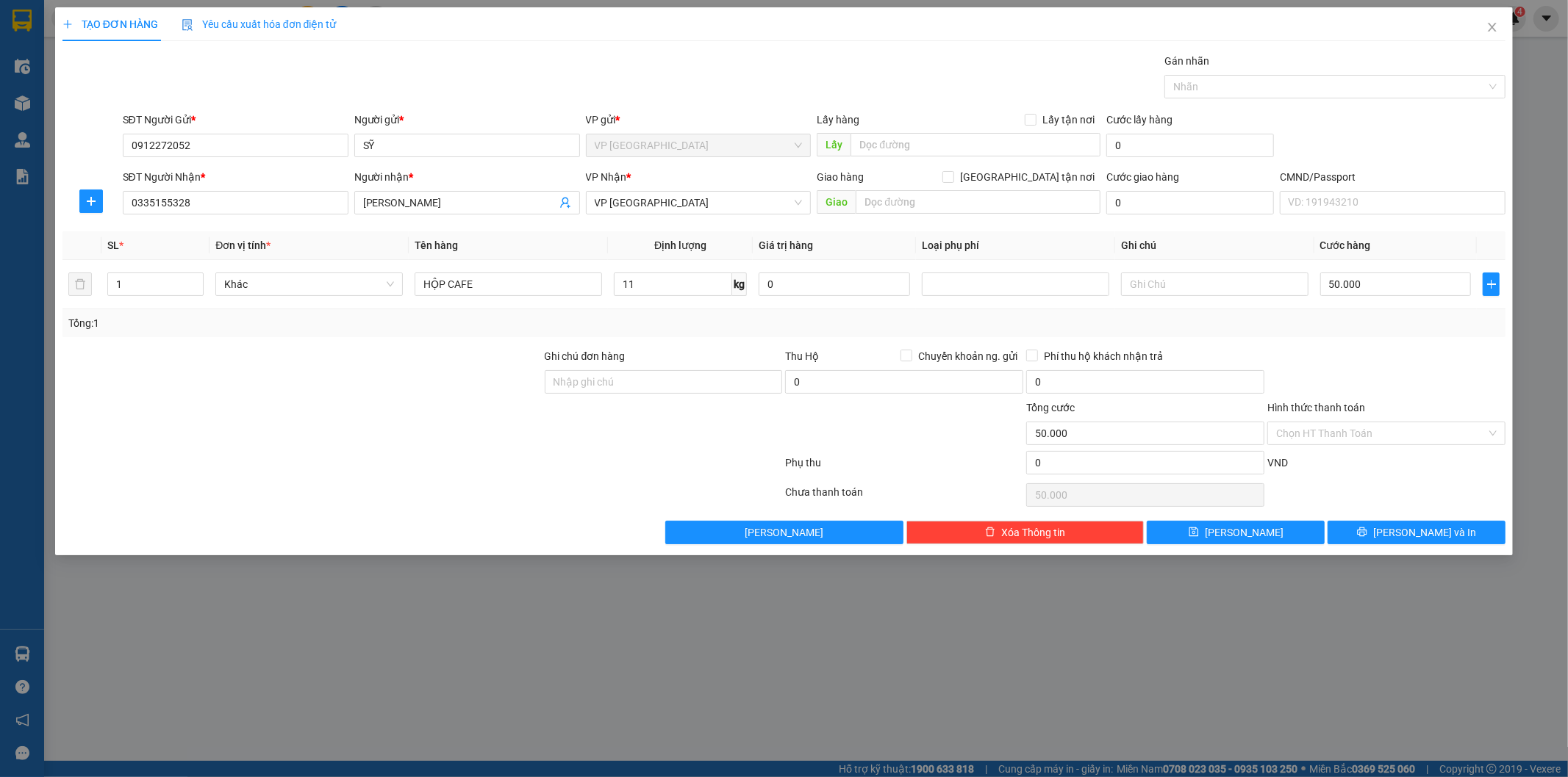
click at [1385, 338] on div "Transit Pickup Surcharge Ids Transit Deliver Surcharge Ids Transit Deliver Surc…" at bounding box center [784, 298] width 1443 height 491
drag, startPoint x: 1386, startPoint y: 535, endPoint x: 564, endPoint y: 112, distance: 924.5
click at [1385, 534] on button "[PERSON_NAME] và In" at bounding box center [1416, 532] width 177 height 23
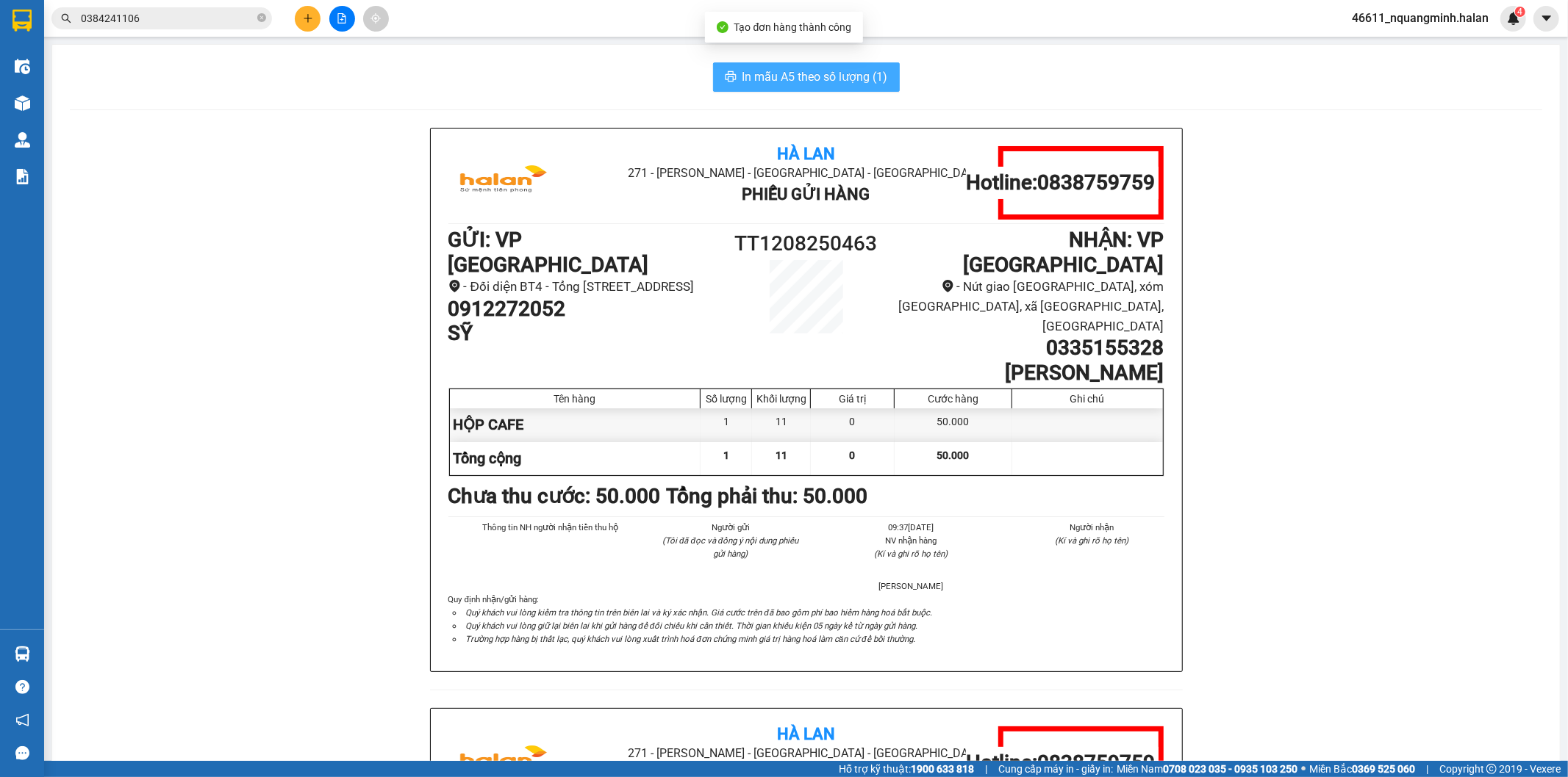
click at [810, 77] on span "In mẫu A5 theo số lượng (1)" at bounding box center [815, 77] width 146 height 19
click at [305, 13] on icon "plus" at bounding box center [308, 18] width 10 height 10
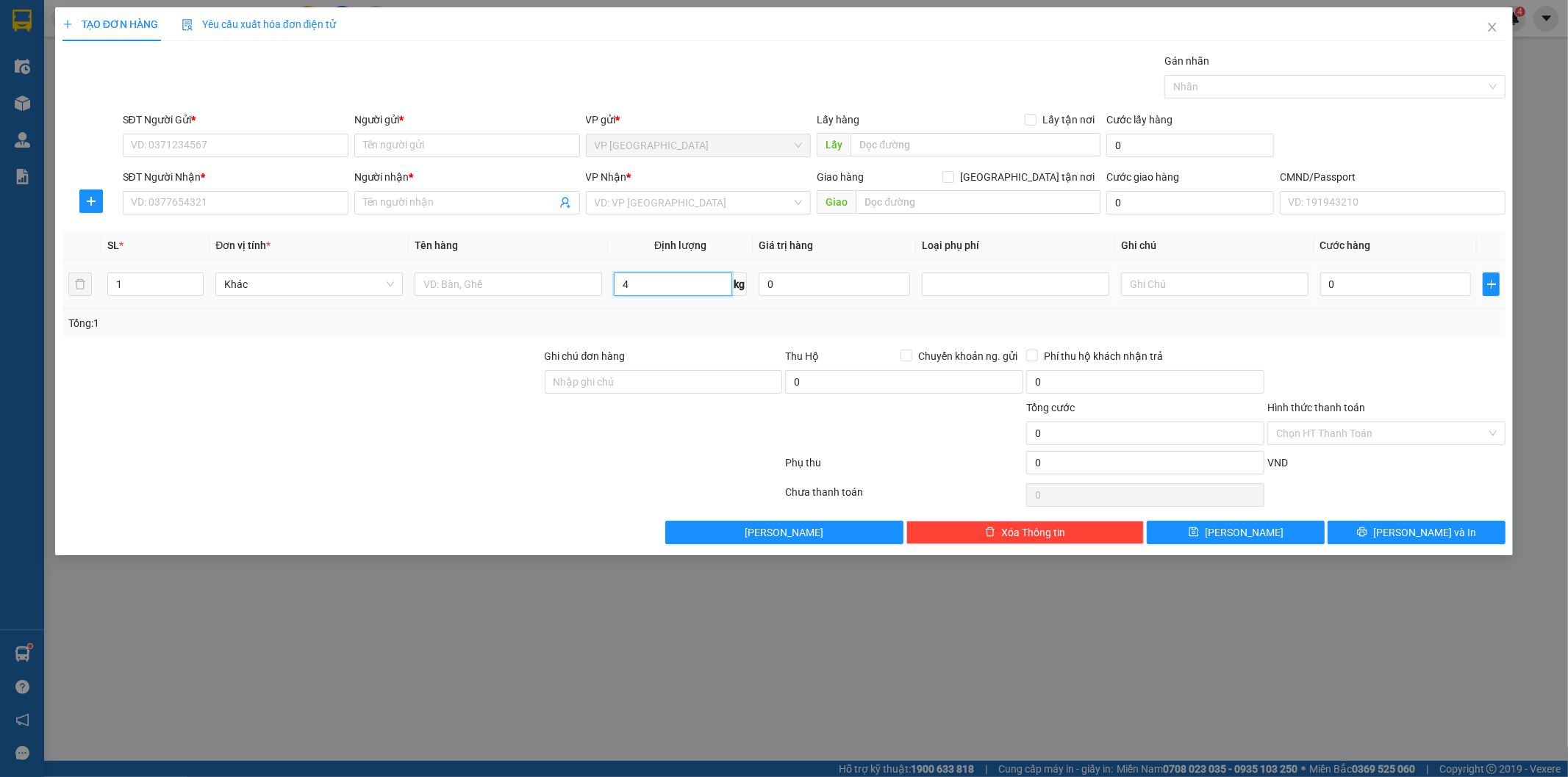
type input "4"
click at [536, 270] on div at bounding box center [508, 284] width 188 height 29
click at [520, 279] on input "text" at bounding box center [508, 284] width 188 height 23
type input "BỌC XÁM (ĐIỆN THOẠI)"
click at [256, 142] on input "SĐT Người Gửi *" at bounding box center [235, 146] width 226 height 23
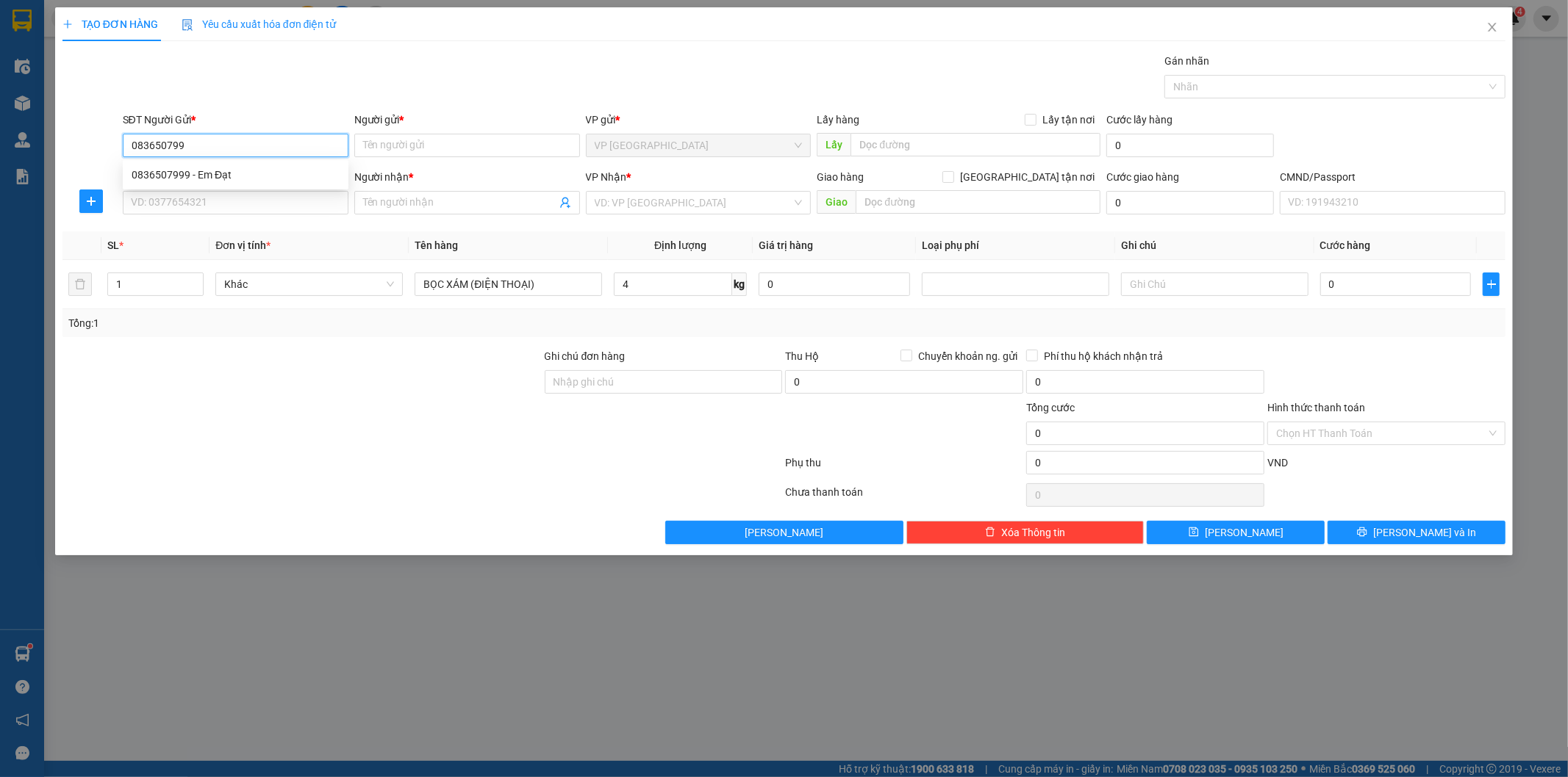
type input "0836507999"
click at [225, 173] on div "0836507999 - Em Đạt" at bounding box center [236, 174] width 208 height 16
type input "Em Đạt"
type input "0836507999"
drag, startPoint x: 240, startPoint y: 207, endPoint x: 250, endPoint y: 208, distance: 10.0
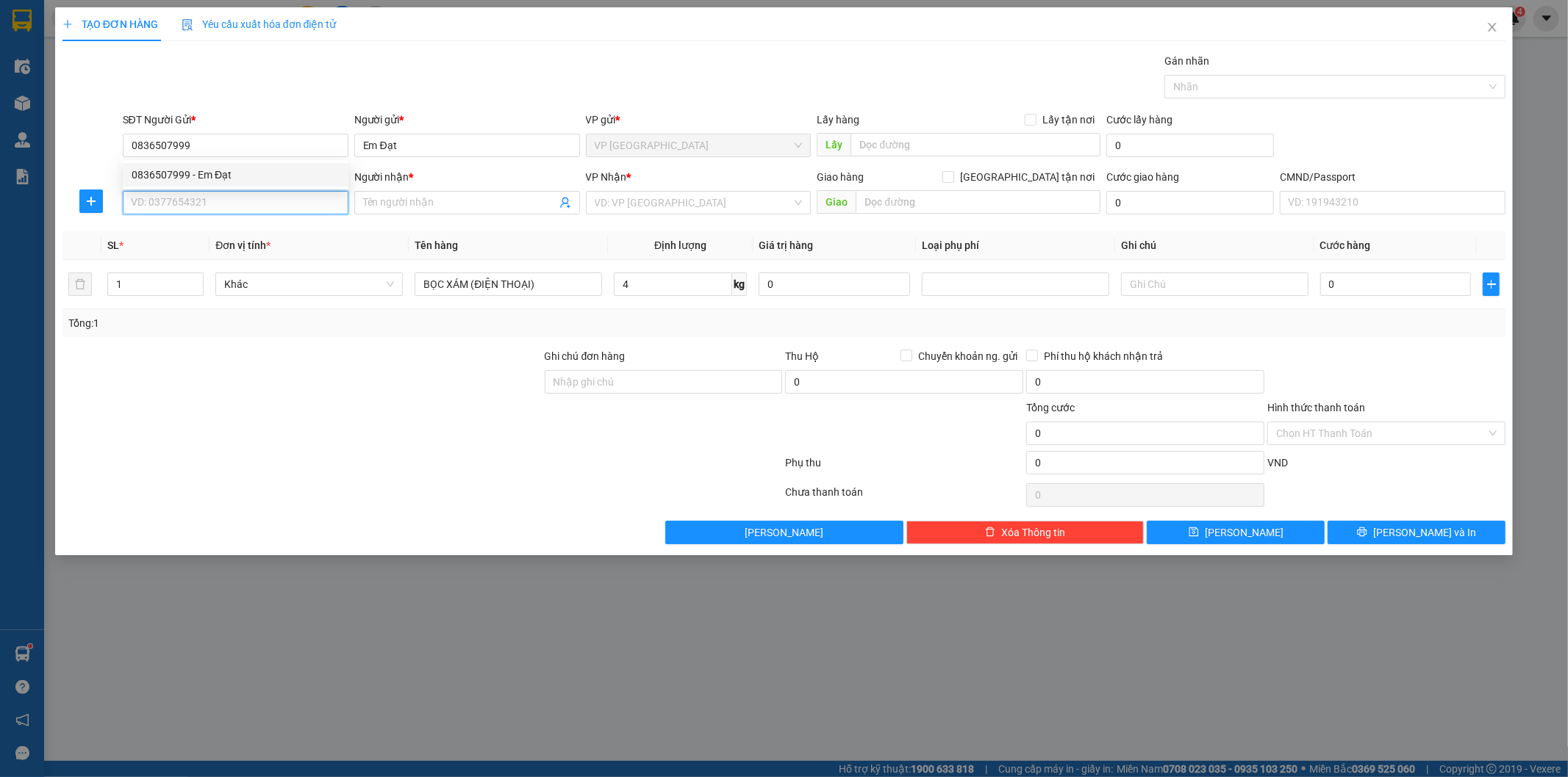
click at [243, 208] on input "SĐT Người Nhận *" at bounding box center [235, 203] width 226 height 23
type input "0364073333"
drag, startPoint x: 233, startPoint y: 232, endPoint x: 483, endPoint y: 290, distance: 256.6
click at [233, 232] on div "0364073333 - QUẢNG - BÉO" at bounding box center [236, 232] width 208 height 16
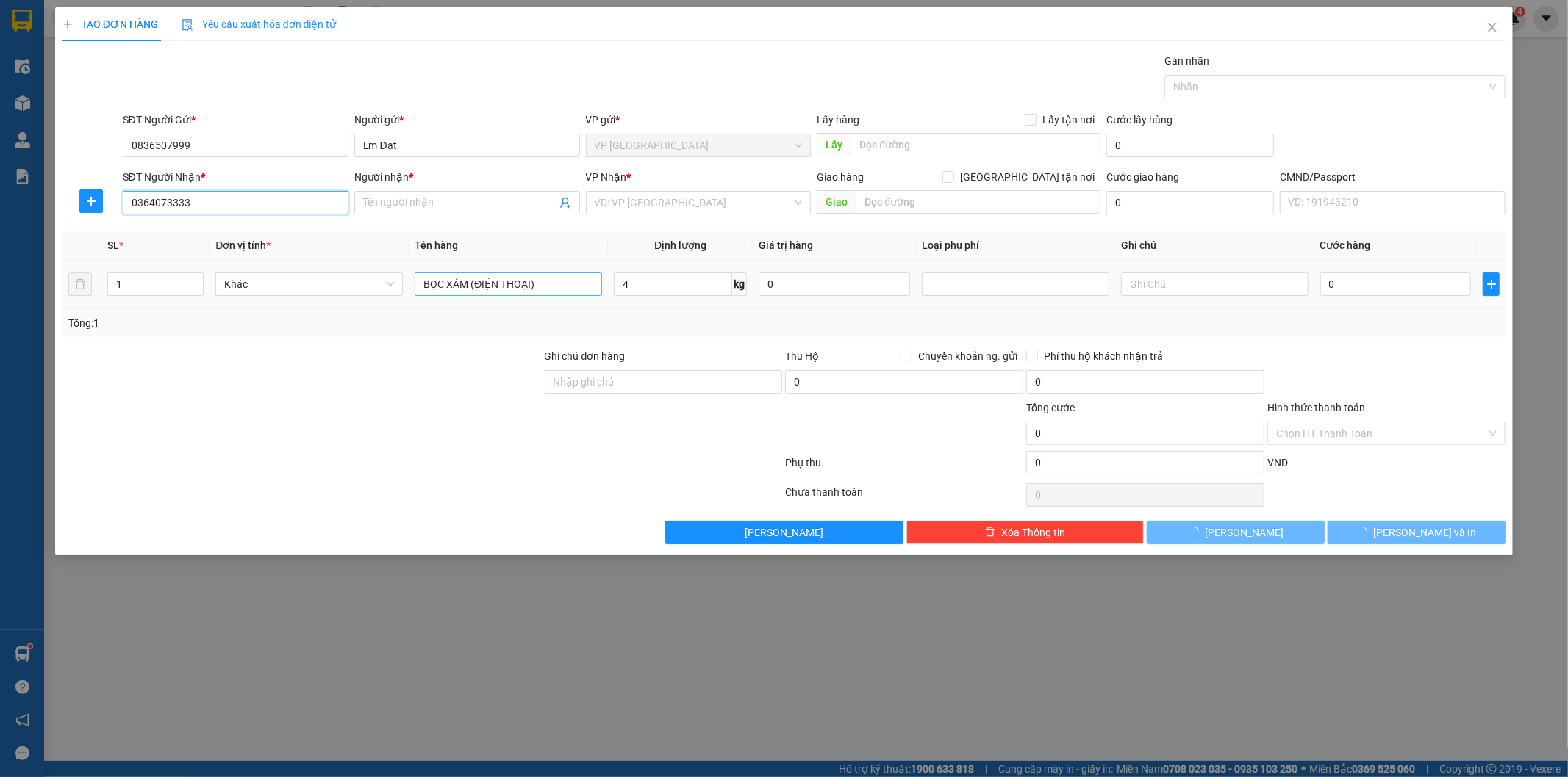
type input "QUẢNG - BÉO"
type input "0364073333"
click at [557, 284] on input "BỌC XÁM (ĐIỆN THOẠI)" at bounding box center [508, 284] width 188 height 23
type input "40.000"
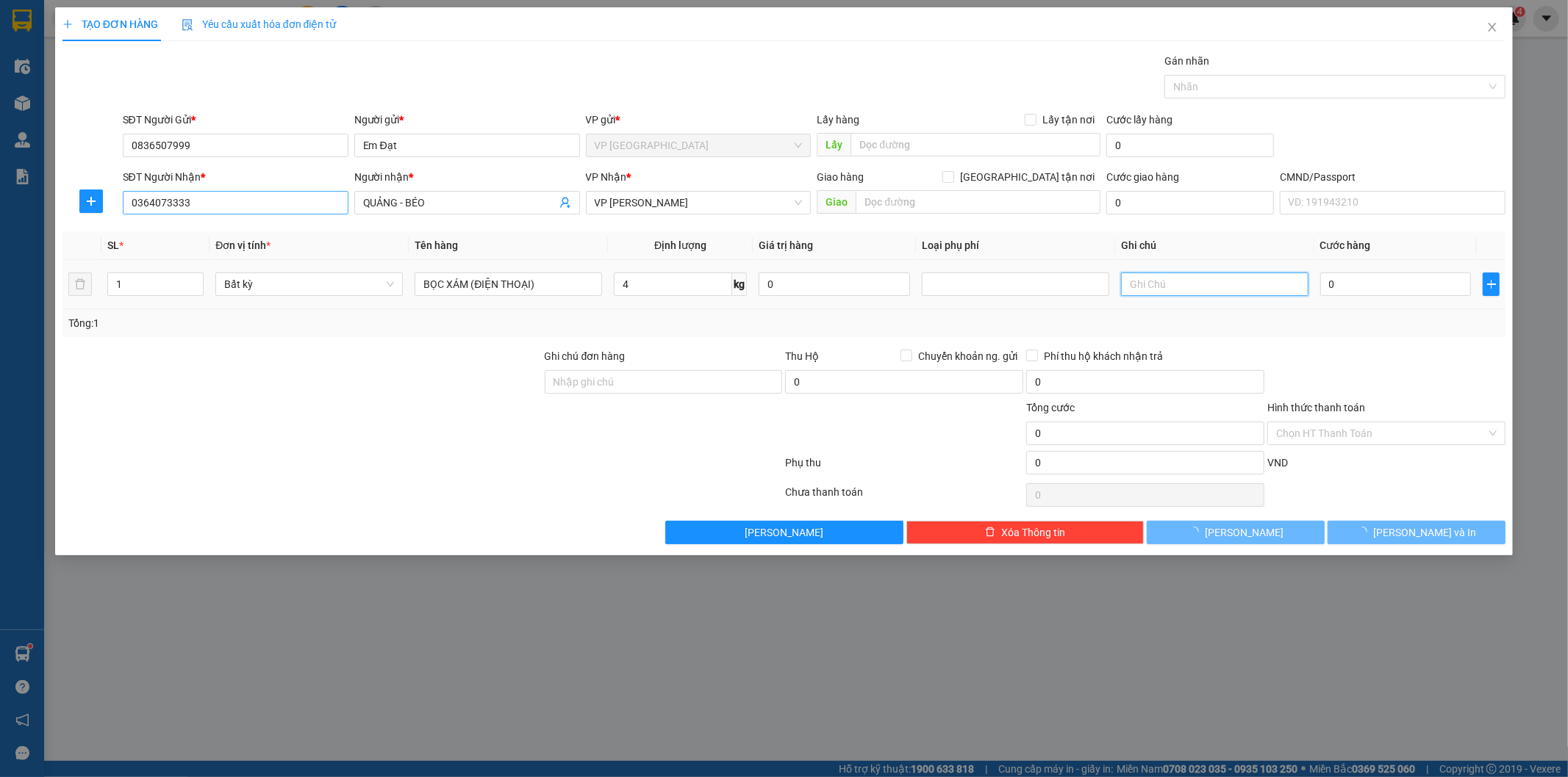
type input "40.000"
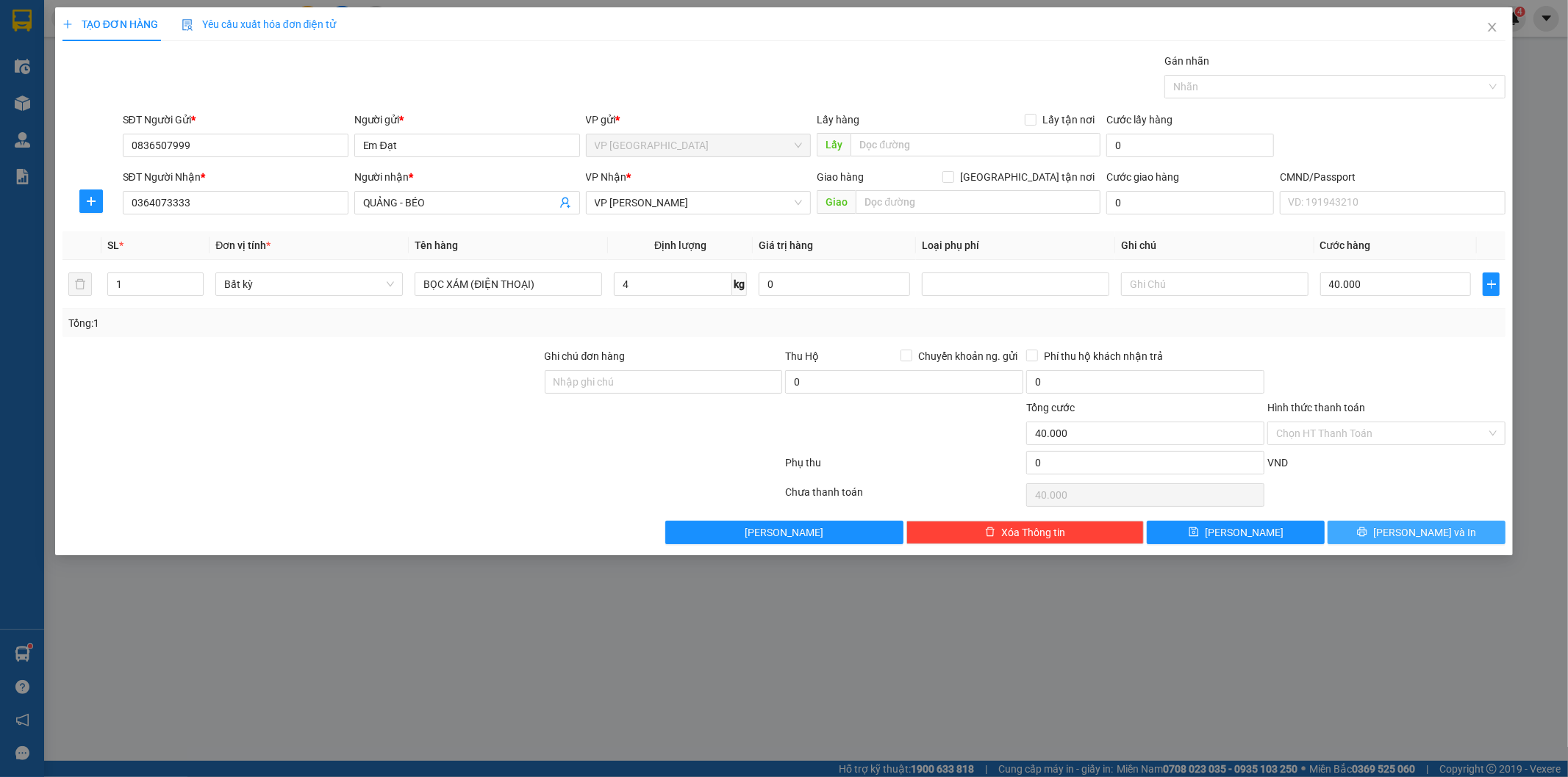
drag, startPoint x: 1407, startPoint y: 530, endPoint x: 669, endPoint y: 150, distance: 830.1
click at [1405, 531] on span "[PERSON_NAME] và In" at bounding box center [1424, 532] width 103 height 16
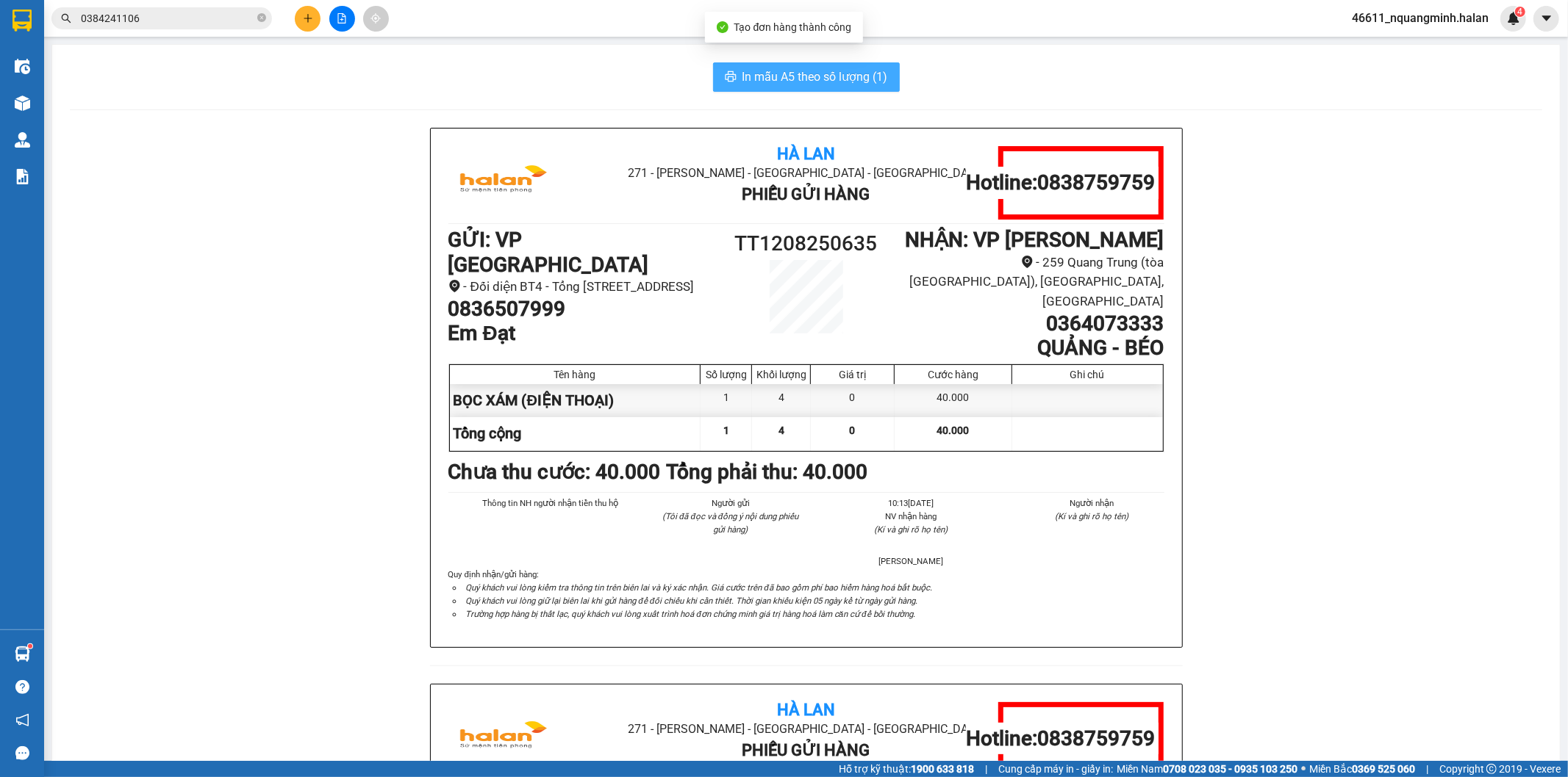
click at [826, 70] on span "In mẫu A5 theo số lượng (1)" at bounding box center [815, 77] width 146 height 19
click at [298, 25] on button at bounding box center [307, 19] width 26 height 26
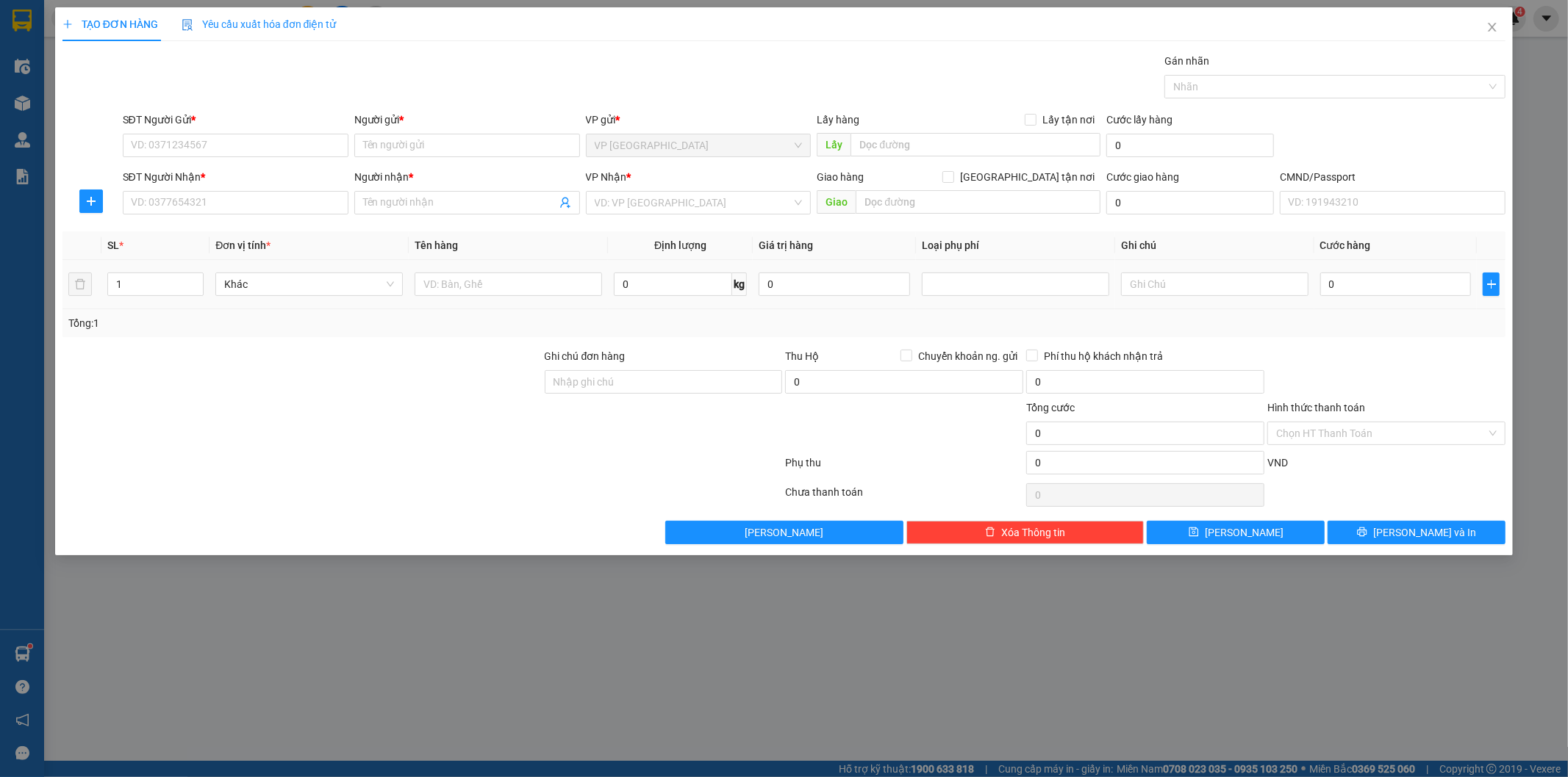
click at [637, 272] on span "0 kg" at bounding box center [681, 283] width 133 height 26
type input "6"
click at [547, 280] on input "text" at bounding box center [508, 284] width 188 height 23
type input "HỘP (CUP+HUY CHƯƠNG)"
click at [259, 143] on input "SĐT Người Gửi *" at bounding box center [235, 146] width 226 height 23
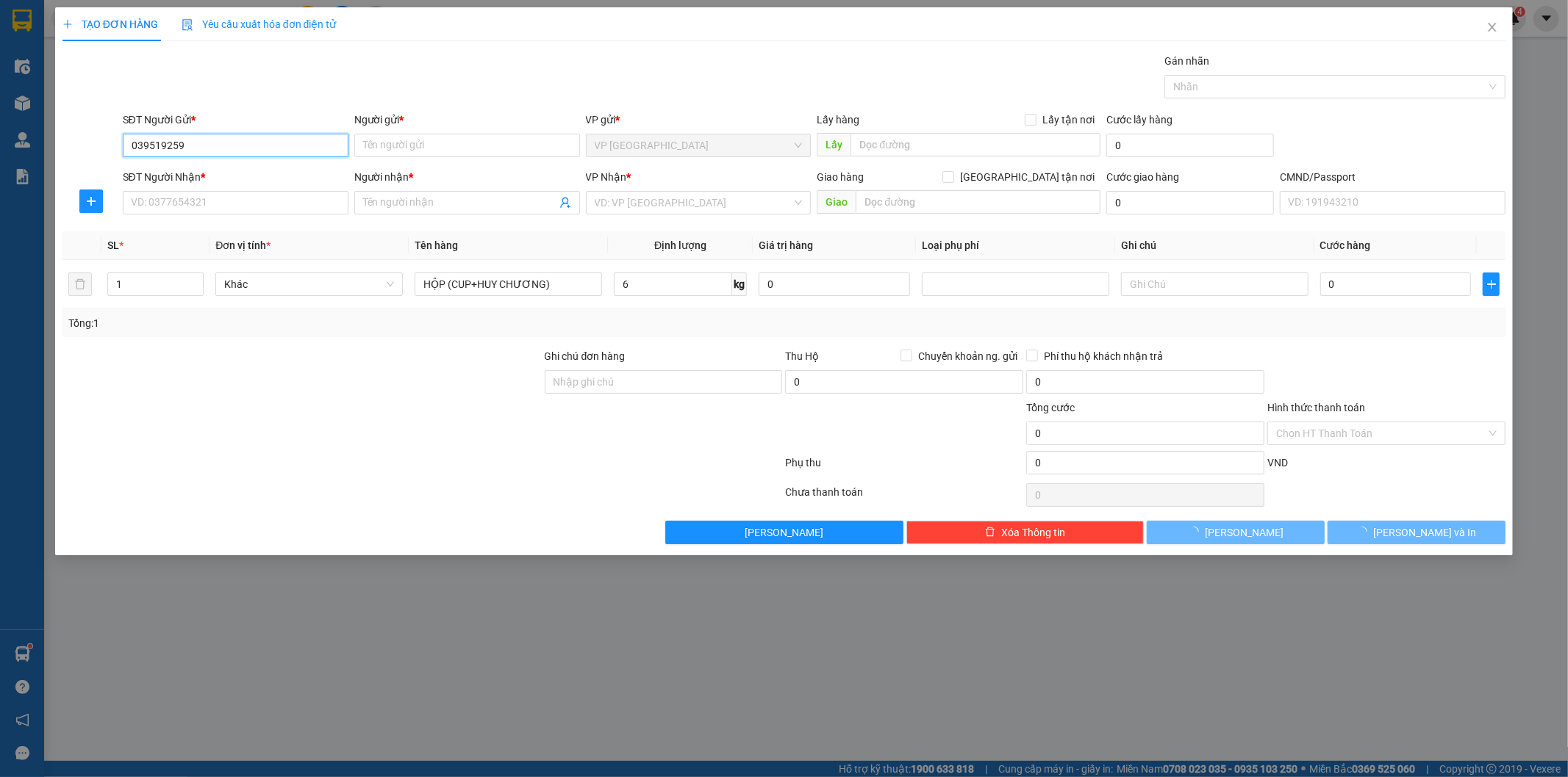
type input "0395192590"
drag, startPoint x: 261, startPoint y: 174, endPoint x: 262, endPoint y: 193, distance: 19.0
click at [261, 175] on div "0395192590 - TOÀN" at bounding box center [236, 174] width 208 height 16
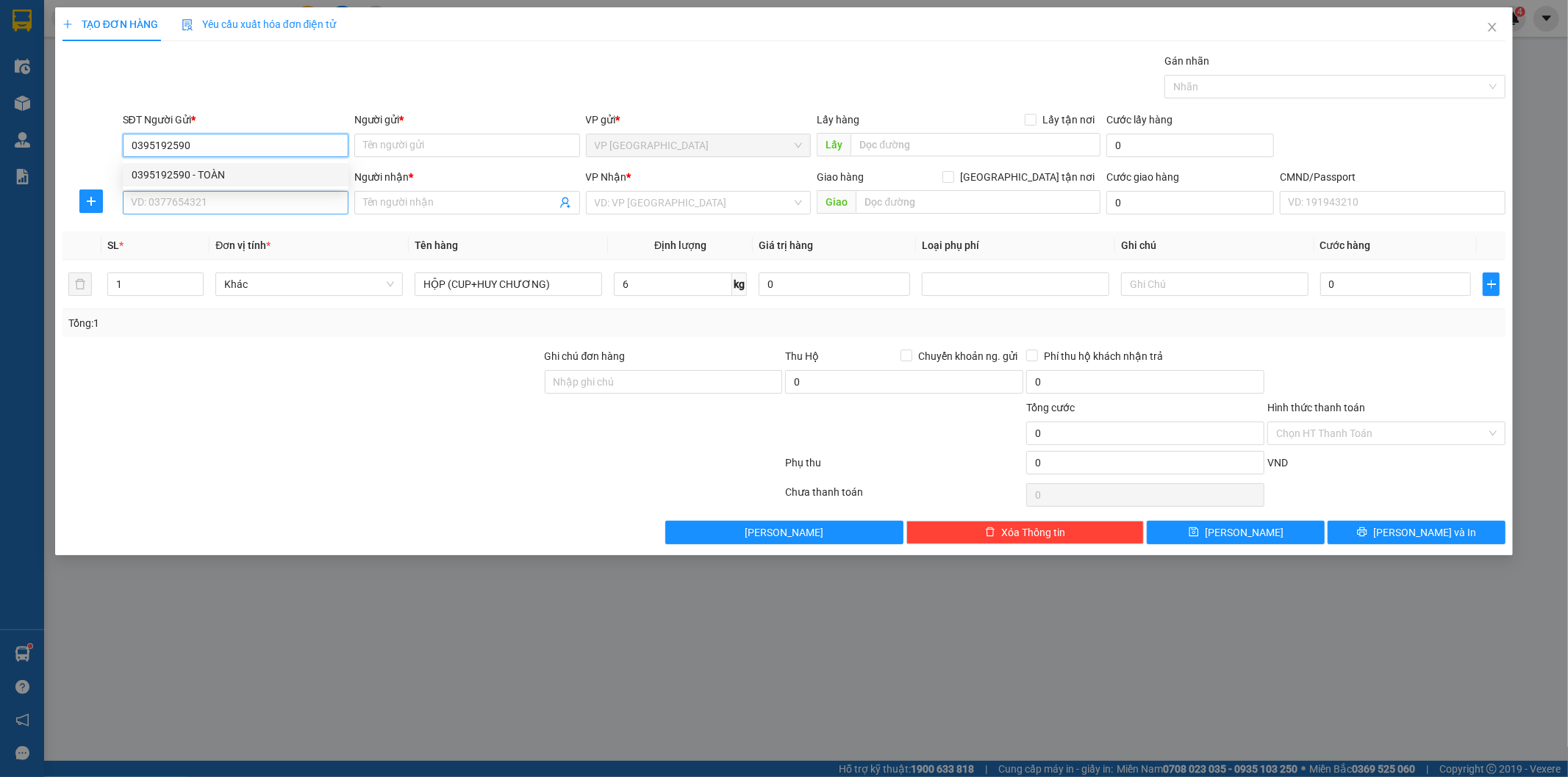
type input "TOÀN"
type input "0395192590"
click at [262, 193] on input "SĐT Người Nhận *" at bounding box center [235, 203] width 226 height 23
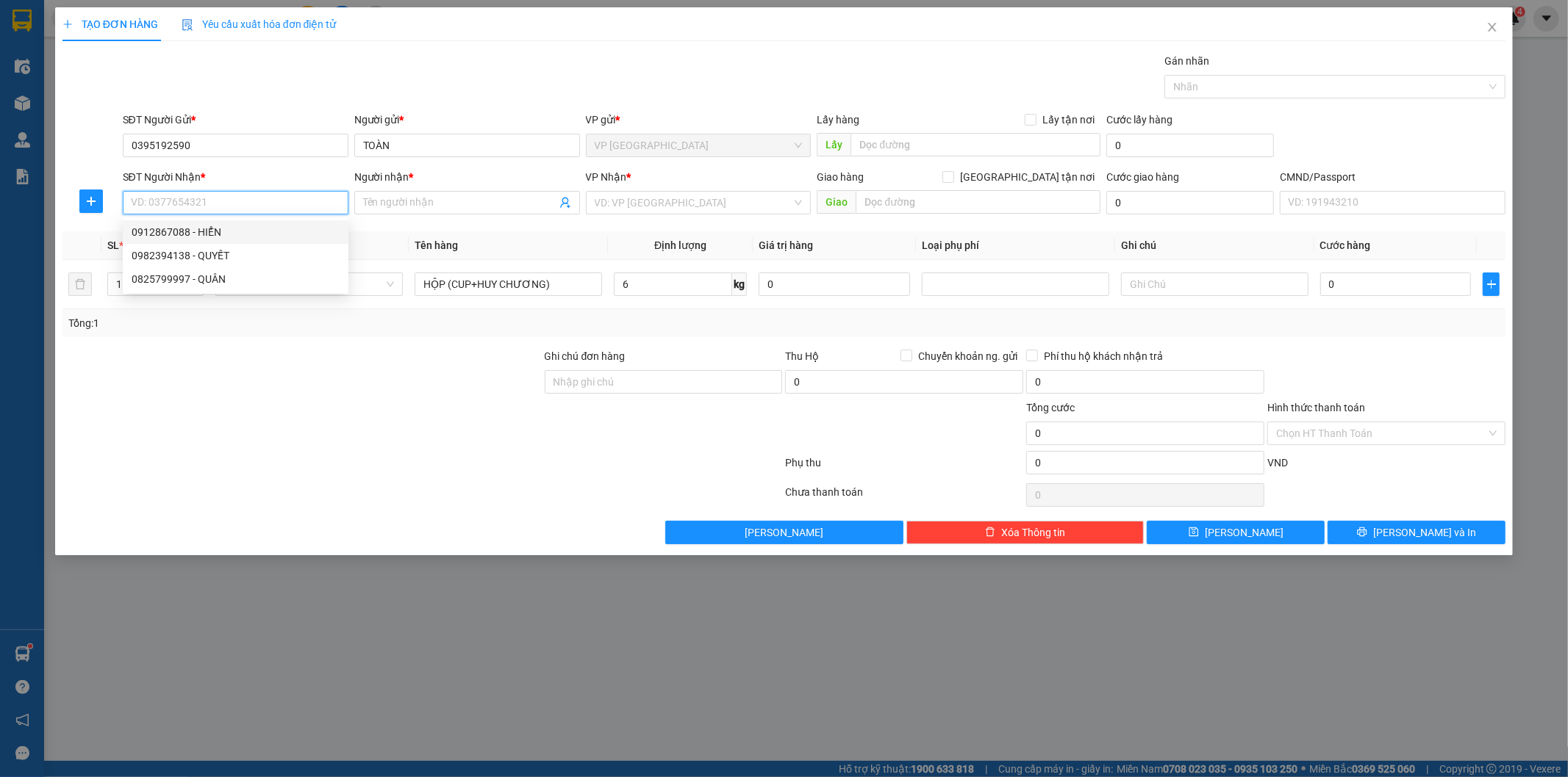
click at [252, 228] on div "0912867088 - HIỂN" at bounding box center [236, 232] width 208 height 16
type input "0912867088"
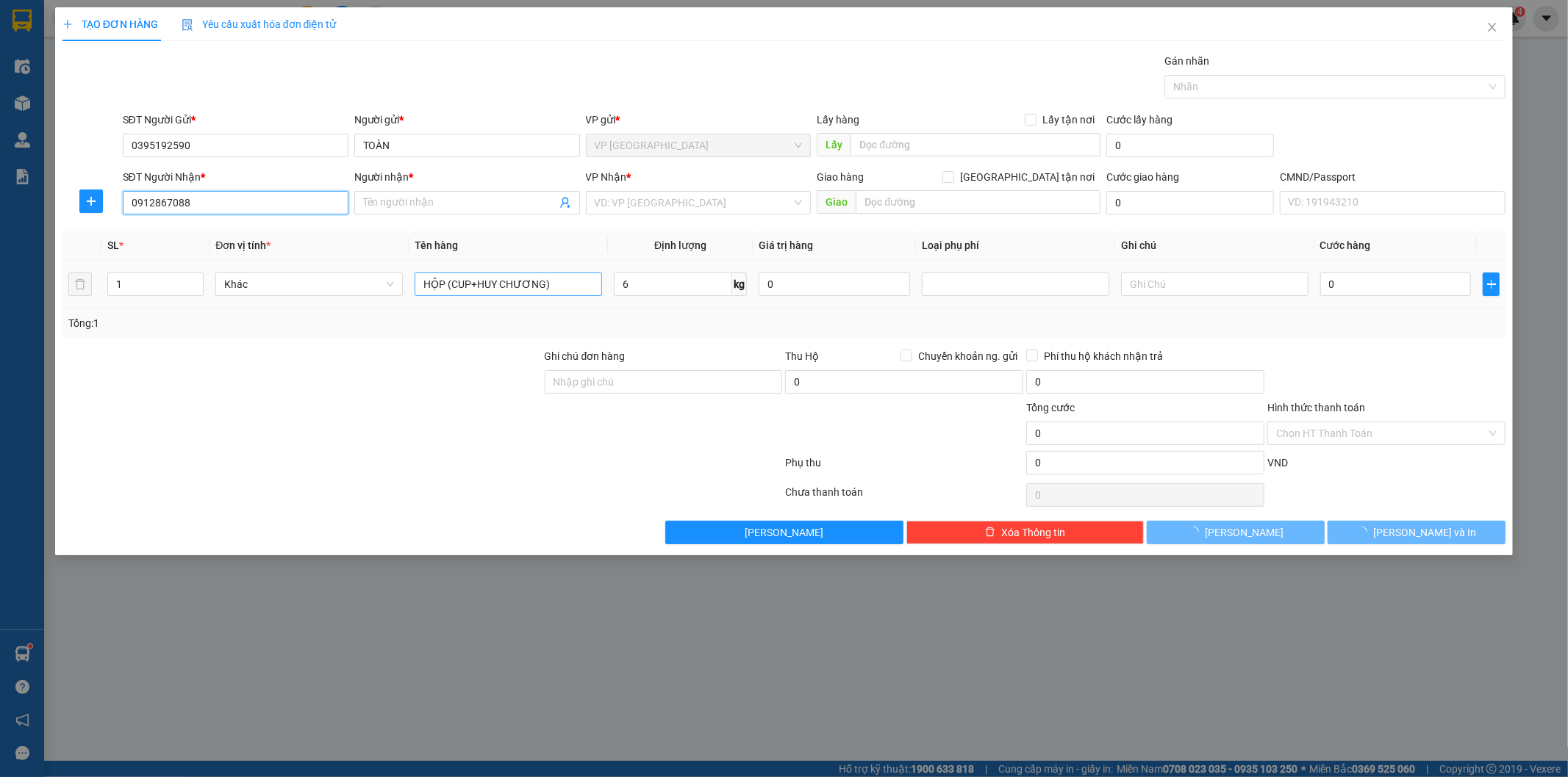
type input "HIỂN"
click at [578, 280] on input "HỘP (CUP+HUY CHƯƠNG)" at bounding box center [508, 284] width 188 height 23
type input "40.000"
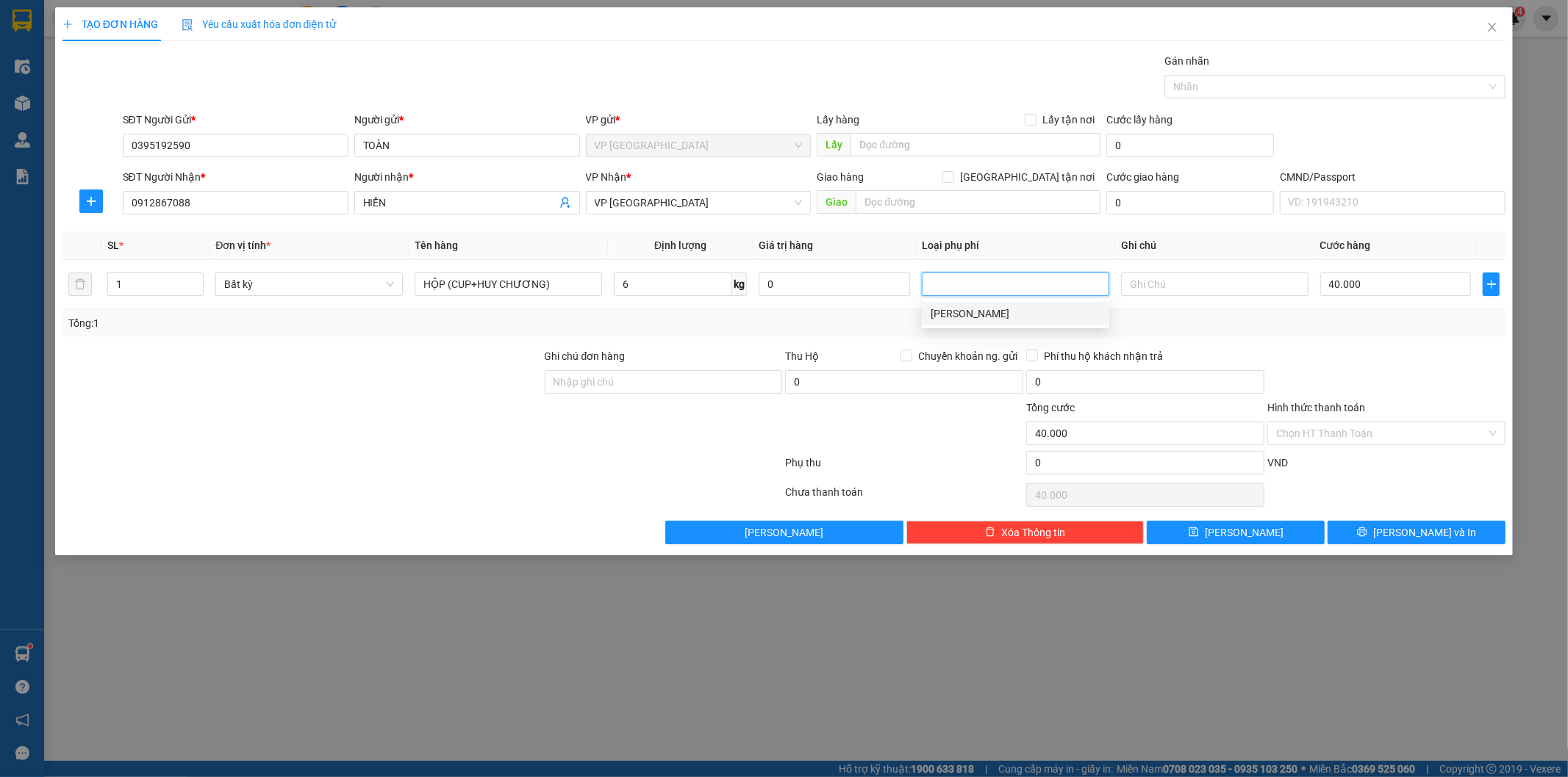
click at [1385, 352] on div at bounding box center [1386, 373] width 241 height 51
click at [1419, 428] on input "Hình thức thanh toán" at bounding box center [1380, 433] width 210 height 22
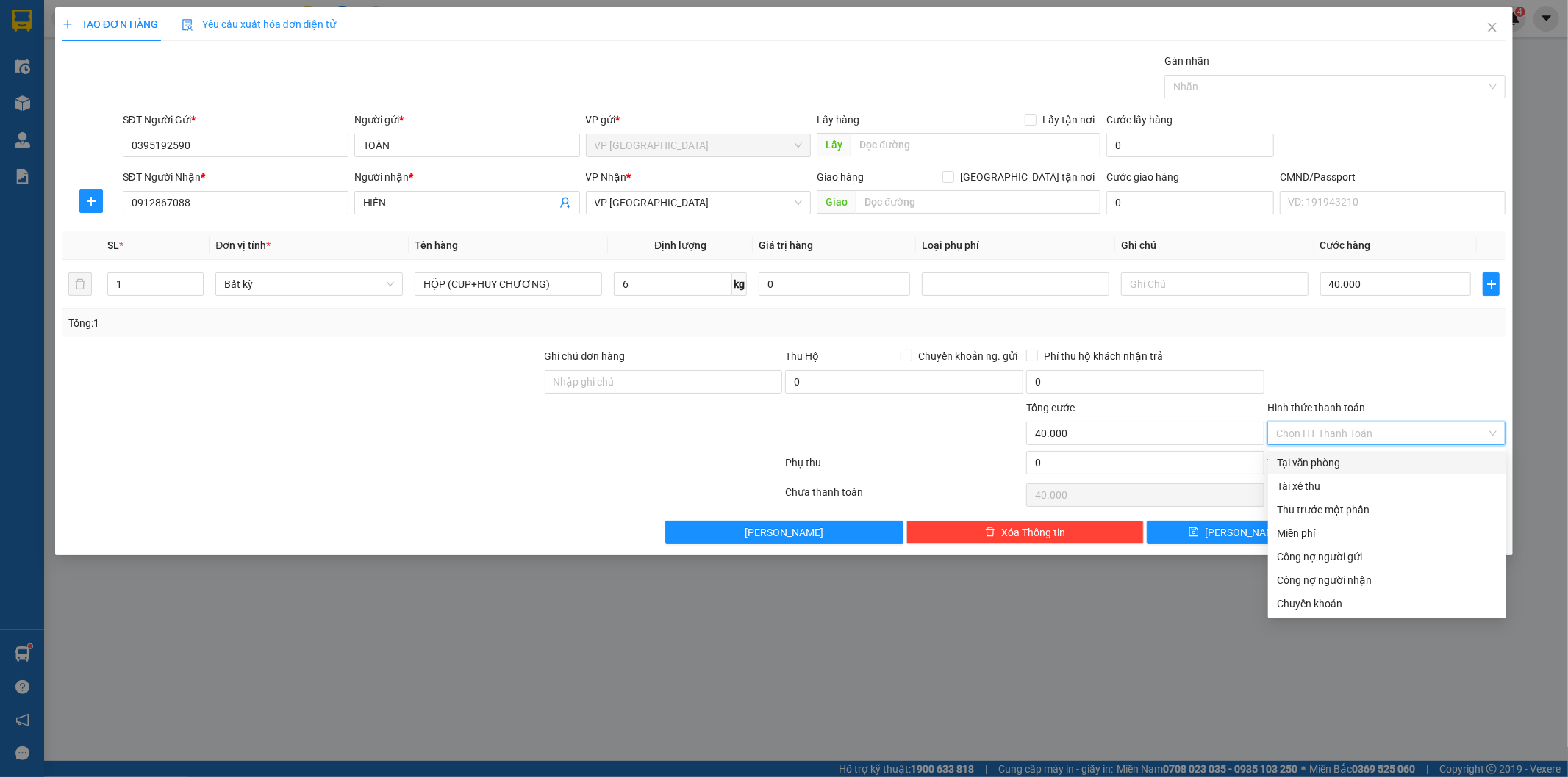
click at [1345, 459] on div "Tại văn phòng" at bounding box center [1387, 462] width 220 height 16
type input "0"
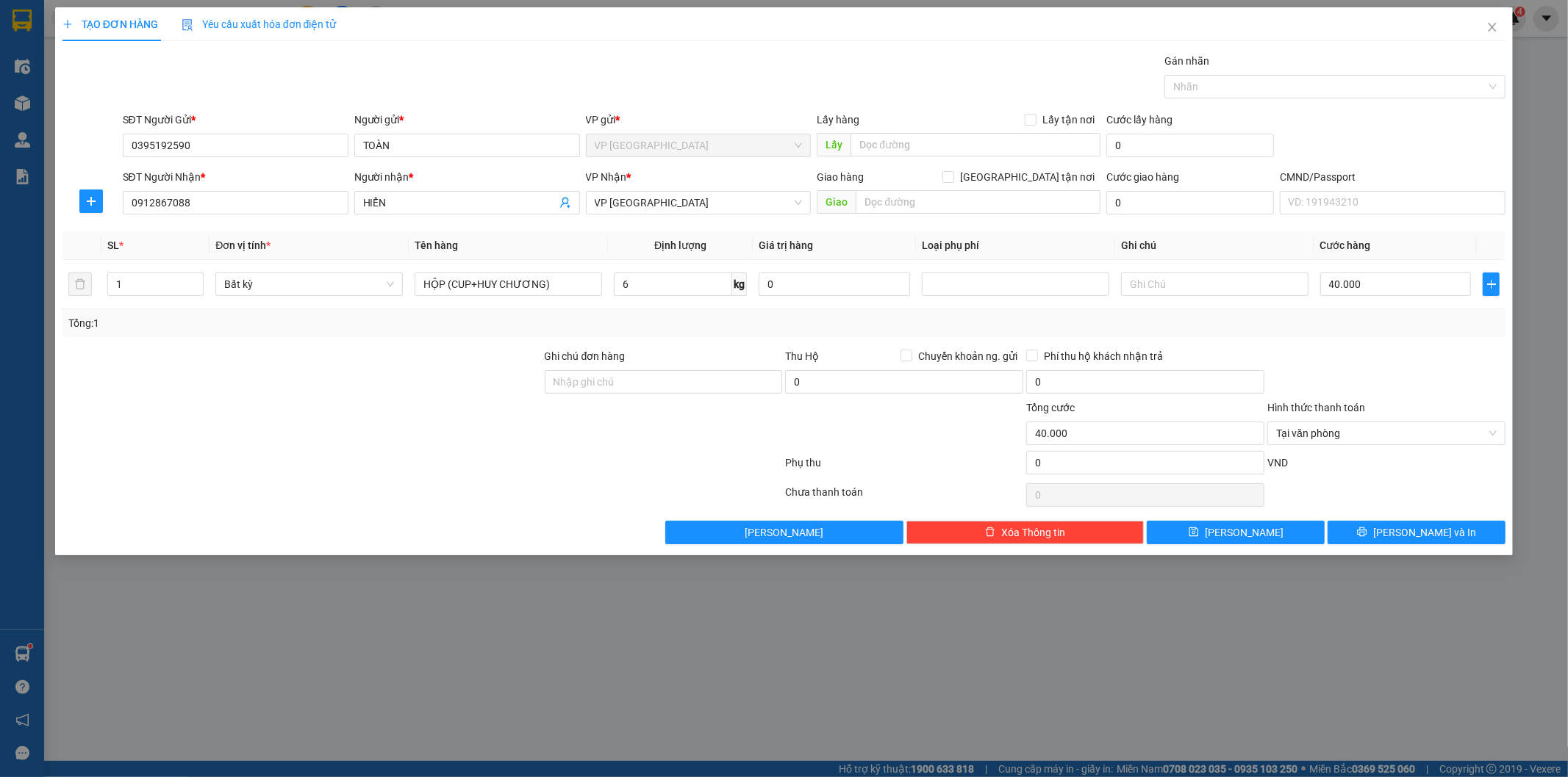
click at [1377, 365] on div at bounding box center [1386, 373] width 241 height 51
click at [1414, 470] on div "VND" at bounding box center [1386, 467] width 241 height 26
click at [1422, 530] on span "[PERSON_NAME] và In" at bounding box center [1424, 532] width 103 height 16
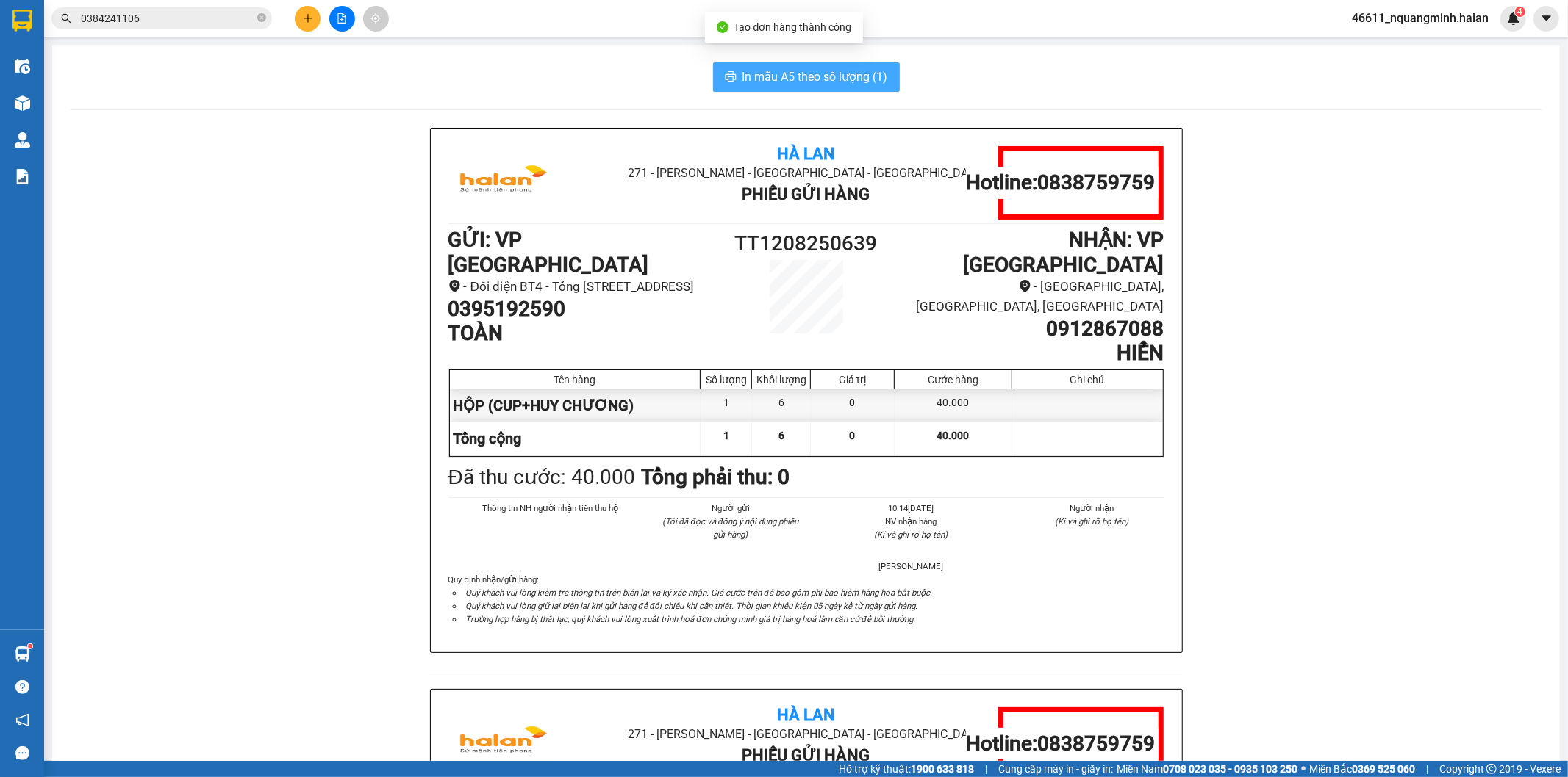
click at [798, 76] on span "In mẫu A5 theo số lượng (1)" at bounding box center [815, 77] width 146 height 19
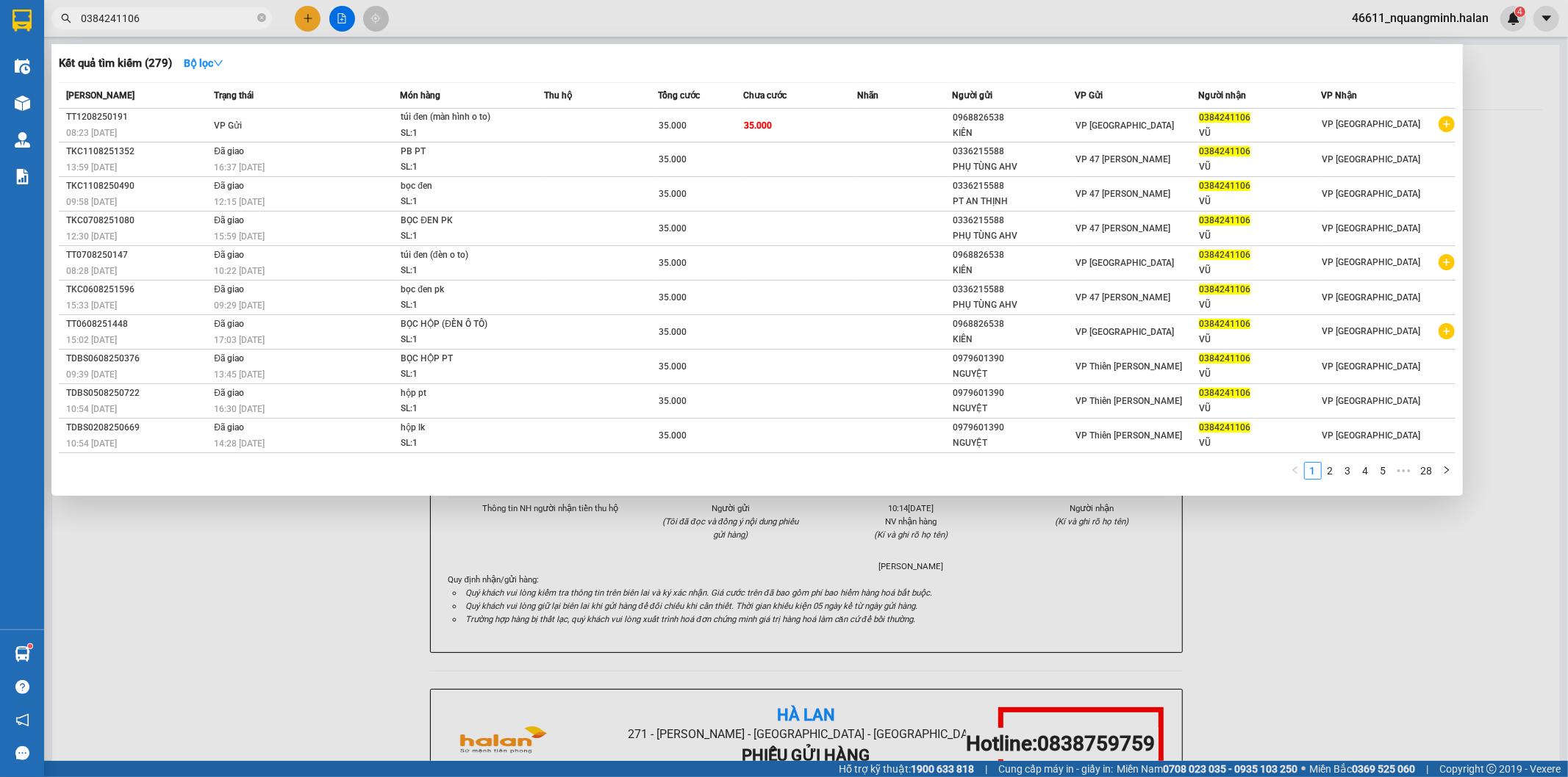
drag, startPoint x: 164, startPoint y: 18, endPoint x: 0, endPoint y: -2, distance: 165.2
click at [0, 0] on html "Kết quả tìm kiếm ( 279 ) Bộ lọc Mã ĐH Trạng thái Món hàng Thu hộ Tổng cước Chưa…" at bounding box center [784, 388] width 1568 height 777
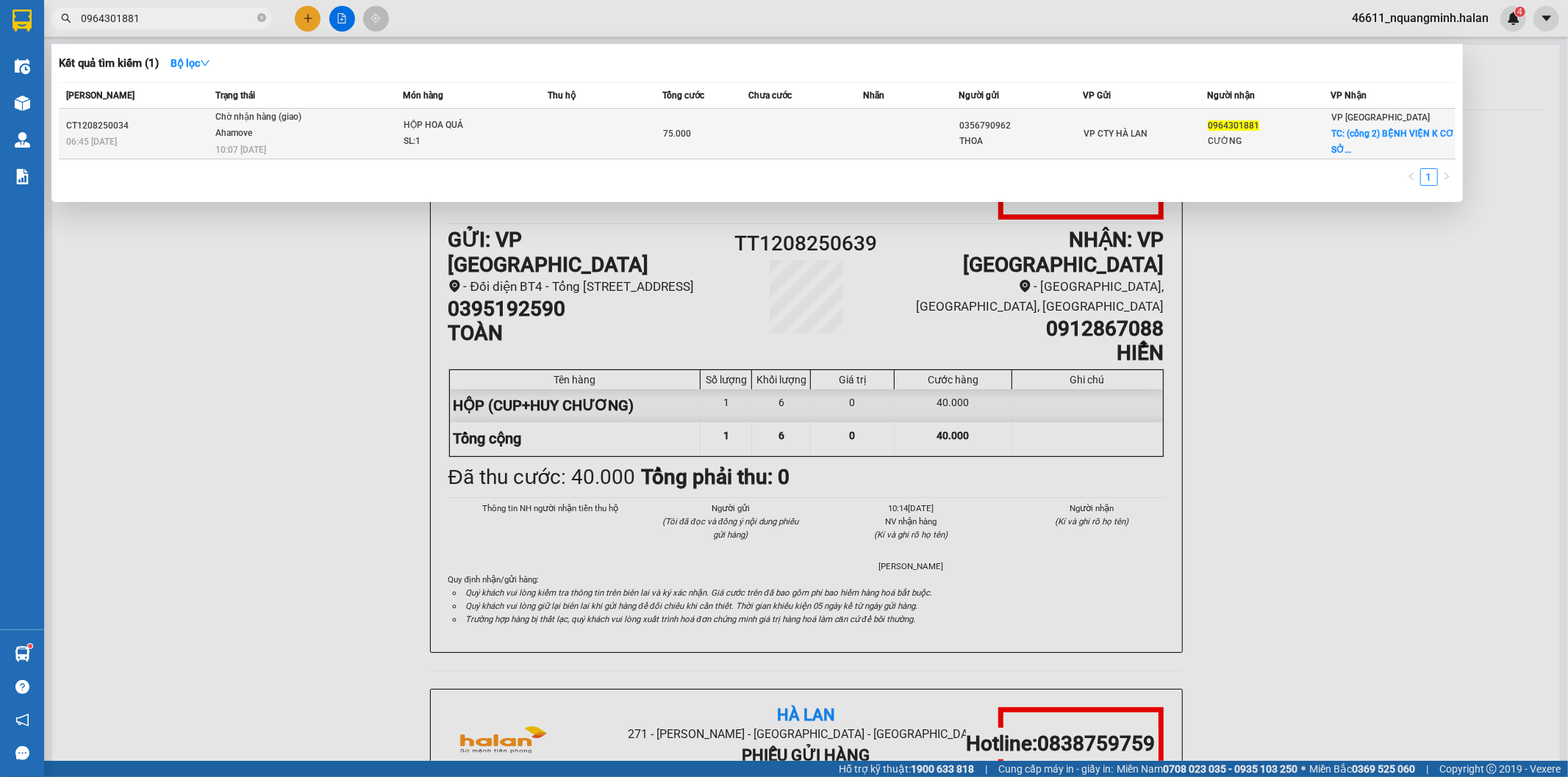
click at [317, 122] on div "Chờ nhận hàng (giao)" at bounding box center [271, 117] width 110 height 16
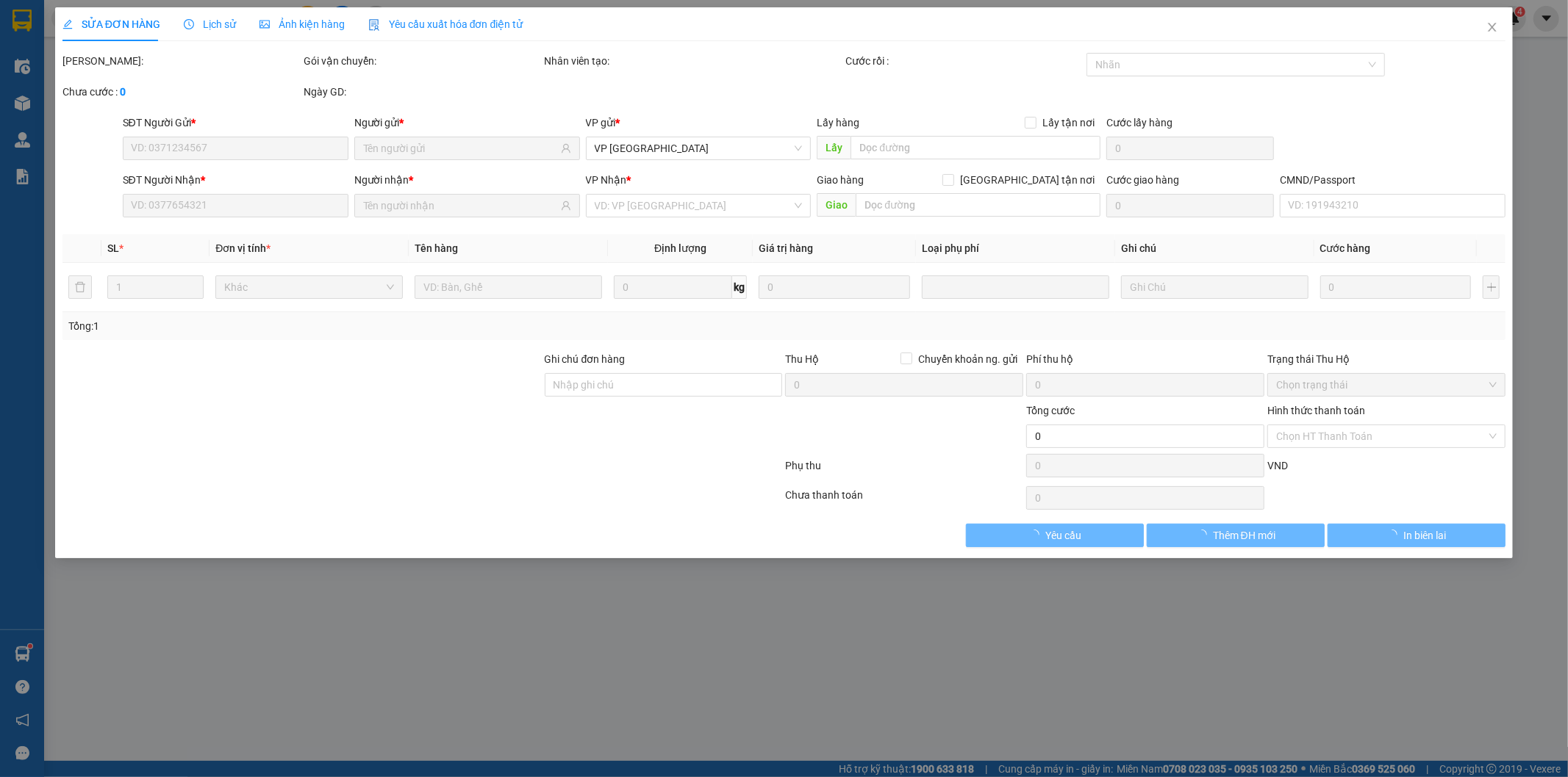
click at [208, 21] on span "Lịch sử" at bounding box center [209, 24] width 52 height 12
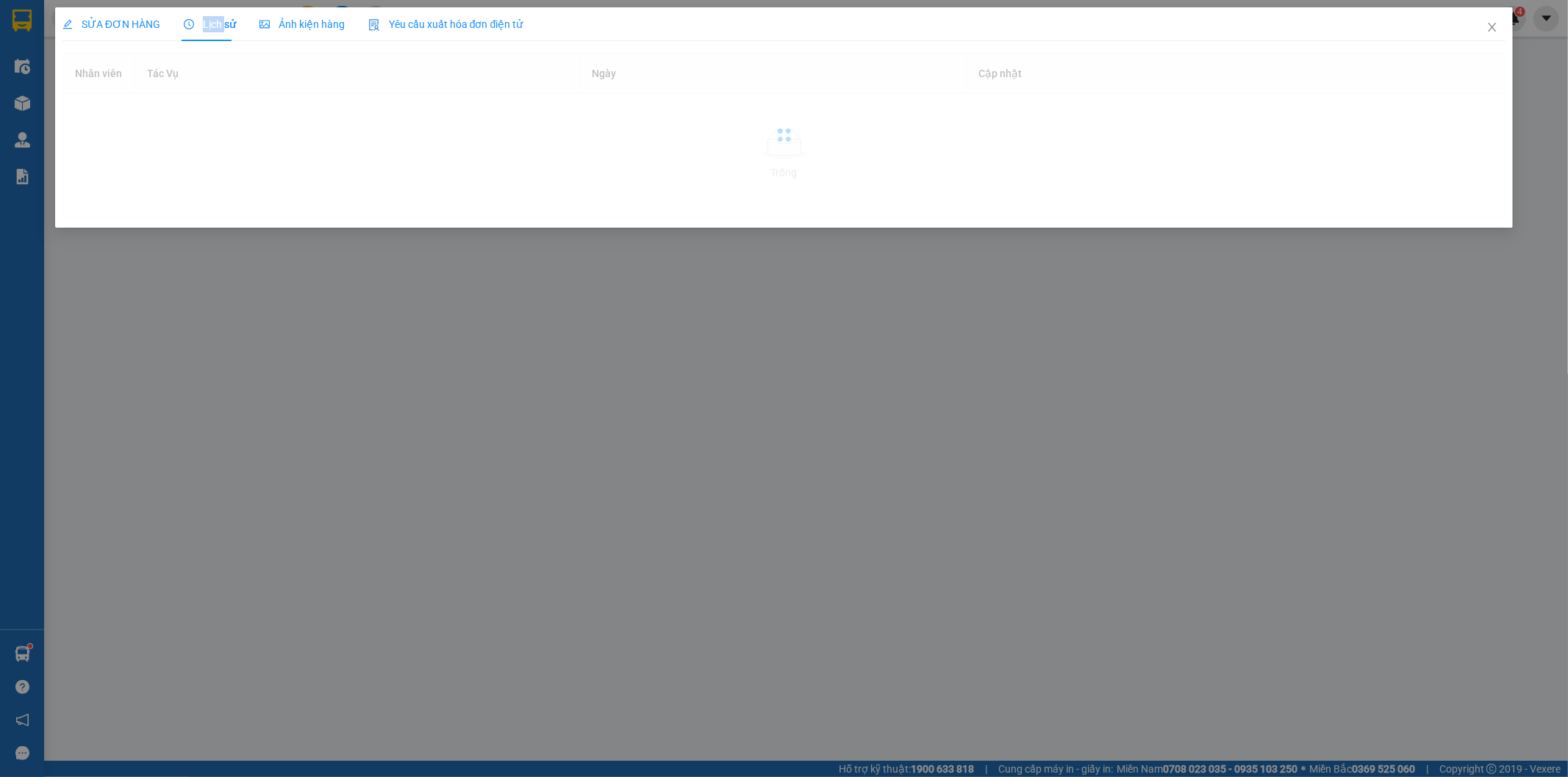
click at [208, 21] on span "Lịch sử" at bounding box center [209, 24] width 52 height 12
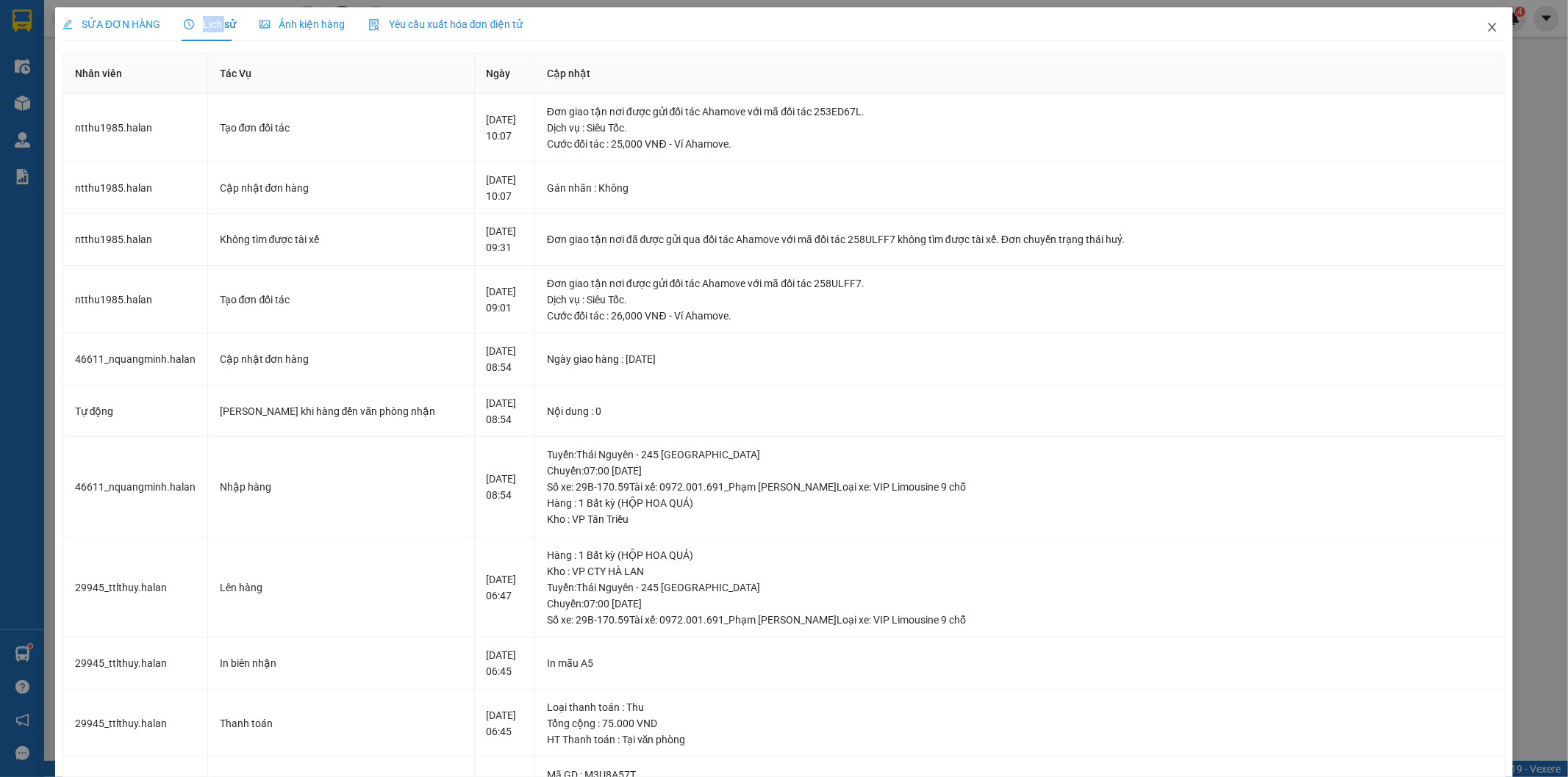
click at [1489, 23] on span "Close" at bounding box center [1491, 27] width 41 height 41
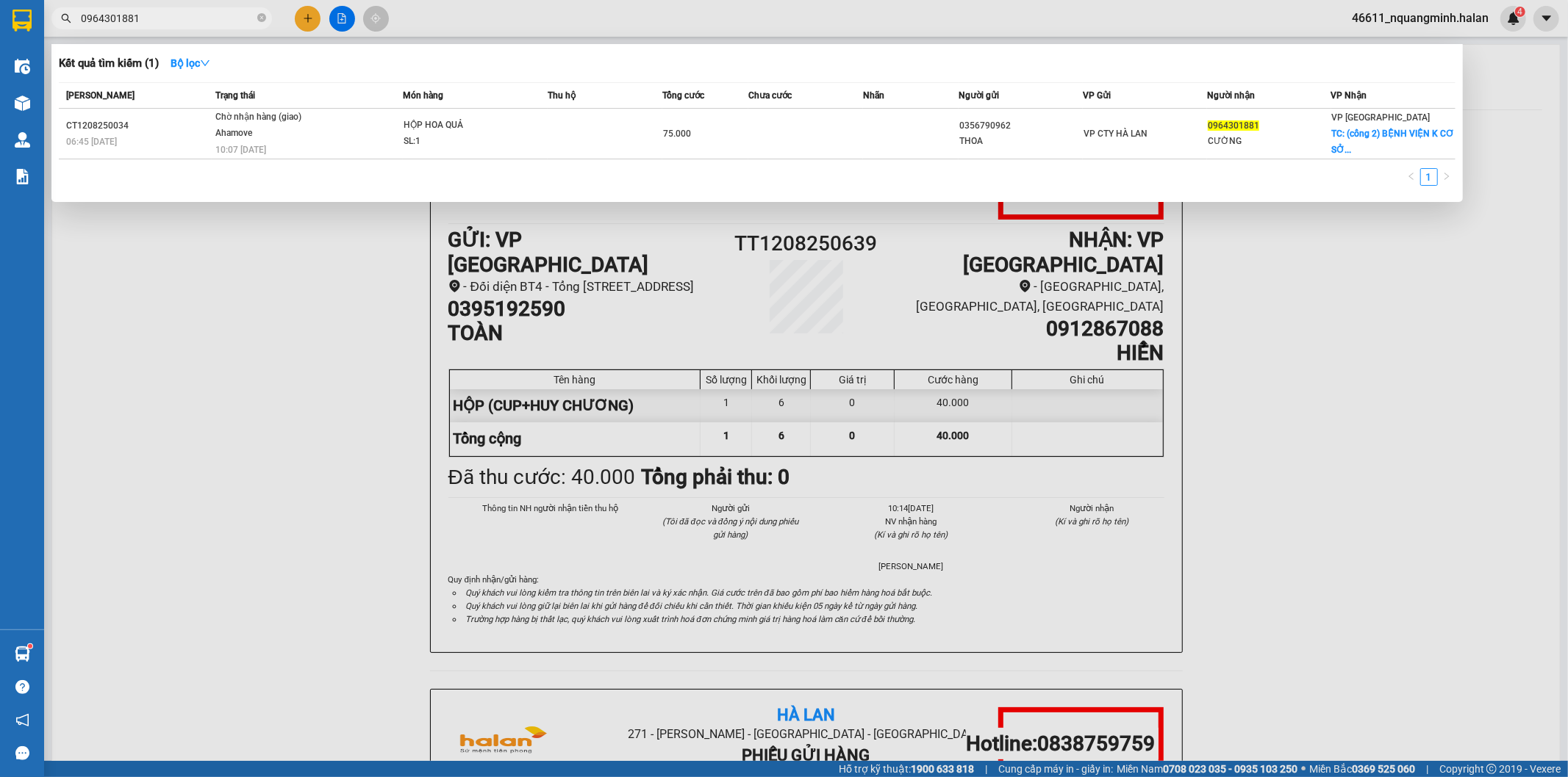
click at [193, 15] on input "0964301881" at bounding box center [167, 18] width 174 height 16
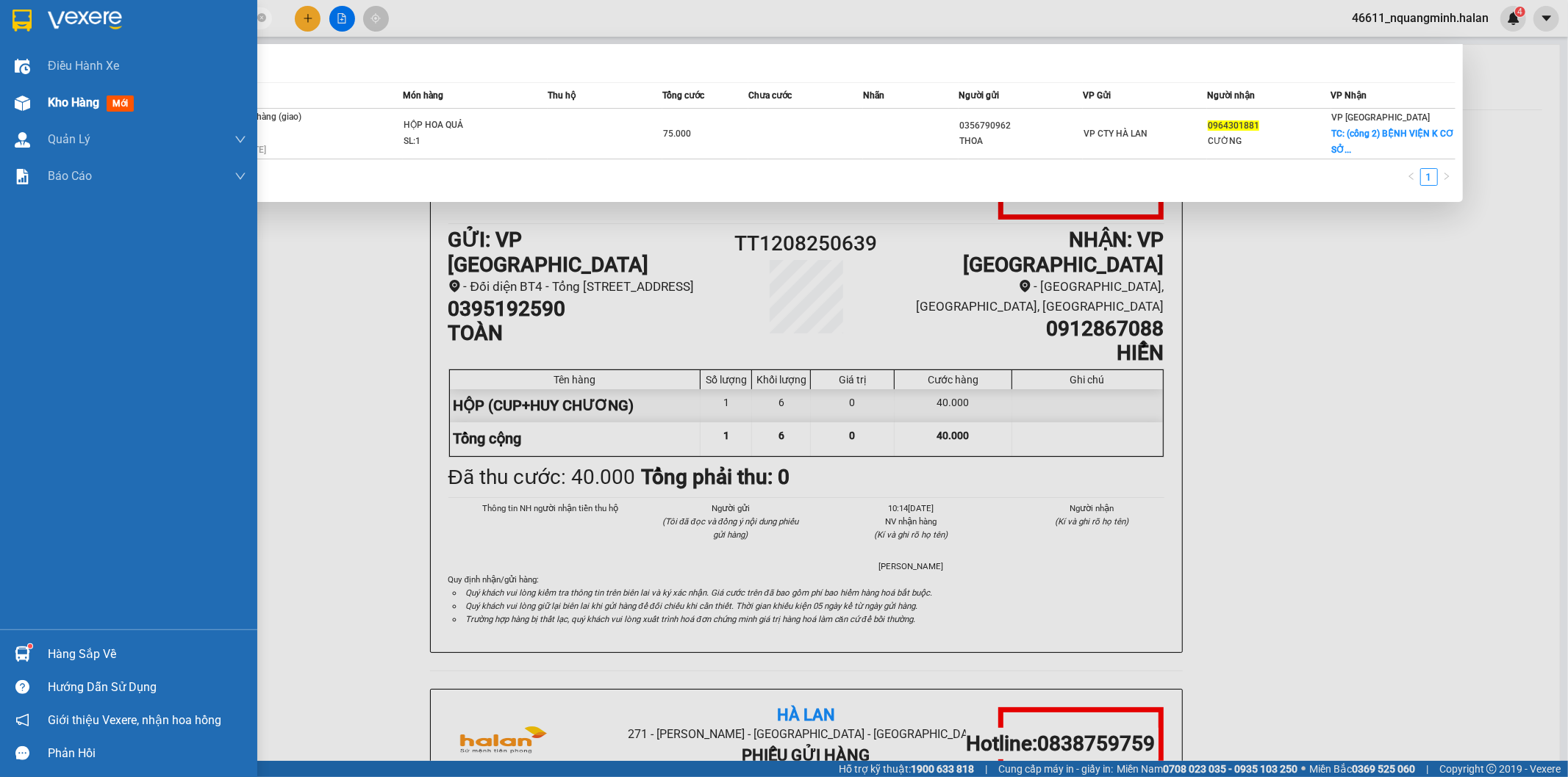
click at [26, 106] on img at bounding box center [22, 103] width 16 height 15
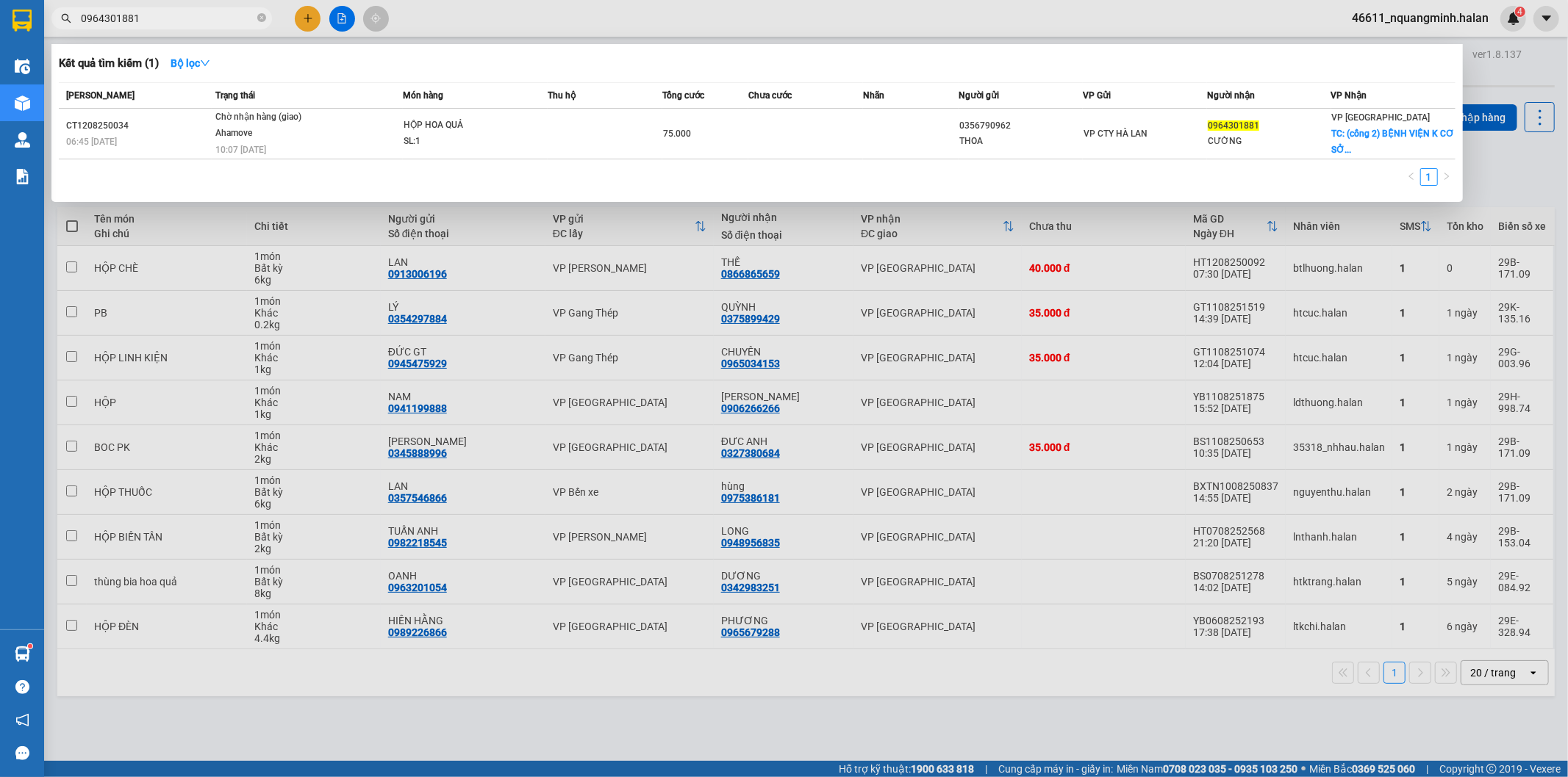
click at [802, 375] on div at bounding box center [784, 388] width 1568 height 777
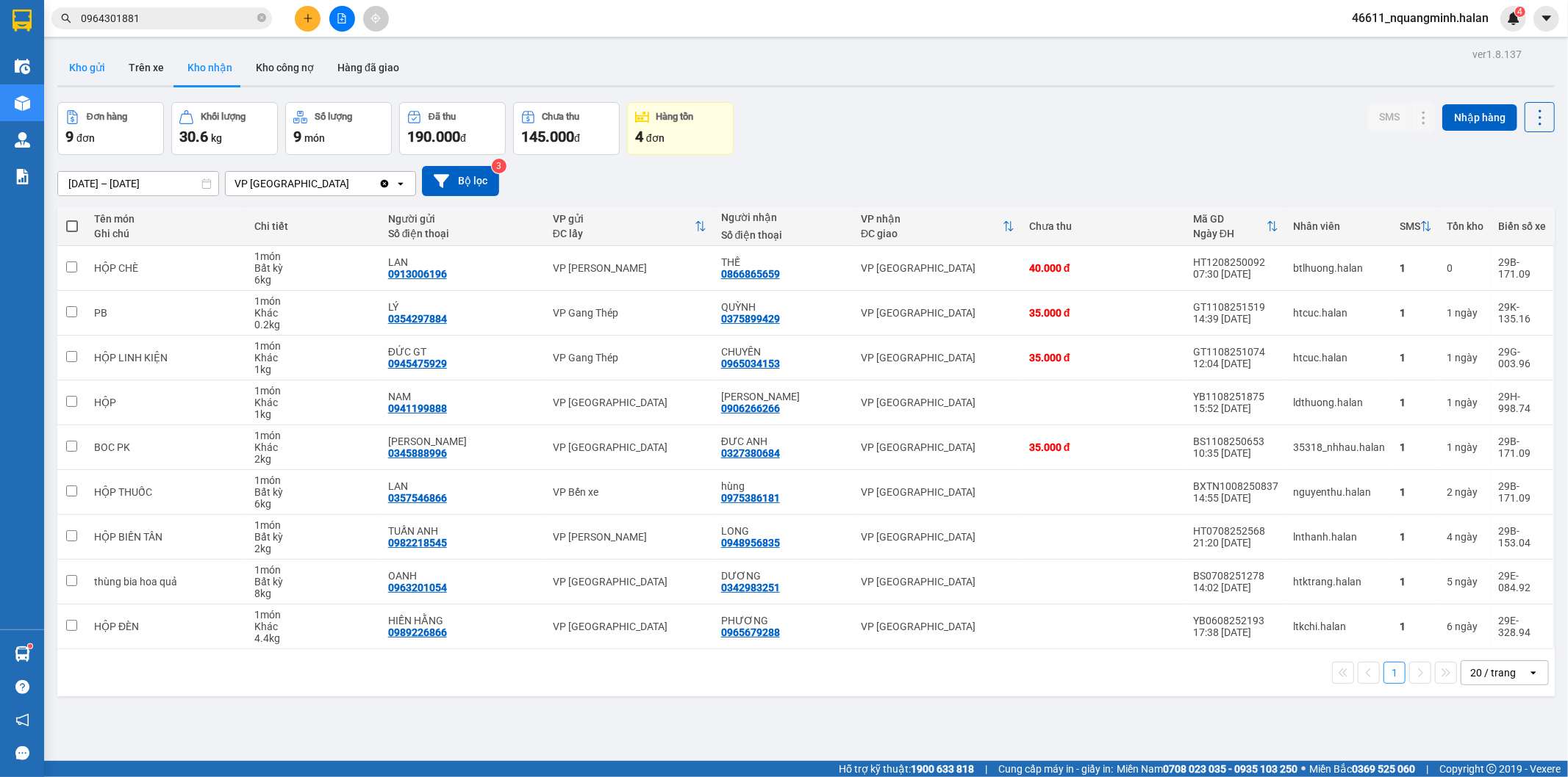
click at [86, 72] on button "Kho gửi" at bounding box center [87, 67] width 60 height 36
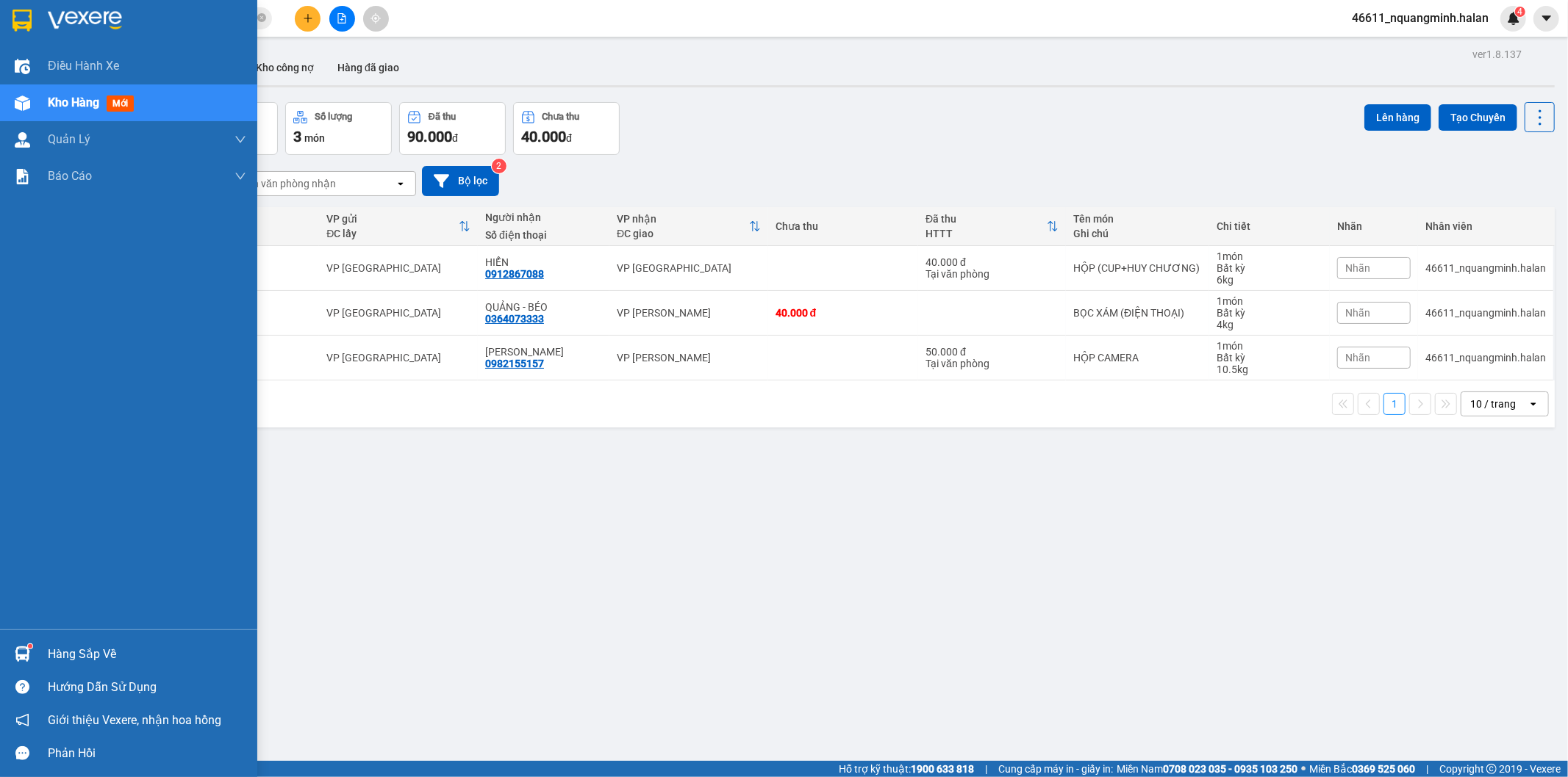
click at [36, 655] on div "Hàng sắp về" at bounding box center [129, 654] width 257 height 33
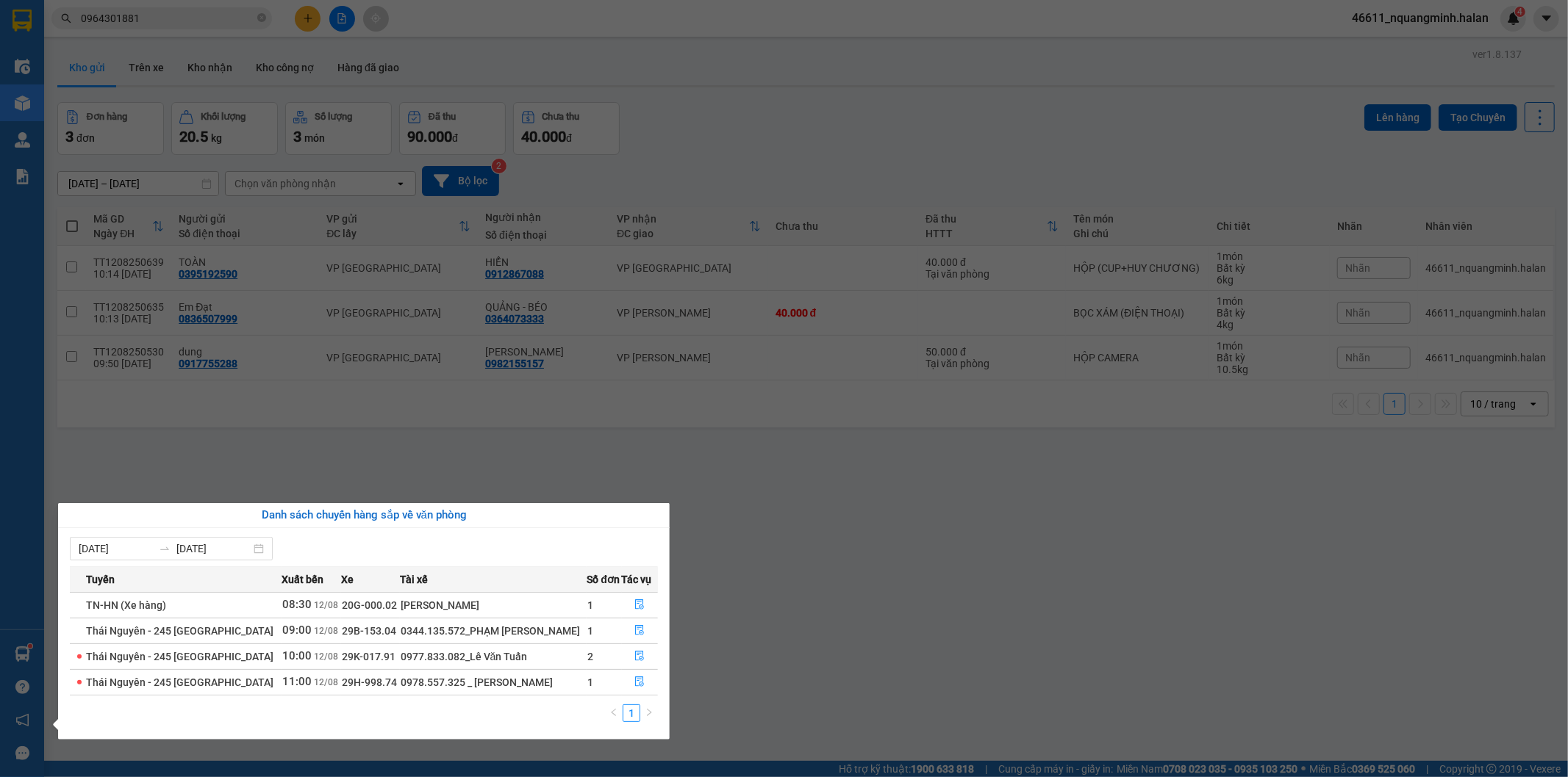
click at [770, 532] on section "Kết quả tìm kiếm ( 1 ) Bộ lọc Mã ĐH Trạng thái Món hàng Thu hộ Tổng cước Chưa c…" at bounding box center [784, 388] width 1568 height 777
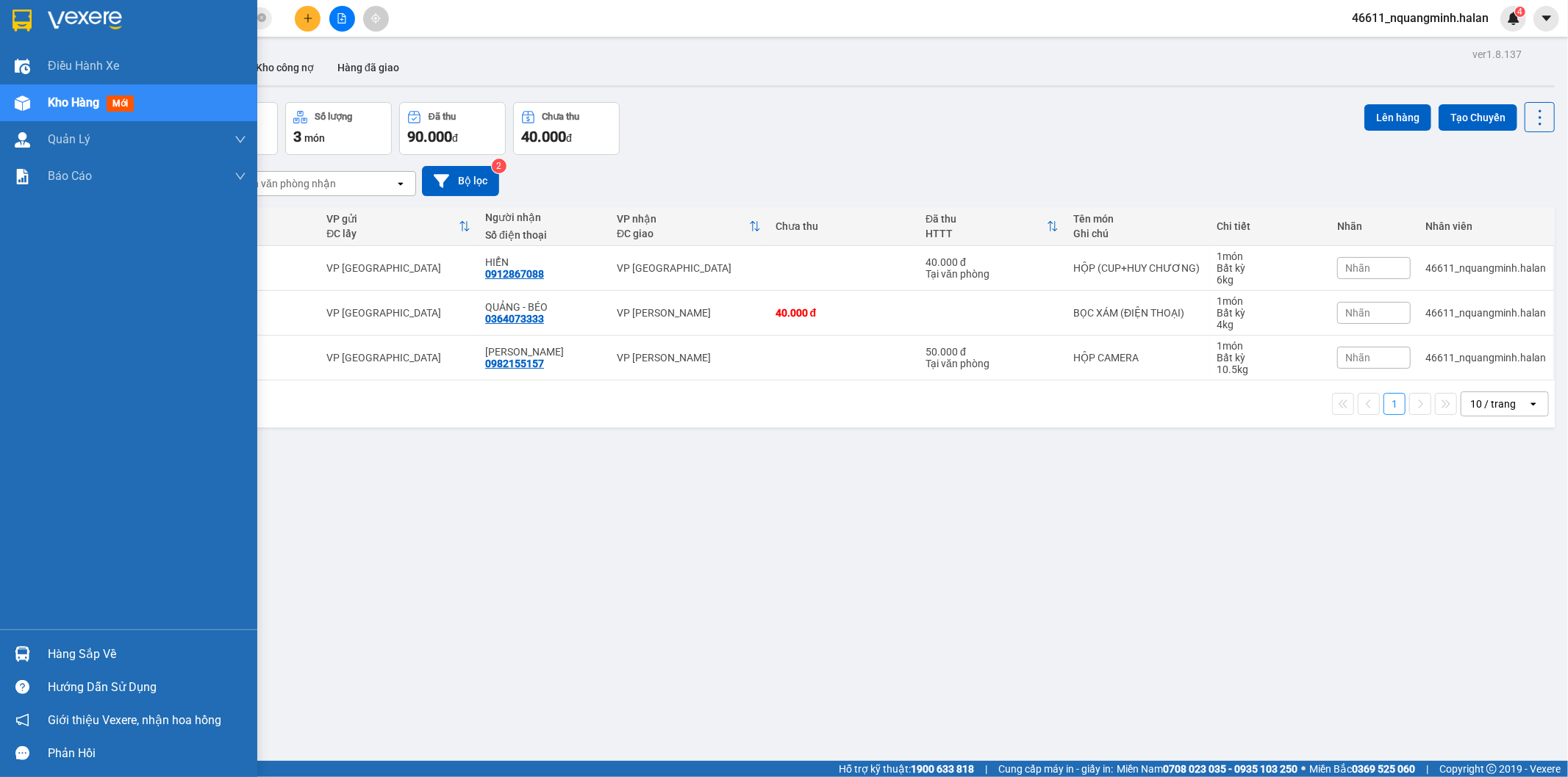
click at [15, 641] on div "Hàng sắp về" at bounding box center [129, 654] width 257 height 33
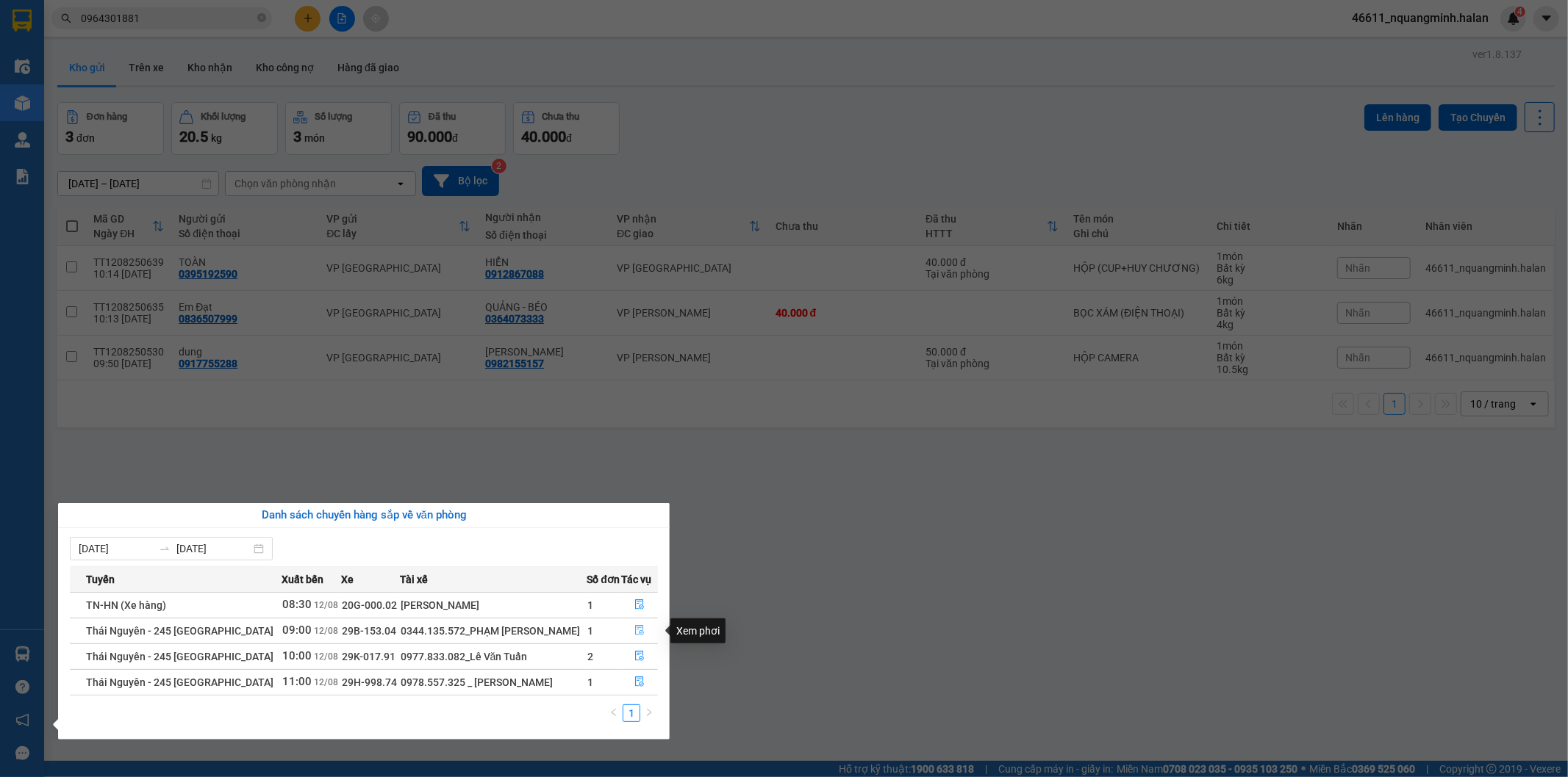
click at [636, 628] on icon "file-done" at bounding box center [639, 630] width 9 height 10
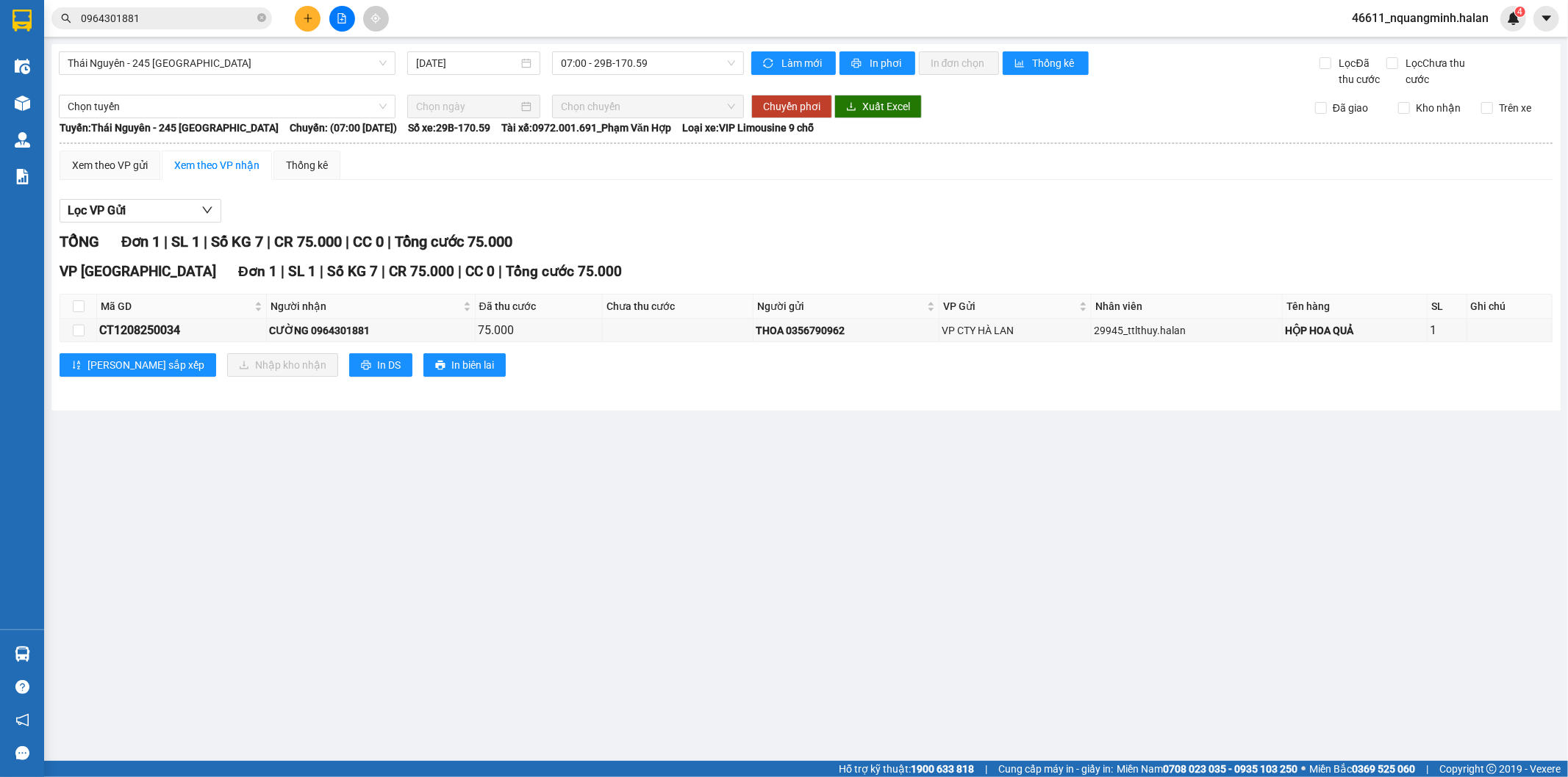
click at [759, 579] on main "Thái Nguyên - 245 Quang Trung 12/08/2025 07:00 - 29B-170.59 Làm mới In phơi In …" at bounding box center [784, 380] width 1568 height 761
click at [572, 553] on main "Thái Nguyên - 245 Quang Trung 12/08/2025 09:00 - 29B-153.04 Làm mới In phơi In …" at bounding box center [784, 380] width 1568 height 761
click at [46, 651] on main "Thái Nguyên - 245 Quang Trung 12/08/2025 09:00 - 29B-153.04 Làm mới In phơi In …" at bounding box center [784, 380] width 1568 height 761
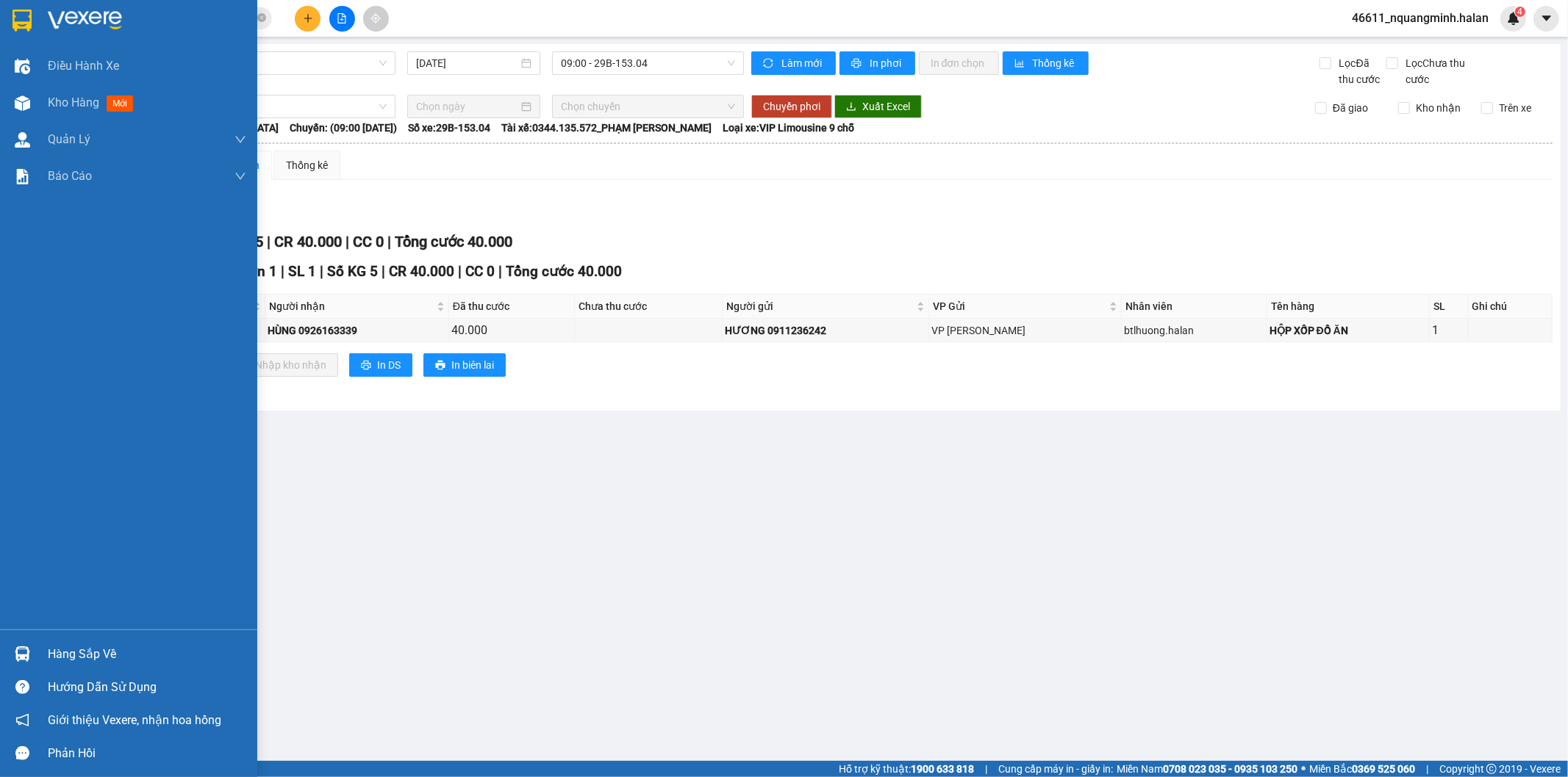
click at [33, 652] on div at bounding box center [22, 654] width 26 height 26
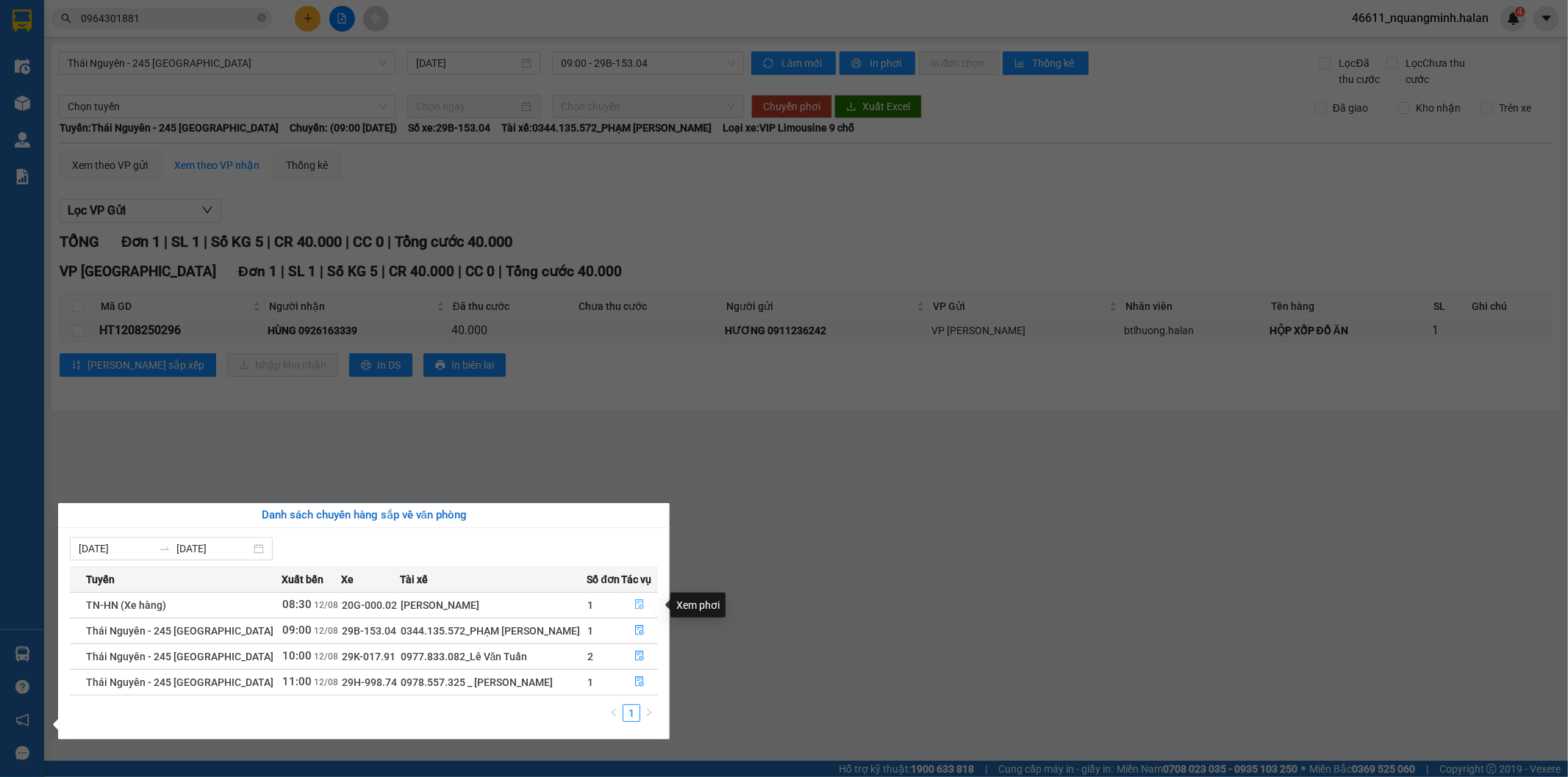
click at [639, 603] on icon "file-done" at bounding box center [639, 604] width 9 height 10
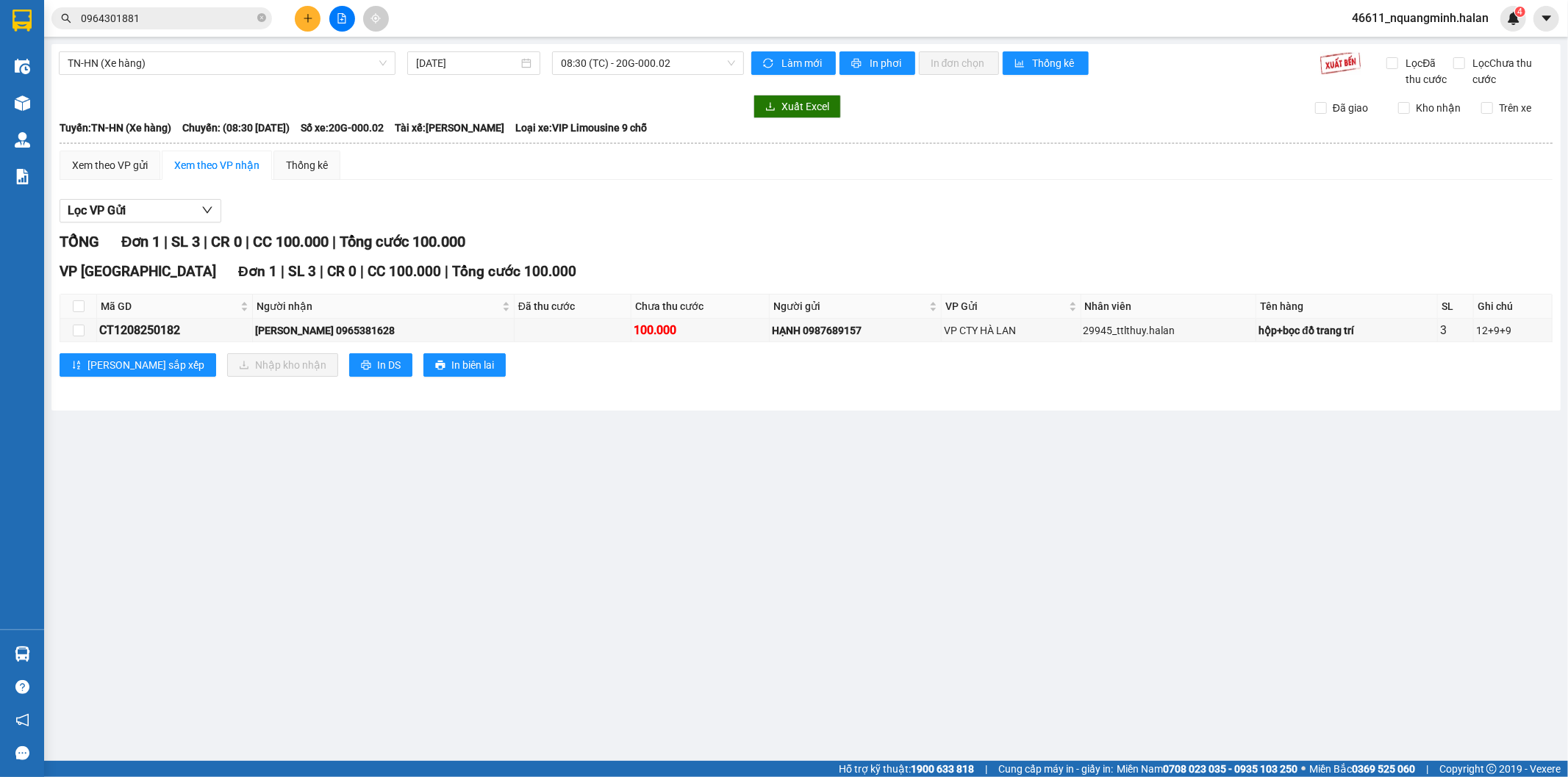
click at [641, 600] on main "TN-HN (Xe hàng) 12/08/2025 08:30 (TC) - 20G-000.02 Làm mới In phơi In đơn chọn …" at bounding box center [784, 380] width 1568 height 761
click at [273, 599] on main "TN-HN (Xe hàng) 12/08/2025 08:30 (TC) - 20G-000.02 Làm mới In phơi In đơn chọn …" at bounding box center [784, 380] width 1568 height 761
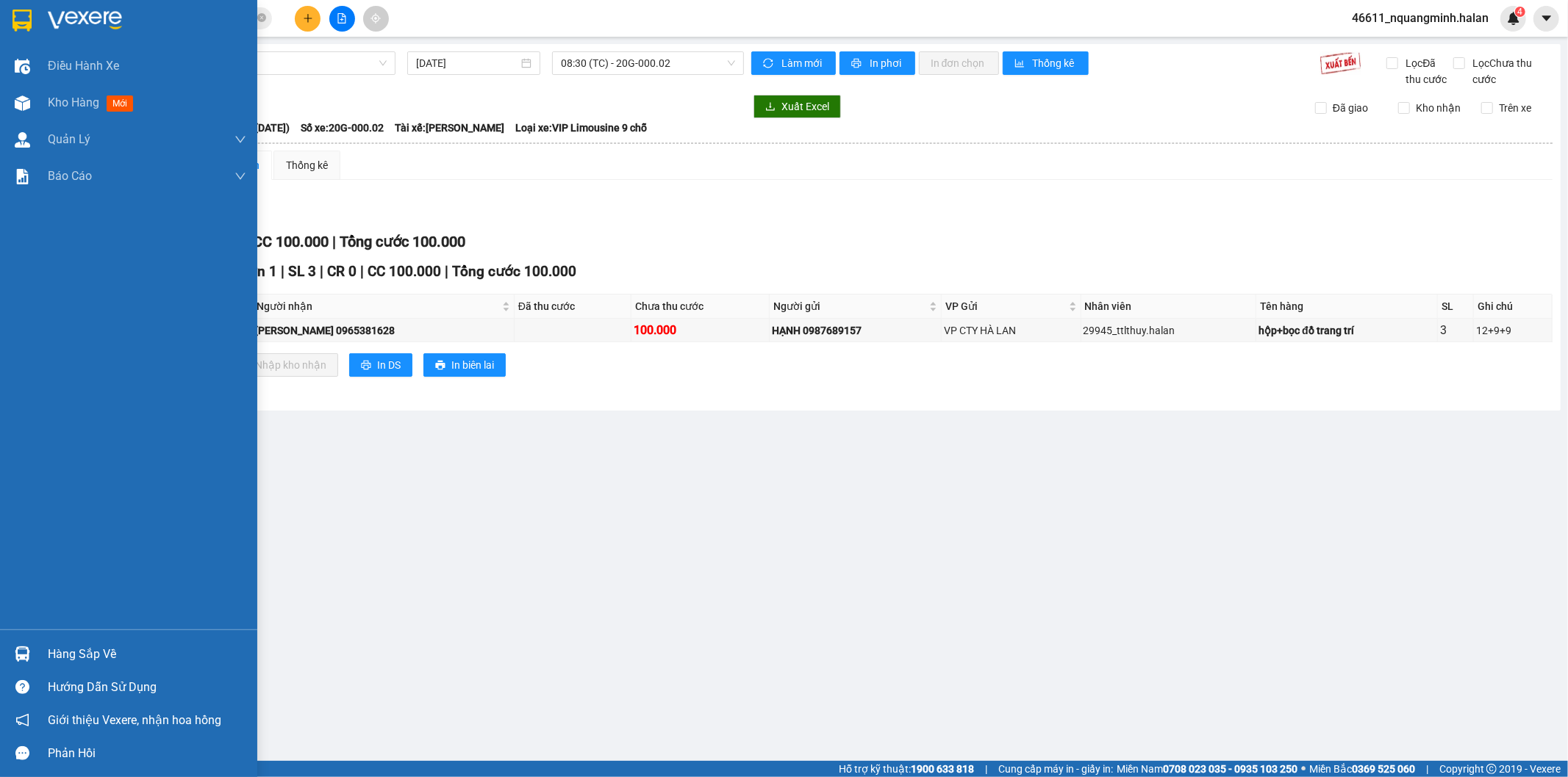
click at [19, 646] on img at bounding box center [22, 654] width 16 height 15
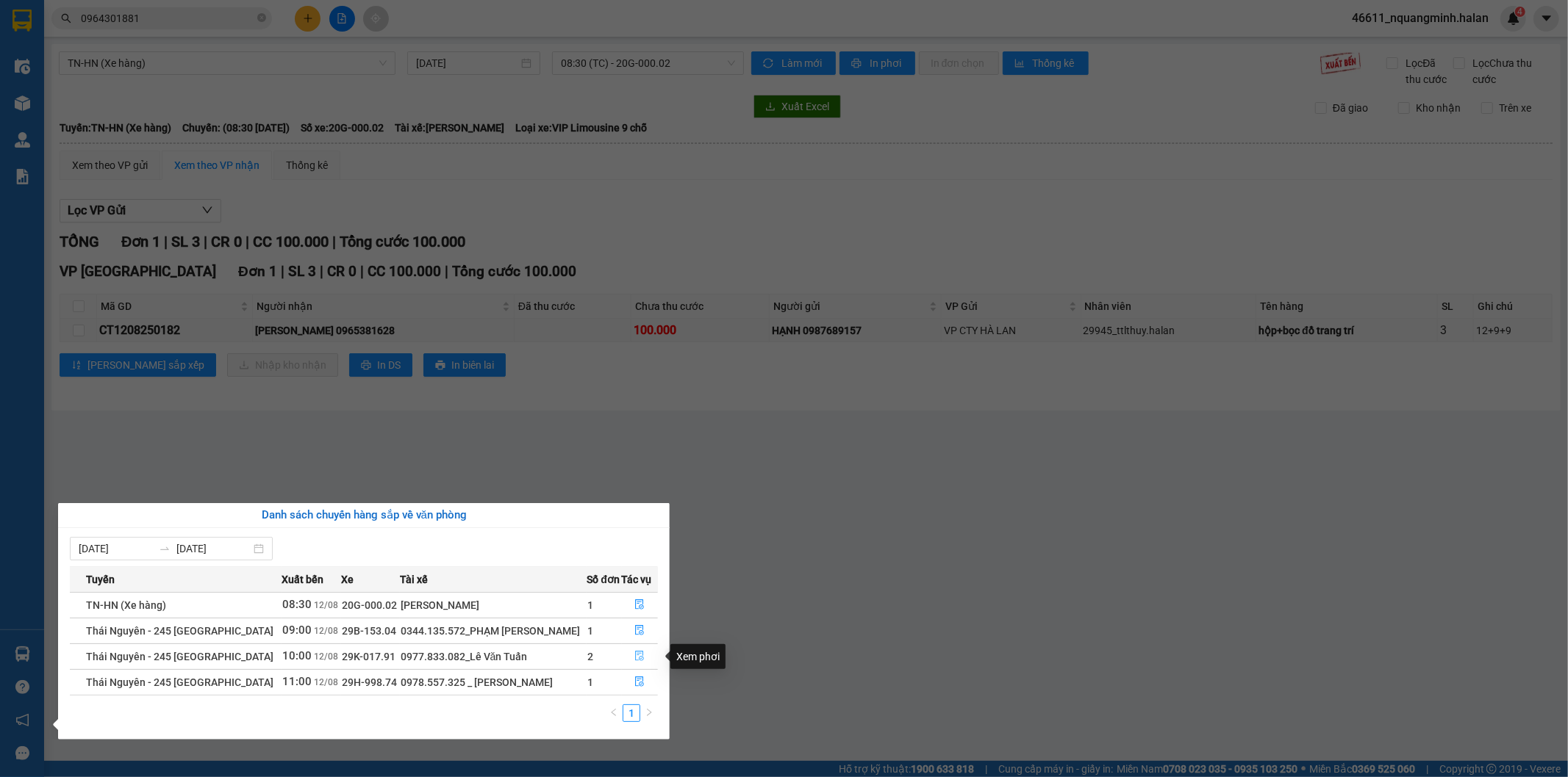
click at [637, 648] on button "button" at bounding box center [640, 657] width 36 height 23
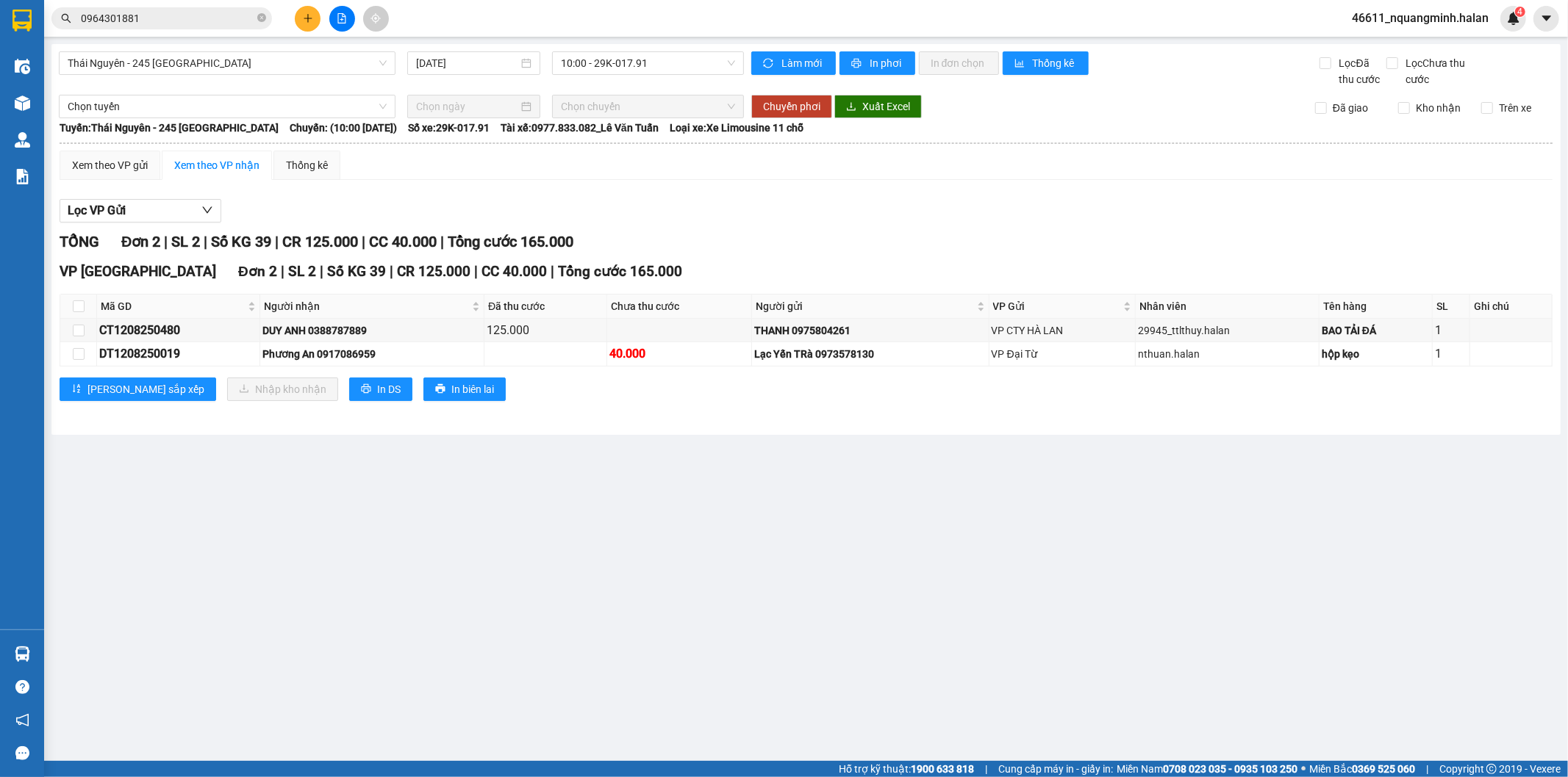
click at [493, 597] on main "Thái Nguyên - 245 Quang Trung 12/08/2025 10:00 - 29K-017.91 Làm mới In phơi In …" at bounding box center [784, 380] width 1568 height 761
drag, startPoint x: 421, startPoint y: 332, endPoint x: 317, endPoint y: 329, distance: 104.0
click at [317, 329] on div "DUY ANH 0388787889" at bounding box center [372, 330] width 219 height 16
copy div "0388787889"
drag, startPoint x: 147, startPoint y: 19, endPoint x: 0, endPoint y: 15, distance: 147.1
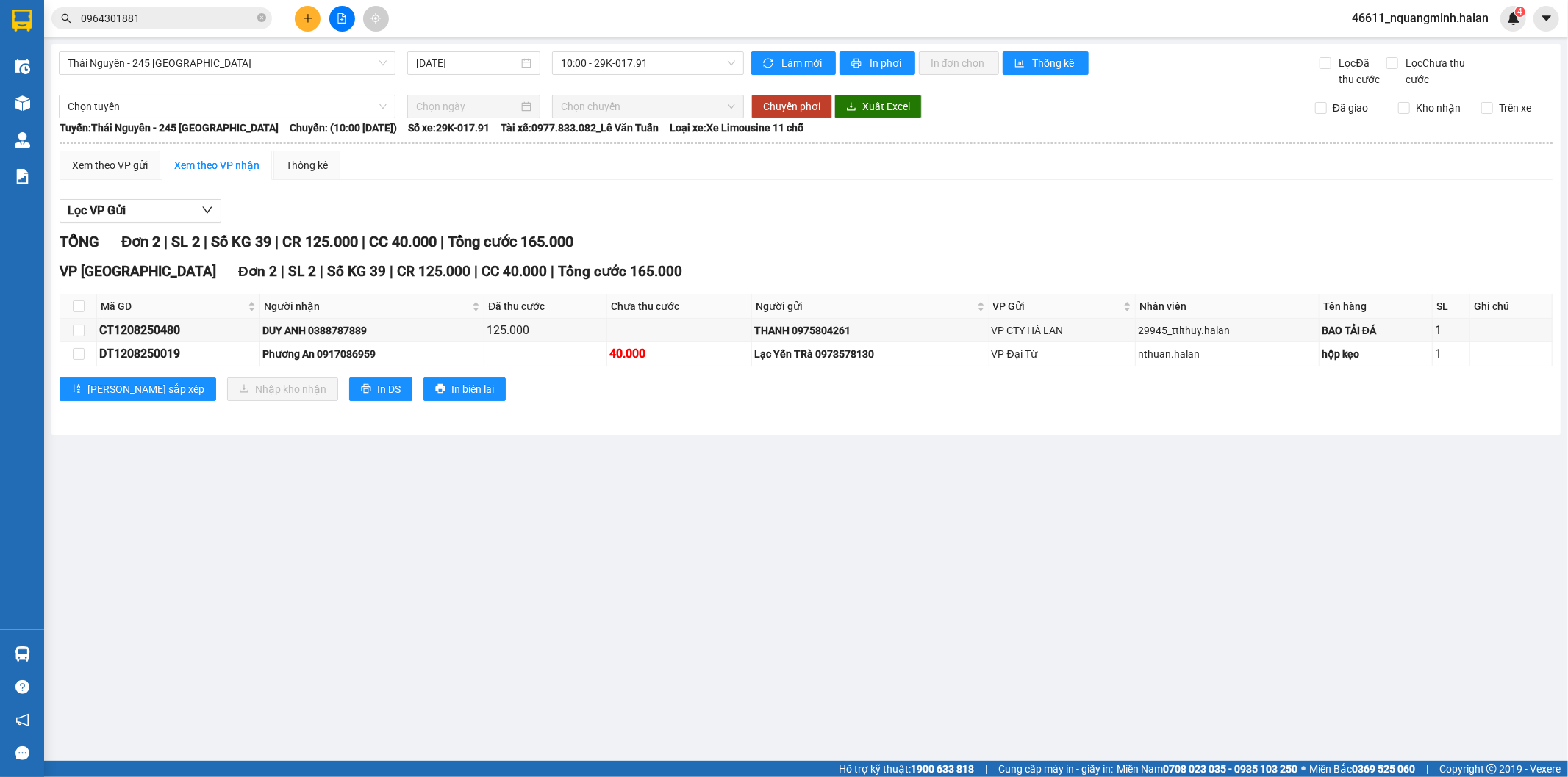
click at [0, 15] on section "Kết quả tìm kiếm ( 1 ) Bộ lọc Mã ĐH Trạng thái Món hàng Thu hộ Tổng cước Chưa c…" at bounding box center [784, 388] width 1568 height 777
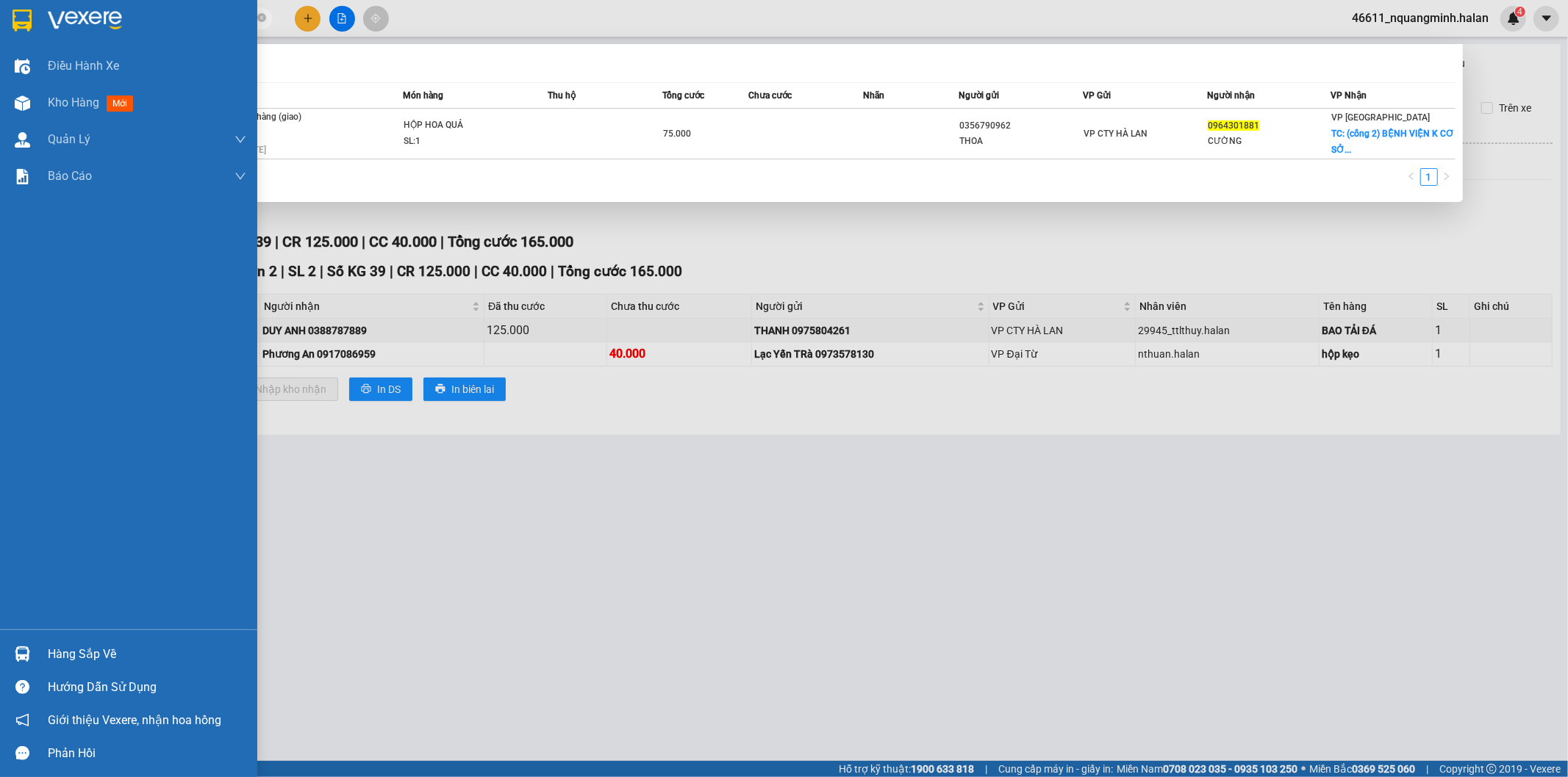
paste input "388787889"
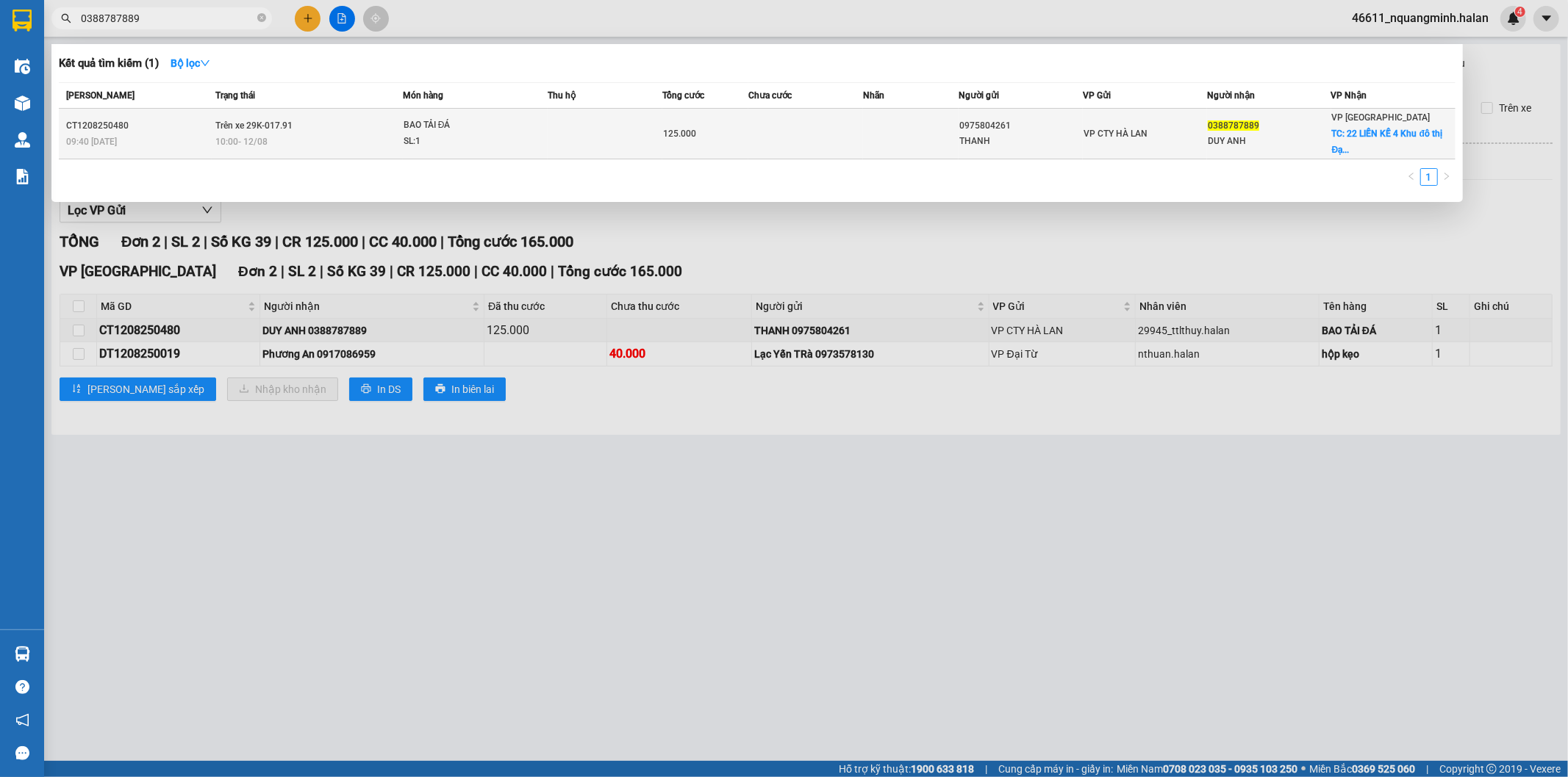
type input "0388787889"
click at [921, 135] on td at bounding box center [910, 133] width 95 height 50
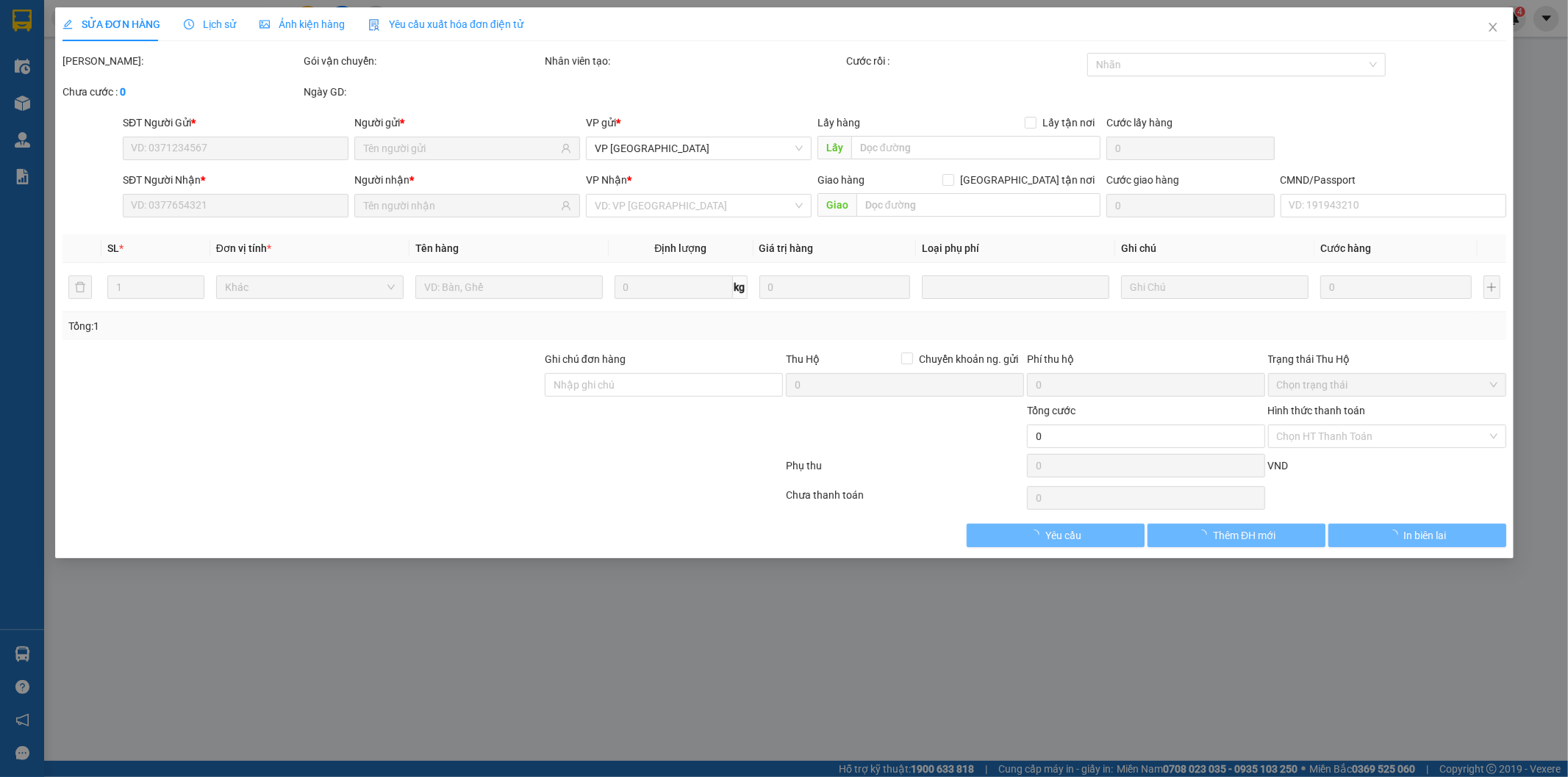
type input "0975804261"
type input "THANH"
type input "0388787889"
type input "DUY ANH"
checkbox input "true"
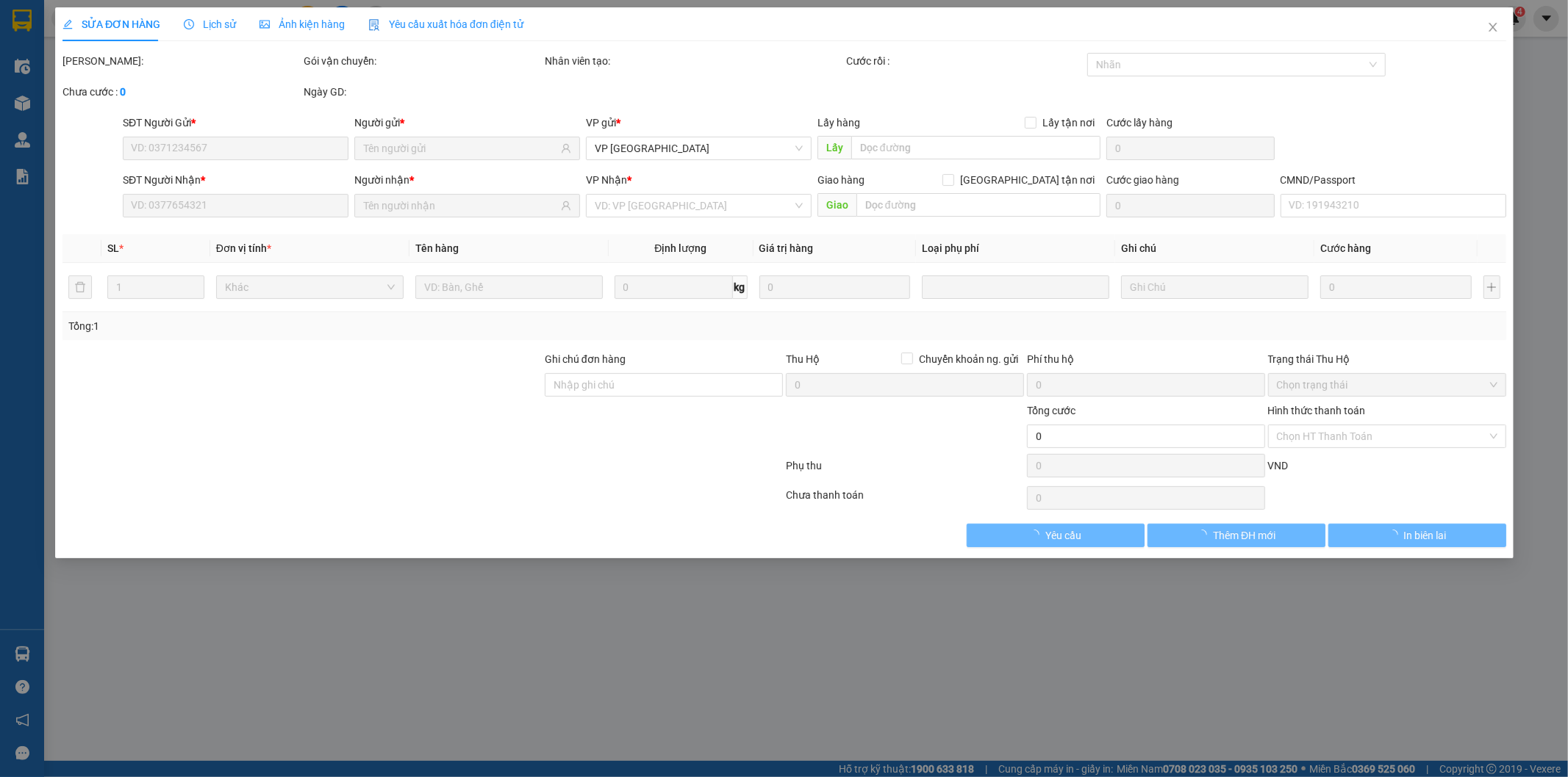
type input "22 LIỀN KỀ 4 Khu đô thị Đại Thanh, Tả Thanh Oai, Thanh Trì, Hà Nội, Việt Nam"
type input "50.000"
type input "125.000"
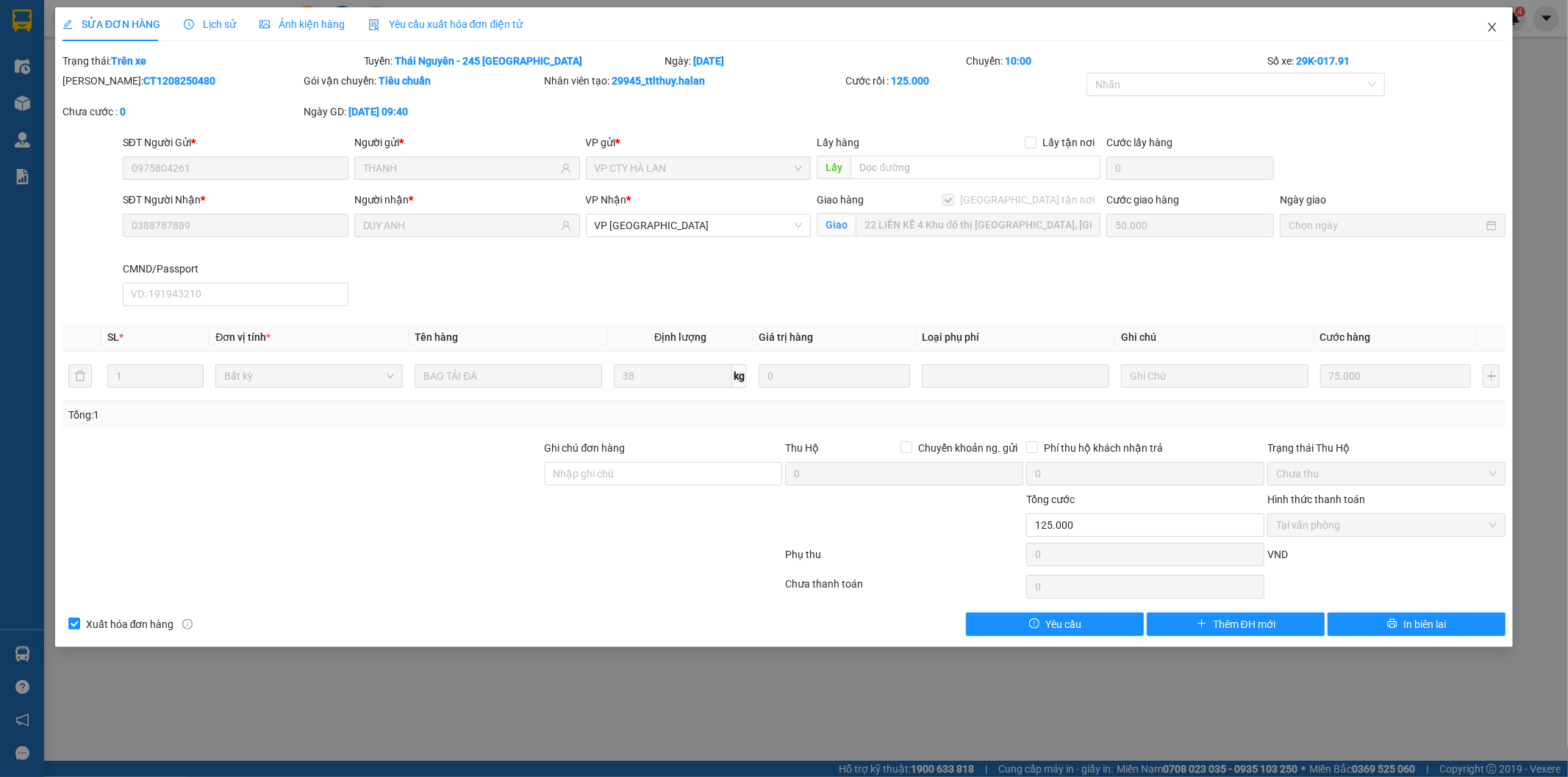
click at [1490, 23] on icon "close" at bounding box center [1491, 26] width 12 height 12
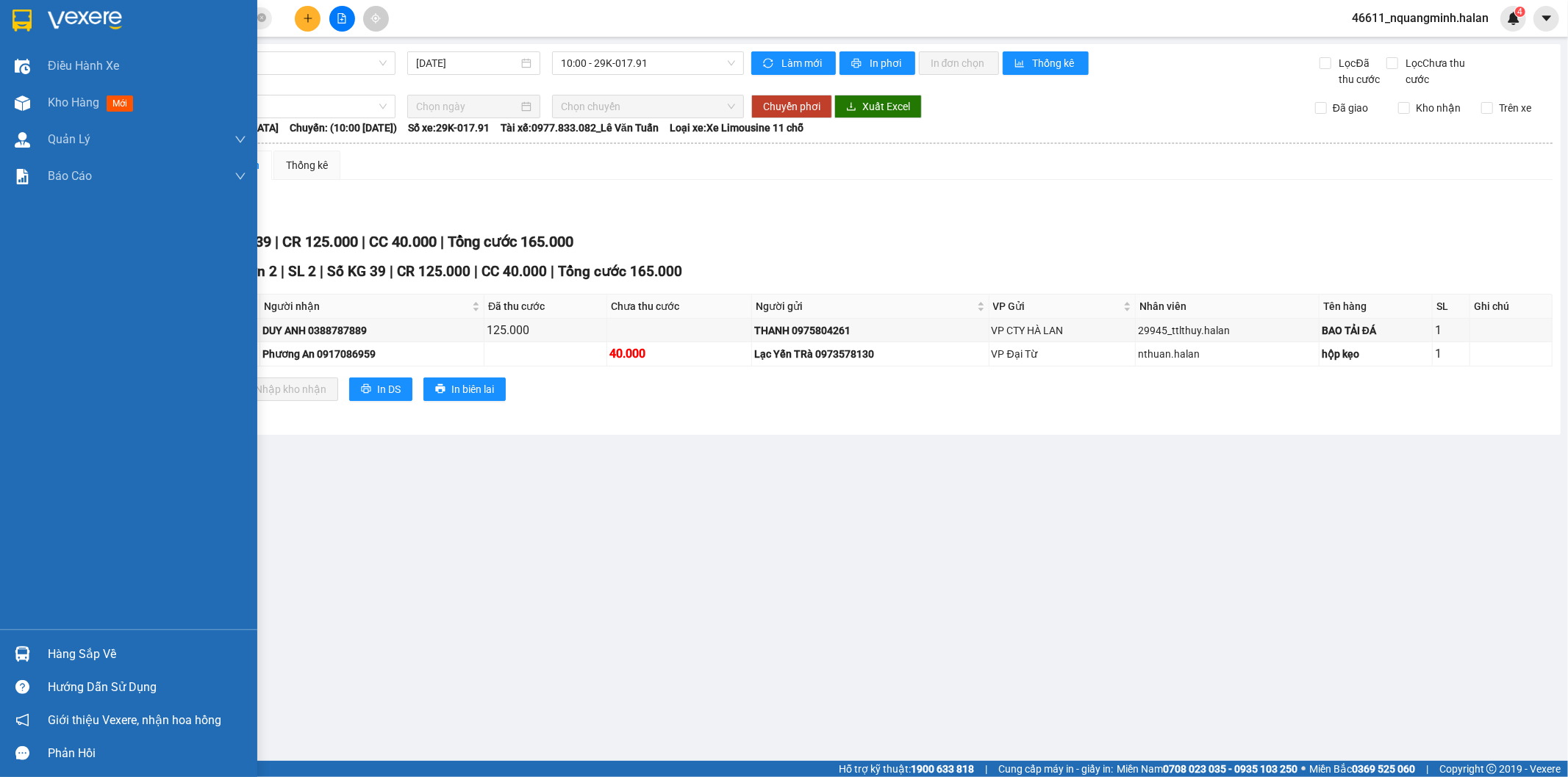
click at [26, 651] on img at bounding box center [22, 654] width 16 height 15
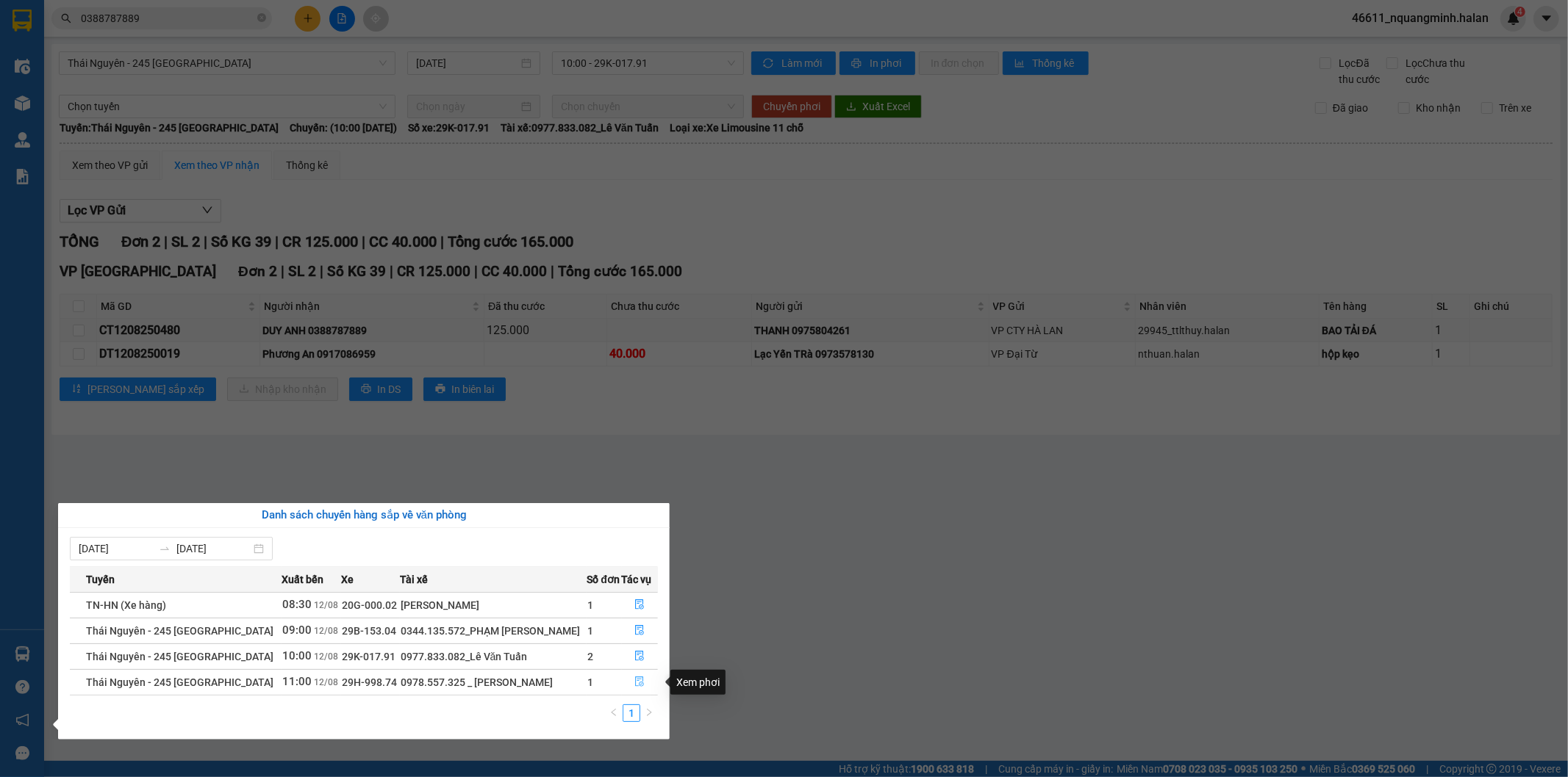
click at [647, 680] on button "button" at bounding box center [640, 682] width 36 height 23
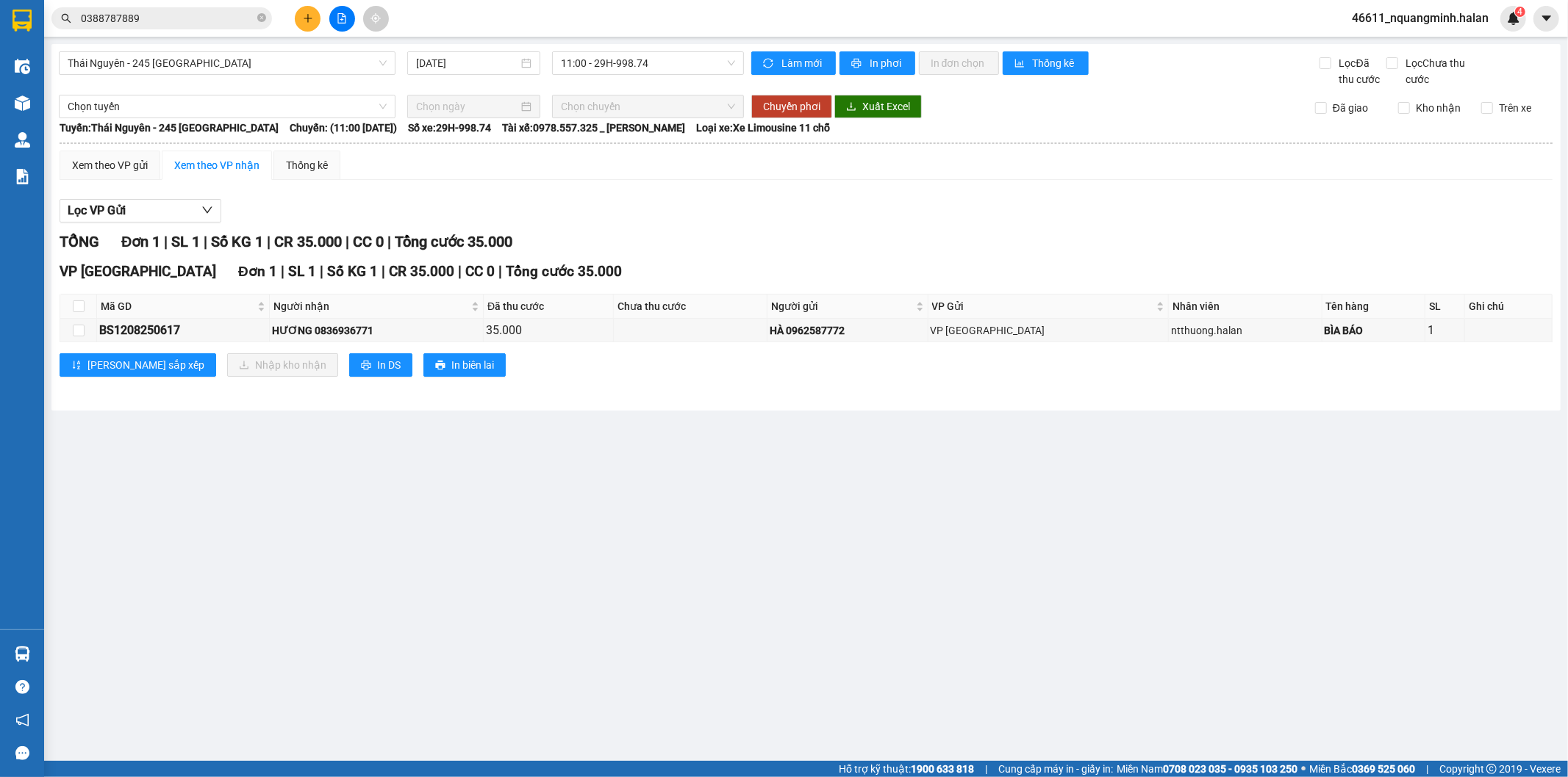
drag, startPoint x: 686, startPoint y: 629, endPoint x: 674, endPoint y: 633, distance: 12.6
click at [685, 629] on main "Thái Nguyên - 245 Quang Trung 12/08/2025 11:00 - 29H-998.74 Làm mới In phơi In …" at bounding box center [784, 380] width 1568 height 761
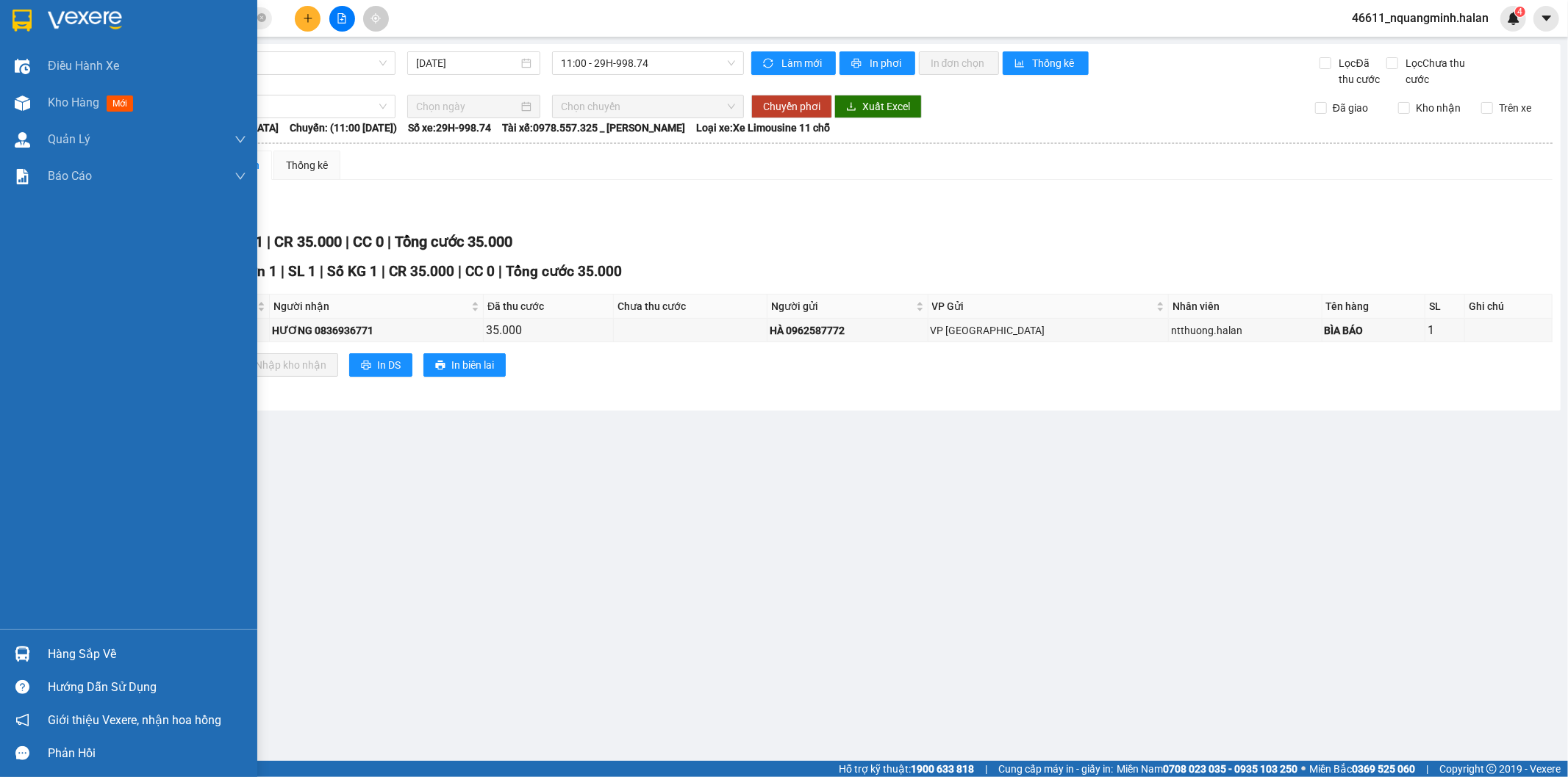
click at [47, 662] on div "Hàng sắp về" at bounding box center [129, 654] width 257 height 33
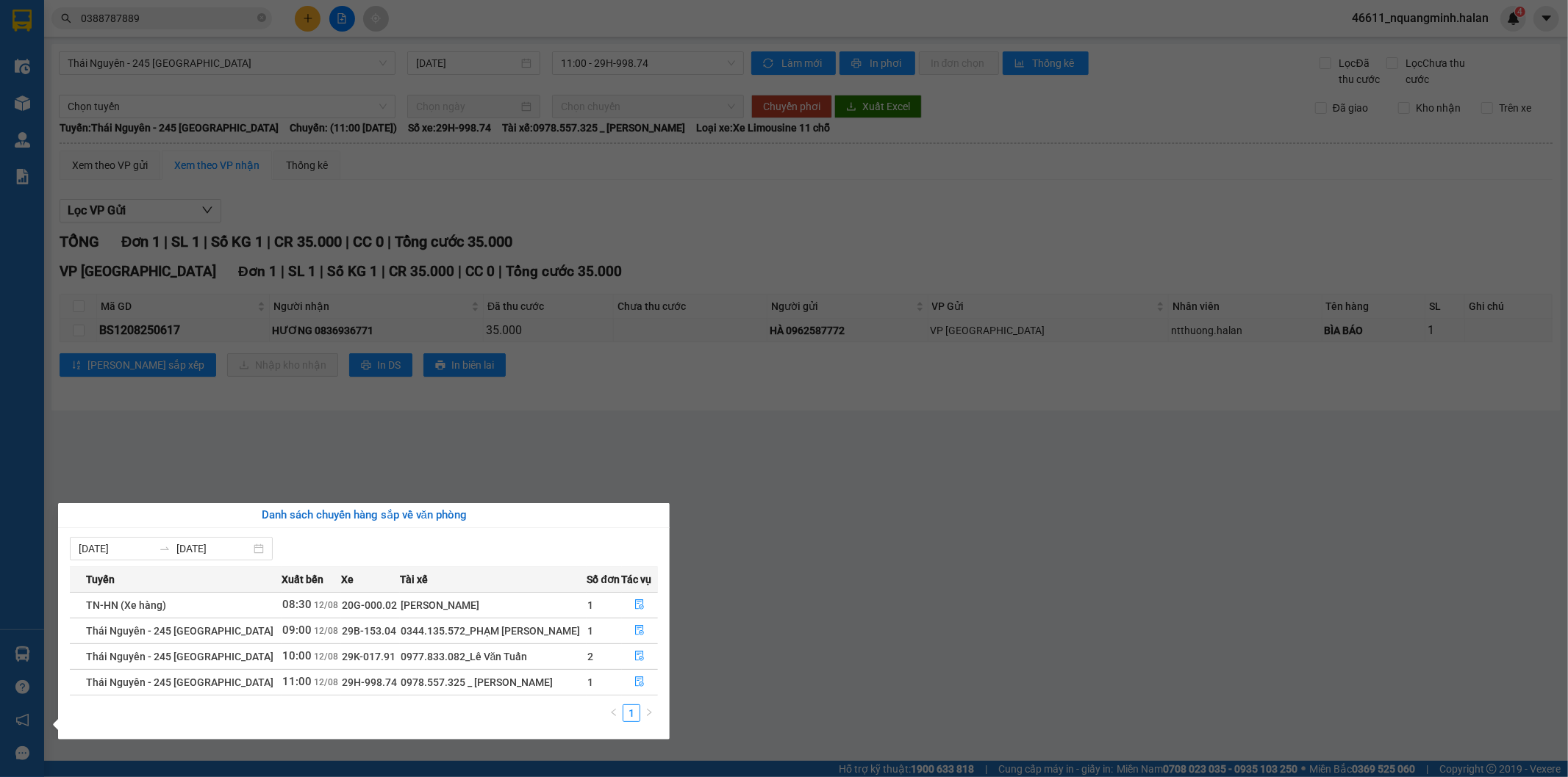
click at [501, 456] on section "Kết quả tìm kiếm ( 1 ) Bộ lọc Mã ĐH Trạng thái Món hàng Thu hộ Tổng cước Chưa c…" at bounding box center [784, 388] width 1568 height 777
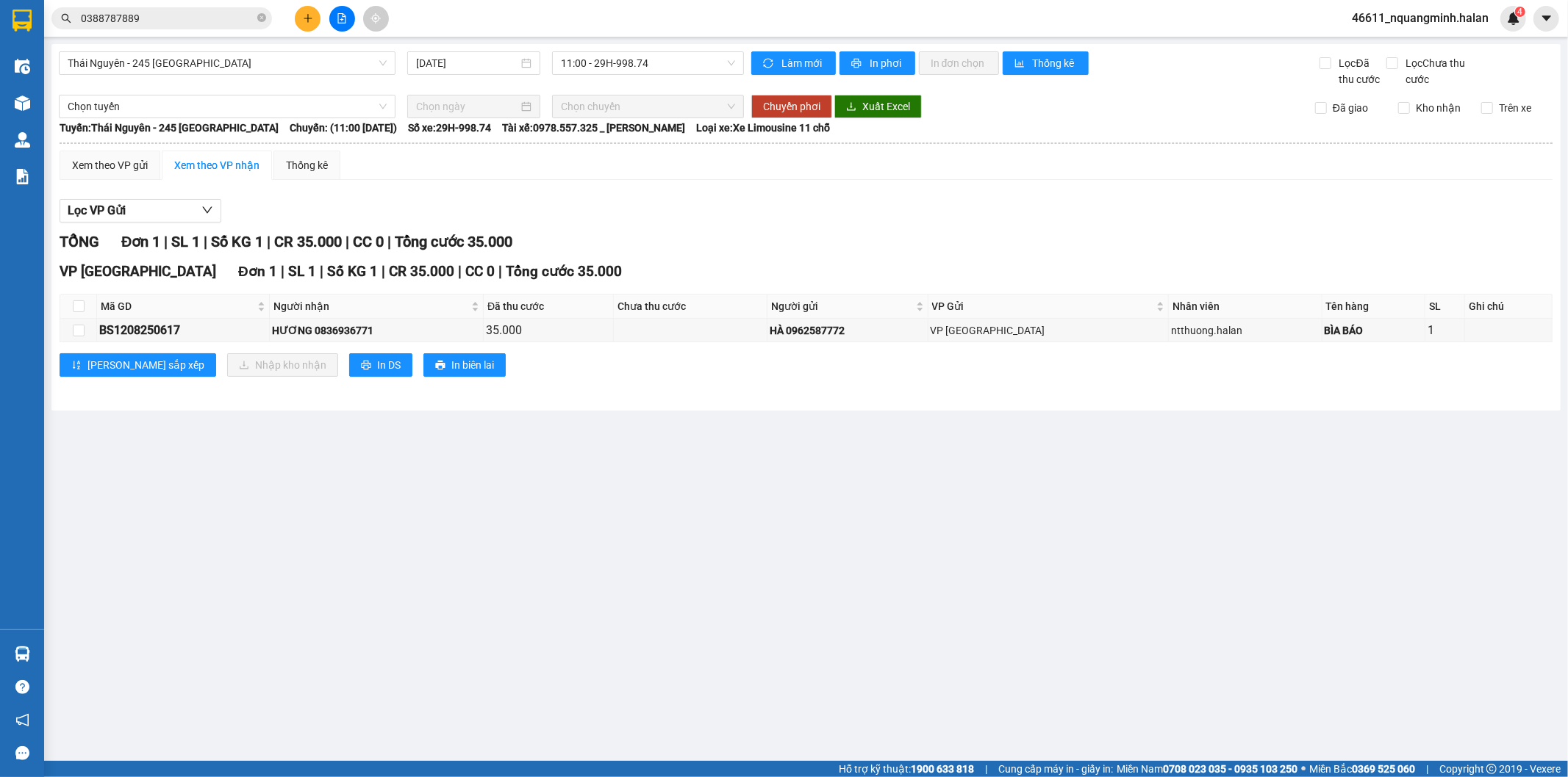
drag, startPoint x: 190, startPoint y: 10, endPoint x: 136, endPoint y: 0, distance: 54.9
click at [157, 6] on div "Kết quả tìm kiếm ( 1 ) Bộ lọc Mã ĐH Trạng thái Món hàng Thu hộ Tổng cước Chưa c…" at bounding box center [143, 19] width 287 height 26
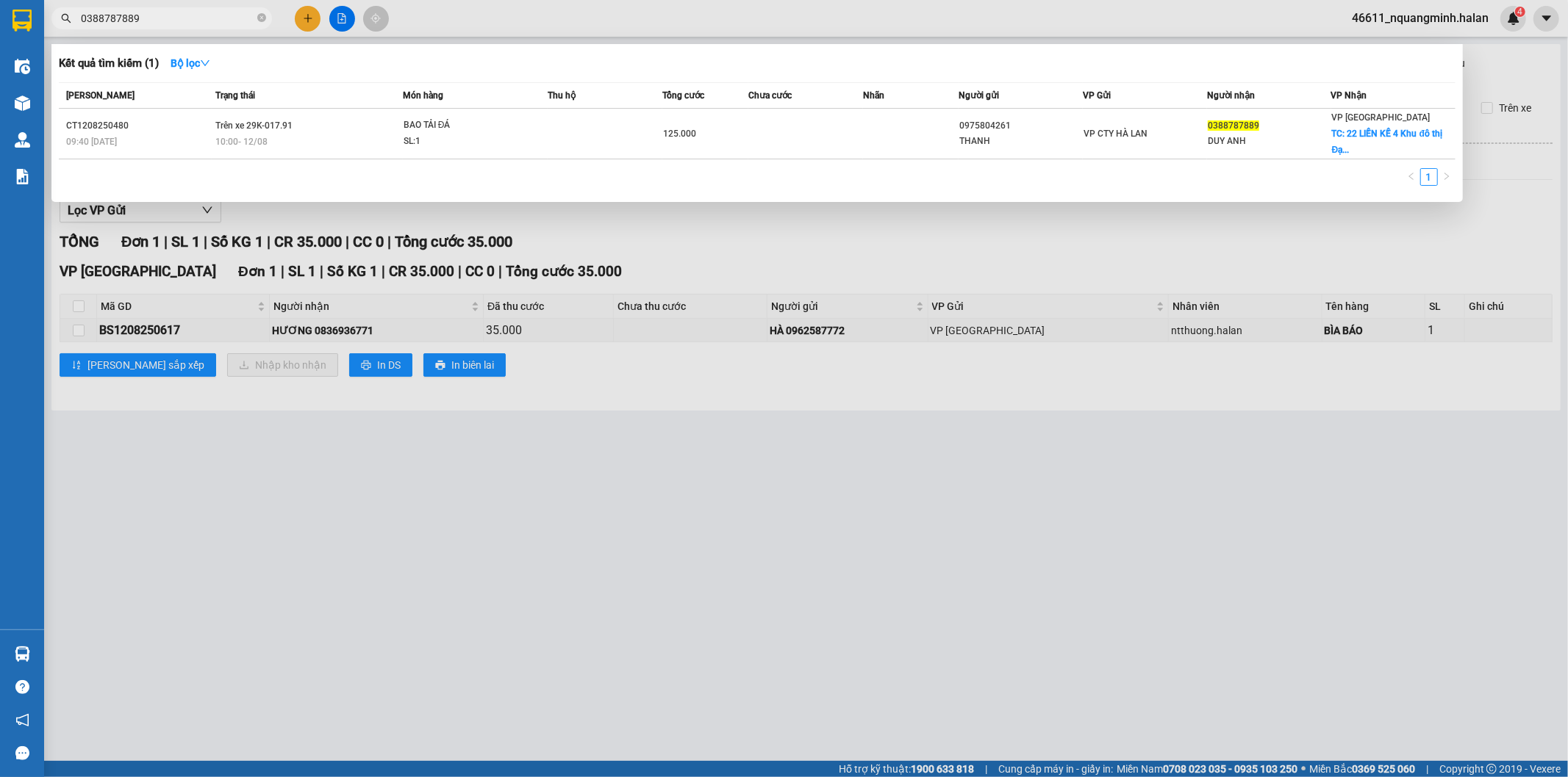
drag, startPoint x: 180, startPoint y: 13, endPoint x: 0, endPoint y: 20, distance: 180.1
click at [0, 19] on section "Kết quả tìm kiếm ( 1 ) Bộ lọc Mã ĐH Trạng thái Món hàng Thu hộ Tổng cước Chưa c…" at bounding box center [784, 388] width 1568 height 777
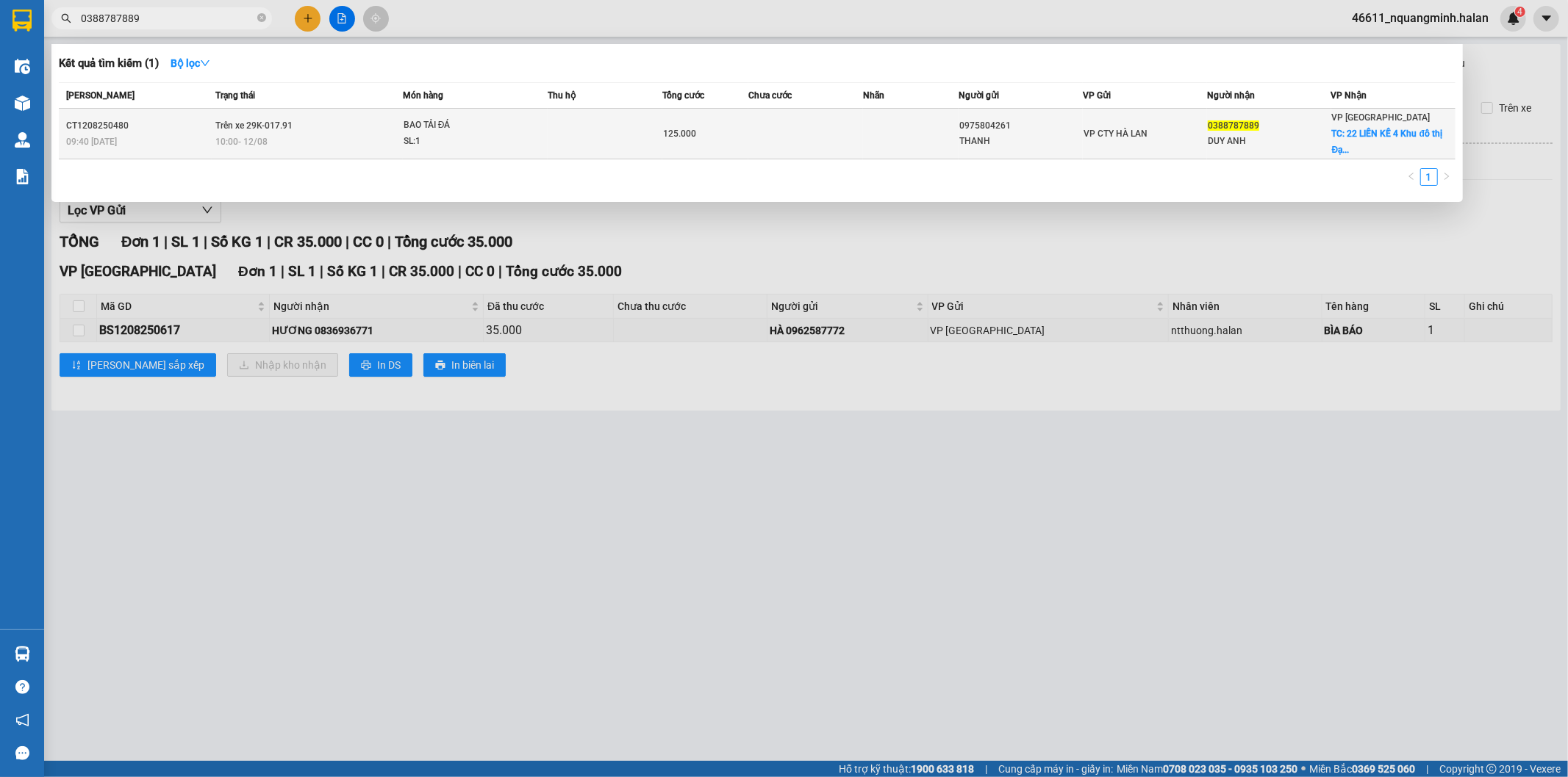
paste input "91708695"
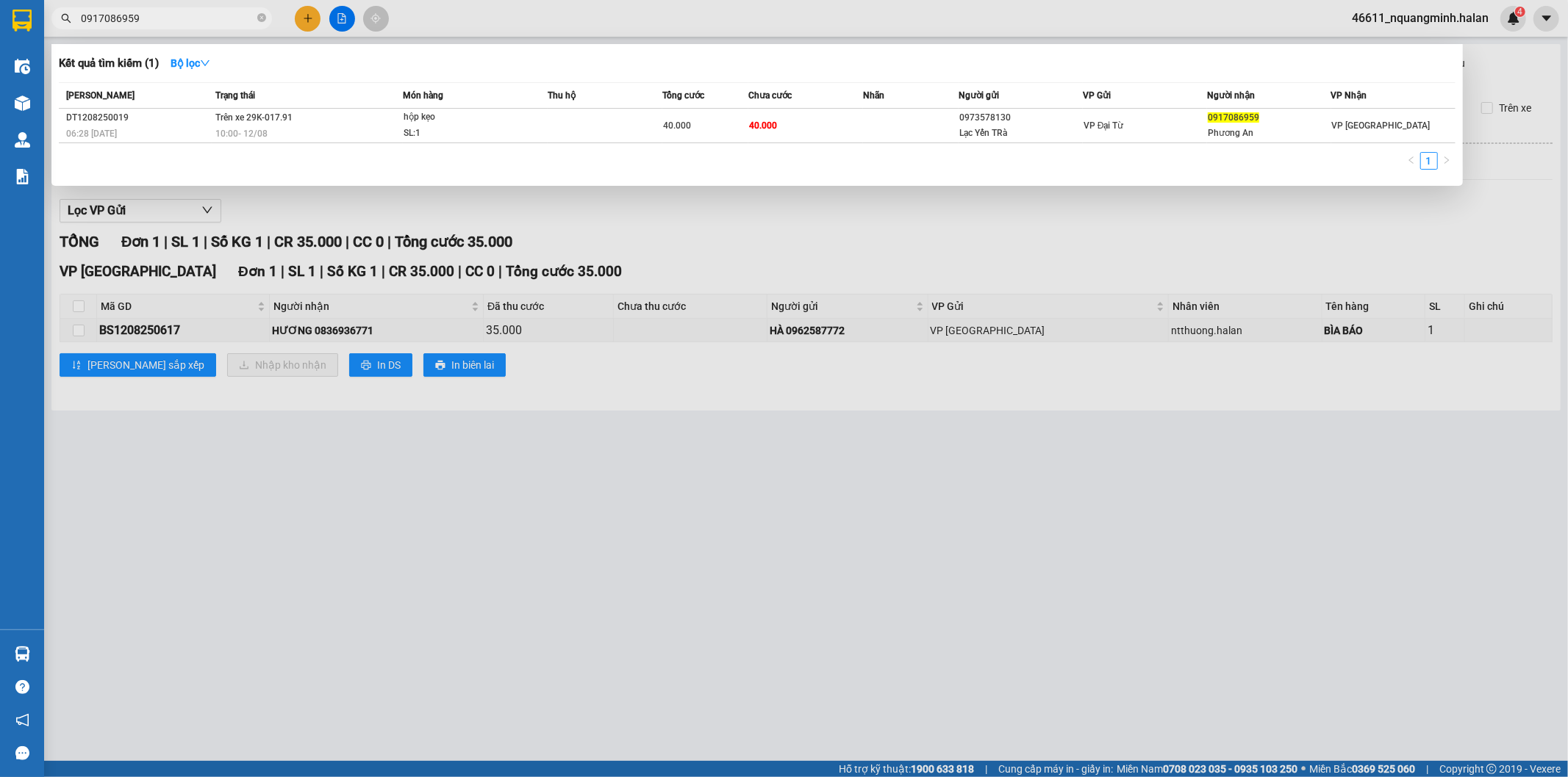
type input "0917086959"
click at [239, 524] on div at bounding box center [784, 388] width 1568 height 777
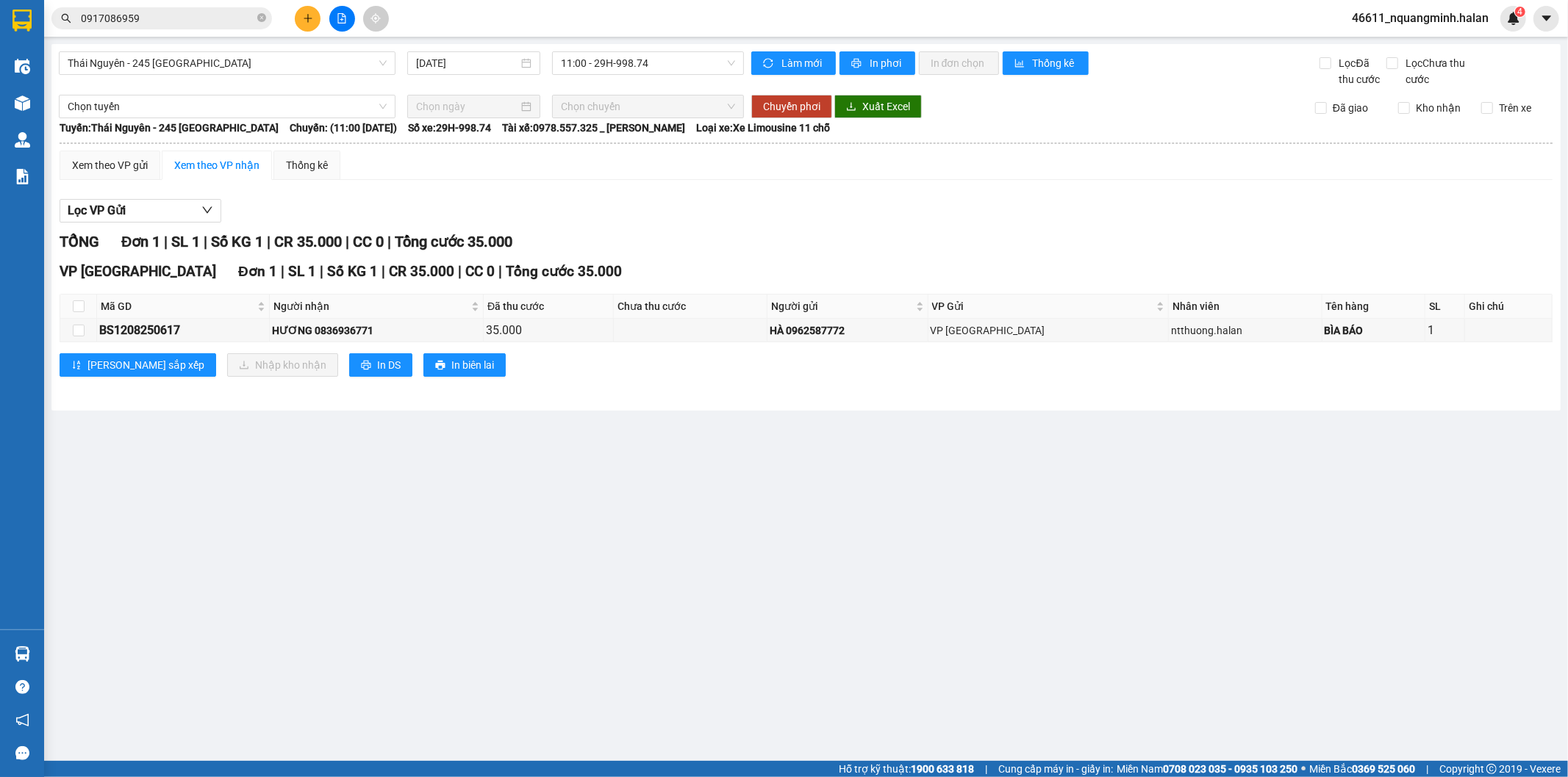
click at [310, 13] on icon "plus" at bounding box center [308, 18] width 10 height 10
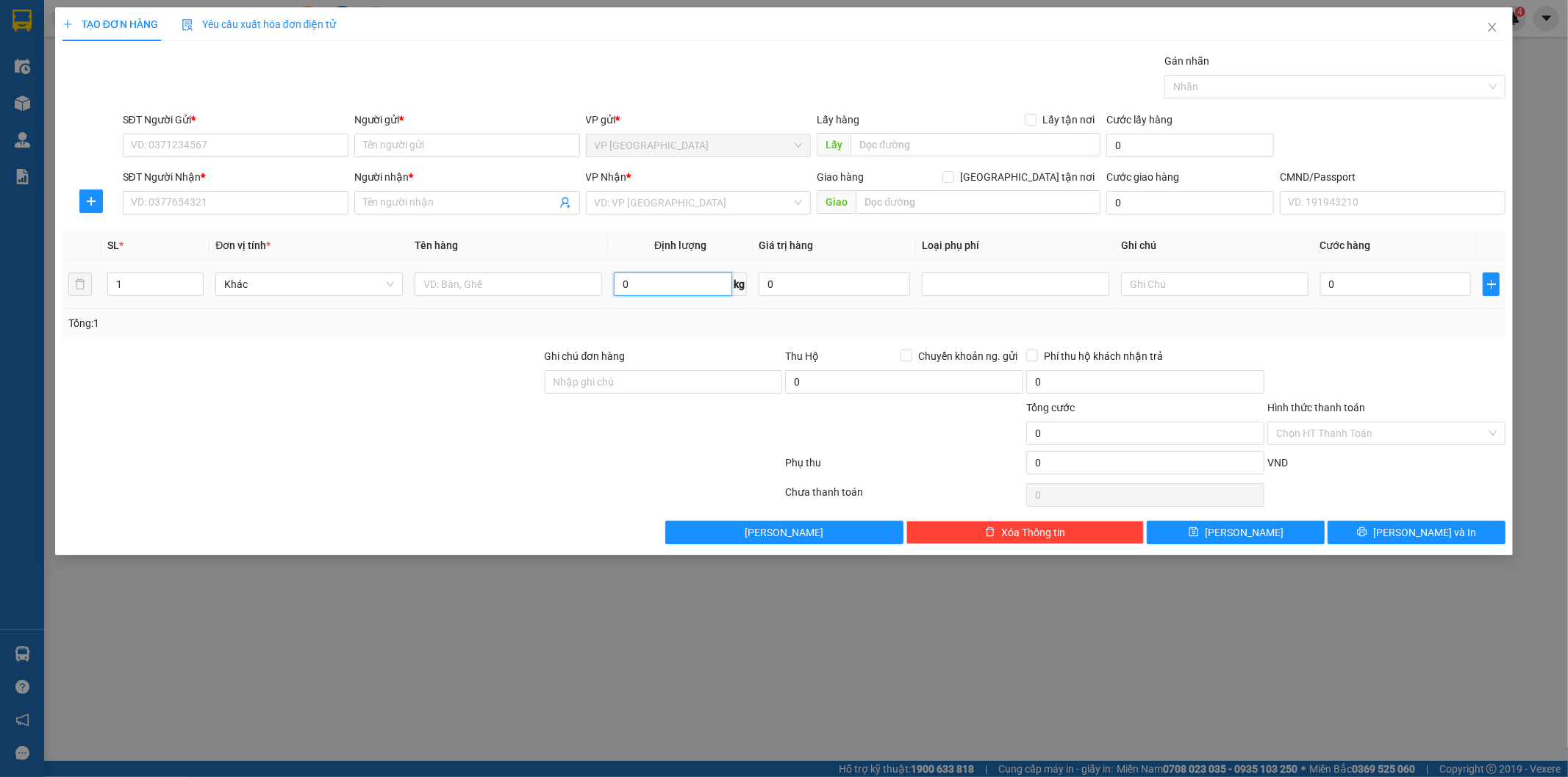
click at [636, 288] on input "0" at bounding box center [673, 284] width 119 height 23
type input "4"
click at [263, 150] on input "SĐT Người Gửi *" at bounding box center [235, 146] width 226 height 23
type input "0366863664"
drag, startPoint x: 265, startPoint y: 177, endPoint x: 263, endPoint y: 149, distance: 28.1
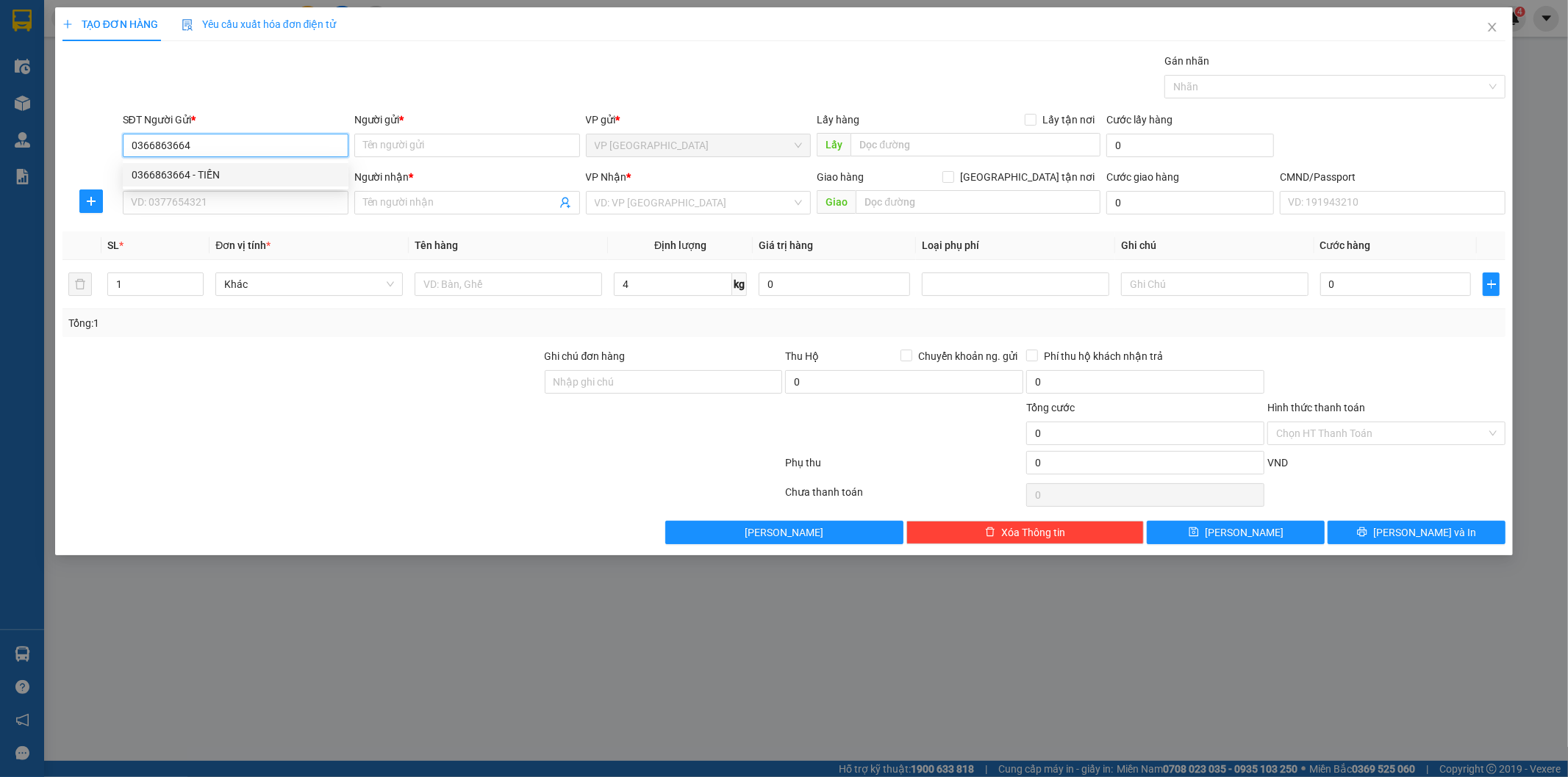
click at [265, 177] on div "0366863664 - TIẾN" at bounding box center [236, 174] width 208 height 16
type input "TIẾN"
type input "0366863664"
click at [276, 201] on input "SĐT Người Nhận *" at bounding box center [235, 203] width 226 height 23
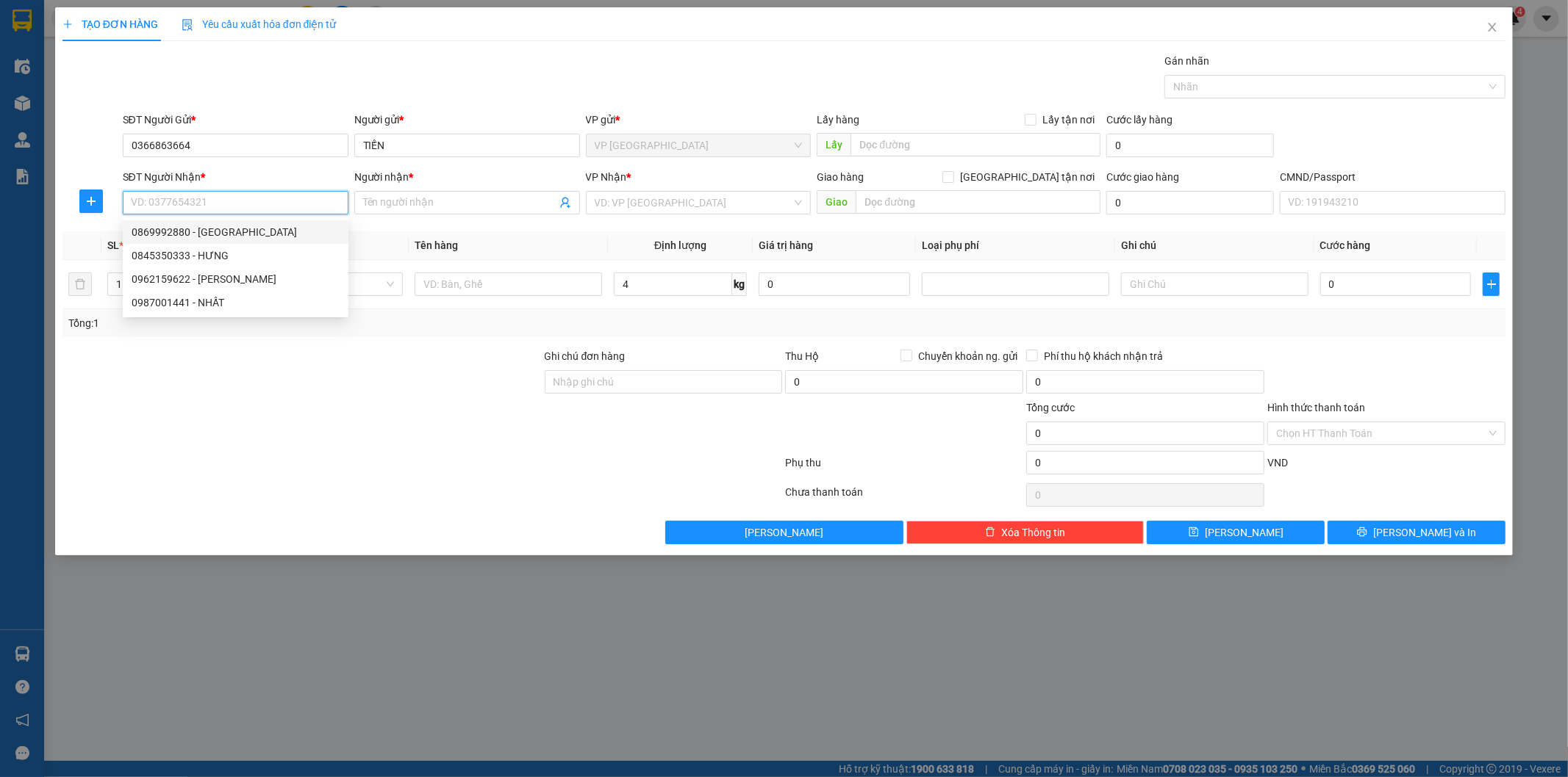
click at [230, 230] on div "0869992880 - TÚ TÂY" at bounding box center [236, 232] width 208 height 16
type input "0869992880"
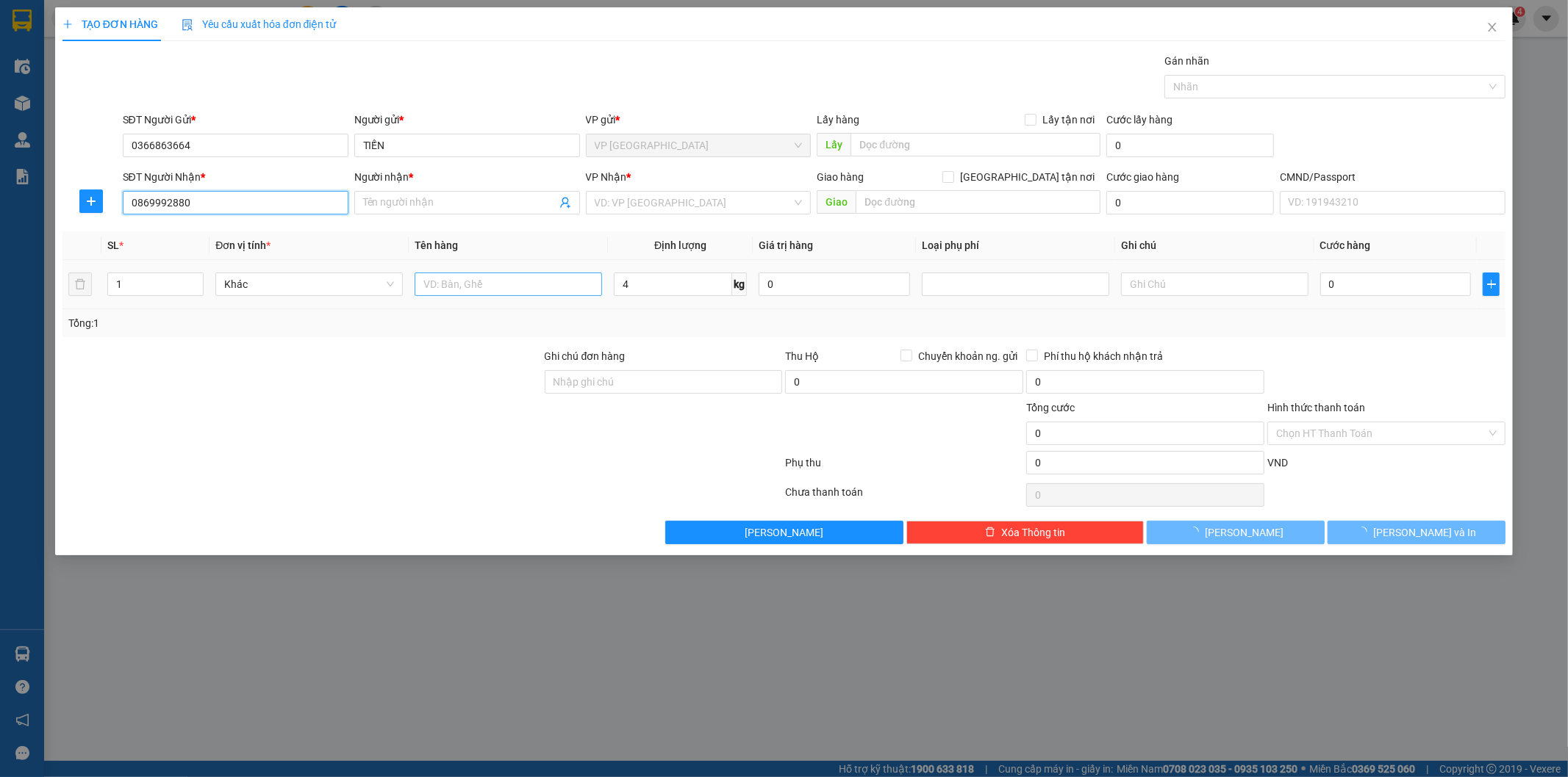
type input "TÚ TÂY"
click at [470, 294] on input "text" at bounding box center [508, 284] width 188 height 23
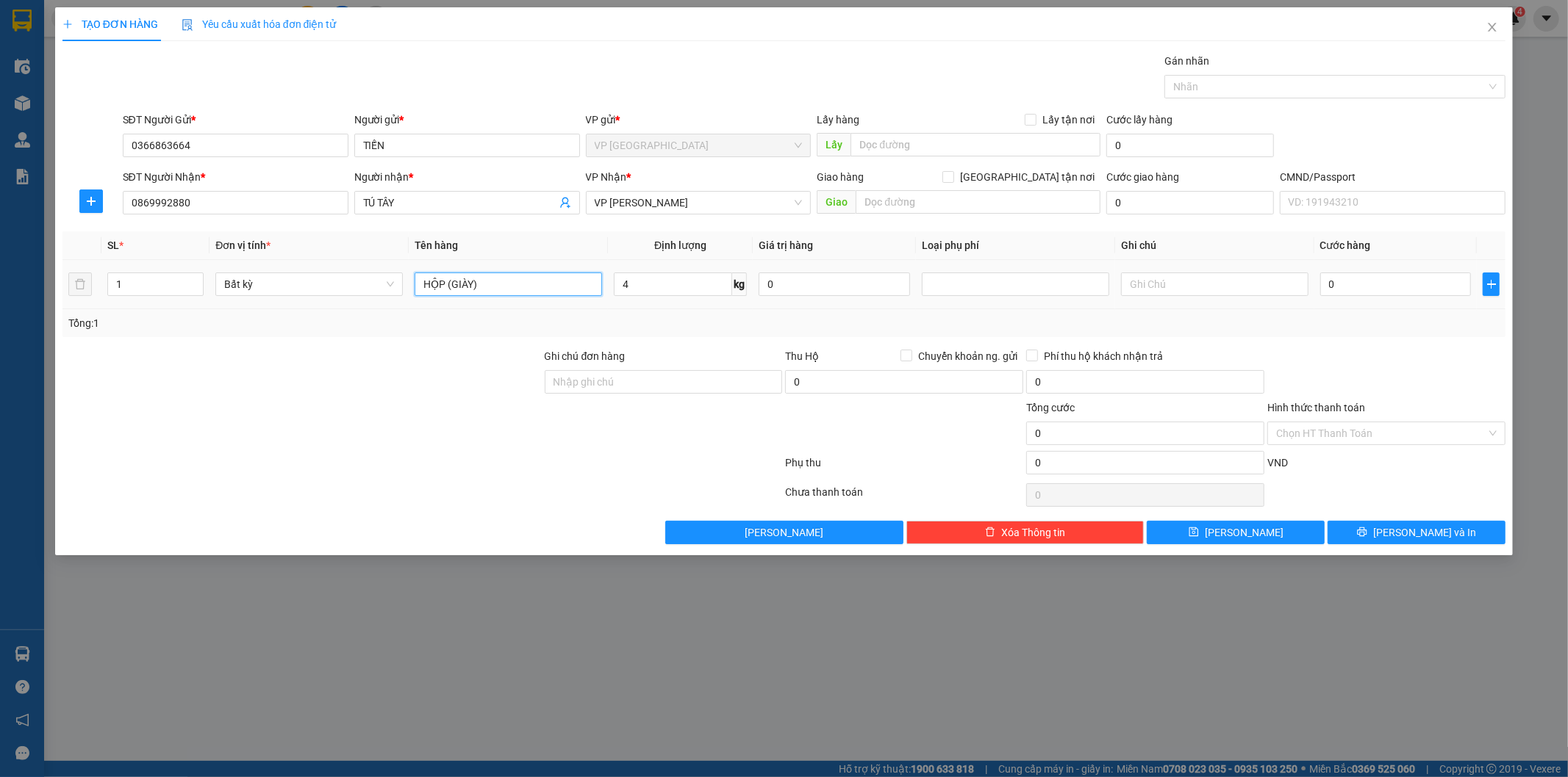
type input "HỘP (GIÀY)"
type input "40.000"
drag, startPoint x: 240, startPoint y: 205, endPoint x: 0, endPoint y: 110, distance: 258.1
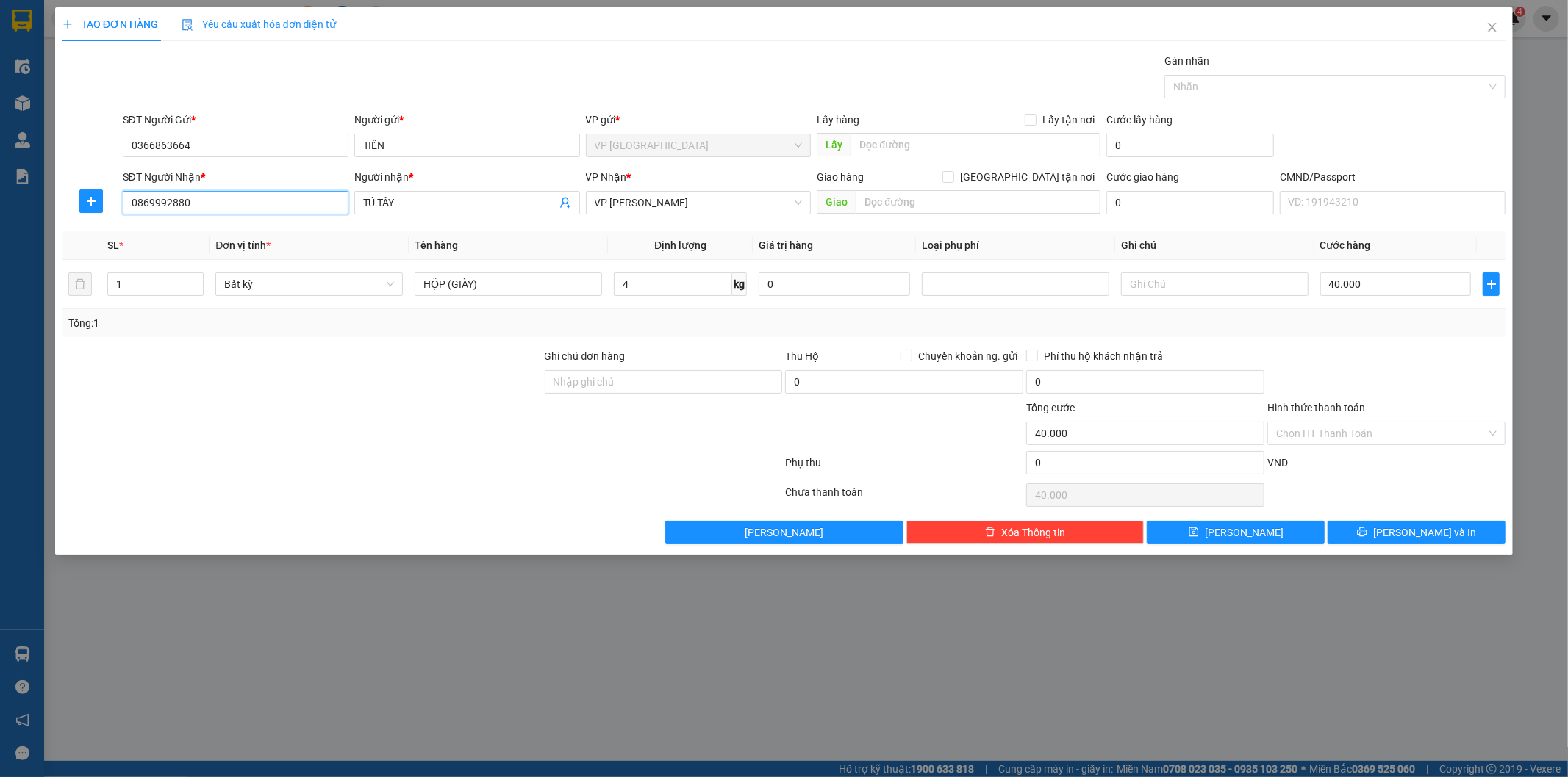
click at [0, 159] on div "TẠO ĐƠN HÀNG Yêu cầu xuất hóa đơn điện tử Transit Pickup Surcharge Ids Transit …" at bounding box center [784, 388] width 1568 height 777
click at [1400, 532] on button "[PERSON_NAME] và In" at bounding box center [1416, 532] width 177 height 23
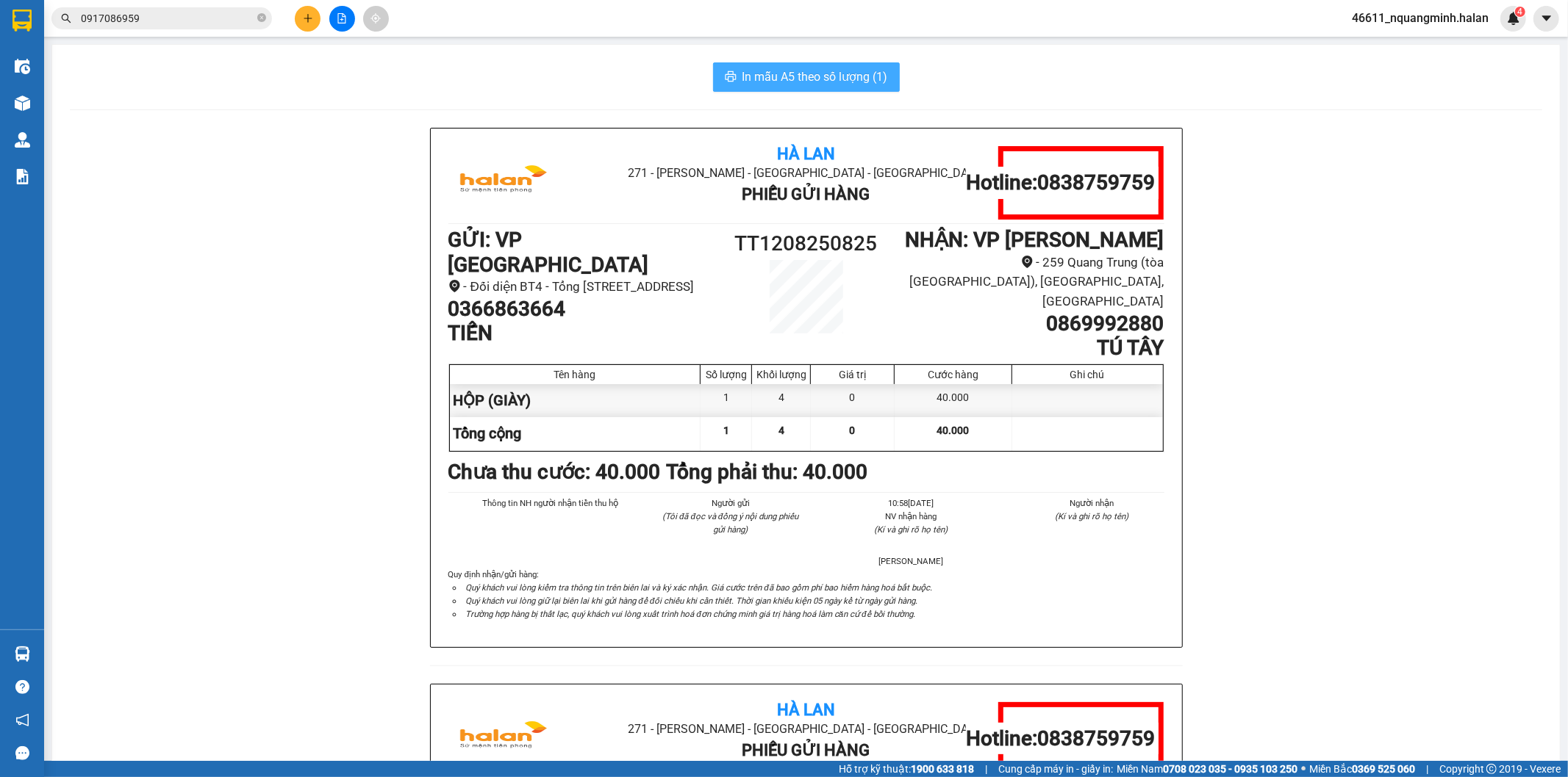
click at [706, 64] on div "In mẫu A5 theo số lượng (1) Hà Lan 271 - Dương Tự Minh - Phường Tân Long - Thái…" at bounding box center [805, 651] width 1508 height 1212
drag, startPoint x: 710, startPoint y: 68, endPoint x: 721, endPoint y: 71, distance: 11.4
click at [713, 70] on button "In mẫu A5 theo số lượng (1)" at bounding box center [806, 77] width 187 height 29
drag, startPoint x: 722, startPoint y: 71, endPoint x: 576, endPoint y: 8, distance: 159.0
click at [717, 69] on button "In mẫu A5 theo số lượng (1)" at bounding box center [806, 77] width 187 height 29
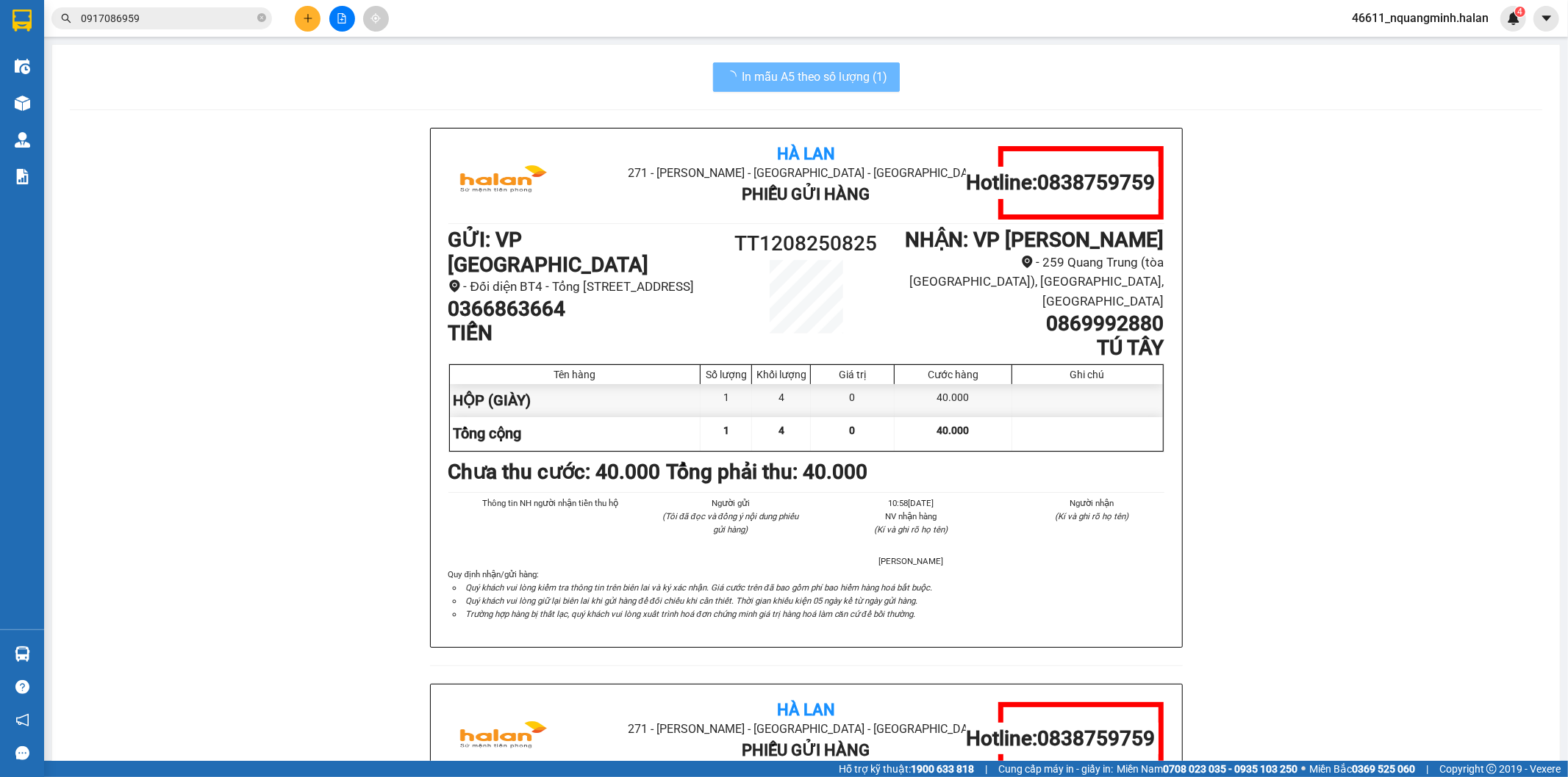
drag, startPoint x: 19, startPoint y: 658, endPoint x: 50, endPoint y: 641, distance: 35.4
click at [19, 658] on img at bounding box center [22, 654] width 16 height 15
click at [418, 382] on section "Kết quả tìm kiếm ( 1 ) Bộ lọc Mã ĐH Trạng thái Món hàng Thu hộ Tổng cước Chưa c…" at bounding box center [784, 388] width 1568 height 777
drag, startPoint x: 292, startPoint y: 476, endPoint x: 295, endPoint y: 505, distance: 29.2
click at [295, 505] on div "Hà Lan 271 - Dương Tự Minh - Phường Tân Long - Thái Nguyên Phiếu Gửi Hàng Hotli…" at bounding box center [805, 683] width 1472 height 1112
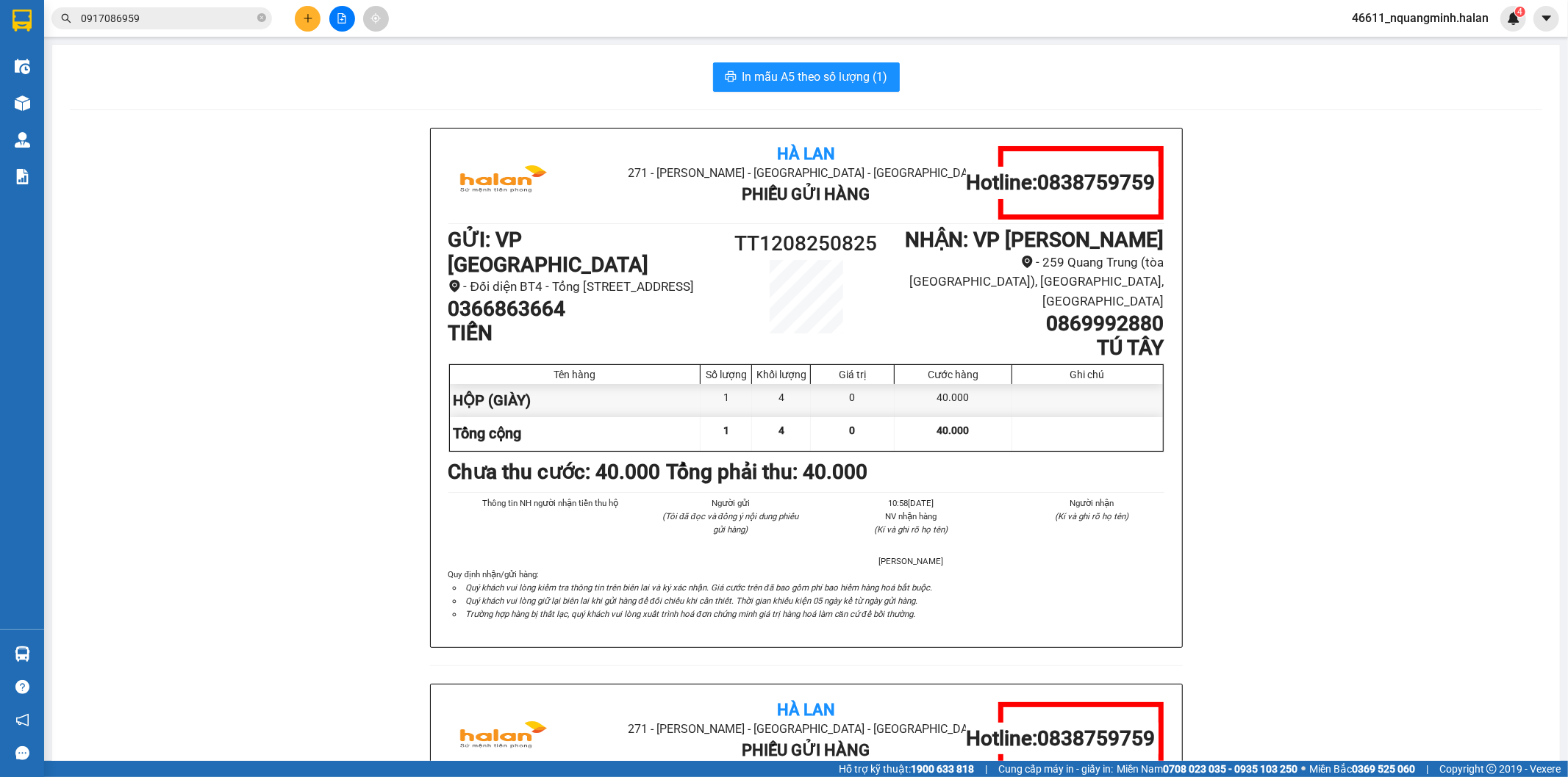
click at [304, 13] on icon "plus" at bounding box center [308, 18] width 10 height 10
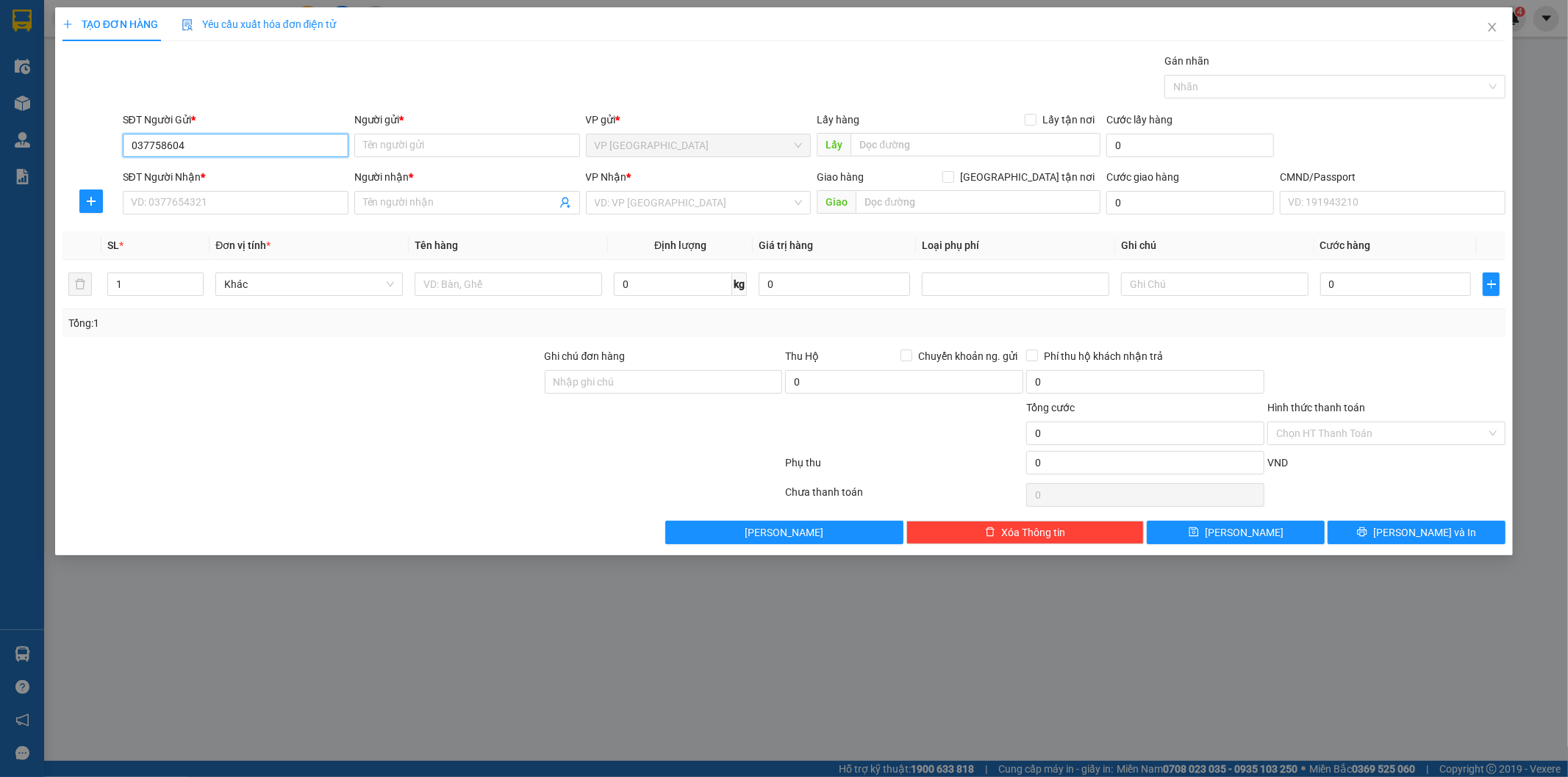
type input "0377586043"
click at [218, 171] on div "0377586043 - DUY, VCC" at bounding box center [236, 174] width 208 height 16
type input "DUY, VCC"
type input "0377586043"
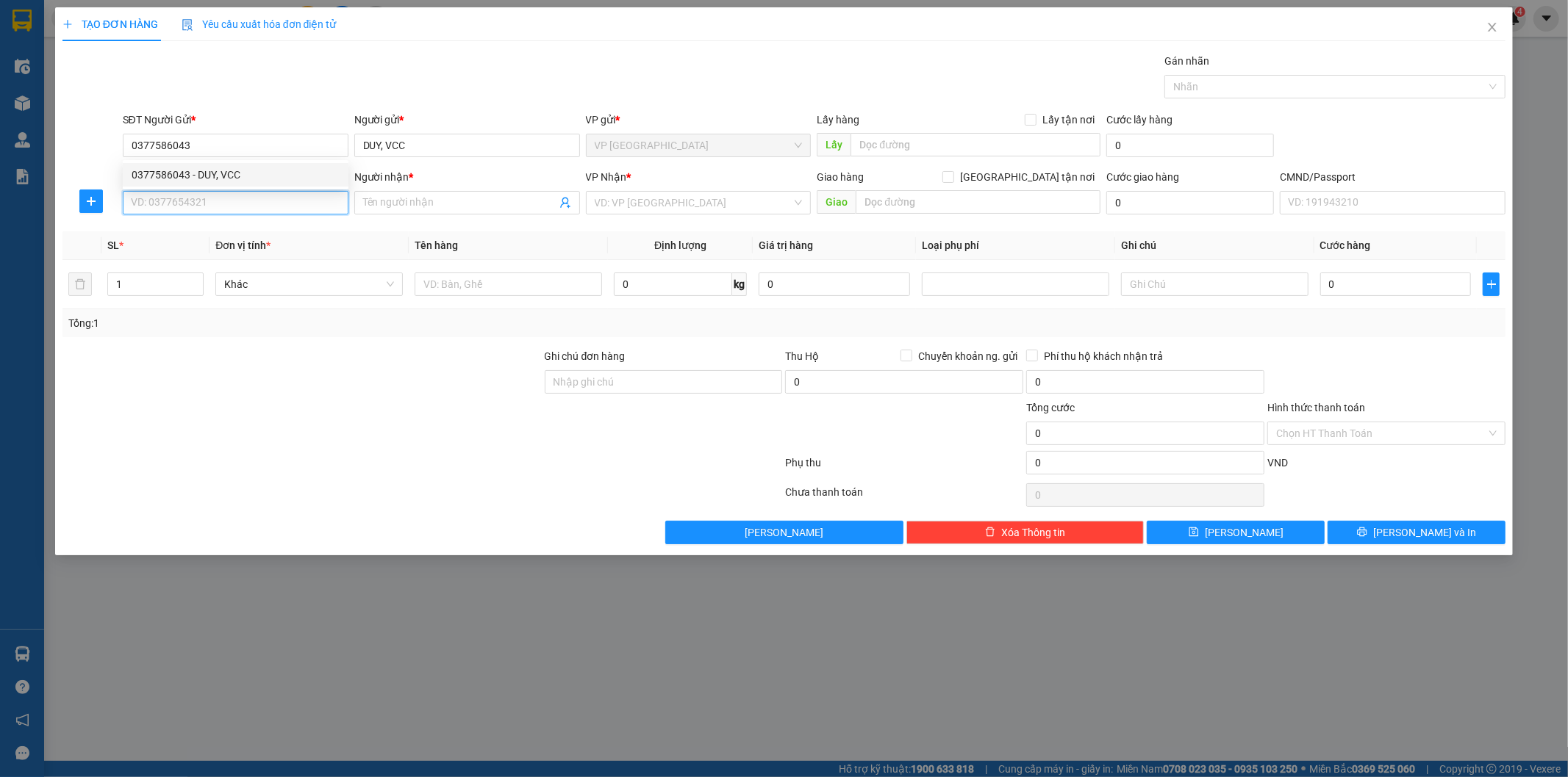
click at [231, 195] on input "SĐT Người Nhận *" at bounding box center [235, 203] width 226 height 23
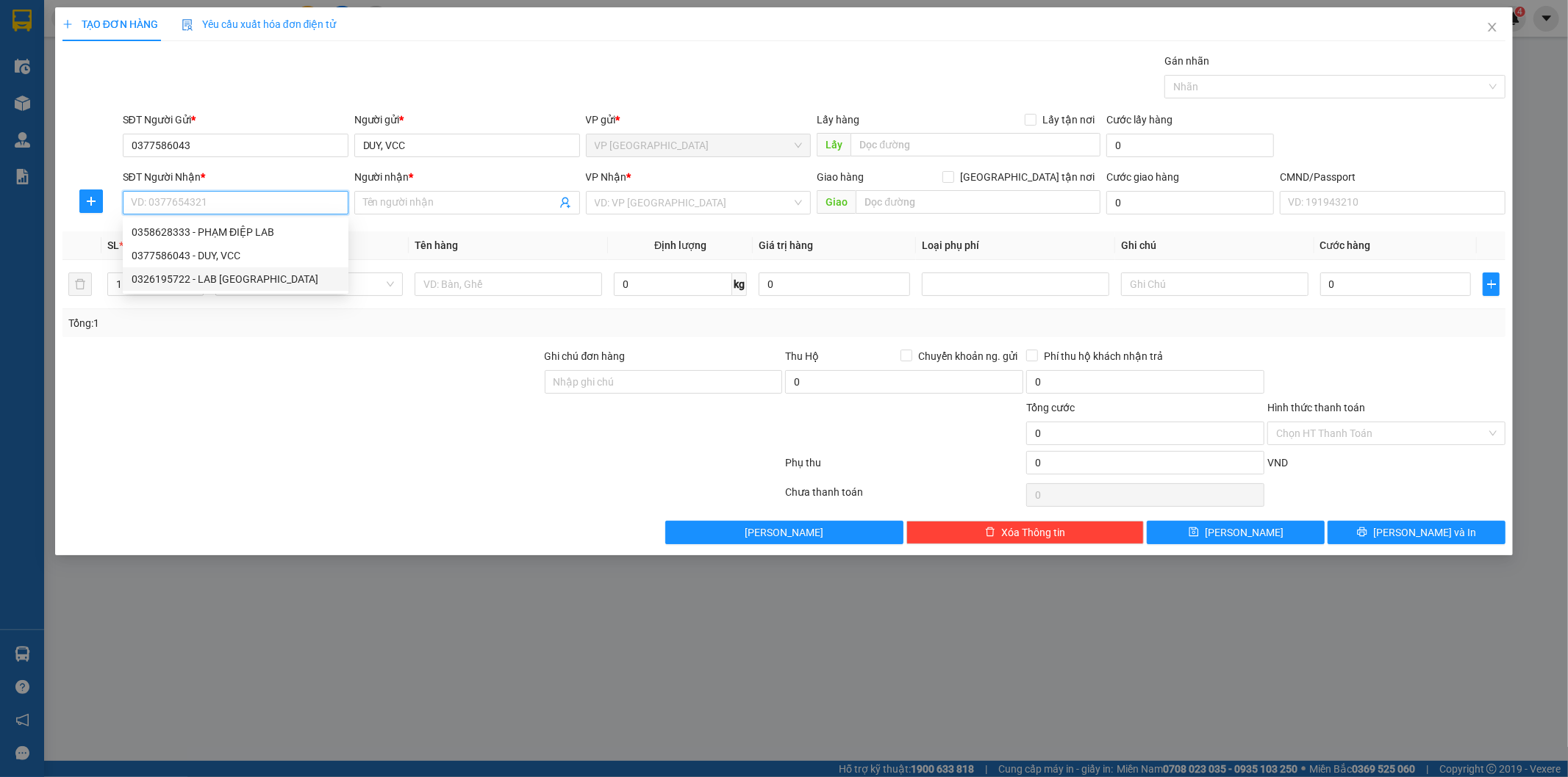
click at [254, 280] on div "0326195722 - LAB PHƯƠNG GIANG" at bounding box center [236, 279] width 208 height 16
type input "0326195722"
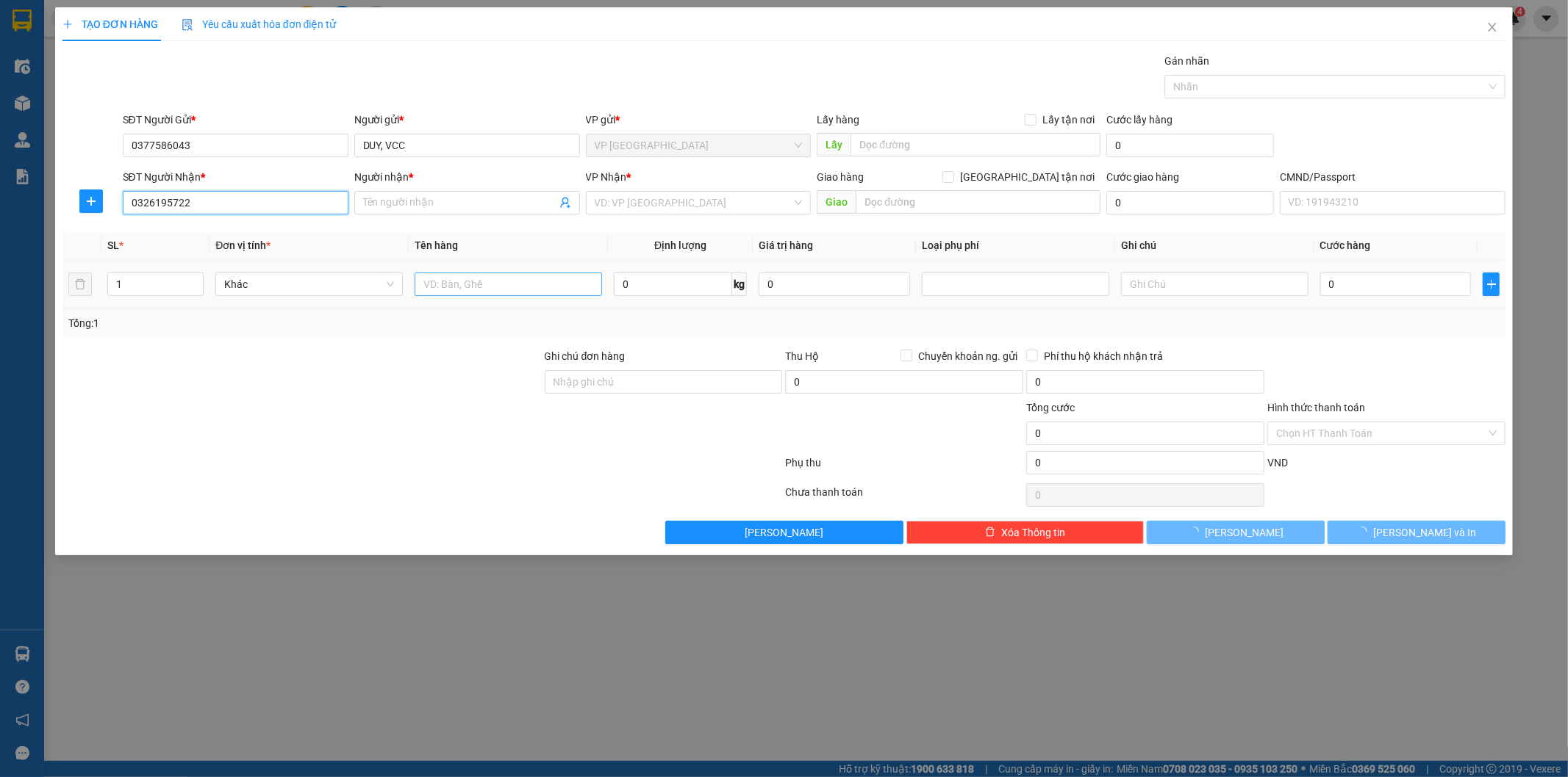
type input "LAB PHƯƠNG GIANG"
click at [551, 285] on input "text" at bounding box center [508, 284] width 188 height 23
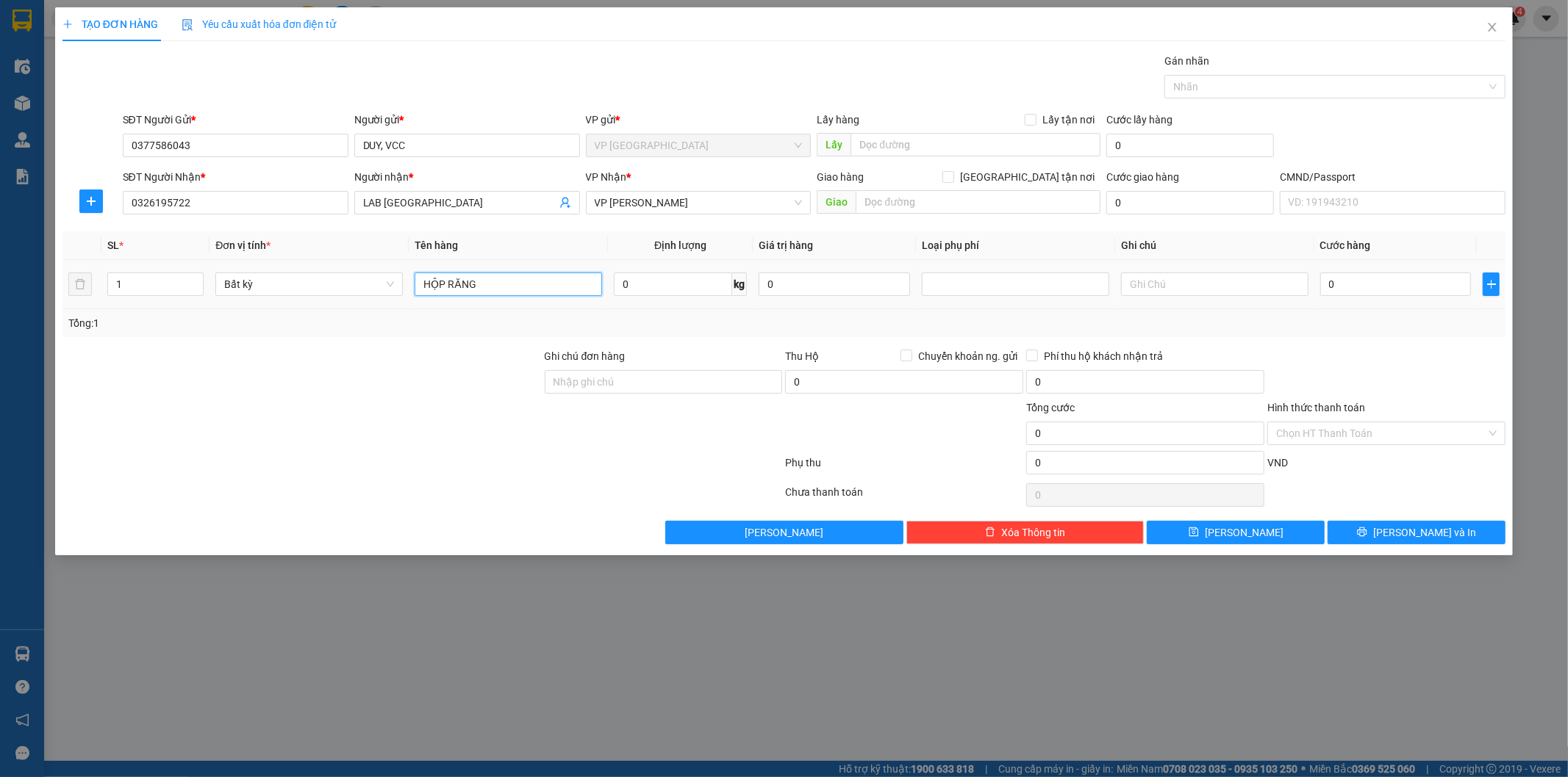
type input "HỘP RĂNG"
type input "1"
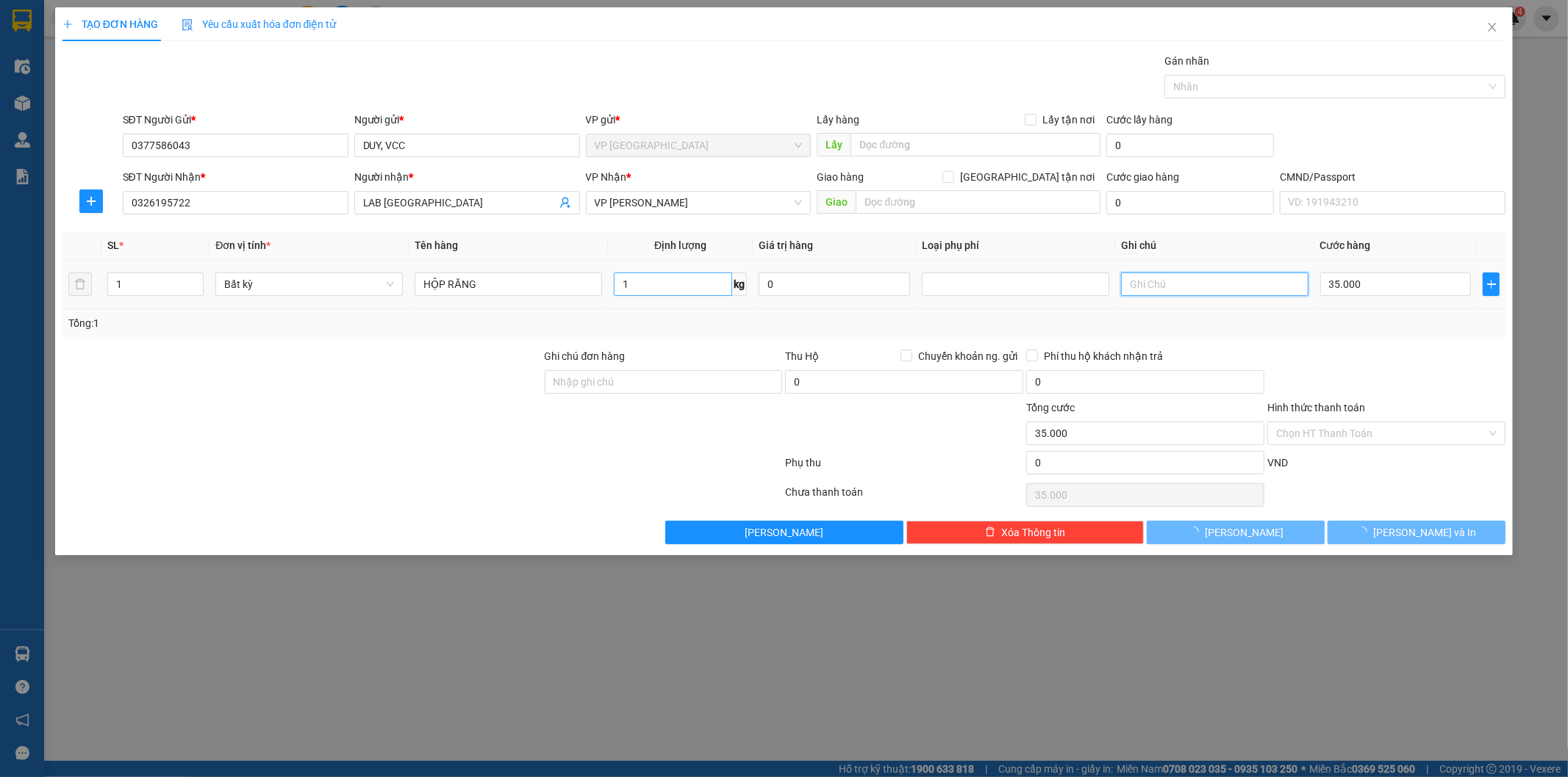
type input "35.000"
click at [651, 283] on input "1" at bounding box center [673, 284] width 119 height 23
click at [658, 291] on input "2" at bounding box center [673, 284] width 119 height 23
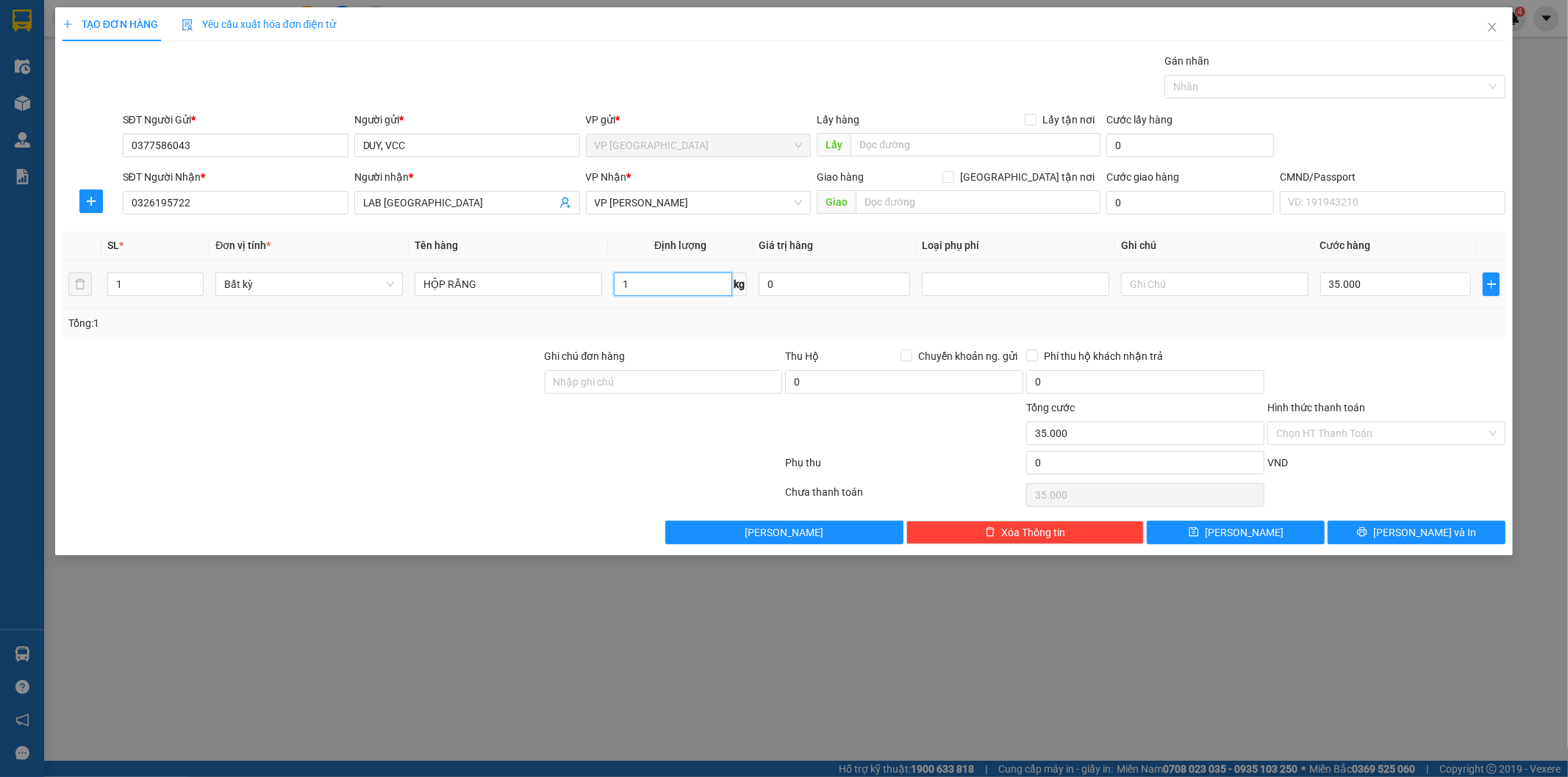
type input "1"
click at [1338, 438] on input "Hình thức thanh toán" at bounding box center [1380, 433] width 210 height 22
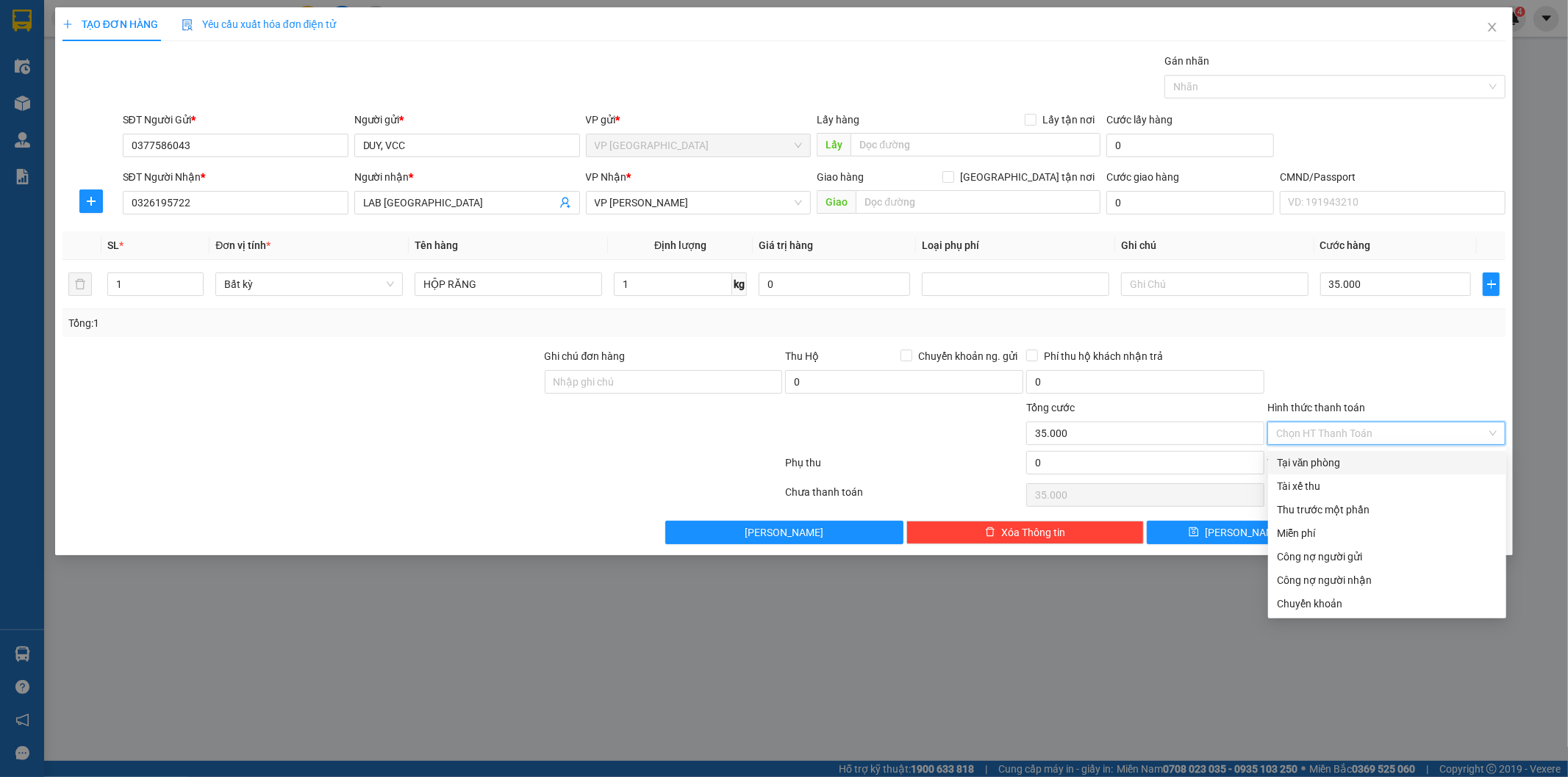
click at [1342, 461] on div "Tại văn phòng" at bounding box center [1387, 462] width 220 height 16
type input "0"
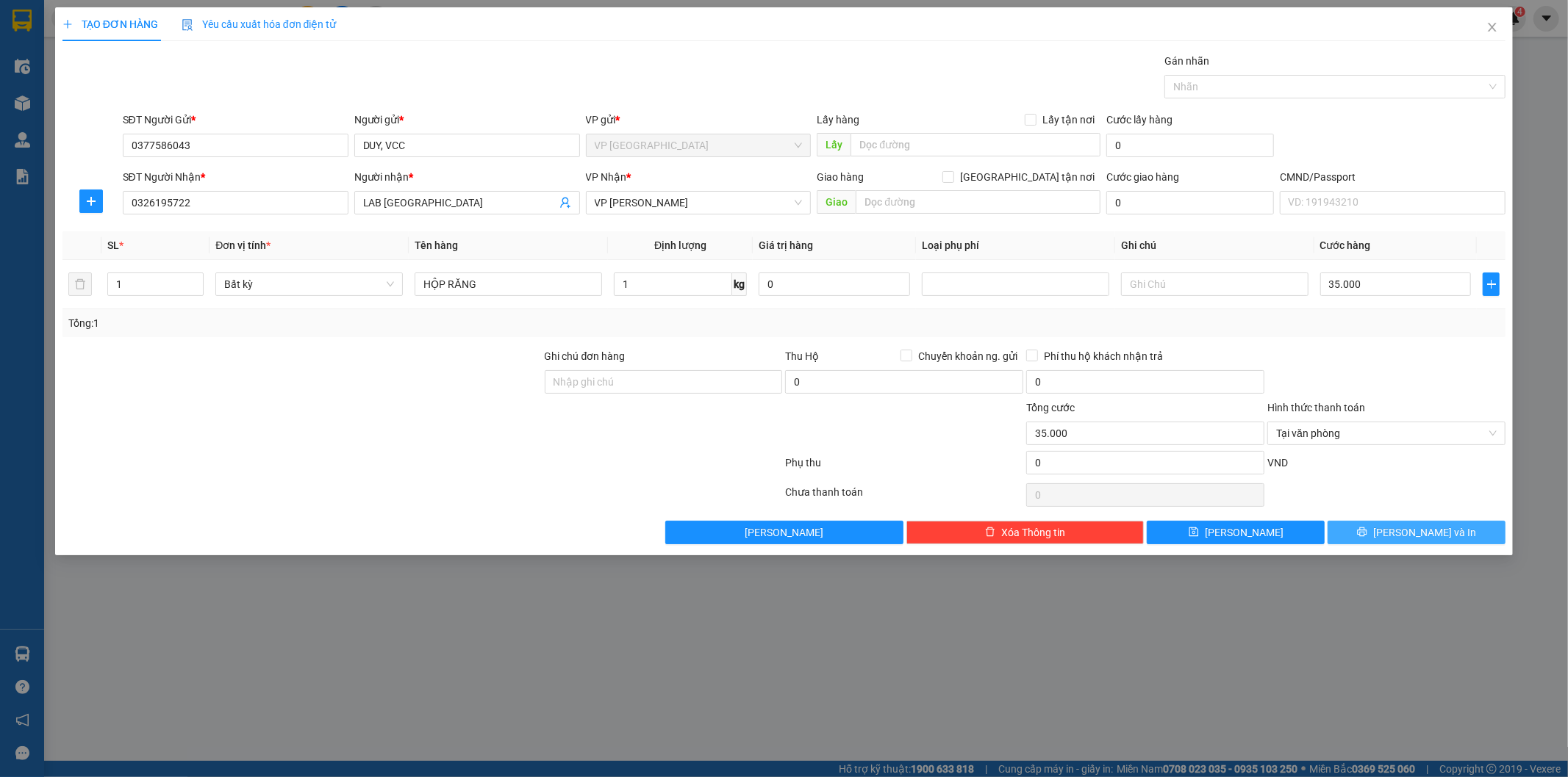
click at [1399, 536] on button "[PERSON_NAME] và In" at bounding box center [1416, 532] width 177 height 23
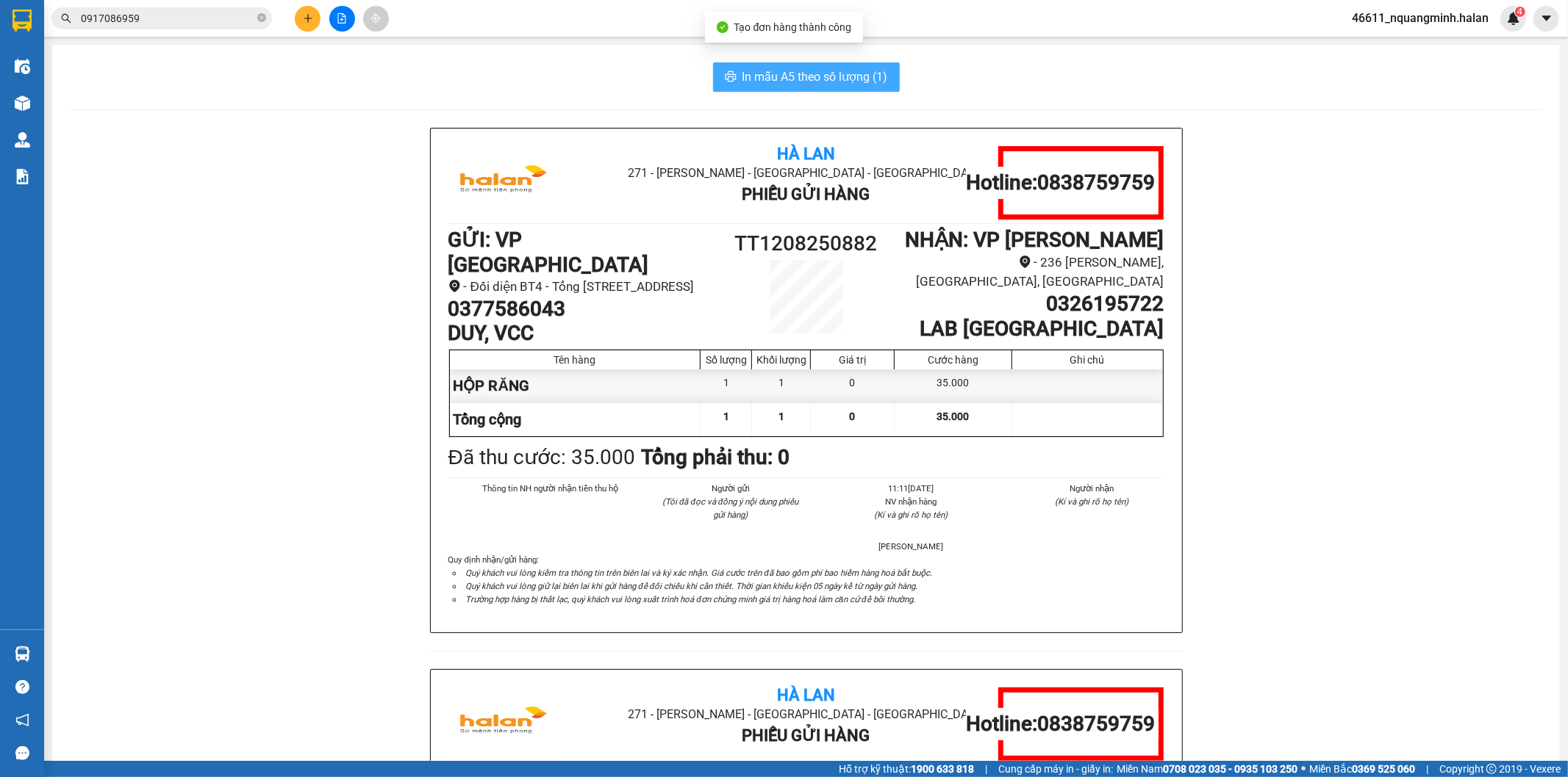
click at [748, 77] on span "In mẫu A5 theo số lượng (1)" at bounding box center [815, 77] width 146 height 19
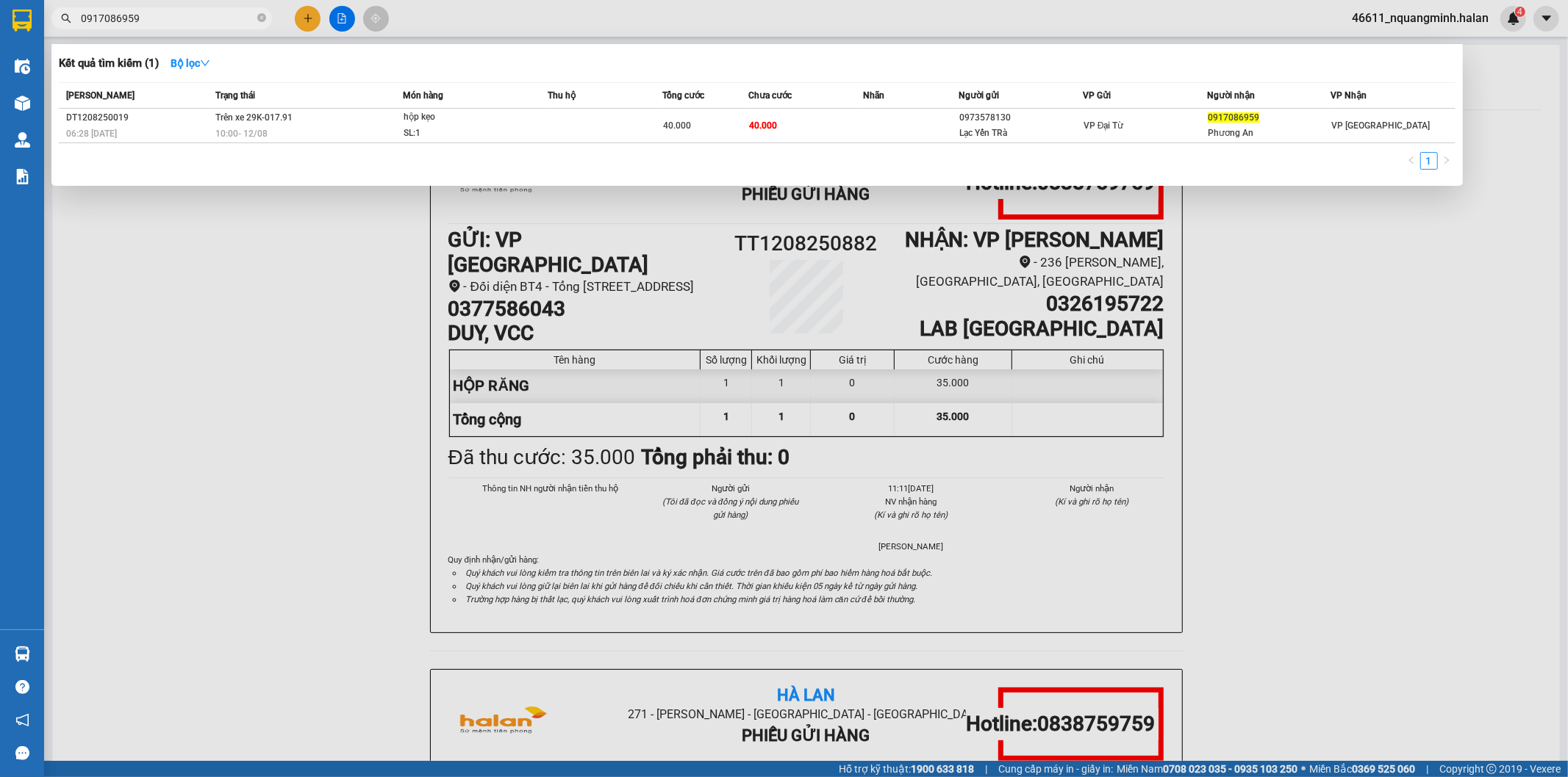
drag, startPoint x: 226, startPoint y: 20, endPoint x: 0, endPoint y: 18, distance: 226.0
click at [0, 18] on section "Kết quả tìm kiếm ( 1 ) Bộ lọc Mã ĐH Trạng thái Món hàng Thu hộ Tổng cước Chưa c…" at bounding box center [784, 388] width 1568 height 777
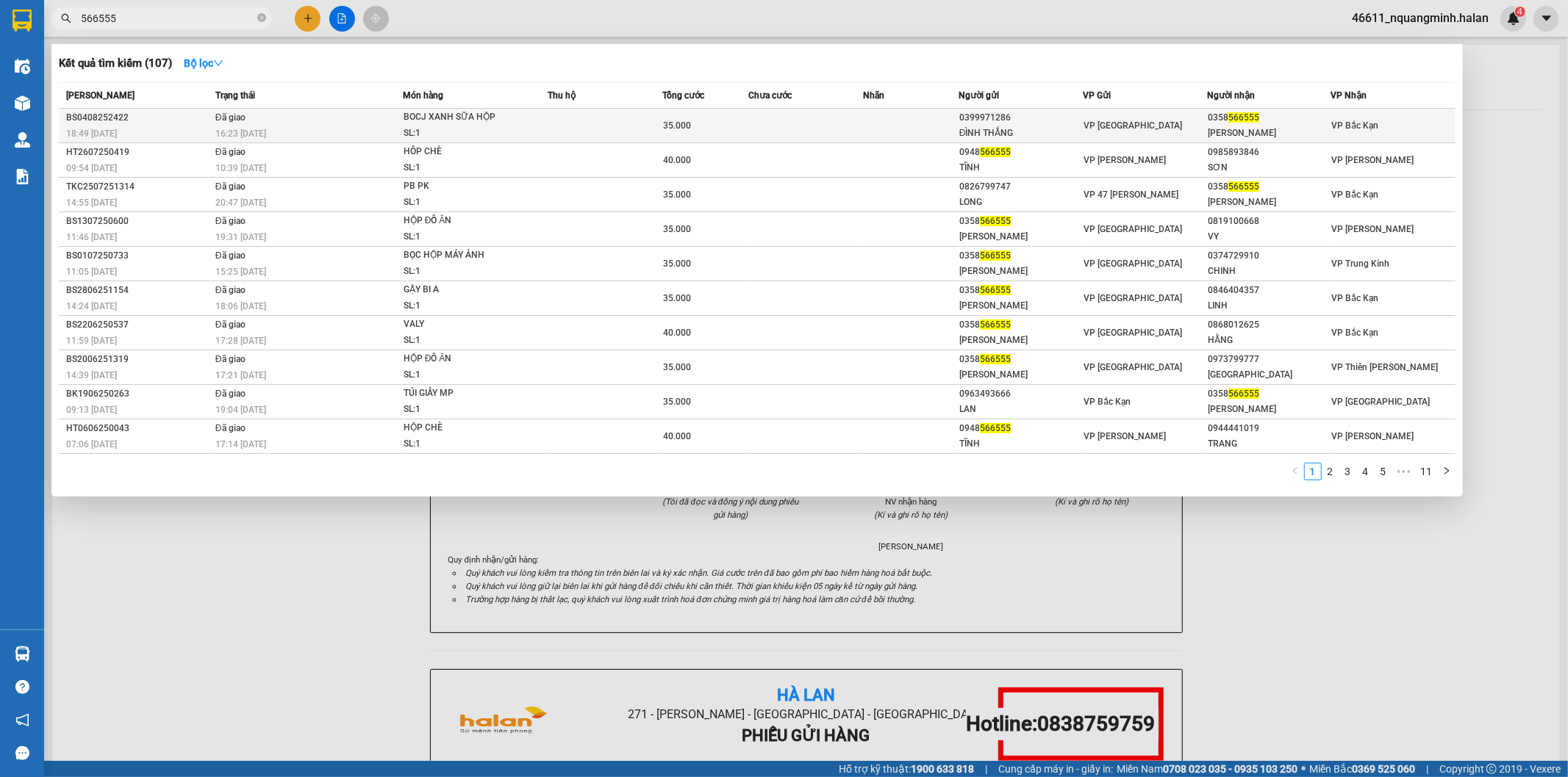
type input "566555"
drag, startPoint x: 1279, startPoint y: 112, endPoint x: 1208, endPoint y: 119, distance: 71.3
click at [1208, 119] on div "0358 566555" at bounding box center [1269, 118] width 122 height 15
click at [312, 7] on div at bounding box center [784, 388] width 1568 height 777
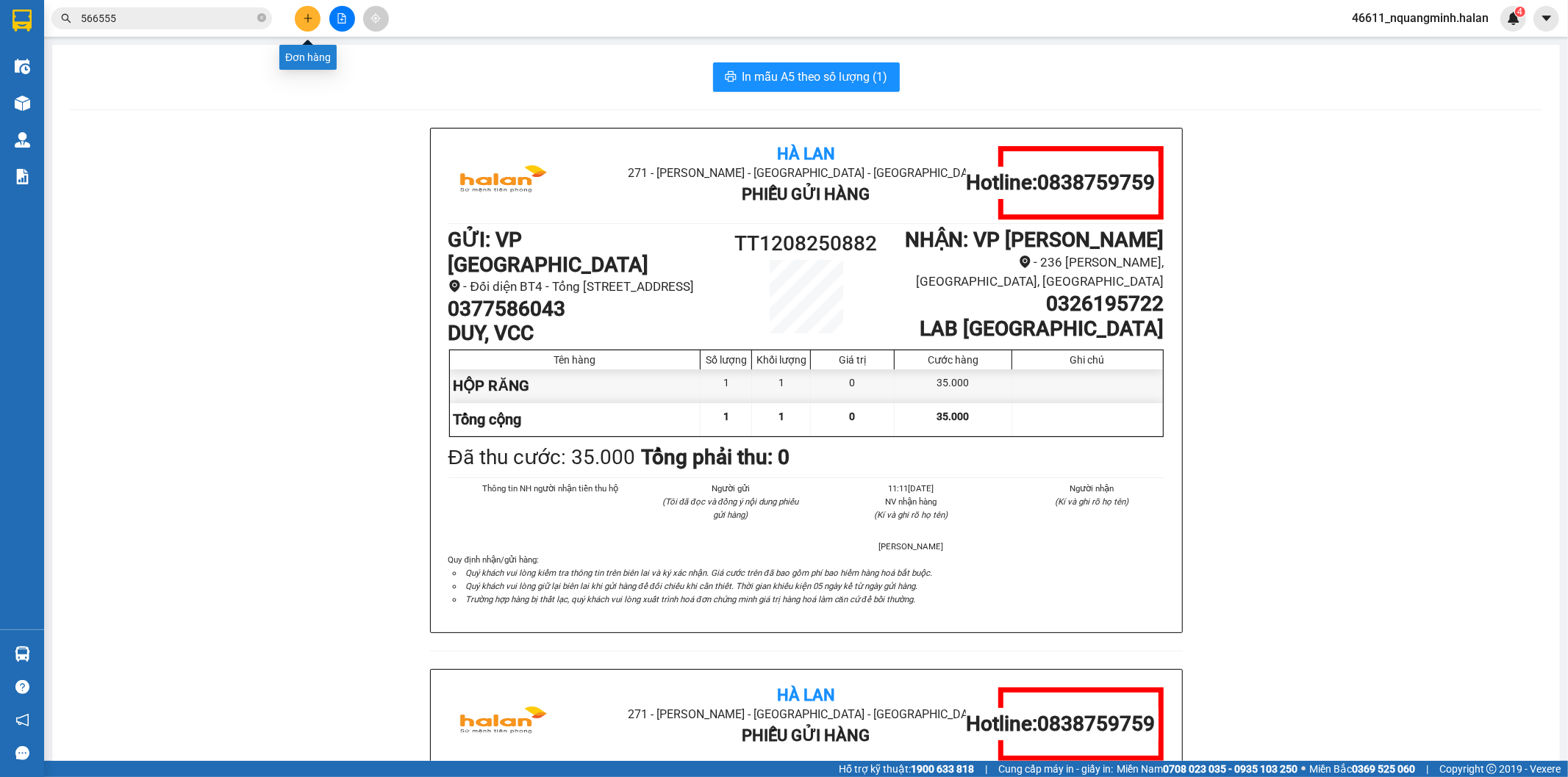
click at [312, 7] on button at bounding box center [307, 19] width 26 height 26
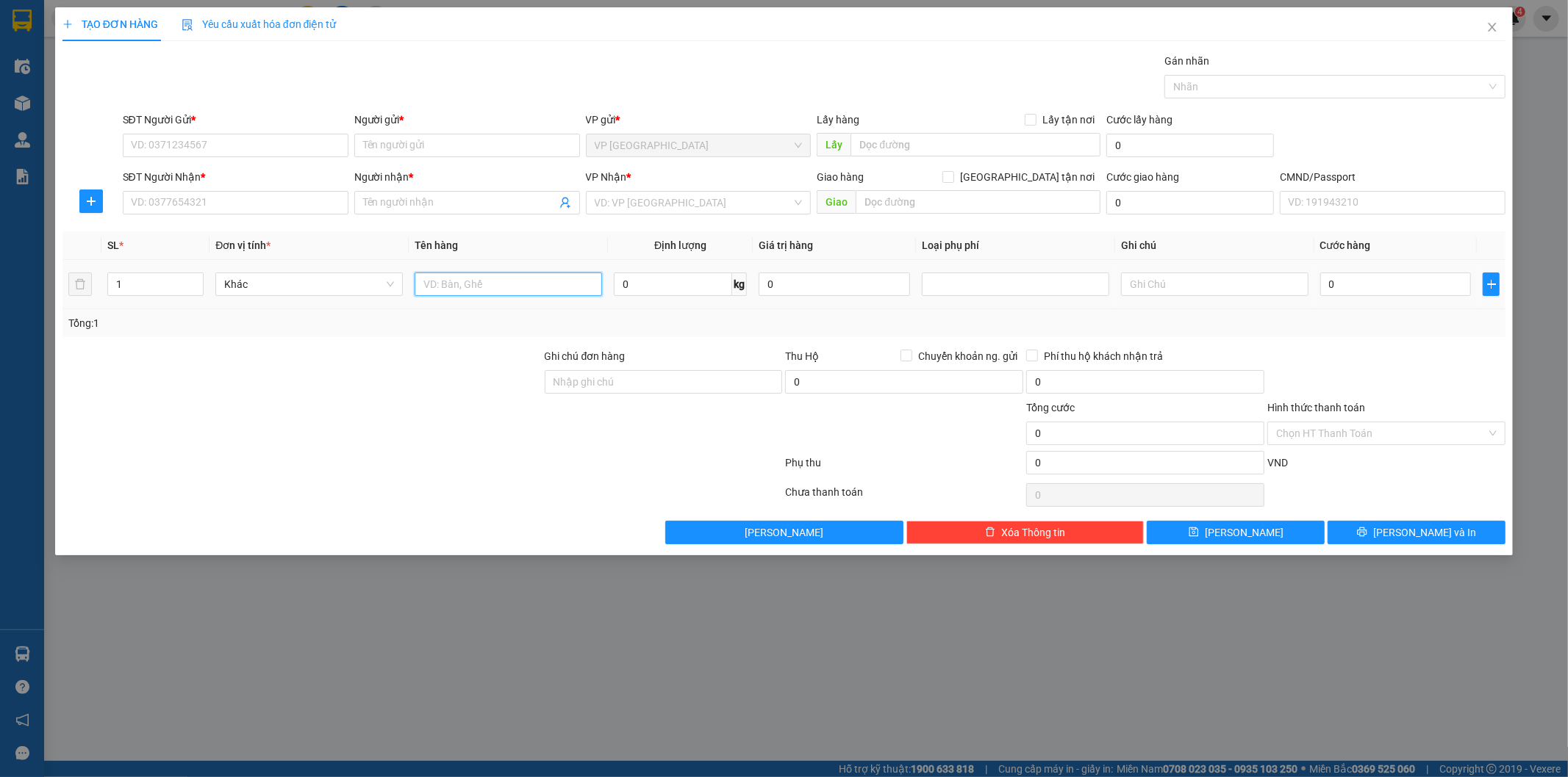
click at [532, 280] on input "text" at bounding box center [508, 284] width 188 height 23
type input "HỘP"
type input "10"
click at [532, 280] on input "HỘP" at bounding box center [508, 284] width 188 height 23
type input "HỘP (ĐỒNG HỒ NƯỚC)"
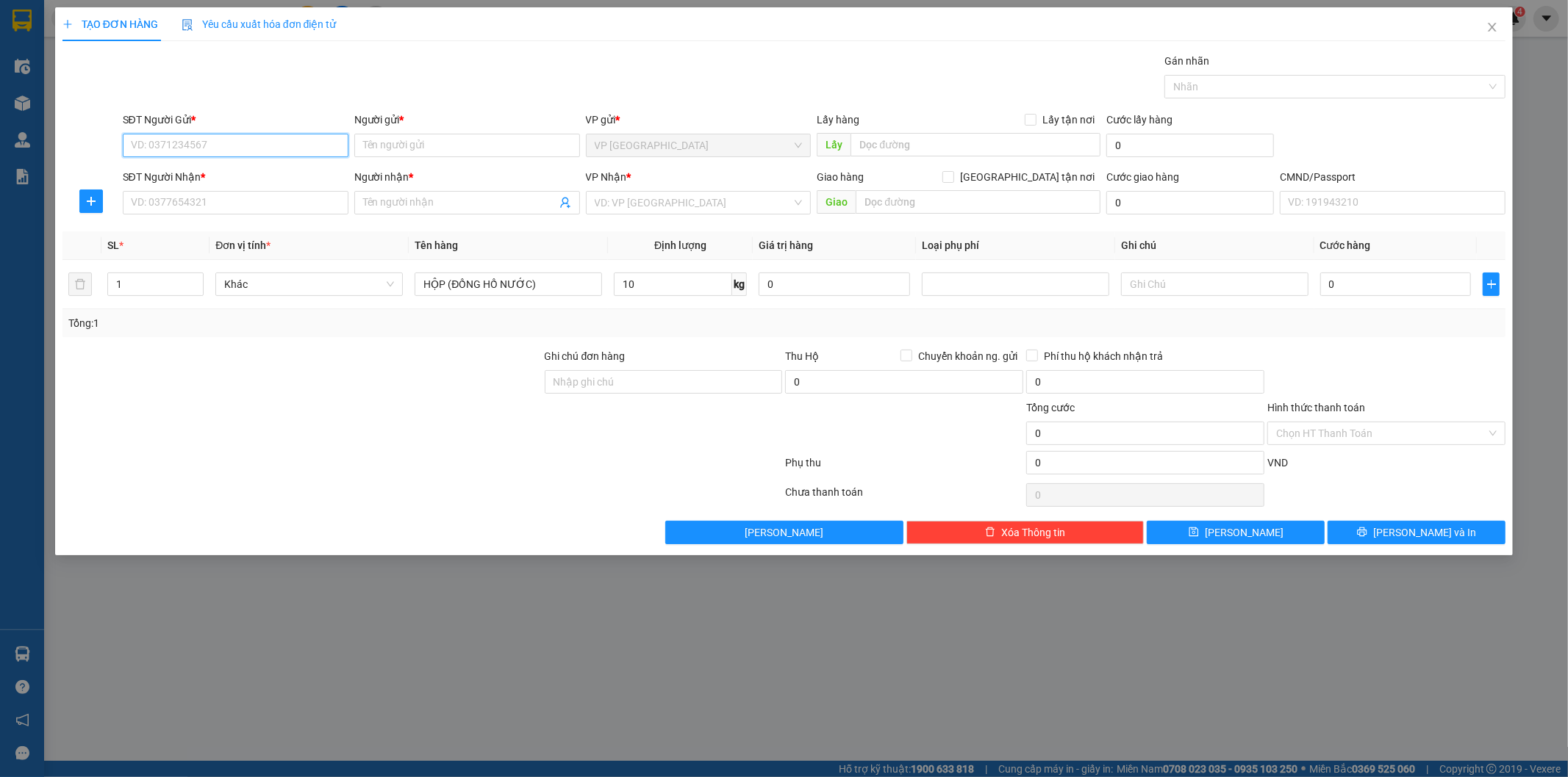
click at [240, 144] on input "SĐT Người Gửi *" at bounding box center [235, 146] width 226 height 23
click at [144, 143] on input "01986262766" at bounding box center [235, 146] width 226 height 23
type input "0986262766"
click at [226, 143] on input "0986262766" at bounding box center [235, 146] width 226 height 23
click at [240, 169] on div "0986262766 - âu việt" at bounding box center [236, 174] width 208 height 16
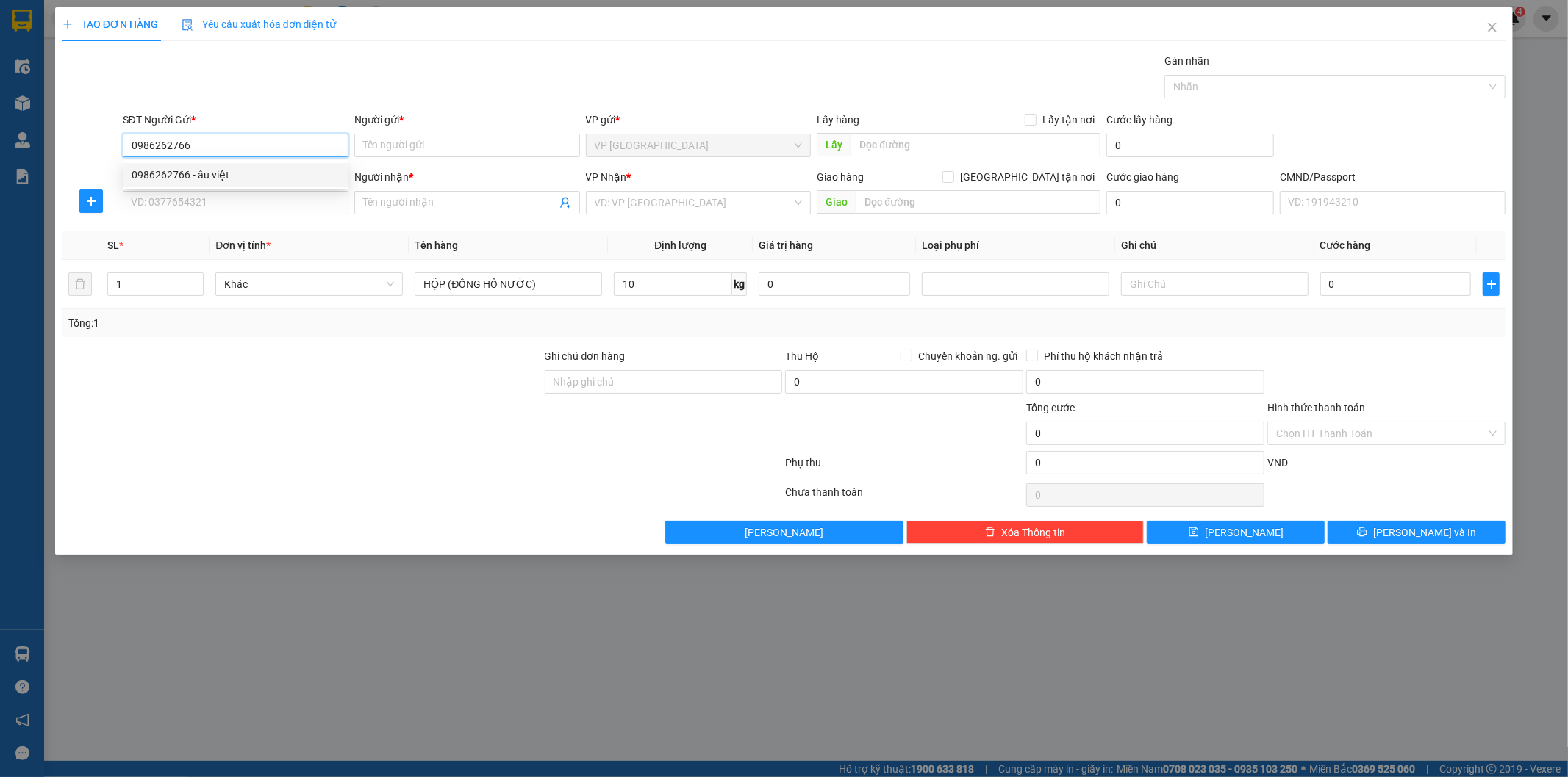
type input "âu việt"
type input "0986262766"
click at [250, 194] on input "SĐT Người Nhận *" at bounding box center [235, 203] width 226 height 23
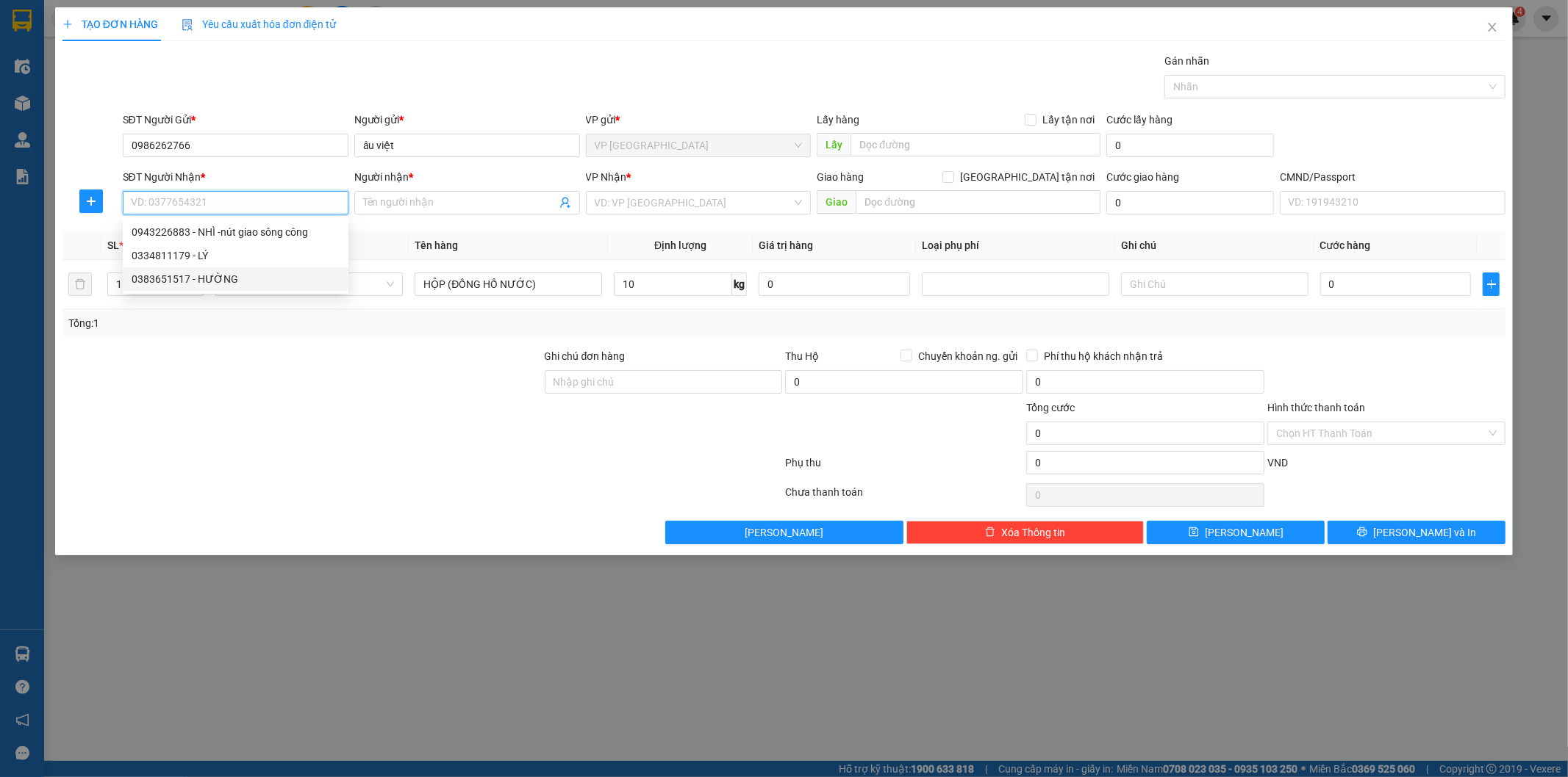
click at [226, 282] on div "0383651517 - HƯỜNG" at bounding box center [236, 279] width 208 height 16
type input "0383651517"
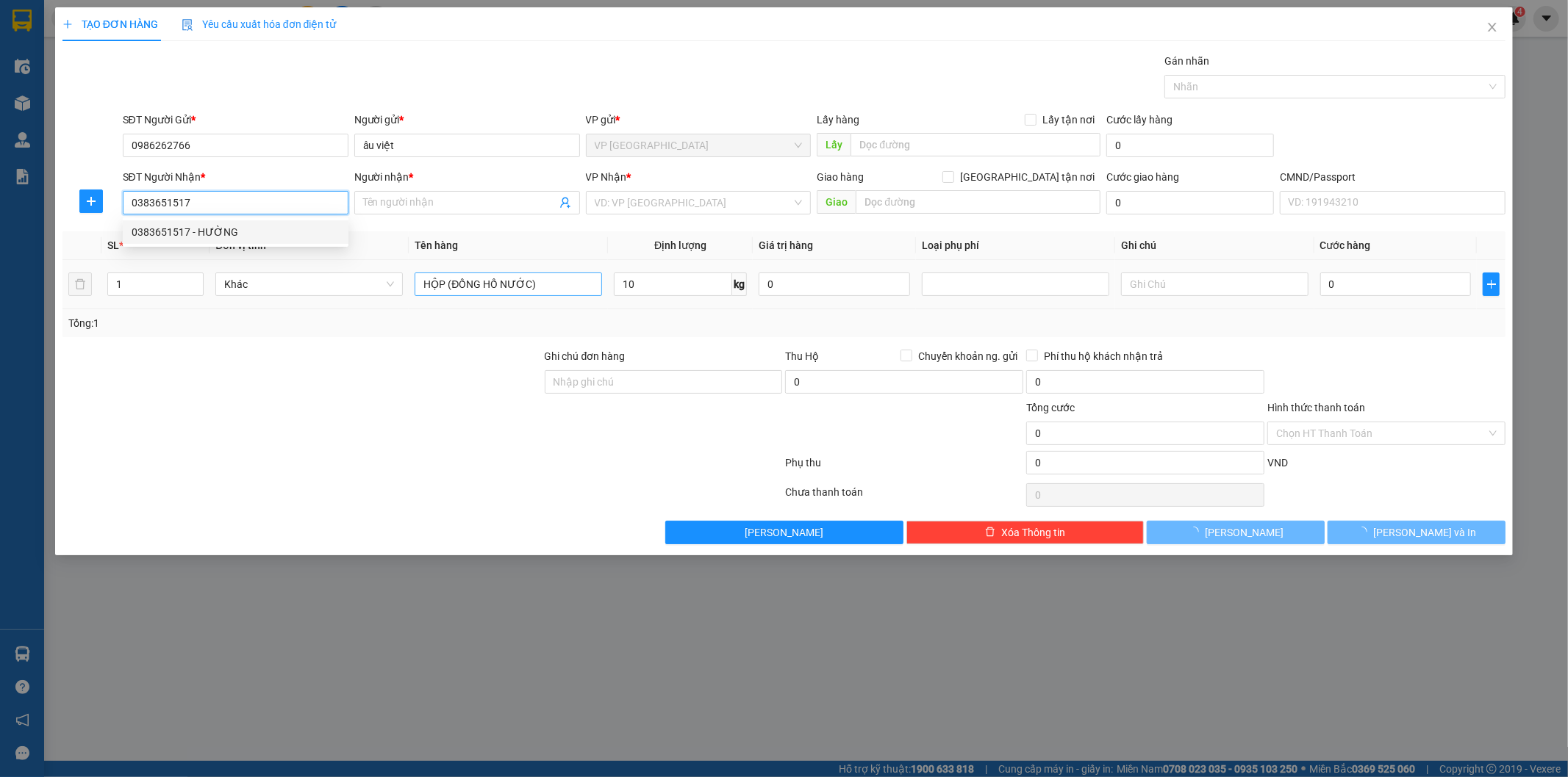
type input "HƯỜNG"
click at [547, 284] on input "HỘP (ĐỒNG HỒ NƯỚC)" at bounding box center [508, 284] width 188 height 23
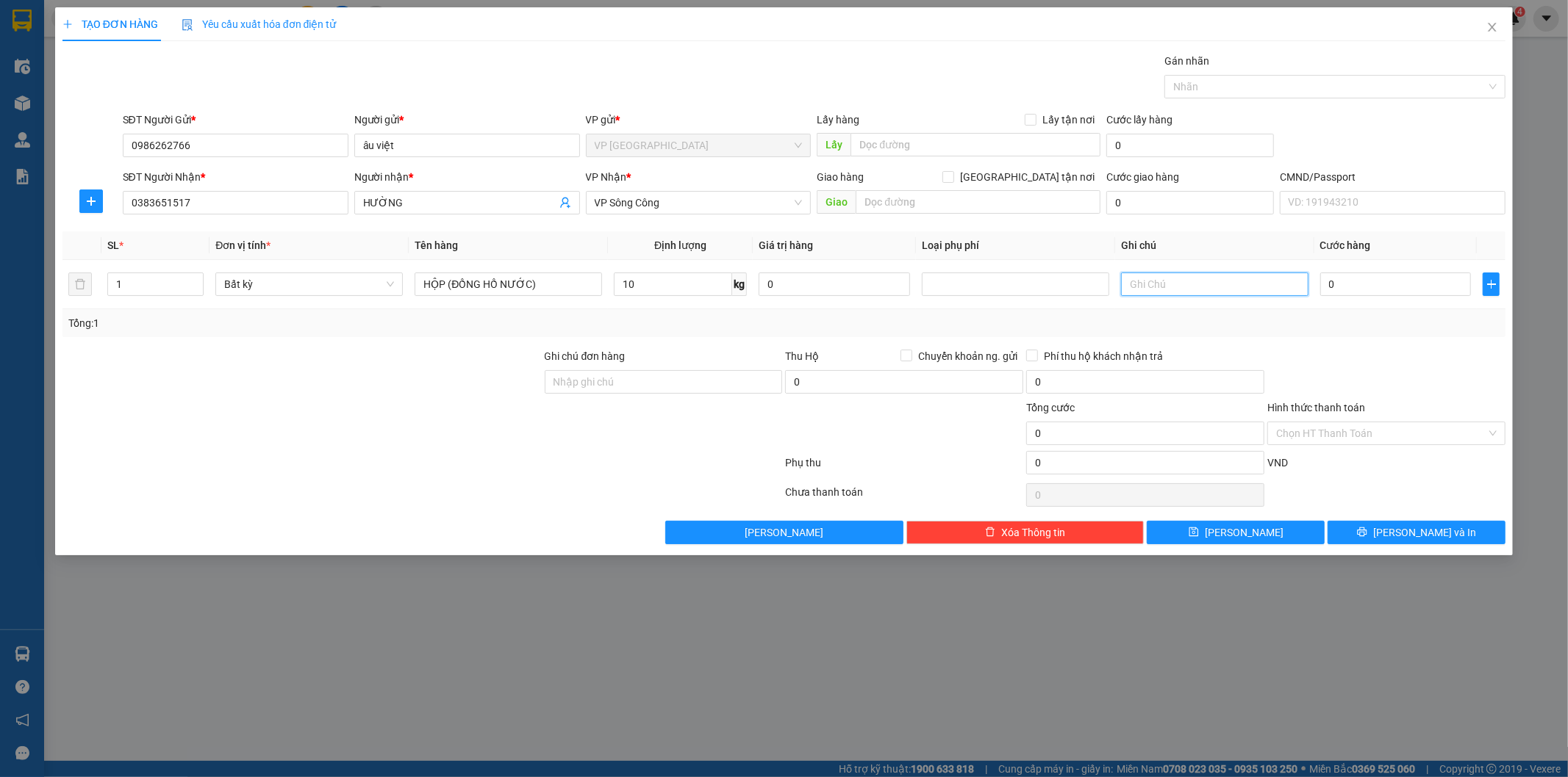
type input "40.000"
click at [96, 195] on icon "plus" at bounding box center [91, 201] width 12 height 12
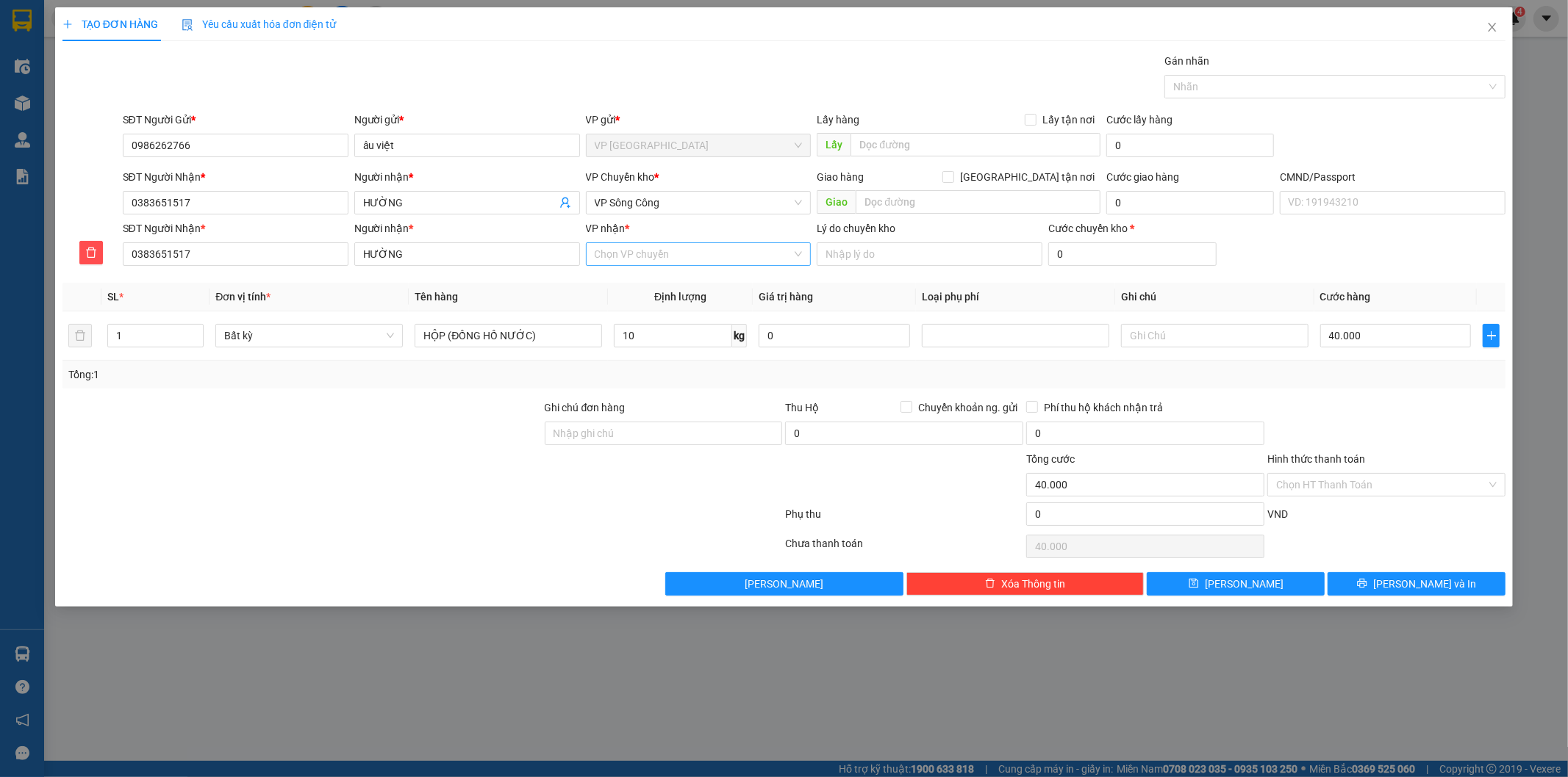
drag, startPoint x: 699, startPoint y: 254, endPoint x: 687, endPoint y: 253, distance: 12.0
click at [698, 255] on input "VP nhận *" at bounding box center [693, 254] width 198 height 22
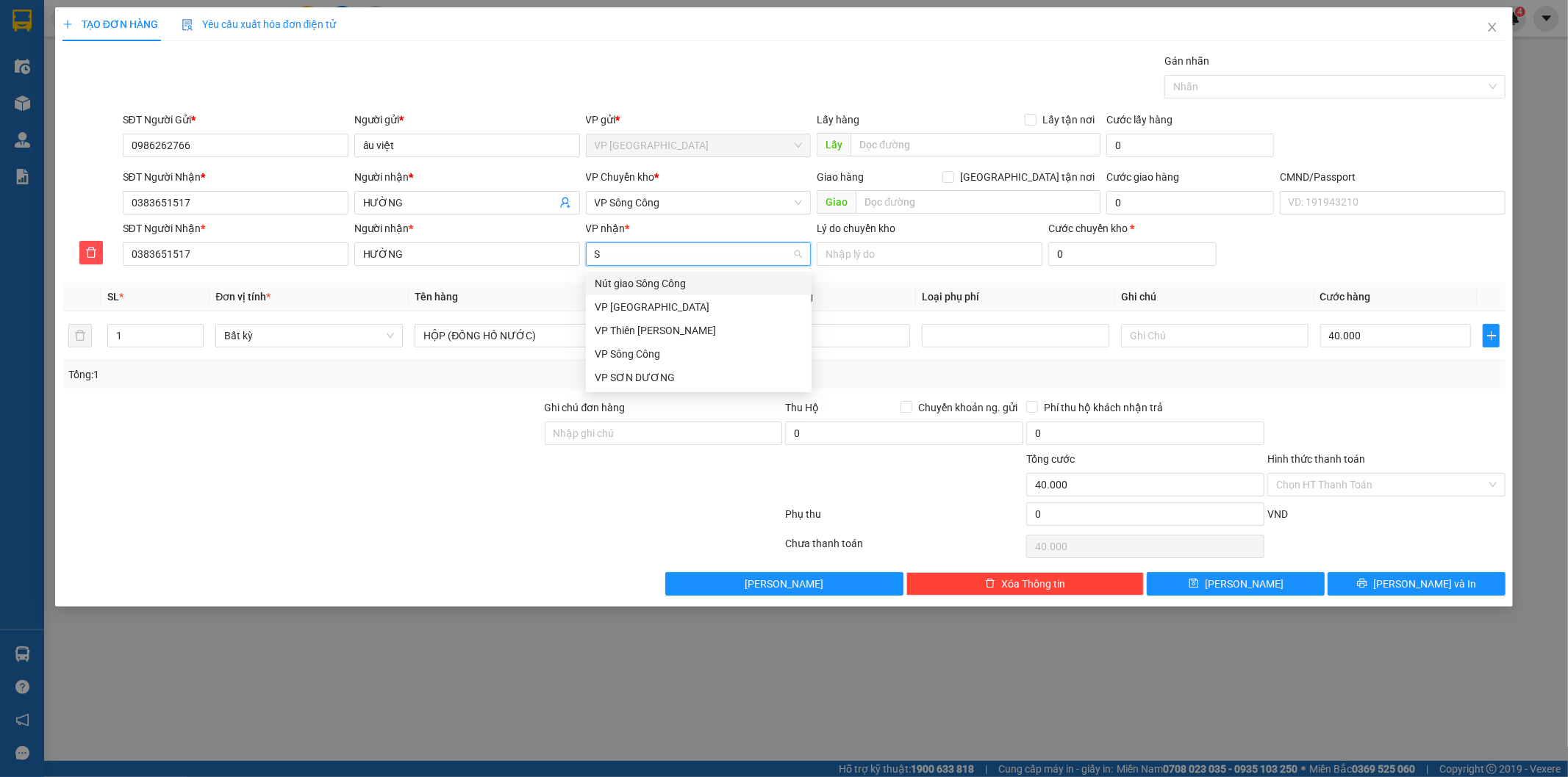
type input "SC"
drag, startPoint x: 654, startPoint y: 310, endPoint x: 663, endPoint y: 199, distance: 111.4
click at [654, 311] on div "VP Sông Công" at bounding box center [698, 307] width 208 height 16
click at [662, 198] on span "VP Sông Công" at bounding box center [698, 202] width 208 height 22
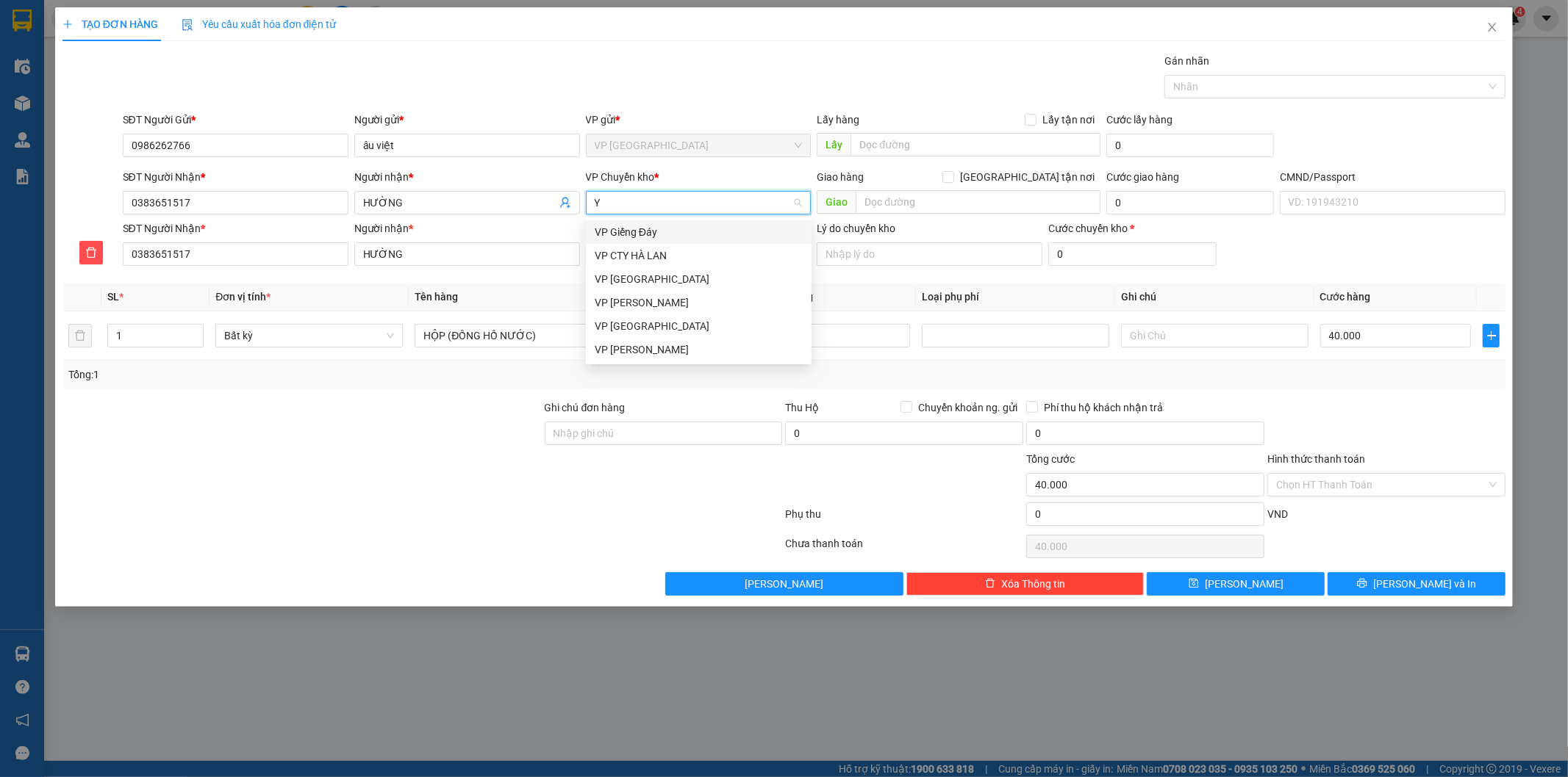
type input "YB"
click at [661, 229] on div "VP Yên Bình" at bounding box center [698, 232] width 208 height 16
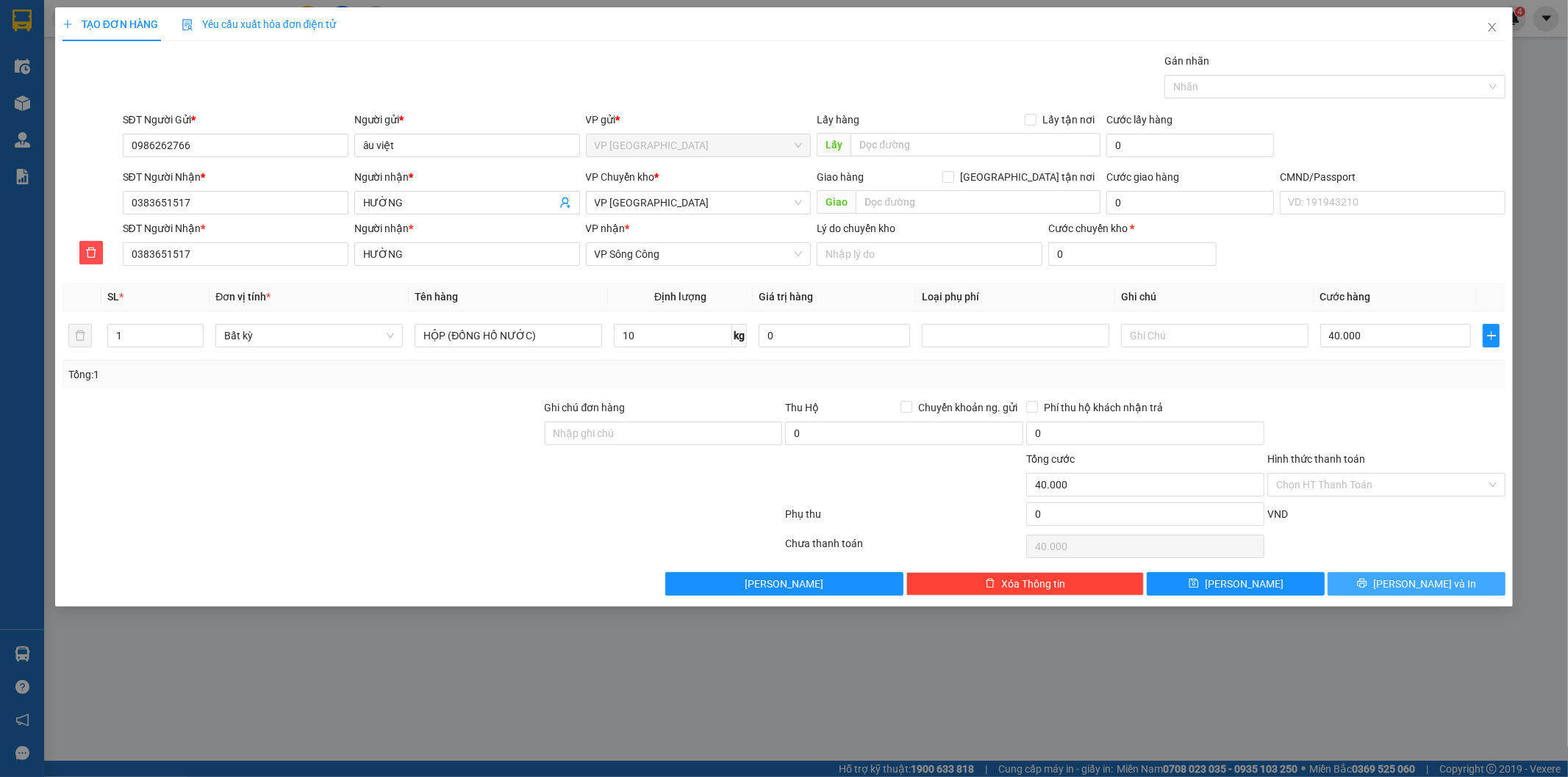
drag, startPoint x: 1401, startPoint y: 575, endPoint x: 1346, endPoint y: 557, distance: 57.9
click at [1399, 575] on button "[PERSON_NAME] và In" at bounding box center [1416, 584] width 177 height 23
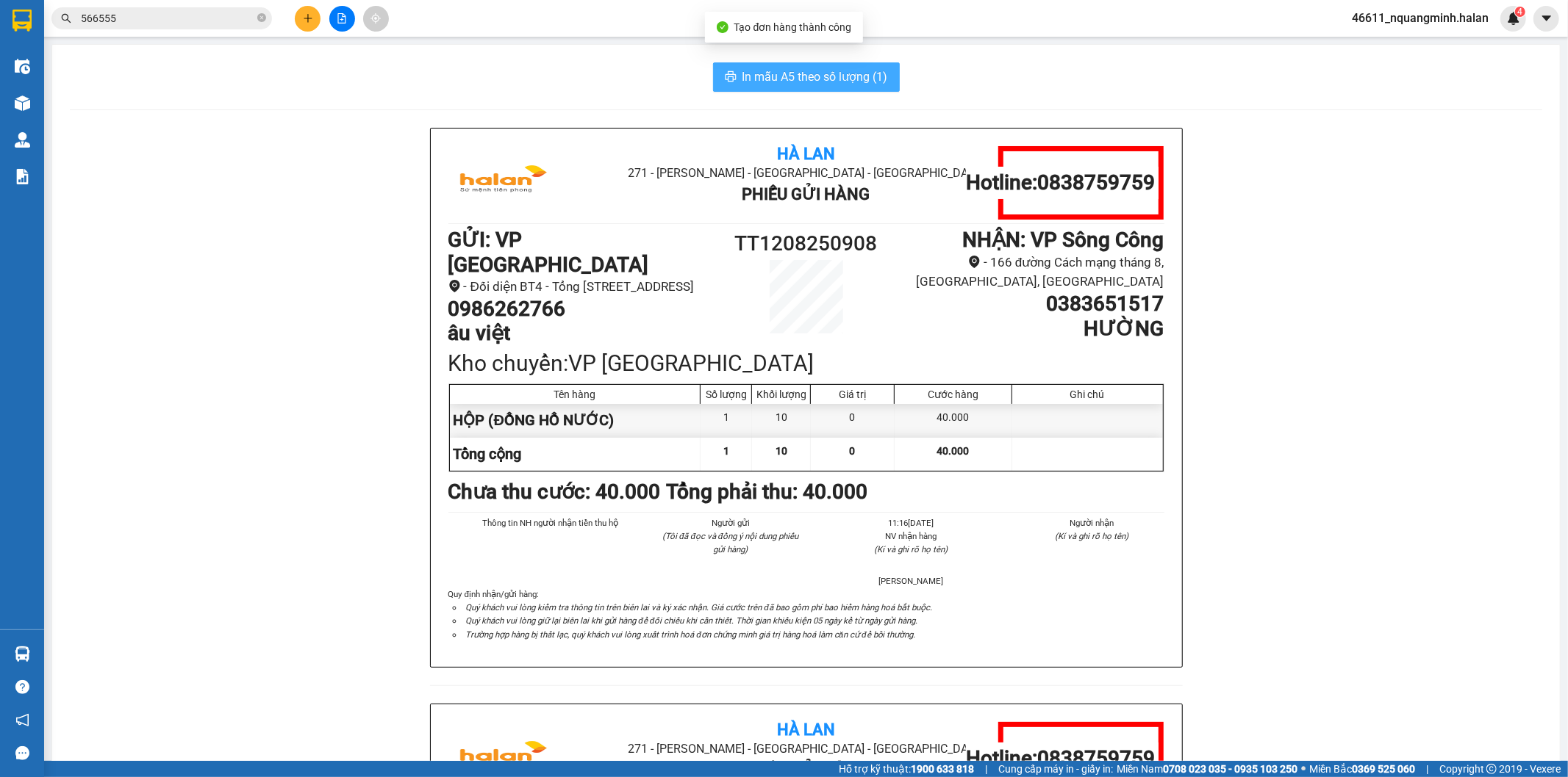
click at [787, 63] on button "In mẫu A5 theo số lượng (1)" at bounding box center [806, 77] width 187 height 29
click at [187, 494] on div "Hà Lan 271 - Dương Tự Minh - Phường Tân Long - Thái Nguyên Phiếu Gửi Hàng Hotli…" at bounding box center [805, 703] width 1472 height 1152
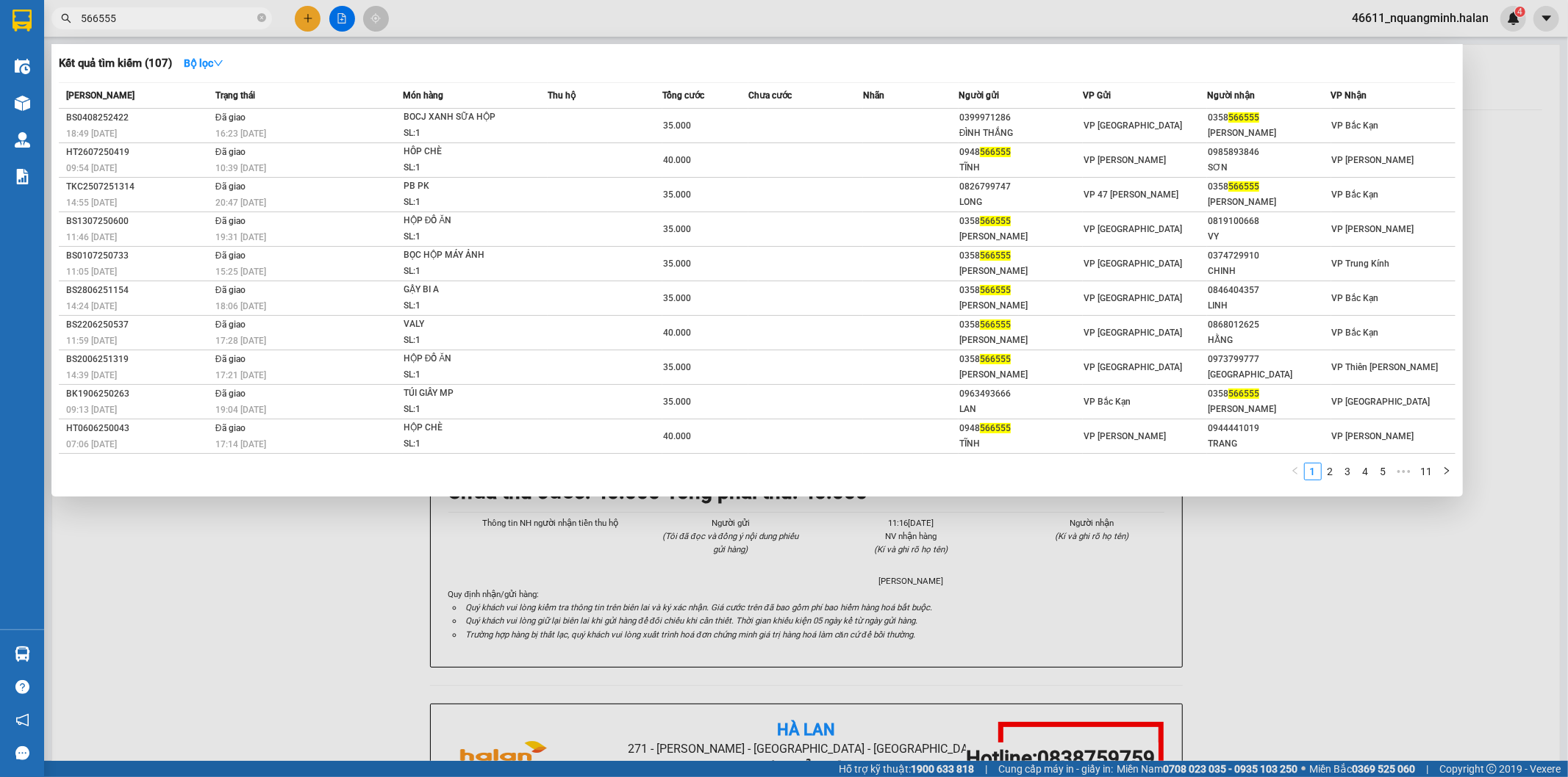
drag, startPoint x: 178, startPoint y: 15, endPoint x: 9, endPoint y: 2, distance: 169.5
click at [0, 11] on section "Kết quả tìm kiếm ( 107 ) Bộ lọc Mã ĐH Trạng thái Món hàng Thu hộ Tổng cước Chưa…" at bounding box center [784, 388] width 1568 height 777
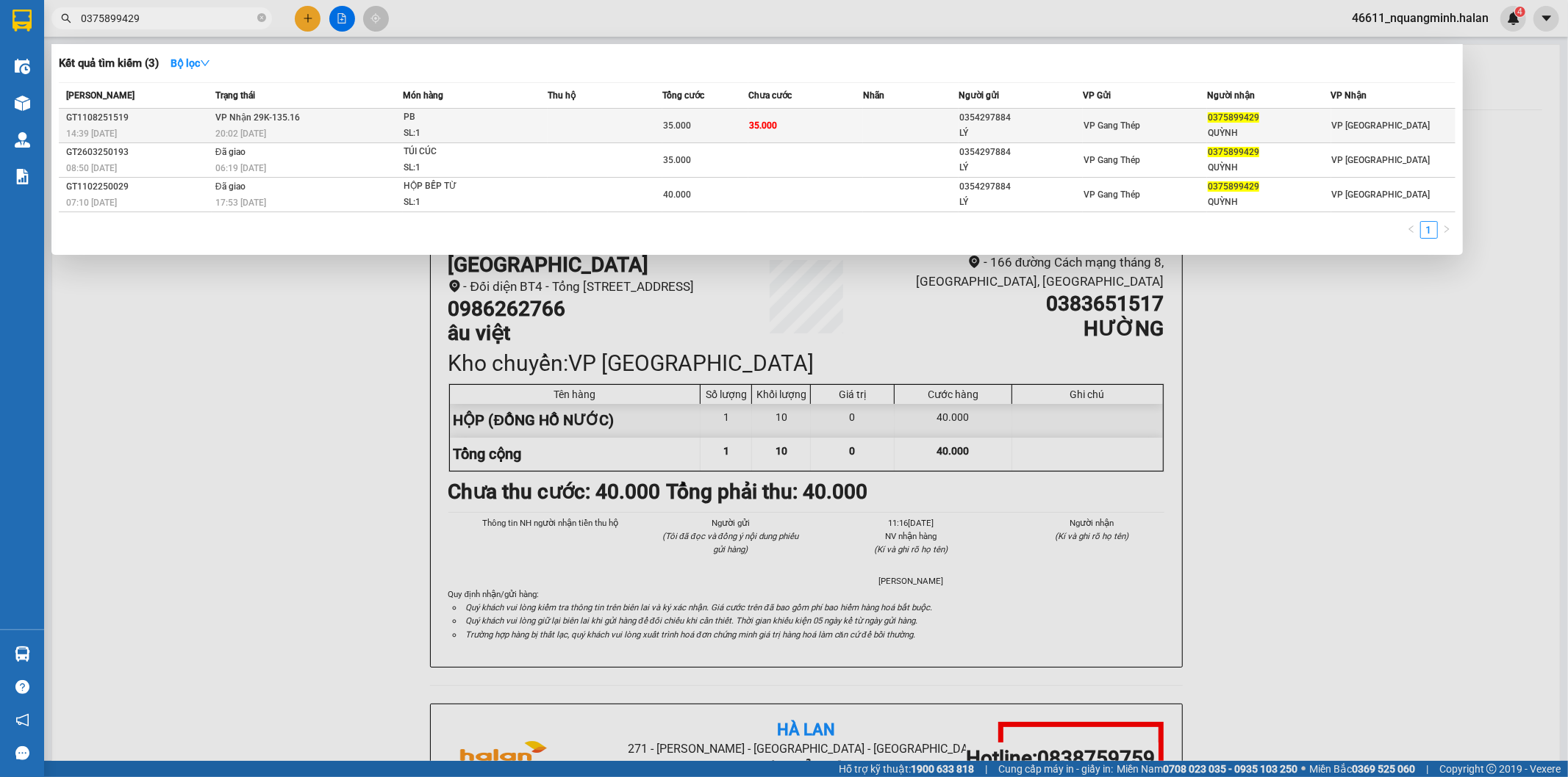
type input "0375899429"
click at [397, 115] on td "VP Nhận 29K-135.16 20:02 - 11/08" at bounding box center [307, 125] width 191 height 35
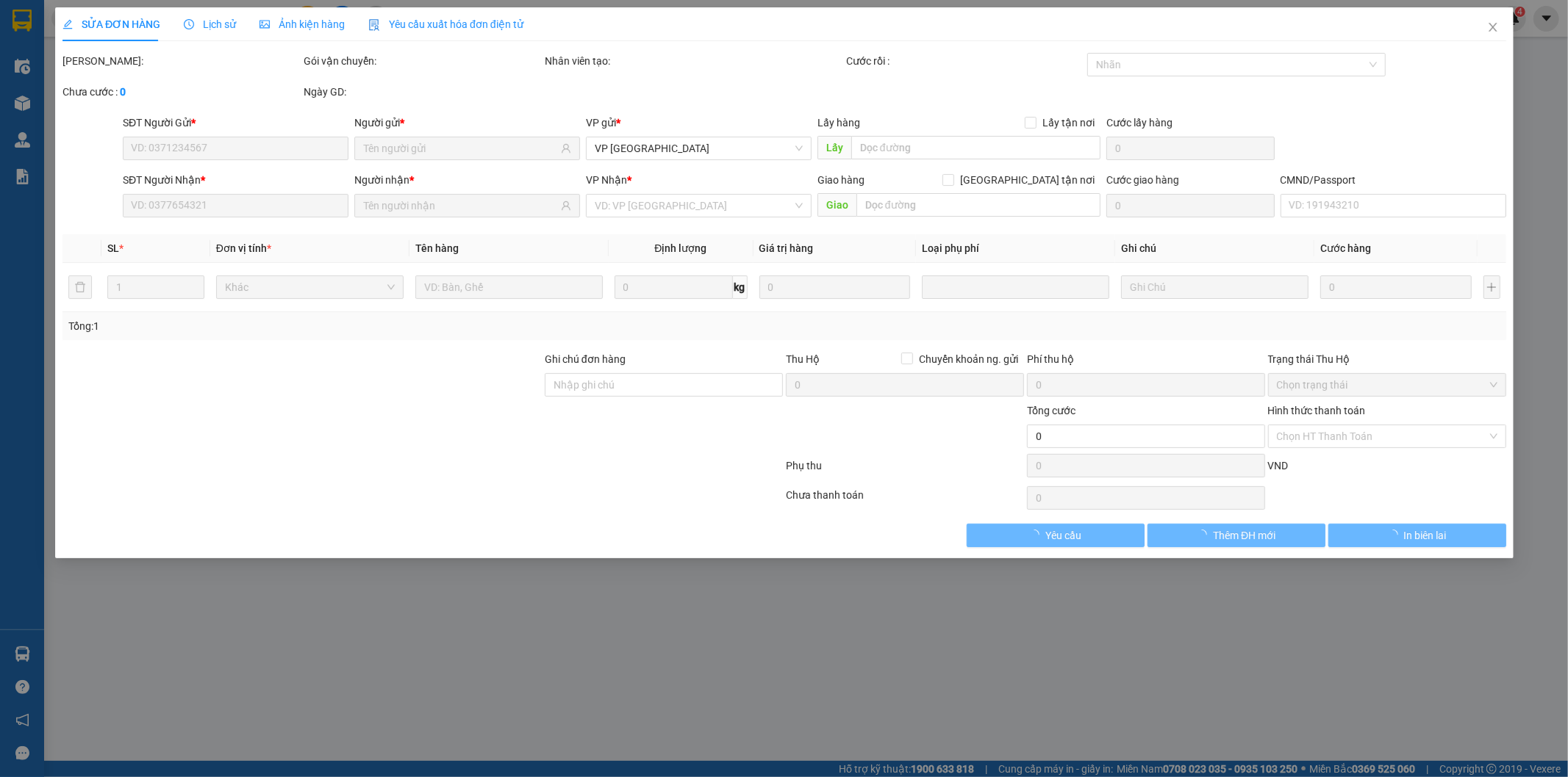
type input "0354297884"
type input "LÝ"
type input "0375899429"
type input "QUỲNH"
type input "35.000"
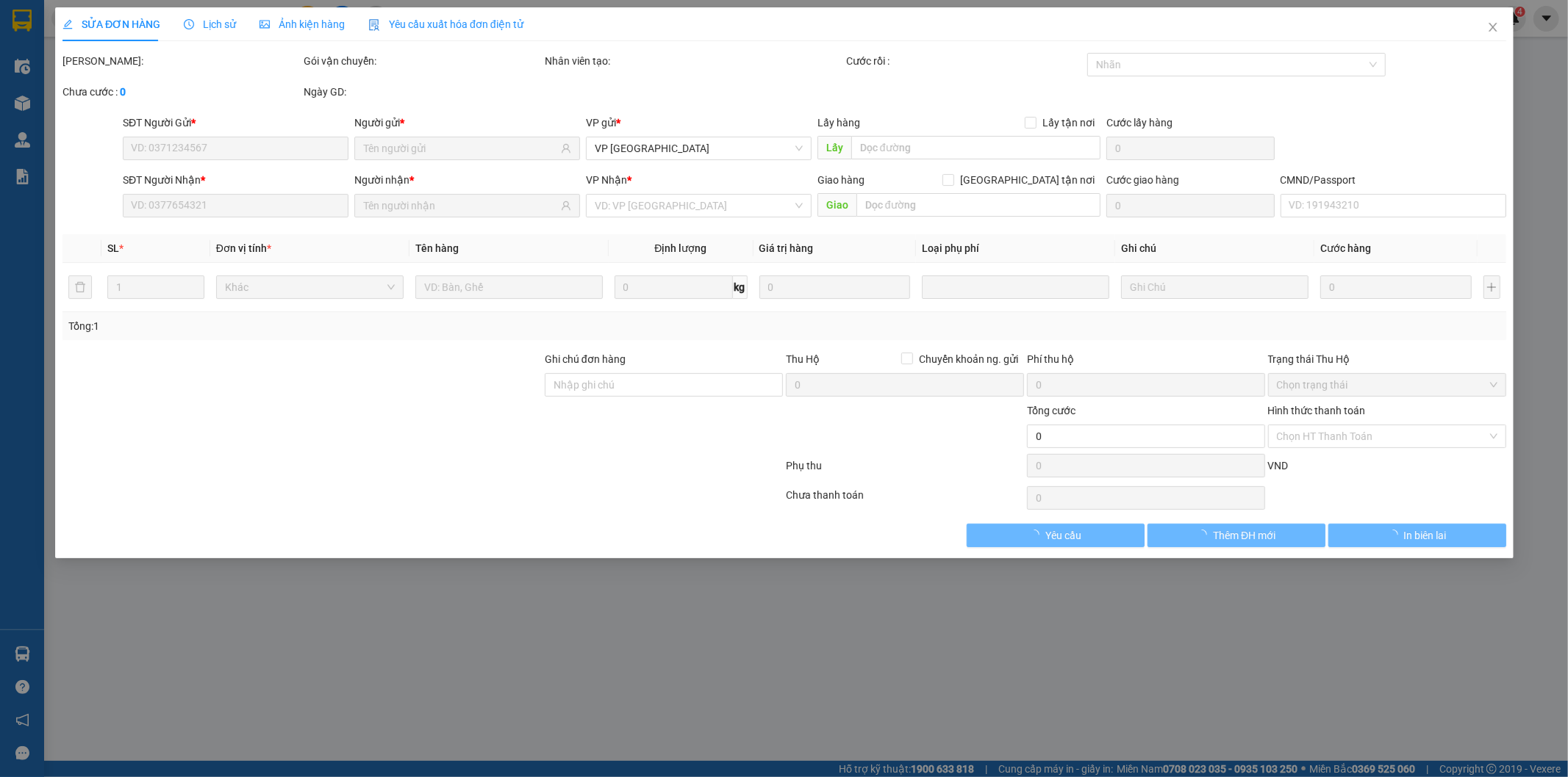
type input "35.000"
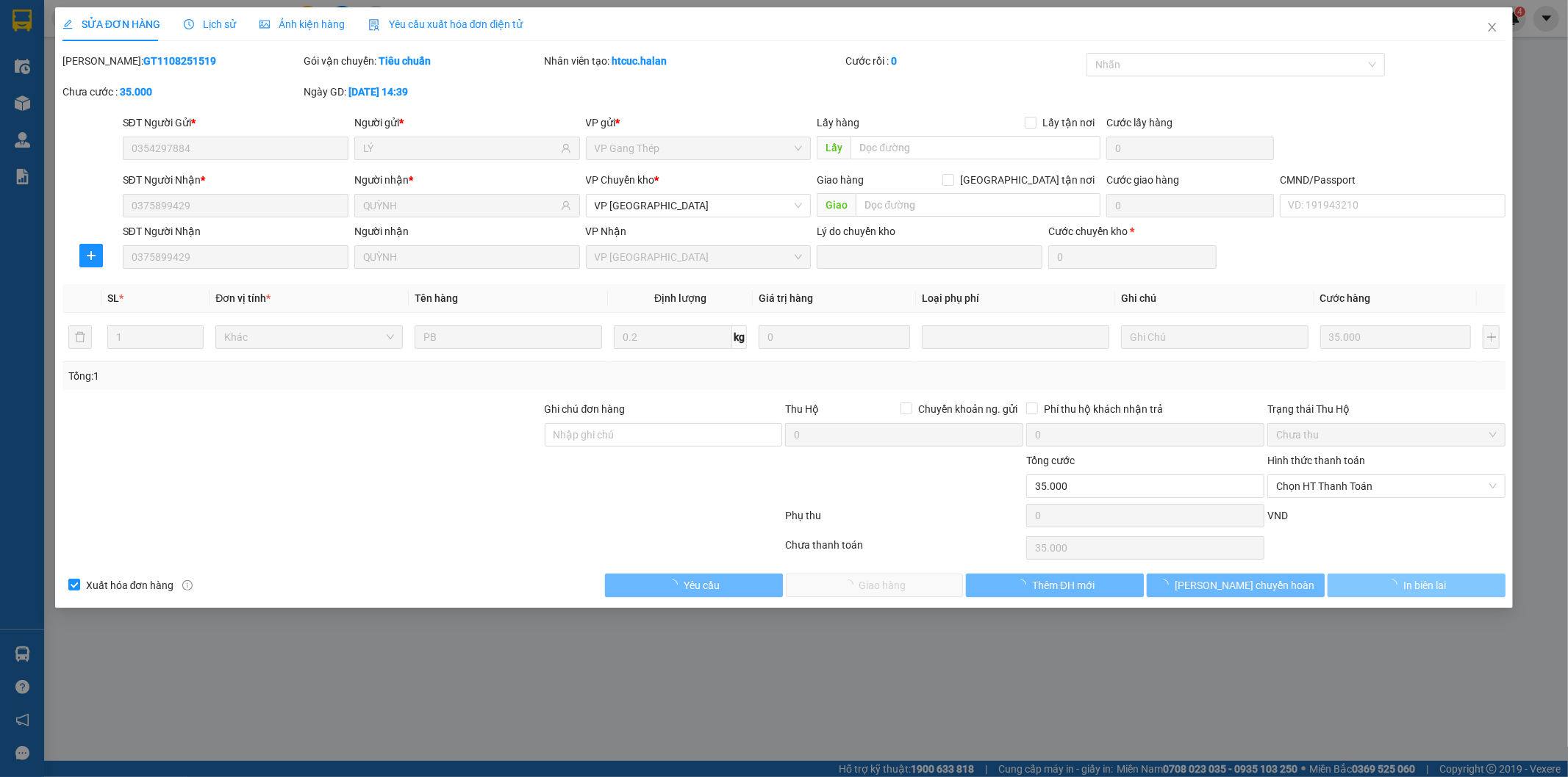
click at [1414, 577] on span "In biên lai" at bounding box center [1424, 585] width 43 height 16
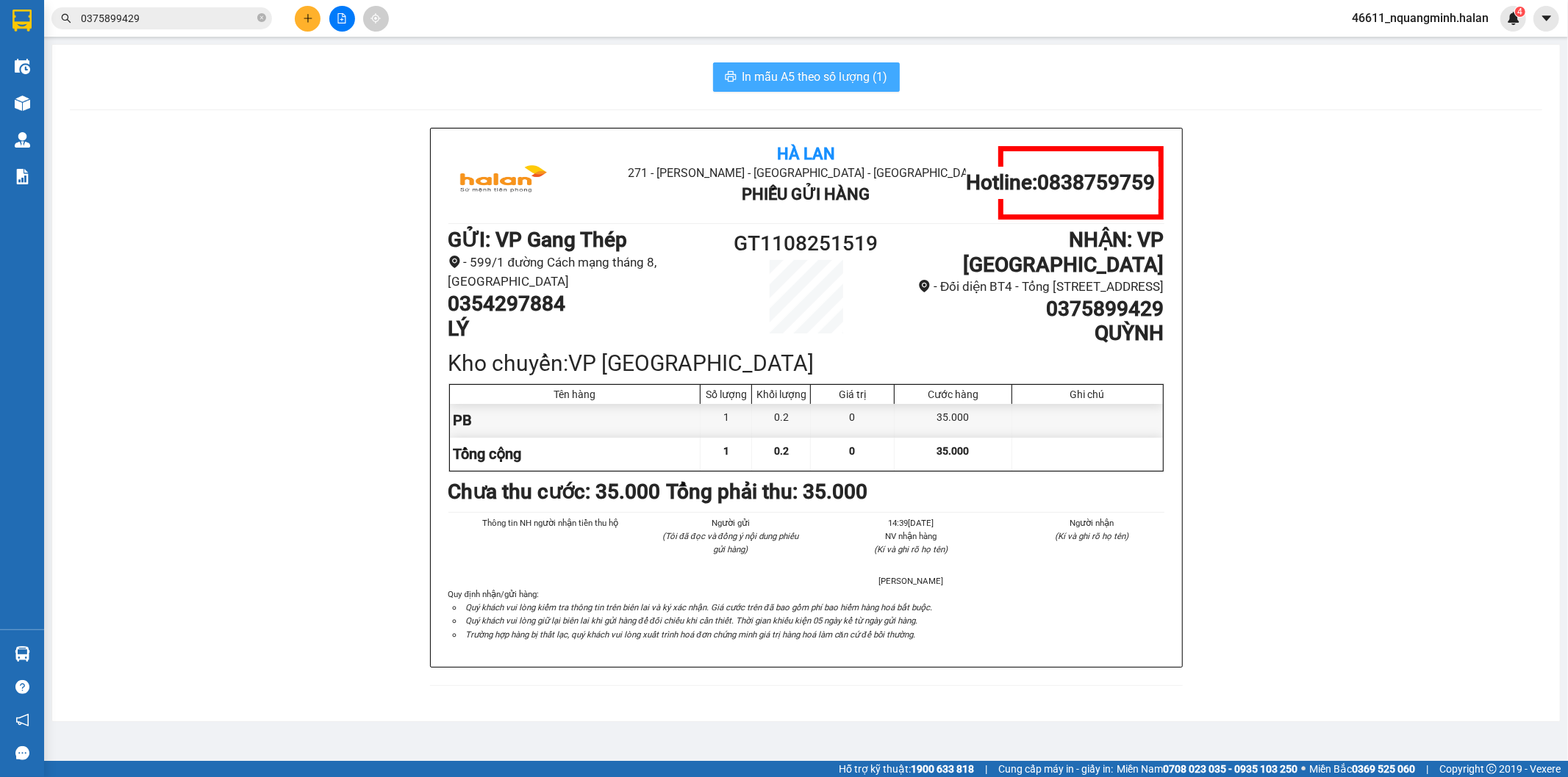
click at [794, 81] on span "In mẫu A5 theo số lượng (1)" at bounding box center [815, 77] width 146 height 19
click at [297, 18] on button at bounding box center [307, 19] width 26 height 26
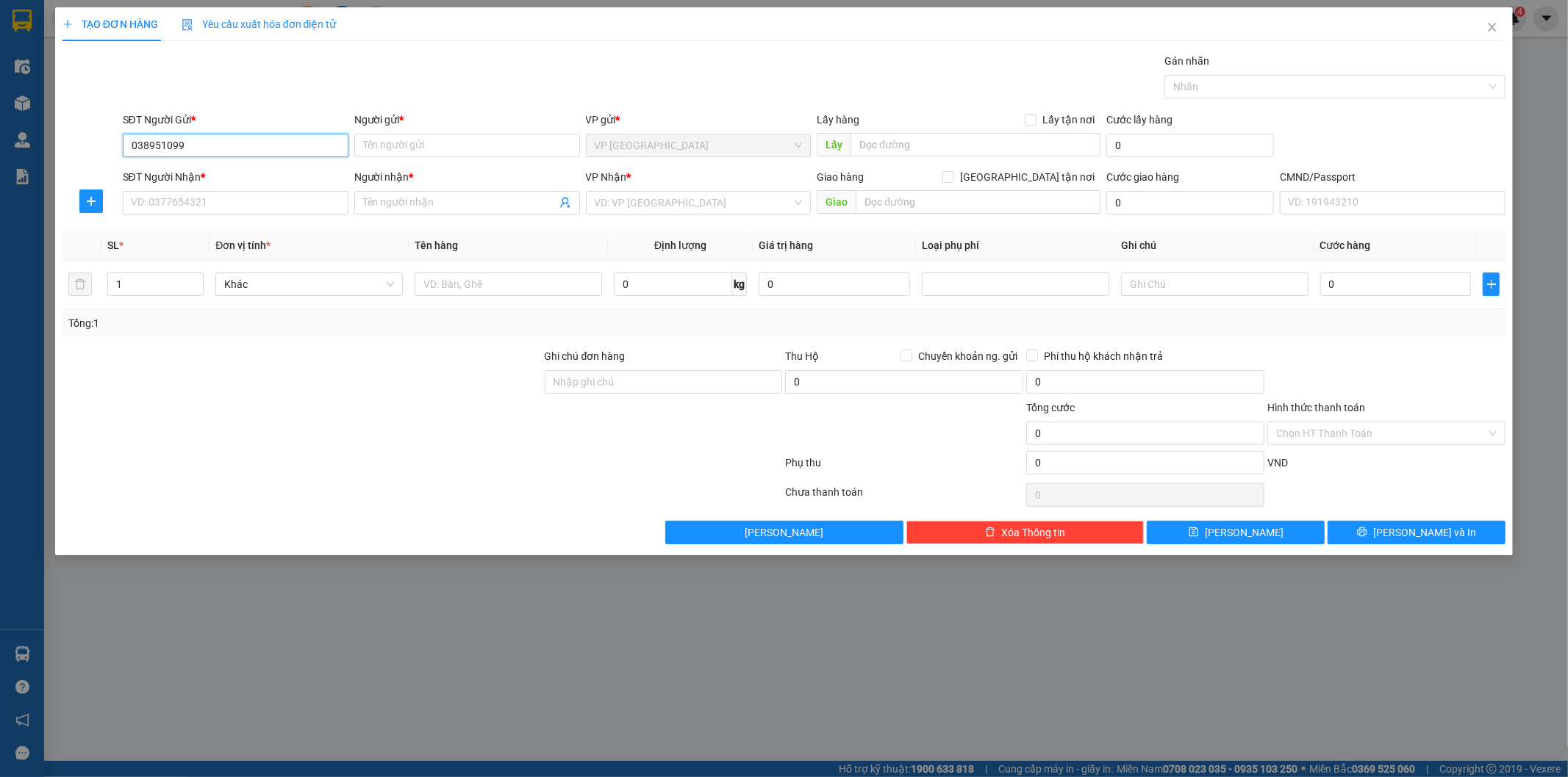
type input "0389510999"
click at [234, 174] on div "0389510999 - BẢO LONG" at bounding box center [236, 174] width 208 height 16
type input "[PERSON_NAME]"
type input "0389510999"
click at [234, 191] on input "SĐT Người Nhận *" at bounding box center [235, 203] width 226 height 23
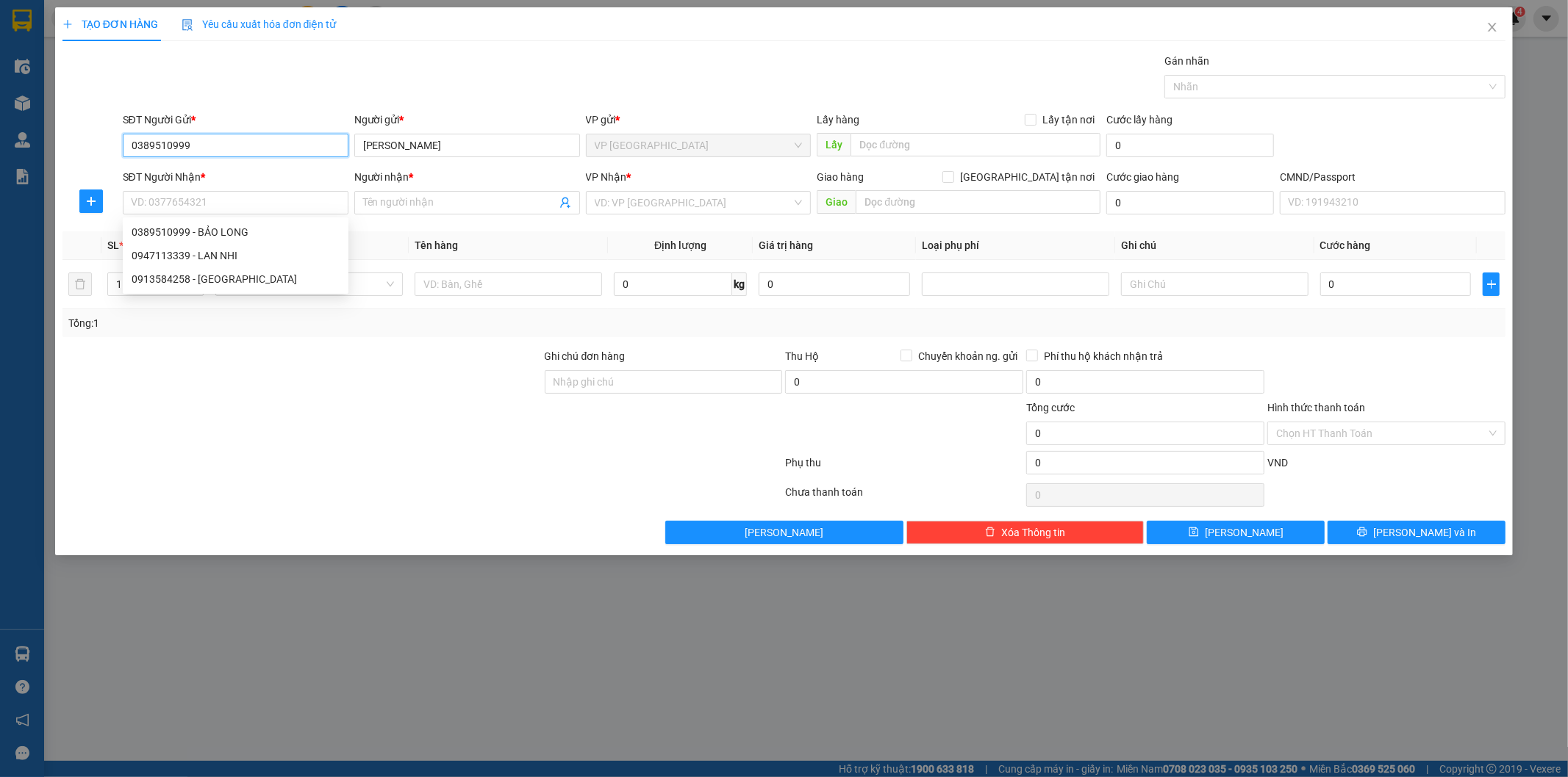
drag, startPoint x: 226, startPoint y: 149, endPoint x: 41, endPoint y: 128, distance: 186.2
click at [41, 128] on div "TẠO ĐƠN HÀNG Yêu cầu xuất hóa đơn điện tử Transit Pickup Surcharge Ids Transit …" at bounding box center [784, 388] width 1568 height 777
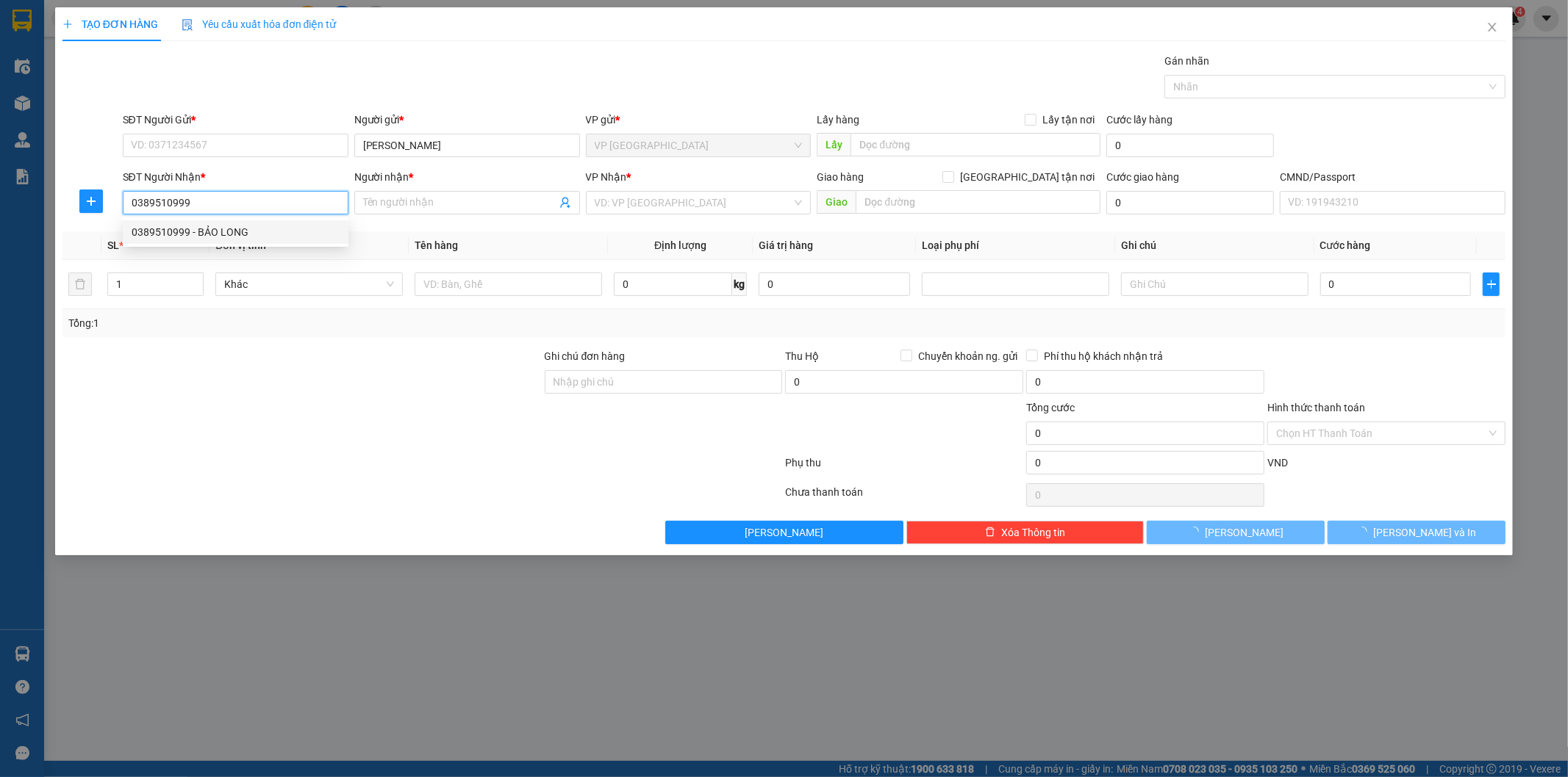
click at [251, 229] on div "0389510999 - BẢO LONG" at bounding box center [236, 232] width 208 height 16
type input "0389510999"
click at [238, 145] on input "SĐT Người Gửi *" at bounding box center [235, 146] width 226 height 23
type input "[PERSON_NAME]"
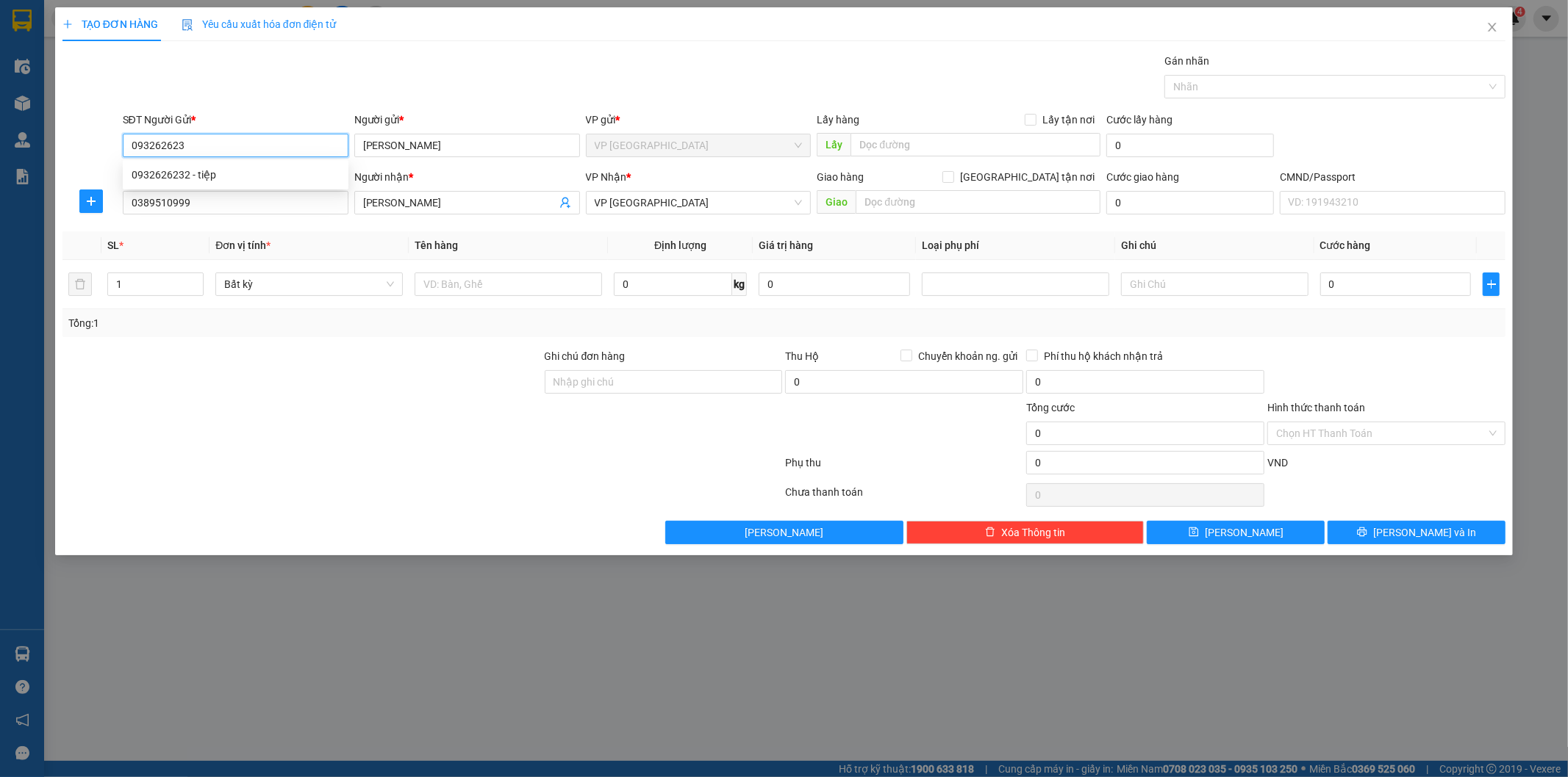
type input "0932626232"
click at [234, 174] on div "0932626232 - tiệp" at bounding box center [236, 174] width 208 height 16
type input "tiệp"
type input "0932626232"
click at [555, 287] on input "text" at bounding box center [508, 284] width 188 height 23
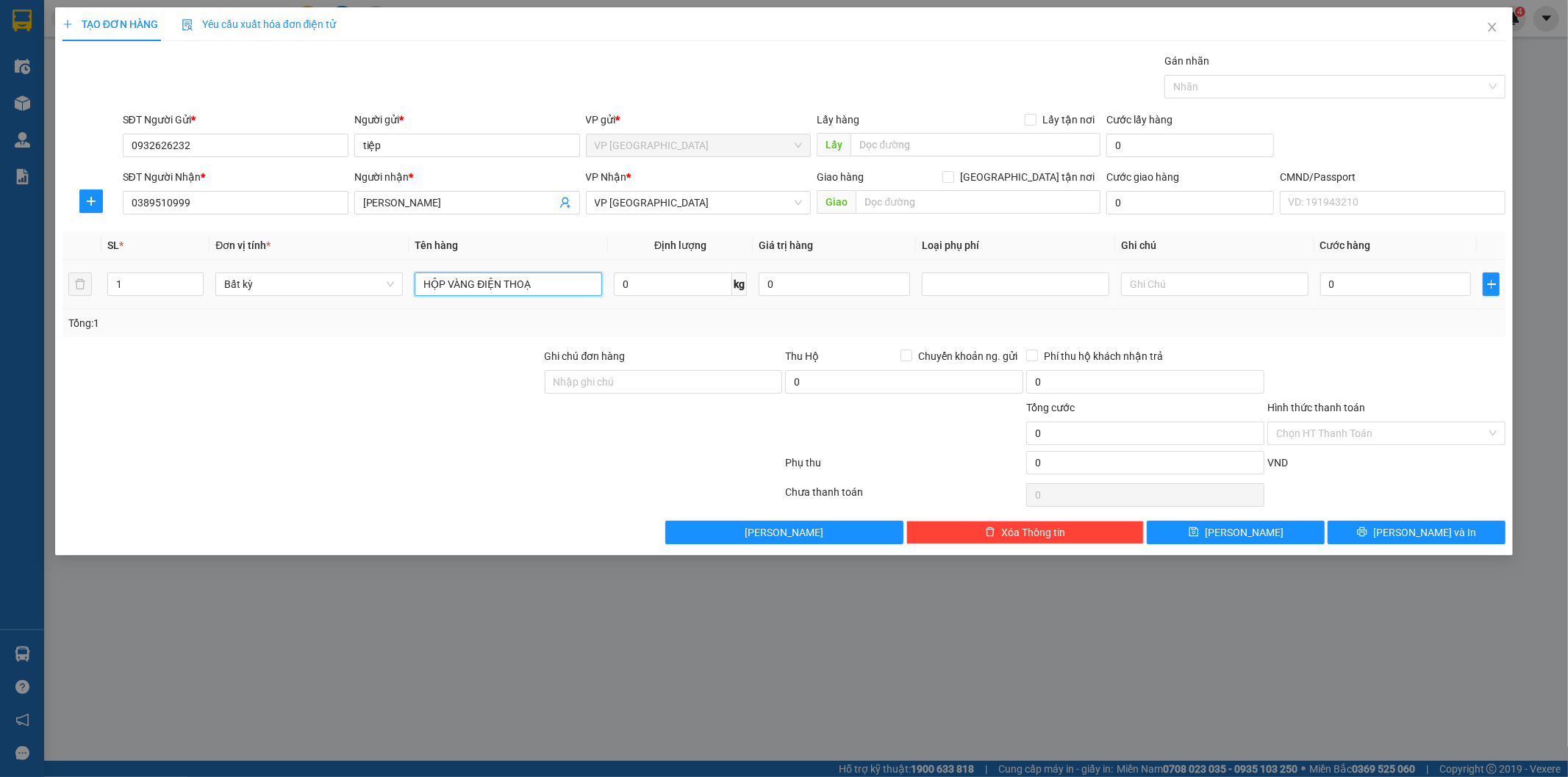
type input "HỘP VÀNG ĐIỆN THOẠI"
type input "1"
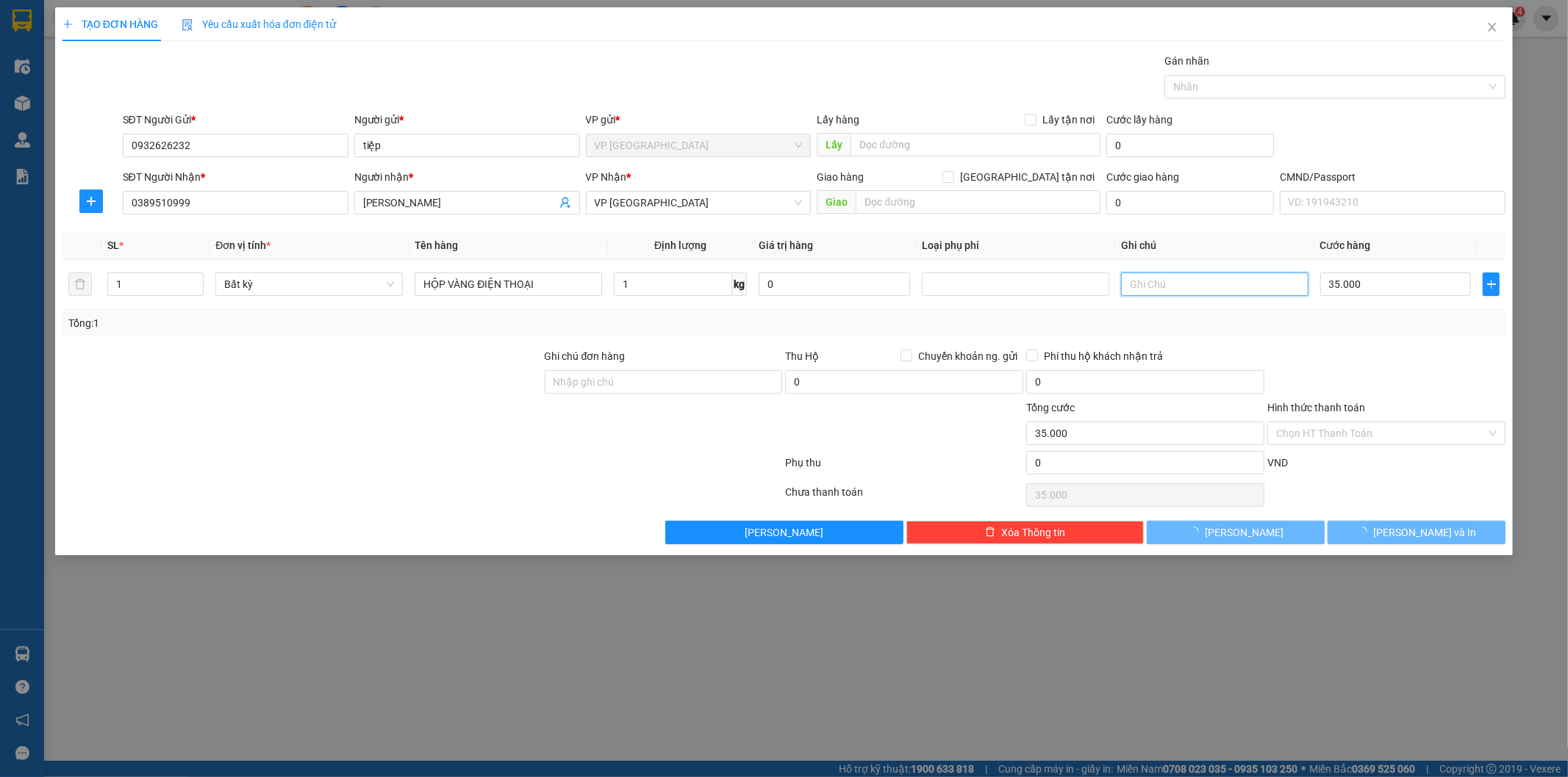
type input "35.000"
click at [1435, 332] on div "Tổng: 1" at bounding box center [784, 323] width 1443 height 28
click at [1401, 519] on div "Transit Pickup Surcharge Ids Transit Deliver Surcharge Ids Transit Deliver Surc…" at bounding box center [784, 298] width 1443 height 491
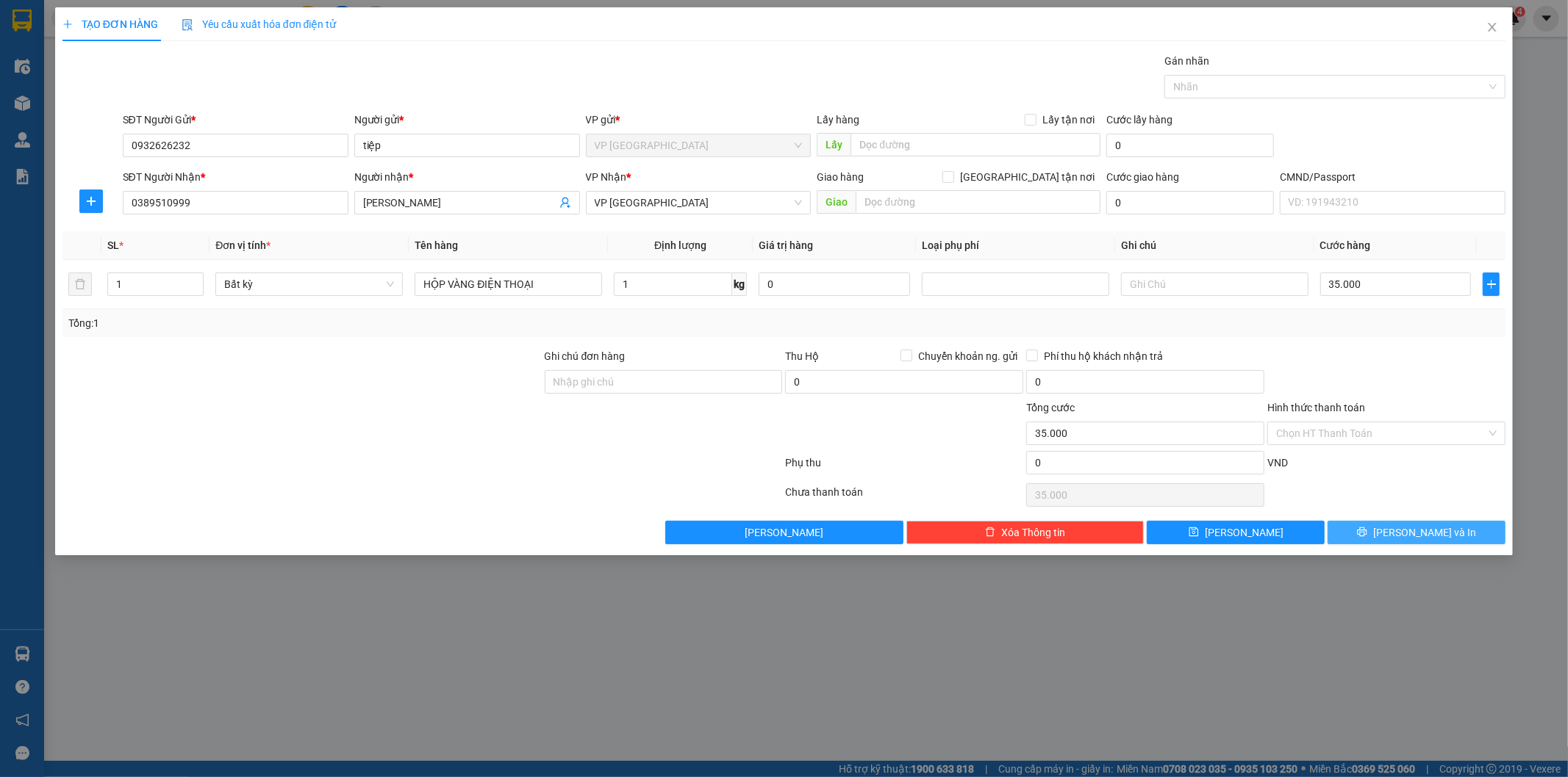
click at [1398, 524] on button "[PERSON_NAME] và In" at bounding box center [1416, 532] width 177 height 23
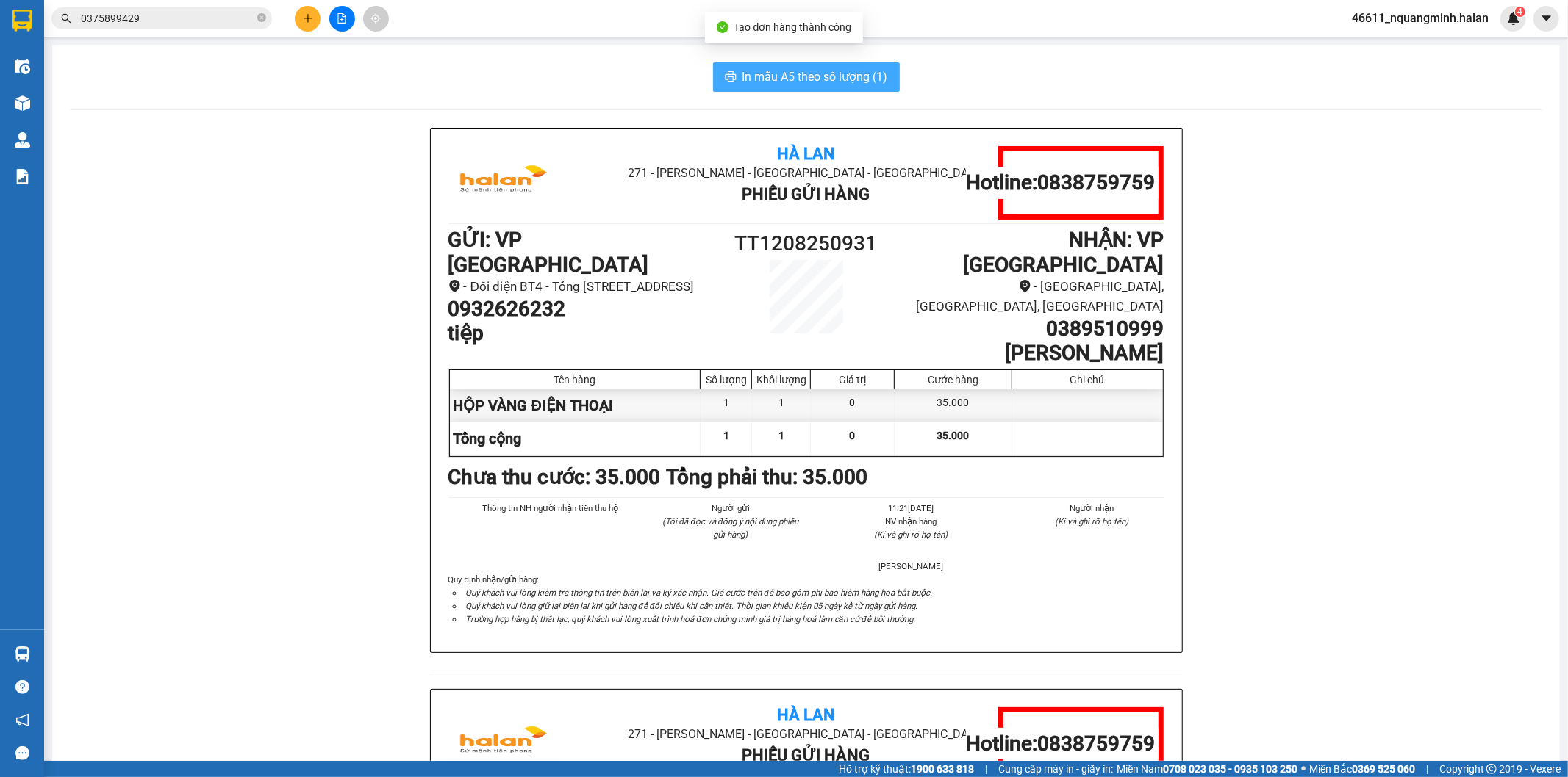
drag, startPoint x: 777, startPoint y: 53, endPoint x: 789, endPoint y: 82, distance: 31.4
click at [781, 67] on div "In mẫu A5 theo số lượng (1) Hà Lan 271 - Dương Tự Minh - Phường Tân Long - Thái…" at bounding box center [805, 656] width 1508 height 1222
click at [789, 82] on span "In mẫu A5 theo số lượng (1)" at bounding box center [815, 77] width 146 height 19
drag, startPoint x: 571, startPoint y: 304, endPoint x: 387, endPoint y: 297, distance: 184.1
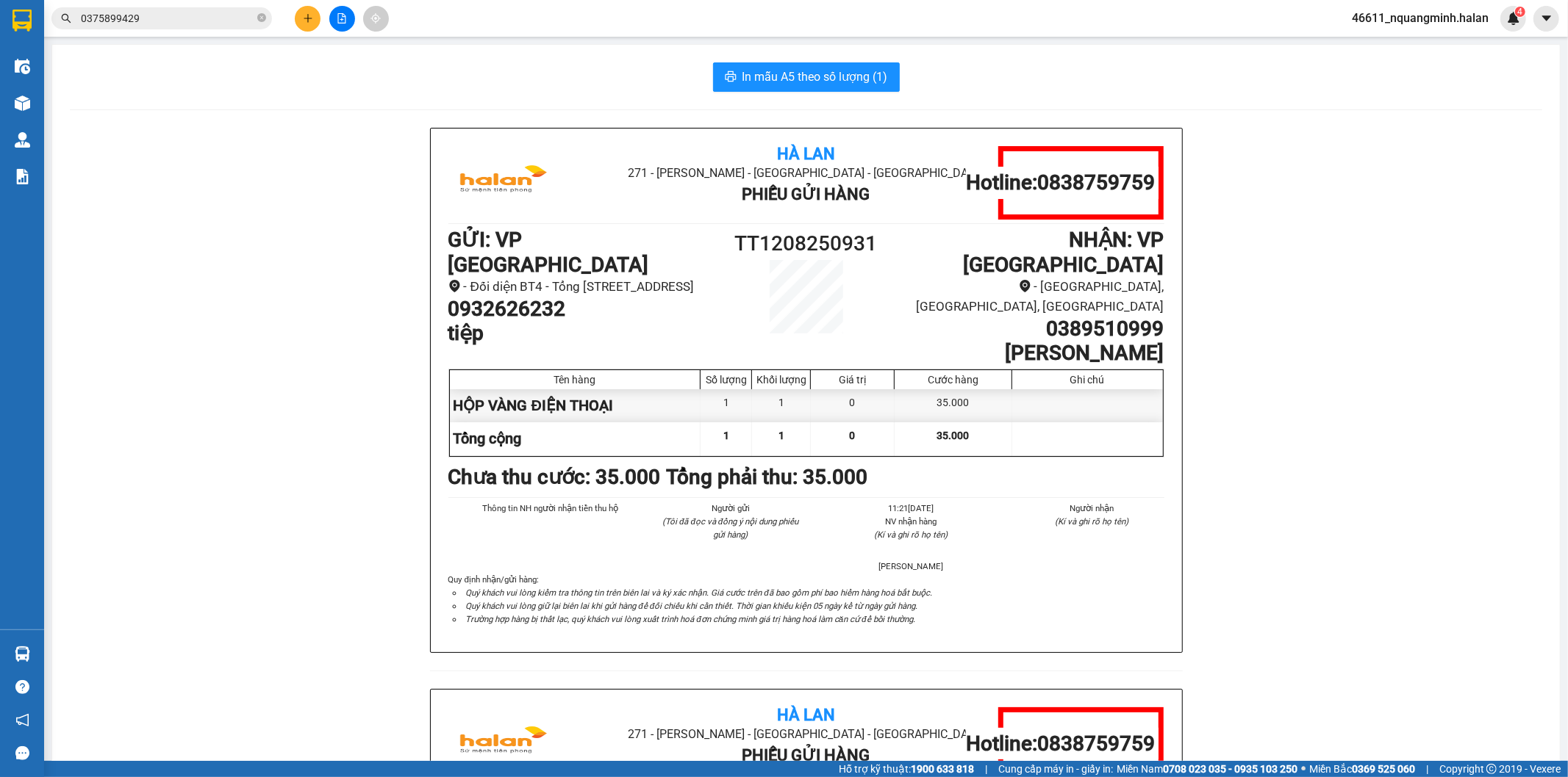
click at [391, 302] on div "Hà Lan 271 - Dương Tự Minh - Phường Tân Long - Thái Nguyên Phiếu Gửi Hàng Hotli…" at bounding box center [805, 689] width 1472 height 1122
drag, startPoint x: 202, startPoint y: 22, endPoint x: 0, endPoint y: 17, distance: 202.1
click at [0, 17] on section "Kết quả tìm kiếm ( 3 ) Bộ lọc Mã ĐH Trạng thái Món hàng Thu hộ Tổng cước Chưa c…" at bounding box center [784, 388] width 1568 height 777
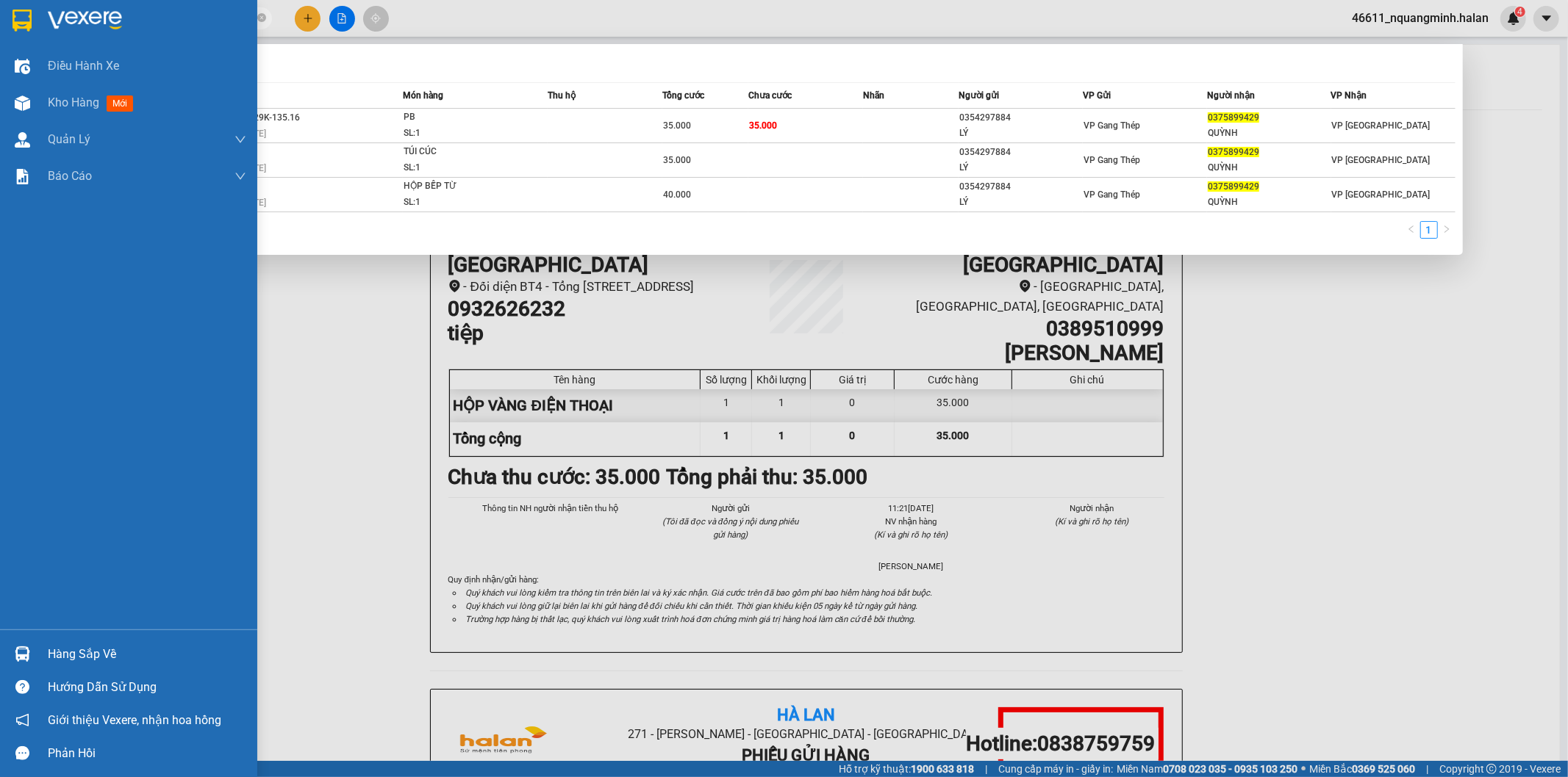
paste input "932626232"
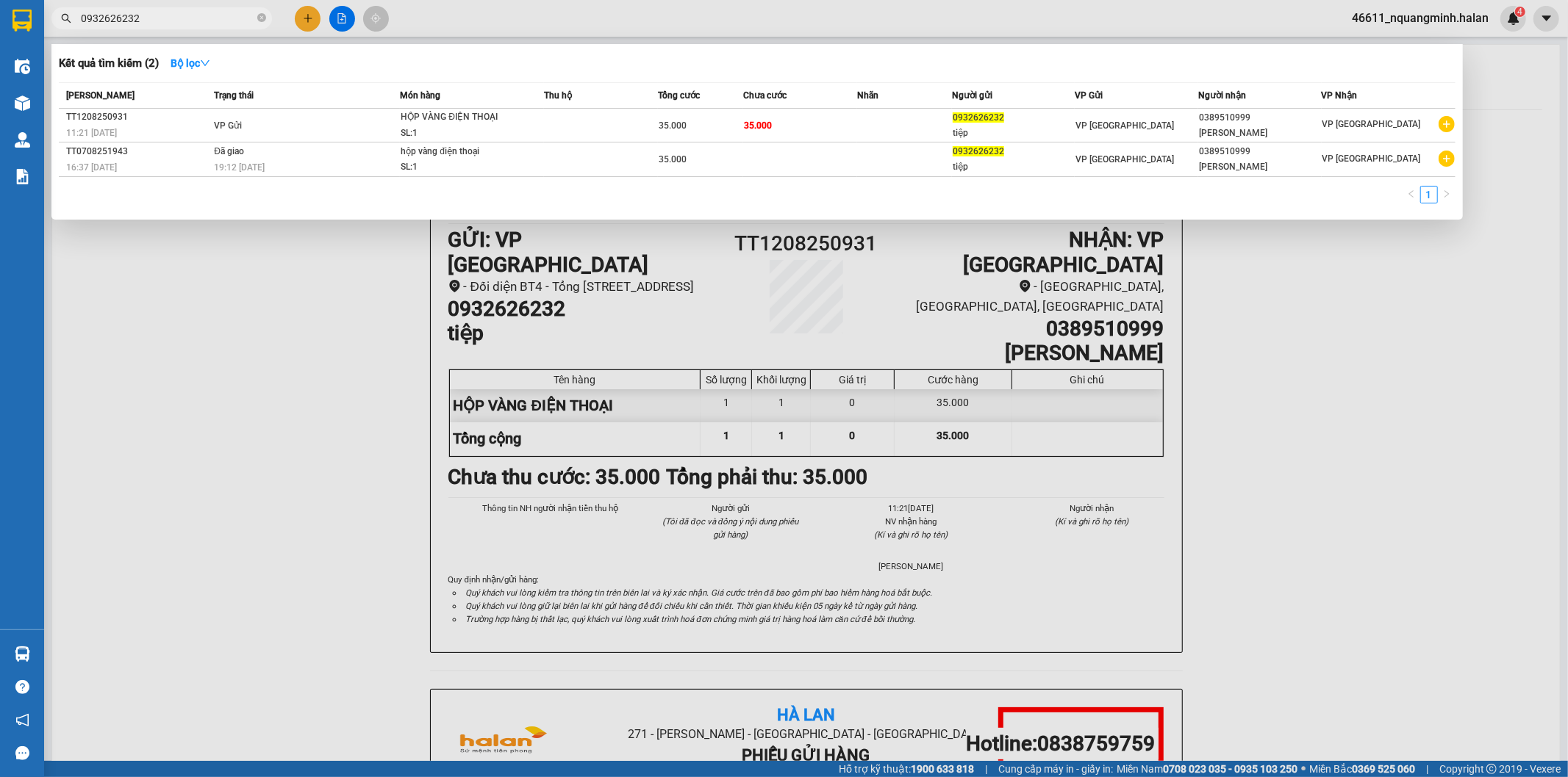
click at [946, 305] on div at bounding box center [784, 388] width 1568 height 777
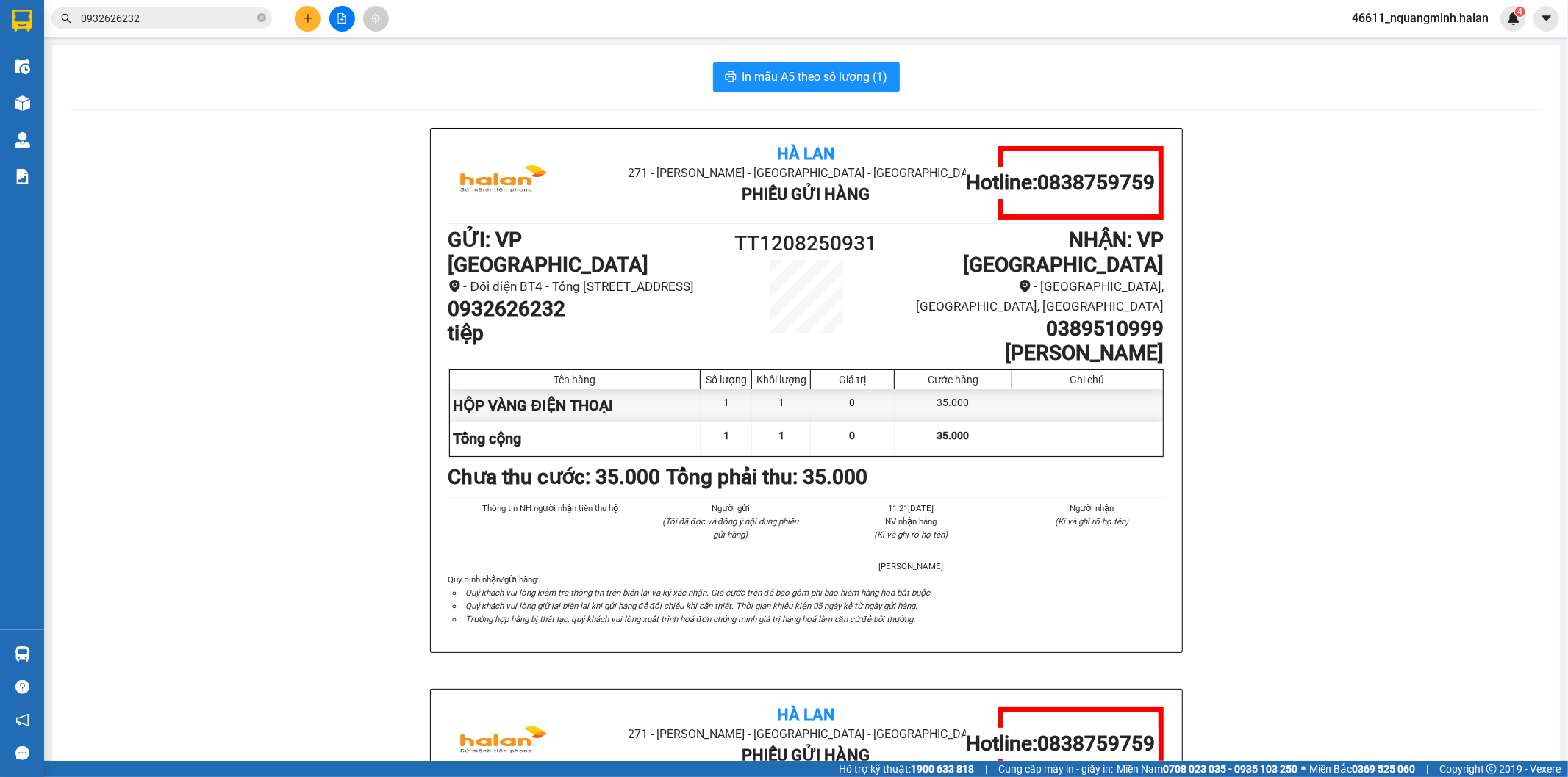
drag, startPoint x: 1005, startPoint y: 309, endPoint x: 1172, endPoint y: 303, distance: 167.1
click at [1172, 303] on div "Hà Lan 271 - Dương Tự Minh - Phường Tân Long - Thái Nguyên Phiếu Gửi Hàng Hotli…" at bounding box center [806, 390] width 751 height 524
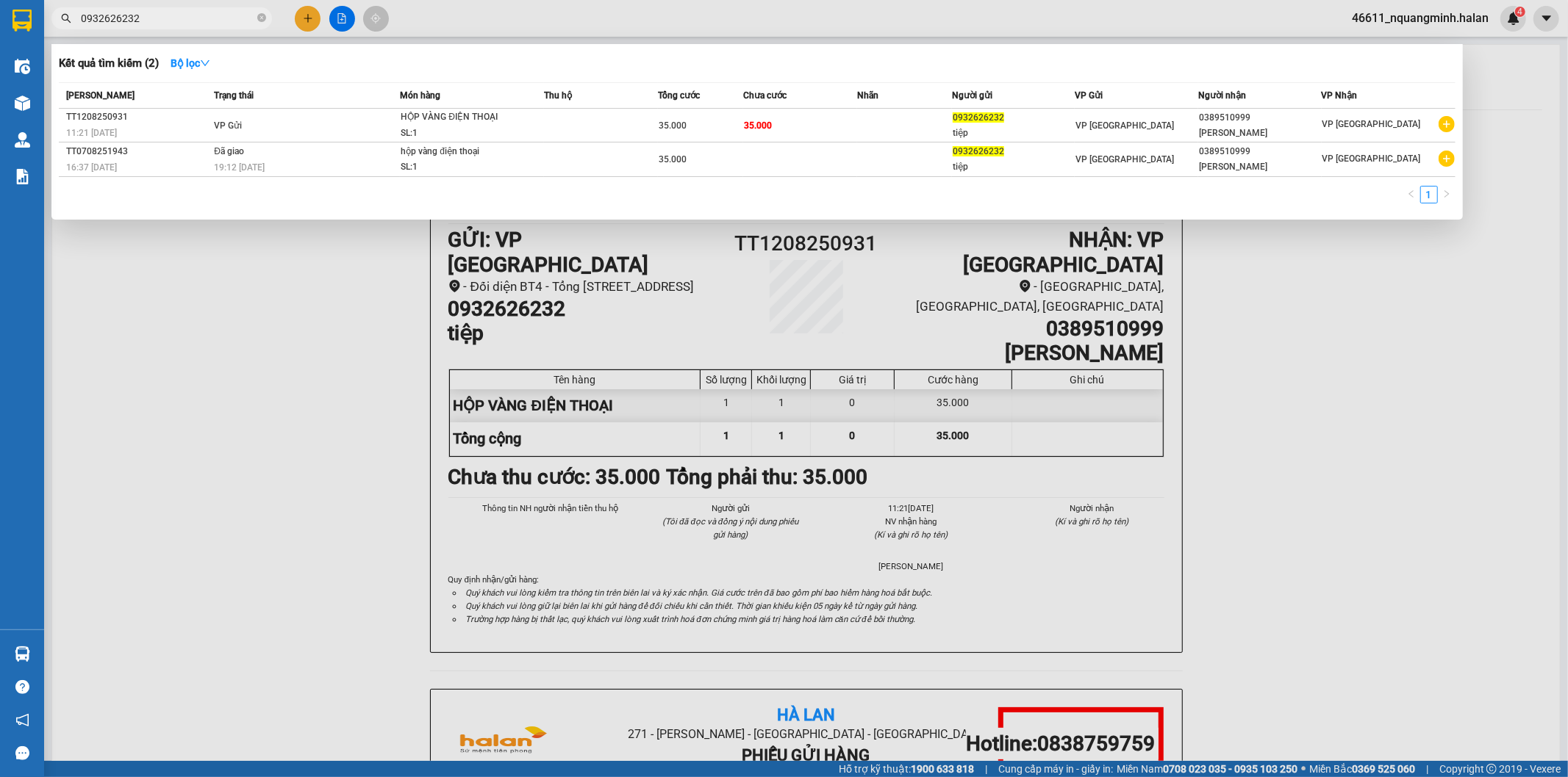
drag, startPoint x: 174, startPoint y: 11, endPoint x: 4, endPoint y: 11, distance: 170.0
click at [0, 11] on section "Kết quả tìm kiếm ( 2 ) Bộ lọc Mã ĐH Trạng thái Món hàng Thu hộ Tổng cước Chưa c…" at bounding box center [784, 388] width 1568 height 777
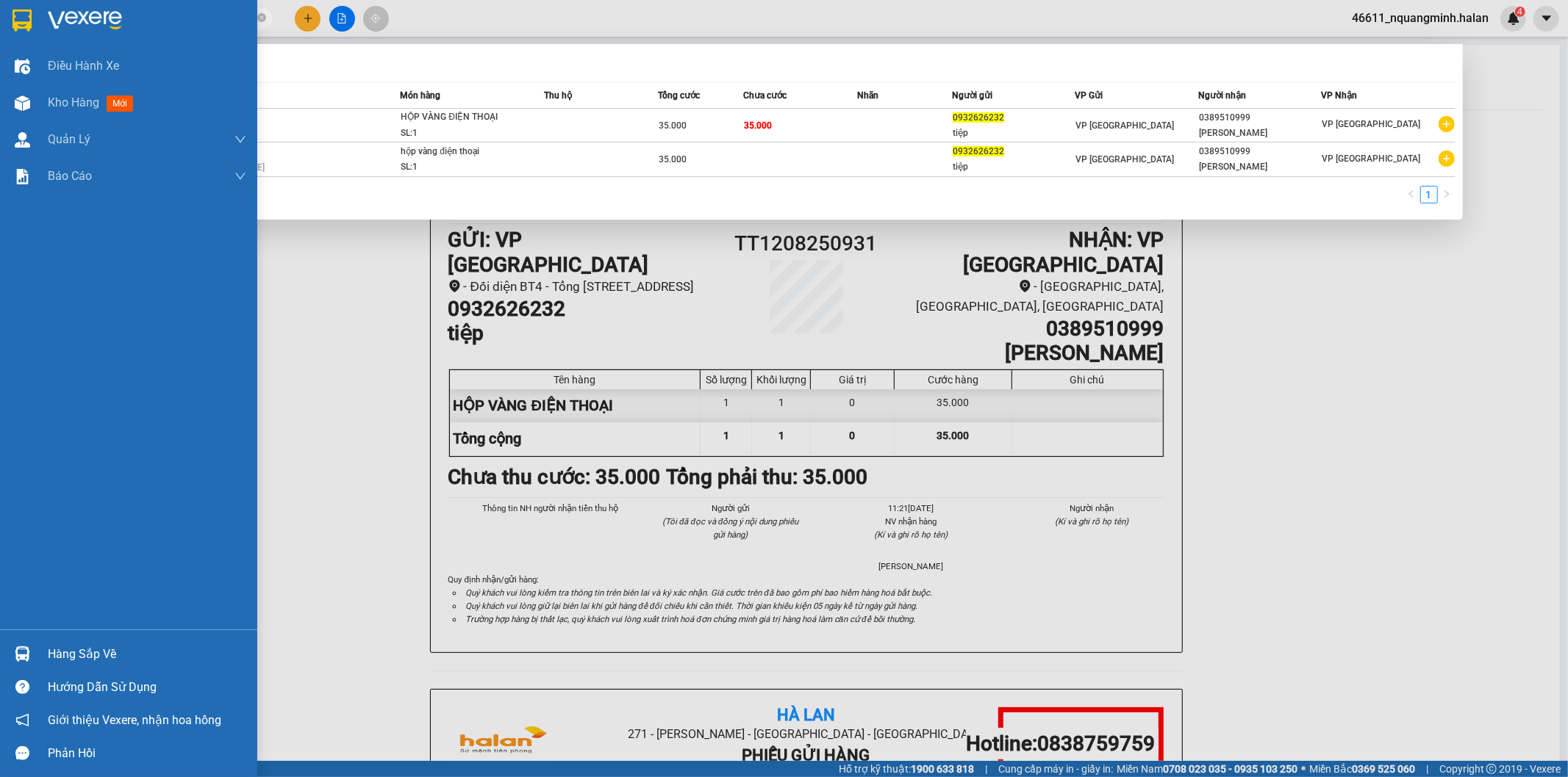
paste input "389510999"
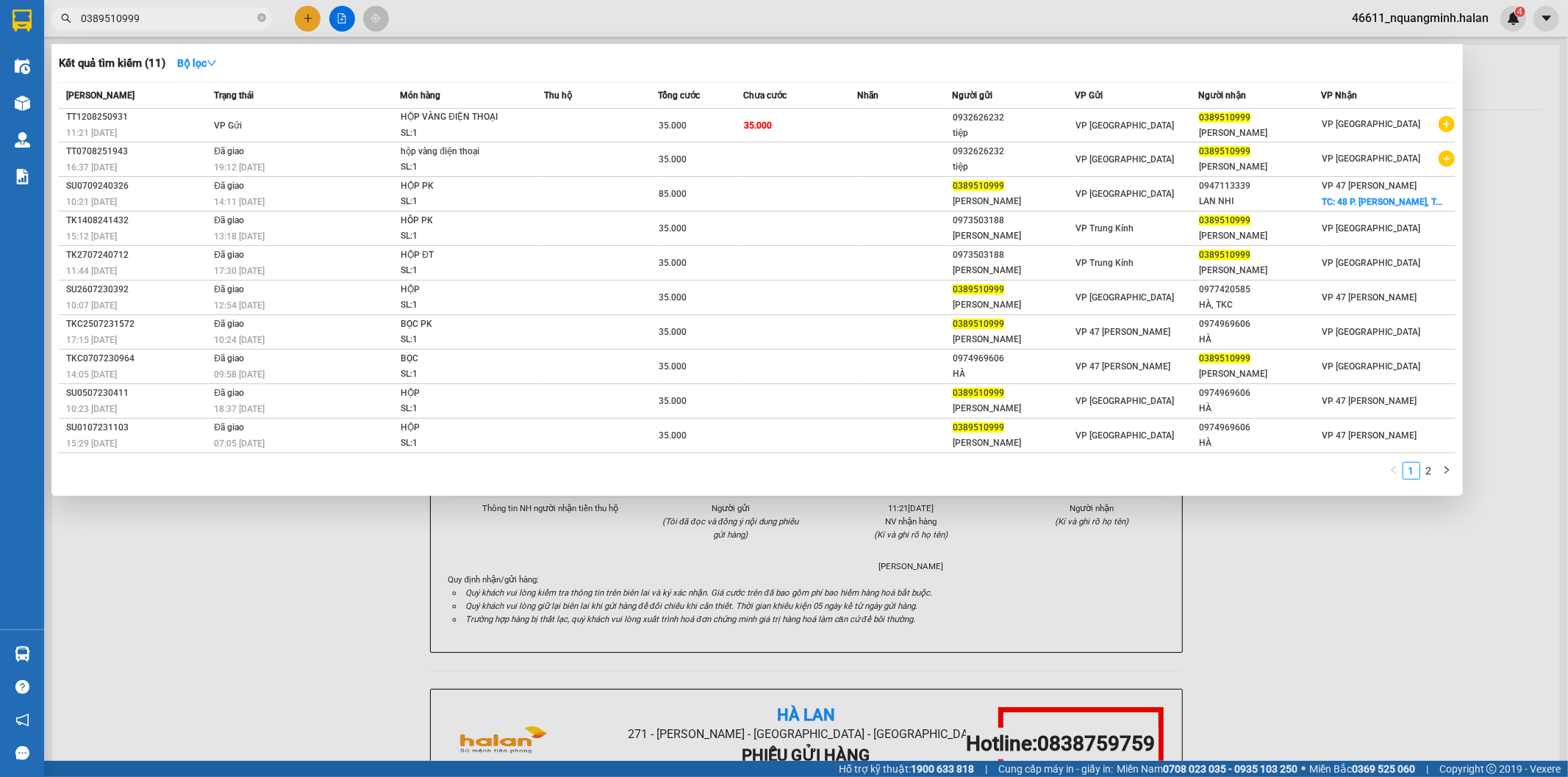
type input "0389510999"
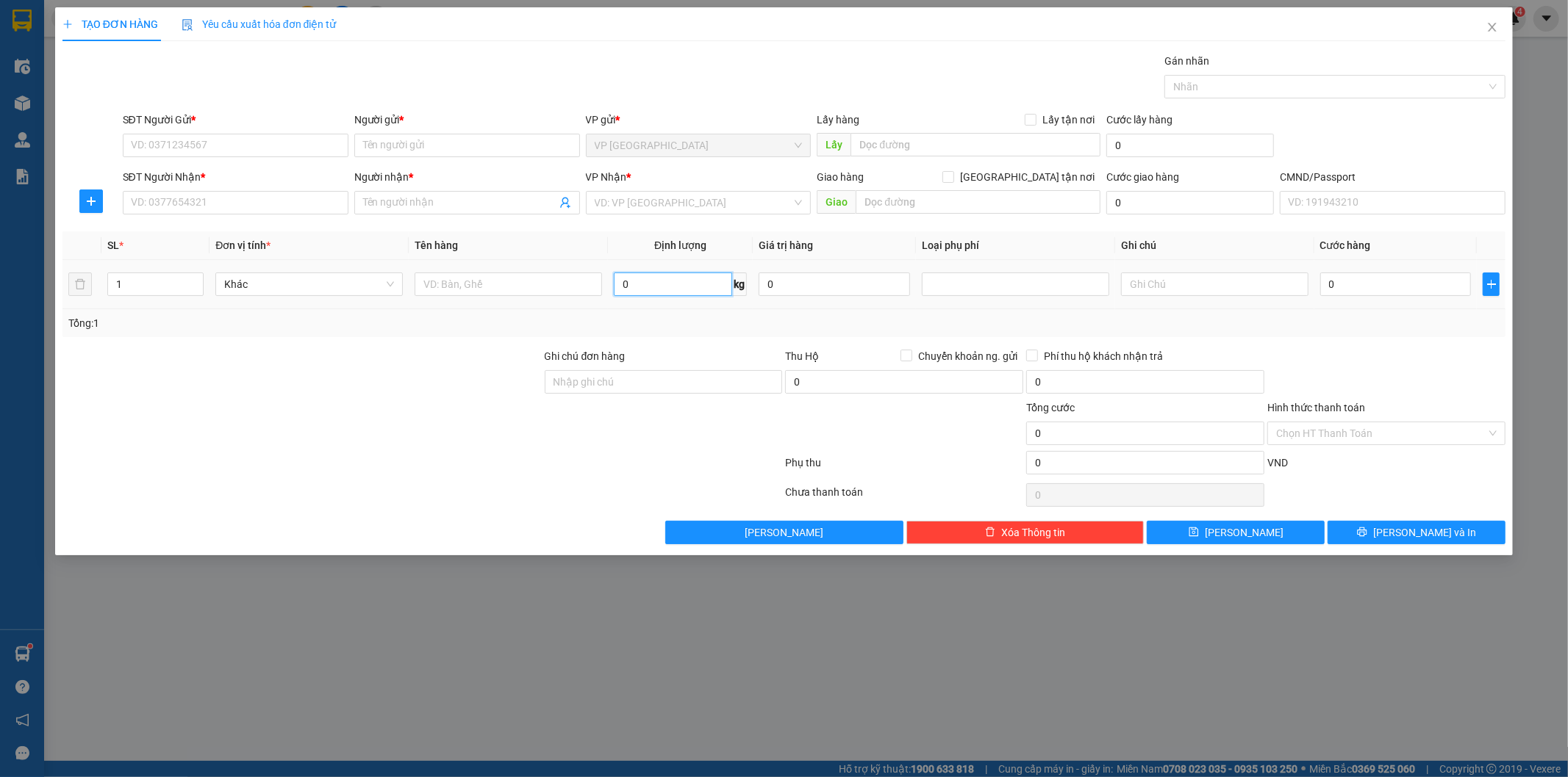
click at [676, 289] on input "0" at bounding box center [673, 284] width 119 height 23
type input "25"
click at [493, 280] on input "text" at bounding box center [508, 284] width 188 height 23
type input "bao (gia vị)"
click at [259, 151] on input "SĐT Người Gửi *" at bounding box center [235, 146] width 226 height 23
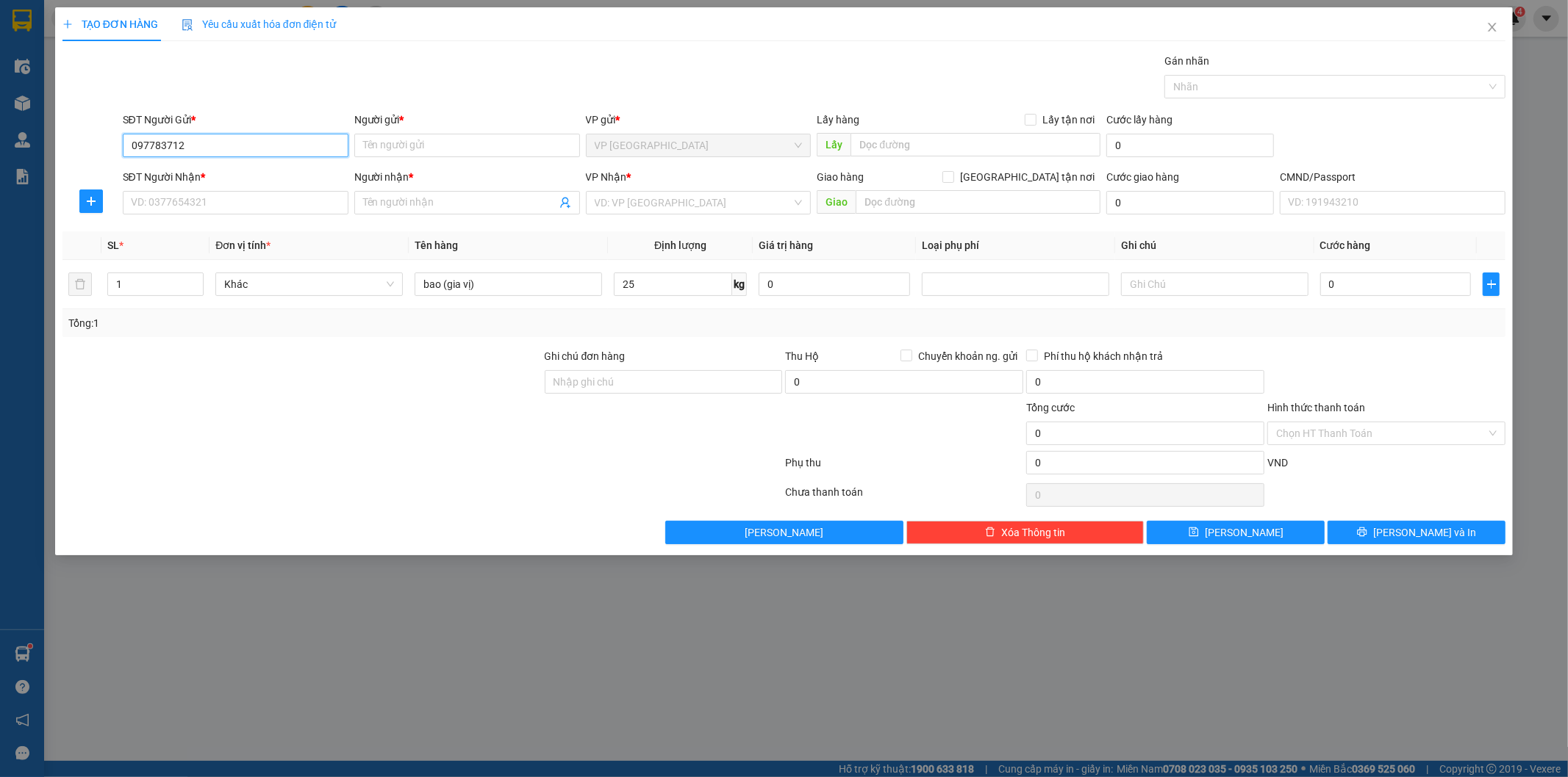
type input "0977837123"
drag, startPoint x: 230, startPoint y: 175, endPoint x: 236, endPoint y: 197, distance: 22.8
click at [231, 179] on div "0977837123 - TƯỞNG" at bounding box center [236, 174] width 208 height 16
type input "TƯỞNG"
type input "0977837123"
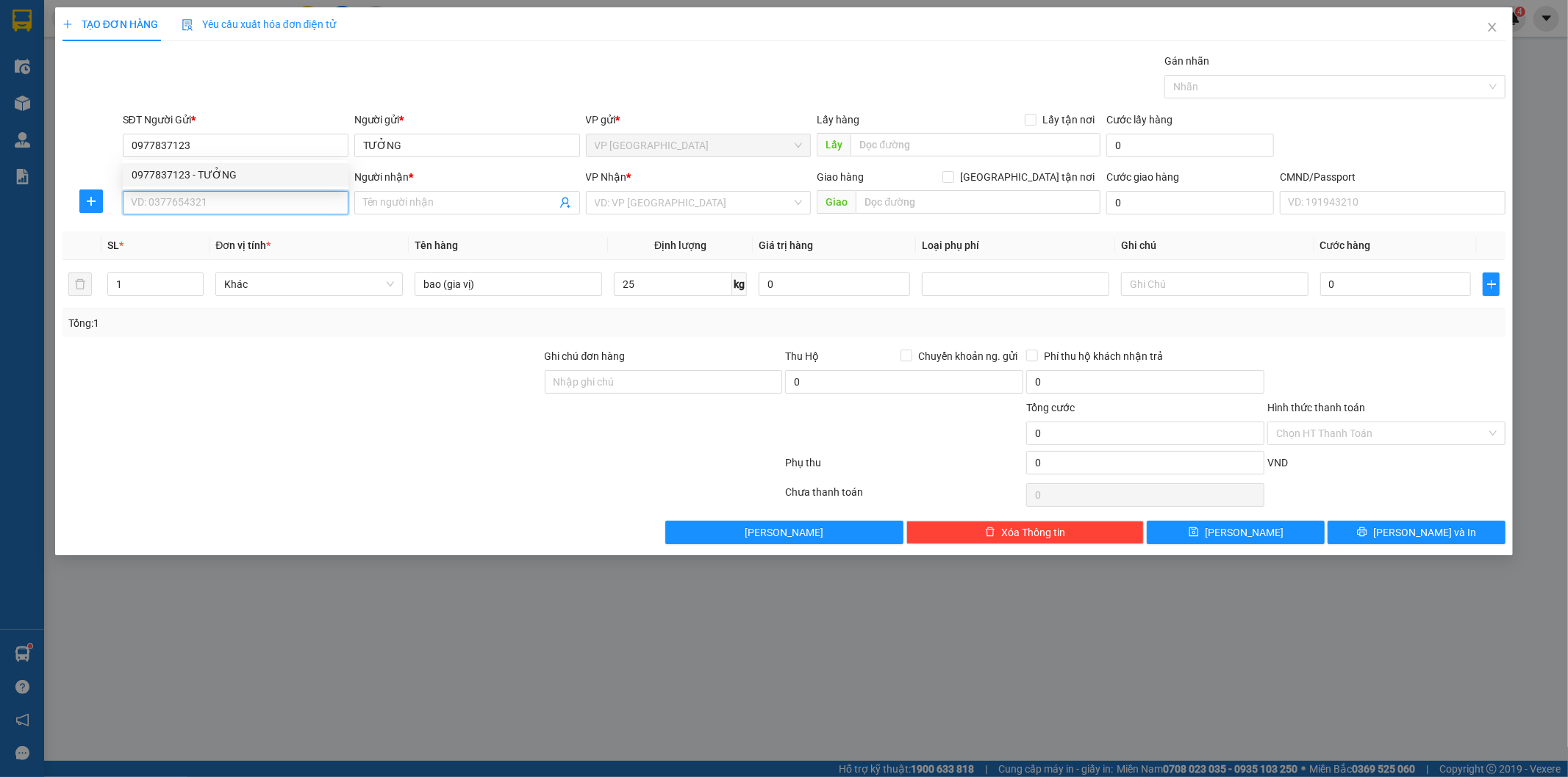
click at [236, 207] on input "SĐT Người Nhận *" at bounding box center [235, 203] width 226 height 23
drag, startPoint x: 208, startPoint y: 222, endPoint x: 590, endPoint y: 313, distance: 392.7
click at [210, 224] on div "0974962443 - NHƯỢC" at bounding box center [235, 232] width 226 height 23
type input "0974962443"
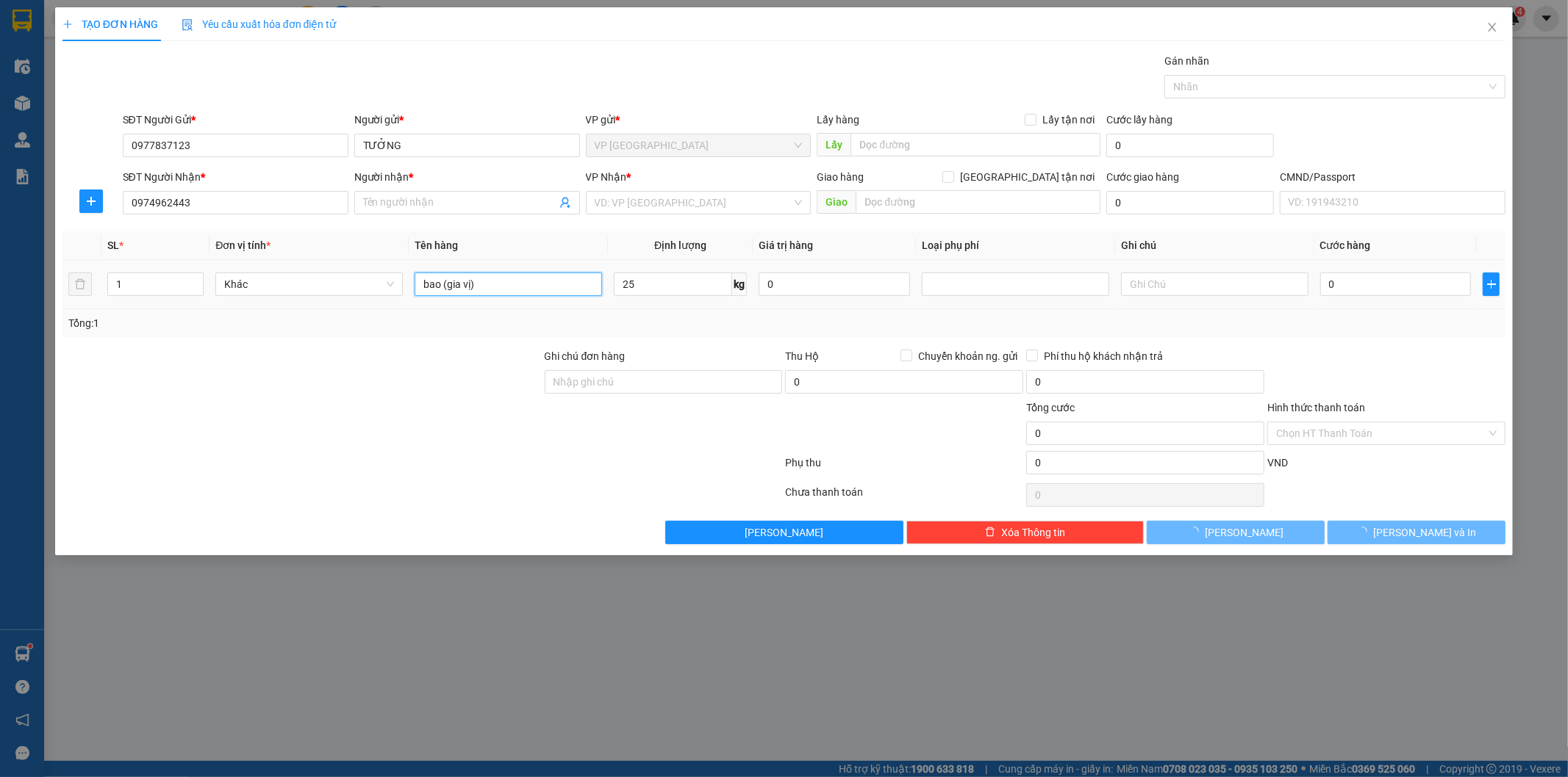
click at [566, 283] on input "bao (gia vị)" at bounding box center [508, 284] width 188 height 23
type input "NHƯỢC"
type input "65.000"
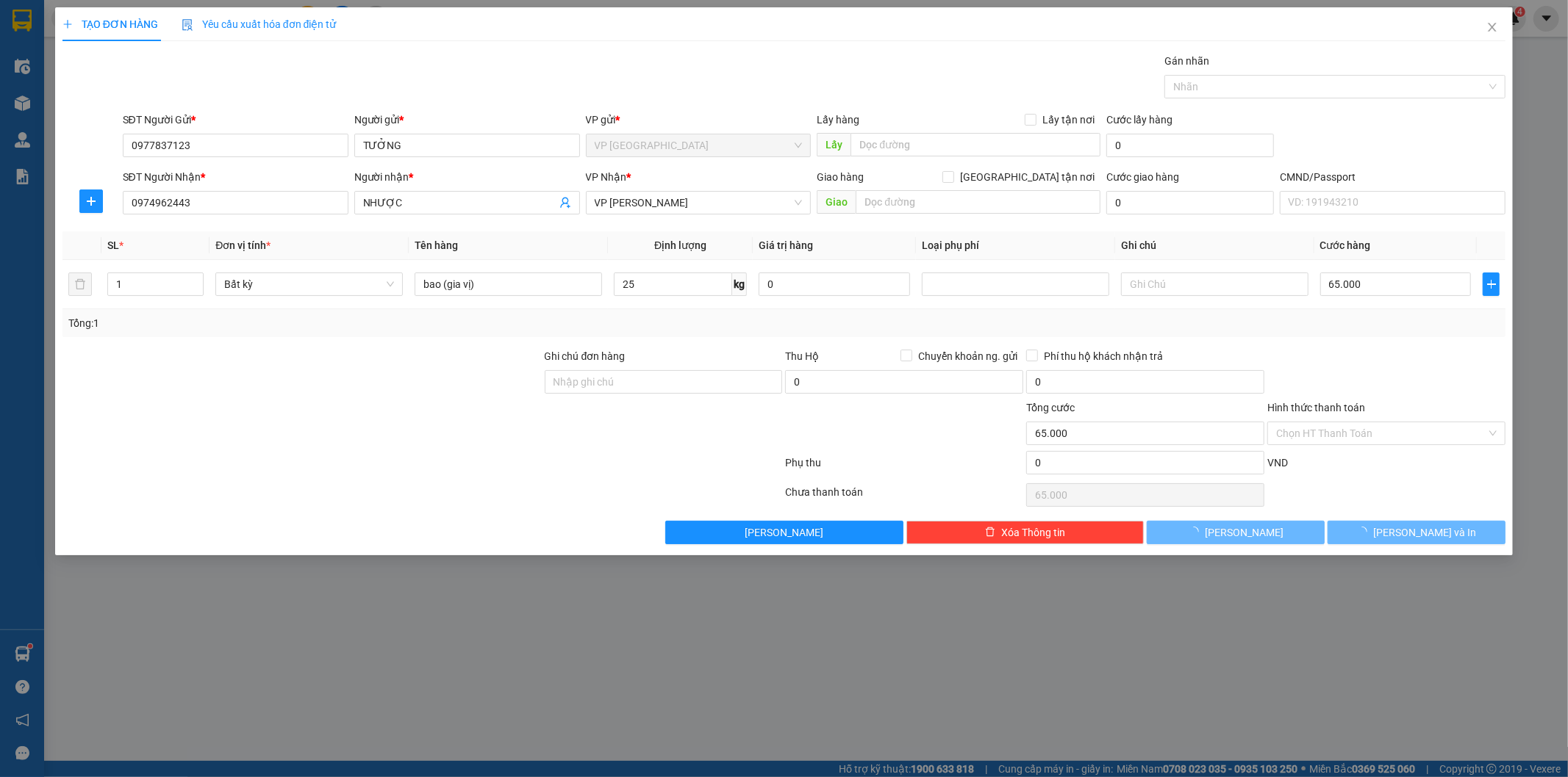
click at [1387, 346] on div "Transit Pickup Surcharge Ids Transit Deliver Surcharge Ids Transit Deliver Surc…" at bounding box center [784, 298] width 1443 height 491
click at [1384, 526] on button "[PERSON_NAME] và In" at bounding box center [1416, 532] width 177 height 23
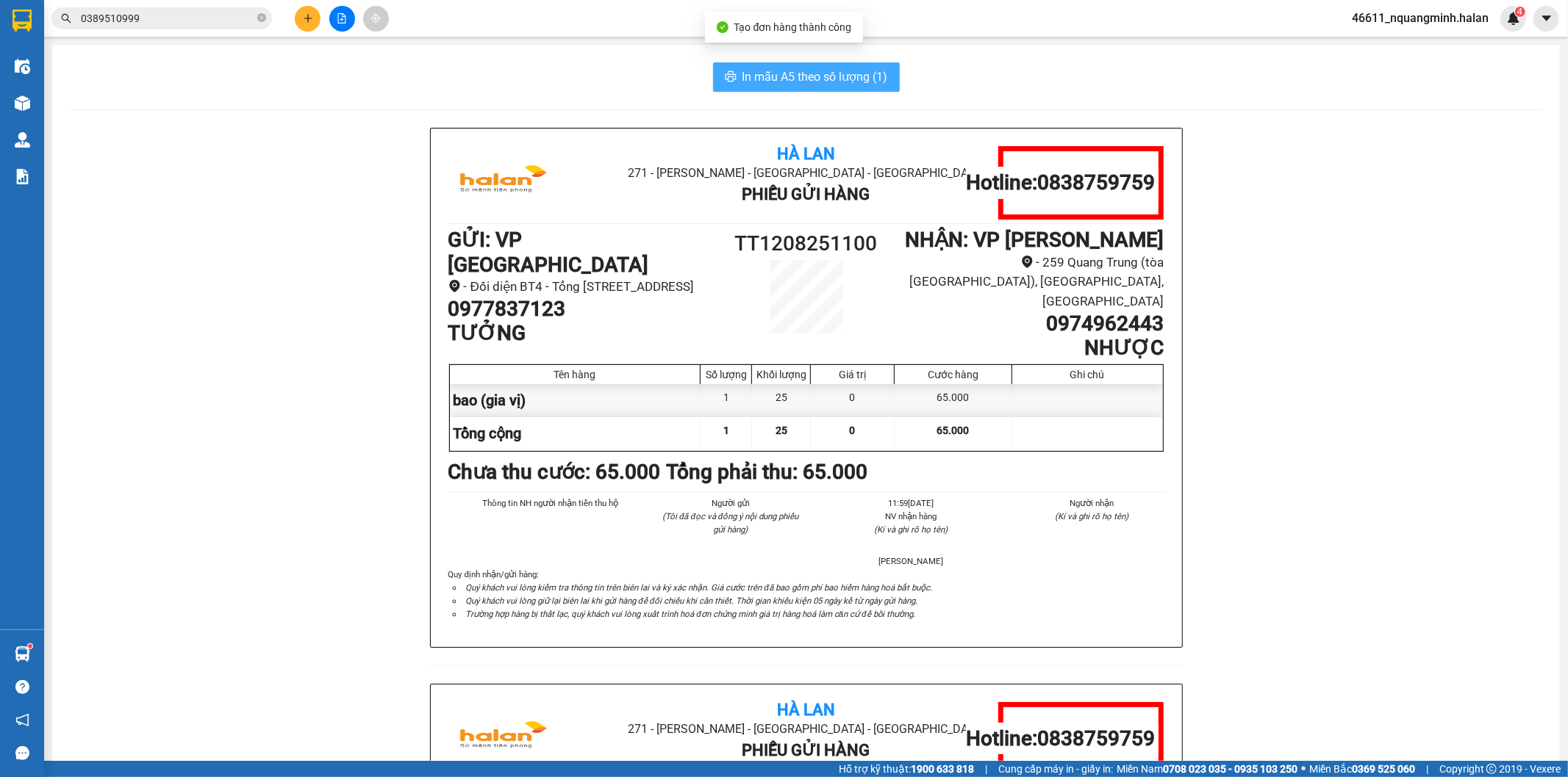
click at [799, 81] on span "In mẫu A5 theo số lượng (1)" at bounding box center [815, 77] width 146 height 19
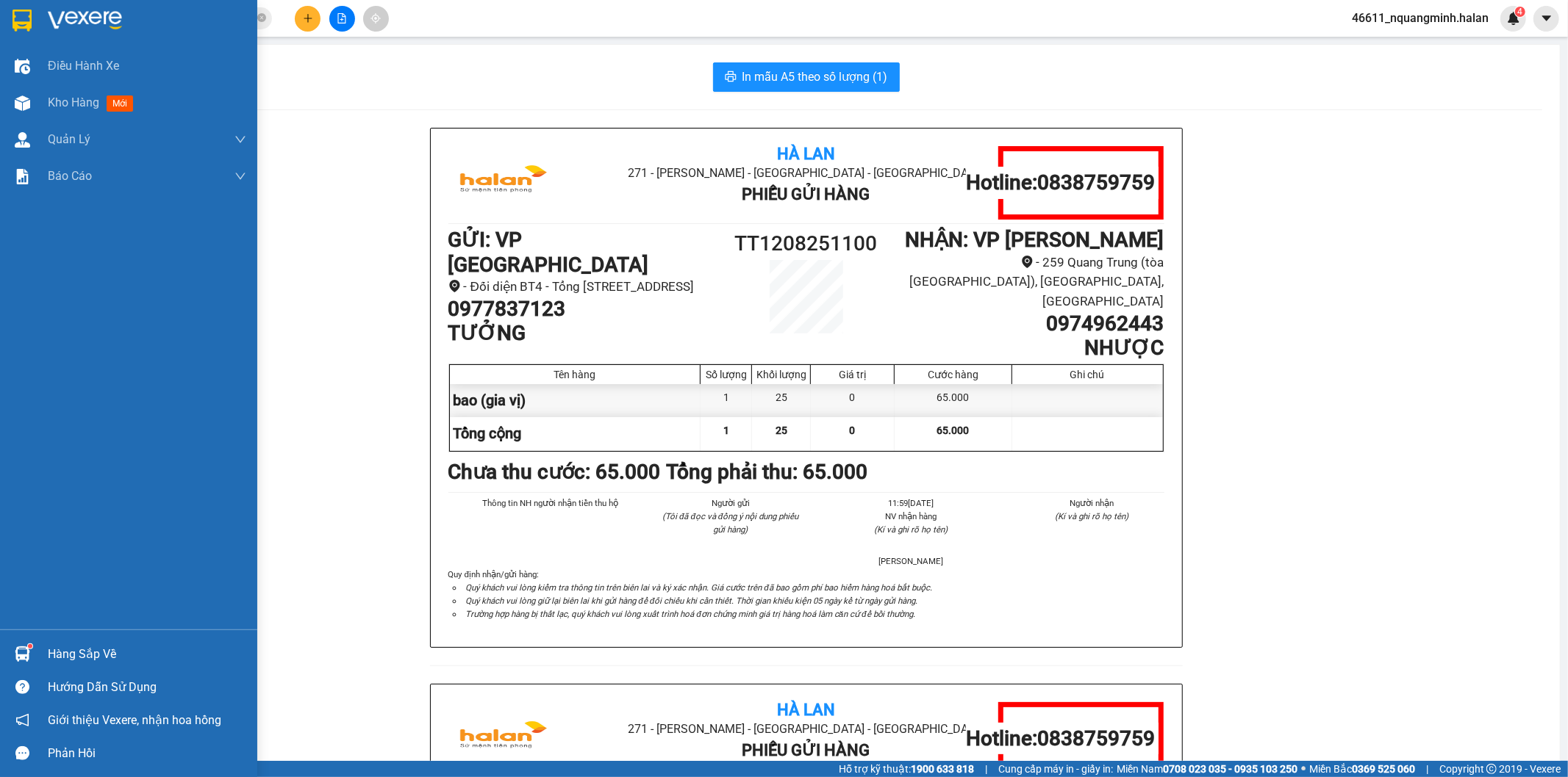
click at [42, 651] on div "Hàng sắp về" at bounding box center [129, 654] width 257 height 33
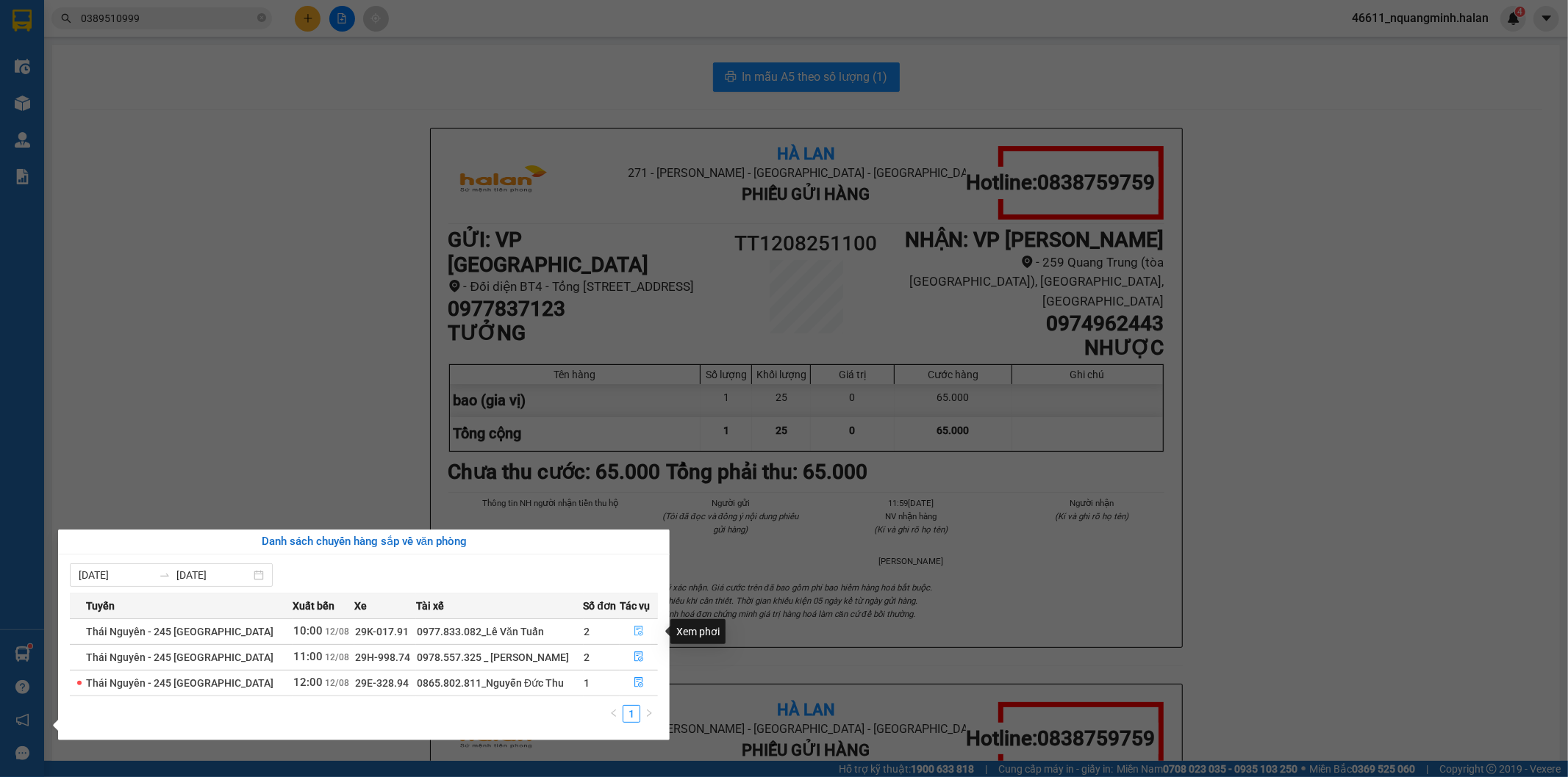
click at [636, 629] on icon "file-done" at bounding box center [638, 631] width 9 height 10
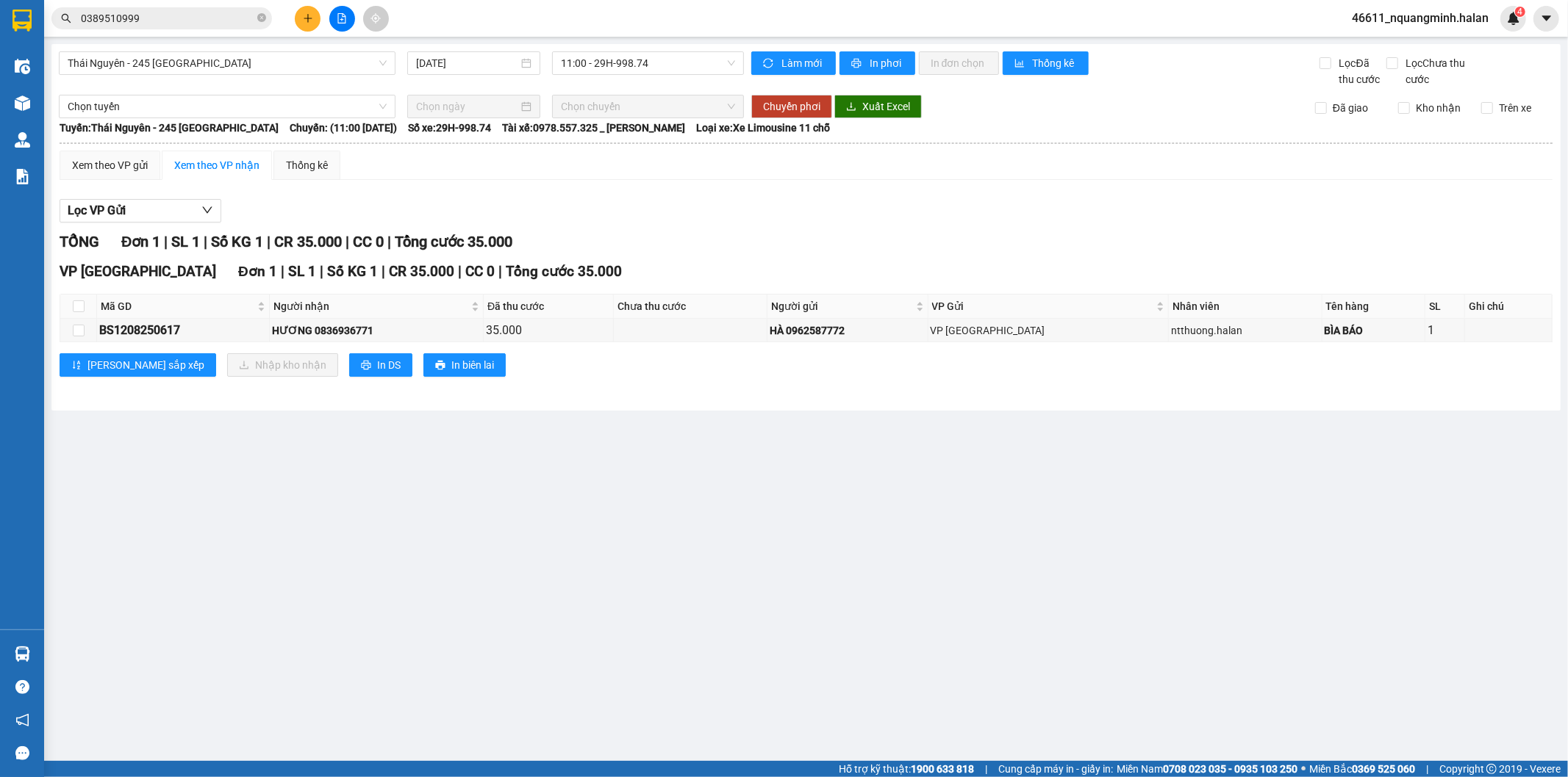
click at [897, 600] on main "Thái Nguyên - 245 Quang Trung 12/08/2025 11:00 - 29H-998.74 Làm mới In phơi In …" at bounding box center [784, 380] width 1568 height 761
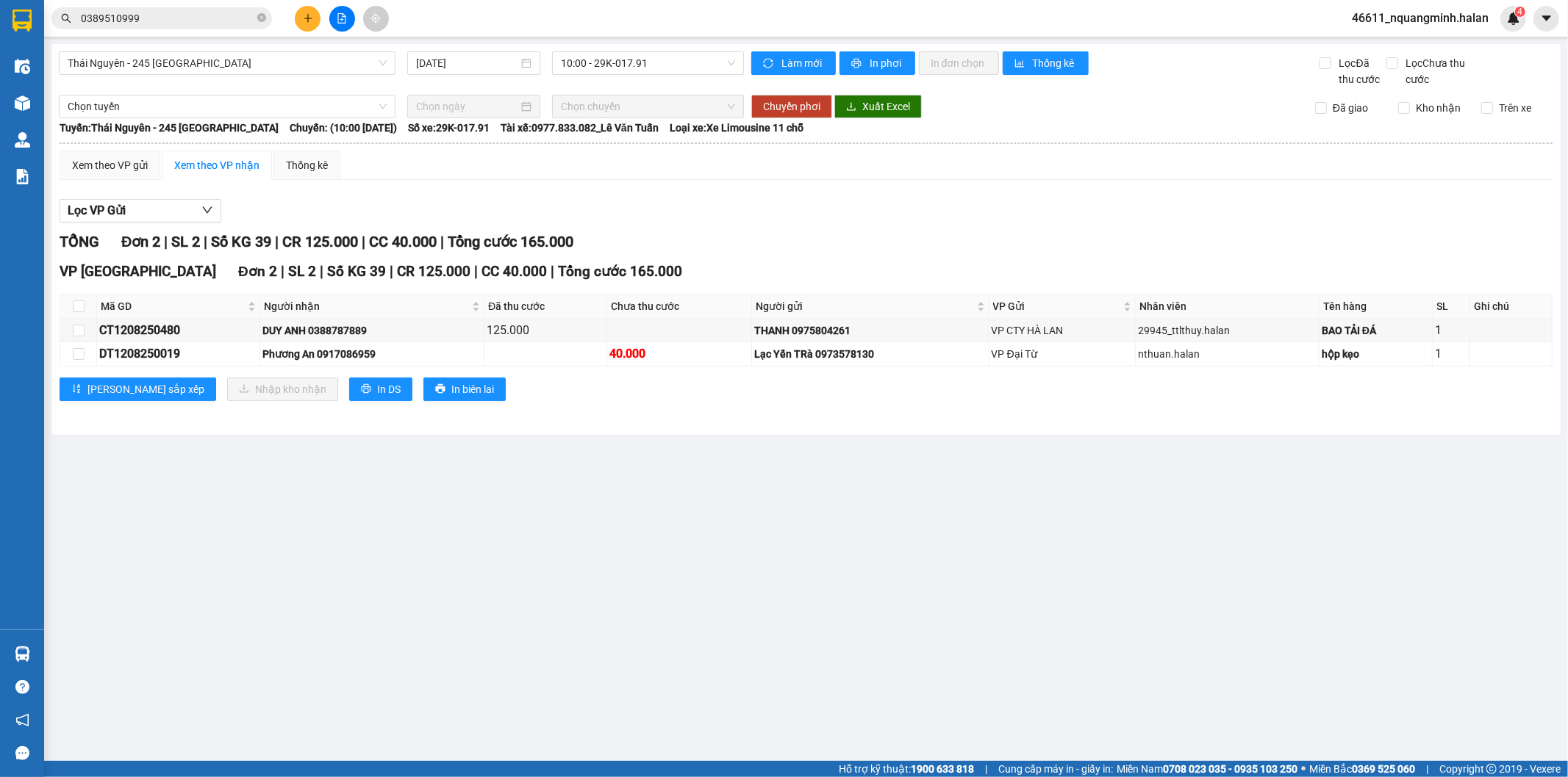
click at [553, 593] on main "Thái Nguyên - 245 Quang Trung 12/08/2025 10:00 - 29K-017.91 Làm mới In phơi In …" at bounding box center [784, 380] width 1568 height 761
drag, startPoint x: 206, startPoint y: 355, endPoint x: 79, endPoint y: 355, distance: 127.0
click at [79, 355] on tr "DT1208250019 Phương An 0917086959 40.000 Lạc Yến TRà 0973578130 VP Đại Từ nthua…" at bounding box center [806, 354] width 1492 height 23
copy tr "DT1208250019"
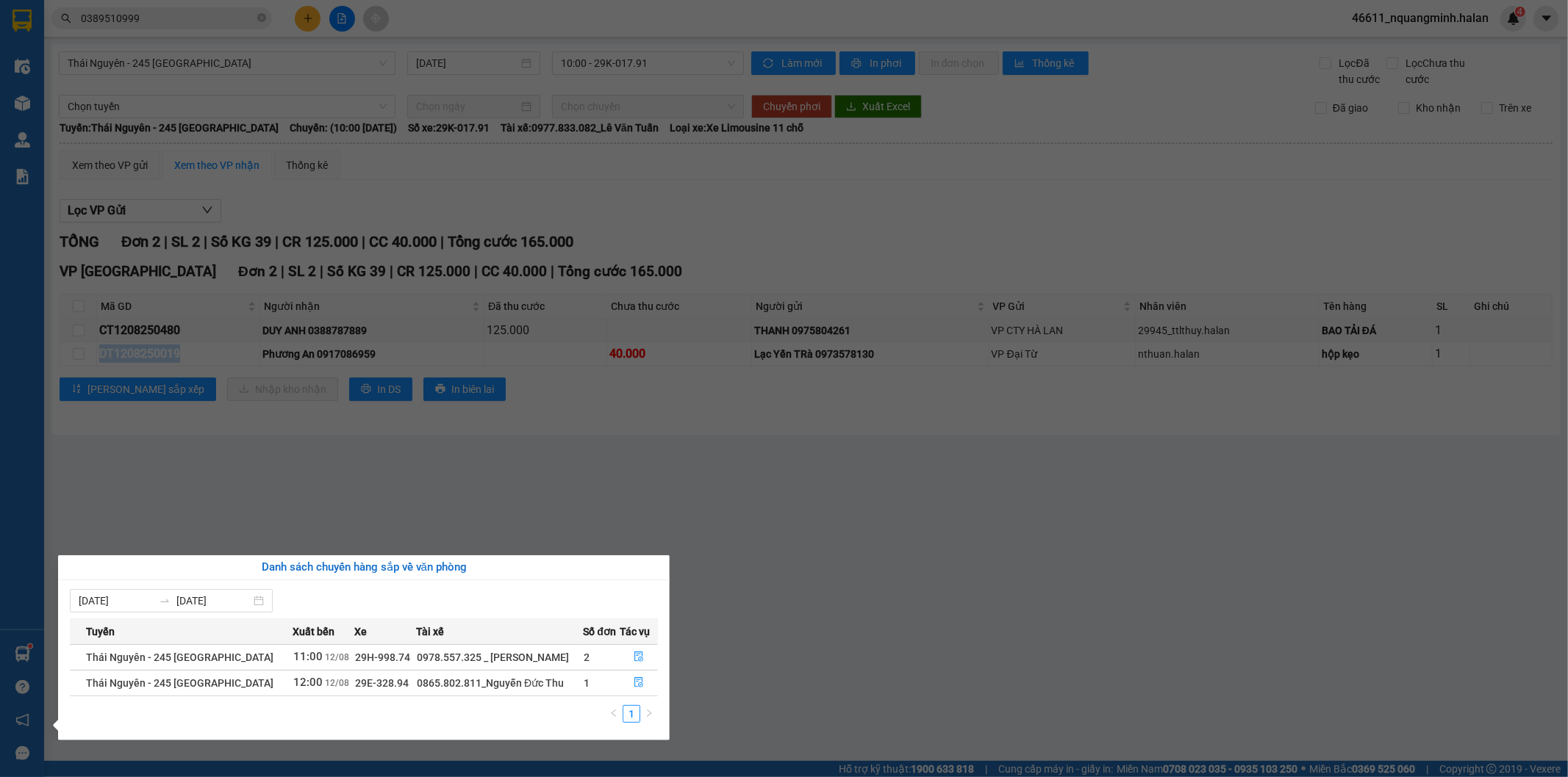
click at [681, 464] on section "Kết quả tìm kiếm ( 11 ) Bộ lọc Mã ĐH Trạng thái Món hàng Thu hộ Tổng cước Chưa …" at bounding box center [784, 388] width 1568 height 777
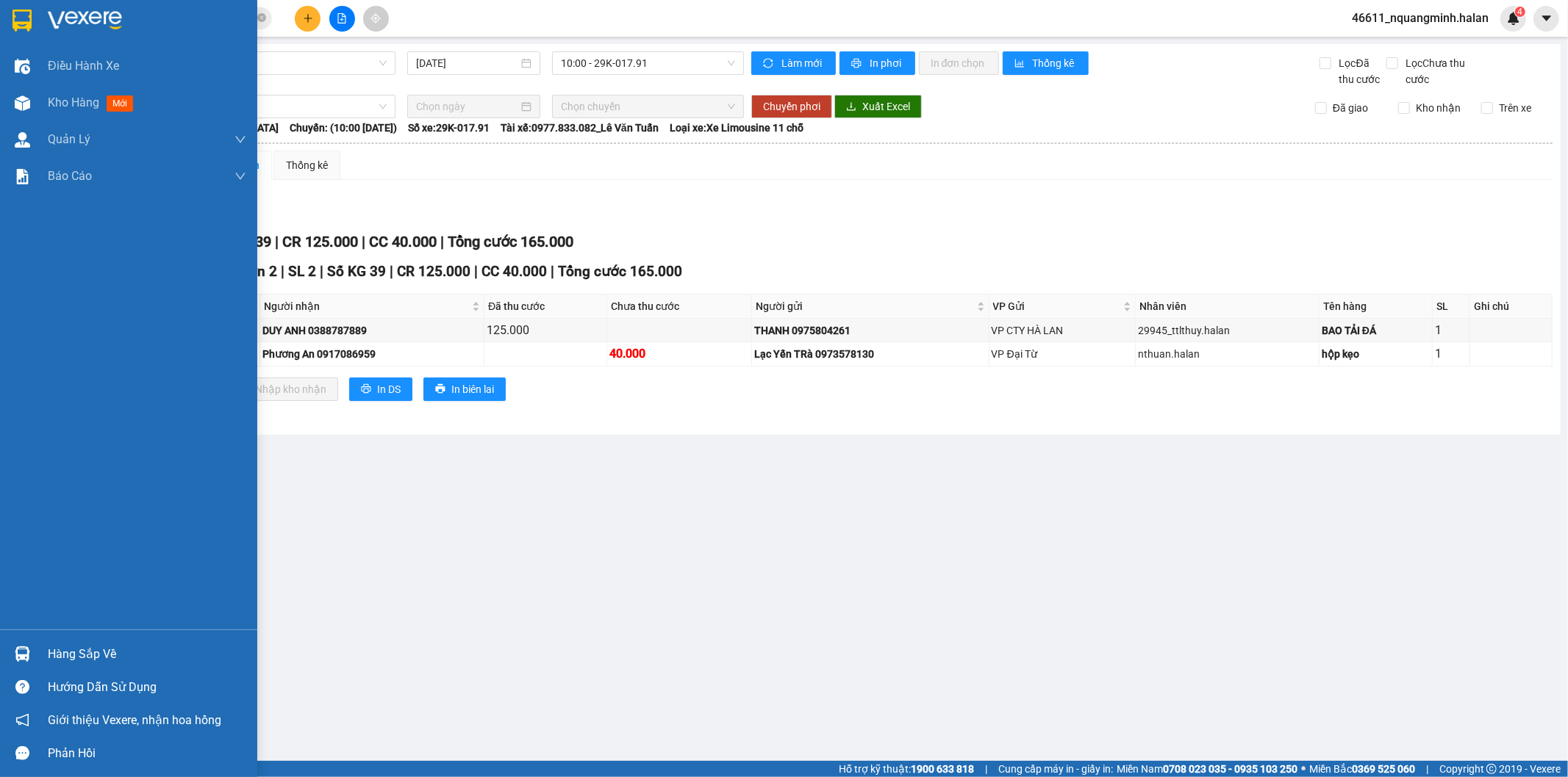
click at [69, 655] on div "Hàng sắp về" at bounding box center [147, 655] width 198 height 22
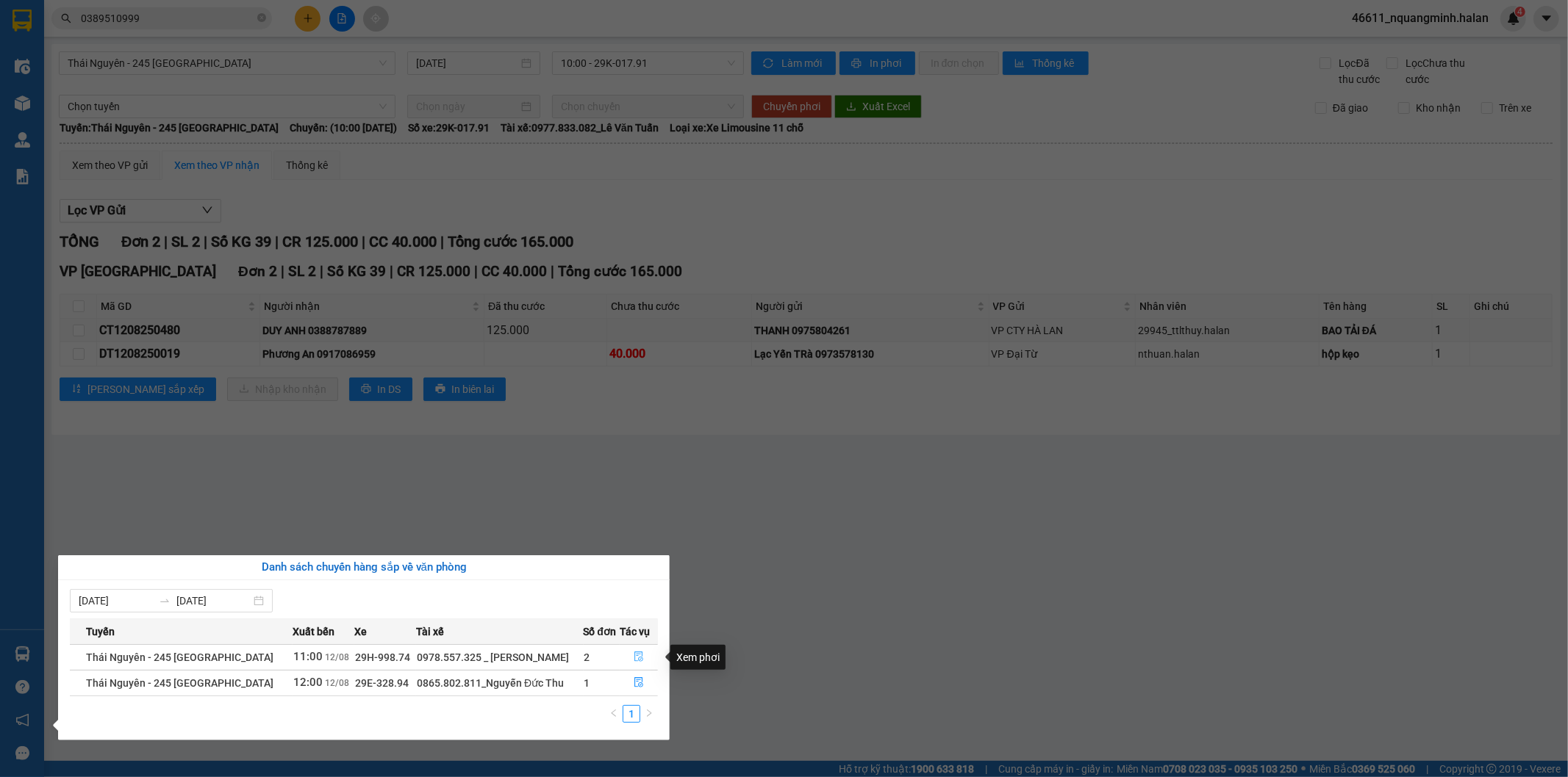
click at [641, 659] on icon "file-done" at bounding box center [638, 656] width 9 height 10
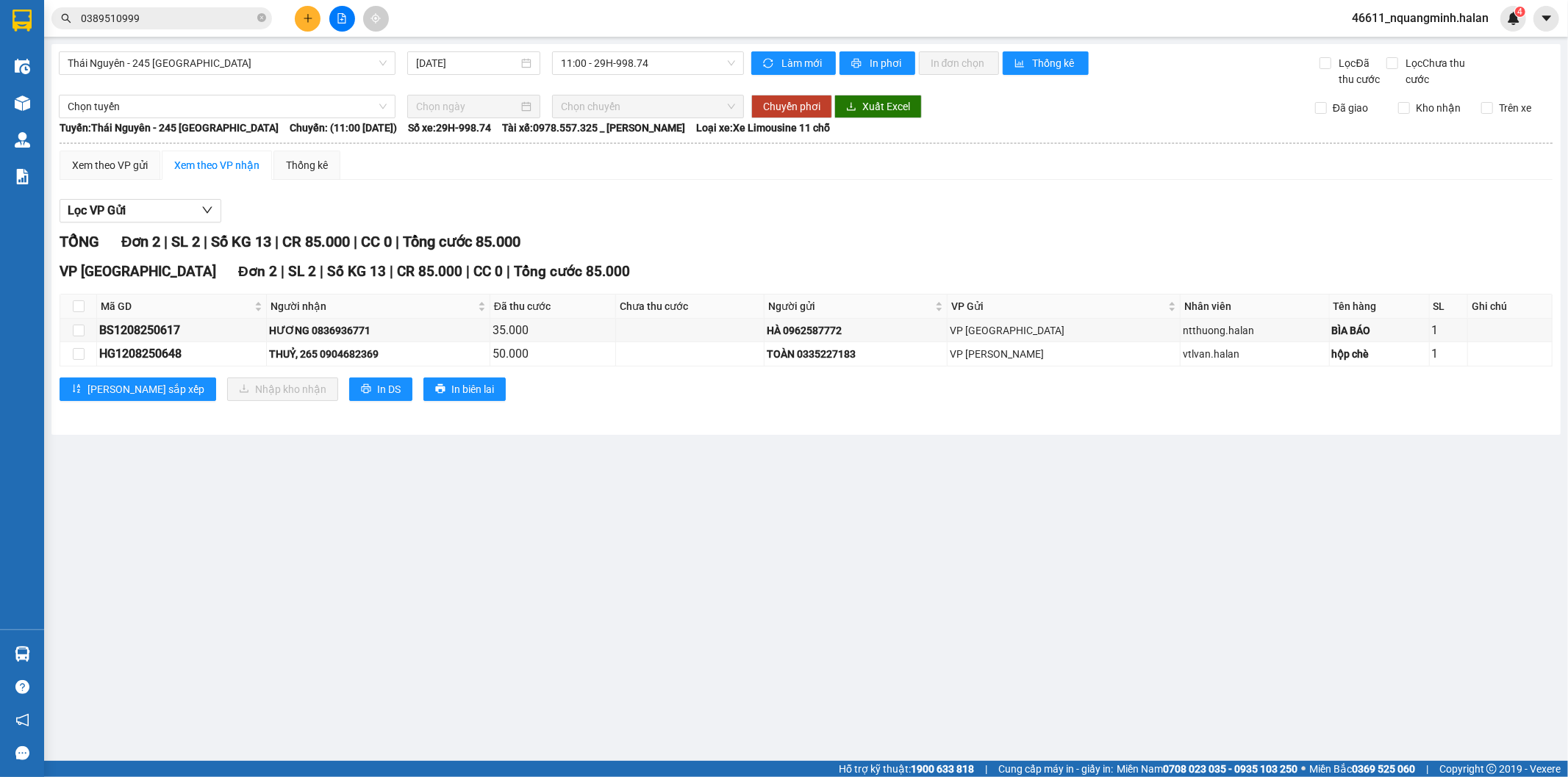
click at [705, 621] on main "[GEOGRAPHIC_DATA] - 245 [GEOGRAPHIC_DATA] [DATE] 11:00 - 29H-998.74 Làm mới In …" at bounding box center [784, 380] width 1568 height 761
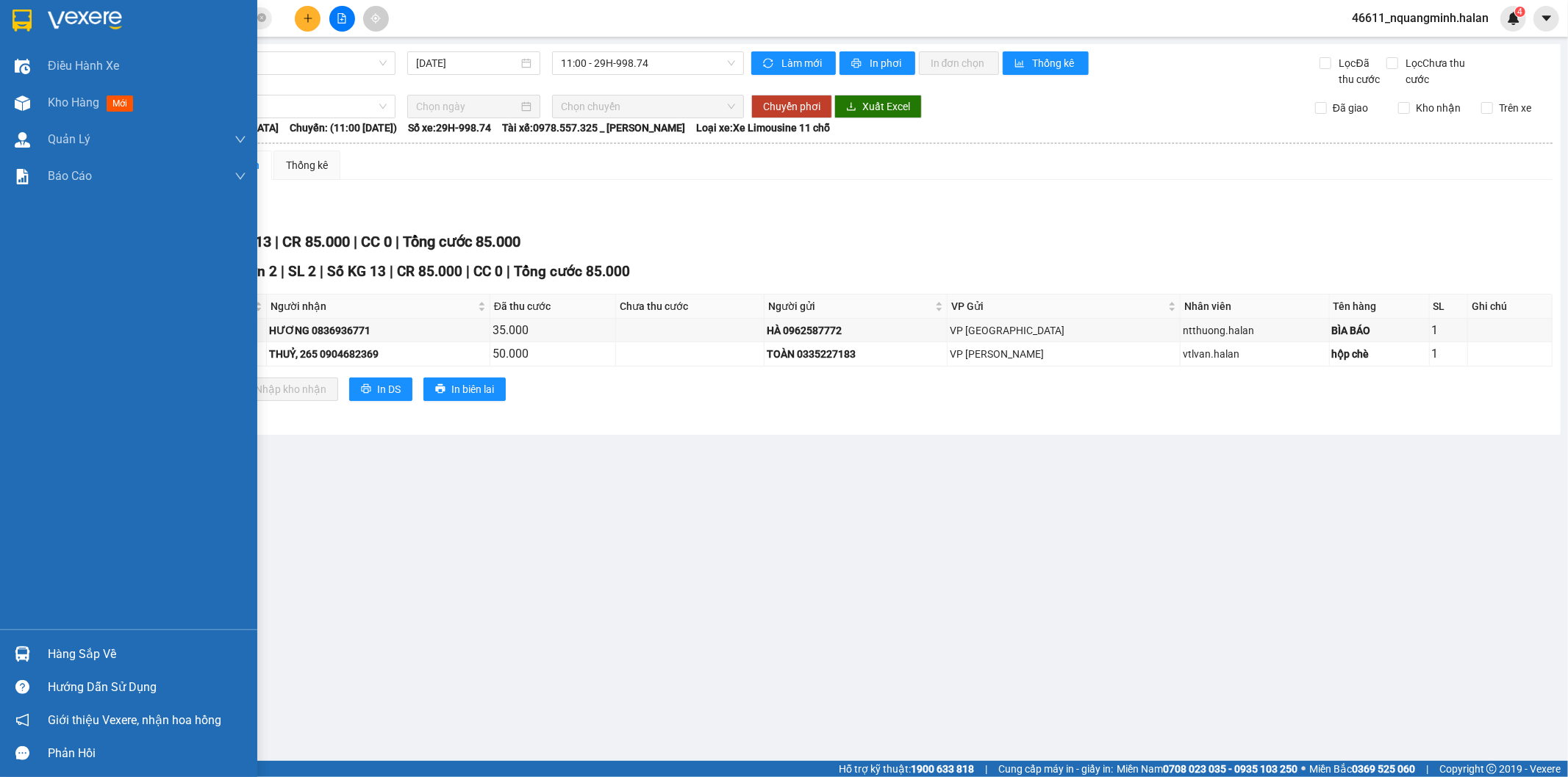
click at [12, 647] on div at bounding box center [22, 654] width 26 height 26
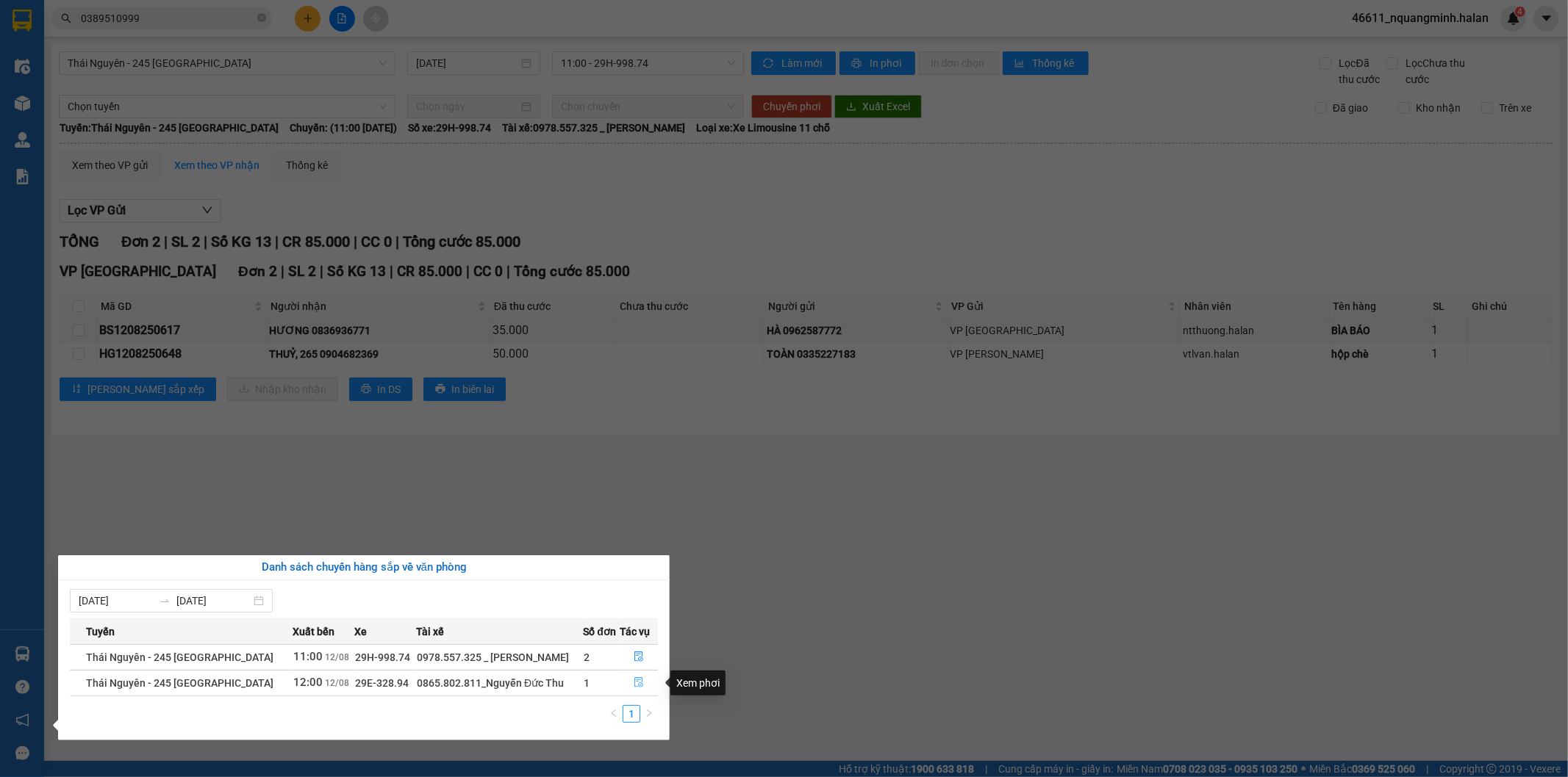
click at [641, 684] on icon "file-done" at bounding box center [638, 682] width 10 height 10
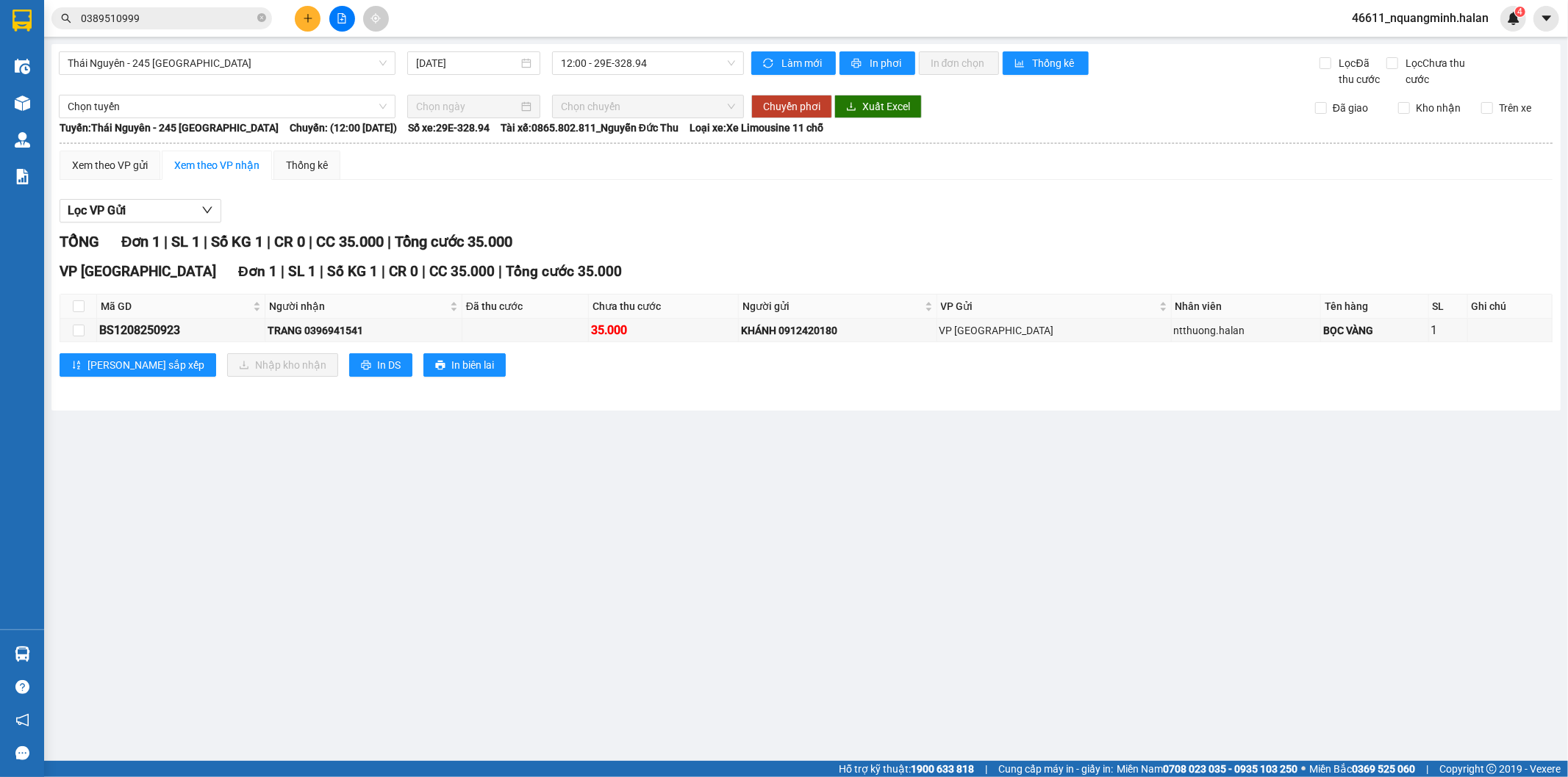
click at [644, 600] on main "[GEOGRAPHIC_DATA] - 245 [GEOGRAPHIC_DATA] [DATE] 12:00 - 29E-328.94 Làm mới In …" at bounding box center [784, 380] width 1568 height 761
drag, startPoint x: 604, startPoint y: 575, endPoint x: 544, endPoint y: 580, distance: 60.2
click at [603, 574] on main "[GEOGRAPHIC_DATA] - 245 [GEOGRAPHIC_DATA] [DATE] 12:00 - 29E-328.94 Làm mới In …" at bounding box center [784, 380] width 1568 height 761
click at [329, 605] on main "[GEOGRAPHIC_DATA] - 245 [GEOGRAPHIC_DATA] [DATE] 12:00 - 29E-328.94 Làm mới In …" at bounding box center [784, 380] width 1568 height 761
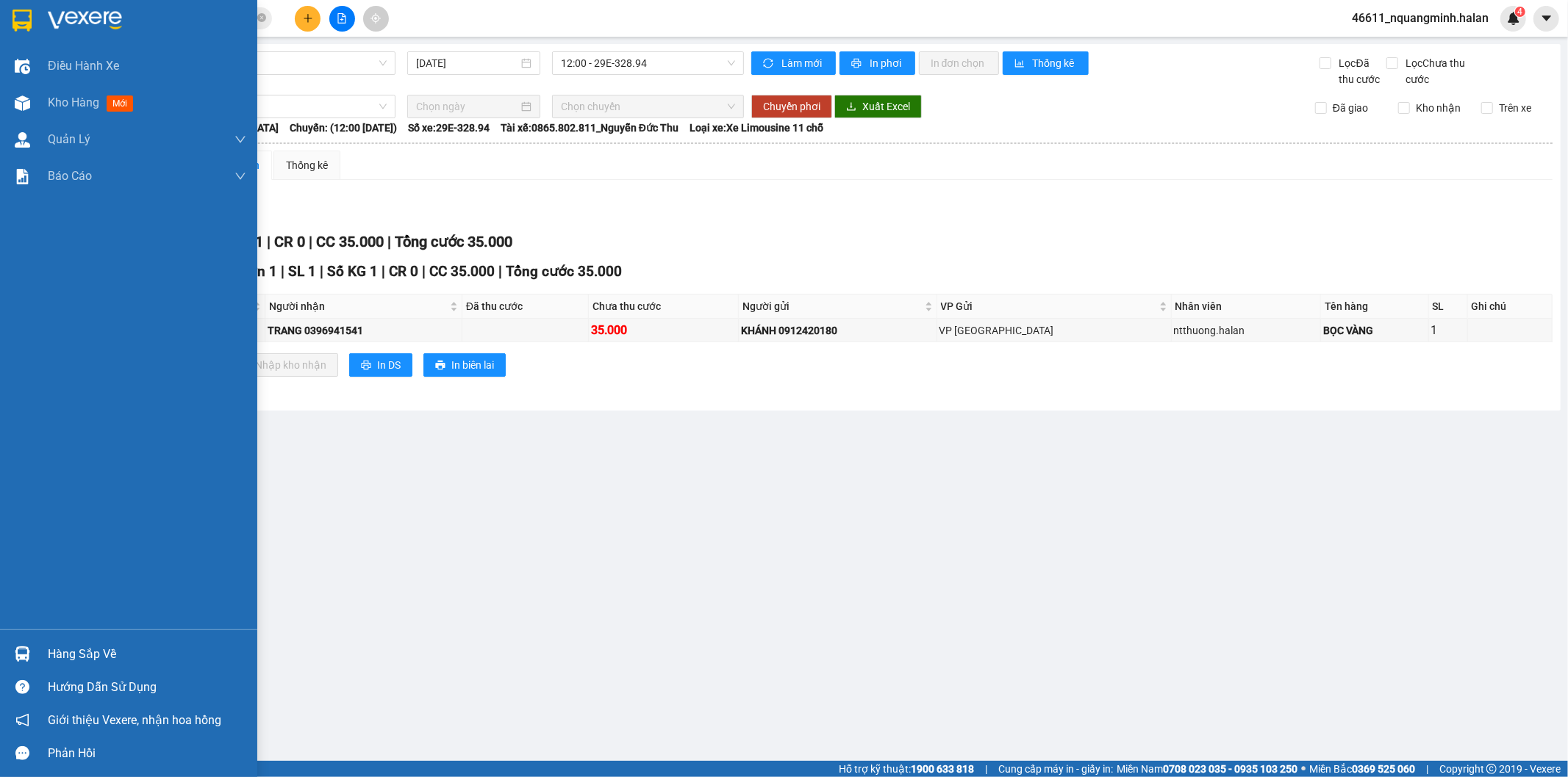
click at [28, 652] on img at bounding box center [22, 654] width 16 height 15
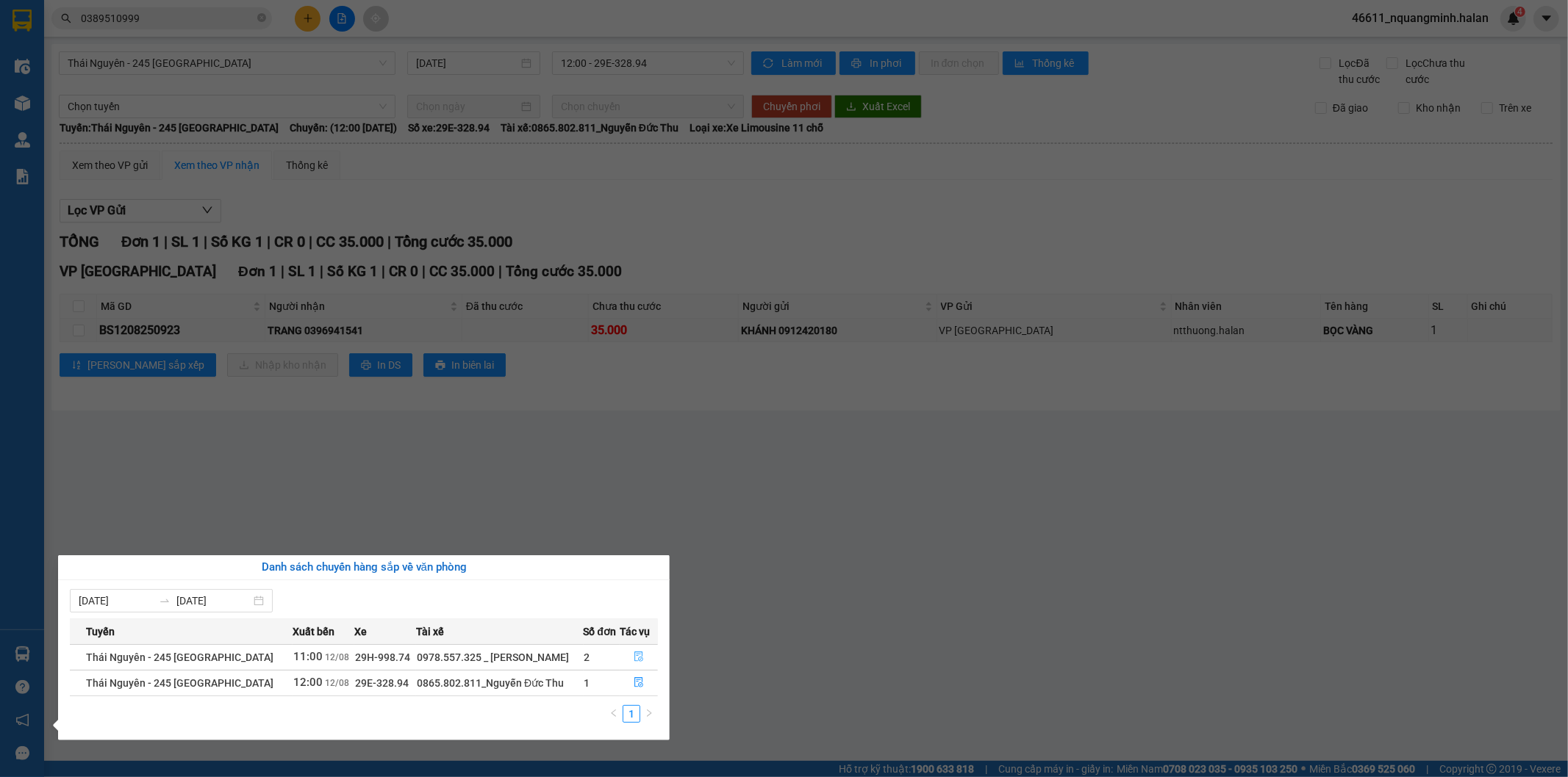
click at [643, 652] on button "button" at bounding box center [638, 658] width 36 height 23
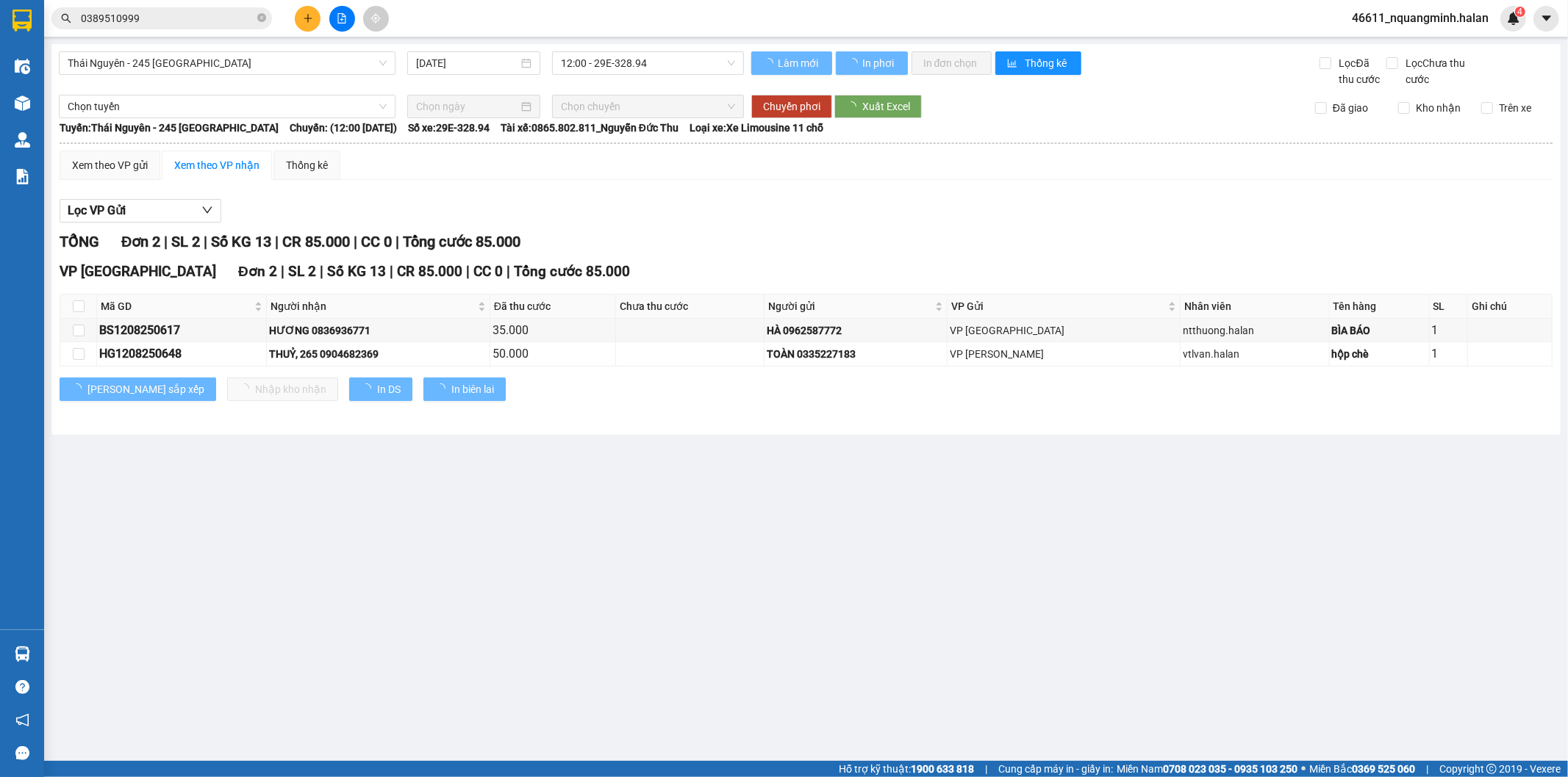
click at [860, 513] on main "[GEOGRAPHIC_DATA] - 245 [GEOGRAPHIC_DATA] [DATE] 12:00 - 29E-328.94 Làm mới In …" at bounding box center [784, 380] width 1568 height 761
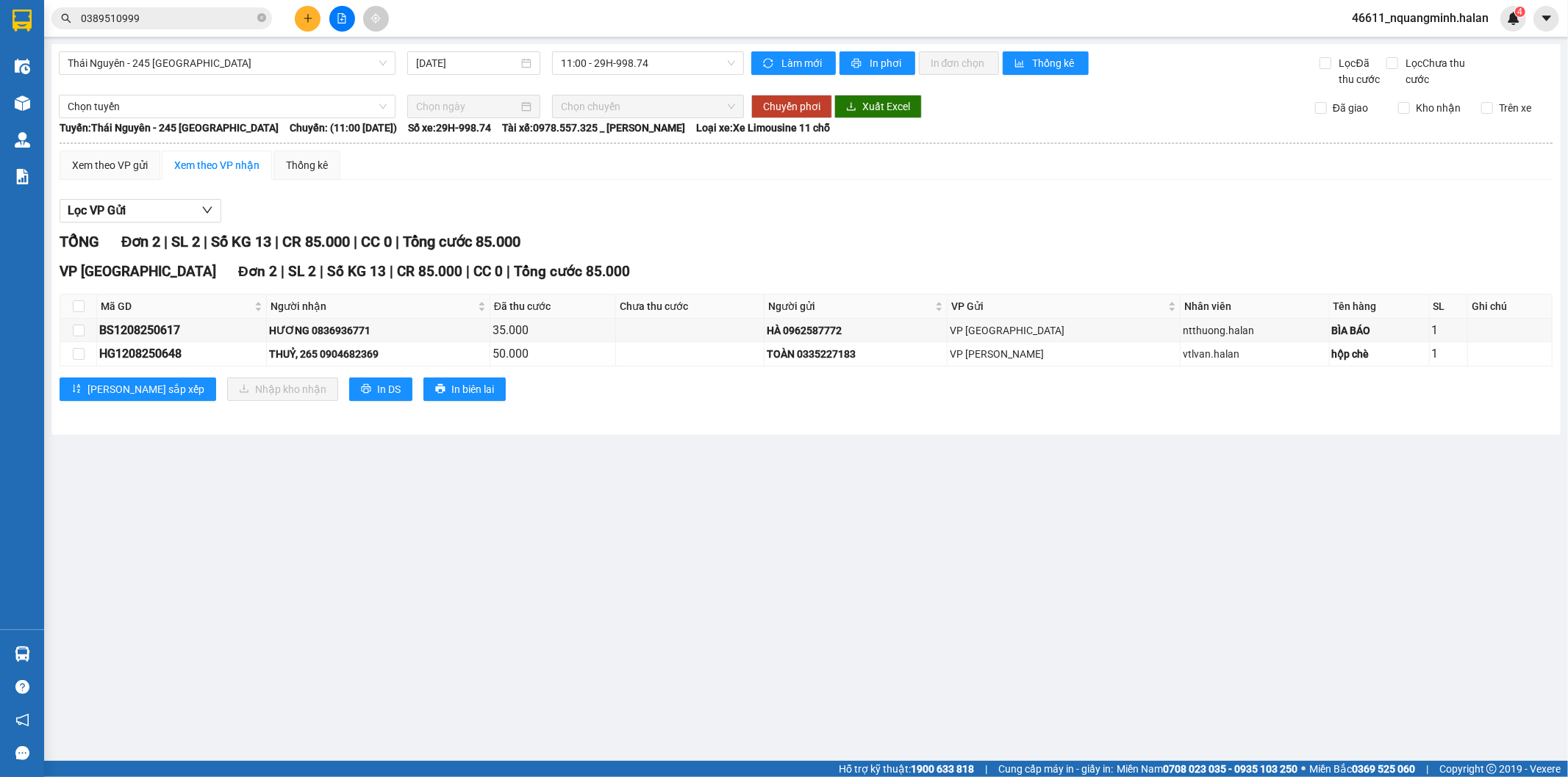
drag, startPoint x: 860, startPoint y: 513, endPoint x: 603, endPoint y: 605, distance: 273.0
click at [859, 513] on main "[GEOGRAPHIC_DATA] - 245 [GEOGRAPHIC_DATA] [DATE] 11:00 - 29H-998.74 Làm mới In …" at bounding box center [784, 380] width 1568 height 761
click at [304, 19] on icon "plus" at bounding box center [308, 18] width 10 height 10
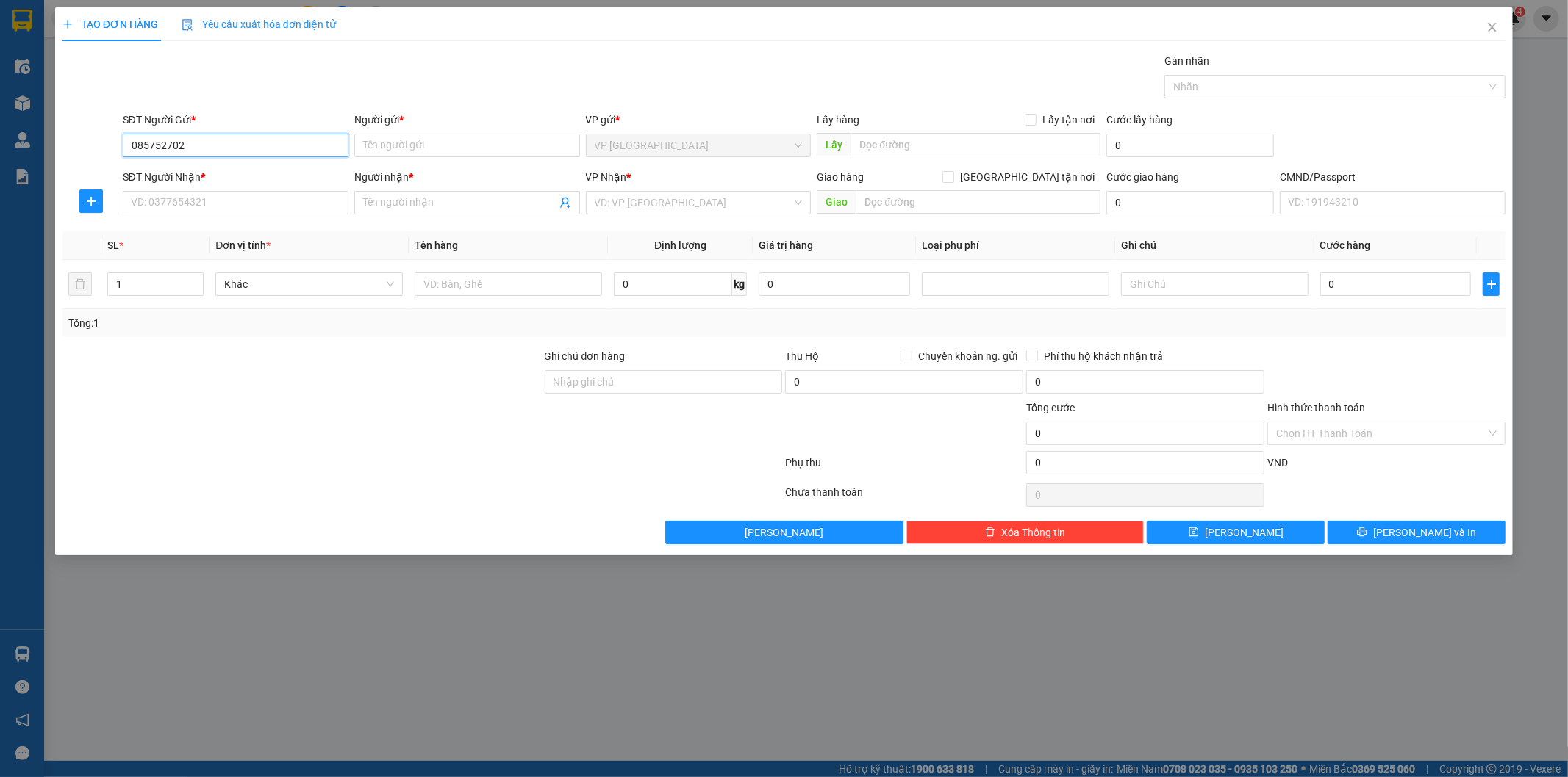
type input "0857527026"
click at [241, 173] on div "0857527026 - TRANG" at bounding box center [236, 174] width 208 height 16
type input "TRANG"
type input "0857527026"
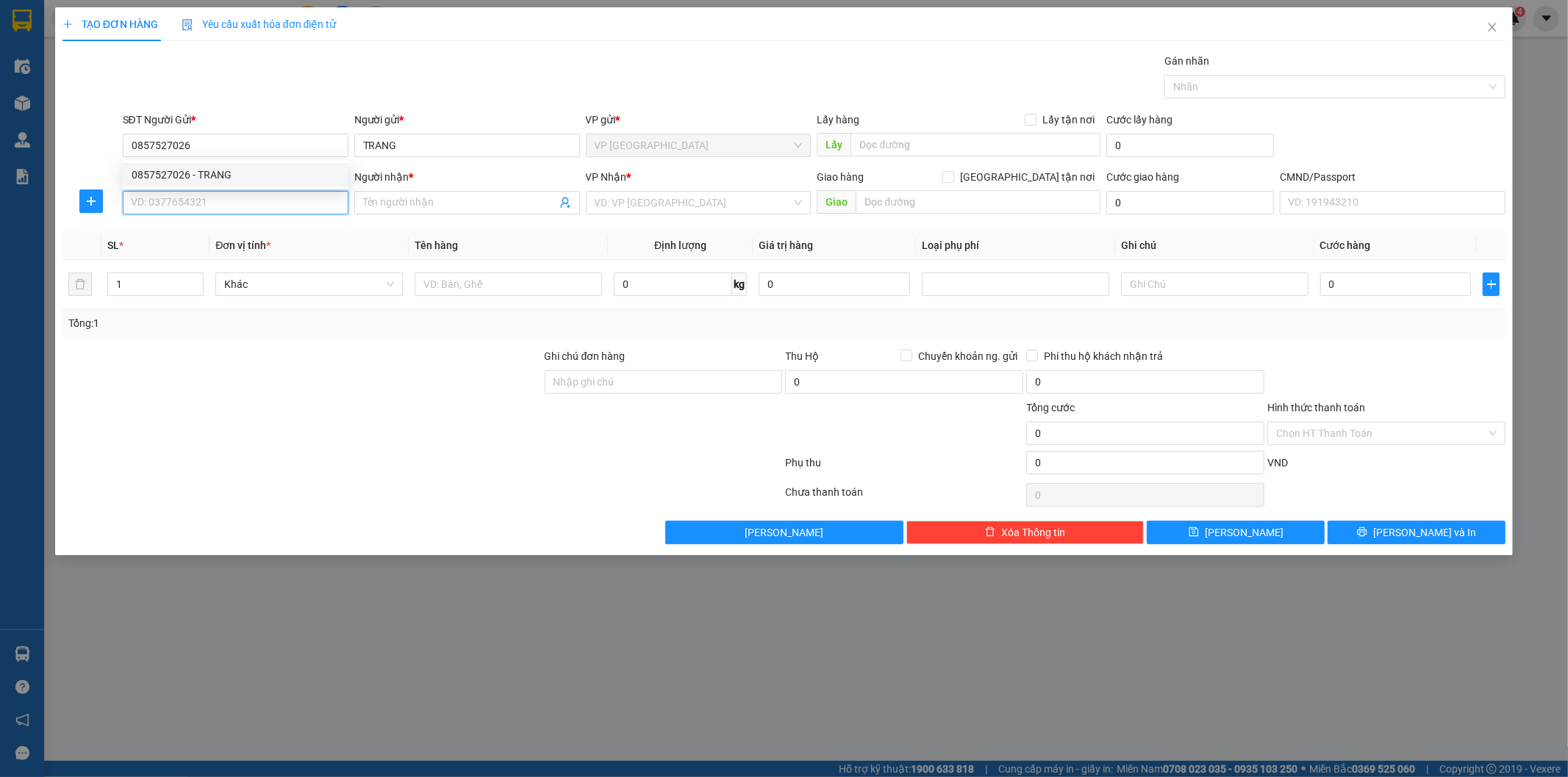
click at [249, 205] on input "SĐT Người Nhận *" at bounding box center [235, 203] width 226 height 23
click at [235, 232] on div "0366850789 - nhâm" at bounding box center [236, 232] width 208 height 16
type input "0366850789"
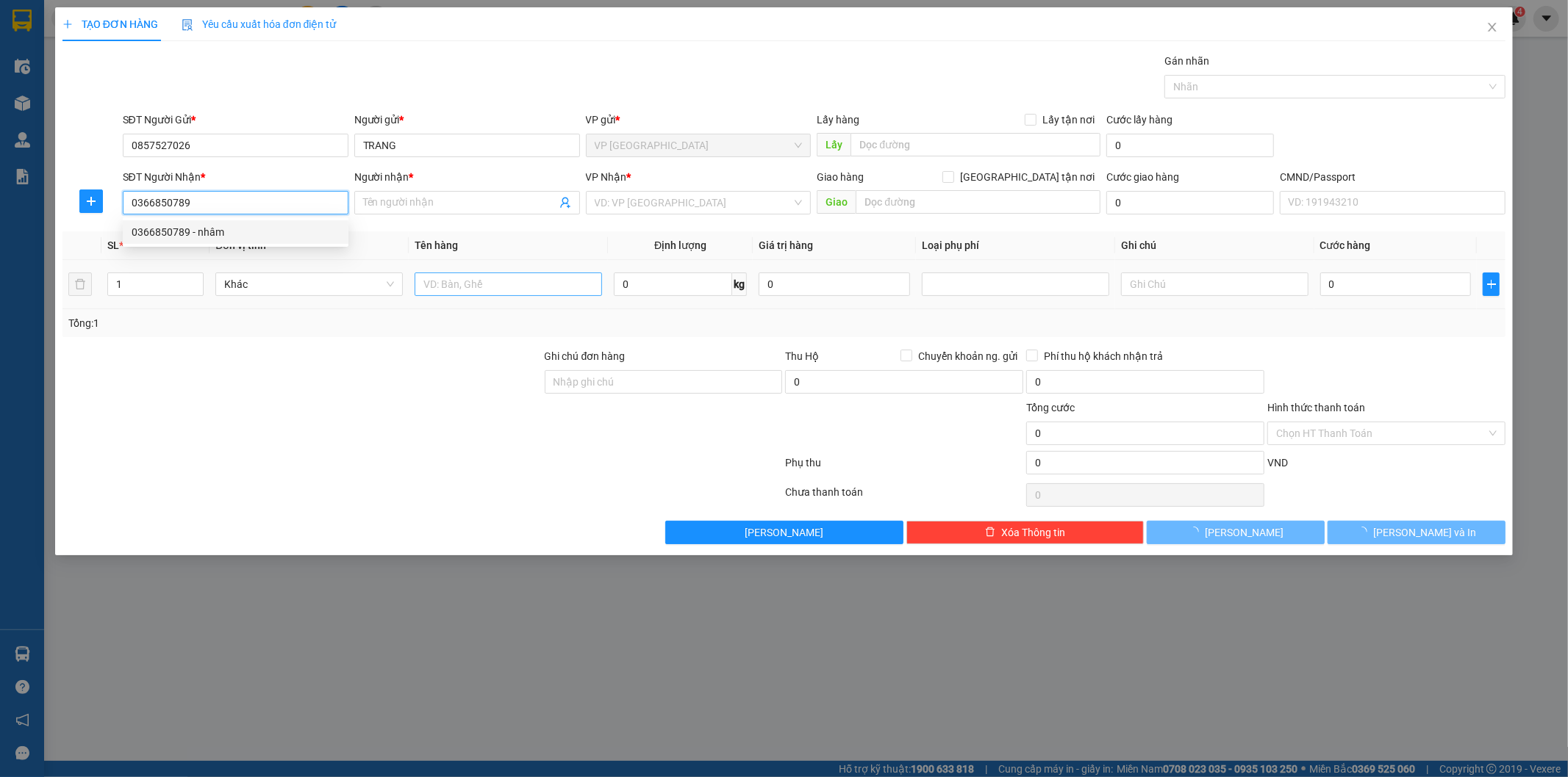
type input "nhâm"
click at [495, 287] on input "text" at bounding box center [508, 284] width 188 height 23
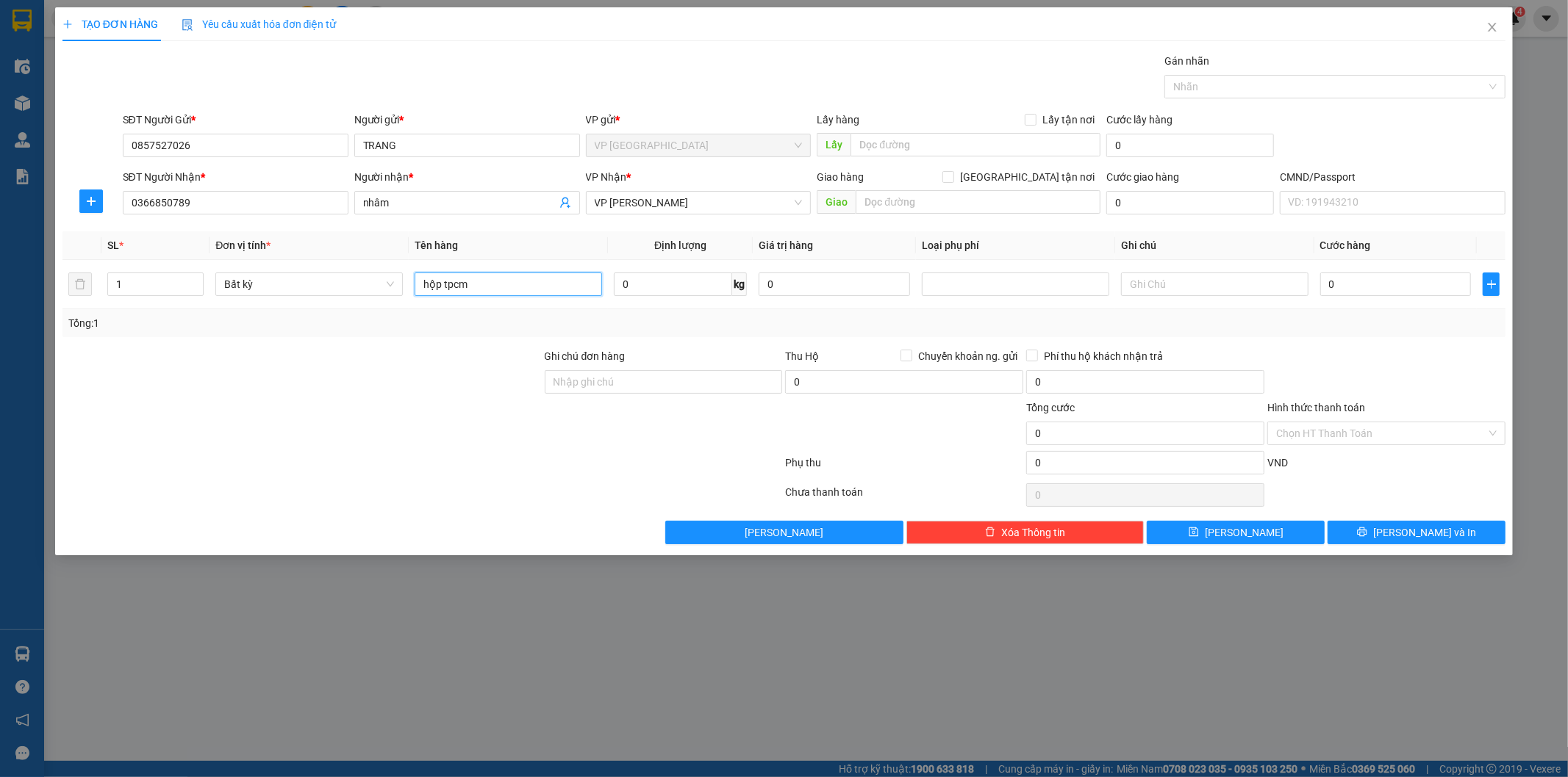
type input "hộp tpcm"
type input "4"
type input "40.000"
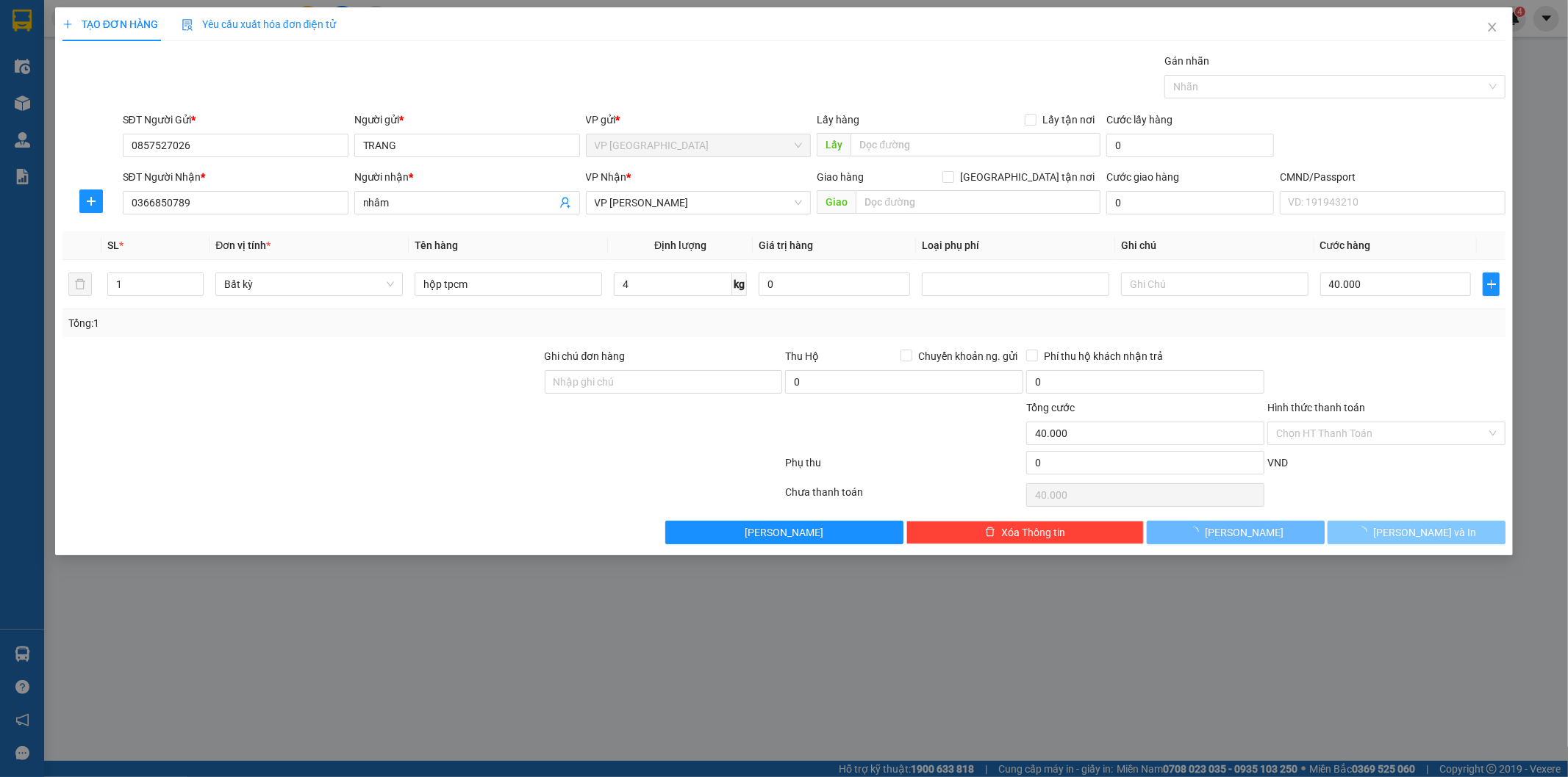
click at [1444, 532] on span "[PERSON_NAME] và In" at bounding box center [1424, 532] width 103 height 16
drag, startPoint x: 1444, startPoint y: 532, endPoint x: 1015, endPoint y: 347, distance: 467.2
click at [1435, 531] on span "[PERSON_NAME] và In" at bounding box center [1424, 532] width 103 height 16
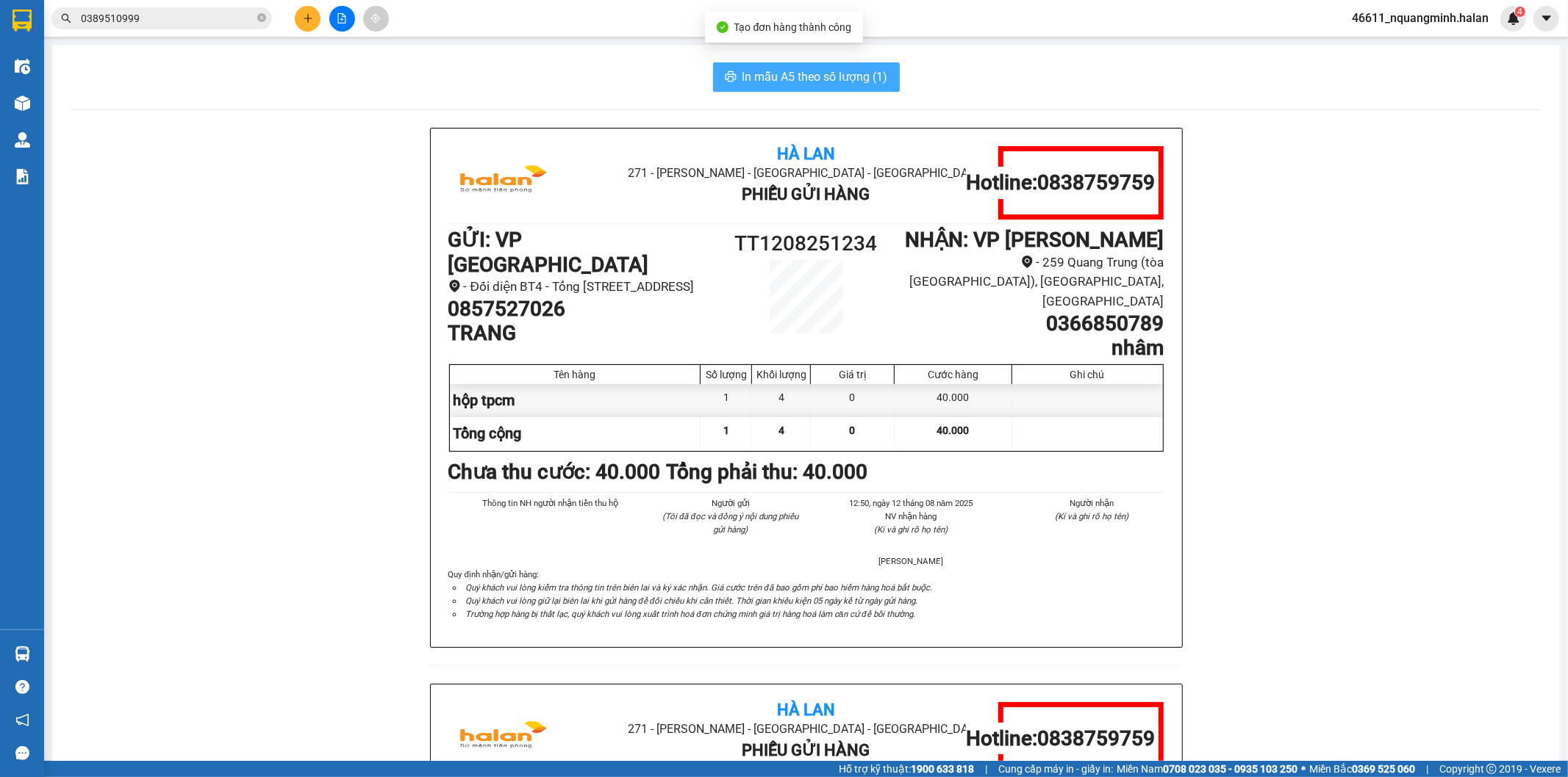
click at [777, 83] on span "In mẫu A5 theo số lượng (1)" at bounding box center [815, 77] width 146 height 19
drag, startPoint x: 225, startPoint y: 561, endPoint x: 125, endPoint y: 263, distance: 314.3
click at [225, 525] on div "Hà Lan 271 - [GEOGRAPHIC_DATA] - [GEOGRAPHIC_DATA] Long - [GEOGRAPHIC_DATA] Phi…" at bounding box center [805, 683] width 1472 height 1112
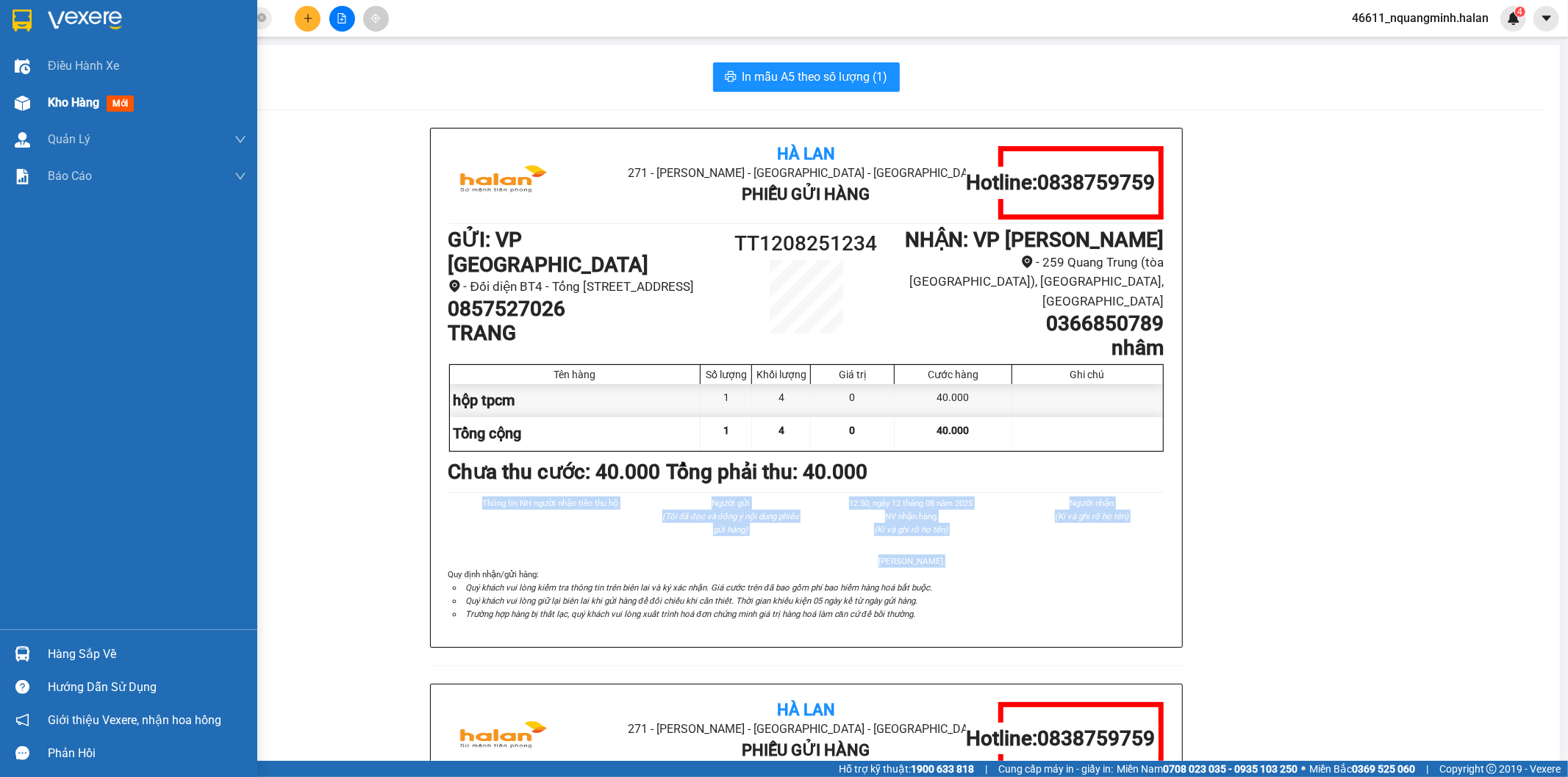
click at [15, 97] on img at bounding box center [22, 103] width 16 height 15
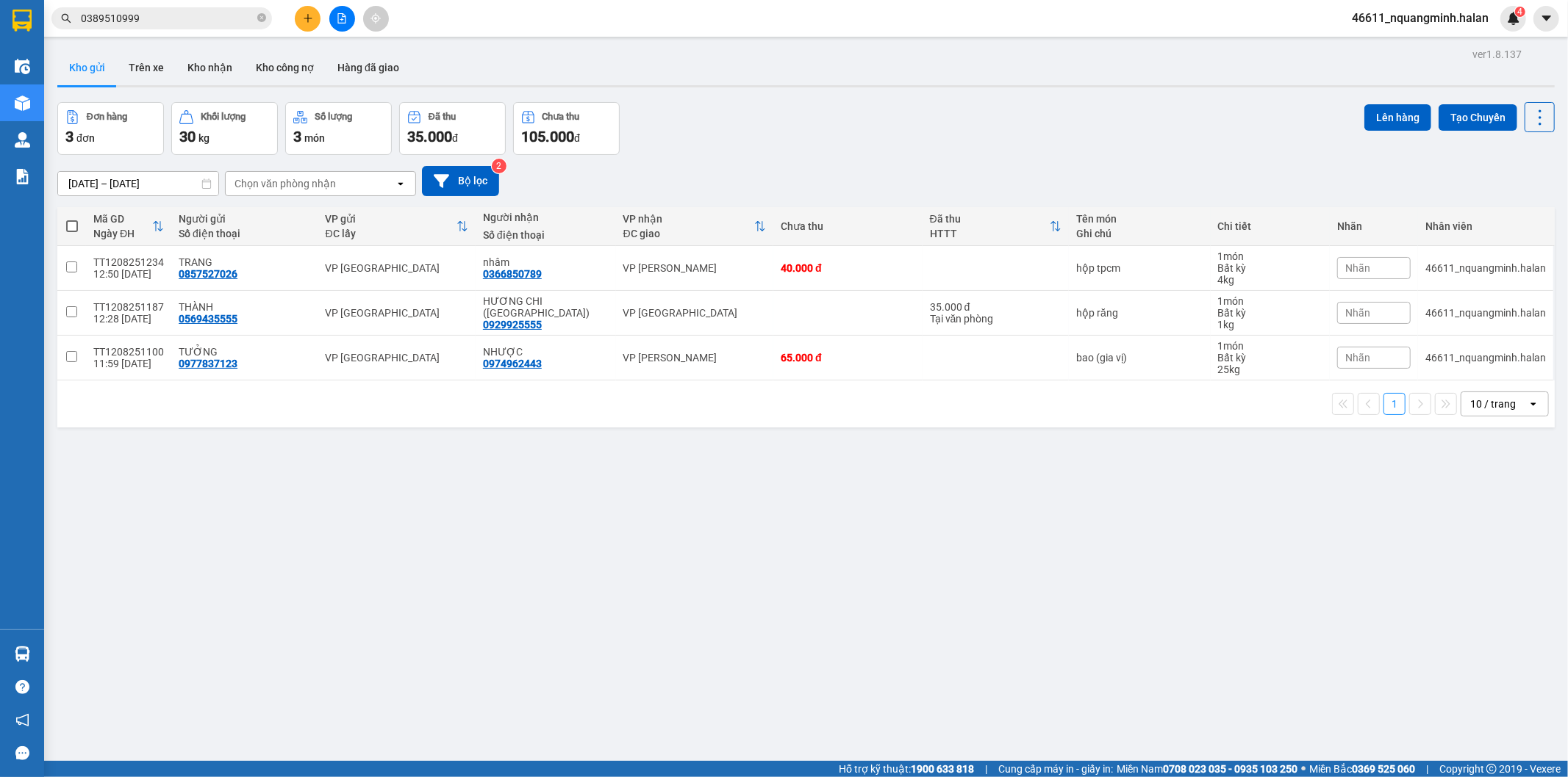
click at [702, 82] on div "Kho gửi Trên xe Kho nhận Kho công nợ Hàng đã giao" at bounding box center [806, 69] width 1497 height 39
drag, startPoint x: 704, startPoint y: 363, endPoint x: 719, endPoint y: 320, distance: 45.5
click at [704, 362] on div "VP [PERSON_NAME]" at bounding box center [694, 357] width 143 height 12
checkbox input "true"
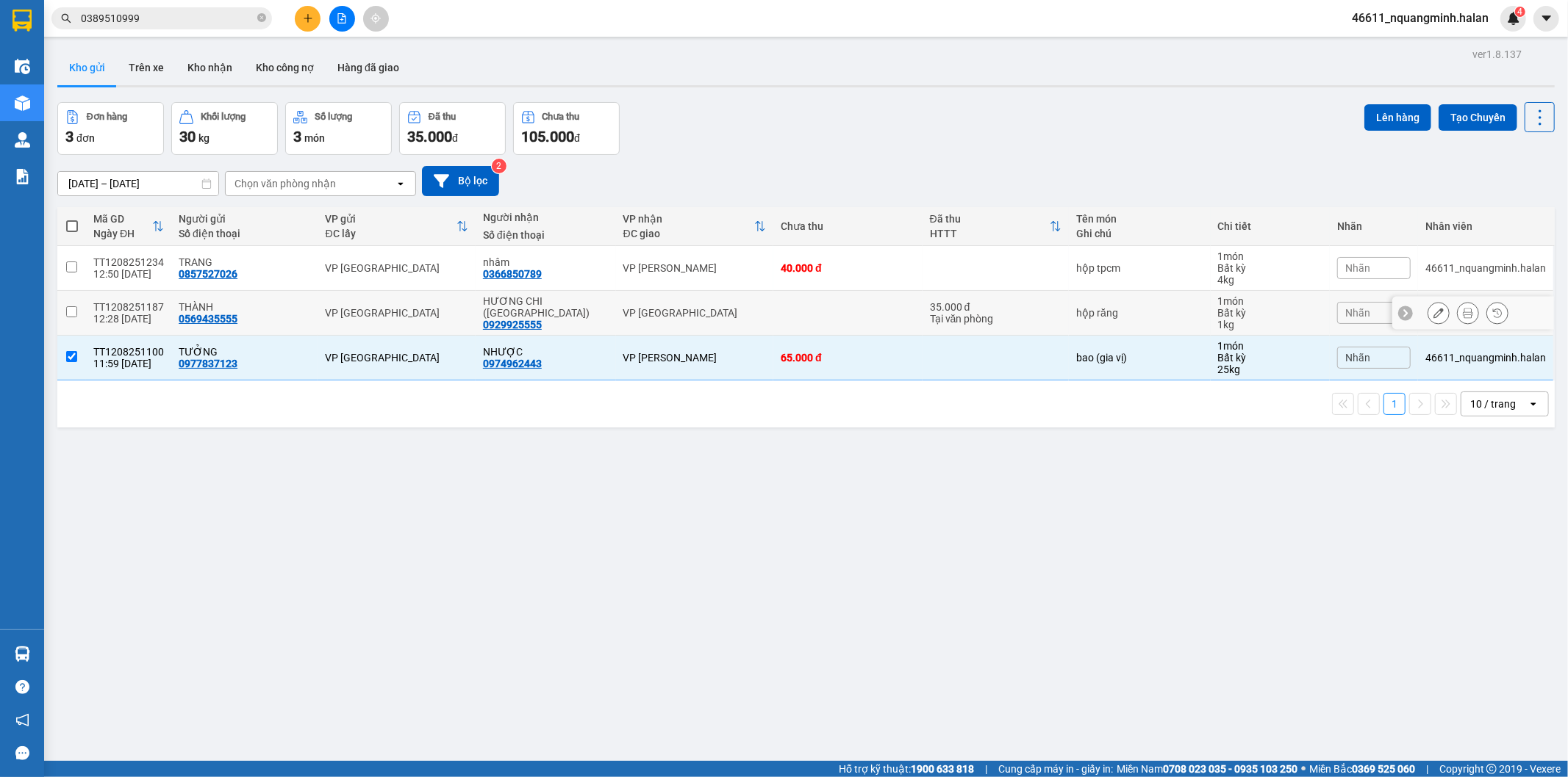
click at [720, 319] on td "VP [GEOGRAPHIC_DATA]" at bounding box center [694, 314] width 157 height 45
checkbox input "true"
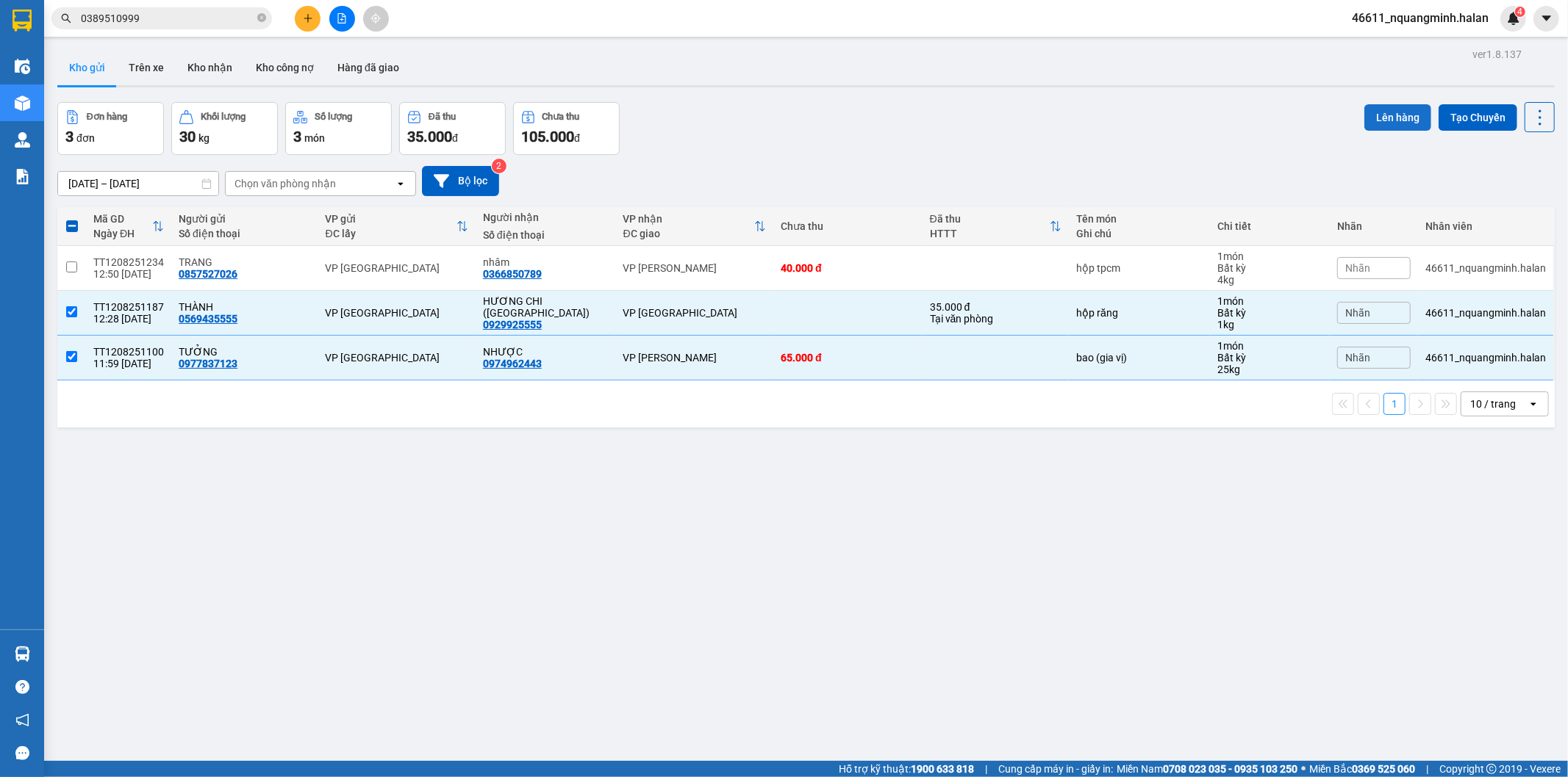
click at [1377, 116] on button "Lên hàng" at bounding box center [1397, 118] width 67 height 26
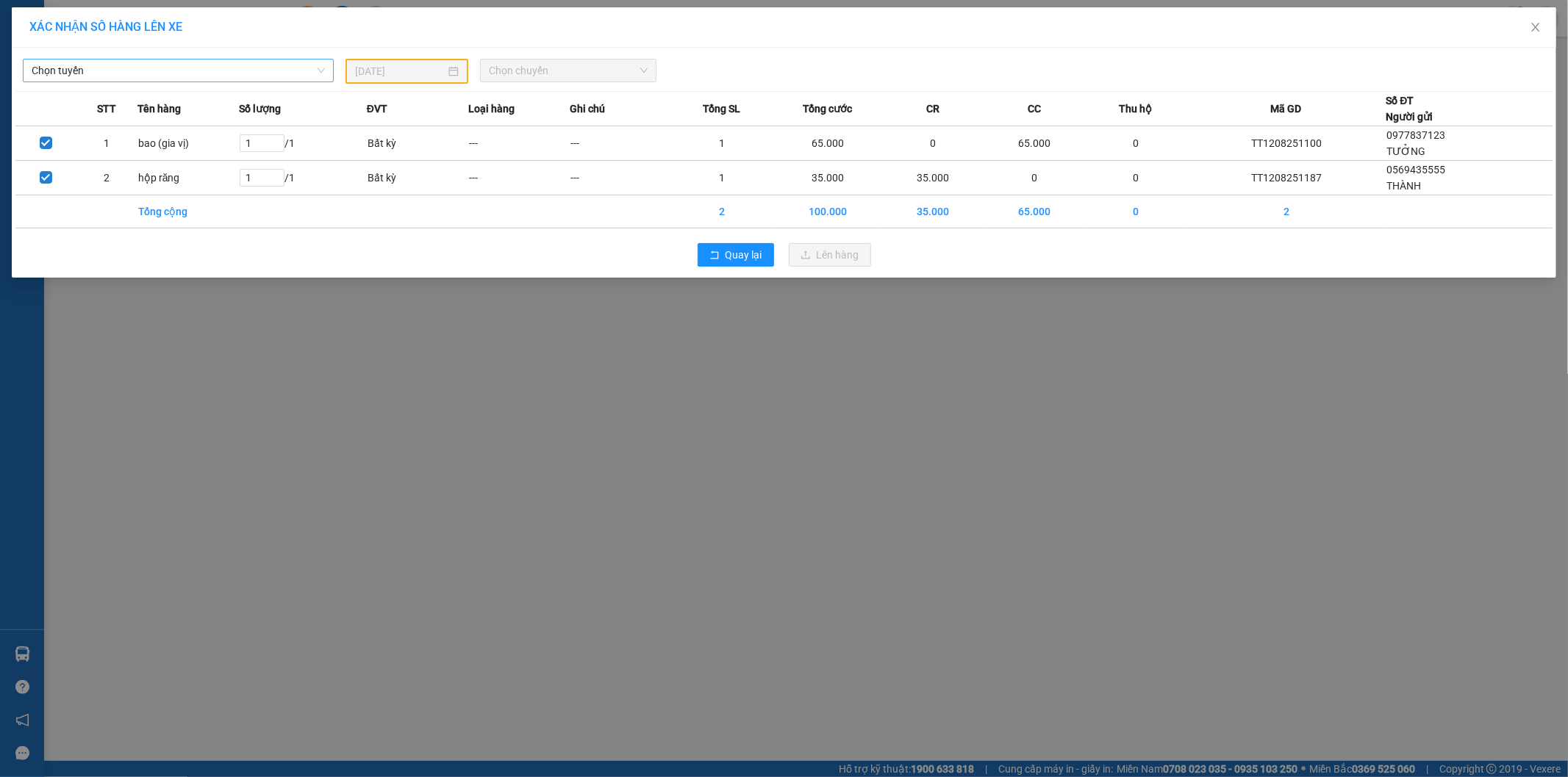
click at [152, 69] on span "Chọn tuyến" at bounding box center [178, 70] width 293 height 22
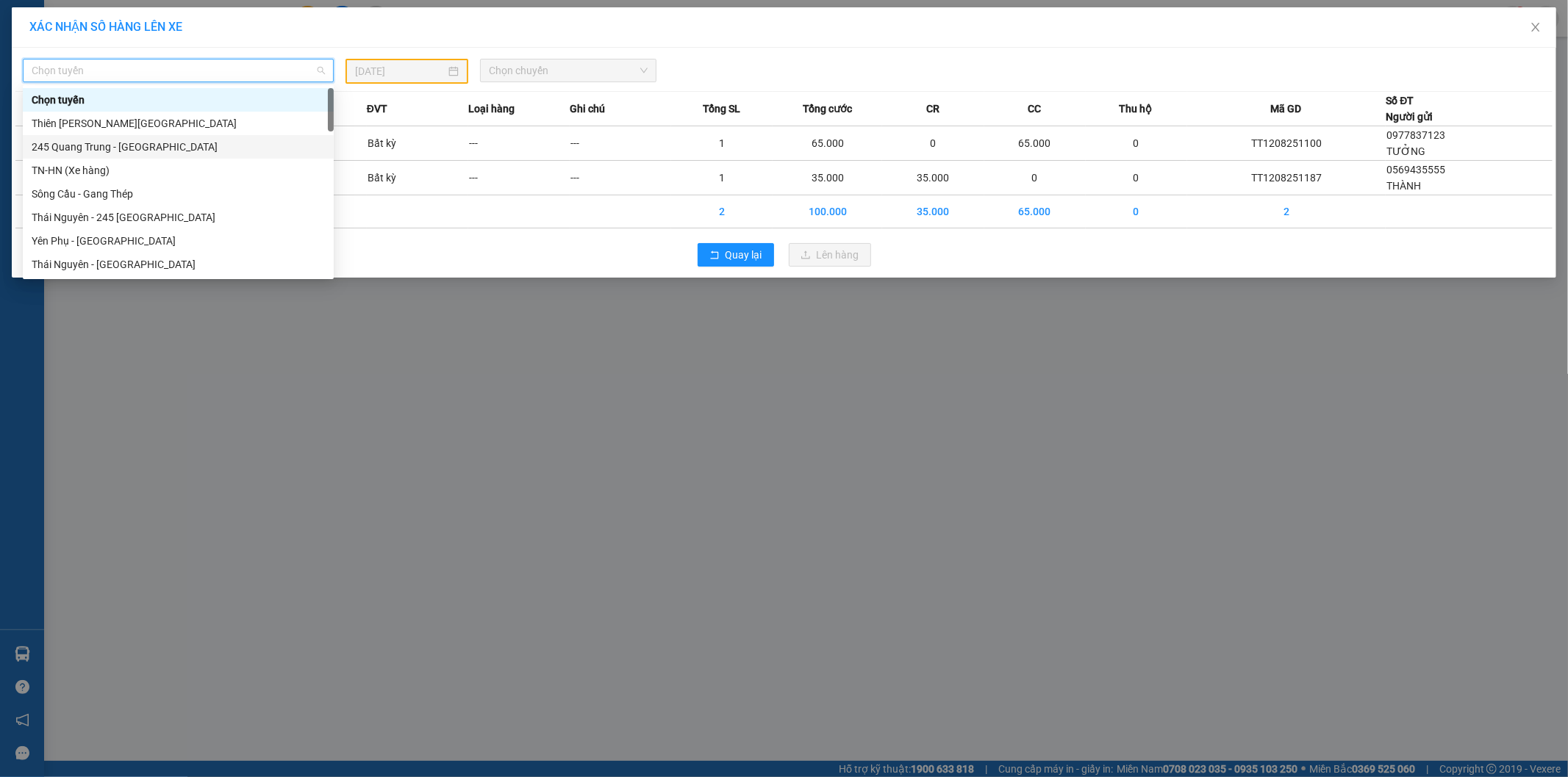
click at [120, 145] on div "245 Quang Trung - [GEOGRAPHIC_DATA]" at bounding box center [178, 146] width 293 height 16
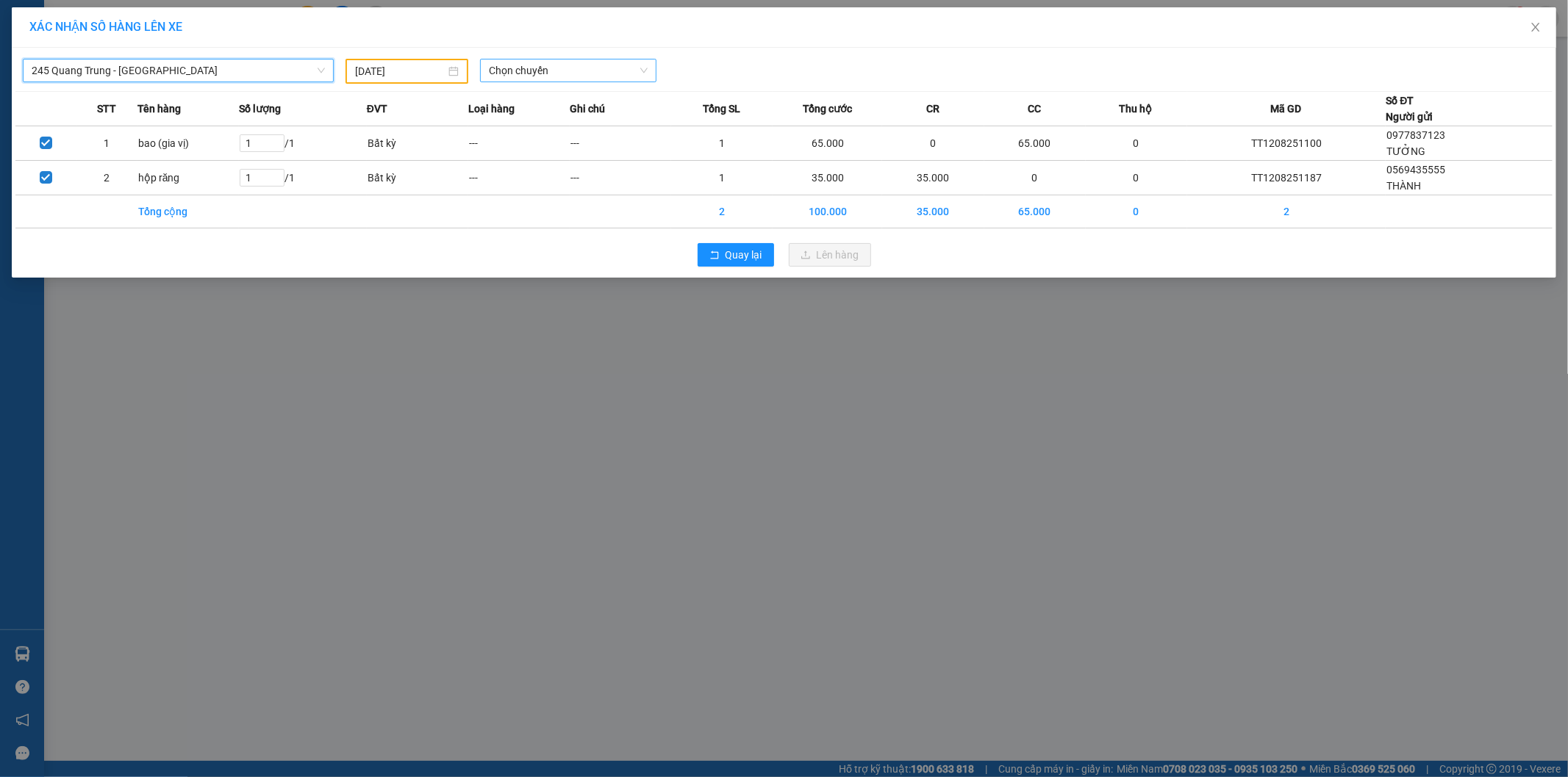
click at [501, 74] on span "Chọn chuyến" at bounding box center [568, 70] width 159 height 22
type input "791"
click at [422, 64] on input "[DATE]" at bounding box center [400, 71] width 91 height 16
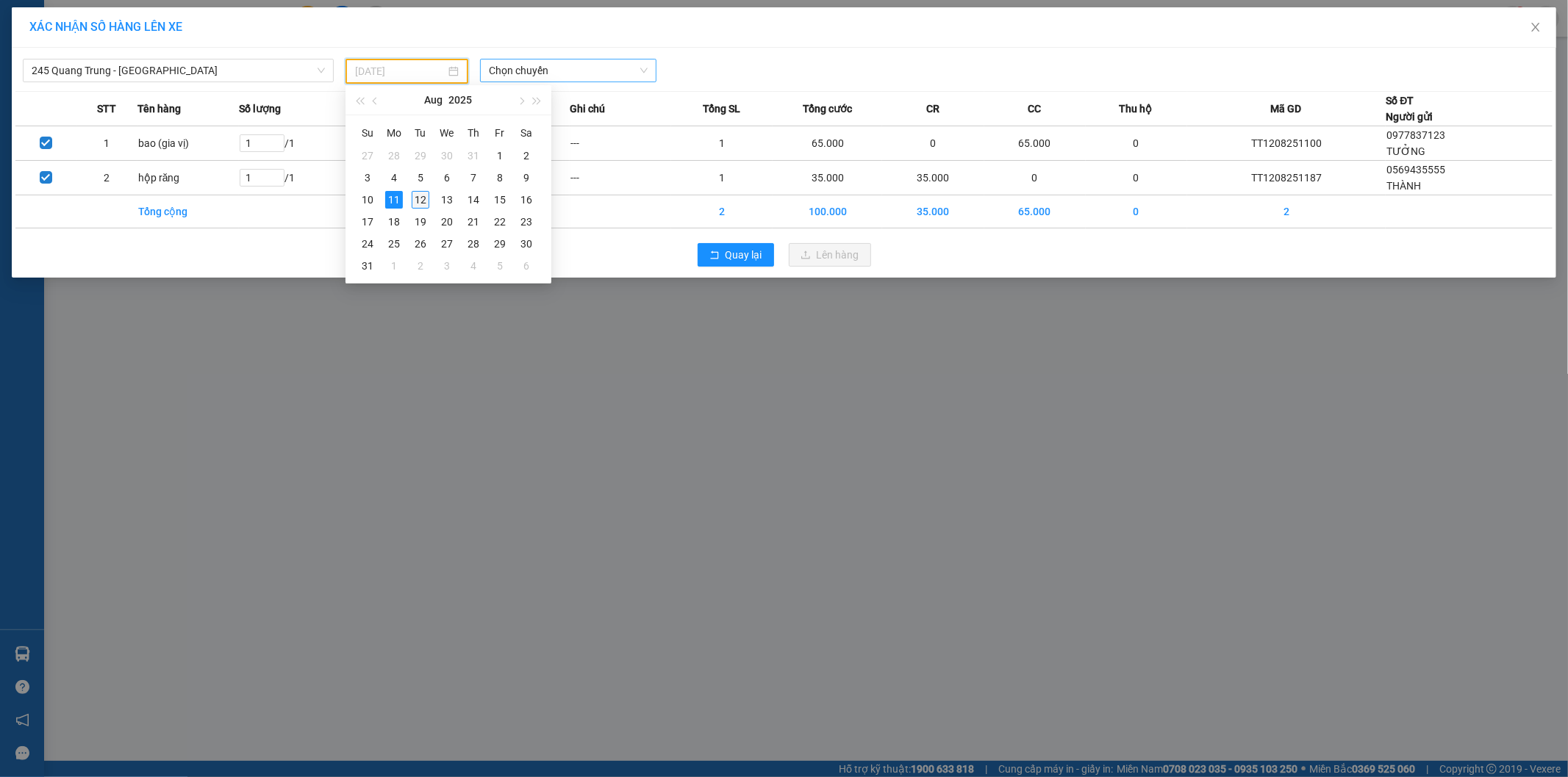
click at [421, 201] on div "12" at bounding box center [420, 200] width 18 height 18
type input "[DATE]"
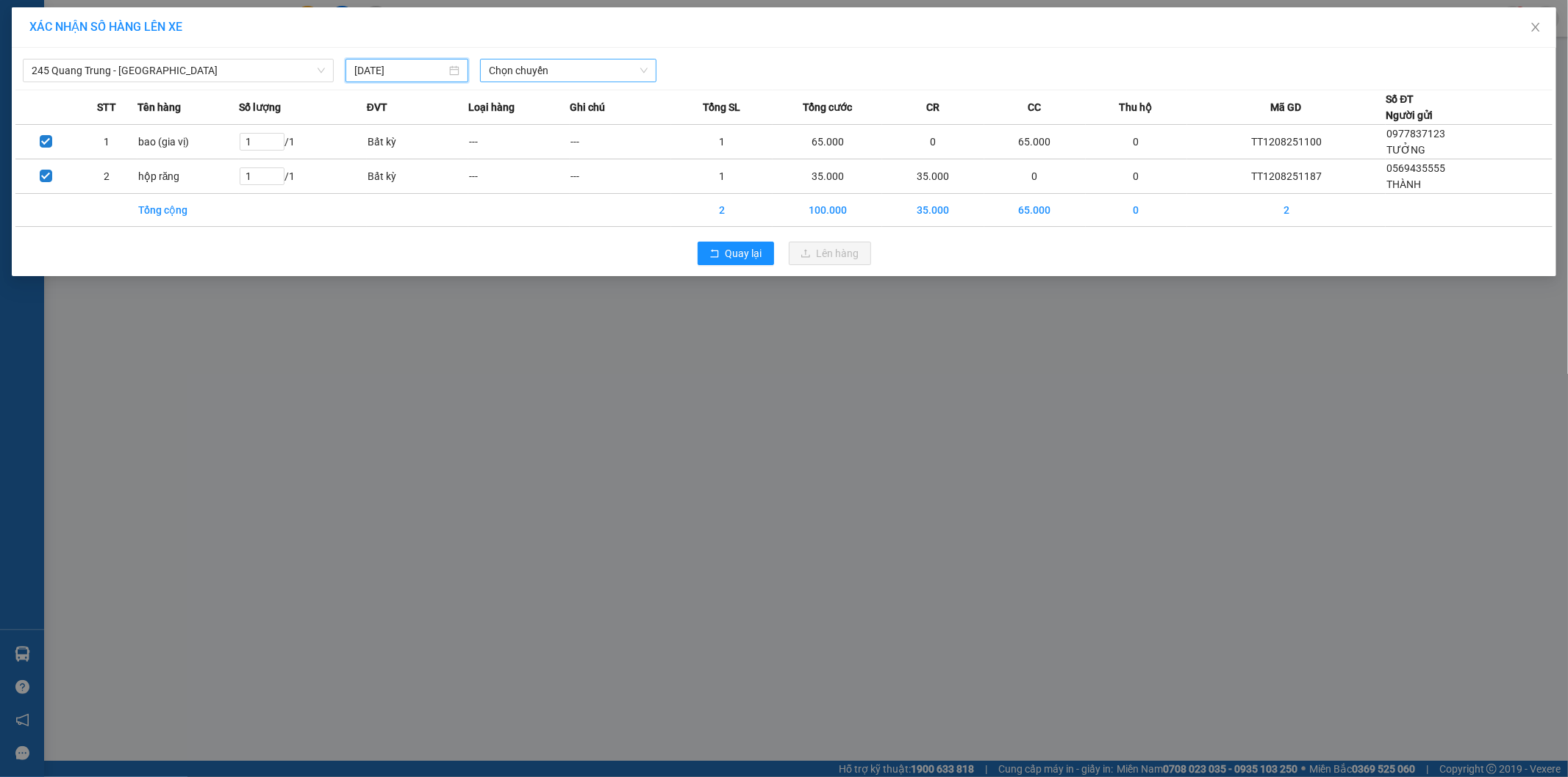
drag, startPoint x: 581, startPoint y: 60, endPoint x: 582, endPoint y: 68, distance: 8.1
click at [582, 63] on span "Chọn chuyến" at bounding box center [568, 70] width 159 height 22
type input "791"
click at [519, 100] on div "12:30 - 29K-017.91" at bounding box center [546, 100] width 115 height 16
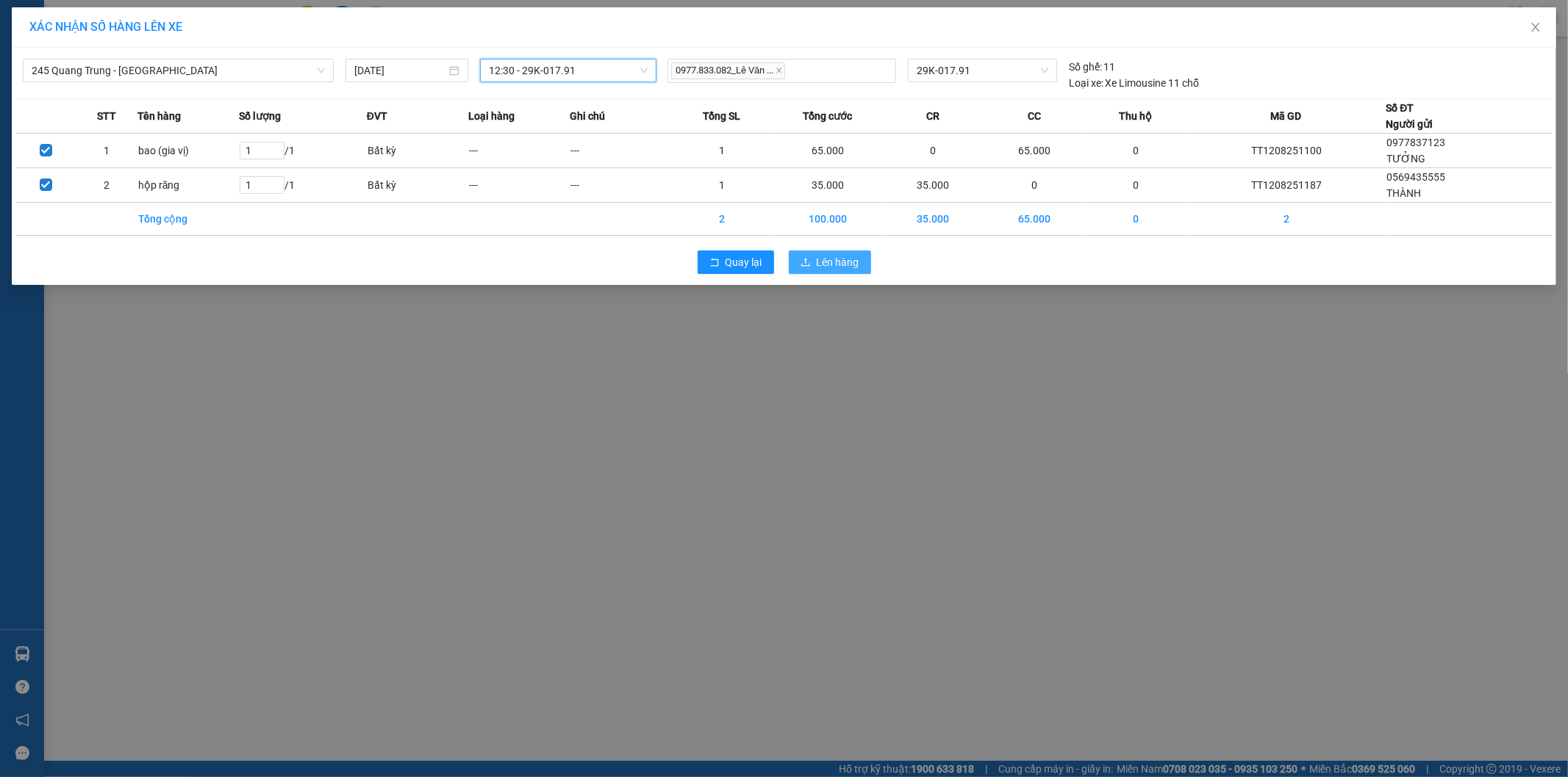
click at [844, 263] on span "Lên hàng" at bounding box center [838, 262] width 43 height 16
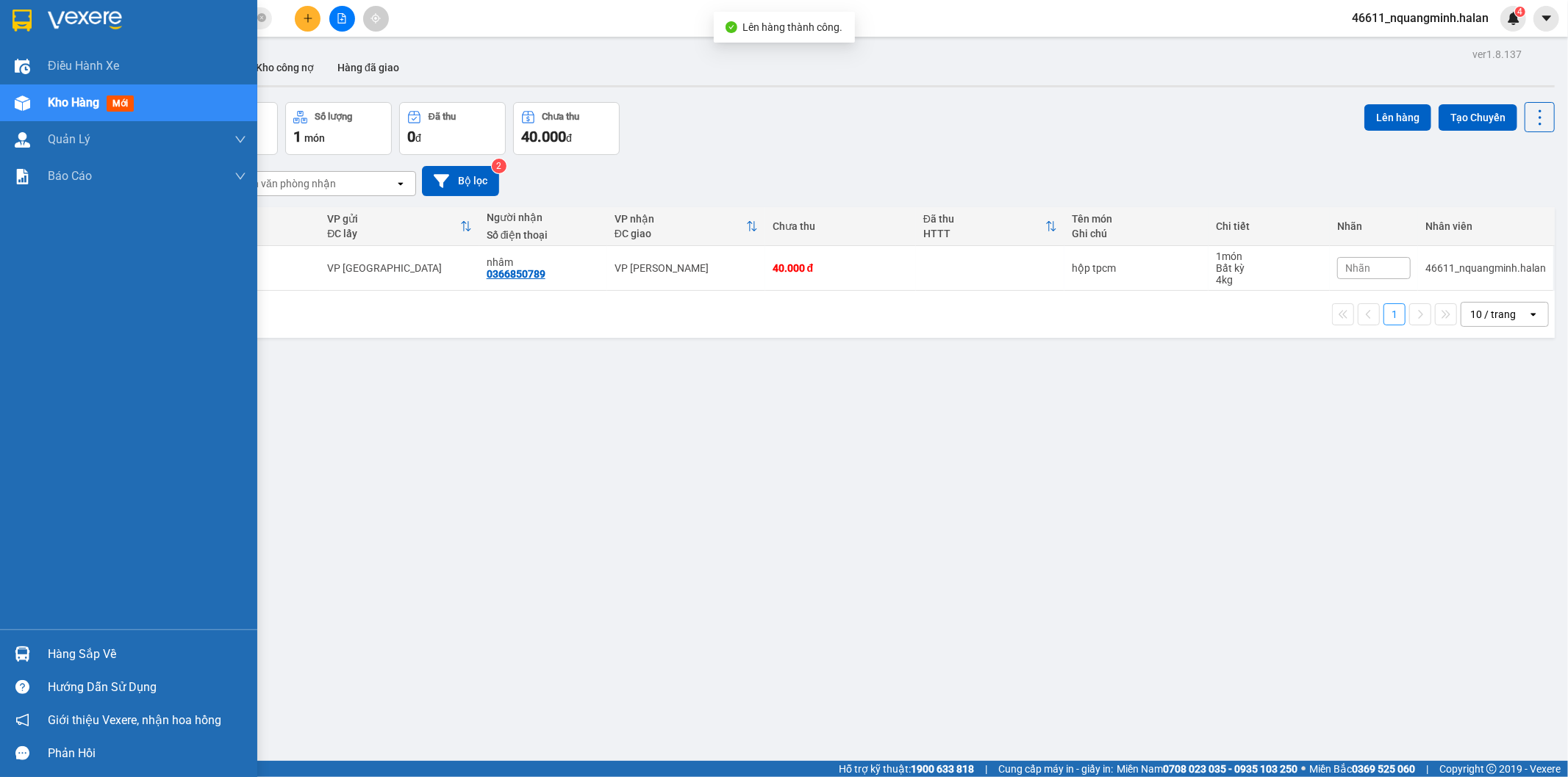
click at [31, 641] on div "Hàng sắp về" at bounding box center [129, 654] width 257 height 33
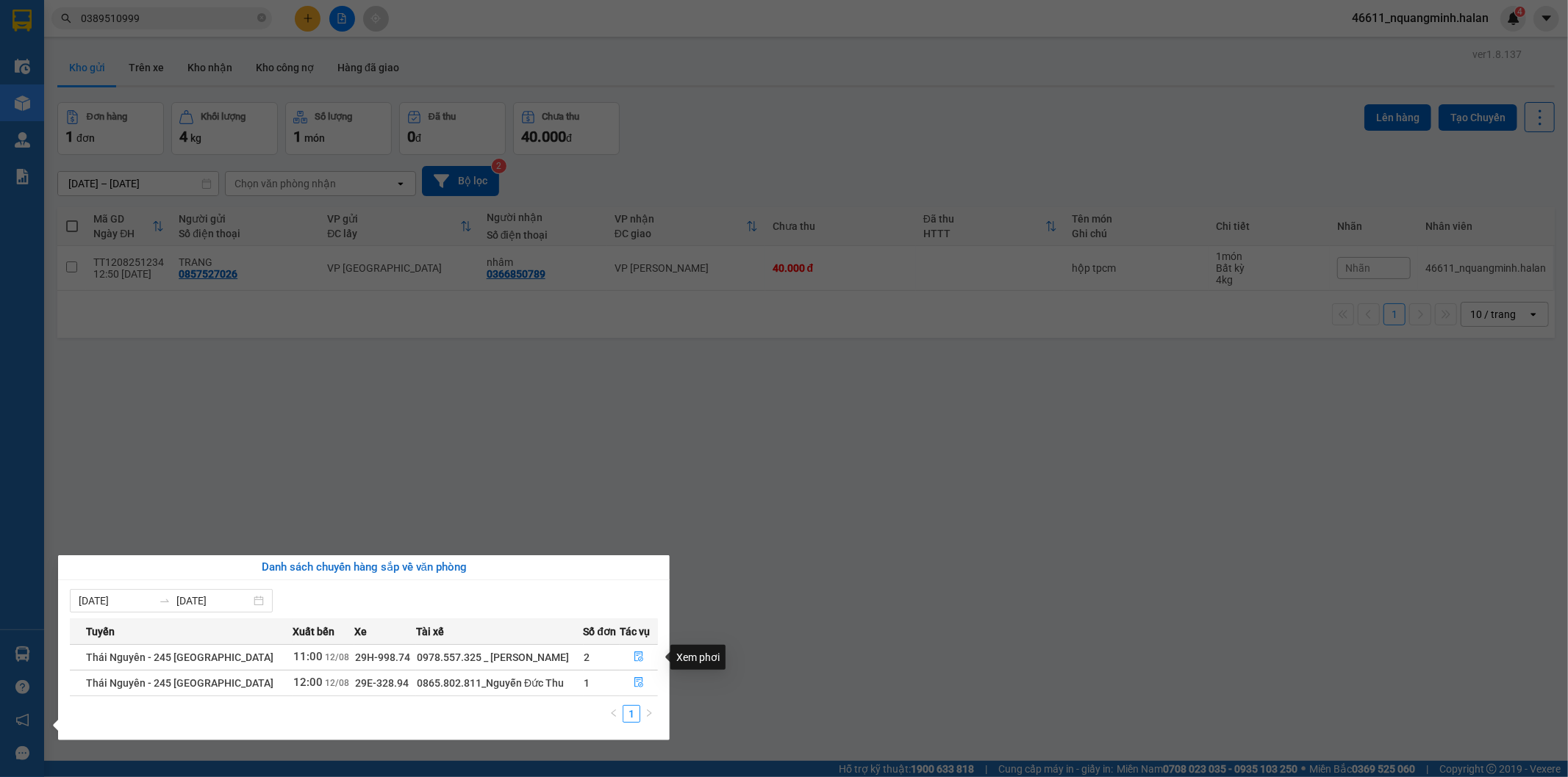
click at [874, 574] on section "Kết quả tìm kiếm ( 11 ) Bộ lọc Mã ĐH Trạng thái Món hàng Thu hộ Tổng cước Chưa …" at bounding box center [784, 388] width 1568 height 777
